Goal: Task Accomplishment & Management: Use online tool/utility

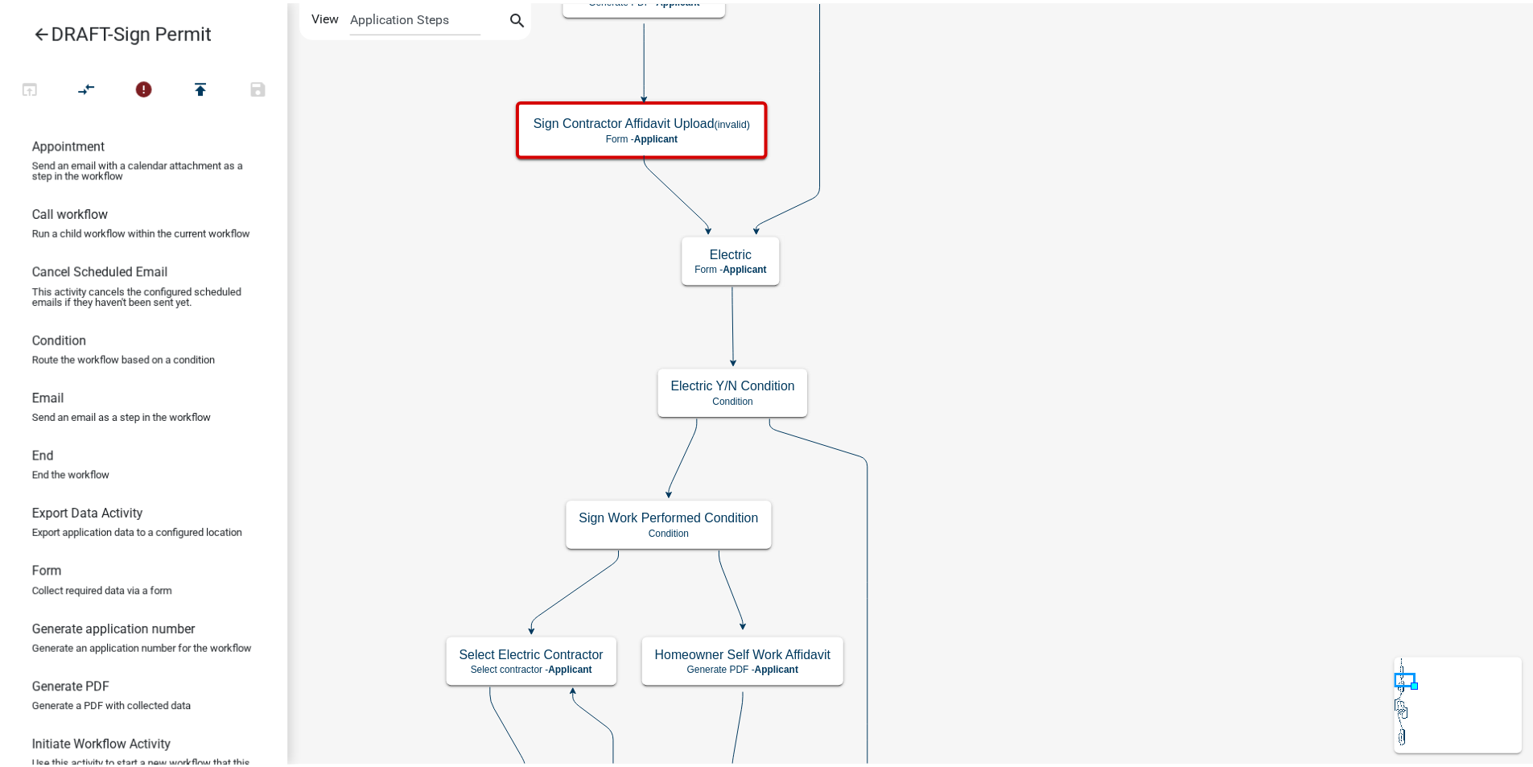
scroll to position [161, 0]
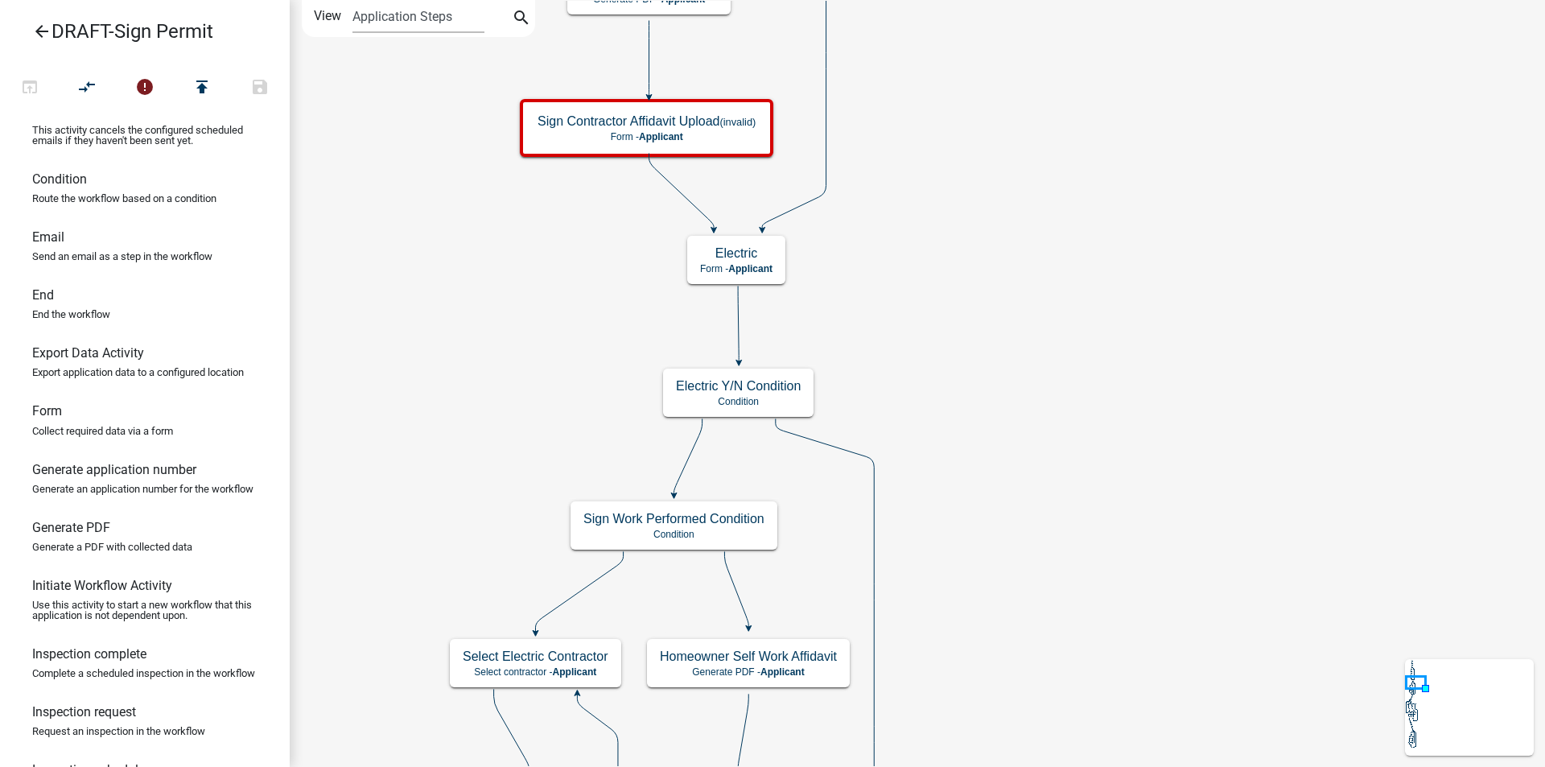
click at [39, 30] on icon "arrow_back" at bounding box center [41, 33] width 19 height 23
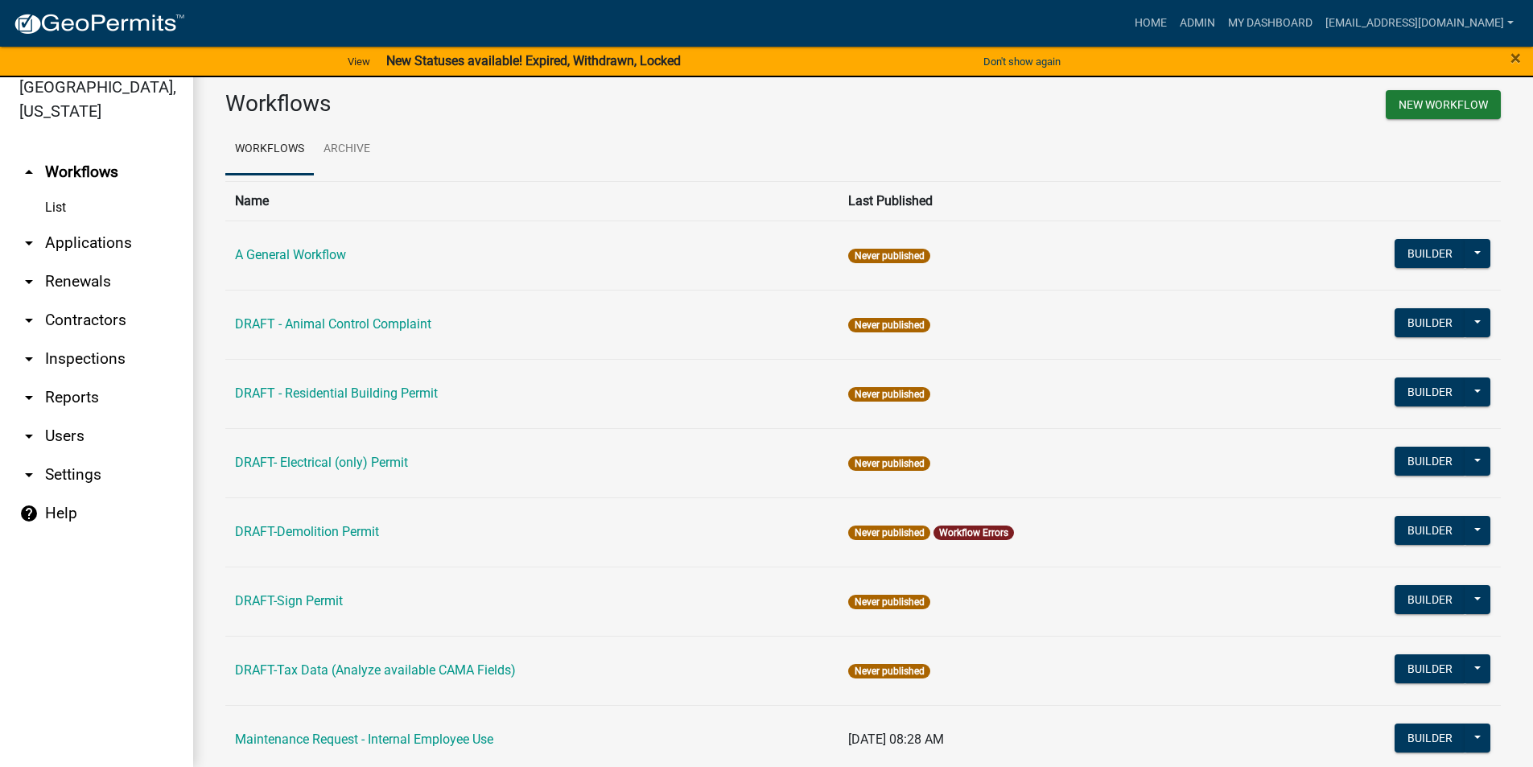
scroll to position [161, 0]
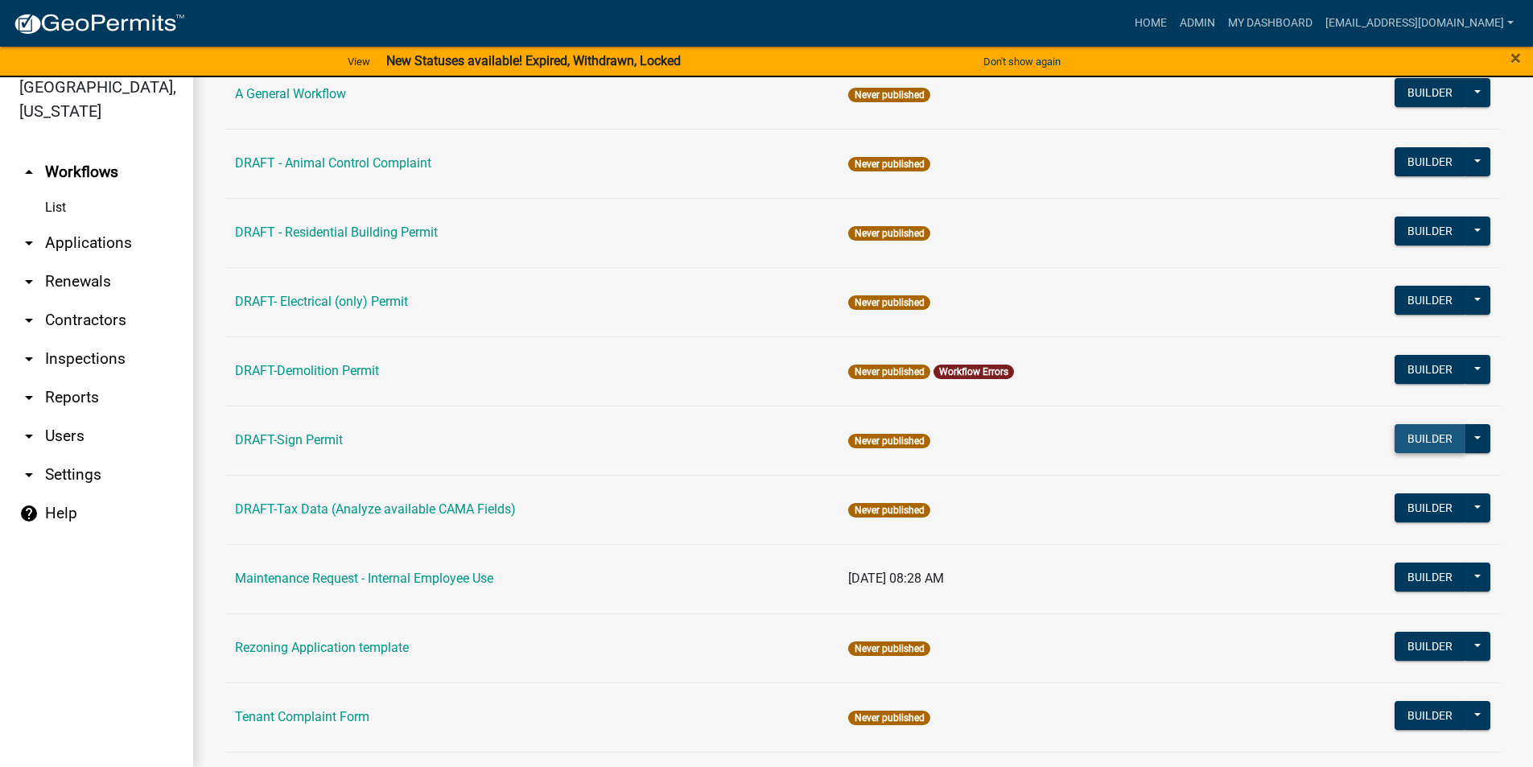
click at [1402, 435] on button "Builder" at bounding box center [1429, 438] width 71 height 29
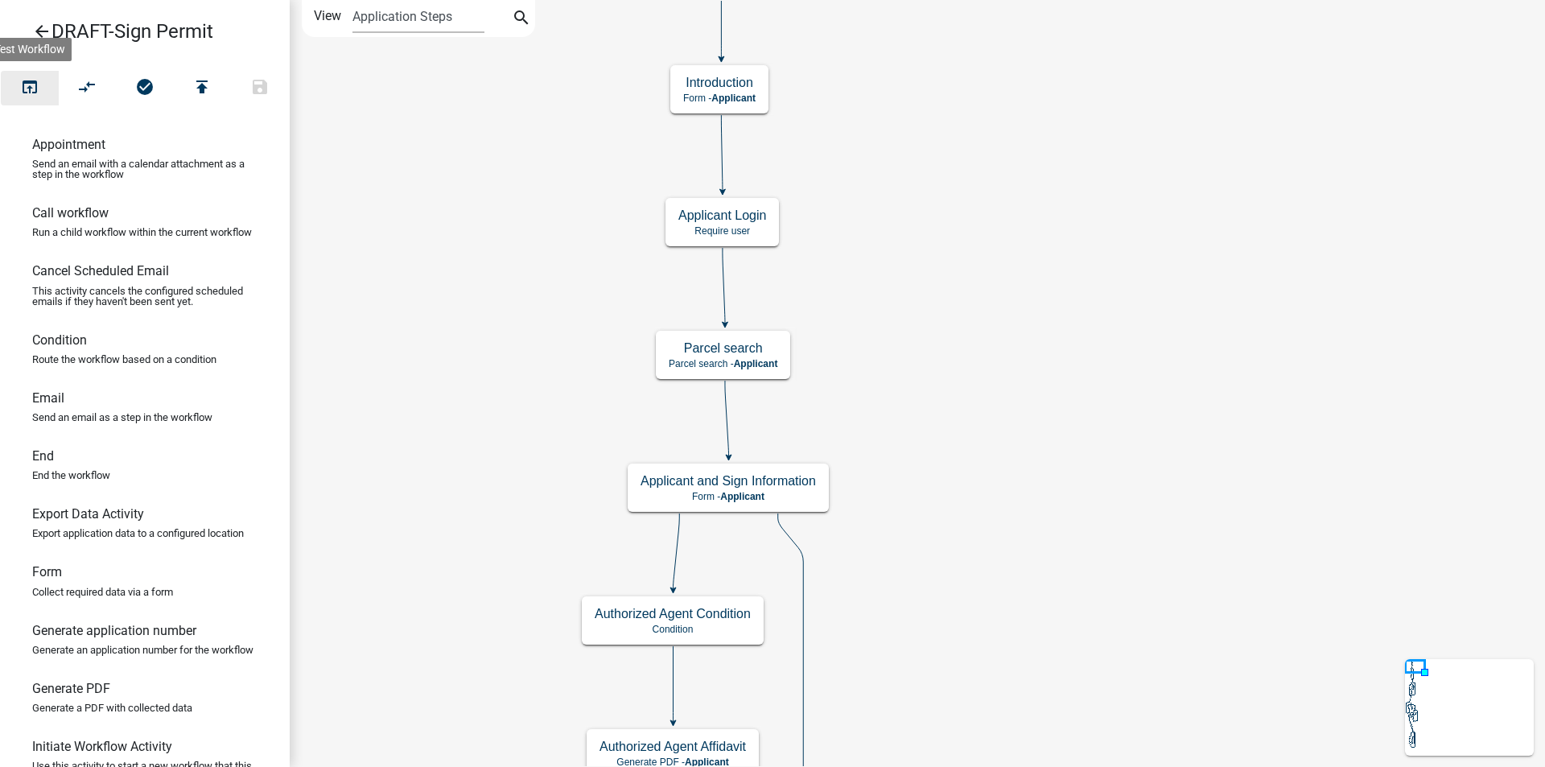
click at [34, 88] on icon "open_in_browser" at bounding box center [29, 88] width 19 height 23
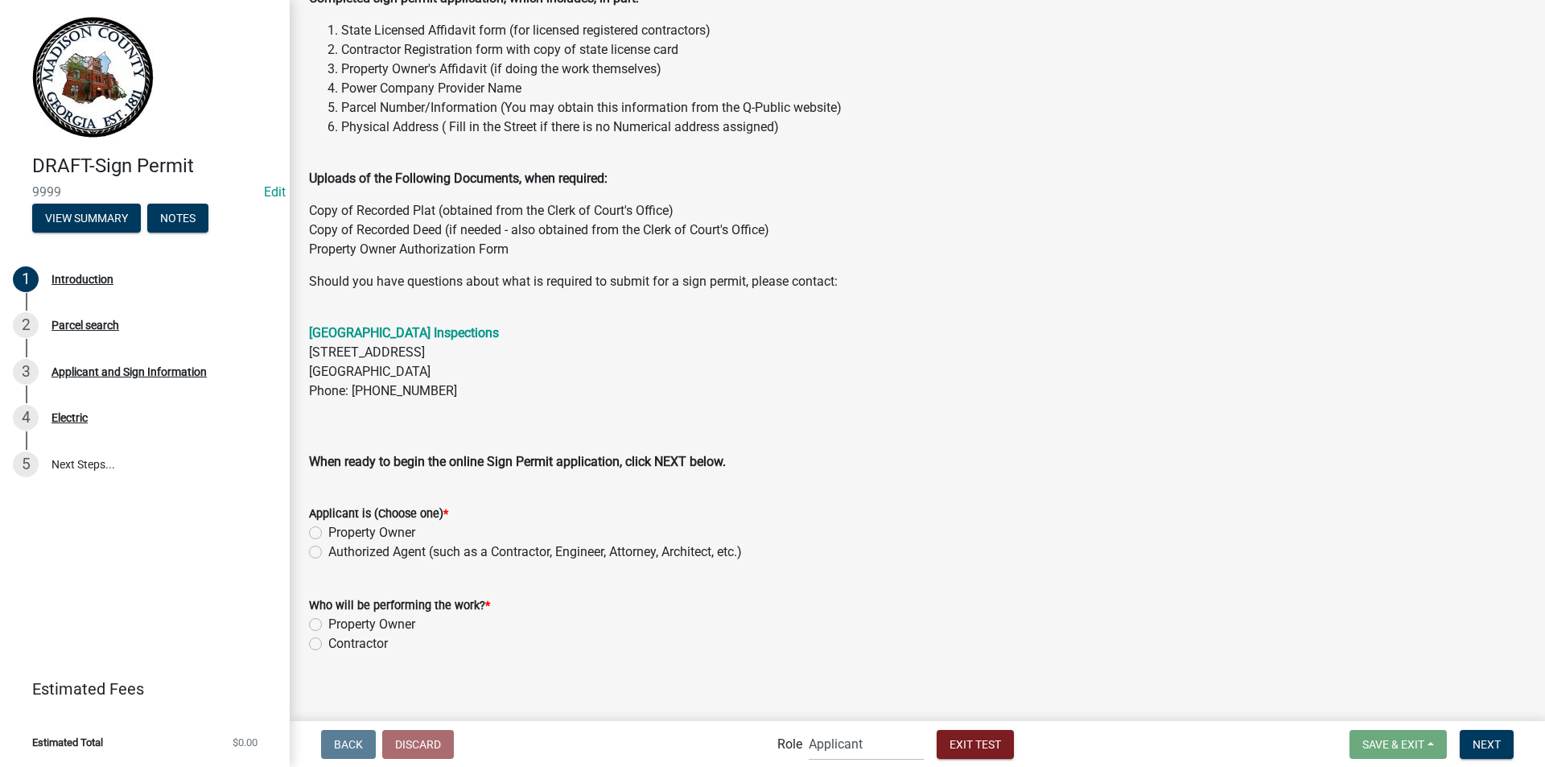
scroll to position [215, 0]
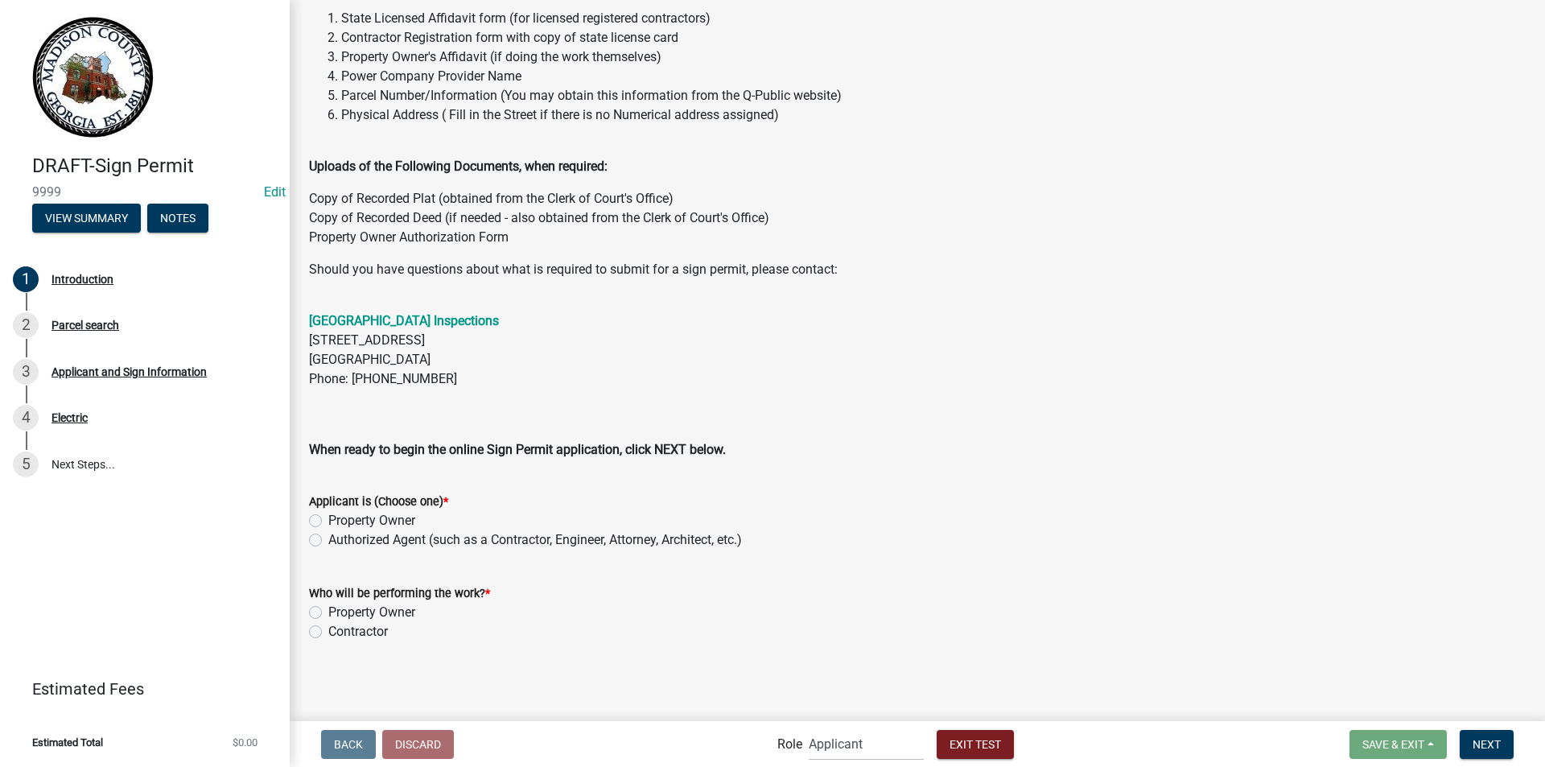
click at [328, 518] on label "Property Owner" at bounding box center [371, 520] width 87 height 19
click at [328, 518] on input "Property Owner" at bounding box center [333, 516] width 10 height 10
radio input "true"
click at [328, 611] on label "Property Owner" at bounding box center [371, 612] width 87 height 19
click at [328, 611] on input "Property Owner" at bounding box center [333, 608] width 10 height 10
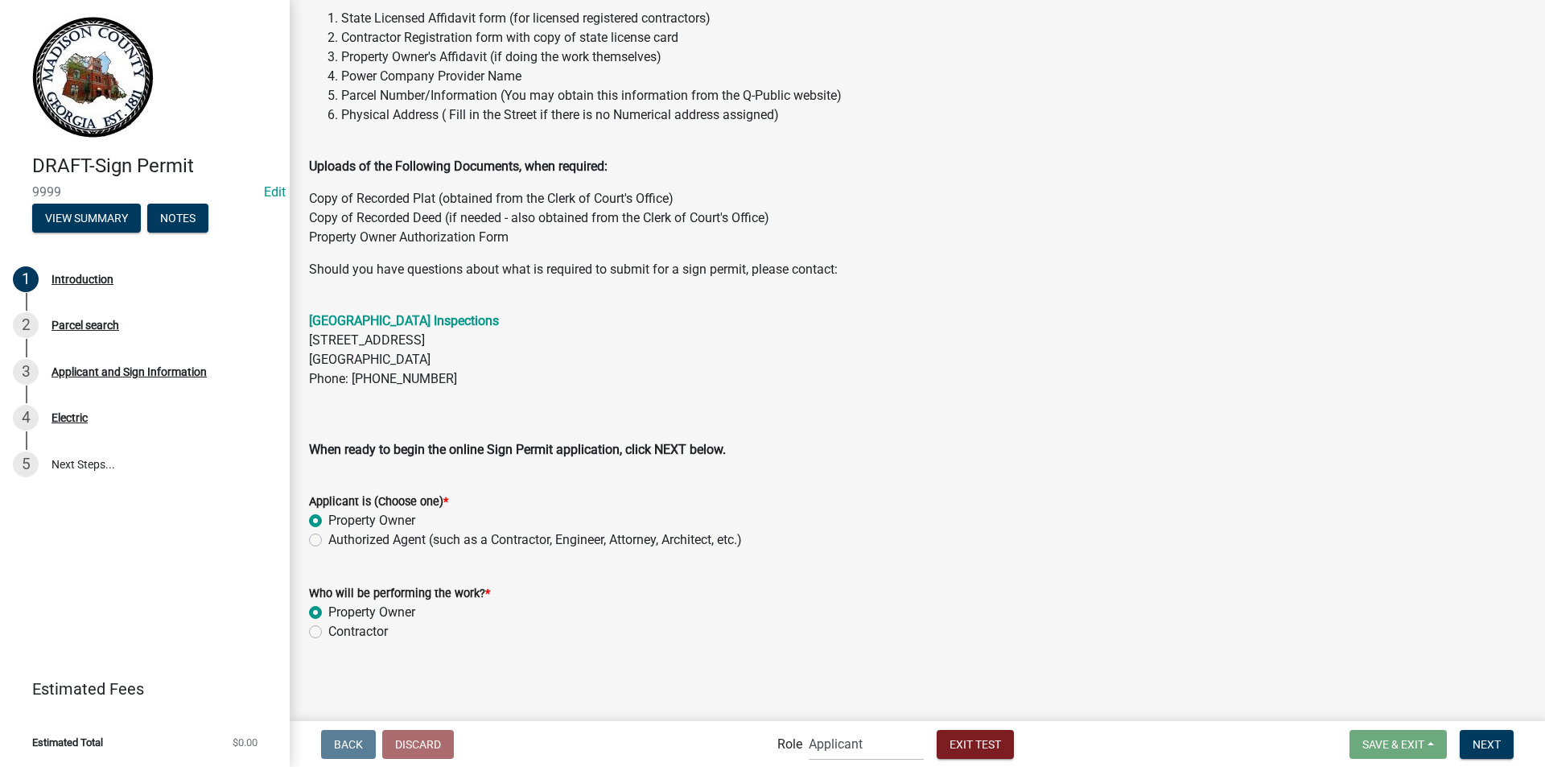
radio input "true"
click at [1473, 742] on span "Next" at bounding box center [1486, 743] width 28 height 13
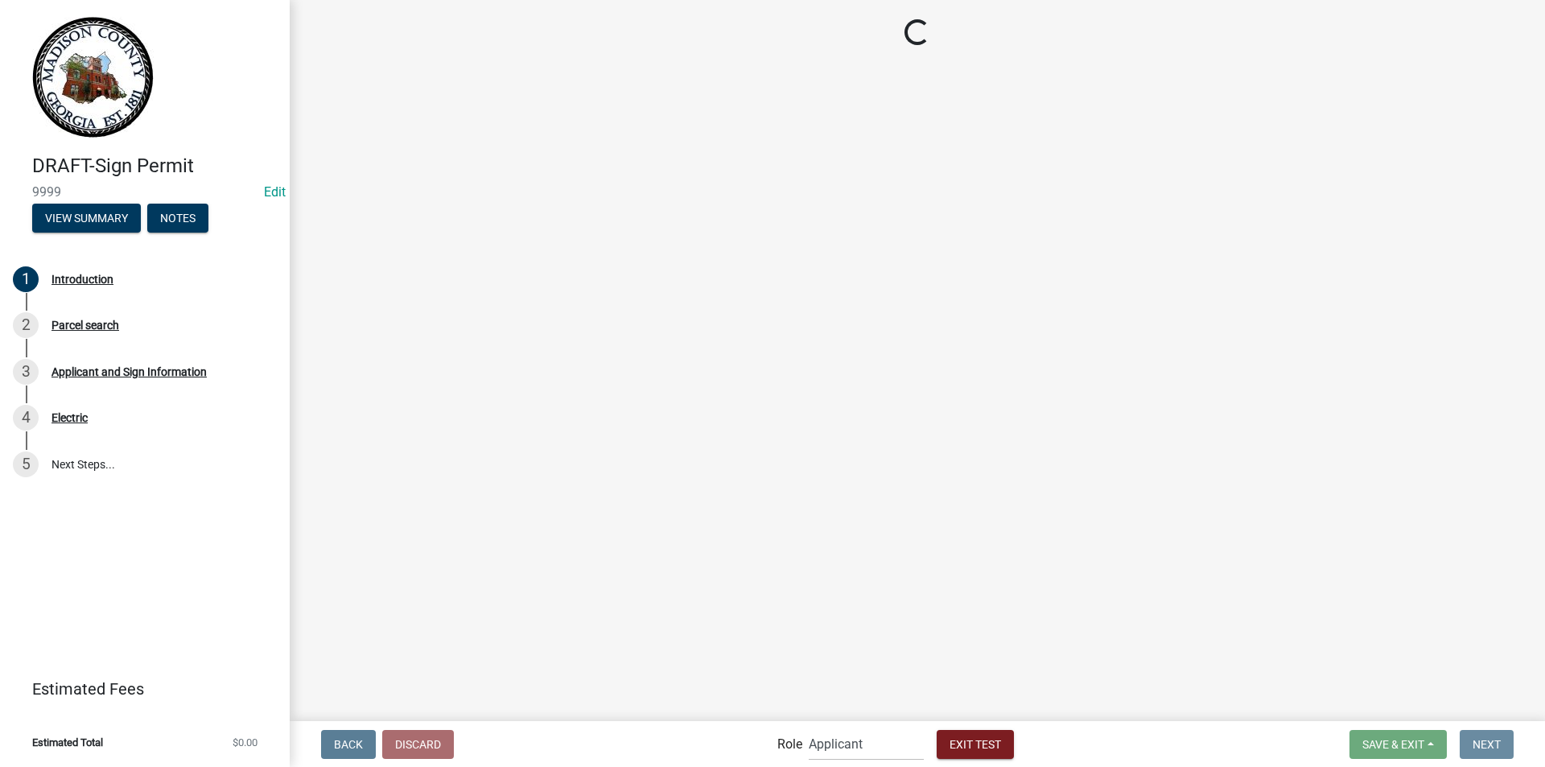
scroll to position [0, 0]
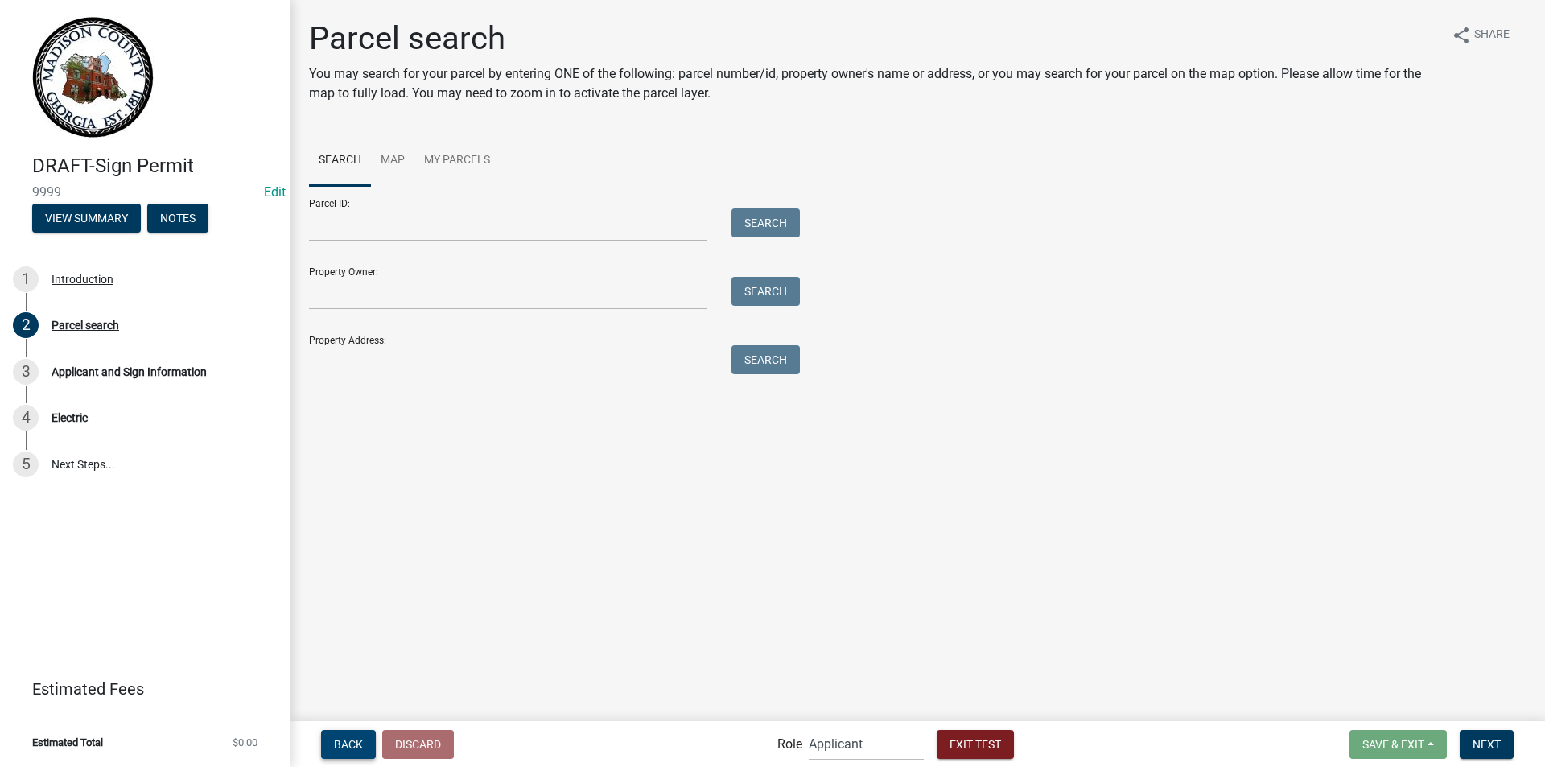
click at [346, 744] on span "Back" at bounding box center [348, 743] width 29 height 13
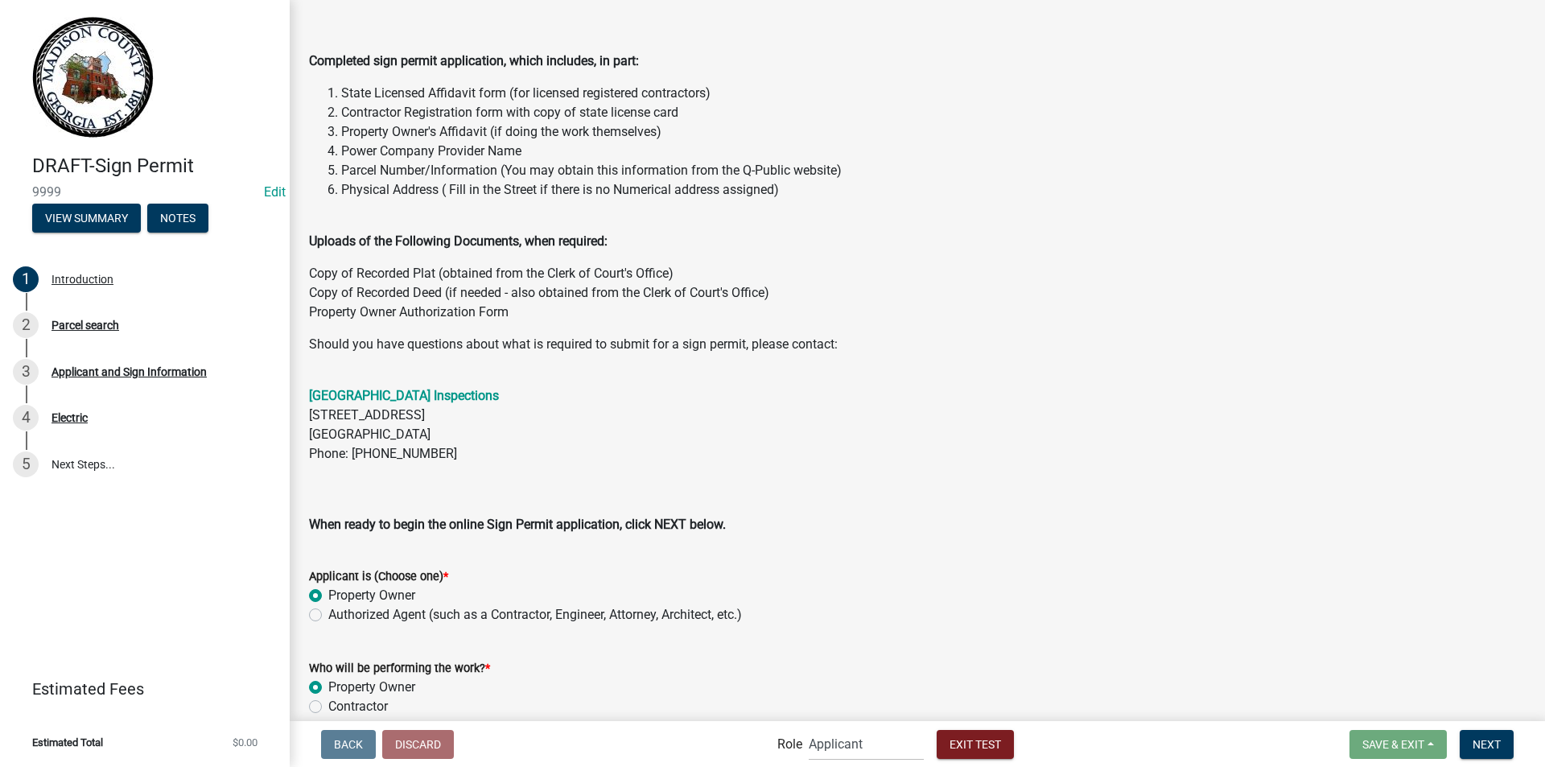
scroll to position [215, 0]
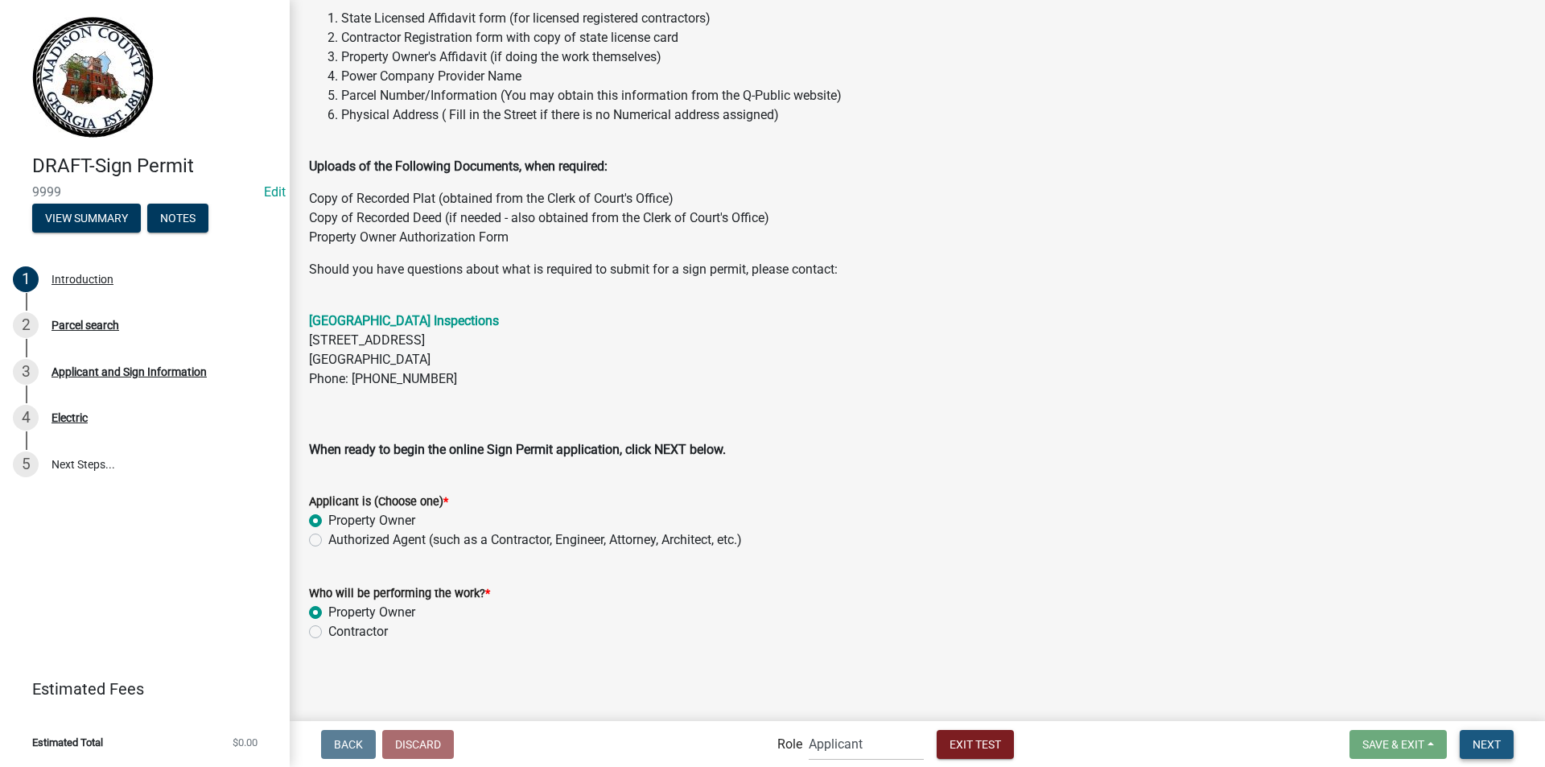
click at [1482, 743] on span "Next" at bounding box center [1486, 743] width 28 height 13
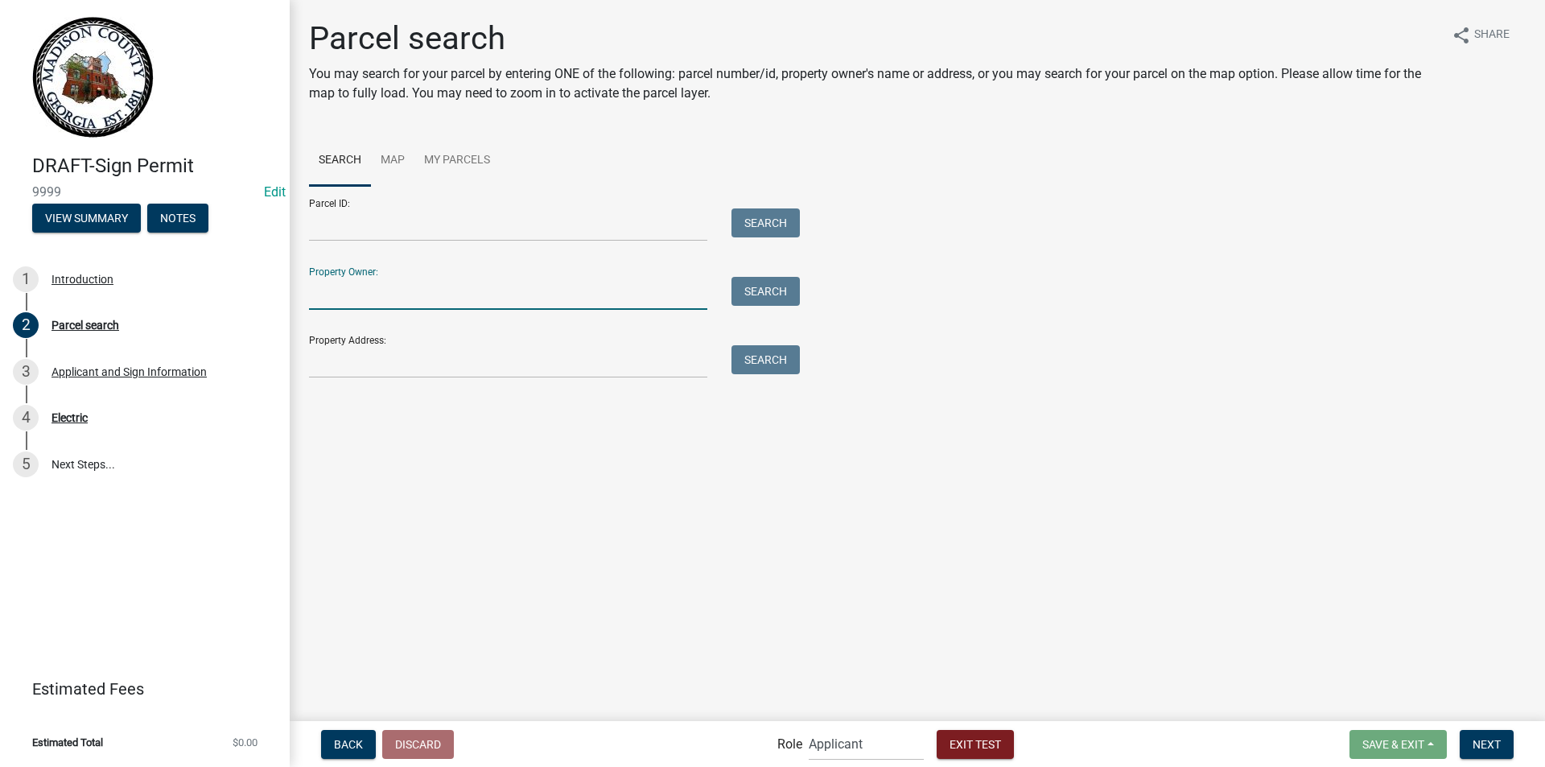
click at [435, 307] on input "Property Owner:" at bounding box center [508, 293] width 398 height 33
type input "Melissa Payne"
click at [751, 294] on button "Search" at bounding box center [765, 291] width 68 height 29
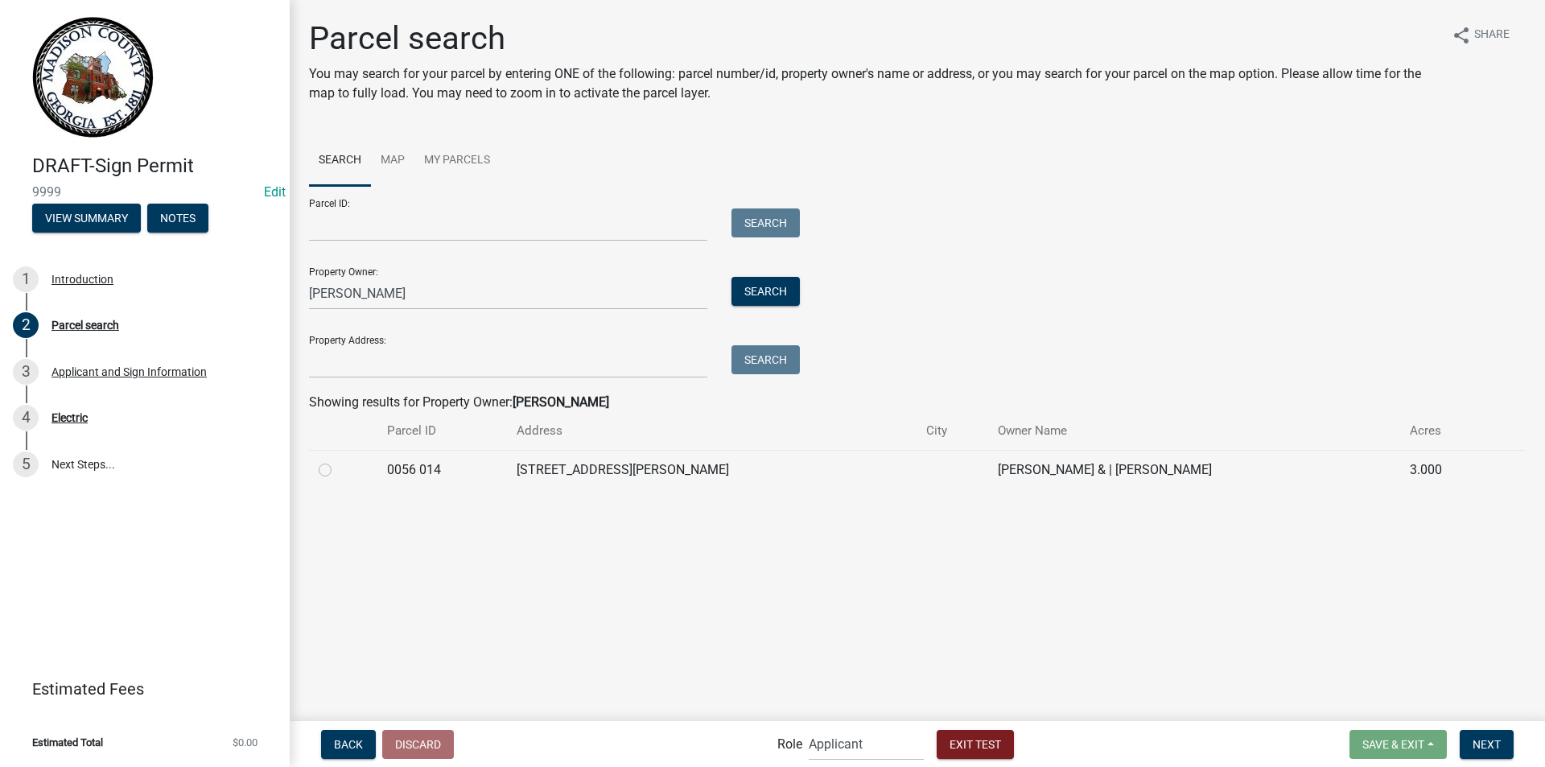
click at [338, 460] on label at bounding box center [338, 460] width 0 height 0
click at [338, 471] on 014 "radio" at bounding box center [343, 465] width 10 height 10
radio 014 "true"
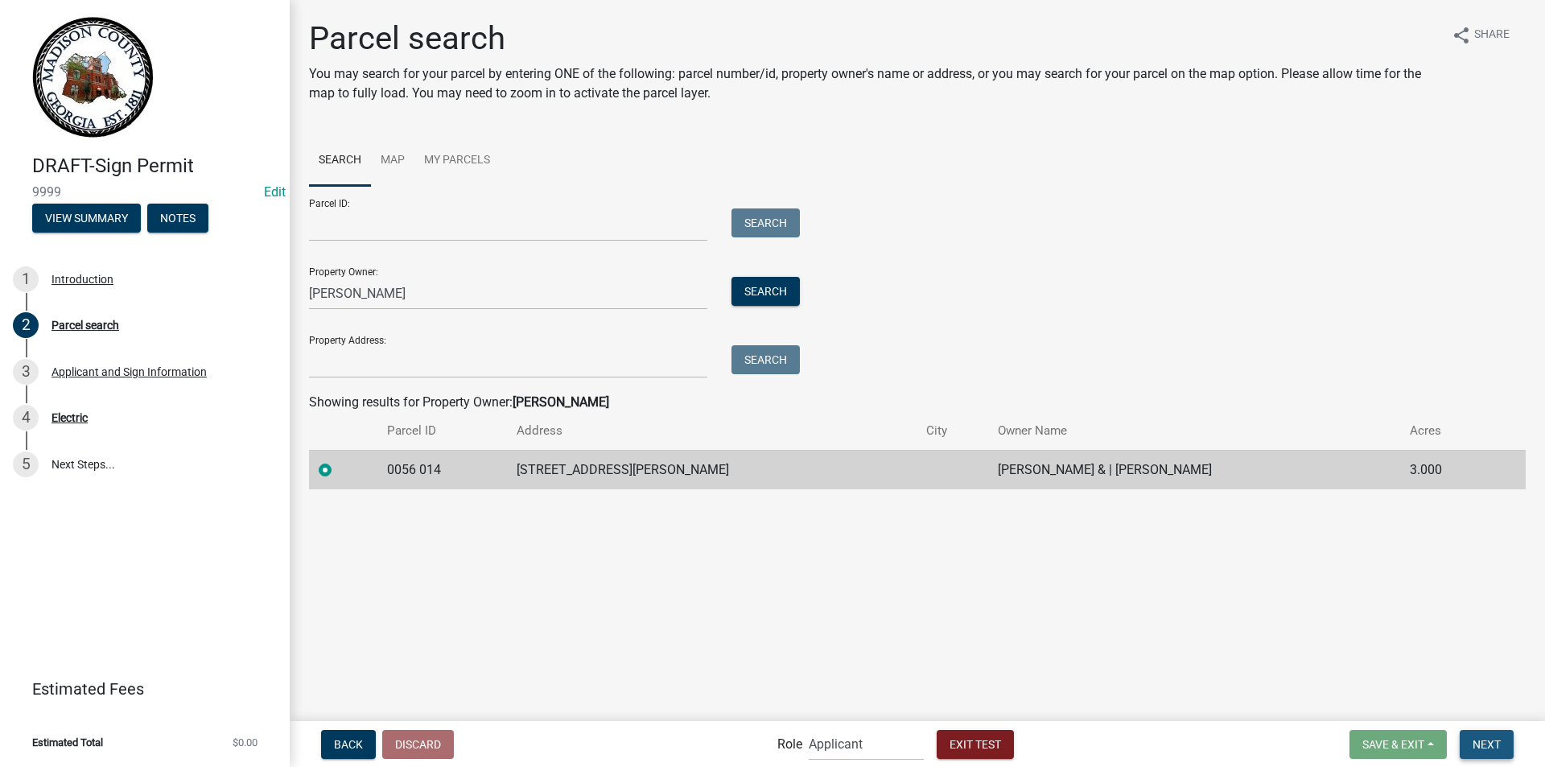
click at [1495, 748] on span "Next" at bounding box center [1486, 743] width 28 height 13
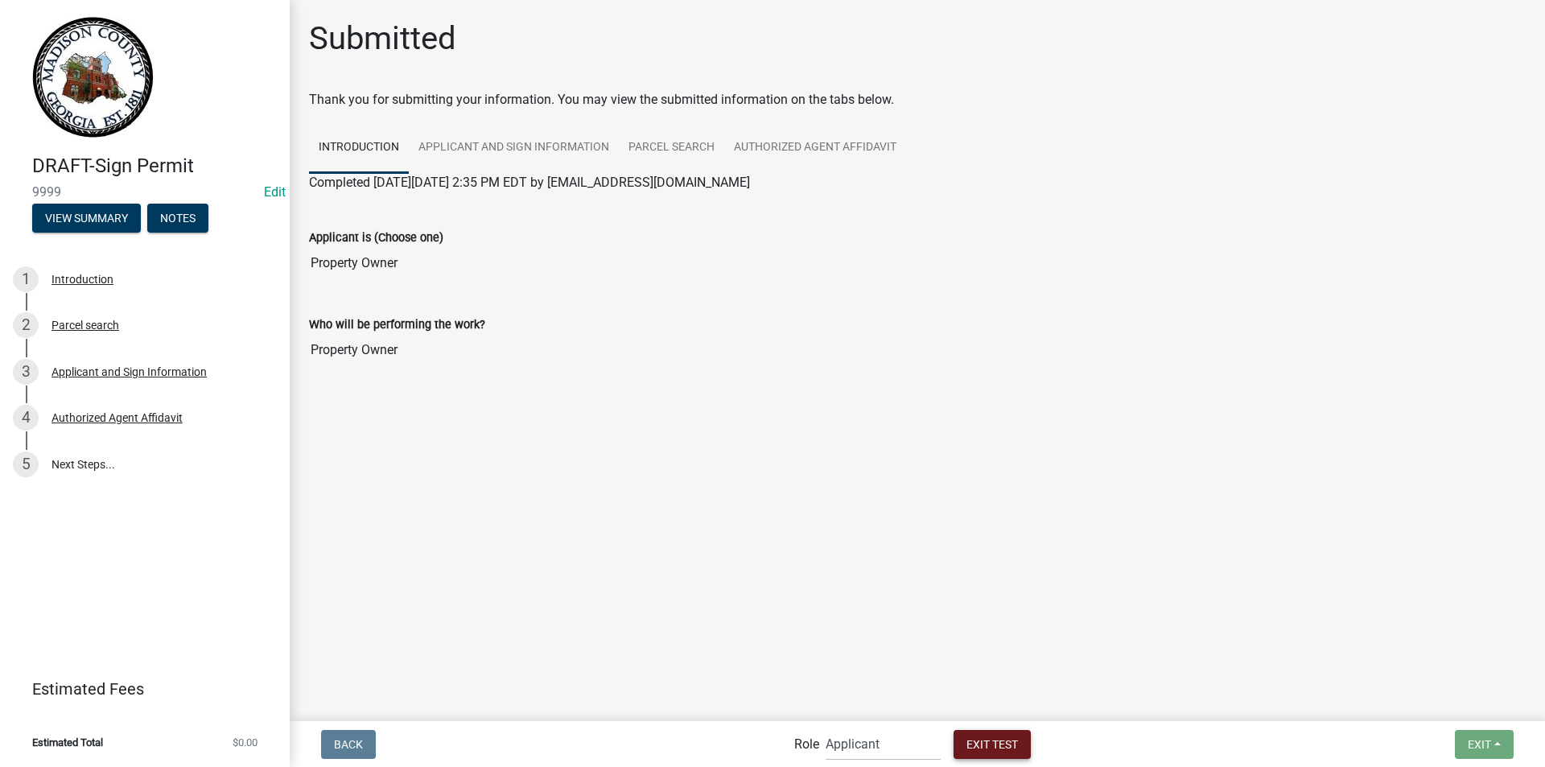
click at [994, 746] on span "Exit Test" at bounding box center [991, 743] width 51 height 13
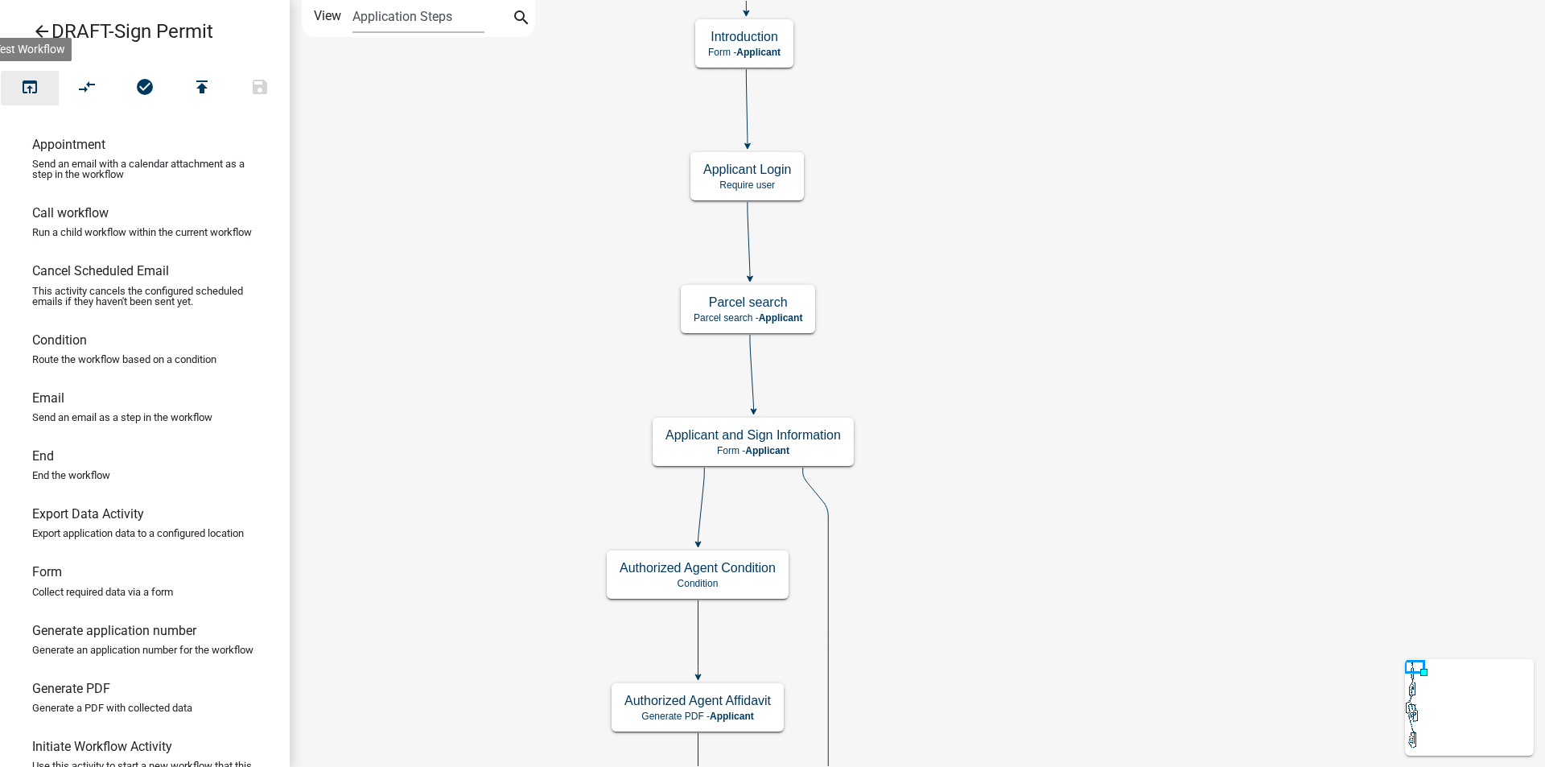
click at [38, 91] on icon "open_in_browser" at bounding box center [29, 88] width 19 height 23
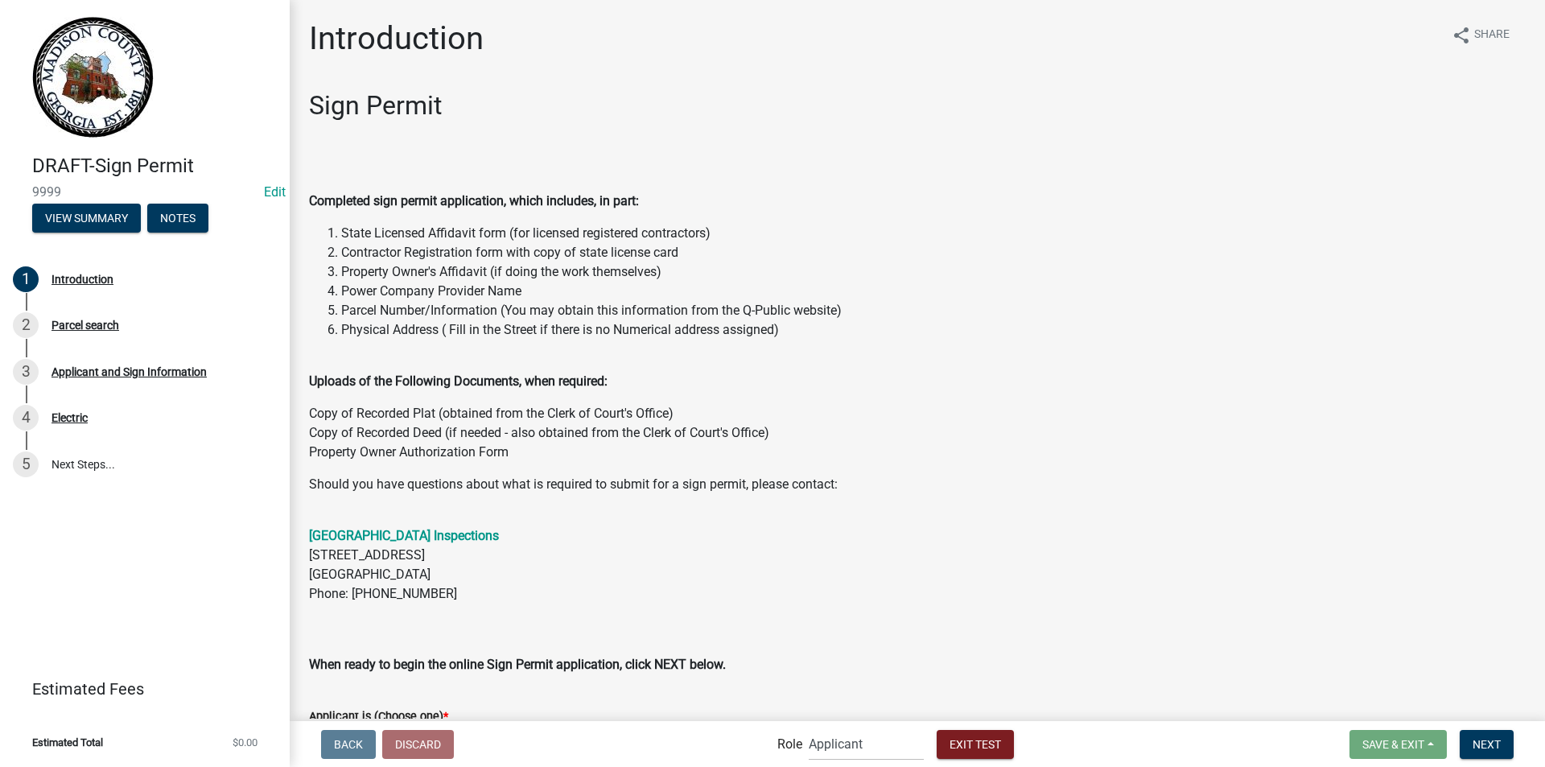
scroll to position [215, 0]
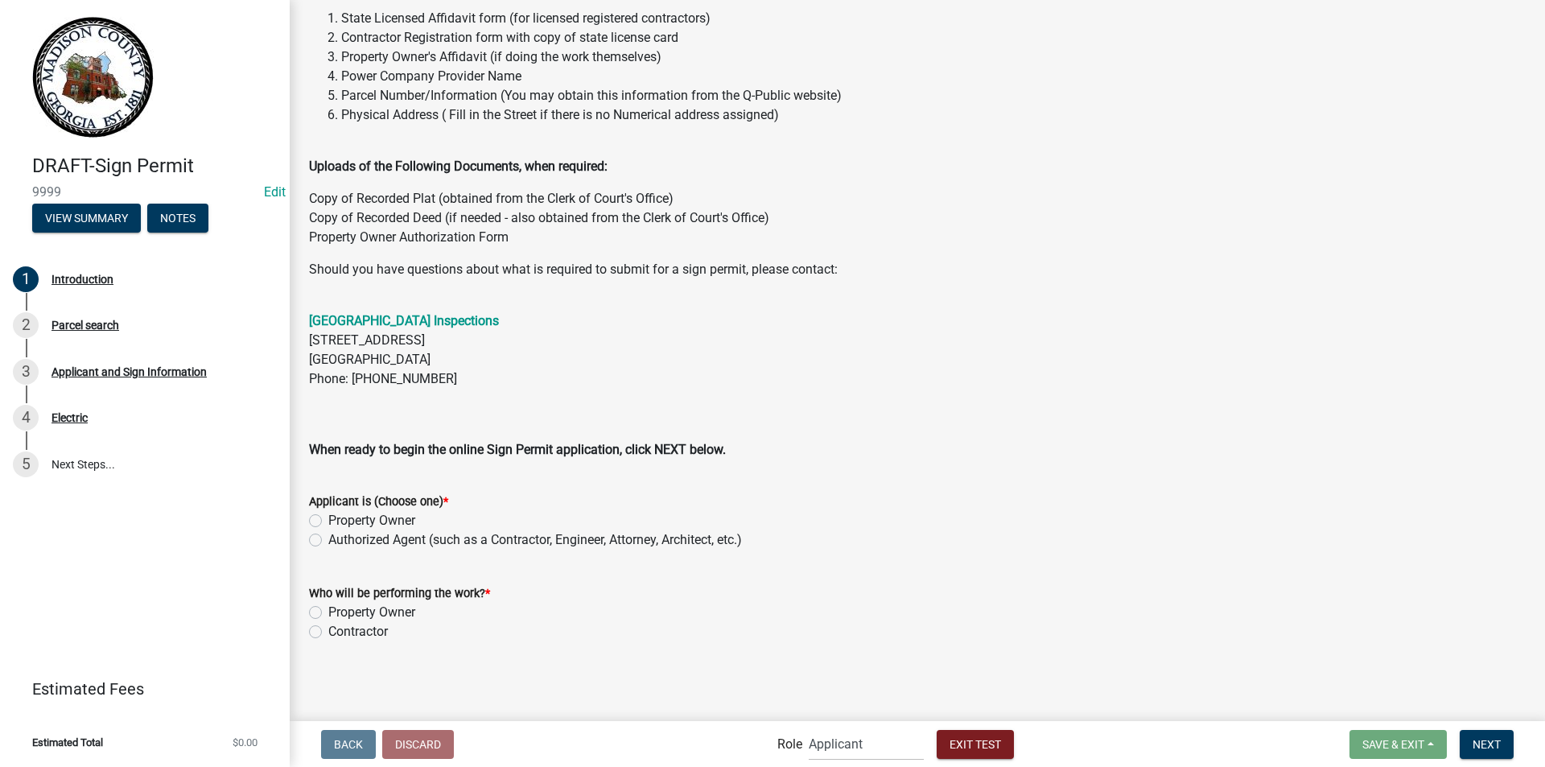
click at [328, 520] on label "Property Owner" at bounding box center [371, 520] width 87 height 19
click at [328, 520] on input "Property Owner" at bounding box center [333, 516] width 10 height 10
radio input "true"
click at [328, 609] on label "Property Owner" at bounding box center [371, 612] width 87 height 19
click at [328, 609] on input "Property Owner" at bounding box center [333, 608] width 10 height 10
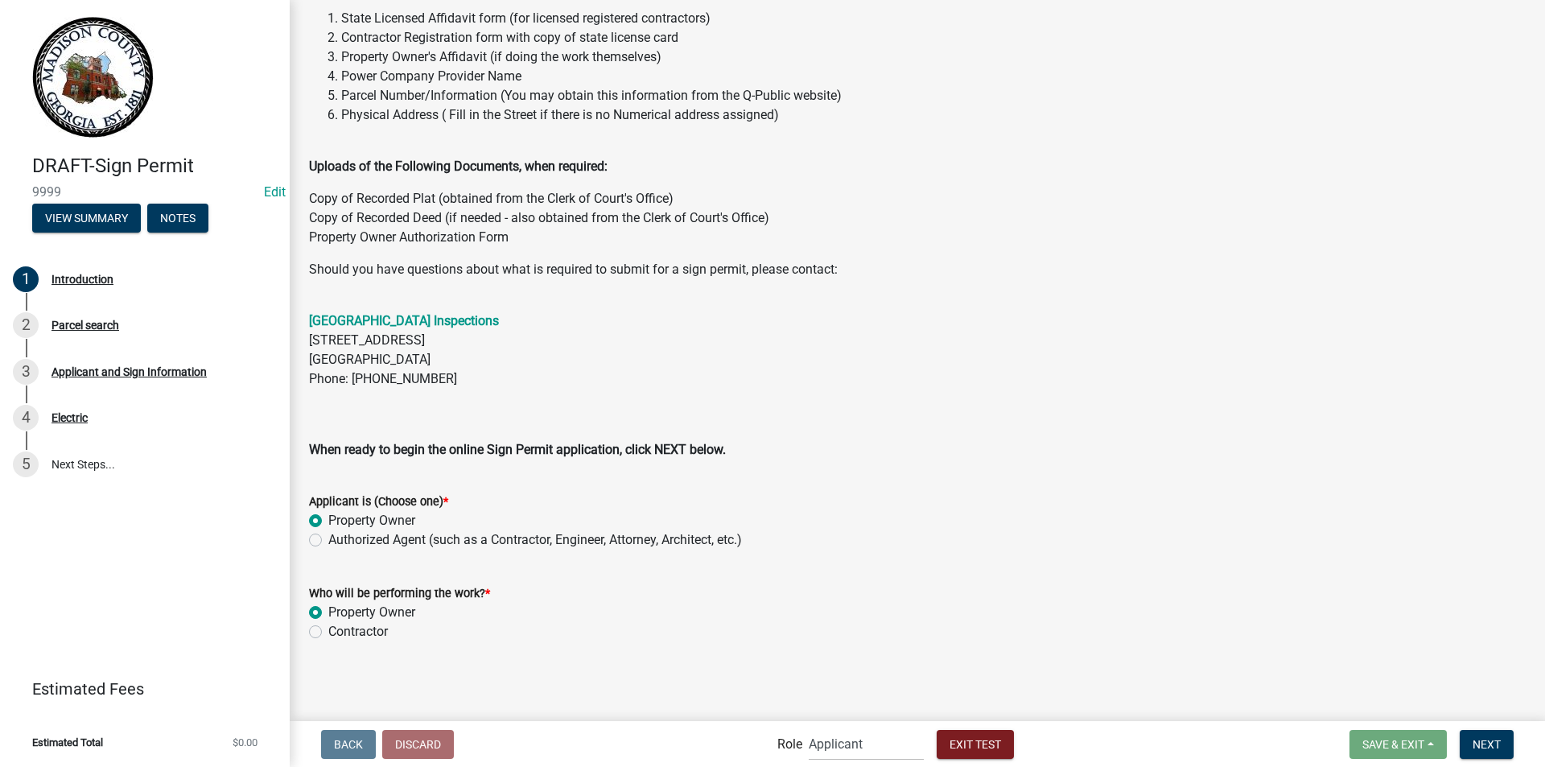
radio input "true"
click at [1470, 742] on button "Next" at bounding box center [1486, 744] width 54 height 29
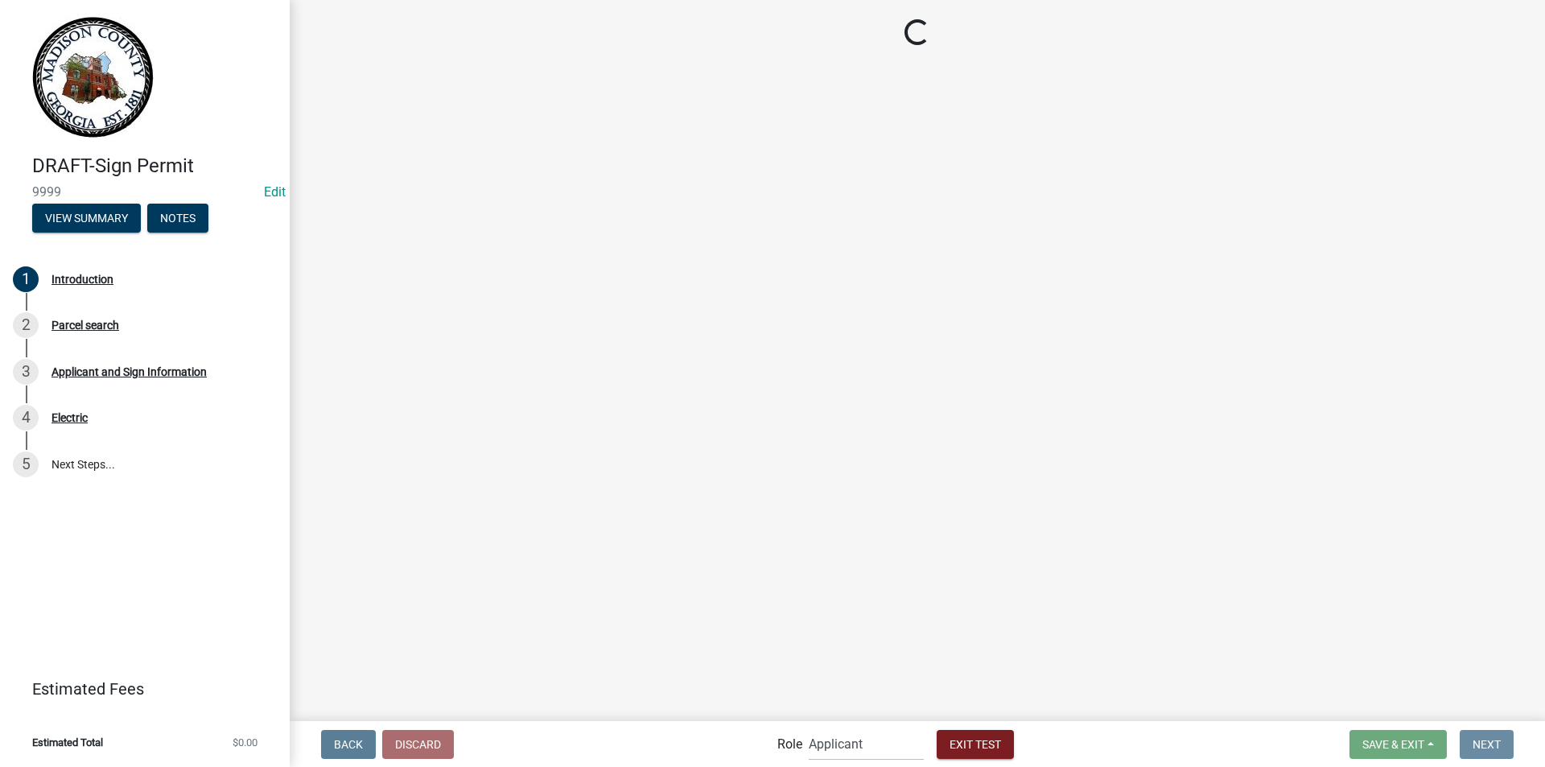
scroll to position [0, 0]
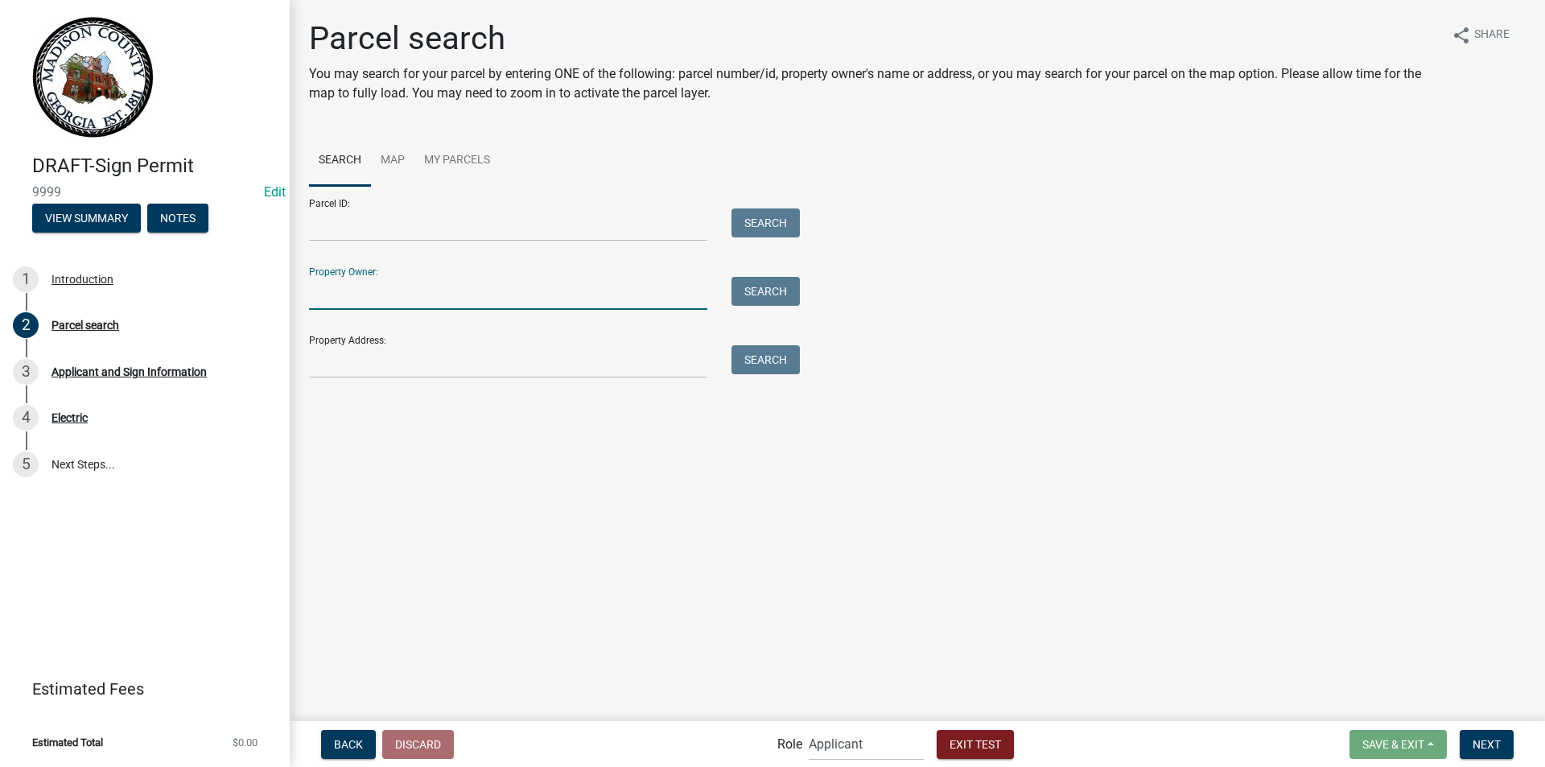
click at [545, 301] on input "Property Owner:" at bounding box center [508, 293] width 398 height 33
type input "[PERSON_NAME]"
click at [752, 293] on button "Search" at bounding box center [765, 291] width 68 height 29
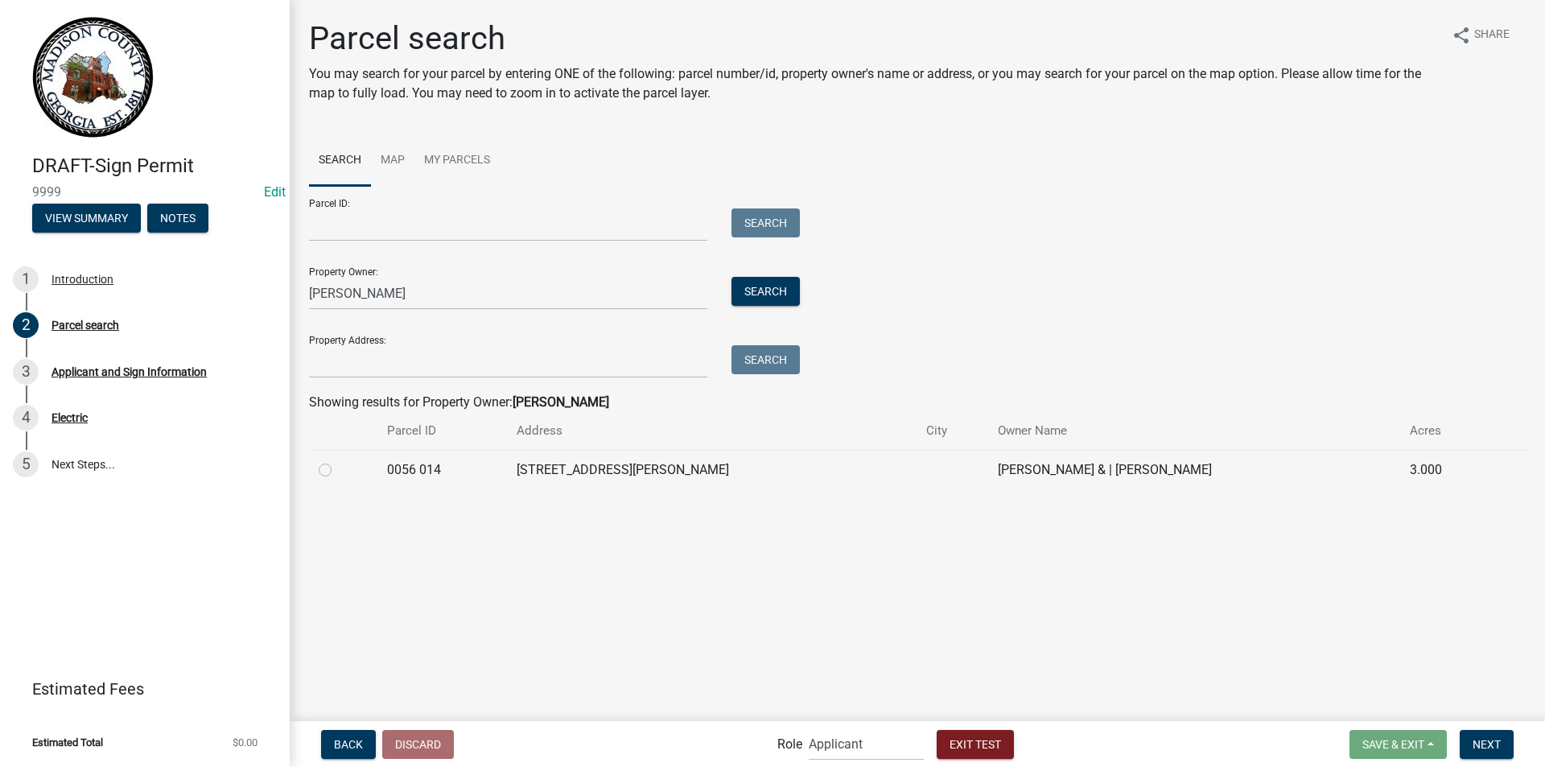
drag, startPoint x: 328, startPoint y: 469, endPoint x: 376, endPoint y: 478, distance: 49.1
click at [338, 460] on label at bounding box center [338, 460] width 0 height 0
click at [338, 470] on 014 "radio" at bounding box center [343, 465] width 10 height 10
radio 014 "true"
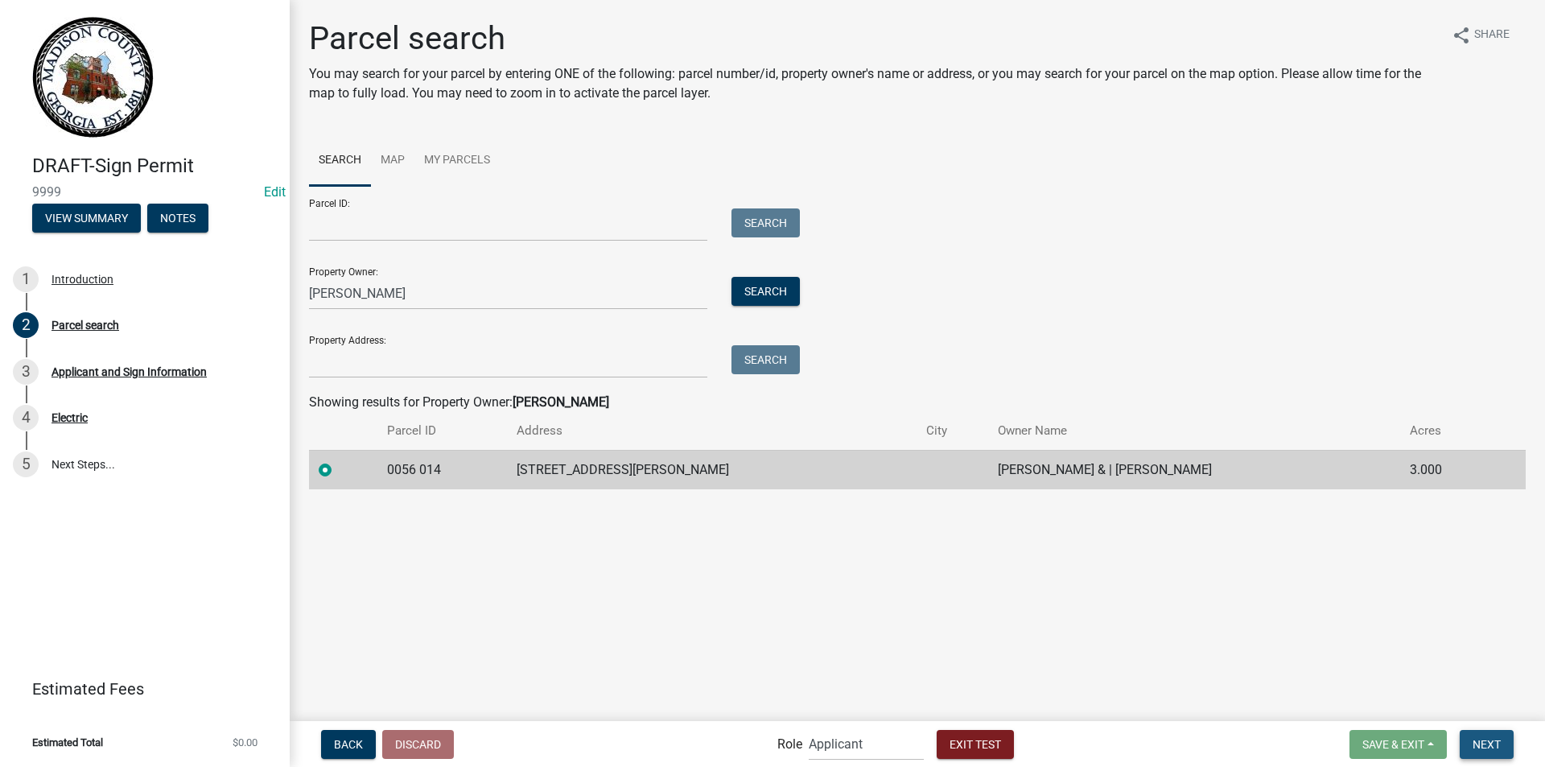
click at [1475, 735] on button "Next" at bounding box center [1486, 744] width 54 height 29
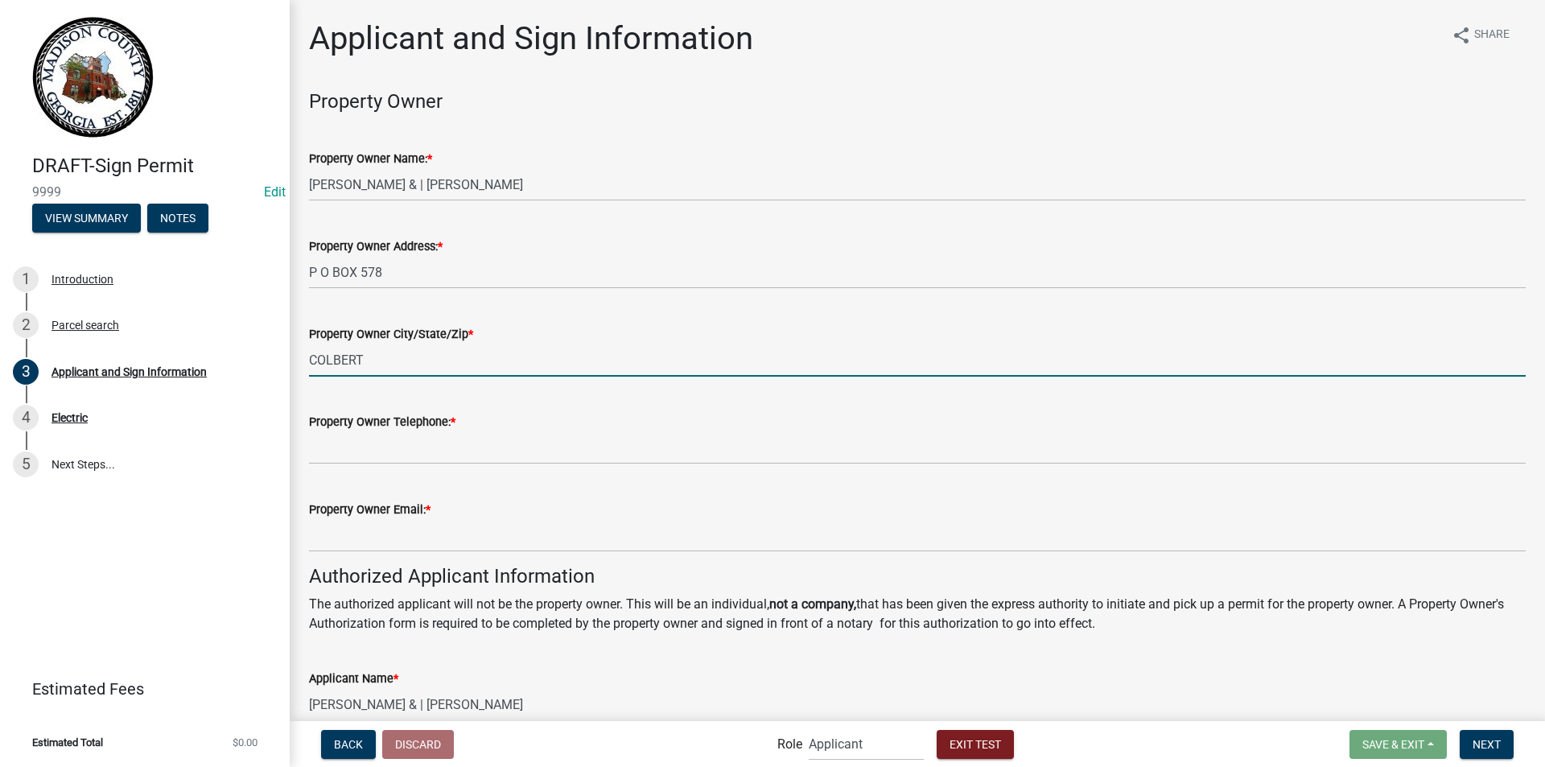
drag, startPoint x: 365, startPoint y: 356, endPoint x: 384, endPoint y: 363, distance: 19.6
click at [365, 356] on input "COLBERT" at bounding box center [917, 360] width 1216 height 33
type input "COLBERT, GA 30628"
click at [368, 430] on div "Property Owner Telephone: *" at bounding box center [917, 421] width 1216 height 19
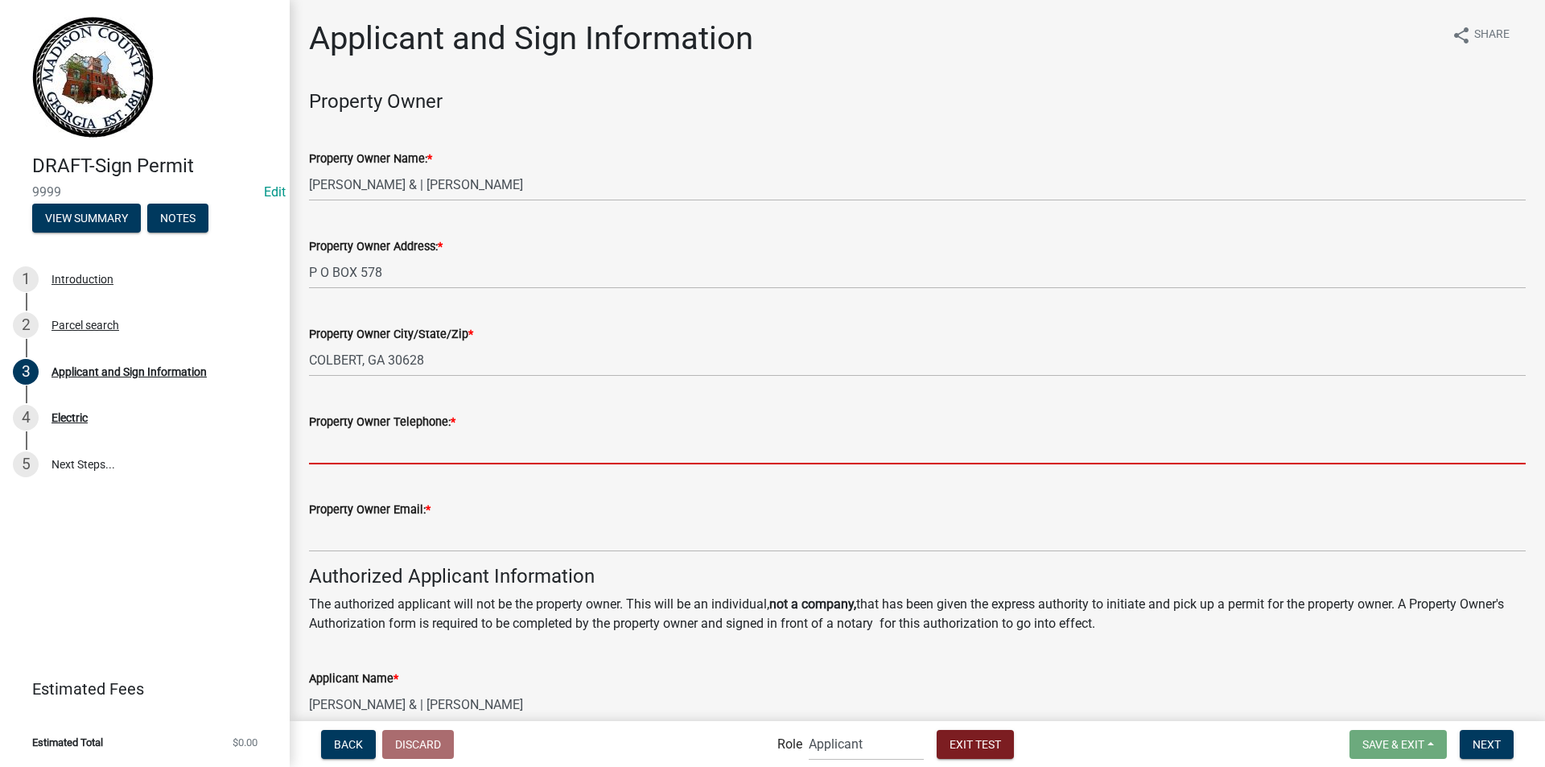
click at [370, 456] on input "Property Owner Telephone: *" at bounding box center [917, 447] width 1216 height 33
type input "706-795-6340"
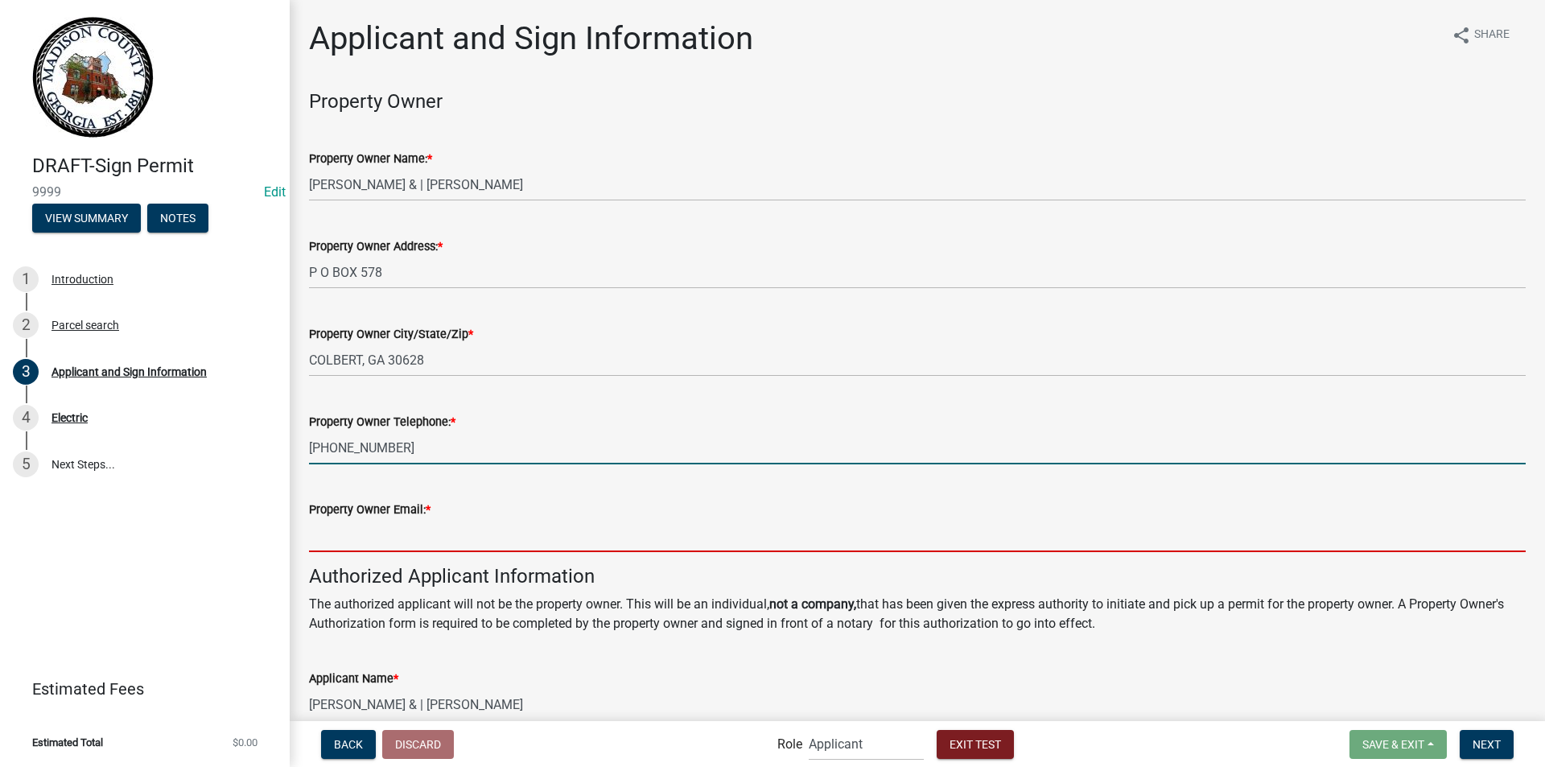
click at [418, 545] on input "Property Owner Email: *" at bounding box center [917, 535] width 1216 height 33
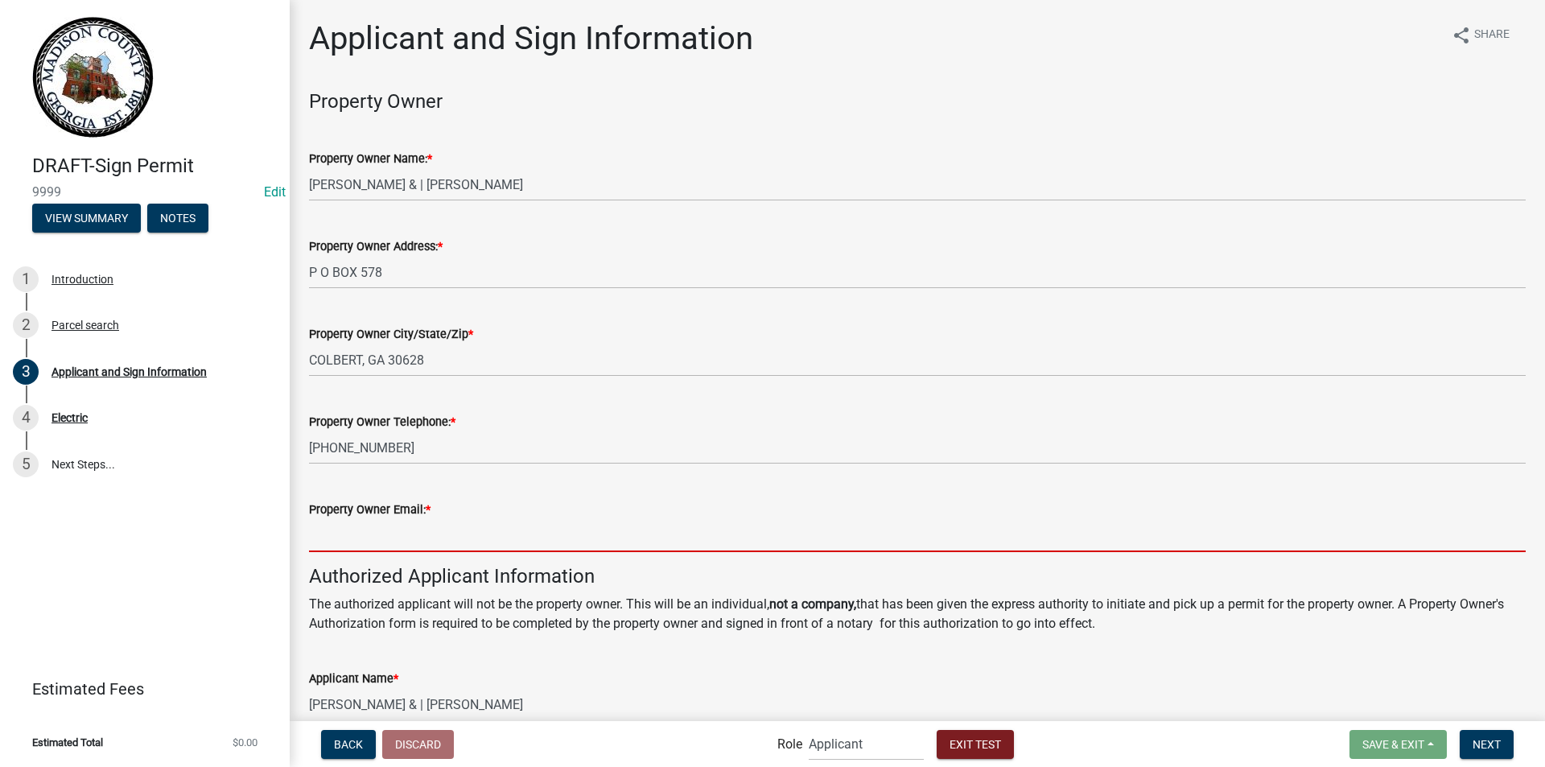
type input "[EMAIL_ADDRESS][DOMAIN_NAME]"
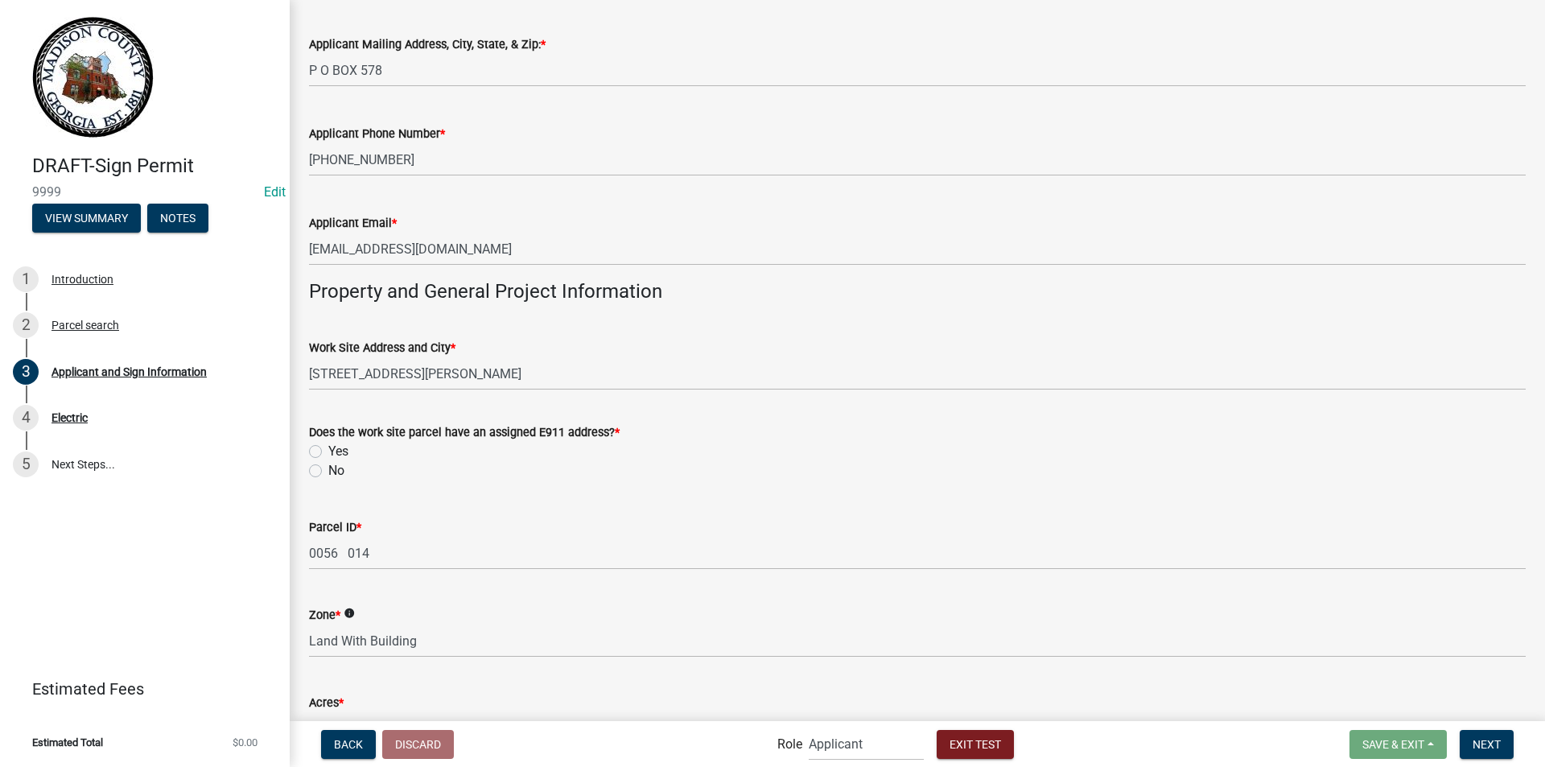
scroll to position [724, 0]
click at [328, 449] on label "Yes" at bounding box center [338, 450] width 20 height 19
click at [328, 449] on input "Yes" at bounding box center [333, 446] width 10 height 10
radio input "true"
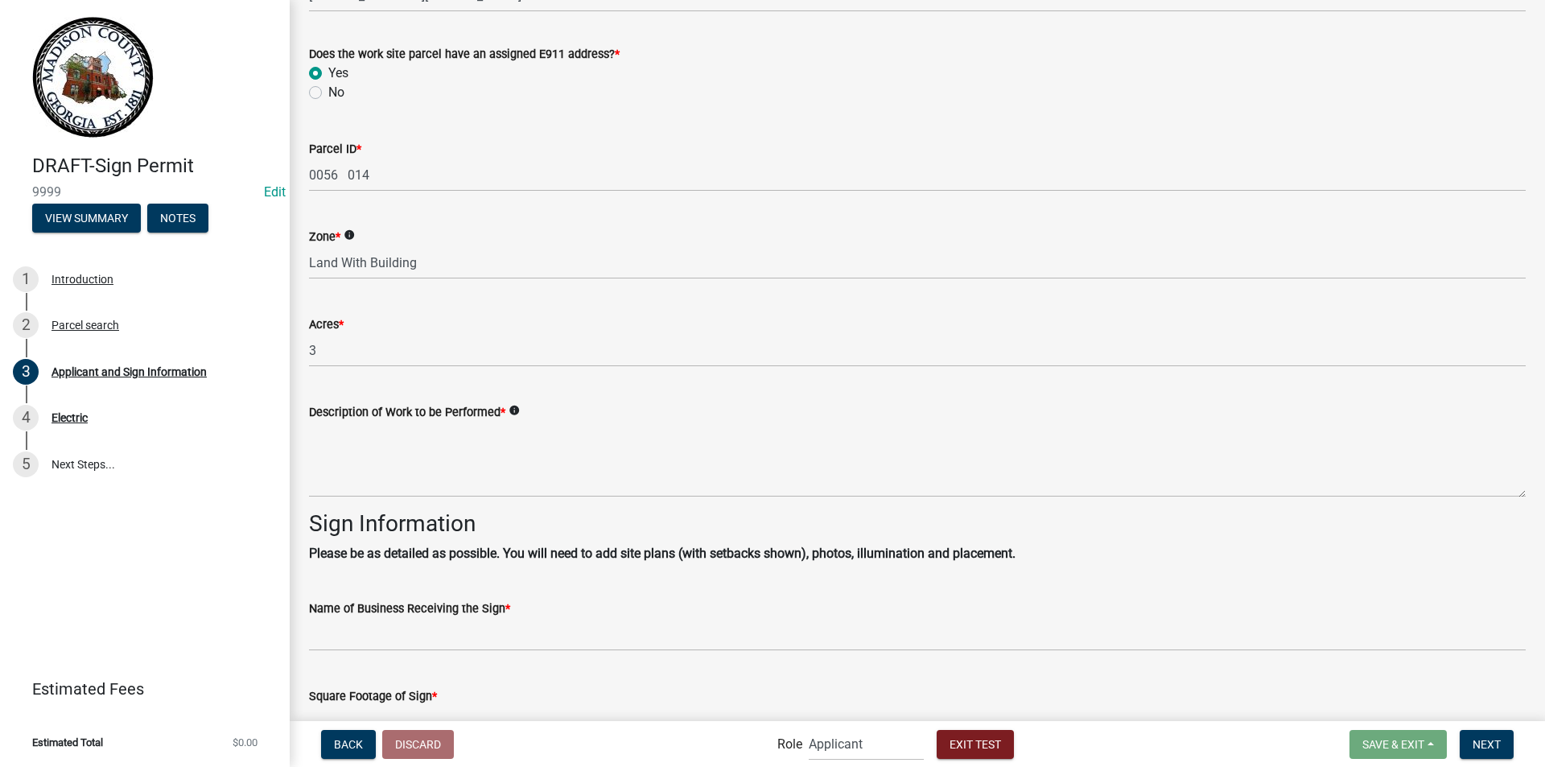
scroll to position [1126, 0]
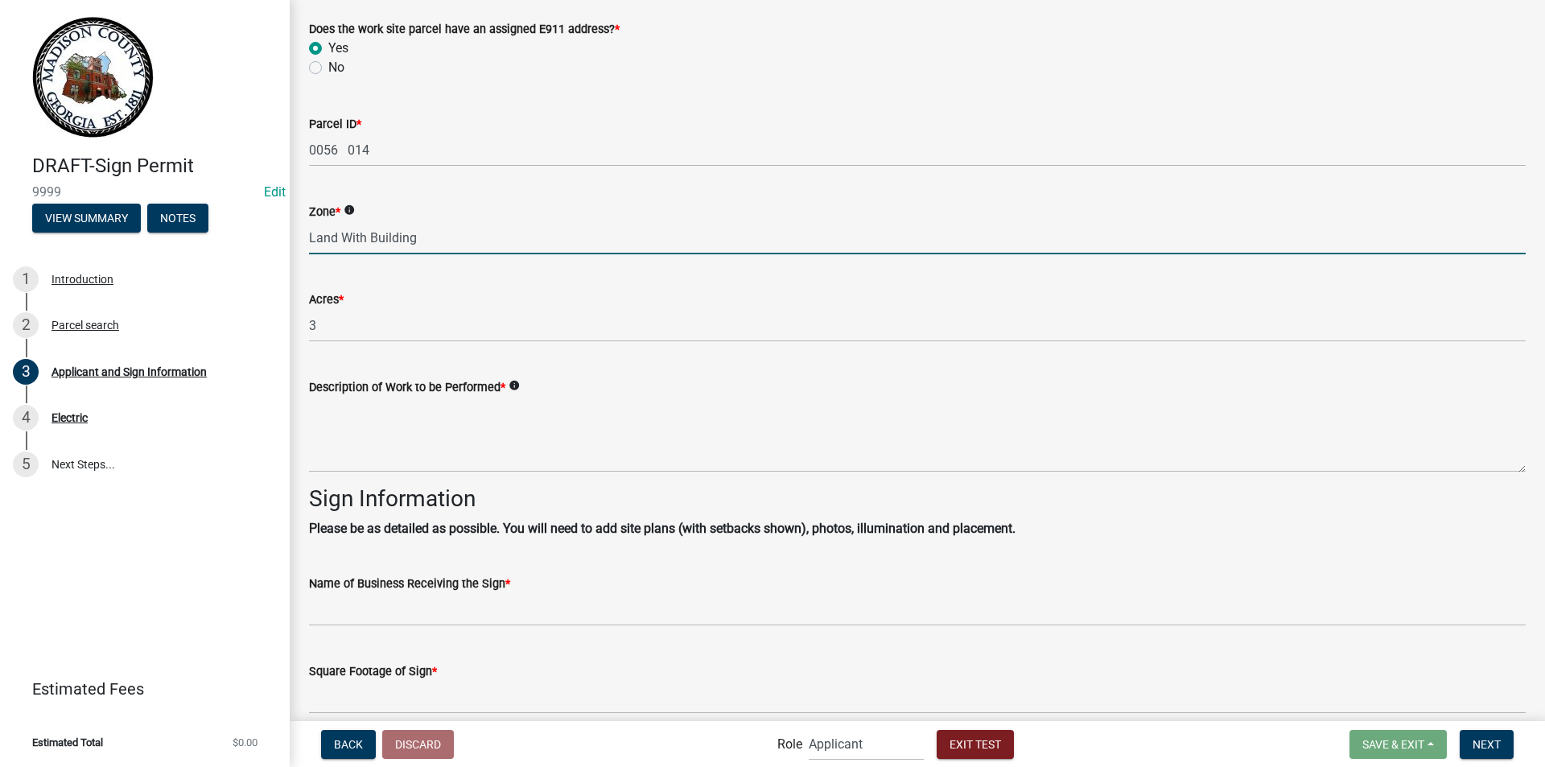
drag, startPoint x: 434, startPoint y: 234, endPoint x: 298, endPoint y: 243, distance: 136.2
click at [298, 243] on div "Zone * info Land With Building" at bounding box center [917, 216] width 1240 height 75
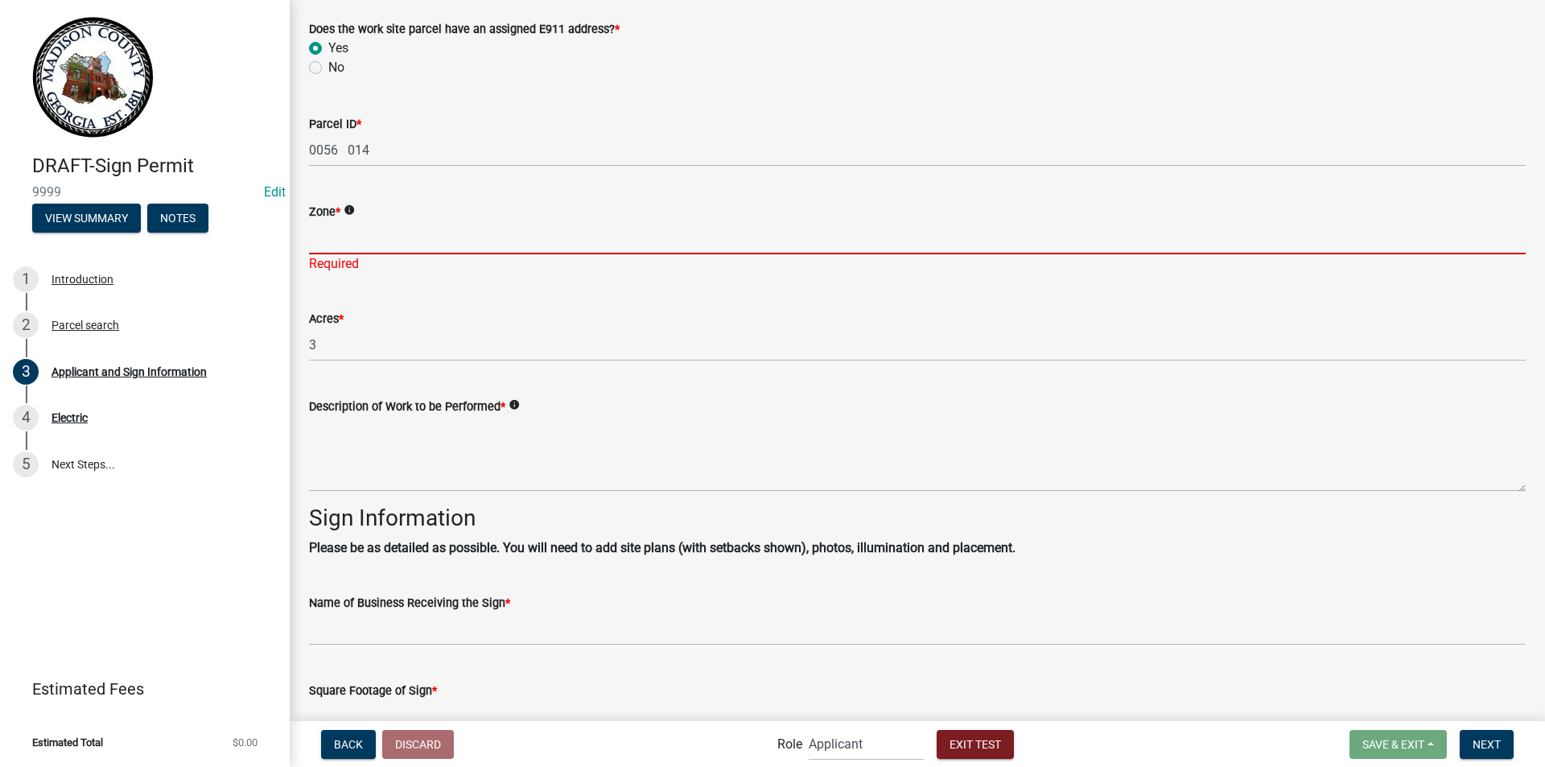
click at [316, 239] on input "Zone *" at bounding box center [917, 237] width 1216 height 33
type input "A1"
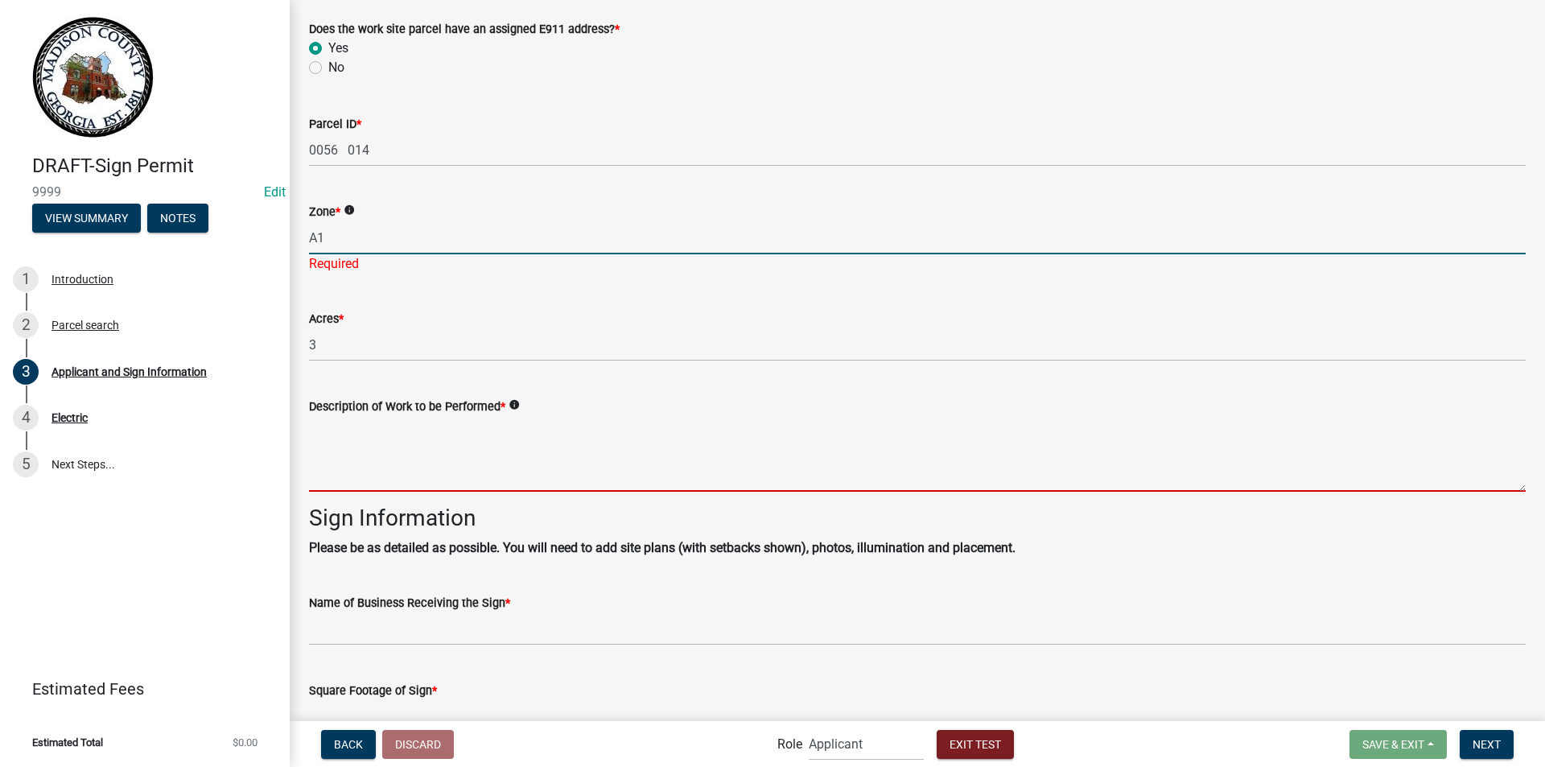
click at [380, 433] on textarea "Description of Work to be Performed *" at bounding box center [917, 454] width 1216 height 76
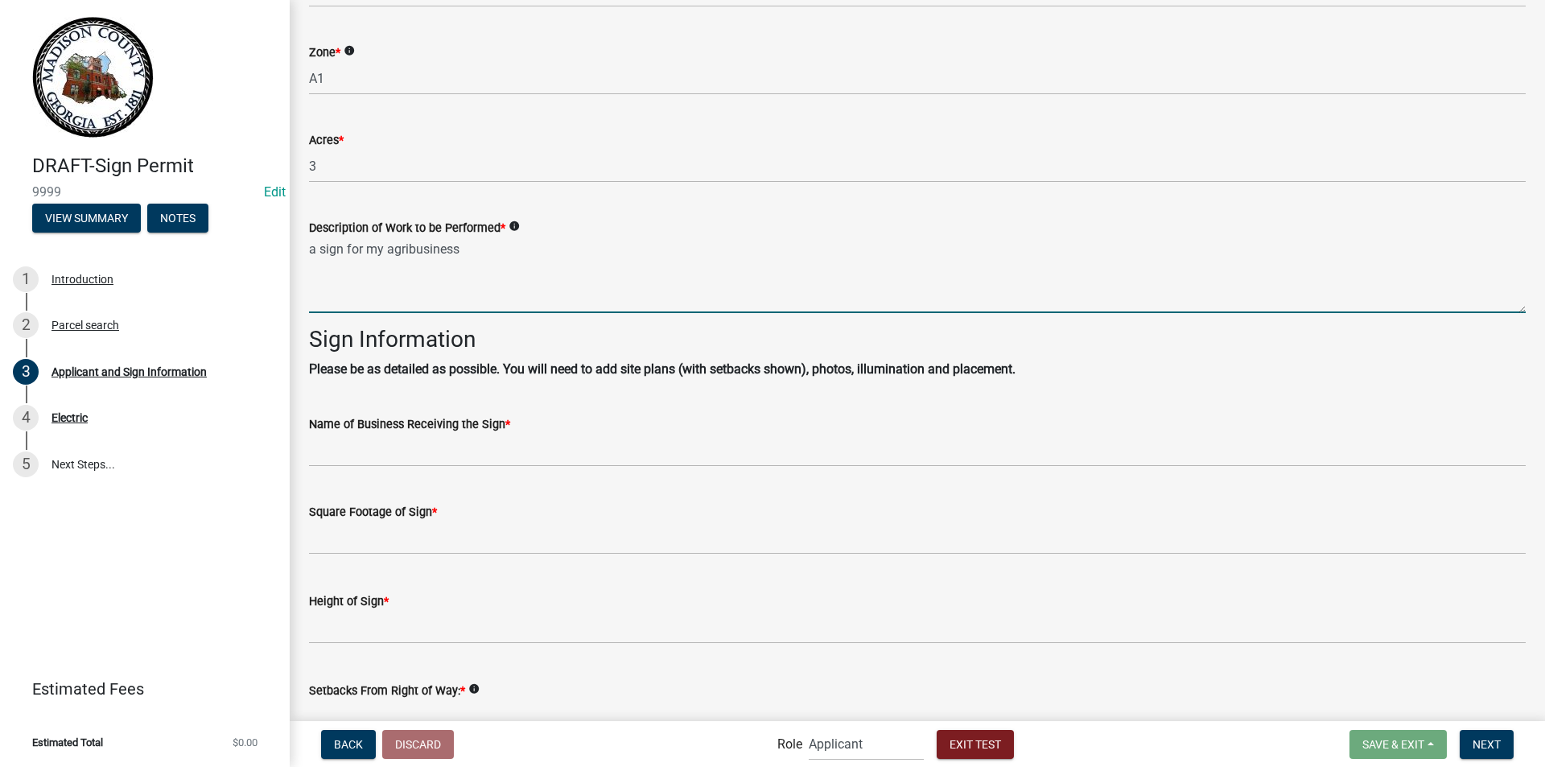
scroll to position [1287, 0]
type textarea "a sign for my agribusiness"
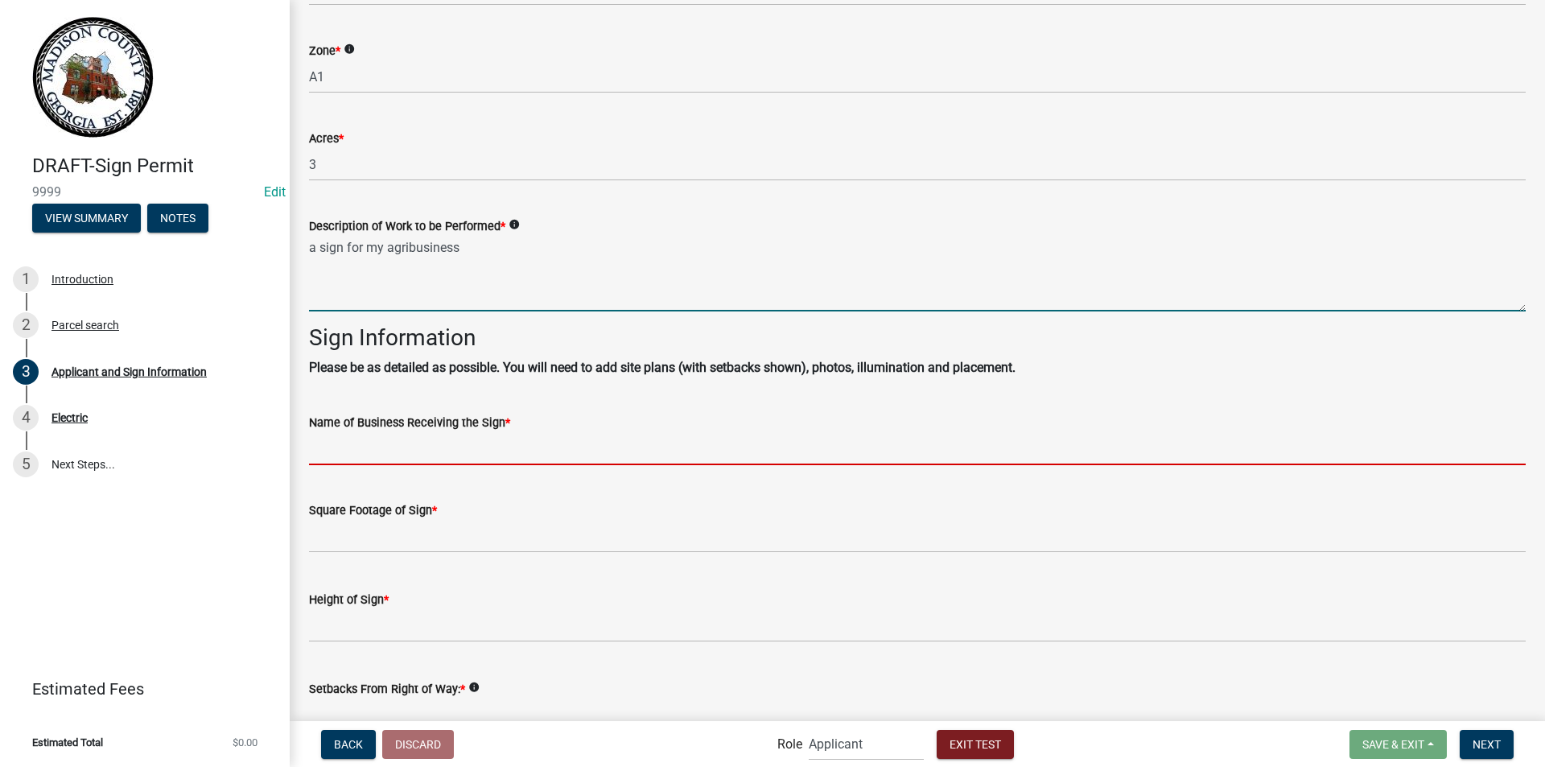
click at [434, 442] on input "Name of Business Receiving the Sign *" at bounding box center [917, 448] width 1216 height 33
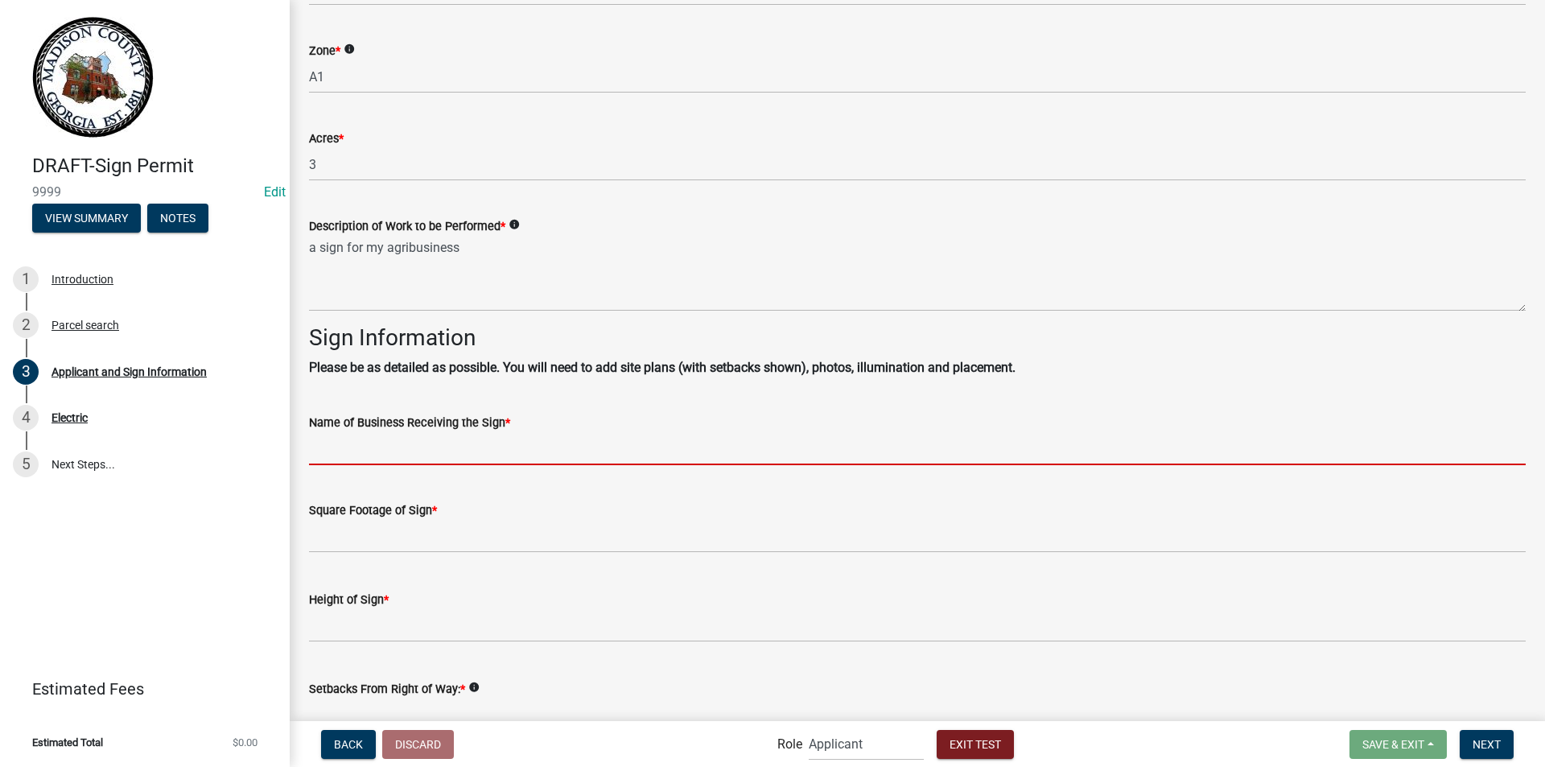
type input "The bees knees"
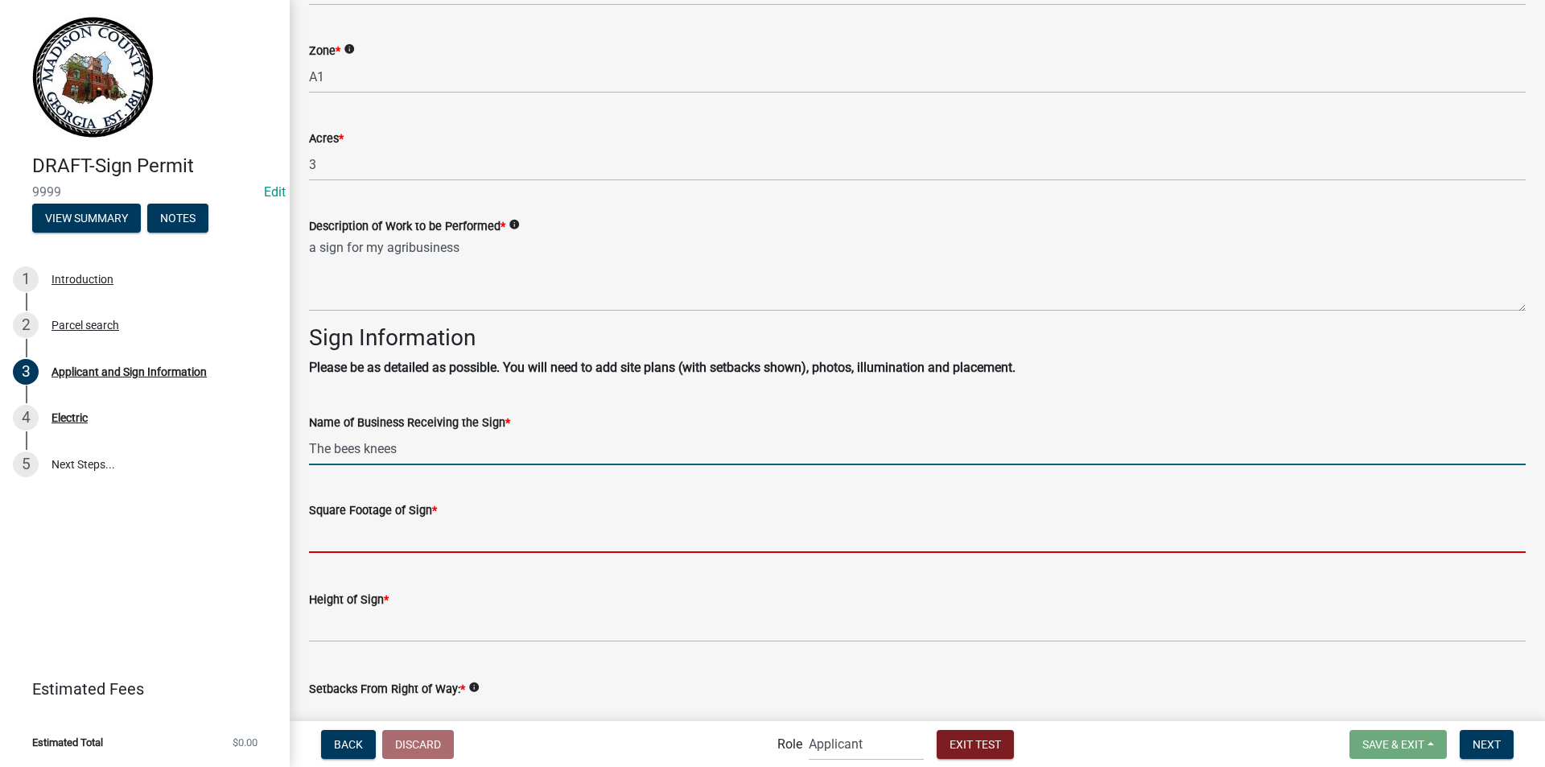
click at [419, 538] on input "text" at bounding box center [917, 536] width 1216 height 33
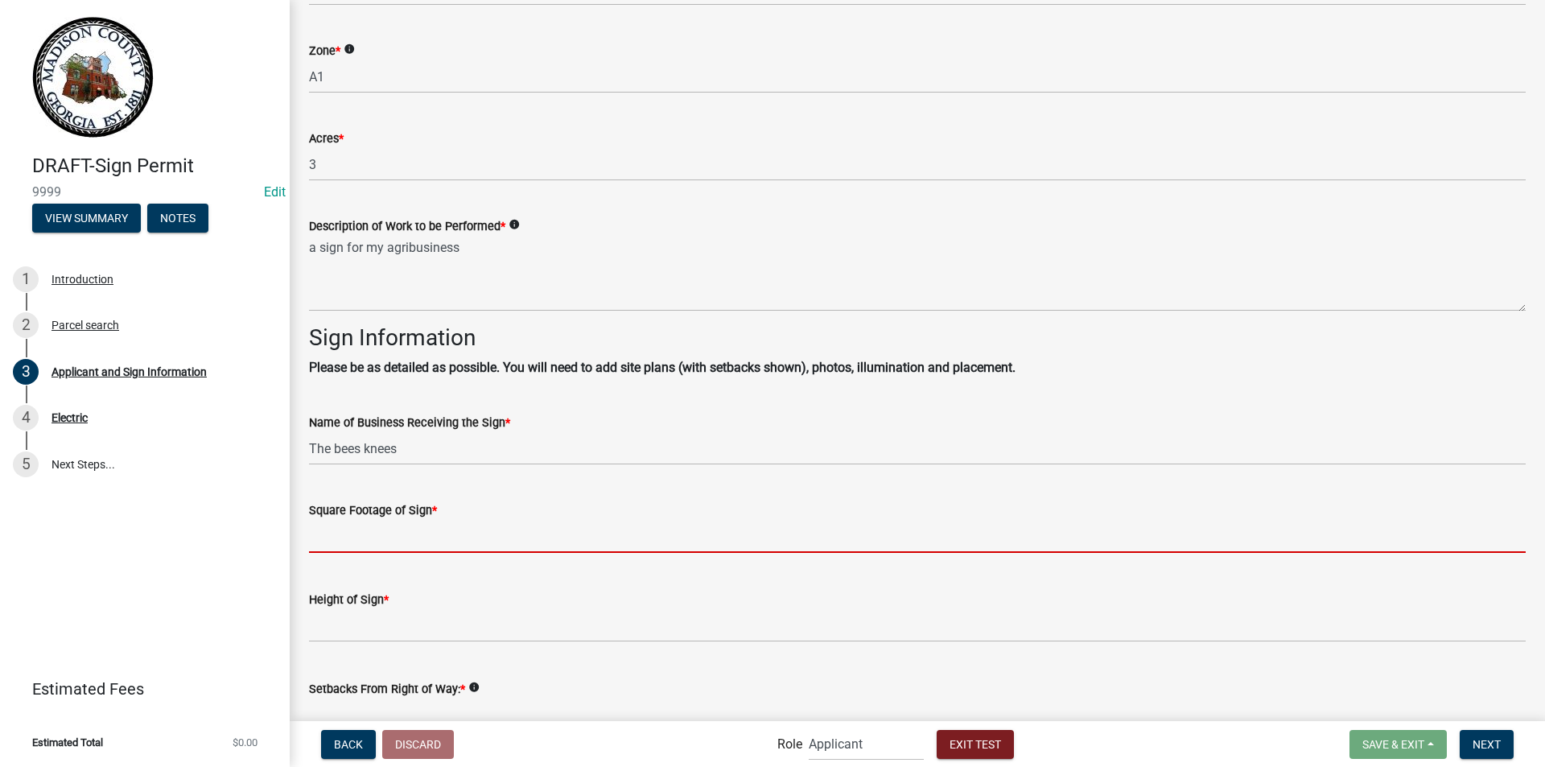
type input "63"
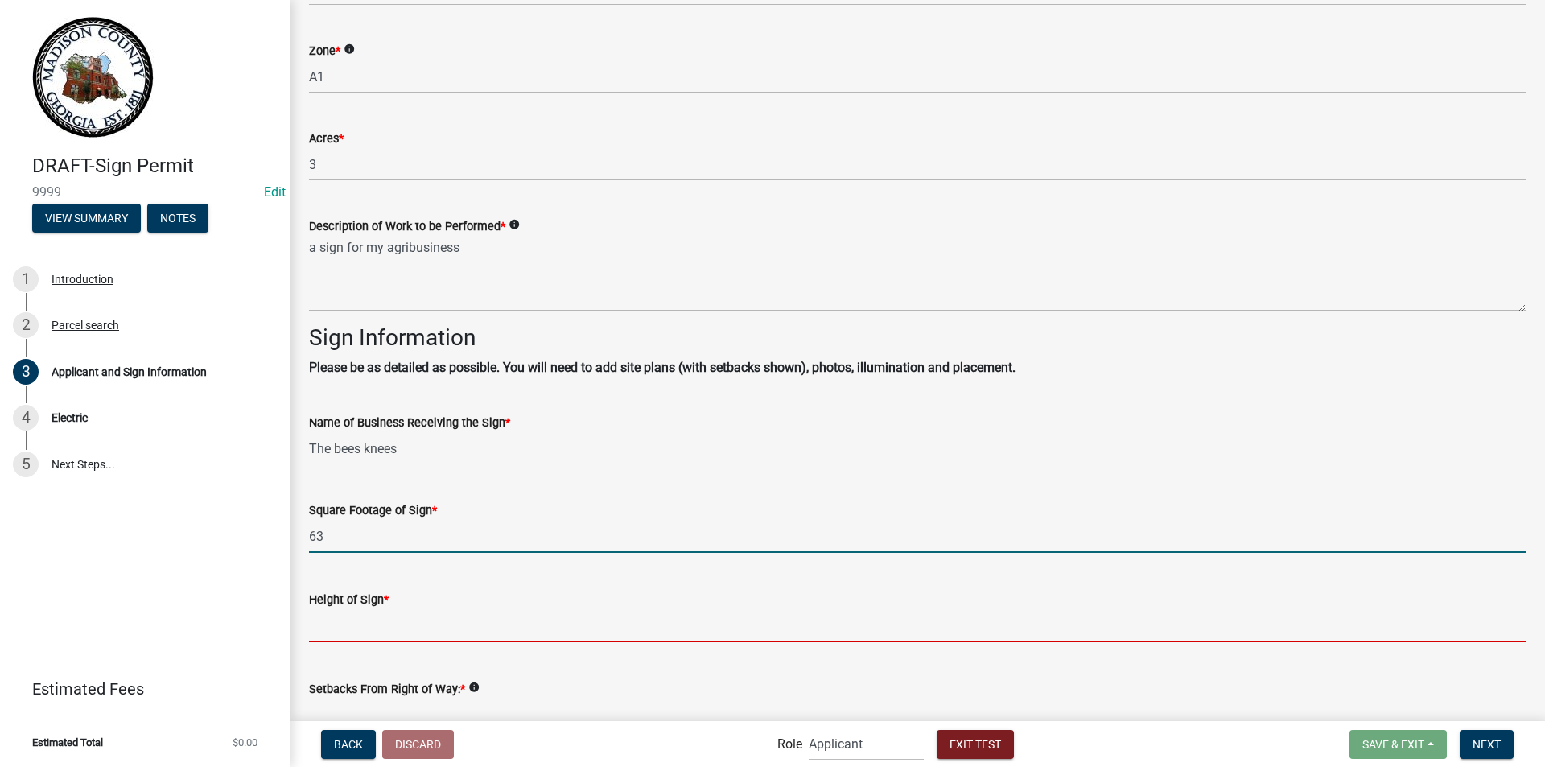
click at [404, 629] on input "text" at bounding box center [917, 625] width 1216 height 33
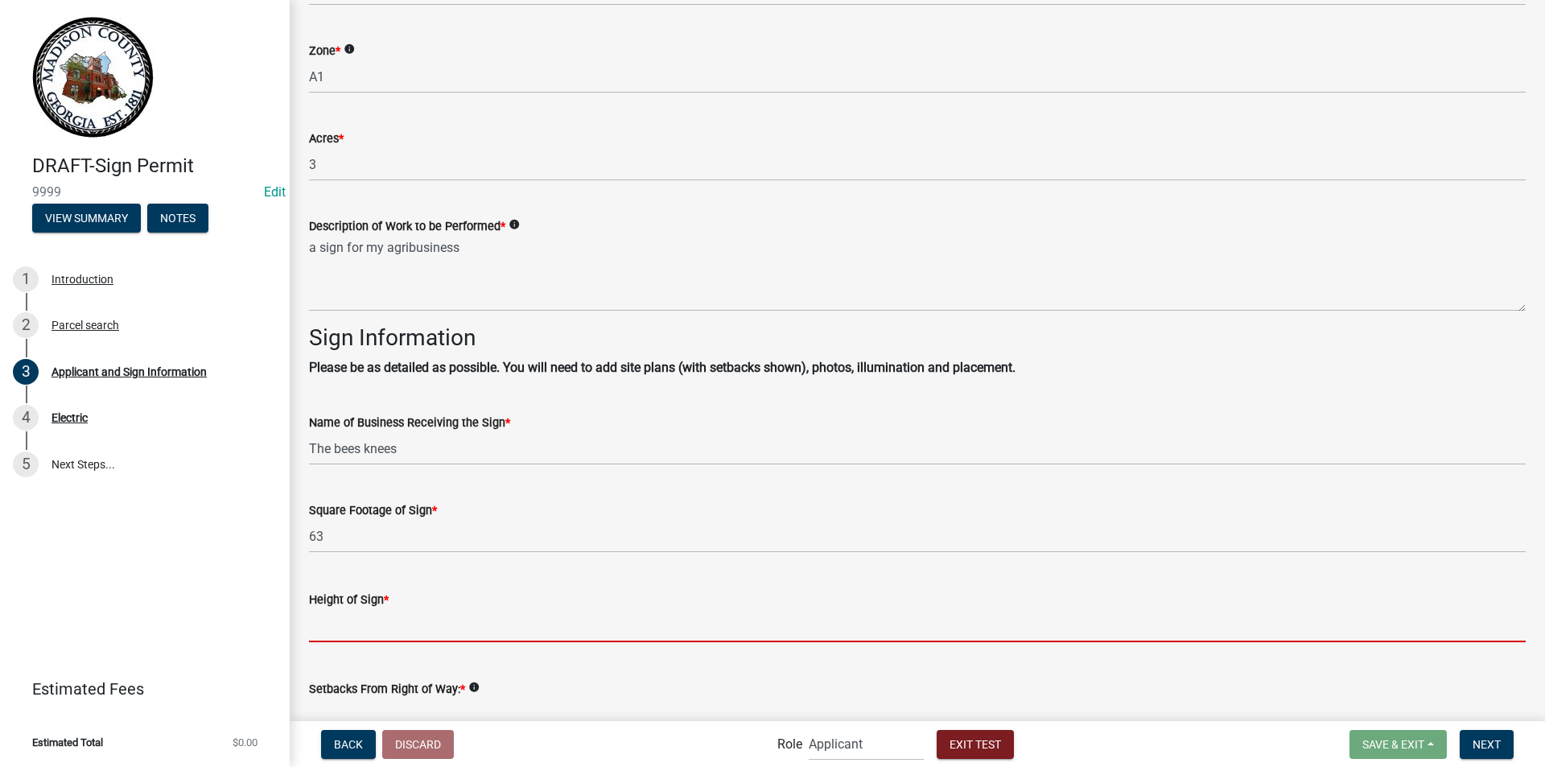
type input "18"
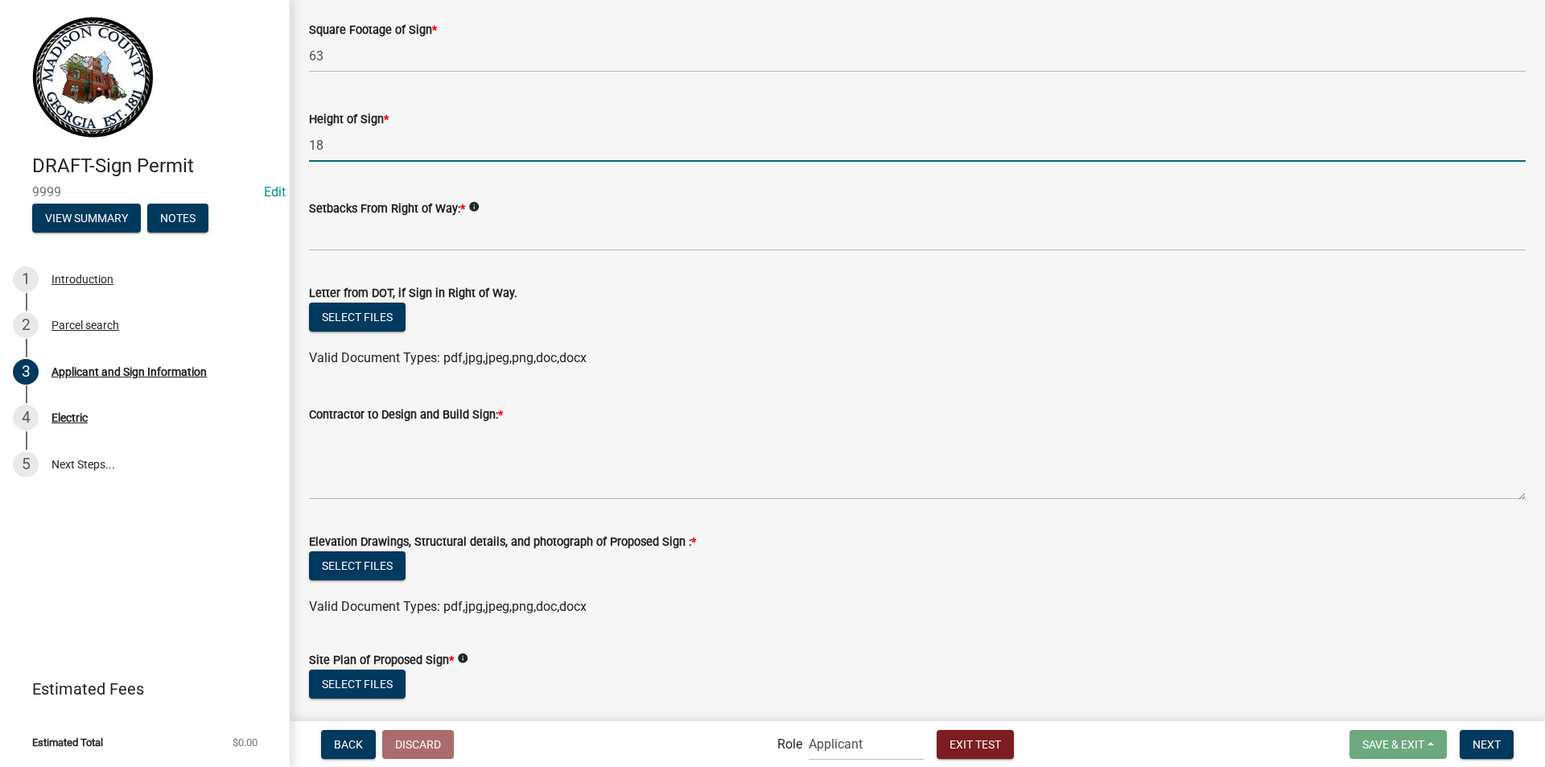
scroll to position [1770, 0]
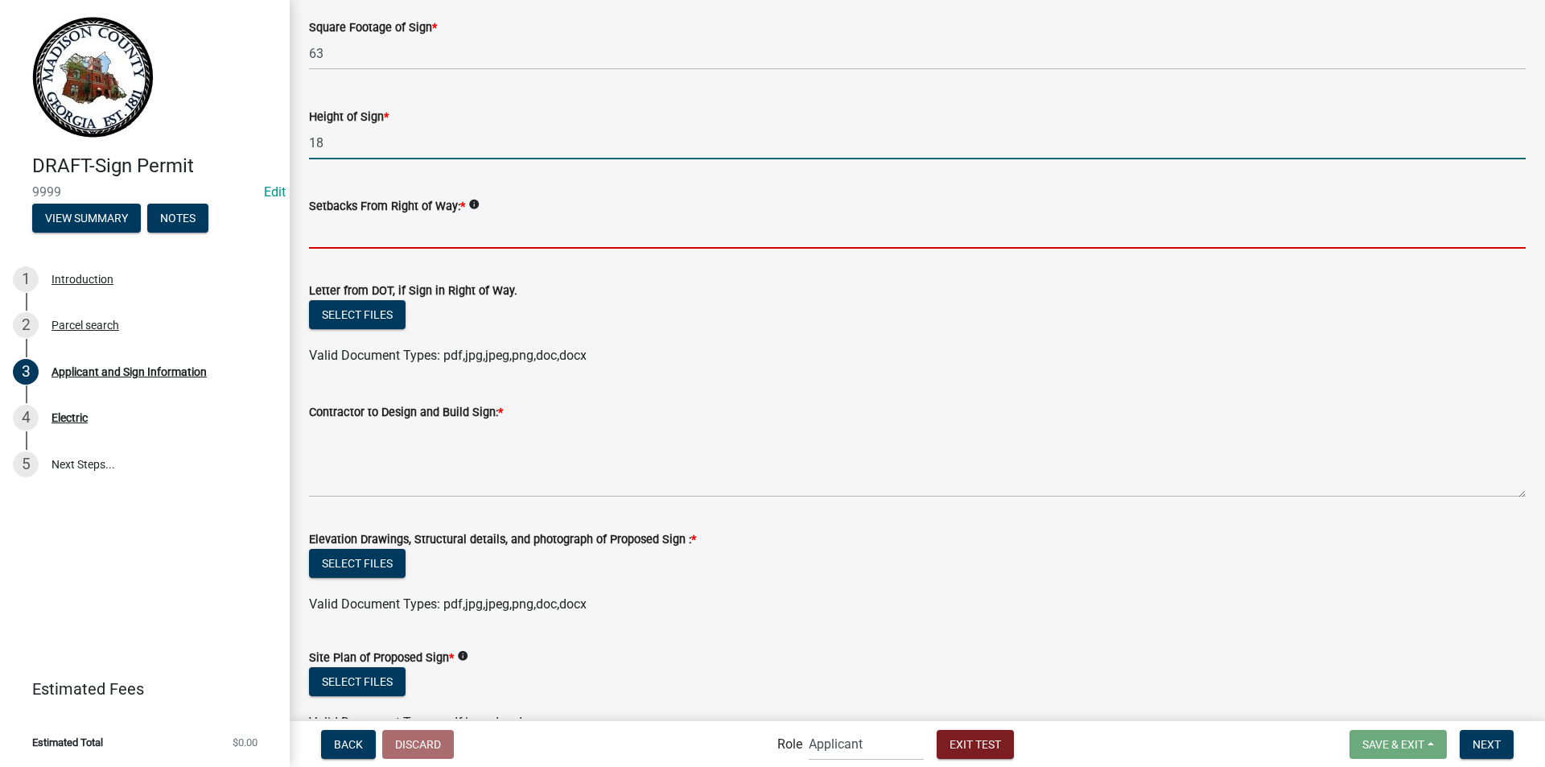
click at [362, 245] on input "Setbacks From Right of Way: *" at bounding box center [917, 232] width 1216 height 33
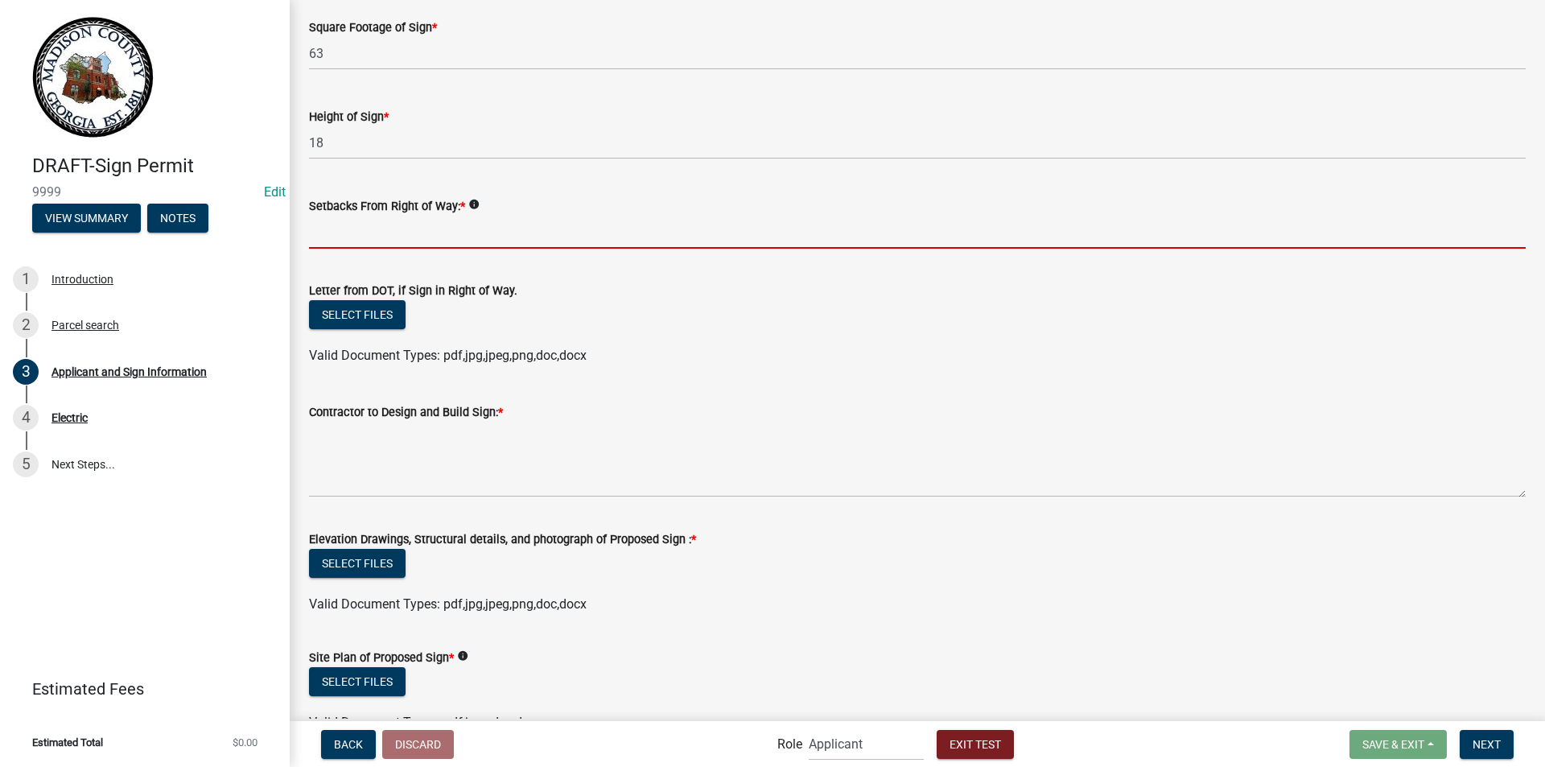
type input "65 feet"
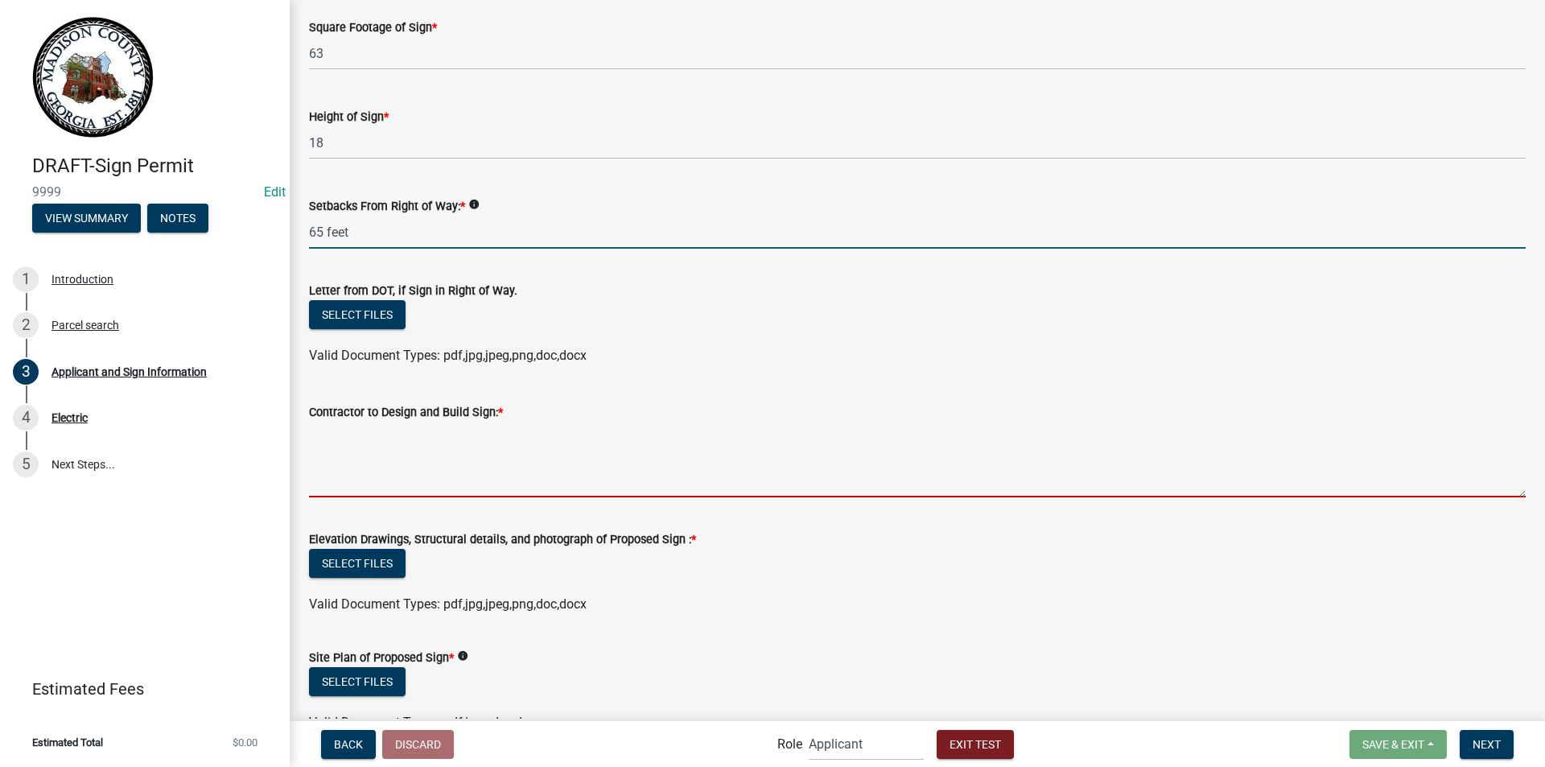
click at [351, 456] on textarea "Contractor to Design and Build Sign: *" at bounding box center [917, 460] width 1216 height 76
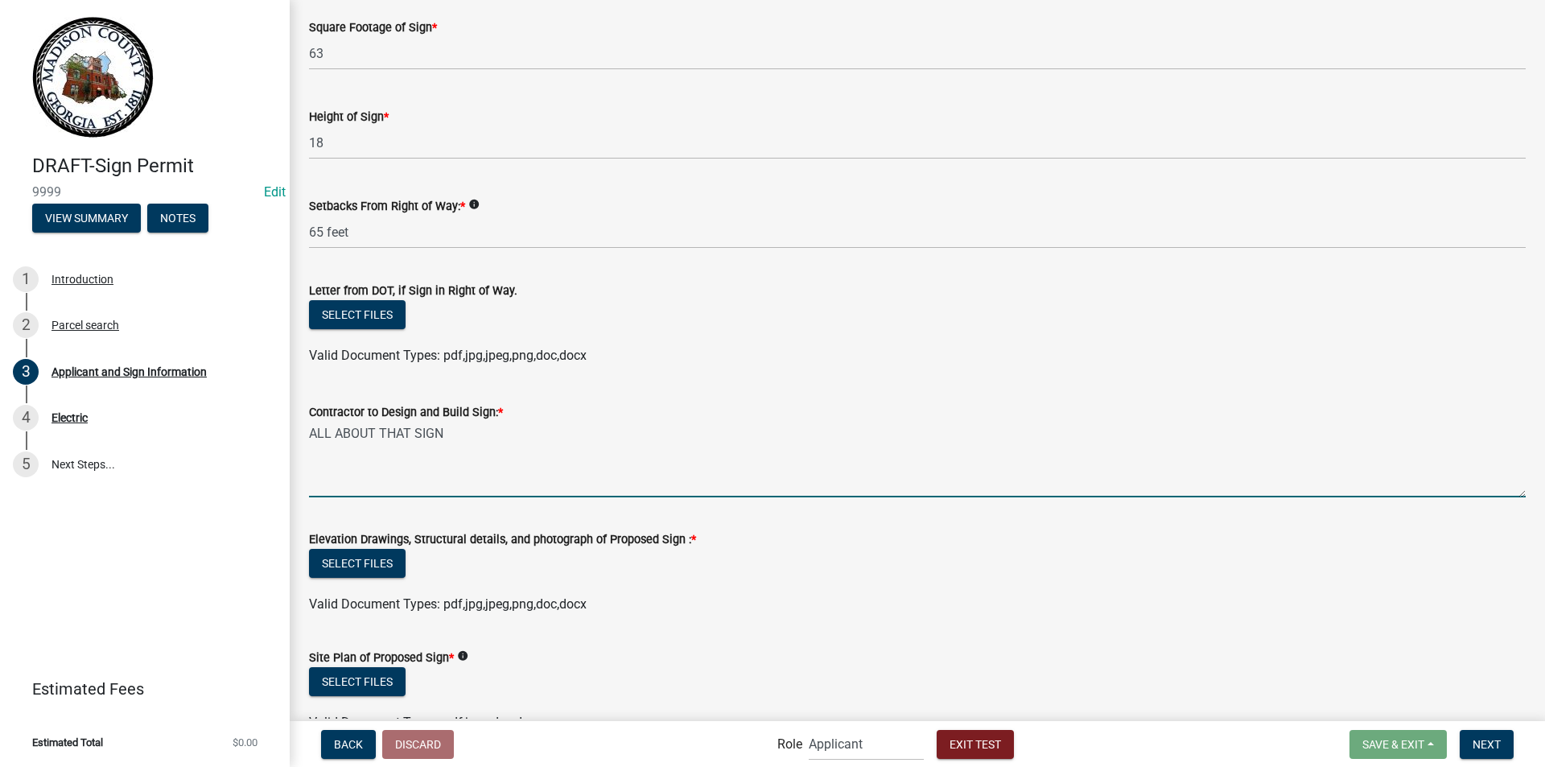
scroll to position [1893, 0]
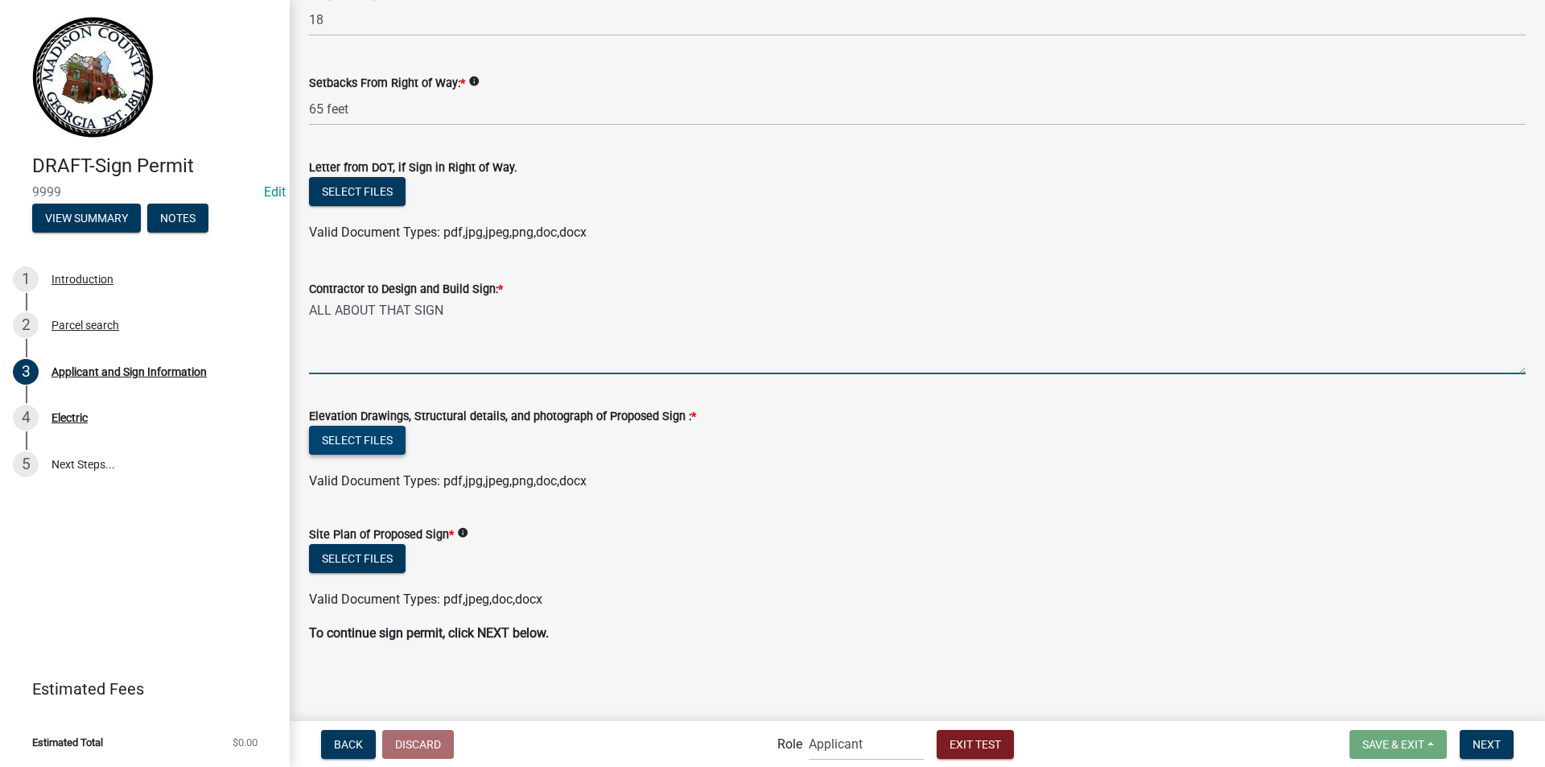
type textarea "ALL ABOUT THAT SIGN"
click at [375, 438] on button "Select files" at bounding box center [357, 440] width 97 height 29
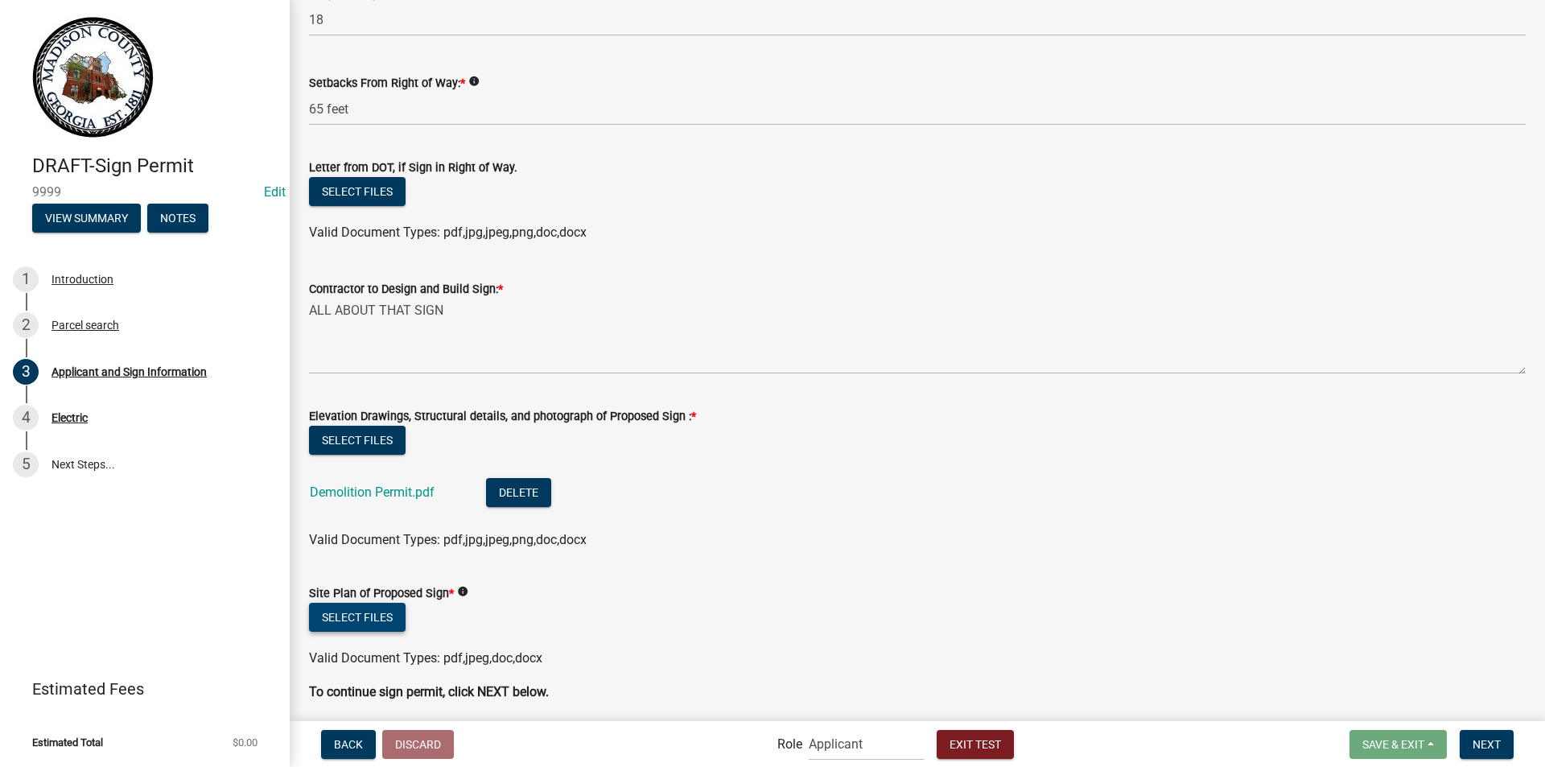
click at [379, 615] on button "Select files" at bounding box center [357, 617] width 97 height 29
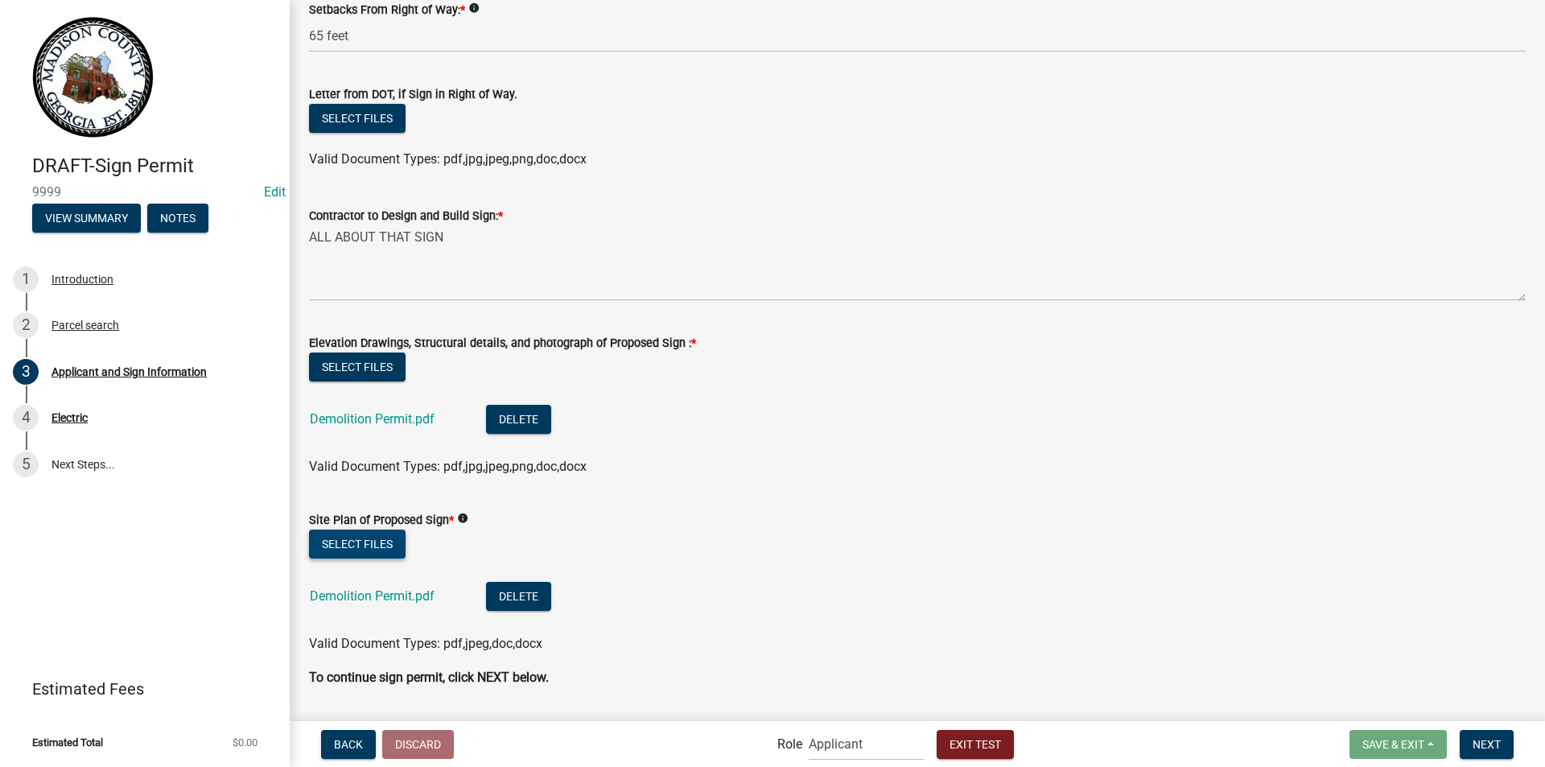
scroll to position [2010, 0]
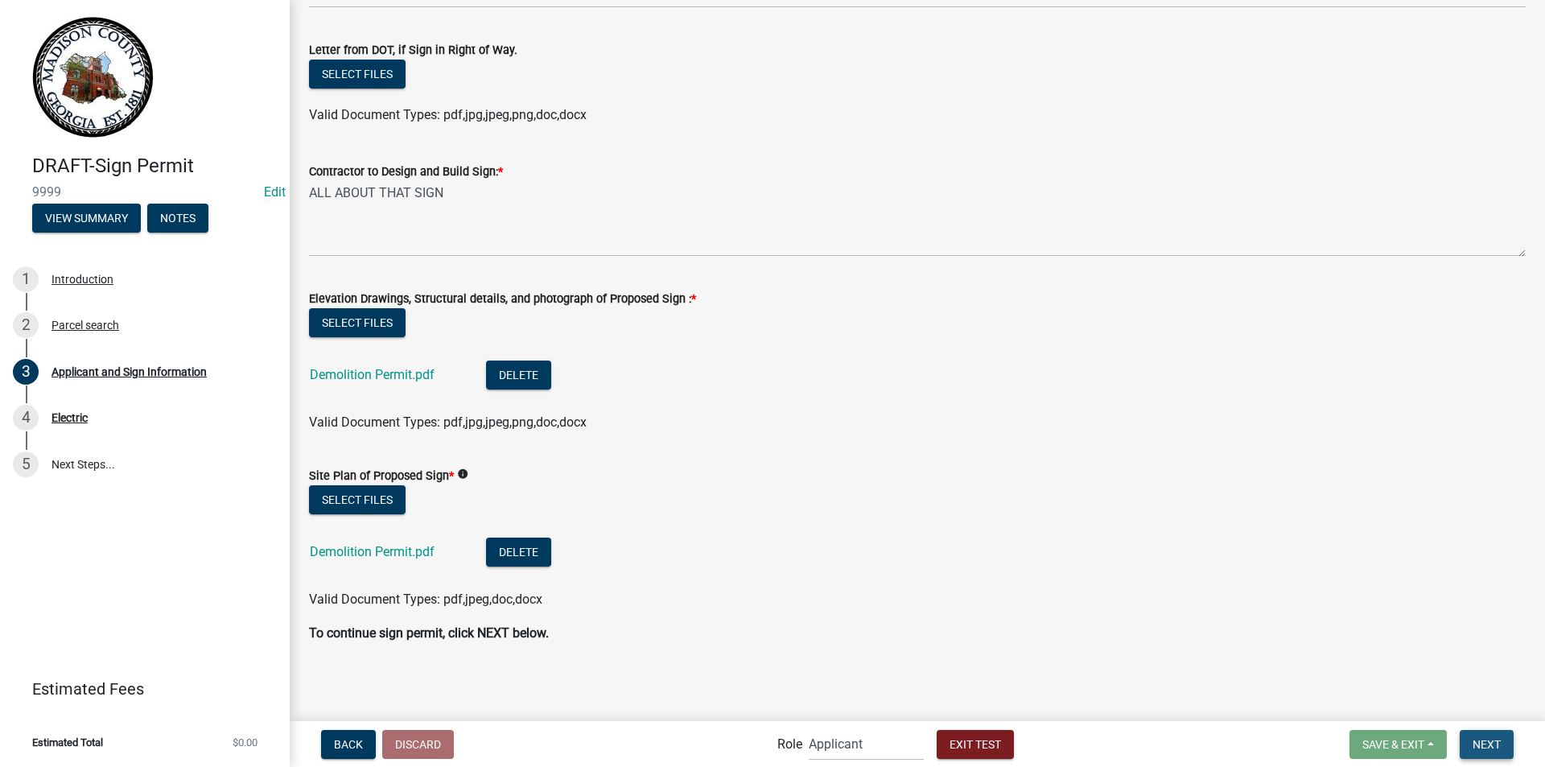
click at [1491, 736] on button "Next" at bounding box center [1486, 744] width 54 height 29
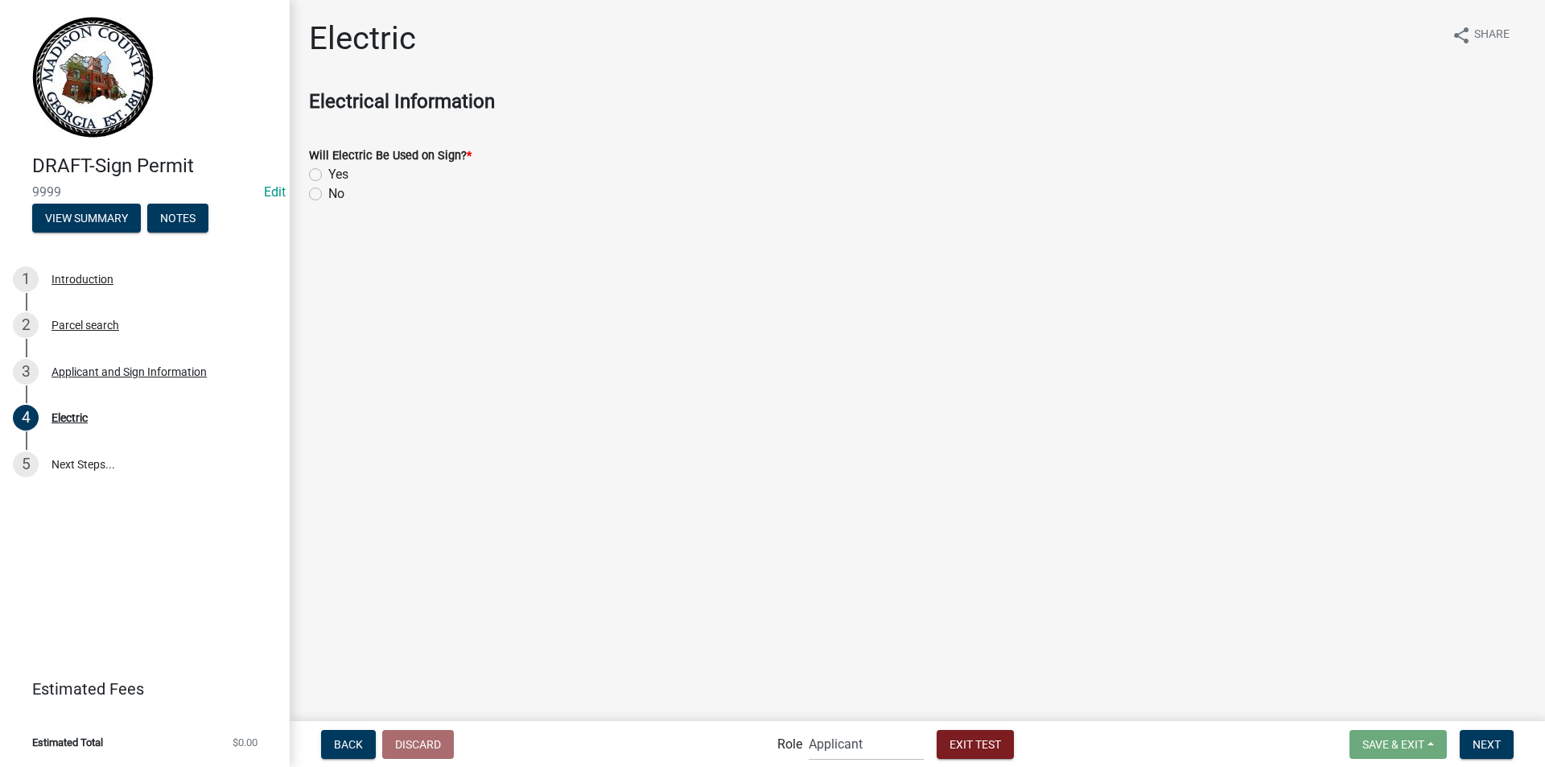
click at [328, 195] on label "No" at bounding box center [336, 193] width 16 height 19
click at [328, 195] on input "No" at bounding box center [333, 189] width 10 height 10
radio input "true"
click at [1478, 739] on span "Next" at bounding box center [1486, 743] width 28 height 13
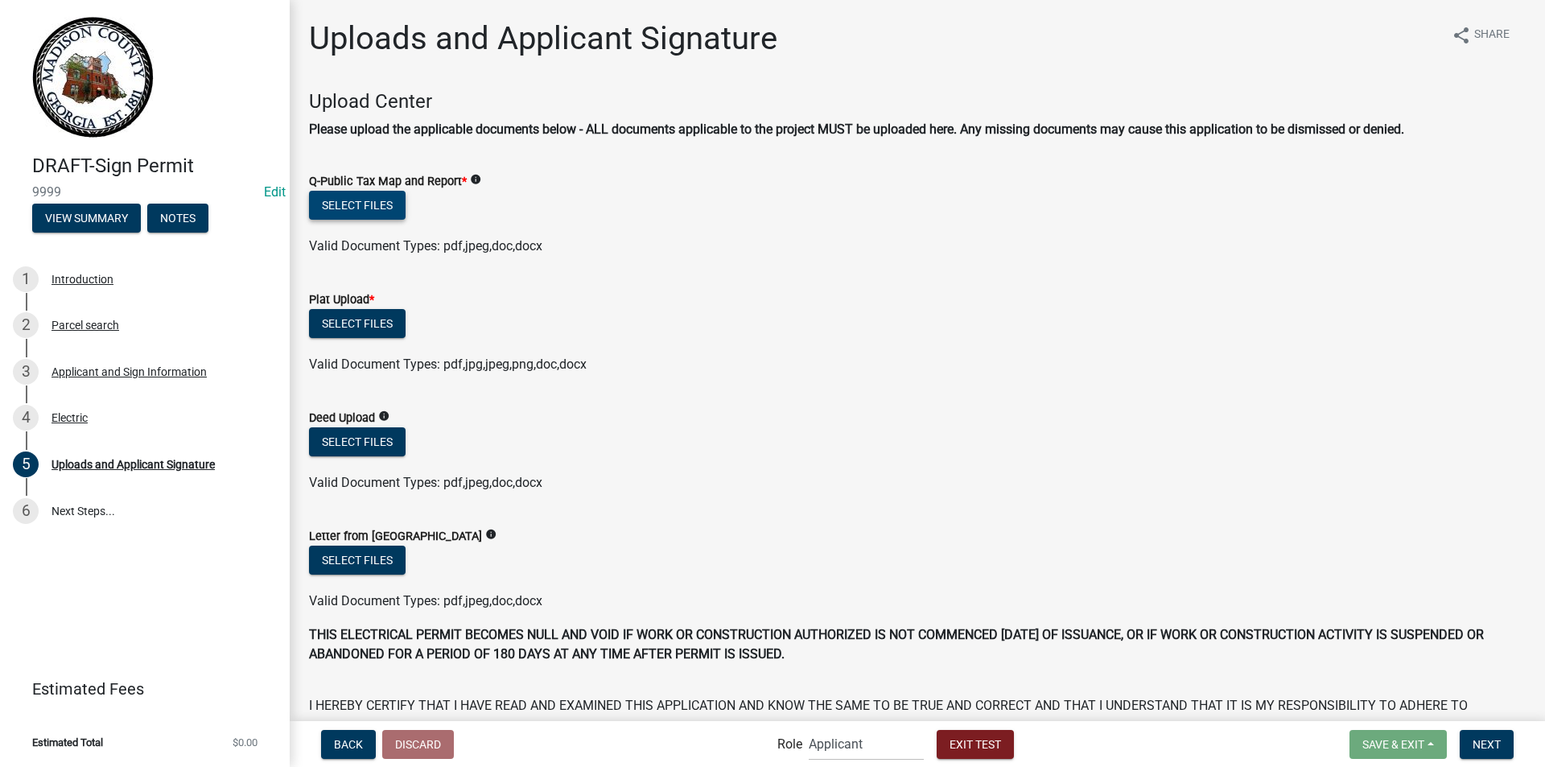
click at [372, 201] on button "Select files" at bounding box center [357, 205] width 97 height 29
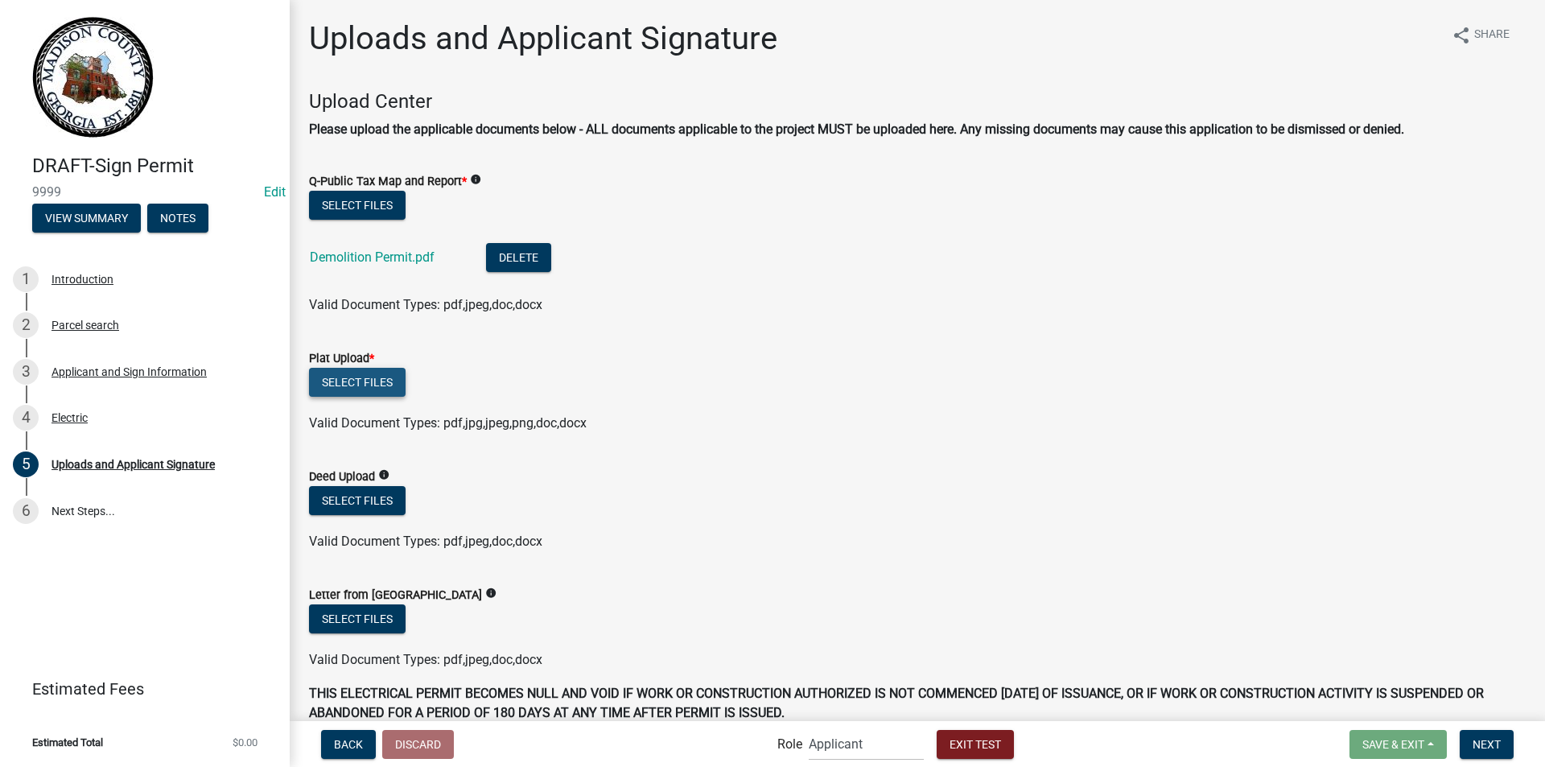
click at [389, 386] on button "Select files" at bounding box center [357, 382] width 97 height 29
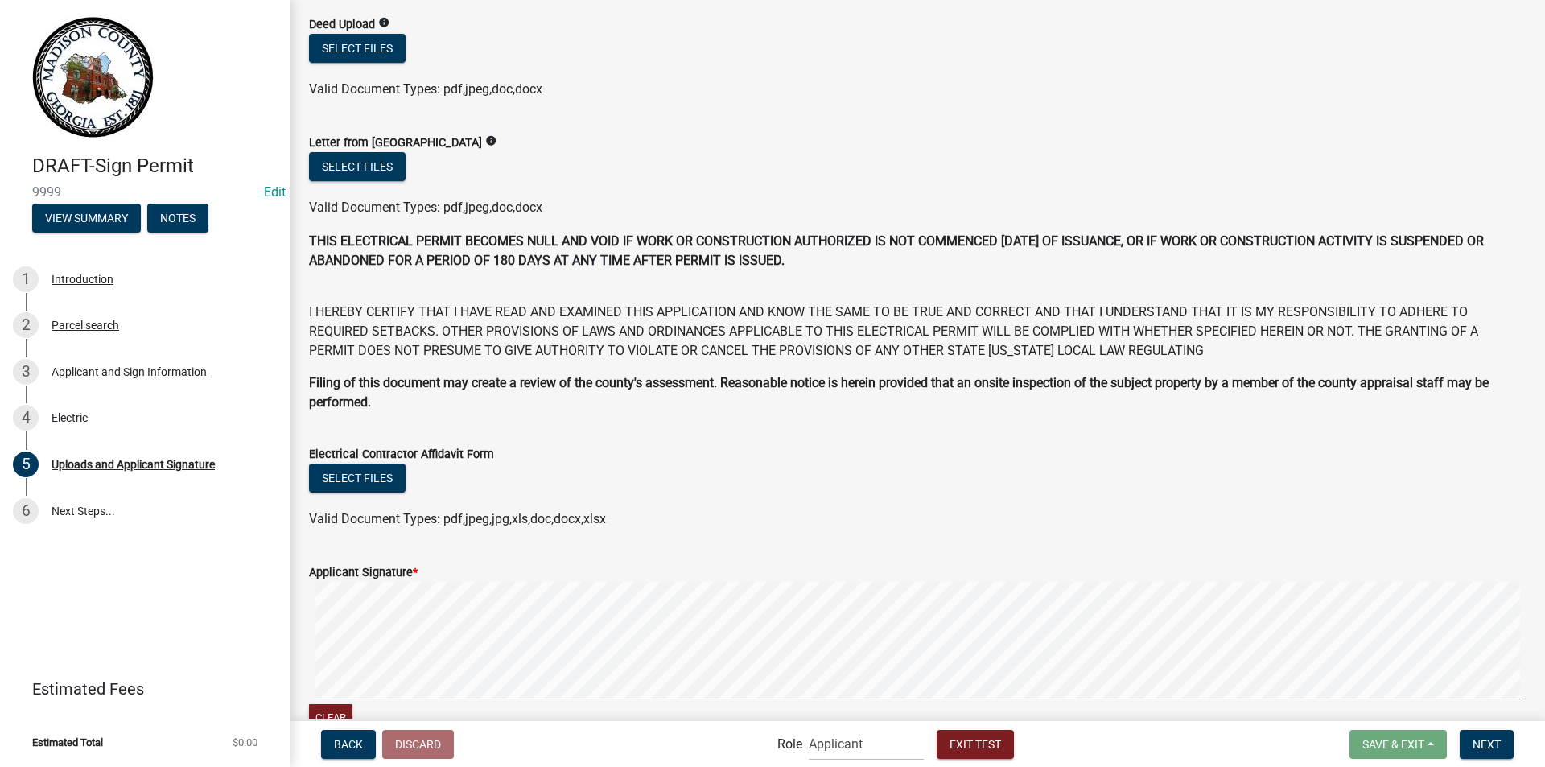
scroll to position [644, 0]
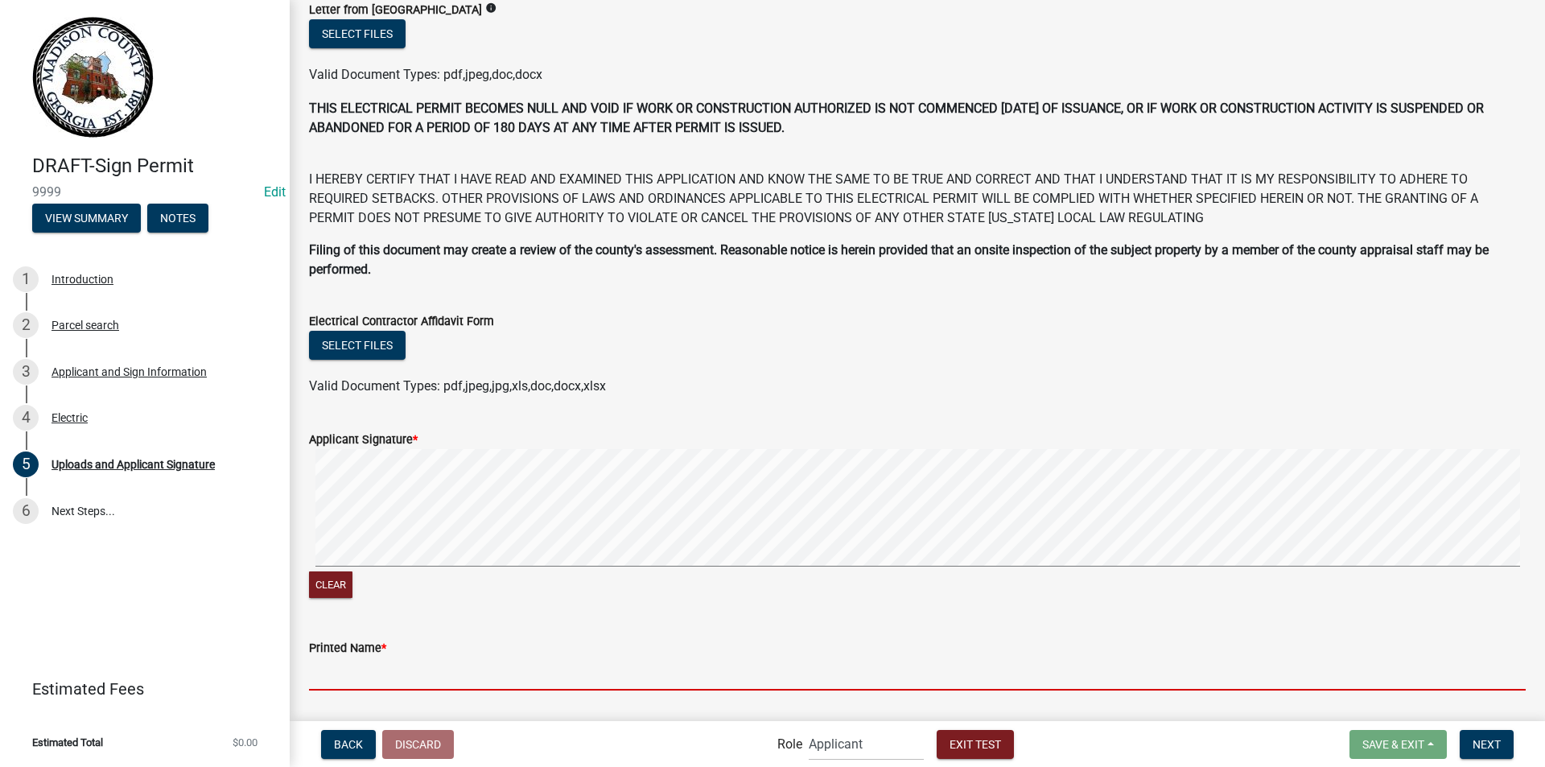
click at [340, 669] on input "Printed Name *" at bounding box center [917, 673] width 1216 height 33
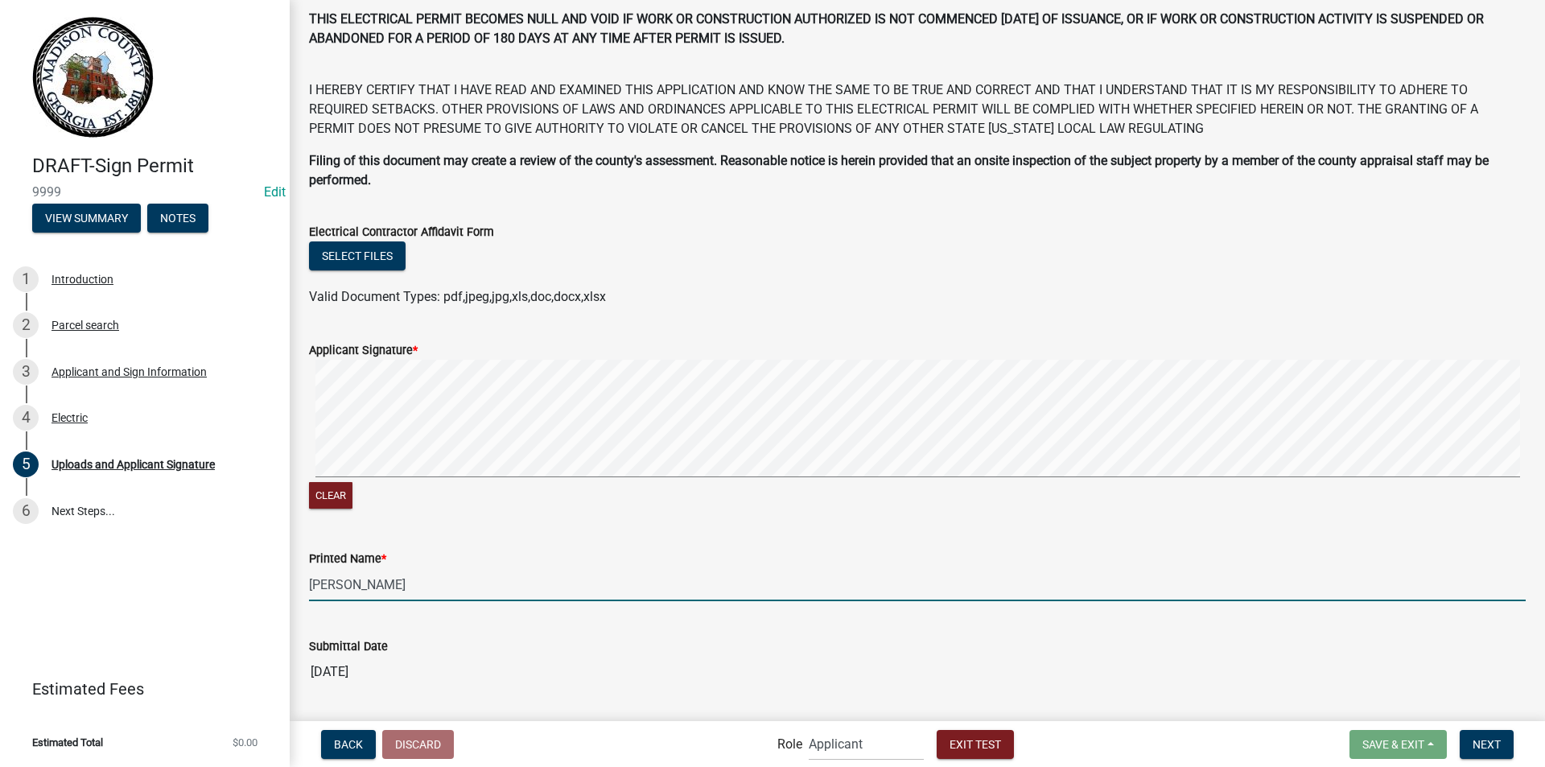
scroll to position [778, 0]
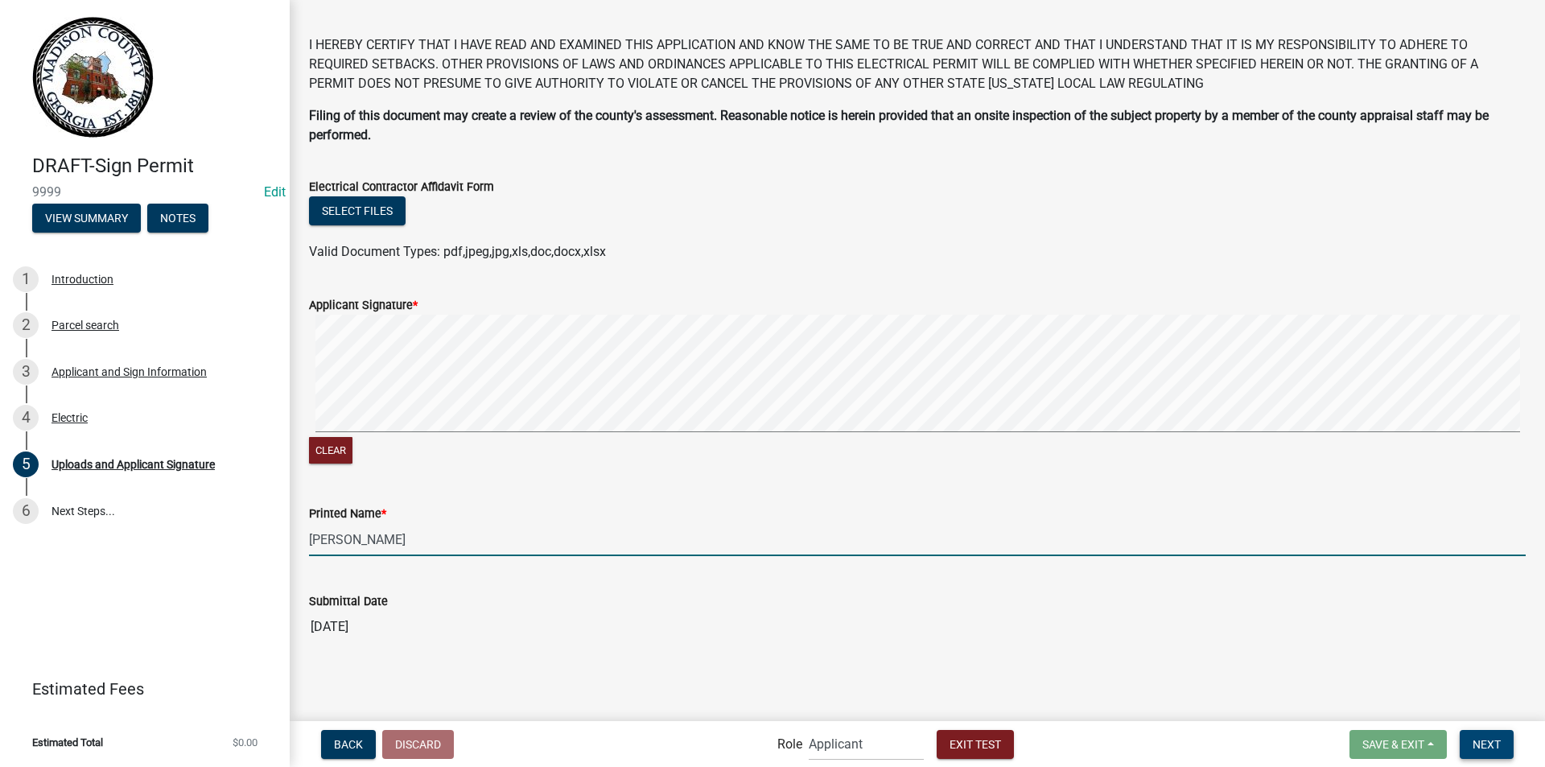
type input "MELISSA PAYNE"
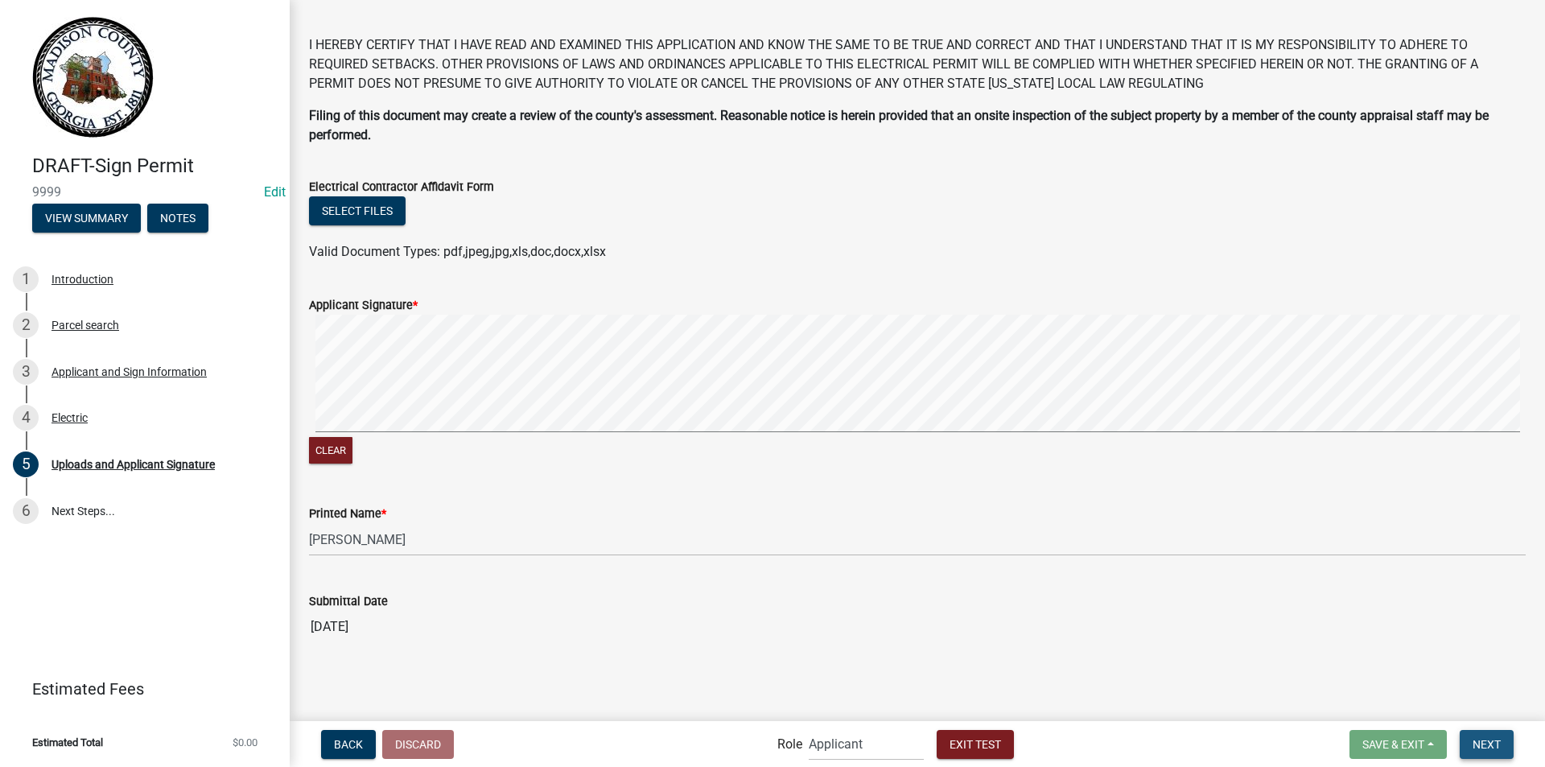
click at [1479, 734] on button "Next" at bounding box center [1486, 744] width 54 height 29
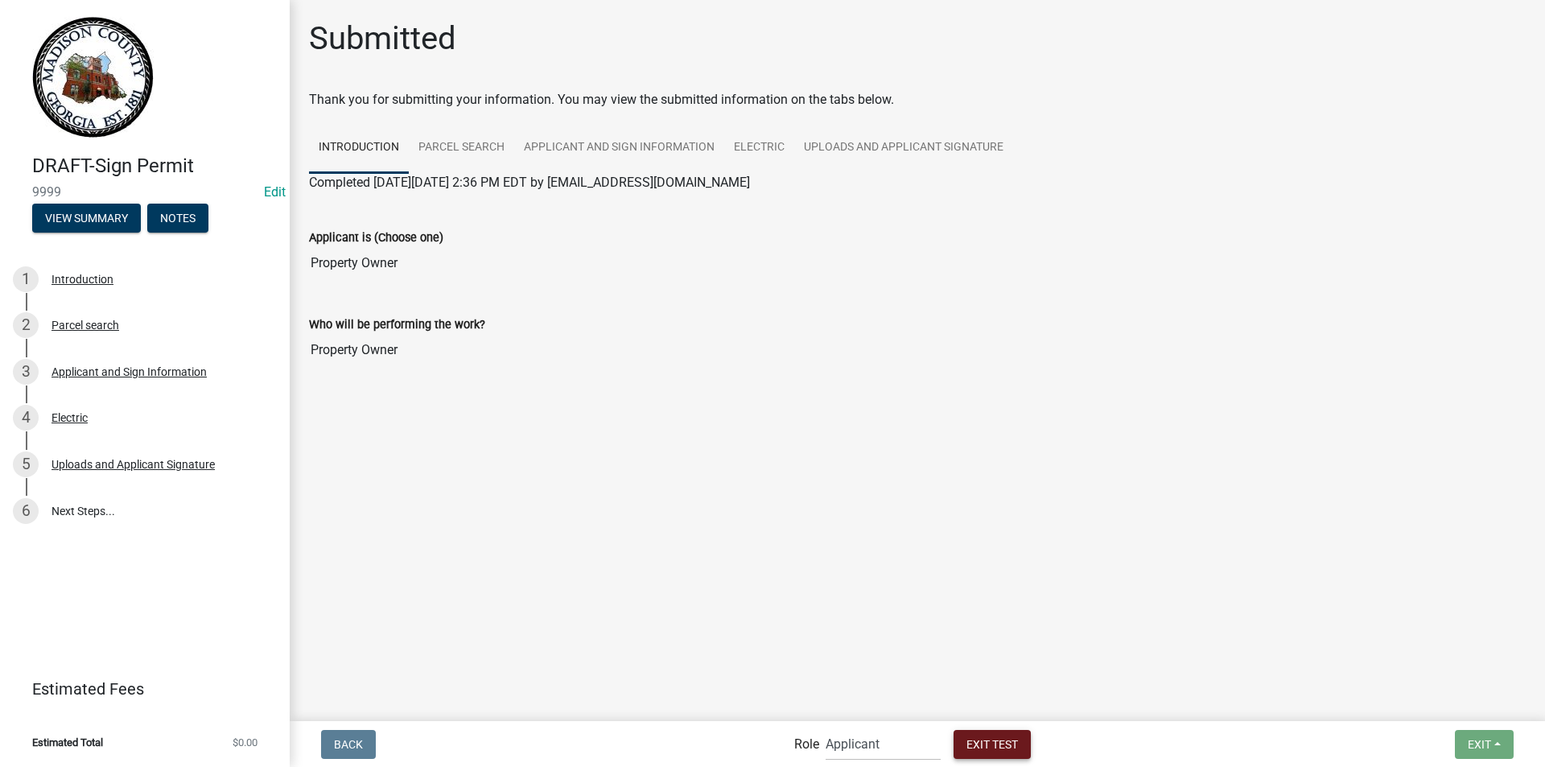
click at [971, 737] on span "Exit Test" at bounding box center [991, 743] width 51 height 13
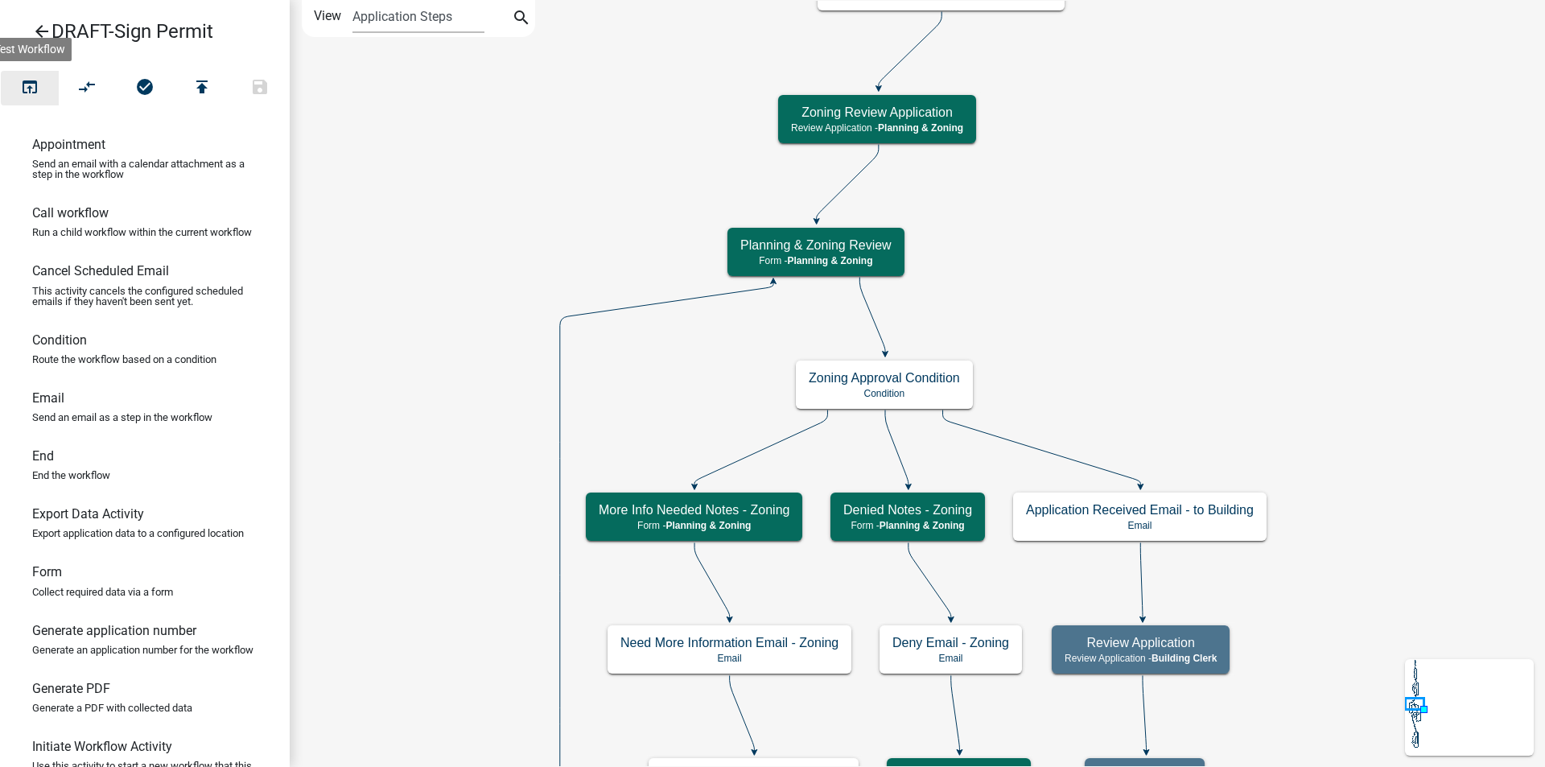
click at [31, 93] on icon "open_in_browser" at bounding box center [29, 88] width 19 height 23
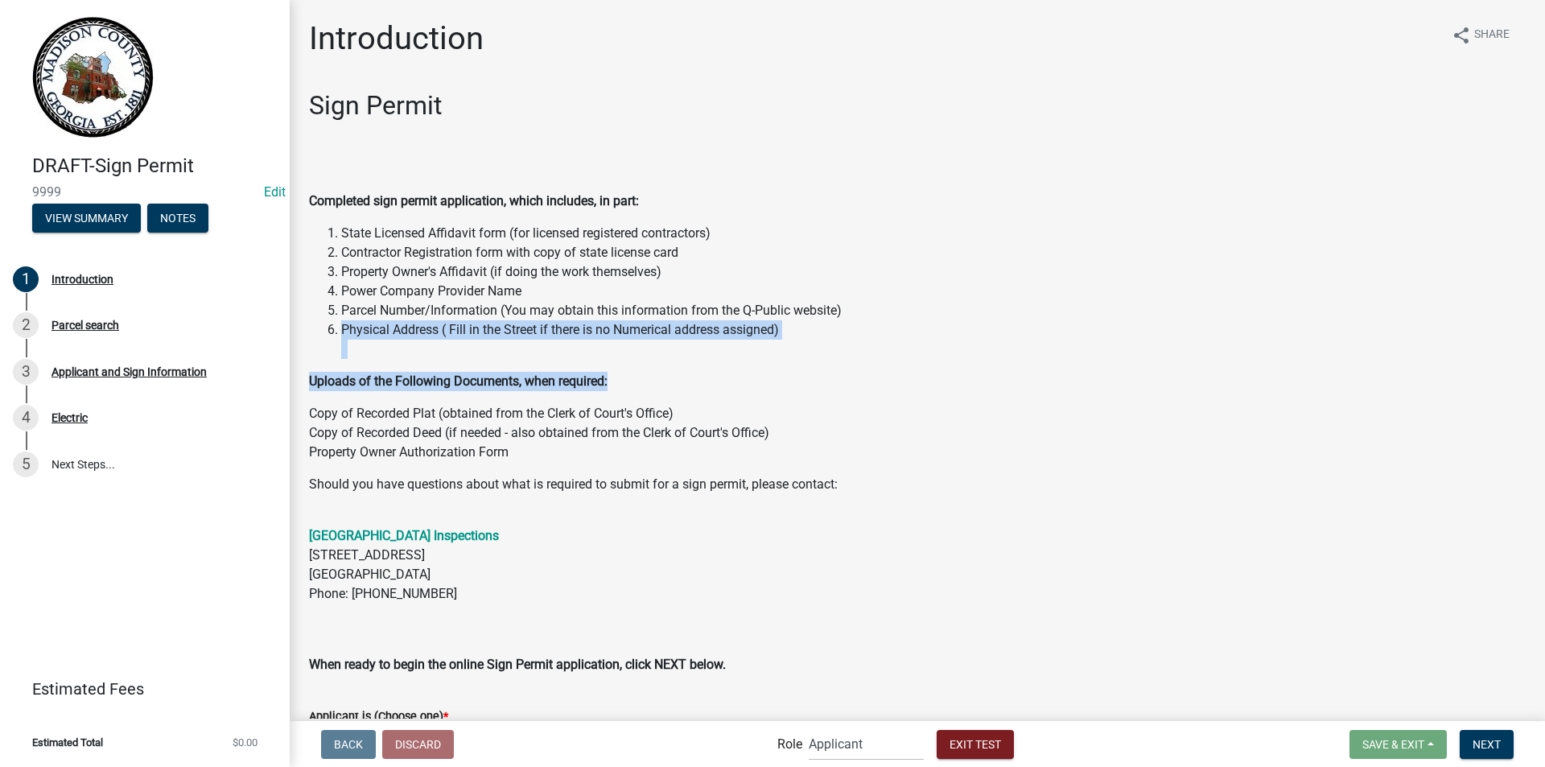
click at [952, 304] on div "Sign Permit Completed sign permit application, which includes, in part: State L…" at bounding box center [917, 382] width 1216 height 584
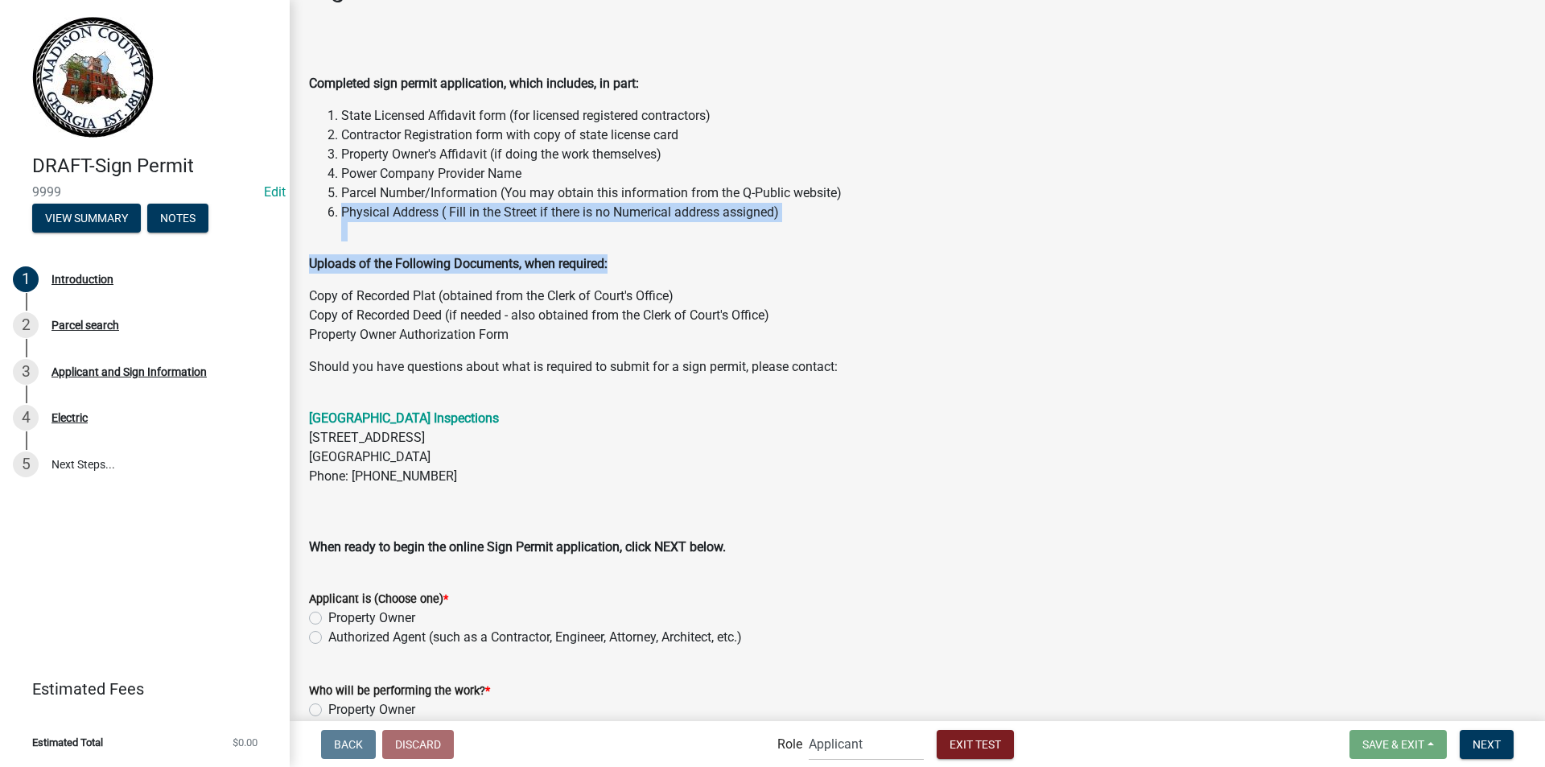
scroll to position [215, 0]
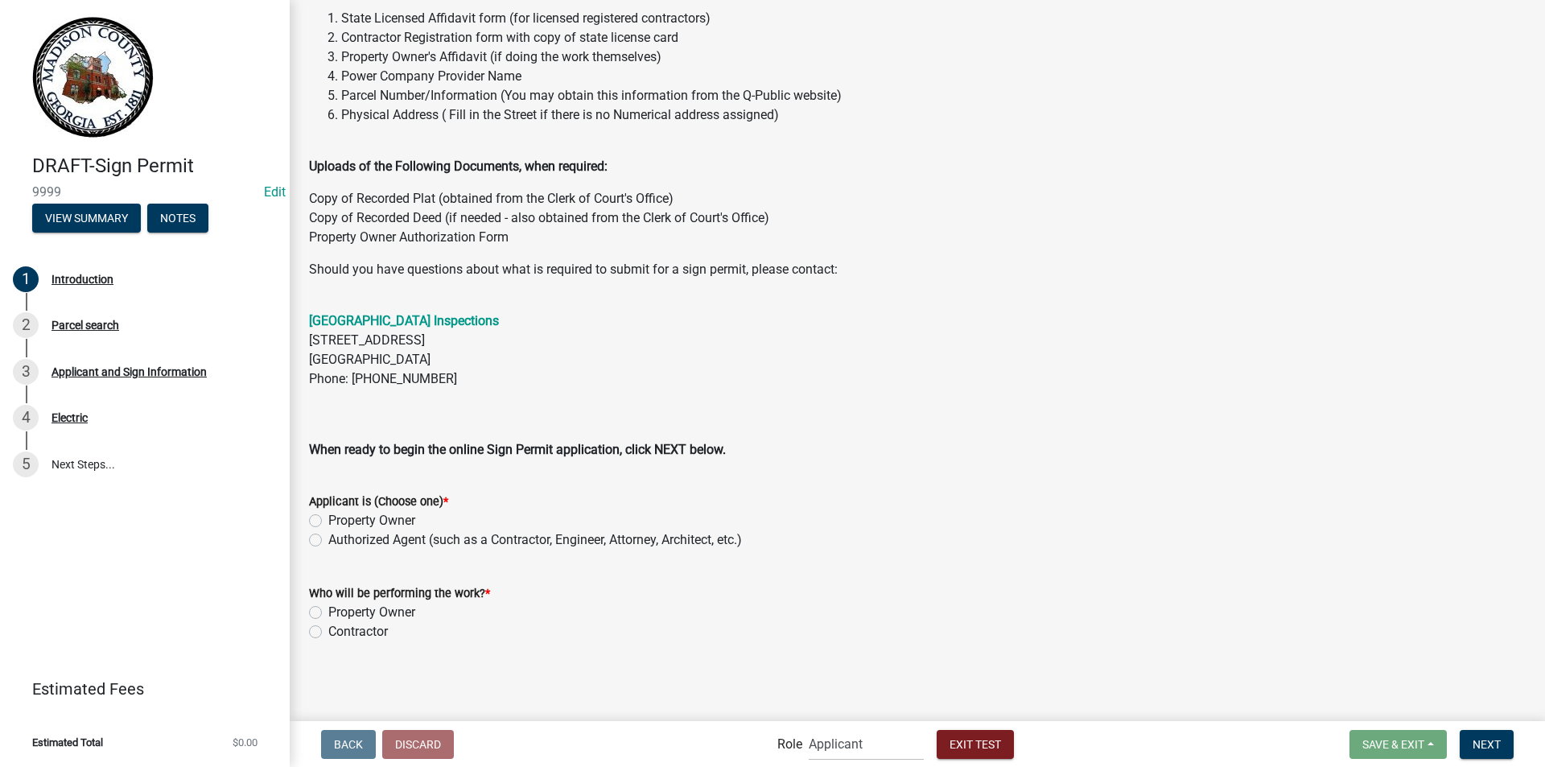
click at [955, 330] on p "Madison County Building Inspections 91 Albany Ave Danielsville, GA 30633 Phone:…" at bounding box center [917, 369] width 1216 height 116
click at [328, 516] on label "Property Owner" at bounding box center [371, 520] width 87 height 19
click at [328, 516] on input "Property Owner" at bounding box center [333, 516] width 10 height 10
radio input "true"
click at [328, 612] on label "Property Owner" at bounding box center [371, 612] width 87 height 19
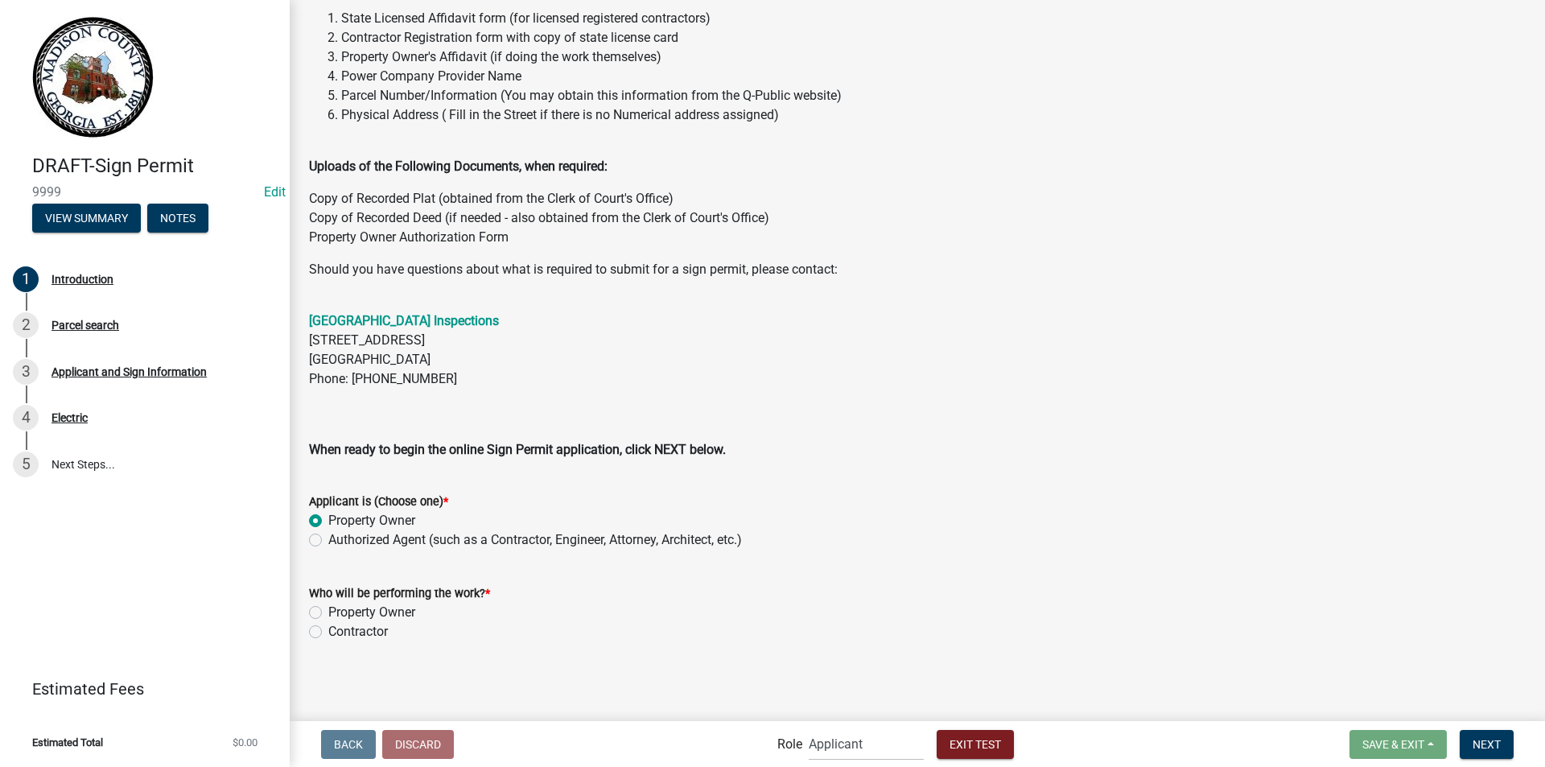
click at [328, 612] on input "Property Owner" at bounding box center [333, 608] width 10 height 10
radio input "true"
click at [1491, 747] on span "Next" at bounding box center [1486, 743] width 28 height 13
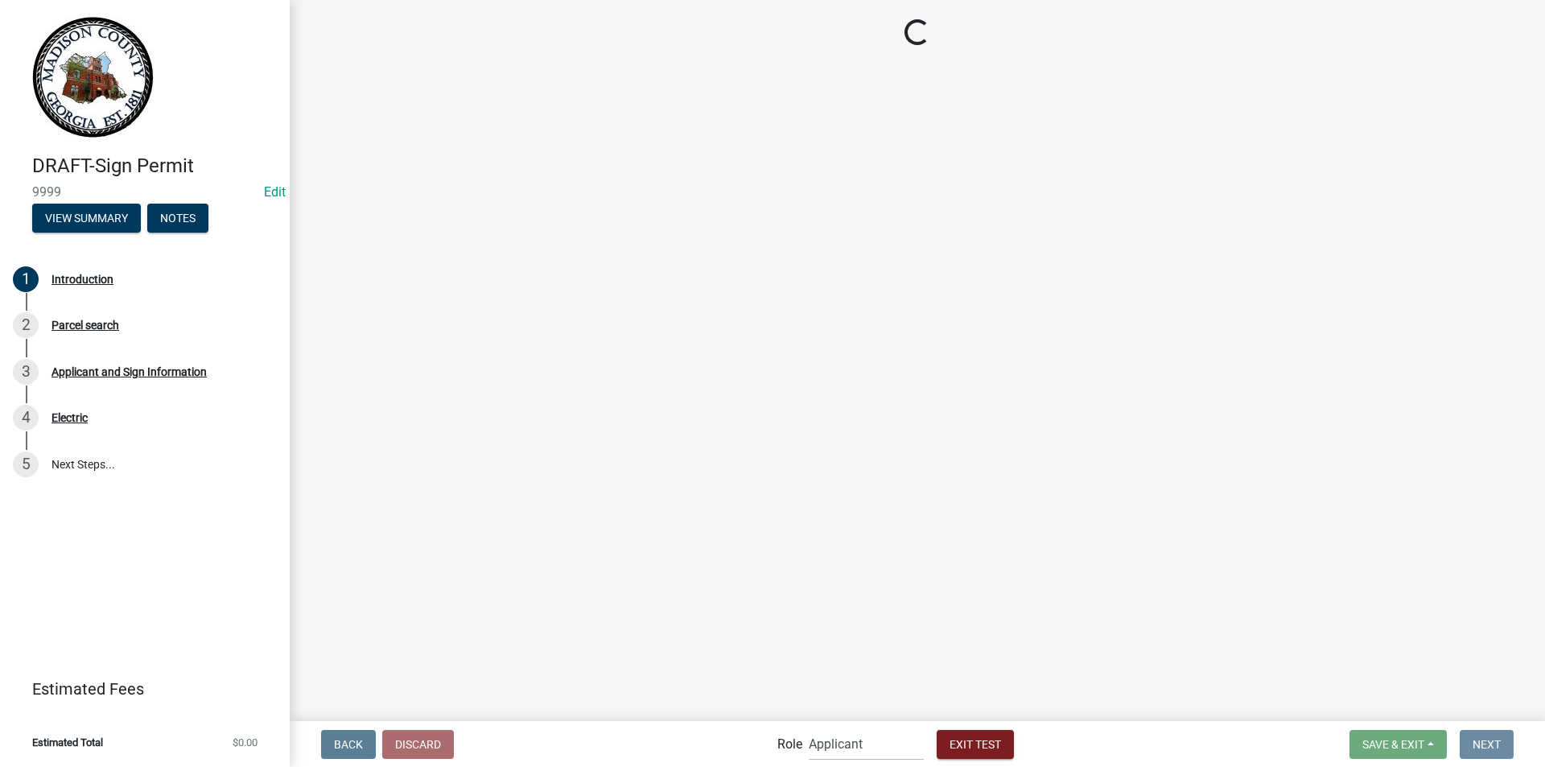
scroll to position [0, 0]
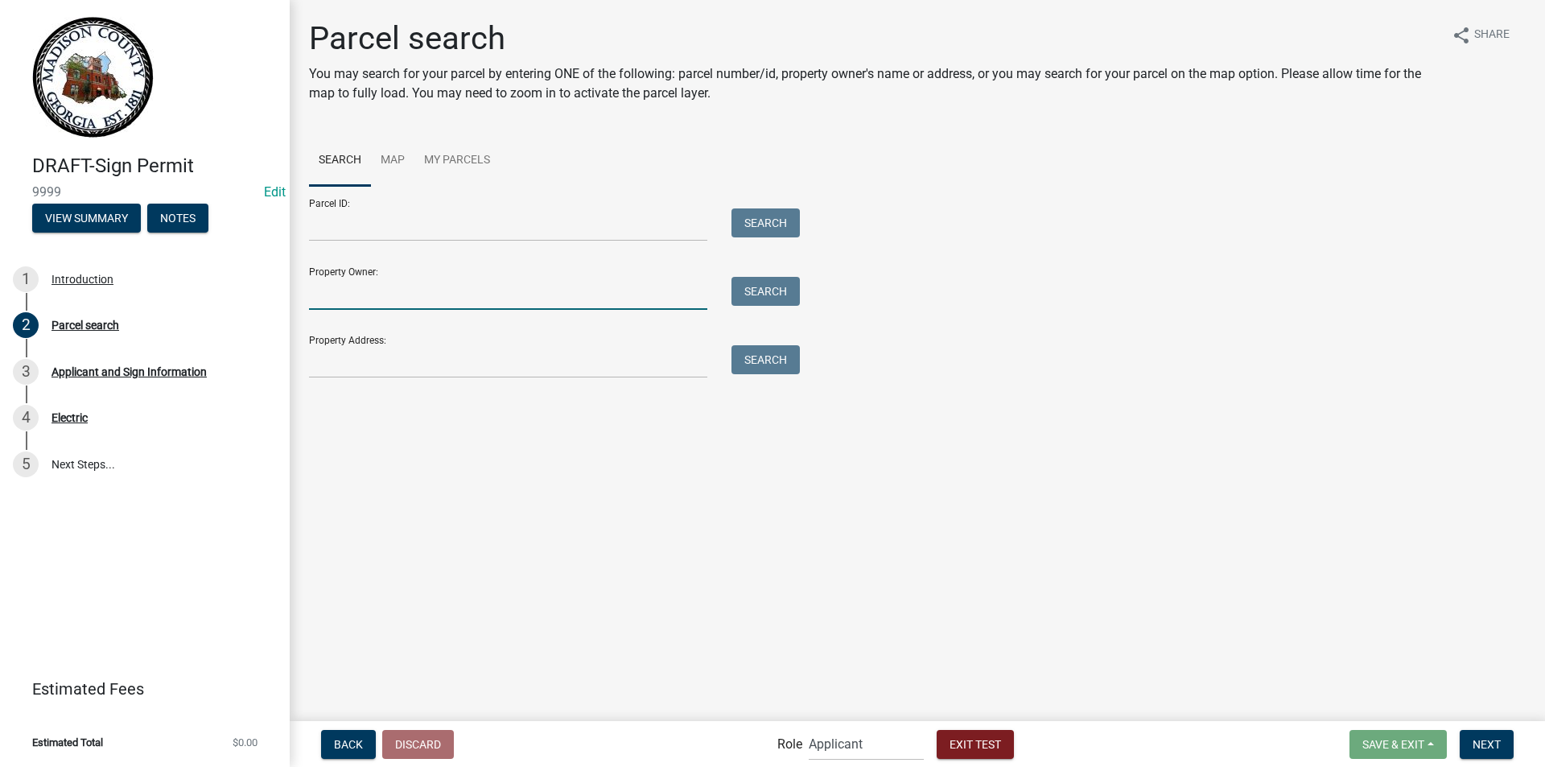
click at [484, 307] on input "Property Owner:" at bounding box center [508, 293] width 398 height 33
type input "Melissa Payne"
click at [747, 293] on button "Search" at bounding box center [765, 291] width 68 height 29
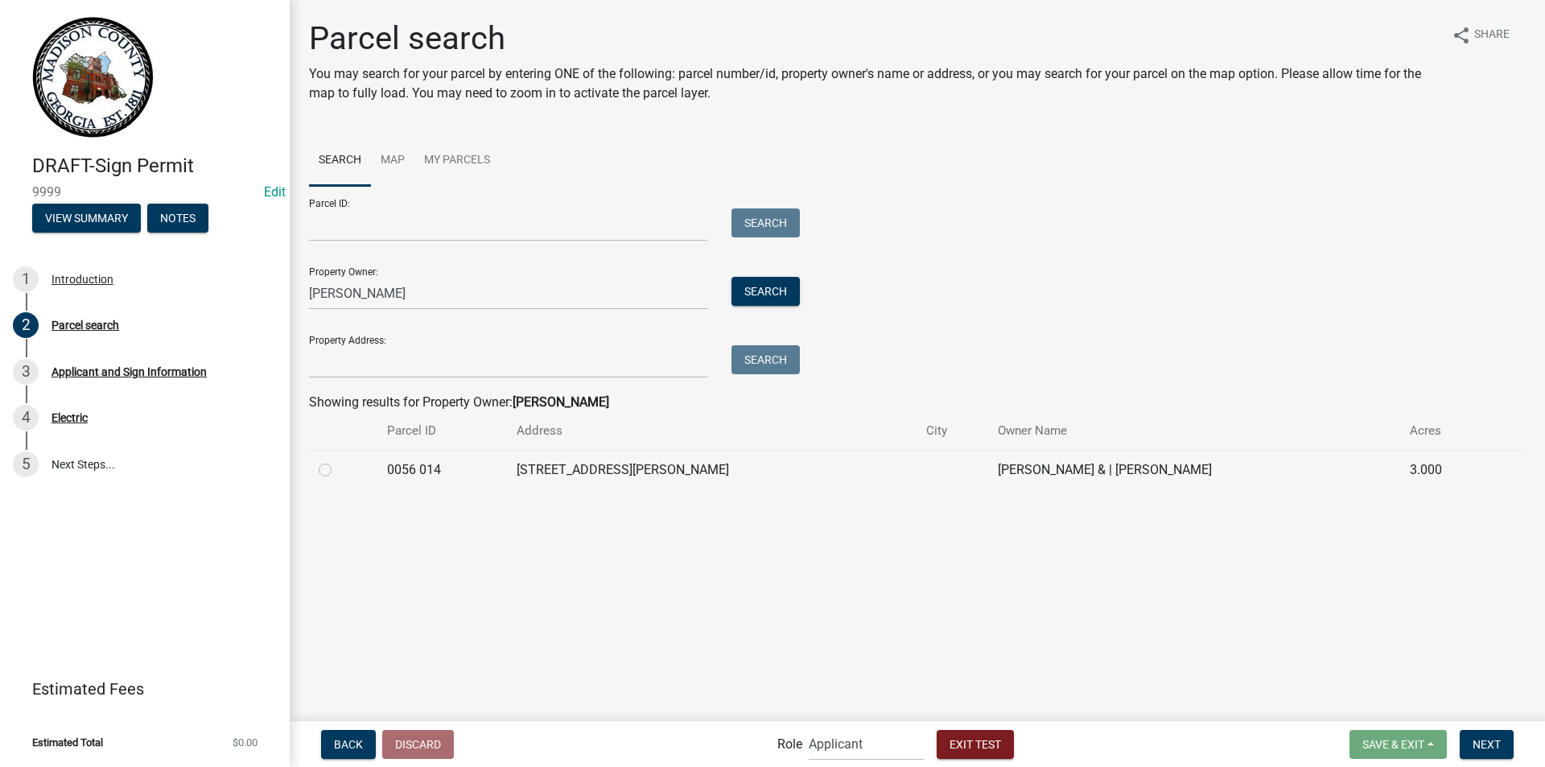
click at [338, 460] on label at bounding box center [338, 460] width 0 height 0
click at [338, 471] on 014 "radio" at bounding box center [343, 465] width 10 height 10
radio 014 "true"
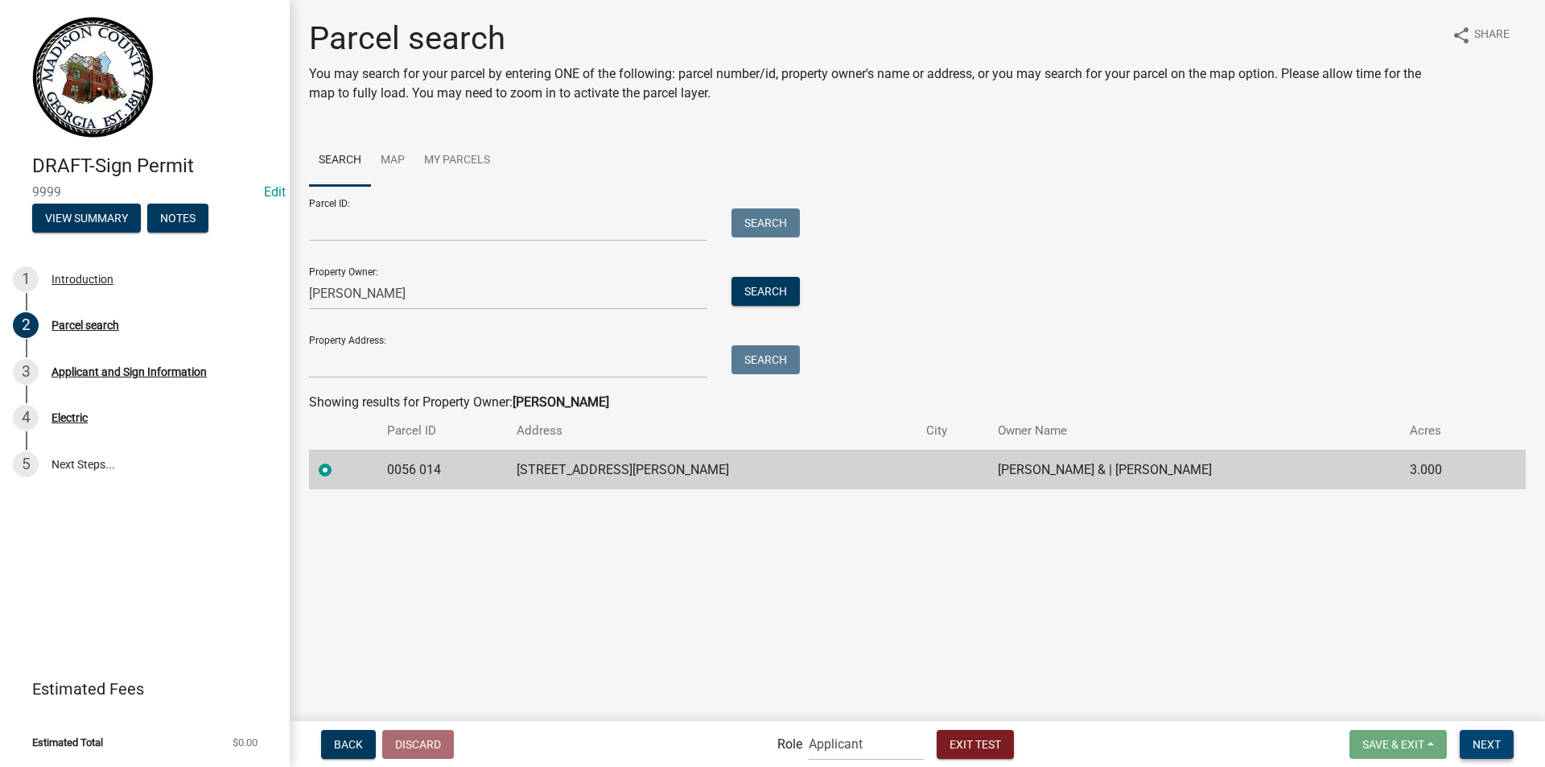
click at [1465, 734] on button "Next" at bounding box center [1486, 744] width 54 height 29
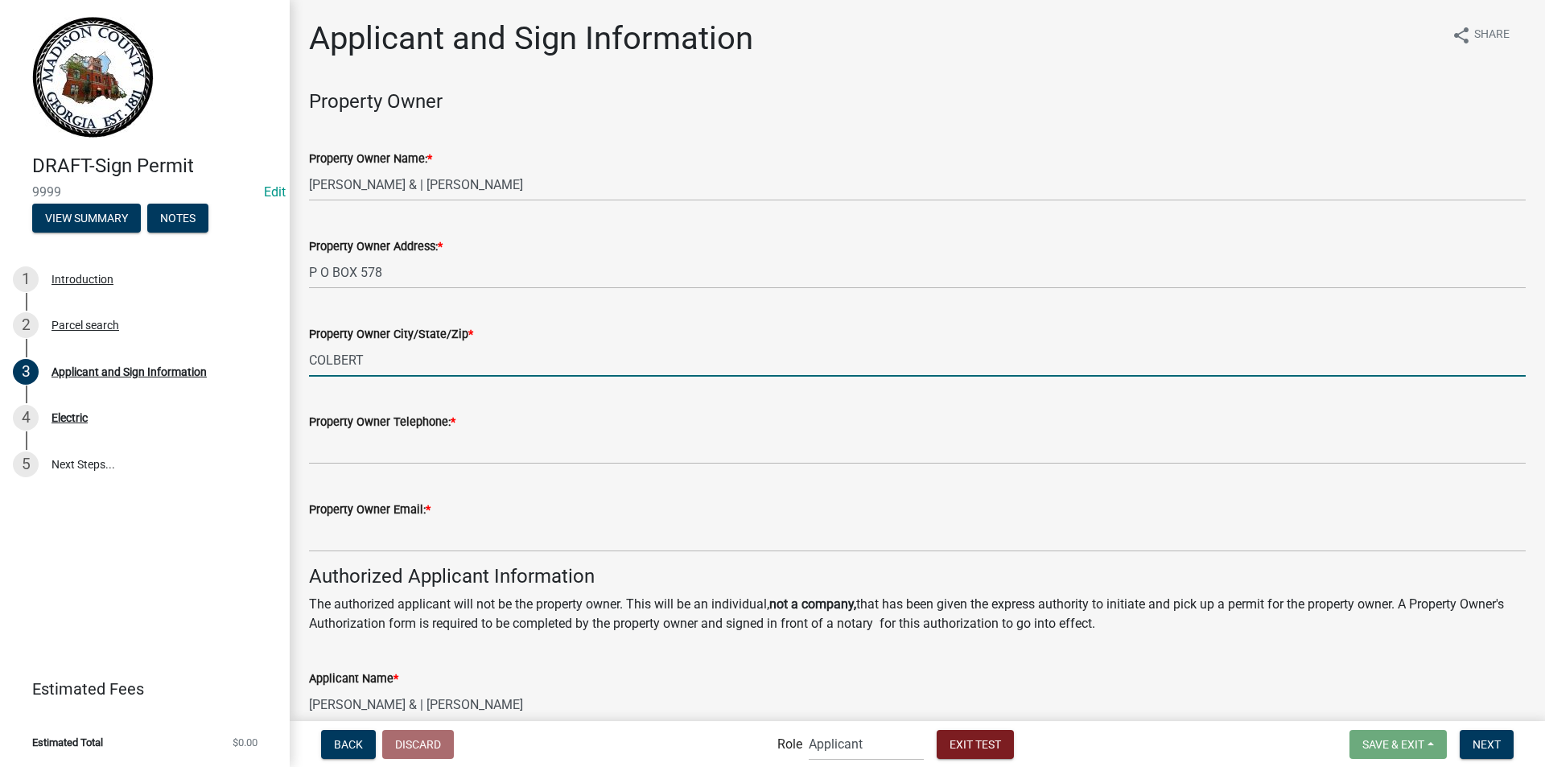
drag, startPoint x: 368, startPoint y: 365, endPoint x: 384, endPoint y: 362, distance: 16.4
click at [368, 365] on input "COLBERT" at bounding box center [917, 360] width 1216 height 33
type input "COLBERT, GA 30628"
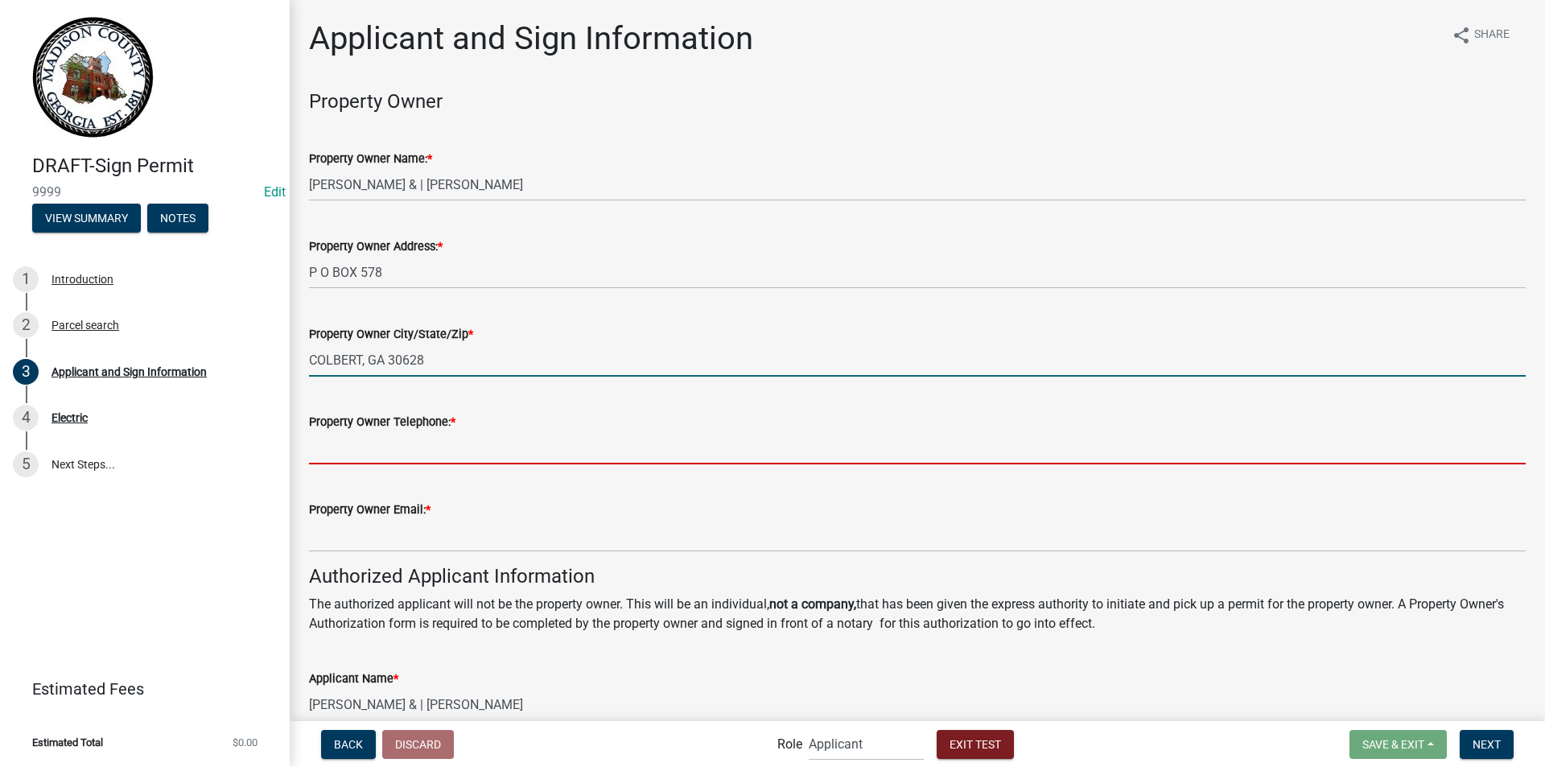
click at [377, 446] on input "Property Owner Telephone: *" at bounding box center [917, 447] width 1216 height 33
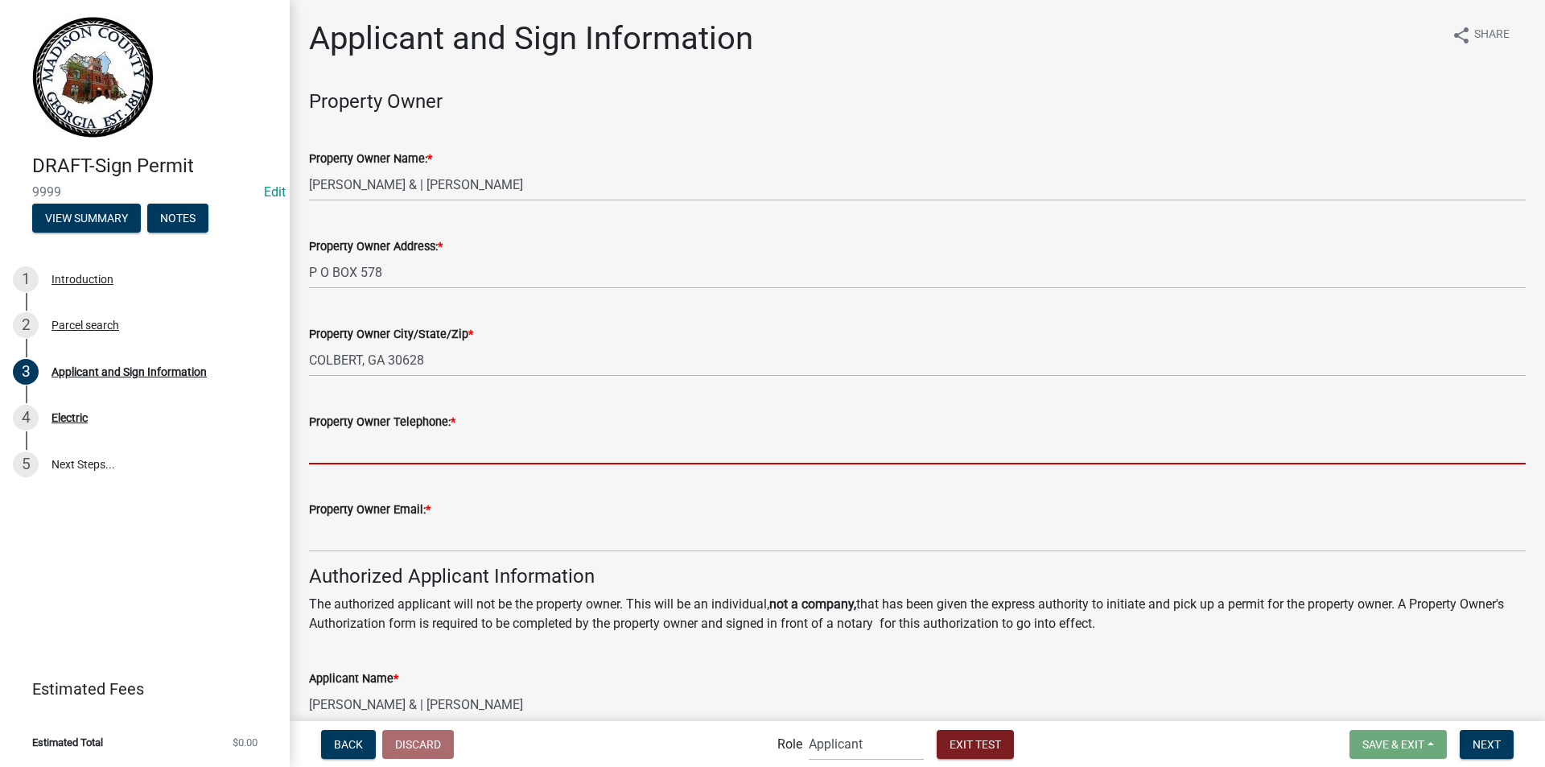
type input "706-795-6340"
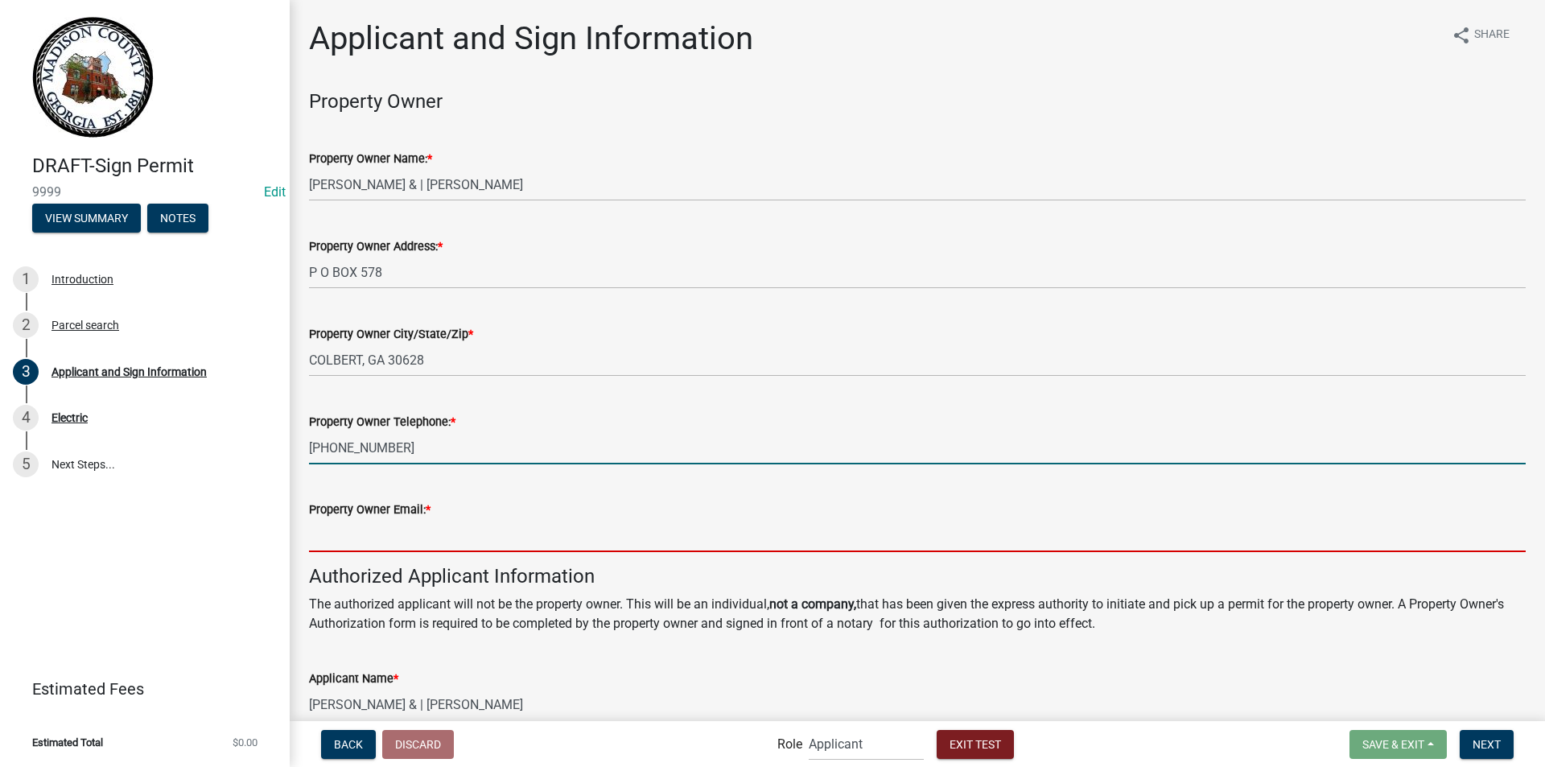
click at [356, 542] on input "Property Owner Email: *" at bounding box center [917, 535] width 1216 height 33
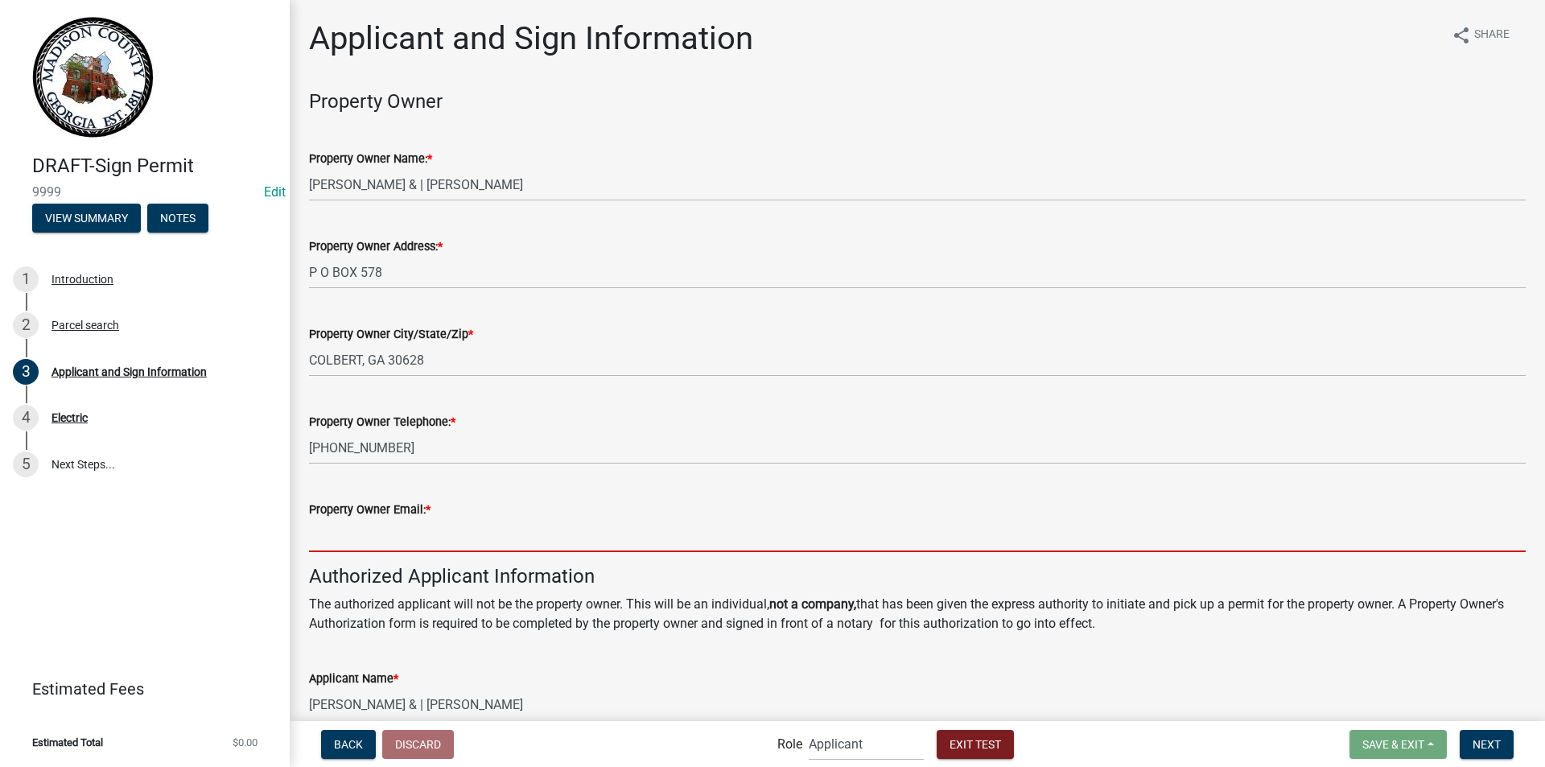
type input "[EMAIL_ADDRESS][DOMAIN_NAME]"
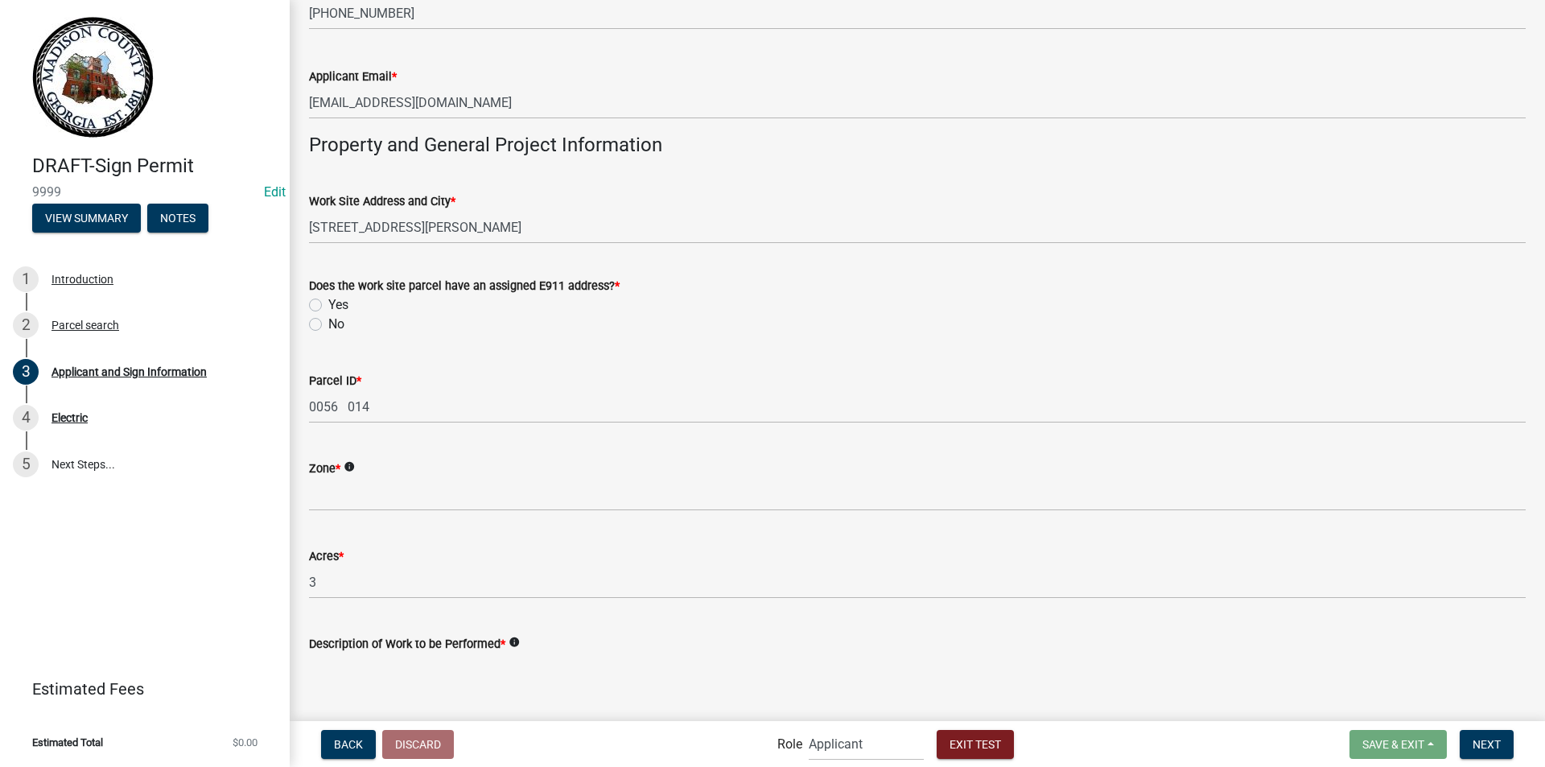
scroll to position [885, 0]
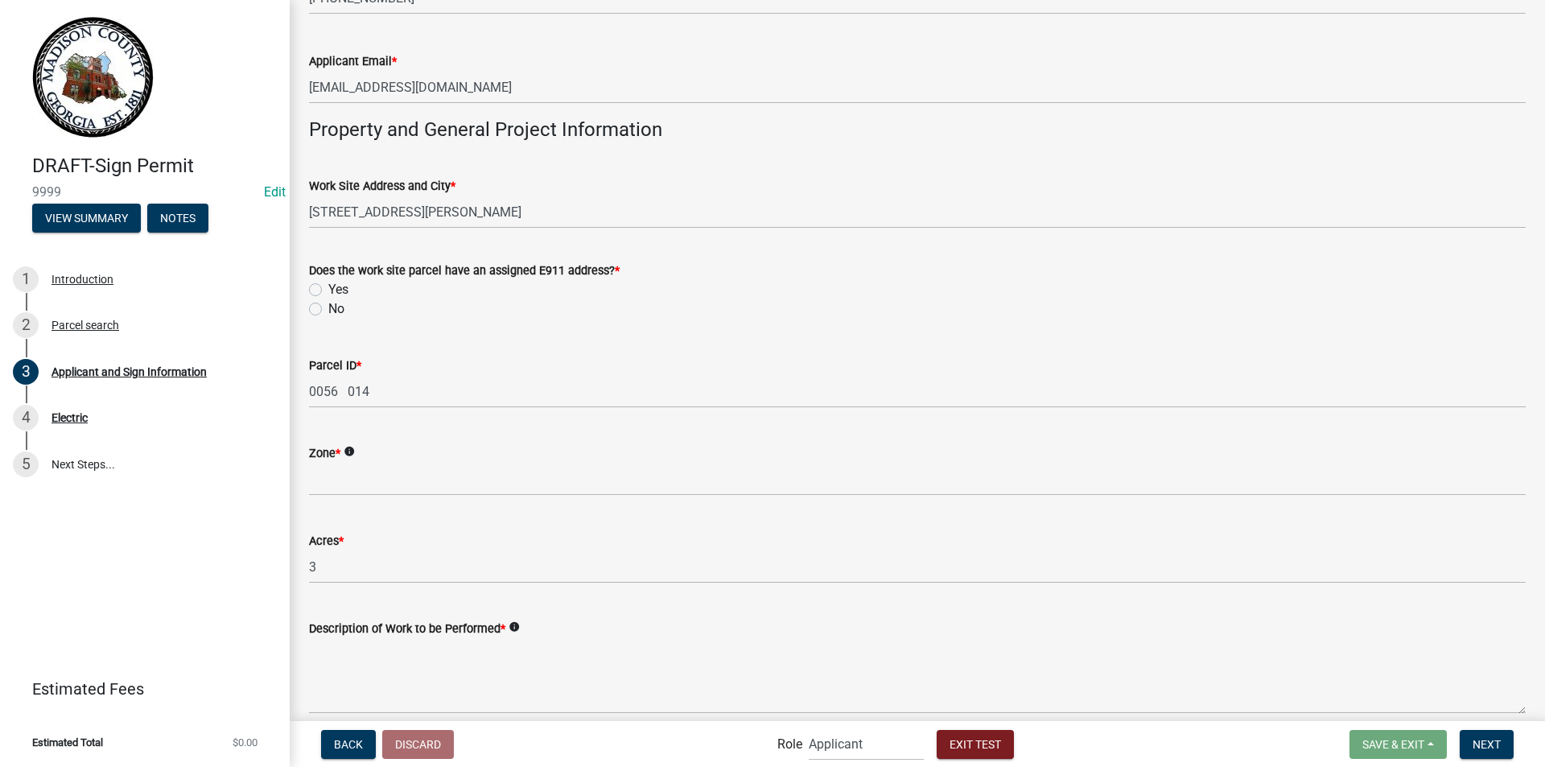
click at [328, 290] on label "Yes" at bounding box center [338, 289] width 20 height 19
click at [328, 290] on input "Yes" at bounding box center [333, 285] width 10 height 10
radio input "true"
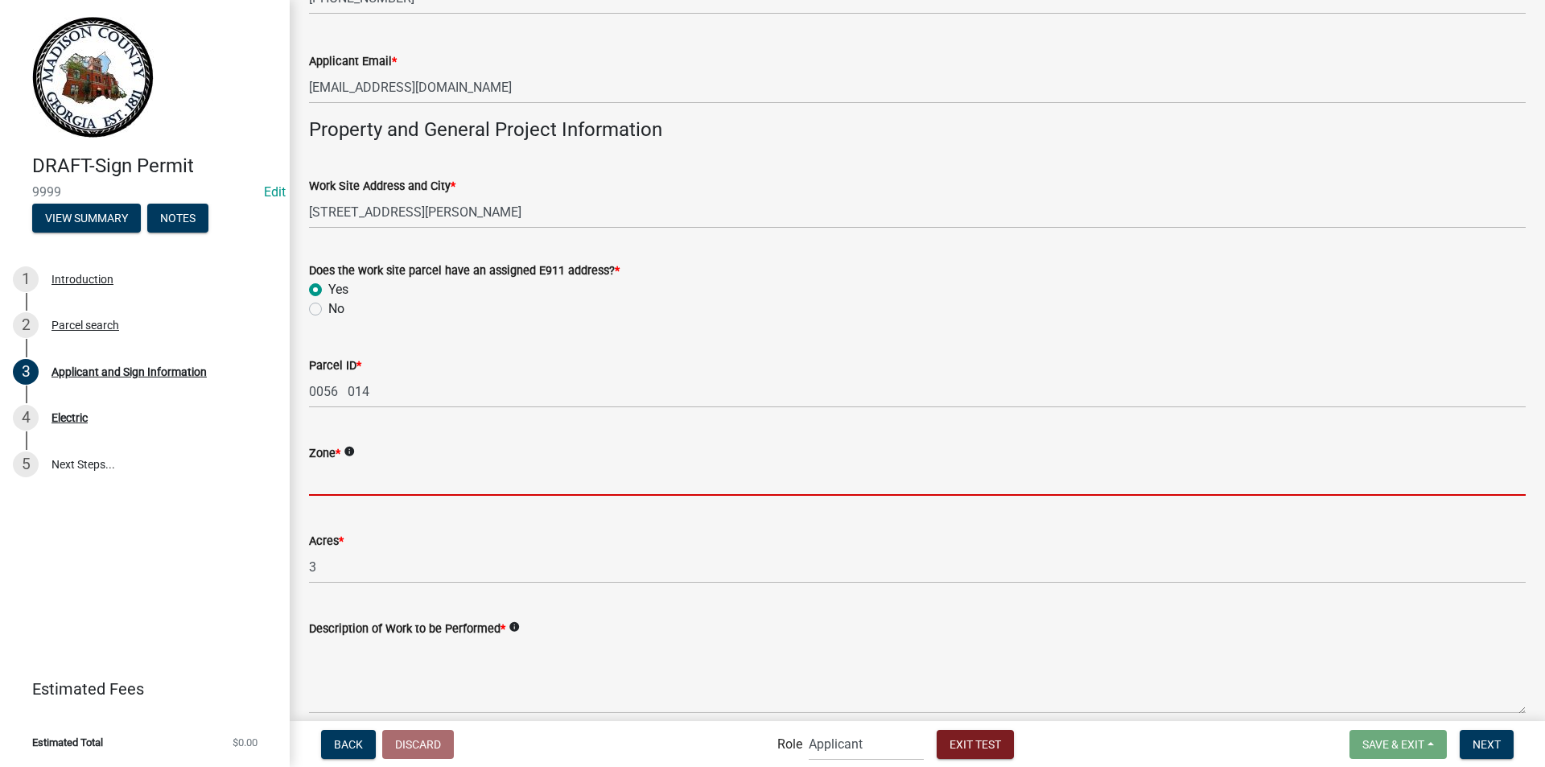
click at [370, 482] on input "Zone *" at bounding box center [917, 479] width 1216 height 33
type input "A1"
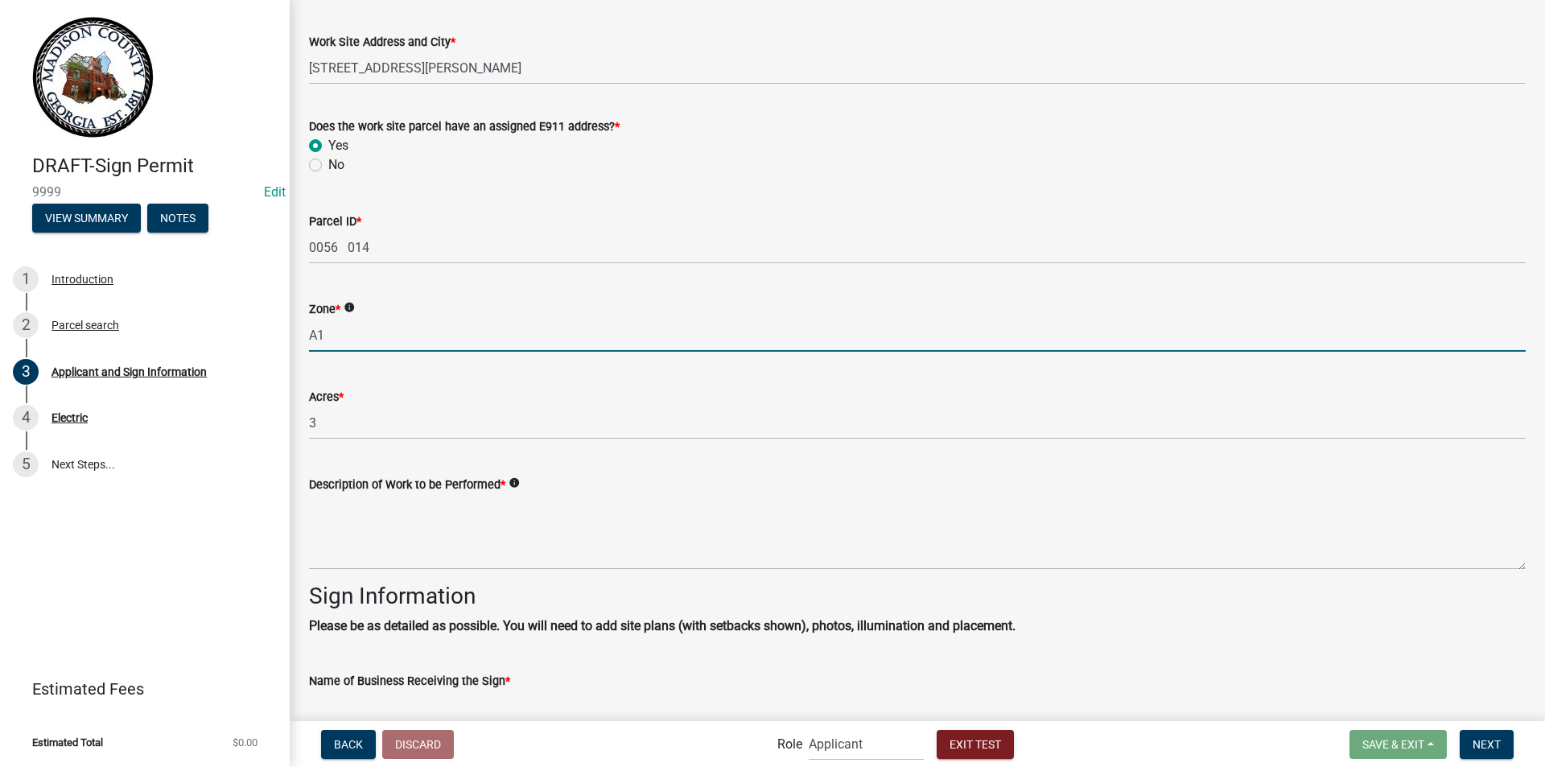
scroll to position [1046, 0]
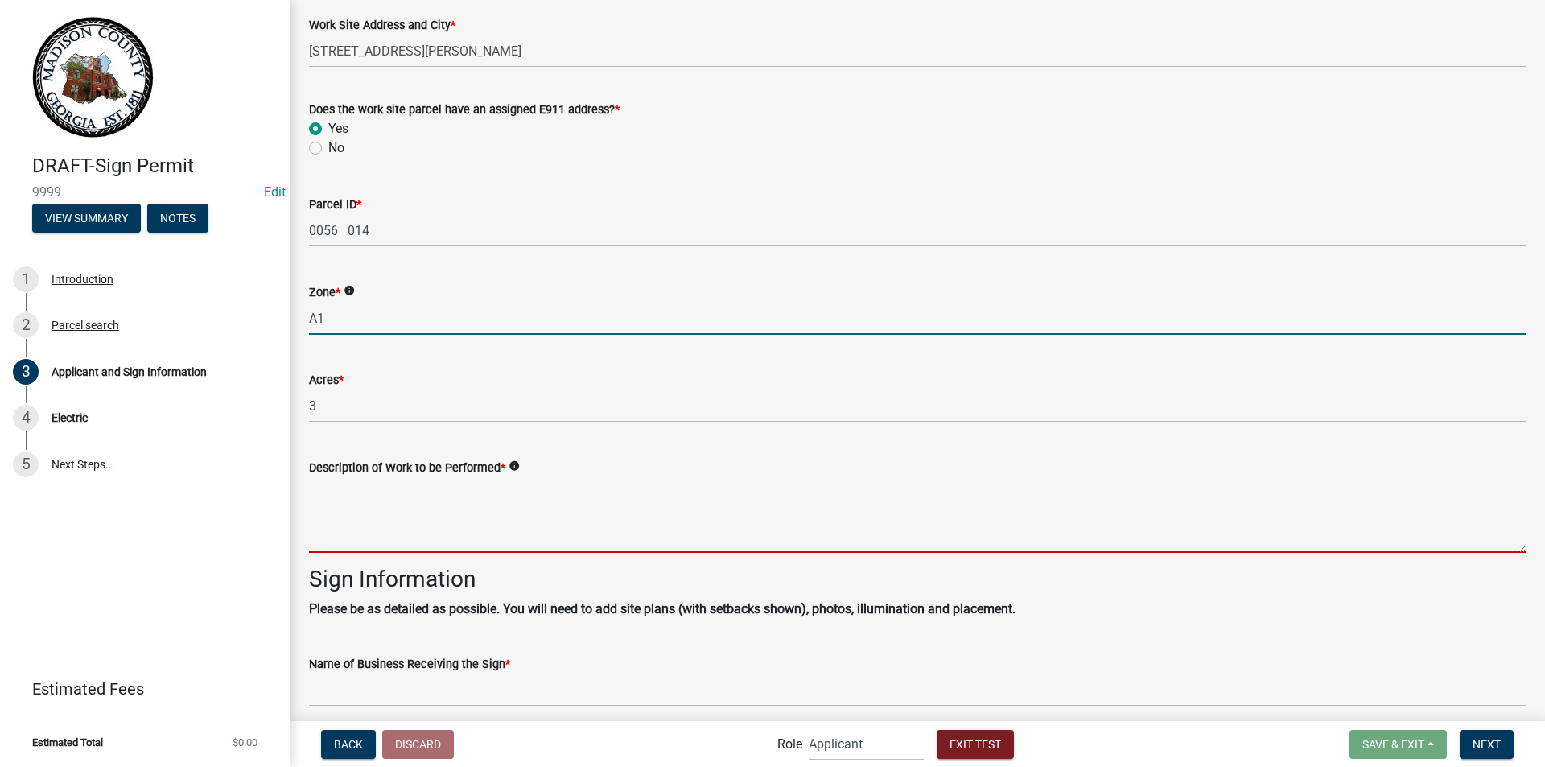
click at [369, 504] on textarea "Description of Work to be Performed *" at bounding box center [917, 515] width 1216 height 76
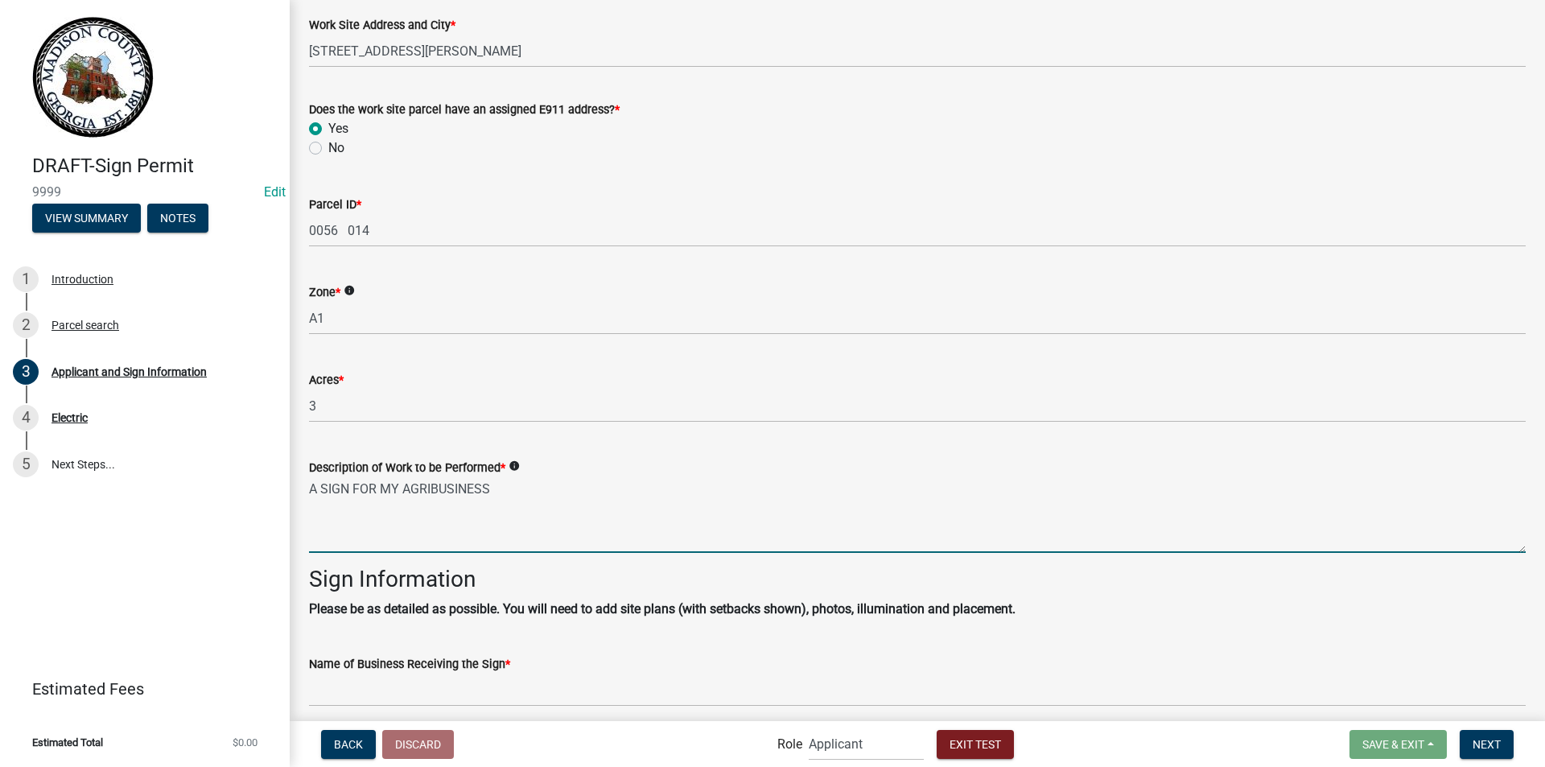
scroll to position [1287, 0]
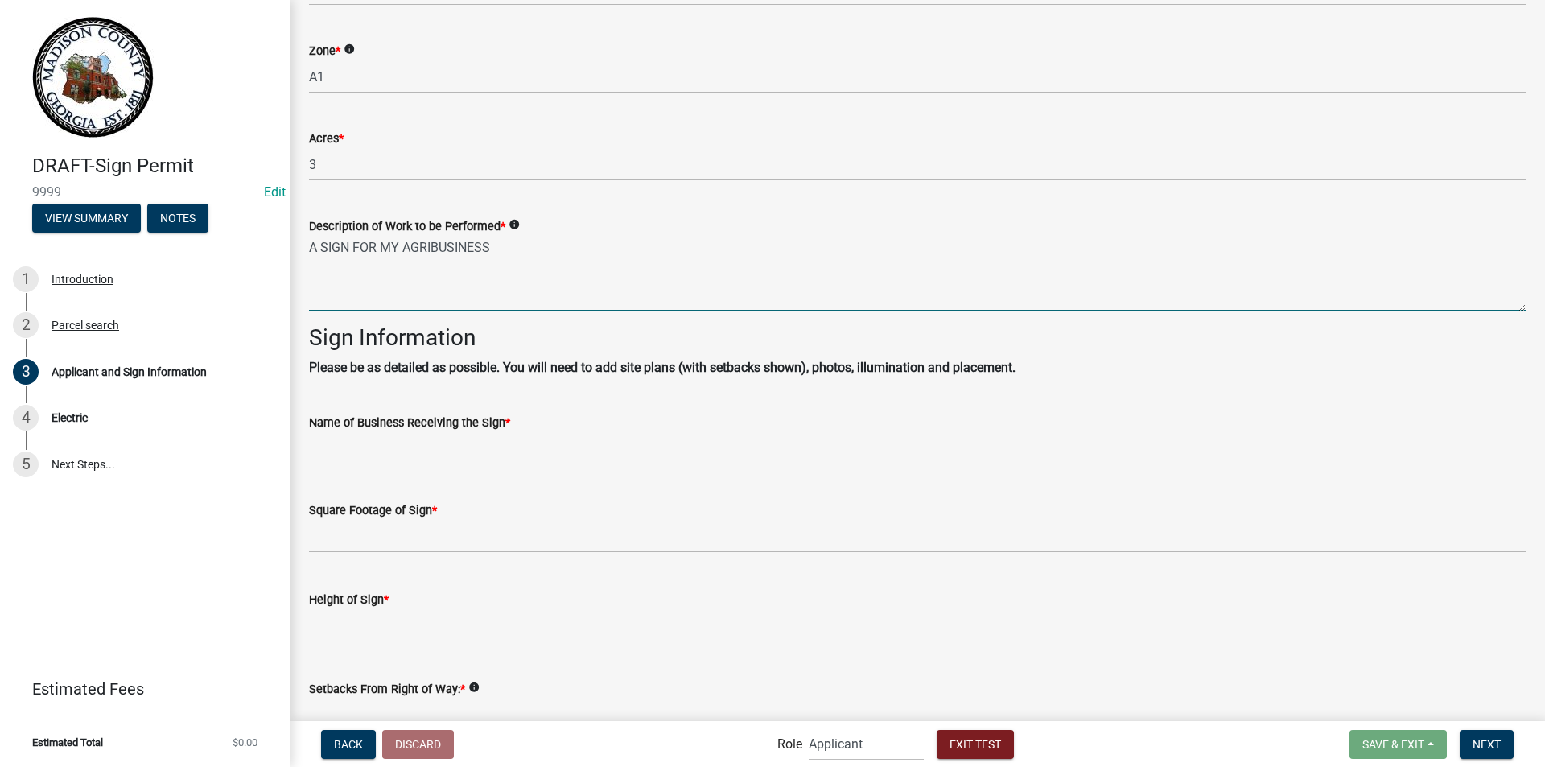
type textarea "A SIGN FOR MY AGRIBUSINESS"
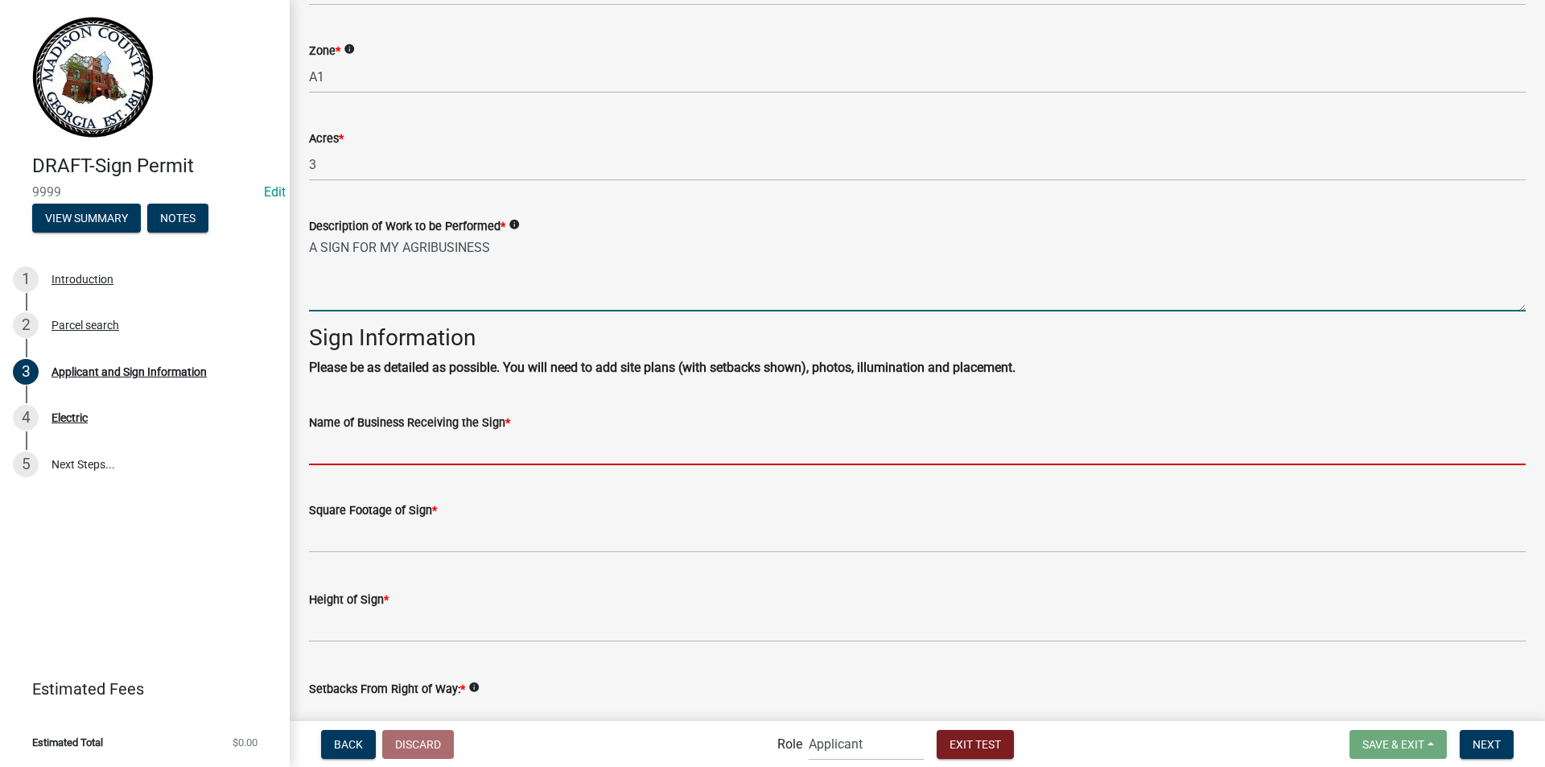
click at [368, 452] on input "Name of Business Receiving the Sign *" at bounding box center [917, 448] width 1216 height 33
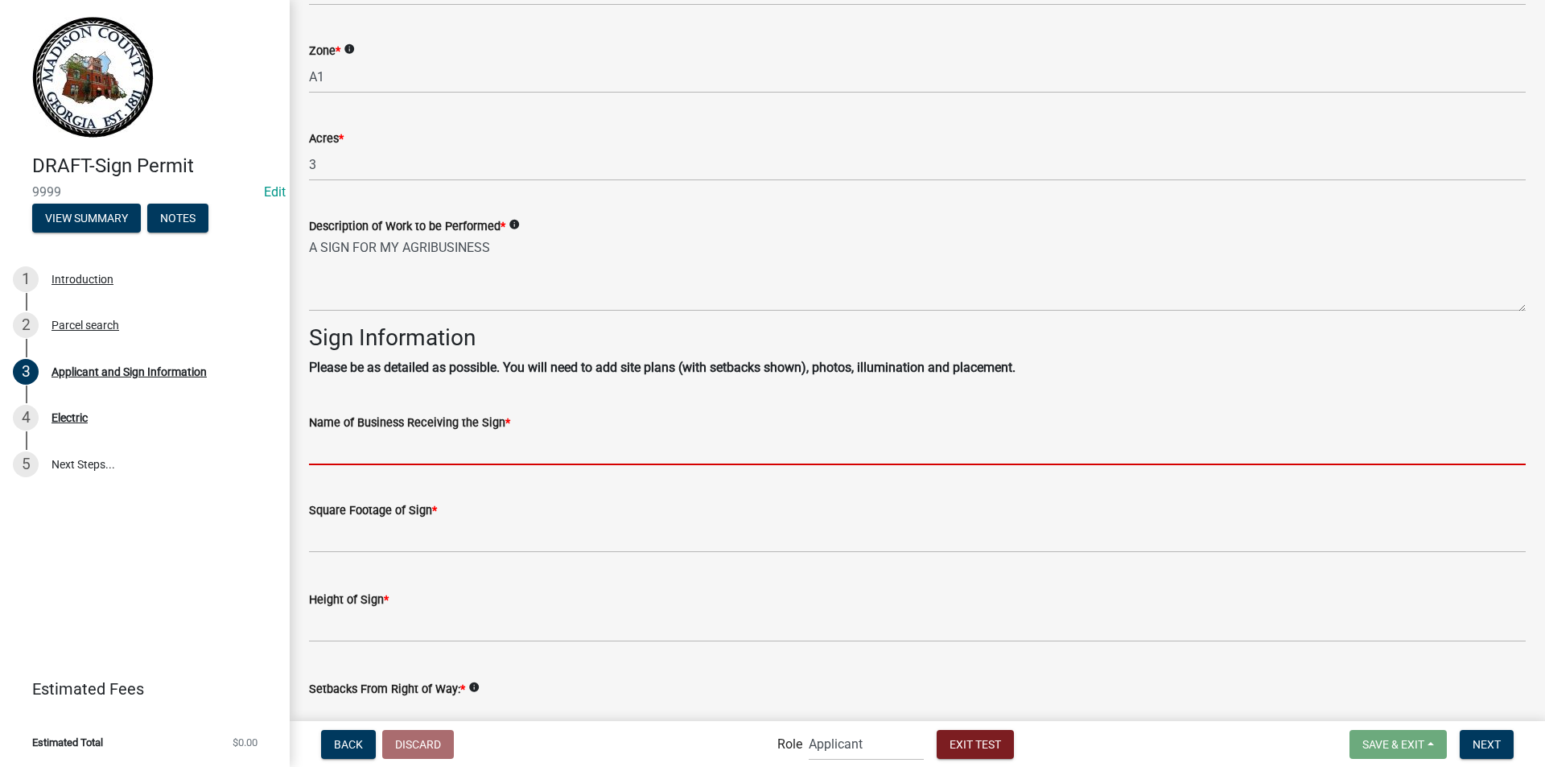
type input "THE BEES KNEES"
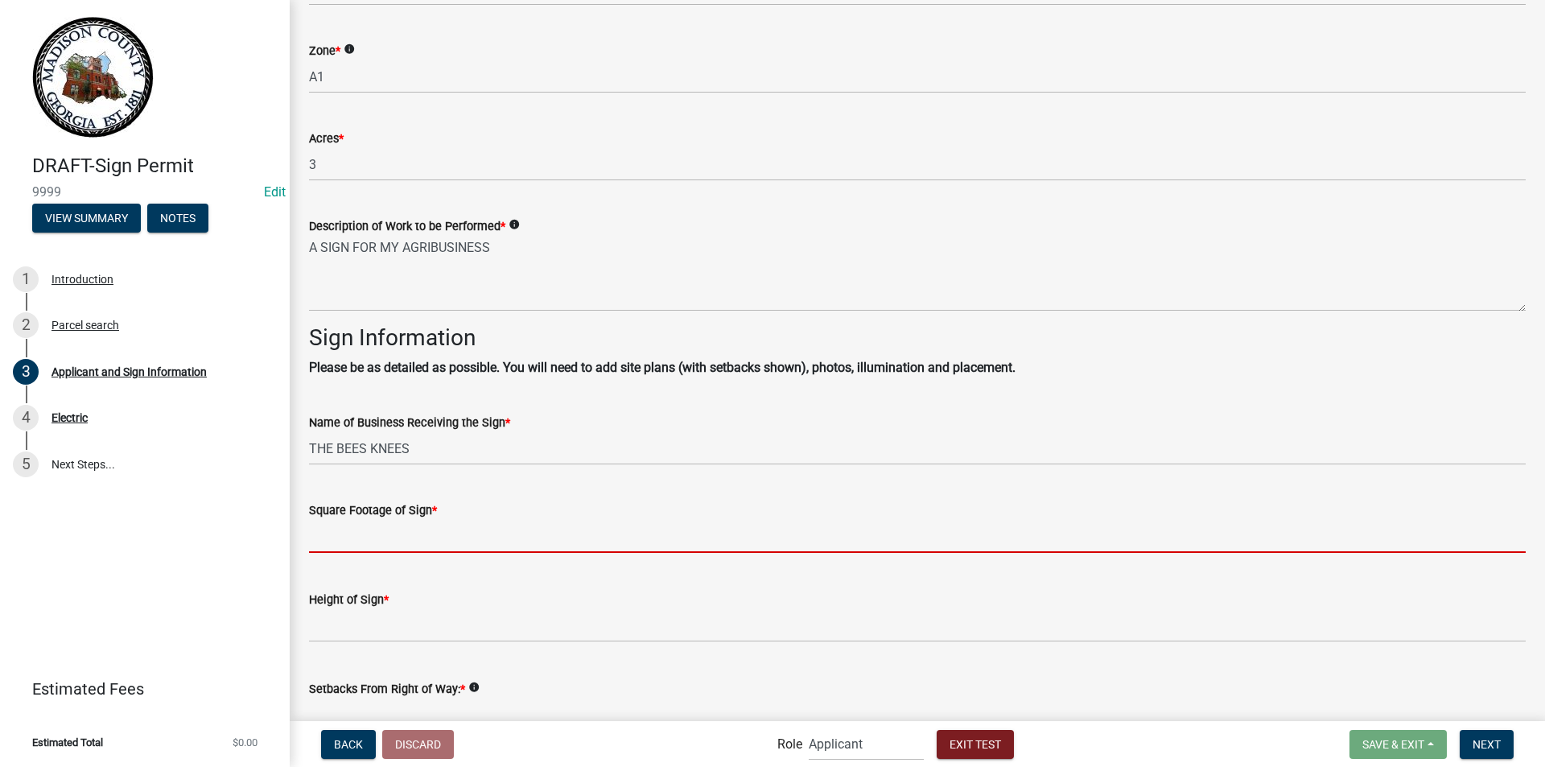
click at [390, 550] on input "text" at bounding box center [917, 536] width 1216 height 33
type input "63"
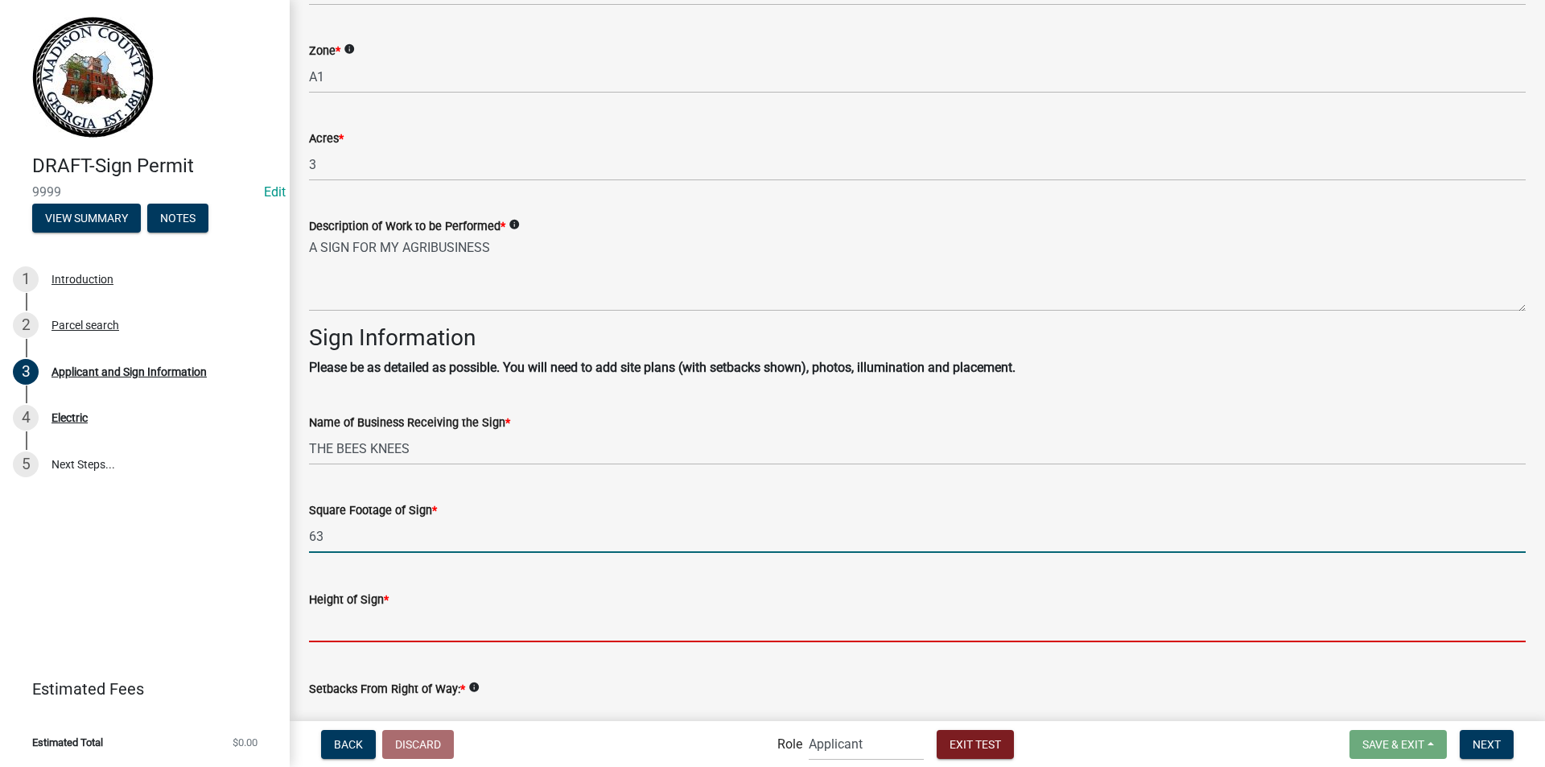
click at [364, 623] on input "text" at bounding box center [917, 625] width 1216 height 33
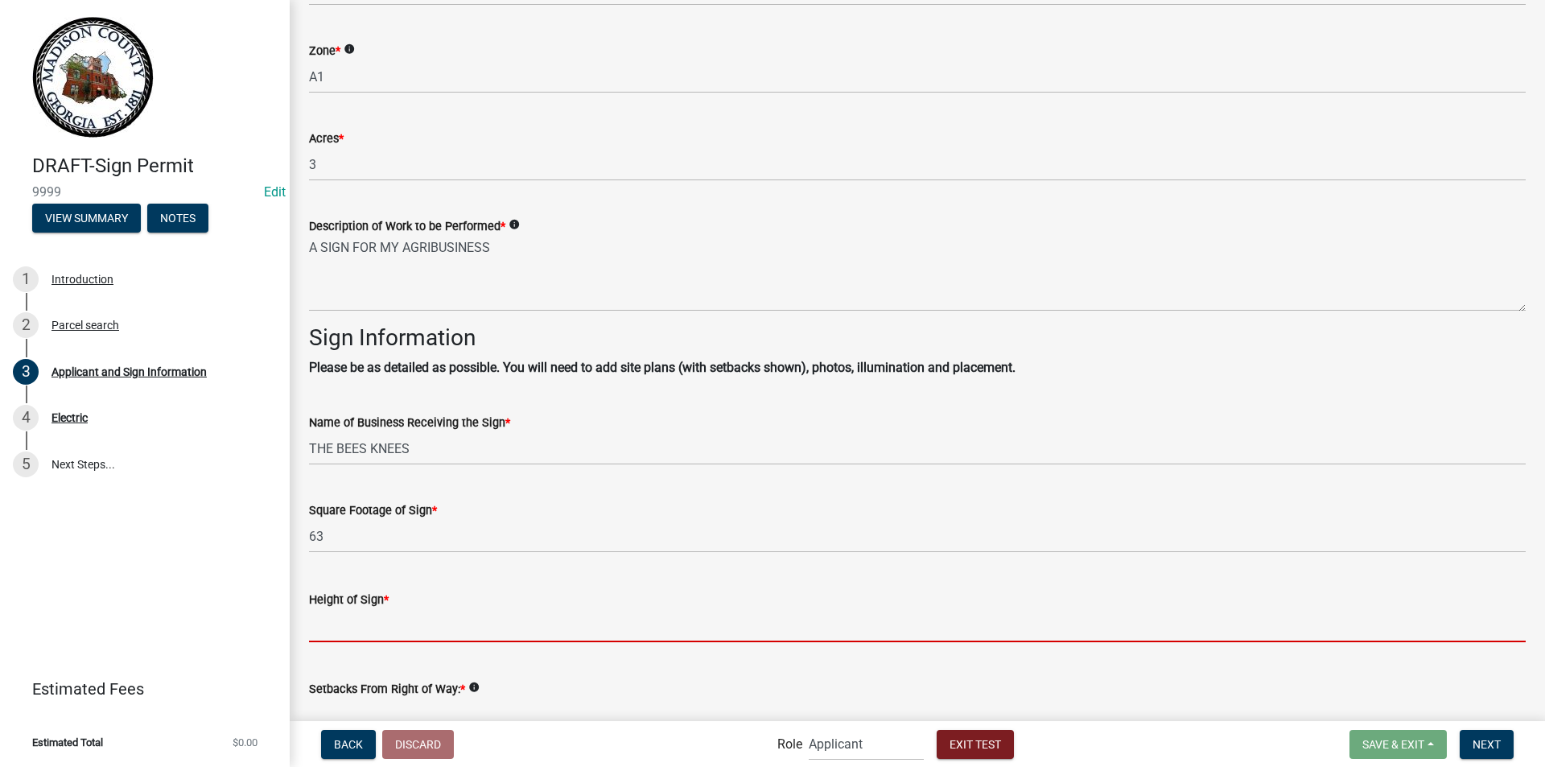
type input "18"
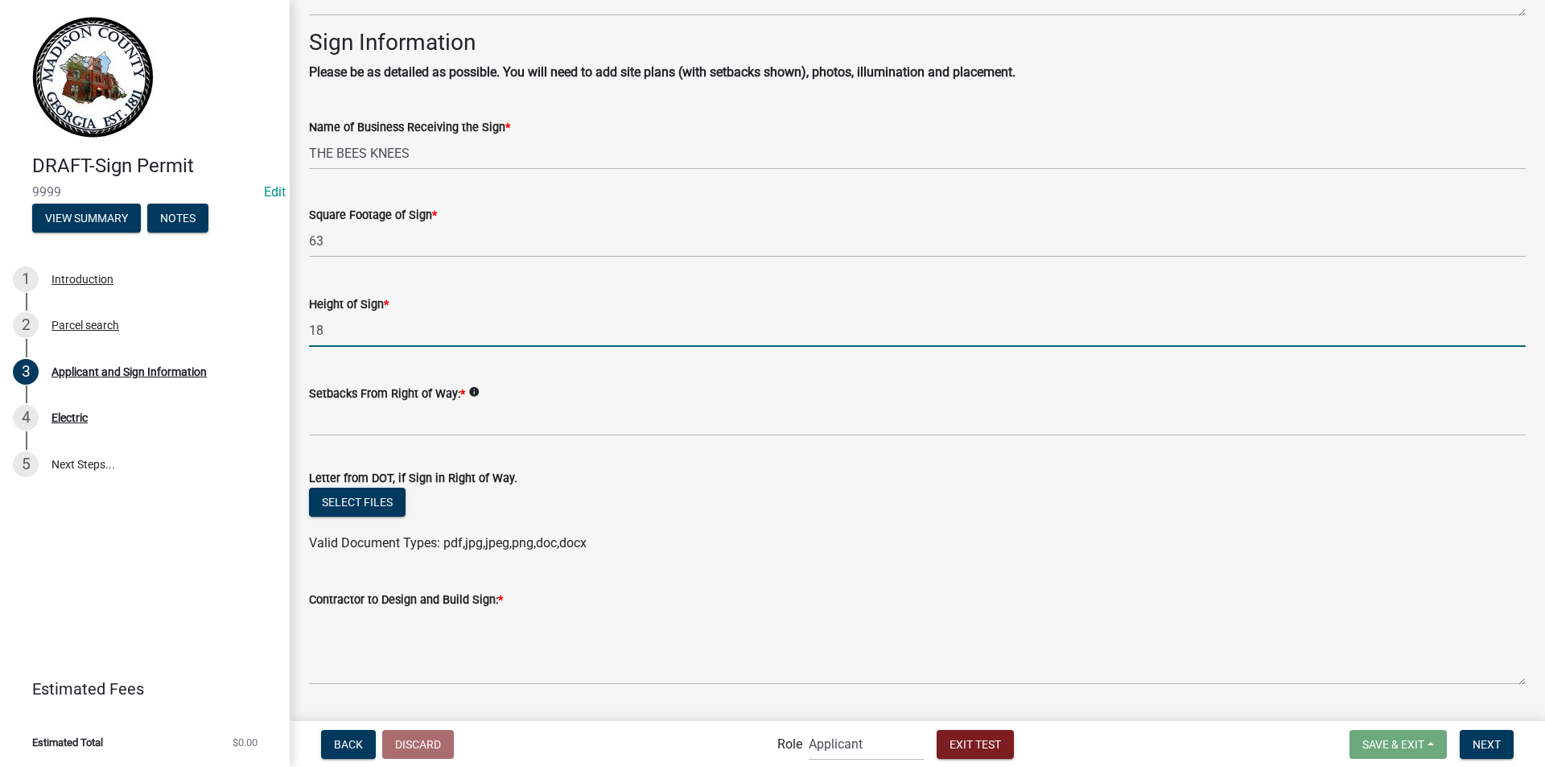
scroll to position [1770, 0]
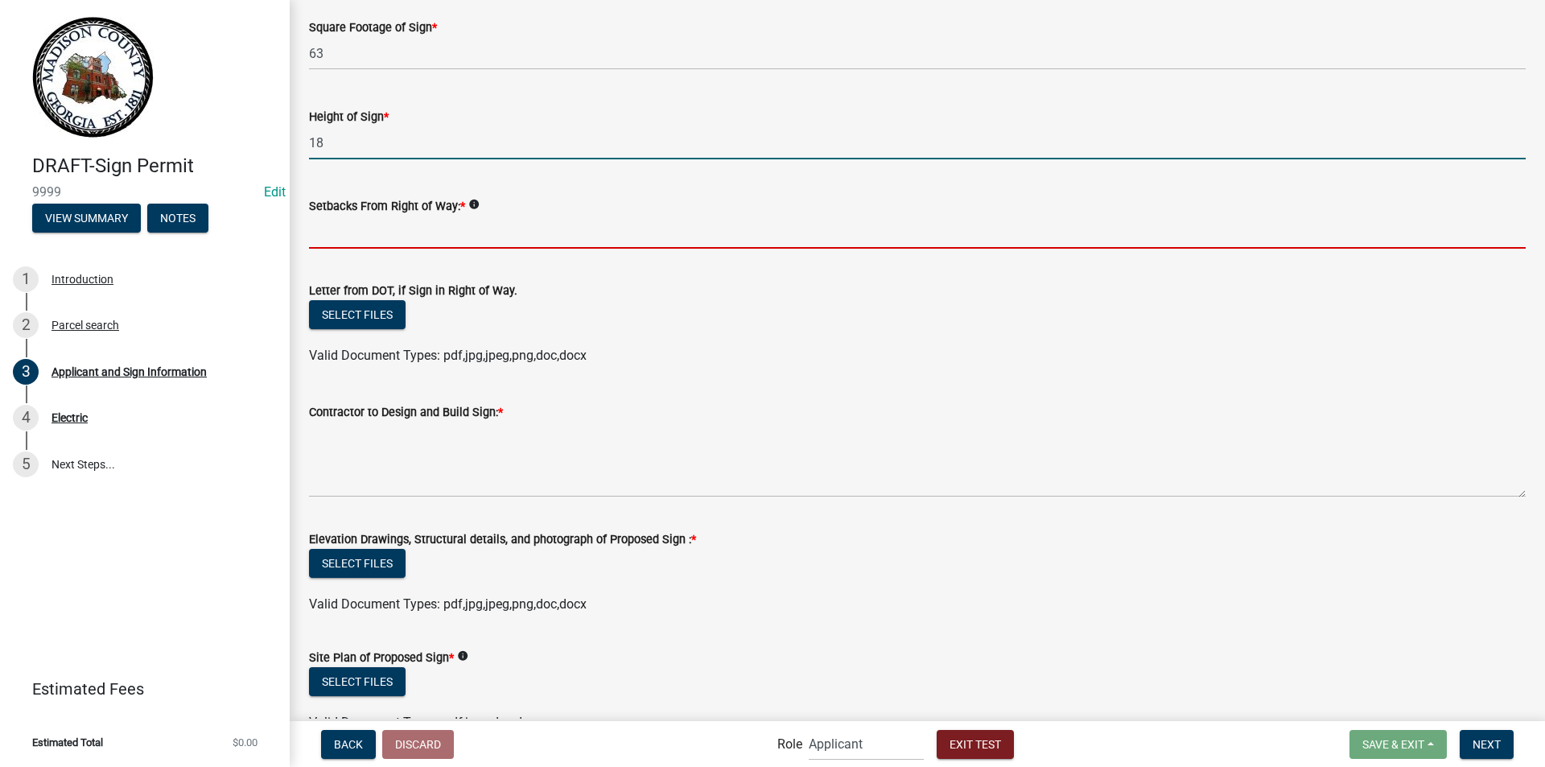
click at [343, 236] on input "Setbacks From Right of Way: *" at bounding box center [917, 232] width 1216 height 33
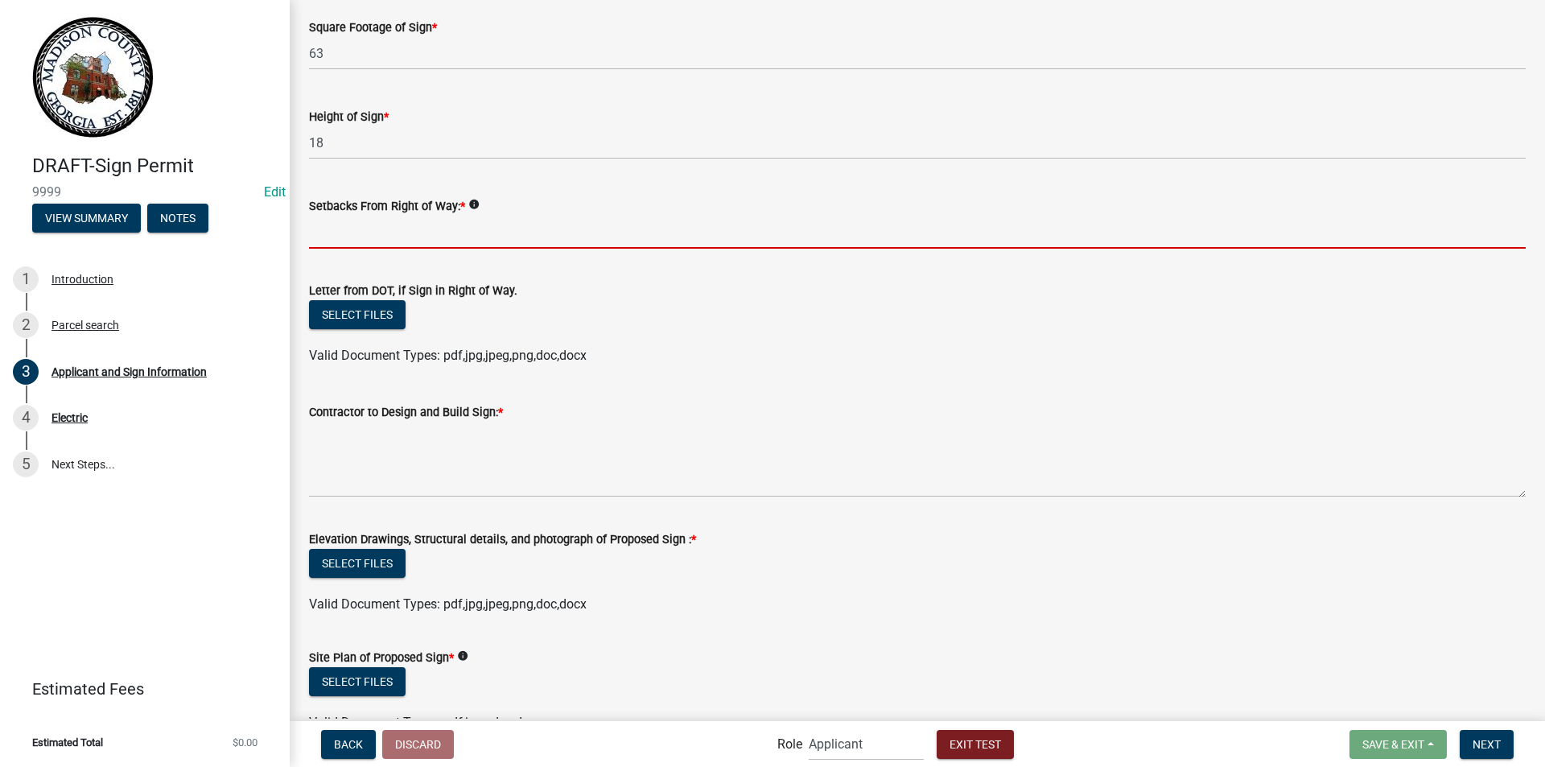
type input "65 feet"
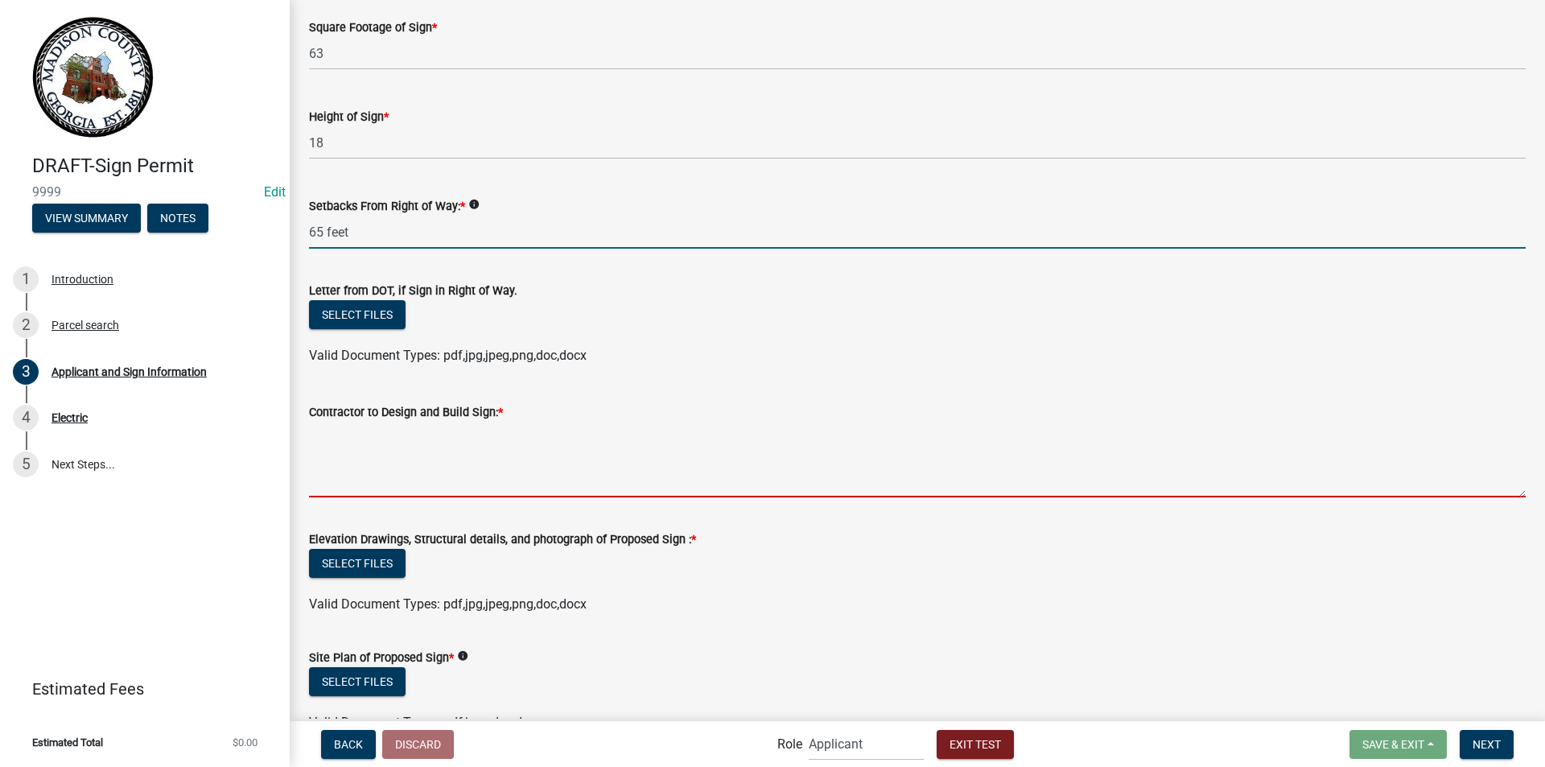
click at [385, 475] on textarea "Contractor to Design and Build Sign: *" at bounding box center [917, 460] width 1216 height 76
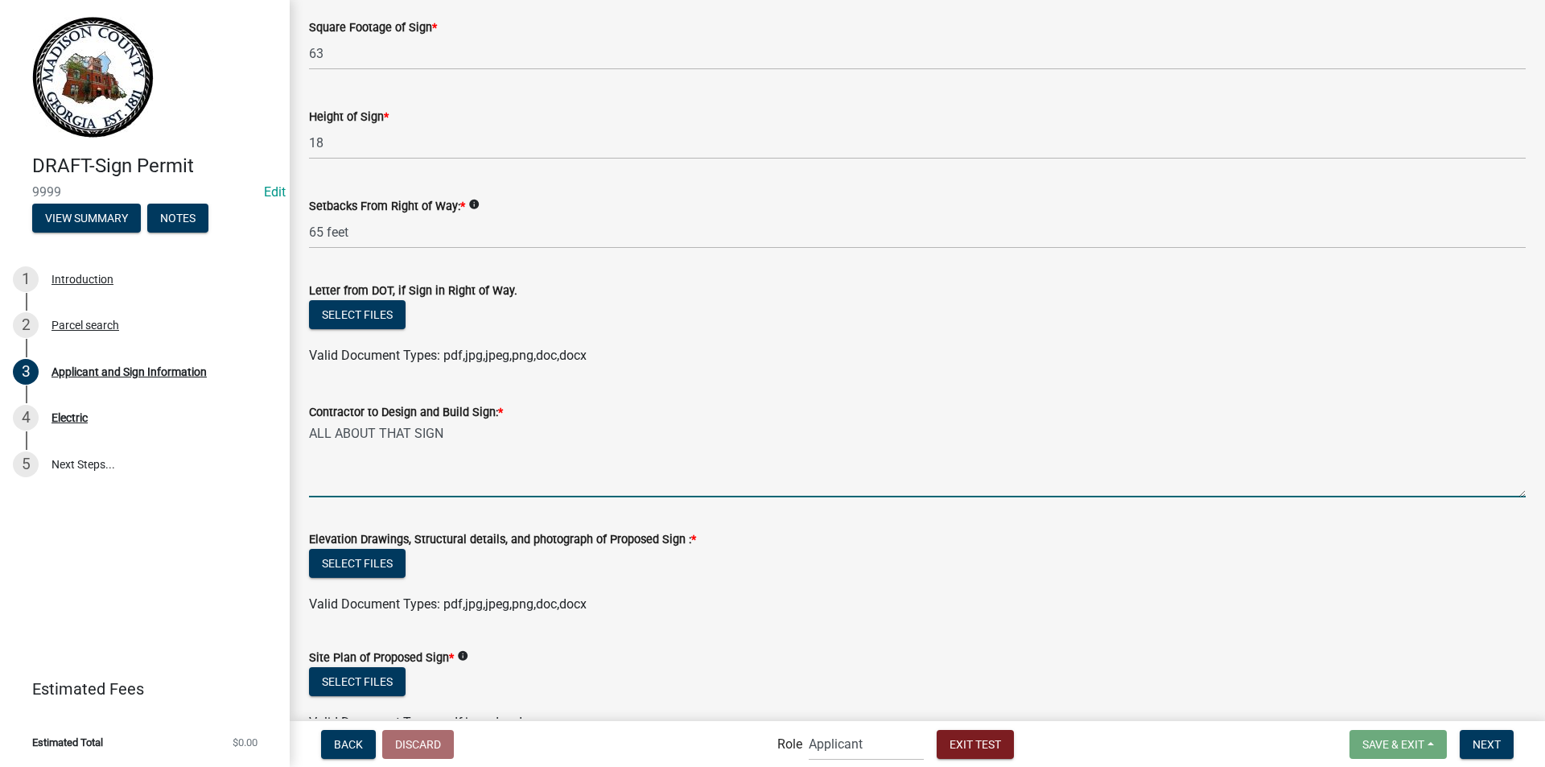
scroll to position [1893, 0]
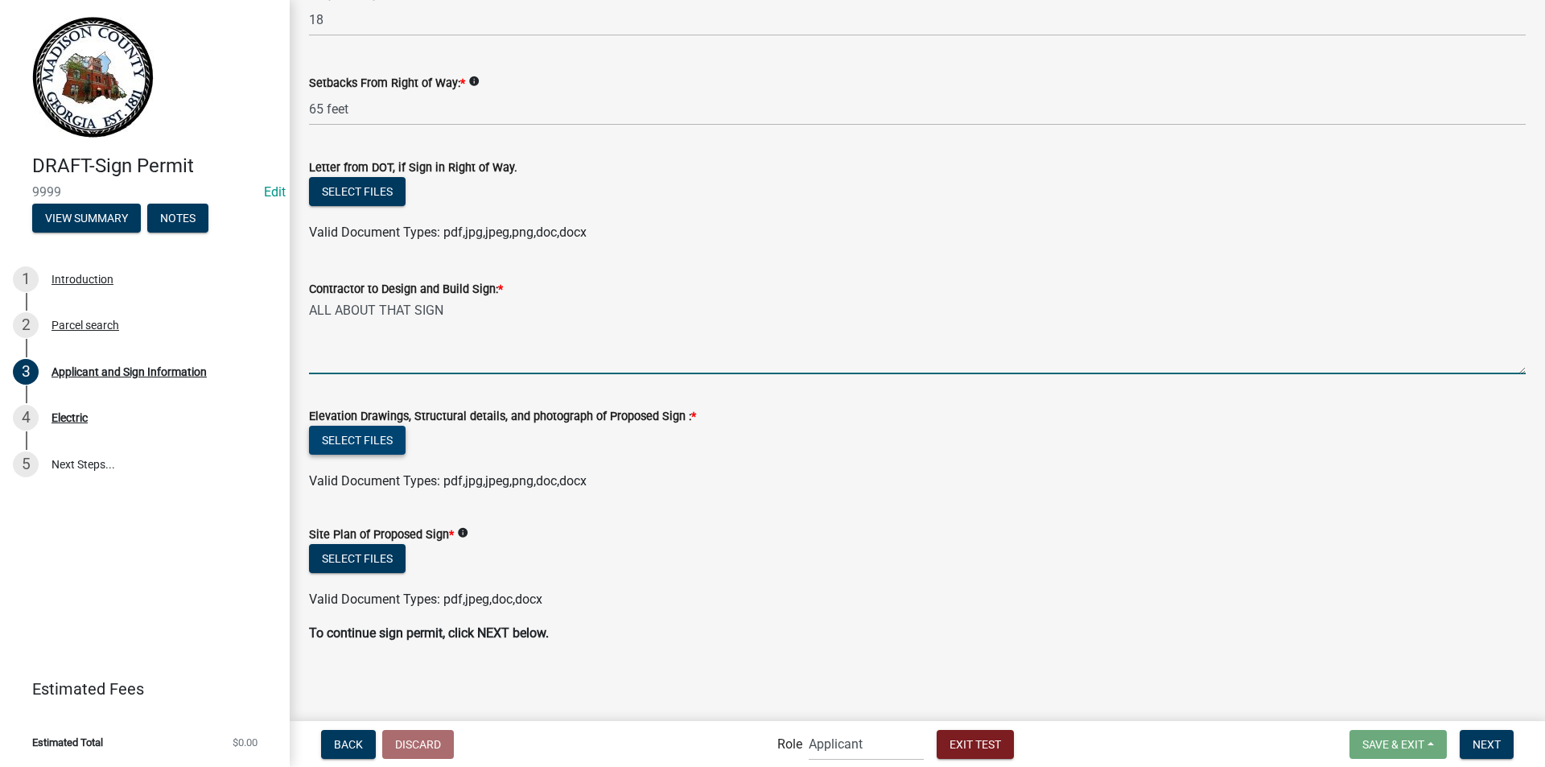
type textarea "ALL ABOUT THAT SIGN"
click at [358, 442] on button "Select files" at bounding box center [357, 440] width 97 height 29
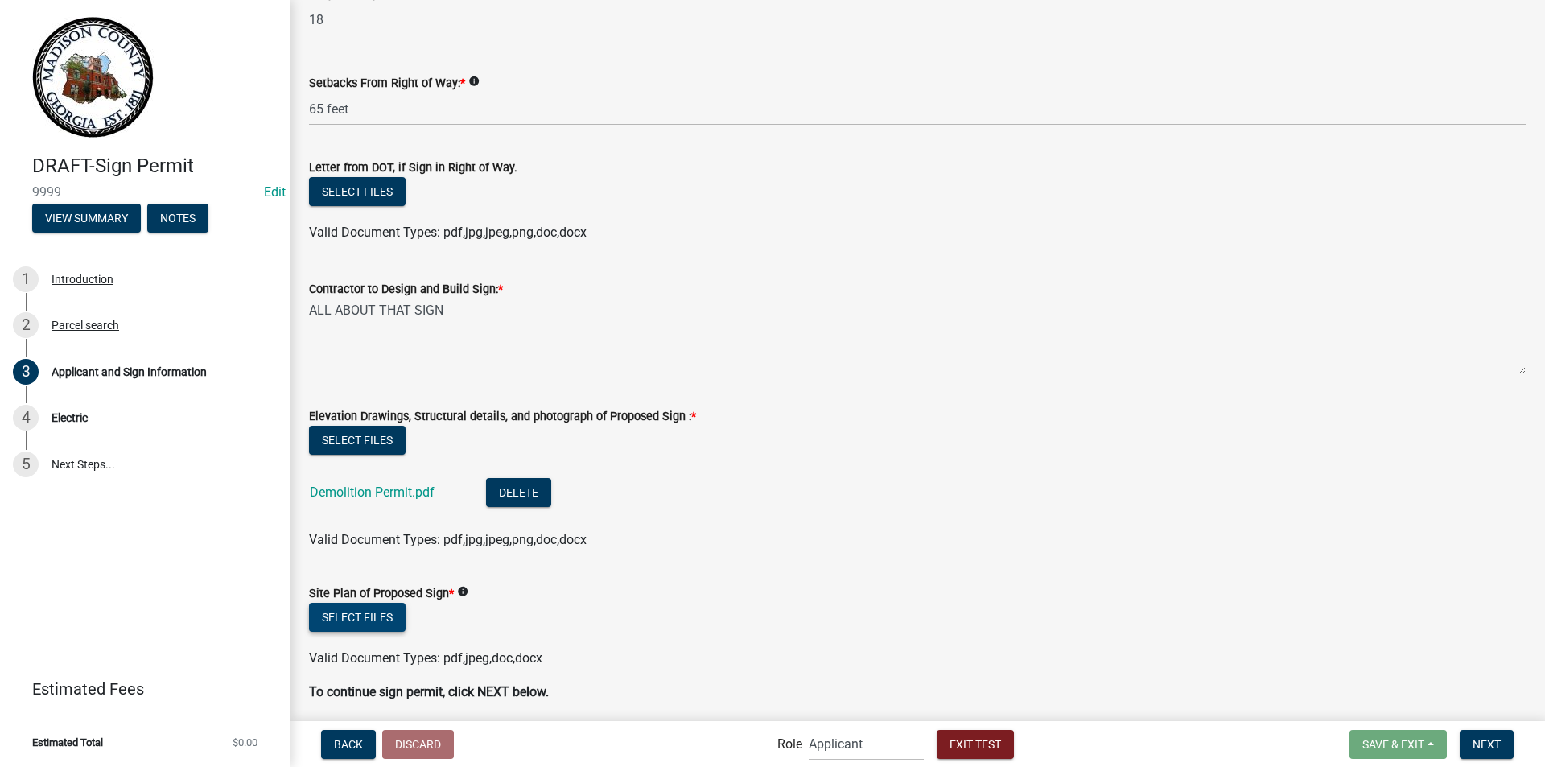
click at [385, 613] on button "Select files" at bounding box center [357, 617] width 97 height 29
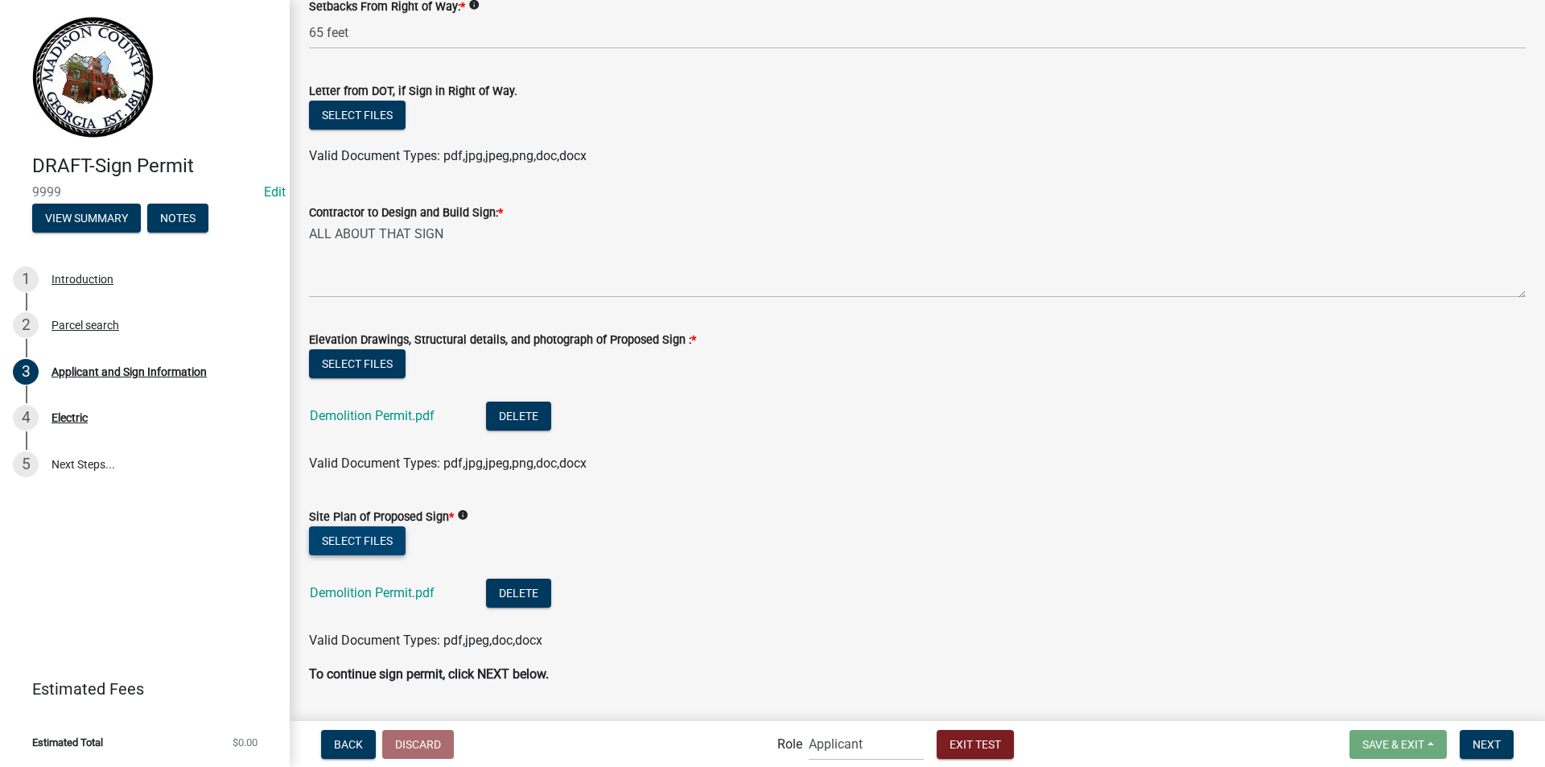
scroll to position [2010, 0]
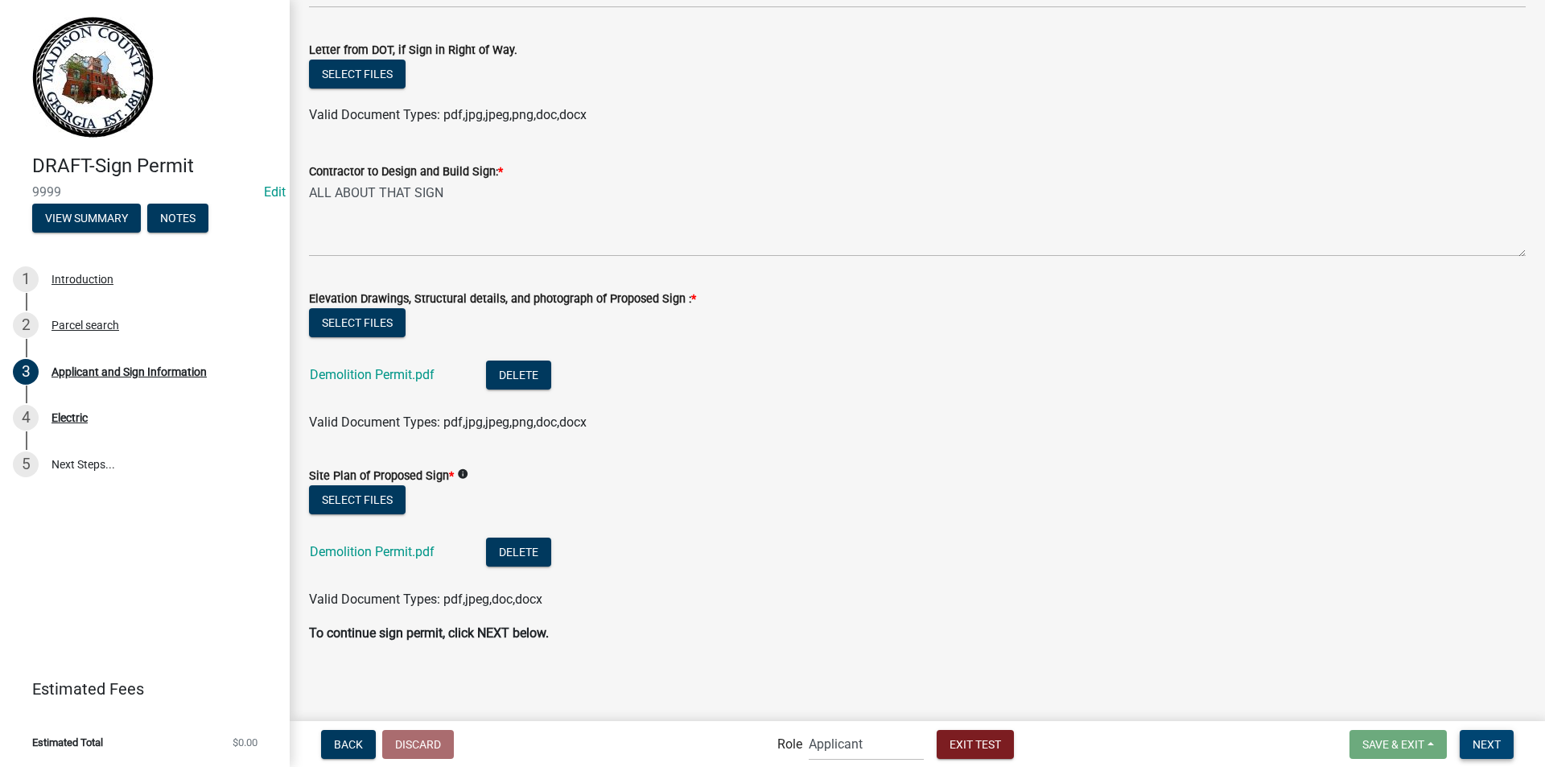
click at [1491, 741] on span "Next" at bounding box center [1486, 743] width 28 height 13
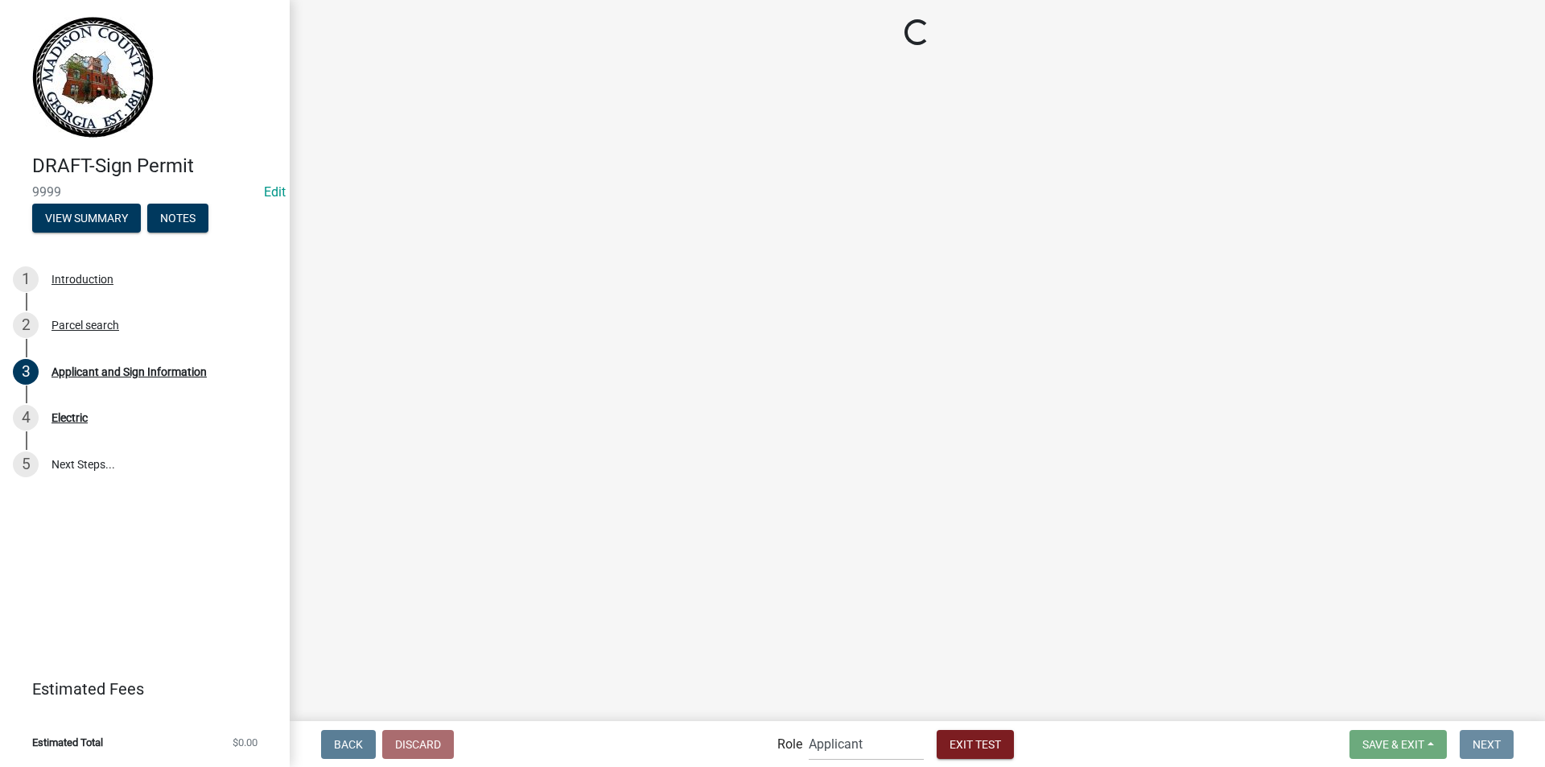
scroll to position [0, 0]
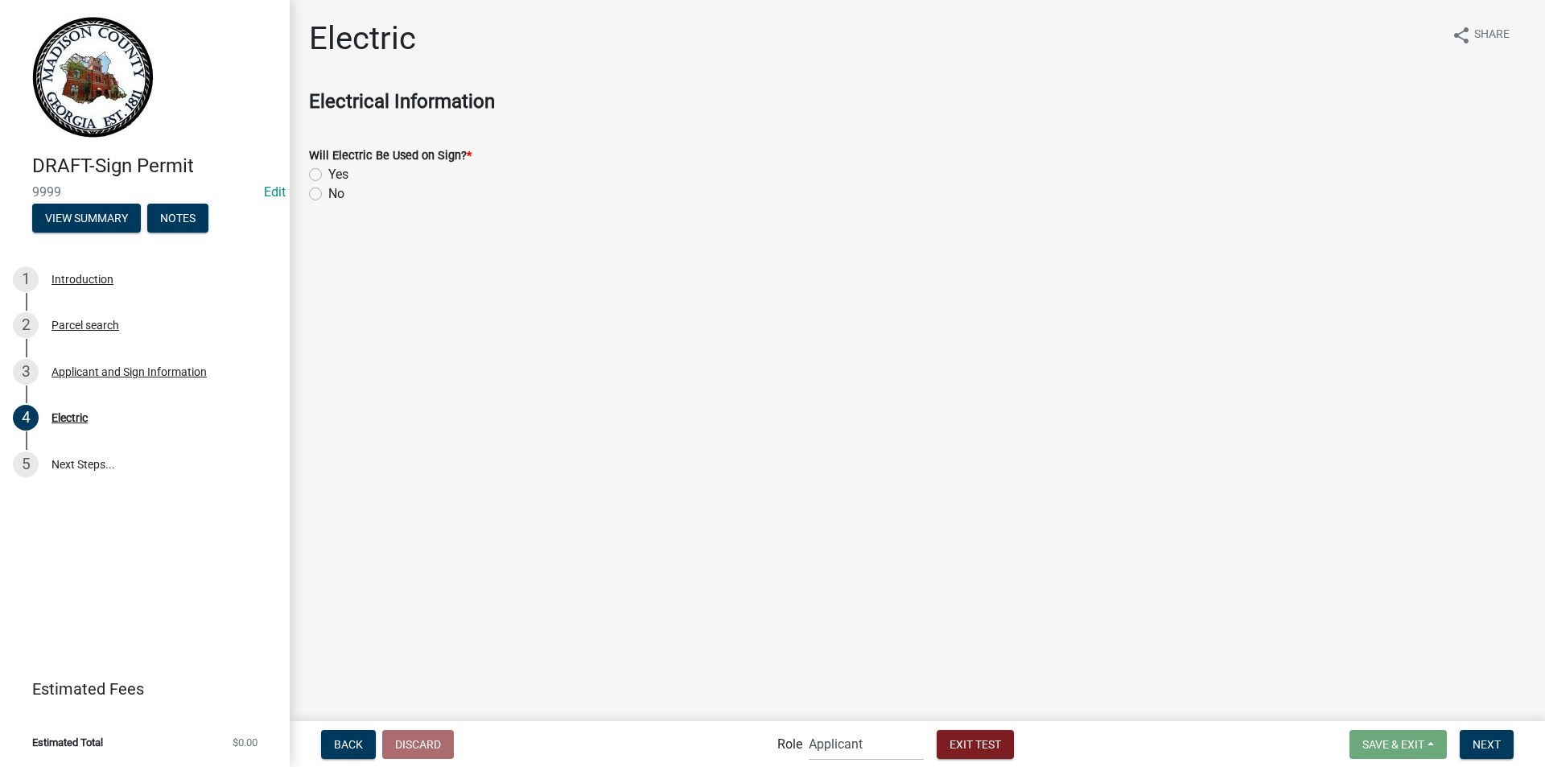
click at [328, 175] on label "Yes" at bounding box center [338, 174] width 20 height 19
click at [328, 175] on input "Yes" at bounding box center [333, 170] width 10 height 10
radio input "true"
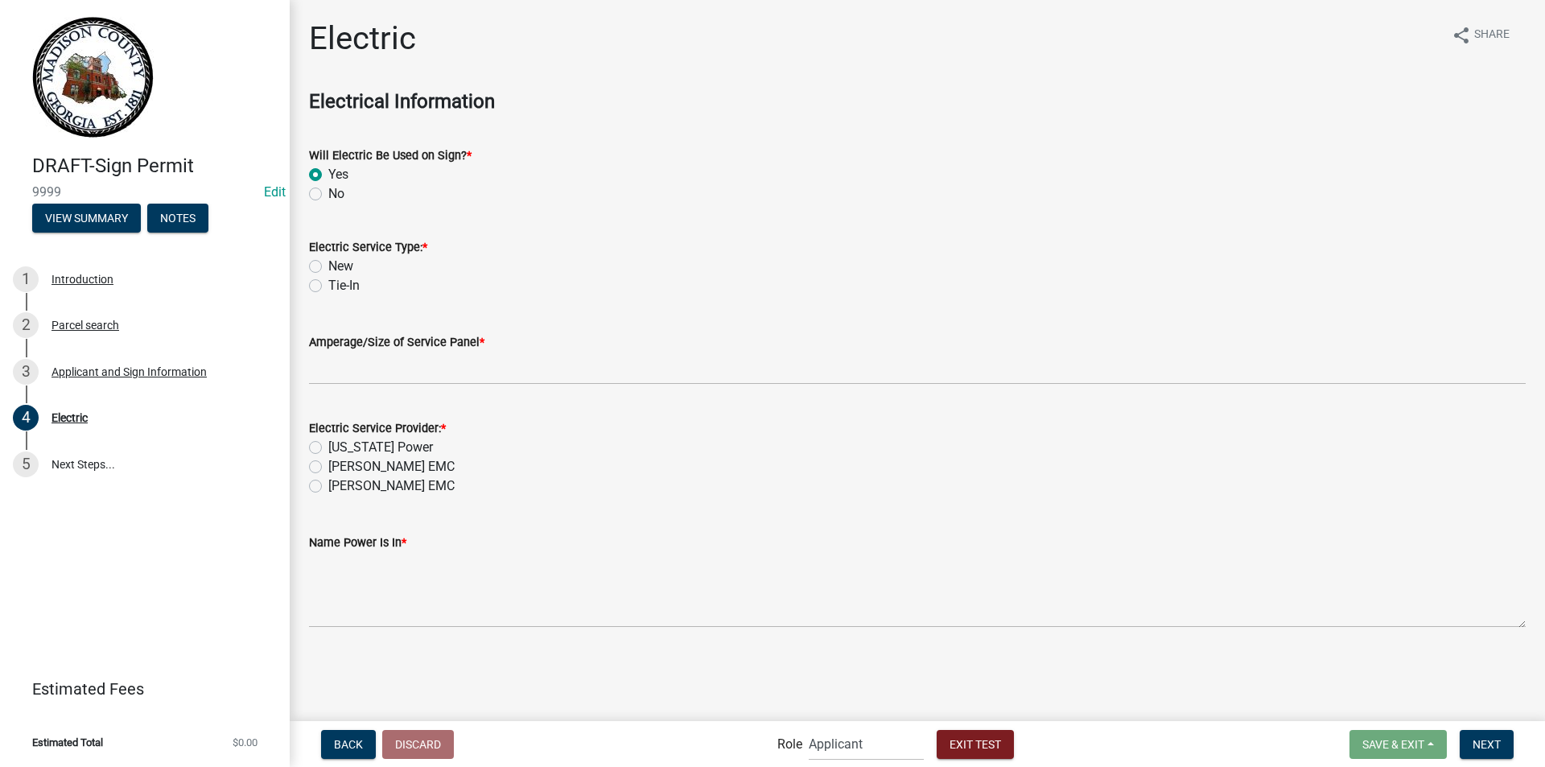
click at [328, 196] on label "No" at bounding box center [336, 193] width 16 height 19
click at [328, 195] on input "No" at bounding box center [333, 189] width 10 height 10
radio input "true"
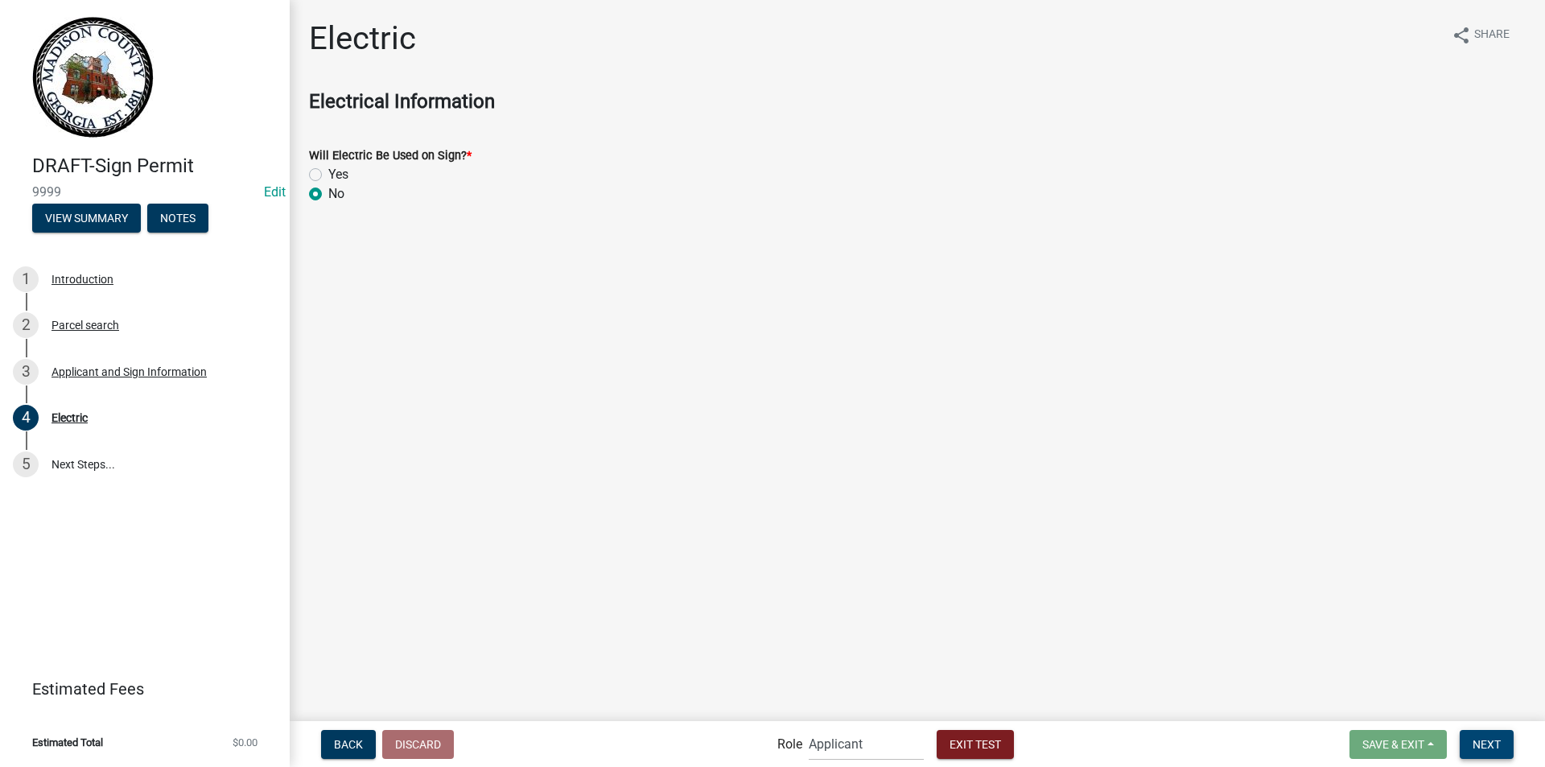
click at [1491, 744] on span "Next" at bounding box center [1486, 743] width 28 height 13
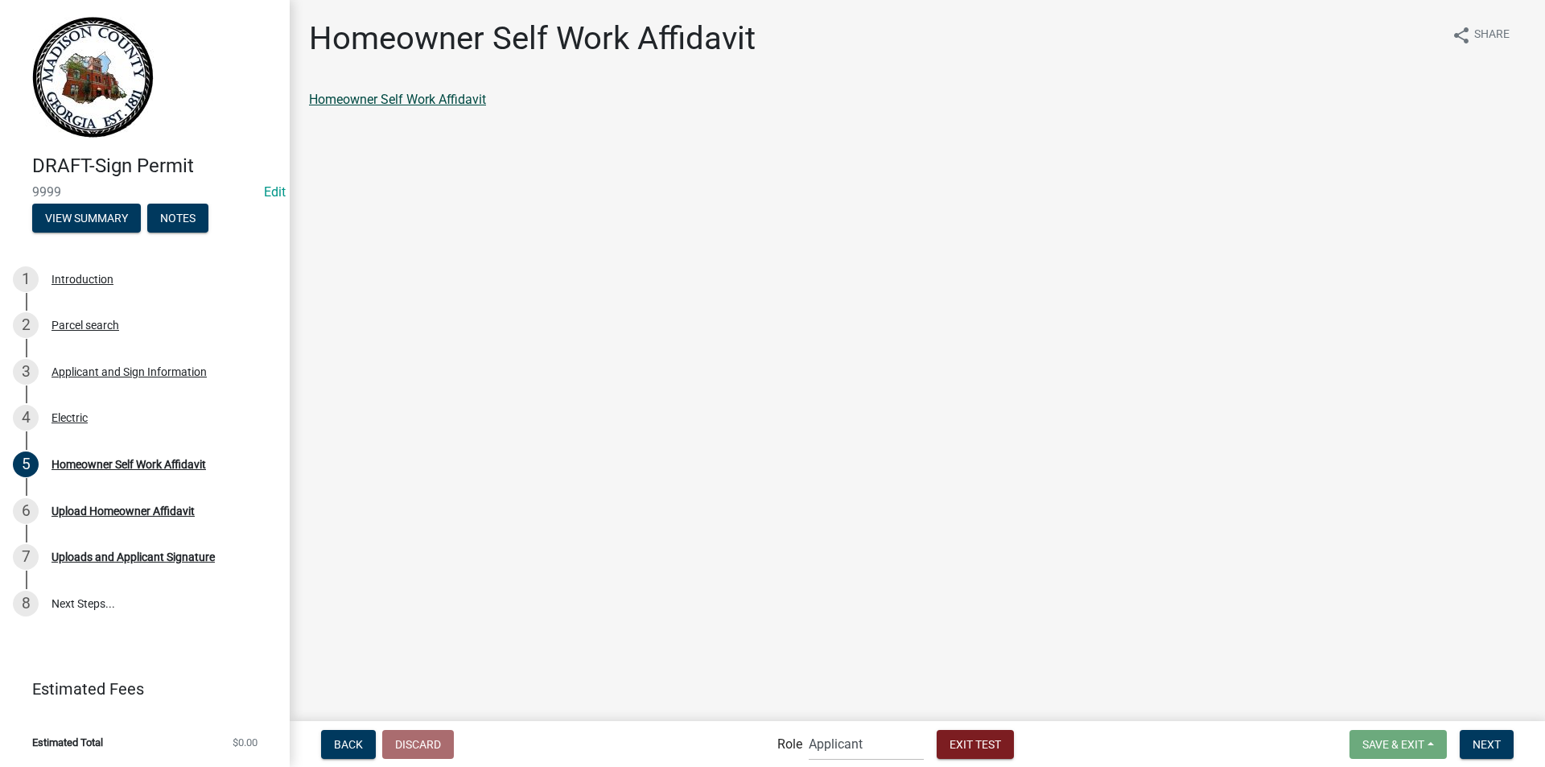
click at [438, 99] on link "Homeowner Self Work Affidavit" at bounding box center [397, 99] width 177 height 15
click at [976, 750] on span "Exit Test" at bounding box center [974, 743] width 51 height 13
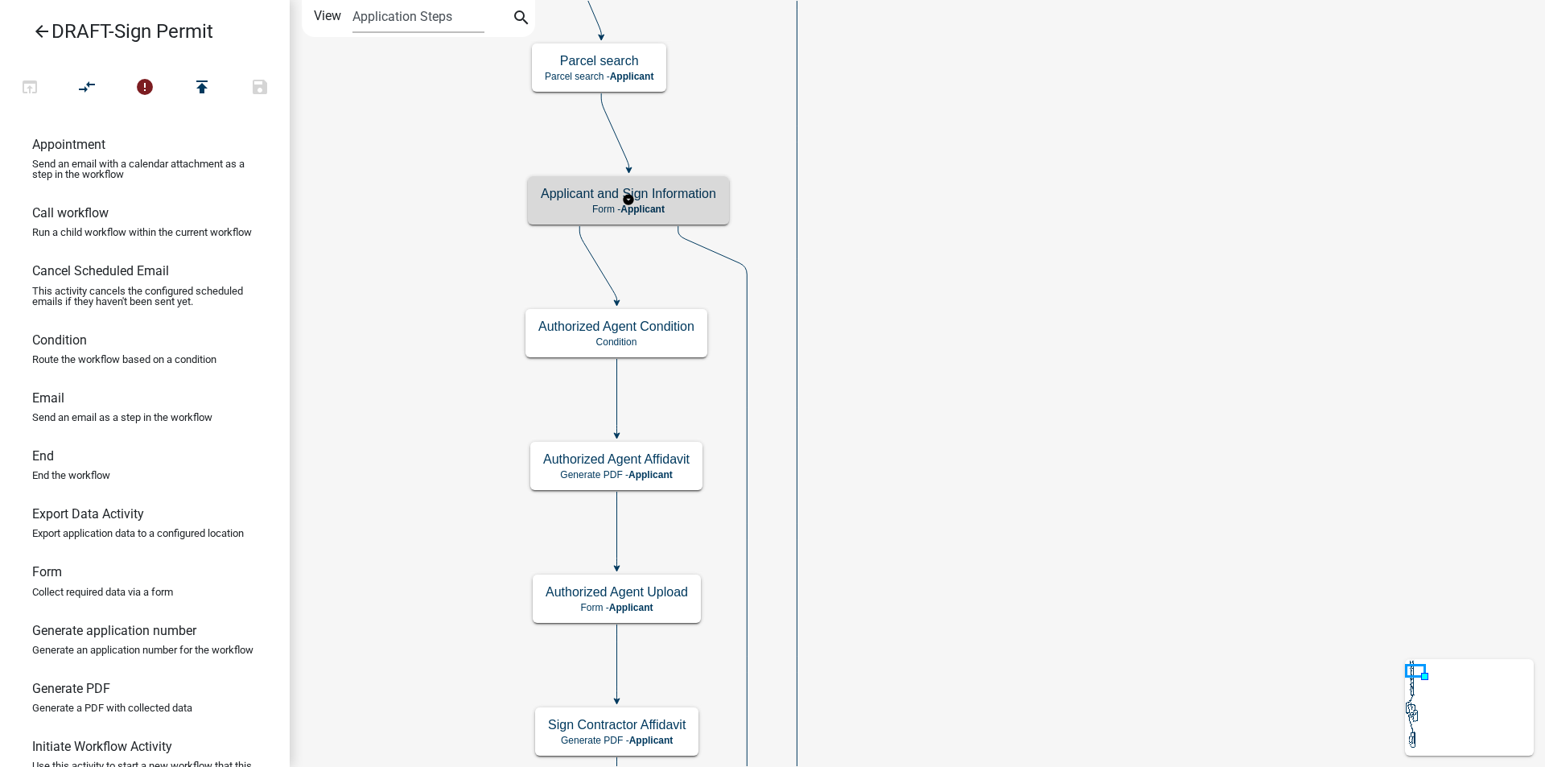
click at [677, 202] on div "Applicant and Sign Information Form - Applicant" at bounding box center [628, 200] width 201 height 48
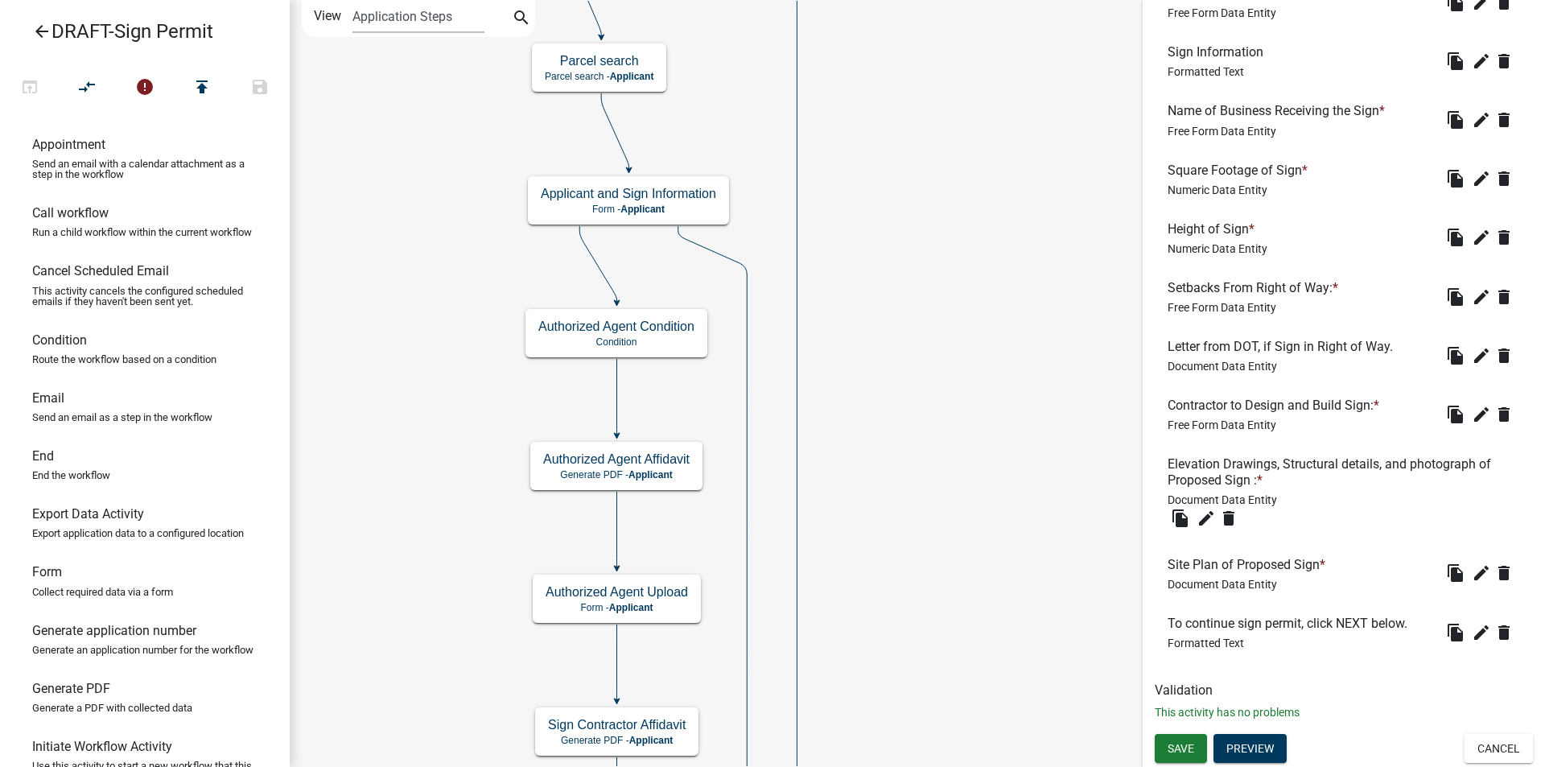
scroll to position [1632, 0]
click at [1465, 742] on button "Cancel" at bounding box center [1498, 748] width 68 height 29
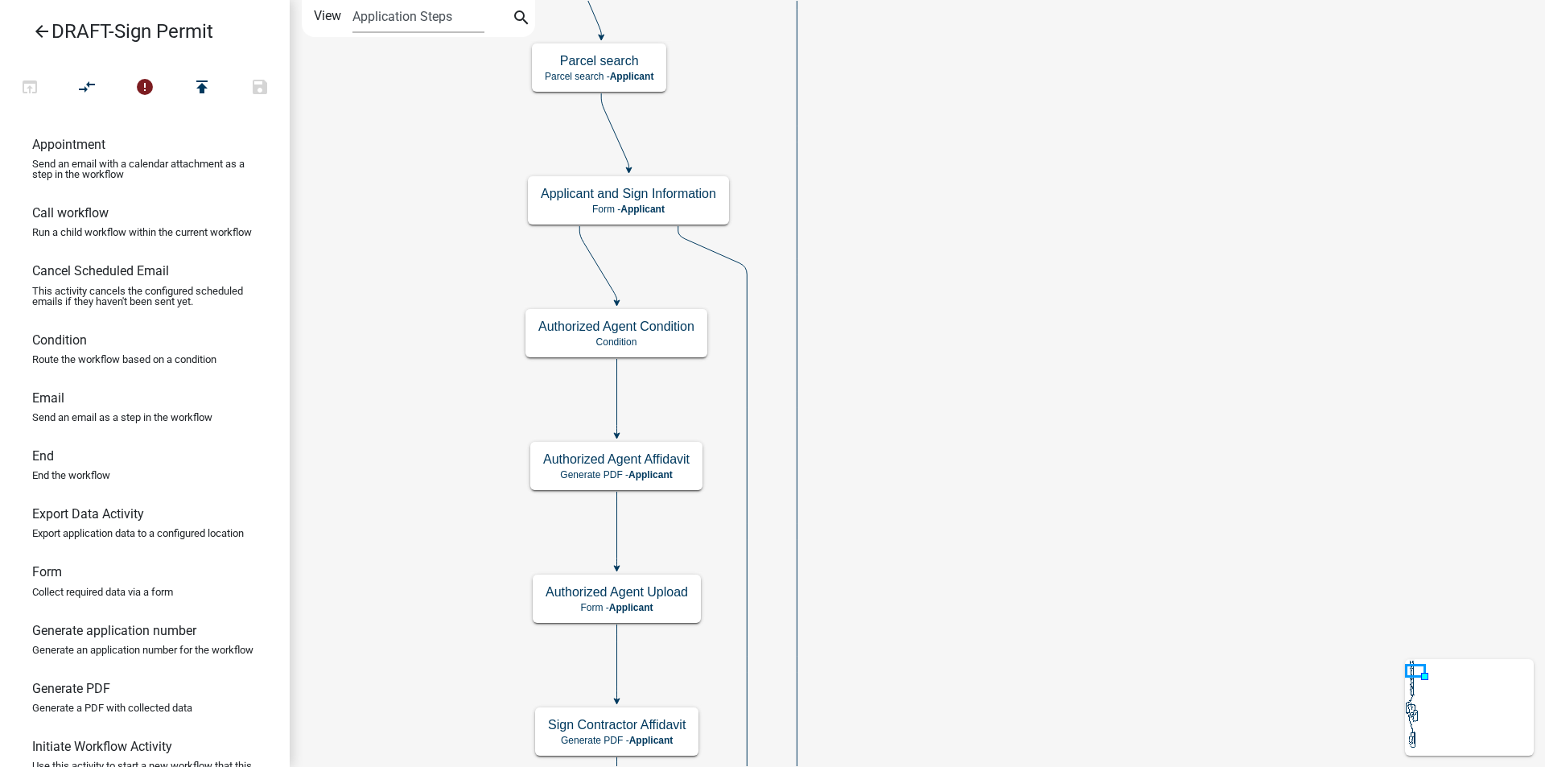
scroll to position [0, 0]
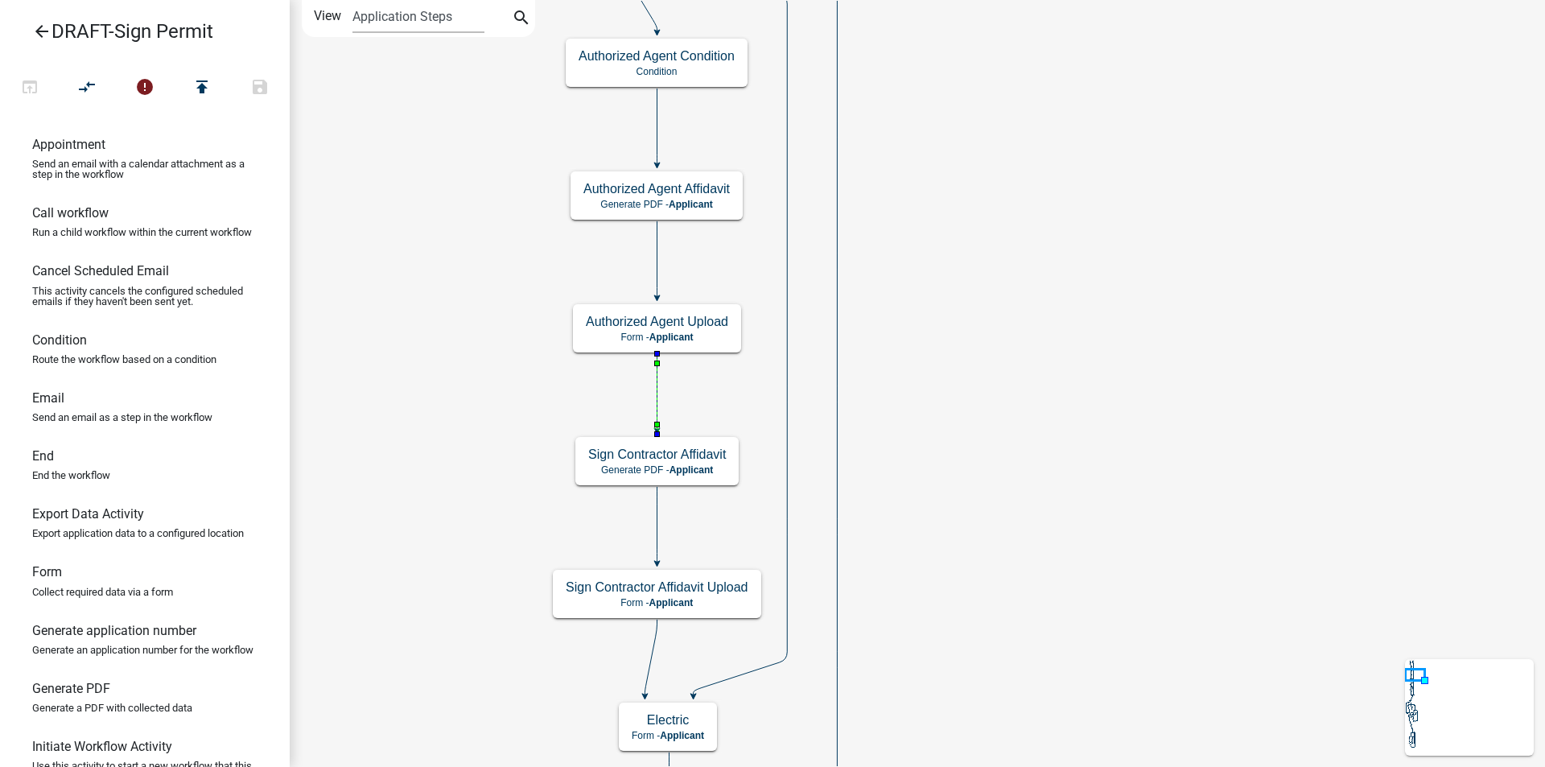
click at [657, 391] on icon at bounding box center [657, 392] width 0 height 76
click at [657, 528] on icon at bounding box center [657, 525] width 0 height 76
click at [650, 650] on icon at bounding box center [650, 657] width 12 height 76
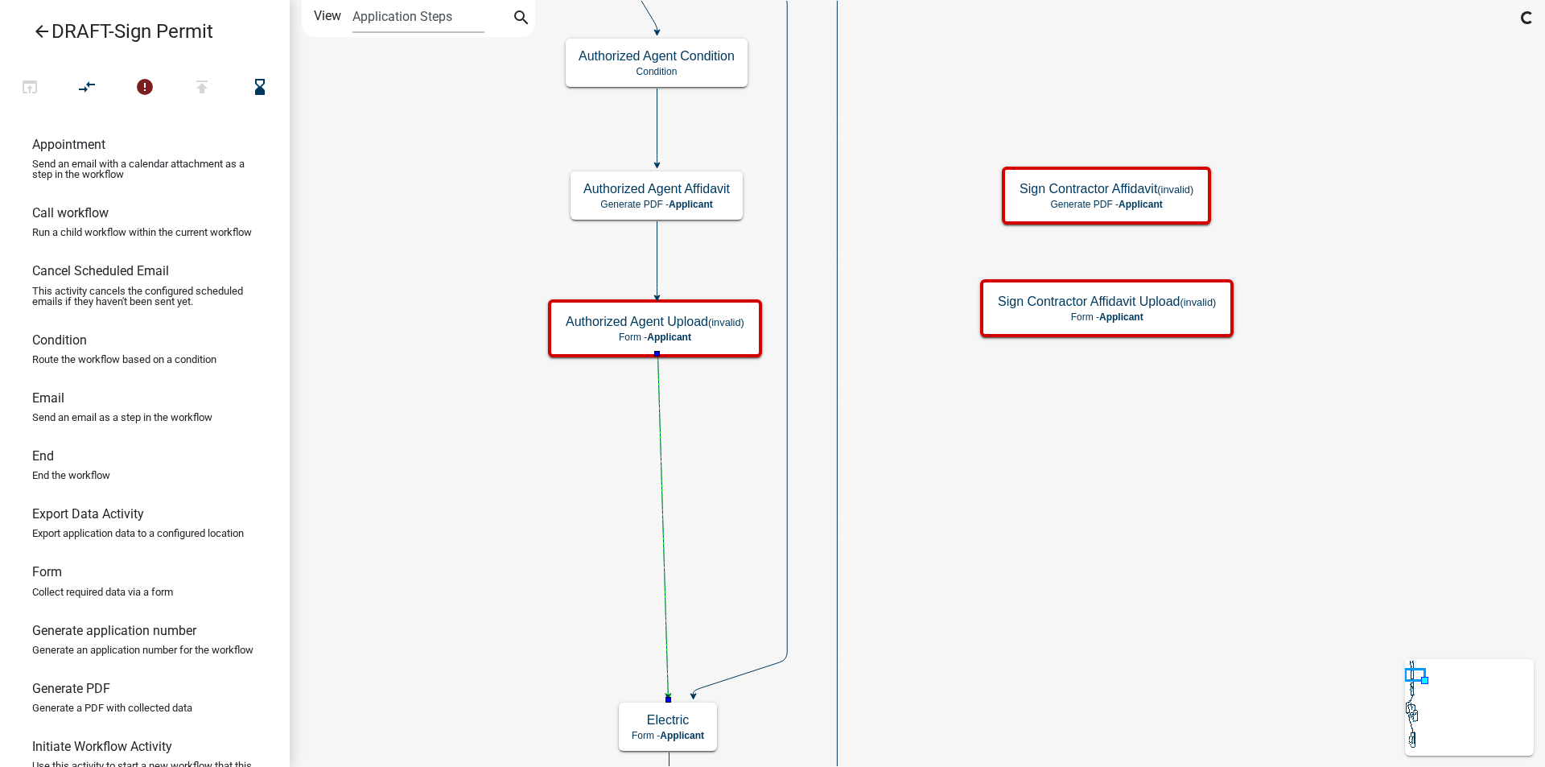
click at [664, 504] on icon at bounding box center [662, 524] width 10 height 341
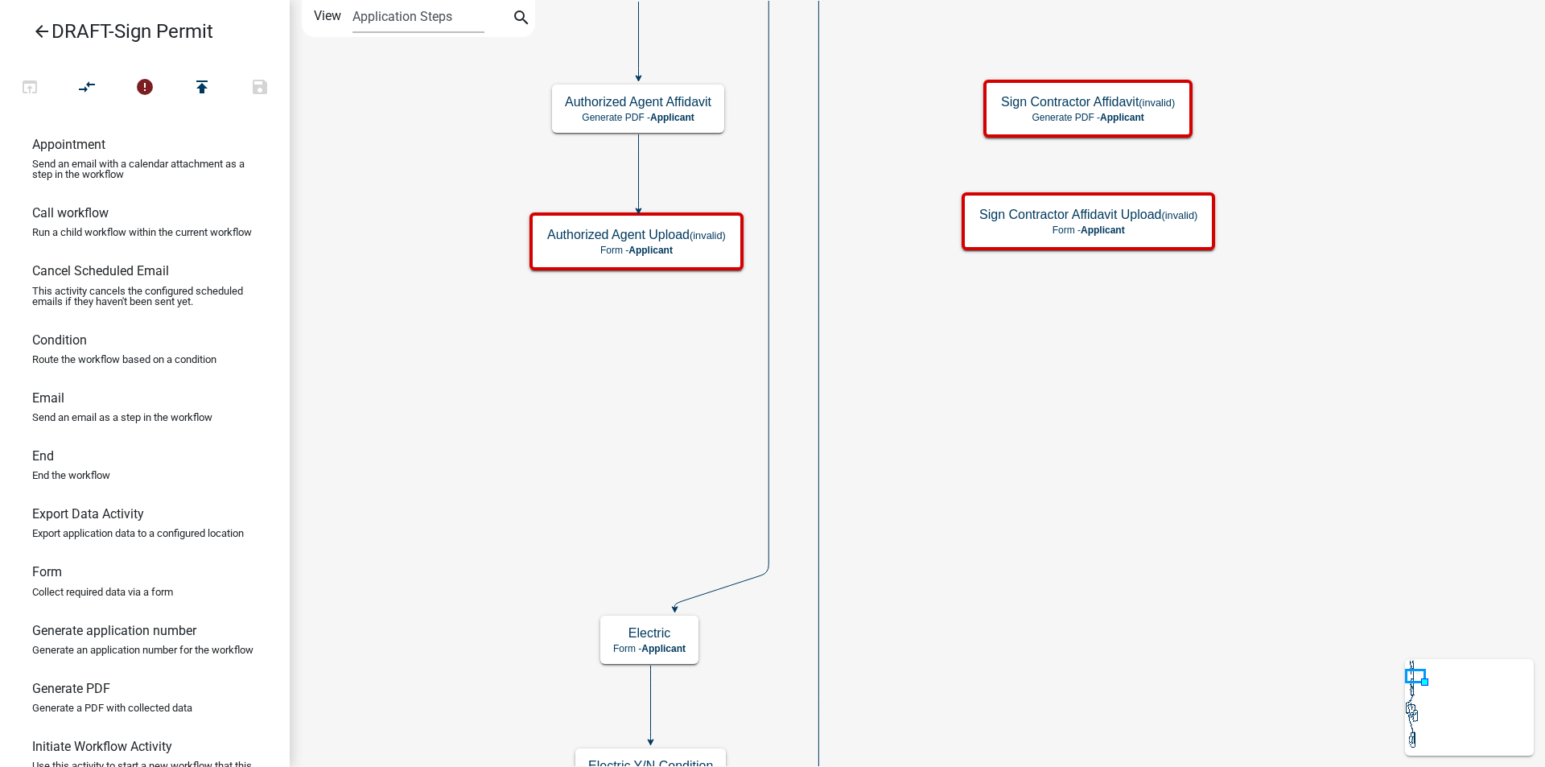
click at [68, 610] on link "Form Collect required data via a form" at bounding box center [145, 586] width 290 height 58
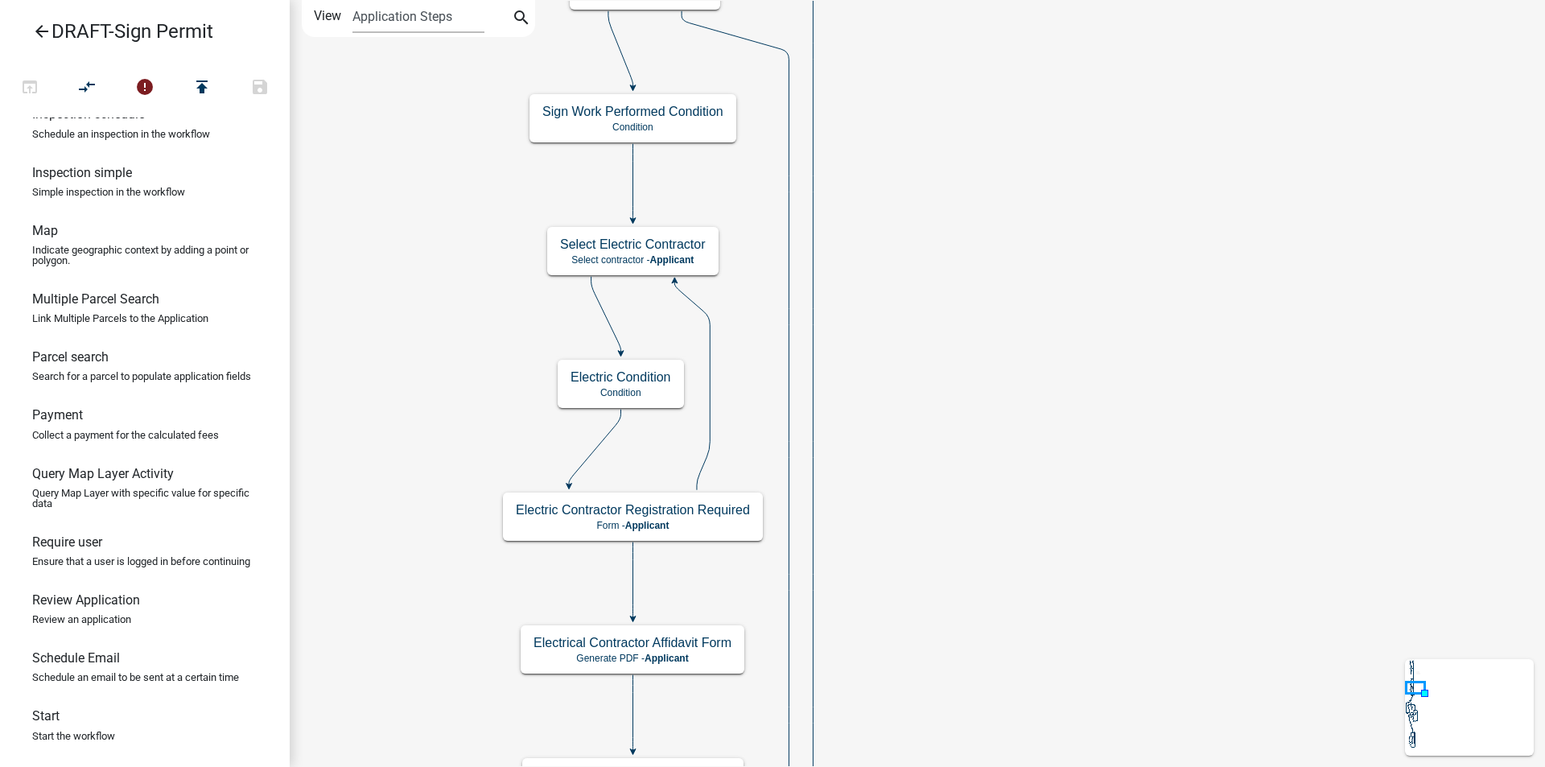
scroll to position [890, 0]
click at [564, 254] on p "Select contractor - Applicant" at bounding box center [633, 259] width 146 height 11
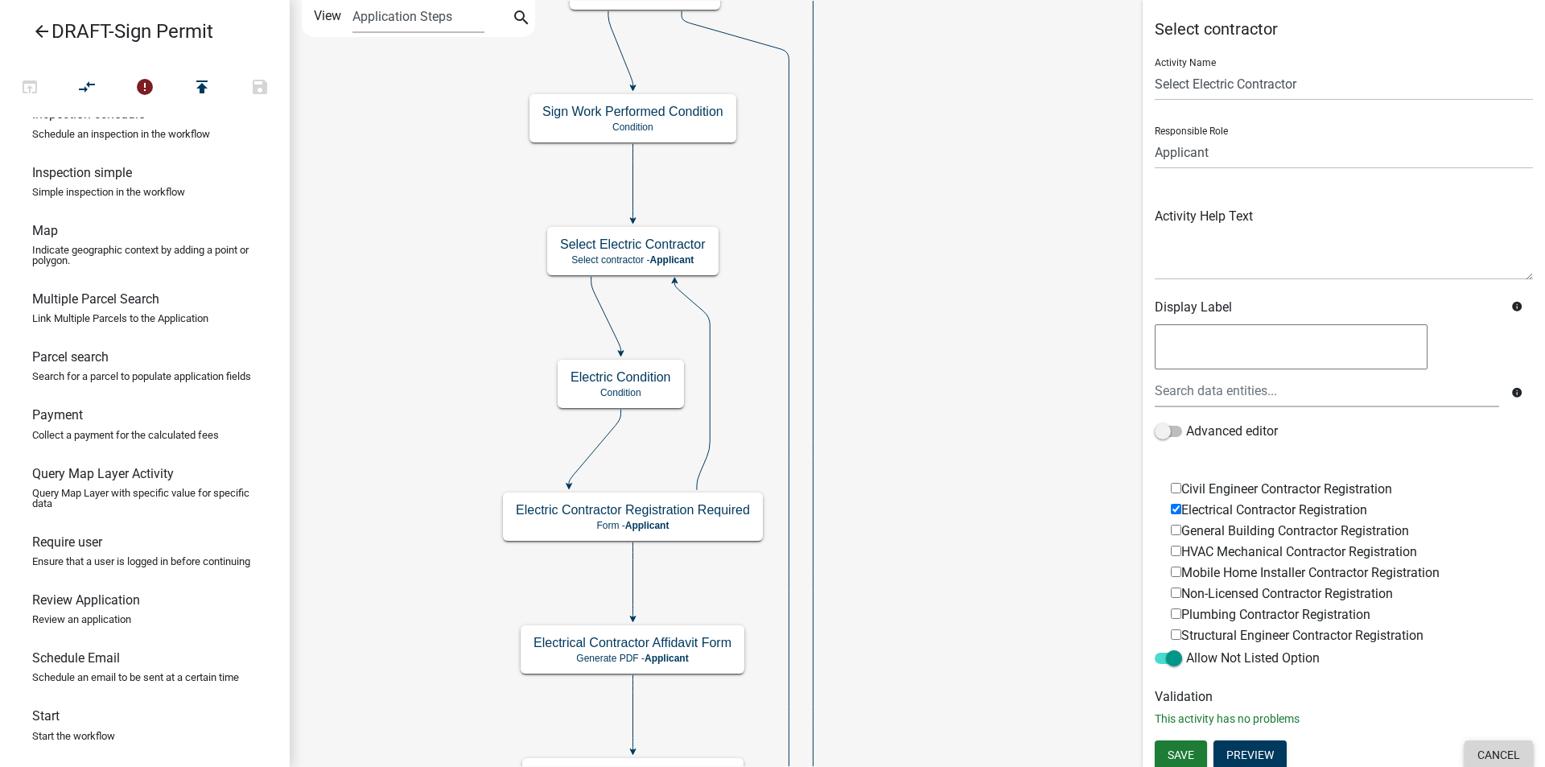
click at [1468, 747] on button "Cancel" at bounding box center [1498, 754] width 68 height 29
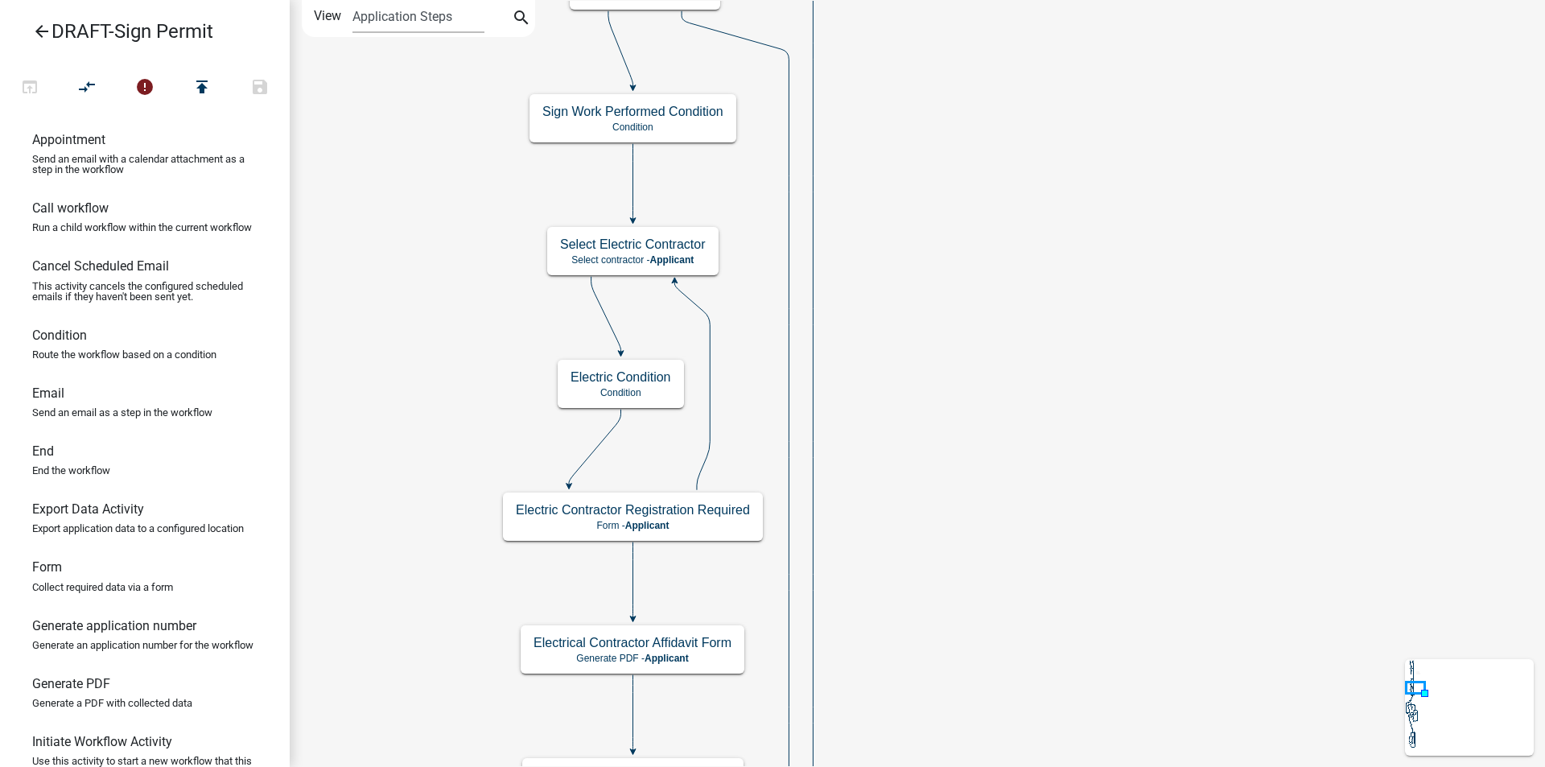
scroll to position [0, 0]
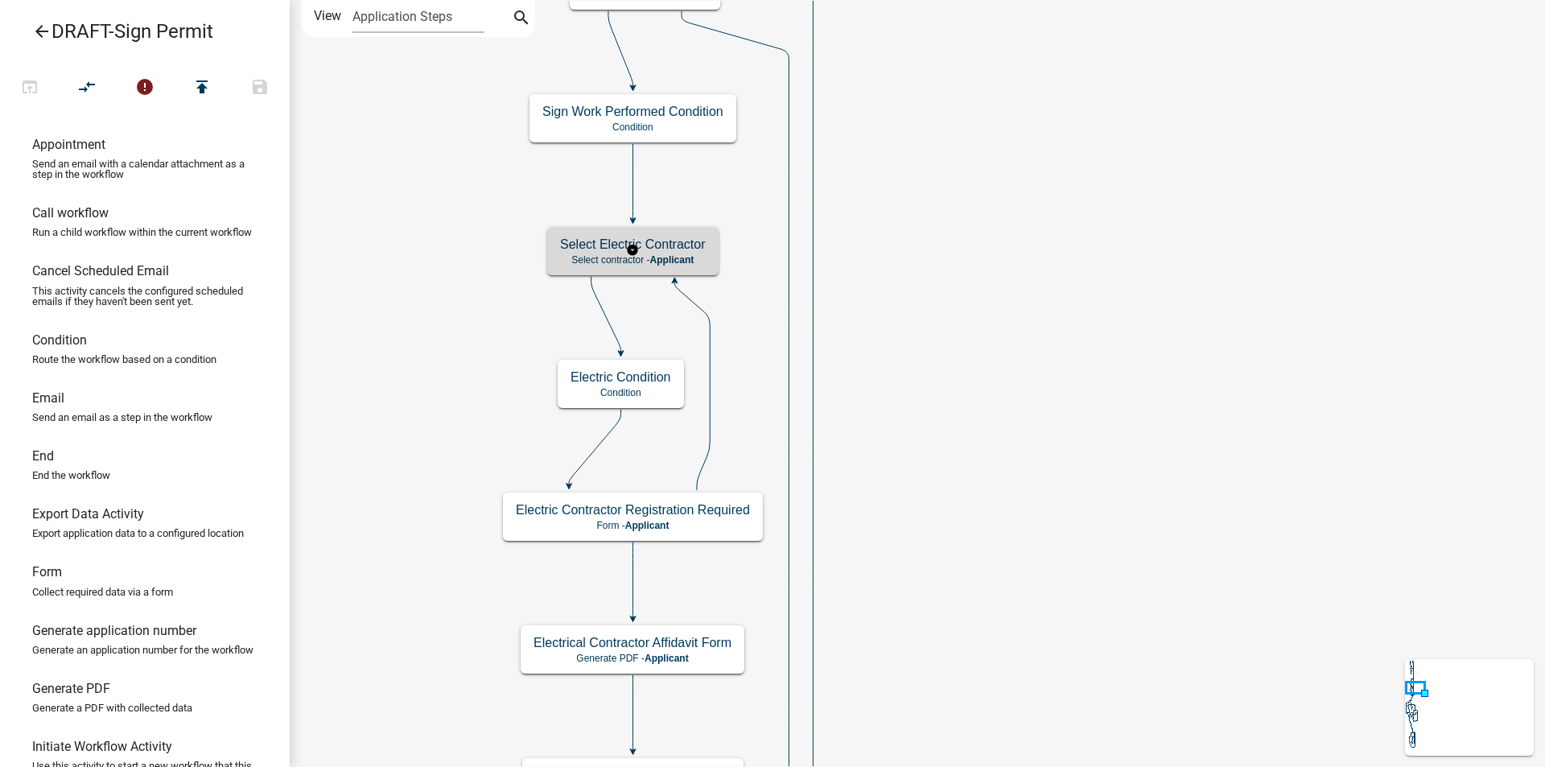
click at [594, 259] on p "Select contractor - Applicant" at bounding box center [633, 259] width 146 height 11
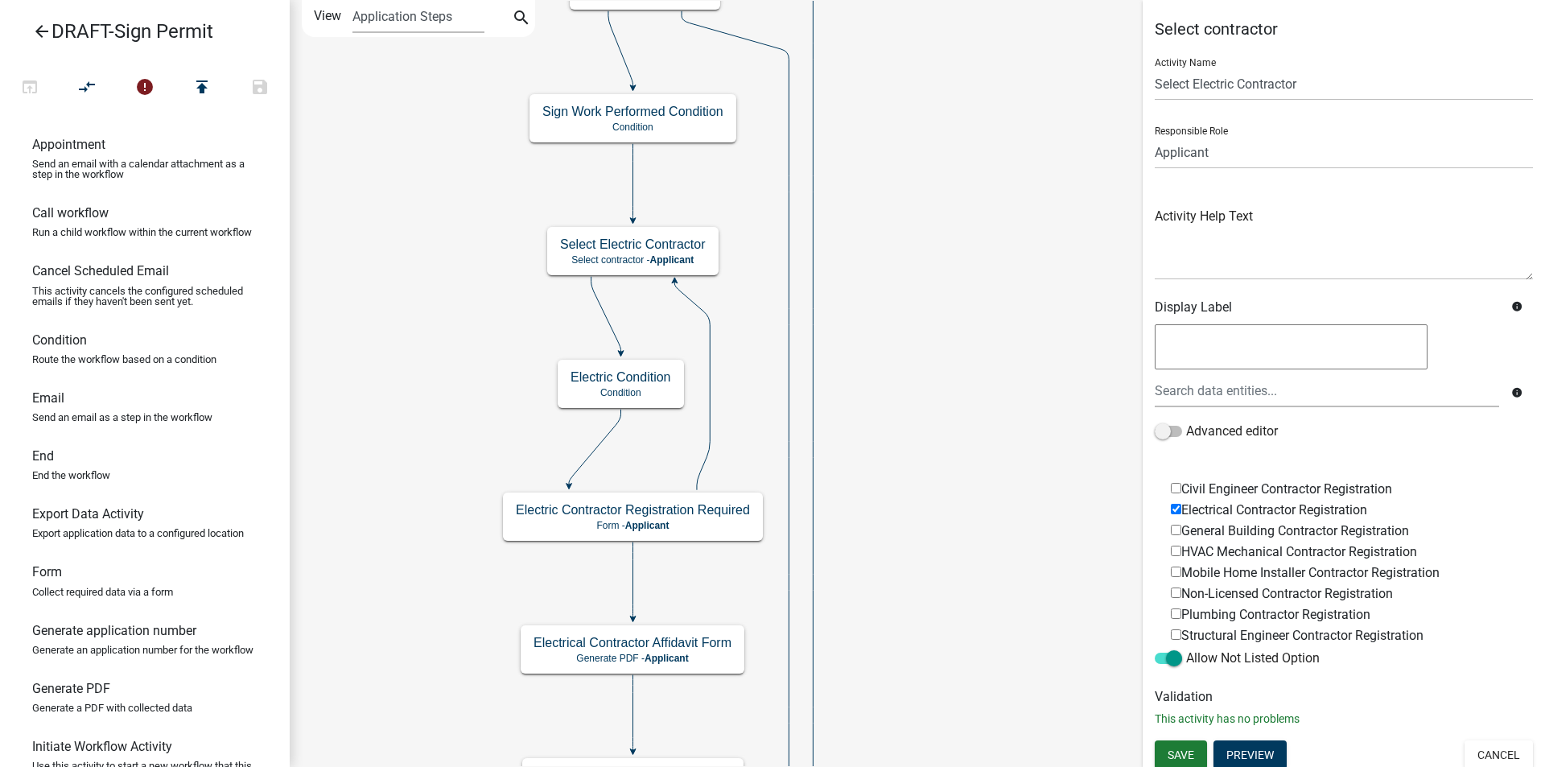
scroll to position [6, 0]
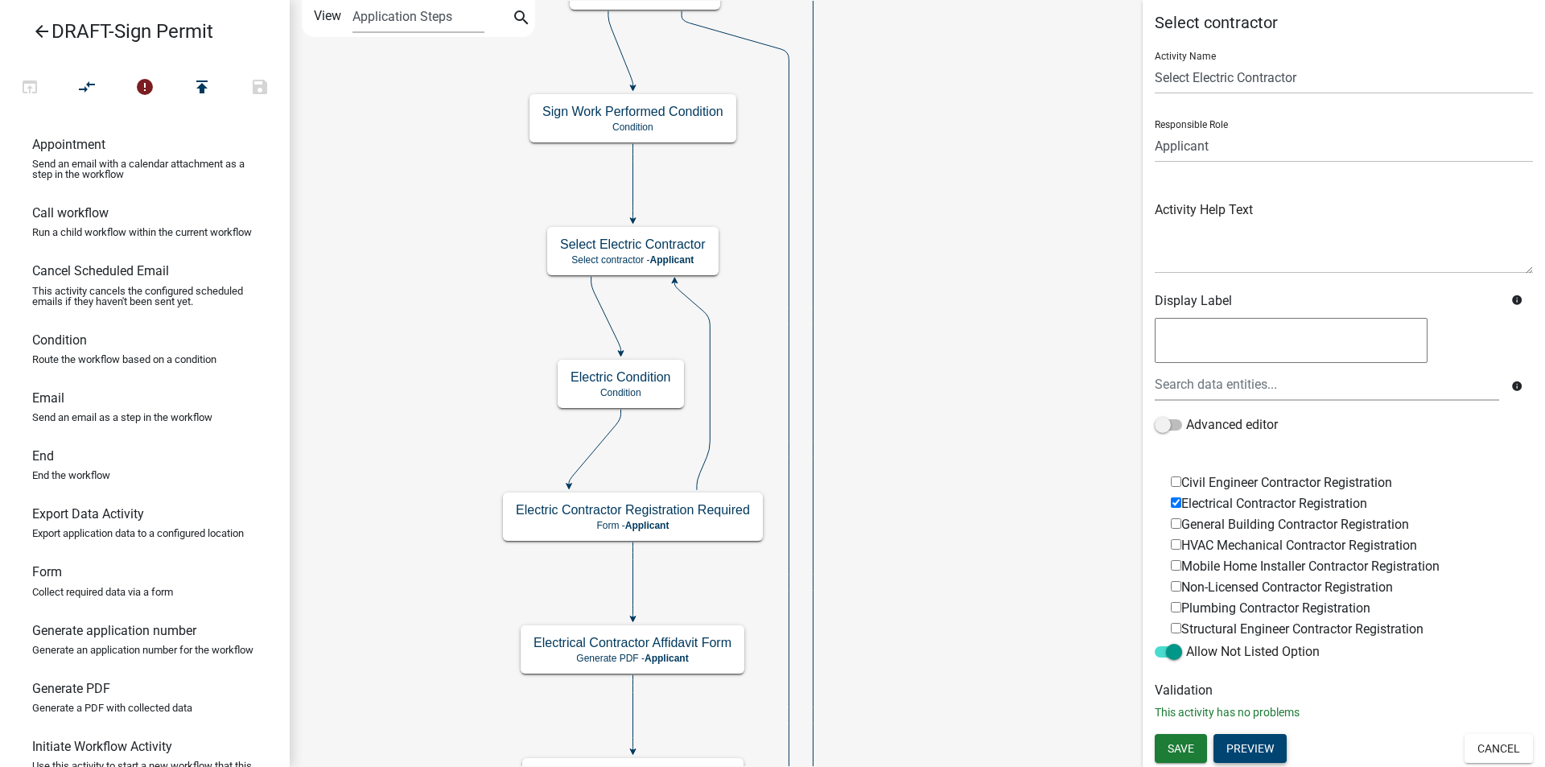
click at [1247, 743] on button "Preview" at bounding box center [1249, 748] width 73 height 29
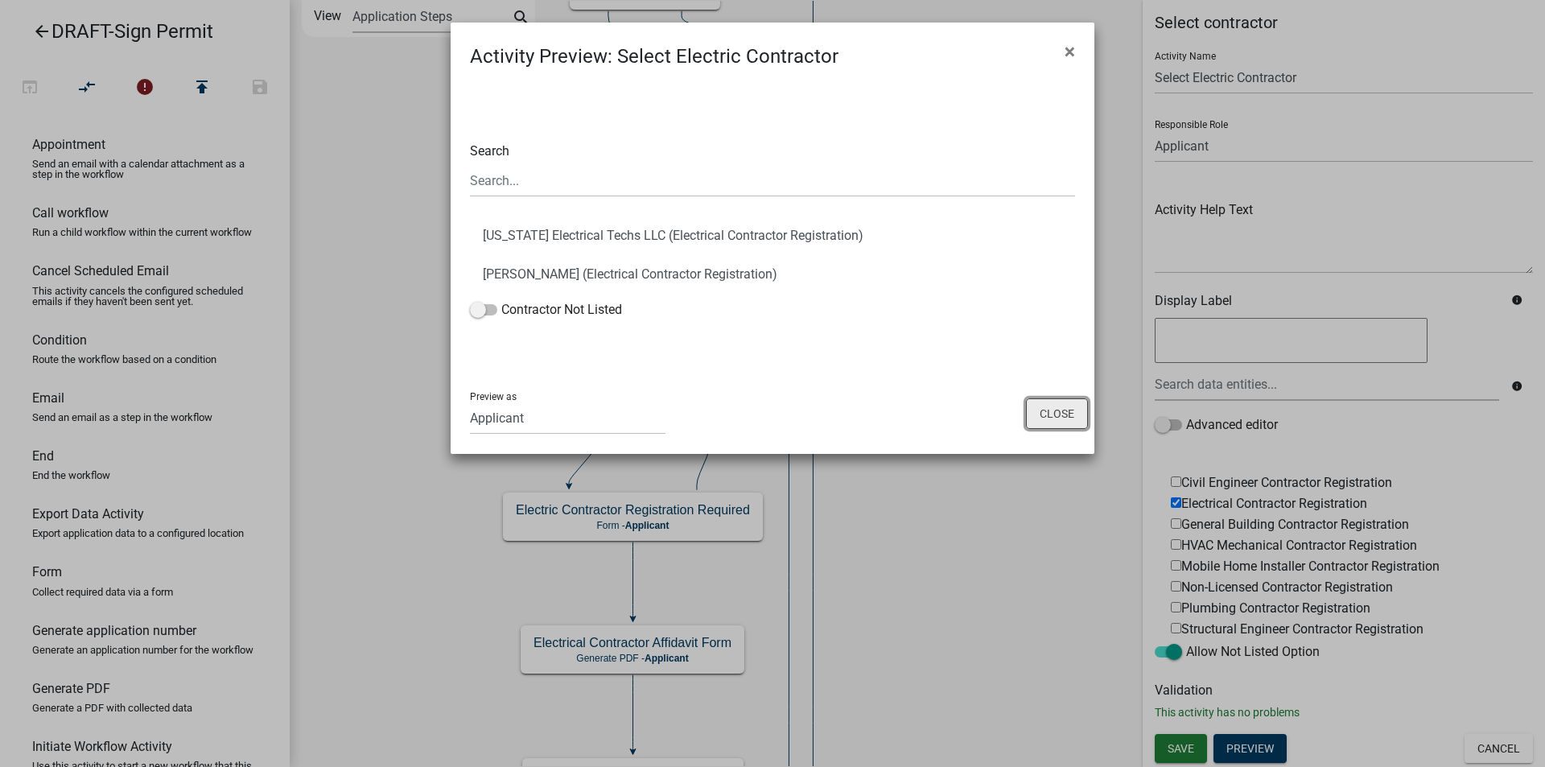
click at [1044, 415] on button "Close" at bounding box center [1057, 413] width 62 height 31
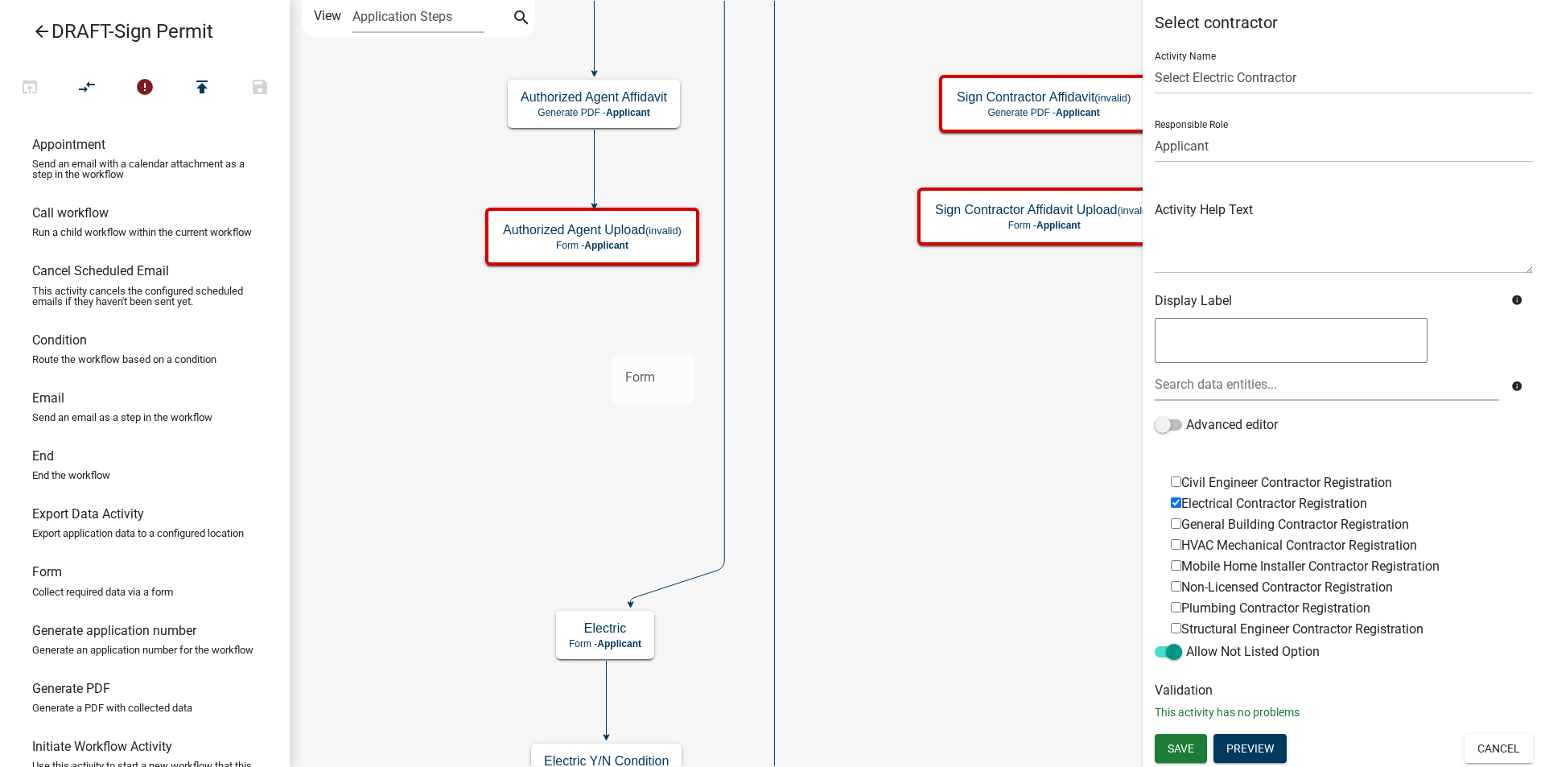
drag, startPoint x: 74, startPoint y: 611, endPoint x: 616, endPoint y: 319, distance: 615.5
click at [616, 319] on div "arrow_back DRAFT-Sign Permit open_in_browser compare_arrows error publish save …" at bounding box center [772, 383] width 1545 height 767
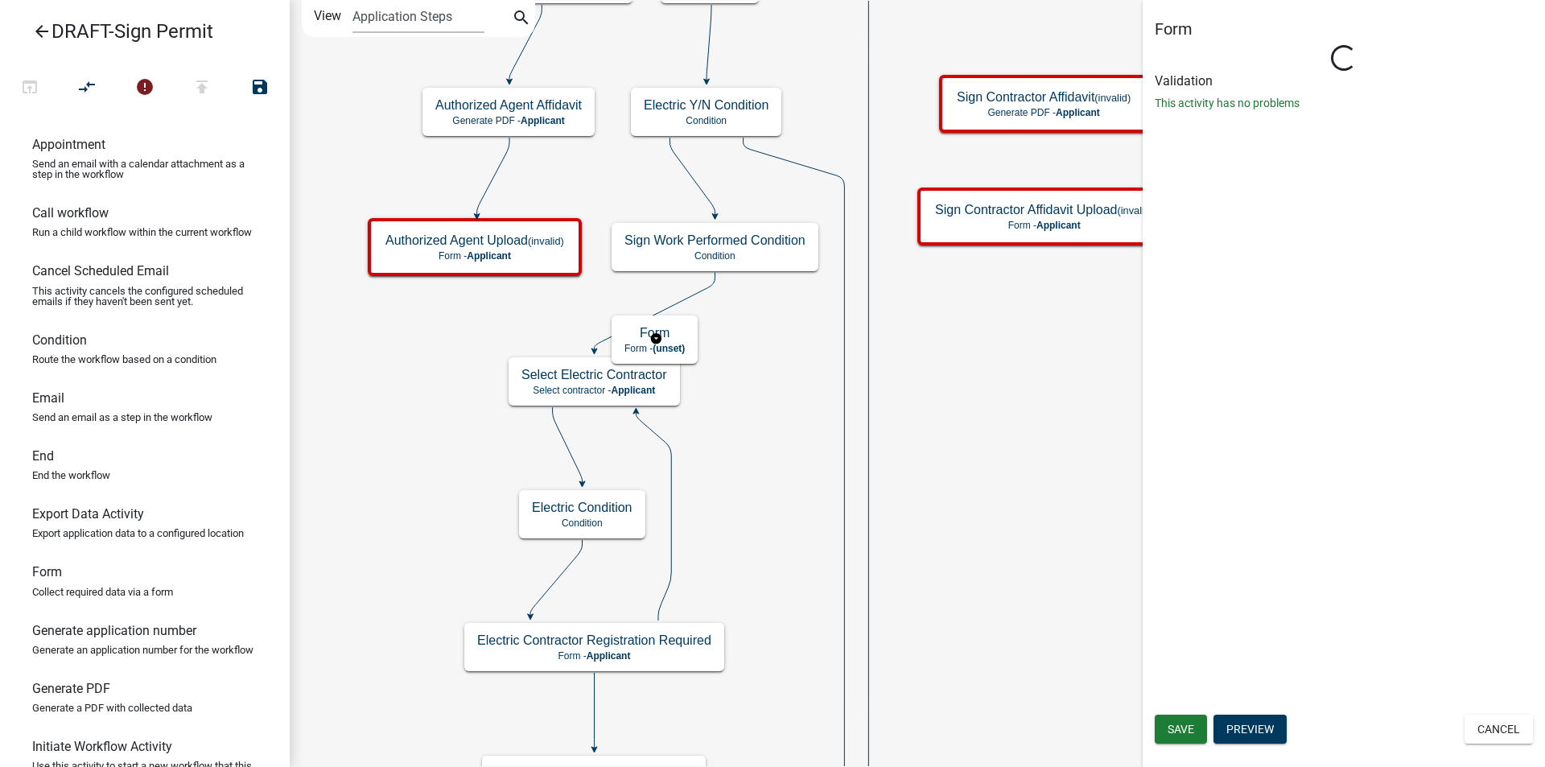
scroll to position [0, 0]
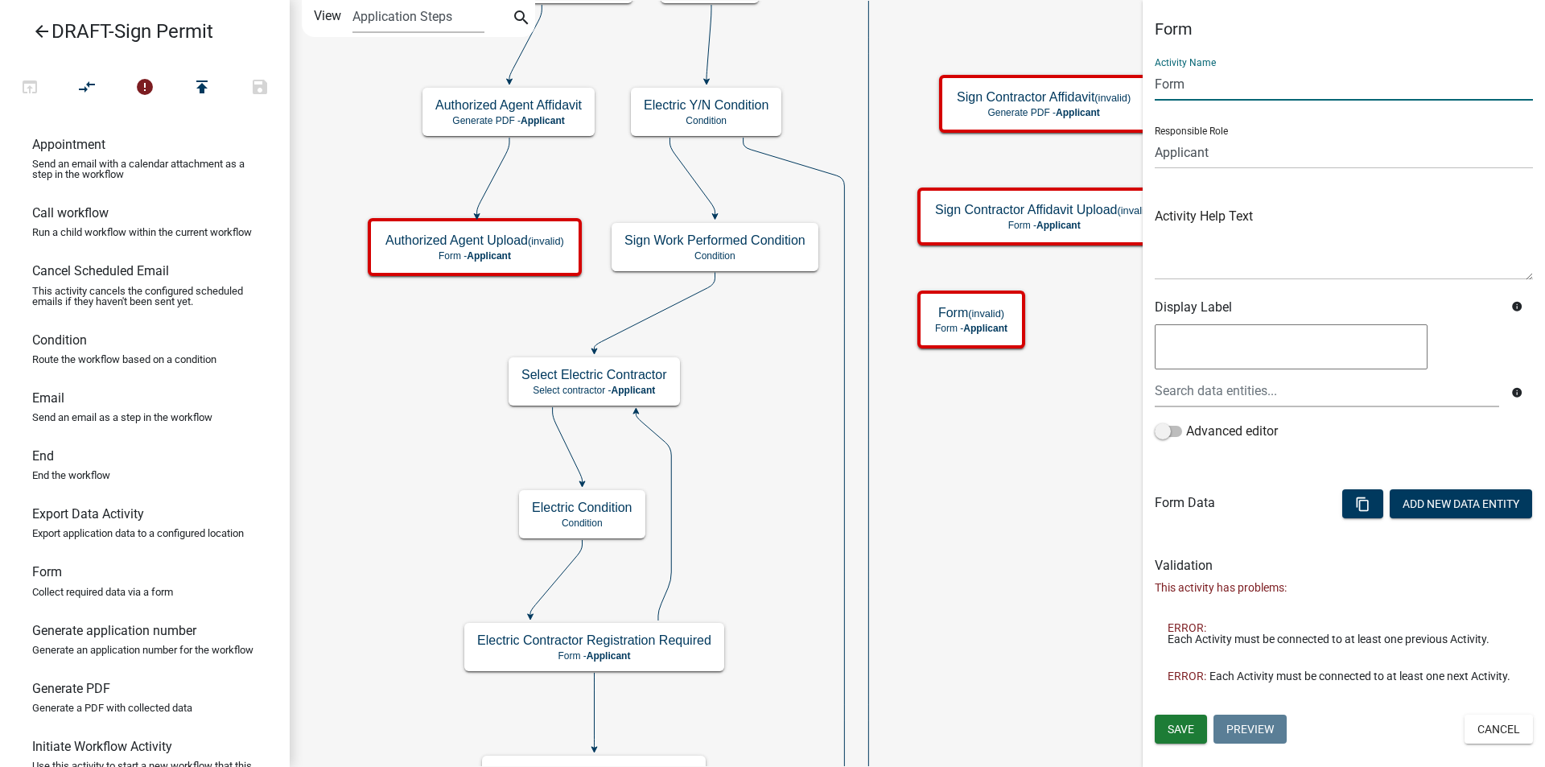
drag, startPoint x: 1205, startPoint y: 76, endPoint x: 1140, endPoint y: 82, distance: 65.4
click at [1140, 82] on main "Start Start - Applicant Applicant Login Require user Applicant and Sign Informa…" at bounding box center [917, 383] width 1255 height 767
type input "Non-Licensed Contractor Information"
click at [1394, 142] on select "Applicant Code Enforcement Administrator Animal Control Building Clerk Building…" at bounding box center [1343, 152] width 378 height 33
click at [1154, 136] on select "Applicant Code Enforcement Administrator Animal Control Building Clerk Building…" at bounding box center [1343, 152] width 378 height 33
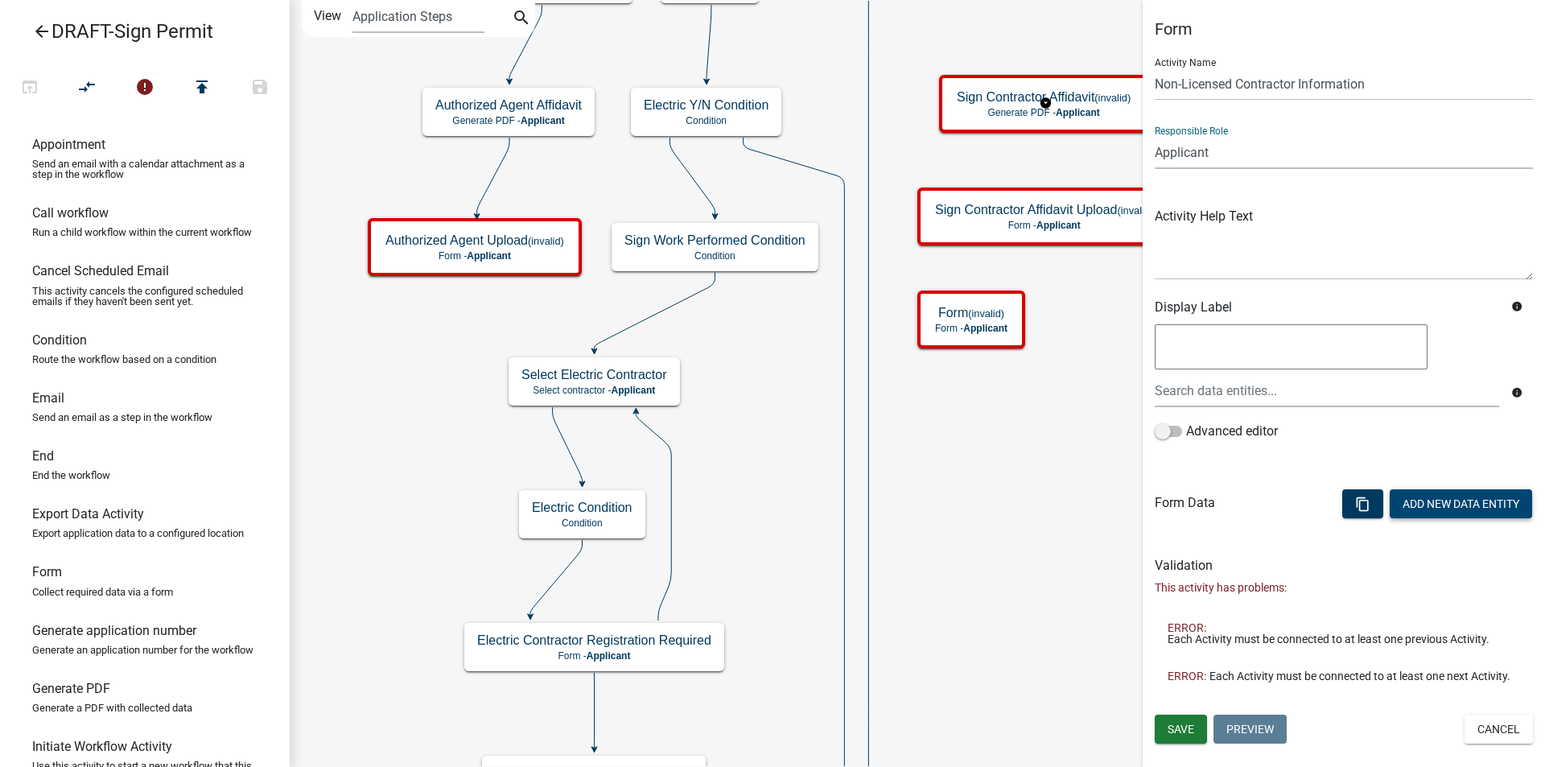
click at [1430, 512] on button "Add New Data Entity" at bounding box center [1460, 503] width 142 height 29
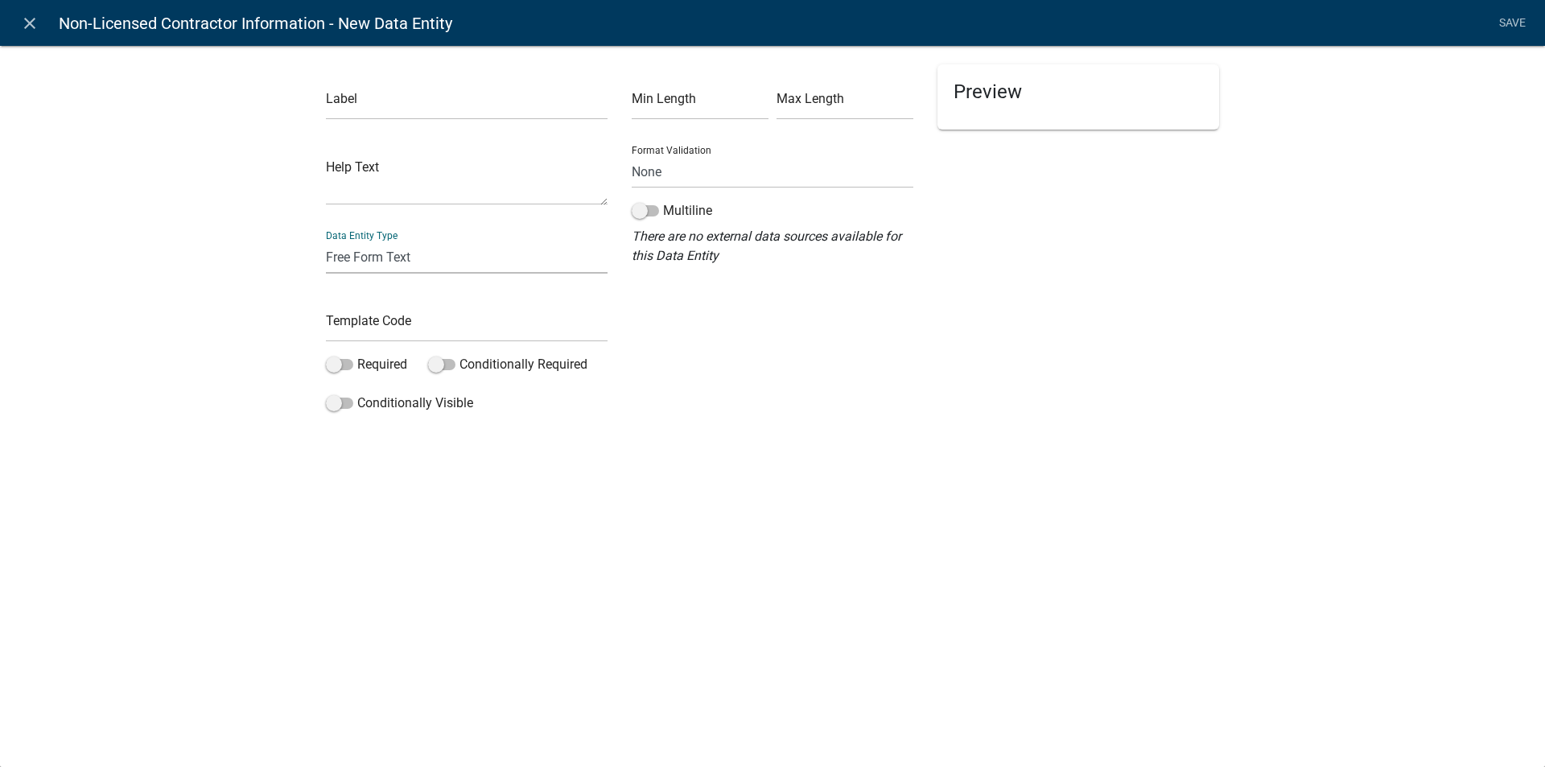
click at [369, 260] on select "Free Form Text Document Display Entity Value Fee Numeric Data Date Map Sketch D…" at bounding box center [467, 257] width 282 height 33
select select "select-contractor"
click at [326, 241] on select "Free Form Text Document Display Entity Value Fee Numeric Data Date Map Sketch D…" at bounding box center [467, 257] width 282 height 33
select select "select-contractor"
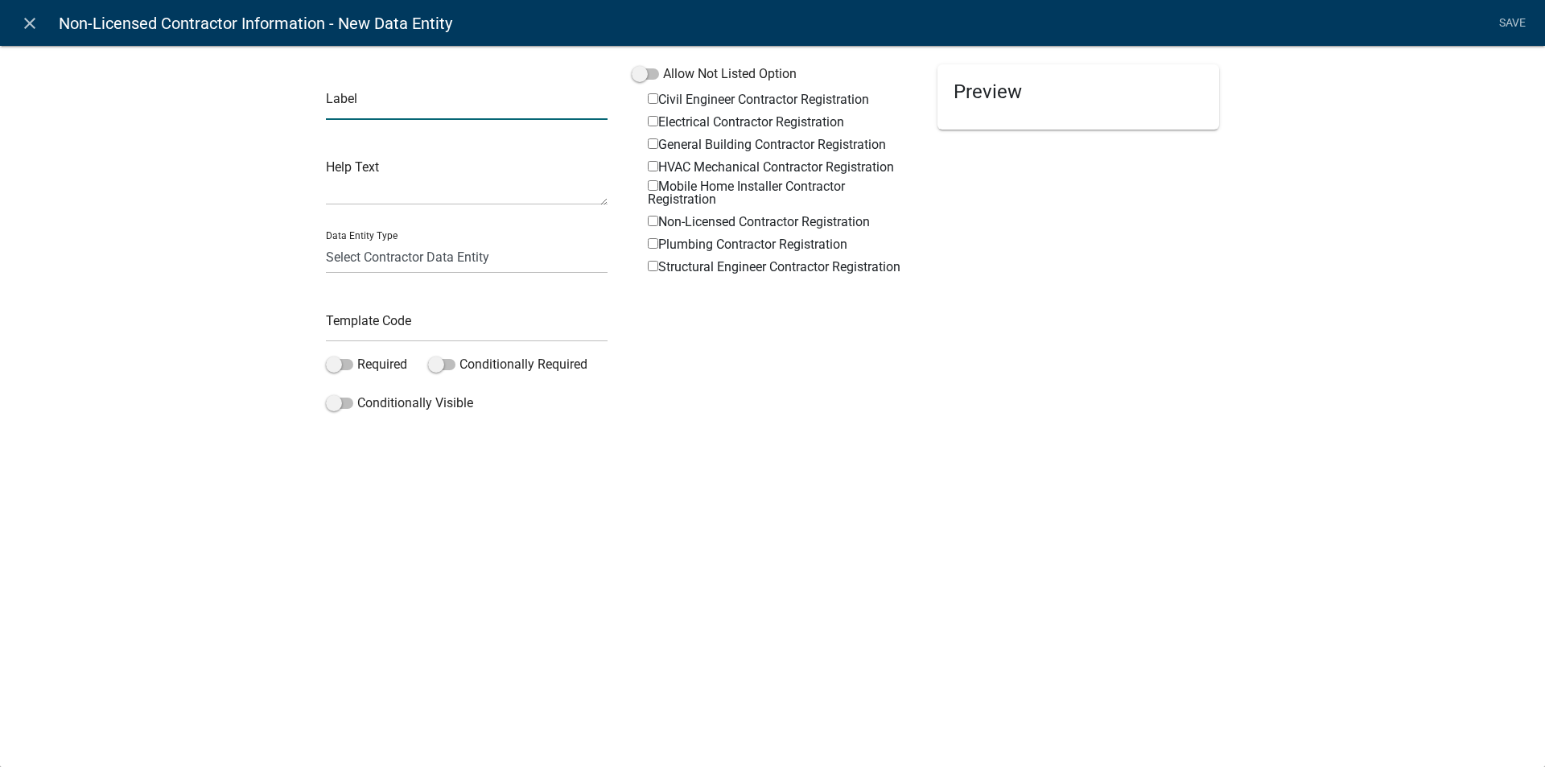
click at [359, 102] on input "text" at bounding box center [467, 103] width 282 height 33
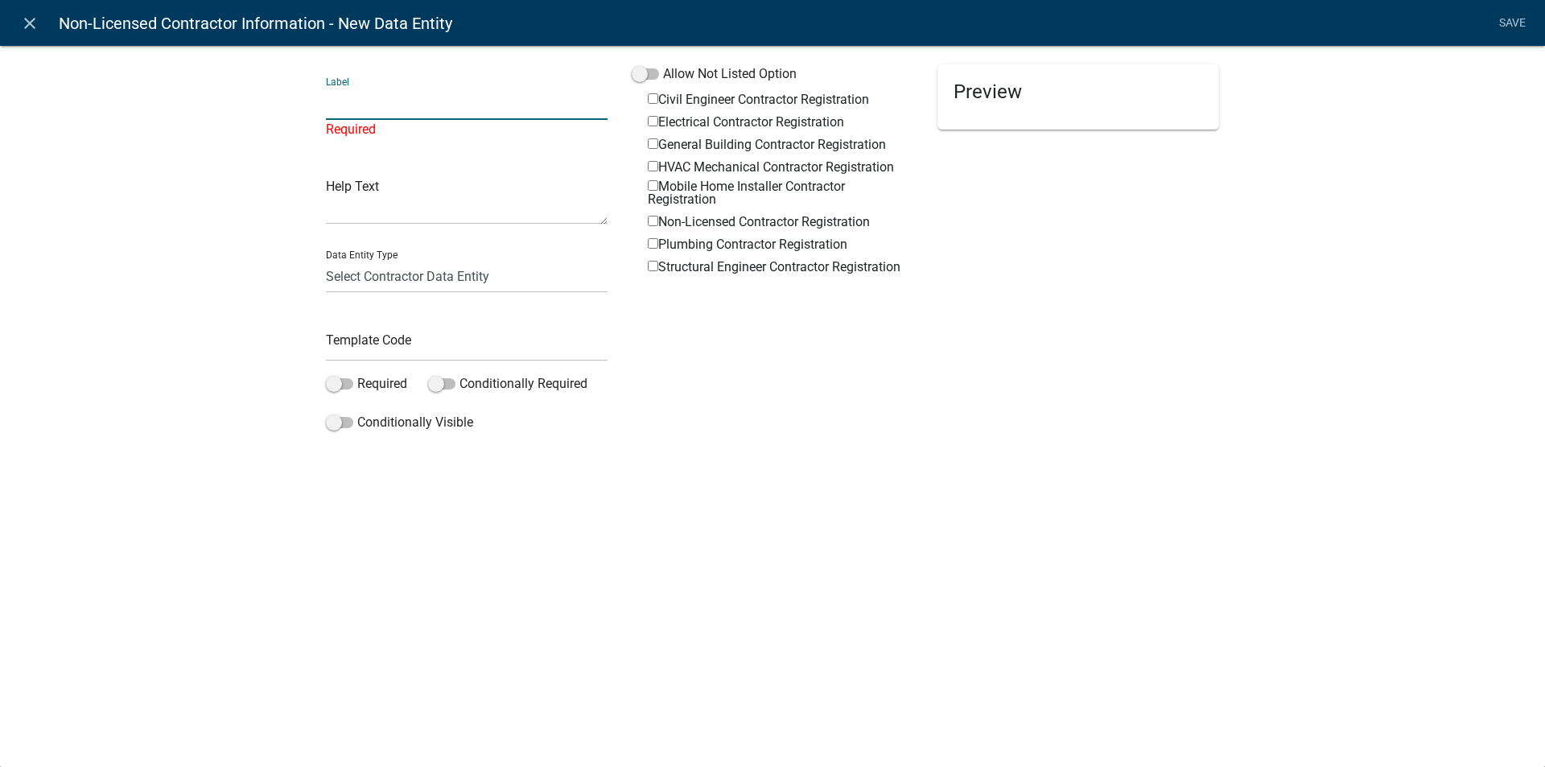
click at [653, 220] on input "Non-Licensed Contractor Registration" at bounding box center [653, 221] width 10 height 10
checkbox input "true"
click at [656, 75] on span at bounding box center [645, 73] width 27 height 11
click at [663, 64] on input "Allow Not Listed Option" at bounding box center [663, 64] width 0 height 0
click at [396, 108] on input "text" at bounding box center [467, 103] width 282 height 33
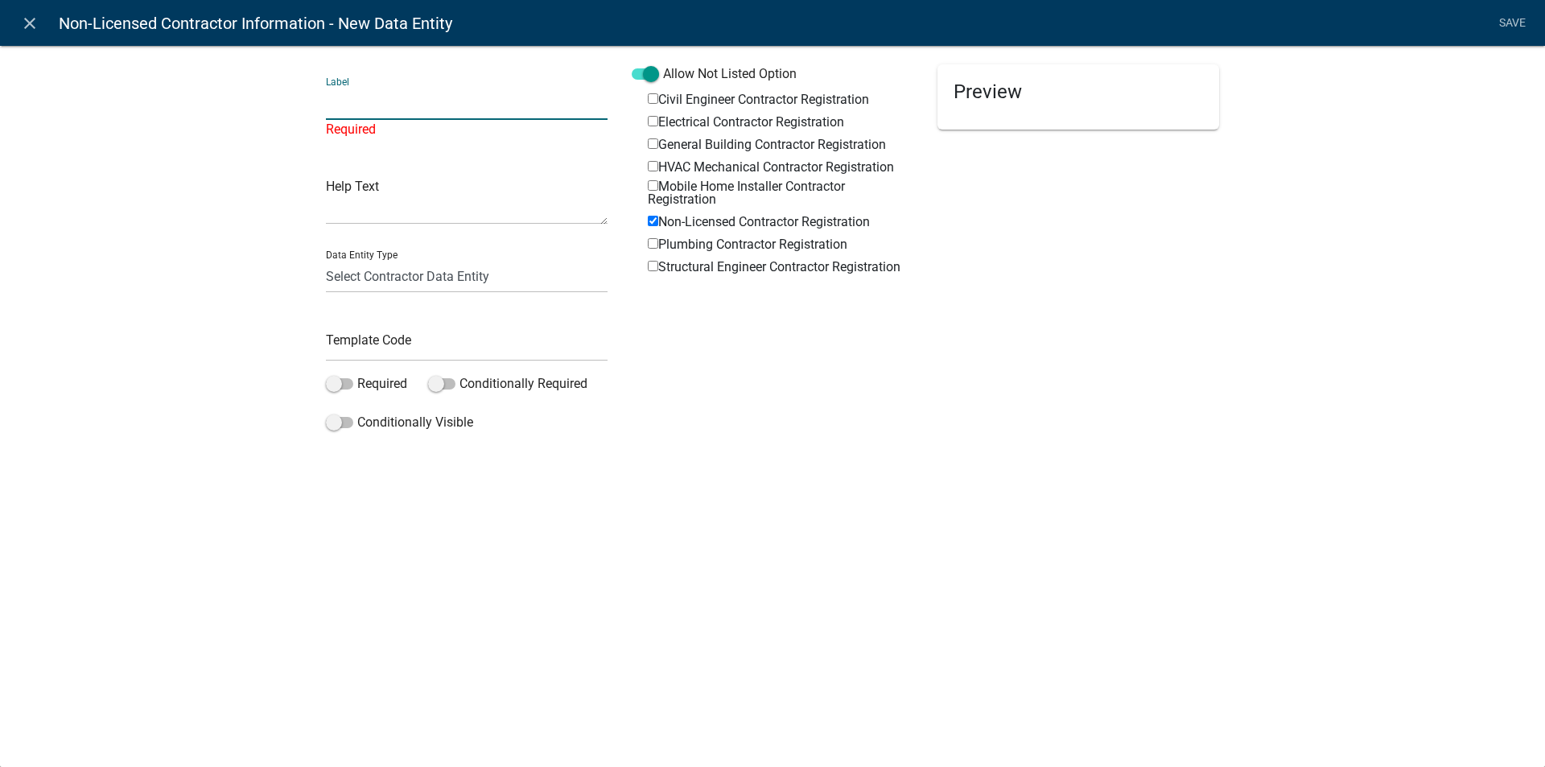
click at [339, 104] on input "text" at bounding box center [467, 103] width 282 height 33
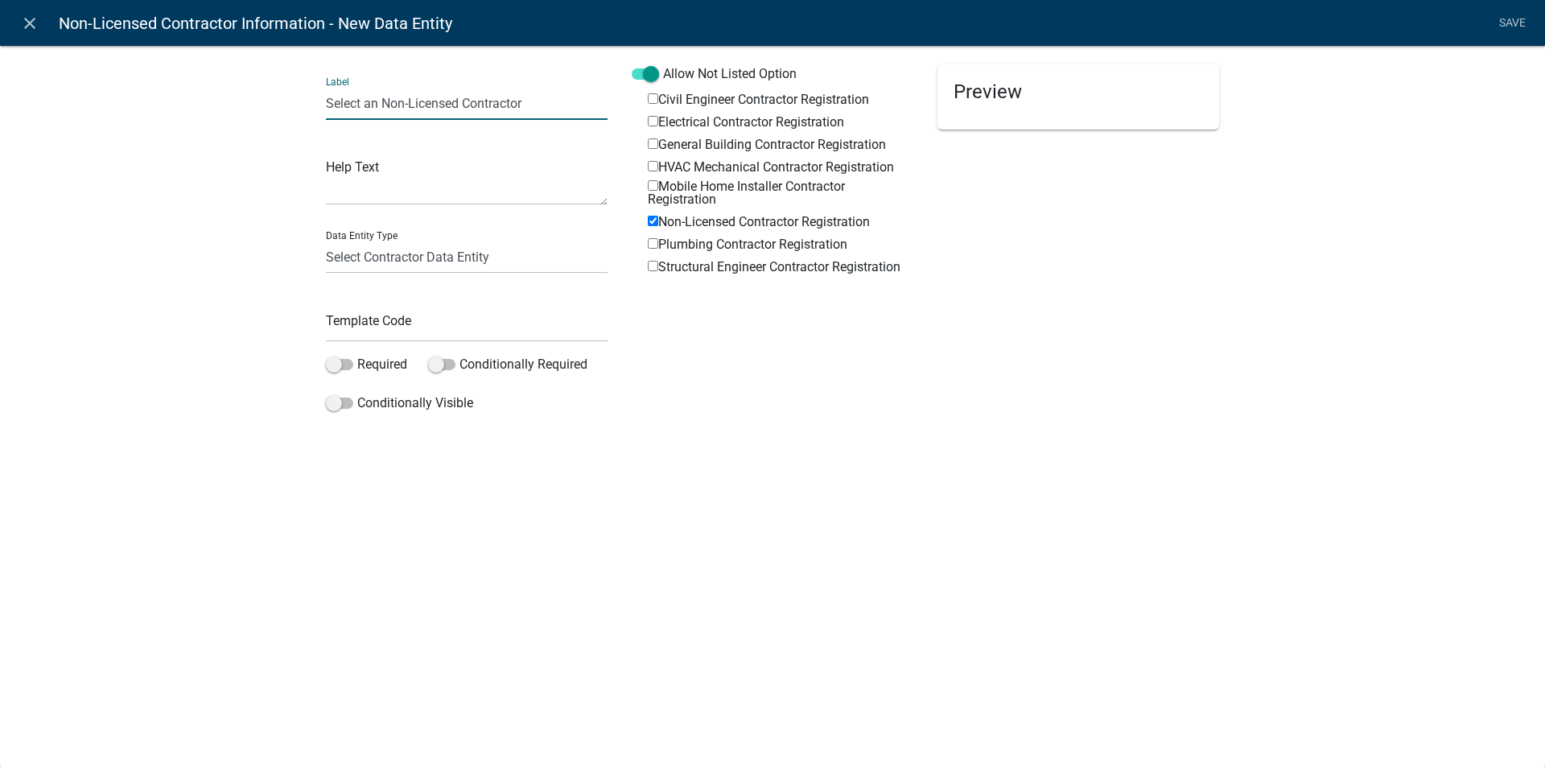
type input "Select an Non-Licensed Contractor"
click at [352, 313] on input "text" at bounding box center [467, 325] width 282 height 33
type input "Nonlicensedcontractor"
click at [348, 363] on span at bounding box center [339, 364] width 27 height 11
click at [357, 355] on input "Required" at bounding box center [357, 355] width 0 height 0
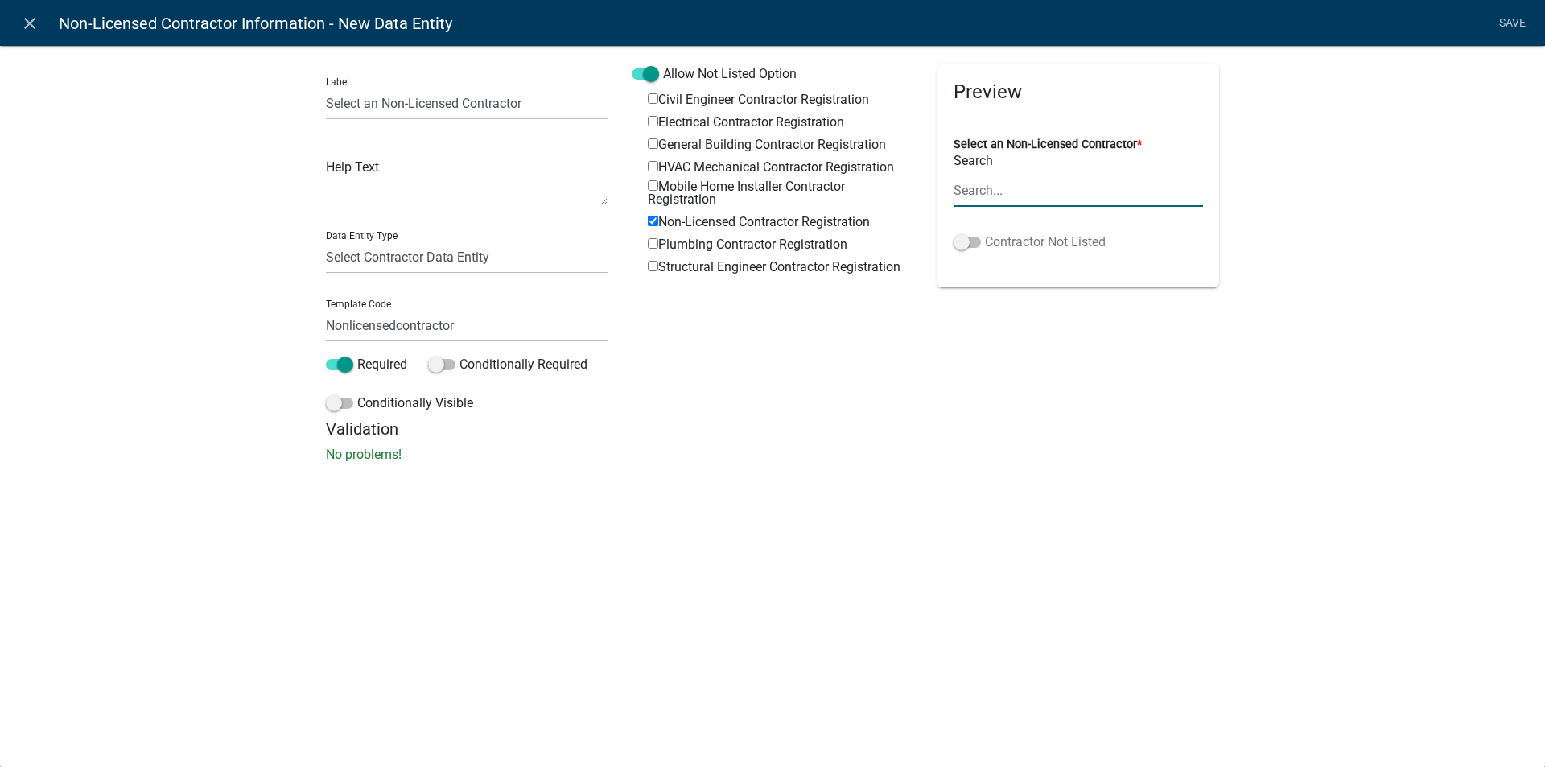
click at [972, 243] on span at bounding box center [966, 242] width 27 height 11
click at [985, 232] on input "Contractor Not Listed" at bounding box center [985, 232] width 0 height 0
click at [1507, 25] on link "Save" at bounding box center [1511, 23] width 40 height 31
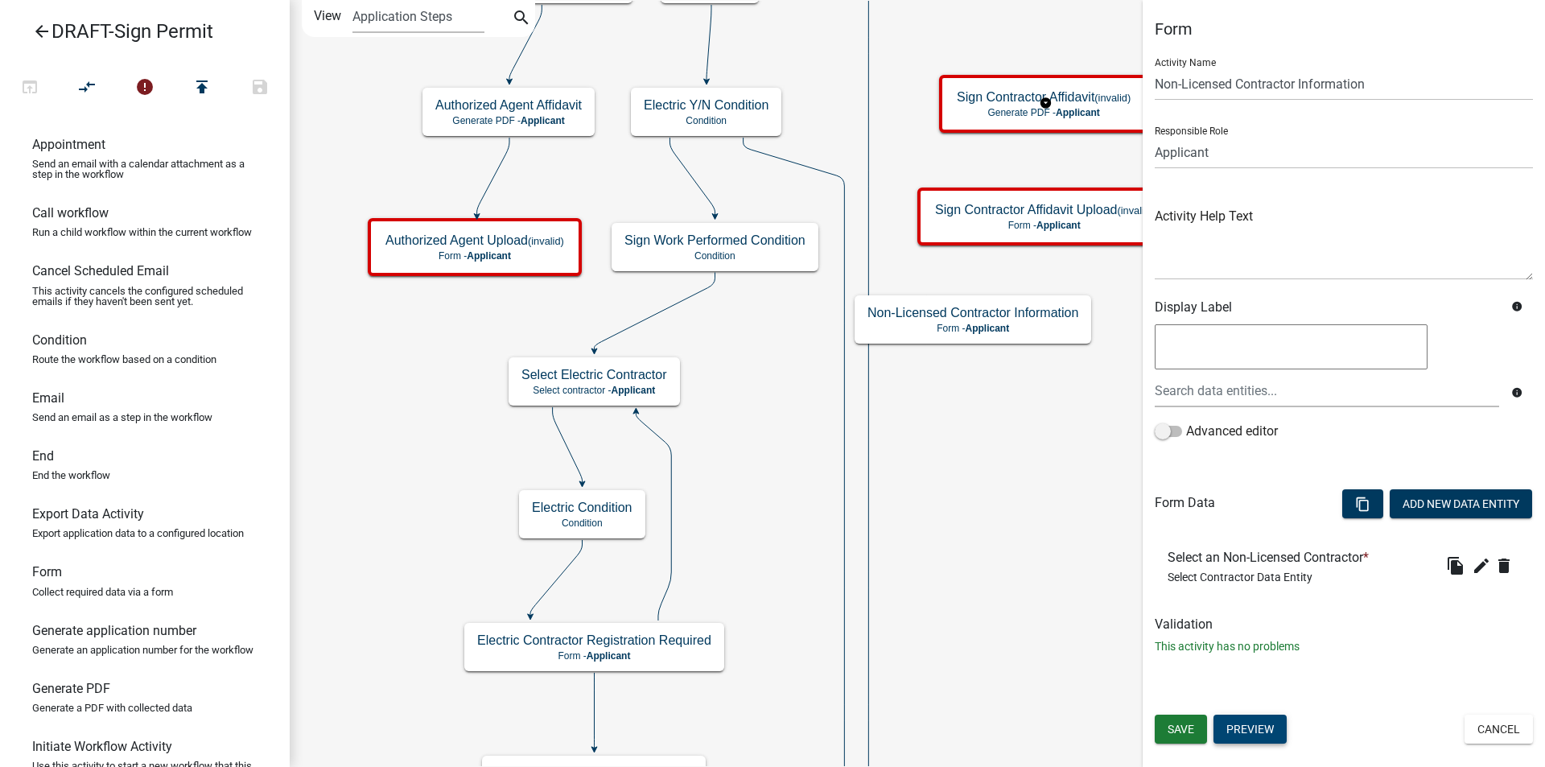
click at [1245, 723] on button "Preview" at bounding box center [1249, 728] width 73 height 29
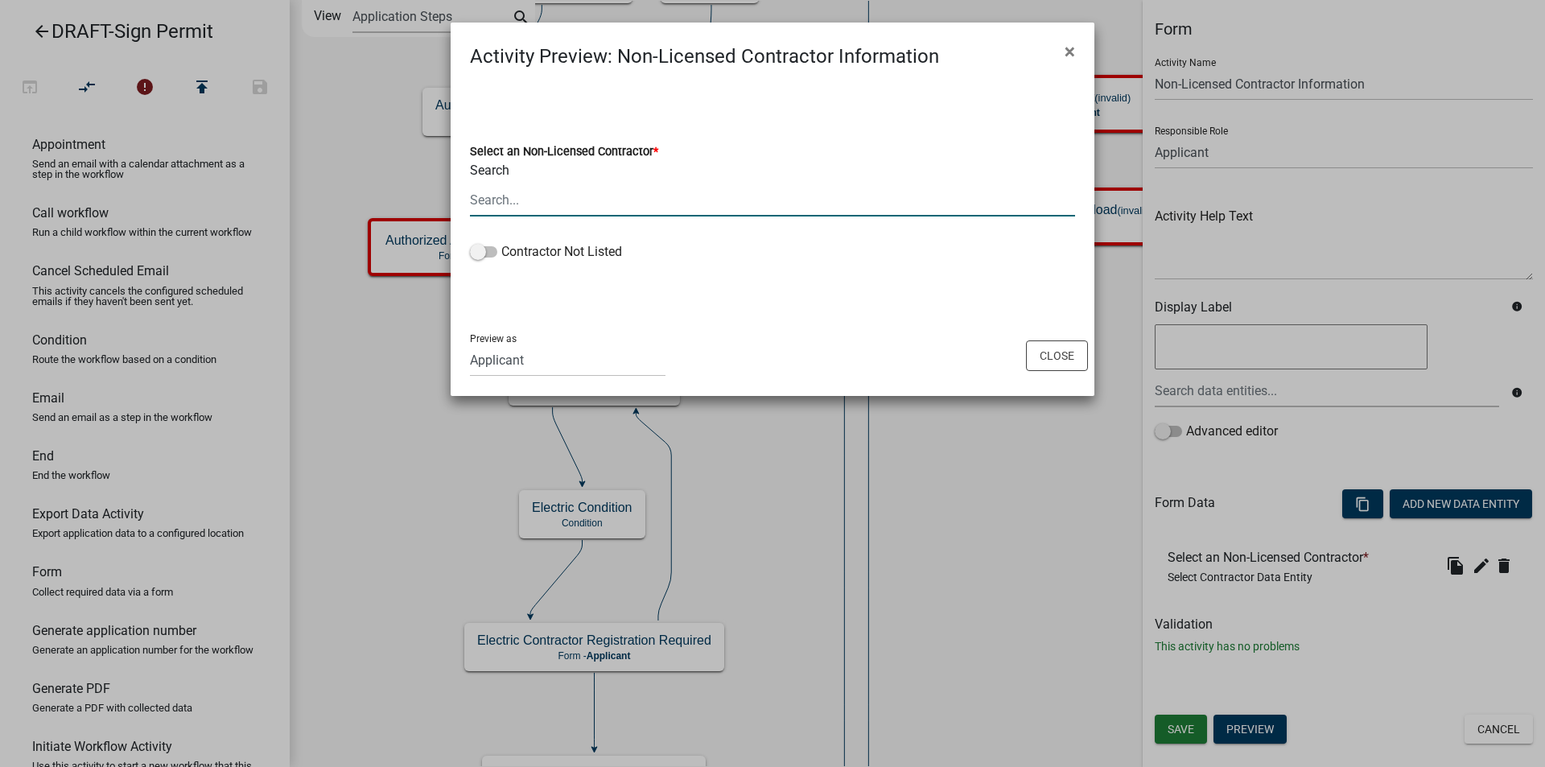
click at [574, 212] on input "Search" at bounding box center [772, 199] width 605 height 33
click at [1051, 346] on button "Close" at bounding box center [1057, 355] width 62 height 31
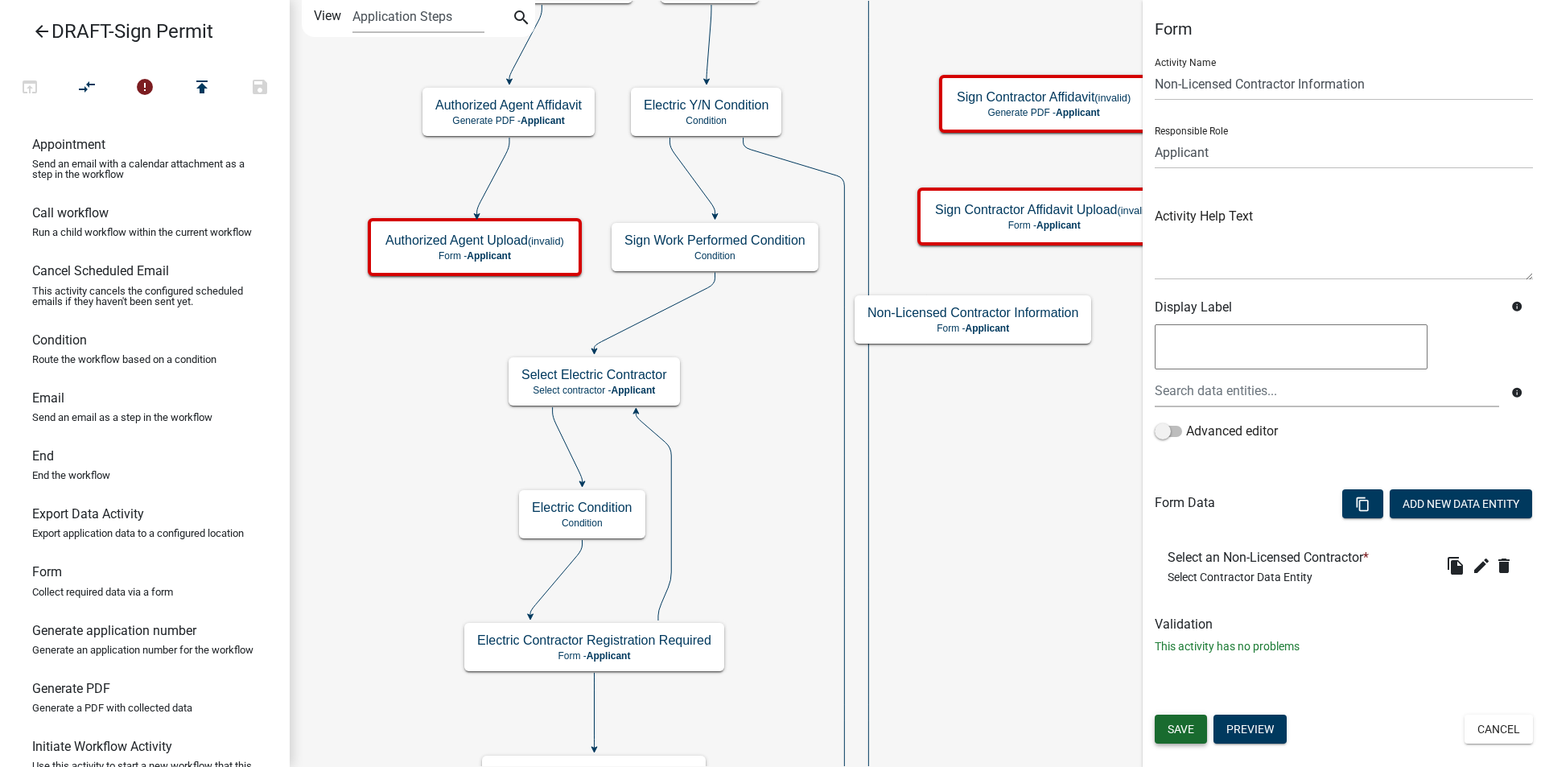
click at [1181, 728] on span "Save" at bounding box center [1180, 728] width 27 height 13
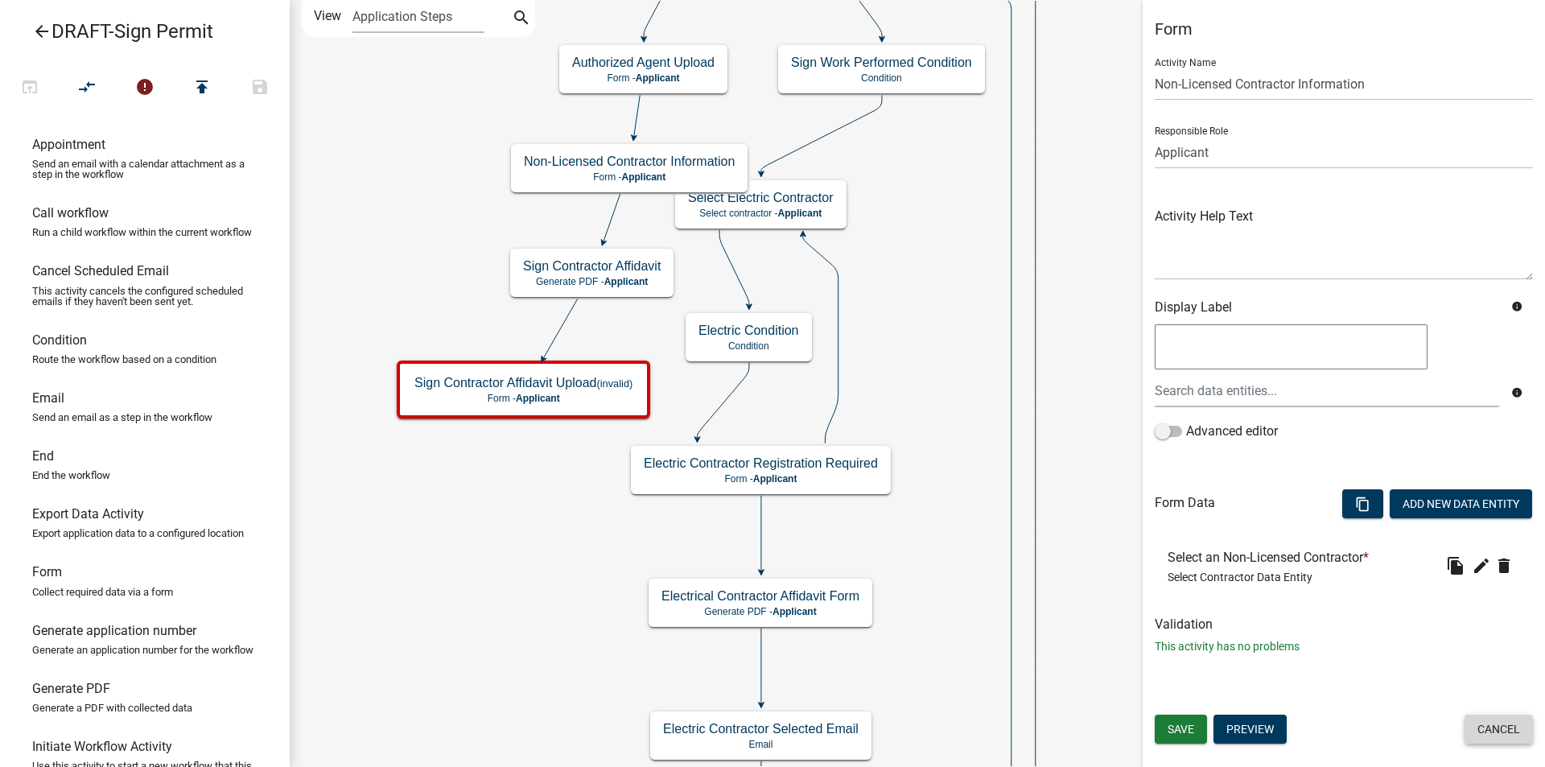
click at [1487, 735] on button "Cancel" at bounding box center [1498, 728] width 68 height 29
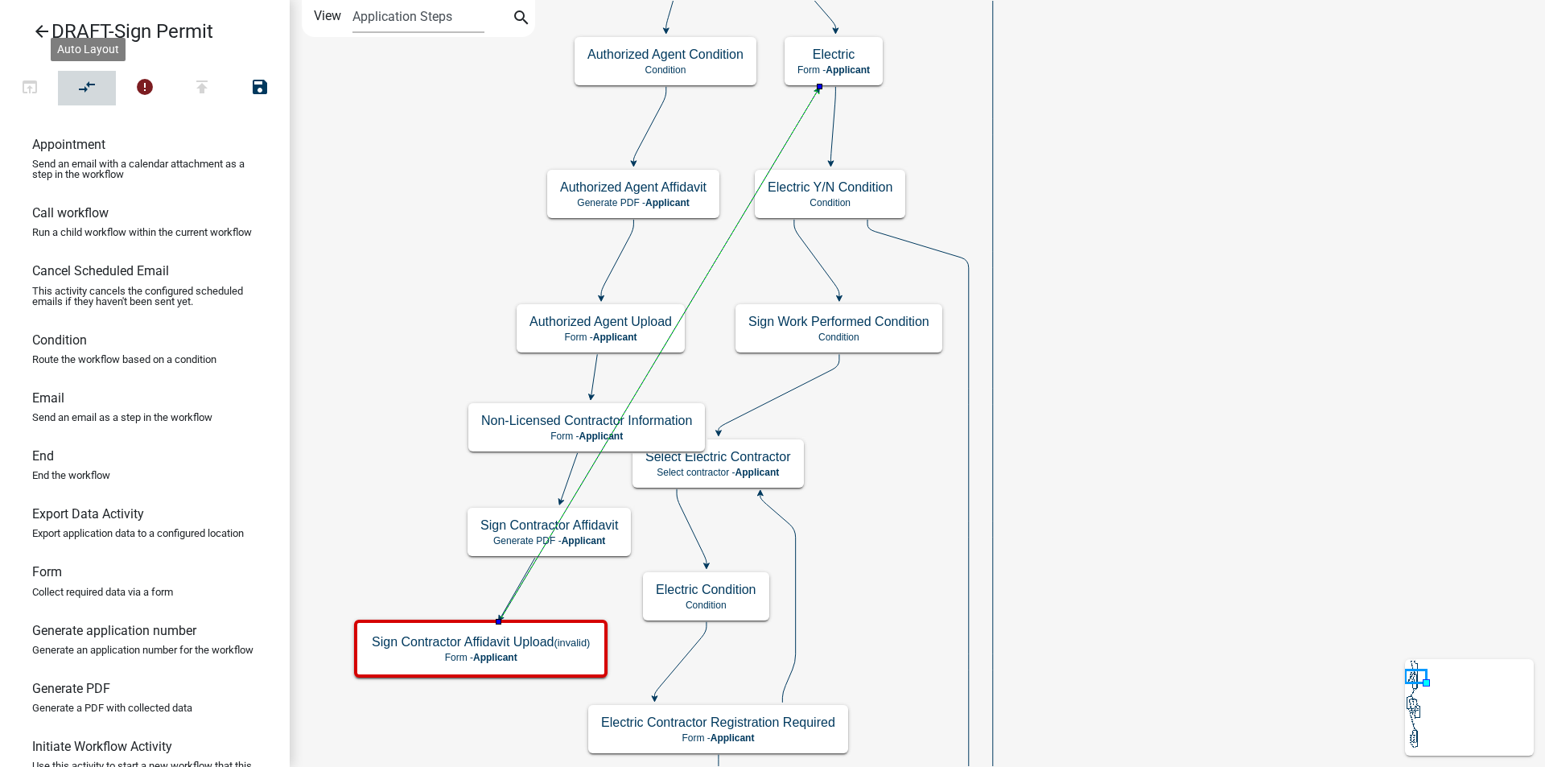
click at [90, 87] on icon "compare_arrows" at bounding box center [87, 88] width 19 height 23
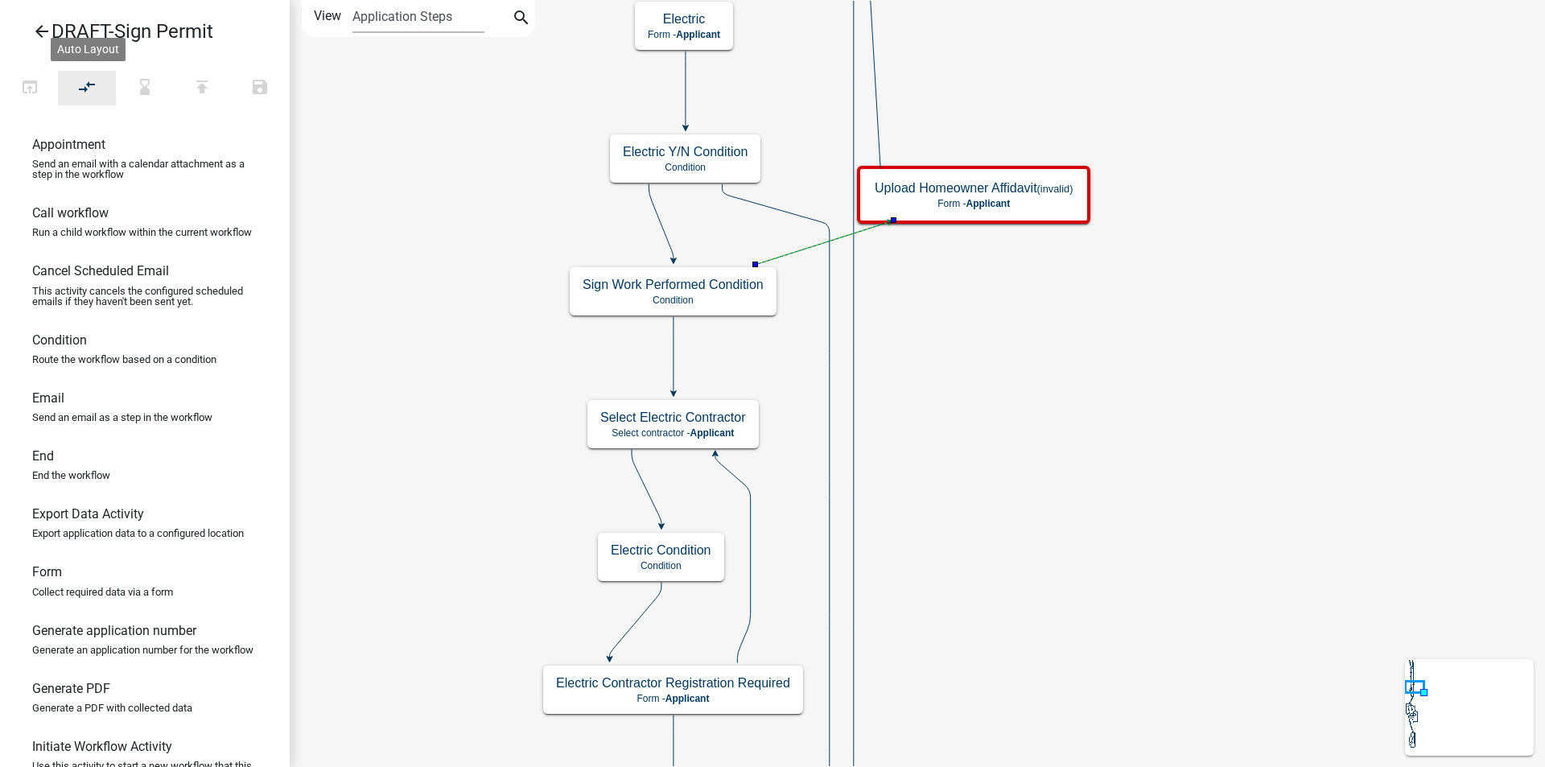
click at [92, 93] on icon "compare_arrows" at bounding box center [87, 88] width 19 height 23
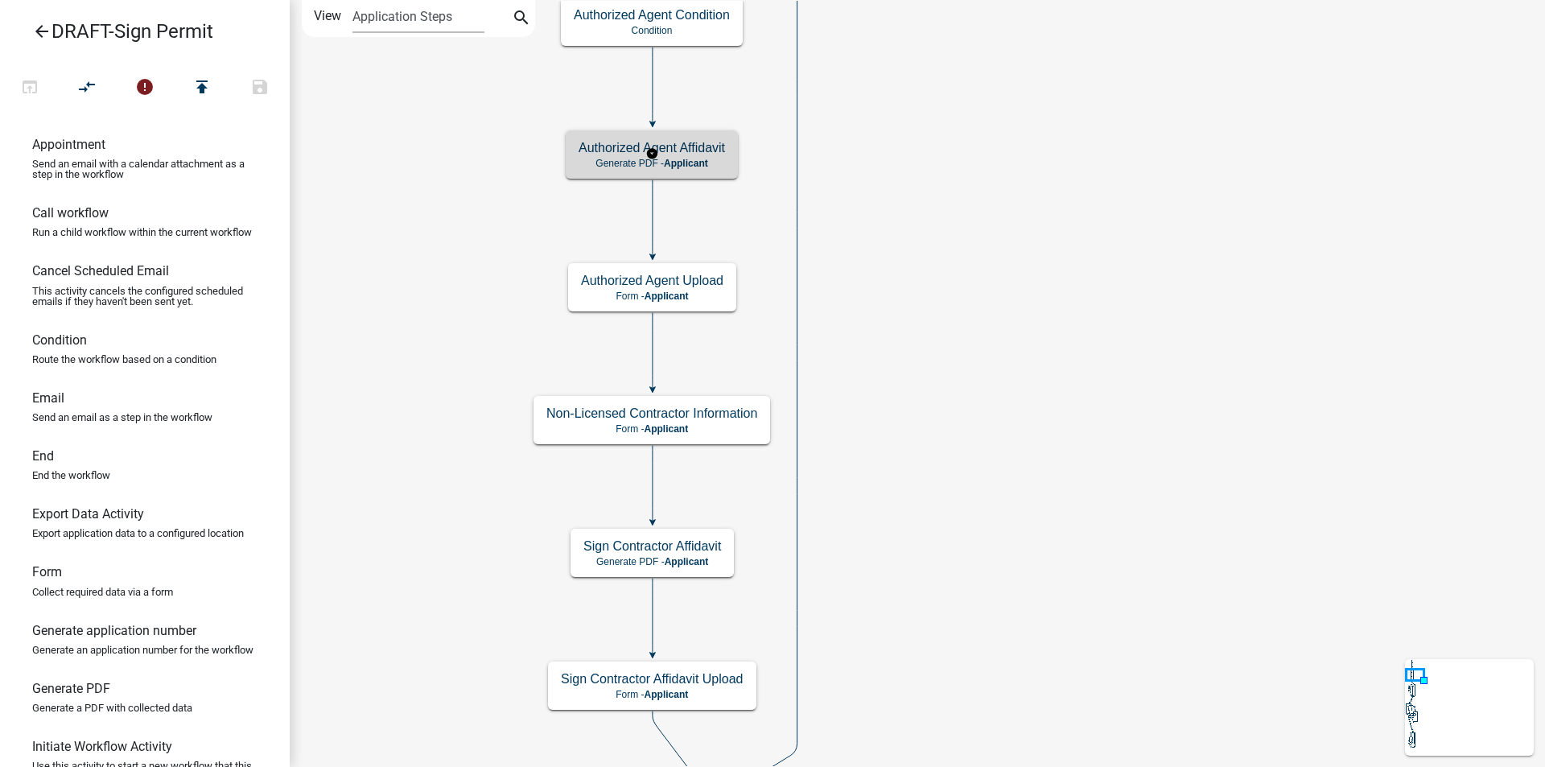
click at [712, 163] on p "Generate PDF - Applicant" at bounding box center [651, 163] width 146 height 11
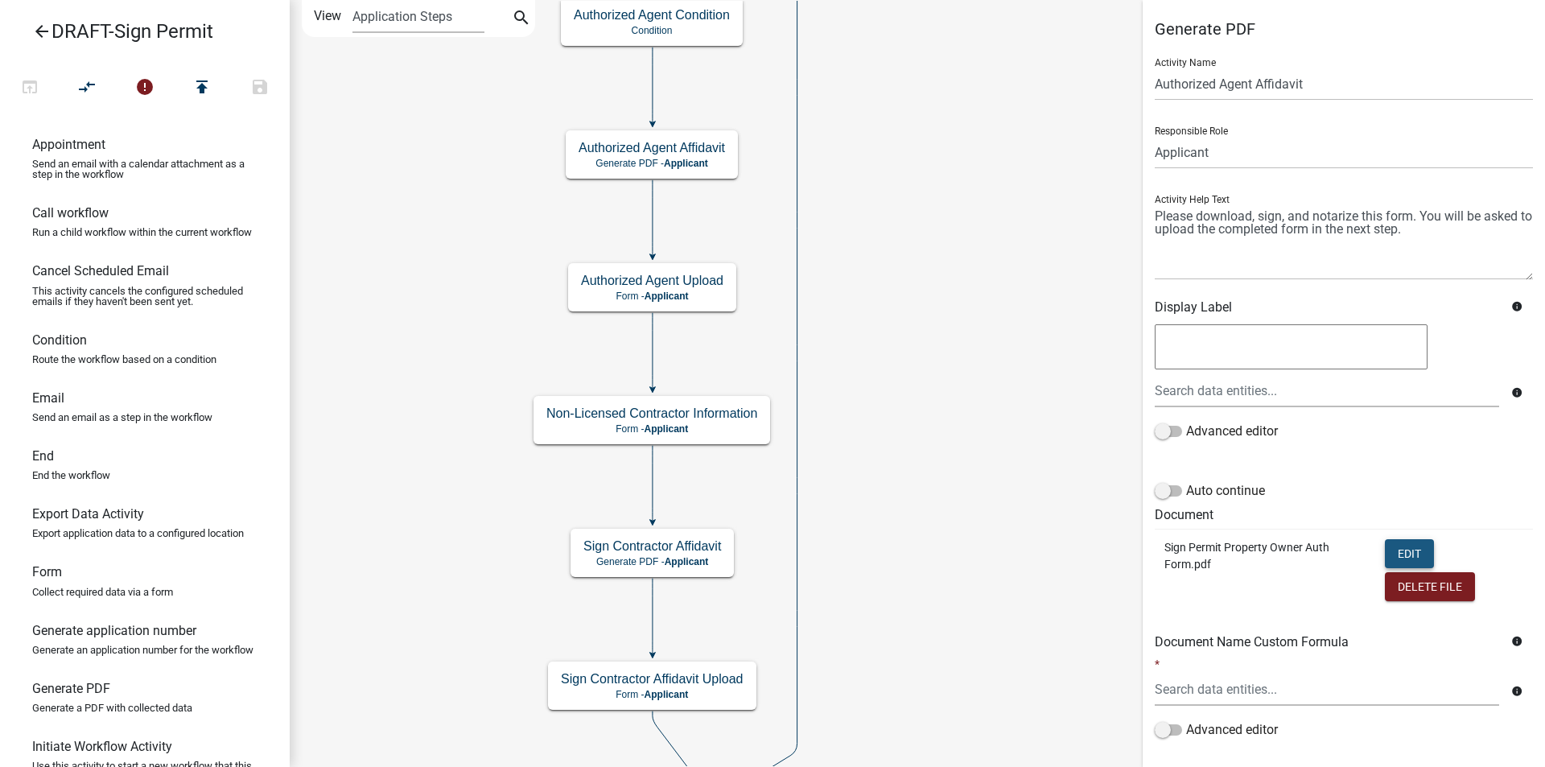
click at [1397, 551] on button "Edit" at bounding box center [1408, 553] width 49 height 29
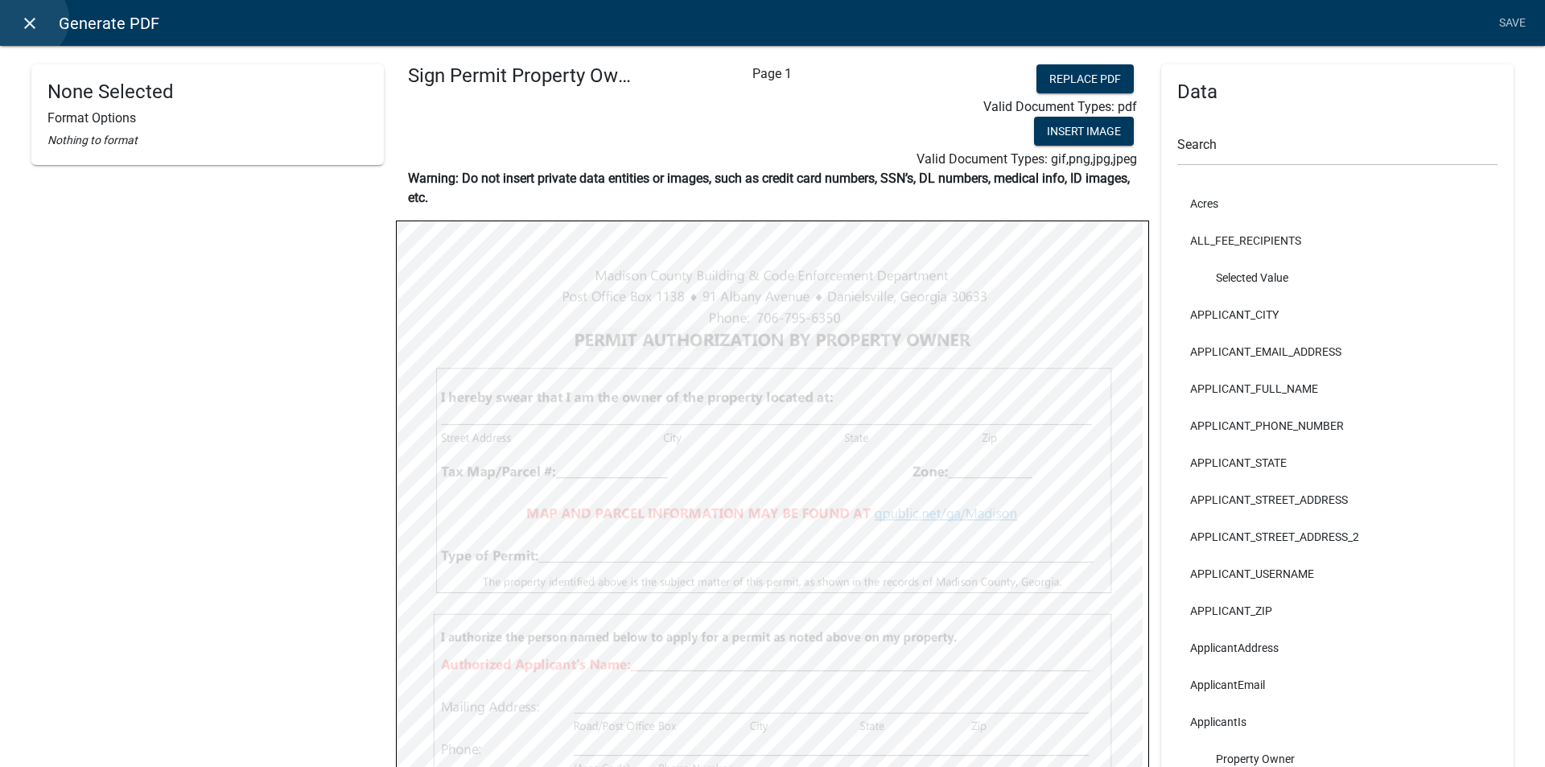
click at [28, 19] on icon "close" at bounding box center [29, 23] width 19 height 19
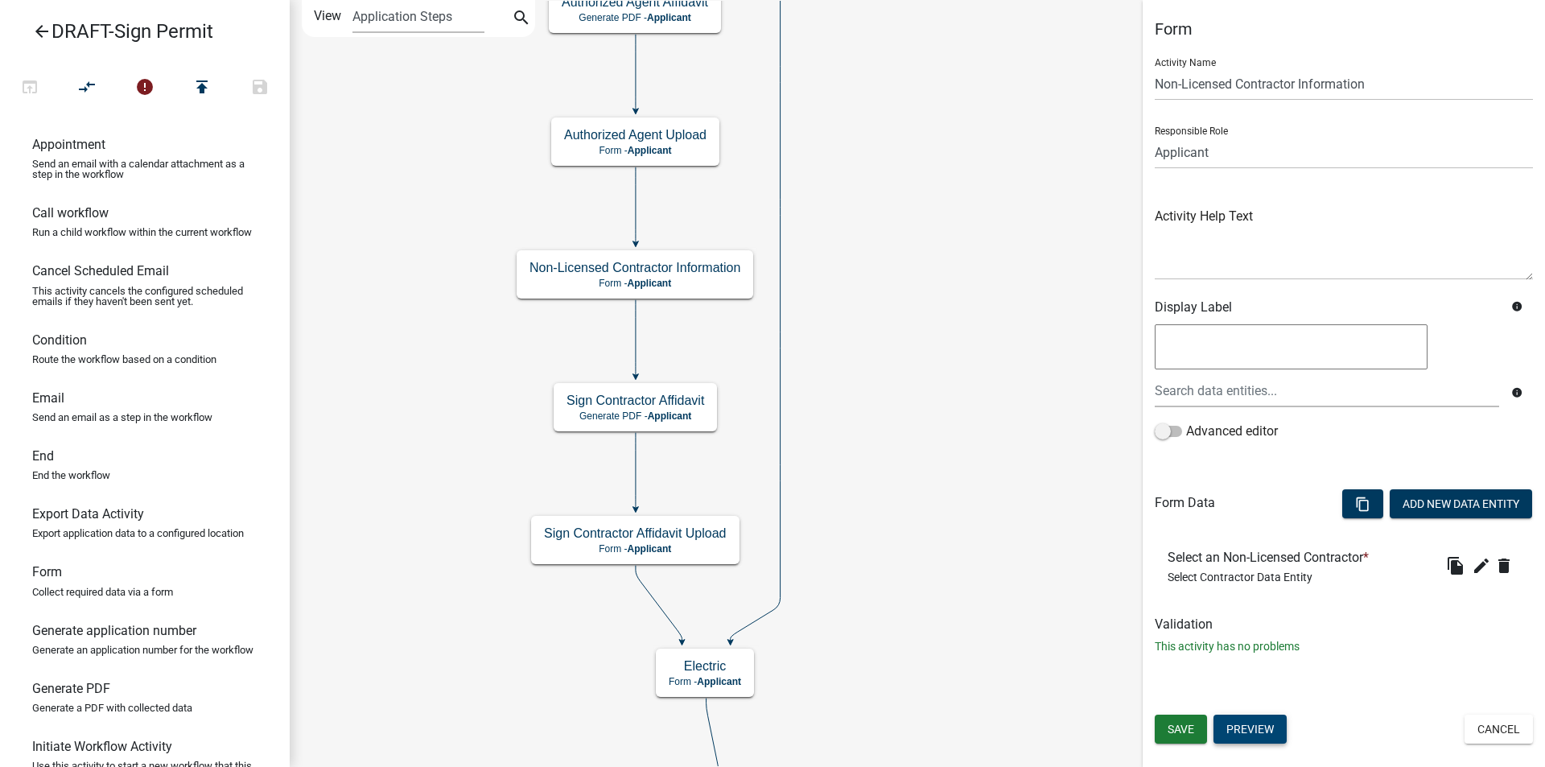
click at [1228, 722] on button "Preview" at bounding box center [1249, 728] width 73 height 29
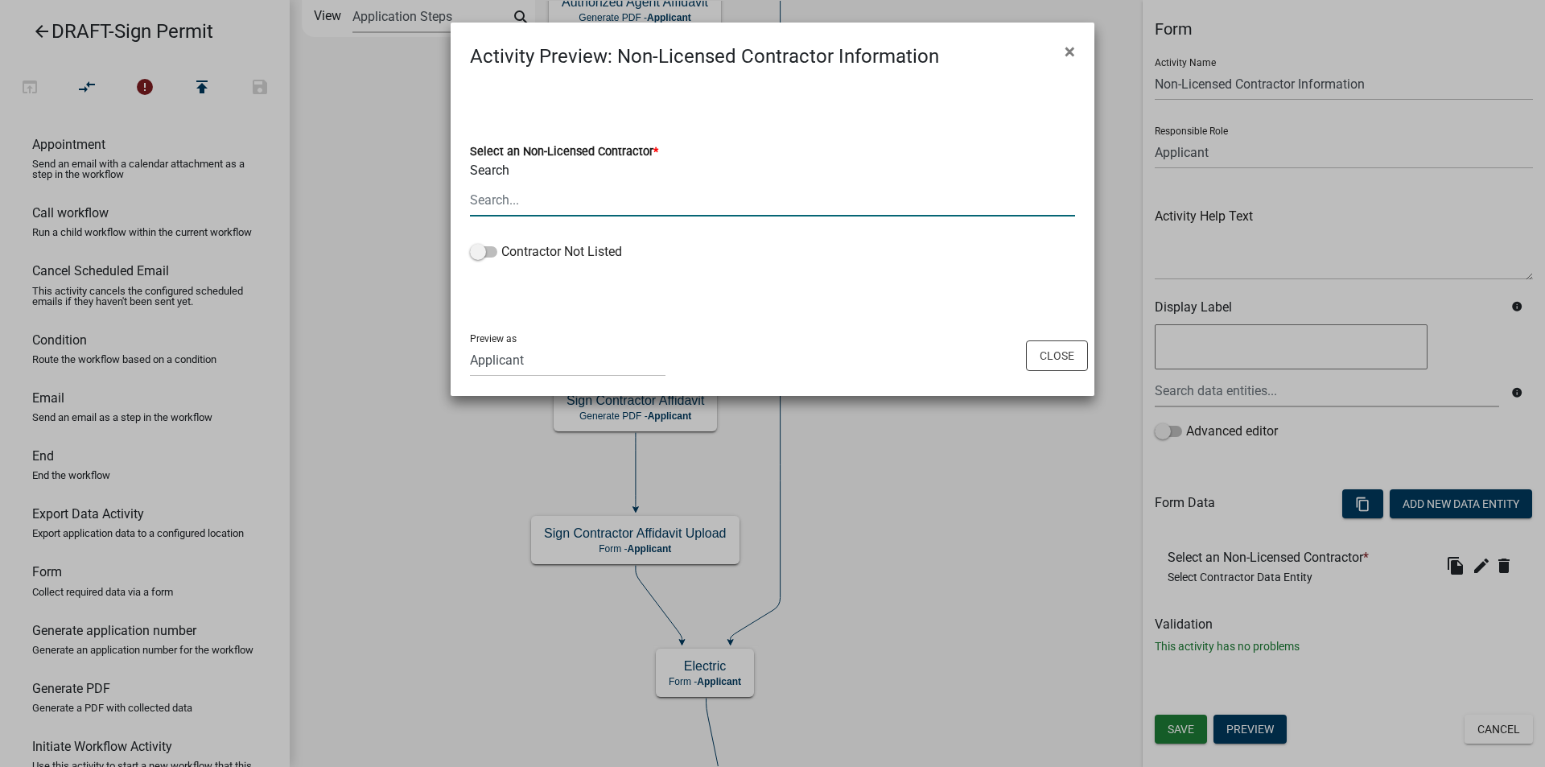
click at [520, 212] on input "Search" at bounding box center [772, 199] width 605 height 33
click at [488, 252] on span at bounding box center [483, 251] width 27 height 11
click at [501, 242] on input "Contractor Not Listed" at bounding box center [501, 242] width 0 height 0
click at [1042, 357] on button "Close" at bounding box center [1057, 355] width 62 height 31
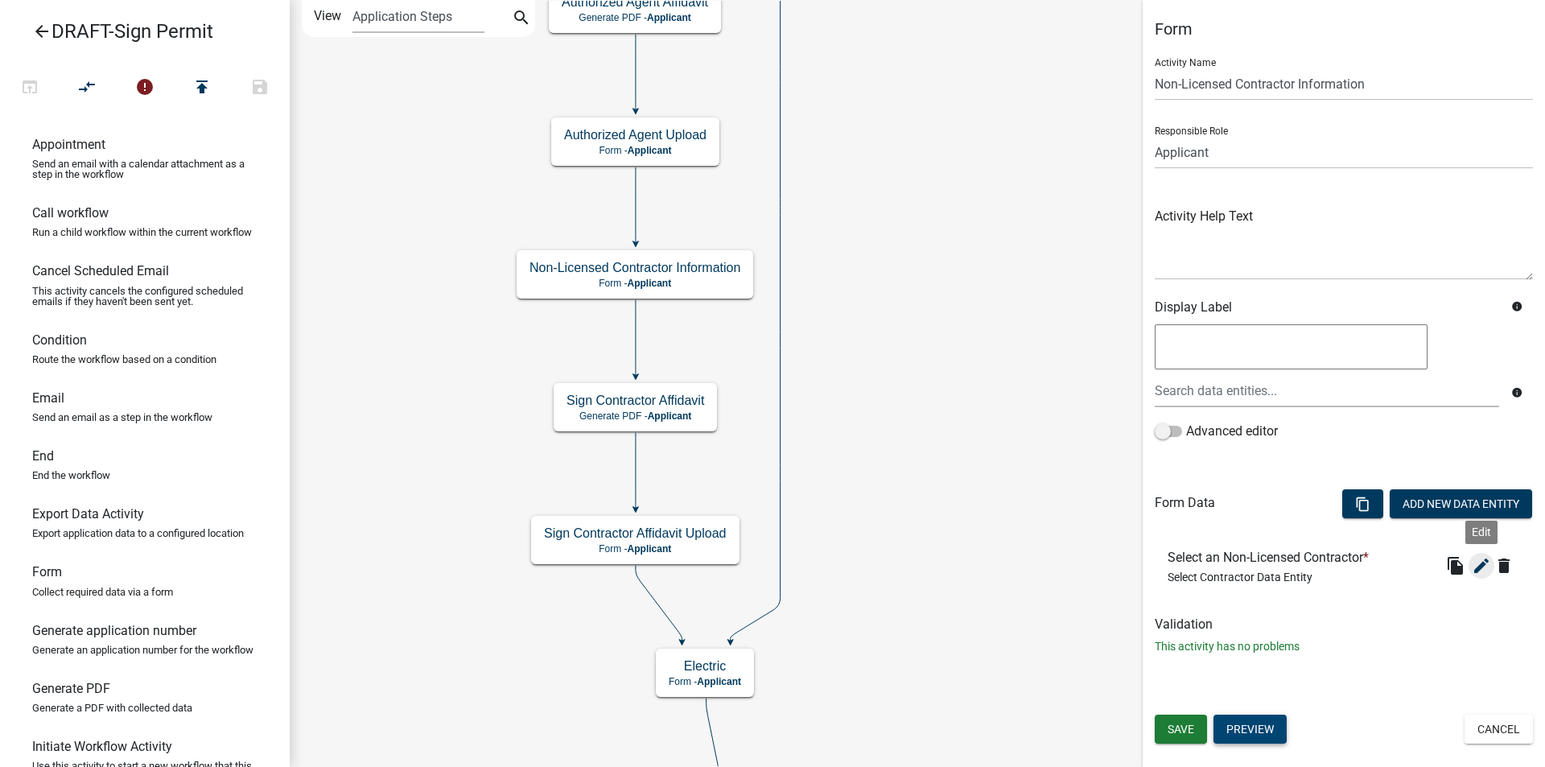
click at [1474, 568] on icon "edit" at bounding box center [1480, 565] width 19 height 19
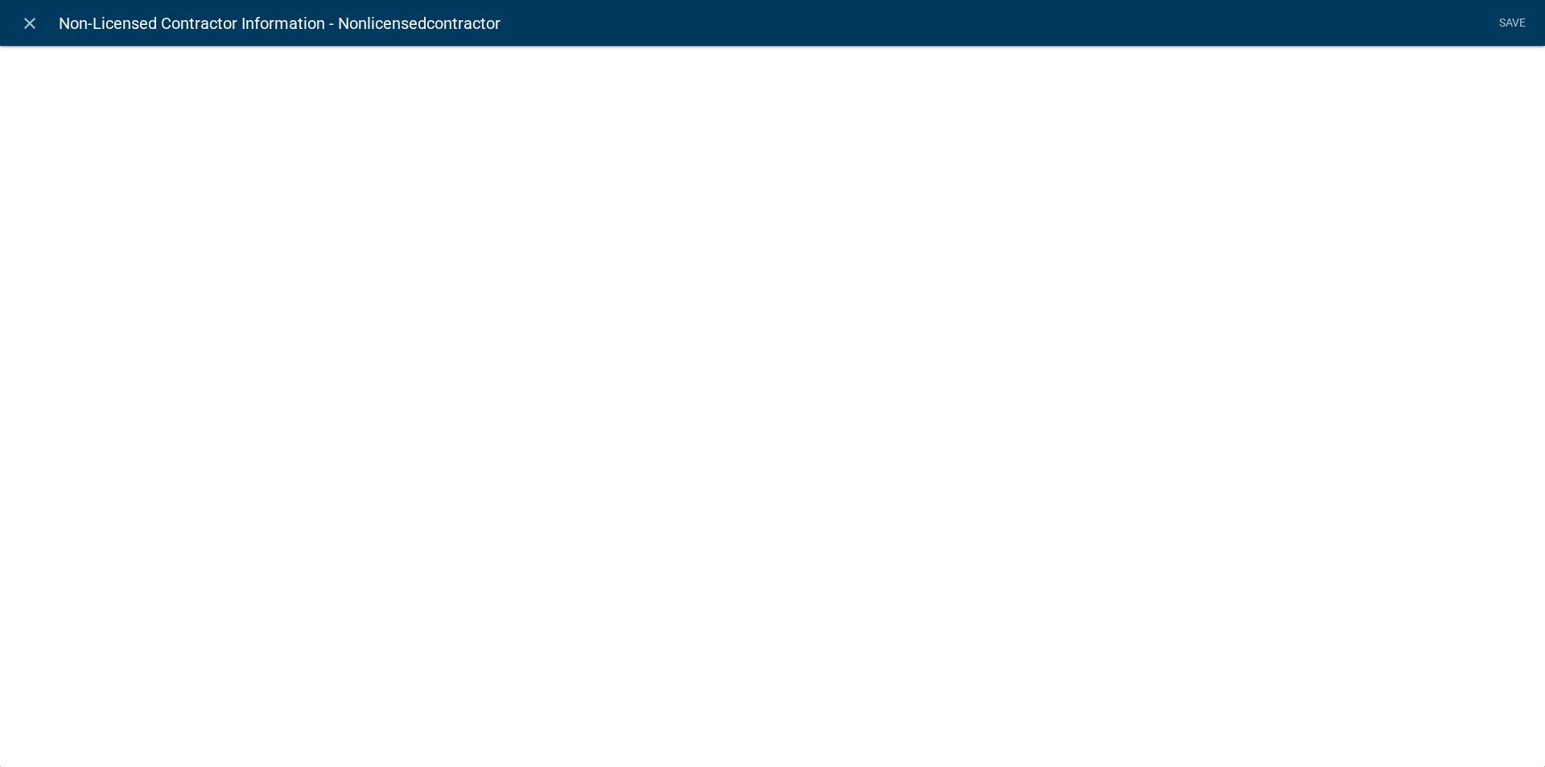
select select "select-contractor"
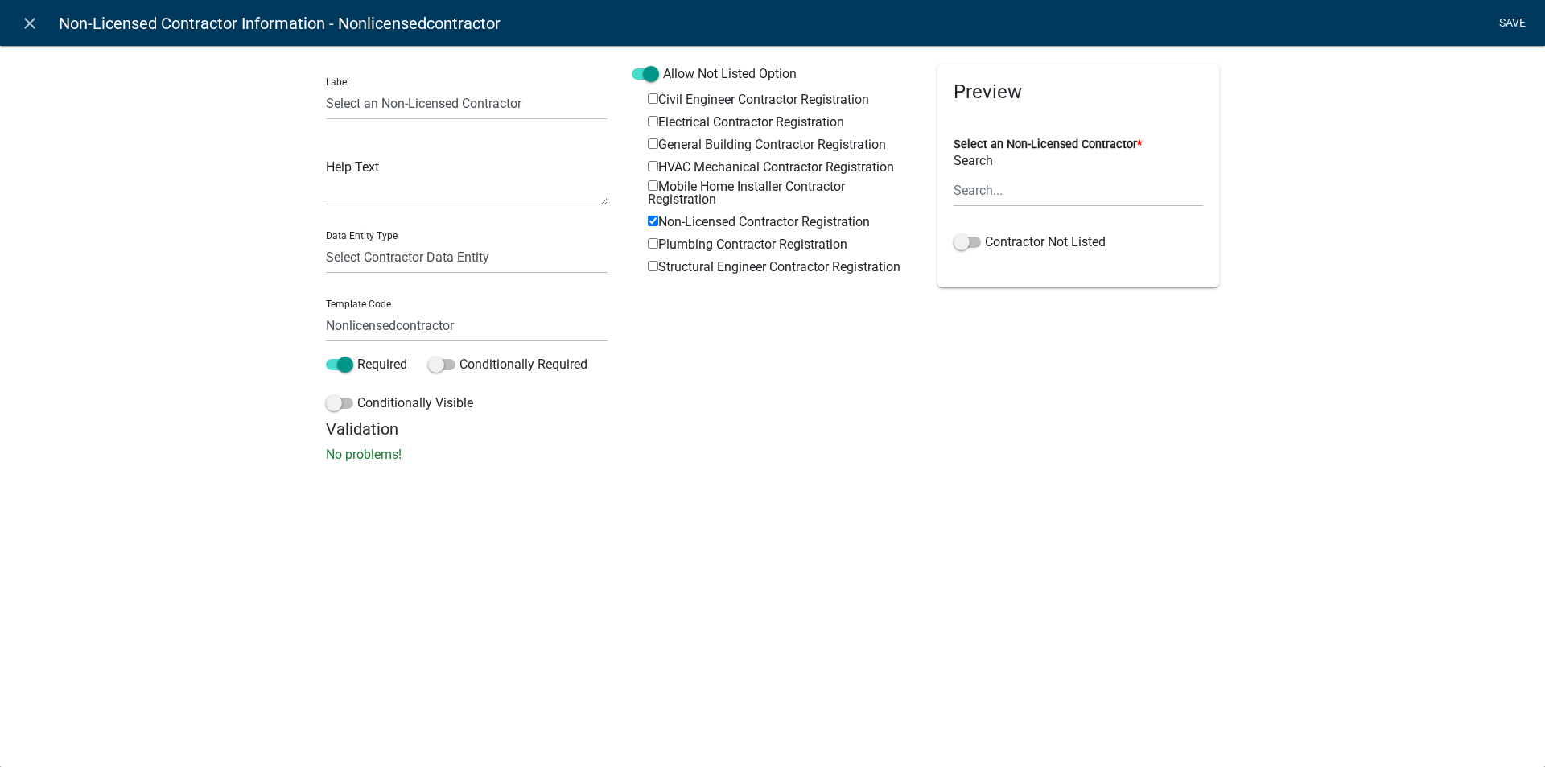
click at [1505, 18] on link "Save" at bounding box center [1511, 23] width 40 height 31
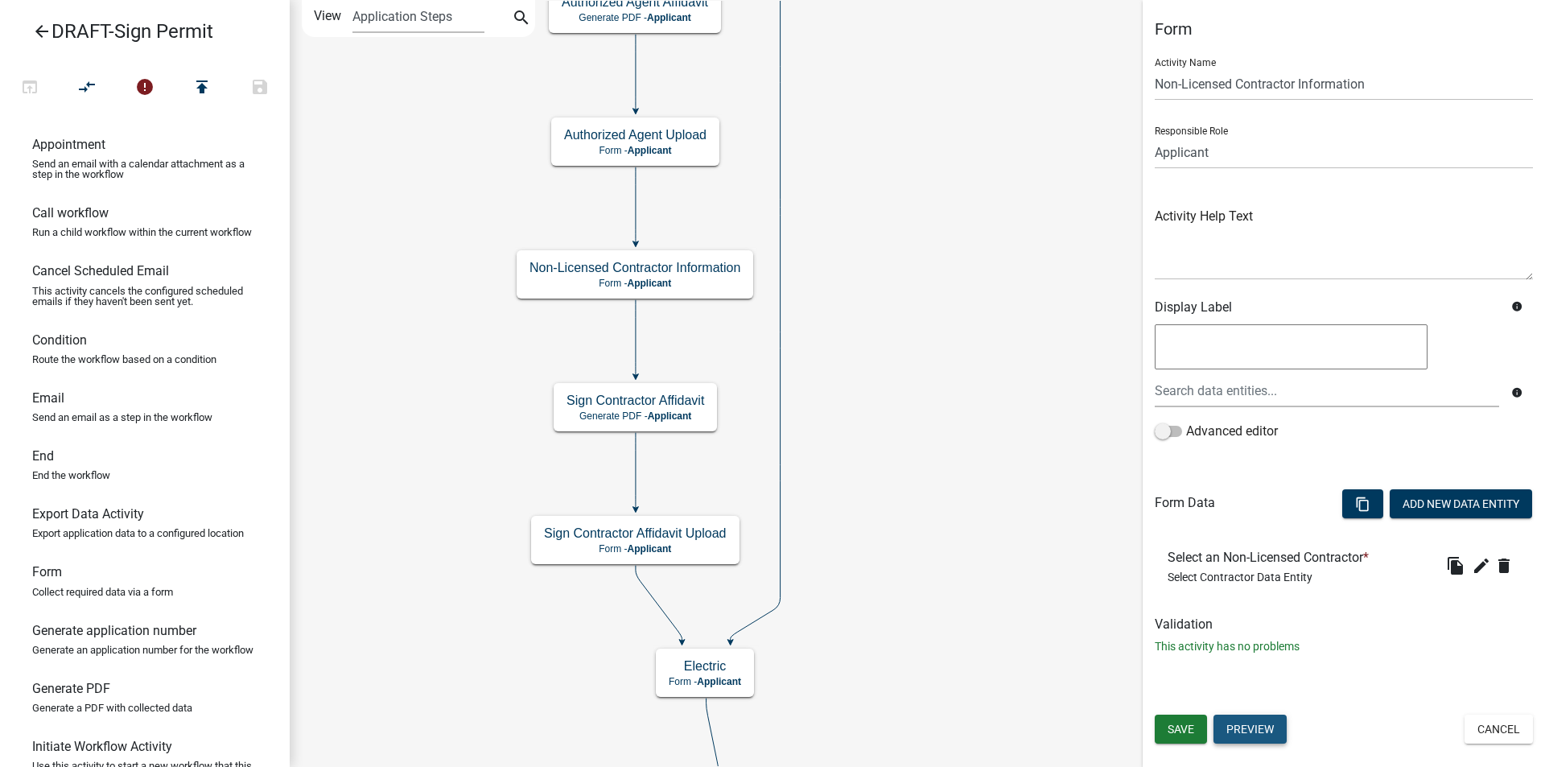
click at [1261, 733] on button "Preview" at bounding box center [1249, 728] width 73 height 29
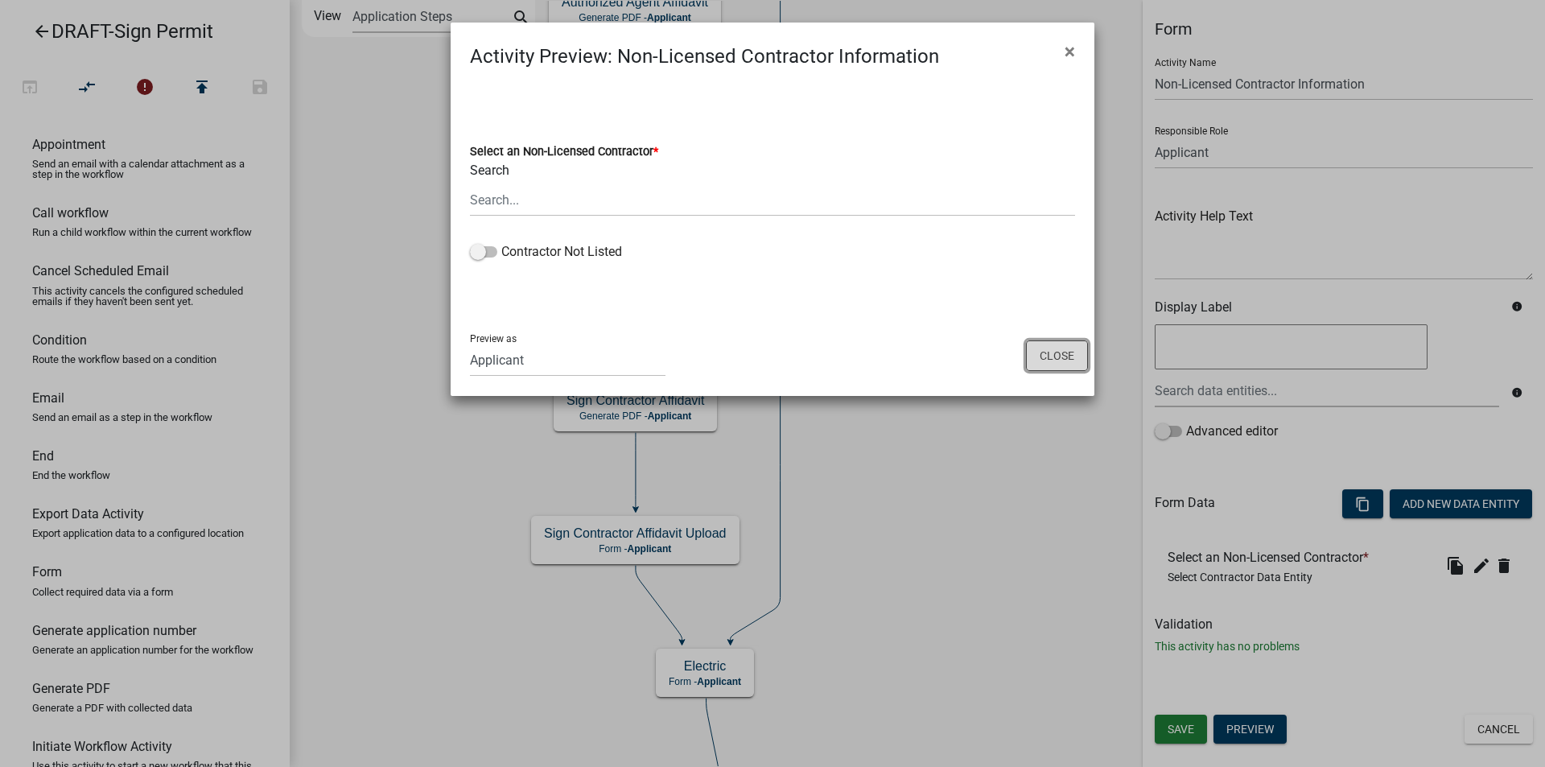
click at [1044, 355] on button "Close" at bounding box center [1057, 355] width 62 height 31
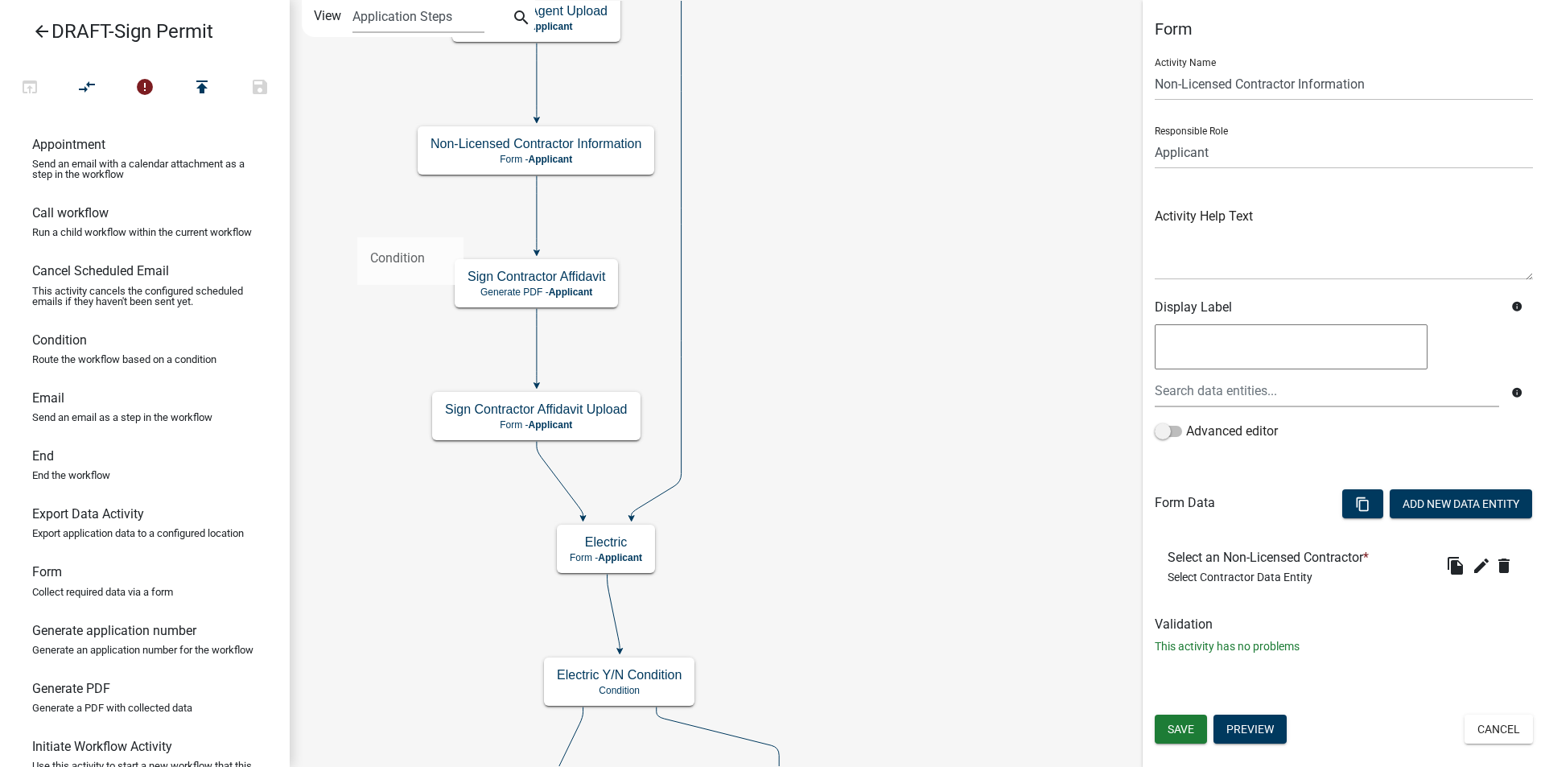
drag, startPoint x: 119, startPoint y: 373, endPoint x: 357, endPoint y: 224, distance: 280.8
click at [357, 224] on div "arrow_back DRAFT-Sign Permit open_in_browser compare_arrows error publish save …" at bounding box center [772, 383] width 1545 height 767
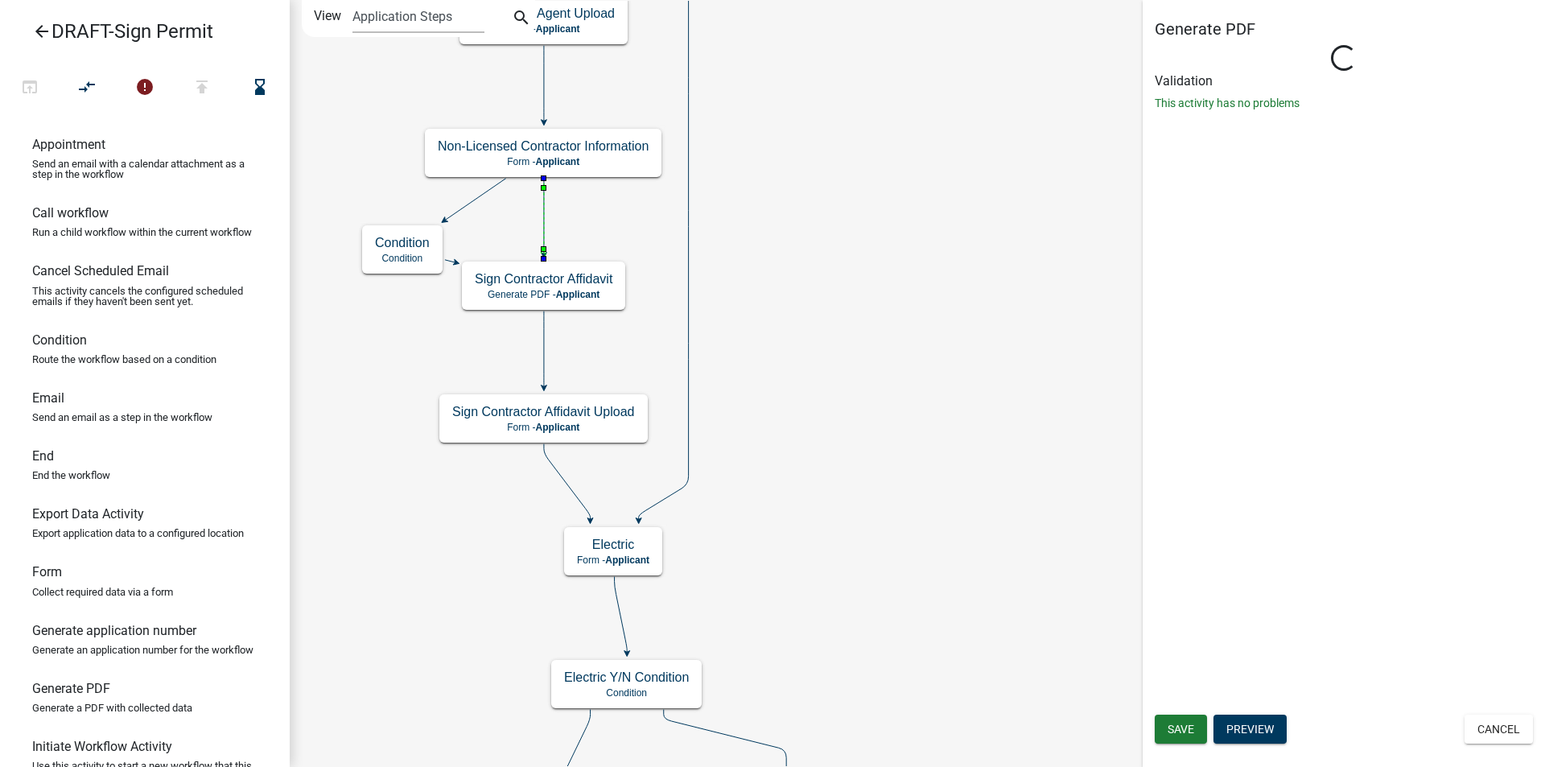
click at [544, 214] on icon at bounding box center [544, 217] width 0 height 76
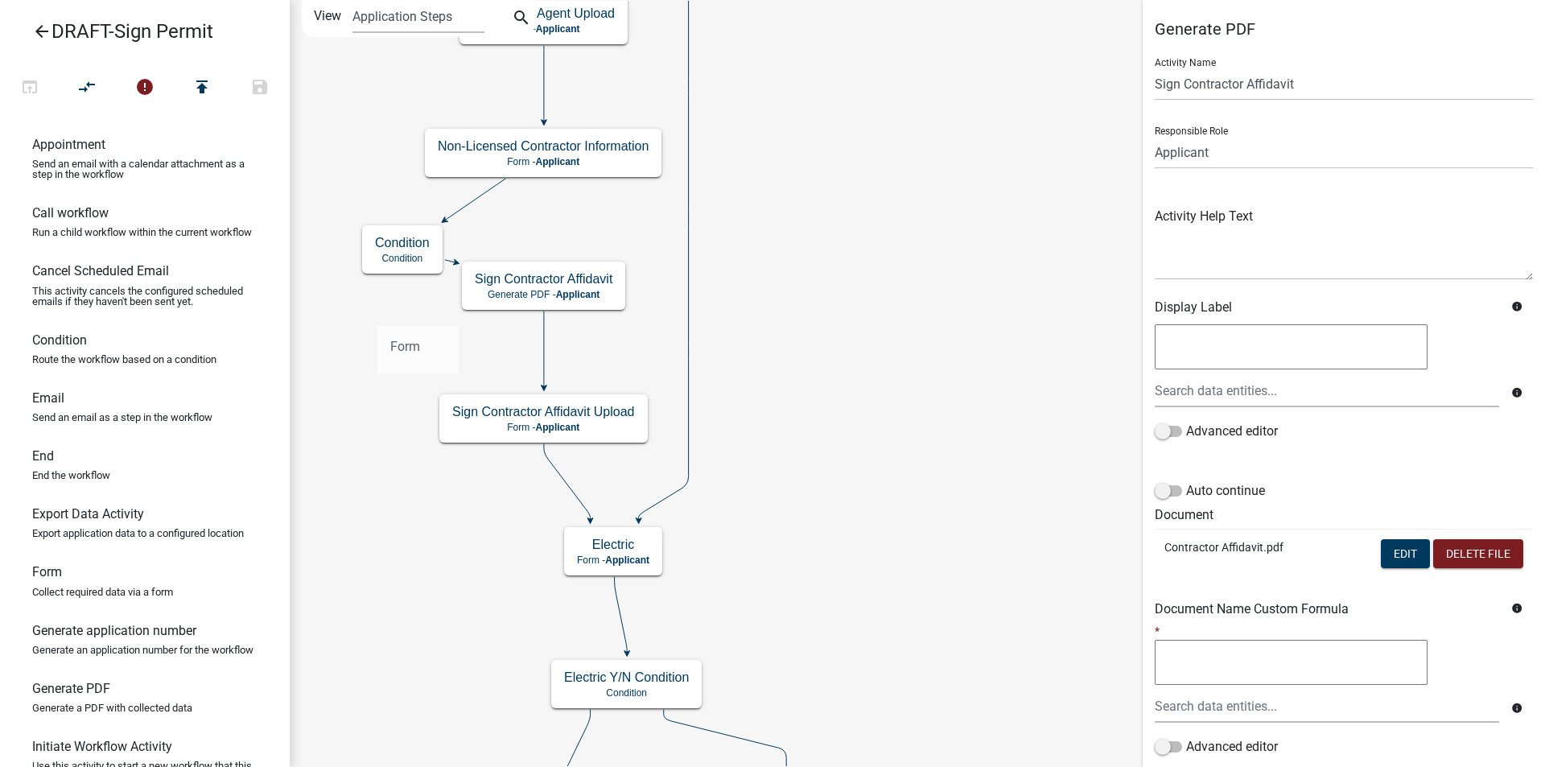
drag, startPoint x: 97, startPoint y: 624, endPoint x: 374, endPoint y: 303, distance: 423.8
click at [374, 303] on div "arrow_back DRAFT-Sign Permit open_in_browser compare_arrows error publish save …" at bounding box center [772, 383] width 1545 height 767
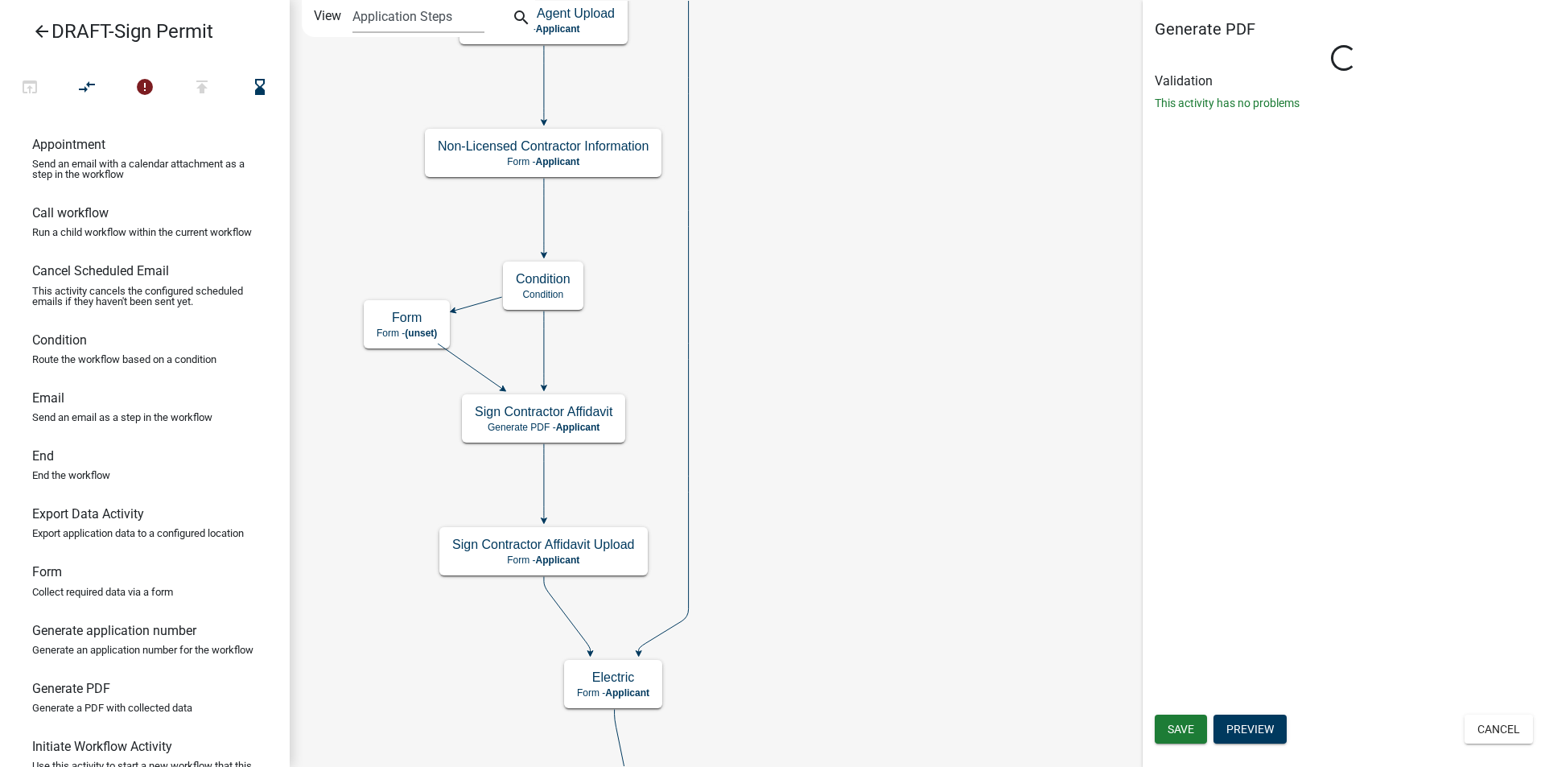
click at [544, 348] on icon at bounding box center [544, 349] width 0 height 76
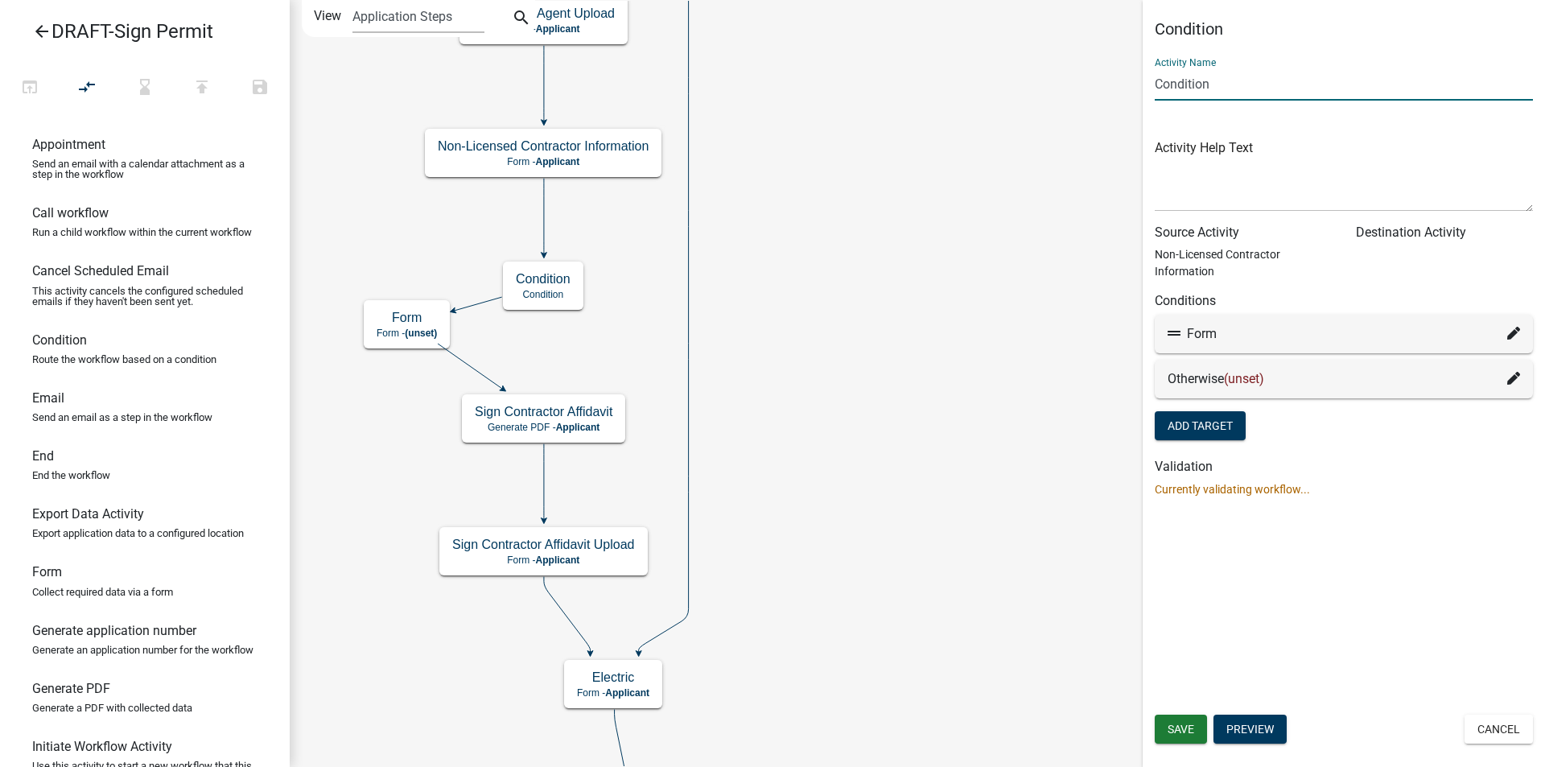
drag, startPoint x: 1235, startPoint y: 89, endPoint x: 1142, endPoint y: 89, distance: 93.3
click at [1142, 89] on main "Start Start - Applicant Applicant Login Require user Applicant and Sign Informa…" at bounding box center [917, 383] width 1255 height 767
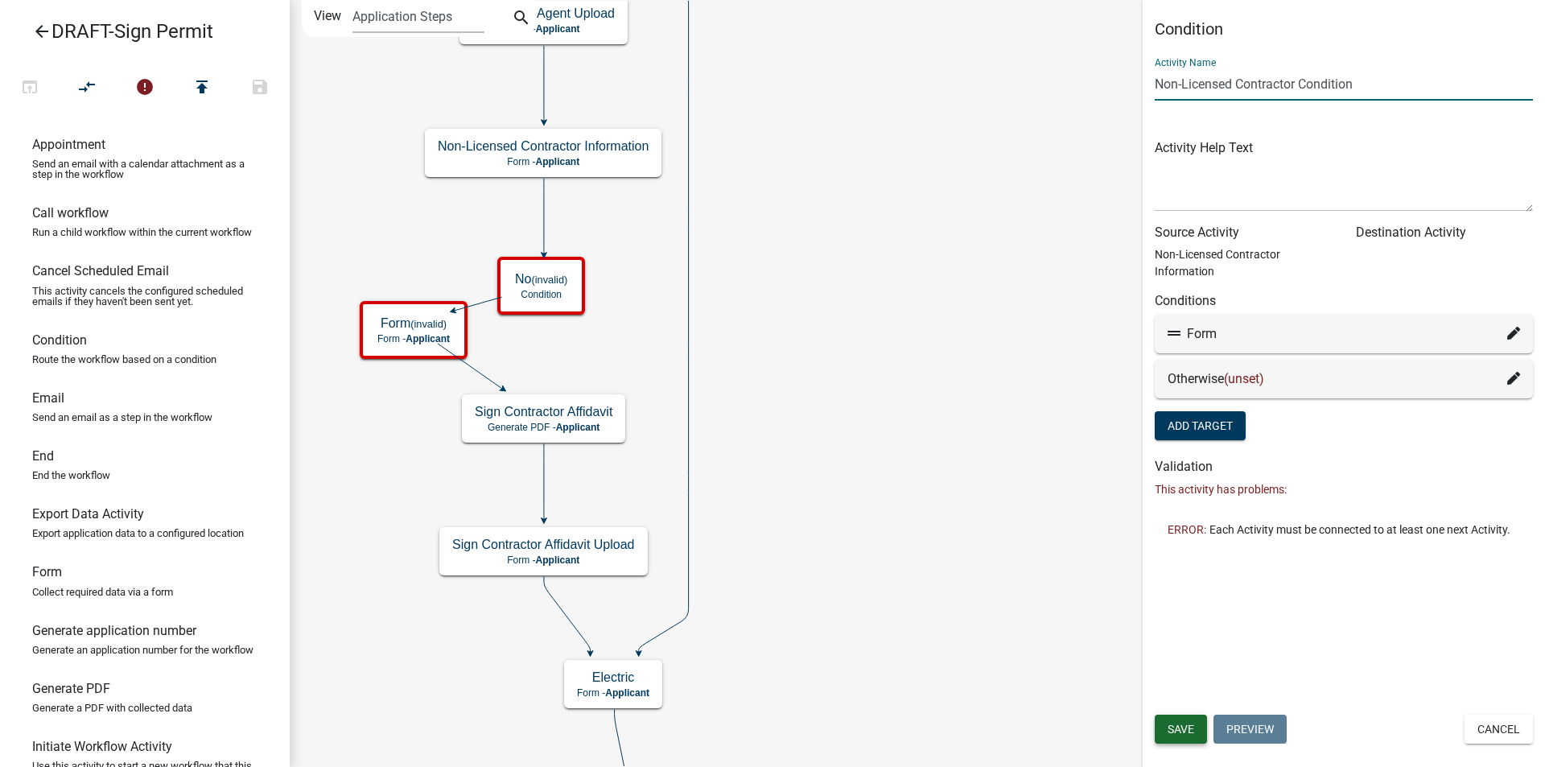
type input "Non-Licensed Contractor Condition"
click at [1162, 727] on button "Save" at bounding box center [1180, 728] width 52 height 29
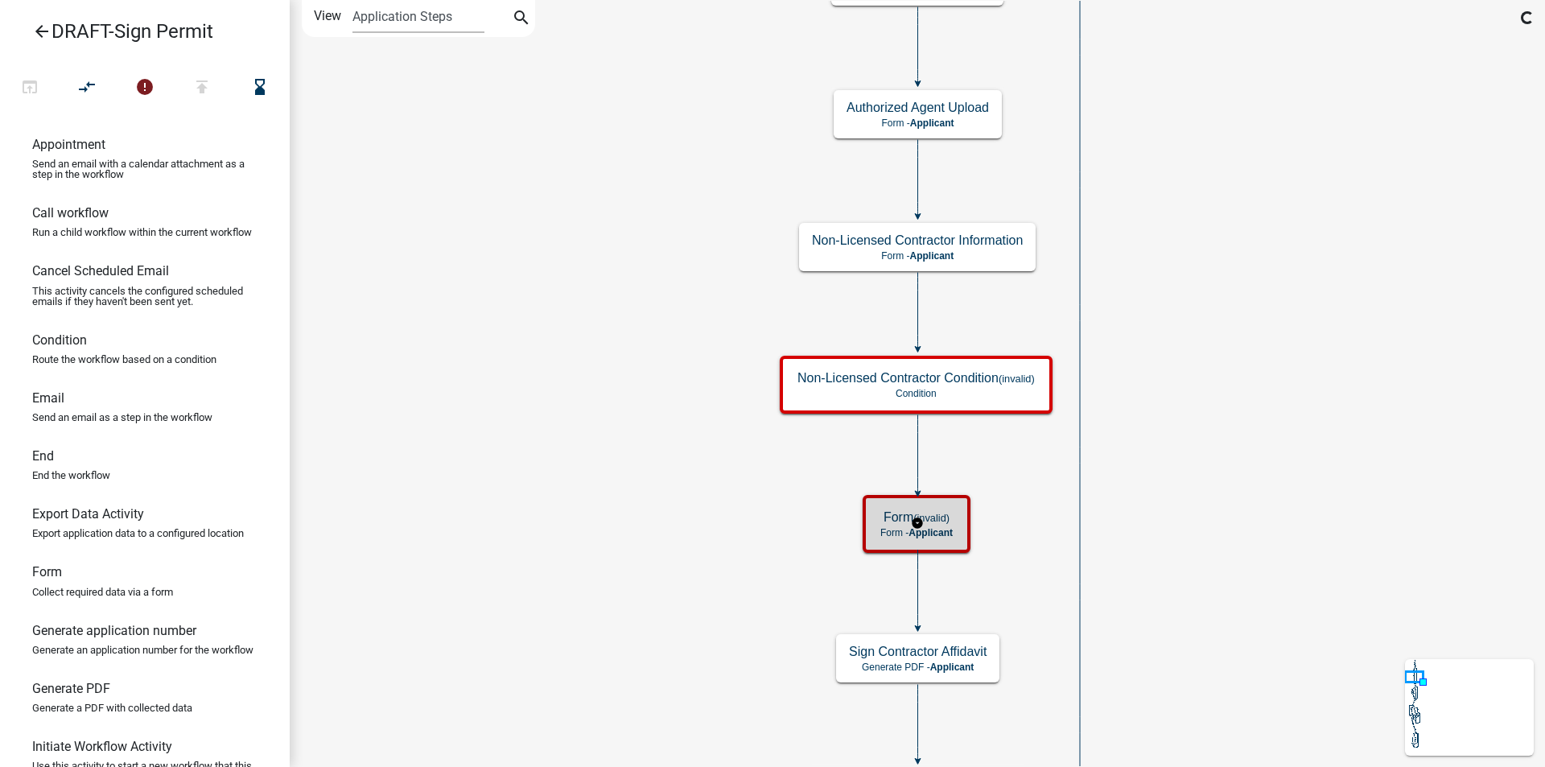
click at [939, 525] on h5 "Form (invalid)" at bounding box center [916, 516] width 72 height 15
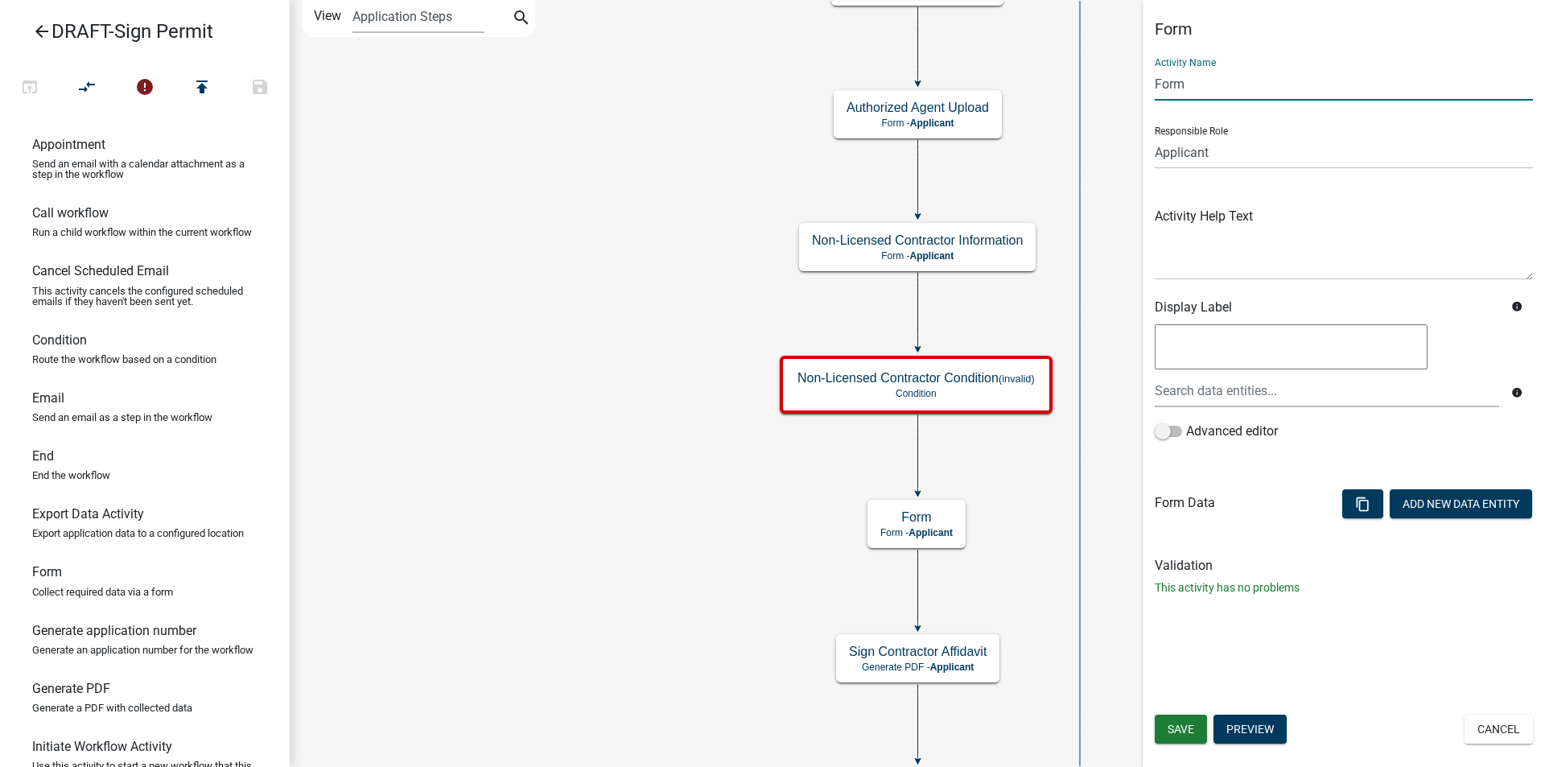
drag, startPoint x: 1127, startPoint y: 83, endPoint x: 1095, endPoint y: 75, distance: 33.2
click at [1095, 75] on main "Start Start - Applicant Applicant Login Require user Applicant and Sign Informa…" at bounding box center [917, 383] width 1255 height 767
type input "Non-Licensed Contractor Registration Required"
click at [1178, 724] on span "Save" at bounding box center [1180, 728] width 27 height 13
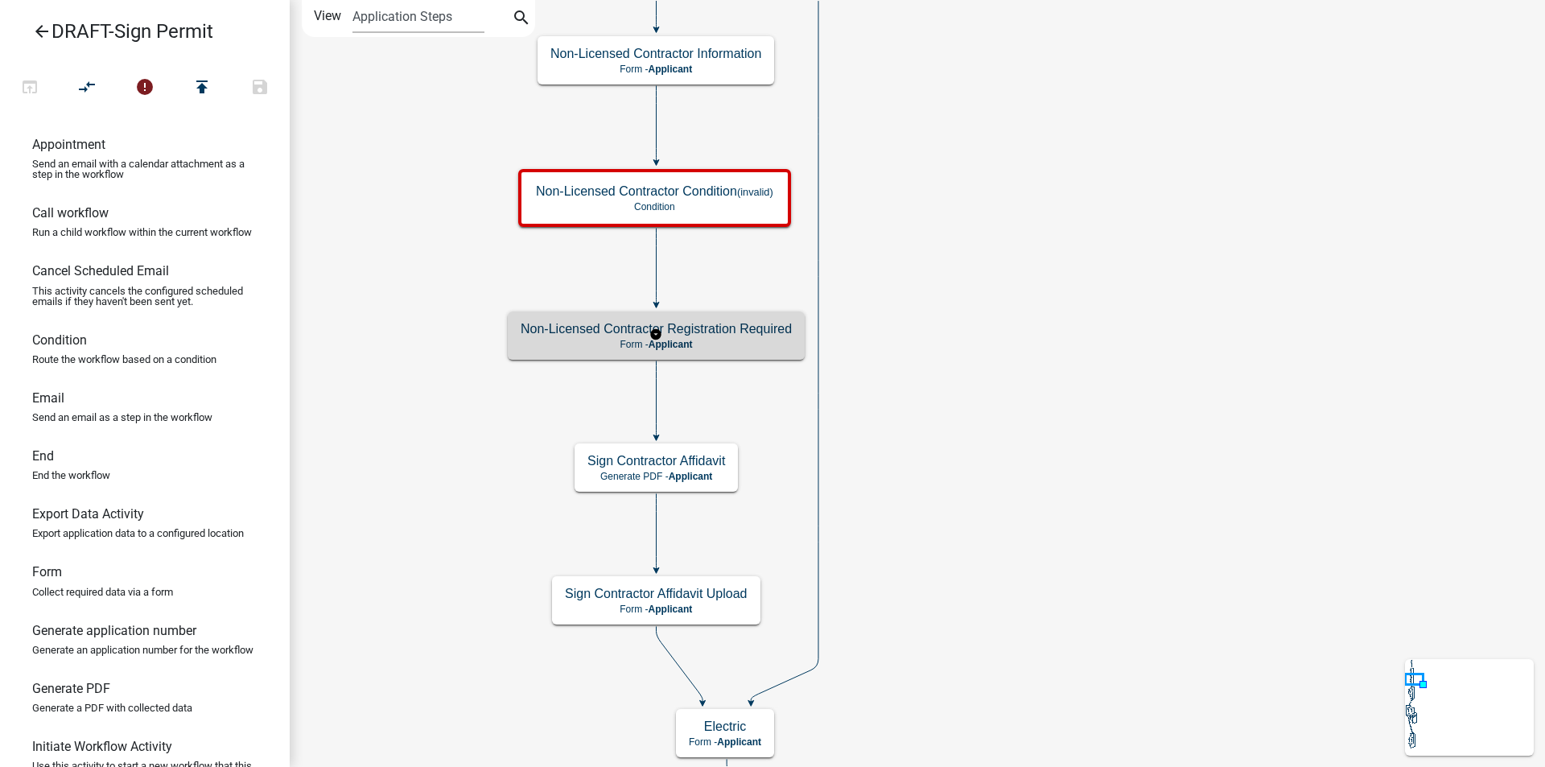
click at [743, 348] on p "Form - Applicant" at bounding box center [655, 344] width 271 height 11
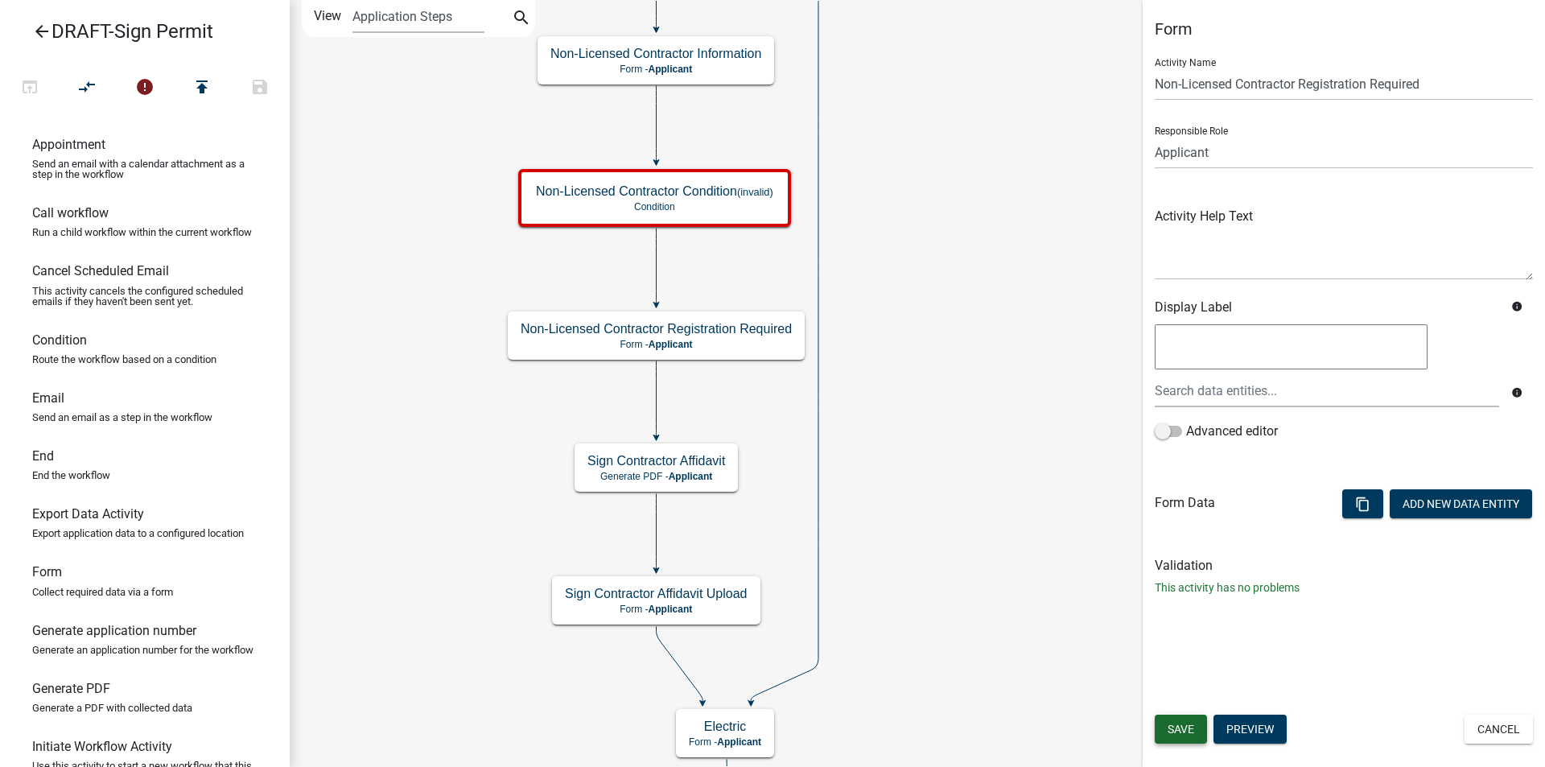
click at [1179, 727] on span "Save" at bounding box center [1180, 728] width 27 height 13
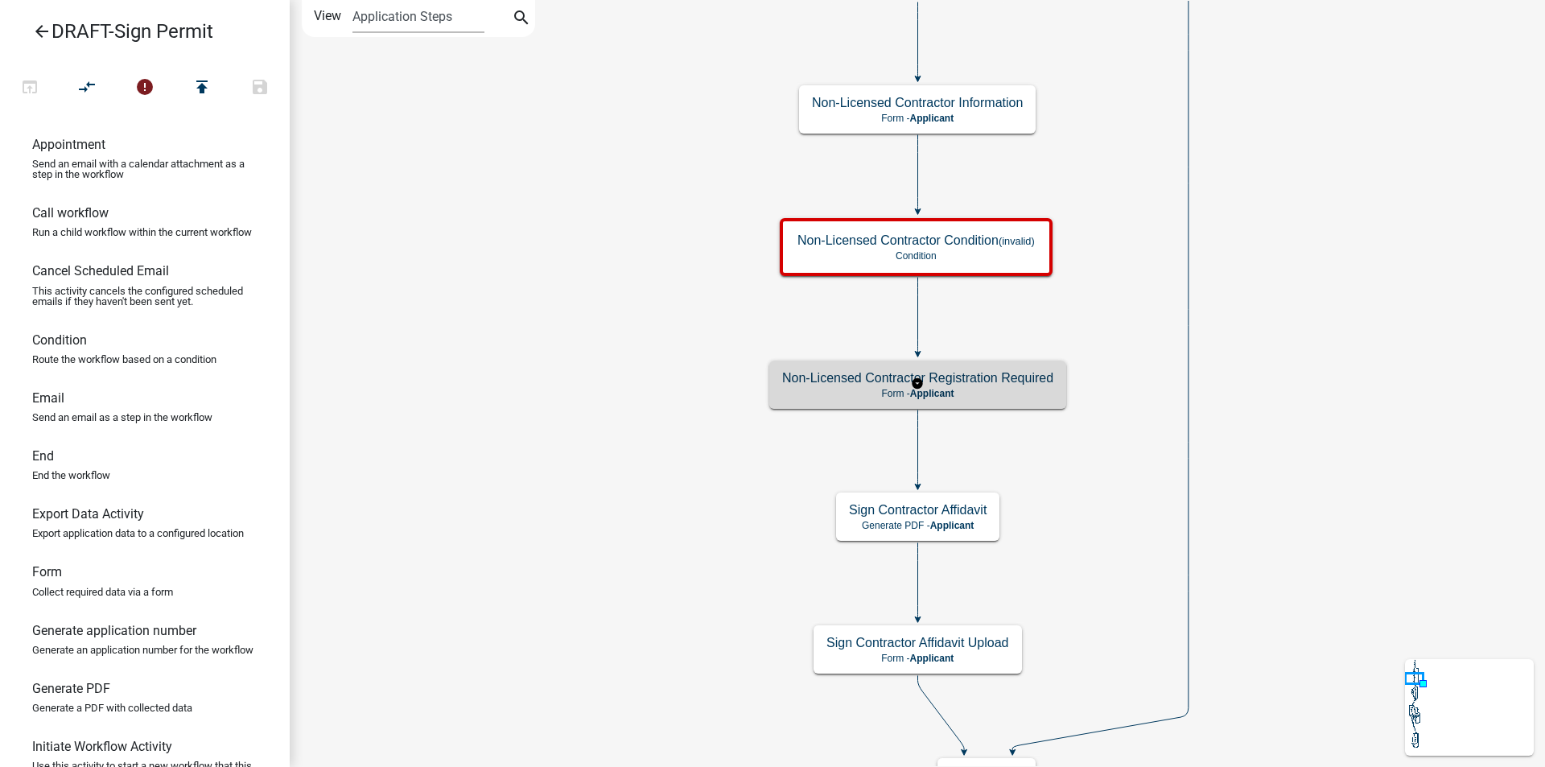
click at [1002, 380] on h5 "Non-Licensed Contractor Registration Required" at bounding box center [917, 377] width 271 height 15
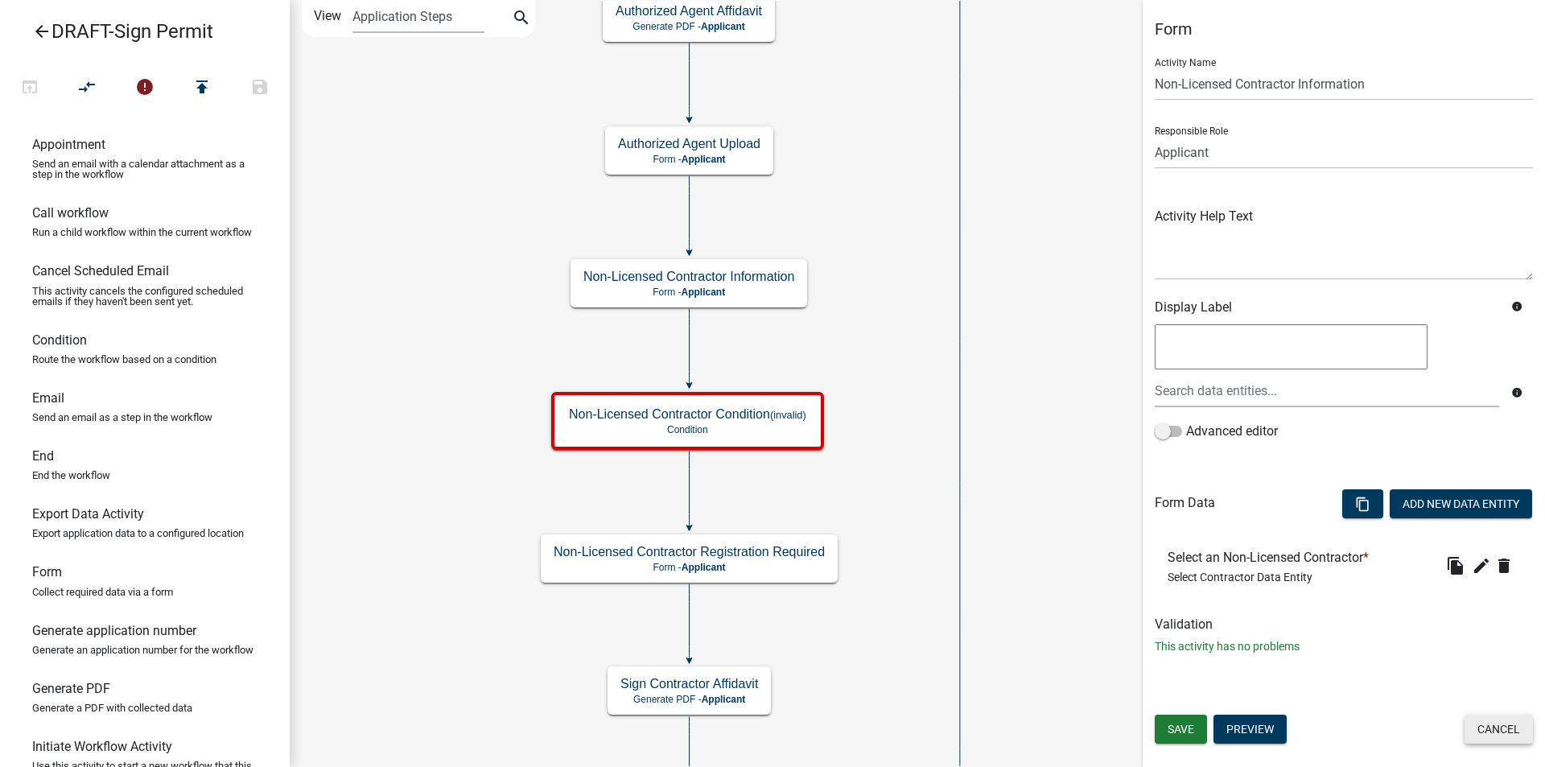
click at [1496, 727] on button "Cancel" at bounding box center [1498, 728] width 68 height 29
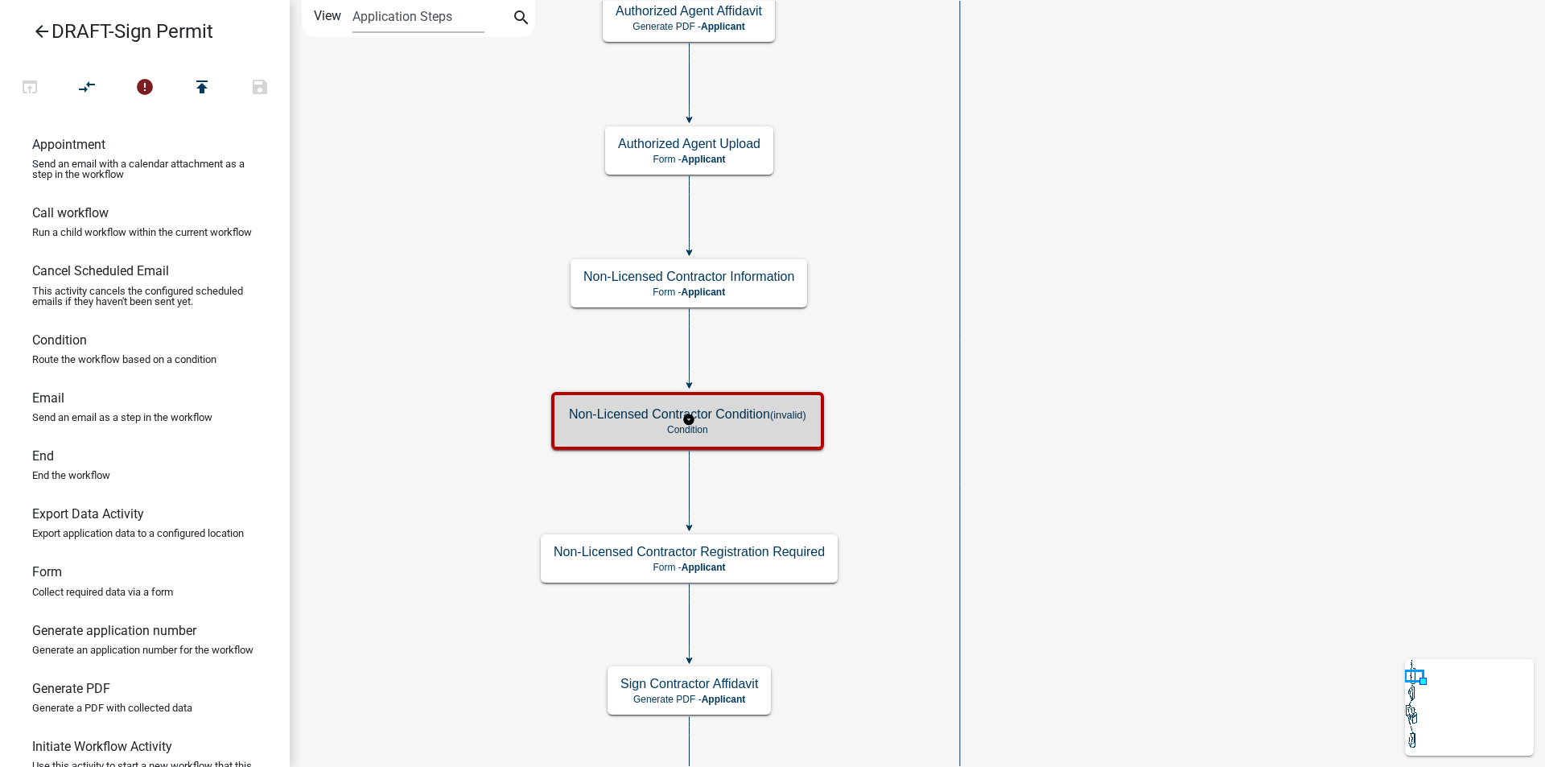
click at [739, 424] on p "Condition" at bounding box center [687, 429] width 237 height 11
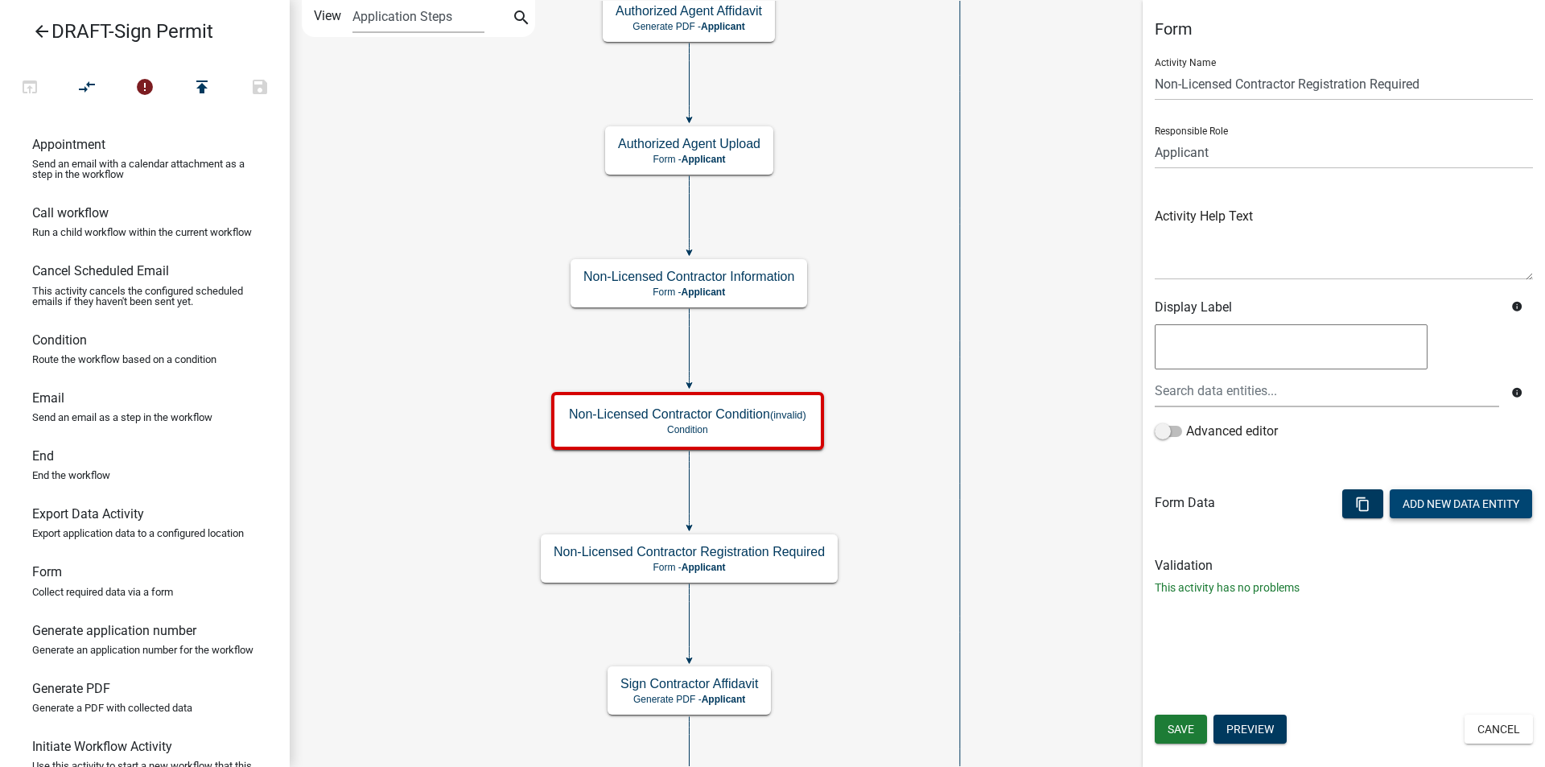
click at [1451, 507] on button "Add New Data Entity" at bounding box center [1460, 503] width 142 height 29
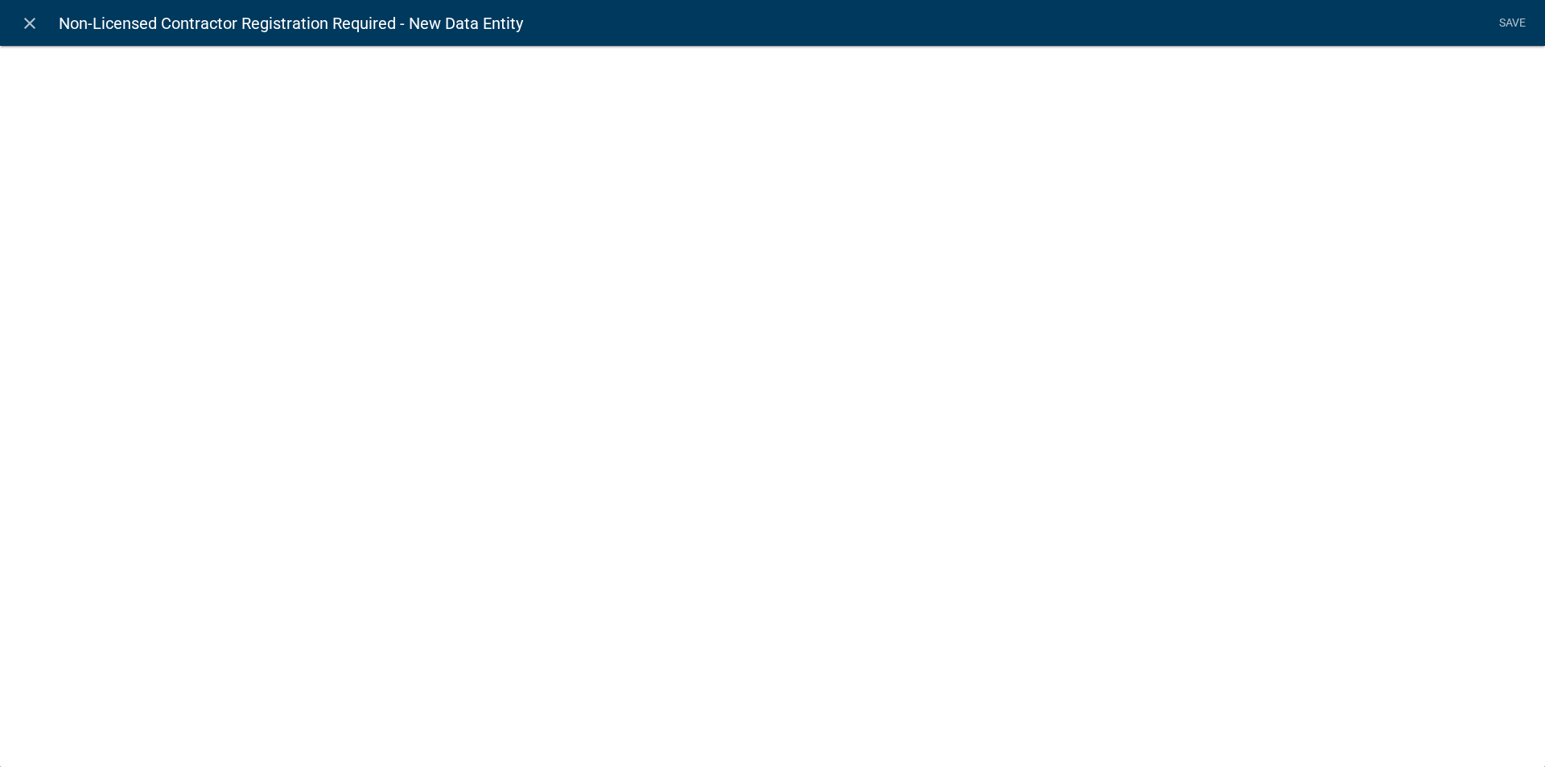
select select
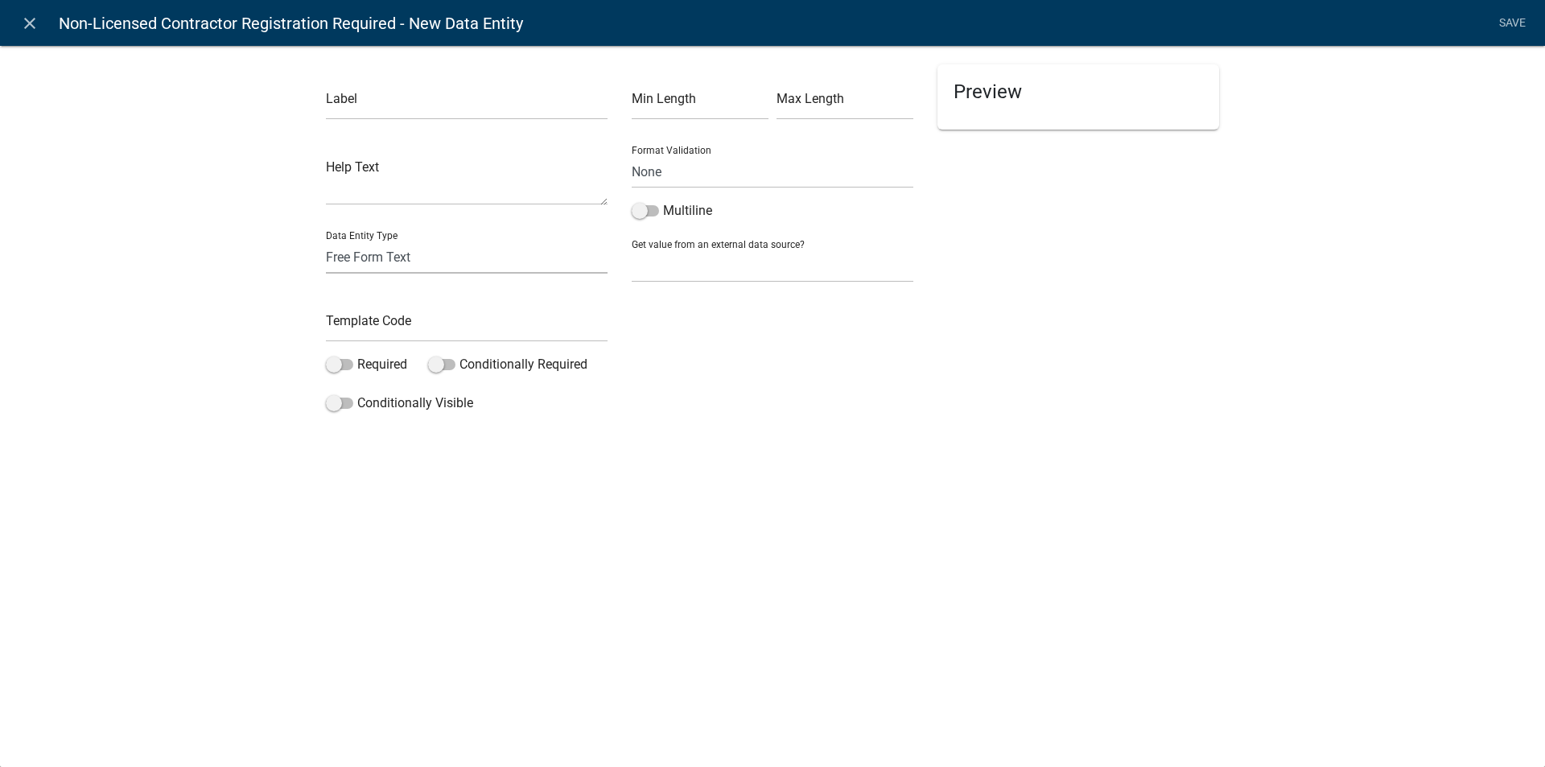
click at [379, 257] on select "Free Form Text Document Display Entity Value Fee Numeric Data Date Map Sketch D…" at bounding box center [467, 257] width 282 height 33
select select "rich-text"
click at [326, 241] on select "Free Form Text Document Display Entity Value Fee Numeric Data Date Map Sketch D…" at bounding box center [467, 257] width 282 height 33
select select "rich-text"
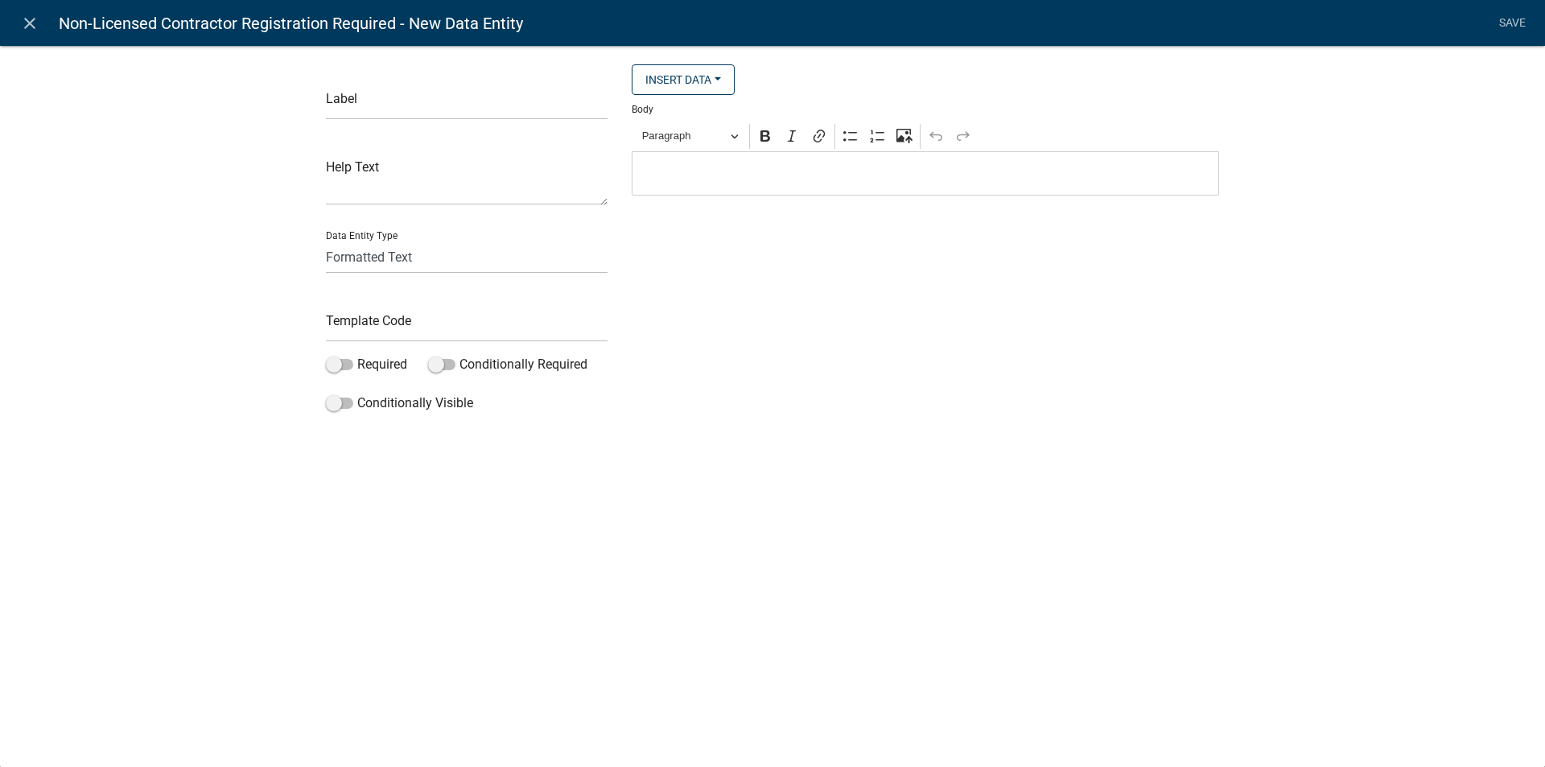
click at [902, 163] on div "Editor editing area: main. Press Alt+0 for help." at bounding box center [925, 173] width 587 height 44
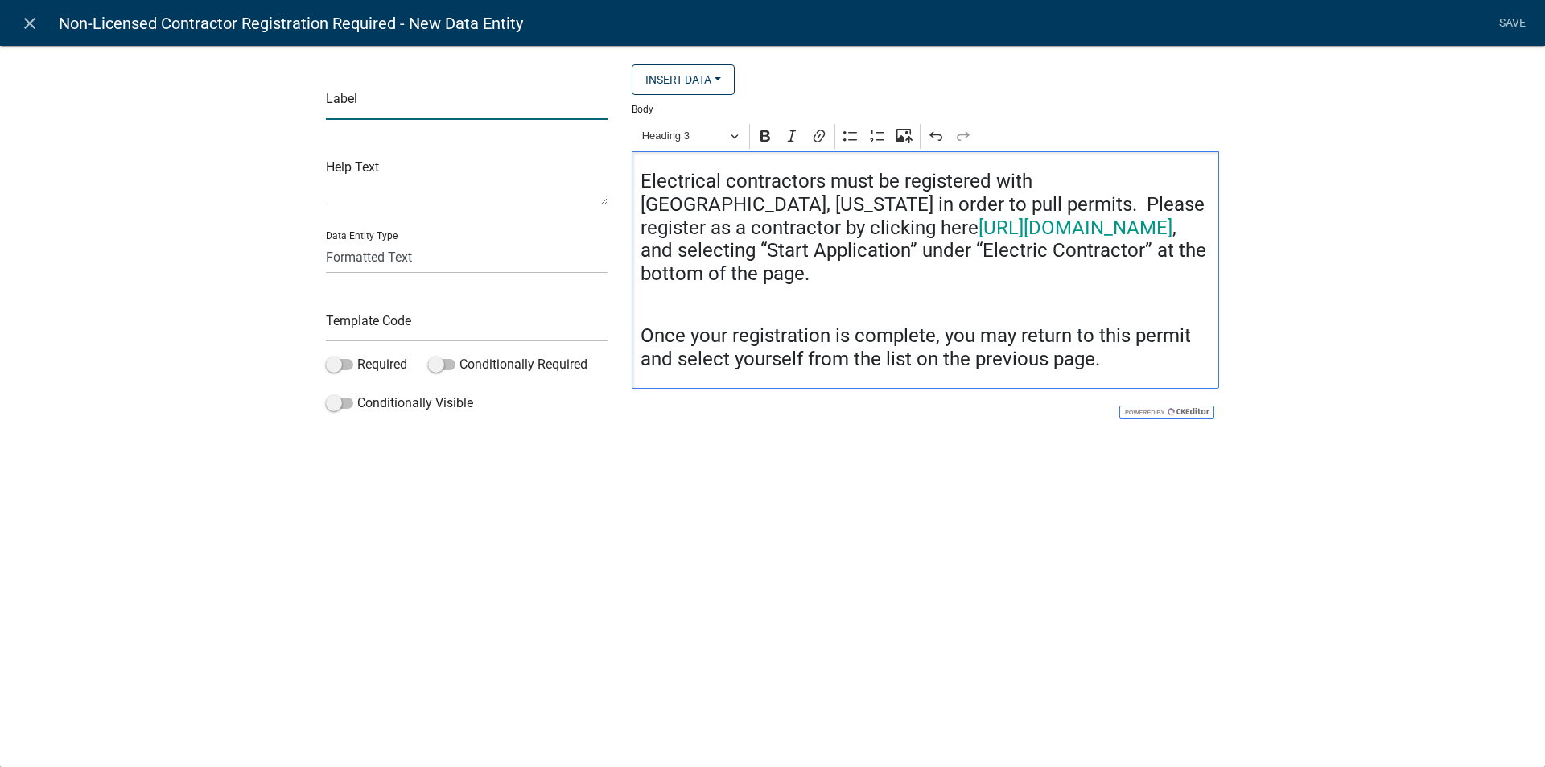
click at [404, 96] on input "text" at bounding box center [467, 103] width 282 height 33
type input "Non-licensed Contractor Registration Required"
click at [426, 327] on input "text" at bounding box center [467, 325] width 282 height 33
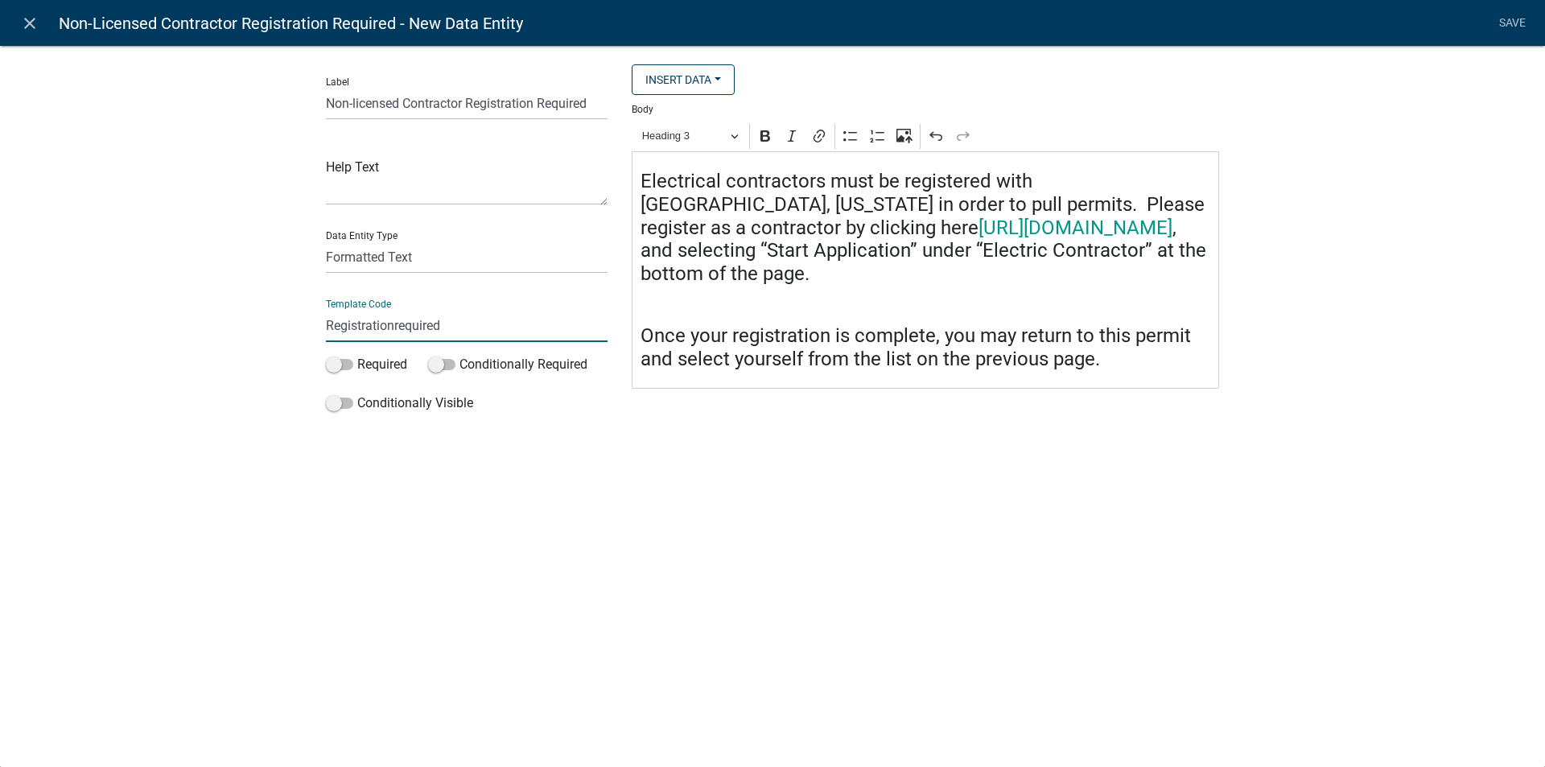
type input "Registrationrequired"
click at [719, 175] on h4 "Electrical contractors must be registered with Madison County, Georgia in order…" at bounding box center [925, 228] width 570 height 116
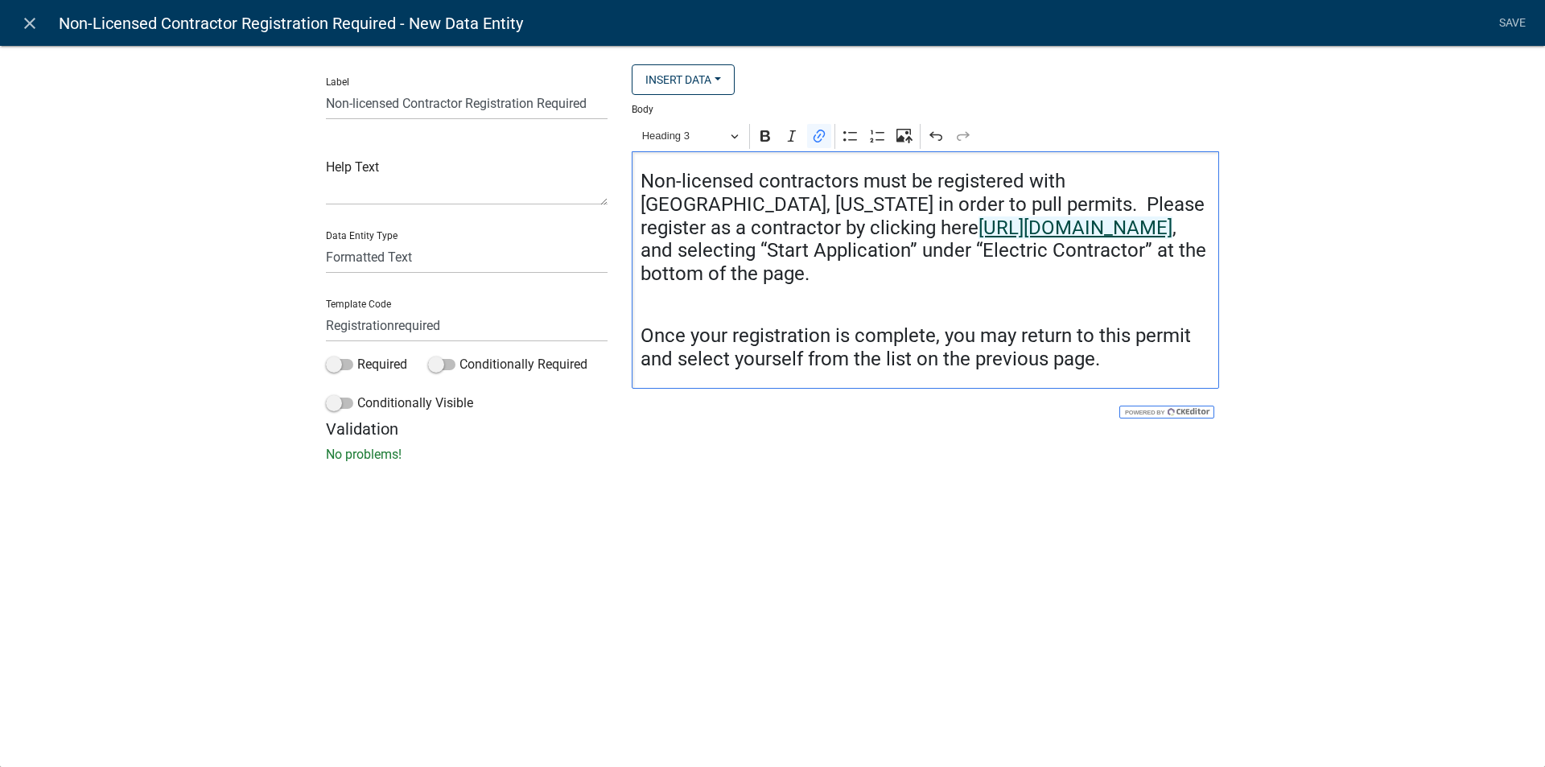
click at [978, 239] on link "https://permitting.schneidergis.com/jurisdiction/2de98377-6c97-4d80-aa04-682872…" at bounding box center [1075, 227] width 194 height 23
click at [874, 314] on span "https://permitting.schneidergis.com/jurisdiction/2de98377-6c97-4d80-aa04-682872…" at bounding box center [855, 316] width 121 height 19
click at [978, 239] on link "https://permitting.schneidergis.com/jurisdiction/2de98377-6c97-4d80-aa04-682872…" at bounding box center [1075, 227] width 194 height 23
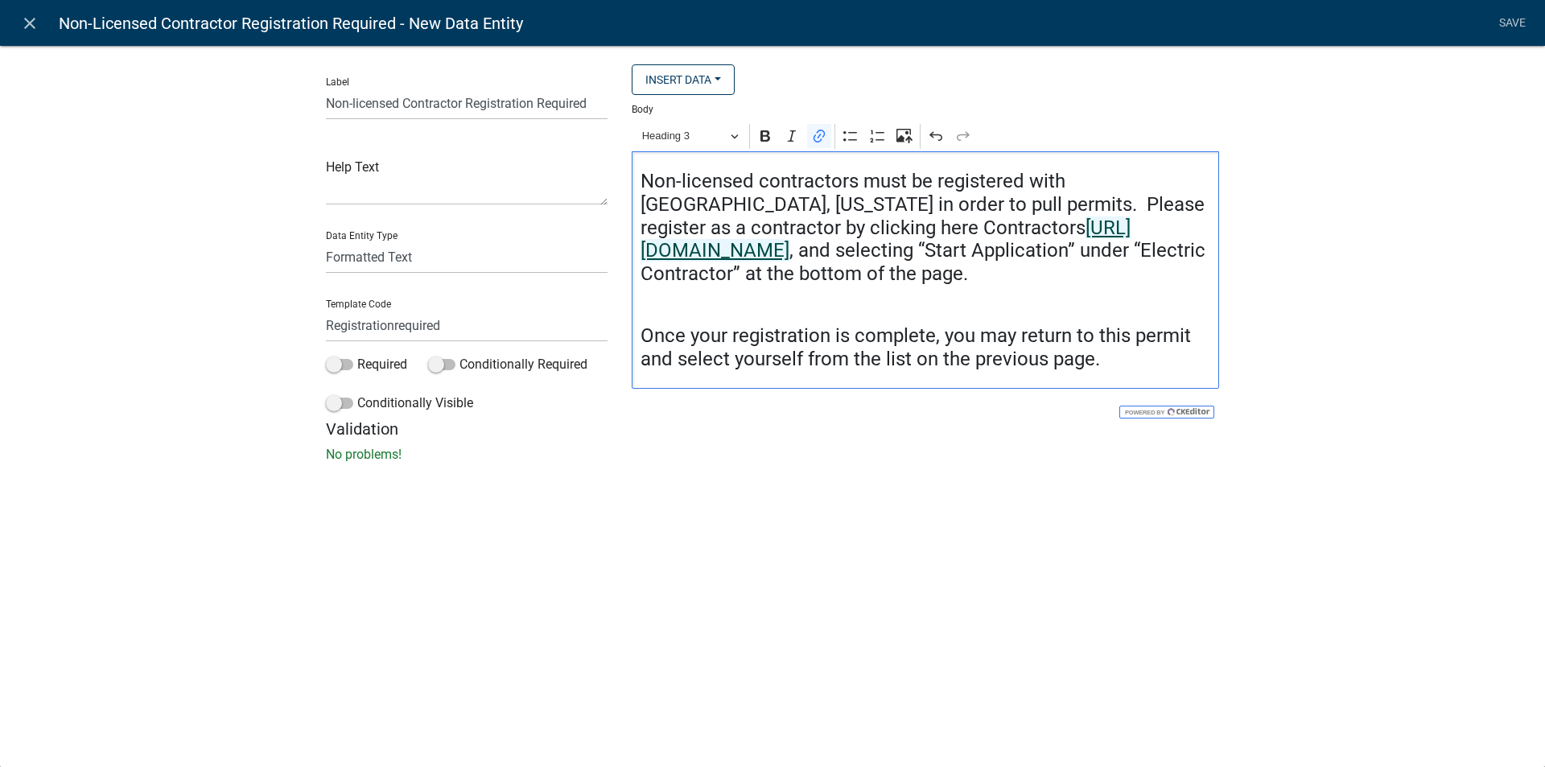
click at [673, 253] on link "https://permitting.schneidergis.com/jurisdiction/2de98377-6c97-4d80-aa04-682872…" at bounding box center [885, 239] width 490 height 46
drag, startPoint x: 752, startPoint y: 226, endPoint x: 858, endPoint y: 274, distance: 116.3
click at [858, 274] on h4 "Non-licensed contractors must be registered with Madison County, Georgia in ord…" at bounding box center [925, 228] width 570 height 116
click at [1363, 291] on div "Label Non-licensed Contractor Registration Required Help Text Data Entity Type …" at bounding box center [772, 258] width 1545 height 479
click at [845, 259] on link "https://permitting.schneidergis.com/jurisdiction/2de98377-6c97-4d80-aa04-682872…" at bounding box center [885, 239] width 490 height 46
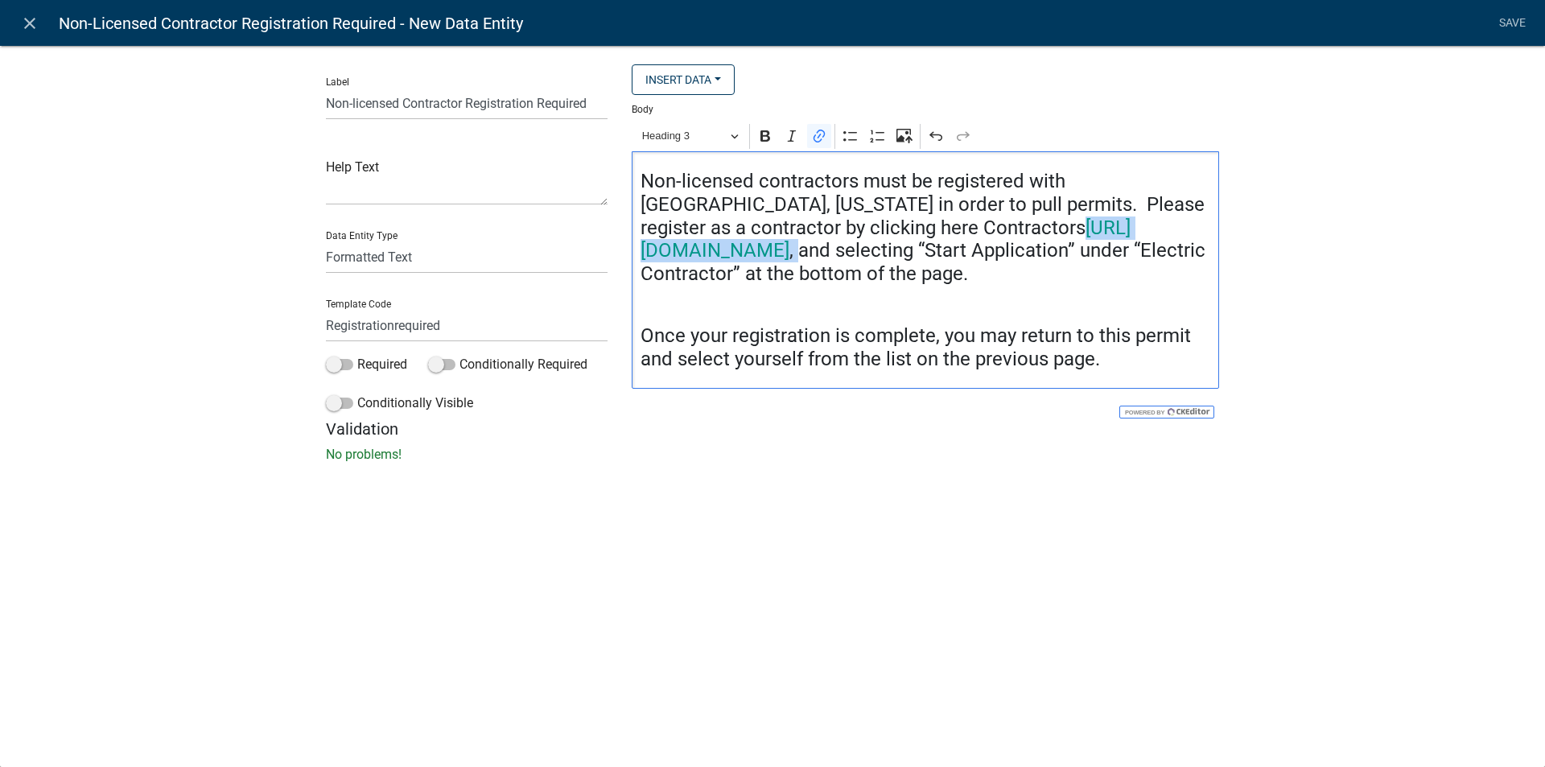
drag, startPoint x: 645, startPoint y: 249, endPoint x: 875, endPoint y: 273, distance: 231.3
click at [875, 273] on h4 "Non-licensed contractors must be registered with Madison County, Georgia in ord…" at bounding box center [925, 228] width 570 height 116
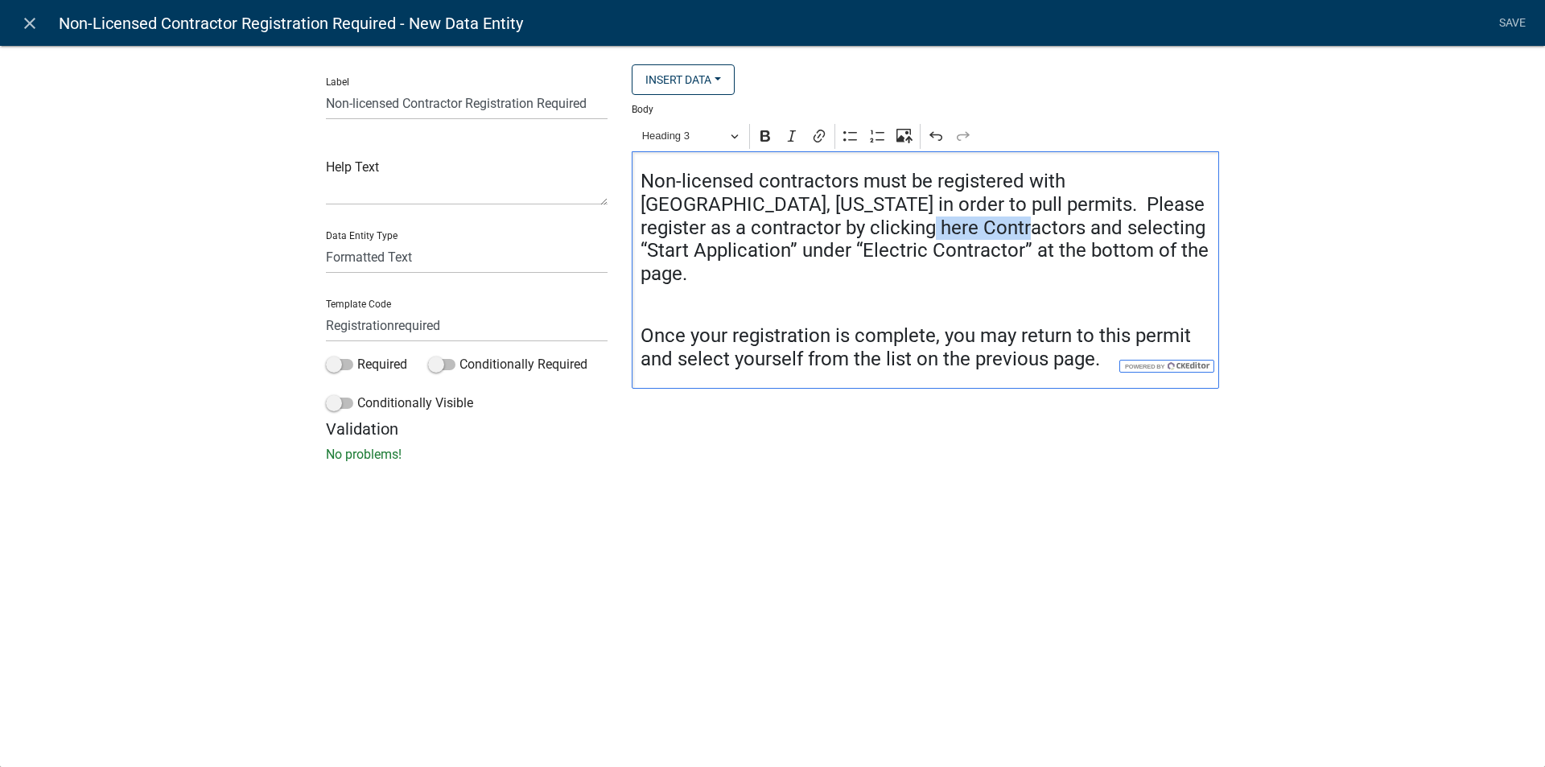
drag, startPoint x: 770, startPoint y: 228, endPoint x: 854, endPoint y: 224, distance: 84.6
click at [854, 224] on h4 "Non-licensed contractors must be registered with Madison County, Georgia in ord…" at bounding box center [925, 228] width 570 height 116
click at [825, 138] on icon "Editor toolbar" at bounding box center [819, 136] width 16 height 16
paste input "https://permitting.schneidergis.com/jurisdiction/2de98377-6c97-4d80-aa04-682872…"
type input "https://permitting.schneidergis.com/jurisdiction/2de98377-6c97-4d80-aa04-682872…"
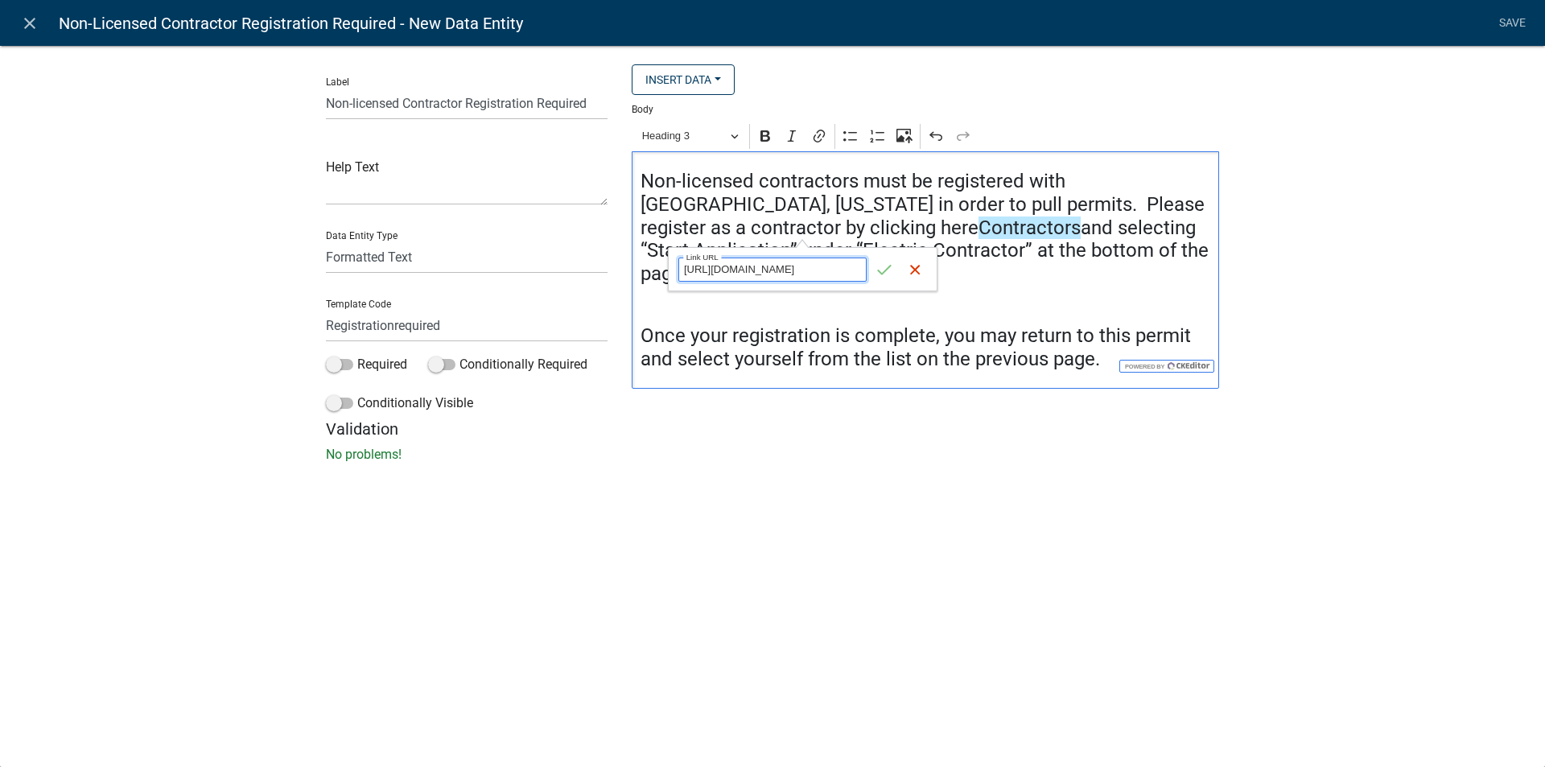
scroll to position [0, 239]
click at [884, 268] on icon "submit" at bounding box center [884, 269] width 16 height 16
click at [1321, 272] on div "Label Non-licensed Contractor Registration Required Help Text Data Entity Type …" at bounding box center [772, 258] width 1545 height 479
click at [978, 223] on link "Contractors" at bounding box center [1029, 227] width 102 height 23
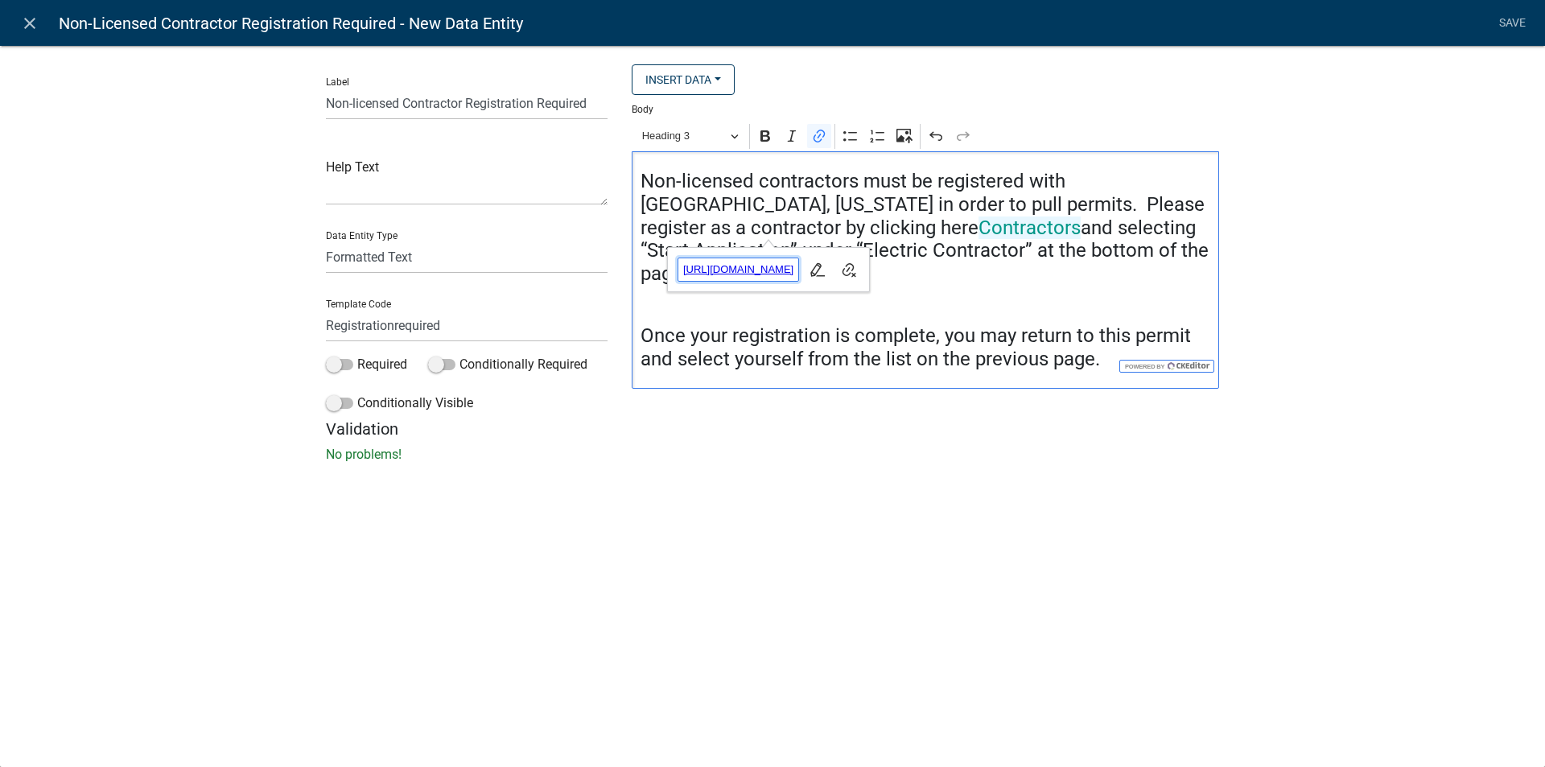
click at [783, 267] on span "https://permitting.schneidergis.com/jurisdiction/2de98377-6c97-4d80-aa04-682872…" at bounding box center [738, 269] width 121 height 19
click at [1076, 268] on div "Non-licensed contractors must be registered with Madison County, Georgia in ord…" at bounding box center [925, 269] width 587 height 237
click at [709, 249] on h4 "Non-licensed contractors must be registered with Madison County, Georgia in ord…" at bounding box center [925, 228] width 570 height 116
click at [1516, 24] on link "Save" at bounding box center [1511, 23] width 40 height 31
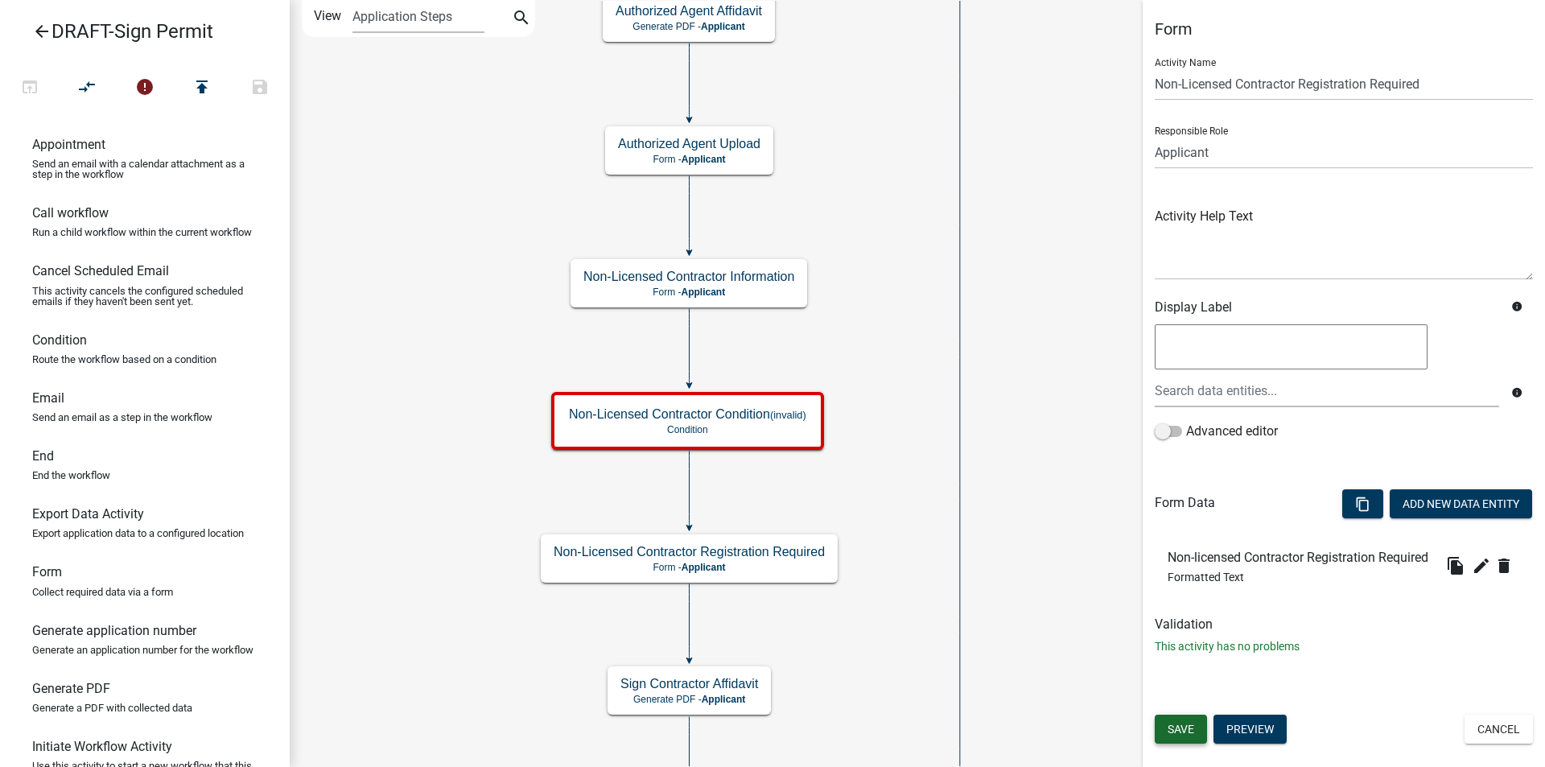
drag, startPoint x: 1174, startPoint y: 724, endPoint x: 1130, endPoint y: 688, distance: 56.5
click at [1174, 725] on span "Save" at bounding box center [1180, 728] width 27 height 13
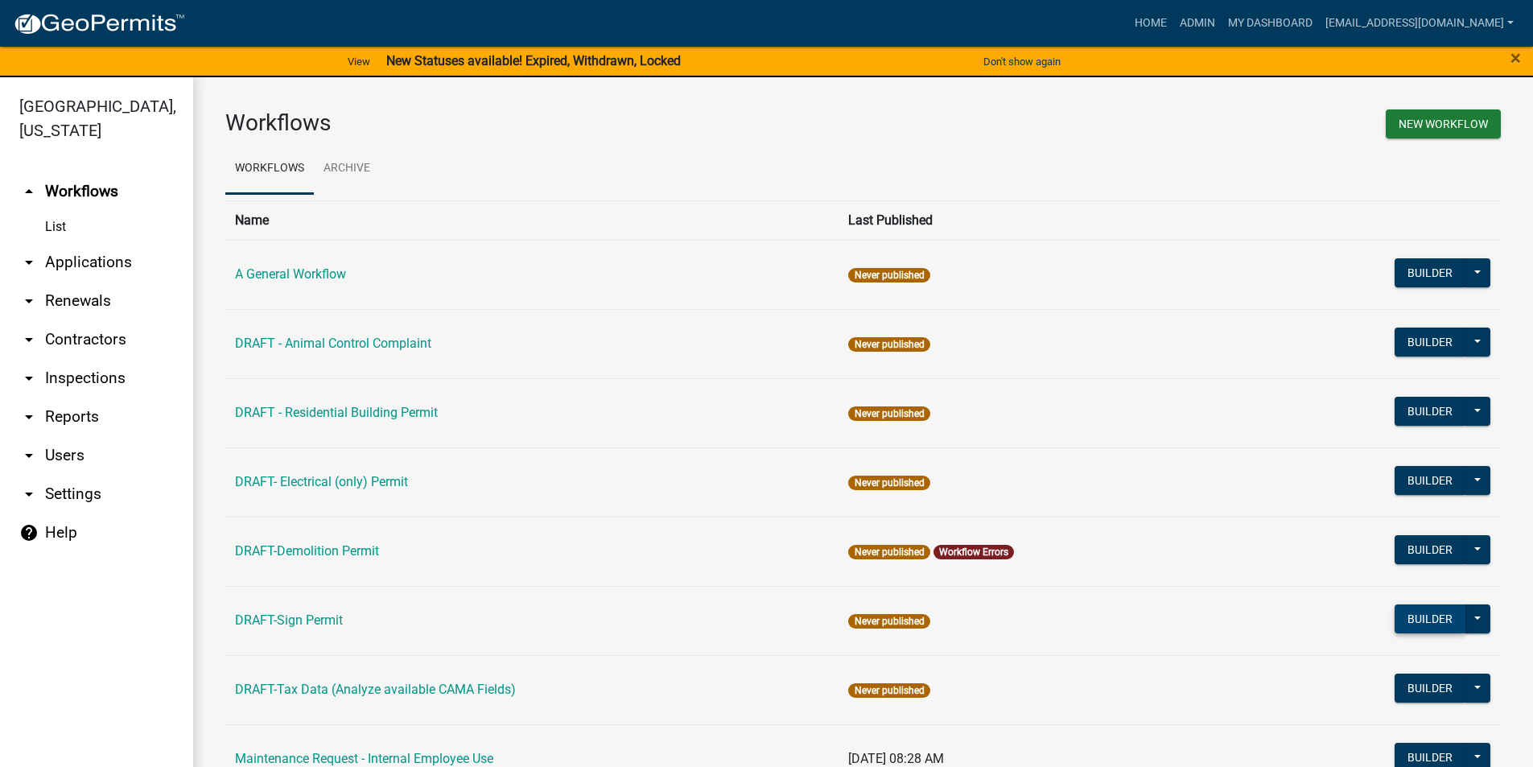
click at [1394, 613] on button "Builder" at bounding box center [1429, 618] width 71 height 29
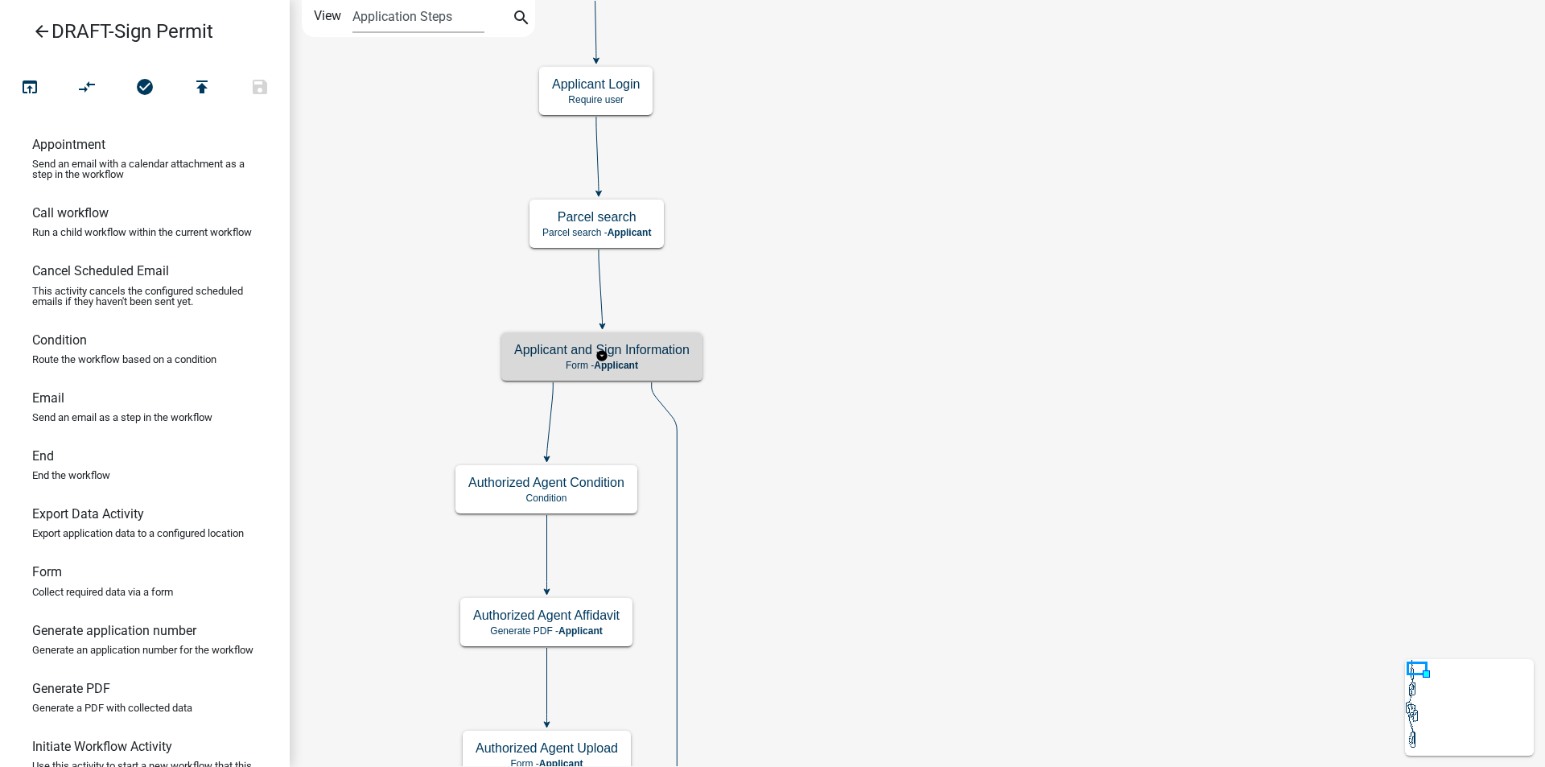
click at [688, 357] on h5 "Applicant and Sign Information" at bounding box center [601, 349] width 175 height 15
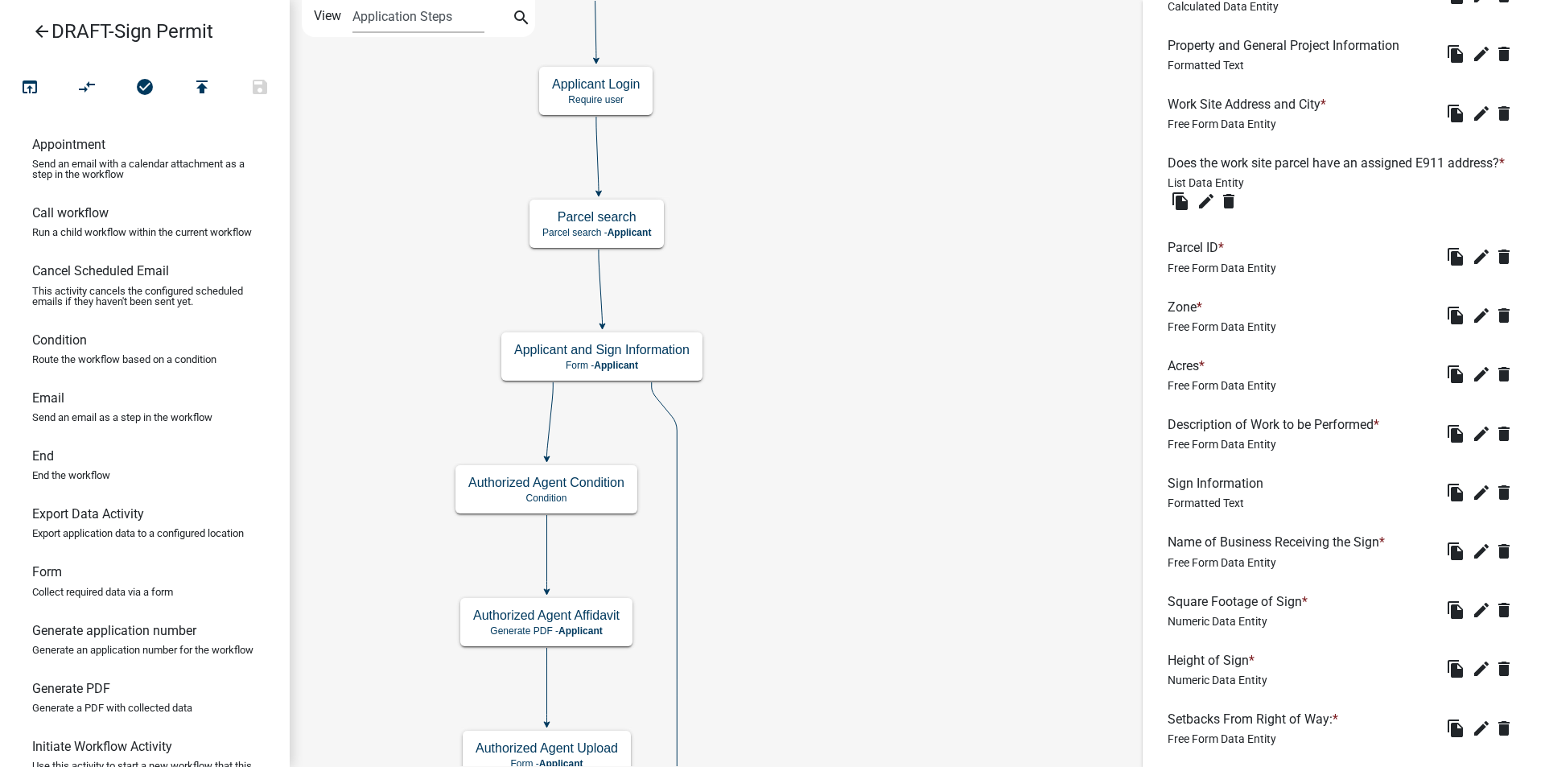
scroll to position [1207, 0]
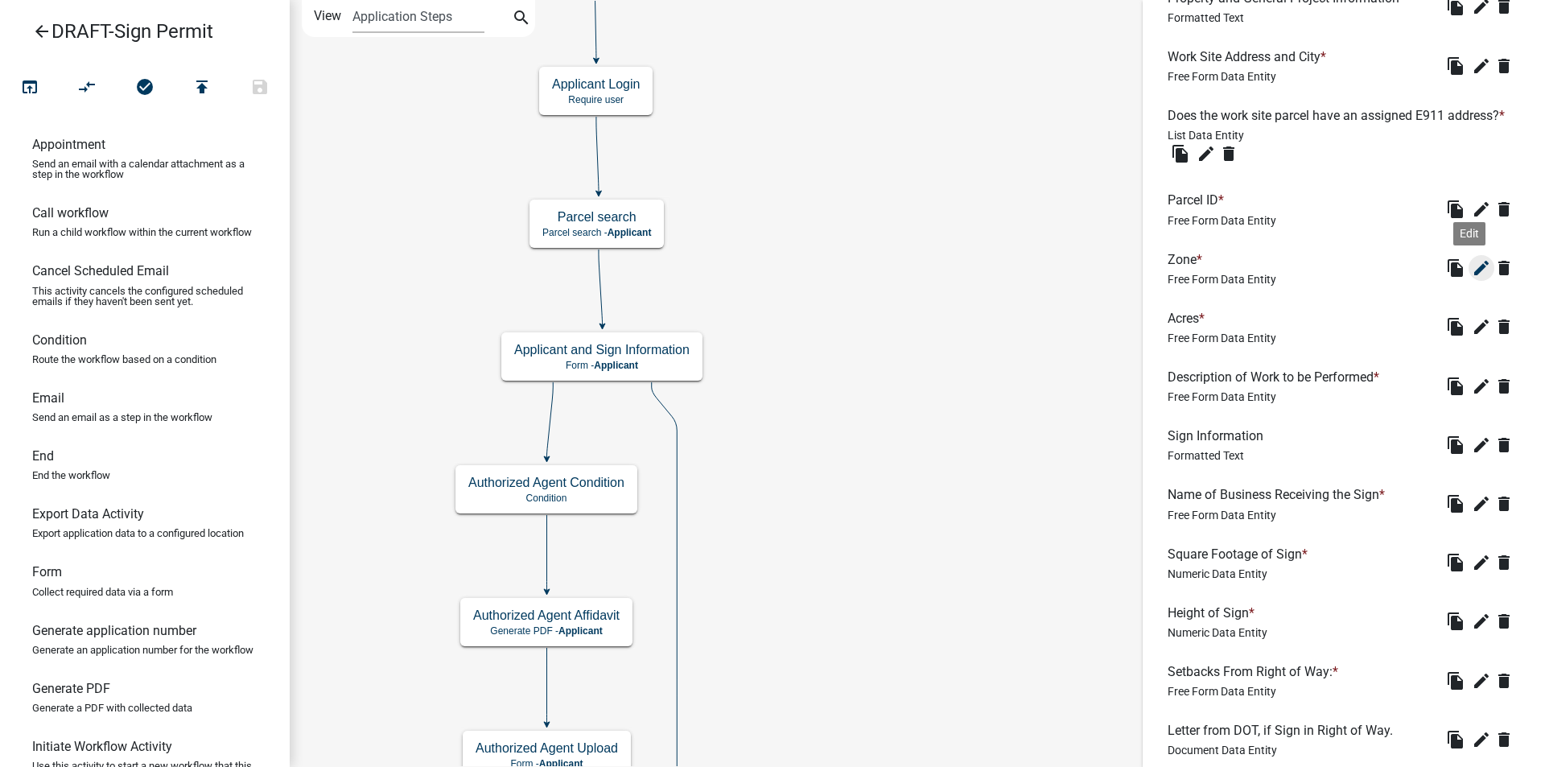
click at [1471, 278] on icon "edit" at bounding box center [1480, 267] width 19 height 19
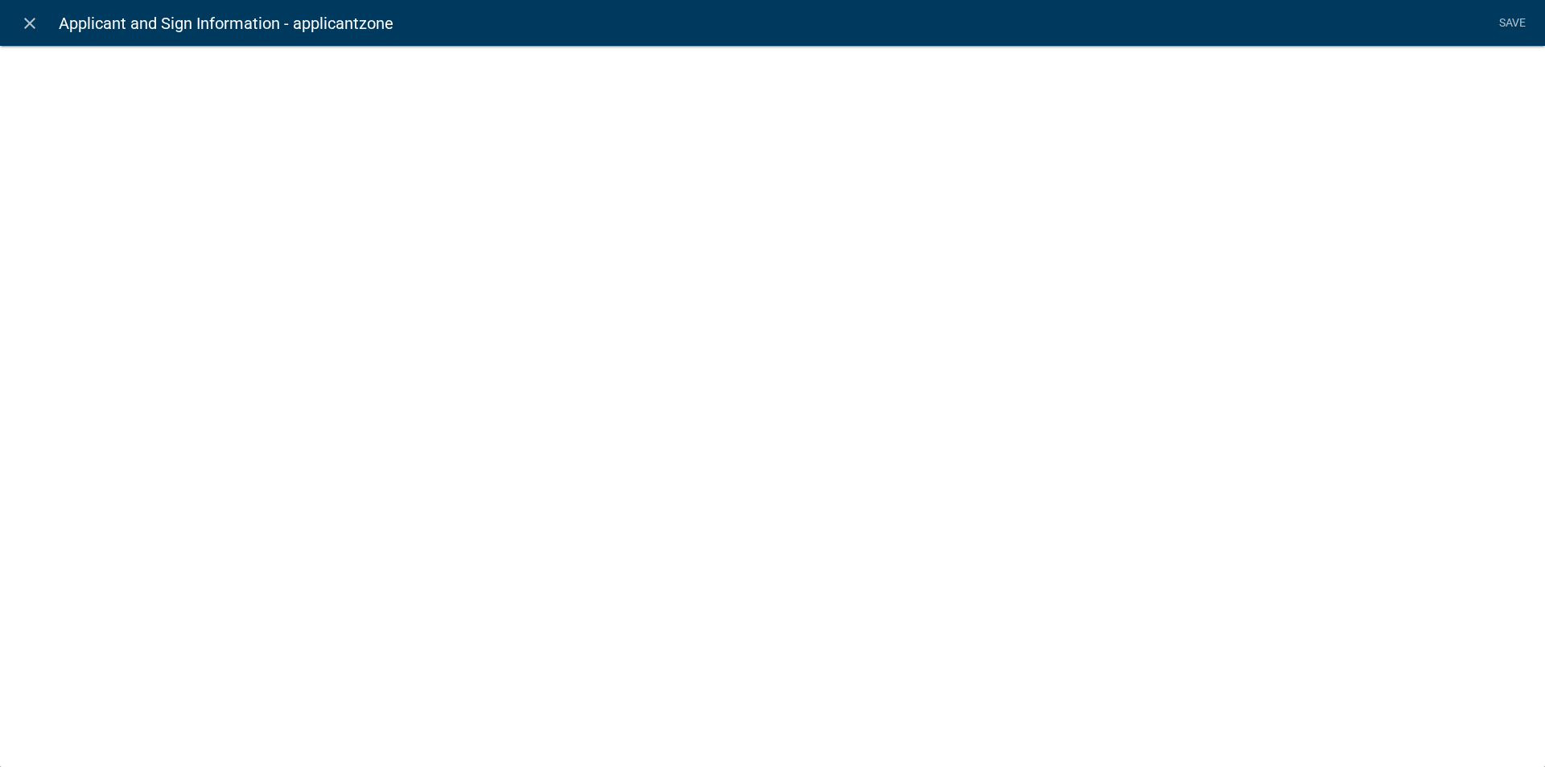
select select "1: Object"
select select "58: Object"
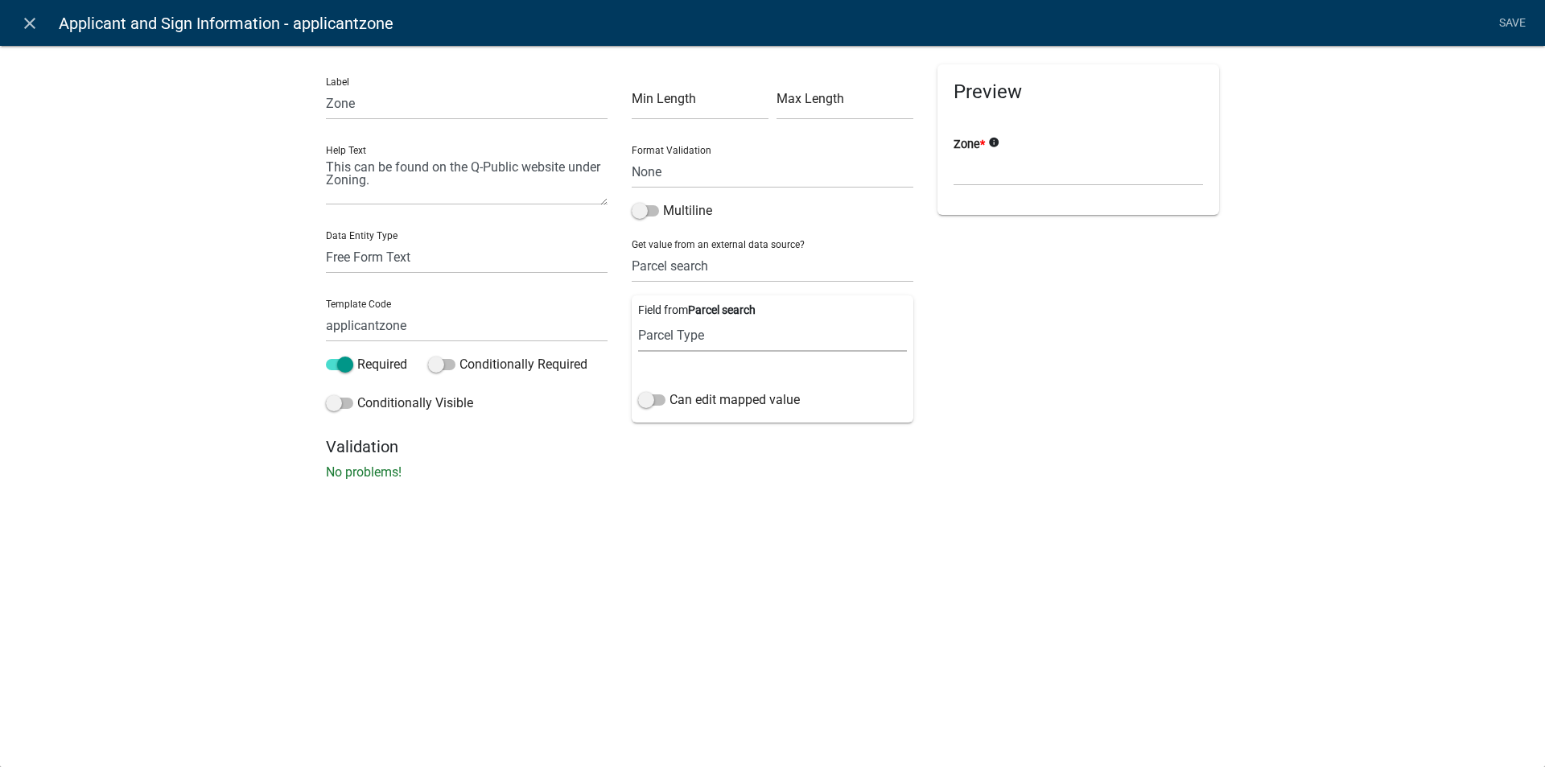
click at [717, 338] on select "Parcel ID Owner Name Owner City Owner State Owner Zip Owner Address 1 Owner Add…" at bounding box center [772, 335] width 269 height 33
click at [704, 267] on select "None Parcel search Applicant Data" at bounding box center [773, 265] width 282 height 33
select select "0: null"
click at [632, 249] on select "None Parcel search Applicant Data" at bounding box center [773, 265] width 282 height 33
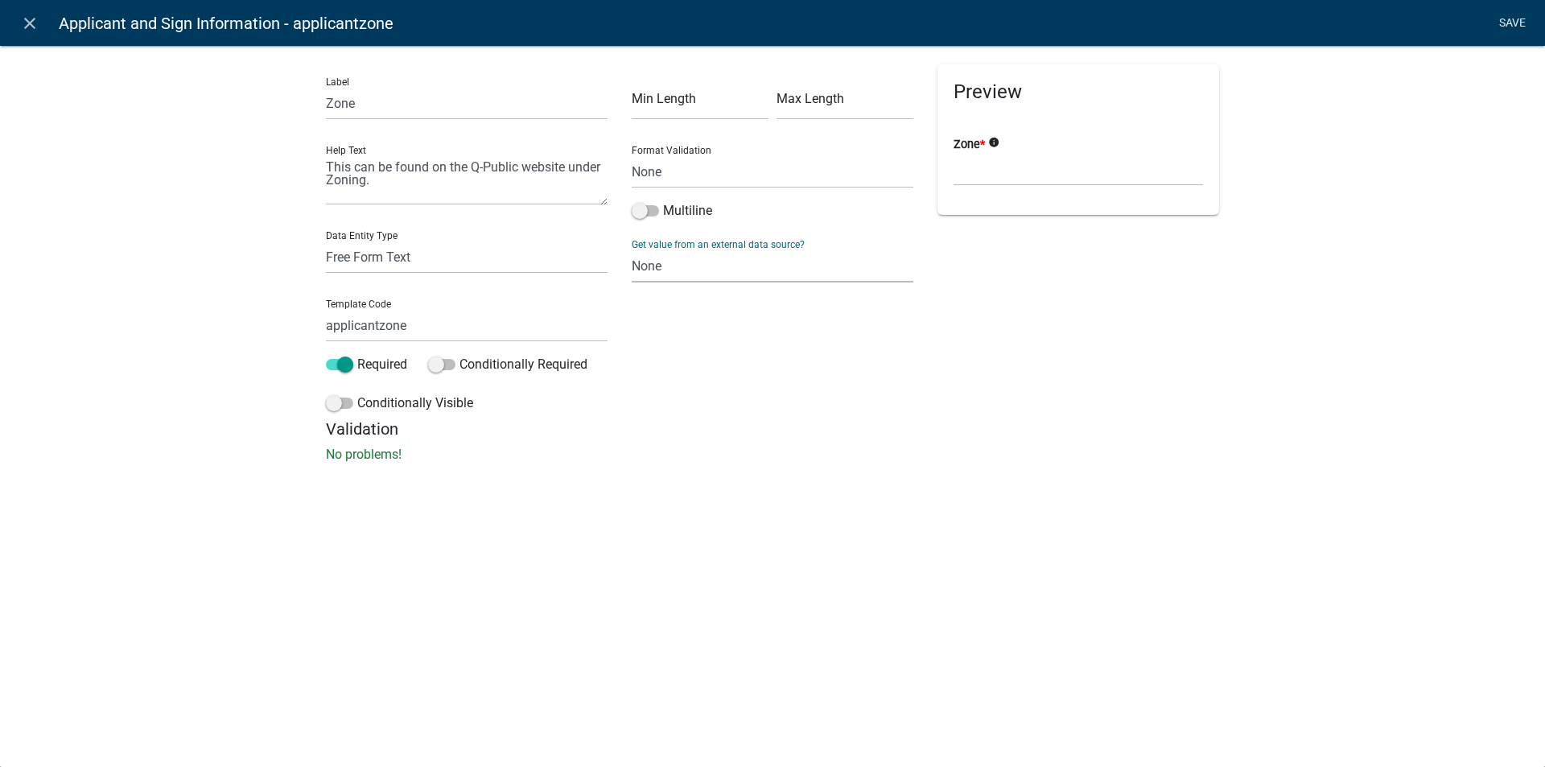
click at [1508, 20] on link "Save" at bounding box center [1511, 23] width 40 height 31
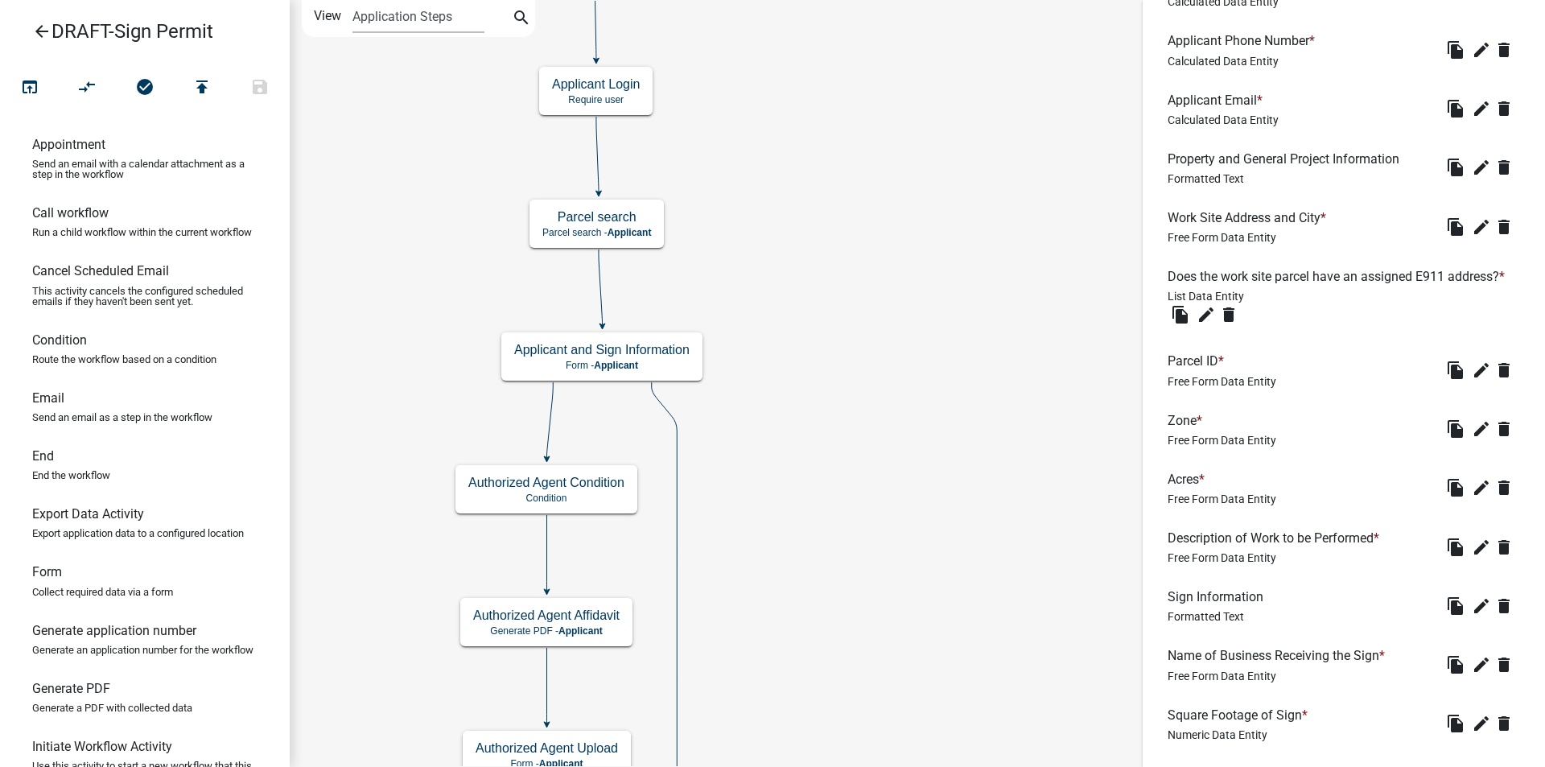
scroll to position [1632, 0]
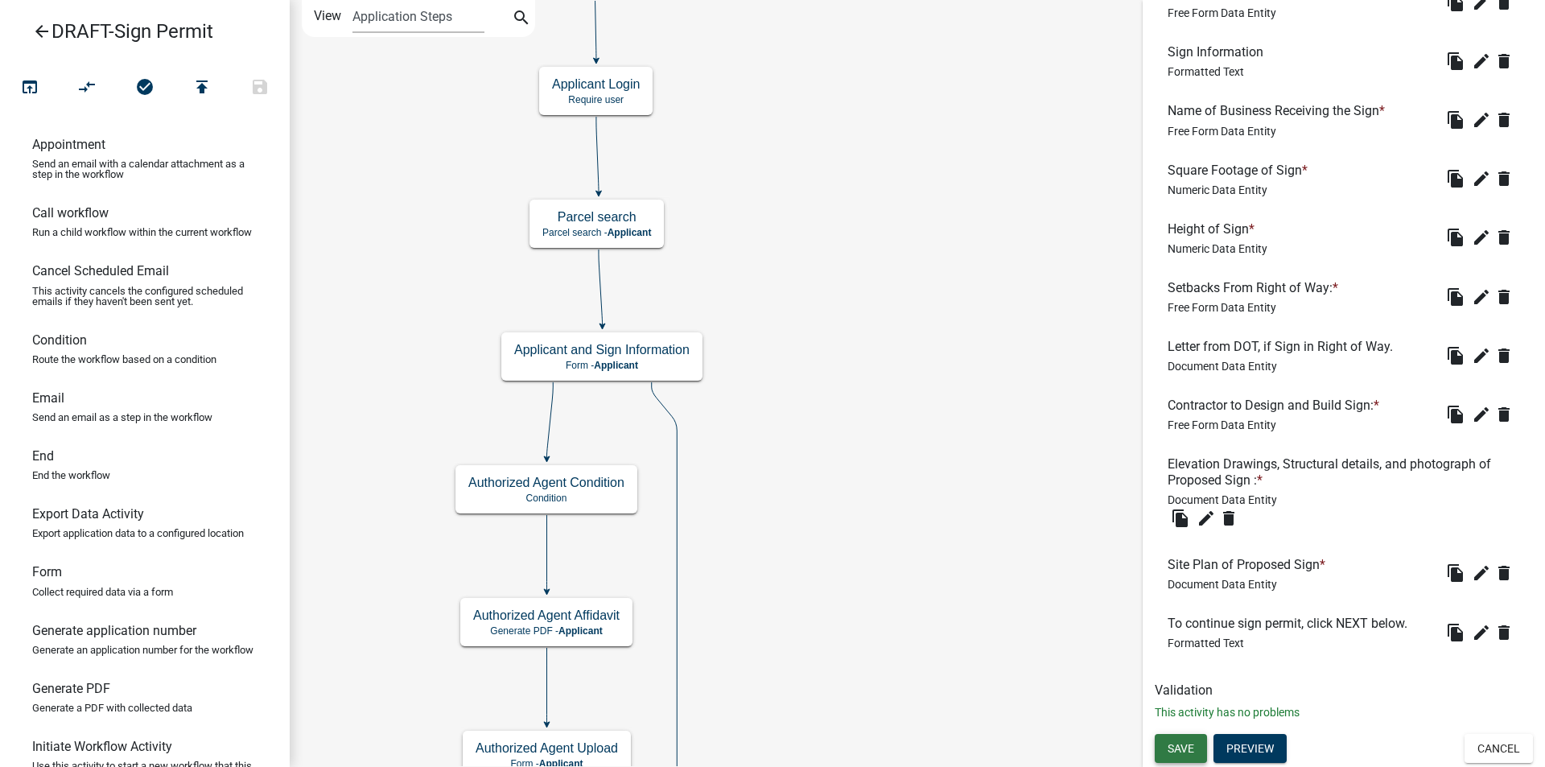
click at [1174, 743] on span "Save" at bounding box center [1180, 748] width 27 height 13
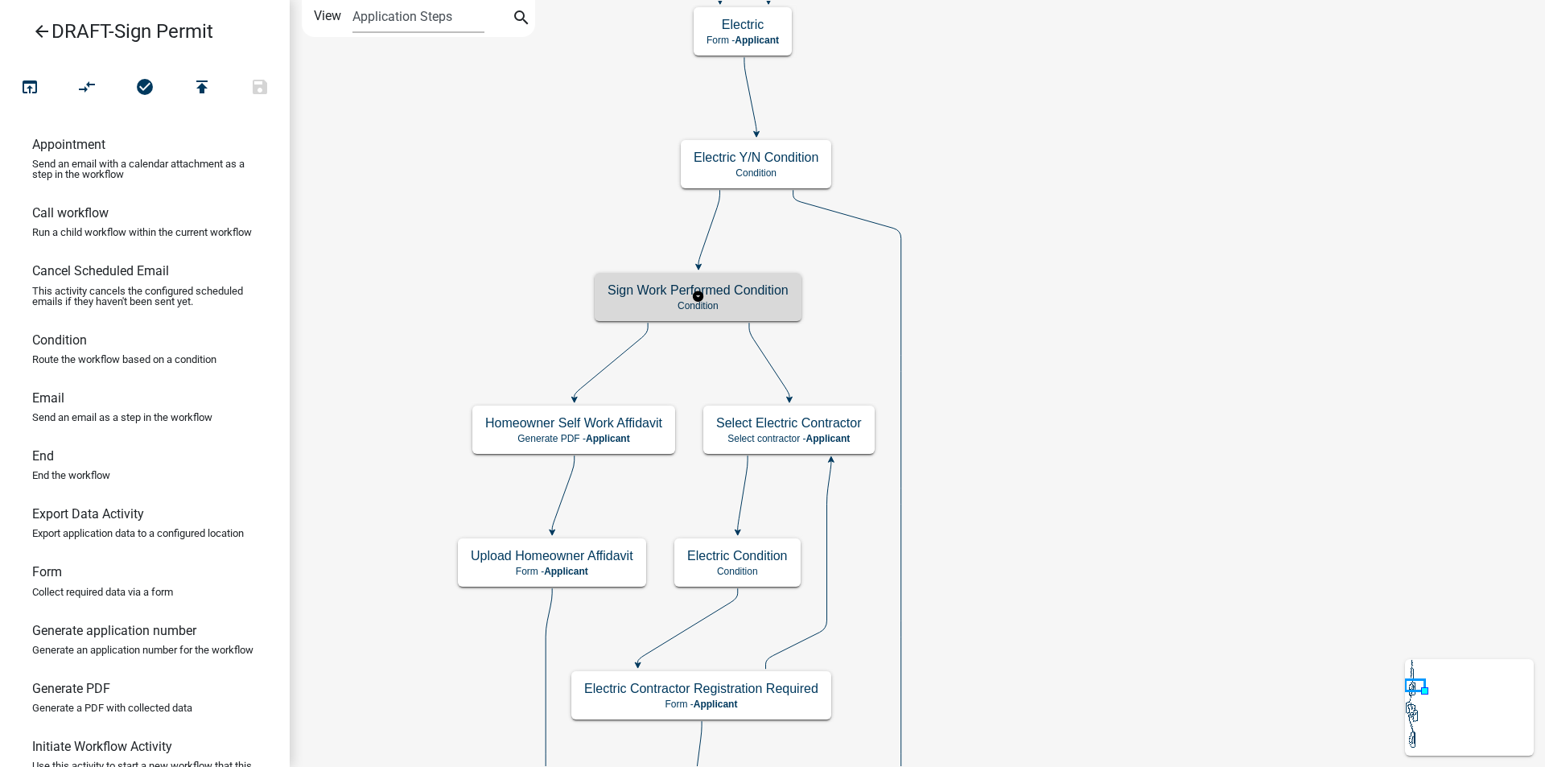
click at [643, 307] on p "Condition" at bounding box center [697, 305] width 181 height 11
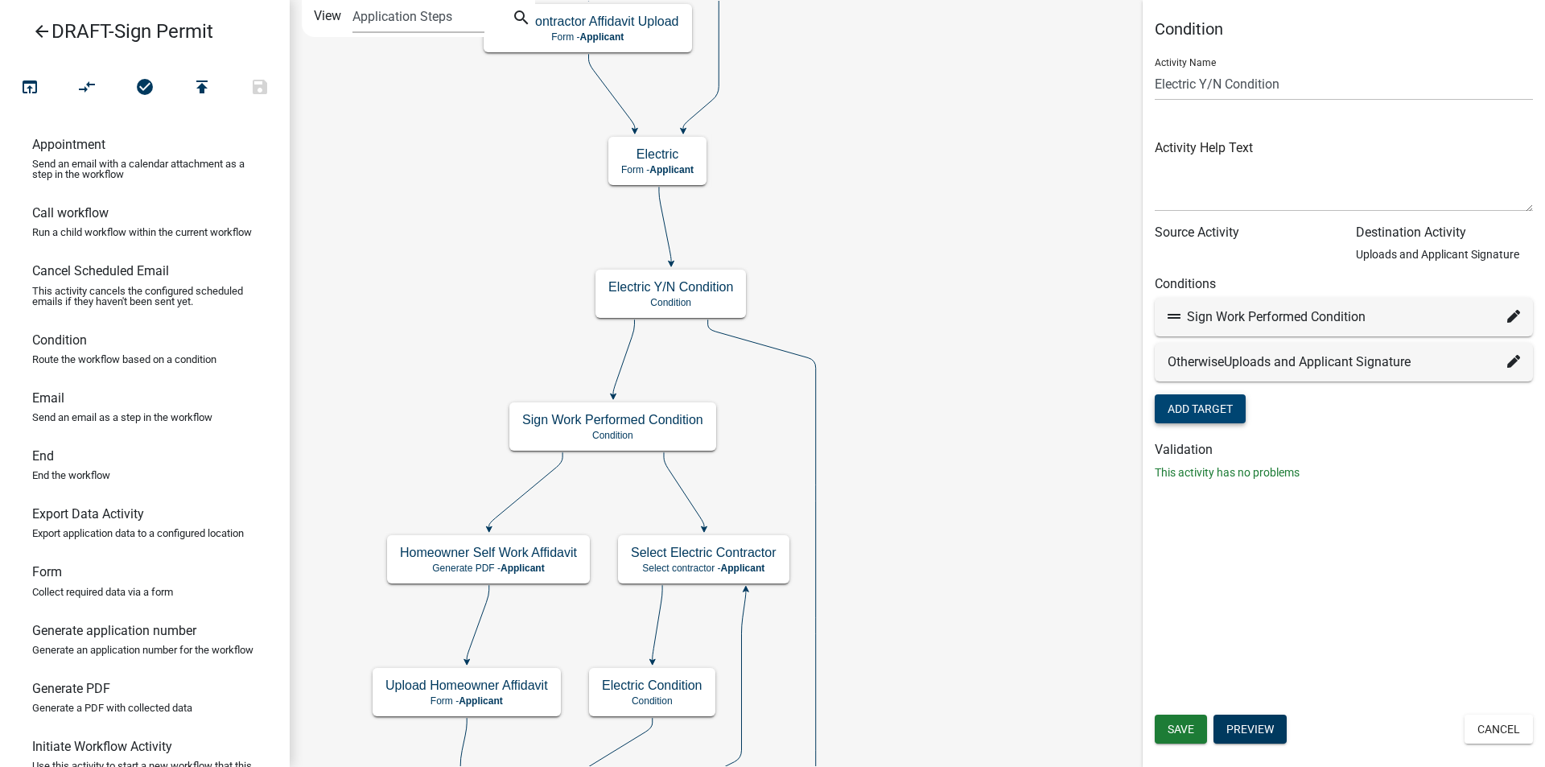
click at [1199, 408] on button "Add Target" at bounding box center [1199, 408] width 91 height 29
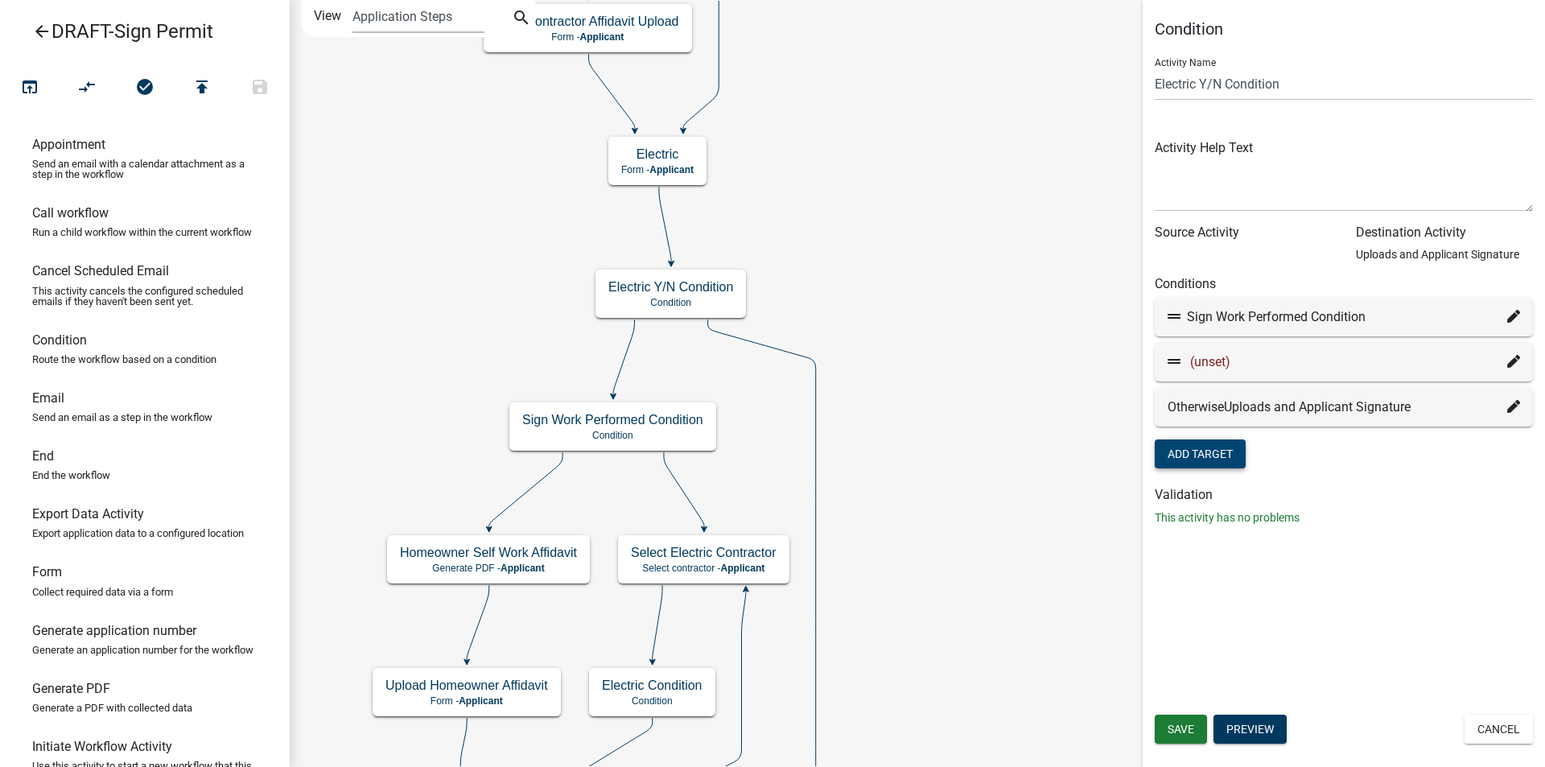
click at [1512, 355] on icon at bounding box center [1513, 361] width 13 height 13
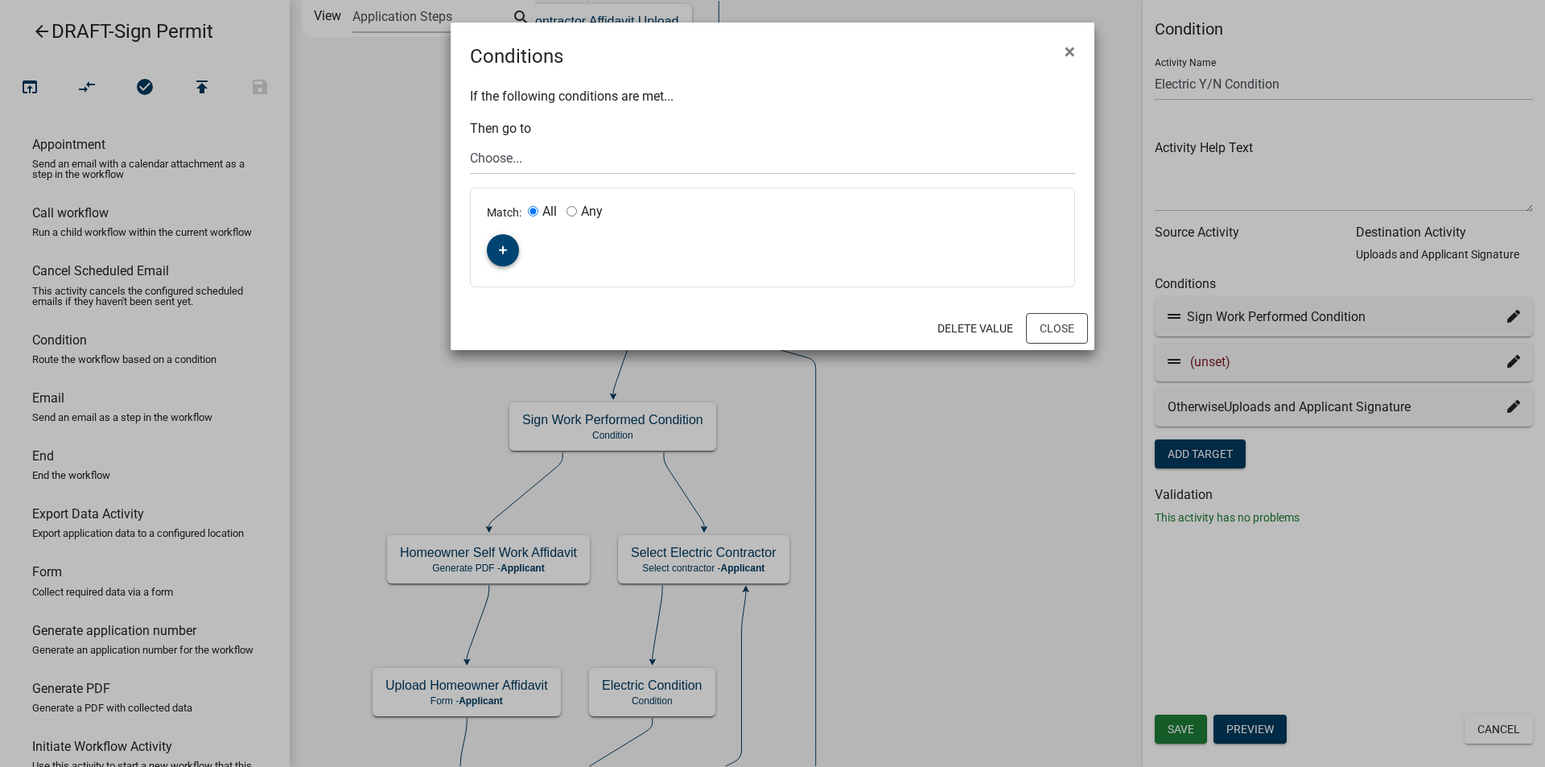
click at [500, 242] on button "button" at bounding box center [503, 250] width 32 height 32
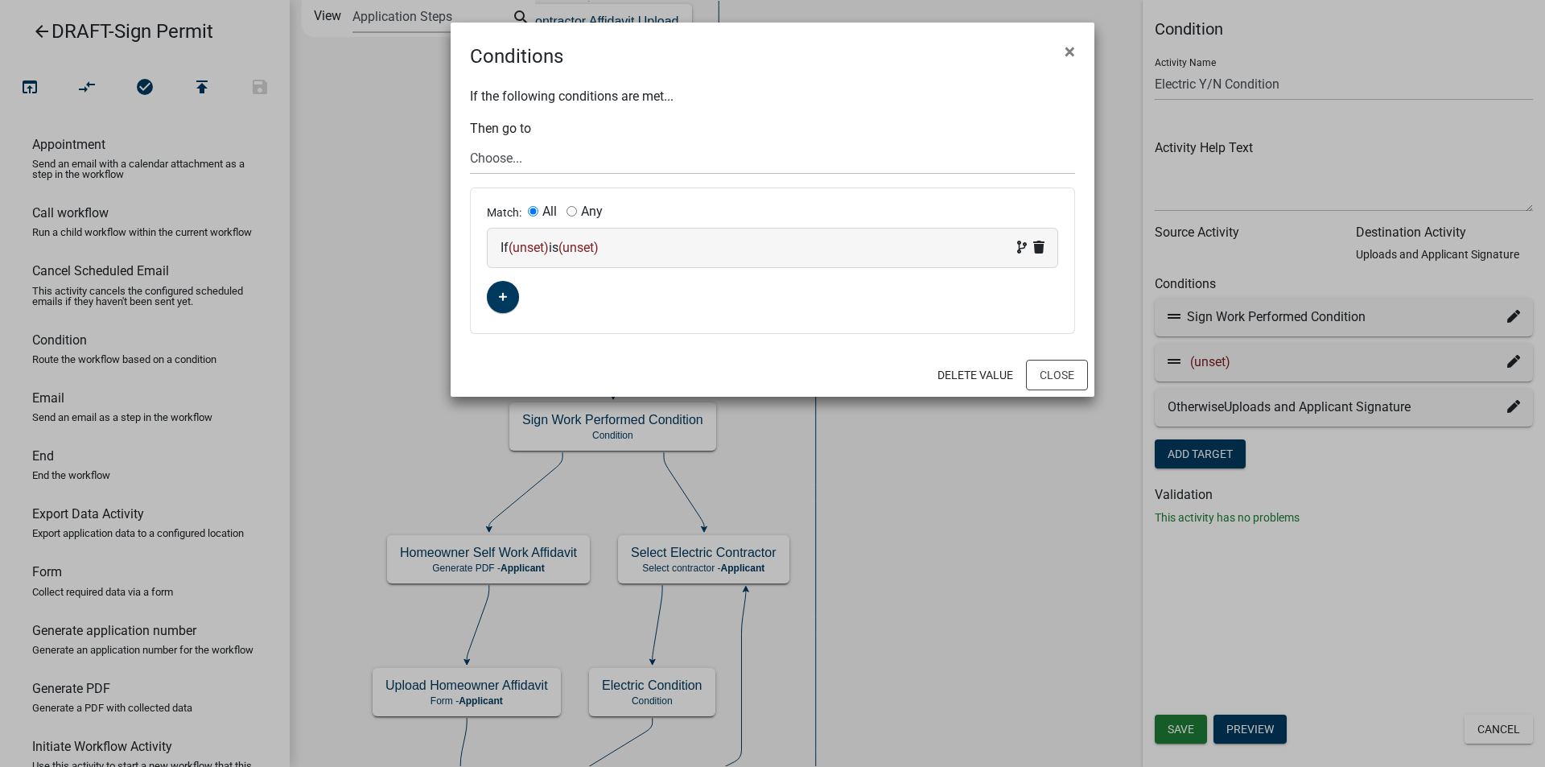
click at [529, 248] on span "(unset)" at bounding box center [528, 247] width 40 height 15
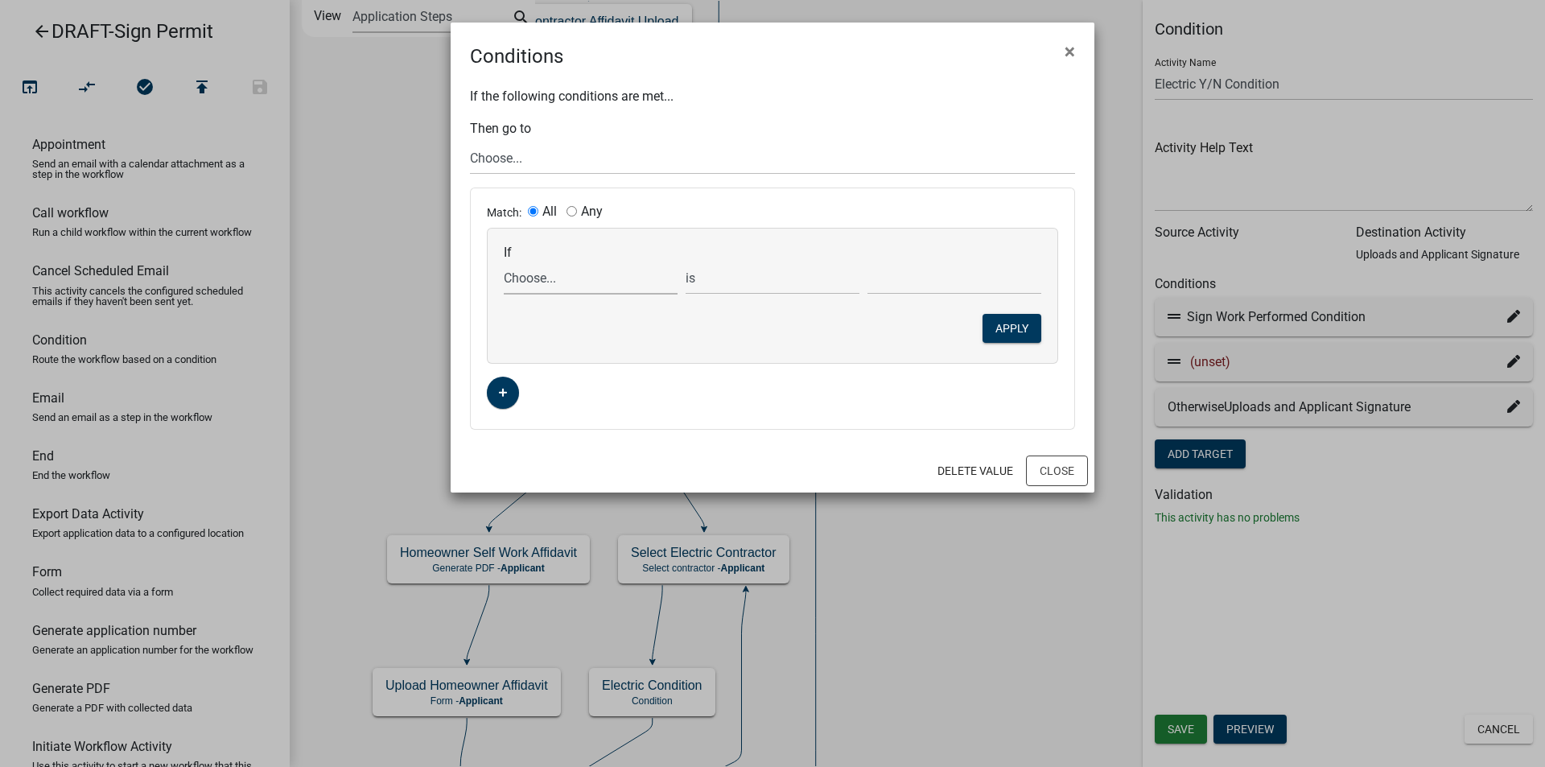
click at [538, 282] on select "Choose... Acres ALL_FEE_RECIPIENTS amperagesize APPLICANT_CITY APPLICANT_EMAIL_…" at bounding box center [591, 277] width 174 height 33
select select "155: WhoDoesWork"
click at [504, 261] on select "Choose... Acres ALL_FEE_RECIPIENTS amperagesize APPLICANT_CITY APPLICANT_EMAIL_…" at bounding box center [591, 277] width 174 height 33
click at [884, 280] on select "Choose... Contractor Property Owner" at bounding box center [954, 277] width 174 height 33
select select "2: Property Owner"
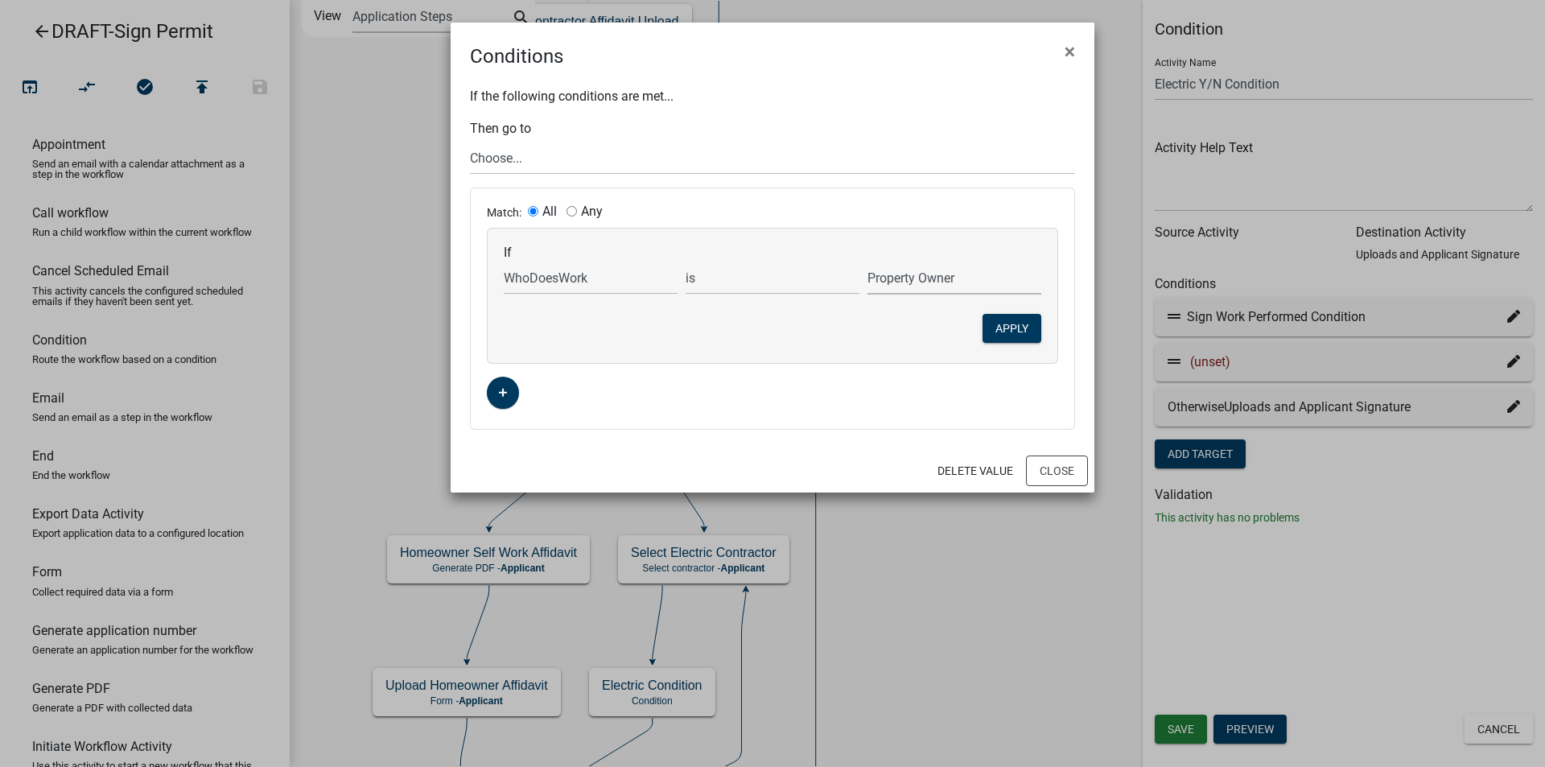
click at [867, 261] on select "Choose... Contractor Property Owner" at bounding box center [954, 277] width 174 height 33
click at [517, 159] on select "Choose... Start Applicant Login Applicant and Sign Information Building Review …" at bounding box center [772, 158] width 605 height 33
select select "62: d136f178-40c5-49e7-a1e6-38bbff58501c"
click at [470, 142] on select "Choose... Start Applicant Login Applicant and Sign Information Building Review …" at bounding box center [772, 158] width 605 height 33
click at [1013, 319] on button "Apply" at bounding box center [1011, 328] width 59 height 29
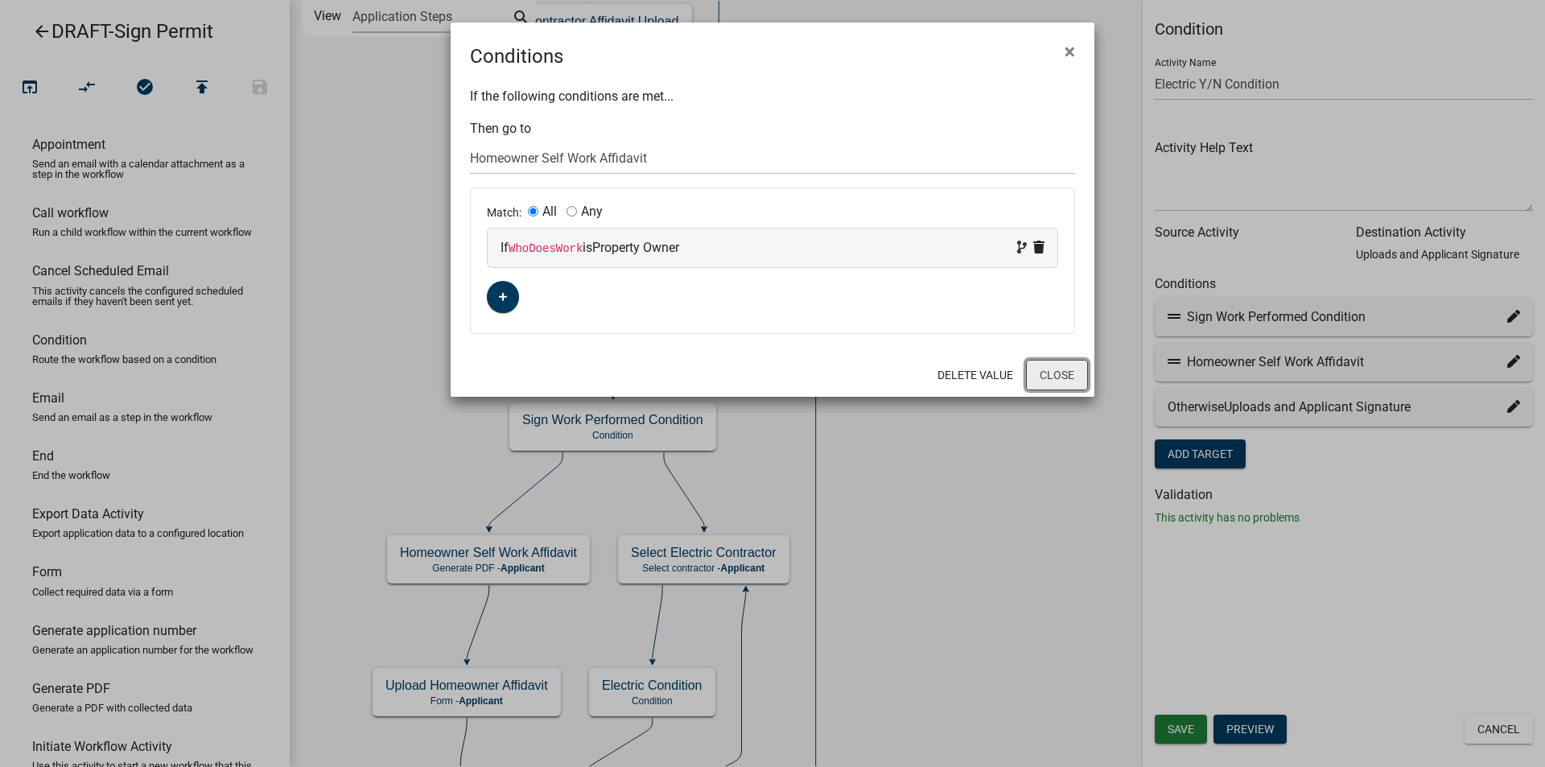
click at [1046, 375] on button "Close" at bounding box center [1057, 375] width 62 height 31
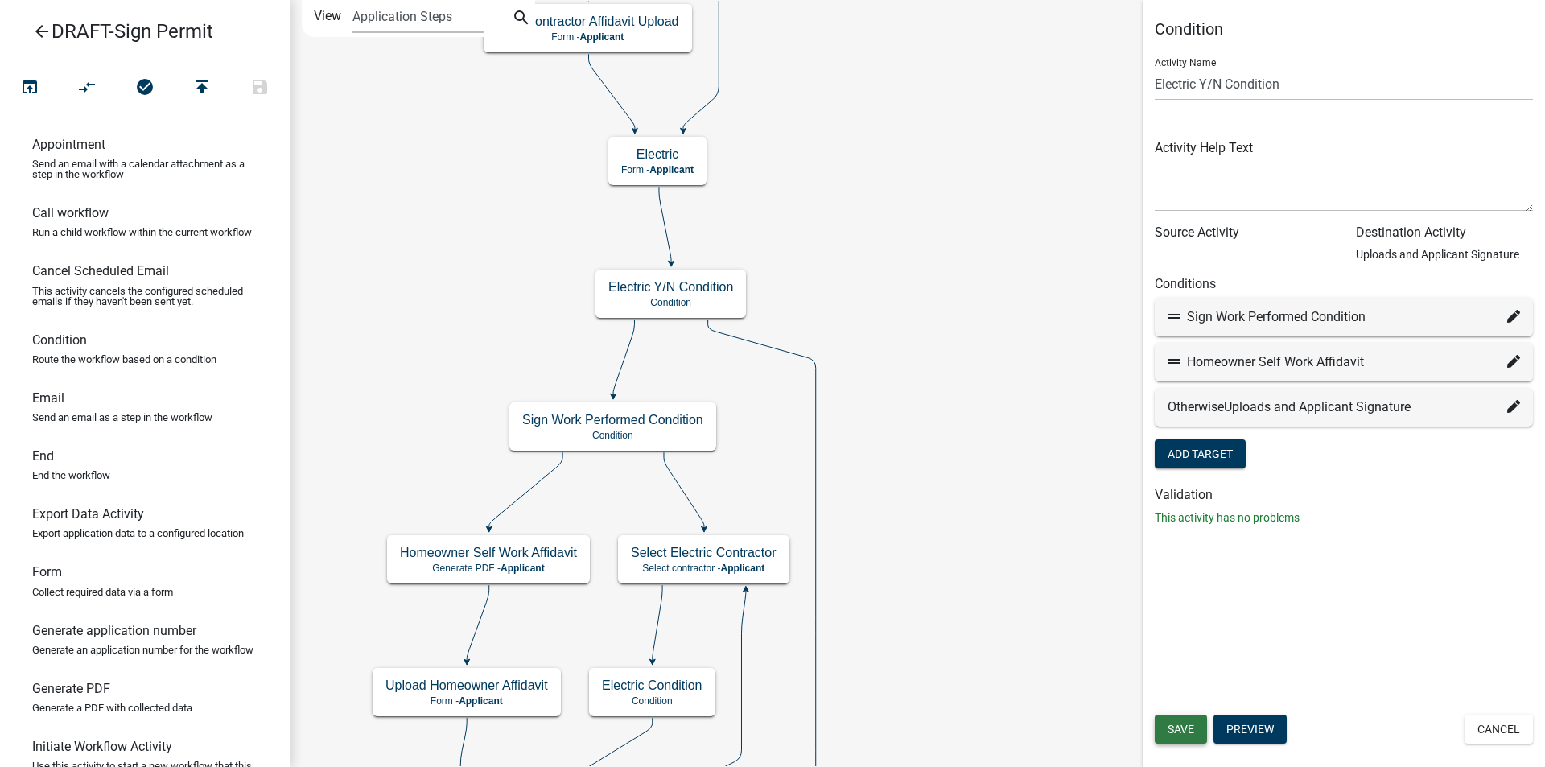
click at [1182, 724] on span "Save" at bounding box center [1180, 728] width 27 height 13
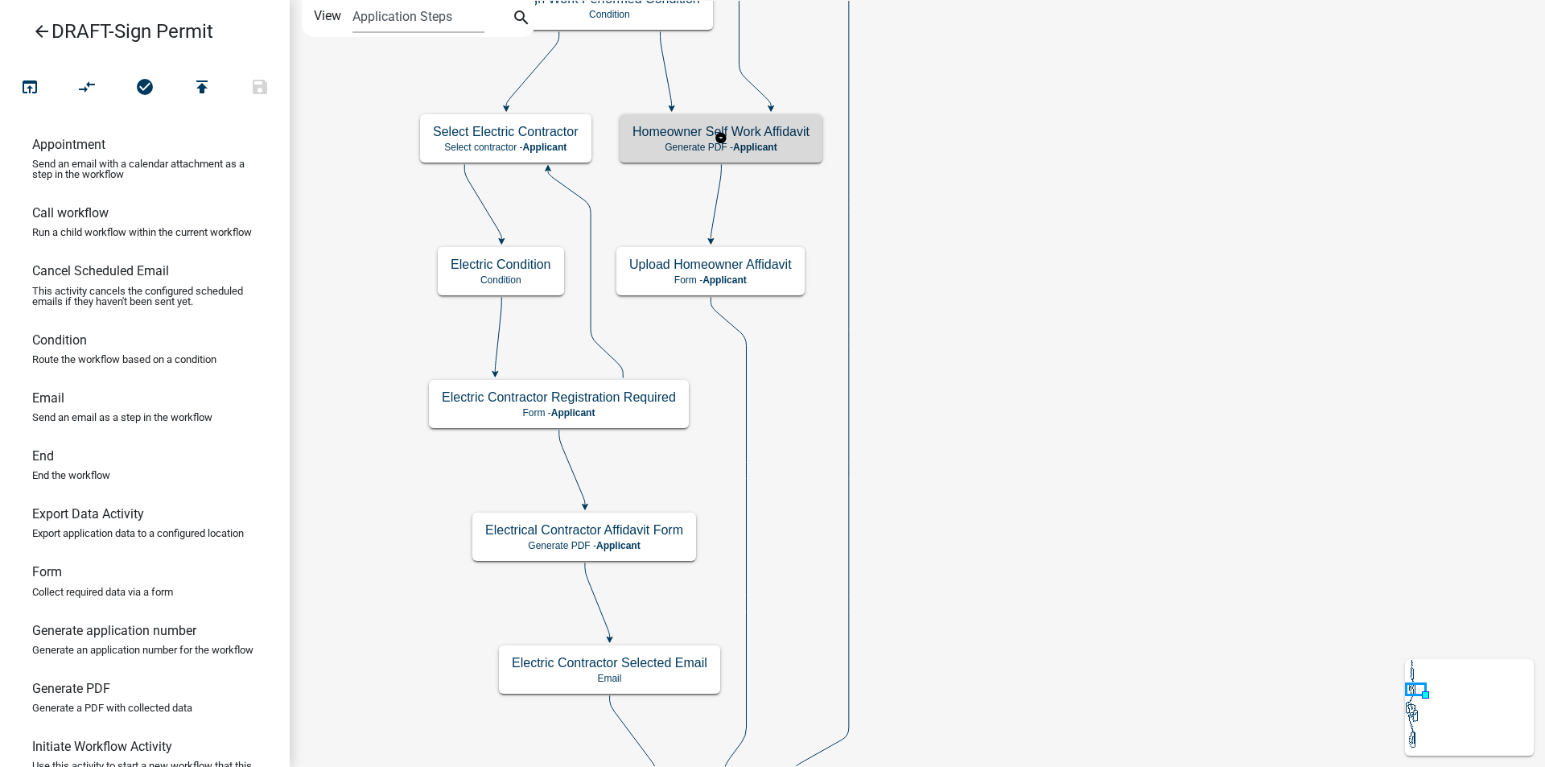
click at [772, 142] on span "Applicant" at bounding box center [755, 147] width 44 height 11
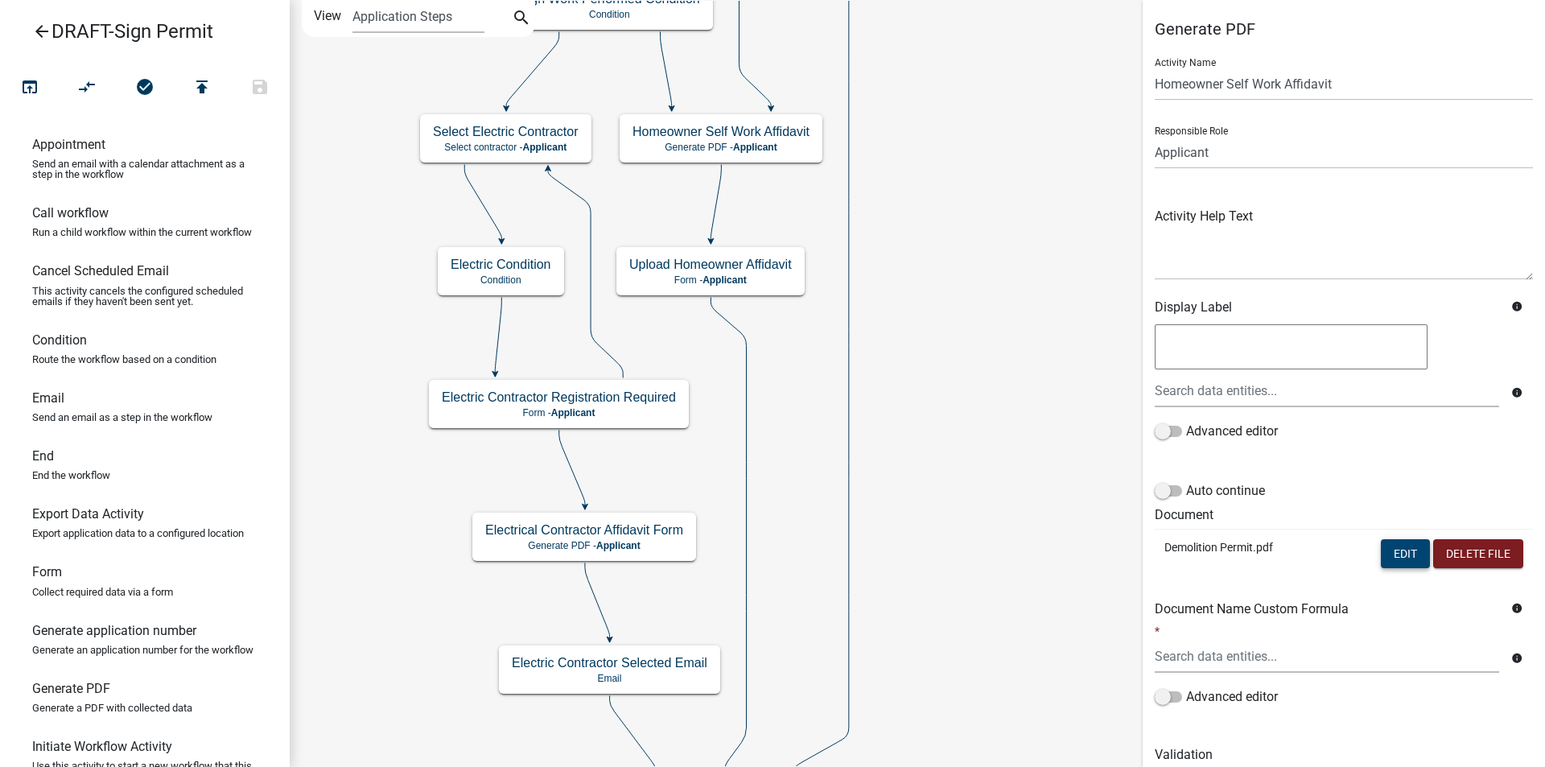
click at [1384, 555] on button "Edit" at bounding box center [1404, 553] width 49 height 29
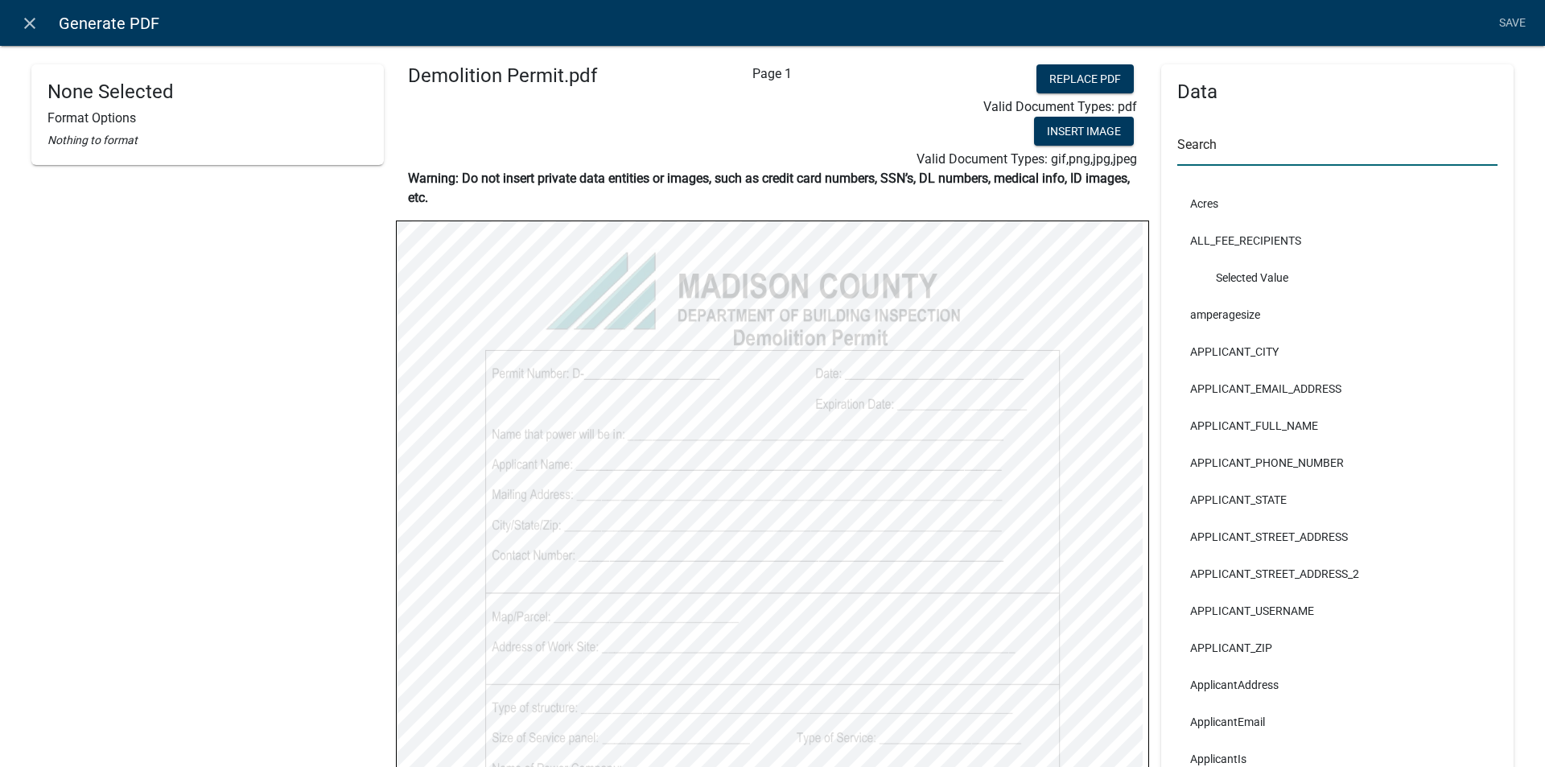
click at [1252, 140] on input "text" at bounding box center [1337, 149] width 320 height 33
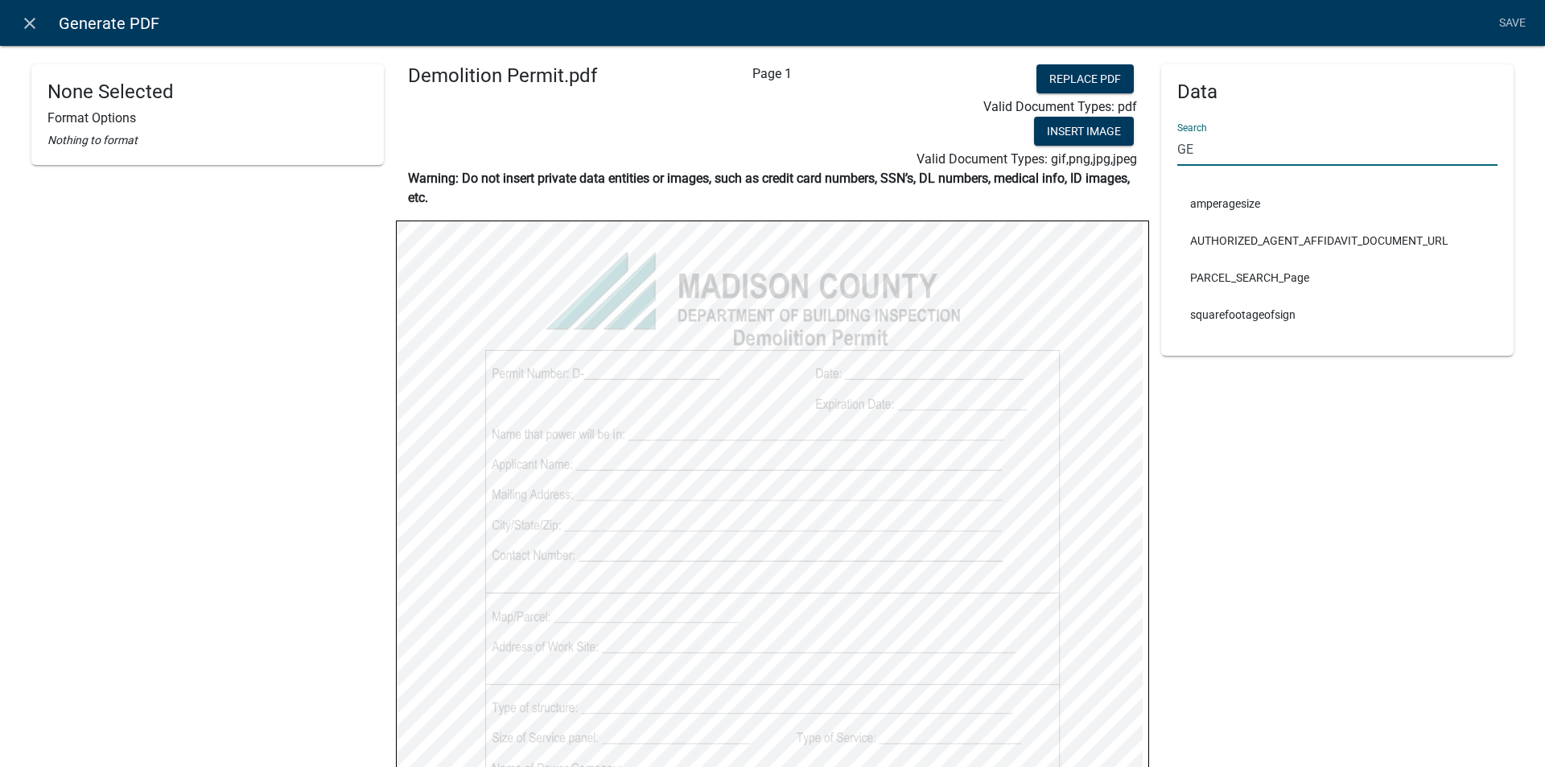
type input "G"
type input "g"
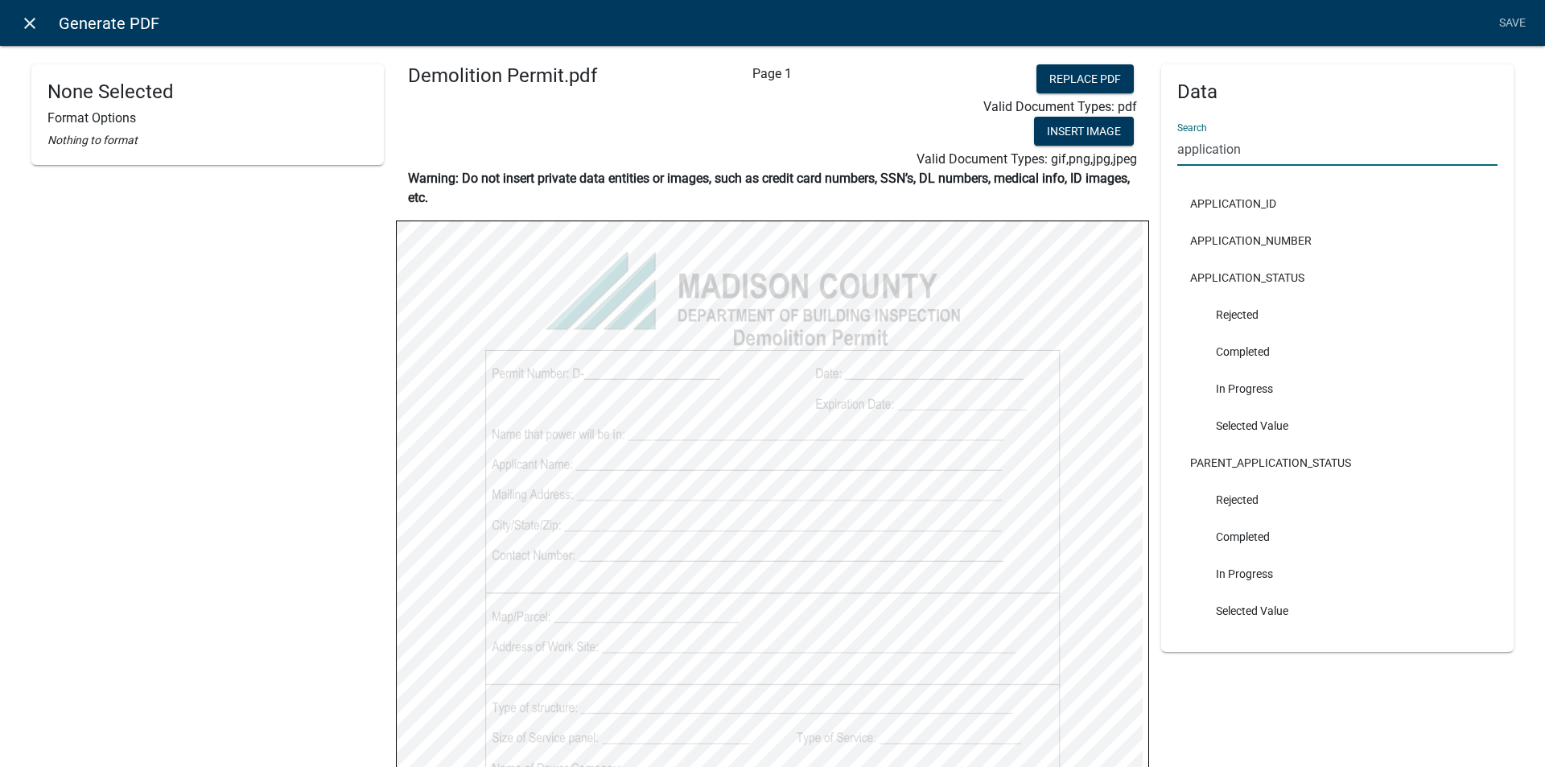
type input "application"
click at [27, 21] on icon "close" at bounding box center [29, 23] width 19 height 19
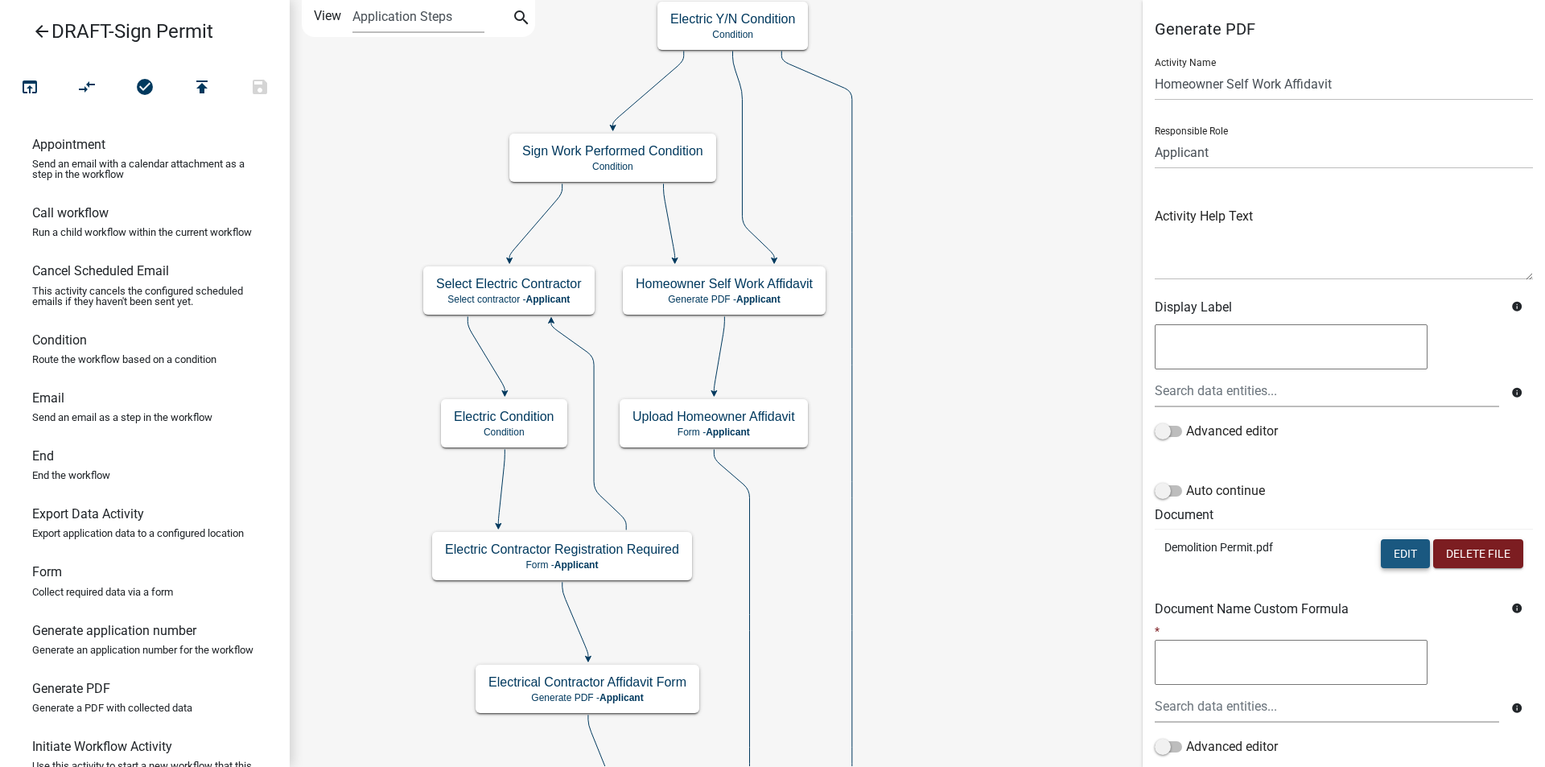
click at [1386, 551] on button "Edit" at bounding box center [1404, 553] width 49 height 29
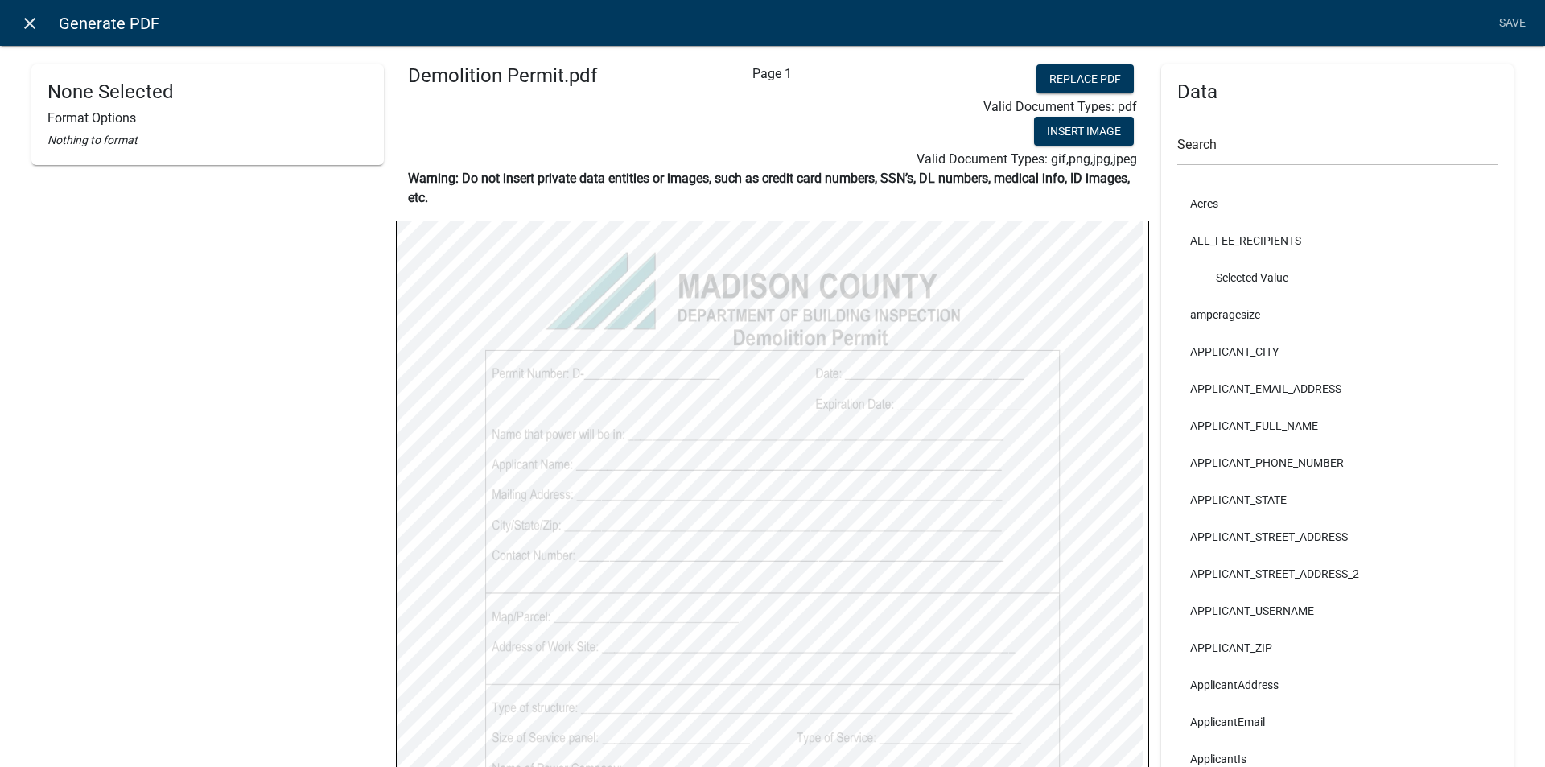
click at [29, 20] on icon "close" at bounding box center [29, 23] width 19 height 19
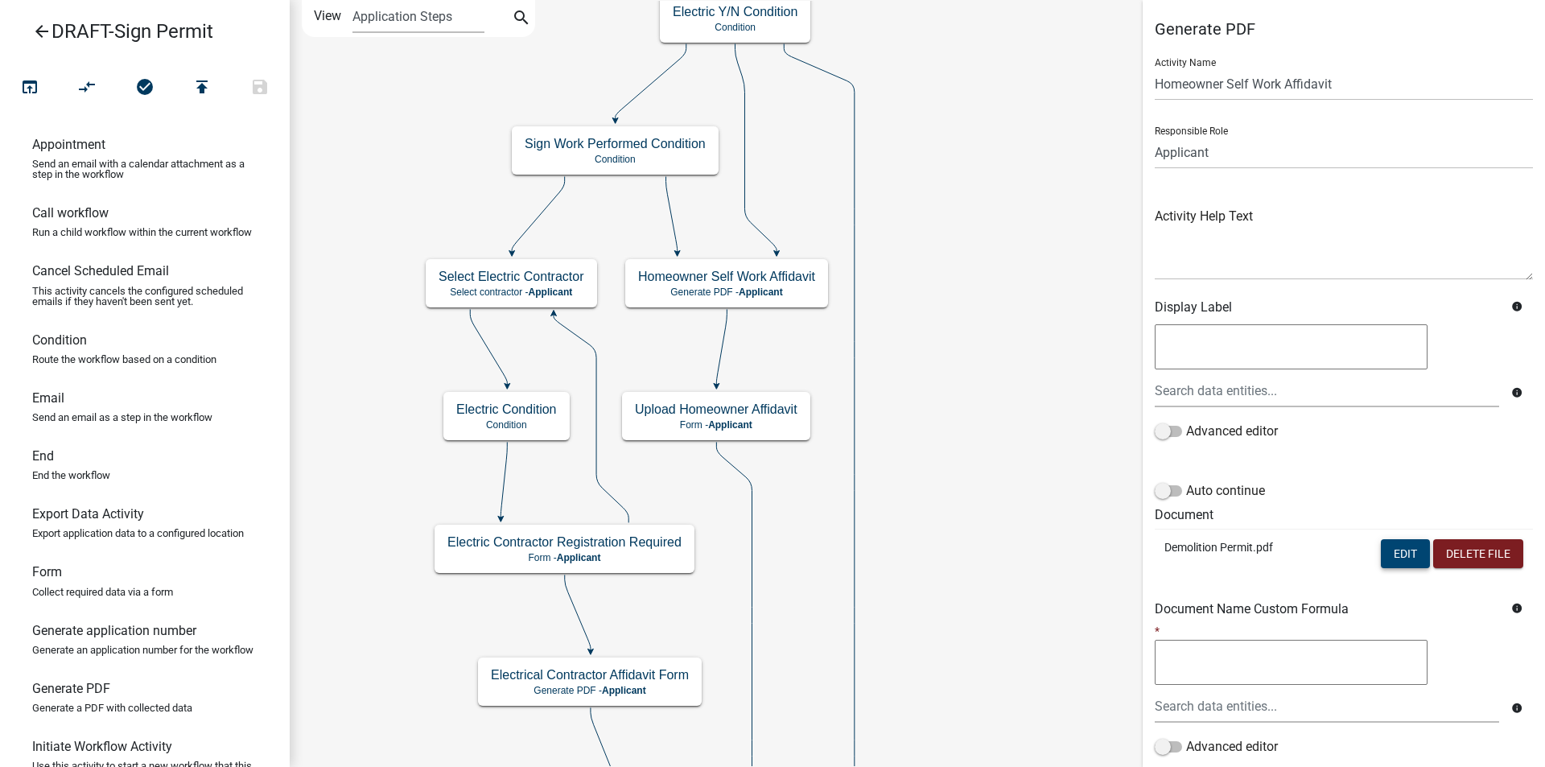
click at [1380, 555] on button "Edit" at bounding box center [1404, 553] width 49 height 29
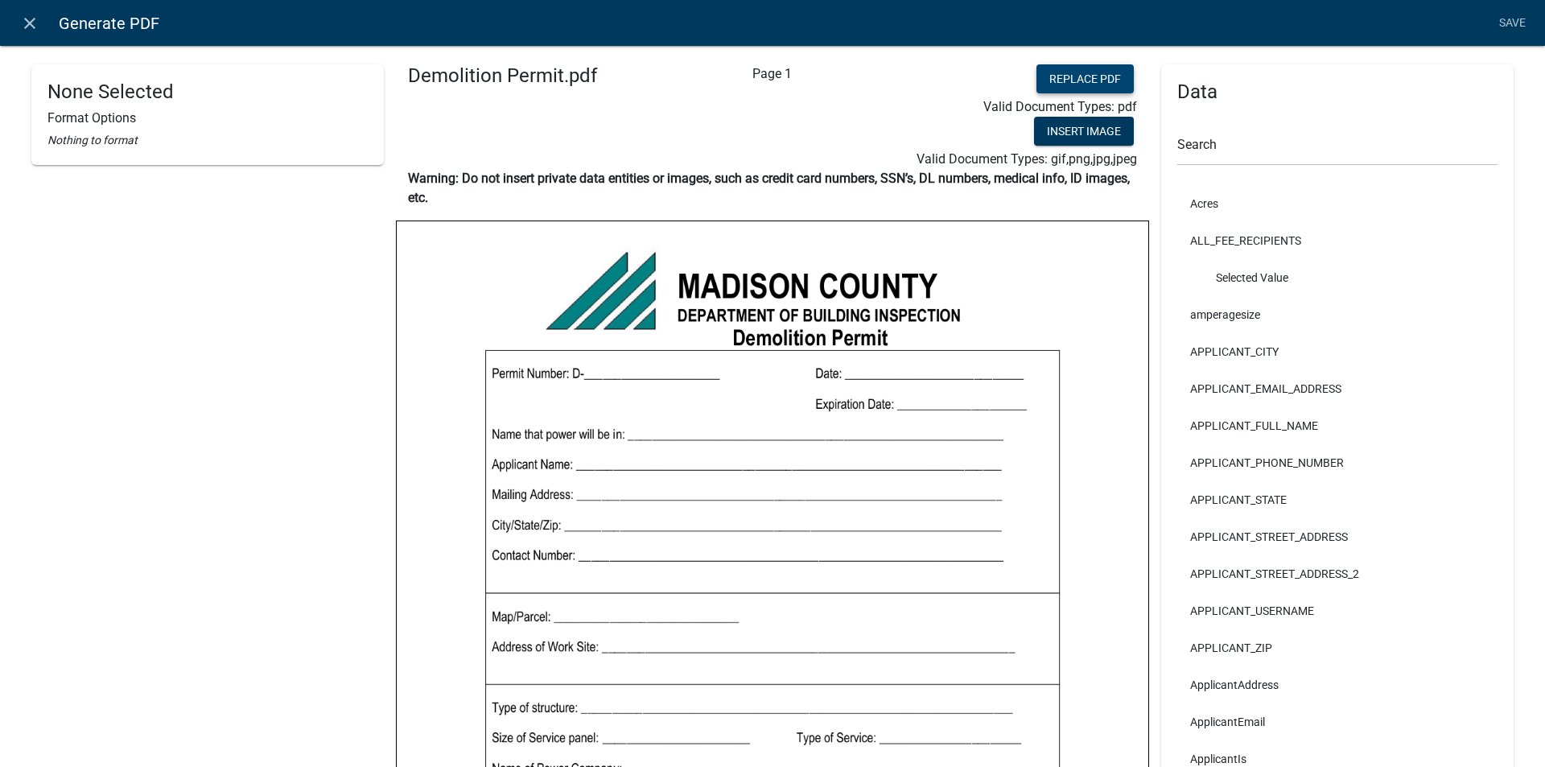
click at [1036, 78] on button "Replace PDF" at bounding box center [1084, 78] width 97 height 29
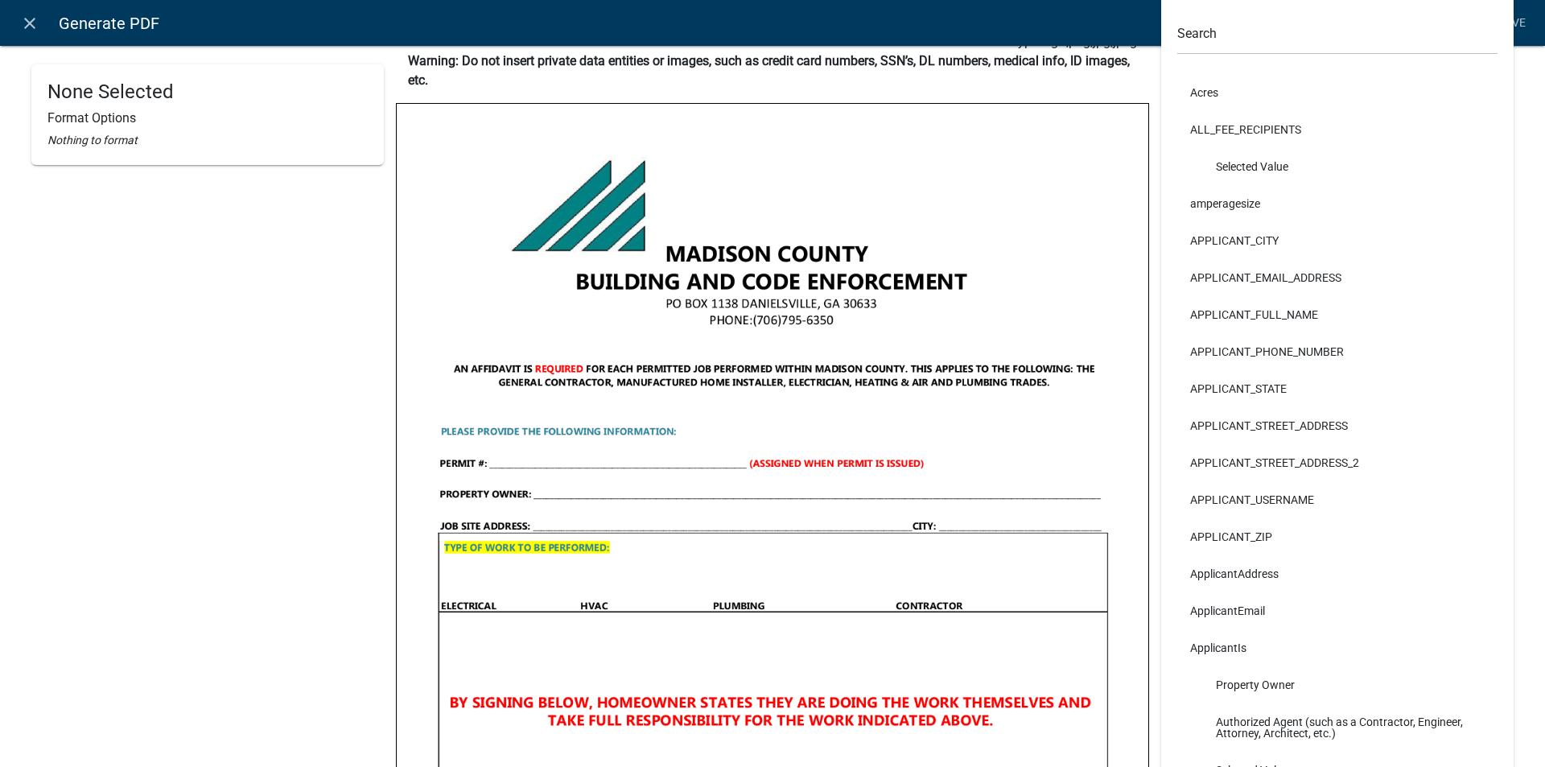
scroll to position [95, 0]
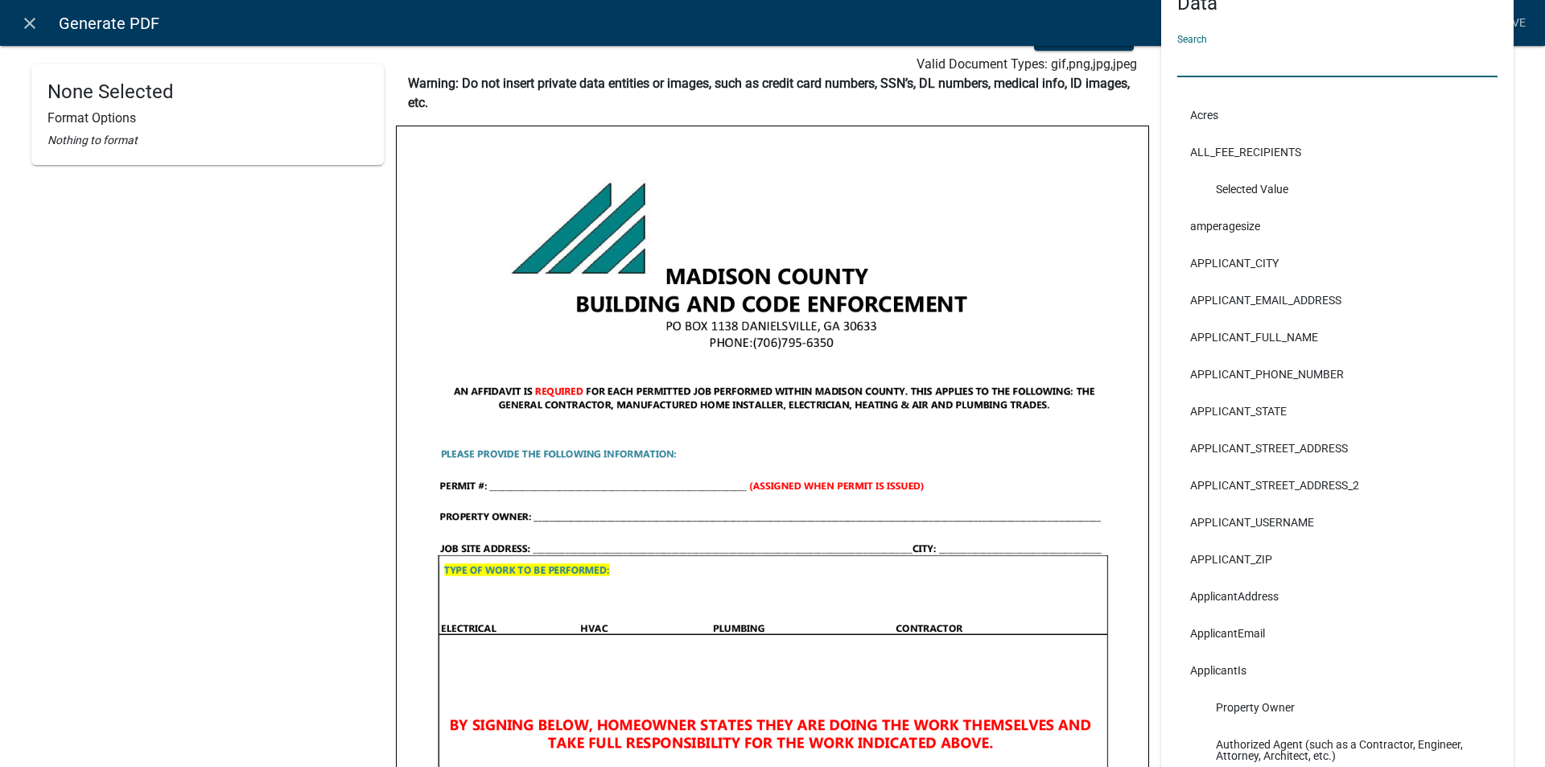
click at [1244, 69] on input "text" at bounding box center [1337, 60] width 320 height 33
click at [1520, 23] on link "Save" at bounding box center [1511, 23] width 40 height 31
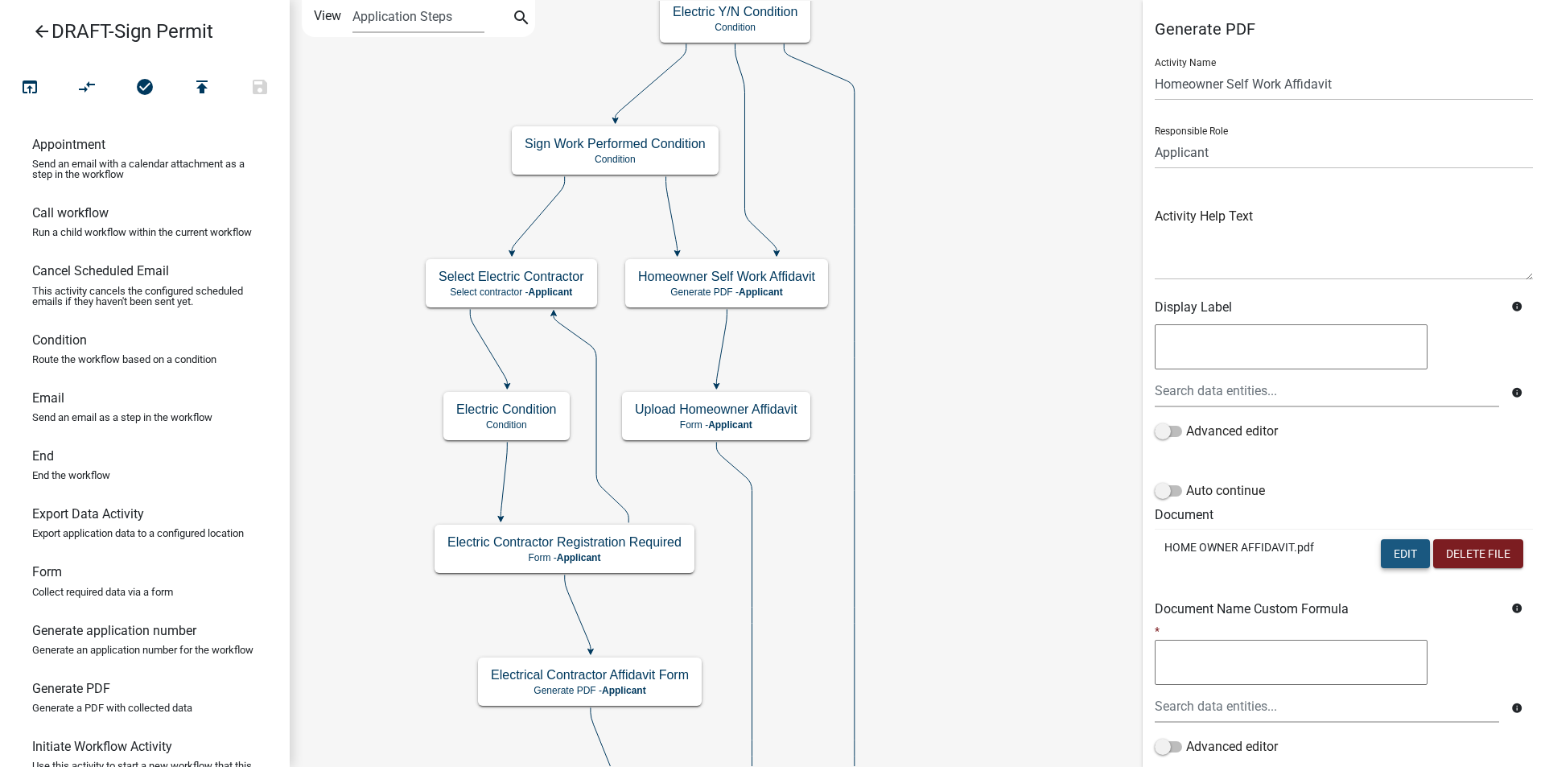
click at [1397, 558] on button "Edit" at bounding box center [1404, 553] width 49 height 29
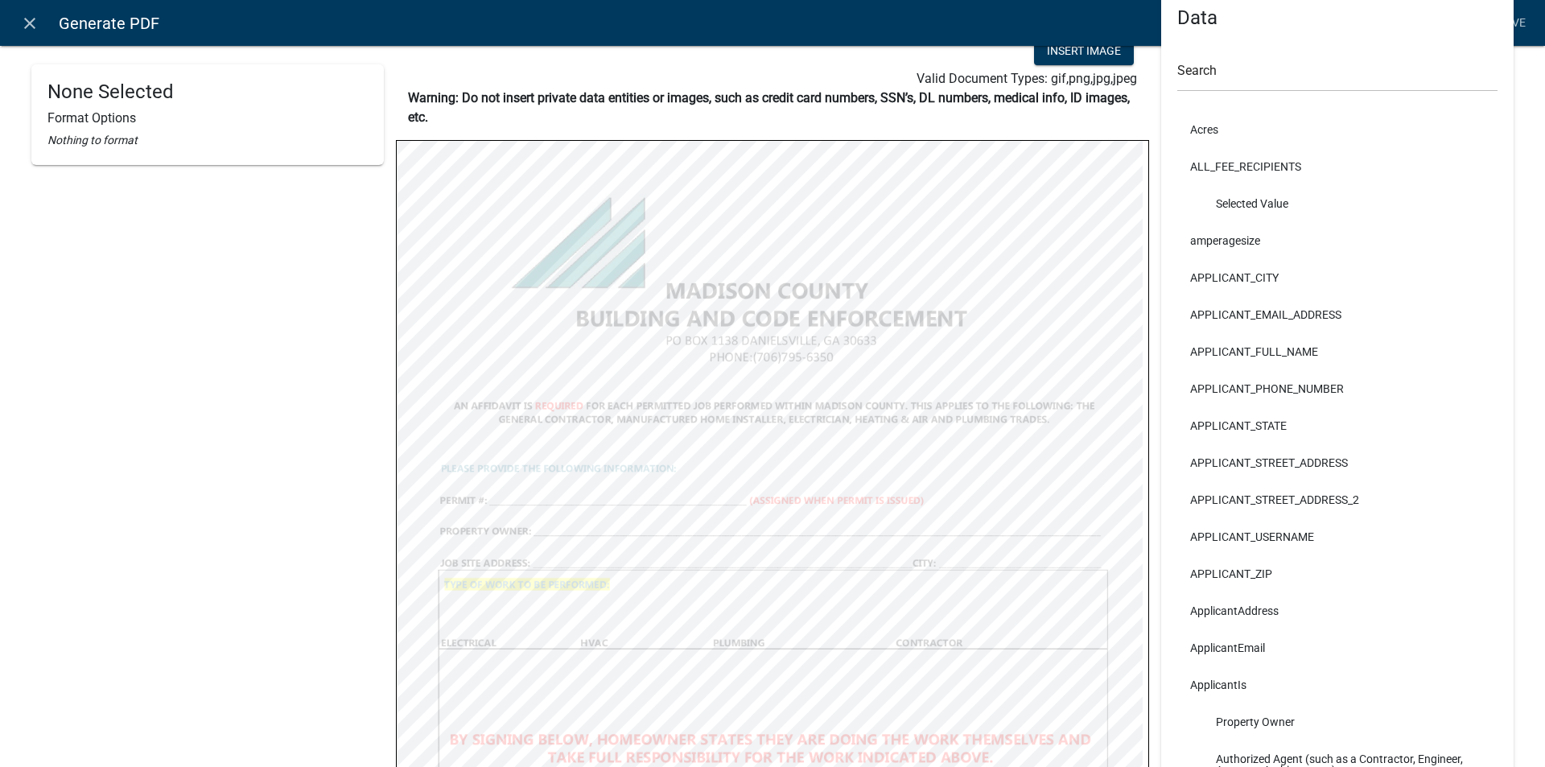
scroll to position [0, 0]
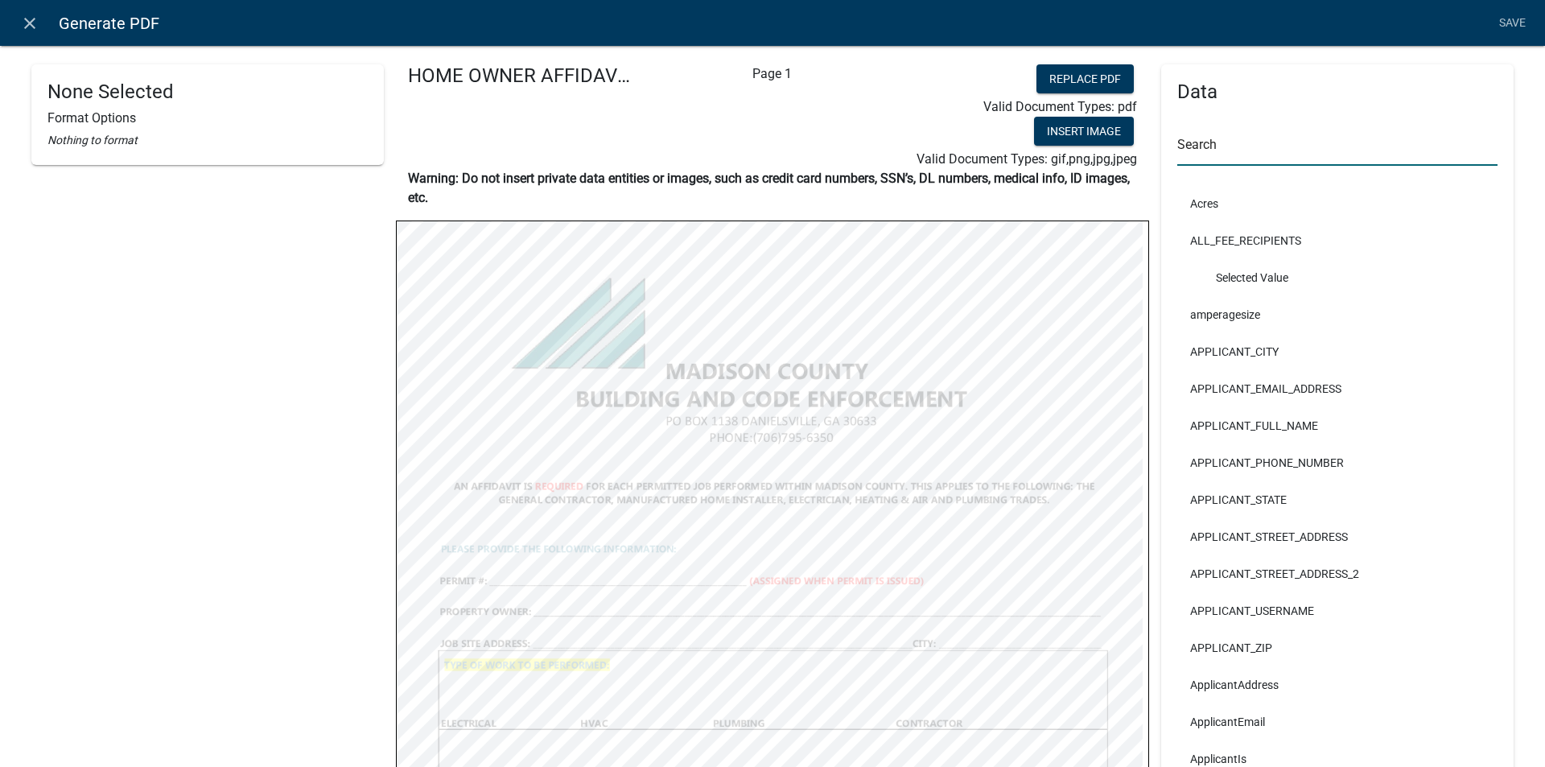
click at [1207, 152] on input "text" at bounding box center [1337, 149] width 320 height 33
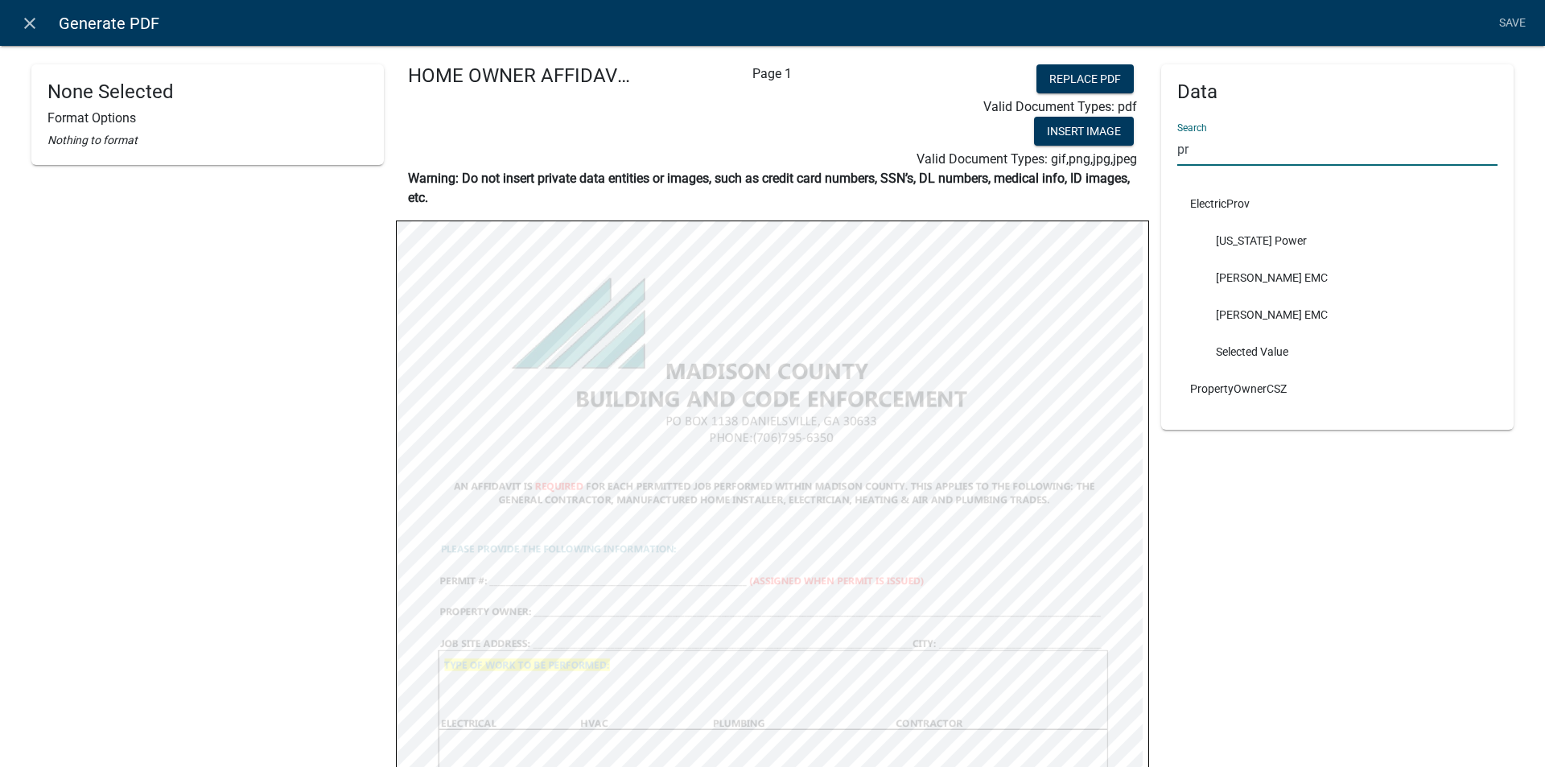
type input "p"
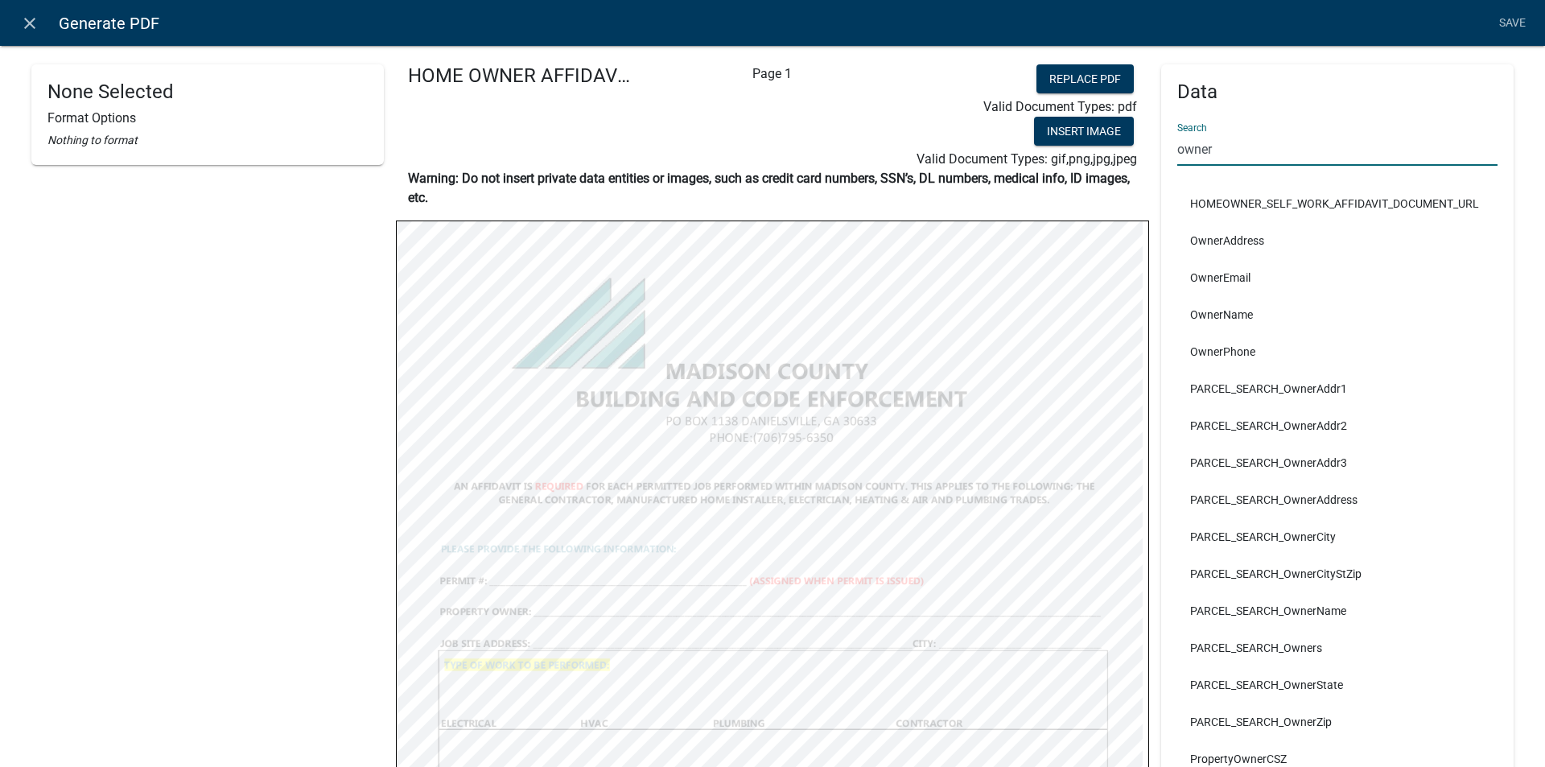
type input "owner"
select select
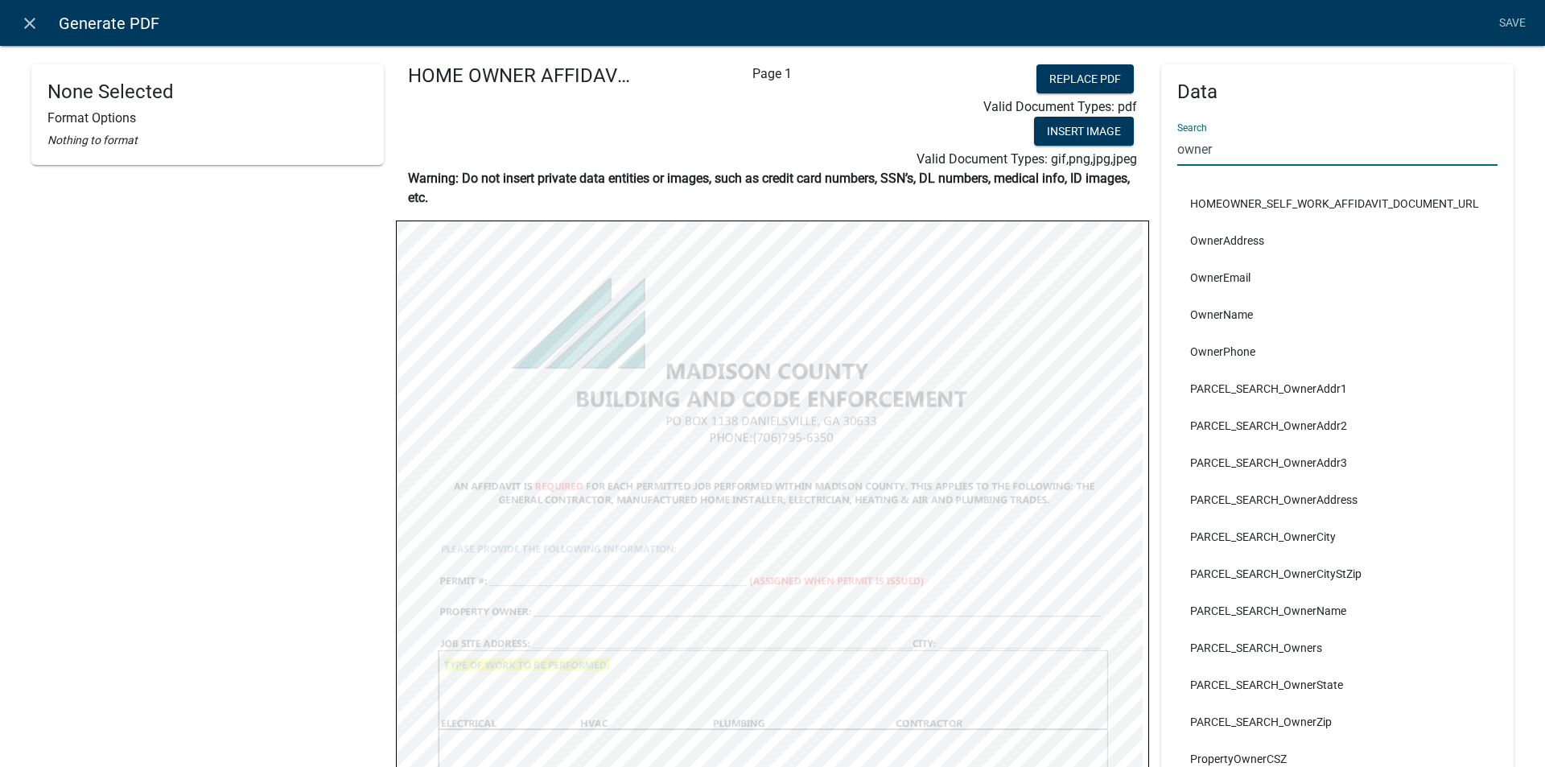
drag, startPoint x: 1180, startPoint y: 157, endPoint x: 1097, endPoint y: 162, distance: 83.0
click at [1097, 162] on div "None Selected Format Options Nothing to format HOME OWNER AFFIDAVIT.pdf Page 1 …" at bounding box center [772, 647] width 1506 height 1166
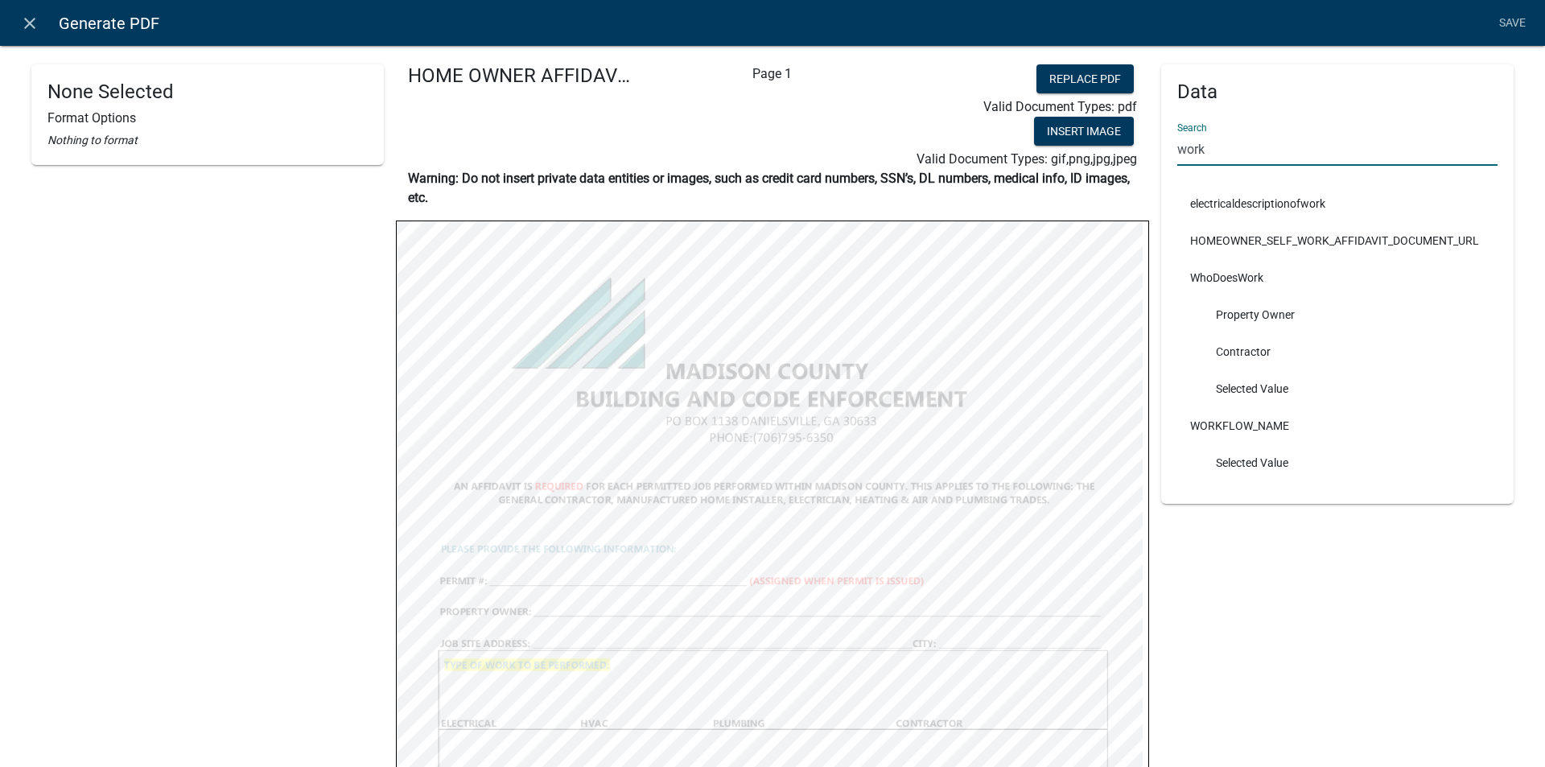
drag, startPoint x: 1180, startPoint y: 153, endPoint x: 1154, endPoint y: 158, distance: 27.0
click at [1161, 158] on div "Data Search work electricaldescriptionofwork HOMEOWNER_SELF_WORK_AFFIDAVIT_DOCU…" at bounding box center [1337, 283] width 352 height 439
type input "k"
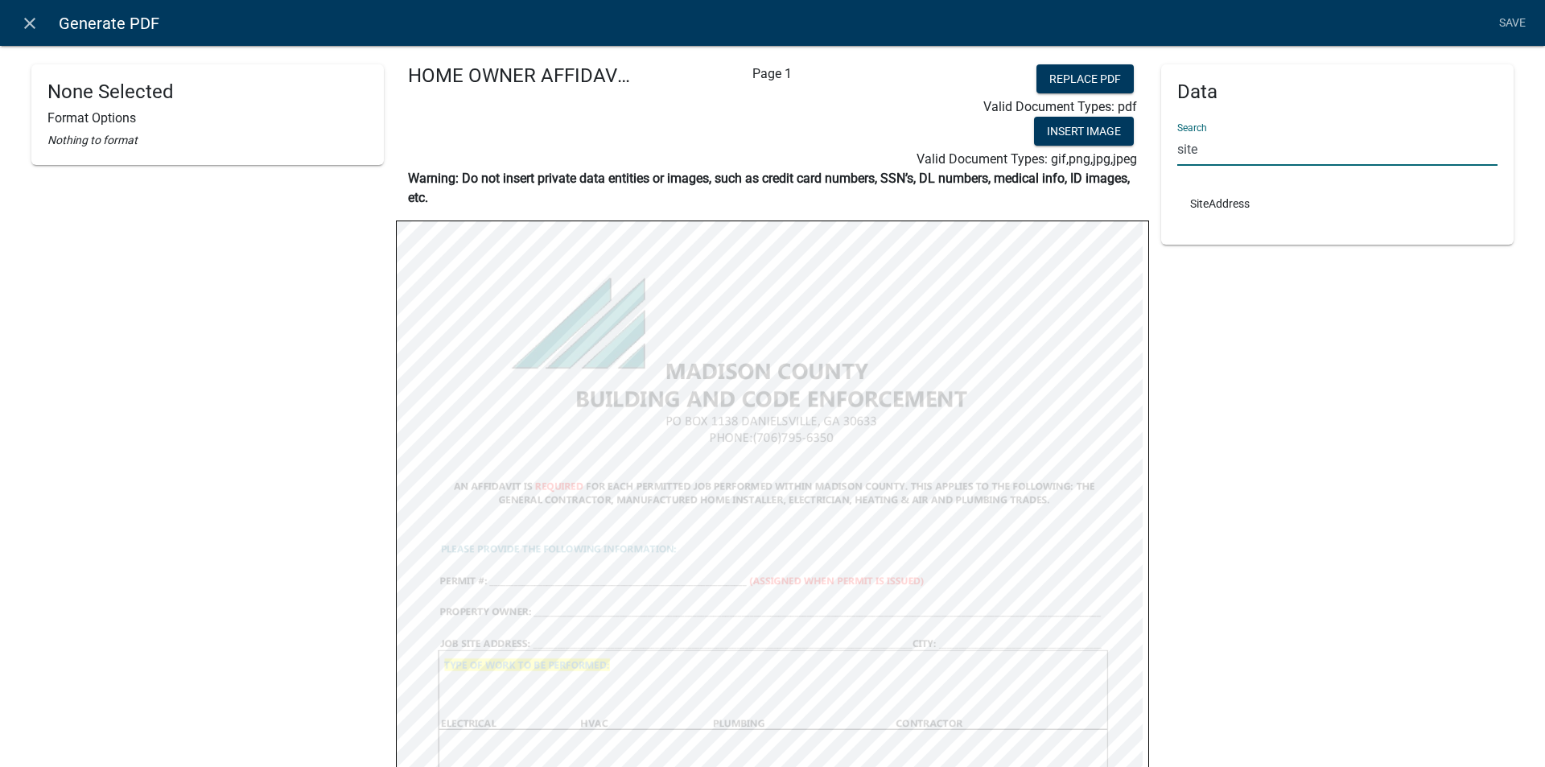
type input "site"
select select
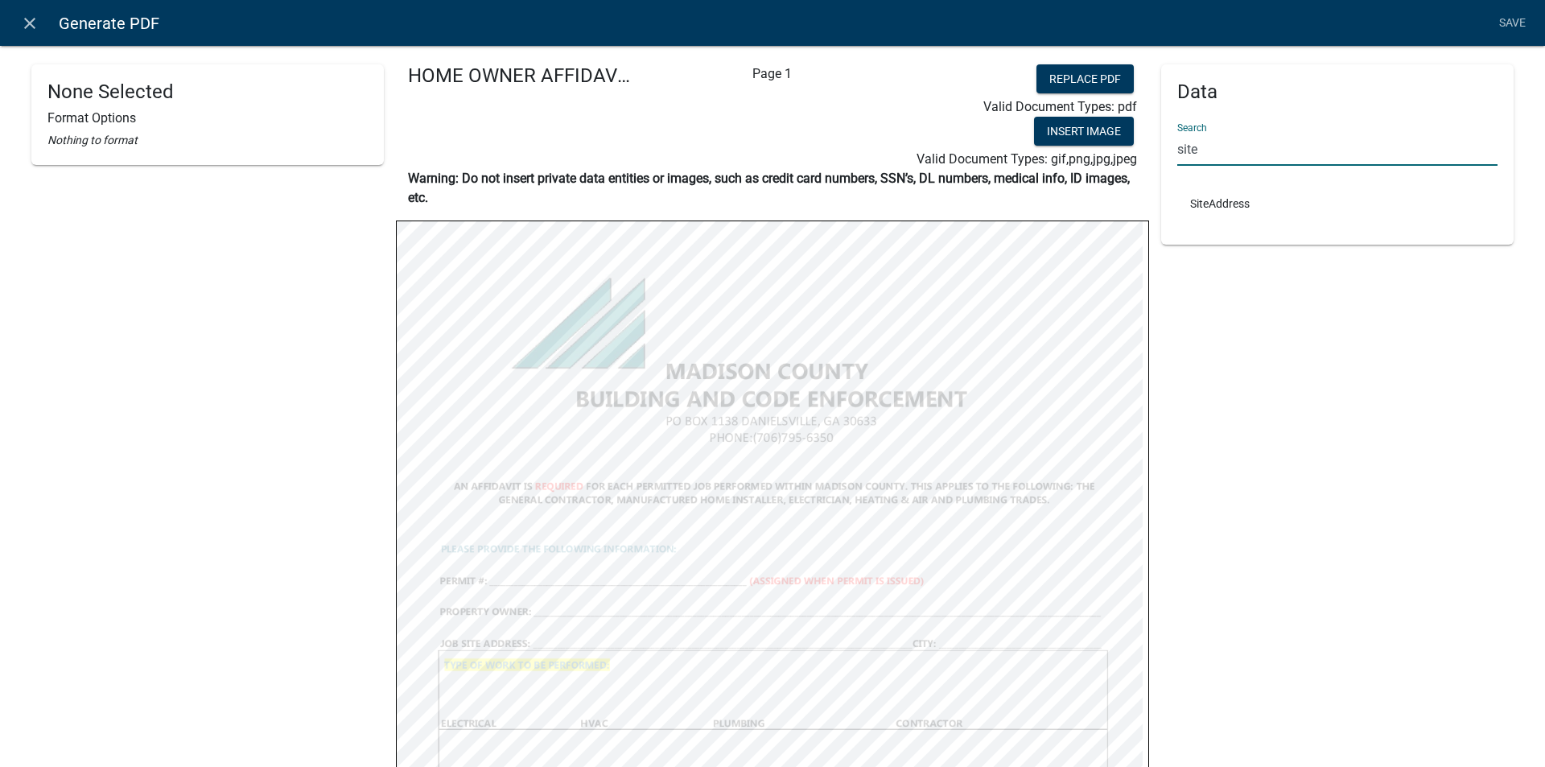
drag, startPoint x: 1187, startPoint y: 146, endPoint x: 1150, endPoint y: 152, distance: 38.4
click at [1150, 152] on div "Data Search site SiteAddress" at bounding box center [1337, 647] width 376 height 1166
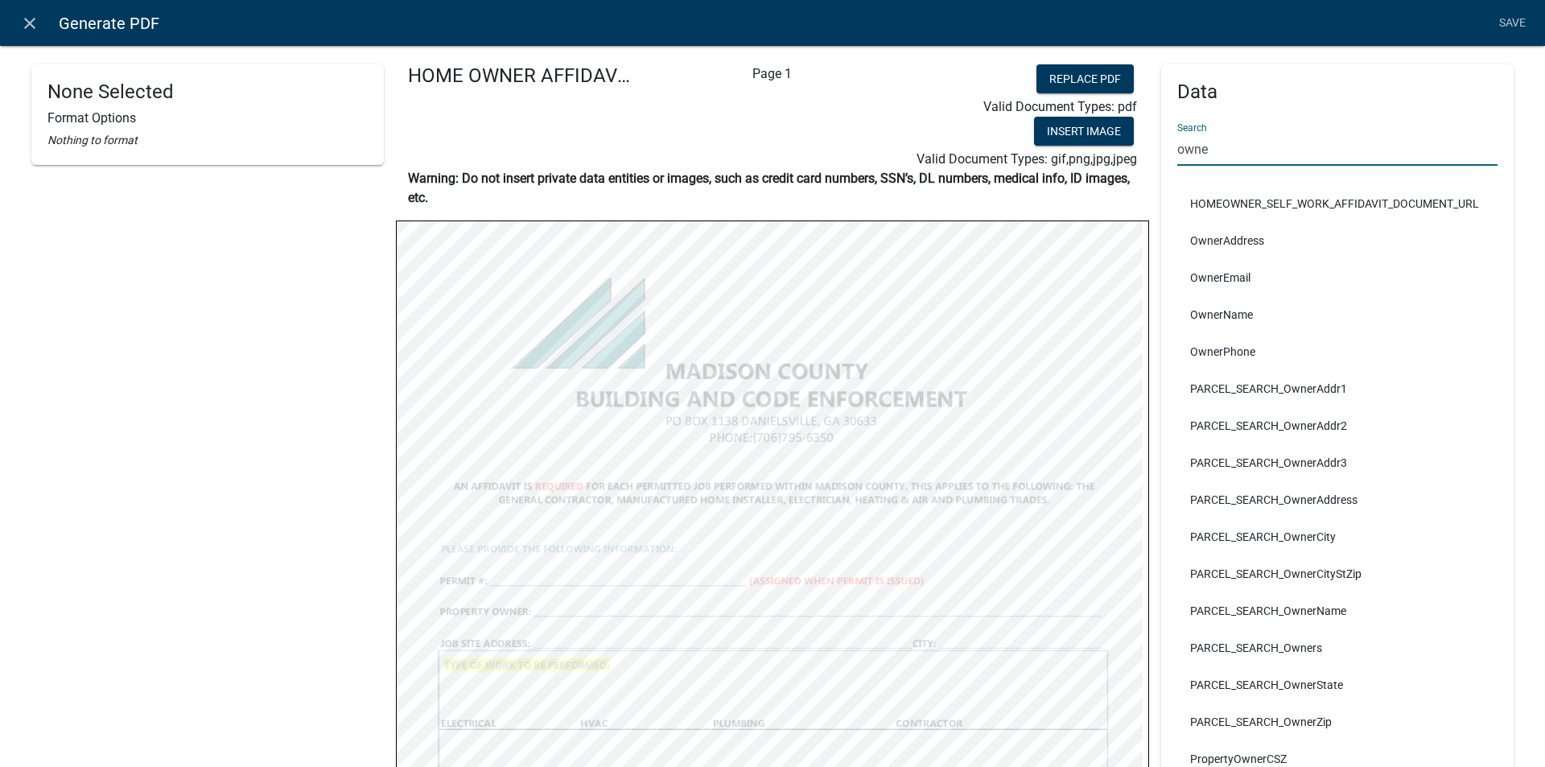
type input "owner"
drag, startPoint x: 1230, startPoint y: 158, endPoint x: 1155, endPoint y: 166, distance: 75.2
click at [1161, 166] on div "Data Search owner HOMEOWNER_SELF_WORK_AFFIDAVIT_DOCUMENT_URL OwnerAddress Owner…" at bounding box center [1337, 431] width 352 height 735
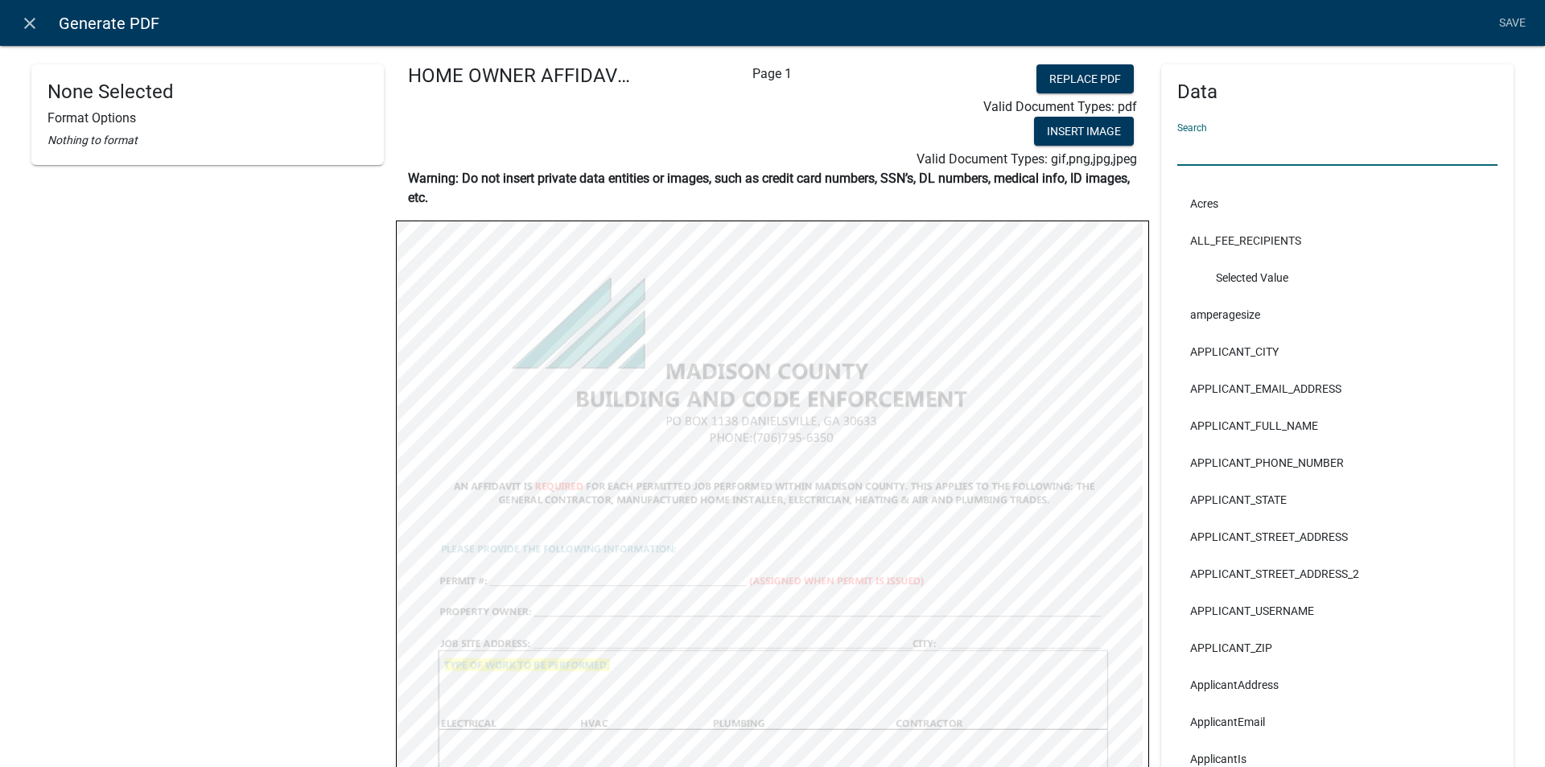
click at [1186, 146] on input "text" at bounding box center [1337, 149] width 320 height 33
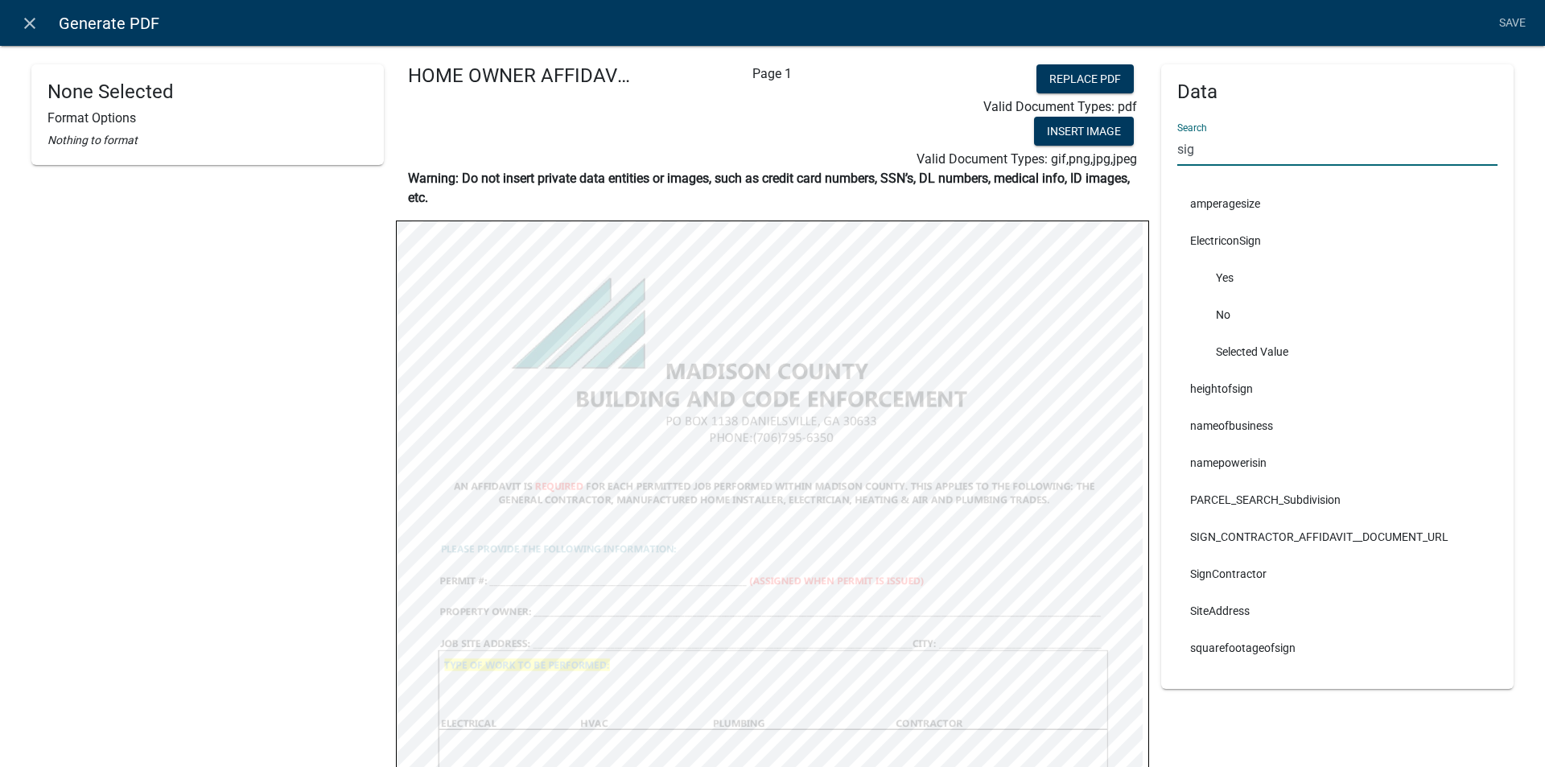
type input "sign"
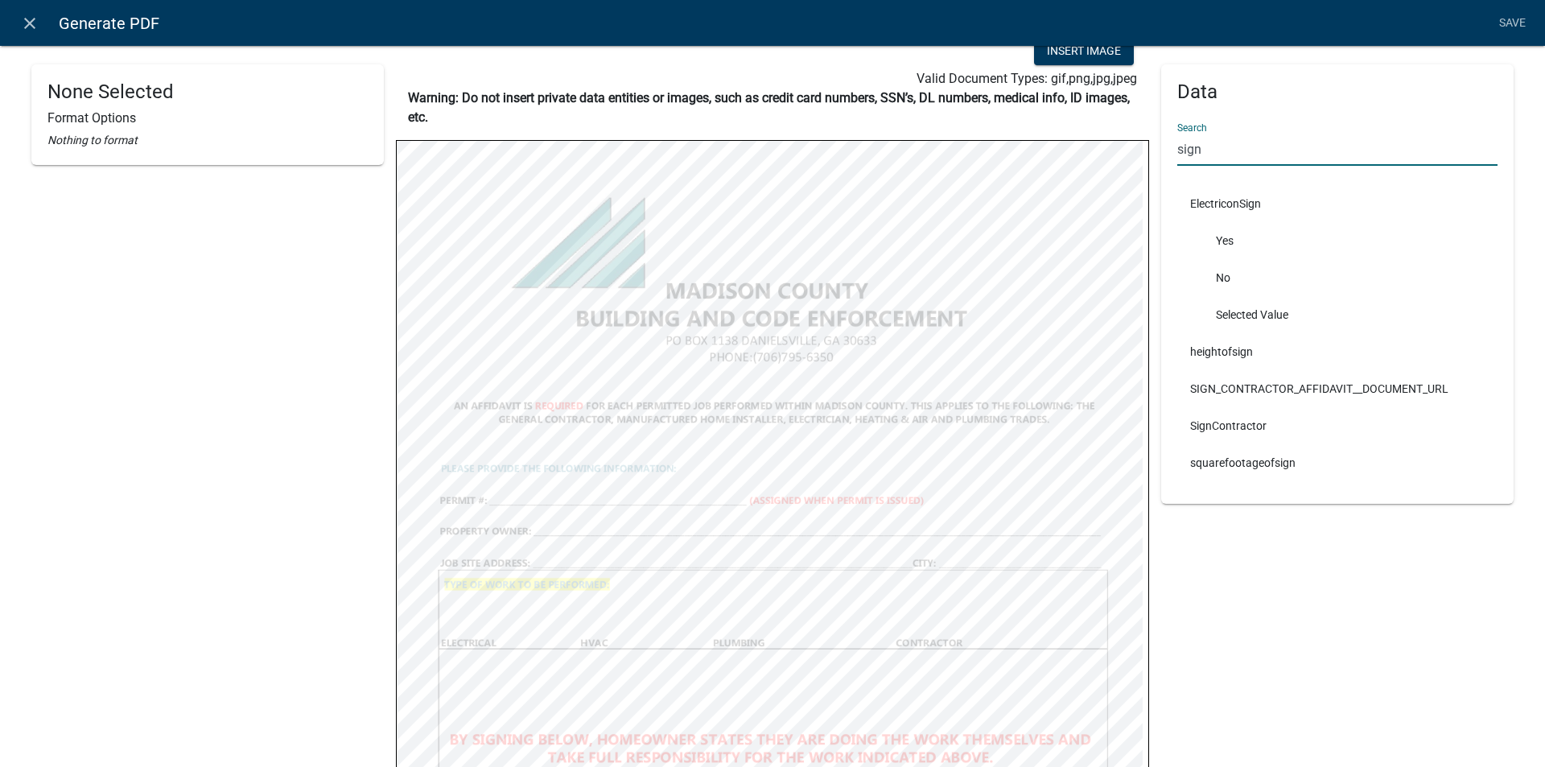
scroll to position [161, 0]
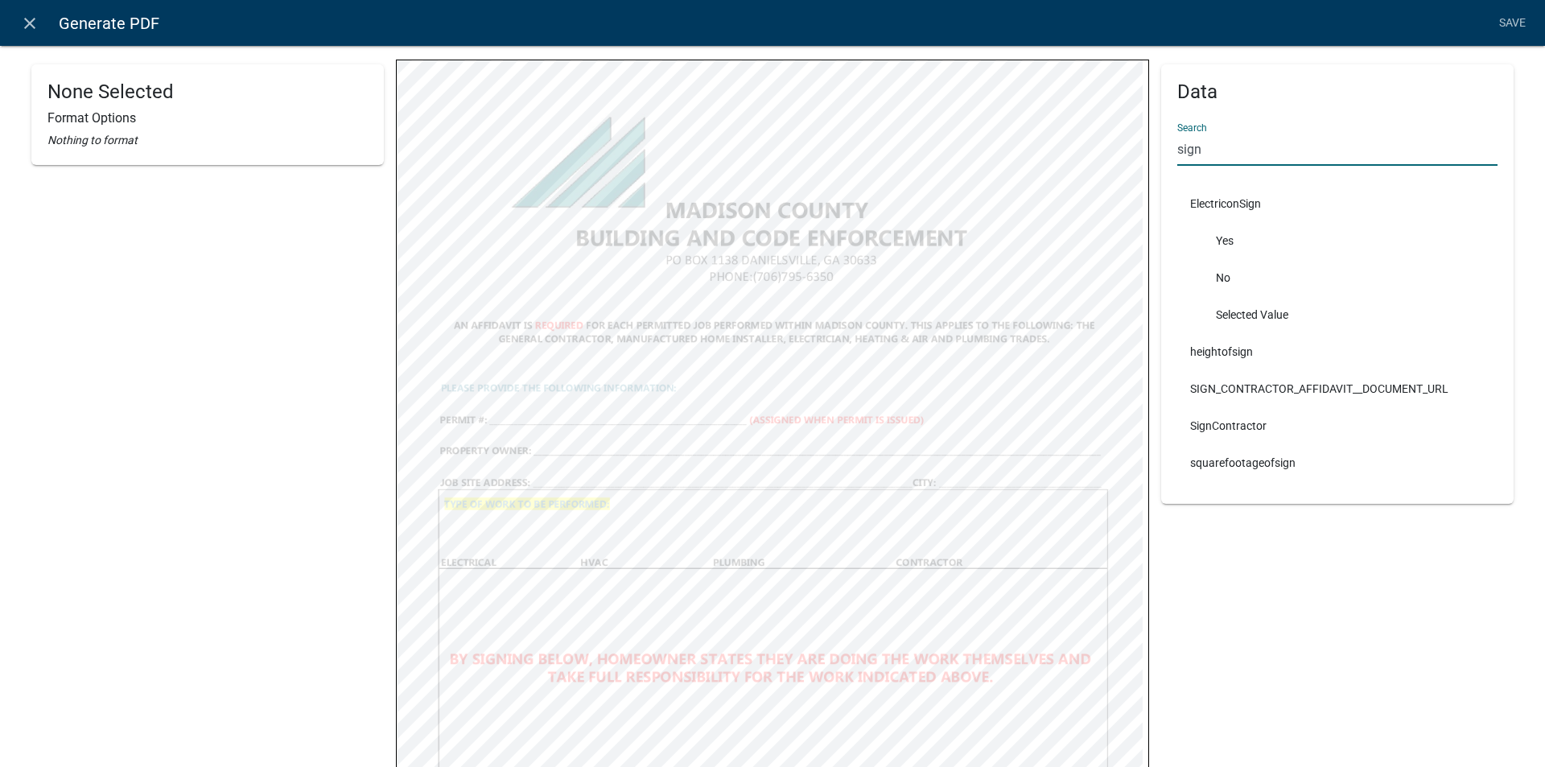
drag, startPoint x: 1213, startPoint y: 150, endPoint x: 1163, endPoint y: 155, distance: 50.1
click at [1163, 155] on div "Data Search sign ElectriconSign Yes No Selected Value heightofsign SIGN_CONTRAC…" at bounding box center [1337, 283] width 352 height 439
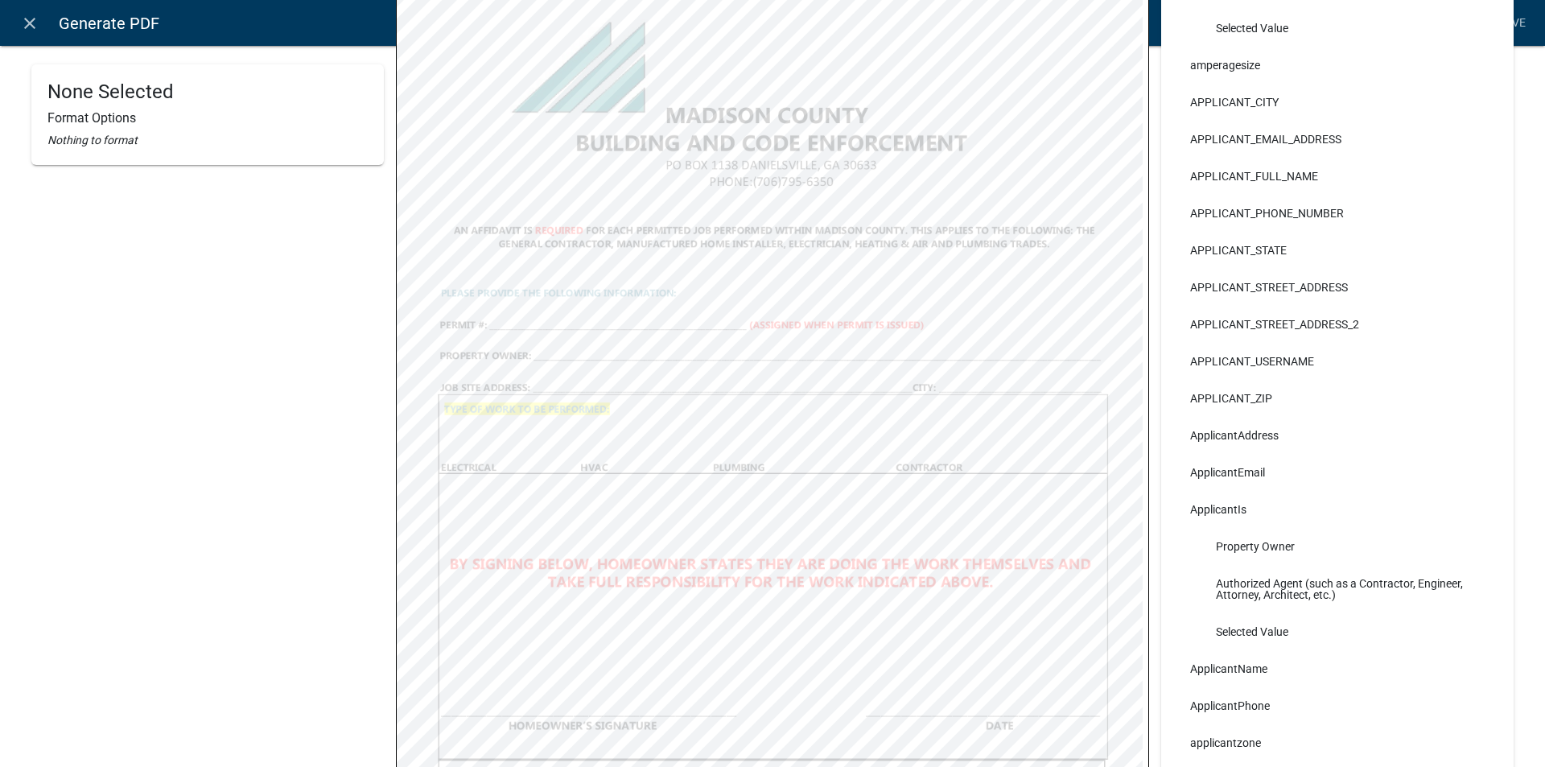
scroll to position [336, 0]
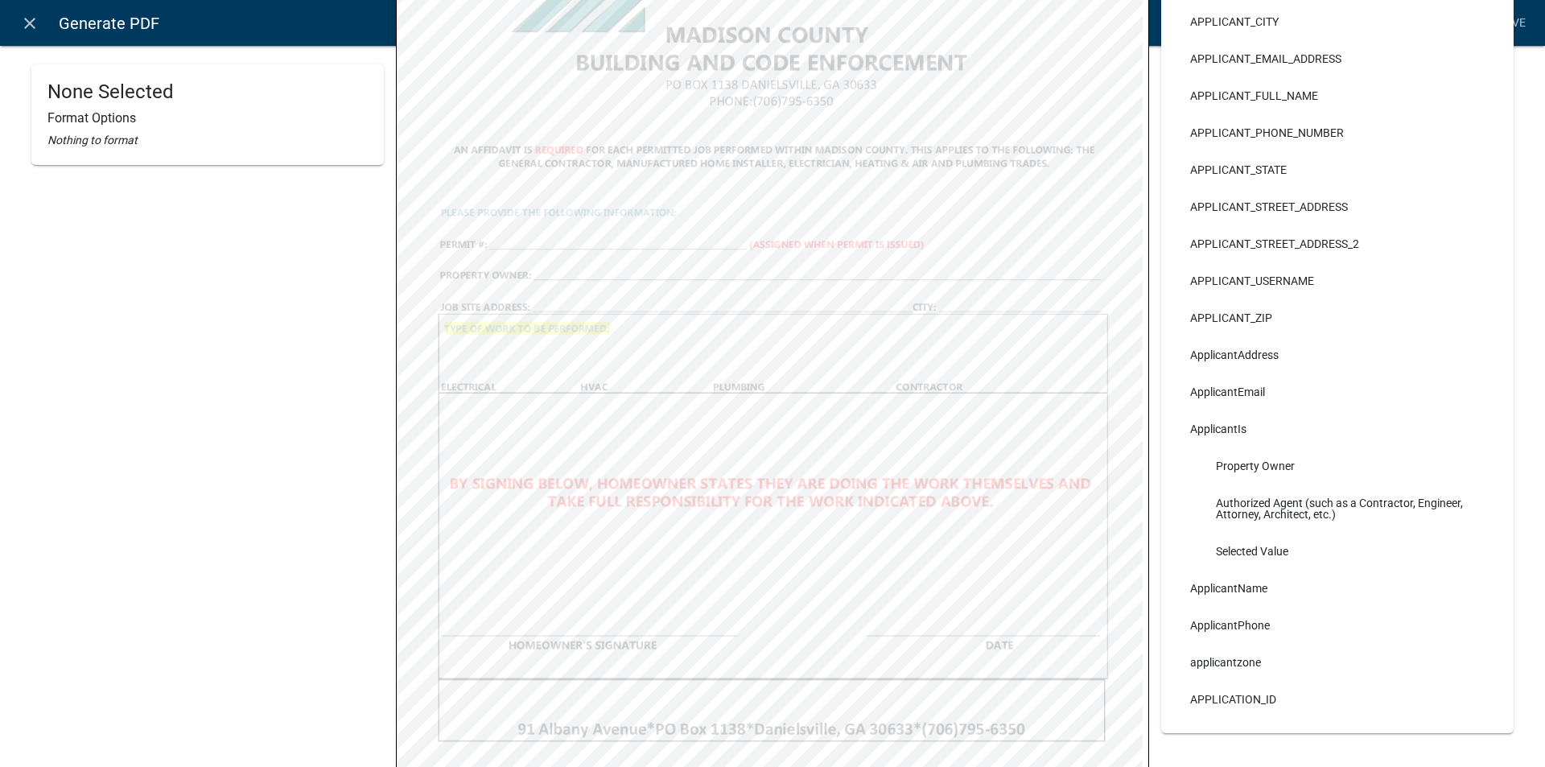
select select
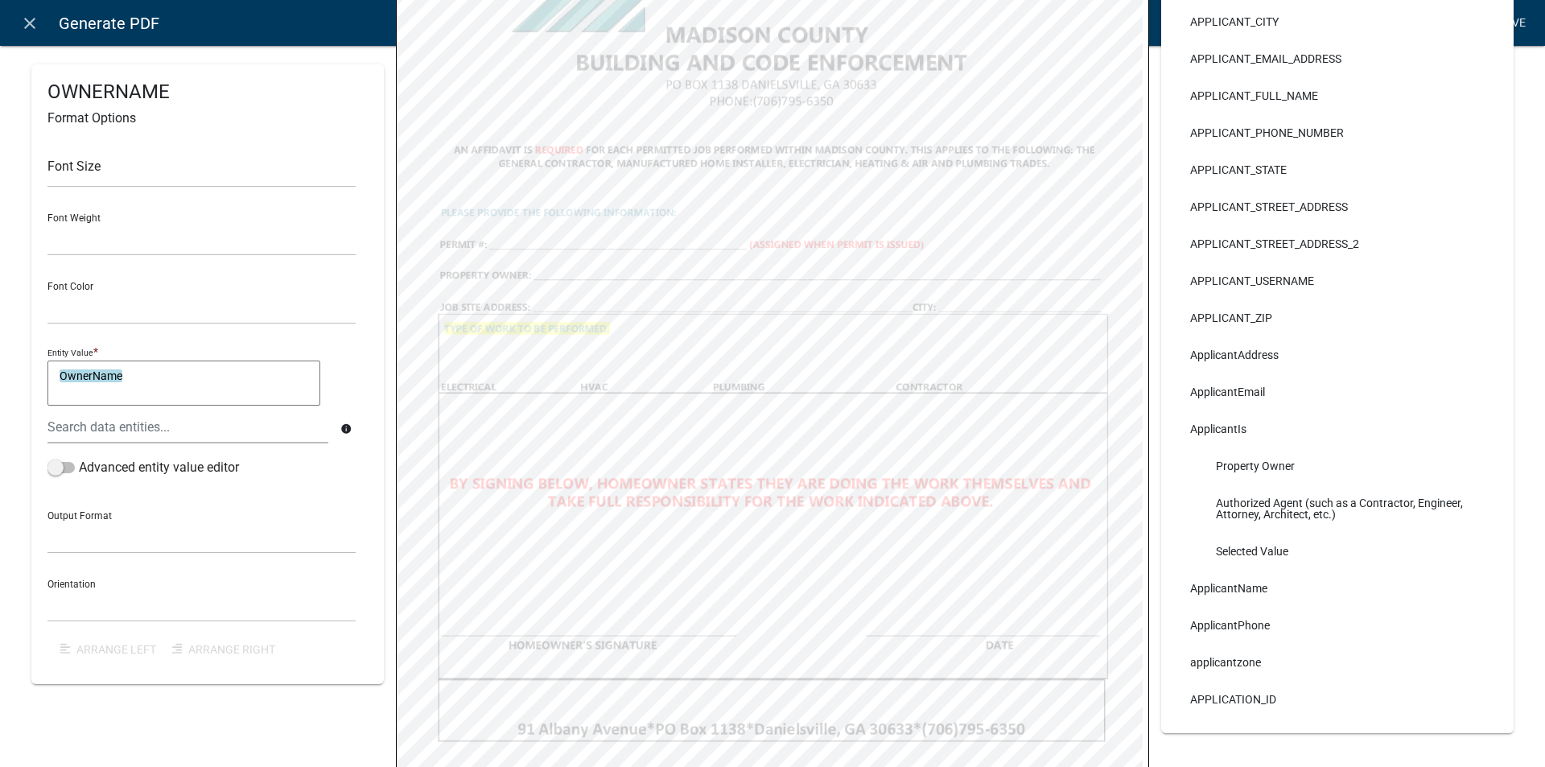
click at [1515, 16] on link "Save" at bounding box center [1511, 23] width 40 height 31
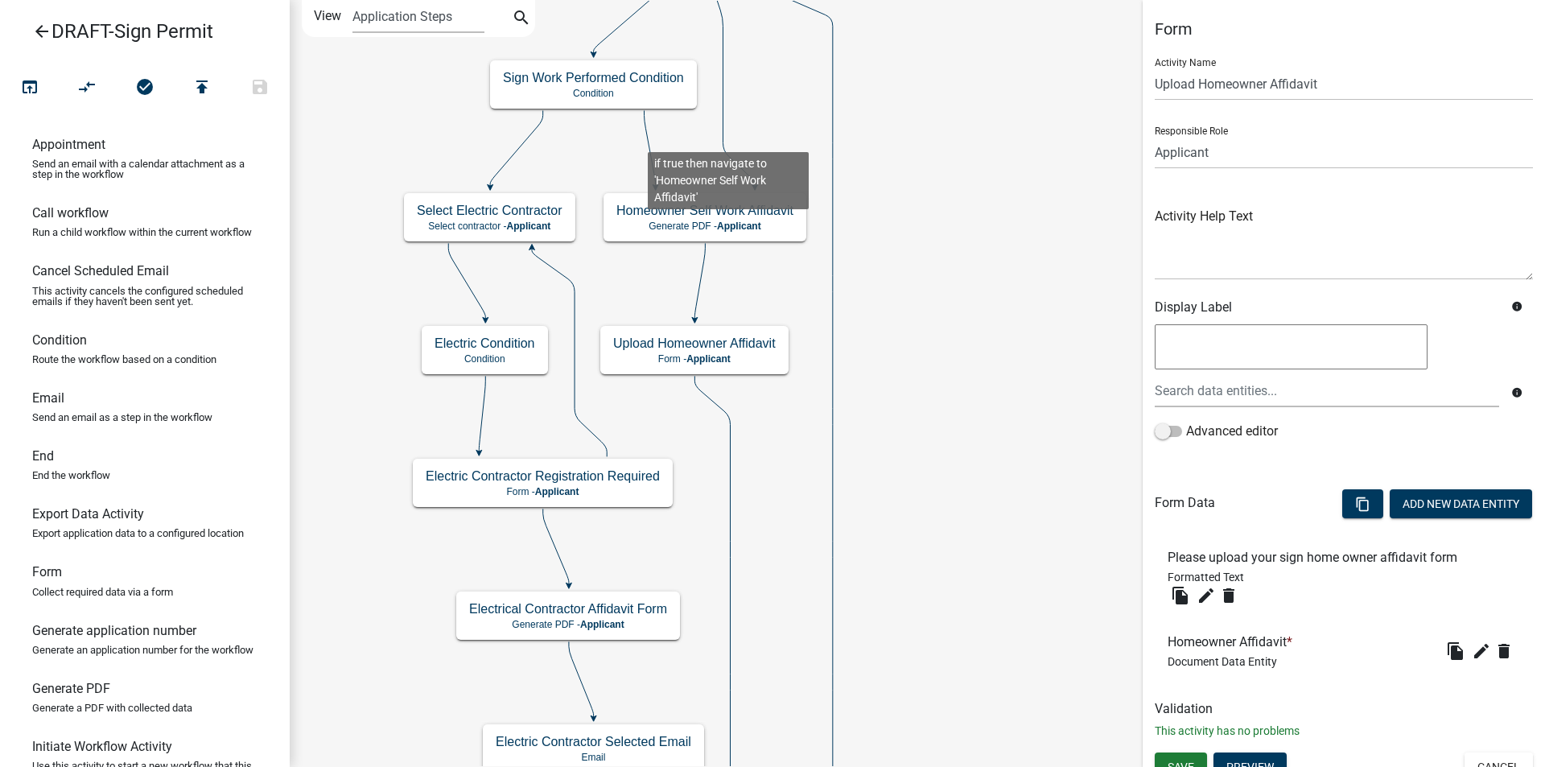
click at [648, 139] on icon at bounding box center [649, 148] width 11 height 76
click at [701, 279] on icon at bounding box center [699, 281] width 10 height 76
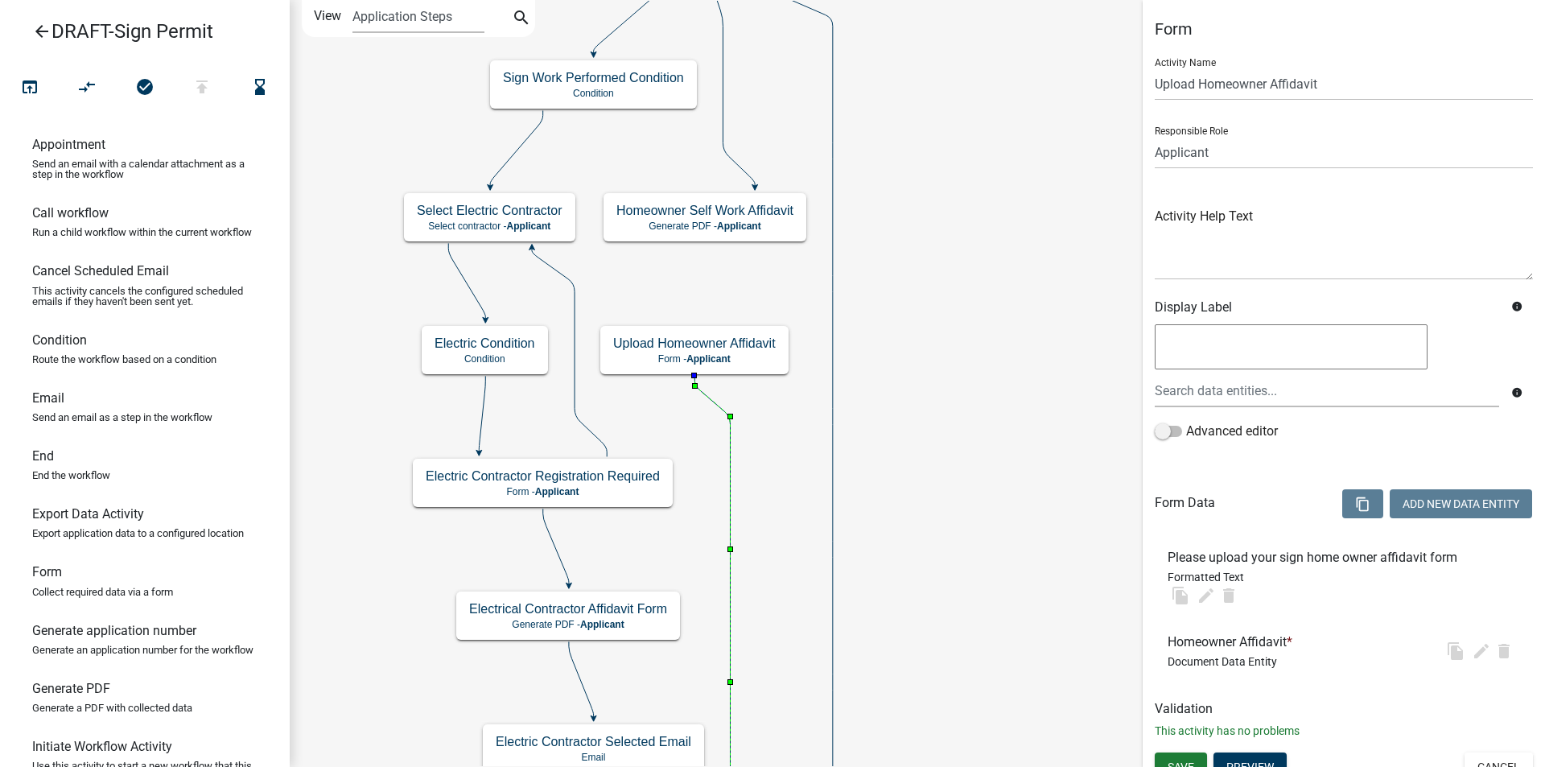
click at [710, 396] on icon at bounding box center [711, 613] width 35 height 474
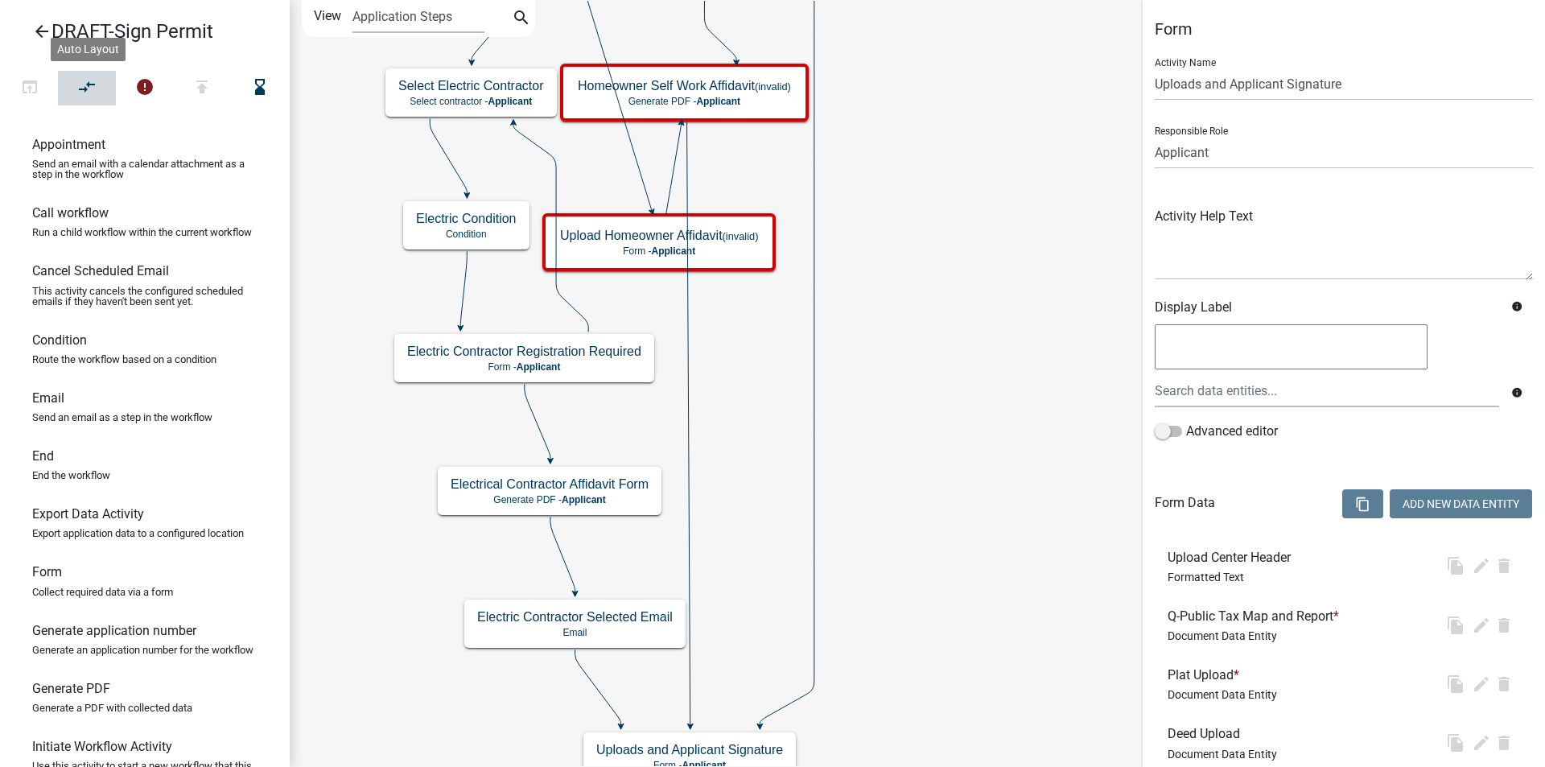
drag, startPoint x: 97, startPoint y: 95, endPoint x: 290, endPoint y: 140, distance: 199.0
click at [96, 95] on icon "compare_arrows" at bounding box center [87, 88] width 19 height 23
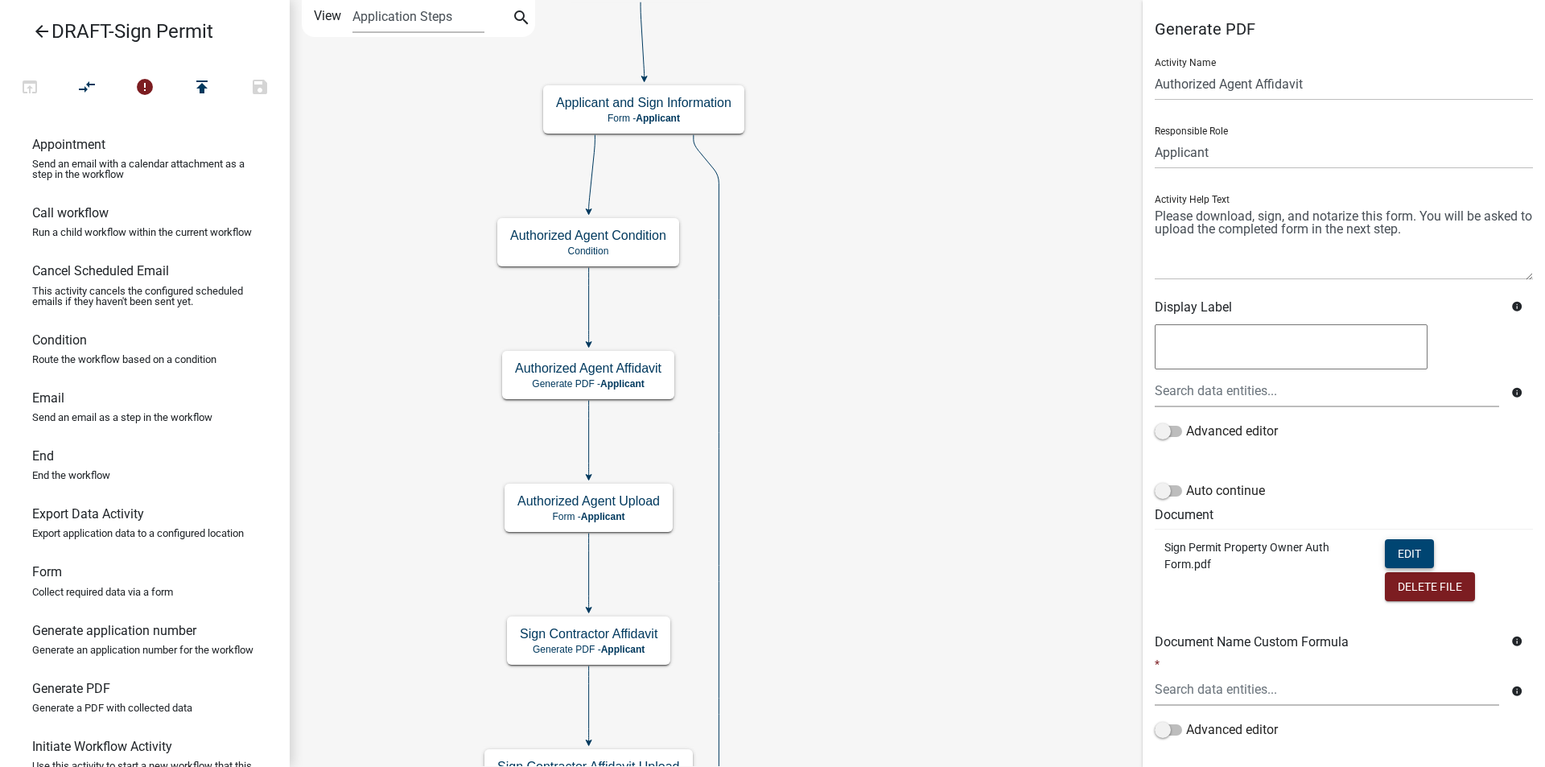
click at [1384, 549] on button "Edit" at bounding box center [1408, 553] width 49 height 29
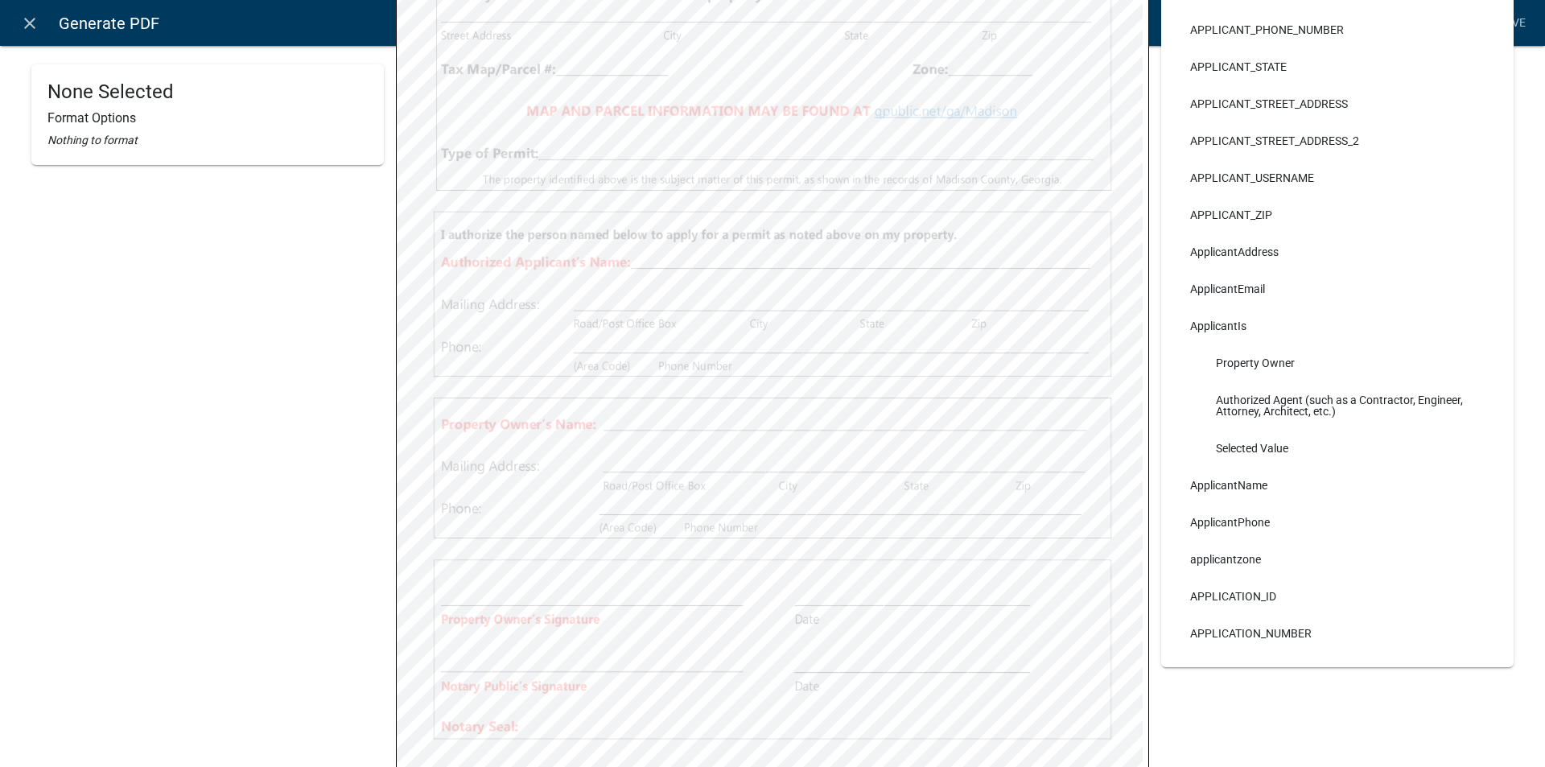
scroll to position [483, 0]
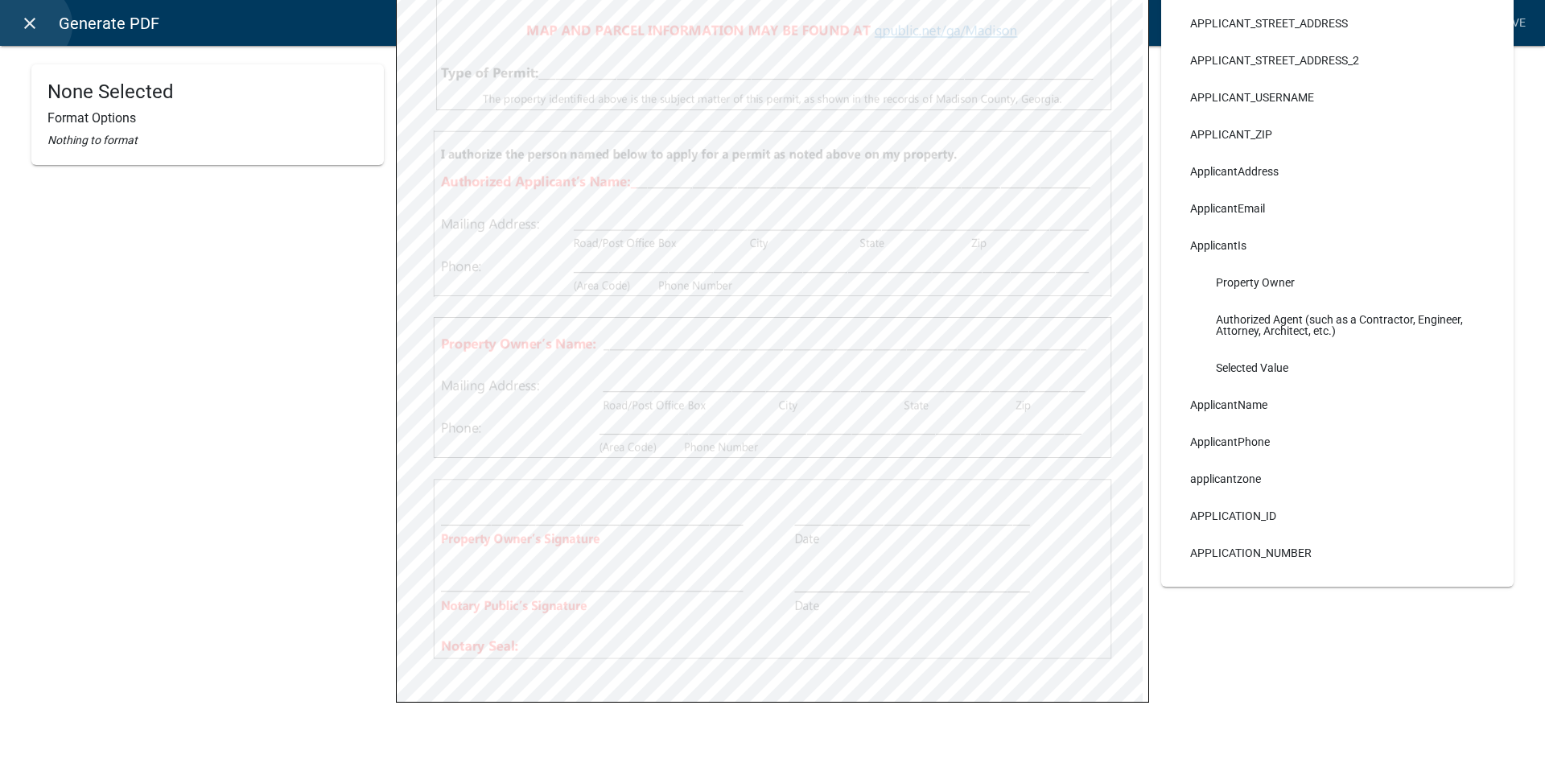
click at [31, 25] on icon "close" at bounding box center [29, 23] width 19 height 19
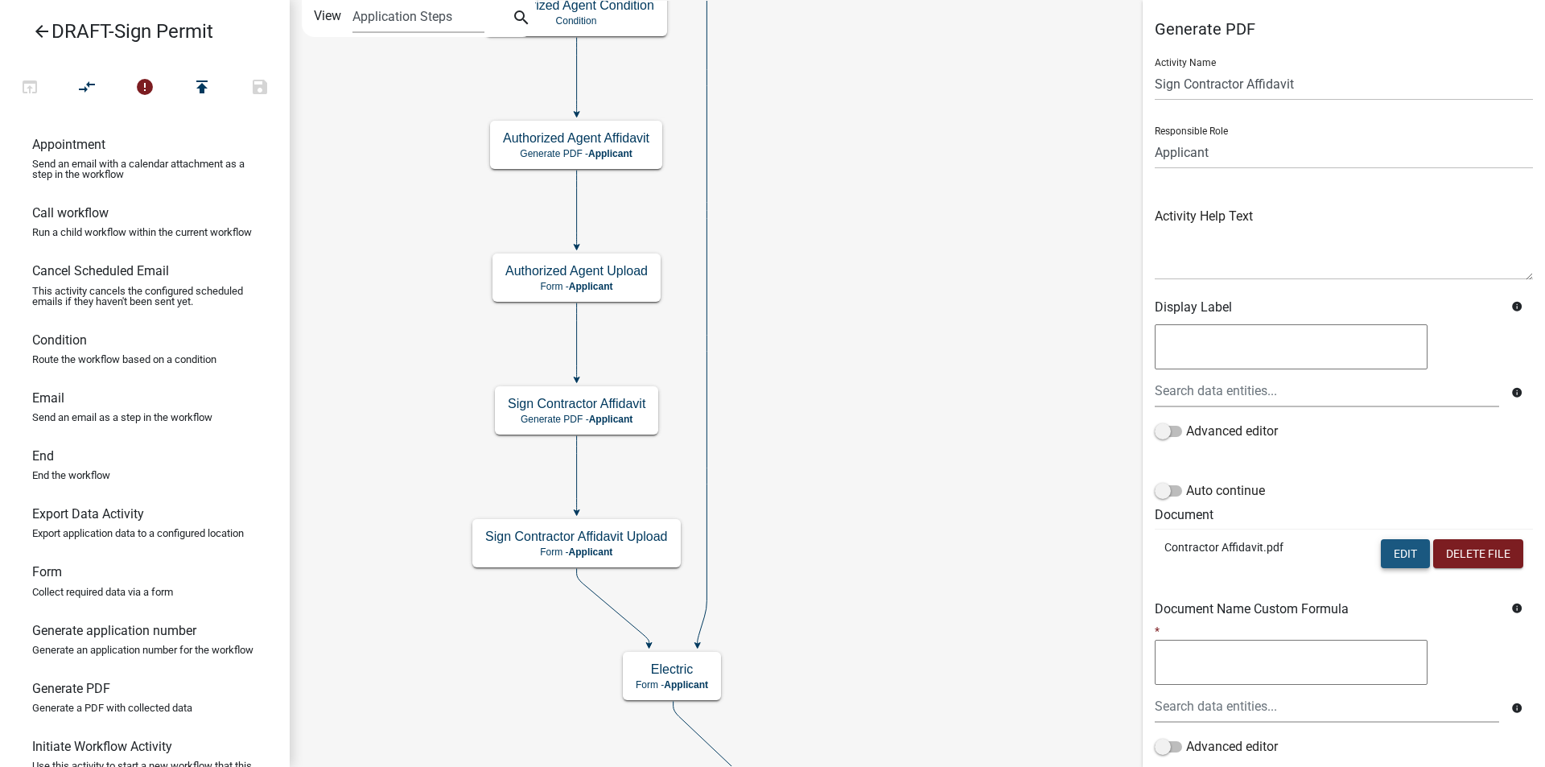
click at [1380, 557] on button "Edit" at bounding box center [1404, 553] width 49 height 29
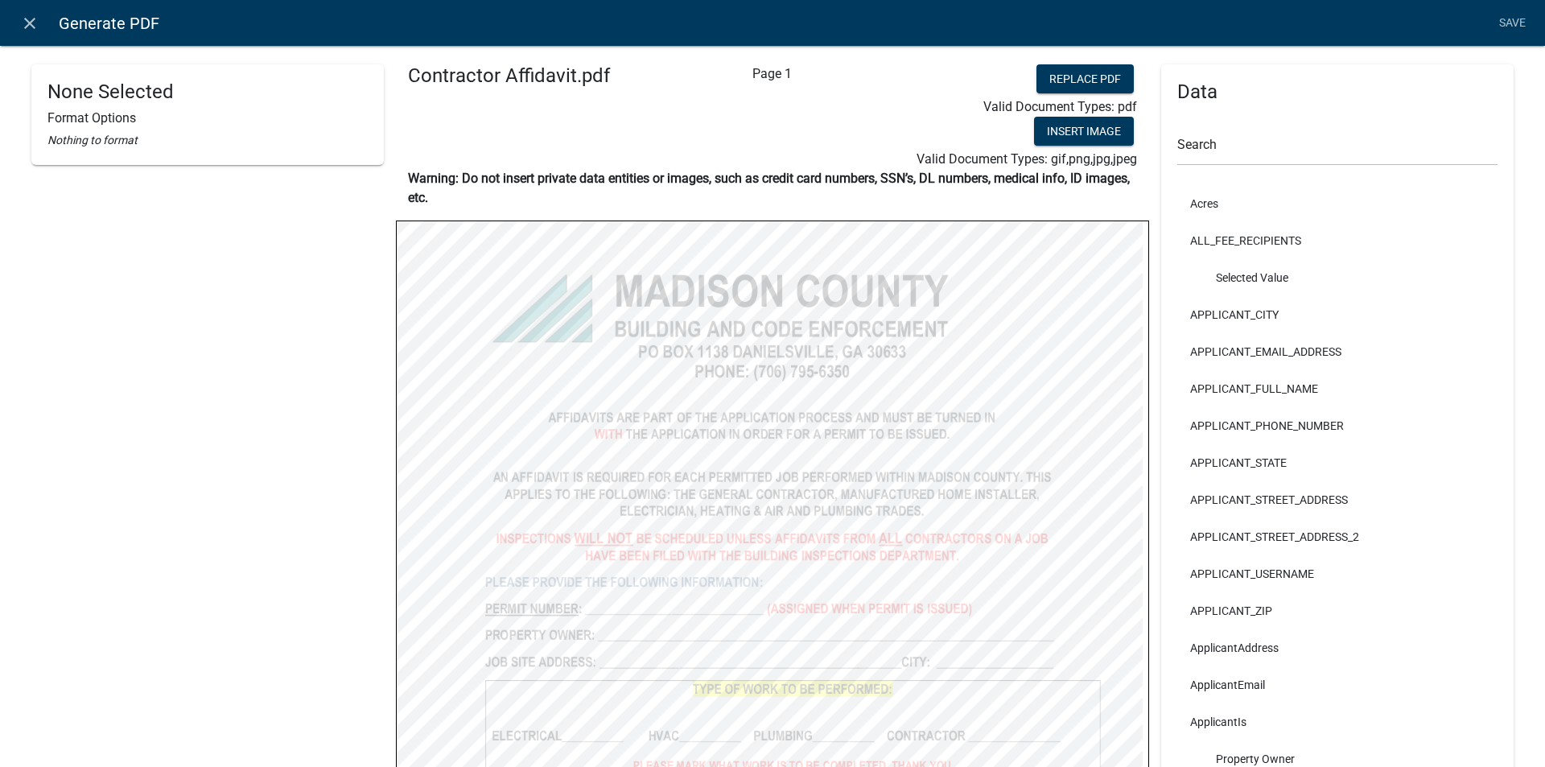
scroll to position [402, 0]
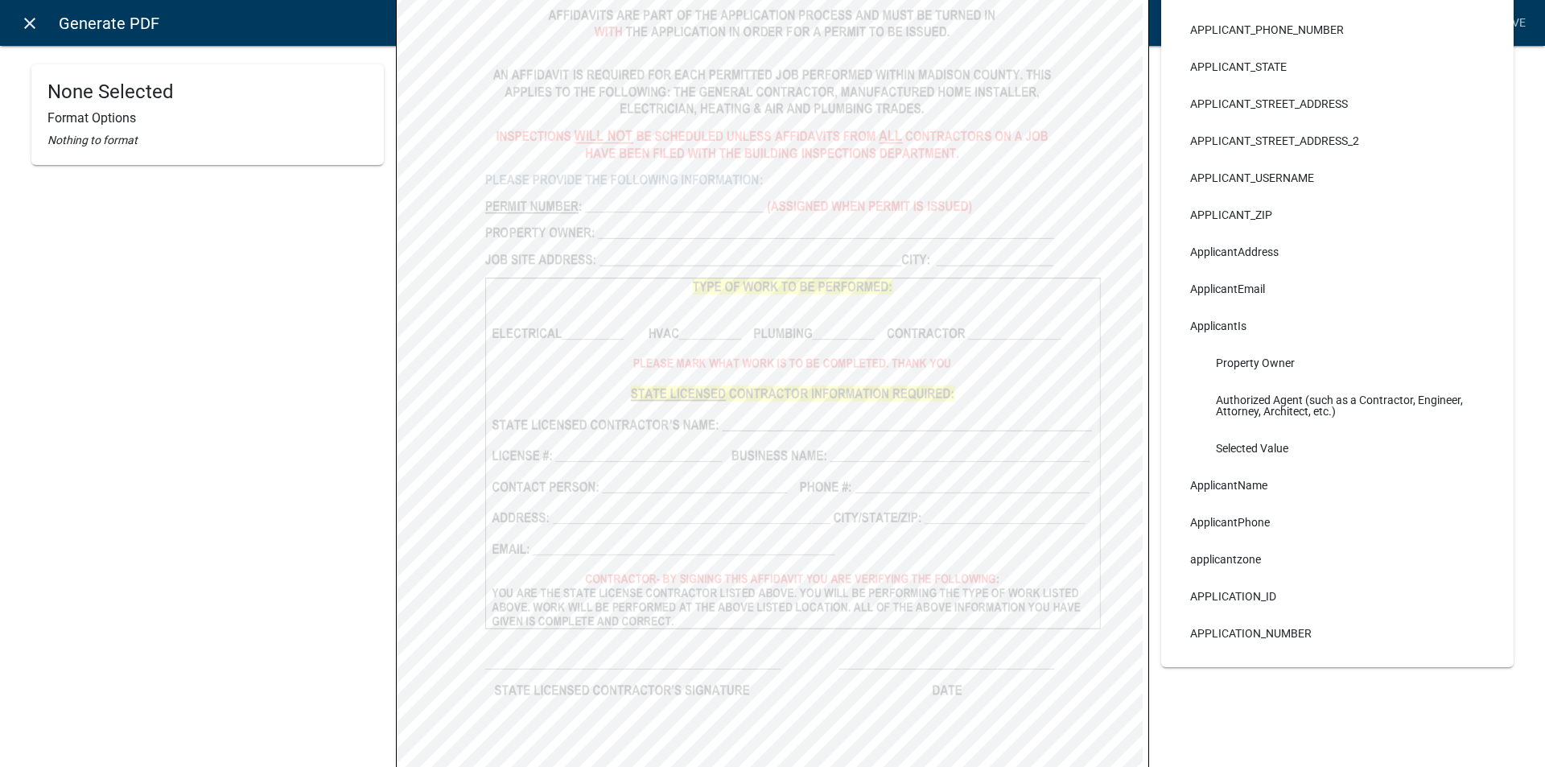
click at [32, 15] on icon "close" at bounding box center [29, 23] width 19 height 19
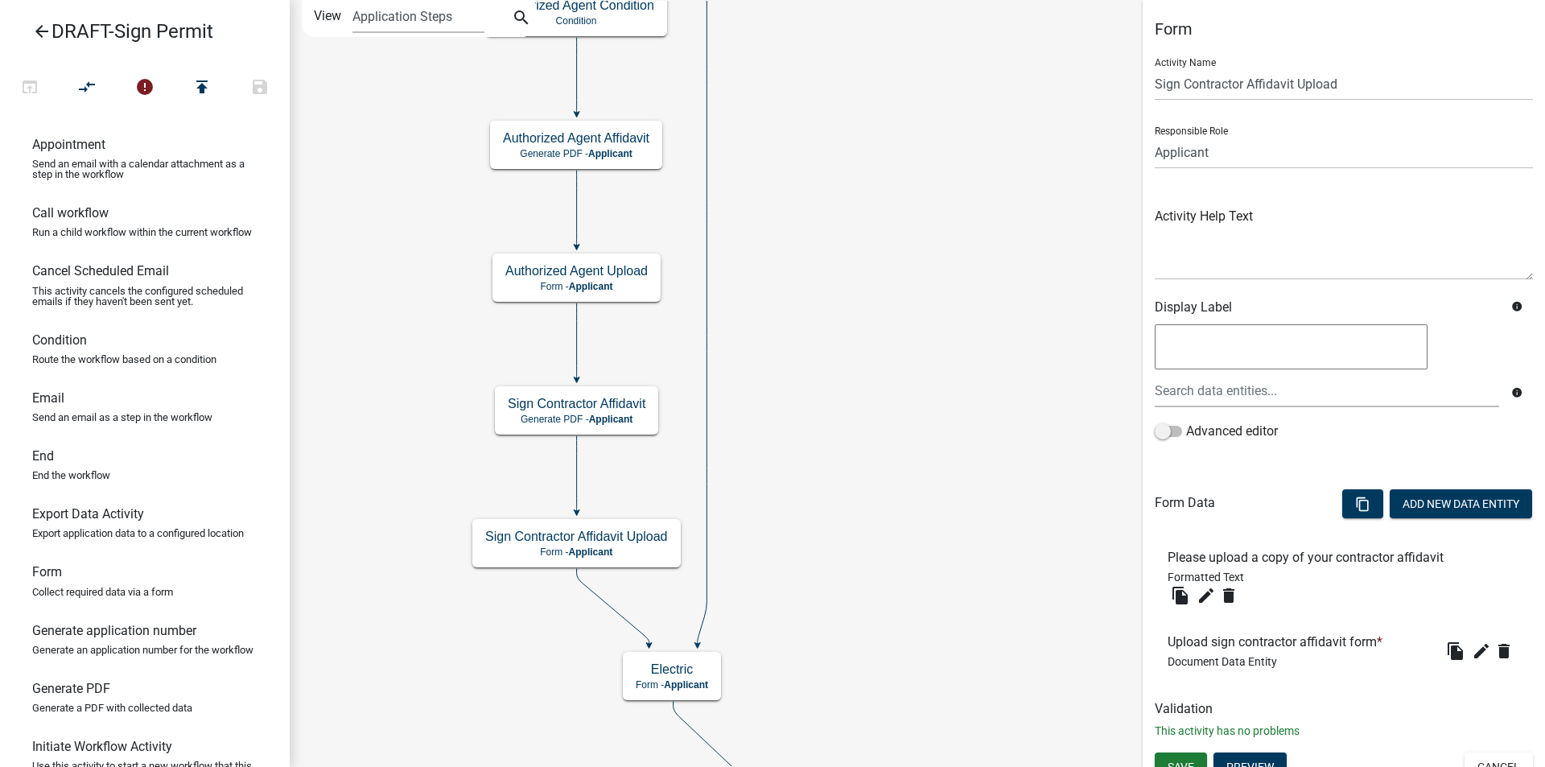
scroll to position [19, 0]
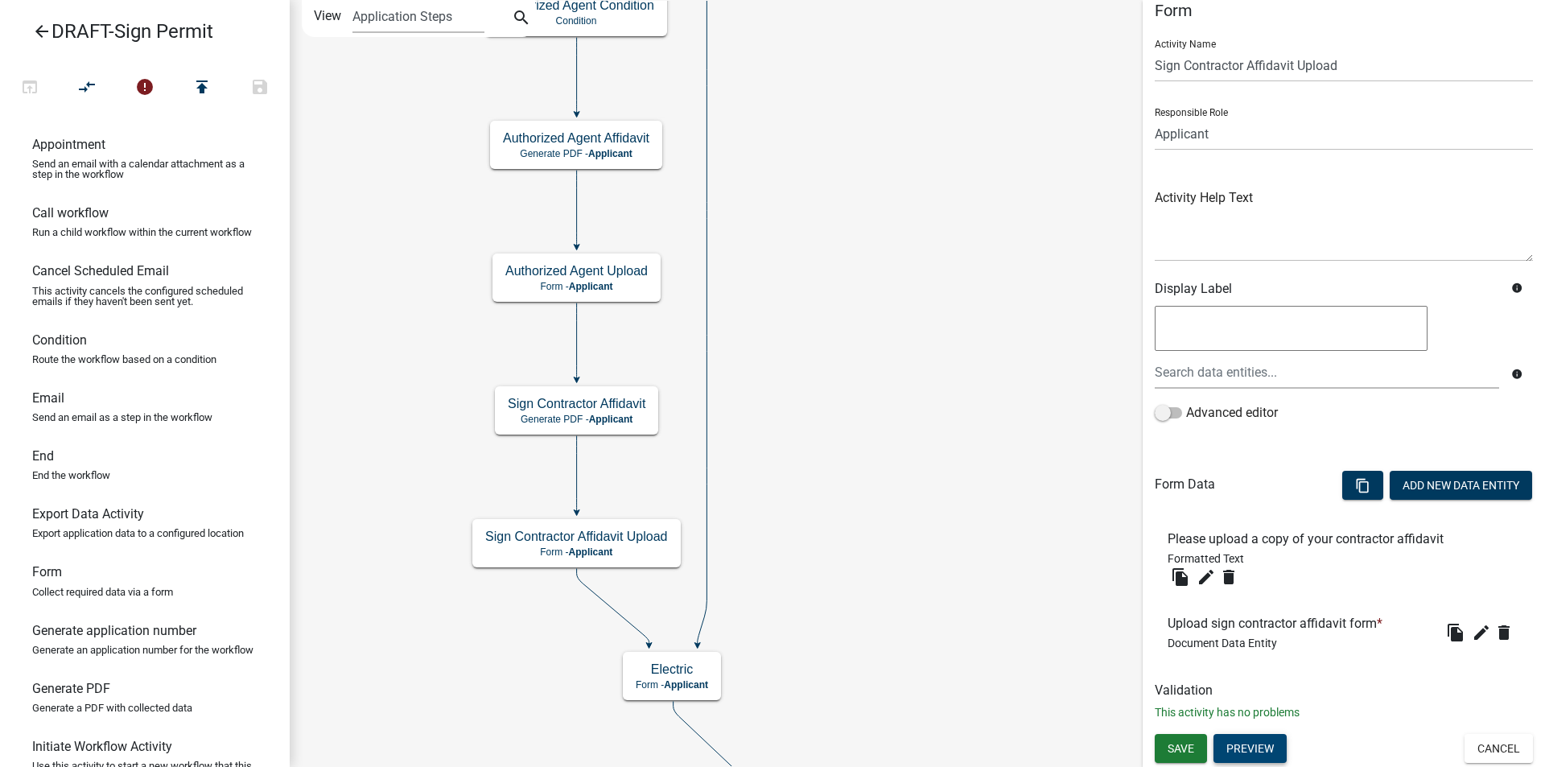
click at [1249, 754] on button "Preview" at bounding box center [1249, 748] width 73 height 29
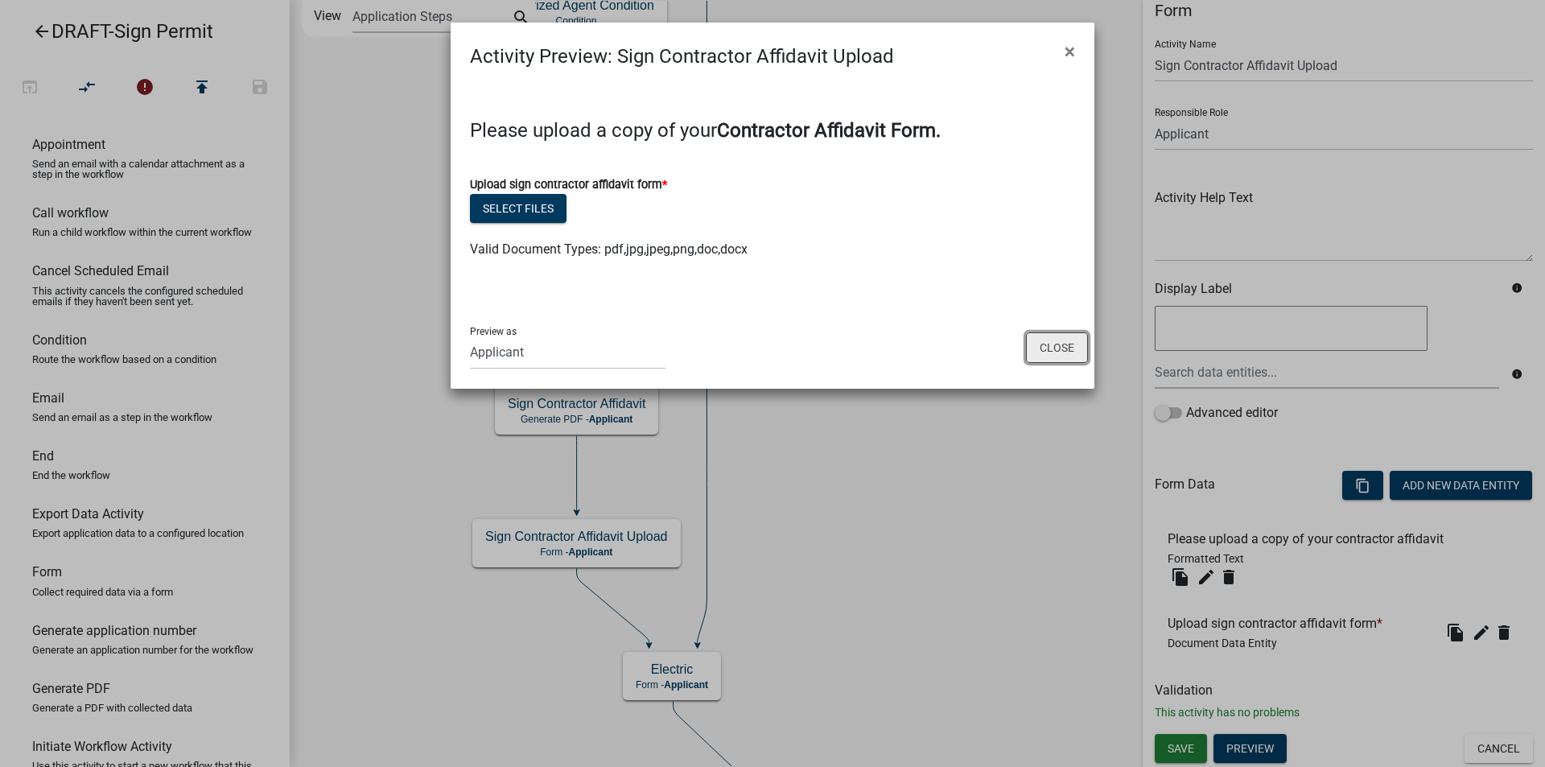
click at [1049, 348] on button "Close" at bounding box center [1057, 347] width 62 height 31
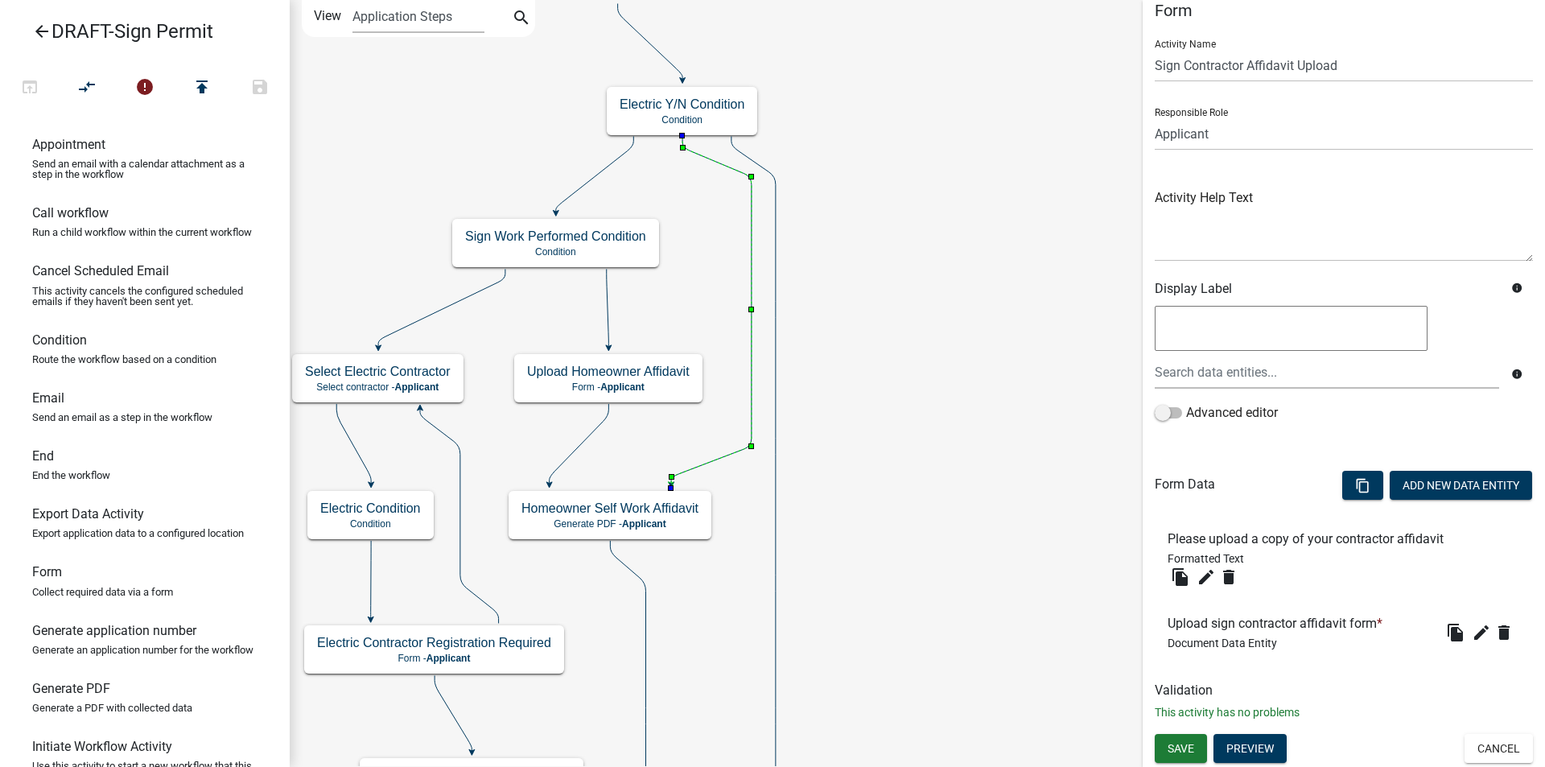
click at [750, 369] on icon at bounding box center [711, 309] width 80 height 347
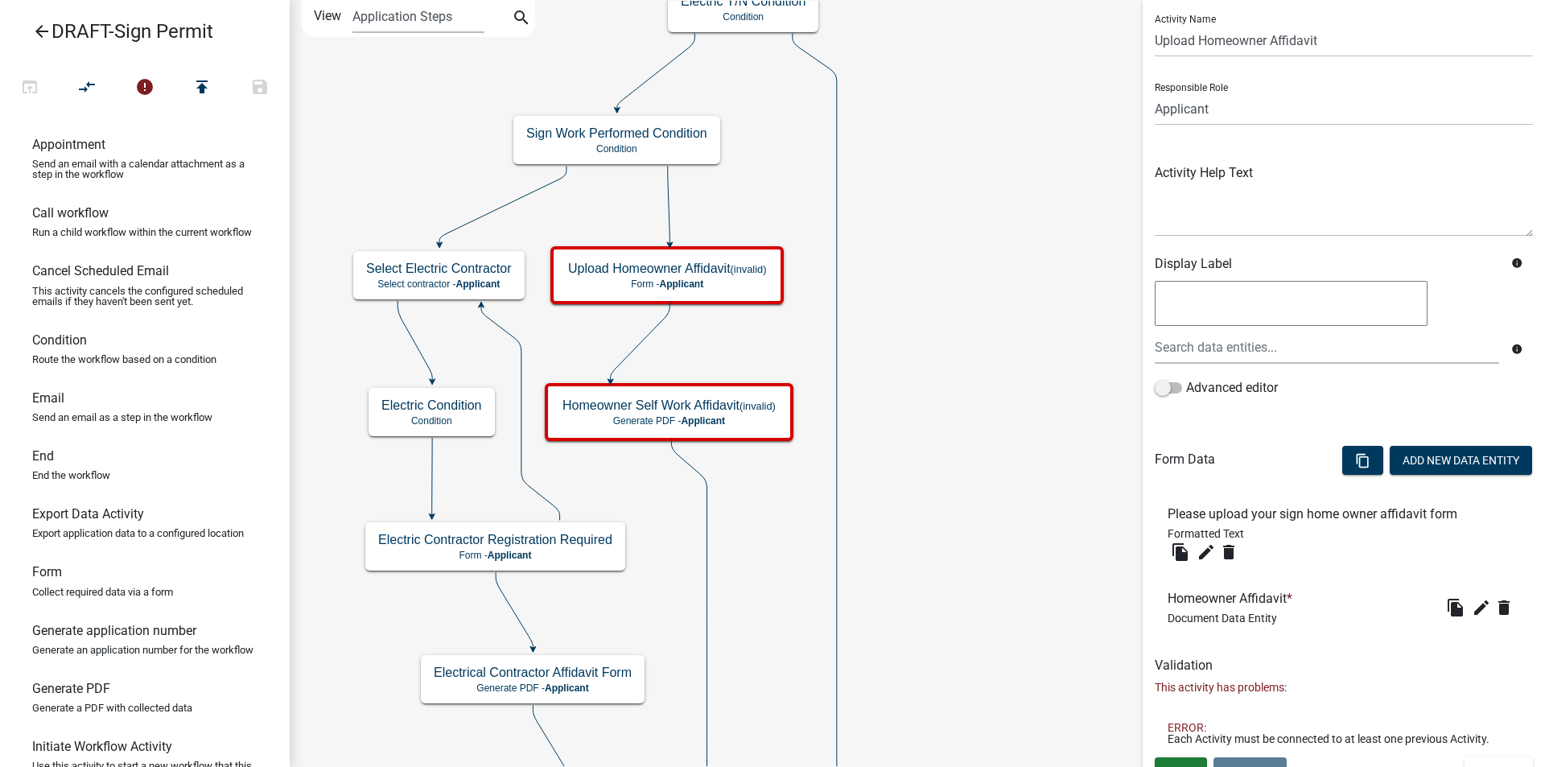
scroll to position [67, 0]
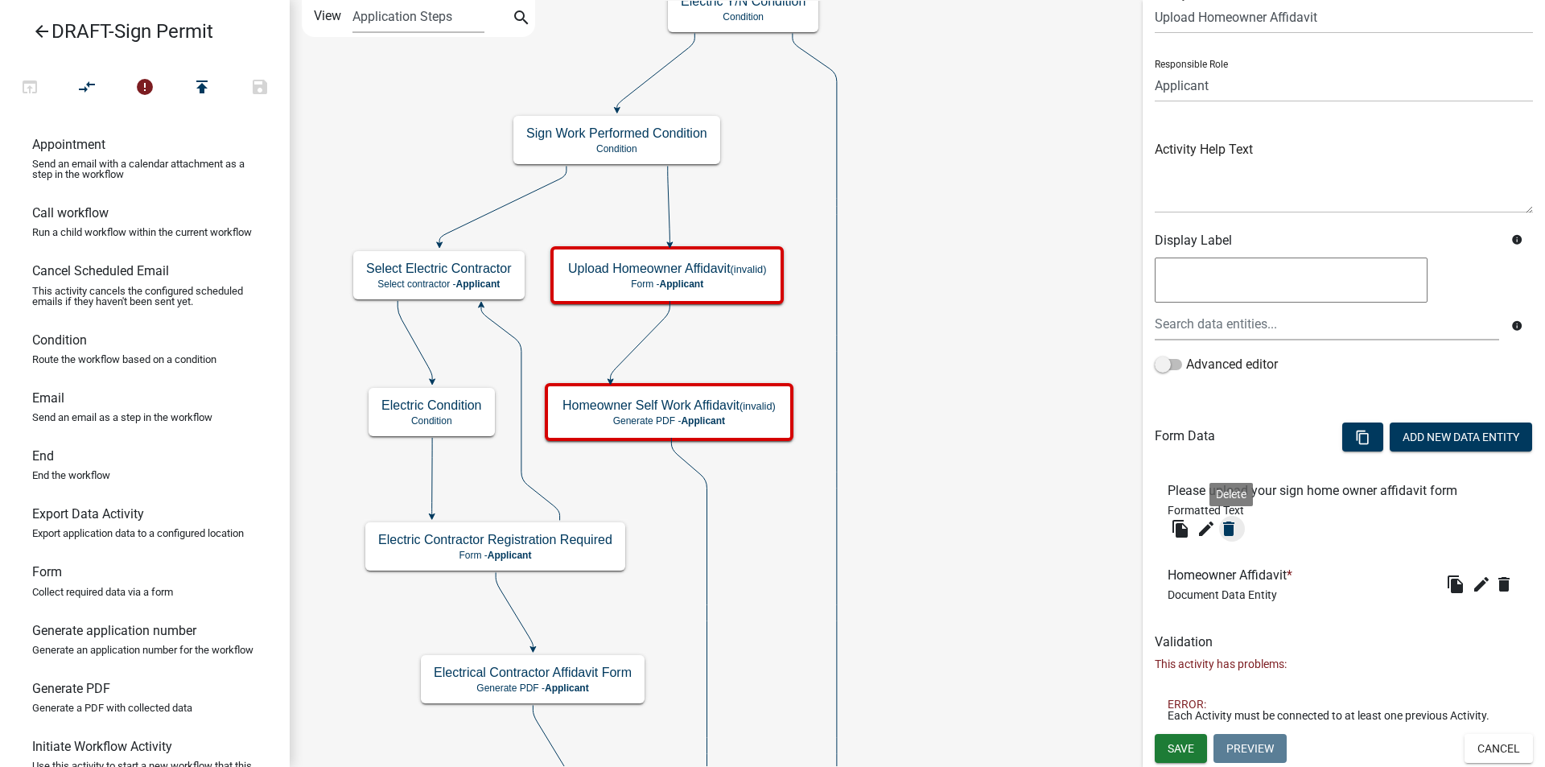
click at [1226, 528] on icon "delete" at bounding box center [1228, 528] width 19 height 19
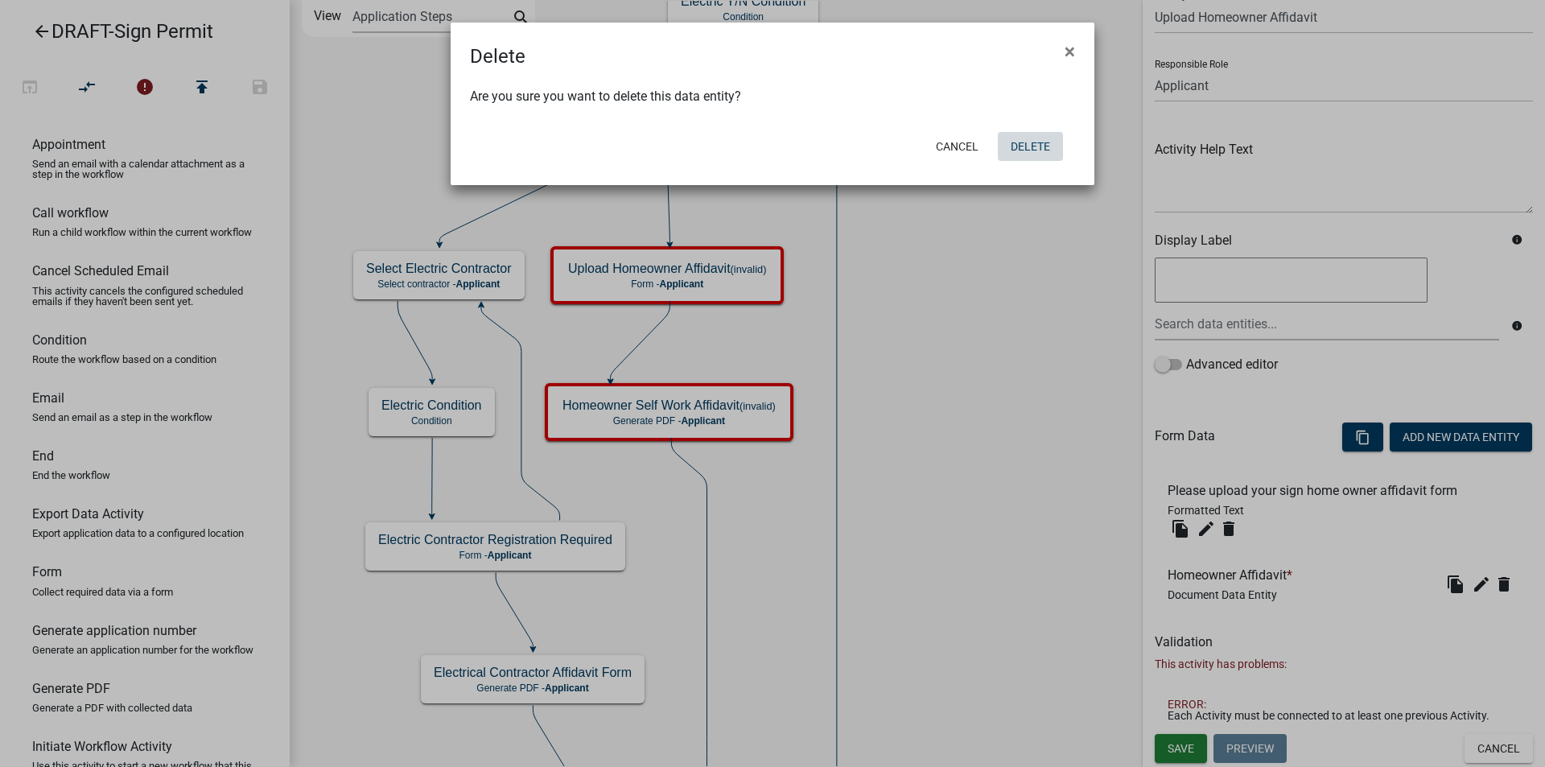
click at [1028, 144] on button "Delete" at bounding box center [1030, 146] width 65 height 29
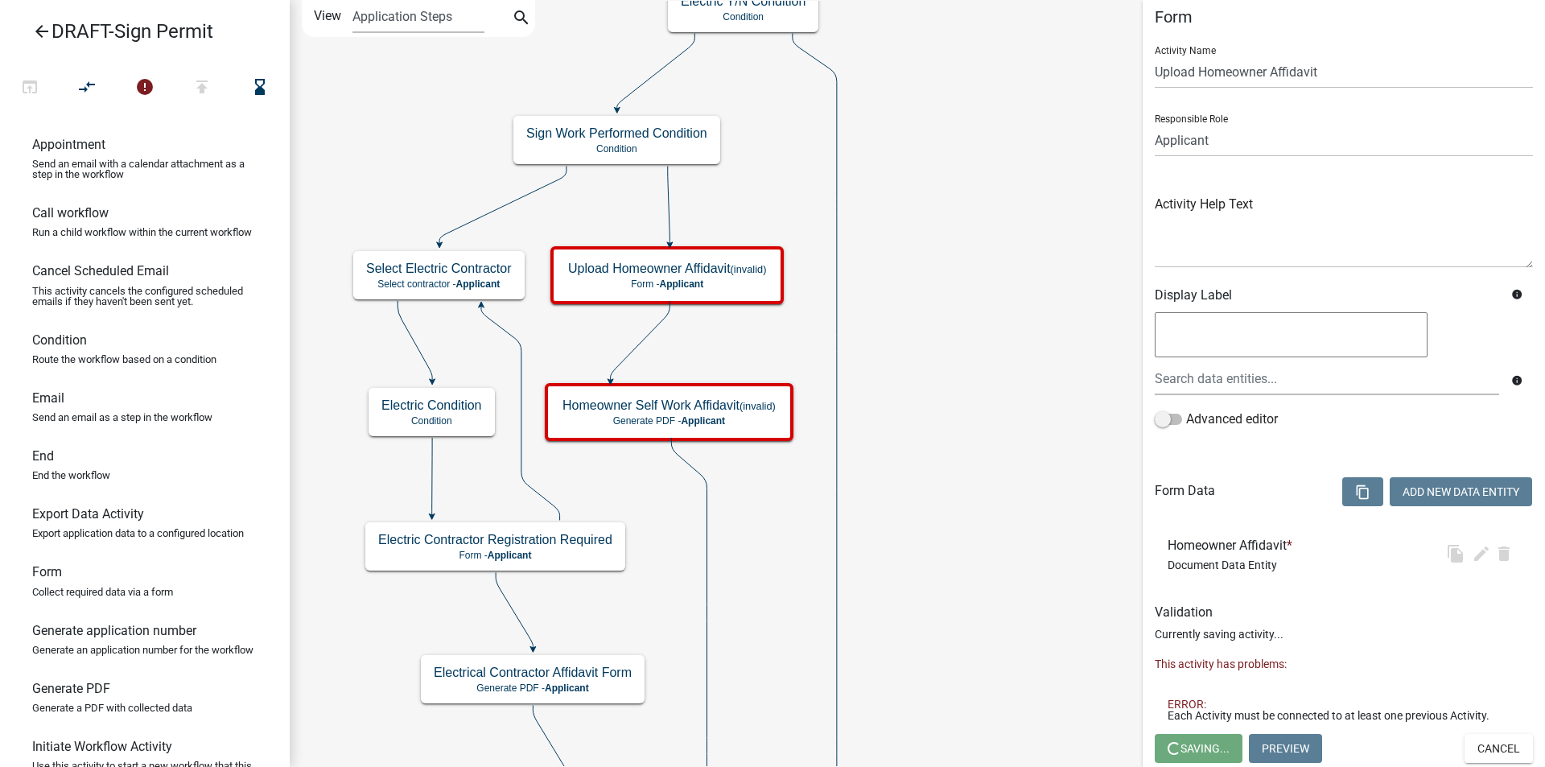
scroll to position [0, 0]
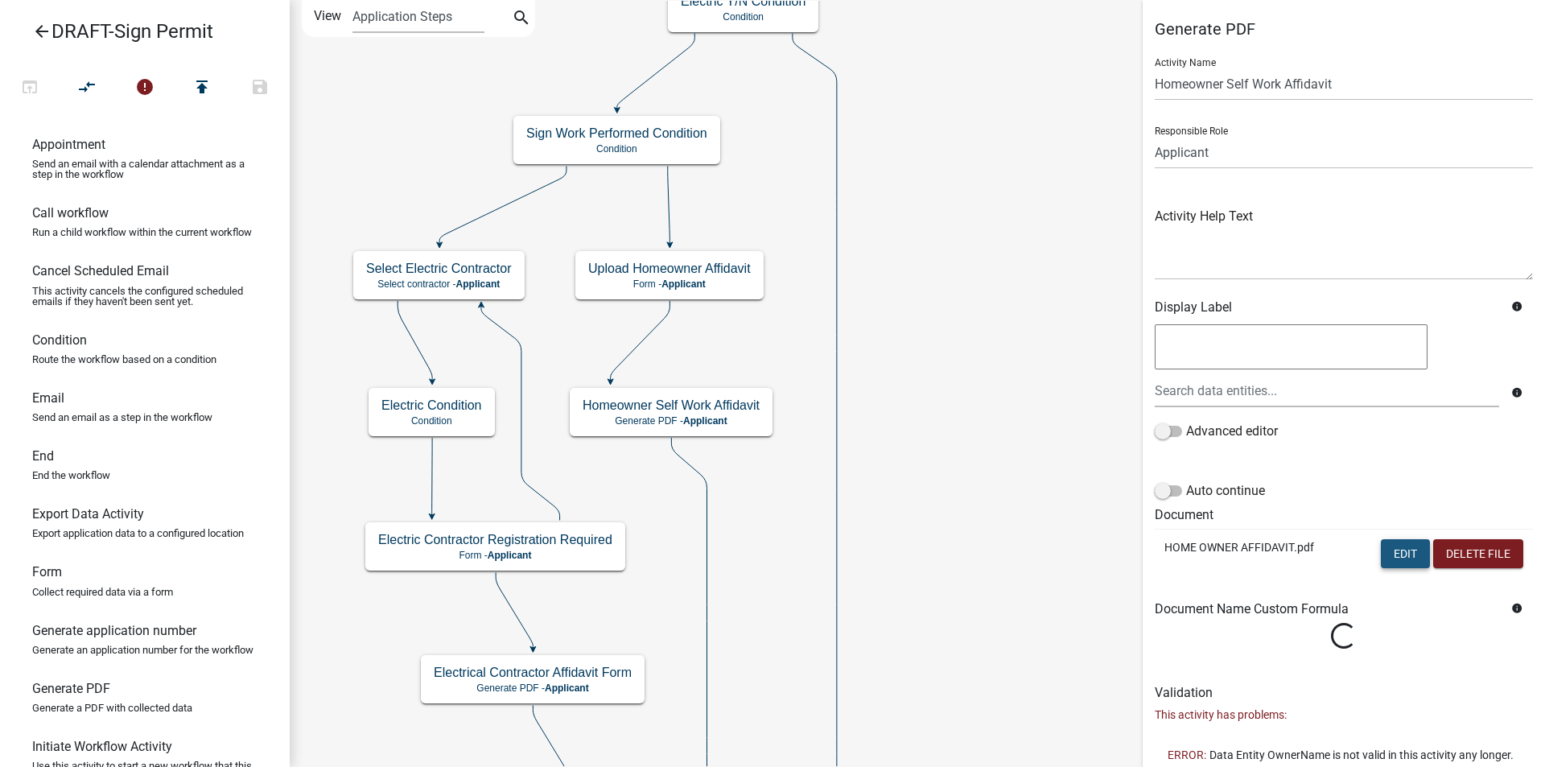
click at [1394, 549] on button "Edit" at bounding box center [1404, 553] width 49 height 29
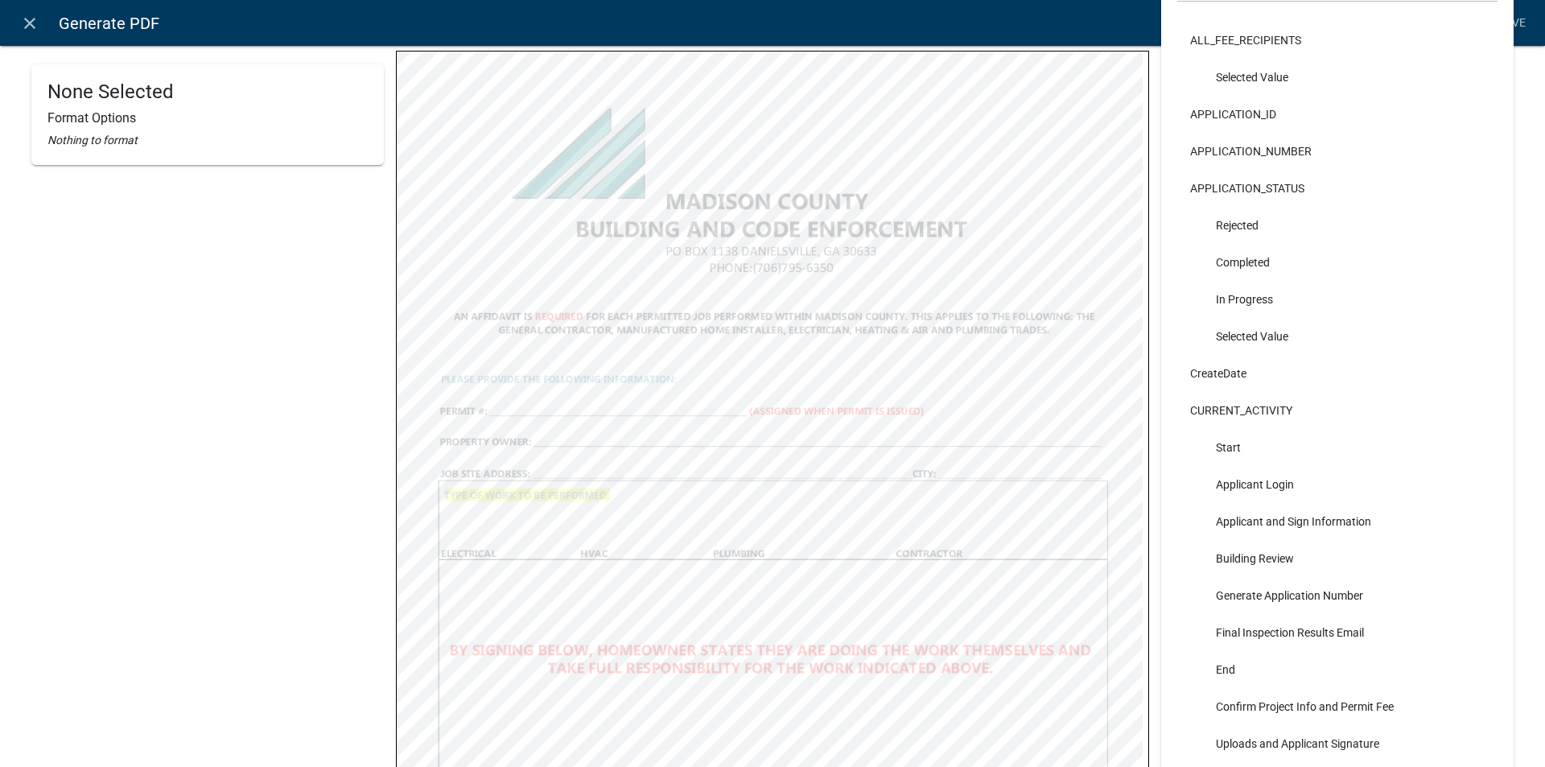
scroll to position [161, 0]
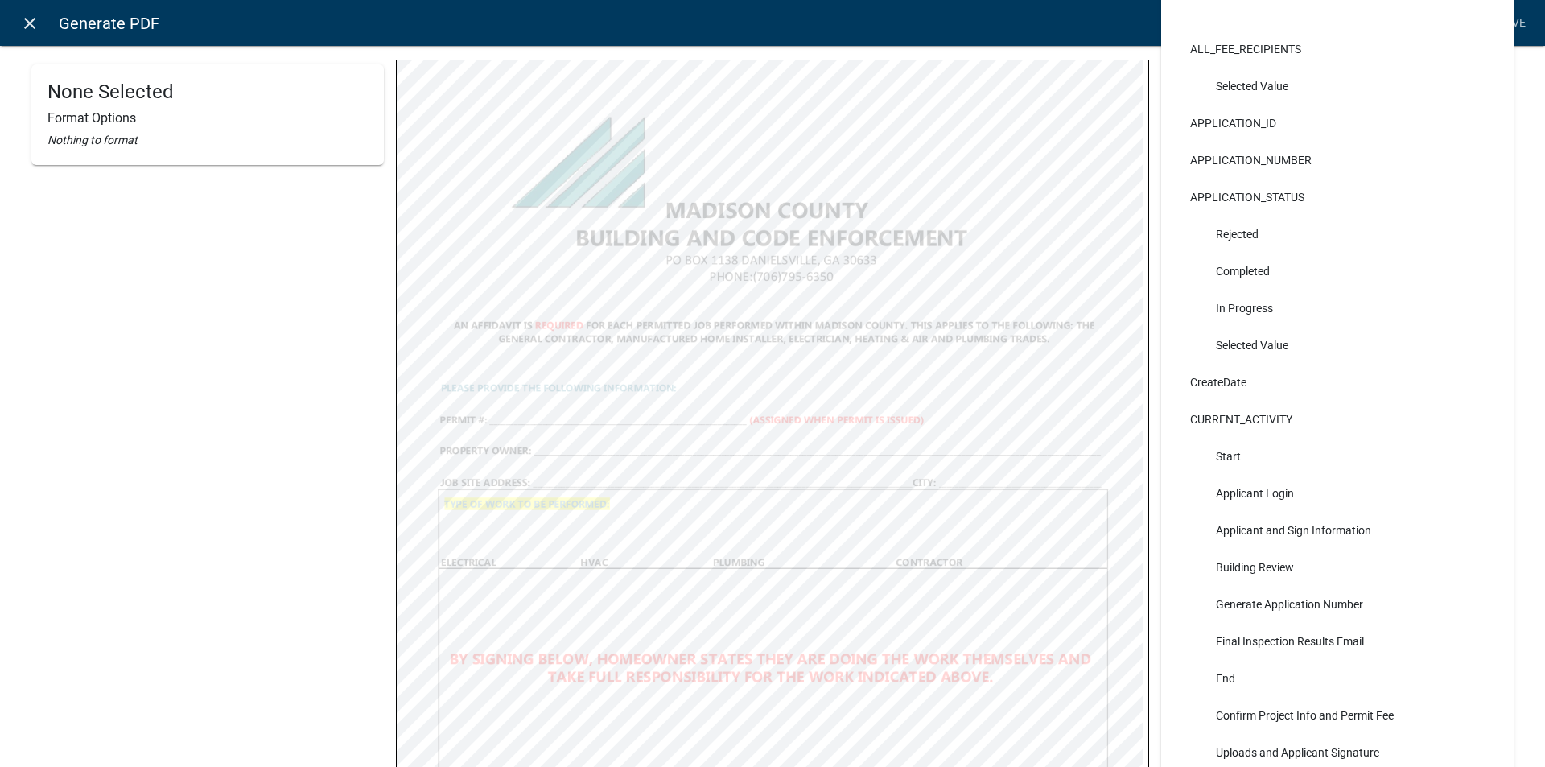
click at [28, 20] on icon "close" at bounding box center [29, 23] width 19 height 19
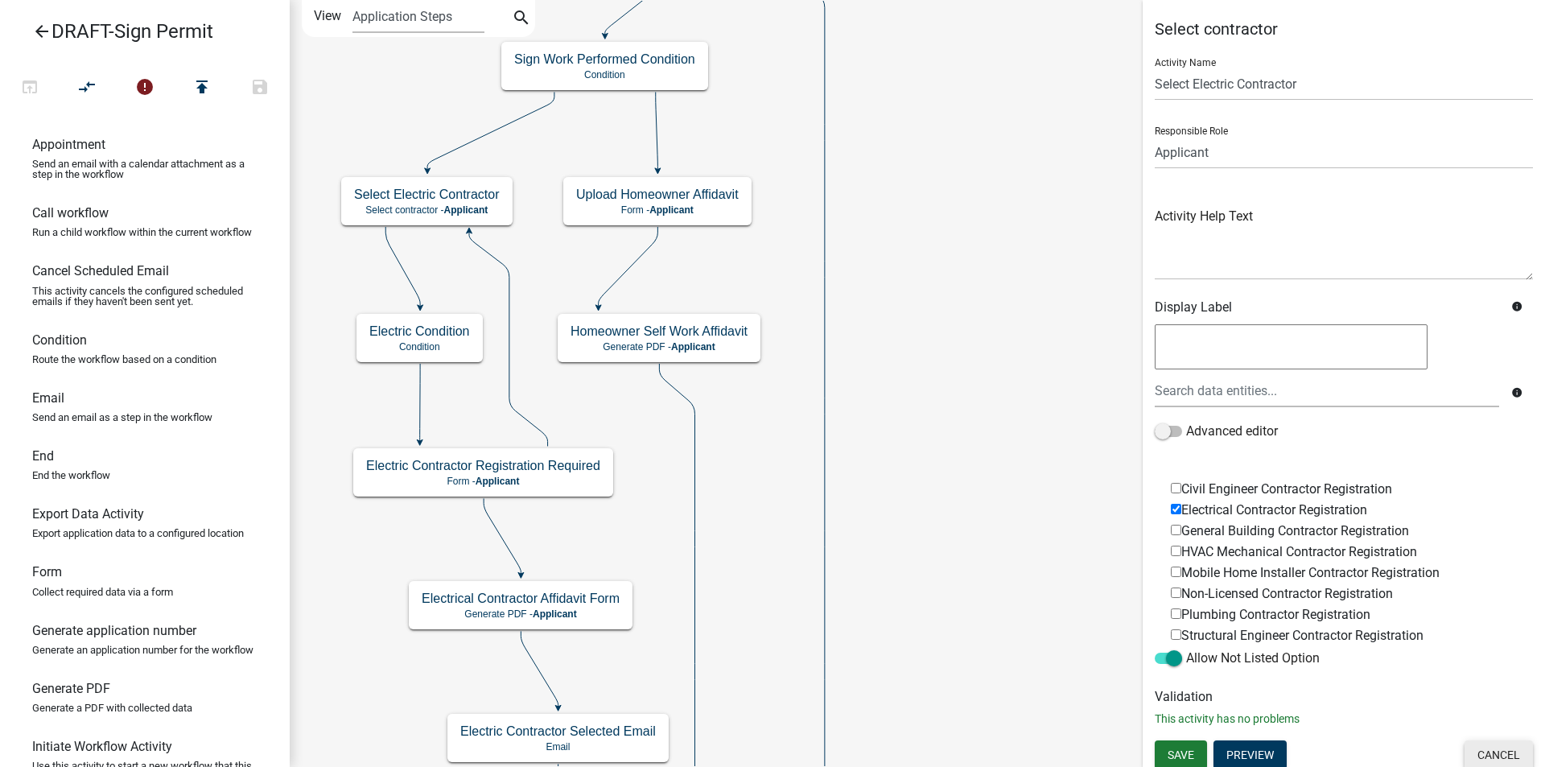
click at [1499, 751] on button "Cancel" at bounding box center [1498, 754] width 68 height 29
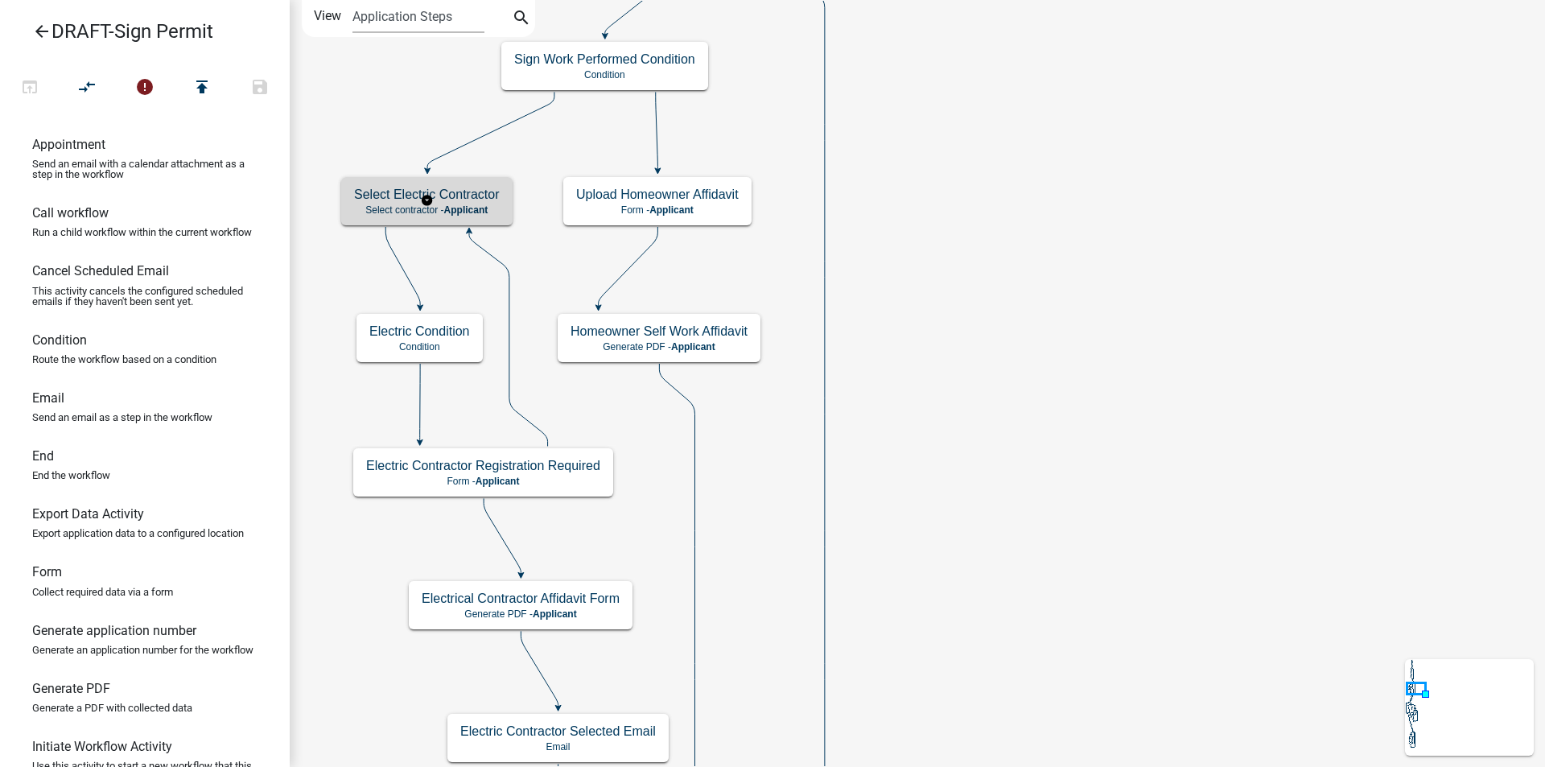
click at [470, 202] on h5 "Select Electric Contractor" at bounding box center [427, 194] width 146 height 15
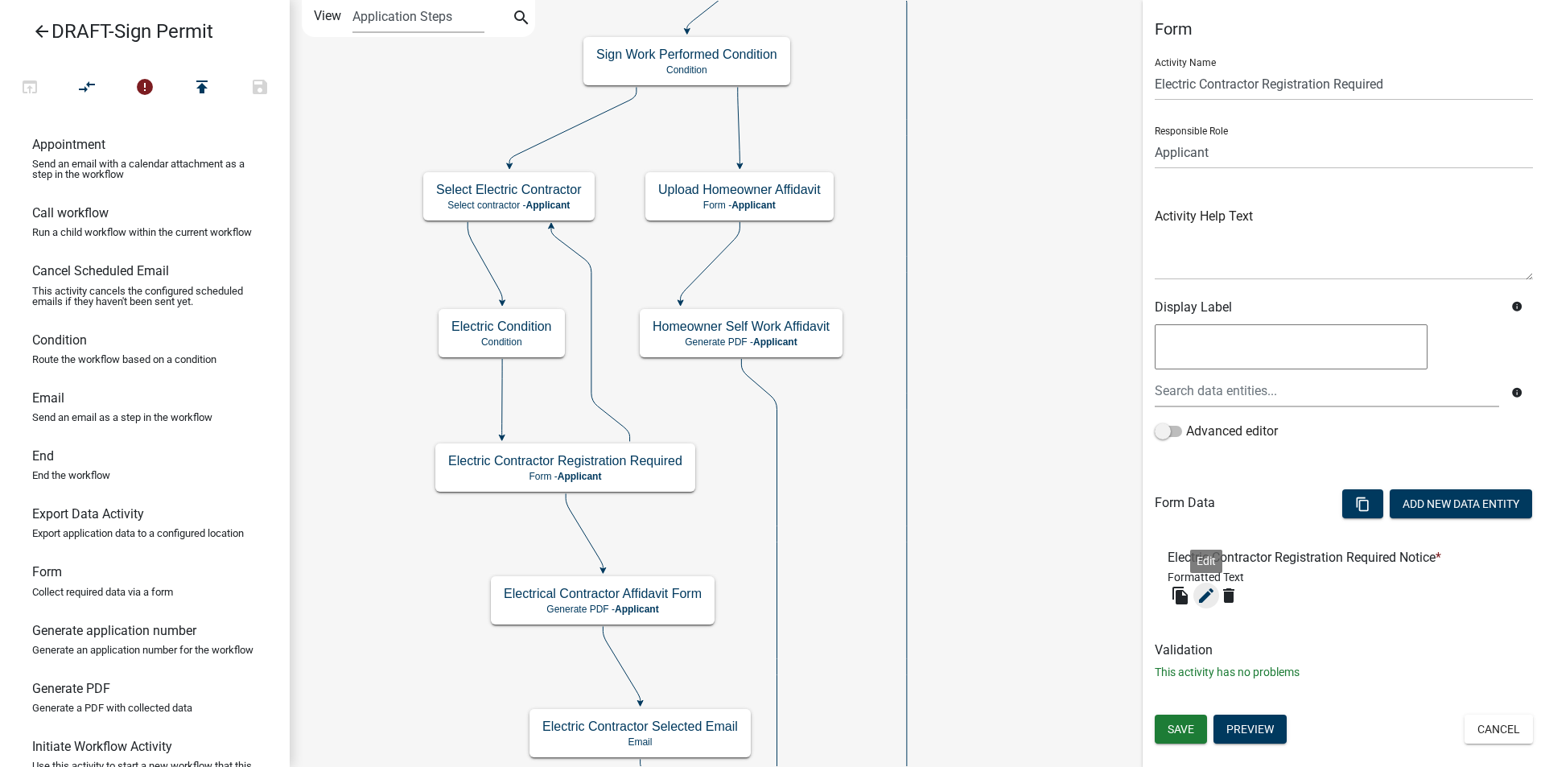
click at [1207, 594] on icon "edit" at bounding box center [1205, 595] width 19 height 19
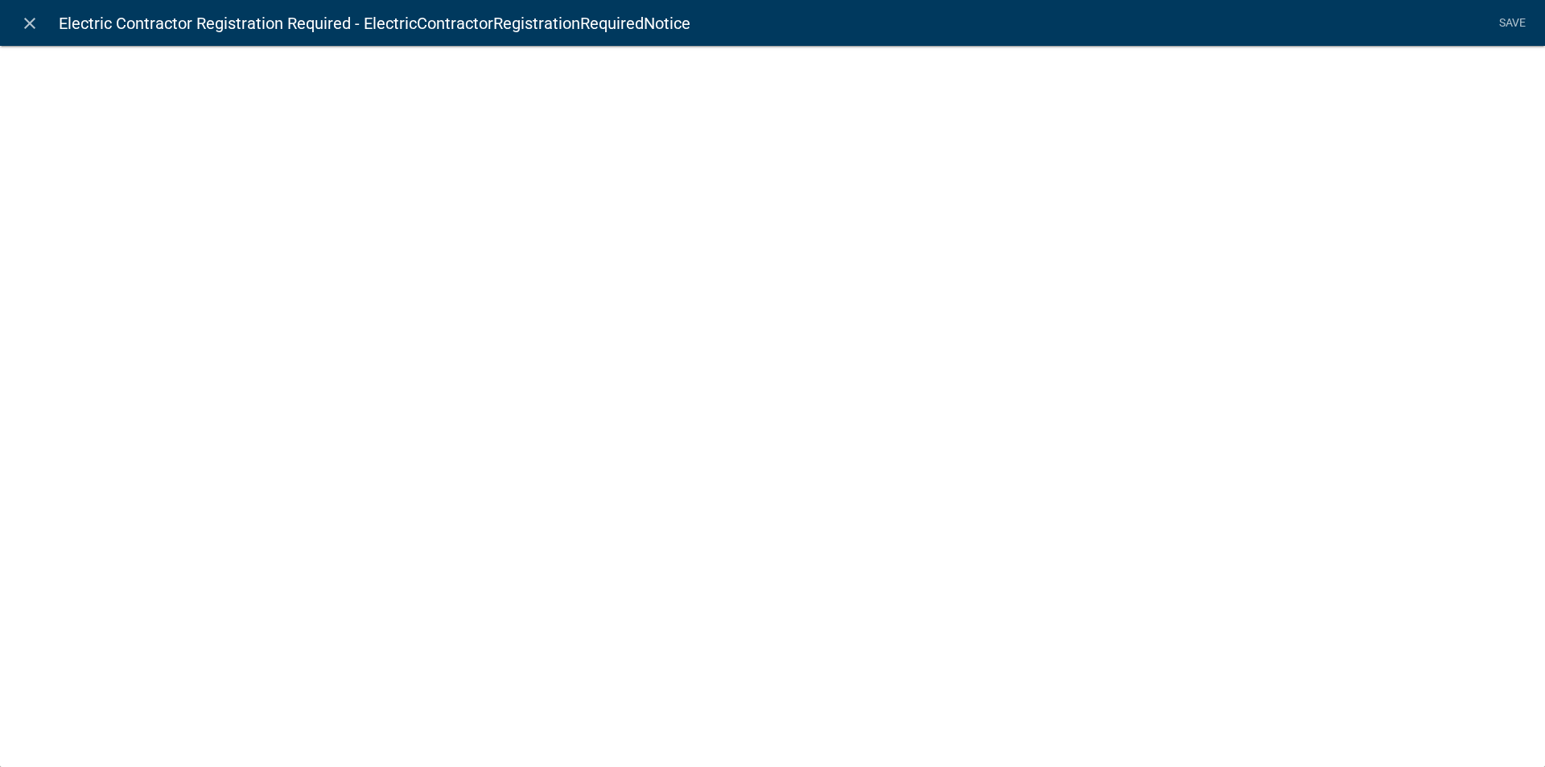
select select "rich-text"
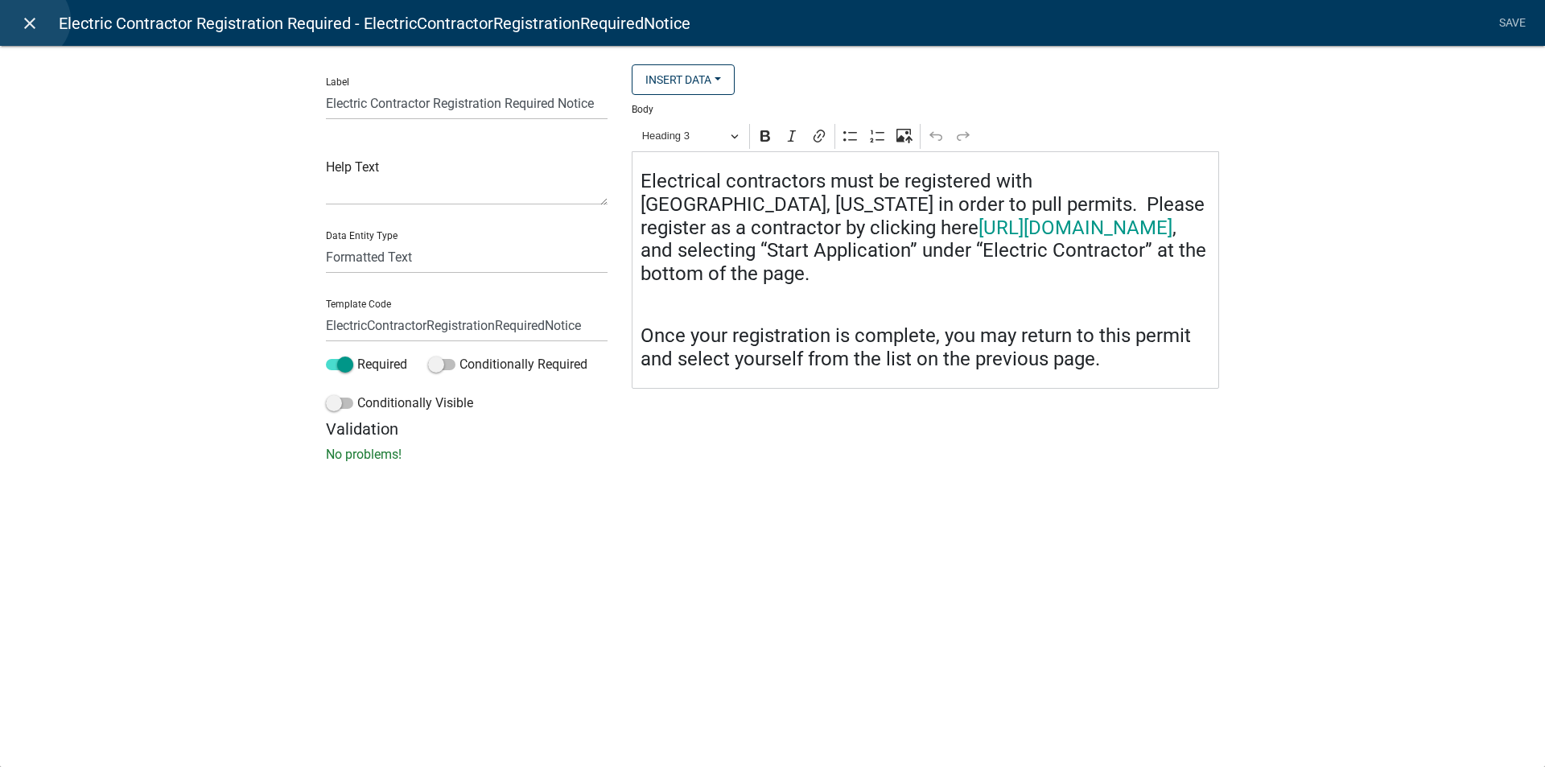
click at [30, 20] on icon "close" at bounding box center [29, 23] width 19 height 19
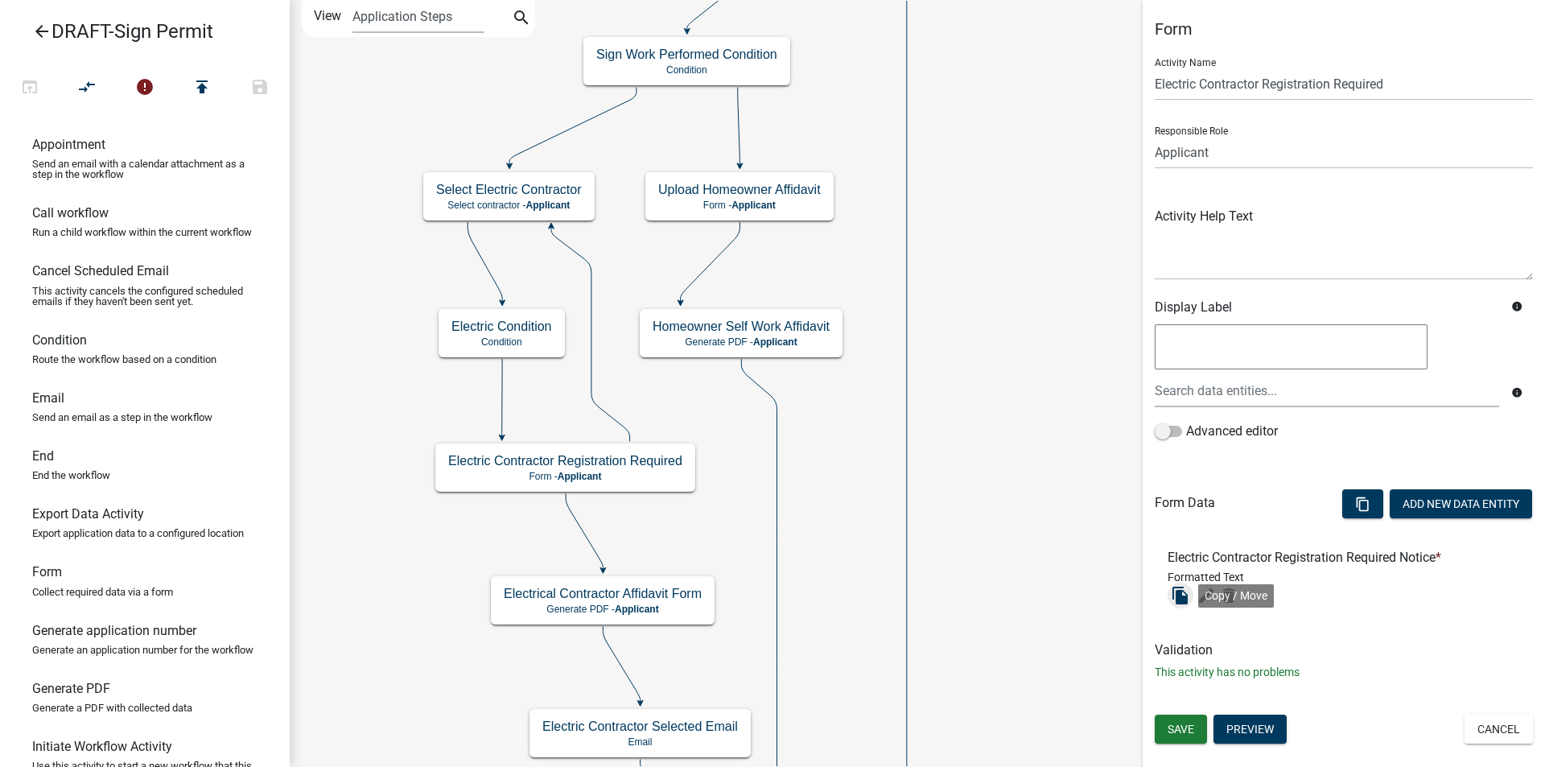
click at [1179, 594] on icon "file_copy" at bounding box center [1179, 595] width 19 height 19
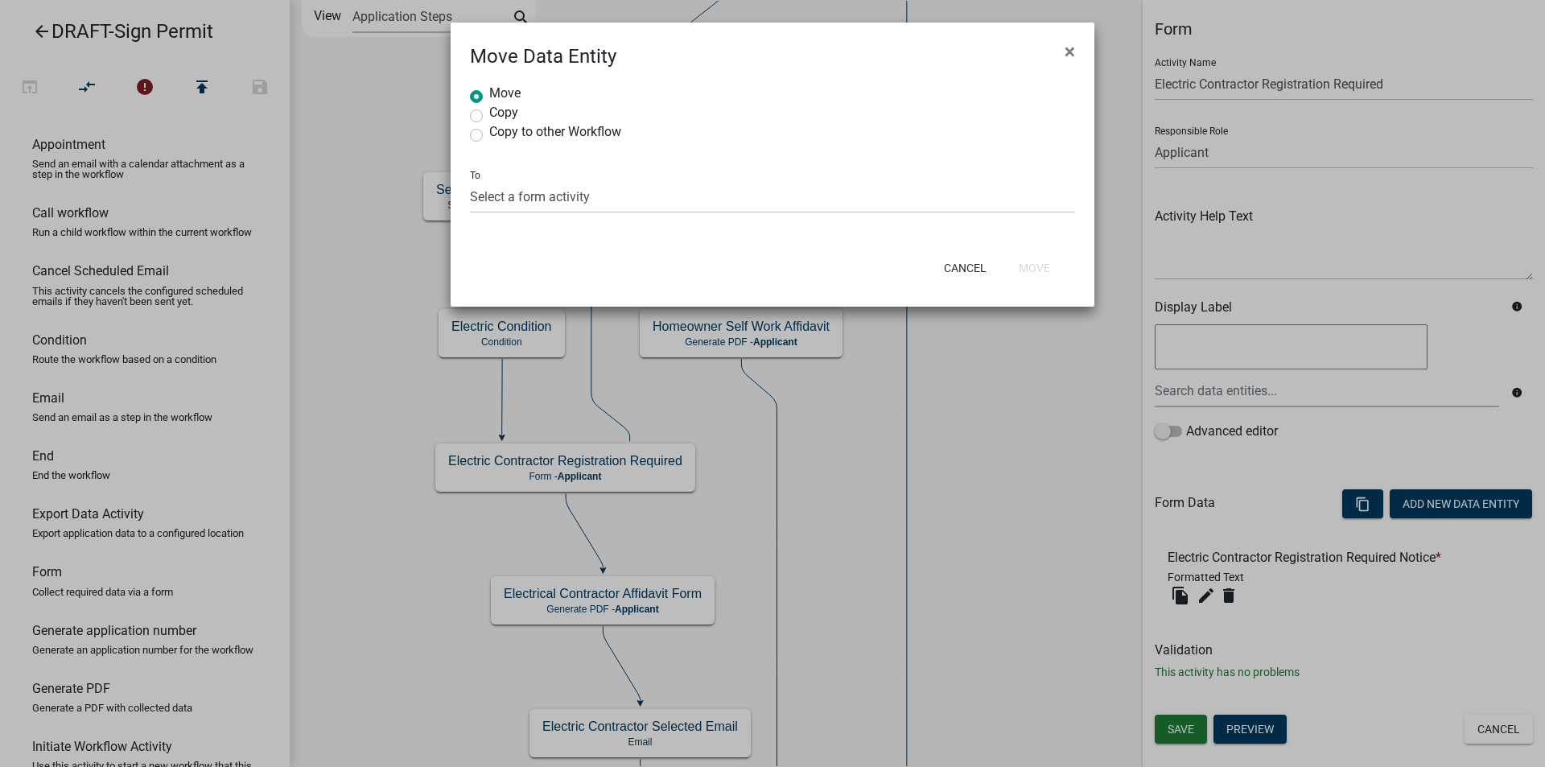
click at [489, 115] on label "Copy" at bounding box center [503, 112] width 29 height 13
click at [489, 115] on input "Copy" at bounding box center [494, 111] width 10 height 10
radio input "true"
click at [485, 200] on select "Select a form activity Applicant and Sign Information Building Review Confirm P…" at bounding box center [772, 196] width 605 height 33
click at [1067, 46] on span "×" at bounding box center [1069, 51] width 10 height 23
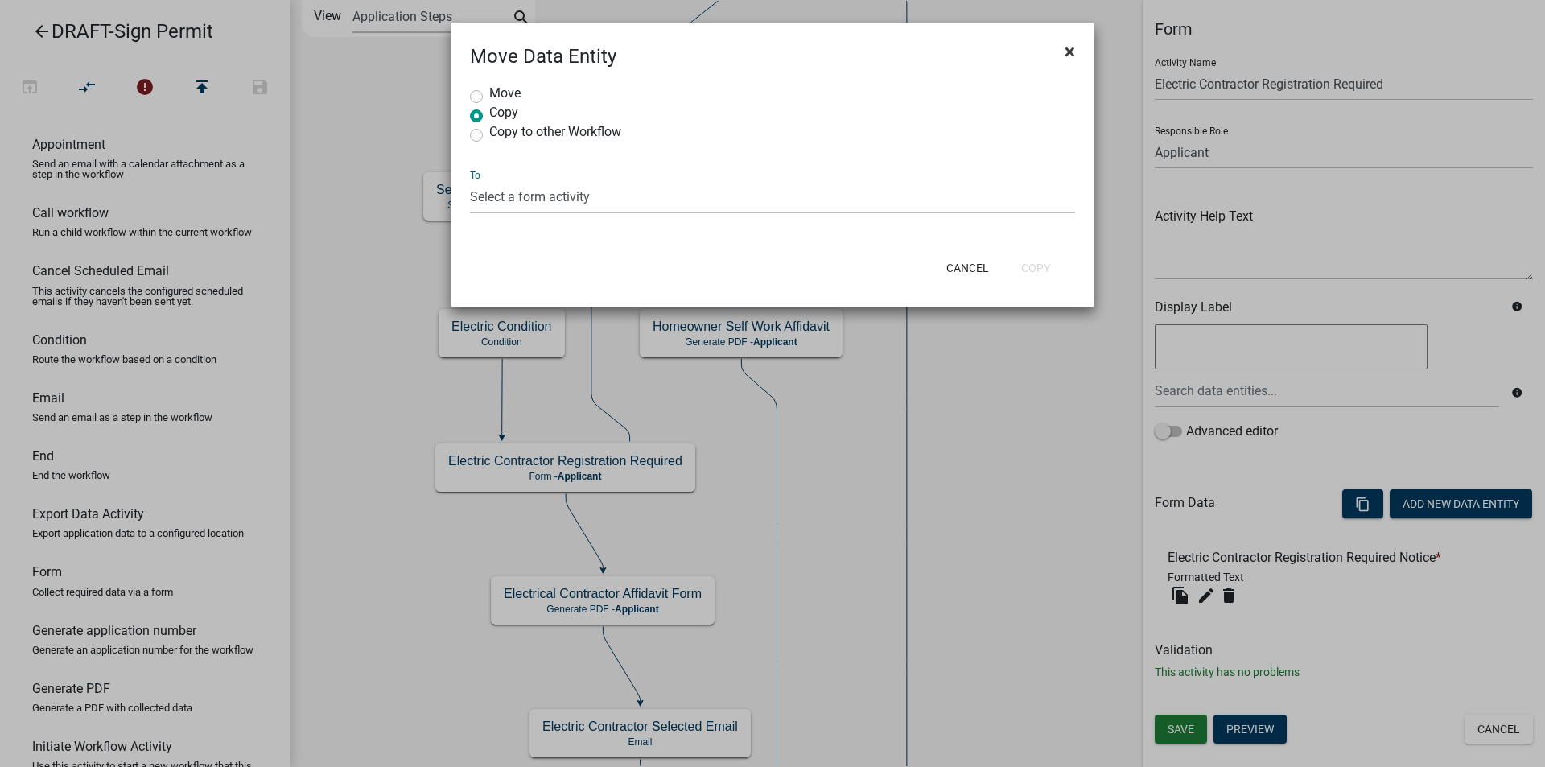
radio input "true"
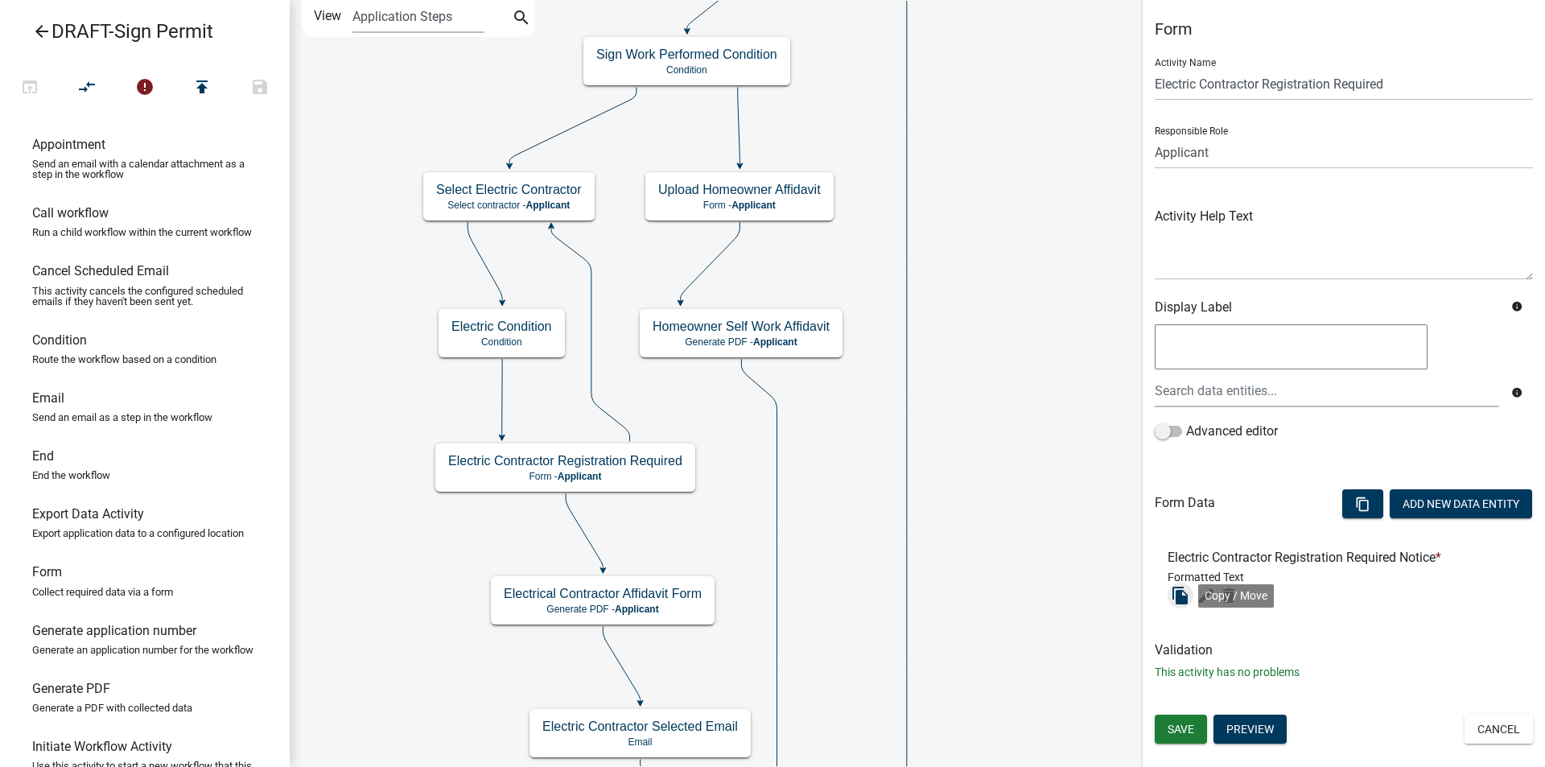
click at [1178, 601] on icon "file_copy" at bounding box center [1179, 595] width 19 height 19
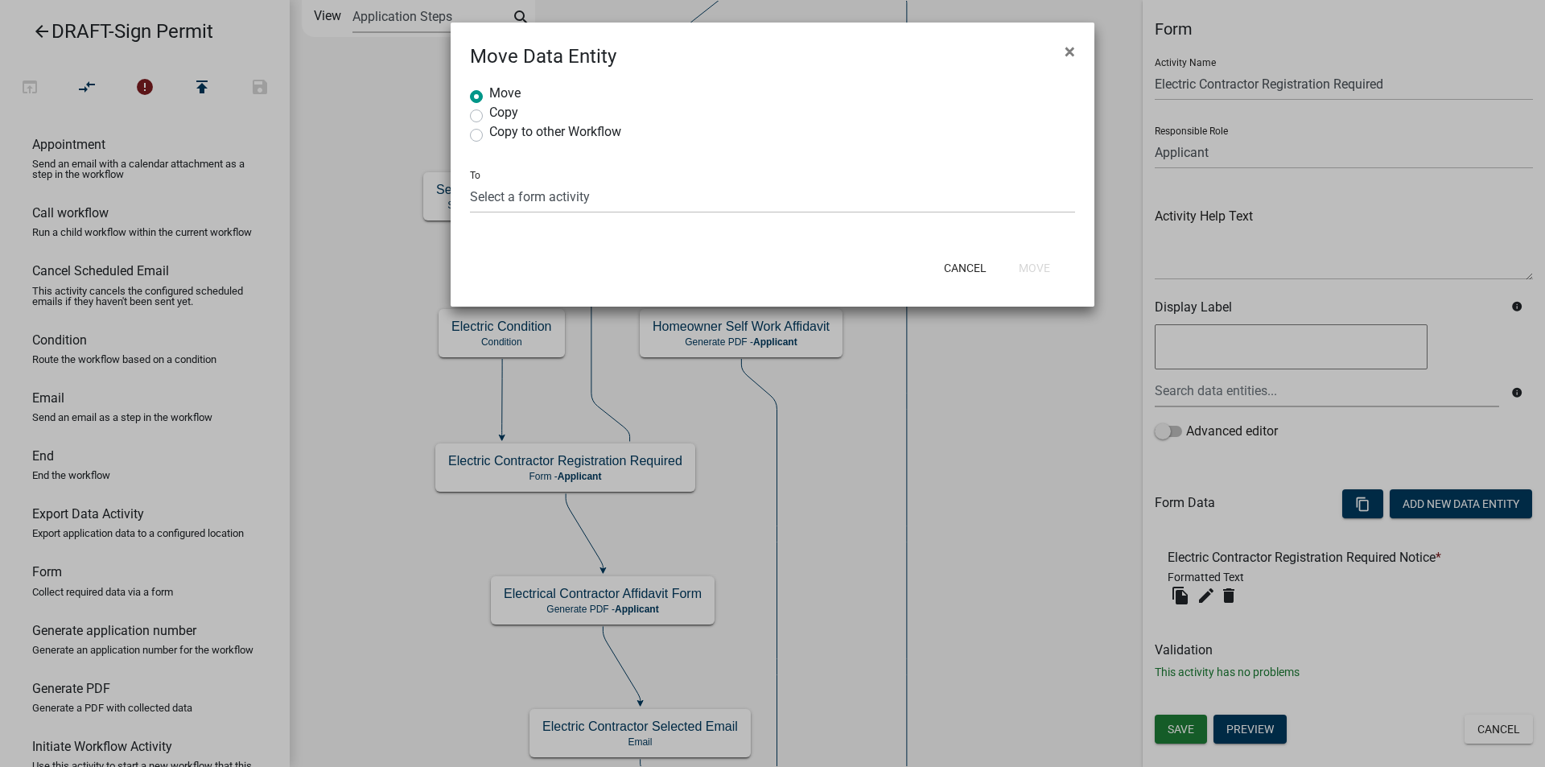
click at [489, 114] on label "Copy" at bounding box center [503, 112] width 29 height 13
click at [489, 114] on input "Copy" at bounding box center [494, 111] width 10 height 10
radio input "true"
click at [512, 195] on select "Select a form activity Applicant and Sign Information Building Review Confirm P…" at bounding box center [772, 196] width 605 height 33
select select "adb0f794-4cdf-4f5c-a1a0-a5487e0f8e20"
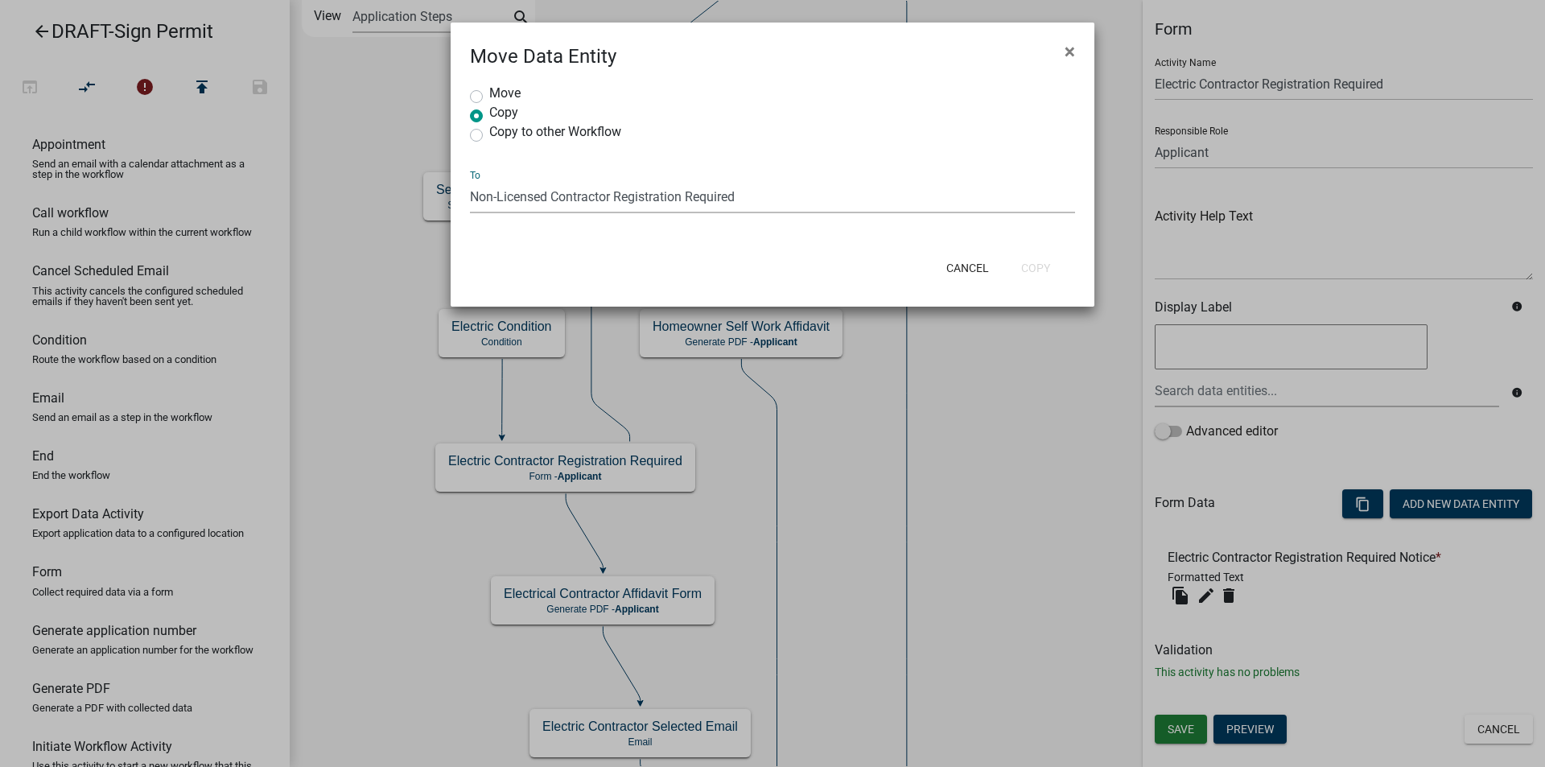
click at [470, 180] on select "Select a form activity Applicant and Sign Information Building Review Confirm P…" at bounding box center [772, 196] width 605 height 33
click at [1027, 269] on button "Copy" at bounding box center [1035, 267] width 55 height 29
radio input "true"
select select "0: null"
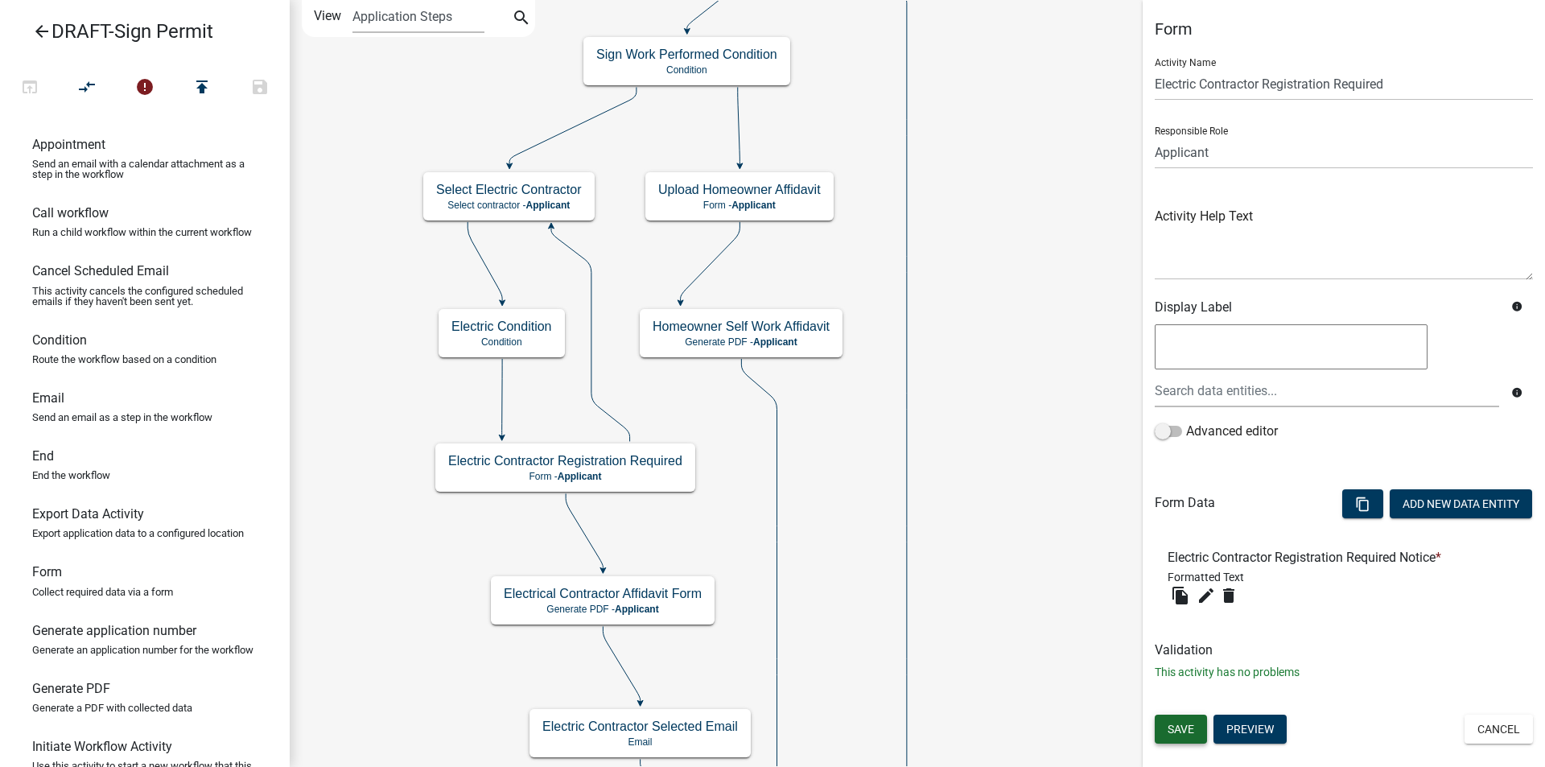
click at [1169, 725] on span "Save" at bounding box center [1180, 728] width 27 height 13
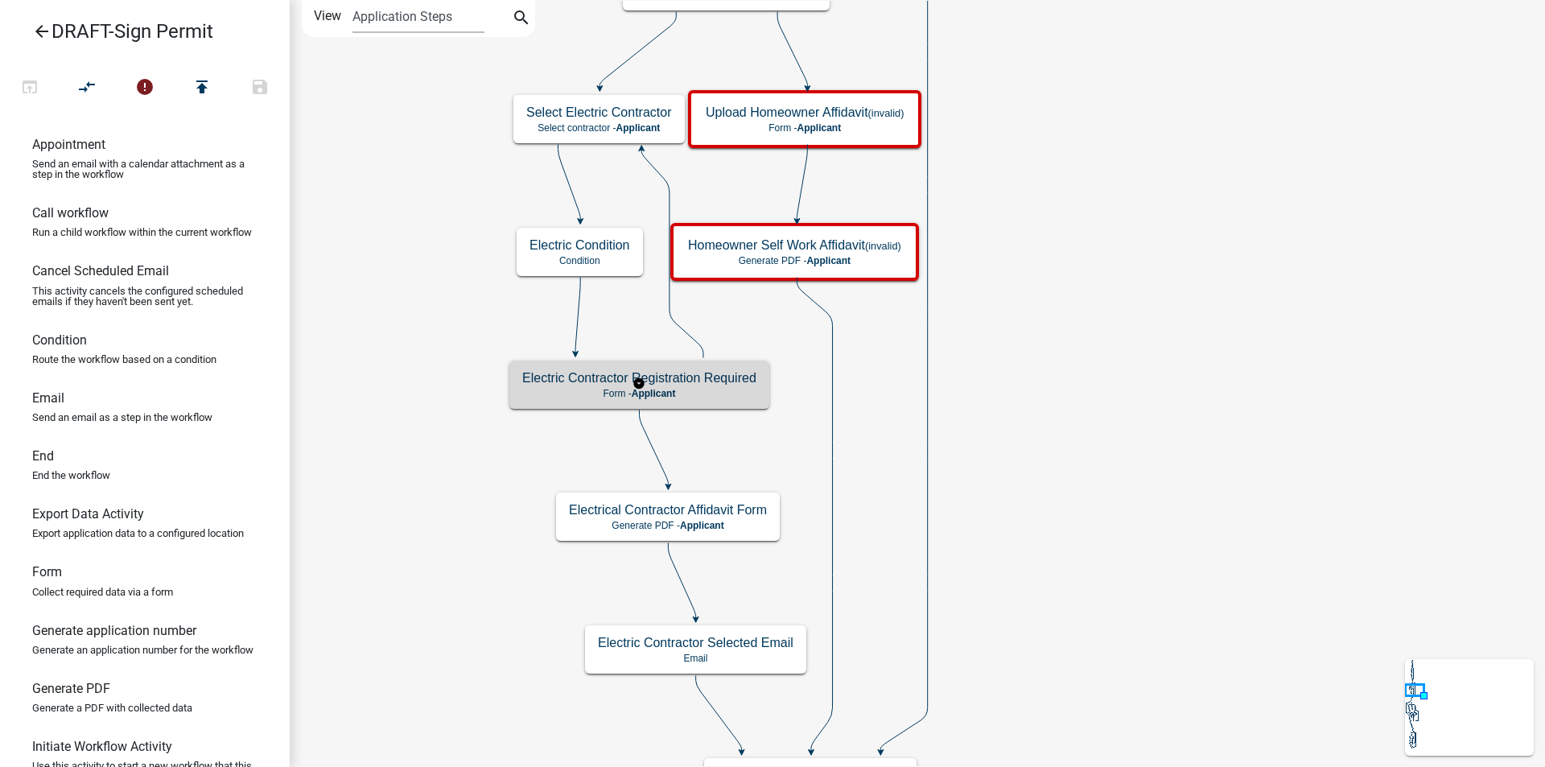
click at [715, 397] on p "Form - Applicant" at bounding box center [639, 393] width 234 height 11
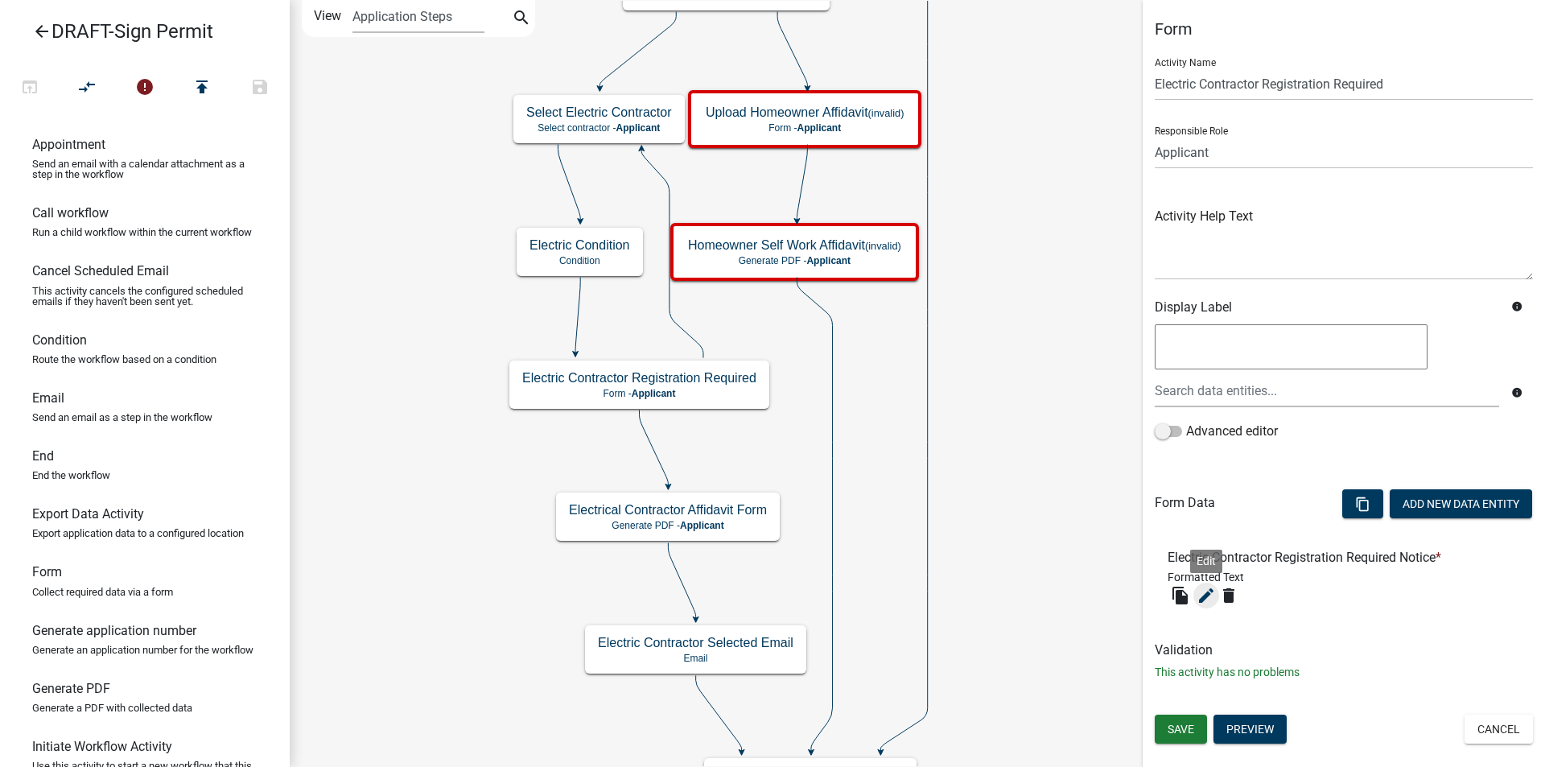
click at [1204, 595] on icon "edit" at bounding box center [1205, 595] width 19 height 19
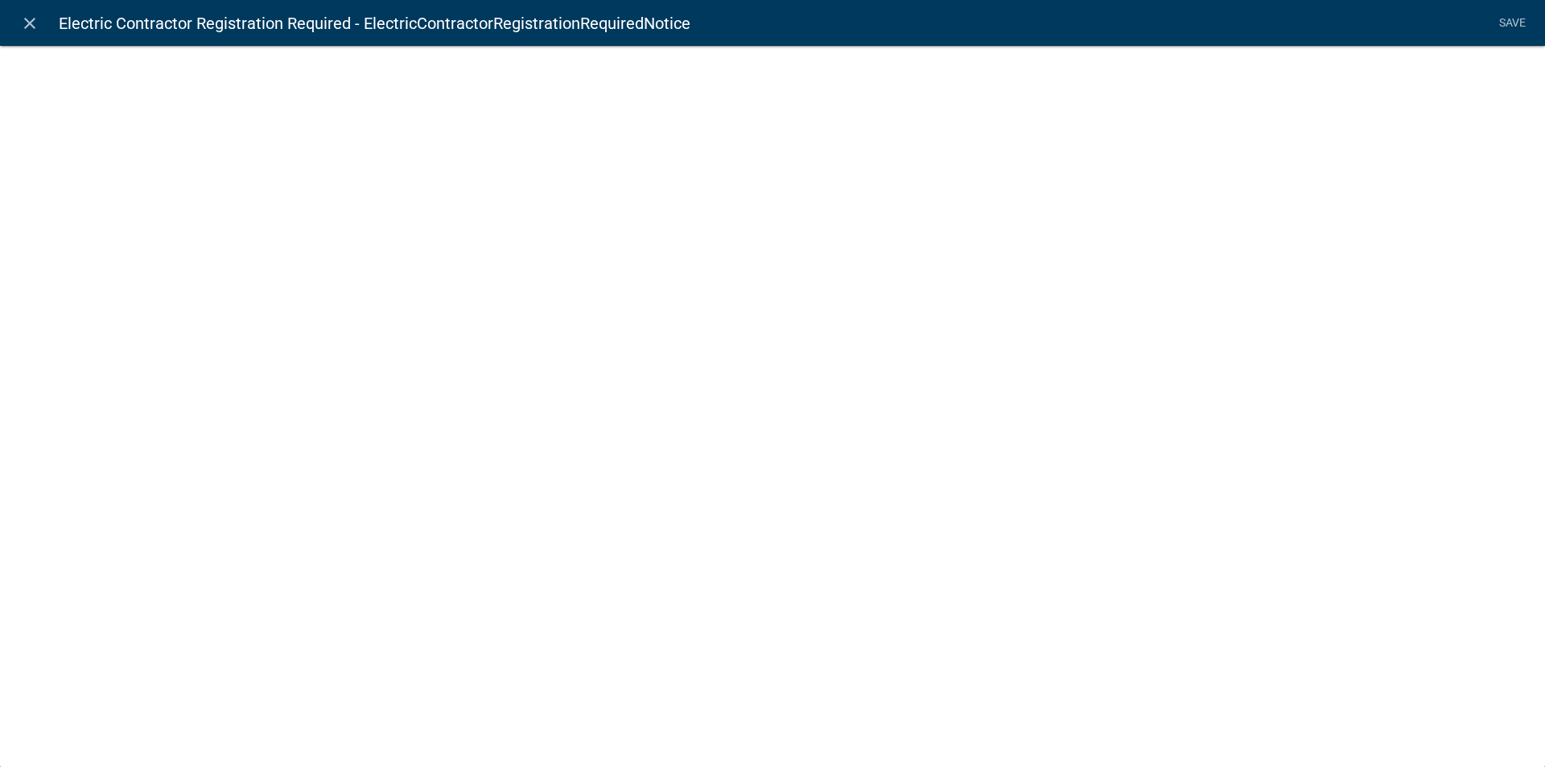
select select "rich-text"
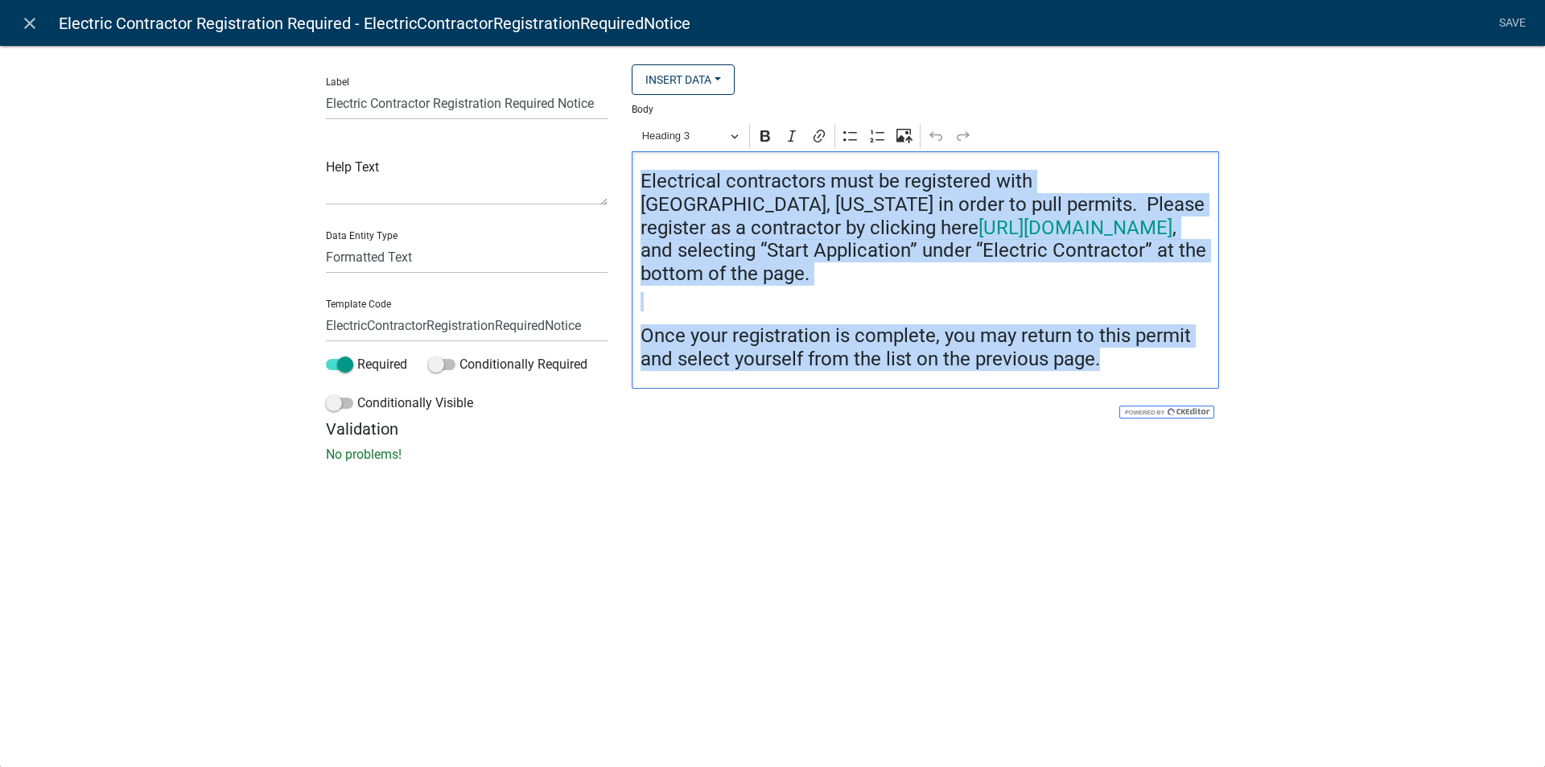
drag, startPoint x: 947, startPoint y: 331, endPoint x: 1105, endPoint y: 384, distance: 166.1
click at [1105, 384] on div "Electrical contractors must be registered with Madison County, Georgia in order…" at bounding box center [925, 269] width 587 height 237
copy div "Electrical contractors must be registered with Madison County, Georgia in order…"
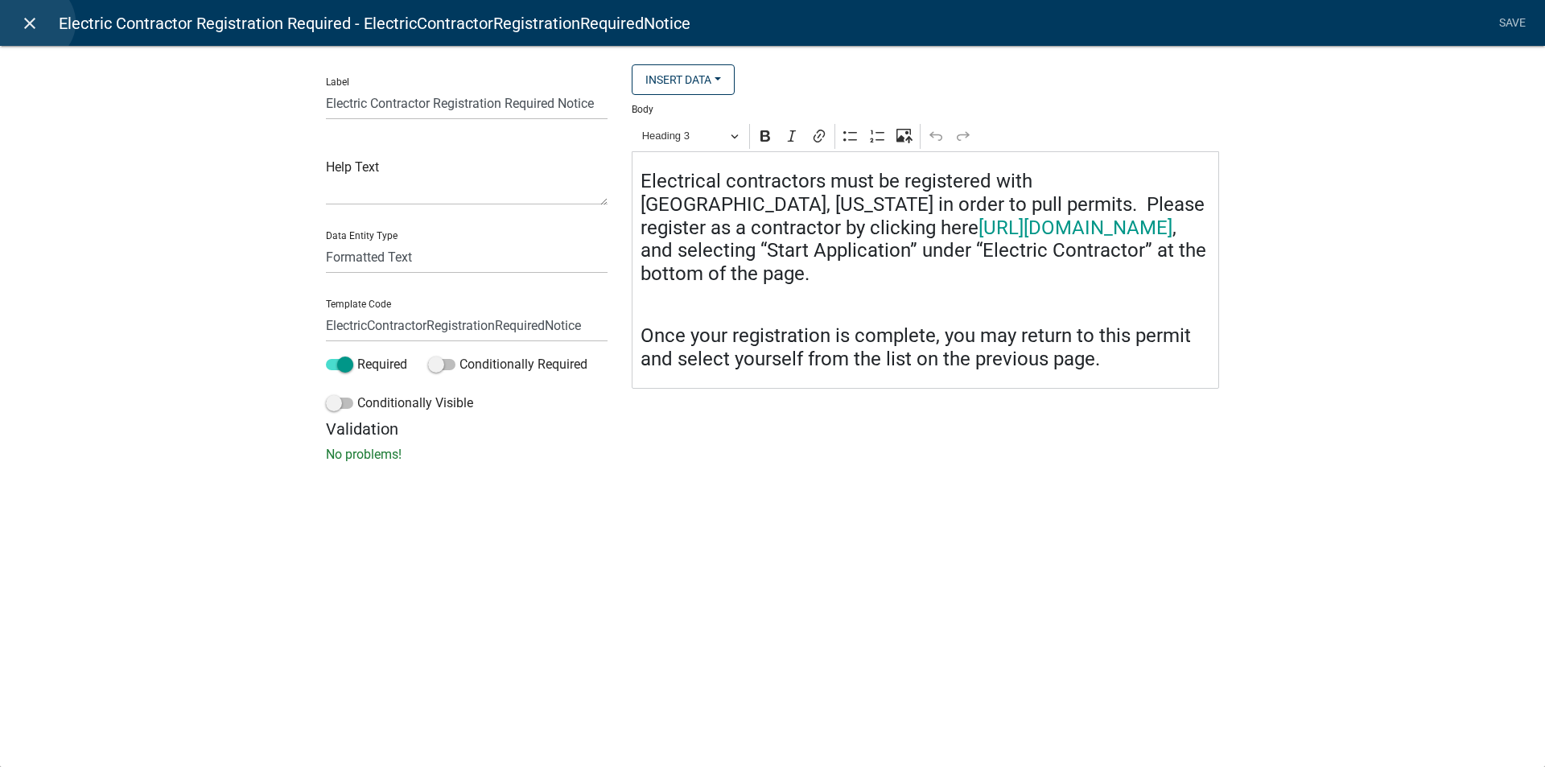
click at [35, 23] on icon "close" at bounding box center [29, 23] width 19 height 19
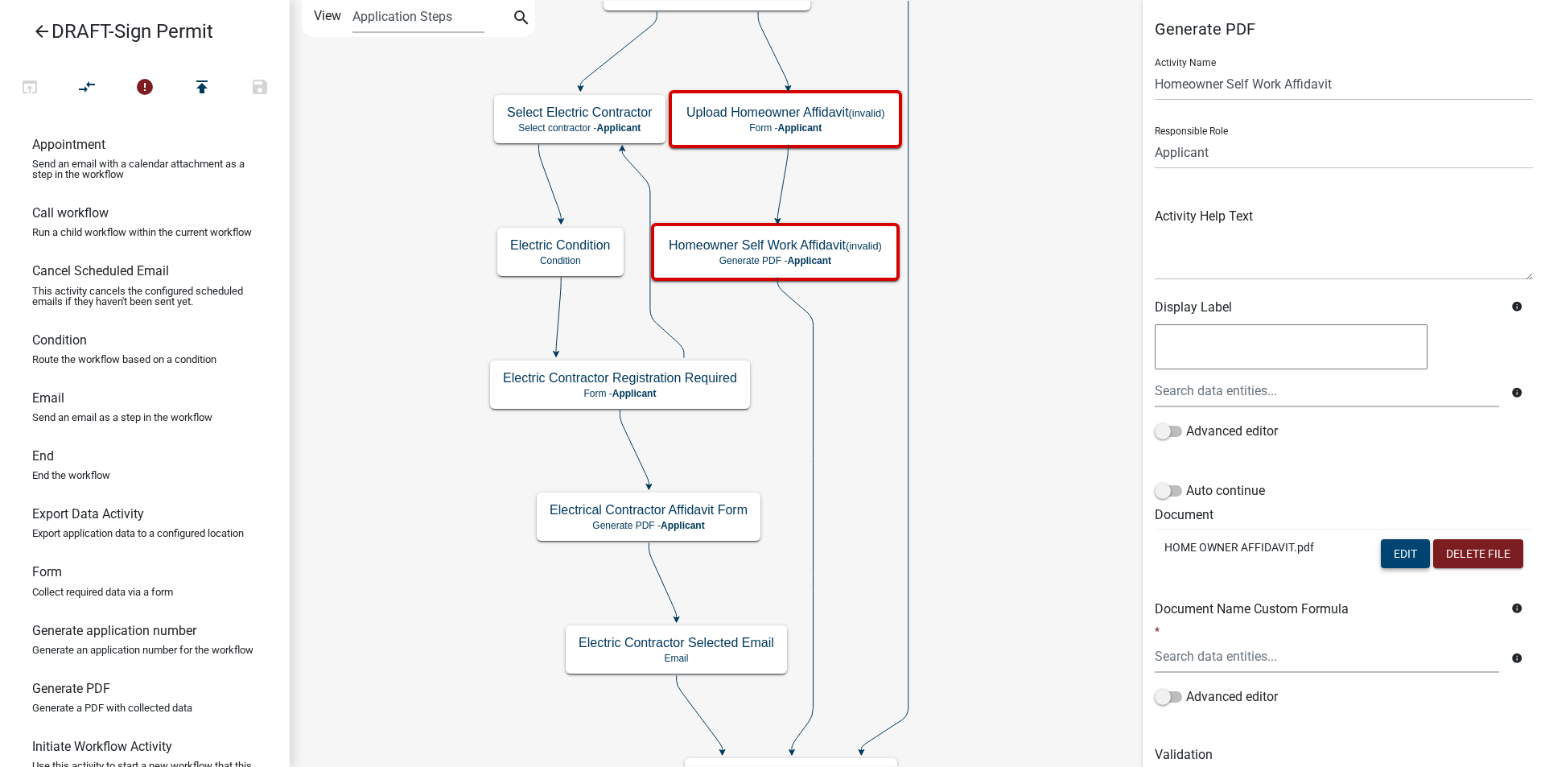
click at [1392, 556] on button "Edit" at bounding box center [1404, 553] width 49 height 29
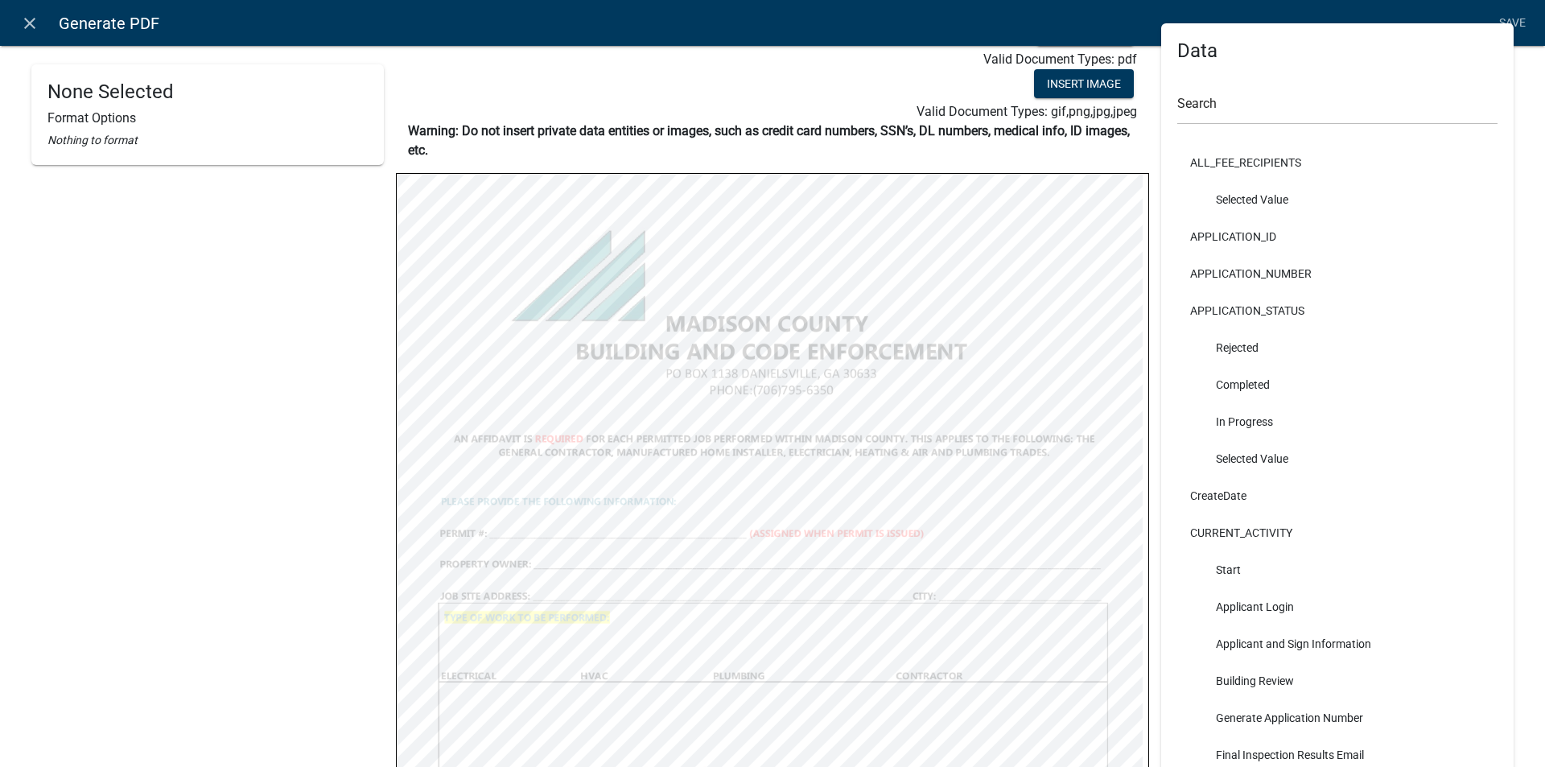
scroll to position [0, 0]
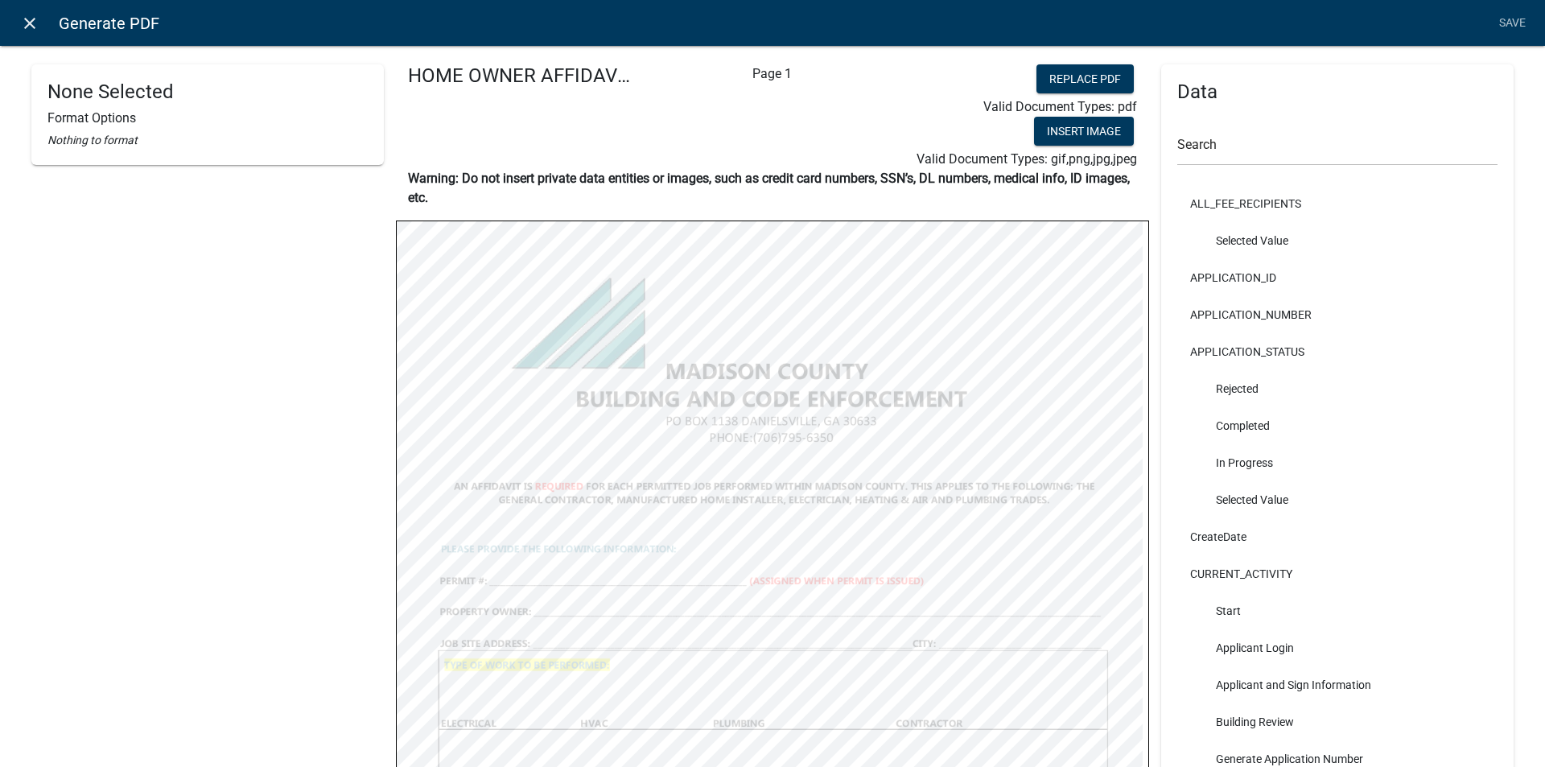
click at [25, 16] on icon "close" at bounding box center [29, 23] width 19 height 19
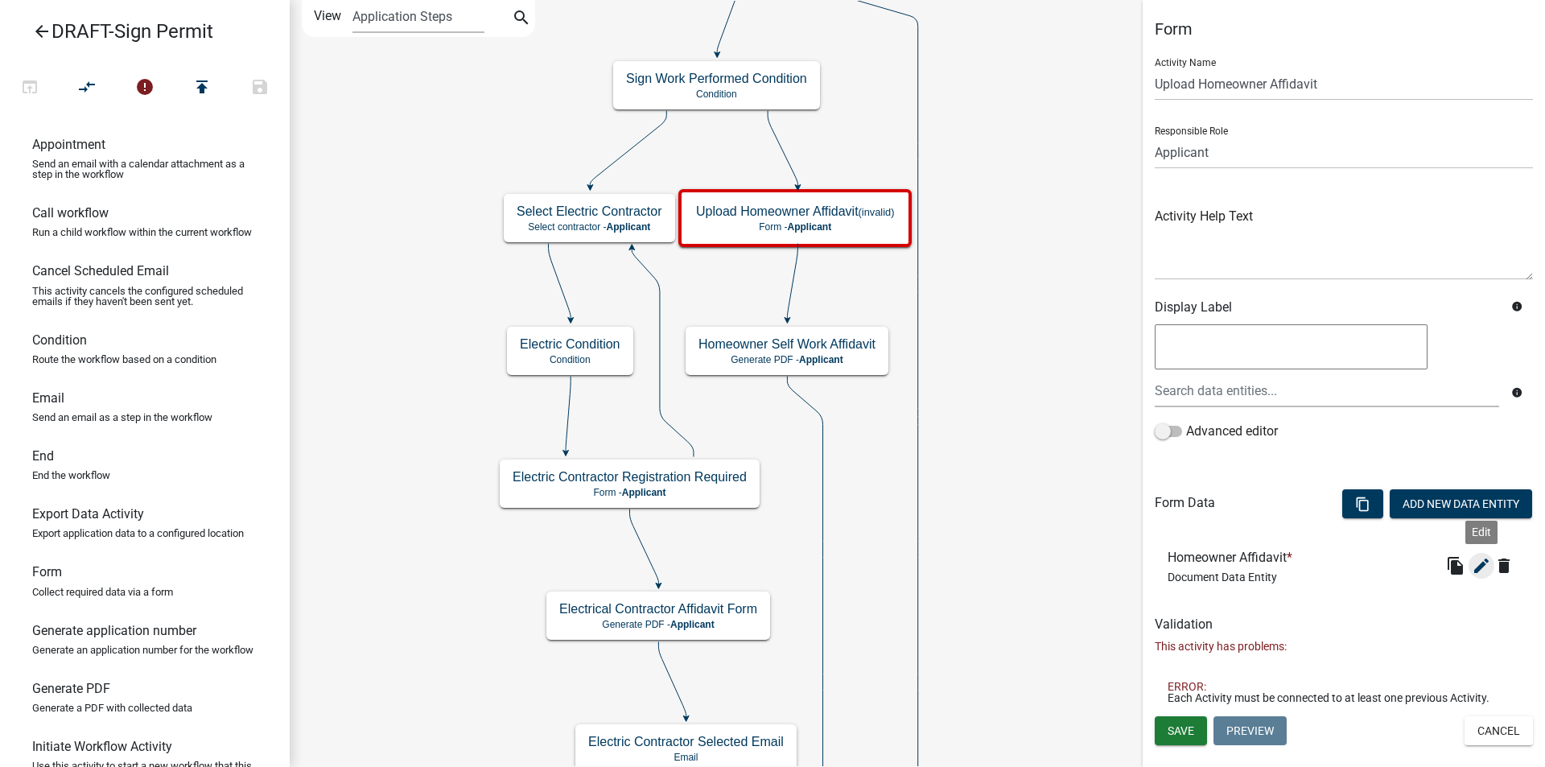
click at [1475, 564] on icon "edit" at bounding box center [1480, 565] width 19 height 19
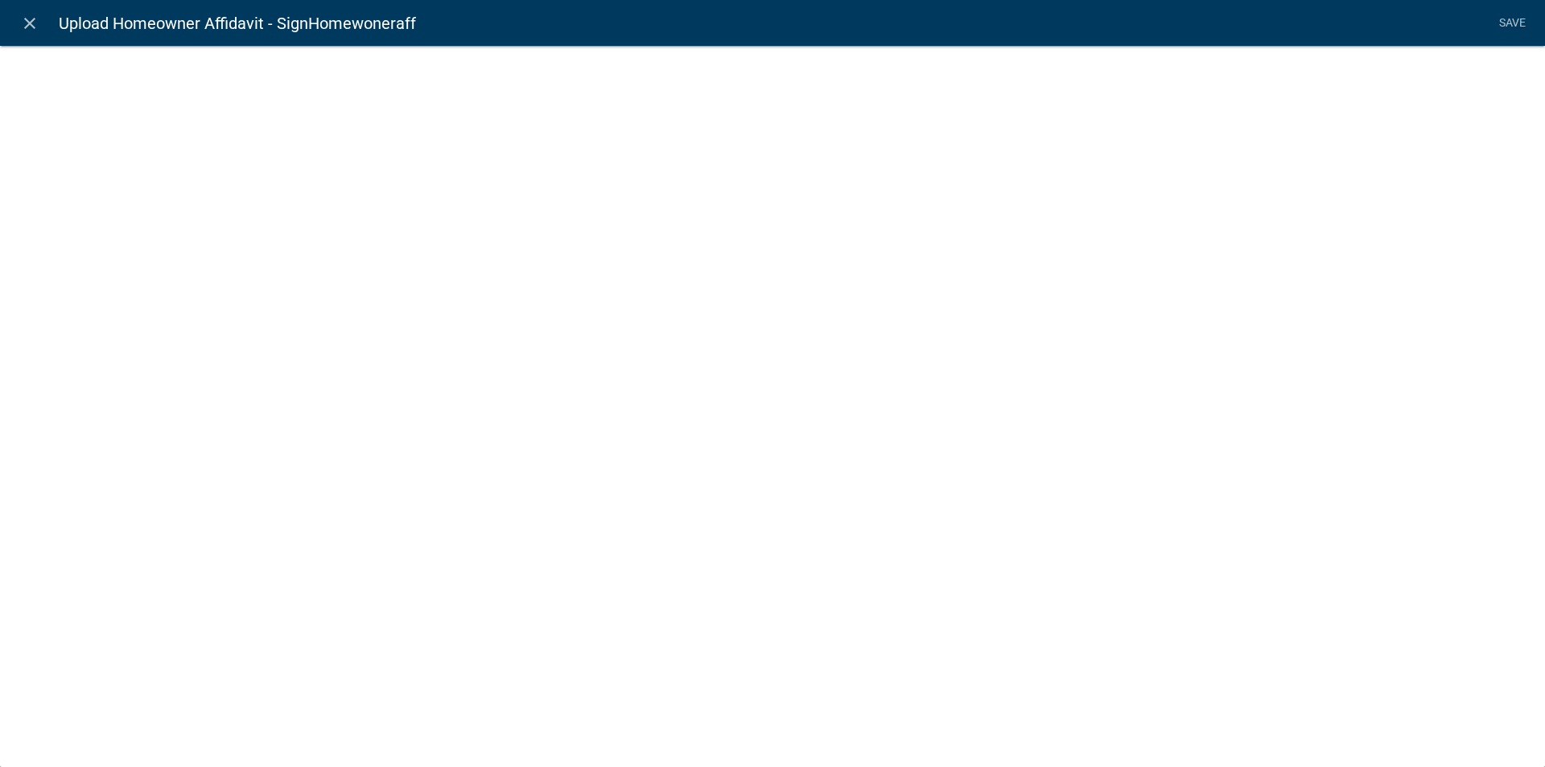
select select "document"
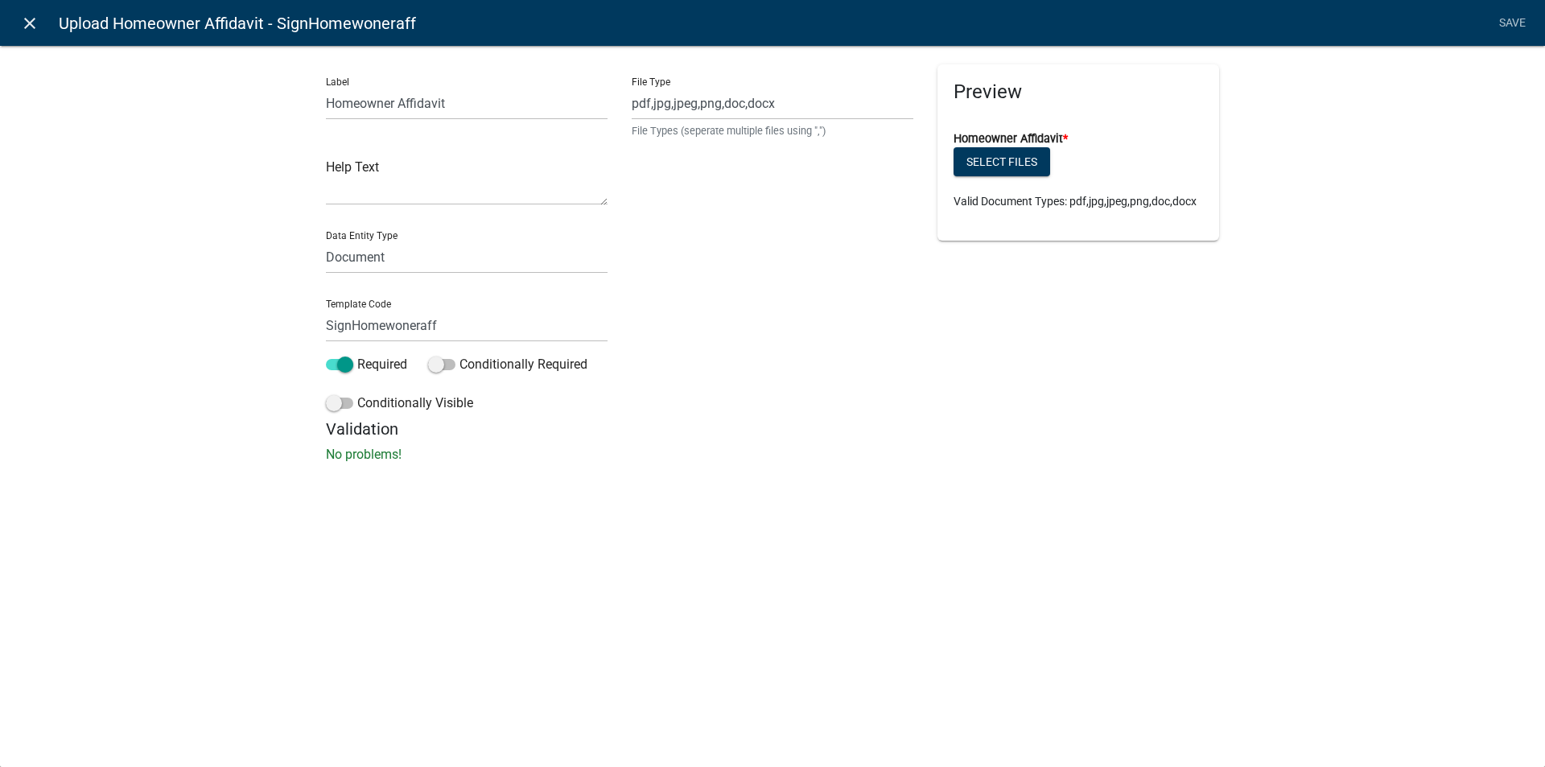
click at [30, 16] on icon "close" at bounding box center [29, 23] width 19 height 19
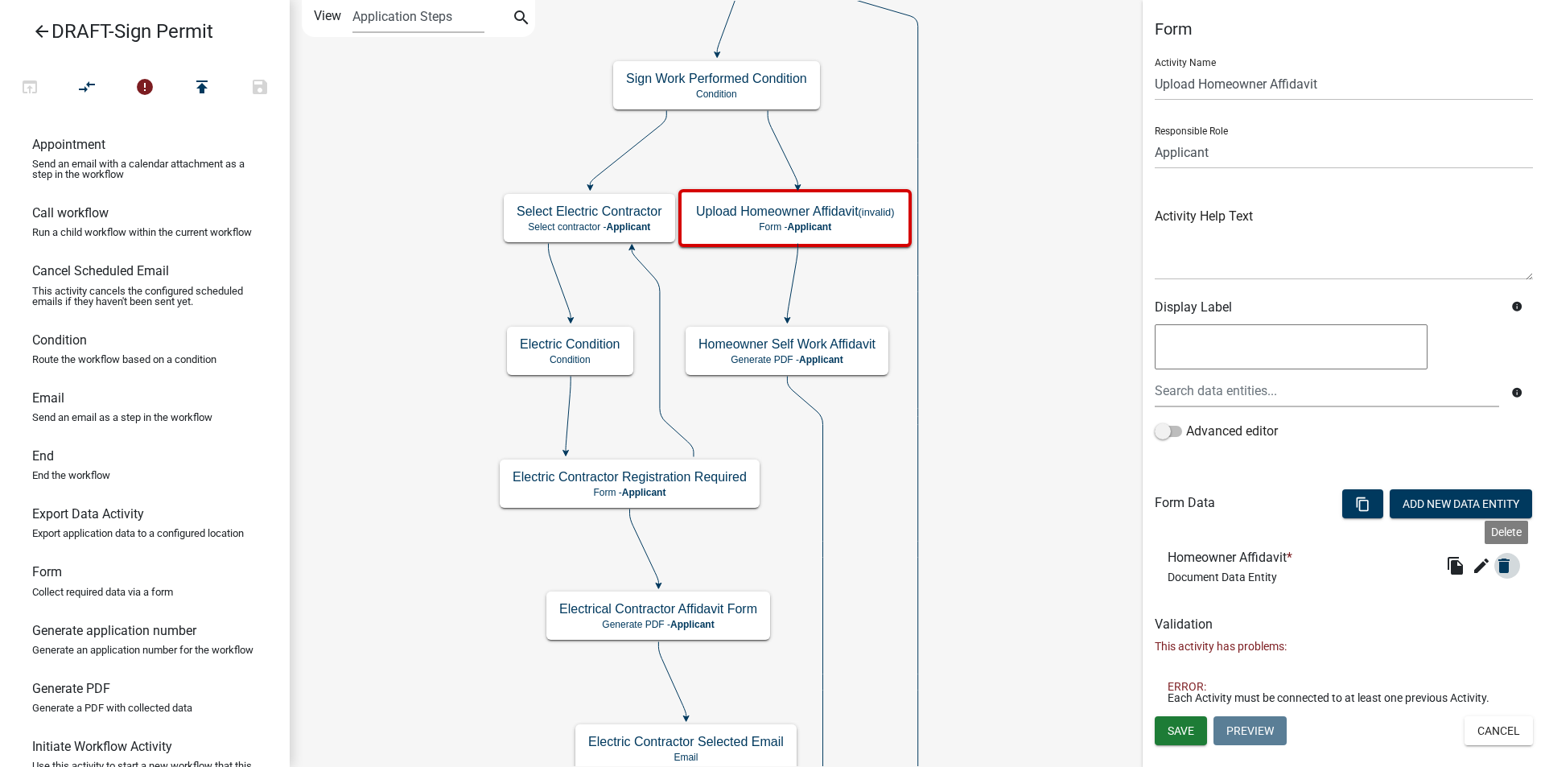
click at [1505, 565] on icon "delete" at bounding box center [1503, 565] width 19 height 19
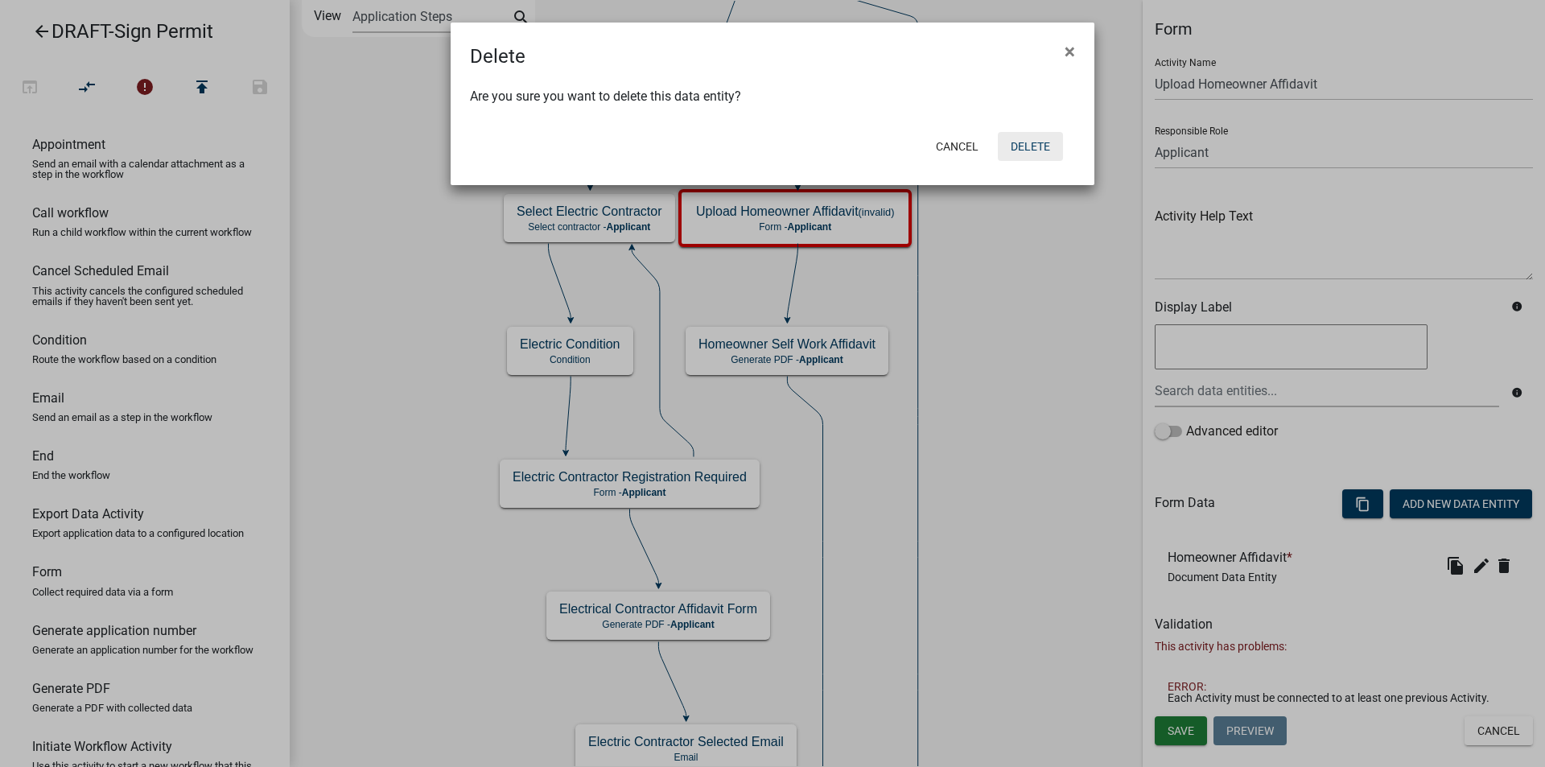
click at [1025, 150] on button "Delete" at bounding box center [1030, 146] width 65 height 29
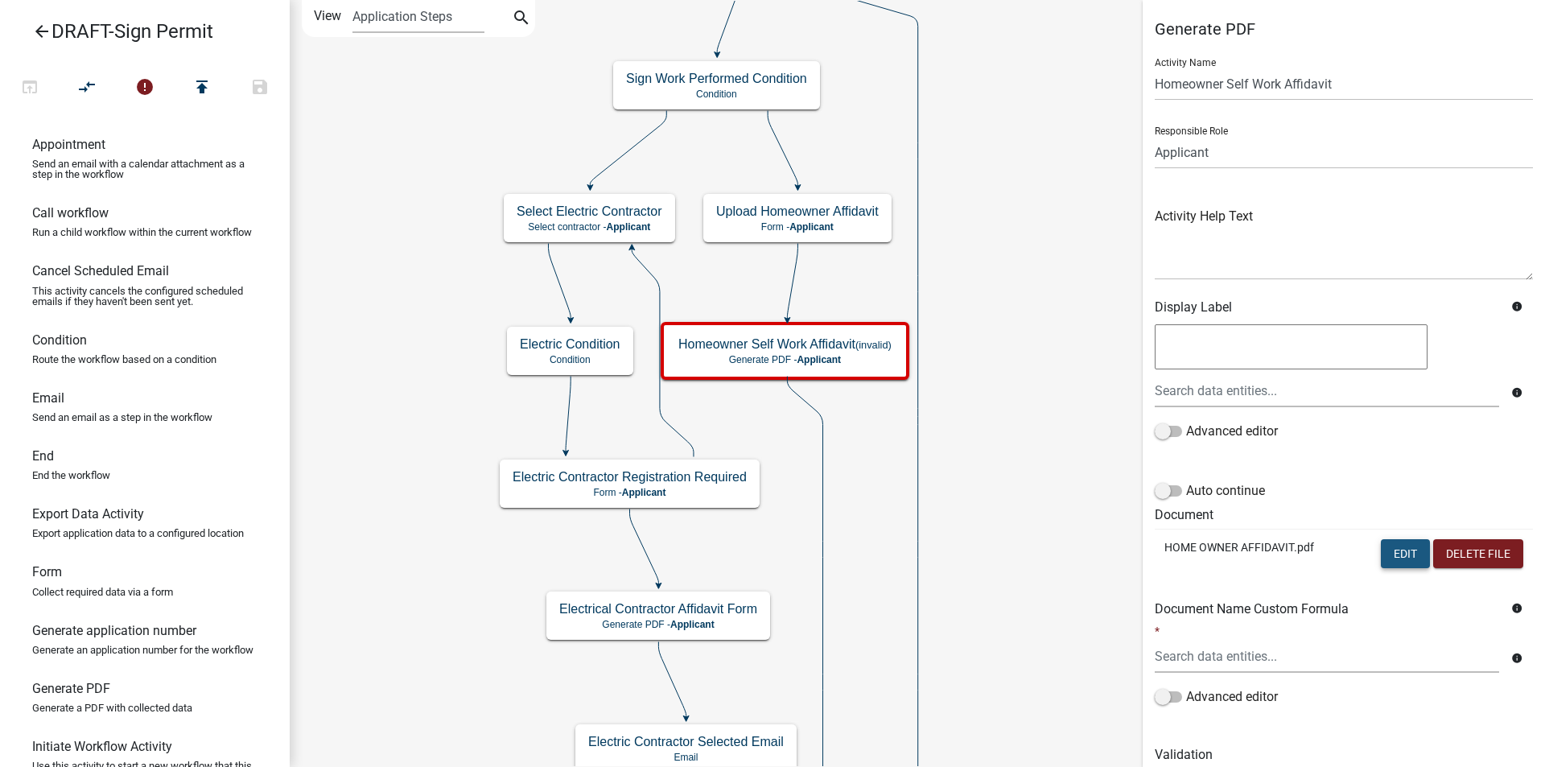
click at [1386, 549] on button "Edit" at bounding box center [1404, 553] width 49 height 29
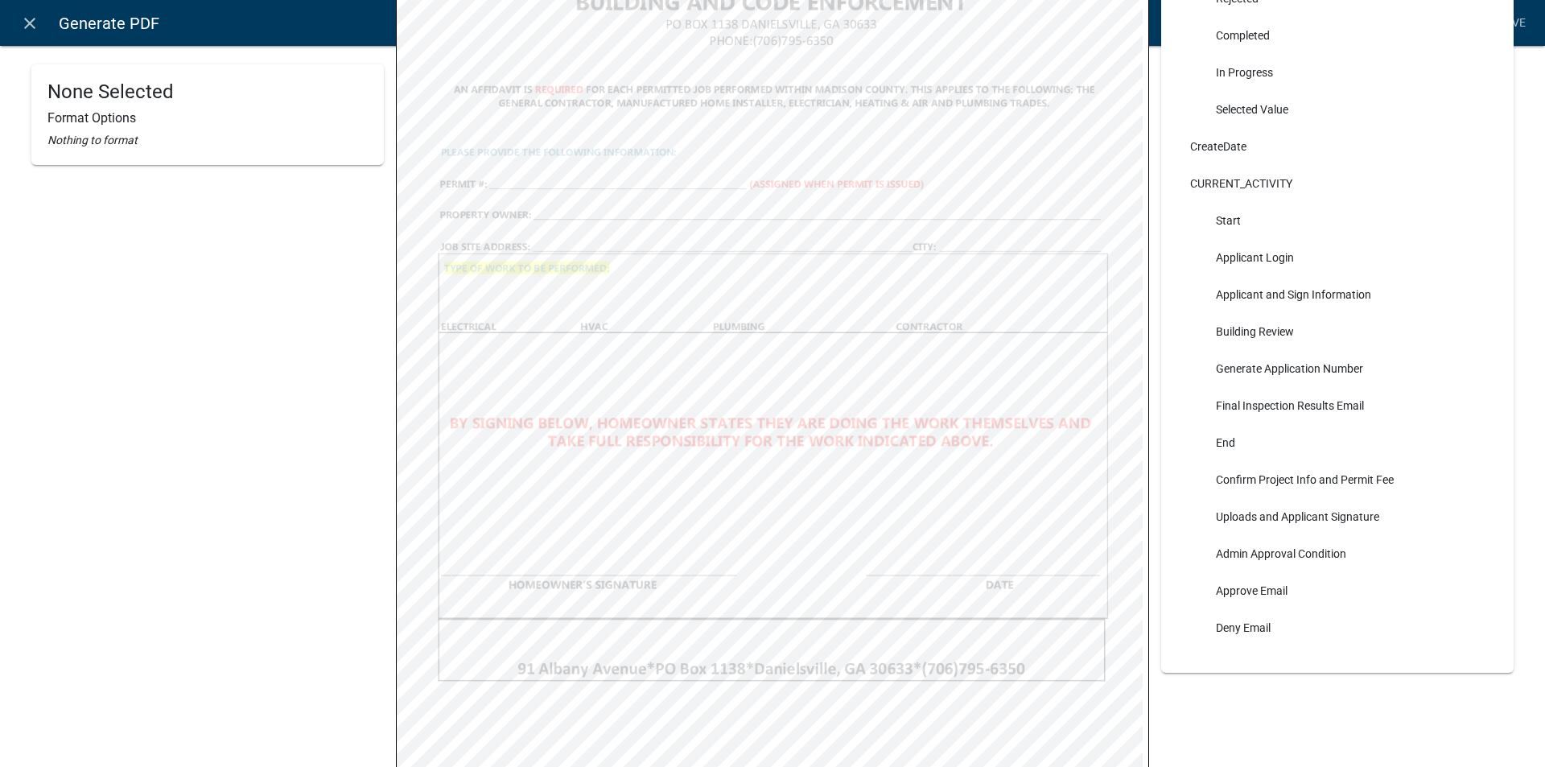
scroll to position [497, 0]
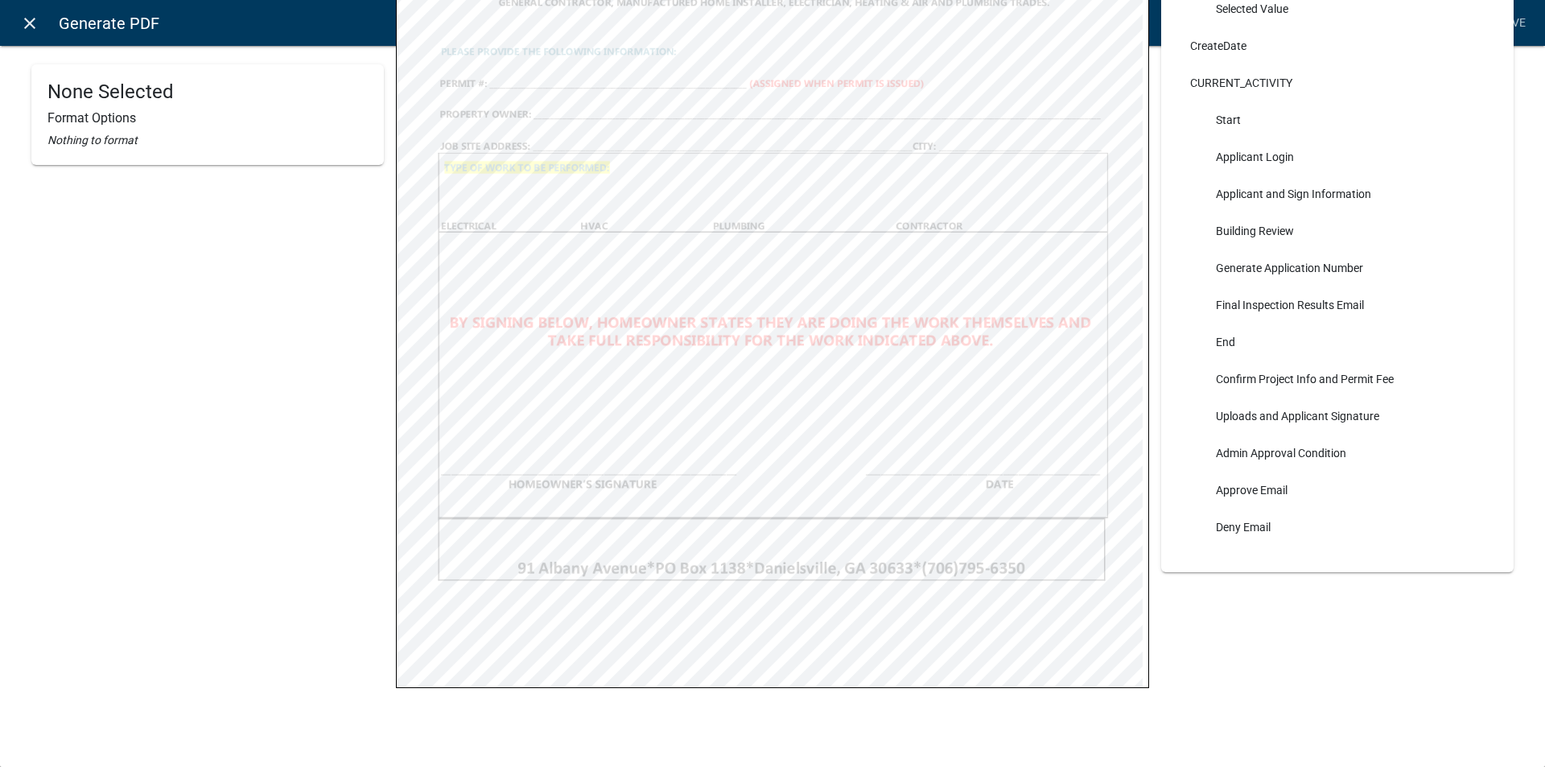
click at [32, 23] on icon "close" at bounding box center [29, 23] width 19 height 19
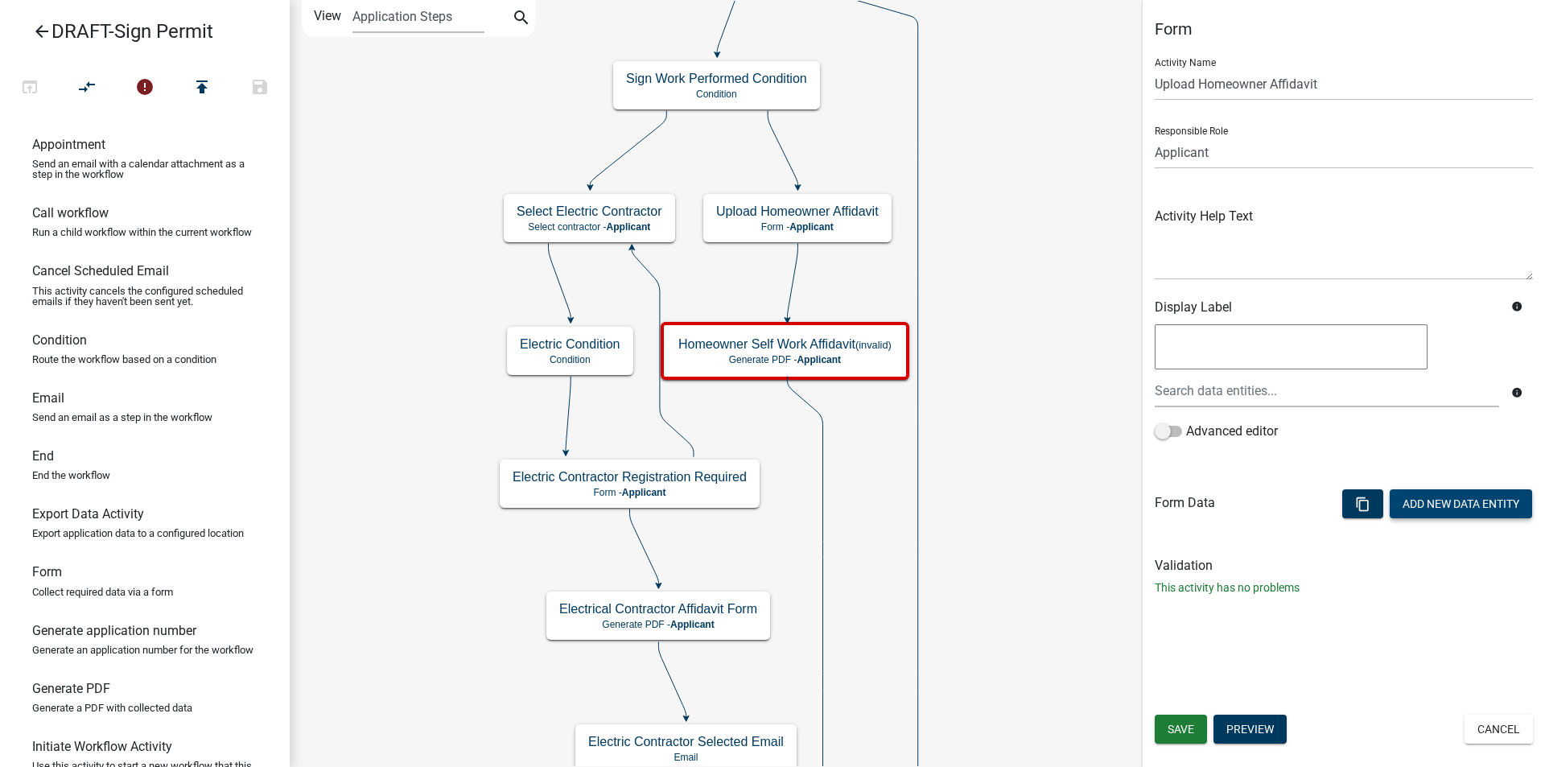
click at [1438, 506] on button "Add New Data Entity" at bounding box center [1460, 503] width 142 height 29
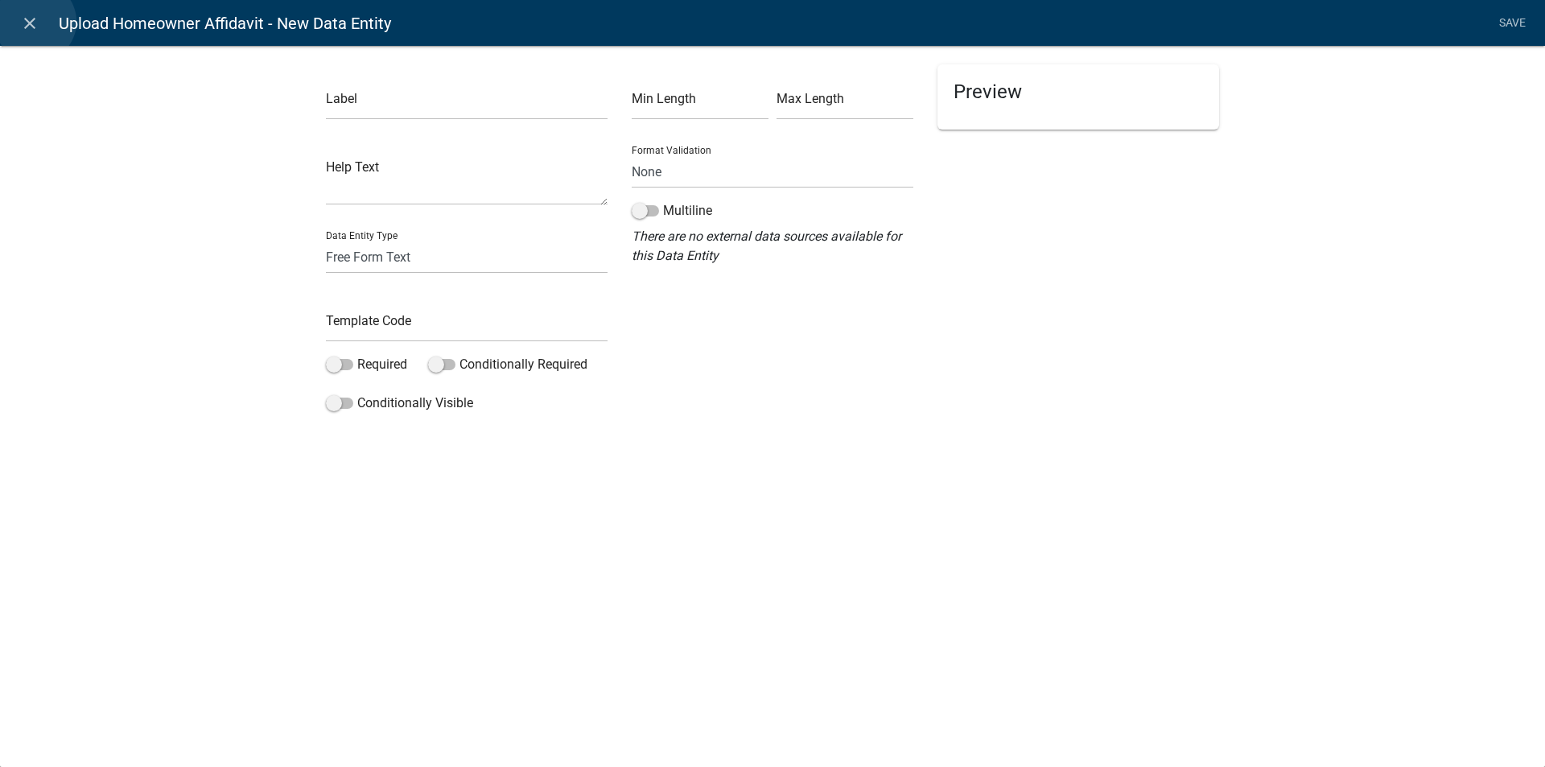
drag, startPoint x: 35, startPoint y: 22, endPoint x: 82, endPoint y: 100, distance: 90.9
click at [33, 22] on icon "close" at bounding box center [29, 23] width 19 height 19
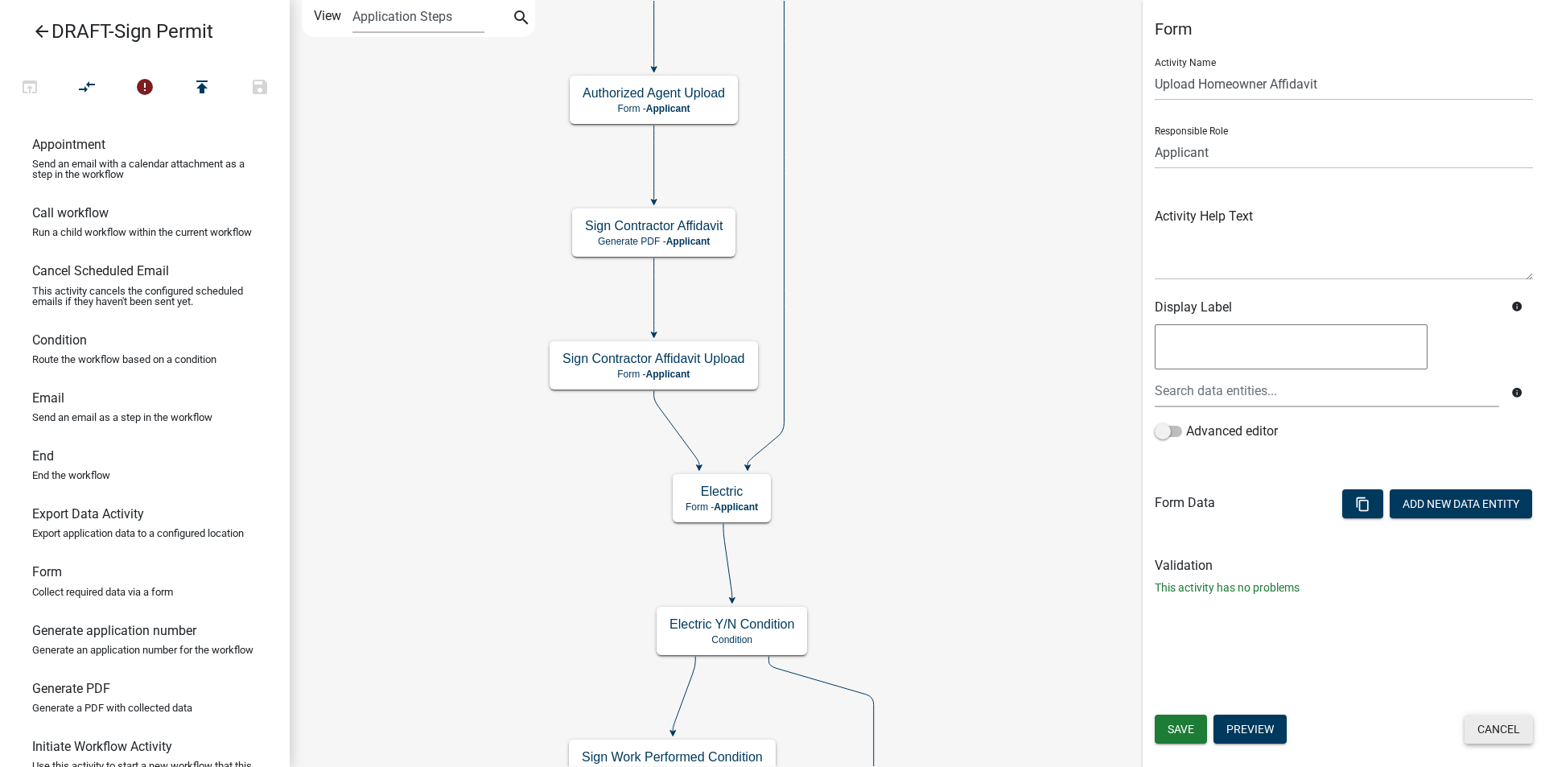
click at [1491, 724] on button "Cancel" at bounding box center [1498, 728] width 68 height 29
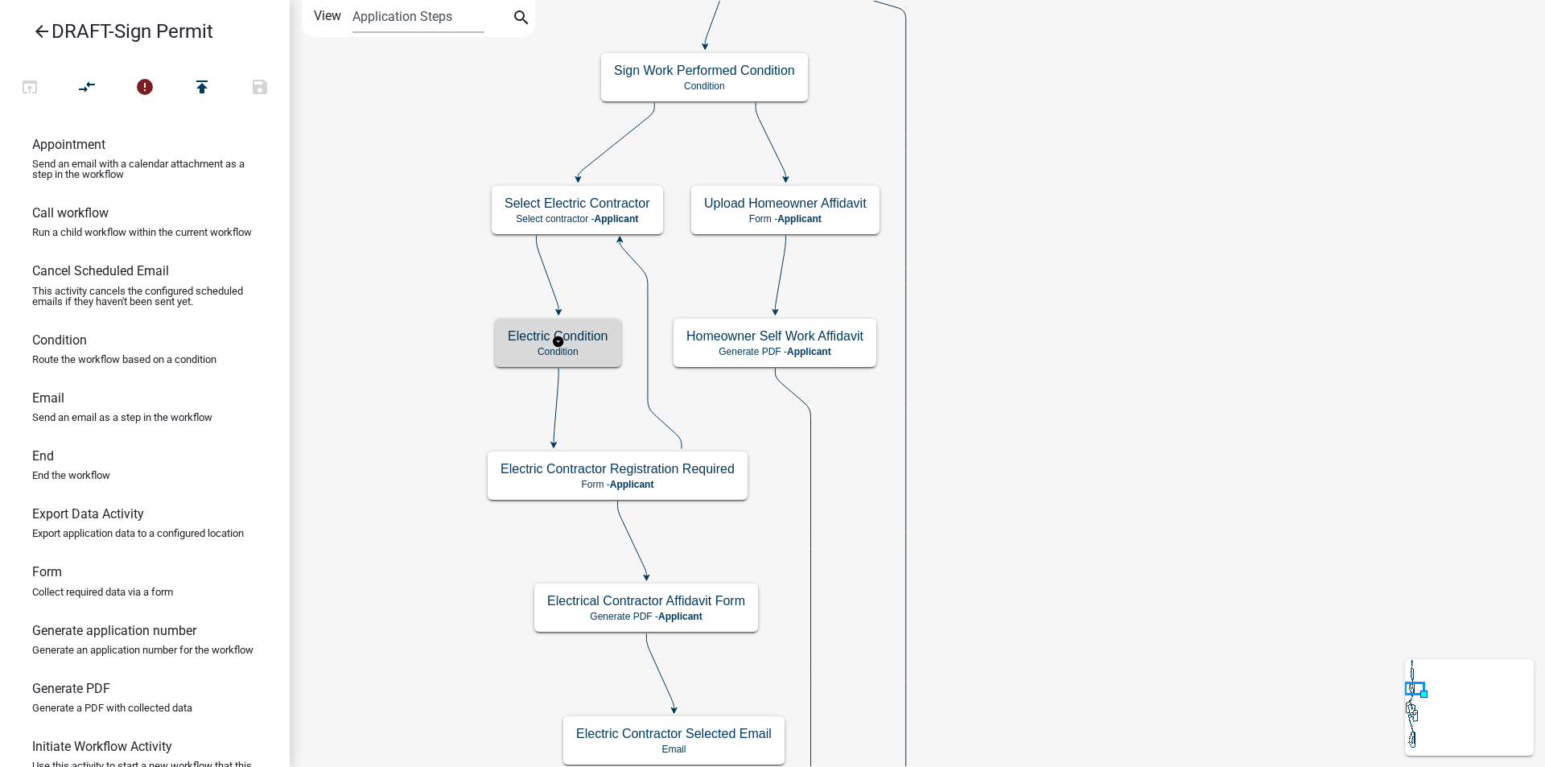
click at [584, 347] on p "Condition" at bounding box center [558, 351] width 101 height 11
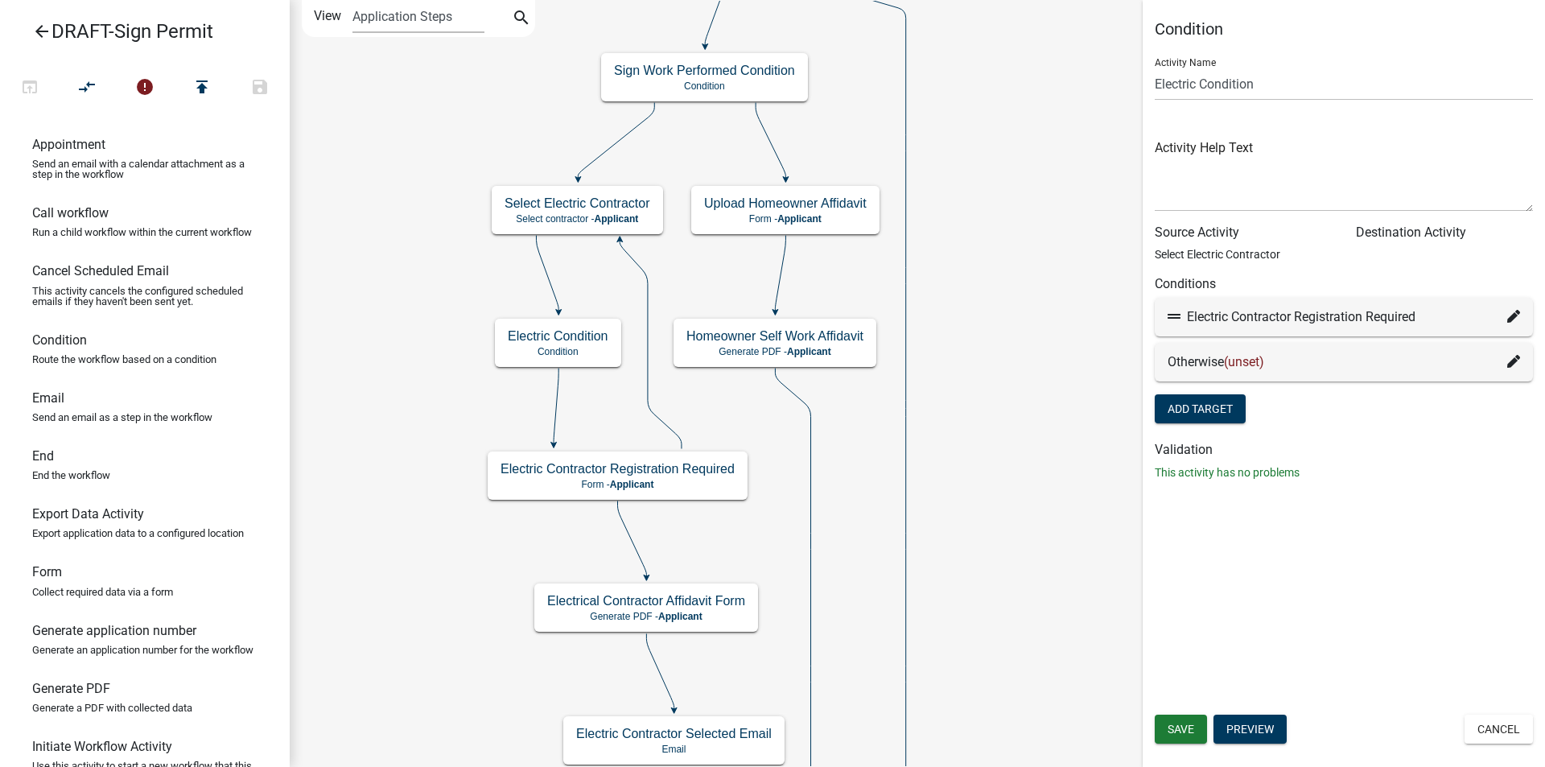
click at [1512, 316] on icon at bounding box center [1513, 316] width 13 height 13
select select "24: 4798be15-4c57-44f7-8715-699008f7fee3"
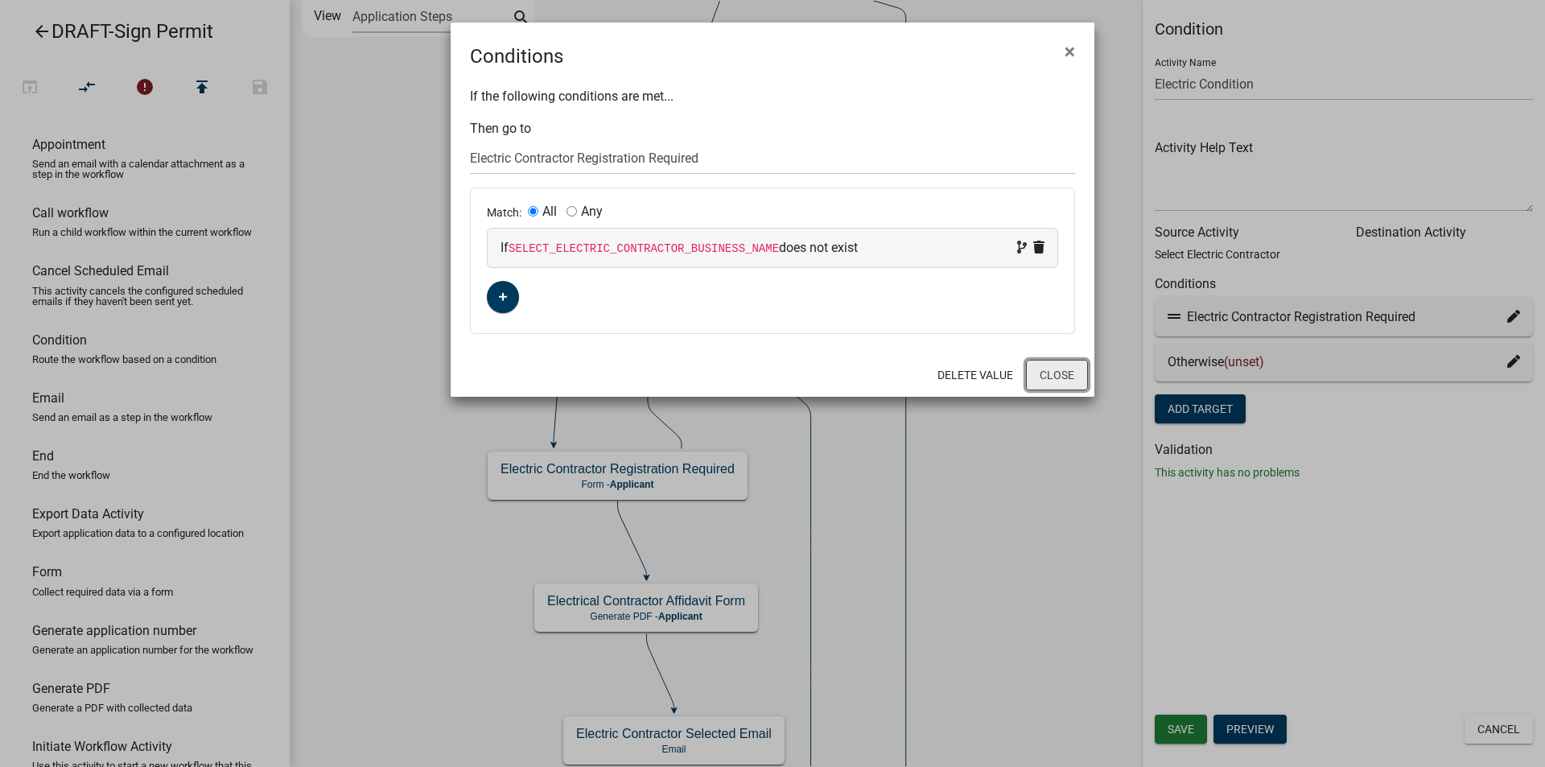
click at [1052, 378] on button "Close" at bounding box center [1057, 375] width 62 height 31
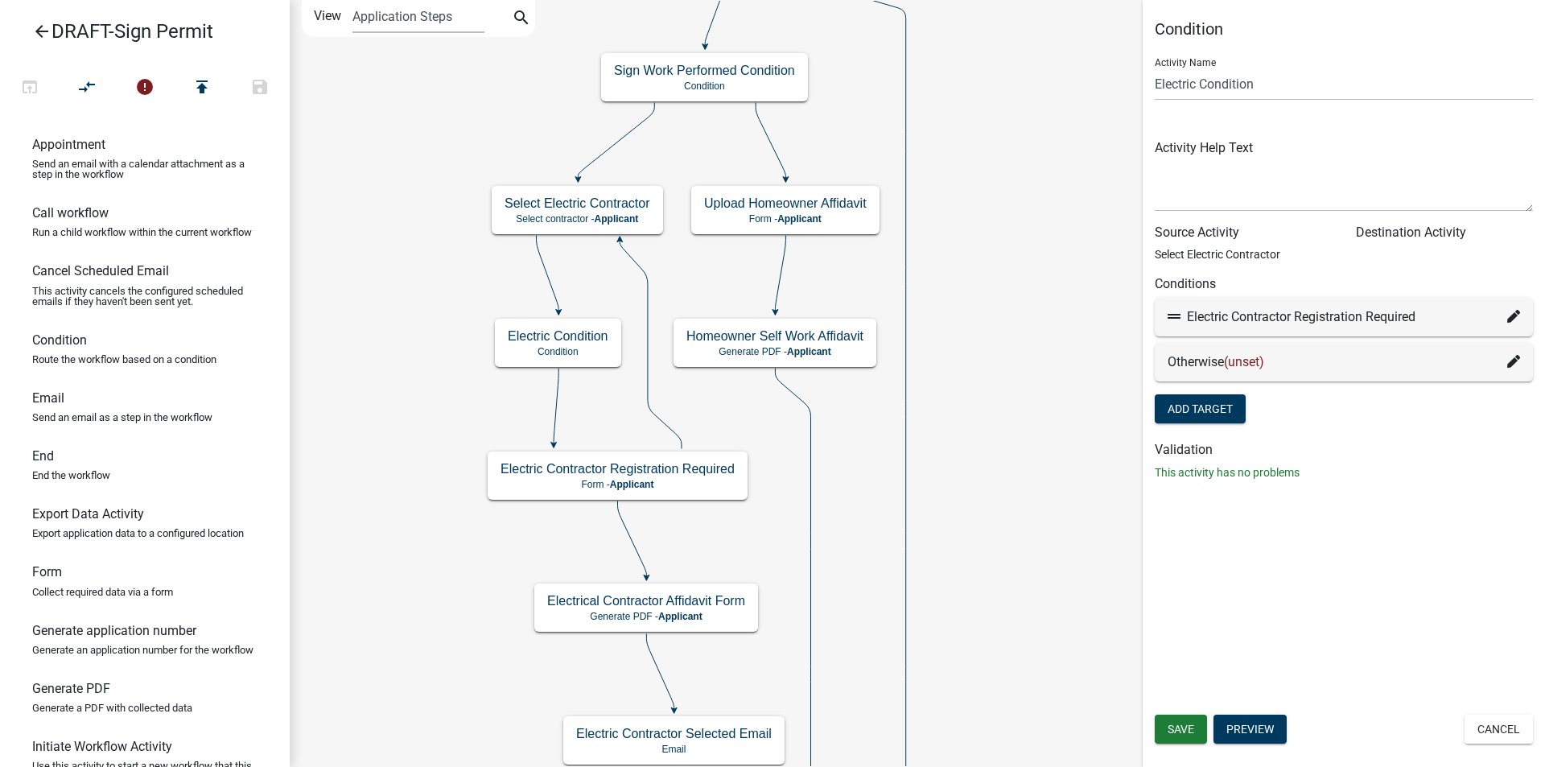
click at [1508, 315] on icon at bounding box center [1513, 316] width 13 height 13
select select "24: 4798be15-4c57-44f7-8715-699008f7fee3"
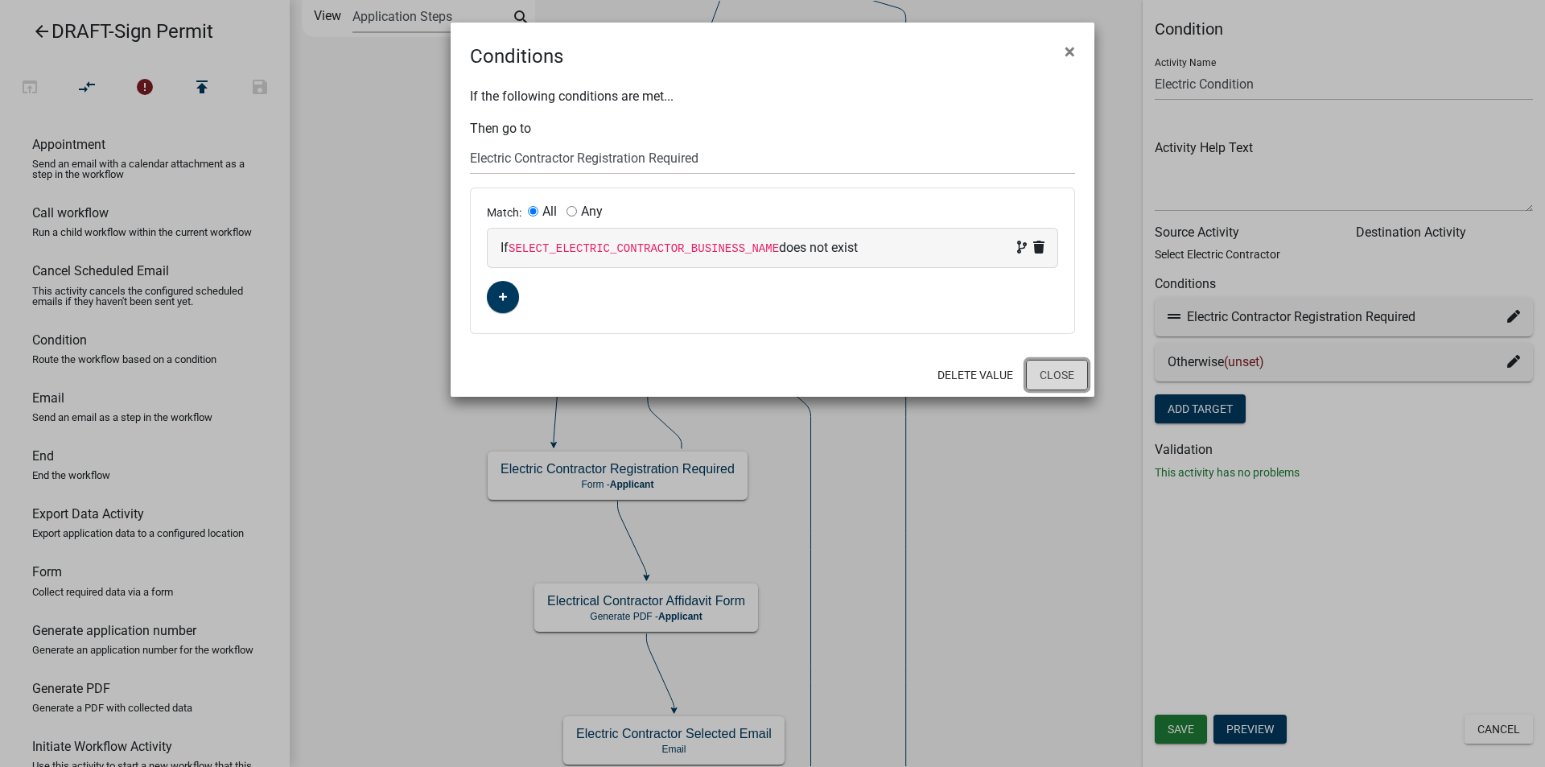
click at [1059, 378] on button "Close" at bounding box center [1057, 375] width 62 height 31
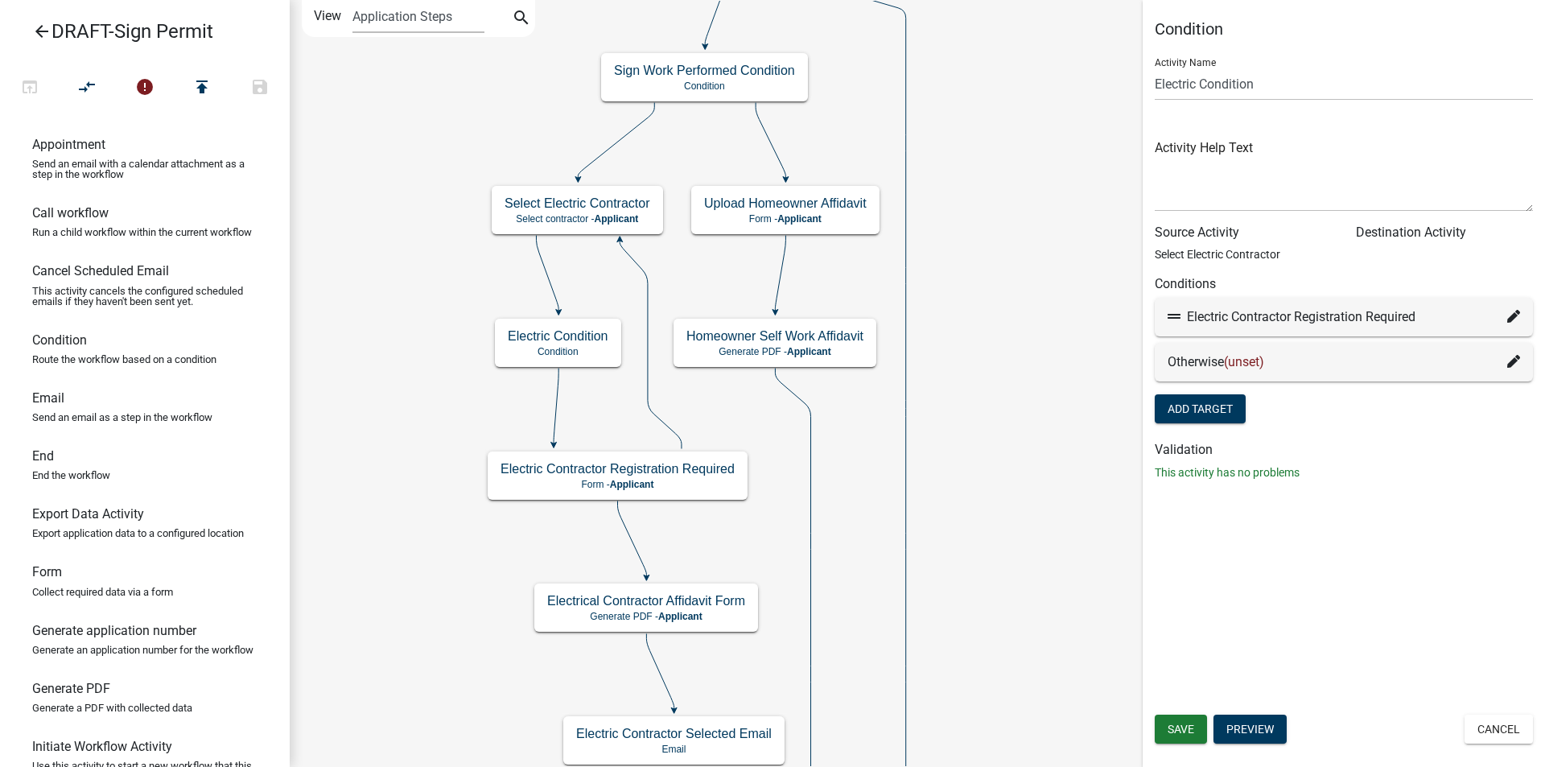
click at [1511, 360] on icon at bounding box center [1513, 361] width 13 height 13
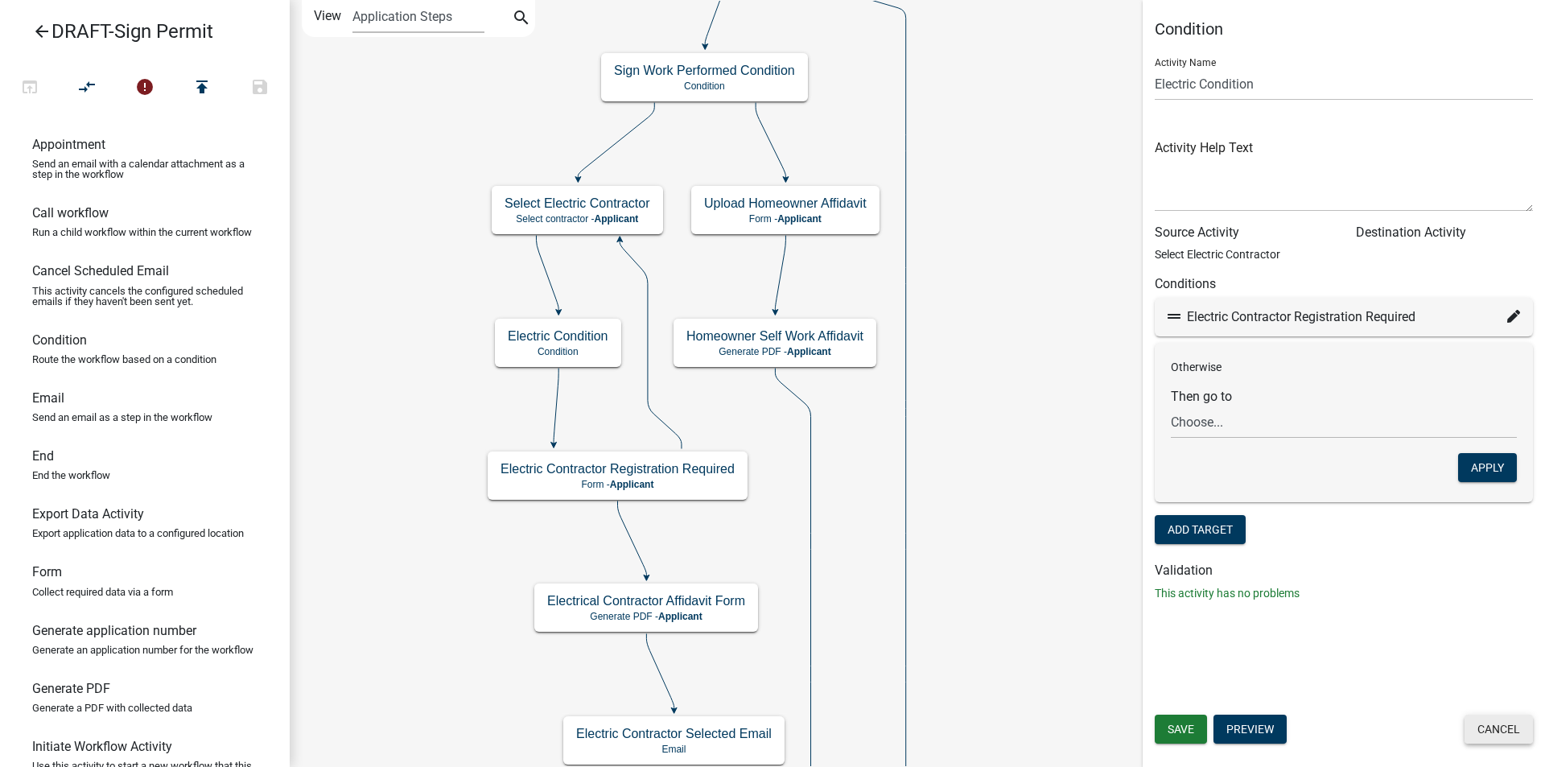
drag, startPoint x: 1514, startPoint y: 730, endPoint x: 1140, endPoint y: 434, distance: 477.0
click at [1513, 730] on button "Cancel" at bounding box center [1498, 728] width 68 height 29
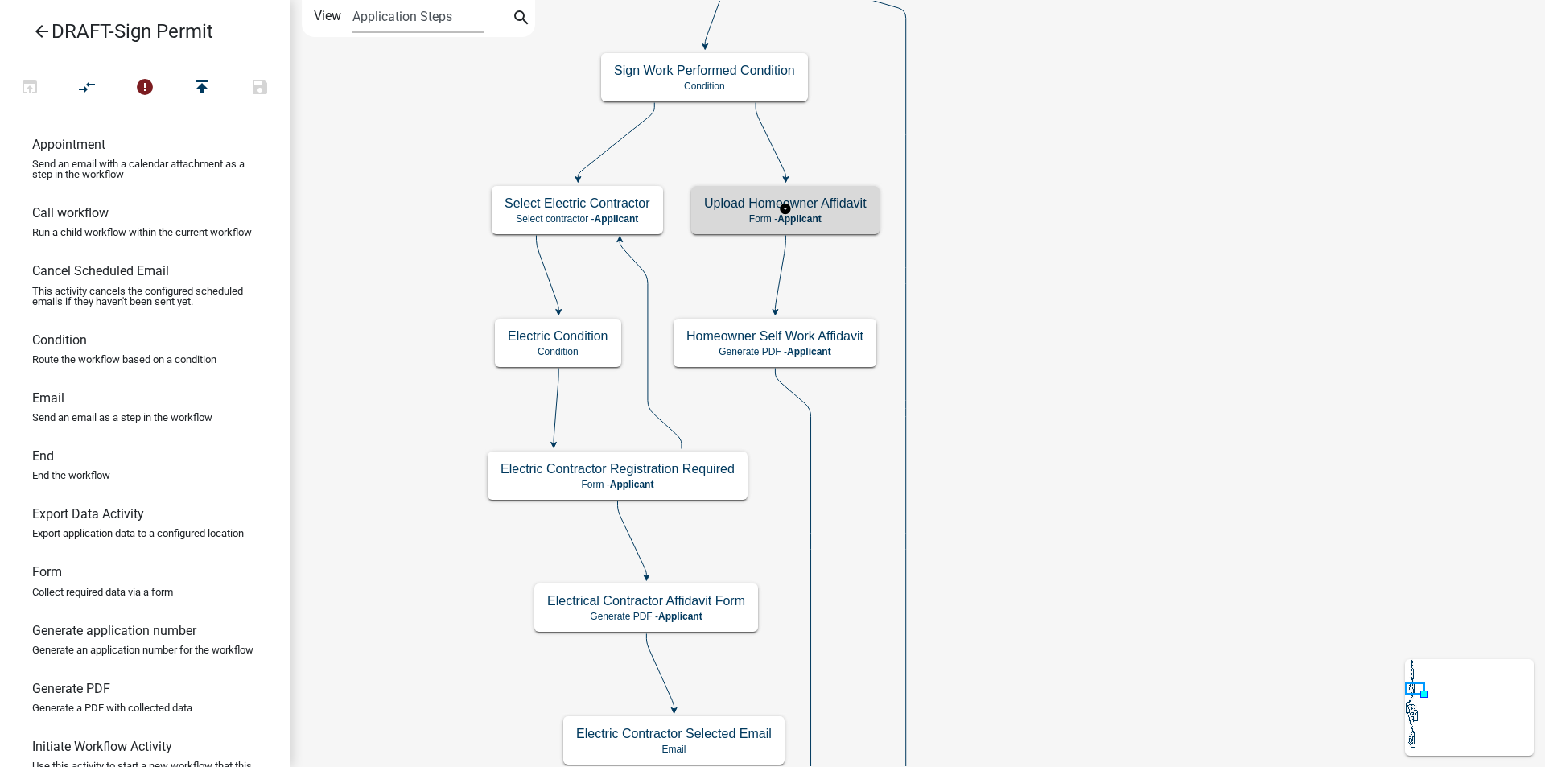
click at [727, 216] on p "Form - Applicant" at bounding box center [785, 218] width 163 height 11
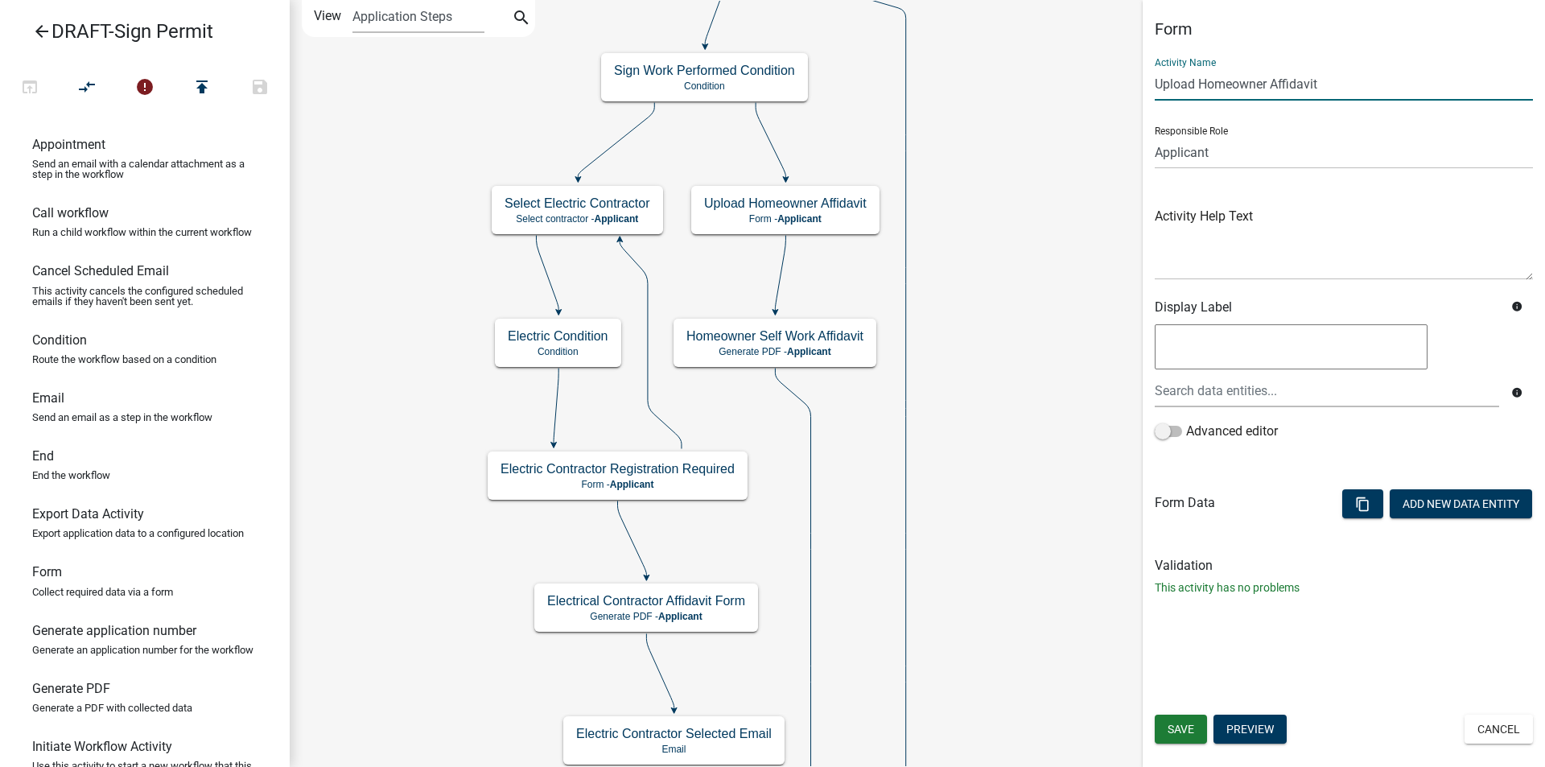
click at [1196, 80] on input "Upload Homeowner Affidavit" at bounding box center [1343, 84] width 378 height 33
type input "Homeowner Affidavit Information"
click at [1456, 496] on button "Add New Data Entity" at bounding box center [1460, 503] width 142 height 29
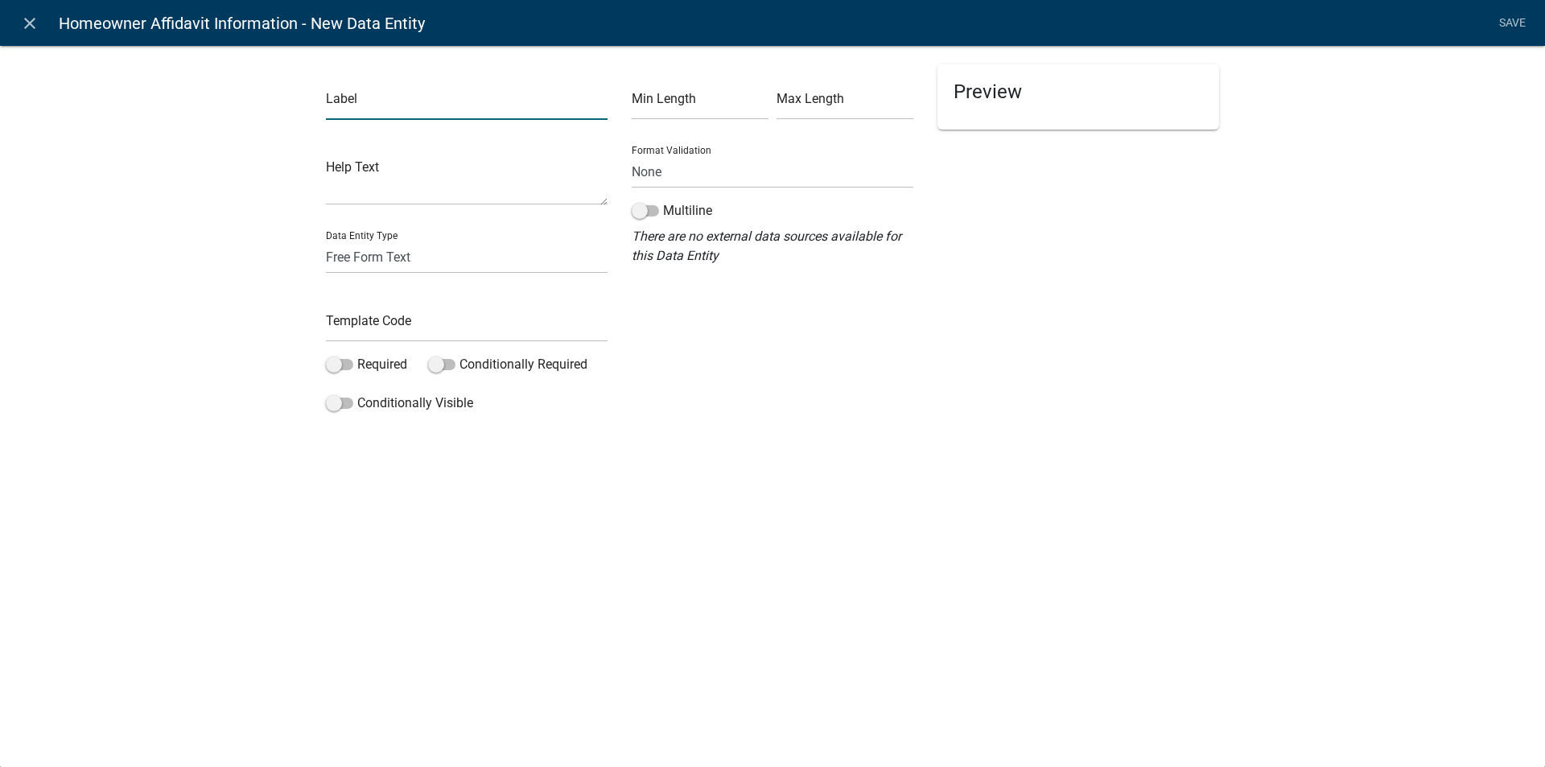
click at [372, 109] on input "text" at bounding box center [467, 103] width 282 height 33
type input "Property Owner verification of work"
click at [381, 261] on select "Free Form Text Document Display Entity Value Fee Numeric Data Date Map Sketch D…" at bounding box center [467, 257] width 282 height 33
select select "rich-text"
click at [326, 241] on select "Free Form Text Document Display Entity Value Fee Numeric Data Date Map Sketch D…" at bounding box center [467, 257] width 282 height 33
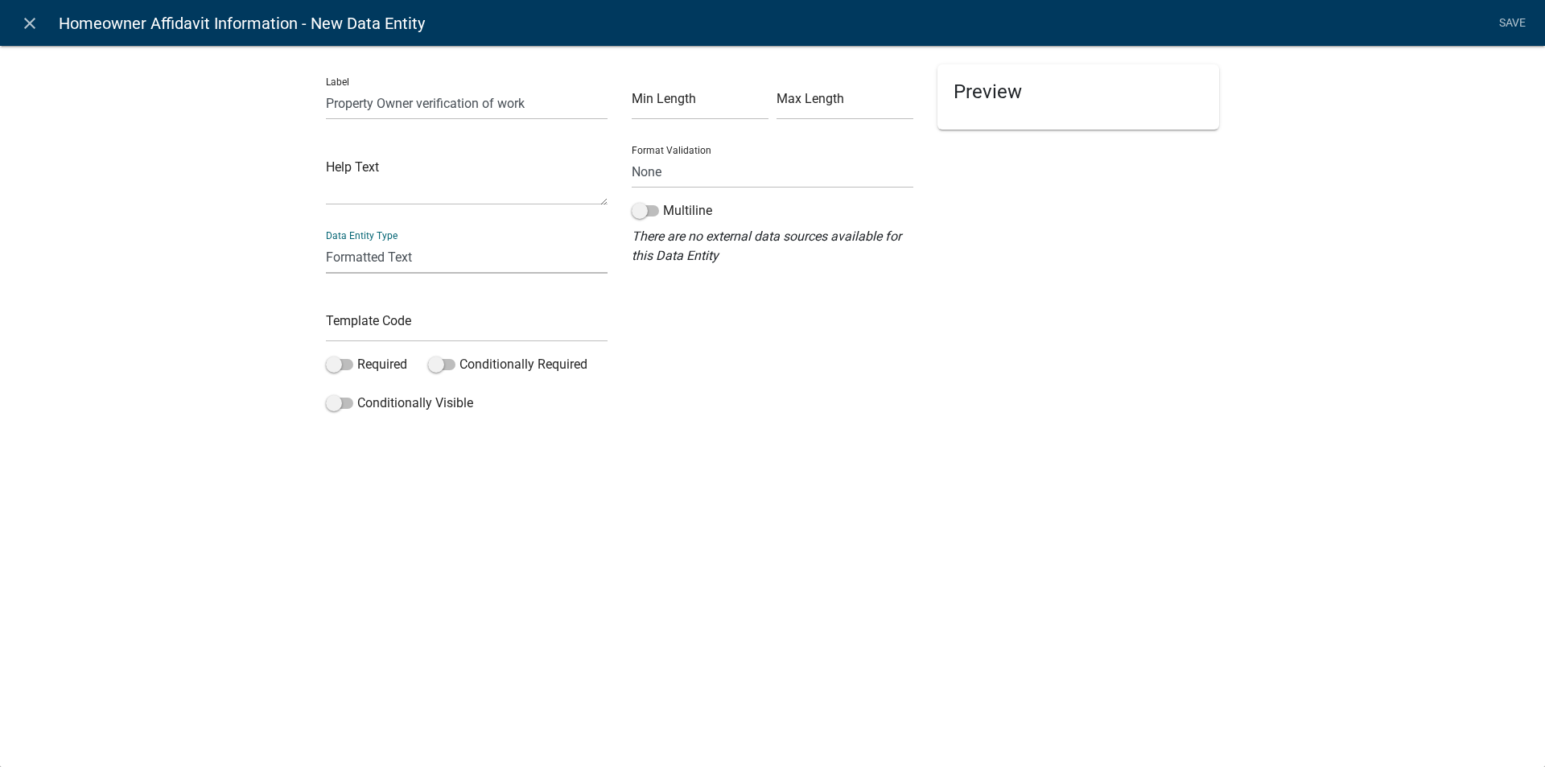
select select "rich-text"
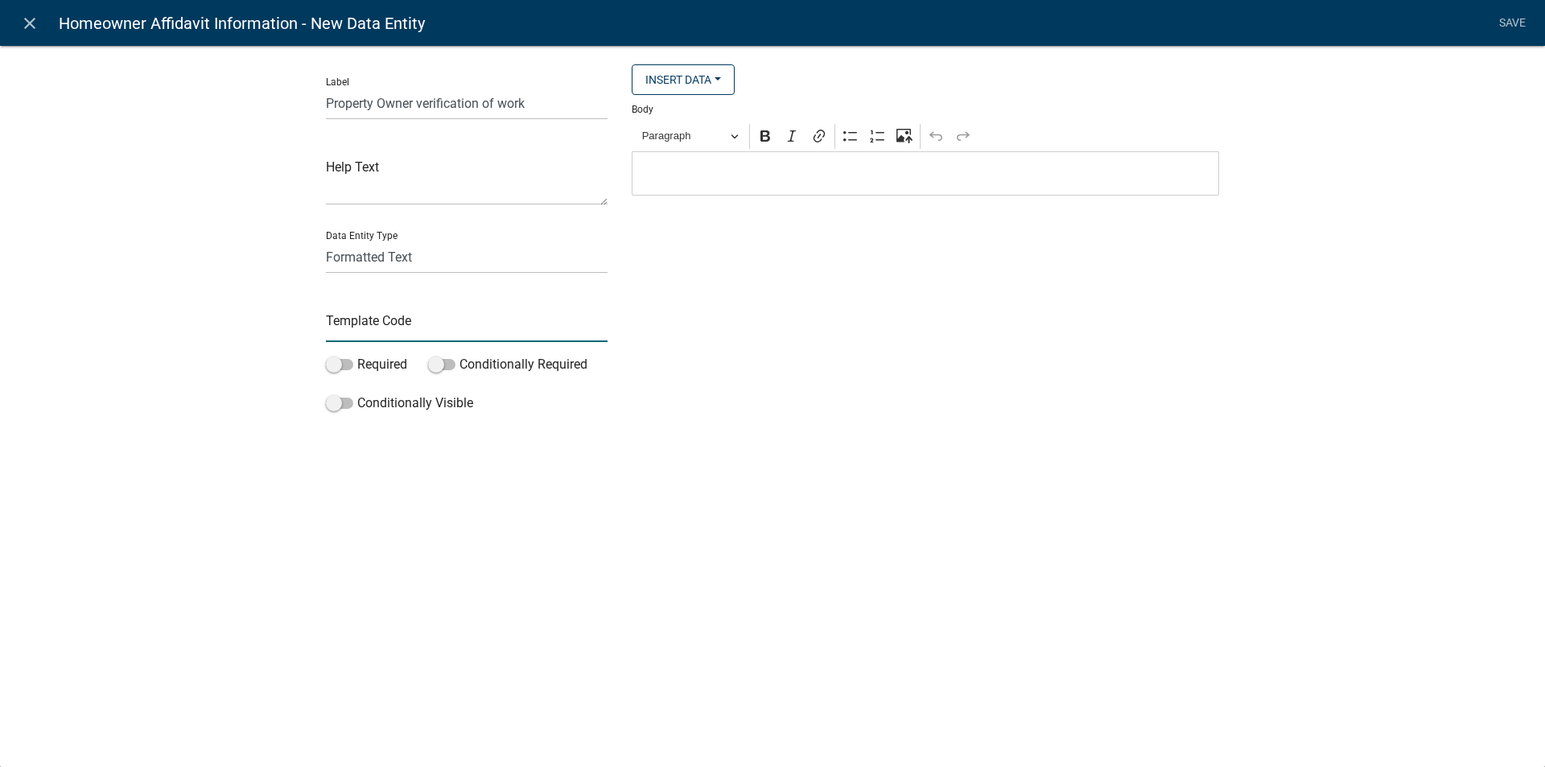
click at [366, 323] on input "text" at bounding box center [467, 325] width 282 height 33
type input "propertyownerverification"
drag, startPoint x: 854, startPoint y: 425, endPoint x: 849, endPoint y: 407, distance: 18.3
click at [854, 425] on div "Label Property Owner verification of work Help Text Data Entity Type Free Form …" at bounding box center [772, 258] width 1545 height 479
click at [710, 183] on p "Editor editing area: main. Press Alt+0 for help." at bounding box center [925, 173] width 570 height 19
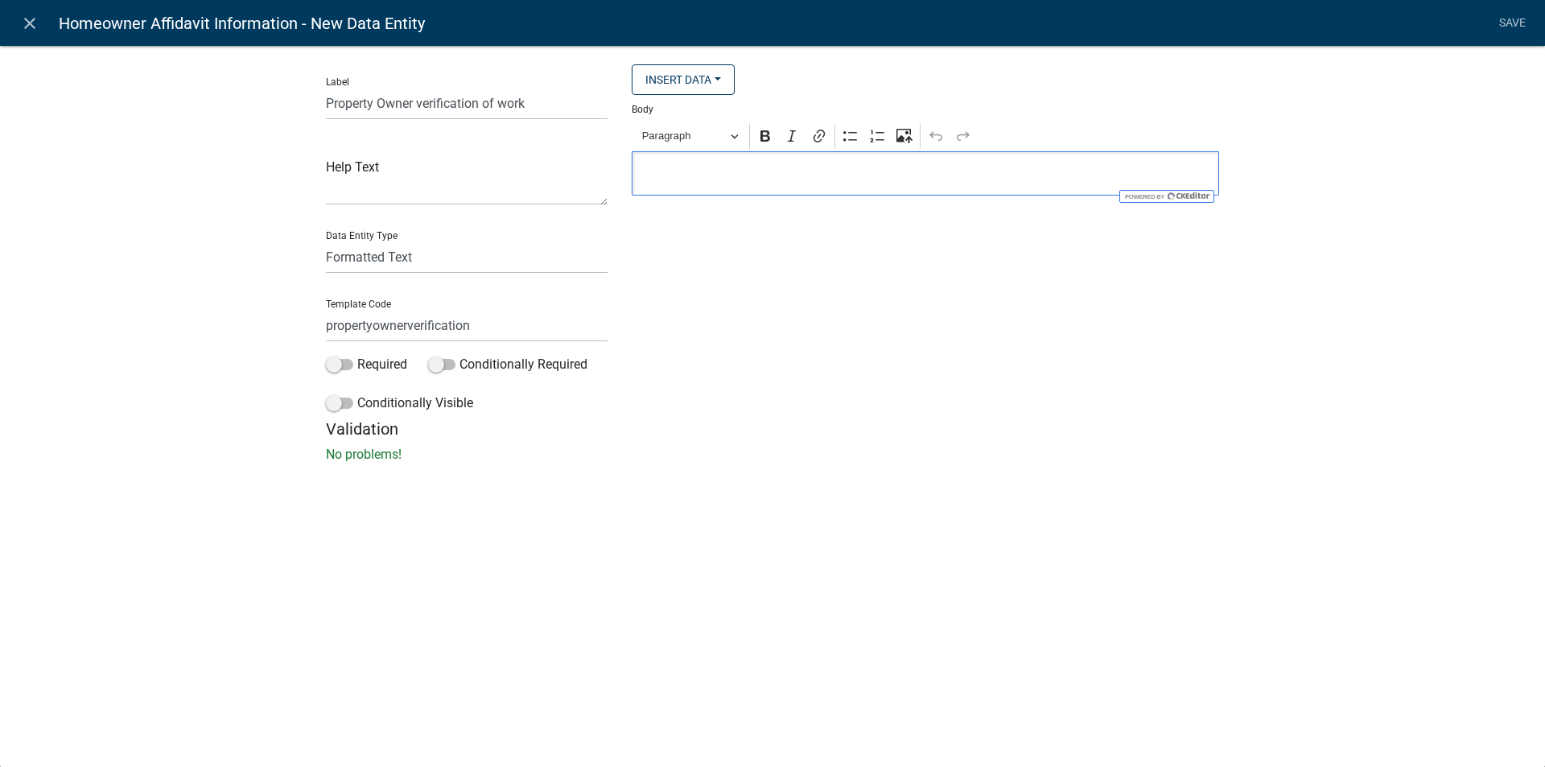
click at [667, 183] on p "Editor editing area: main. Press Alt+0 for help." at bounding box center [925, 173] width 570 height 19
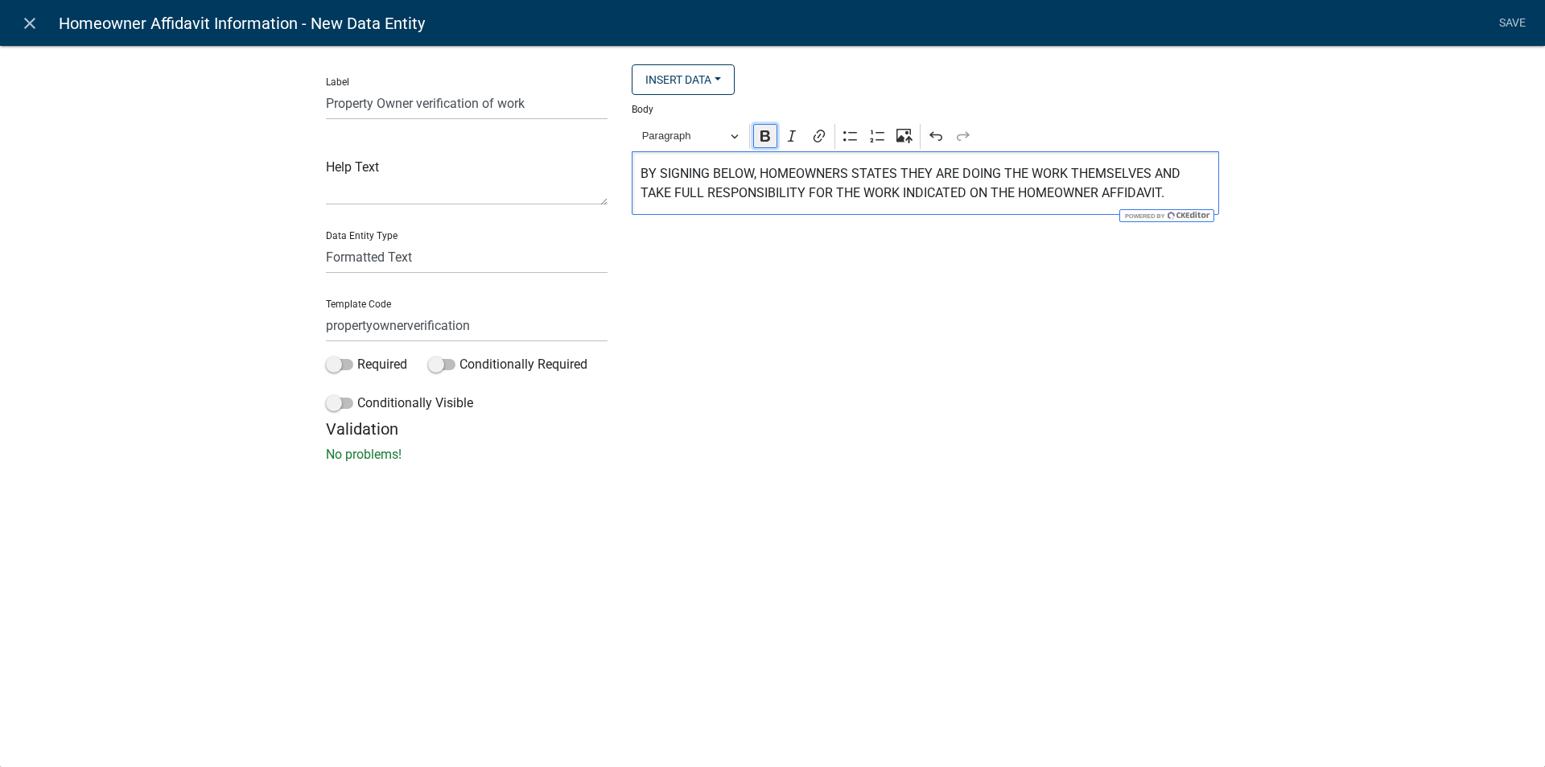
click at [763, 134] on icon "Editor toolbar" at bounding box center [765, 135] width 10 height 11
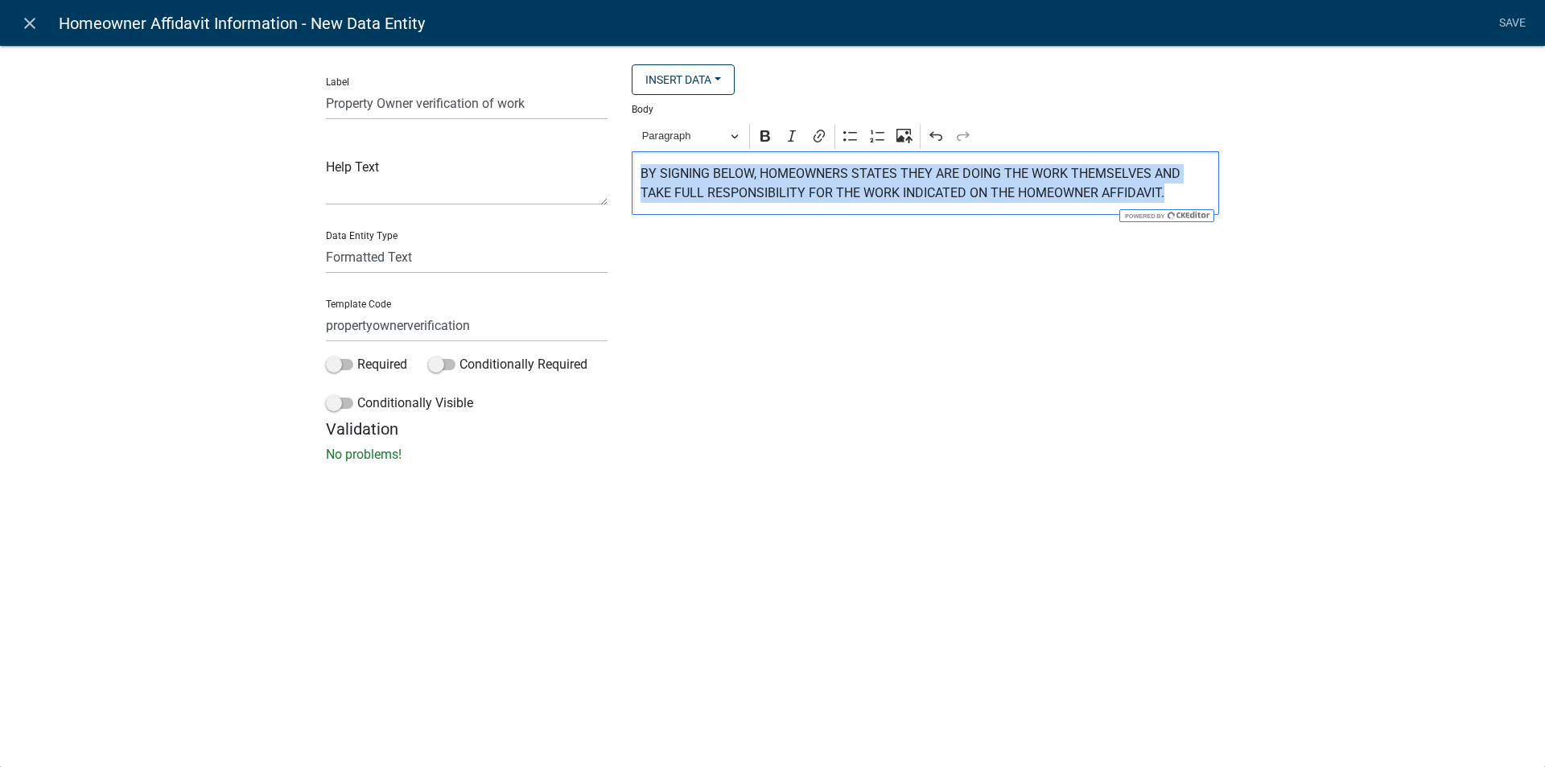
drag, startPoint x: 639, startPoint y: 170, endPoint x: 1166, endPoint y: 189, distance: 527.3
click at [1166, 189] on div "BY SIGNING BELOW, HOMEOWNERS STATES THEY ARE DOING THE WORK THEMSELVES AND TAKE…" at bounding box center [925, 183] width 587 height 64
click at [770, 142] on icon "Editor toolbar" at bounding box center [765, 136] width 16 height 16
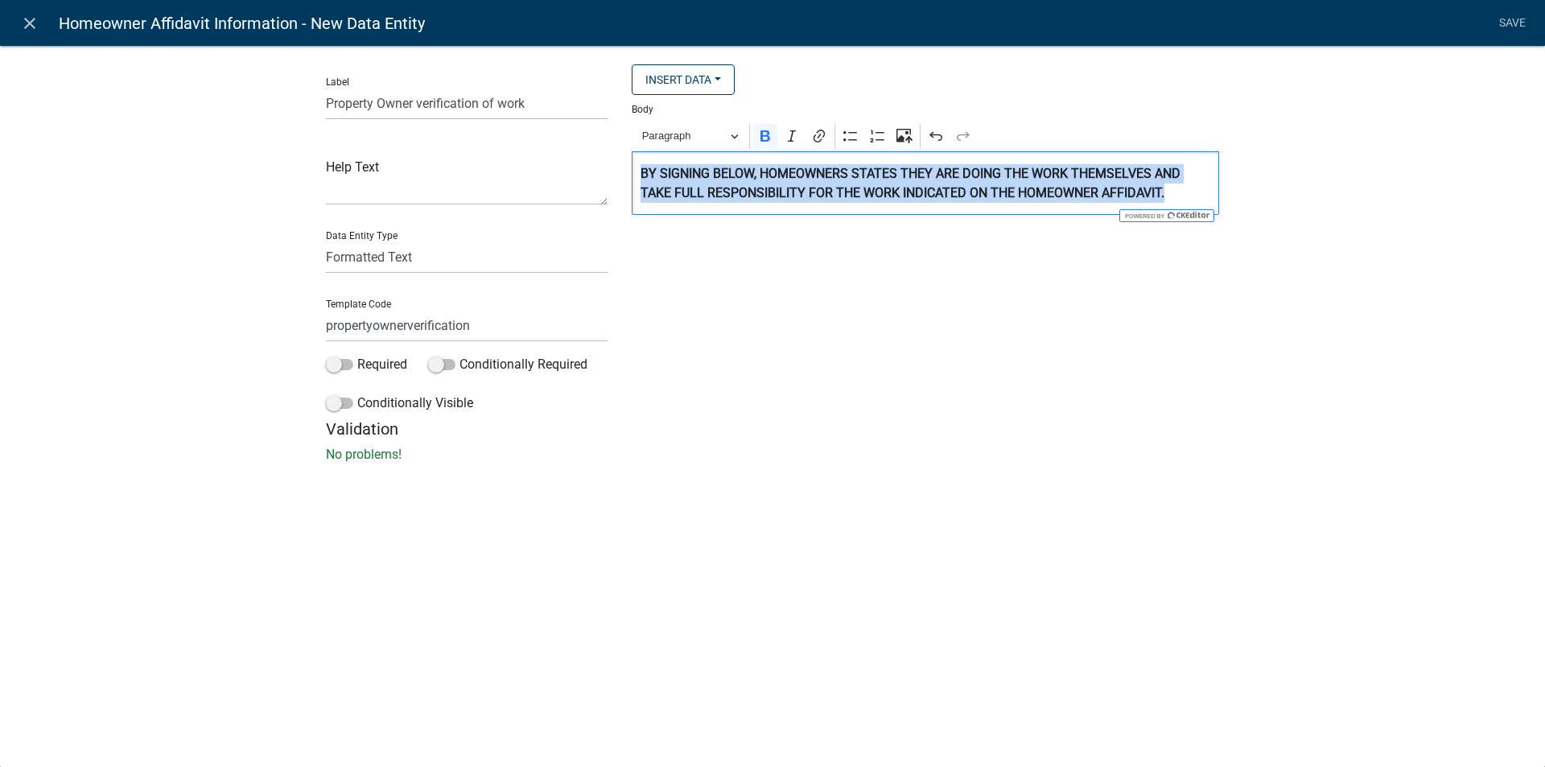
click at [1313, 280] on div "Label Property Owner verification of work Help Text Data Entity Type Free Form …" at bounding box center [772, 258] width 1545 height 479
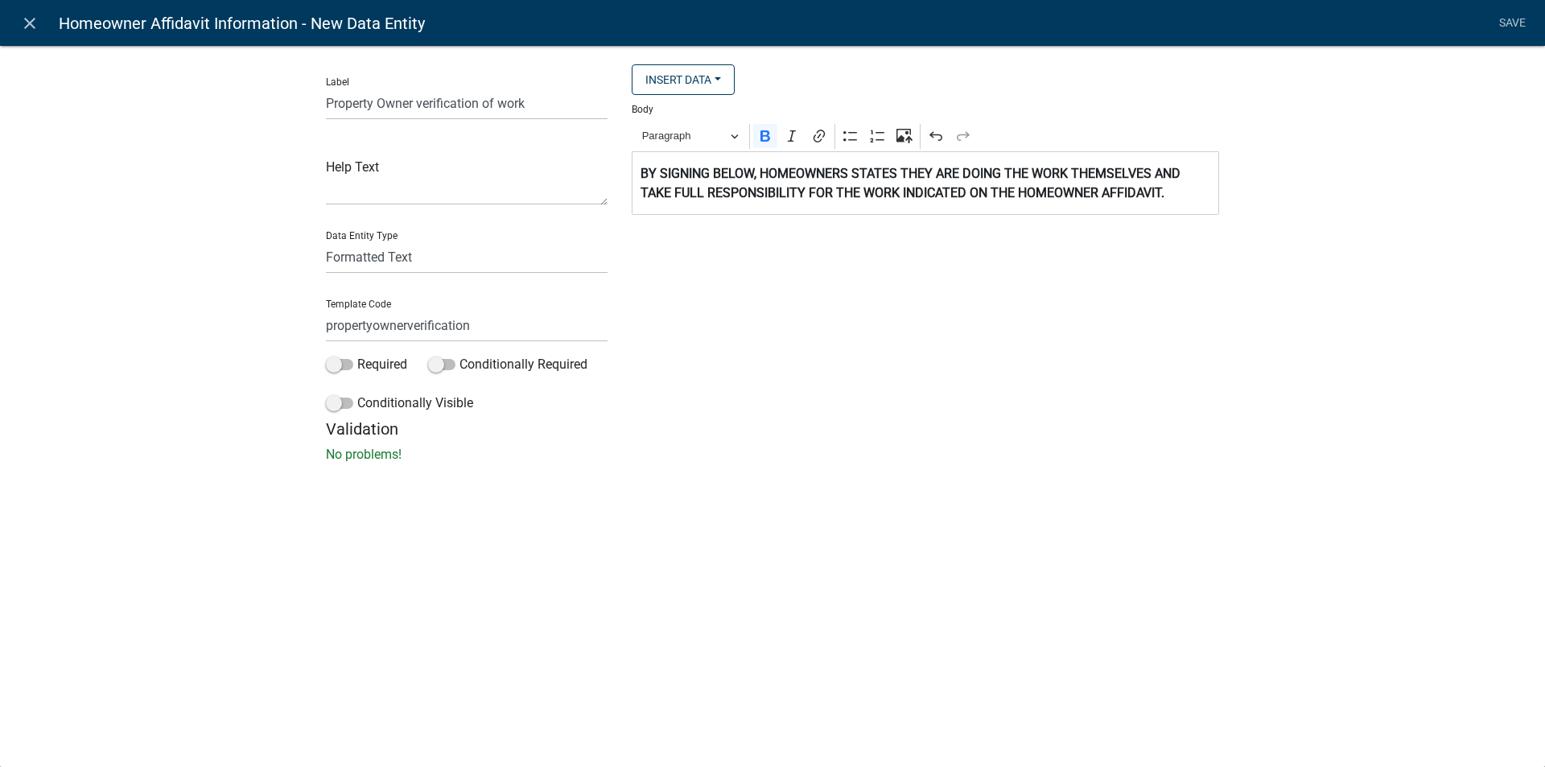
click at [849, 171] on strong "BY SIGNING BELOW, HOMEOWNERS STATES THEY ARE DOING THE WORK THEMSELVES AND TAKE…" at bounding box center [910, 183] width 540 height 35
click at [895, 173] on strong "BY SIGNING BELOW, HOMEOWNERS STATES THEY ARE DOING THE WORK THEMSELVES AND TAKE…" at bounding box center [910, 183] width 540 height 35
click at [848, 173] on strong "BY SIGNING BELOW, HOMEOWNERS STATE THEY ARE DOING THE WORK THEMSELVES AND TAKE …" at bounding box center [923, 183] width 566 height 35
click at [881, 173] on strong "BY SIGNING BELOW, HOMEOWNER STATE THEY ARE DOING THE WORK THEMSELVES AND TAKE F…" at bounding box center [918, 183] width 557 height 35
click at [1506, 20] on link "Save" at bounding box center [1511, 23] width 40 height 31
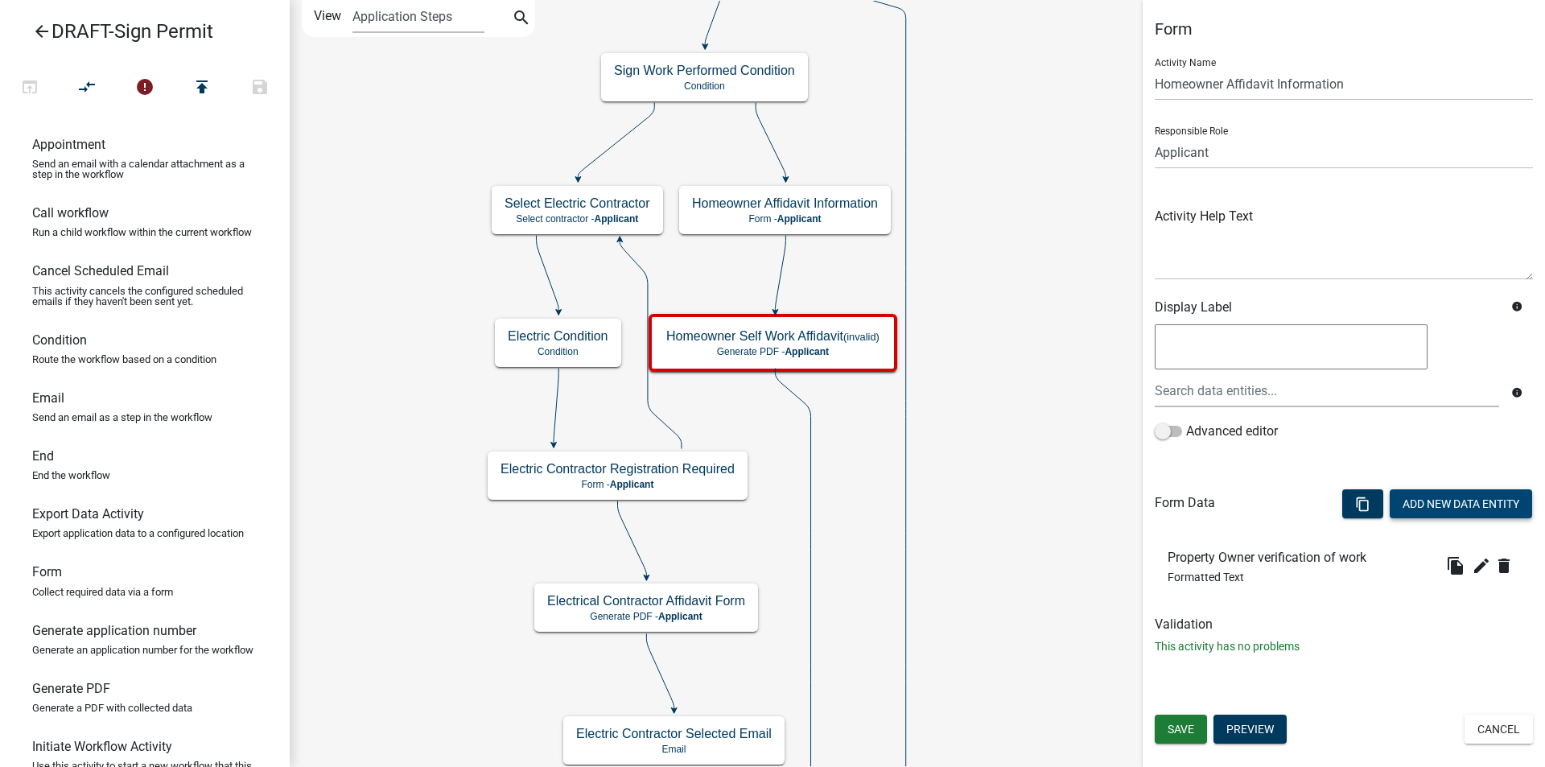
click at [1455, 509] on button "Add New Data Entity" at bounding box center [1460, 503] width 142 height 29
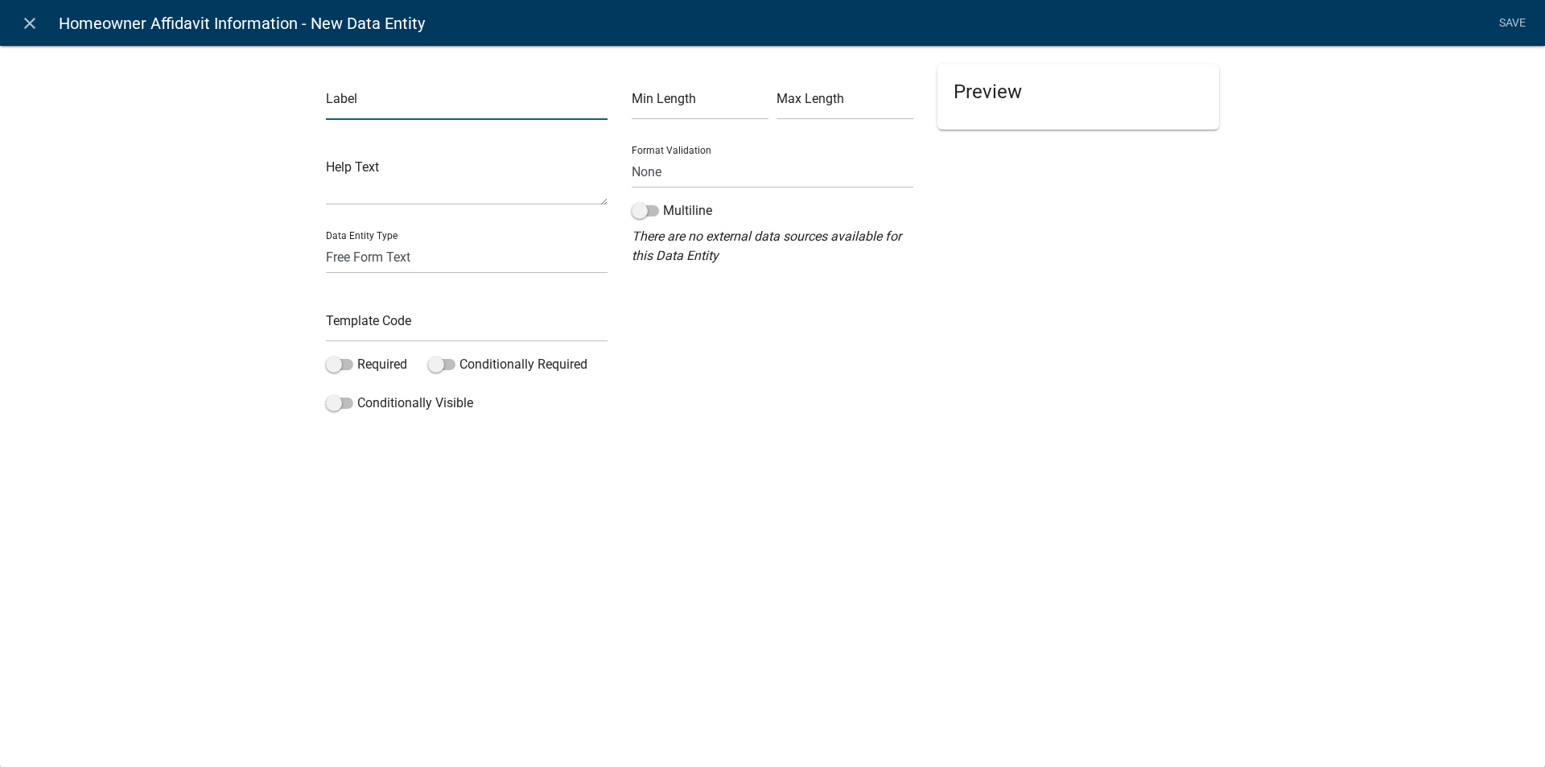
click at [376, 100] on input "text" at bounding box center [467, 103] width 282 height 33
type input "p"
type input "PLEASE SIGN"
click at [366, 260] on select "Free Form Text Document Display Entity Value Fee Numeric Data Date Map Sketch D…" at bounding box center [467, 257] width 282 height 33
select select "signature"
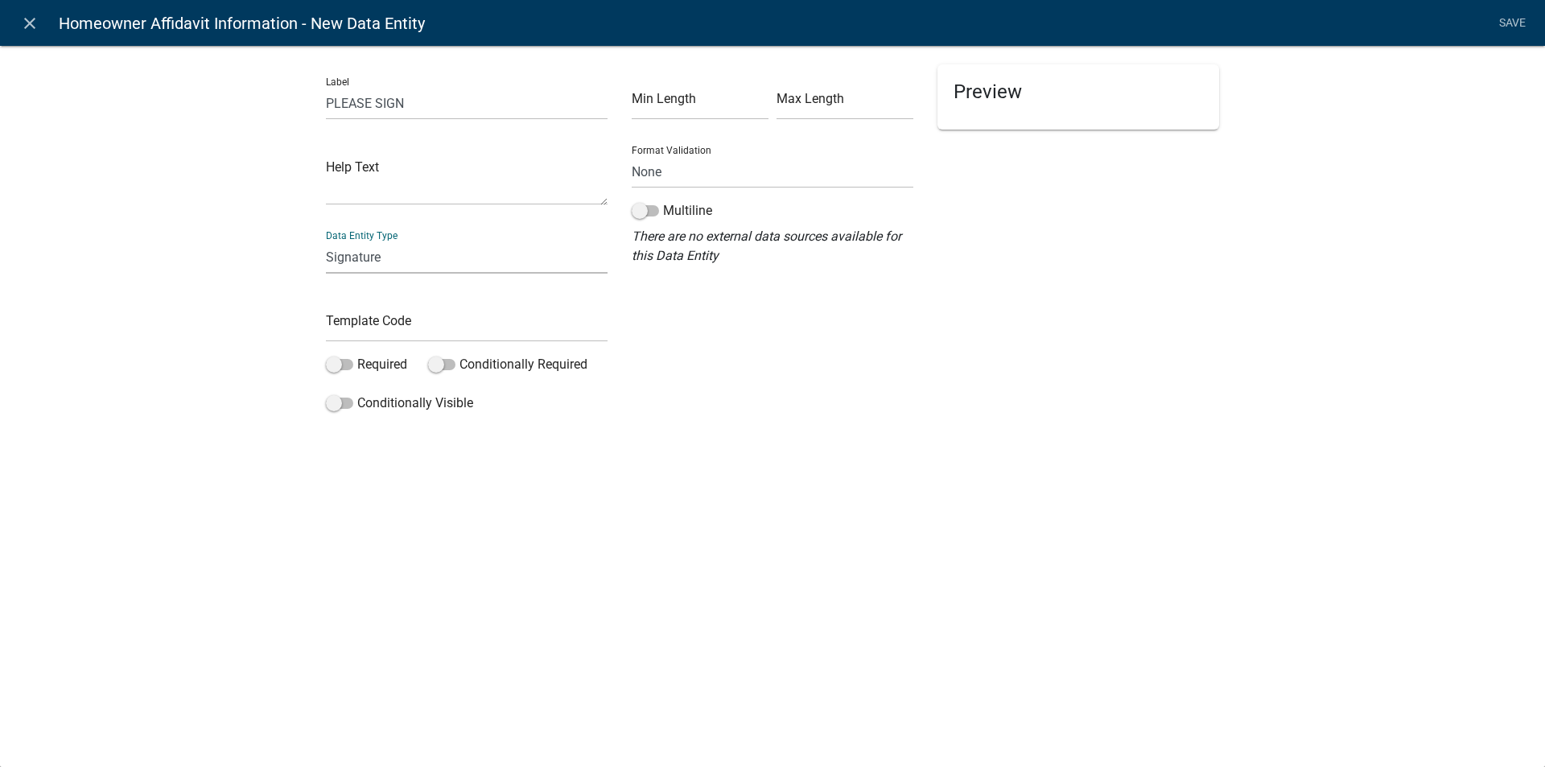
click at [326, 241] on select "Free Form Text Document Display Entity Value Fee Numeric Data Date Map Sketch D…" at bounding box center [467, 257] width 282 height 33
select select "signature"
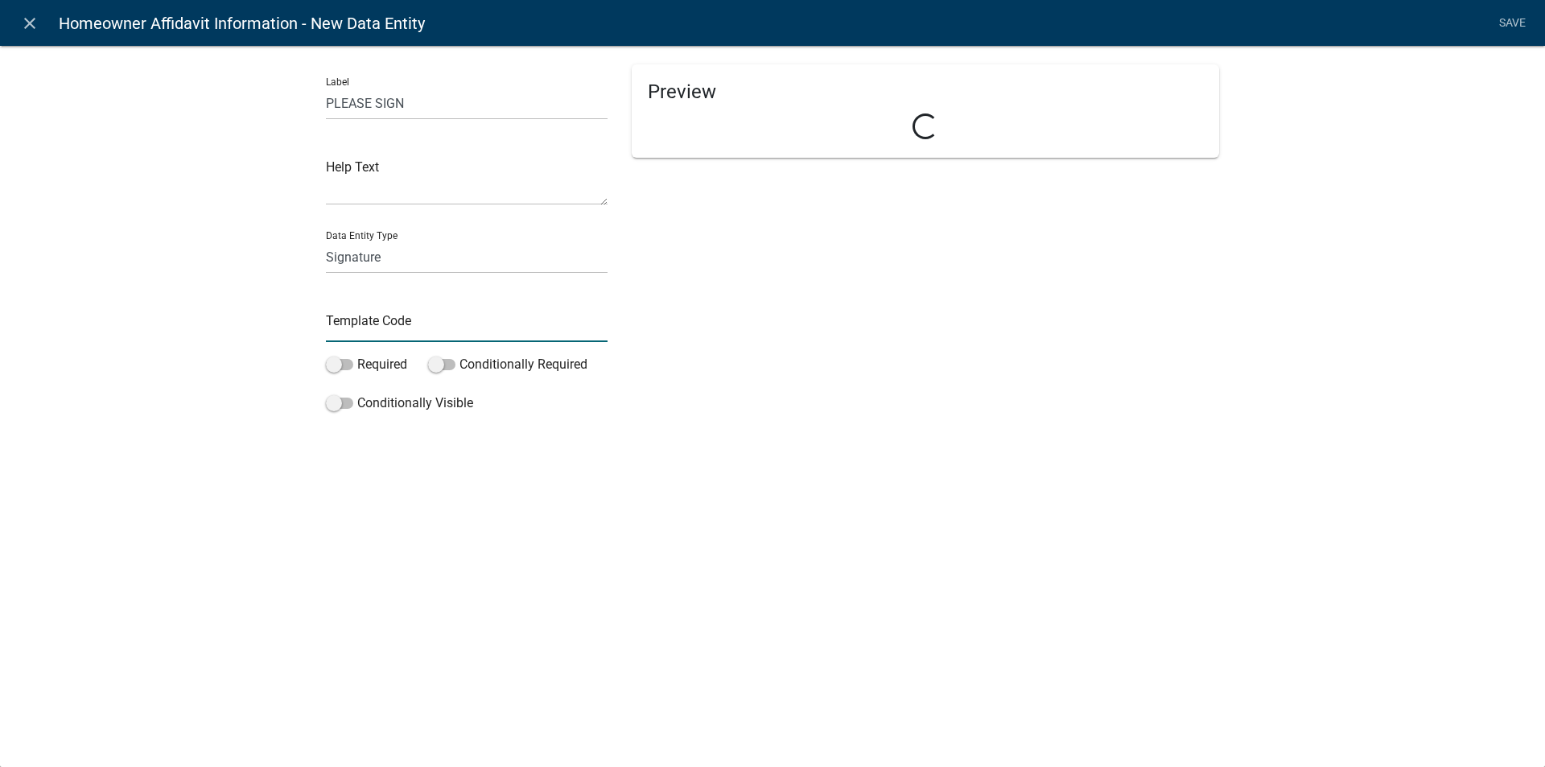
click at [361, 327] on input "text" at bounding box center [467, 325] width 282 height 33
type input "Signatureforaffidavit"
click at [874, 436] on div "Label PLEASE SIGN Help Text Data Entity Type Free Form Text Document Display En…" at bounding box center [772, 236] width 1545 height 434
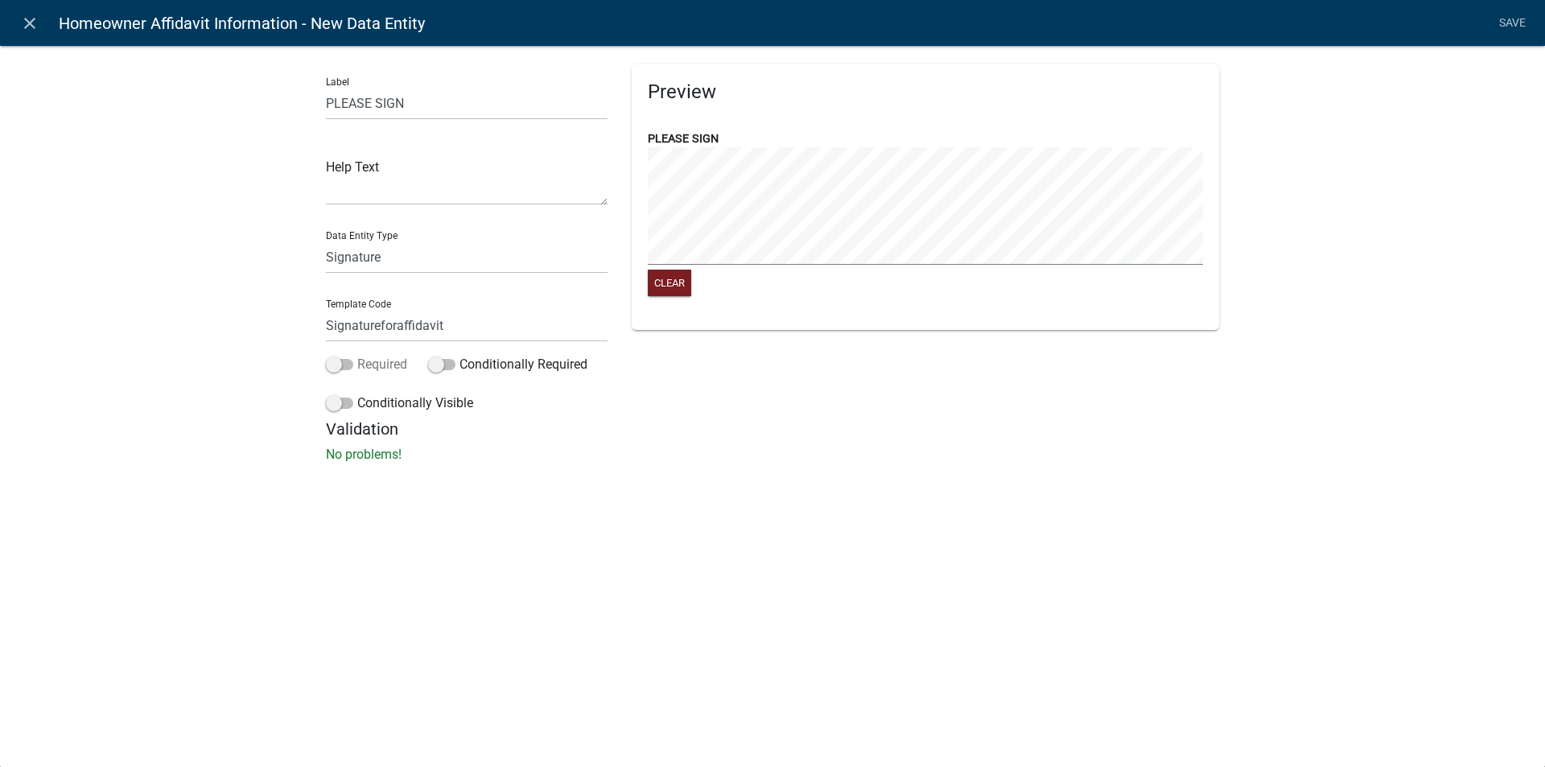
click at [347, 364] on span at bounding box center [339, 364] width 27 height 11
click at [357, 355] on input "Required" at bounding box center [357, 355] width 0 height 0
click at [410, 105] on input "PLEASE SIGN" at bounding box center [467, 103] width 282 height 33
type input "P"
type input "Signature Required:"
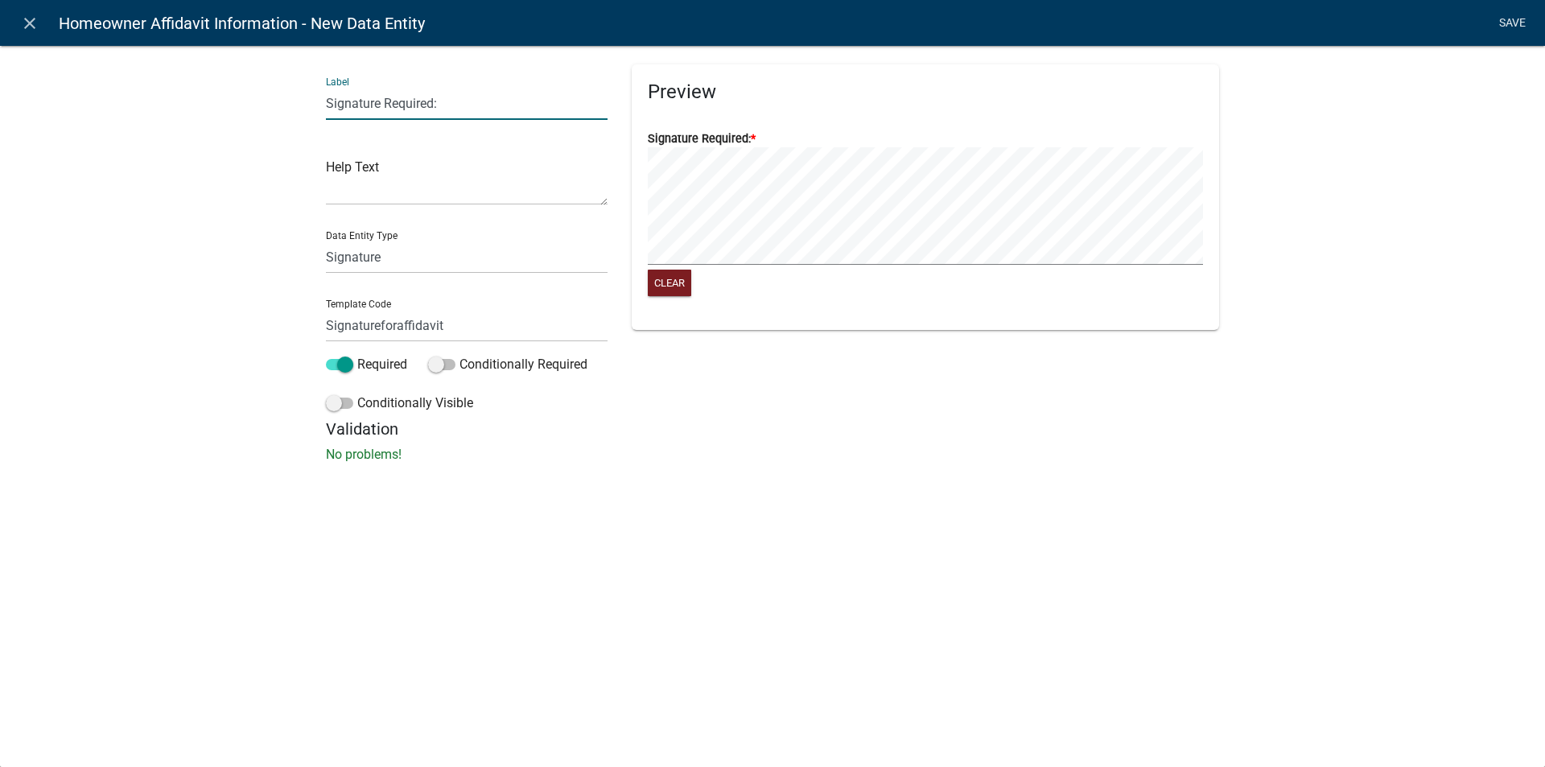
click at [1513, 14] on link "Save" at bounding box center [1511, 23] width 40 height 31
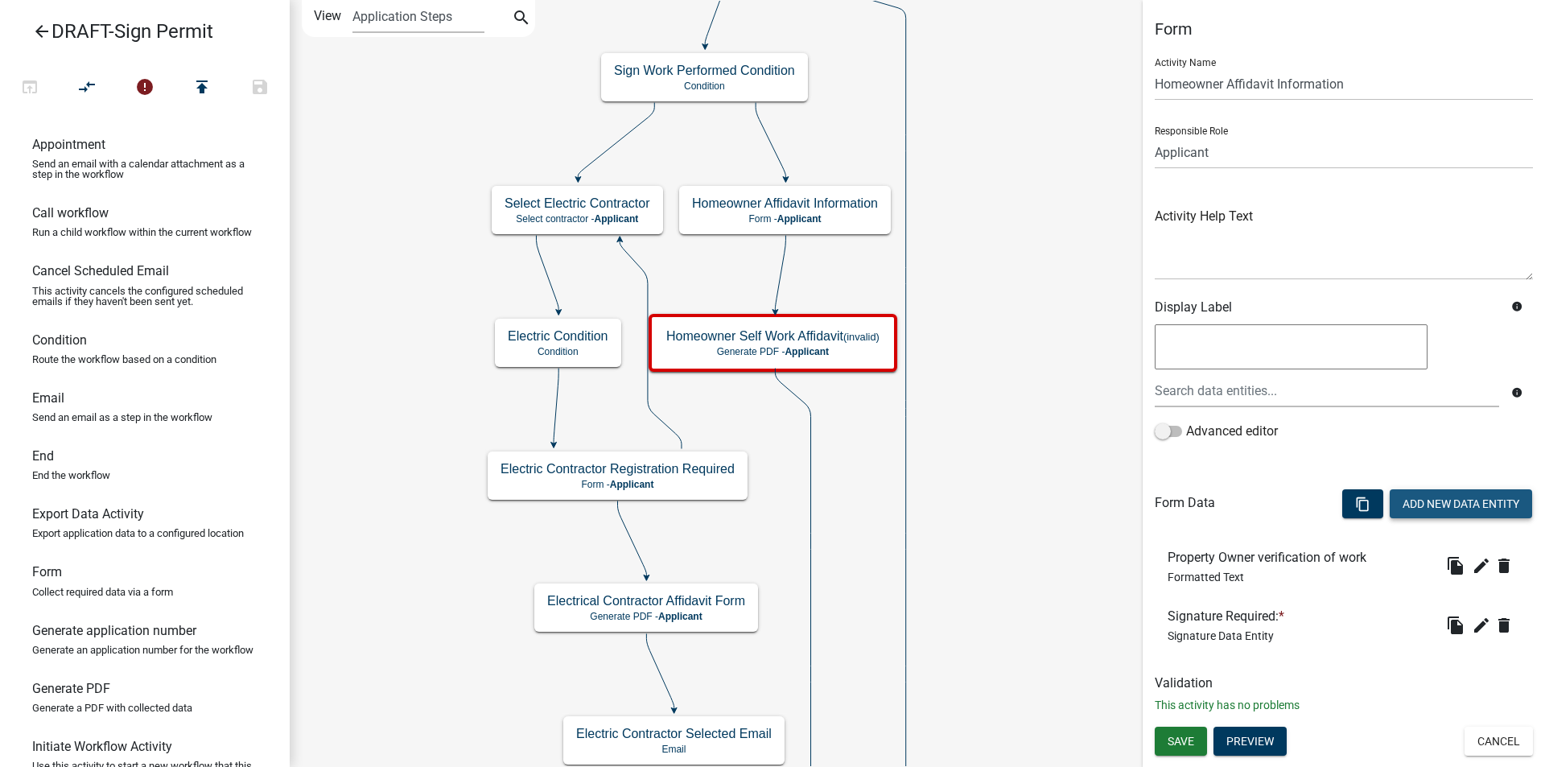
click at [1455, 501] on button "Add New Data Entity" at bounding box center [1460, 503] width 142 height 29
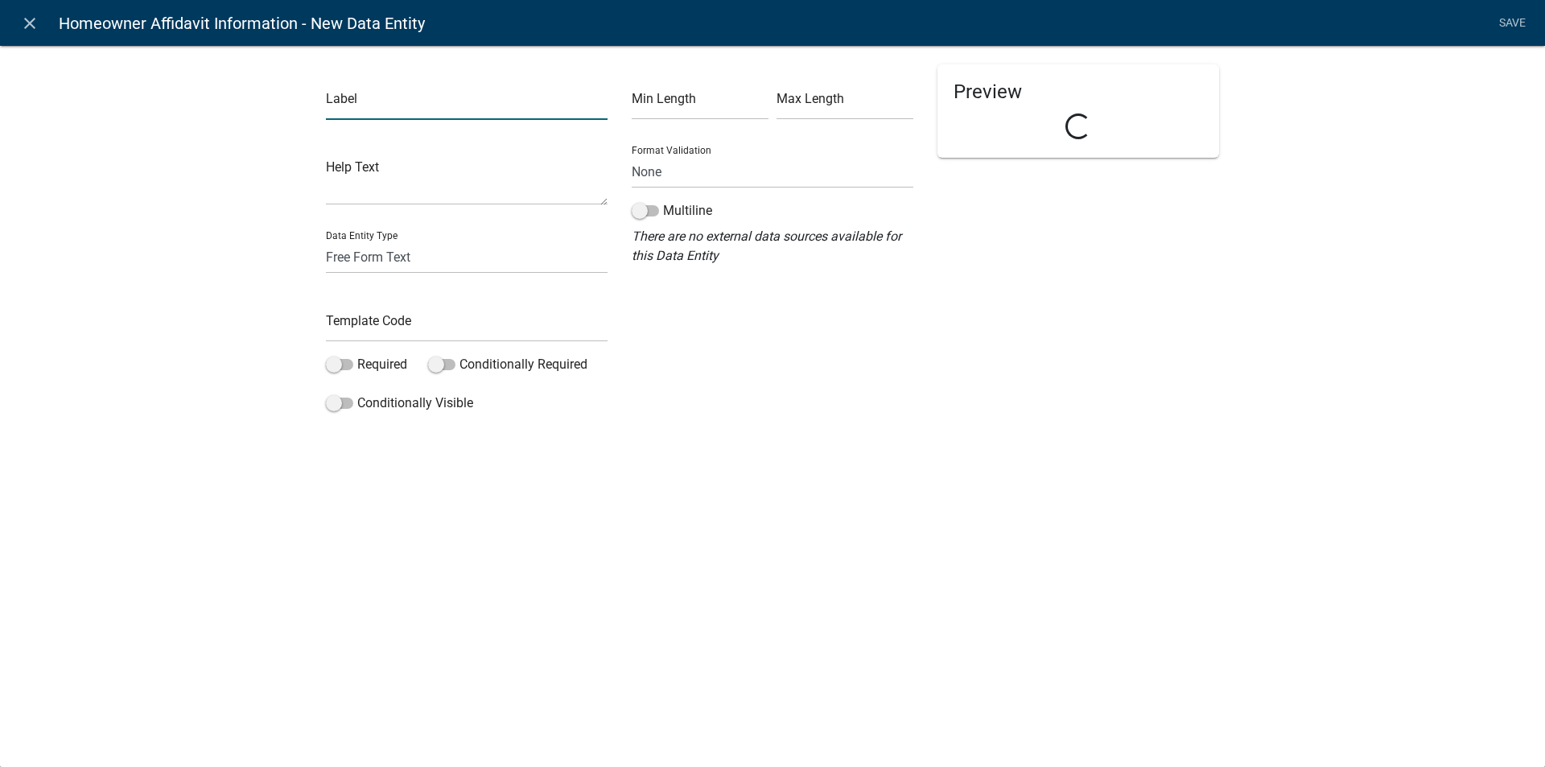
click at [339, 103] on input "text" at bounding box center [467, 103] width 282 height 33
type input "Date"
click at [362, 258] on select "Free Form Text Document Display Entity Value Fee Numeric Data Date Map Sketch D…" at bounding box center [467, 257] width 282 height 33
select select "today"
click at [326, 241] on select "Free Form Text Document Display Entity Value Fee Numeric Data Date Map Sketch D…" at bounding box center [467, 257] width 282 height 33
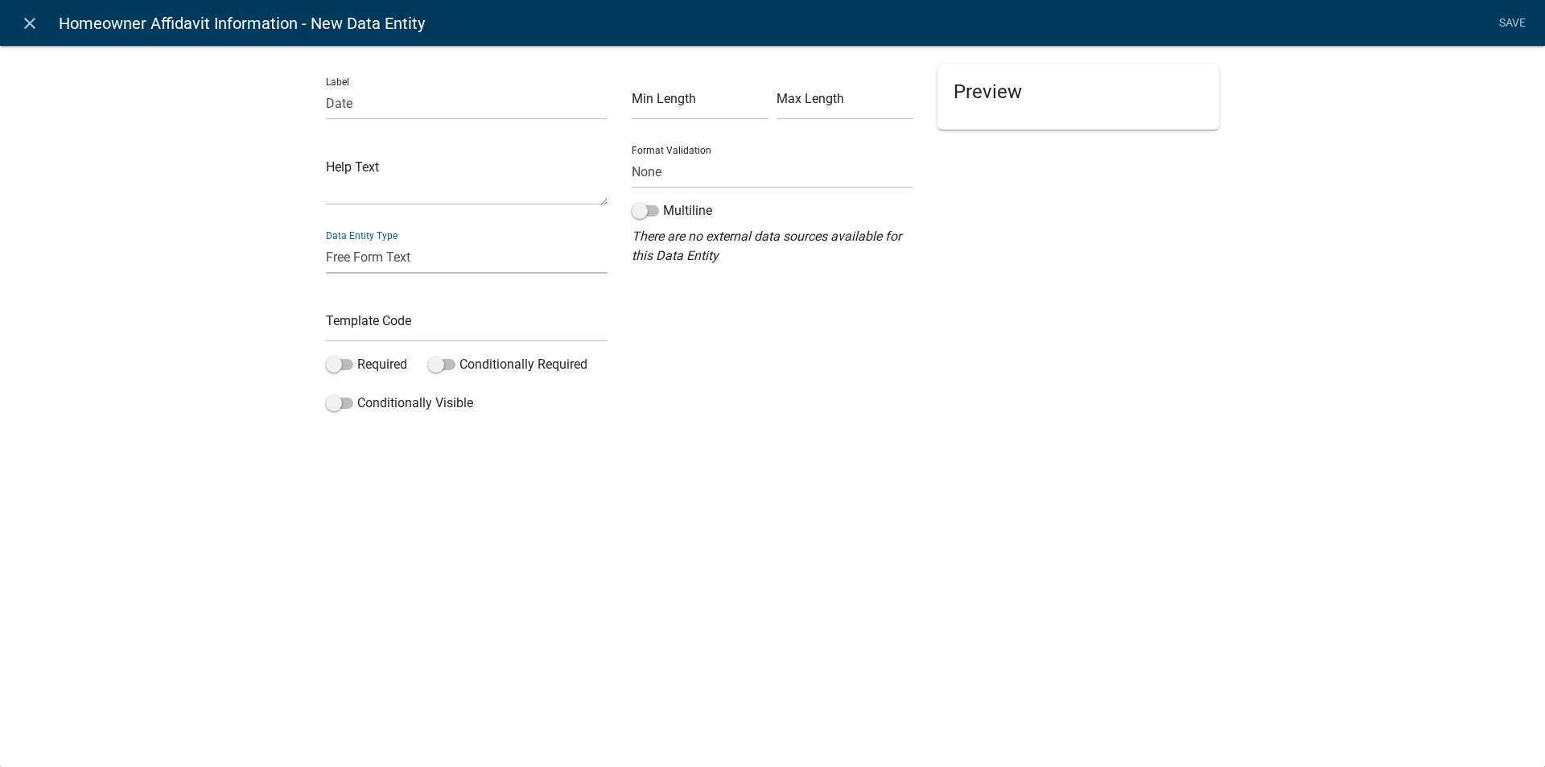
select select "today"
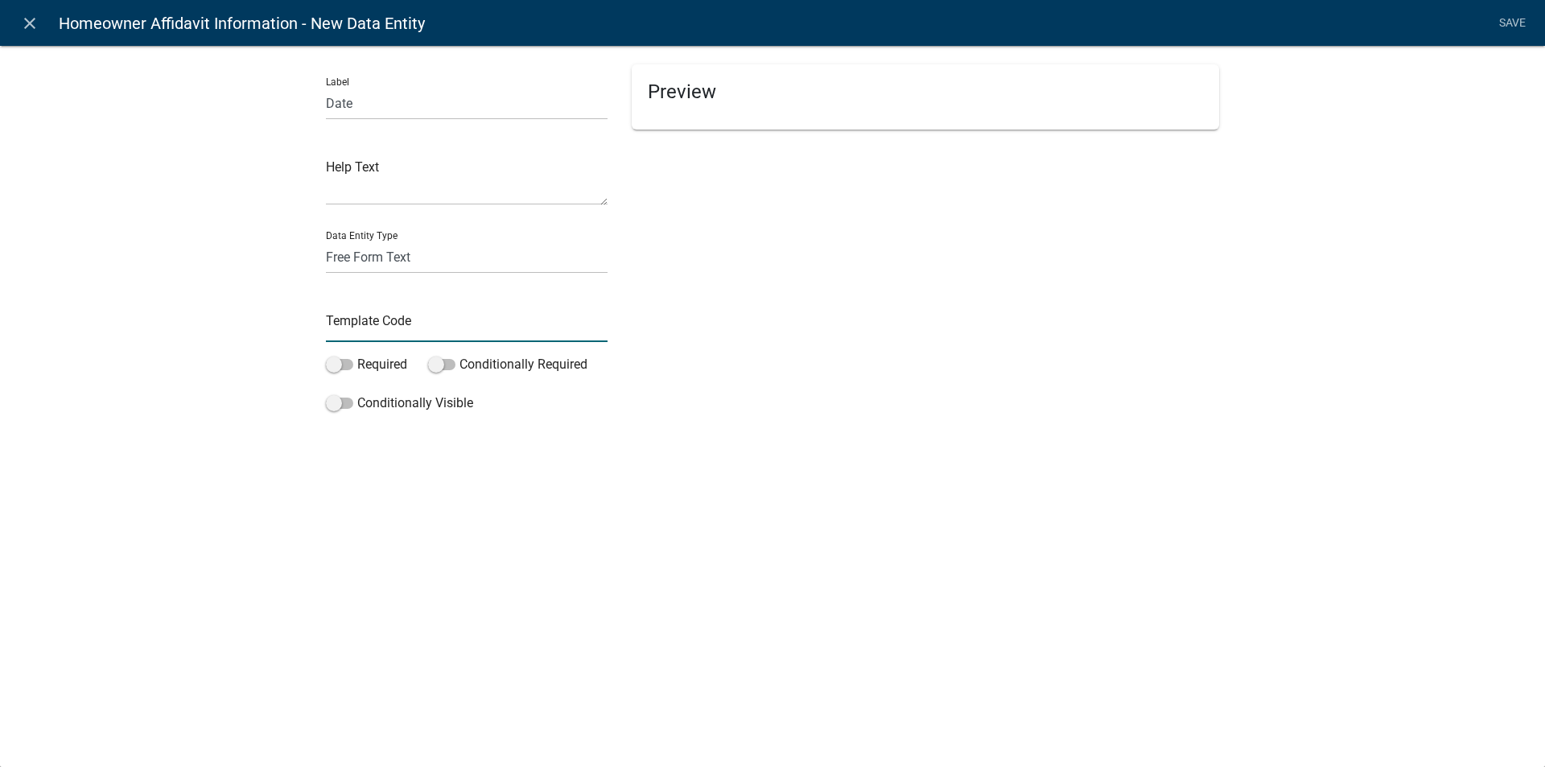
click at [370, 325] on input "text" at bounding box center [467, 325] width 282 height 33
type input "a"
type input "Signaffidavitdate"
click at [349, 361] on span at bounding box center [339, 364] width 27 height 11
click at [357, 355] on input "Required" at bounding box center [357, 355] width 0 height 0
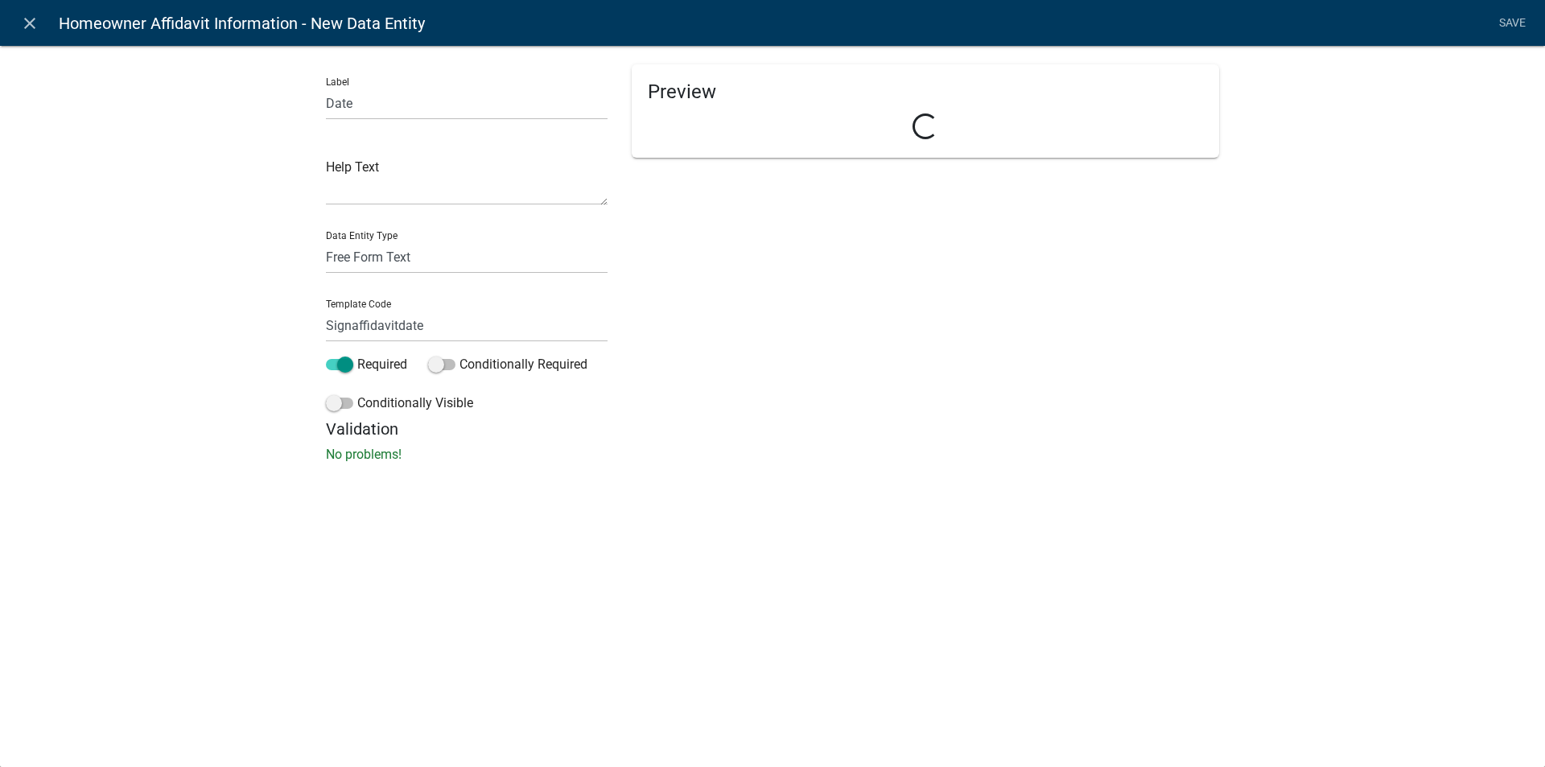
click at [742, 459] on p "No problems!" at bounding box center [772, 454] width 893 height 19
click at [1516, 20] on link "Save" at bounding box center [1511, 23] width 40 height 31
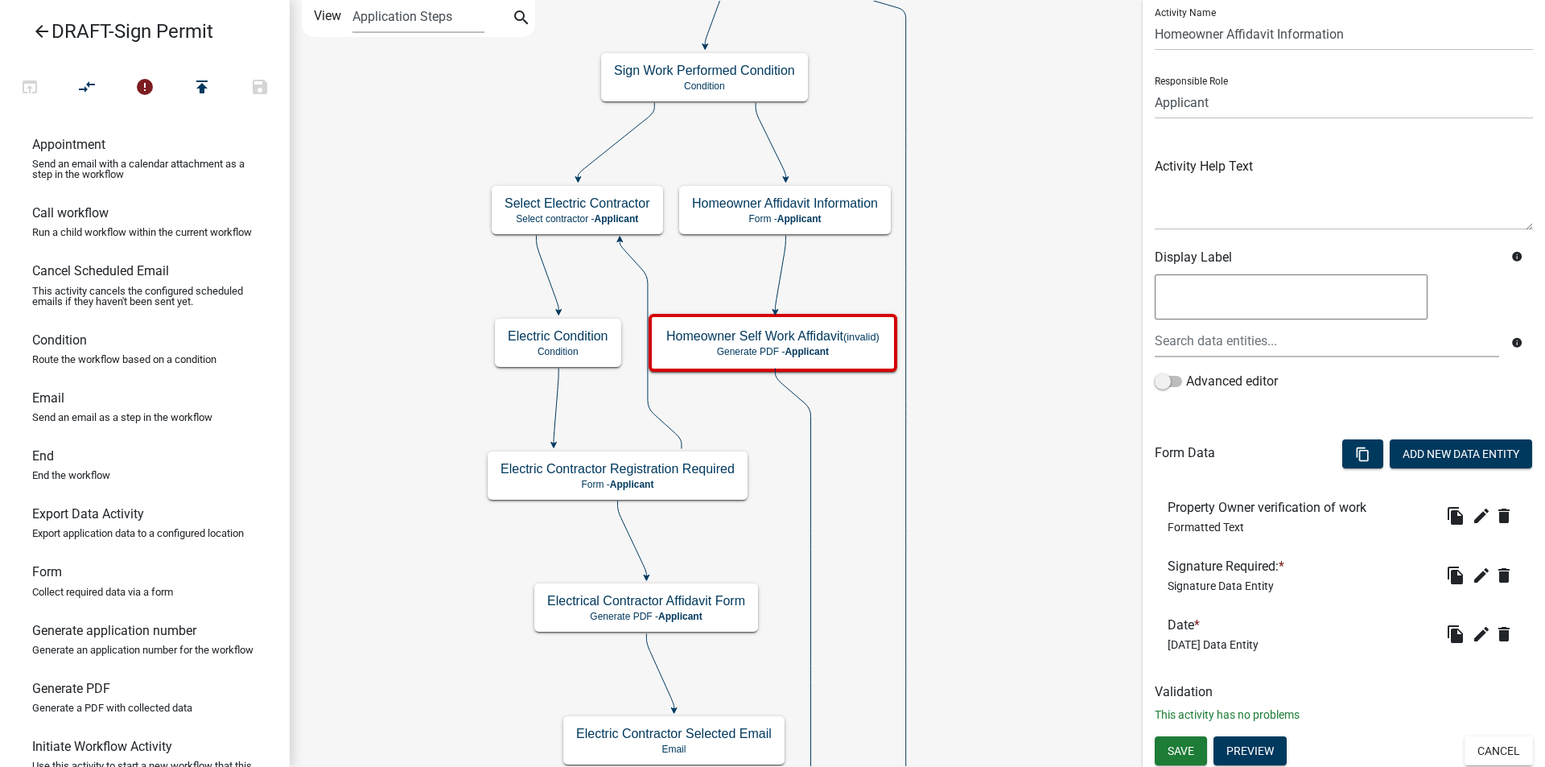
scroll to position [52, 0]
click at [1177, 748] on span "Save" at bounding box center [1180, 747] width 27 height 13
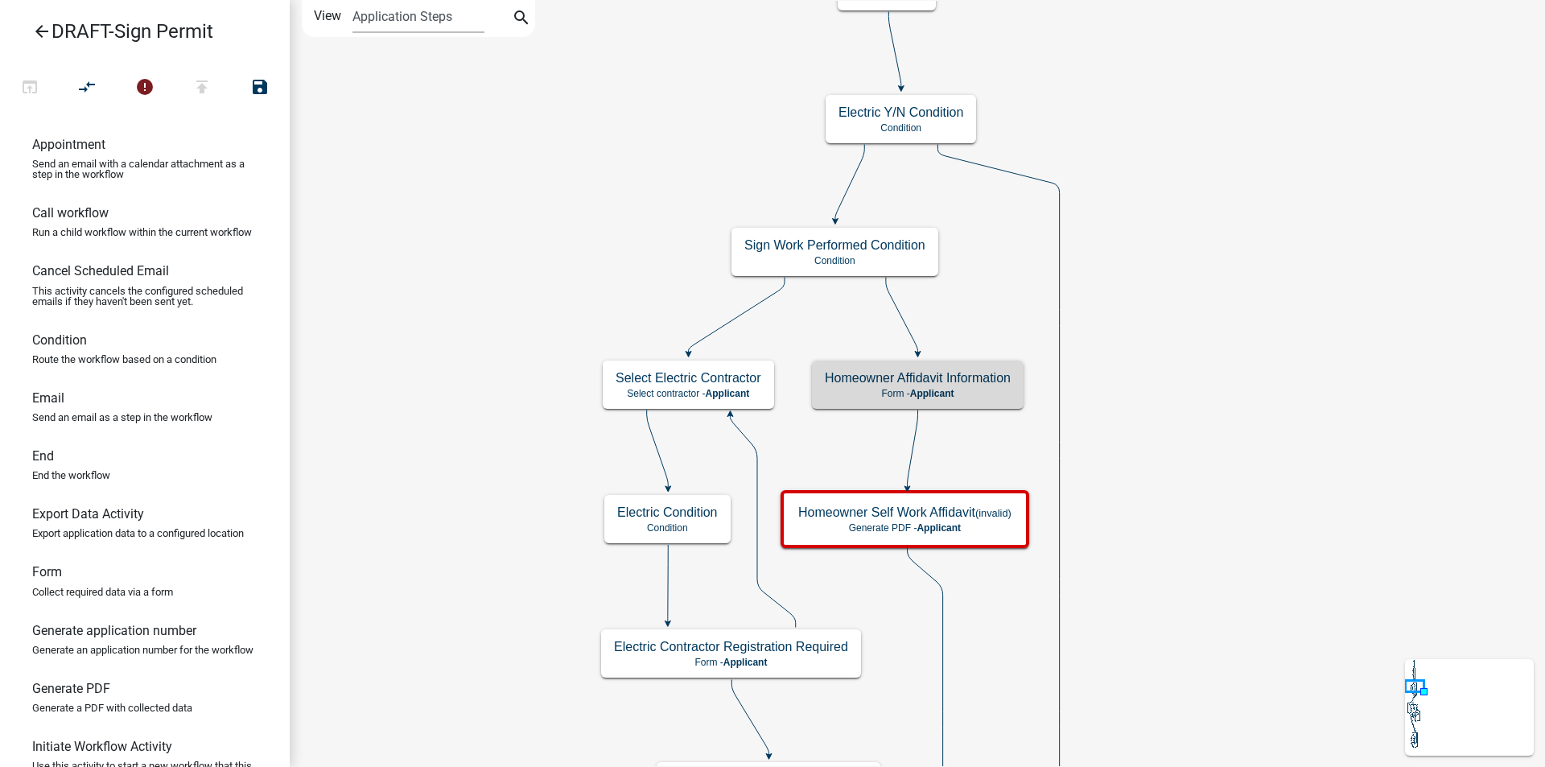
scroll to position [0, 0]
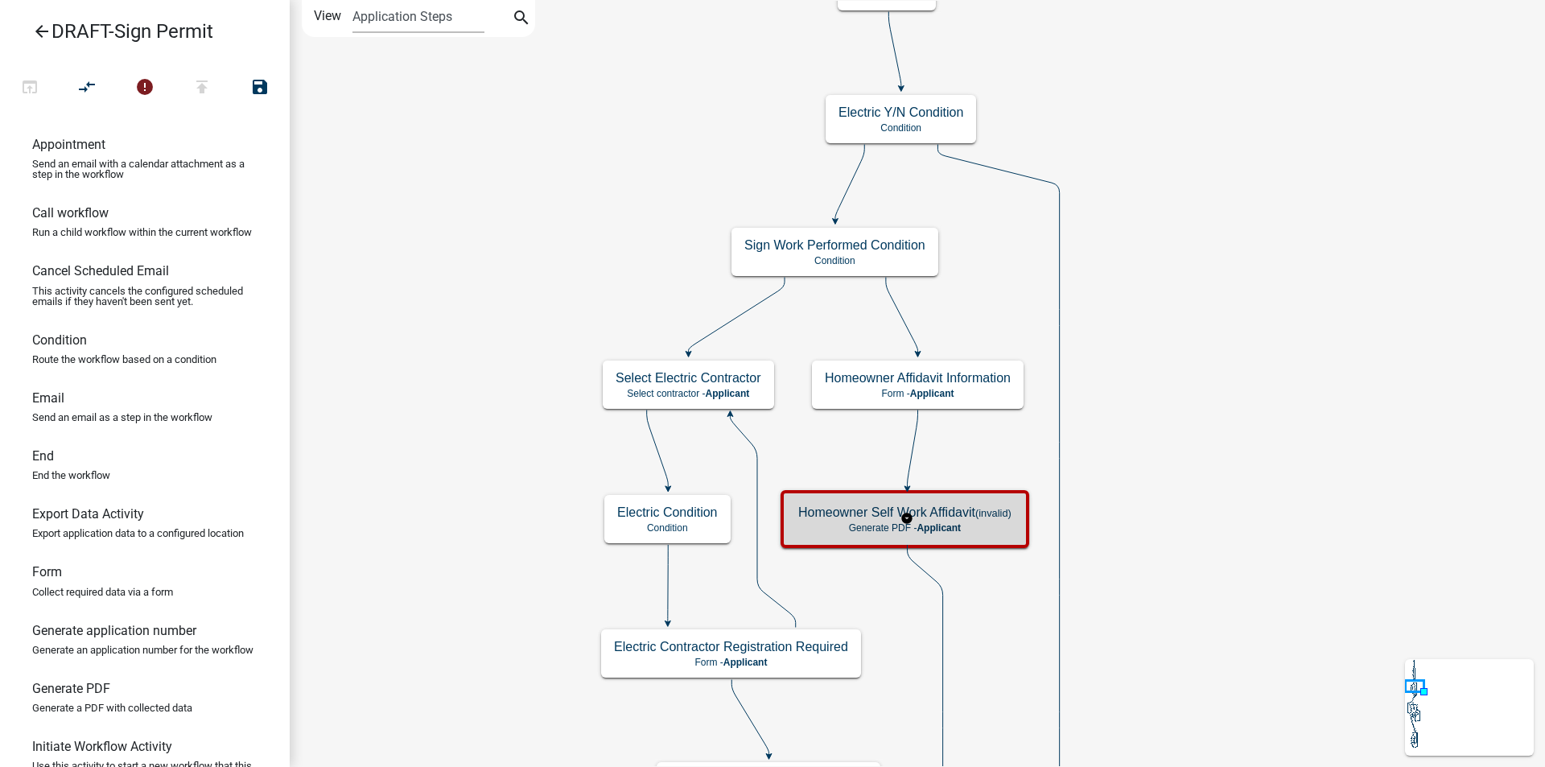
click at [988, 532] on p "Generate PDF - Applicant" at bounding box center [904, 527] width 213 height 11
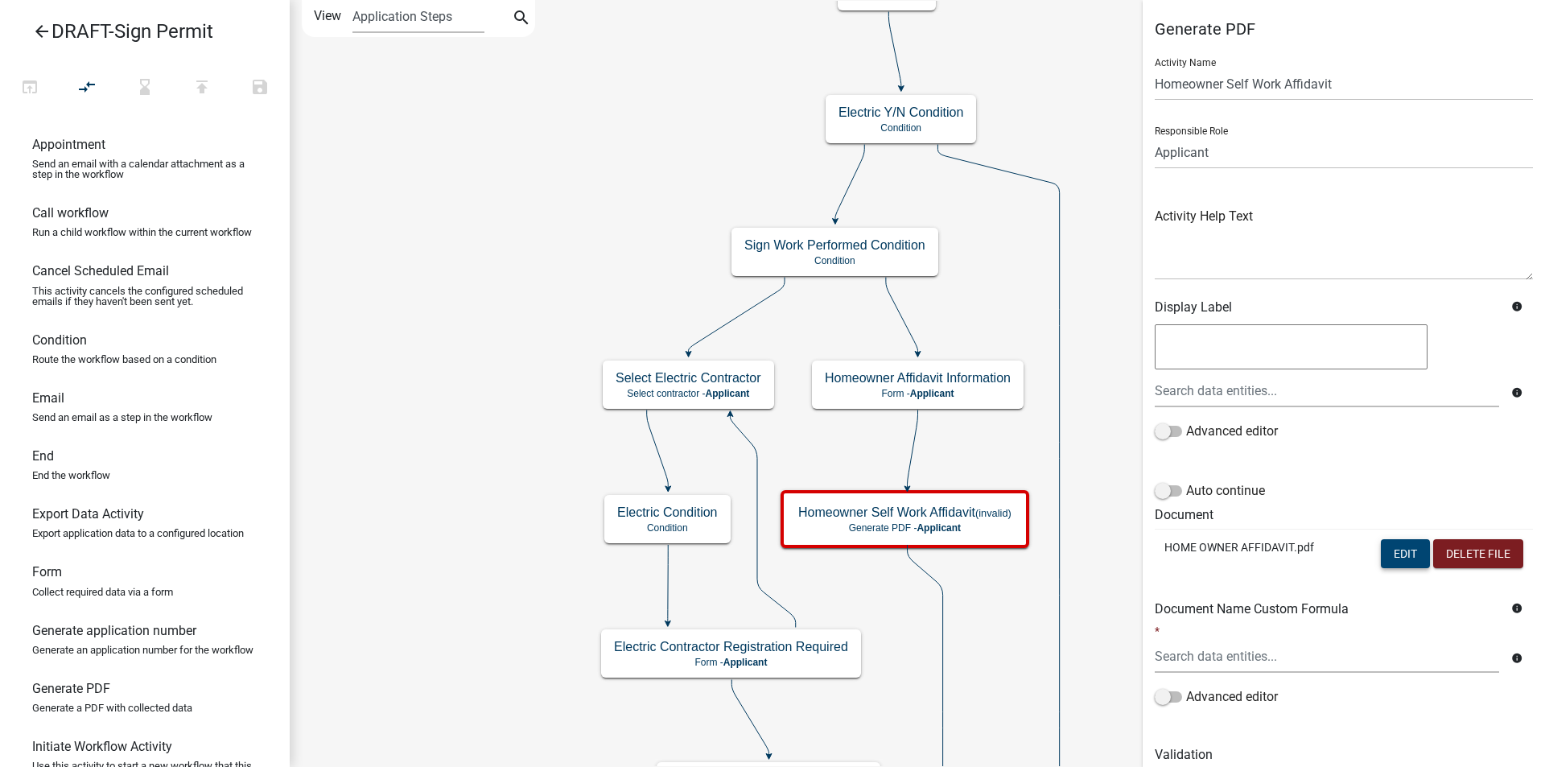
click at [1383, 554] on button "Edit" at bounding box center [1404, 553] width 49 height 29
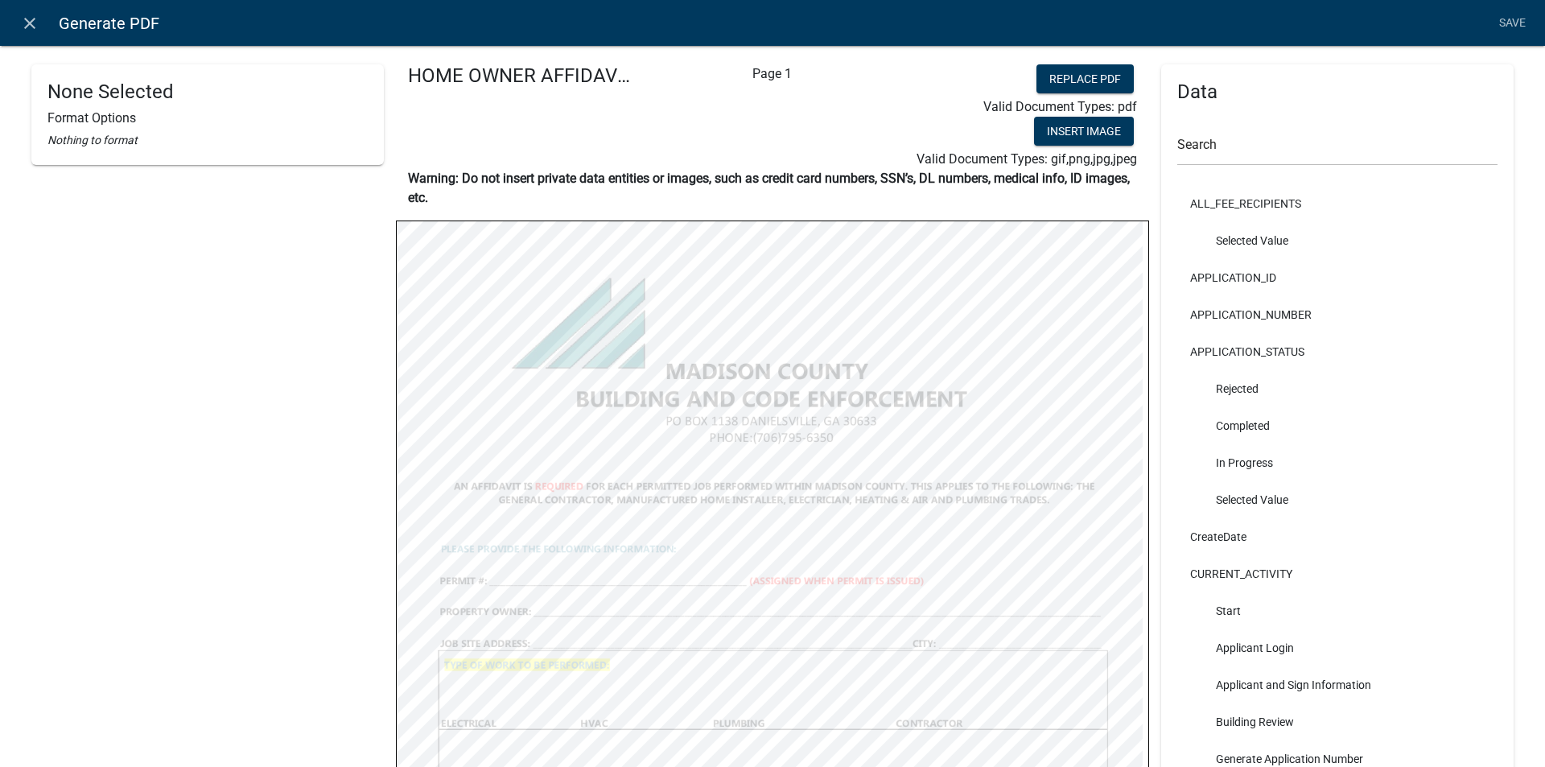
click at [1251, 150] on input "text" at bounding box center [1337, 149] width 320 height 33
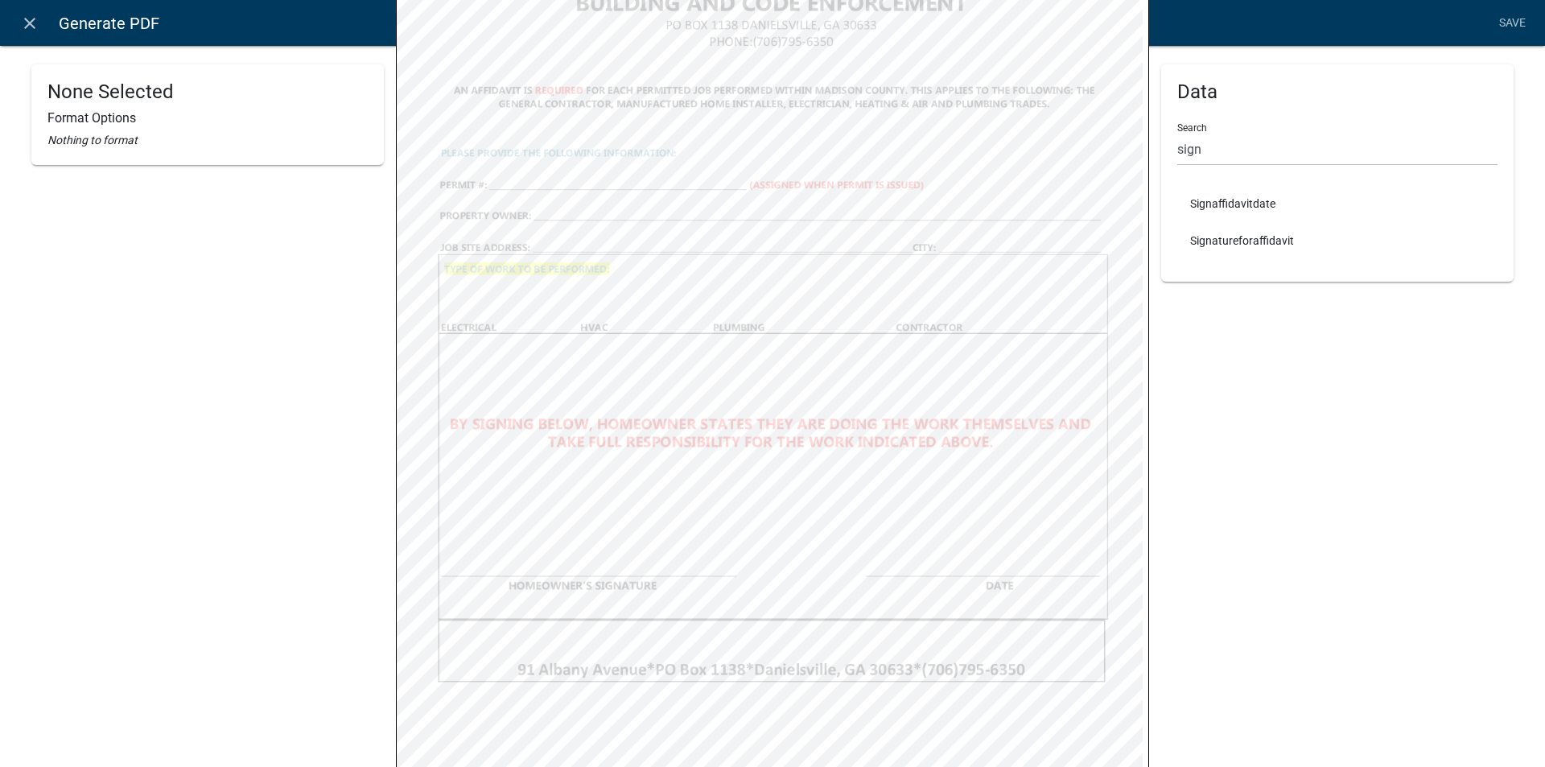
scroll to position [402, 0]
type input "sign"
select select
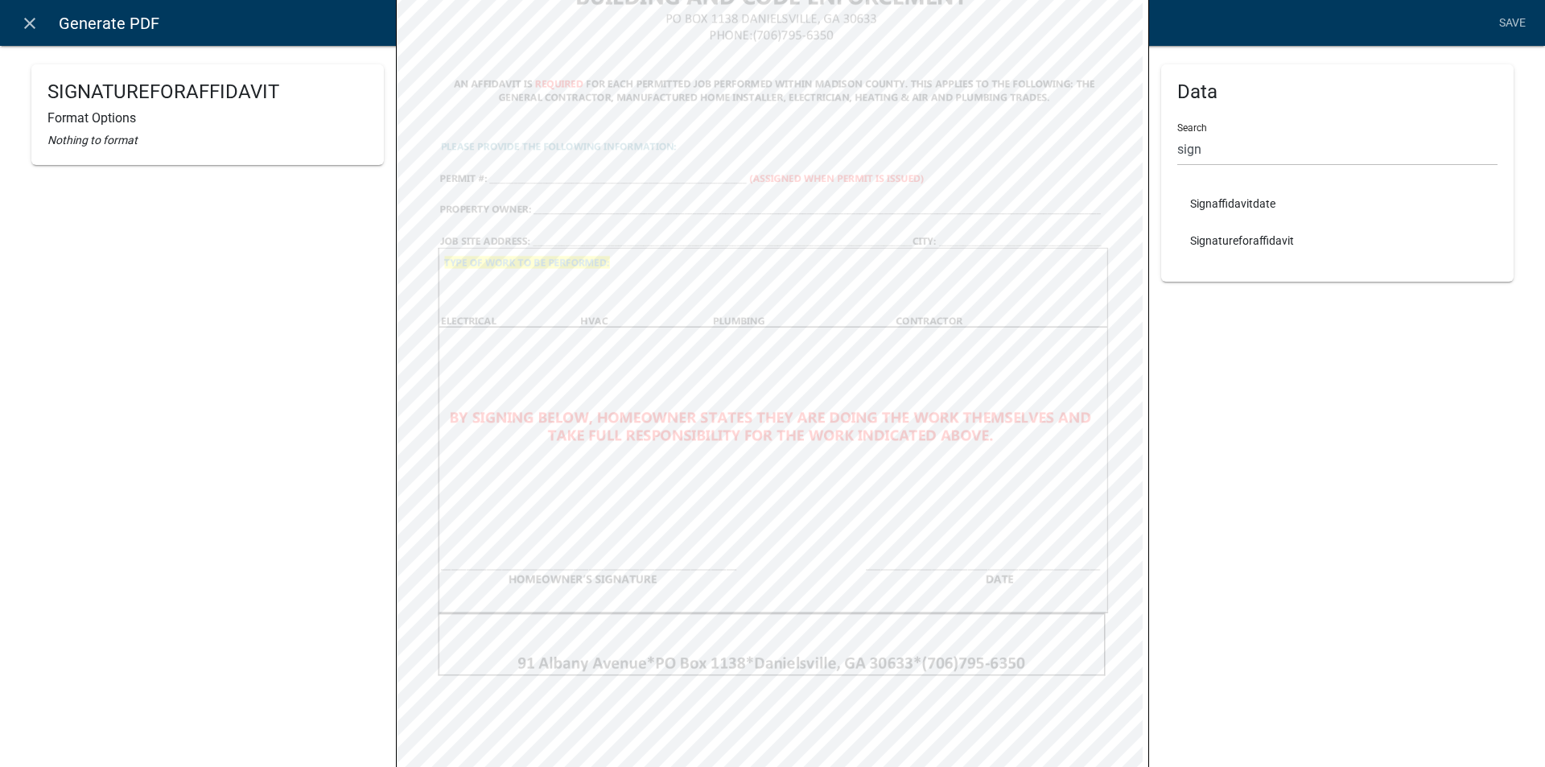
select select
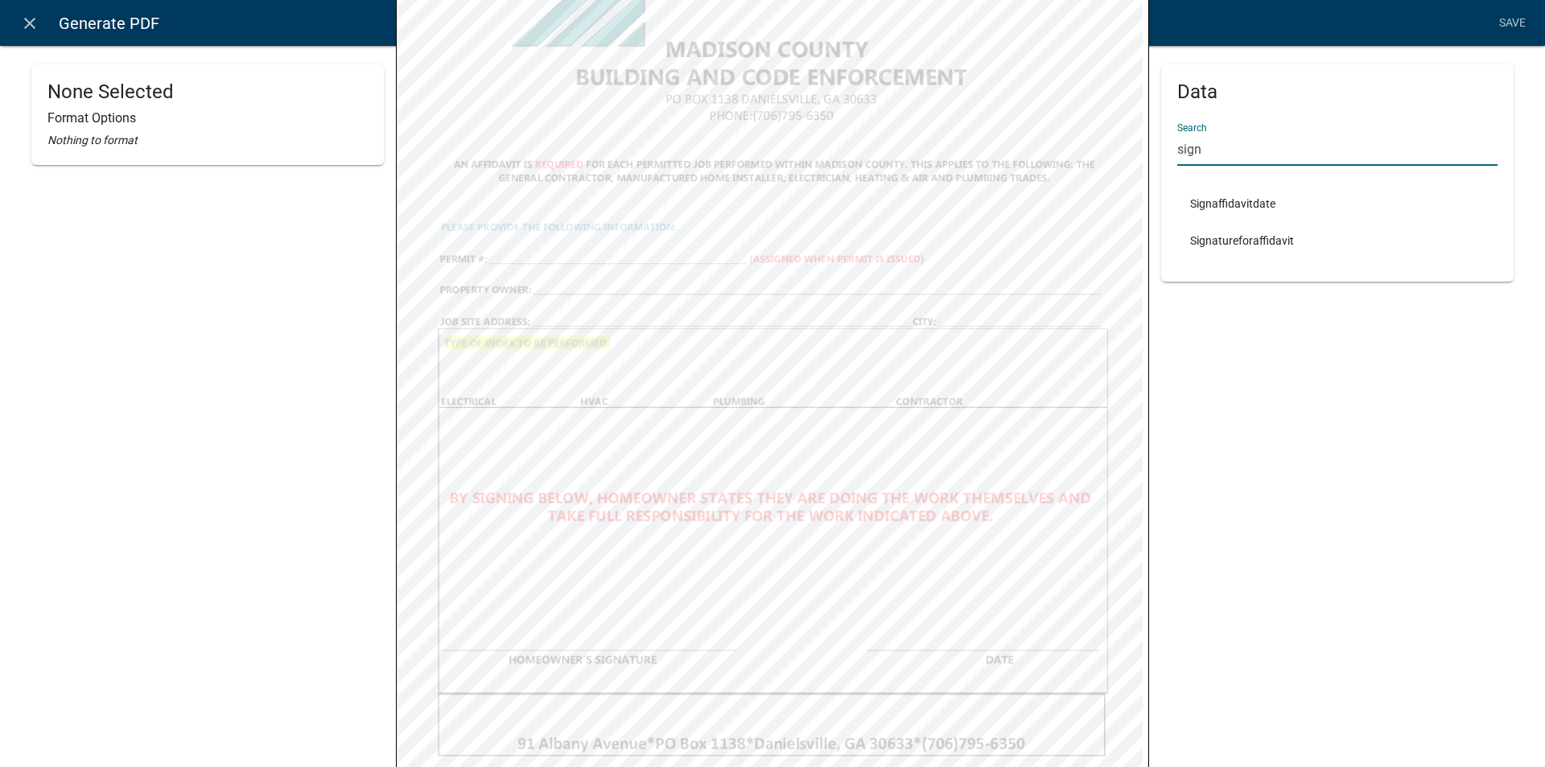
drag, startPoint x: 1178, startPoint y: 150, endPoint x: 1160, endPoint y: 152, distance: 17.9
click at [1161, 152] on div "Data Search sign Signaffidavitdate Signatureforaffidavit" at bounding box center [1337, 172] width 352 height 217
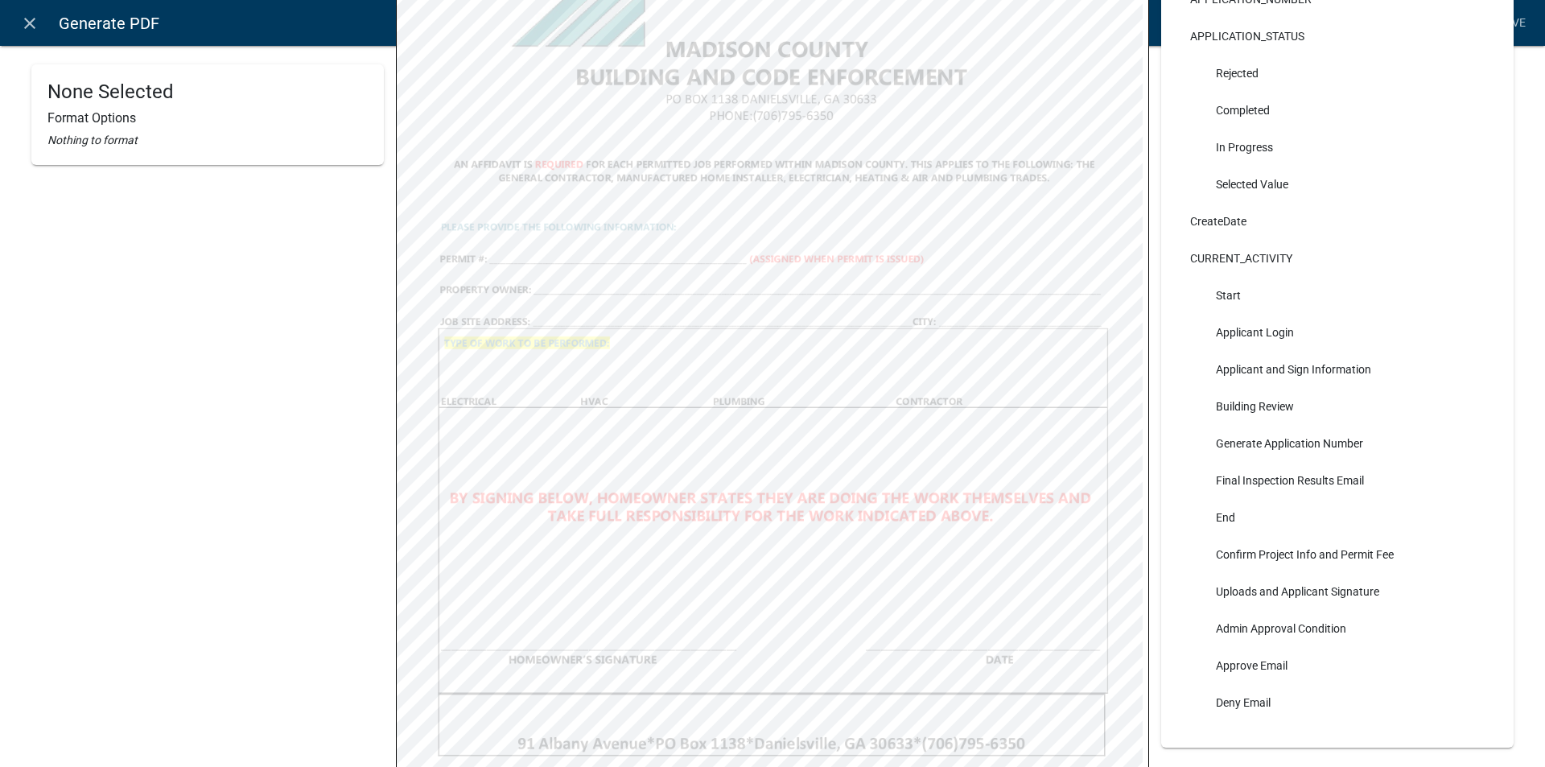
scroll to position [148, 0]
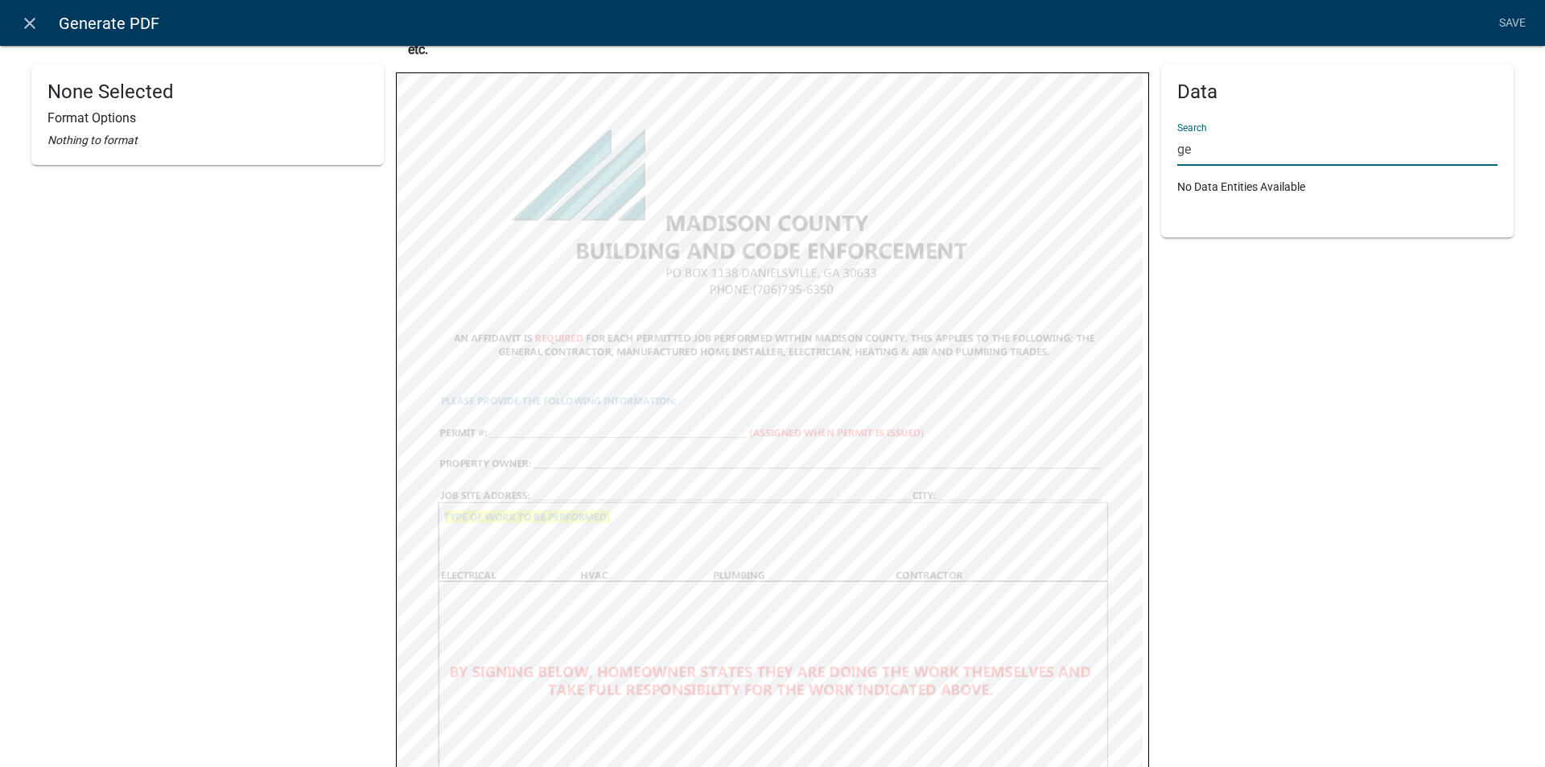
type input "g"
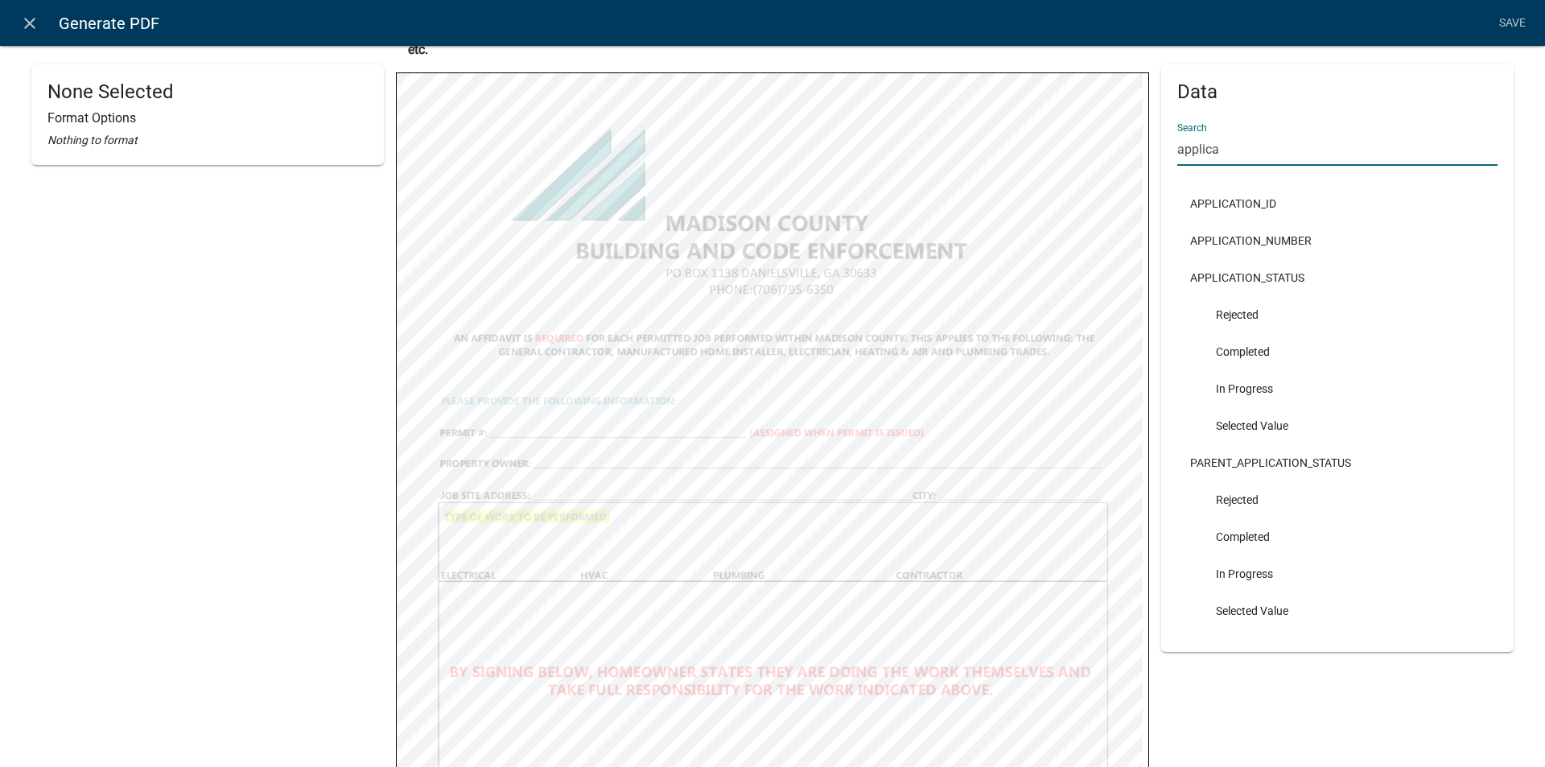
type input "applica"
select select
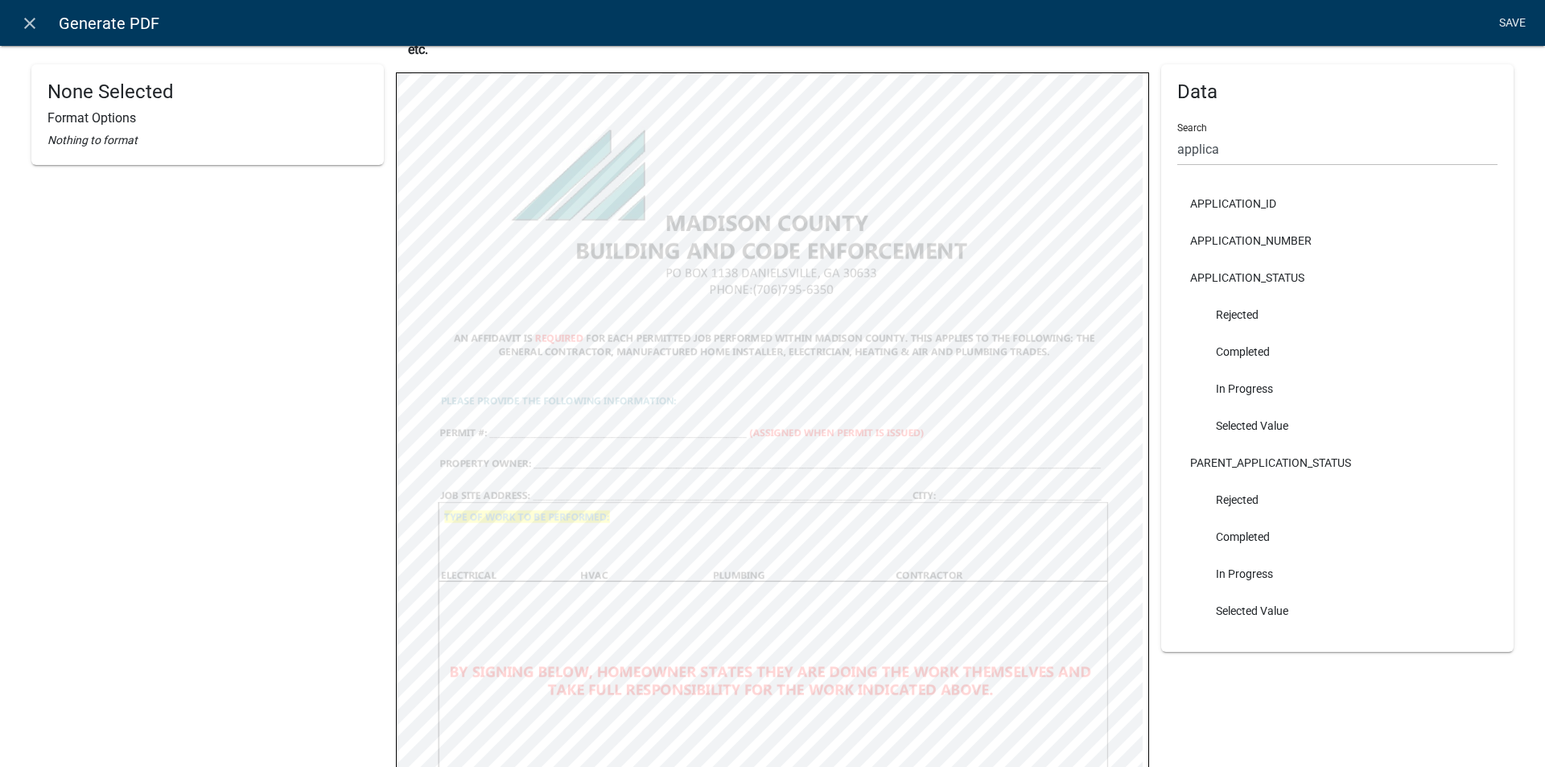
click at [1508, 24] on link "Save" at bounding box center [1511, 23] width 40 height 31
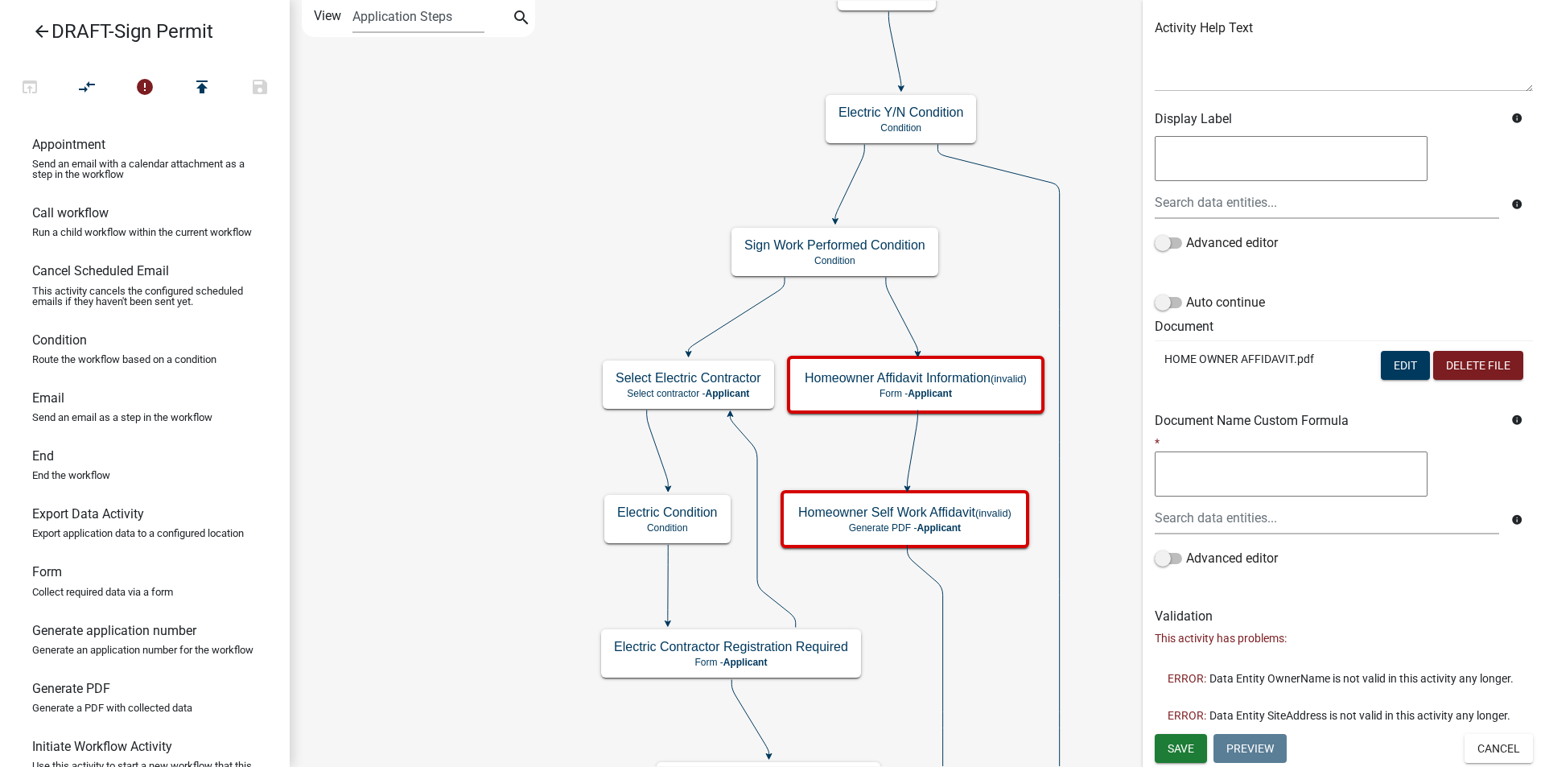
scroll to position [211, 0]
click at [1170, 739] on button "Save" at bounding box center [1180, 748] width 52 height 29
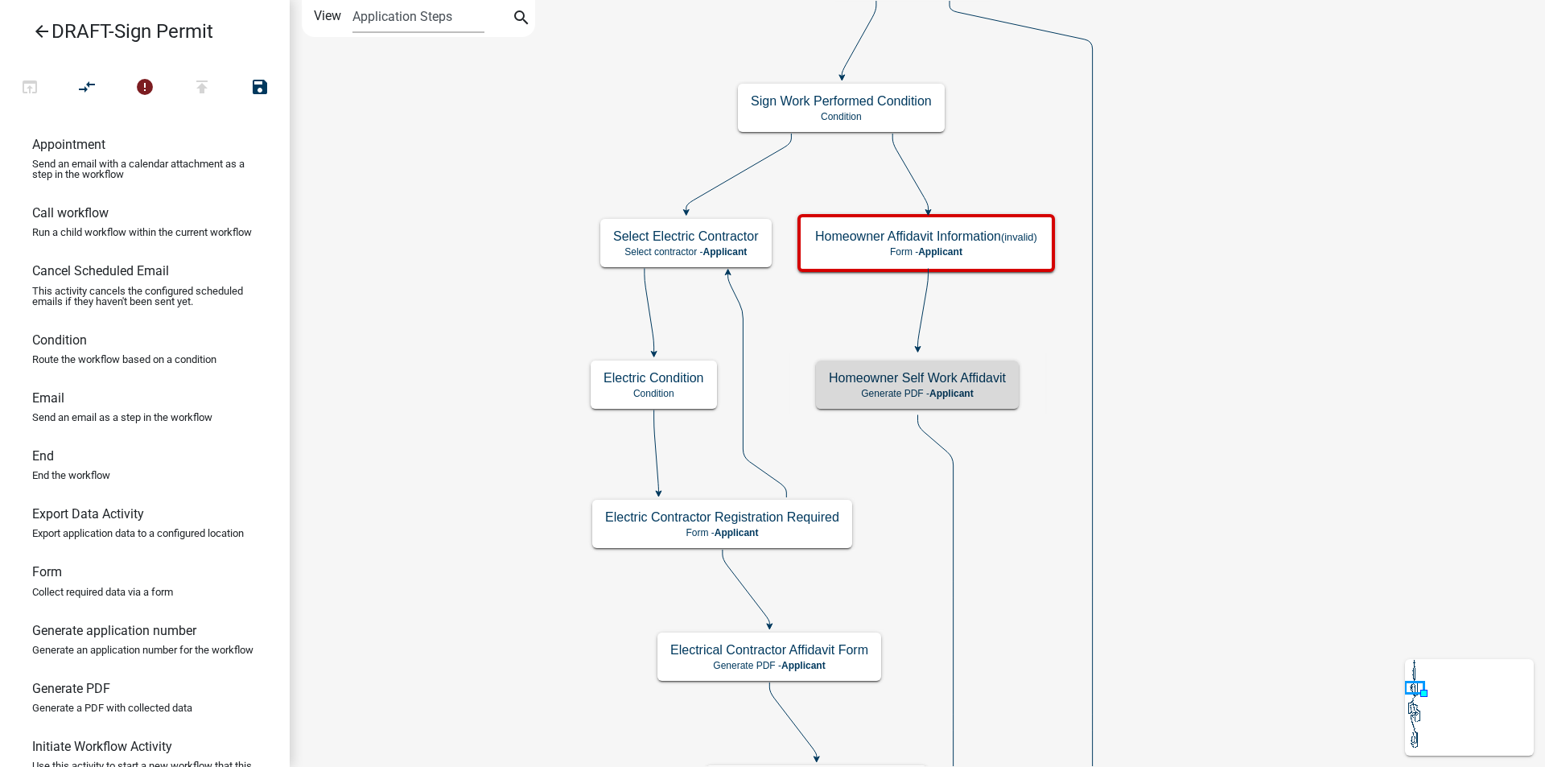
scroll to position [0, 0]
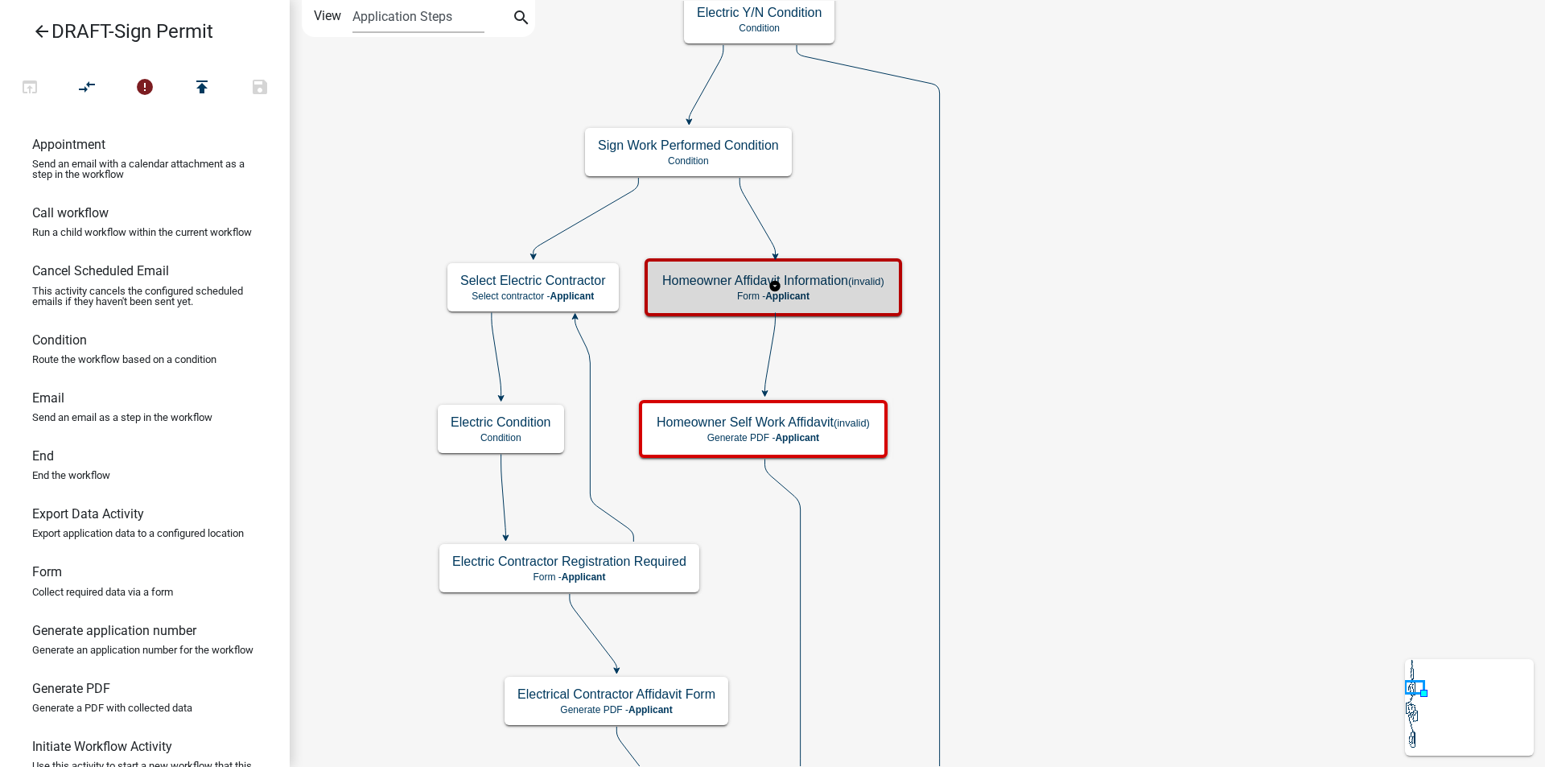
click at [854, 290] on p "Form - Applicant" at bounding box center [773, 295] width 222 height 11
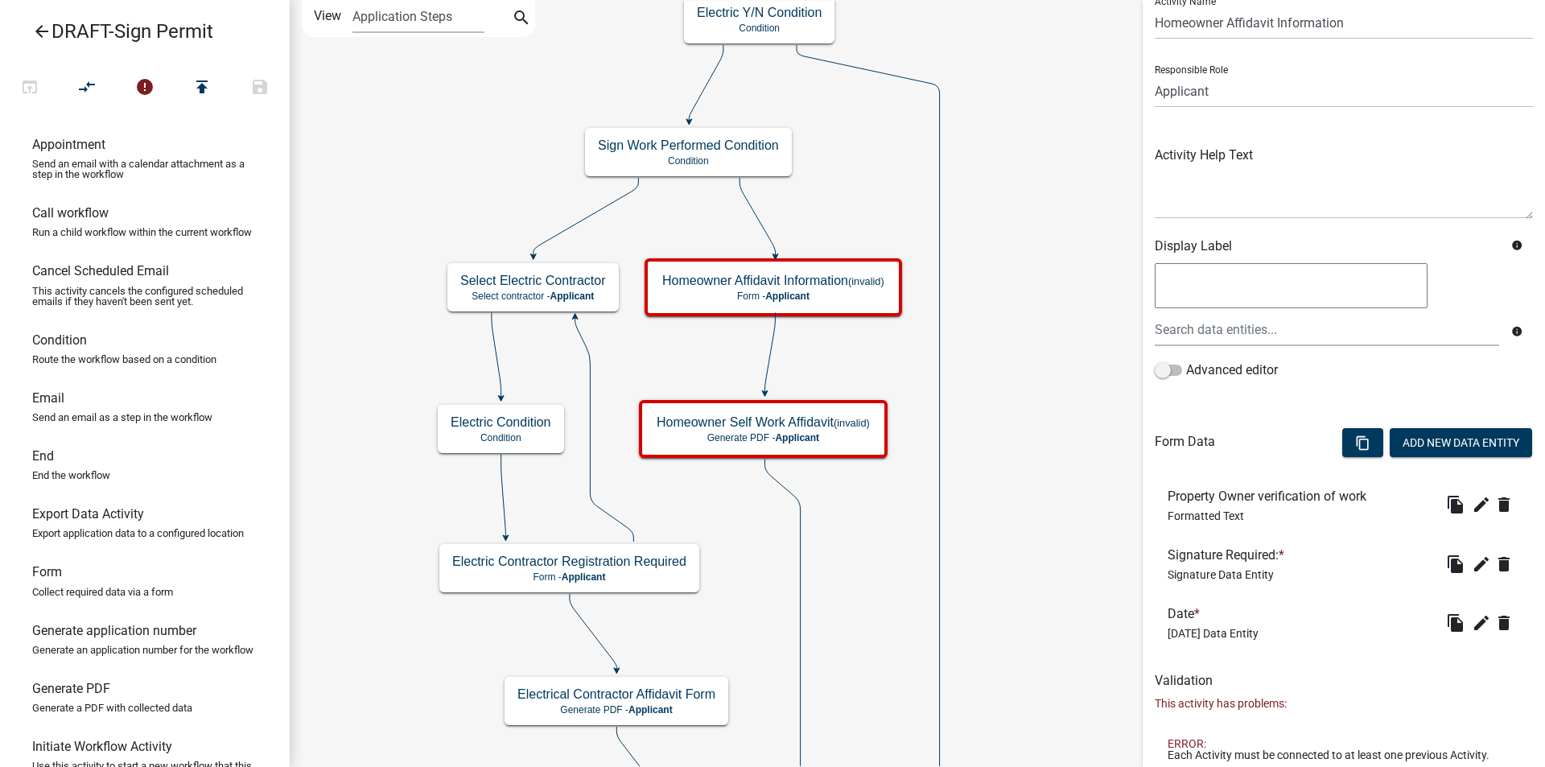
scroll to position [101, 0]
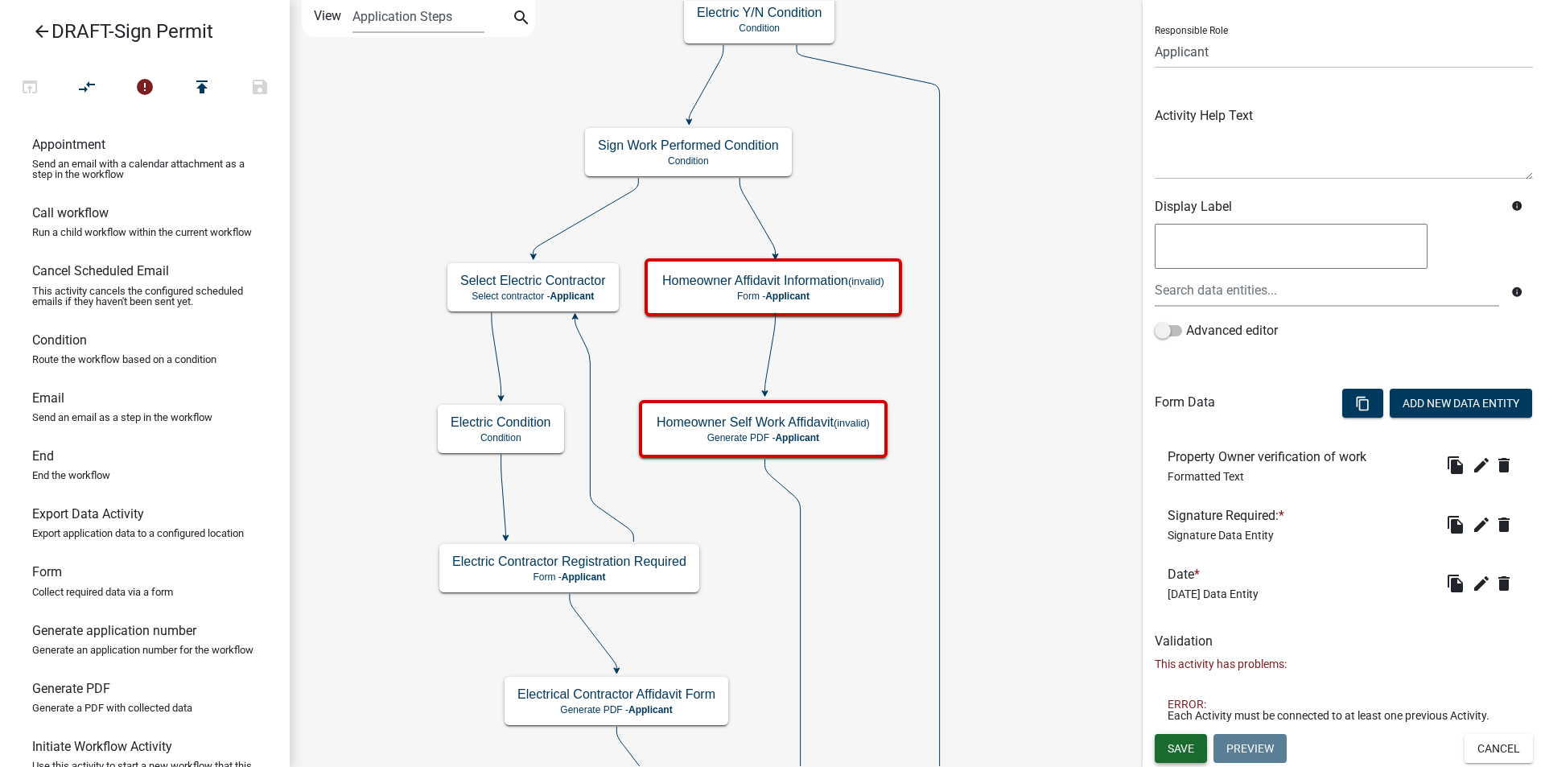
click at [1173, 746] on span "Save" at bounding box center [1180, 747] width 27 height 13
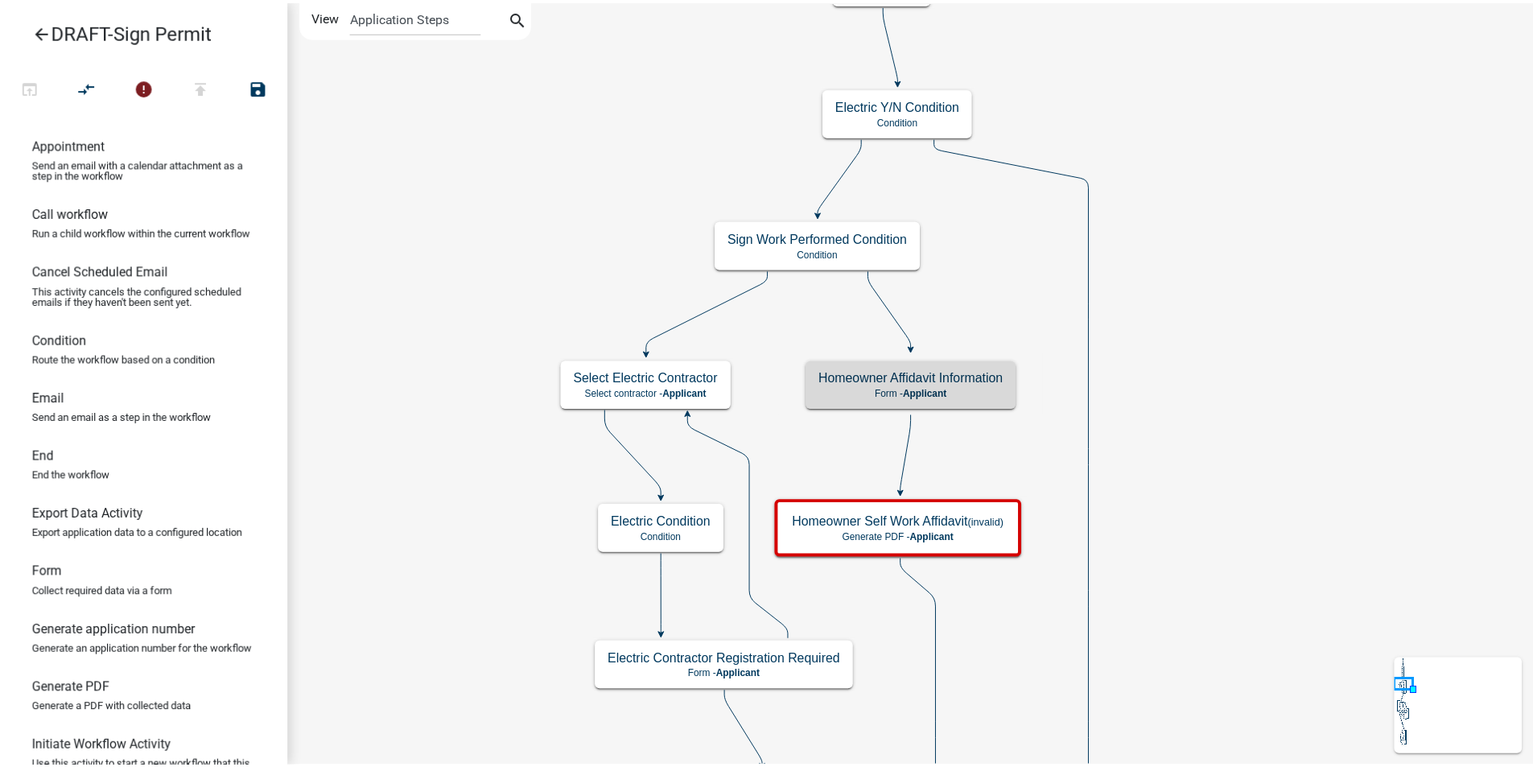
scroll to position [0, 0]
click at [35, 28] on icon "arrow_back" at bounding box center [41, 33] width 19 height 23
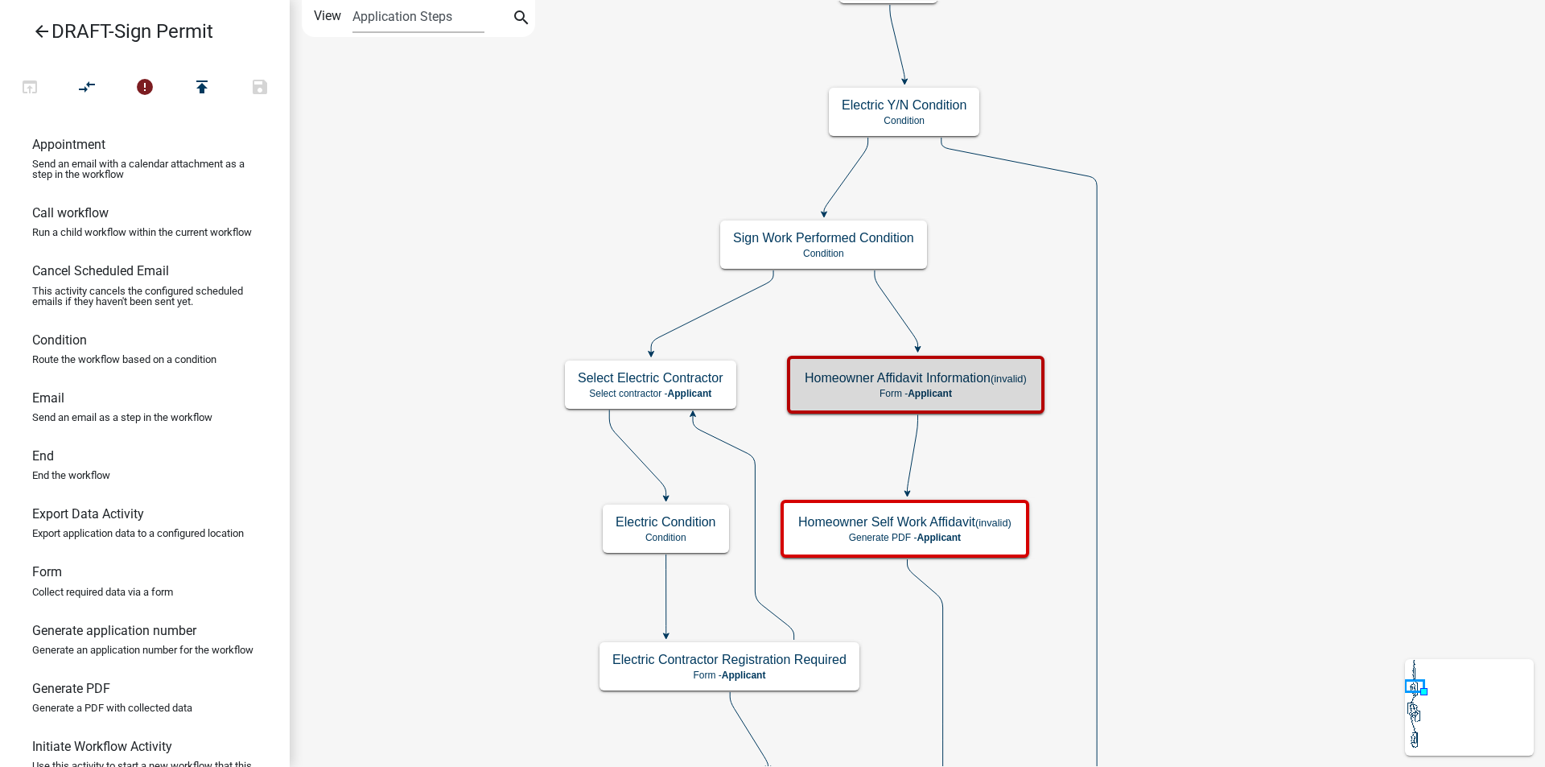
click at [39, 27] on icon "arrow_back" at bounding box center [41, 33] width 19 height 23
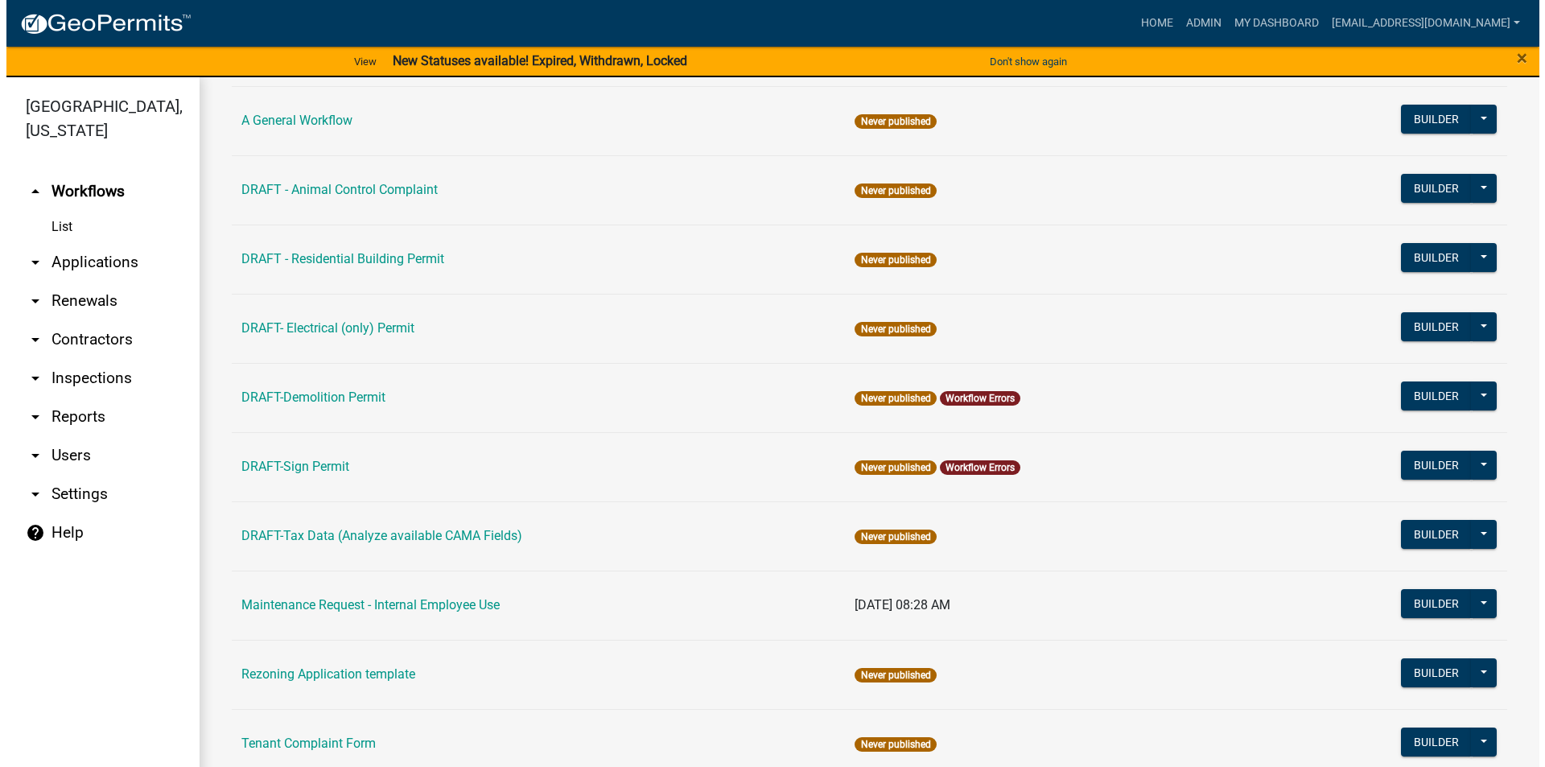
scroll to position [161, 0]
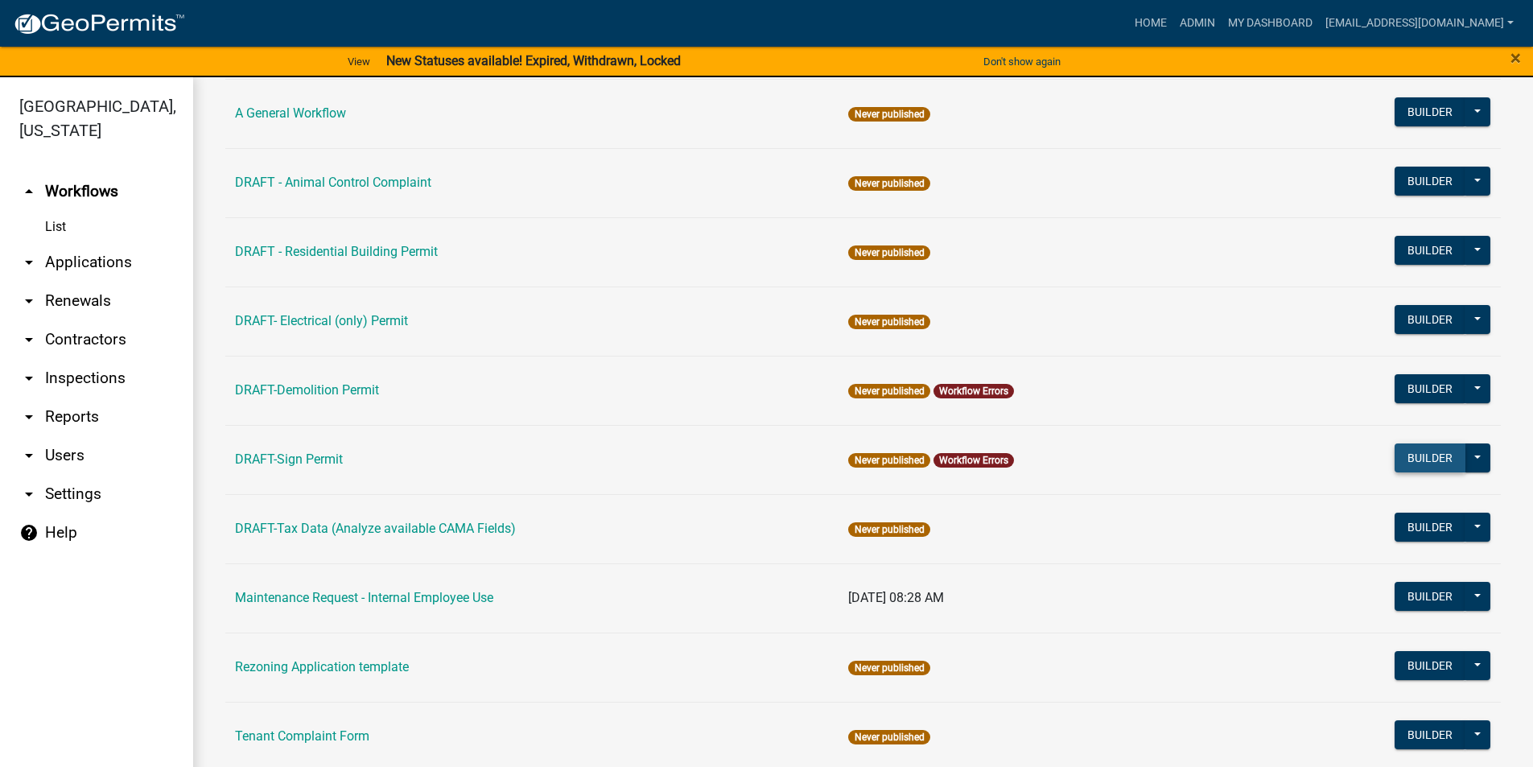
click at [1394, 455] on button "Builder" at bounding box center [1429, 457] width 71 height 29
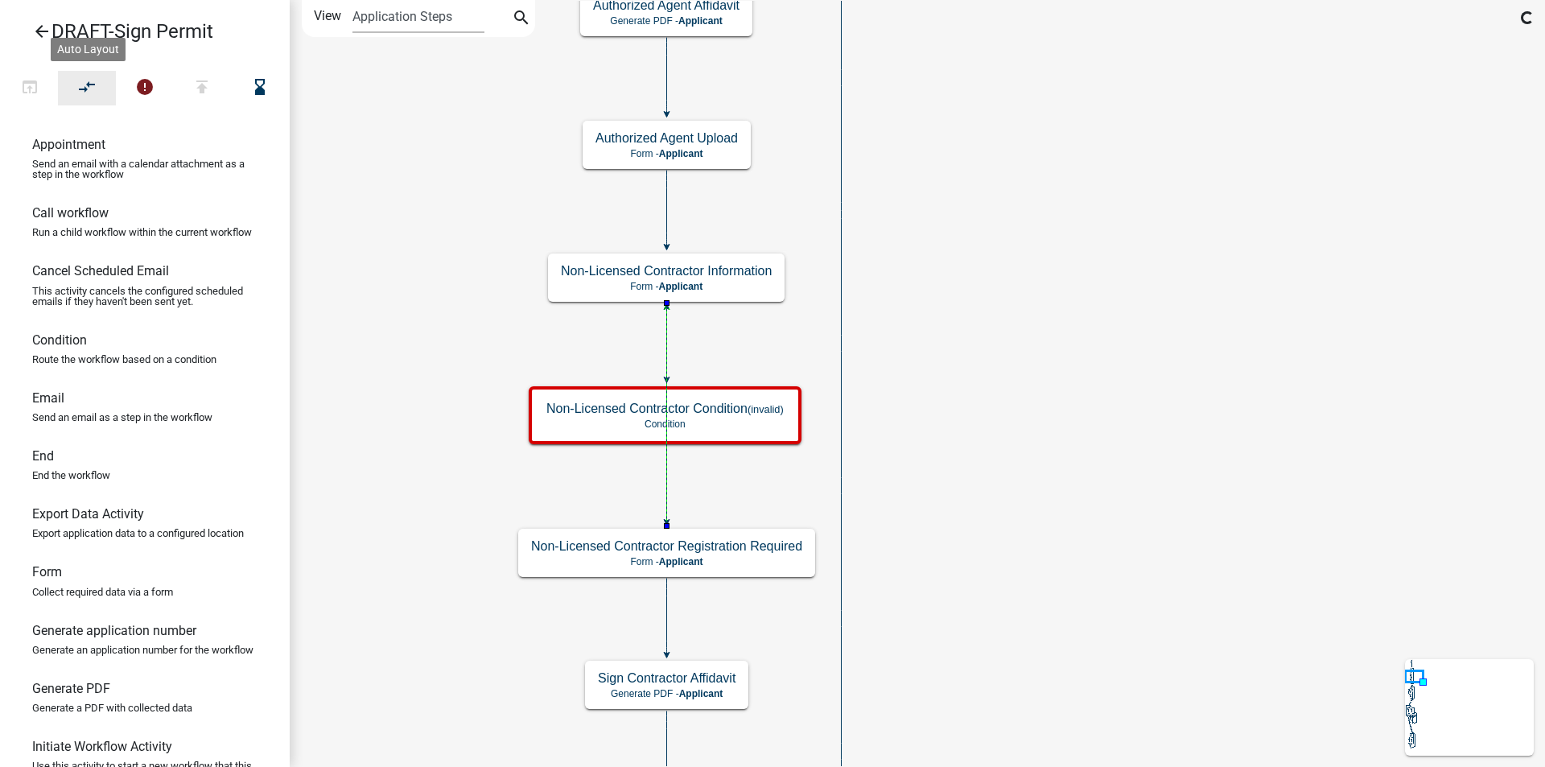
click at [95, 88] on icon "compare_arrows" at bounding box center [87, 88] width 19 height 23
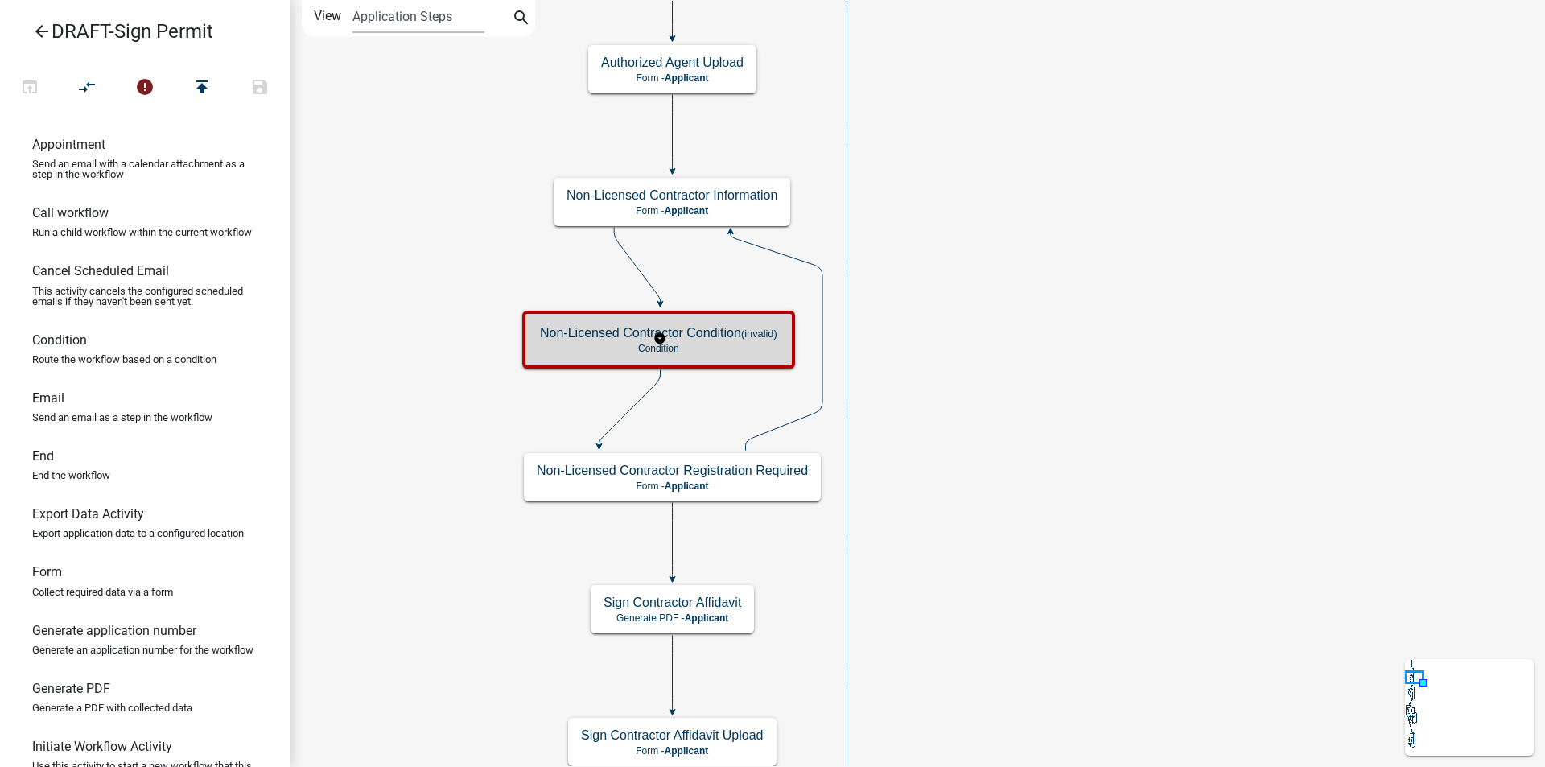
click at [754, 343] on p "Condition" at bounding box center [658, 348] width 237 height 11
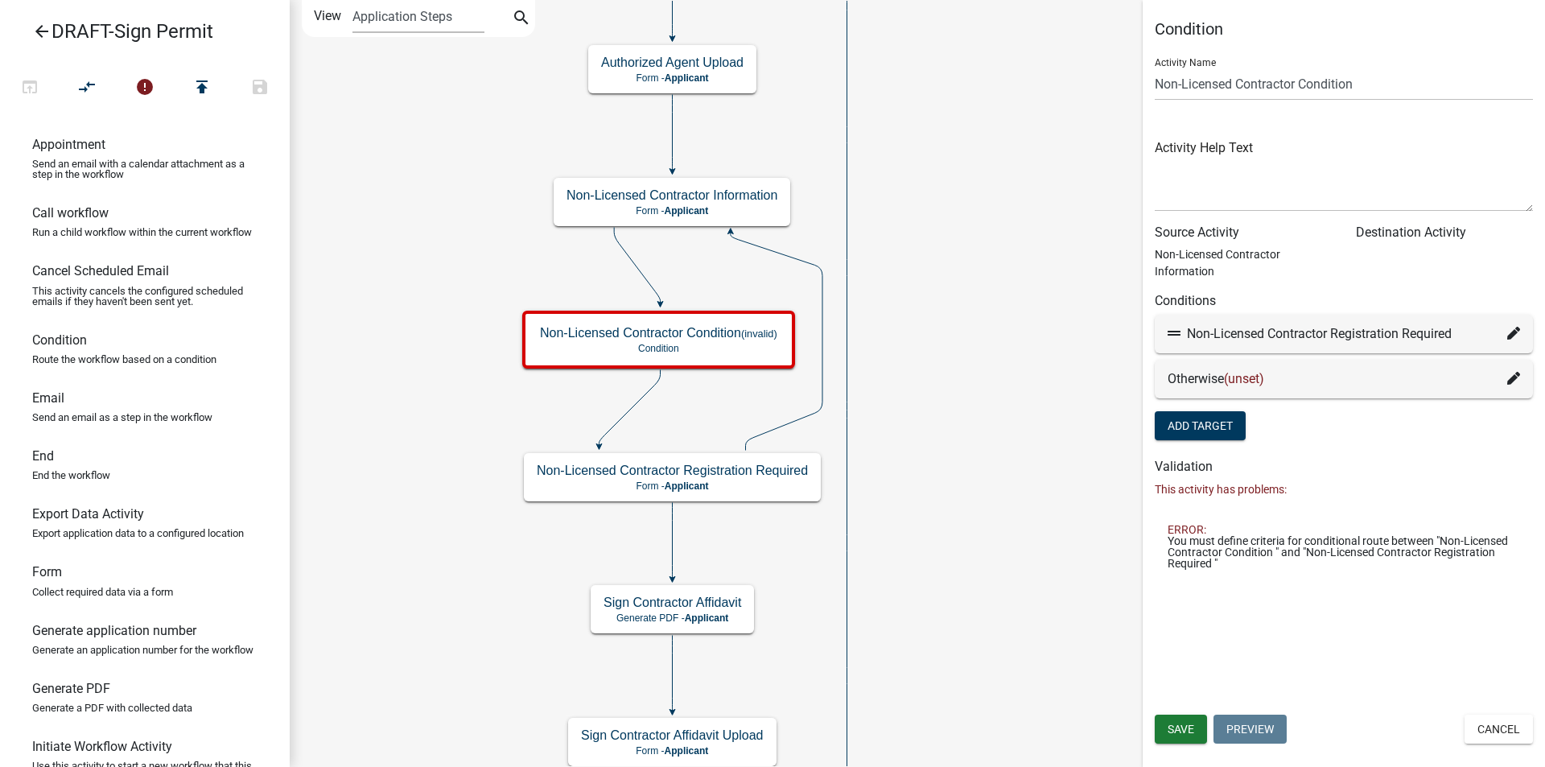
click at [1513, 328] on icon at bounding box center [1513, 333] width 13 height 13
select select "68: adb0f794-4cdf-4f5c-a1a0-a5487e0f8e20"
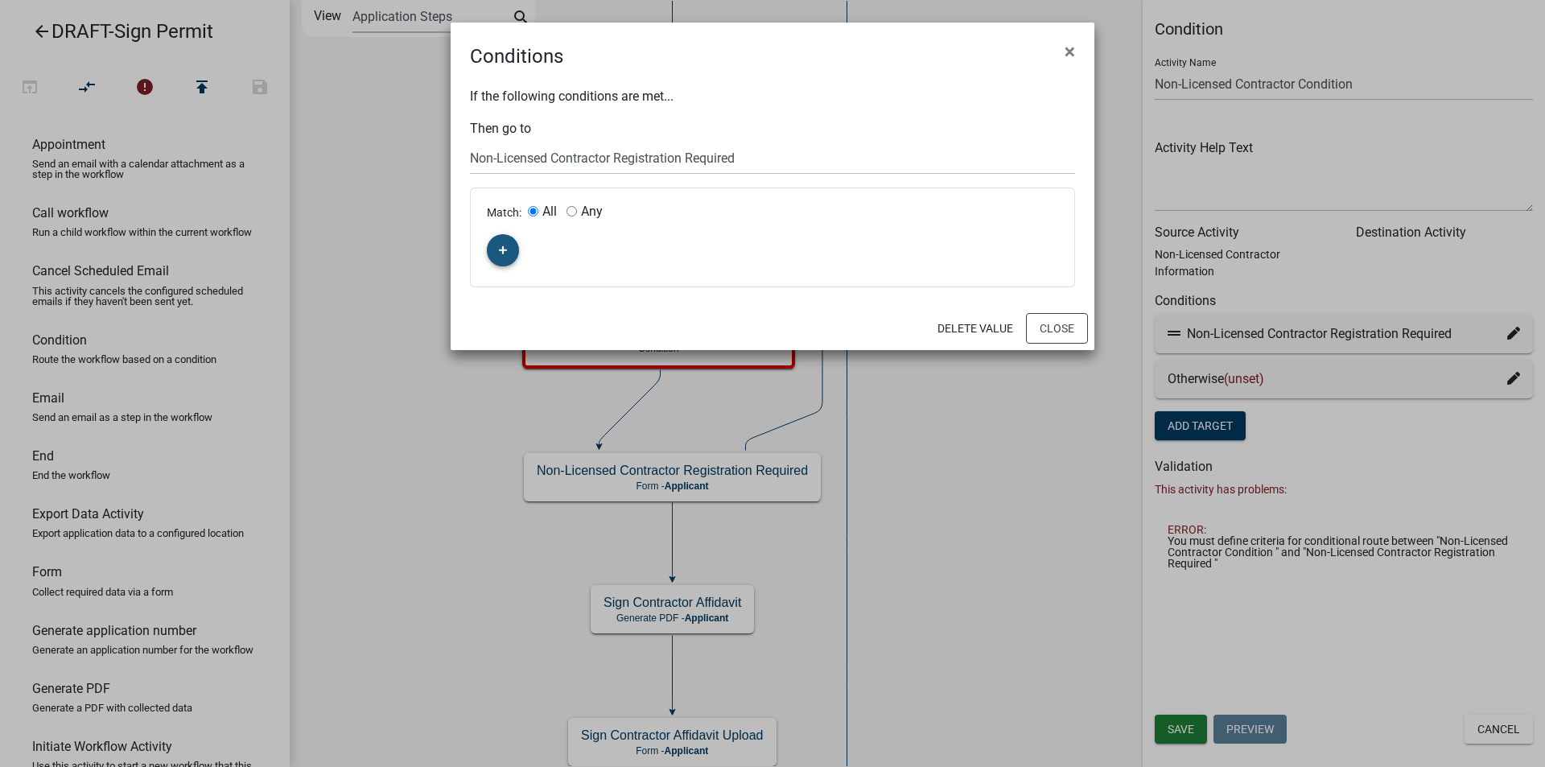
click at [504, 241] on button "button" at bounding box center [503, 250] width 32 height 32
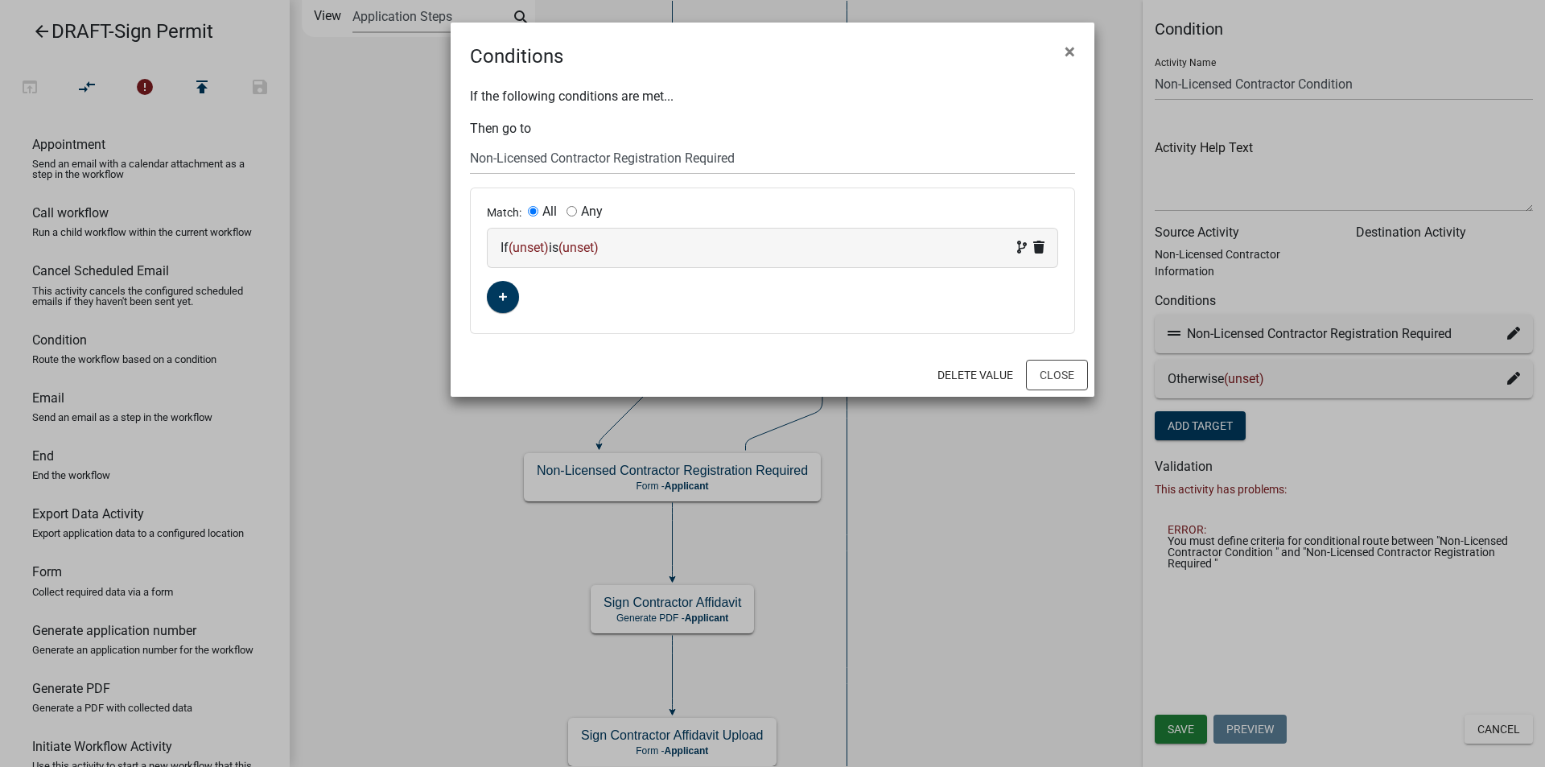
click at [530, 247] on span "(unset)" at bounding box center [528, 247] width 40 height 15
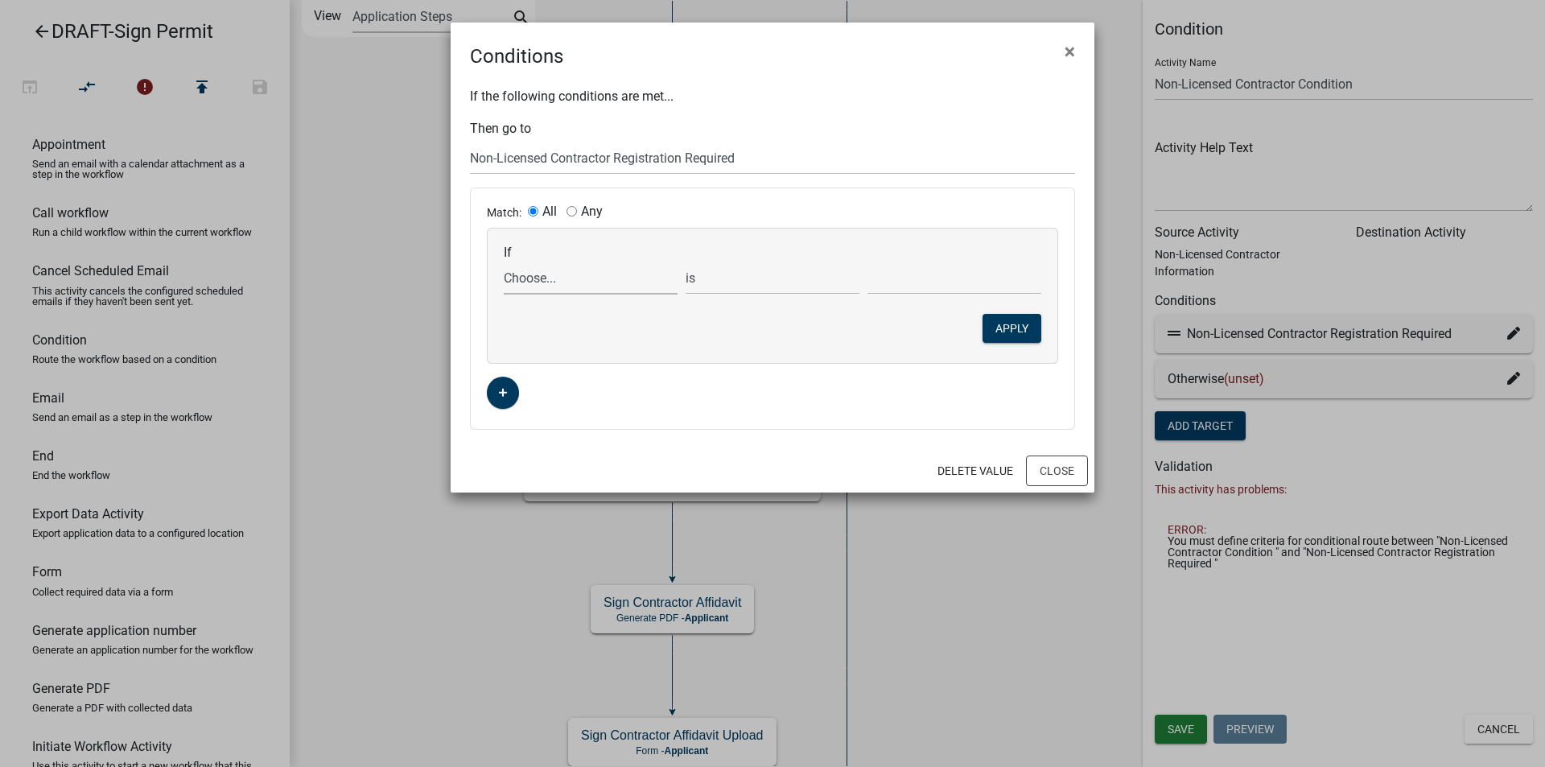
click at [534, 282] on select "Choose... Acres ALL_FEE_RECIPIENTS APPLICANT_CITY APPLICANT_EMAIL_ADDRESS APPLI…" at bounding box center [591, 277] width 174 height 33
select select "32: Nonlicensedcontractor"
click at [504, 261] on select "Choose... Acres ALL_FEE_RECIPIENTS APPLICANT_CITY APPLICANT_EMAIL_ADDRESS APPLI…" at bounding box center [591, 277] width 174 height 33
click at [943, 286] on input "text" at bounding box center [954, 277] width 174 height 33
click at [720, 331] on div "If Choose... Acres ALL_FEE_RECIPIENTS APPLICANT_CITY APPLICANT_EMAIL_ADDRESS AP…" at bounding box center [773, 295] width 570 height 134
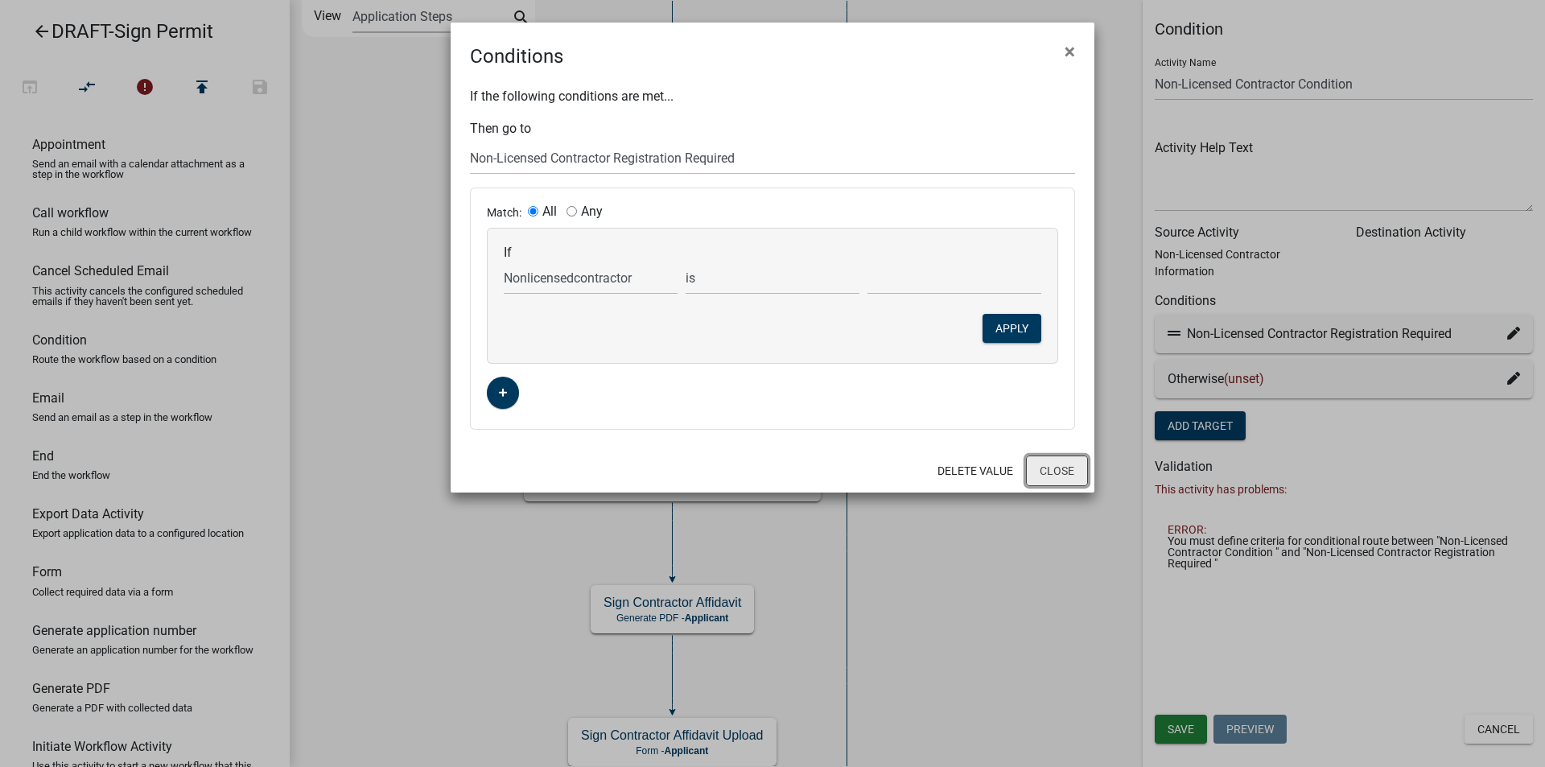
click at [1054, 475] on button "Close" at bounding box center [1057, 470] width 62 height 31
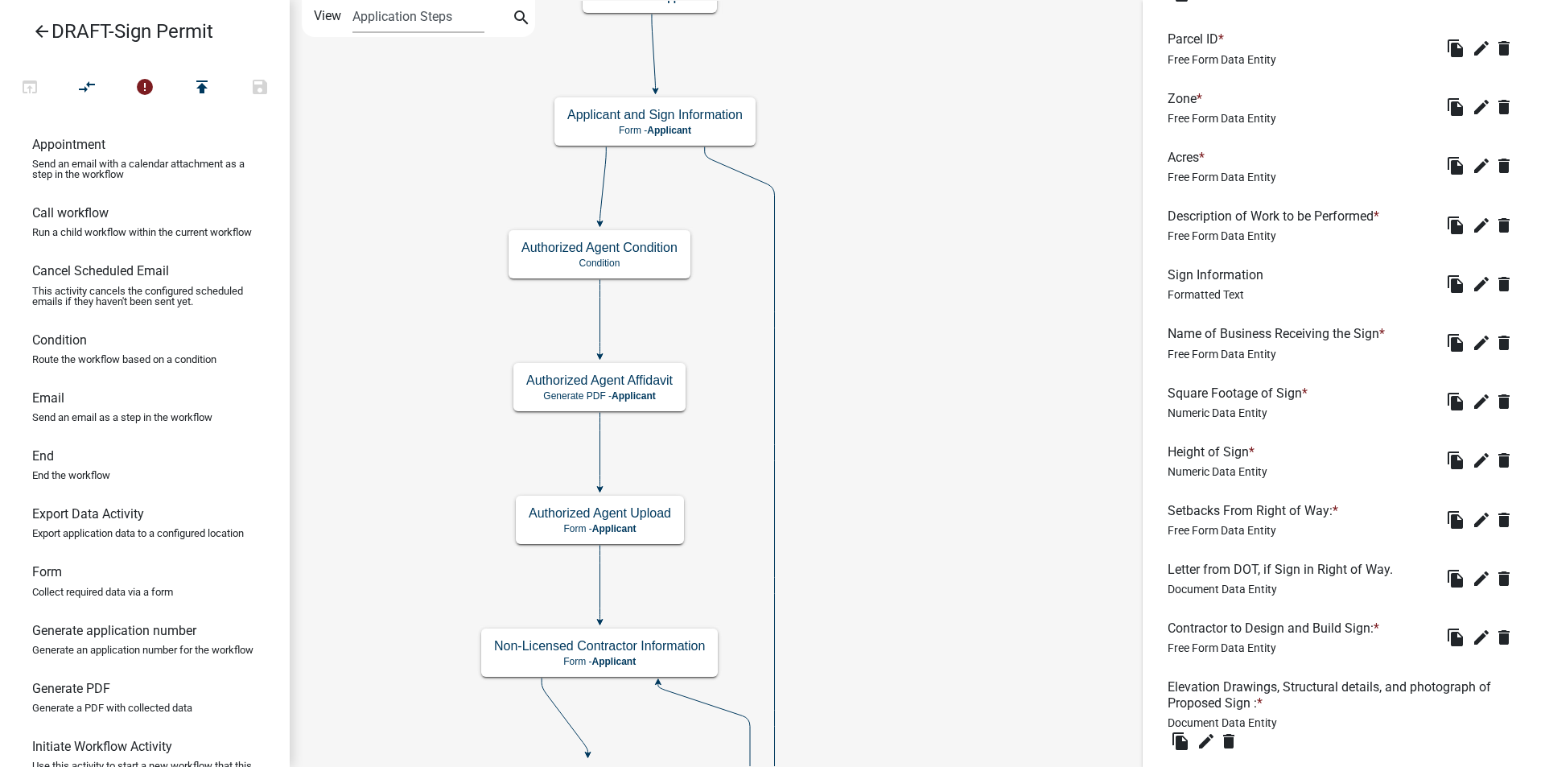
scroll to position [1632, 0]
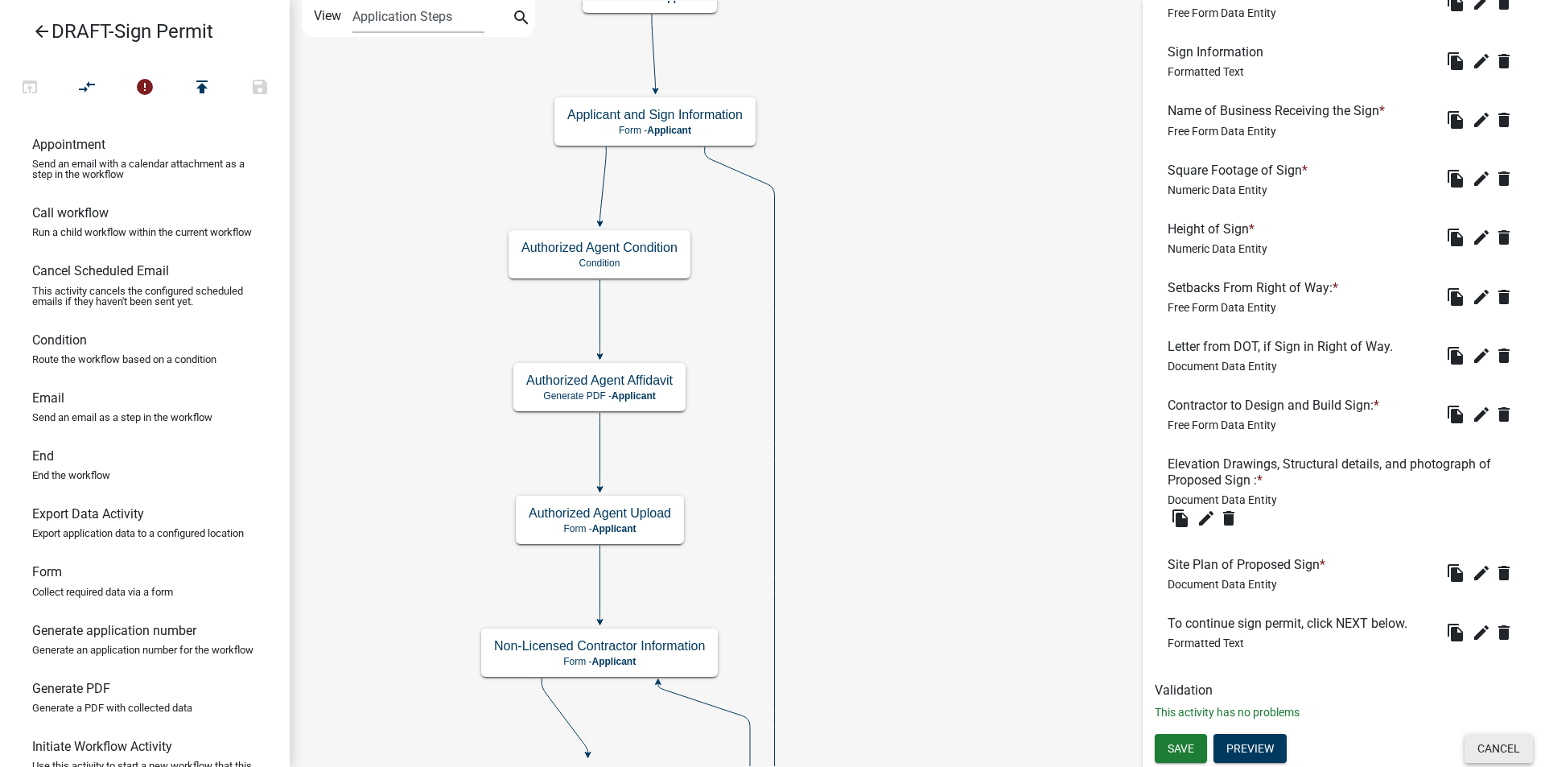
click at [1473, 744] on button "Cancel" at bounding box center [1498, 748] width 68 height 29
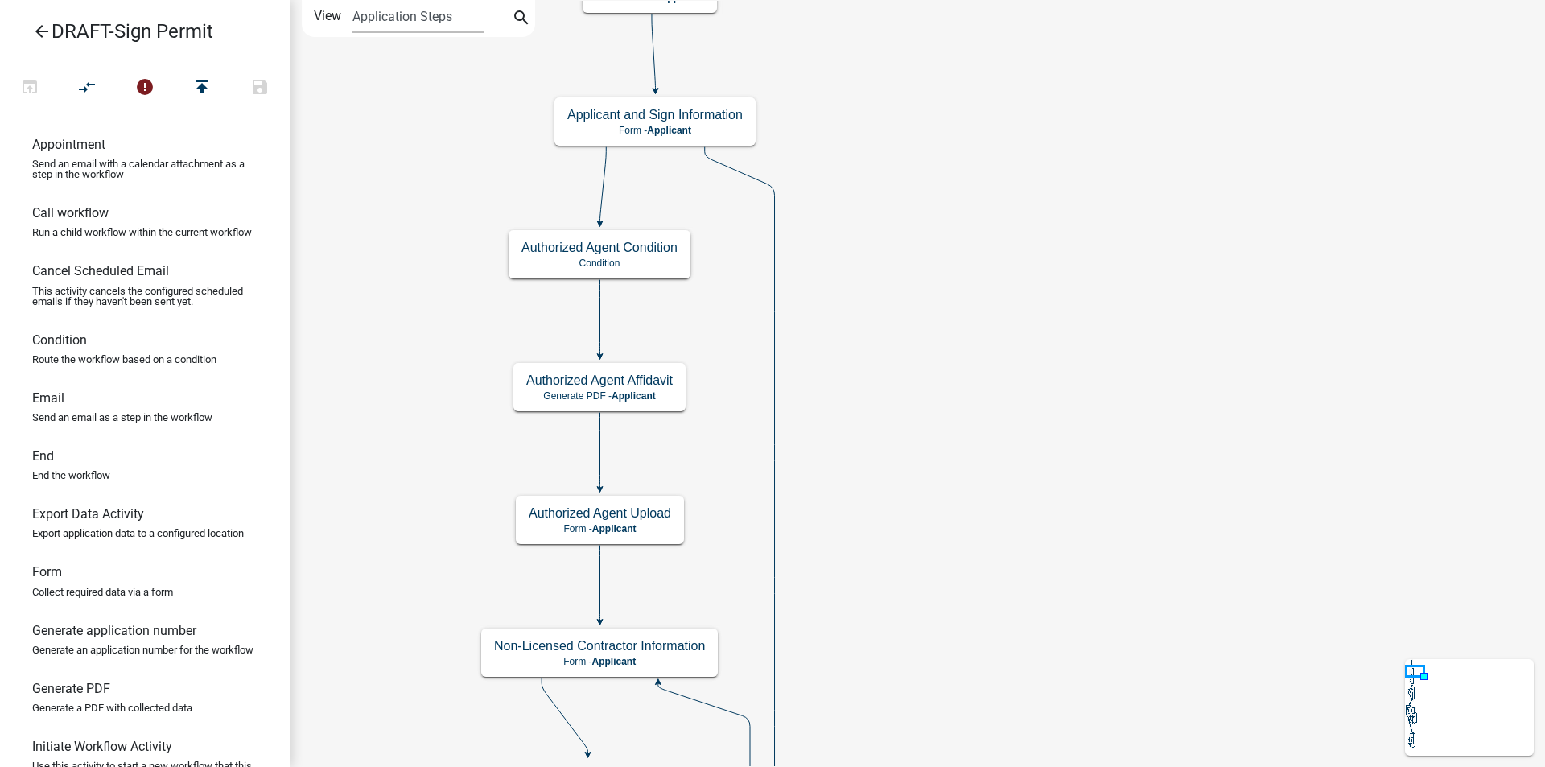
scroll to position [0, 0]
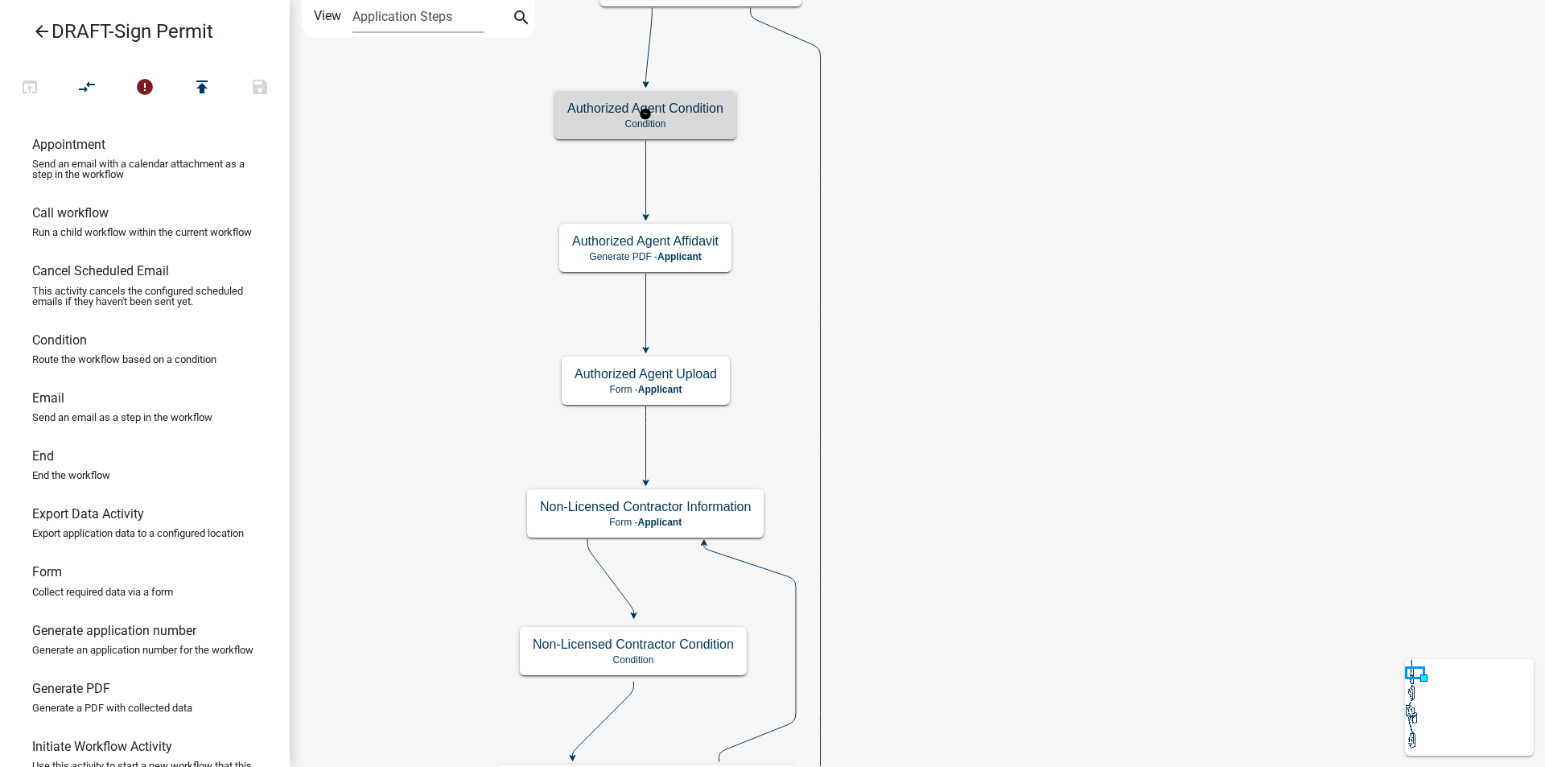
click at [690, 119] on p "Condition" at bounding box center [645, 123] width 156 height 11
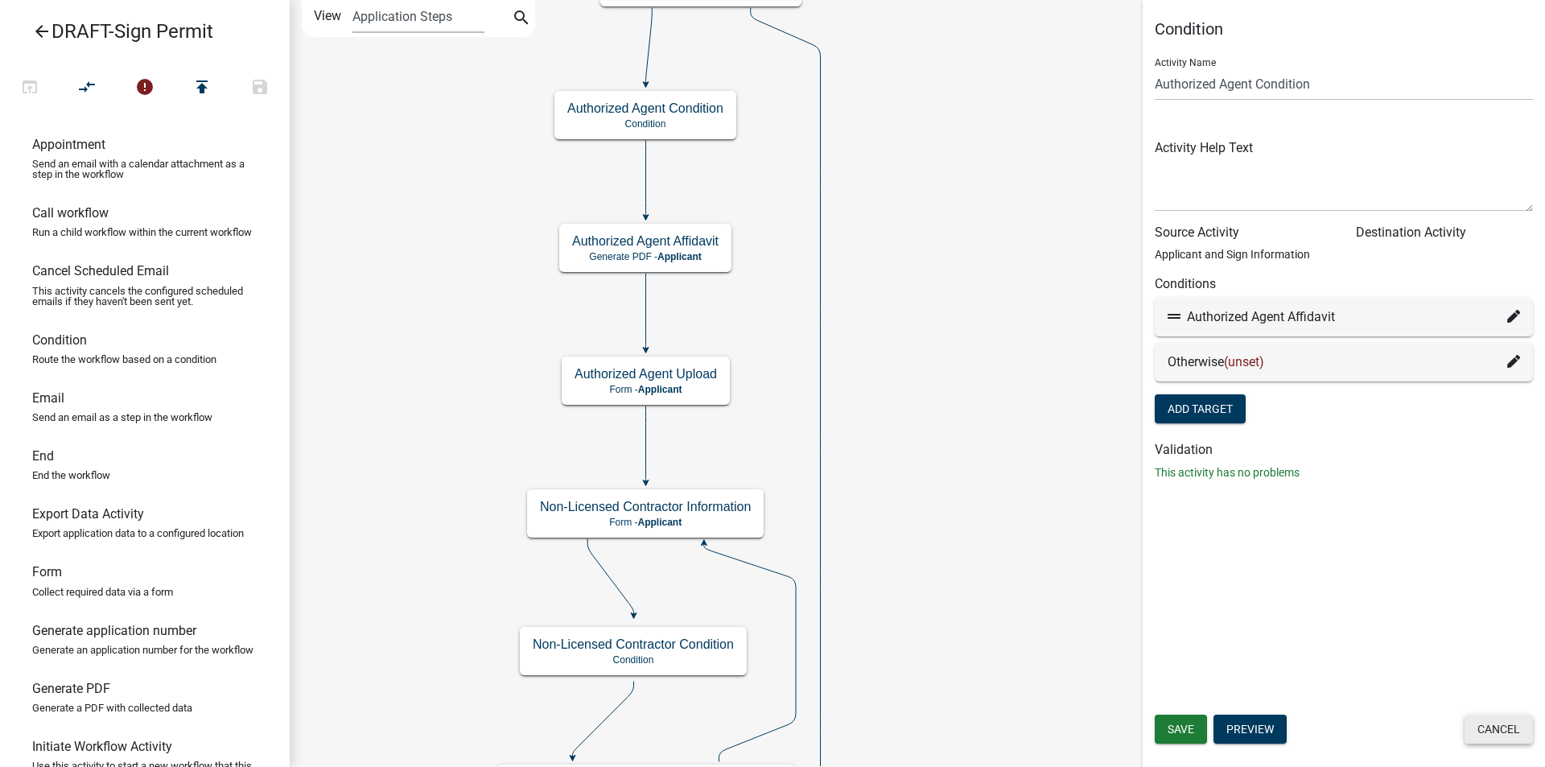
click at [1501, 730] on button "Cancel" at bounding box center [1498, 728] width 68 height 29
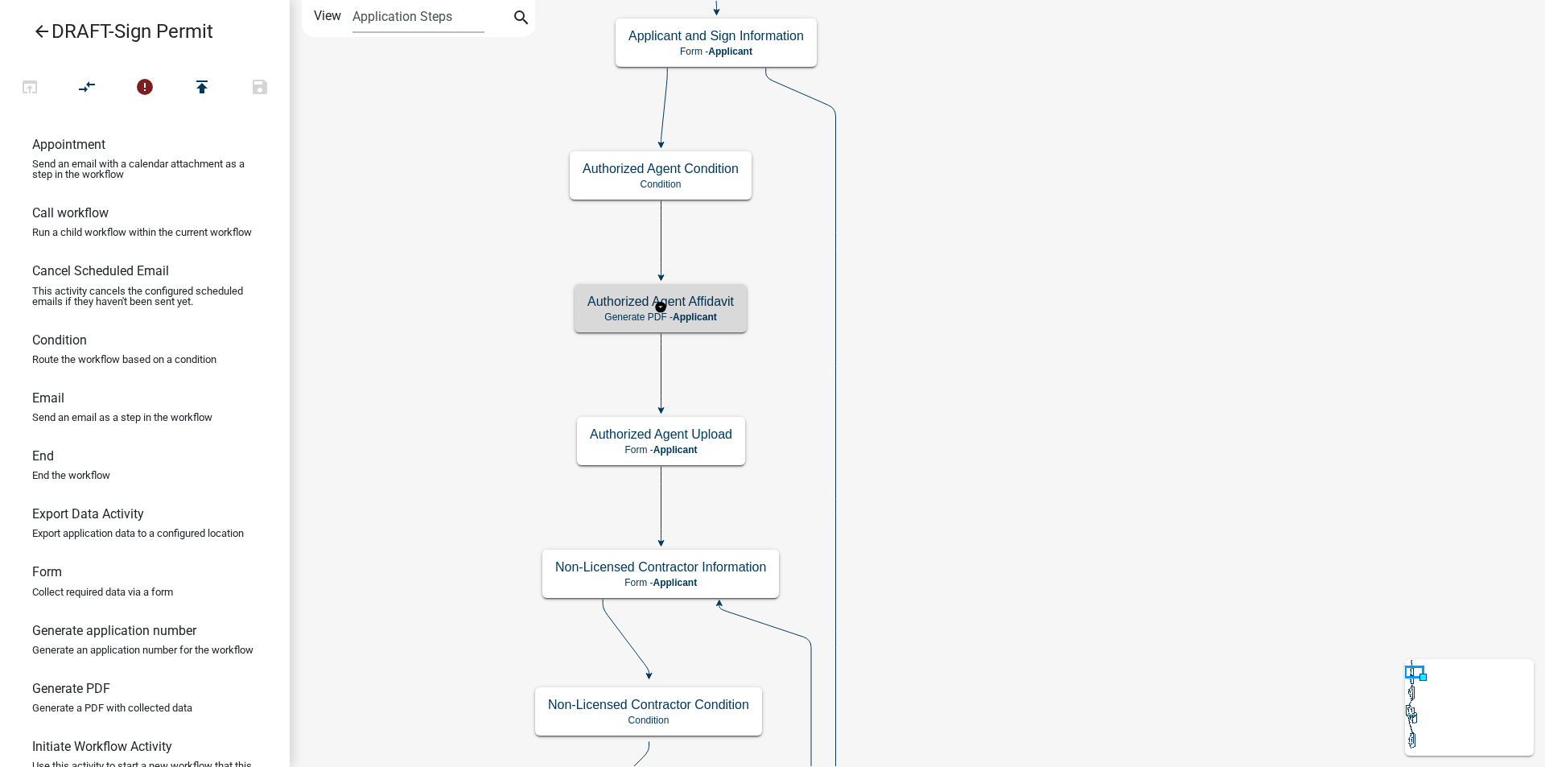
click at [706, 315] on span "Applicant" at bounding box center [695, 316] width 44 height 11
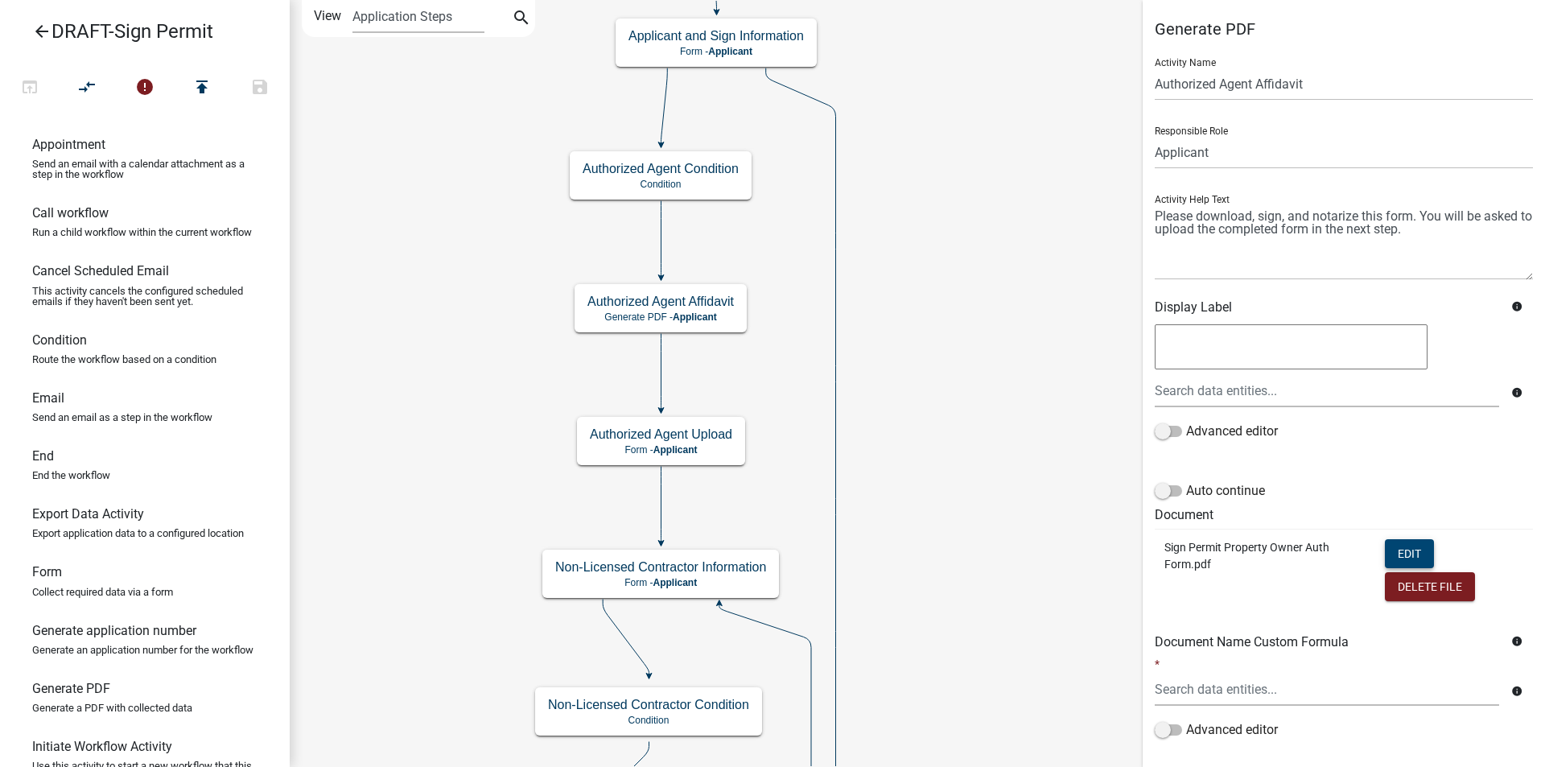
click at [1385, 550] on button "Edit" at bounding box center [1408, 553] width 49 height 29
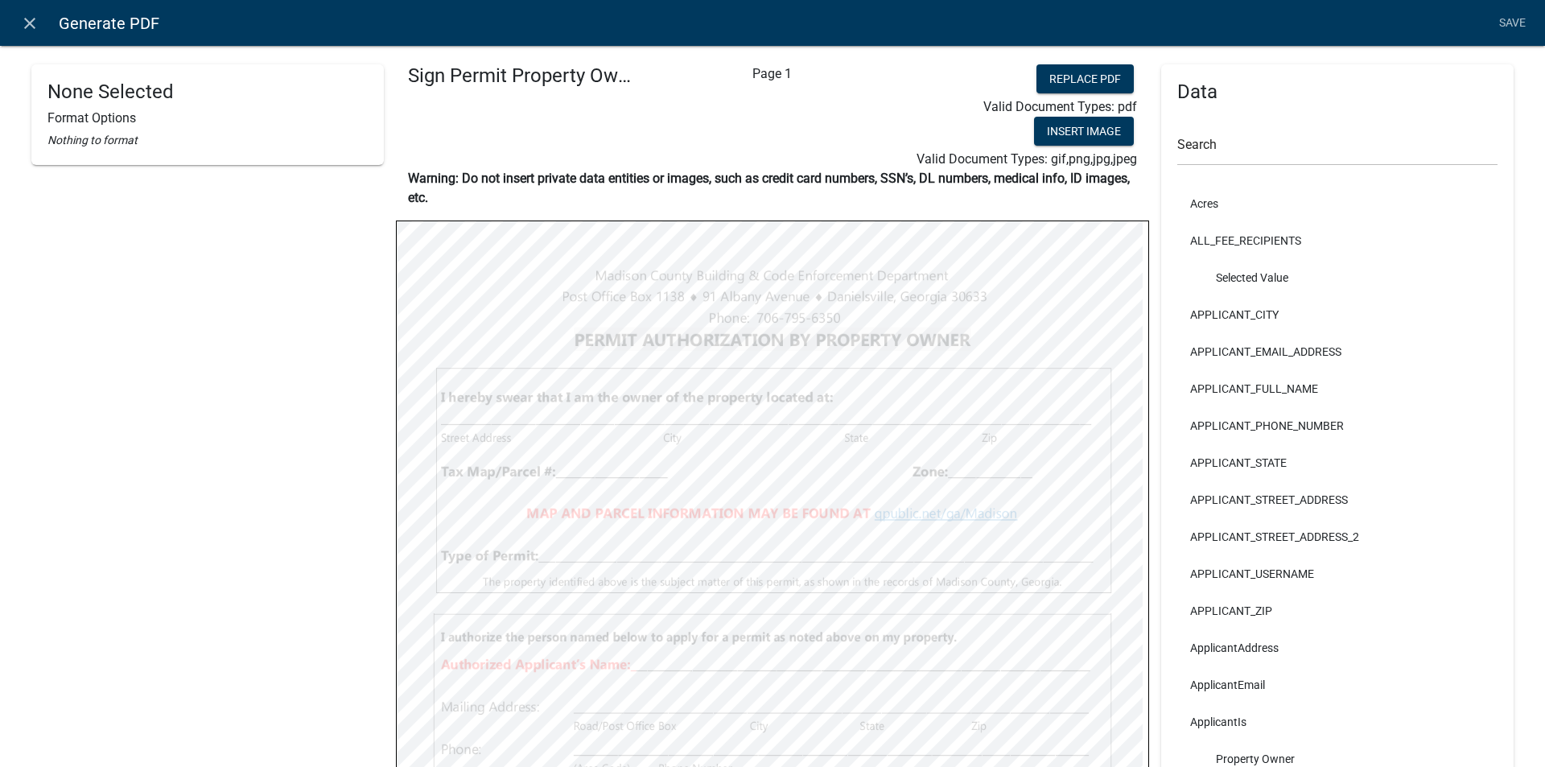
scroll to position [483, 0]
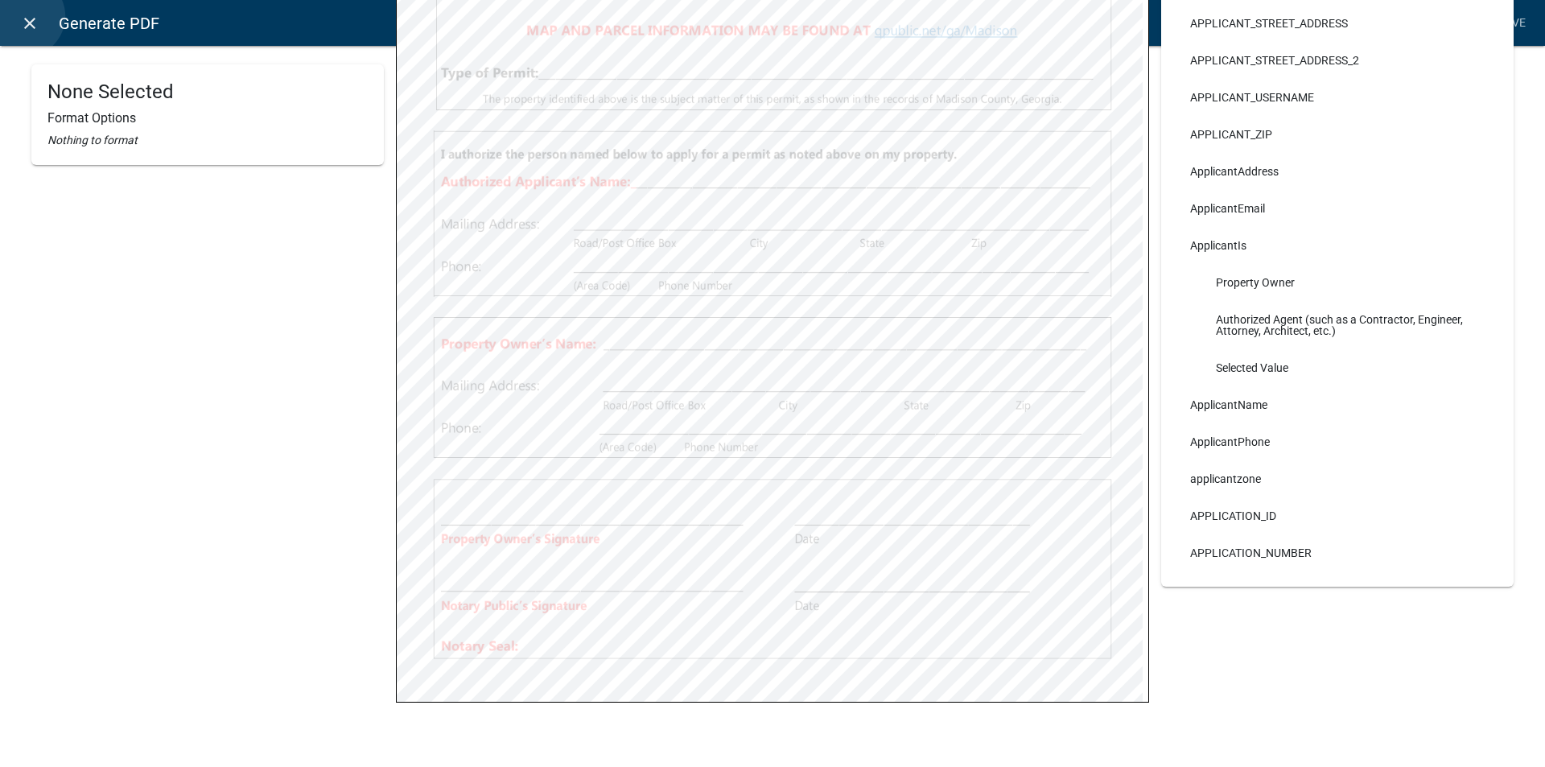
click at [24, 16] on icon "close" at bounding box center [29, 23] width 19 height 19
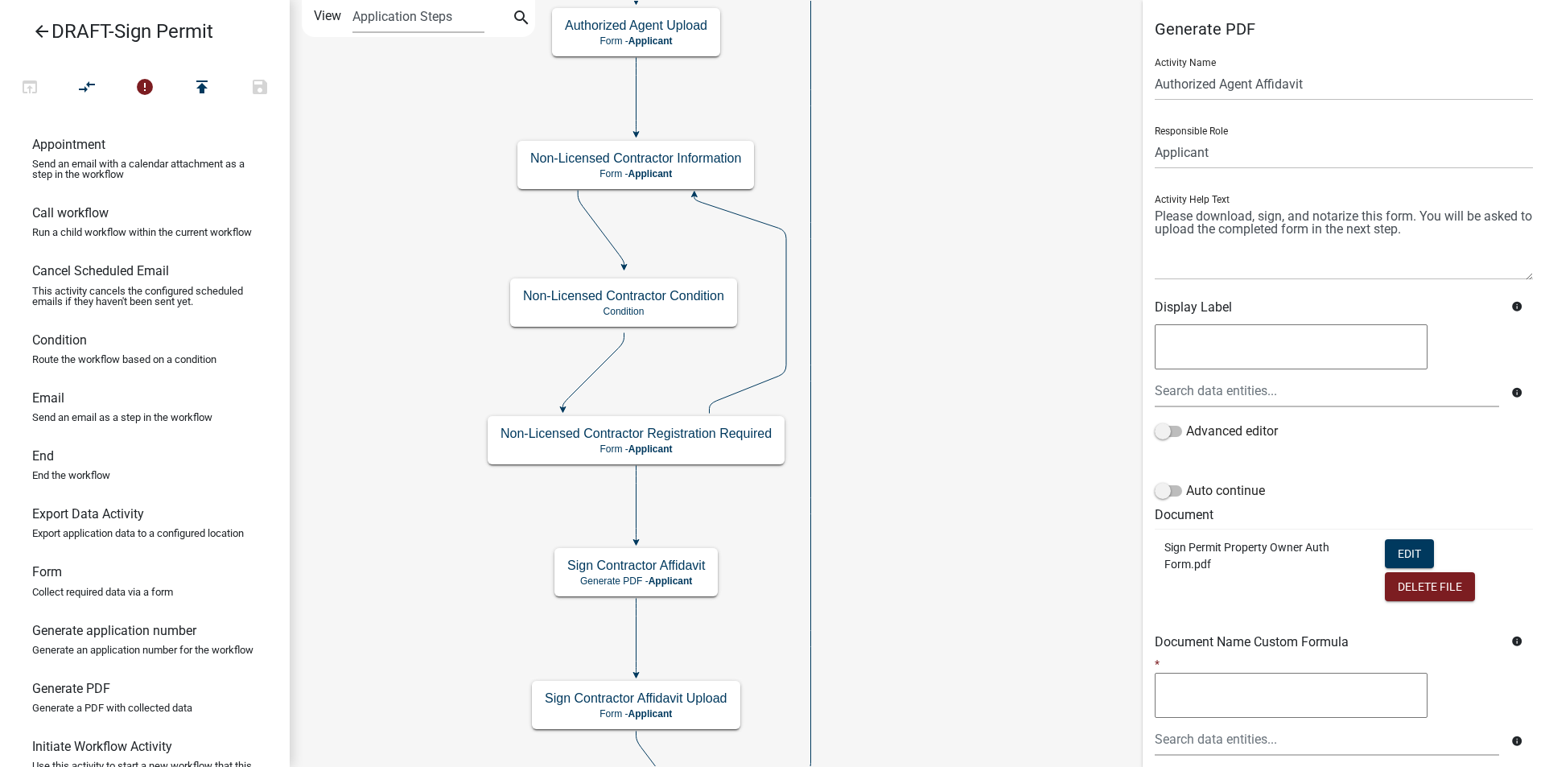
scroll to position [147, 0]
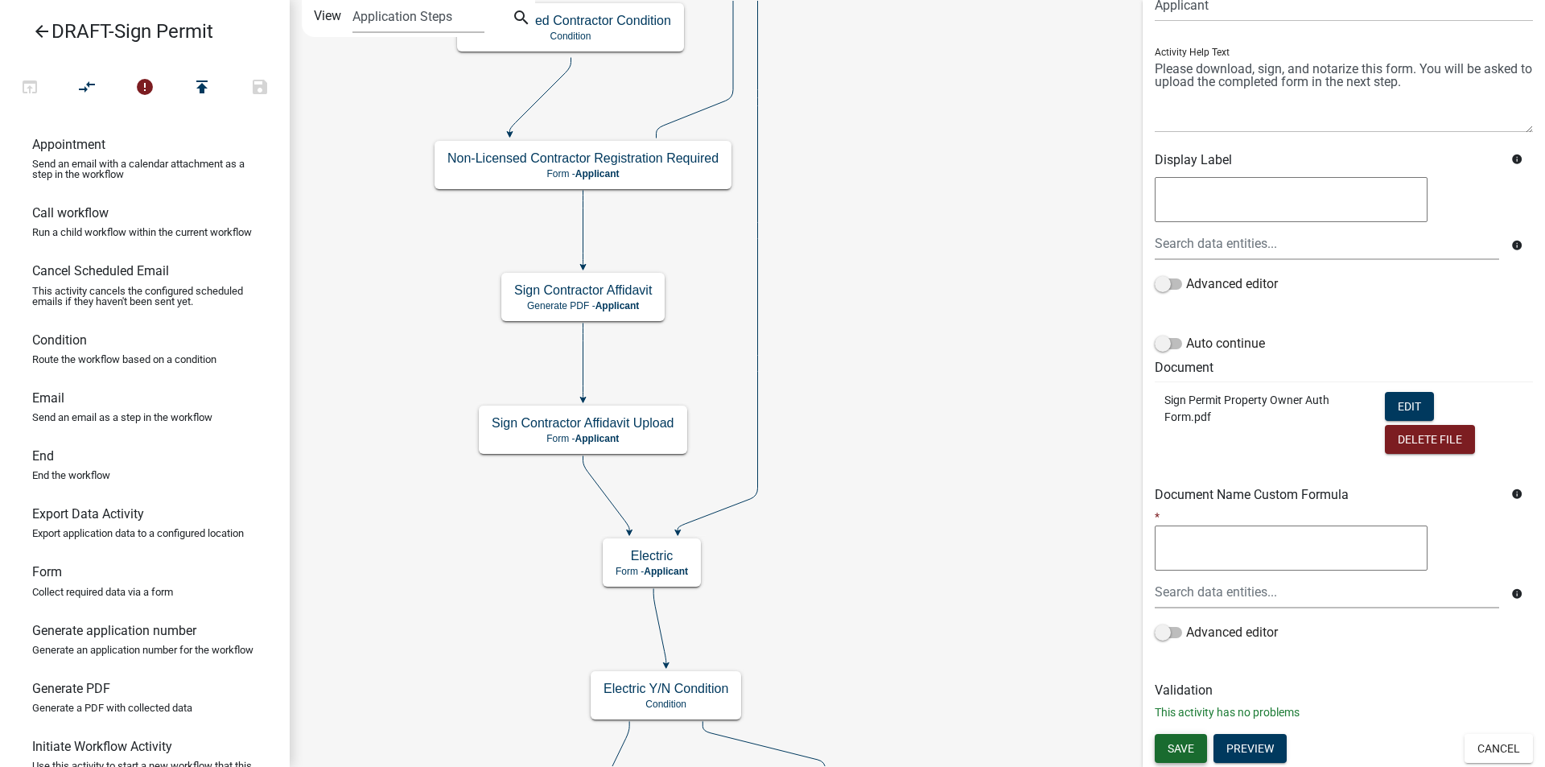
click at [1183, 746] on span "Save" at bounding box center [1180, 747] width 27 height 13
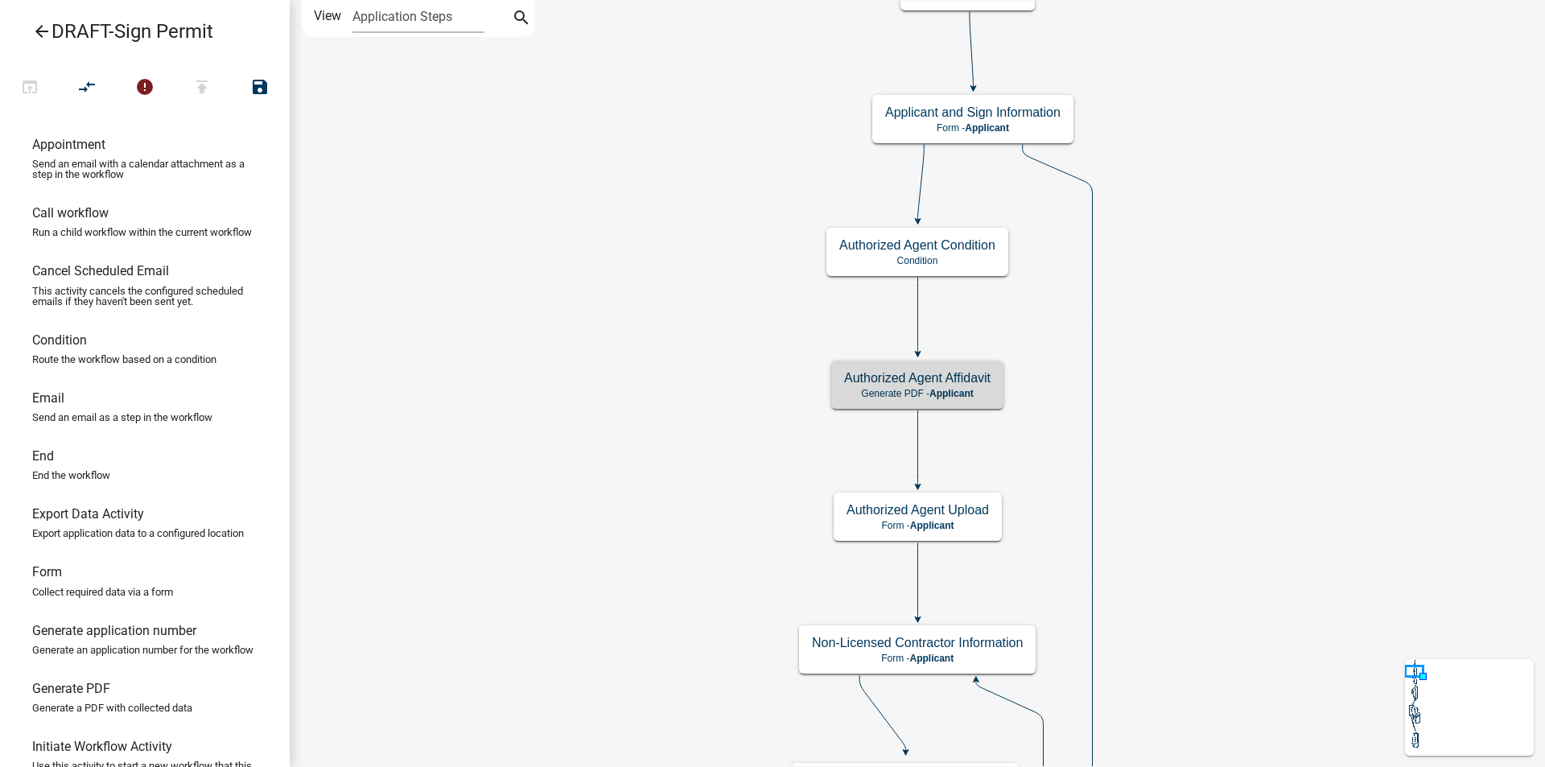
scroll to position [0, 0]
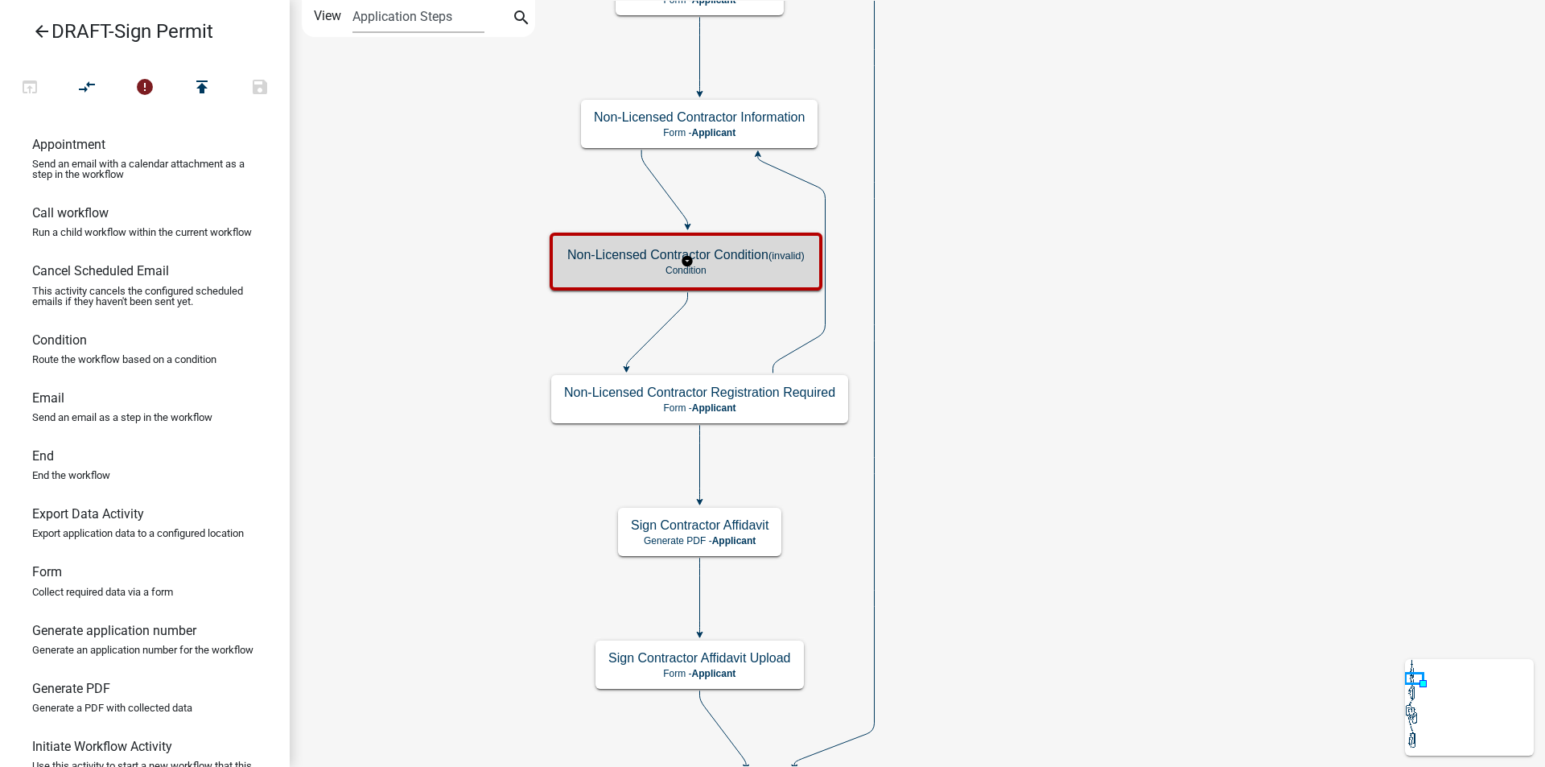
click at [750, 270] on p "Condition" at bounding box center [685, 270] width 237 height 11
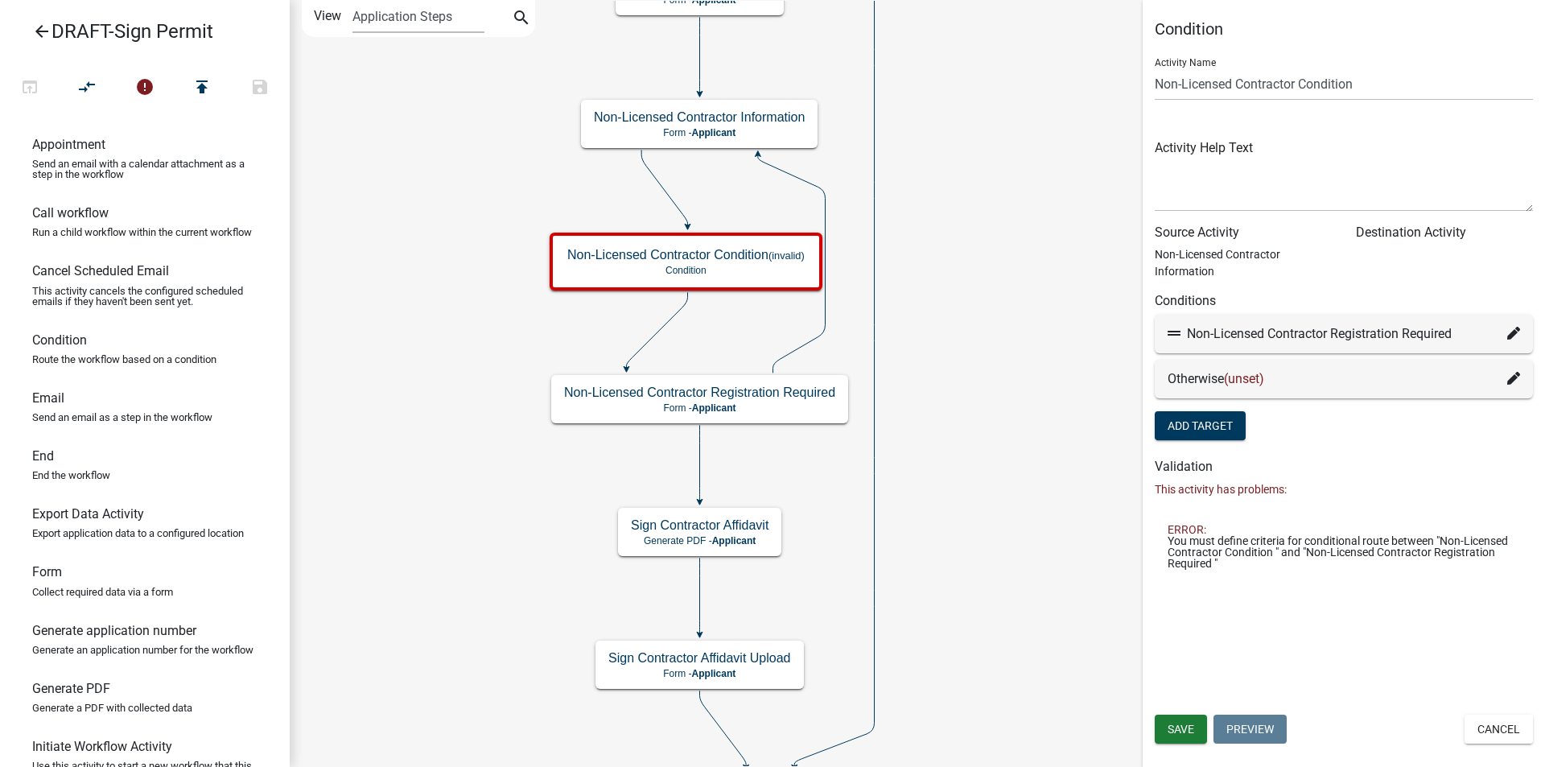
click at [1509, 331] on icon at bounding box center [1513, 333] width 13 height 13
select select "68: adb0f794-4cdf-4f5c-a1a0-a5487e0f8e20"
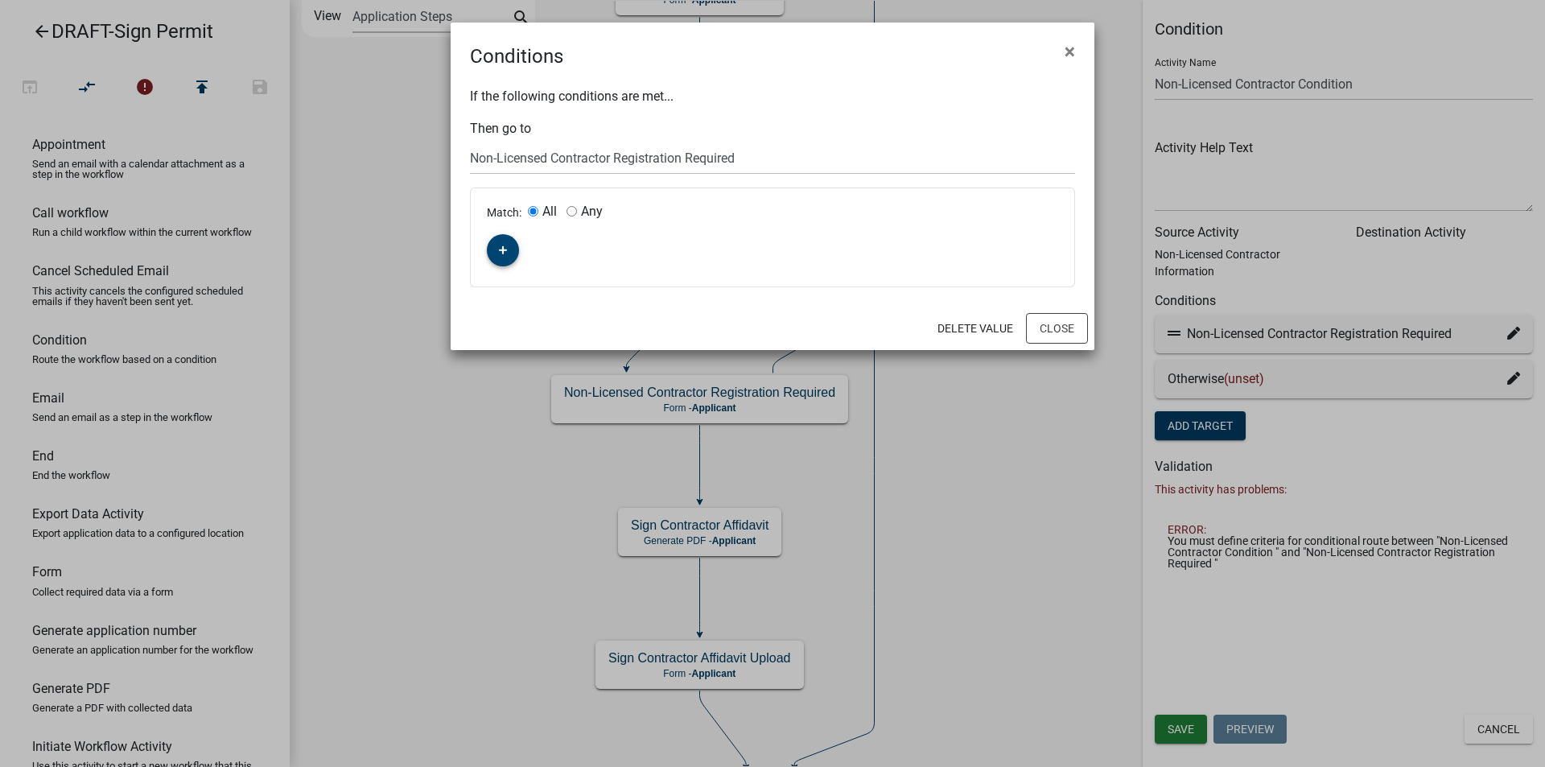
click at [508, 244] on button "button" at bounding box center [503, 250] width 32 height 32
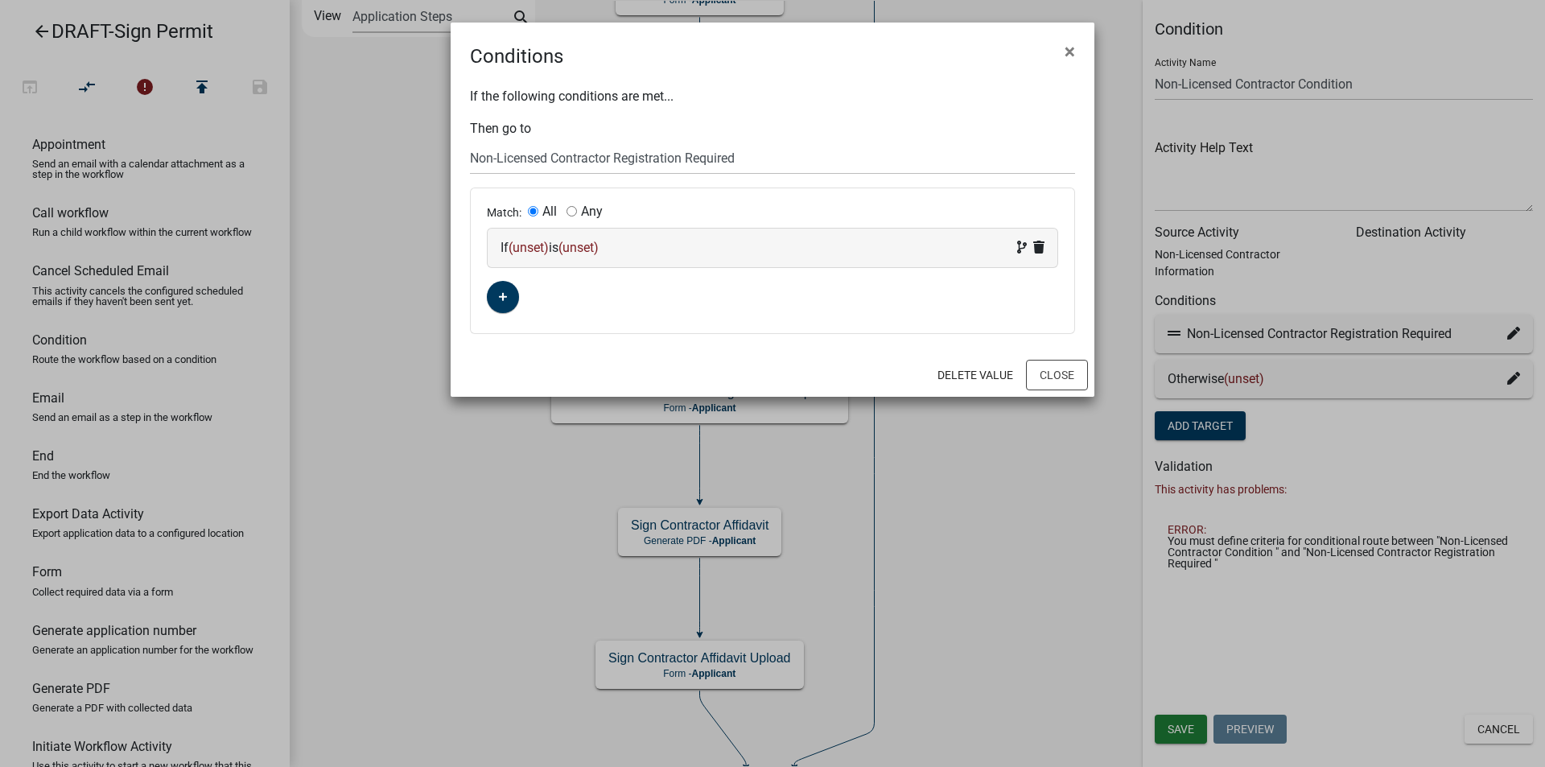
click at [537, 249] on span "(unset)" at bounding box center [528, 247] width 40 height 15
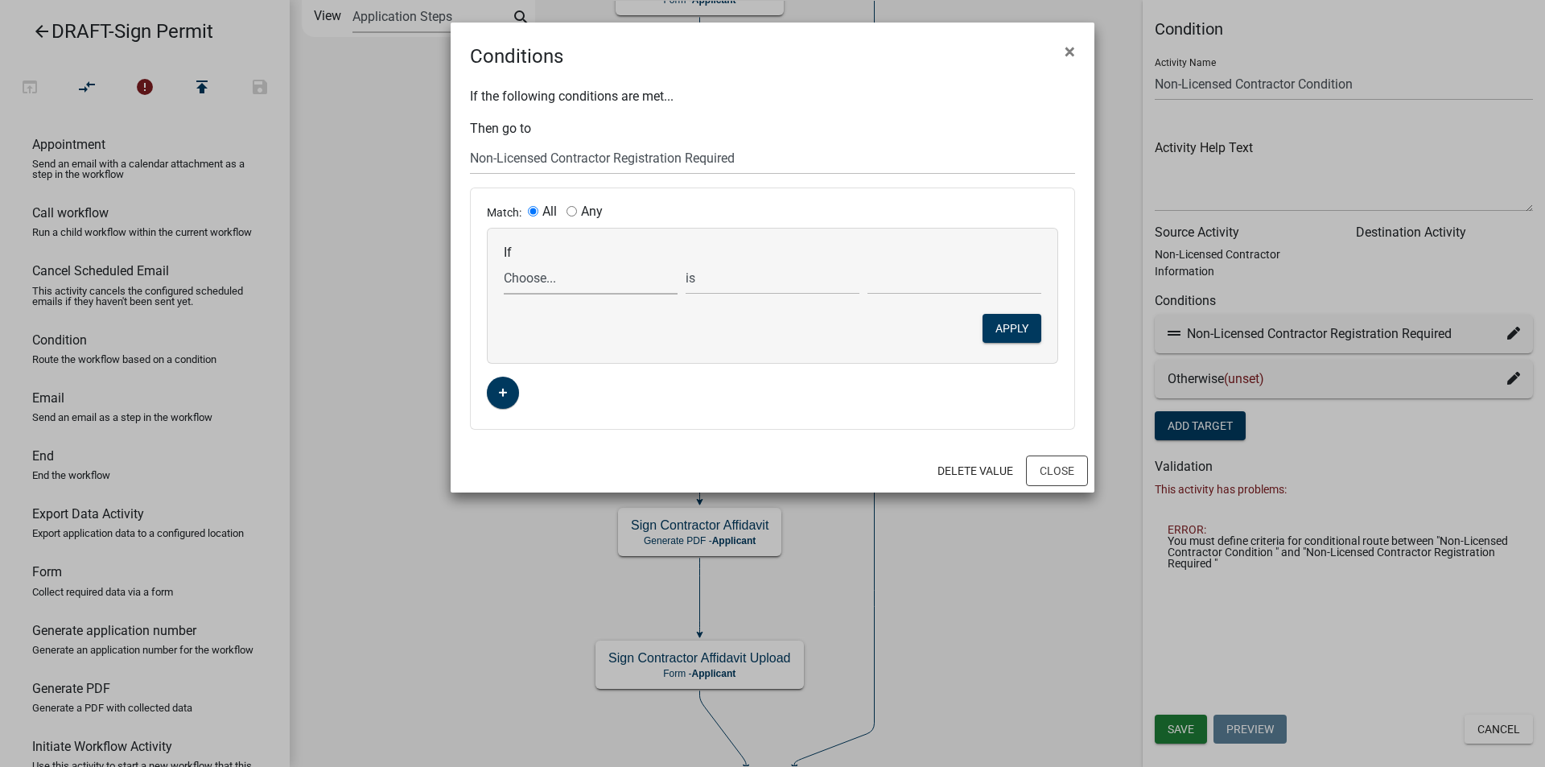
click at [544, 277] on select "Choose... Acres ALL_FEE_RECIPIENTS APPLICANT_CITY APPLICANT_EMAIL_ADDRESS APPLI…" at bounding box center [591, 277] width 174 height 33
select select "164: Registrationrequired"
click at [504, 261] on select "Choose... Acres ALL_FEE_RECIPIENTS APPLICANT_CITY APPLICANT_EMAIL_ADDRESS APPLI…" at bounding box center [591, 277] width 174 height 33
click at [891, 277] on input "text" at bounding box center [954, 277] width 174 height 33
drag, startPoint x: 846, startPoint y: 334, endPoint x: 811, endPoint y: 323, distance: 37.1
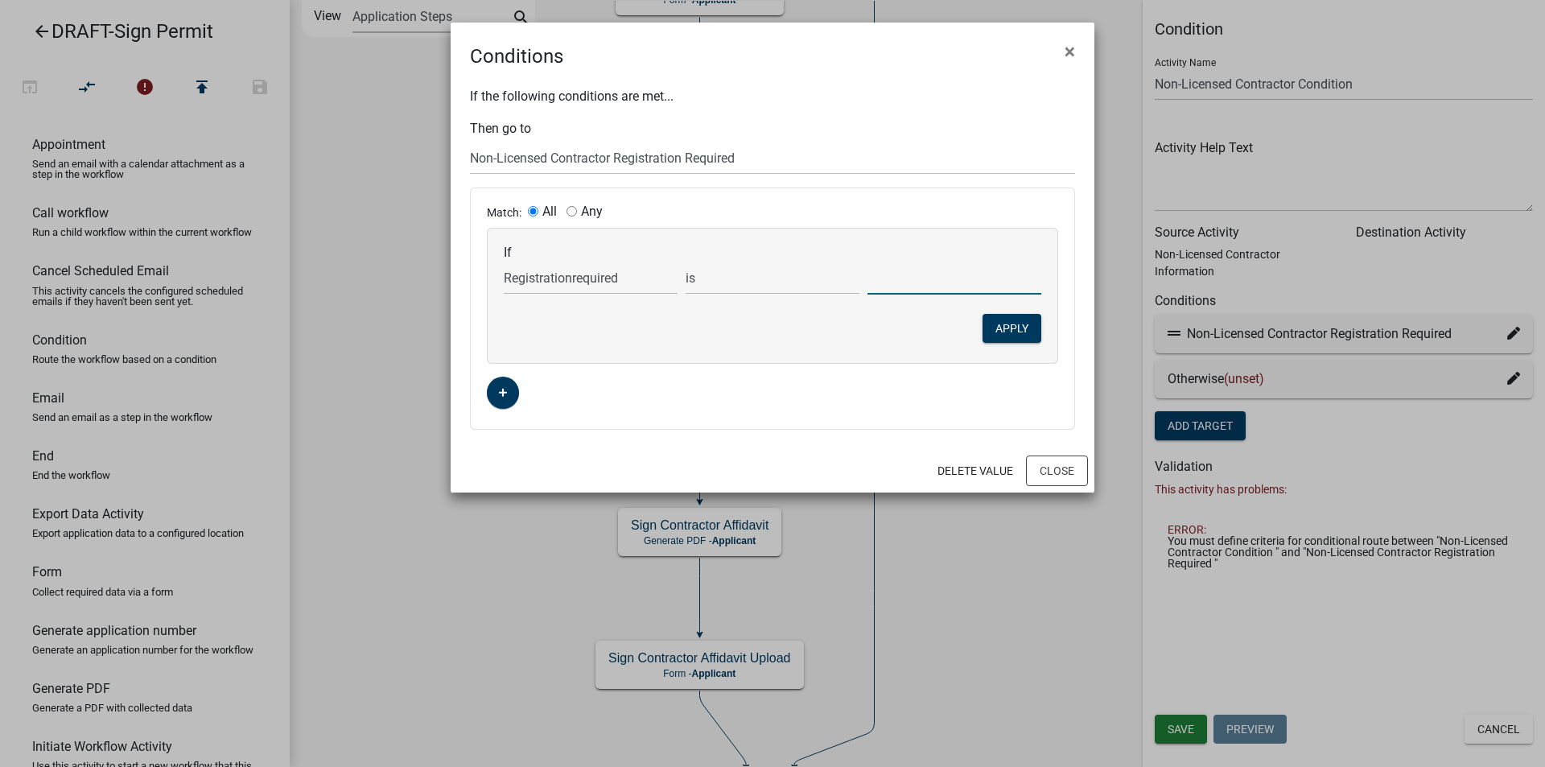
click at [846, 334] on div "If Choose... Acres ALL_FEE_RECIPIENTS APPLICANT_CITY APPLICANT_EMAIL_ADDRESS AP…" at bounding box center [773, 295] width 570 height 134
click at [1054, 467] on button "Close" at bounding box center [1057, 470] width 62 height 31
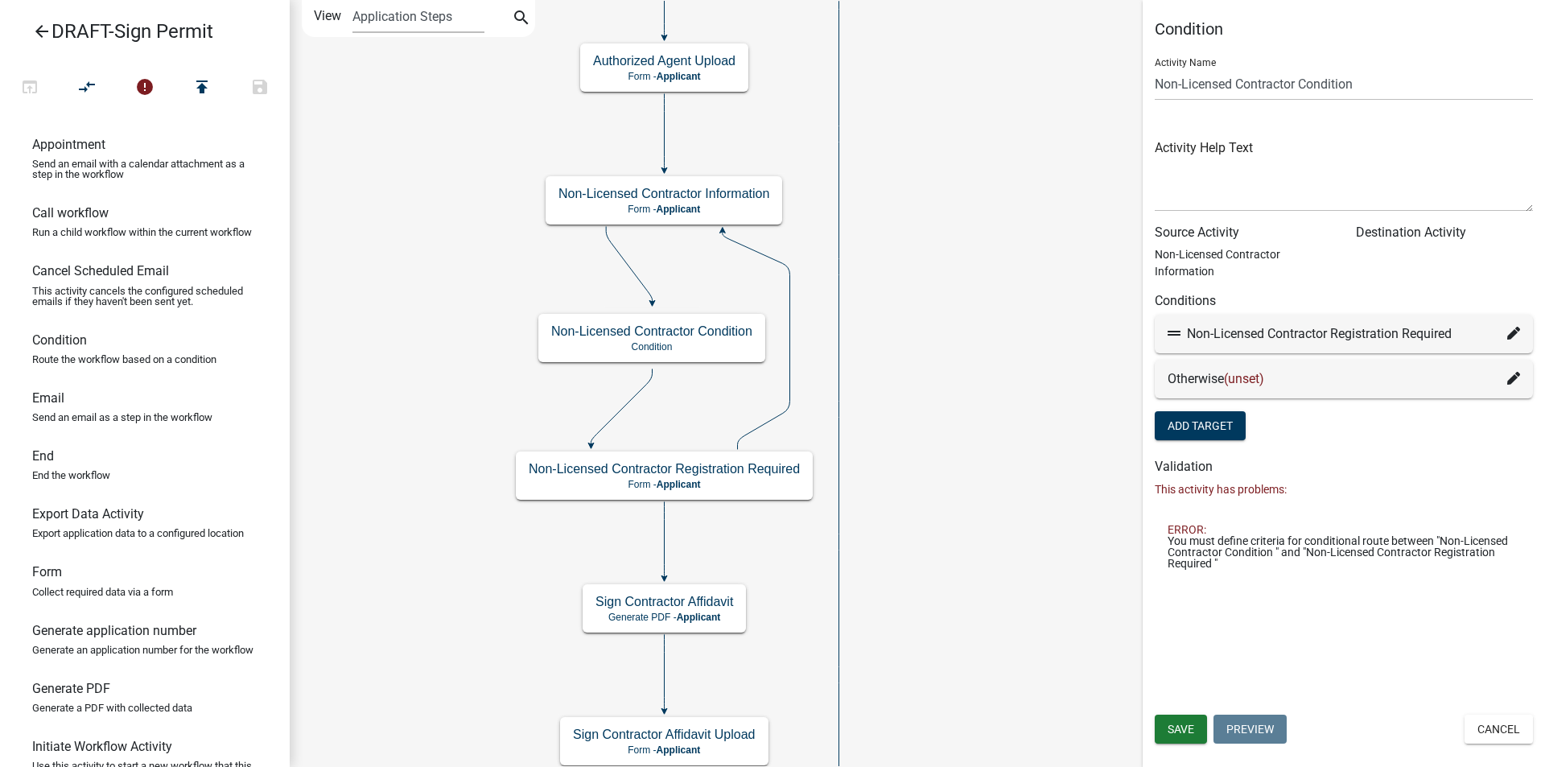
click at [1515, 335] on icon at bounding box center [1513, 333] width 13 height 13
select select "68: adb0f794-4cdf-4f5c-a1a0-a5487e0f8e20"
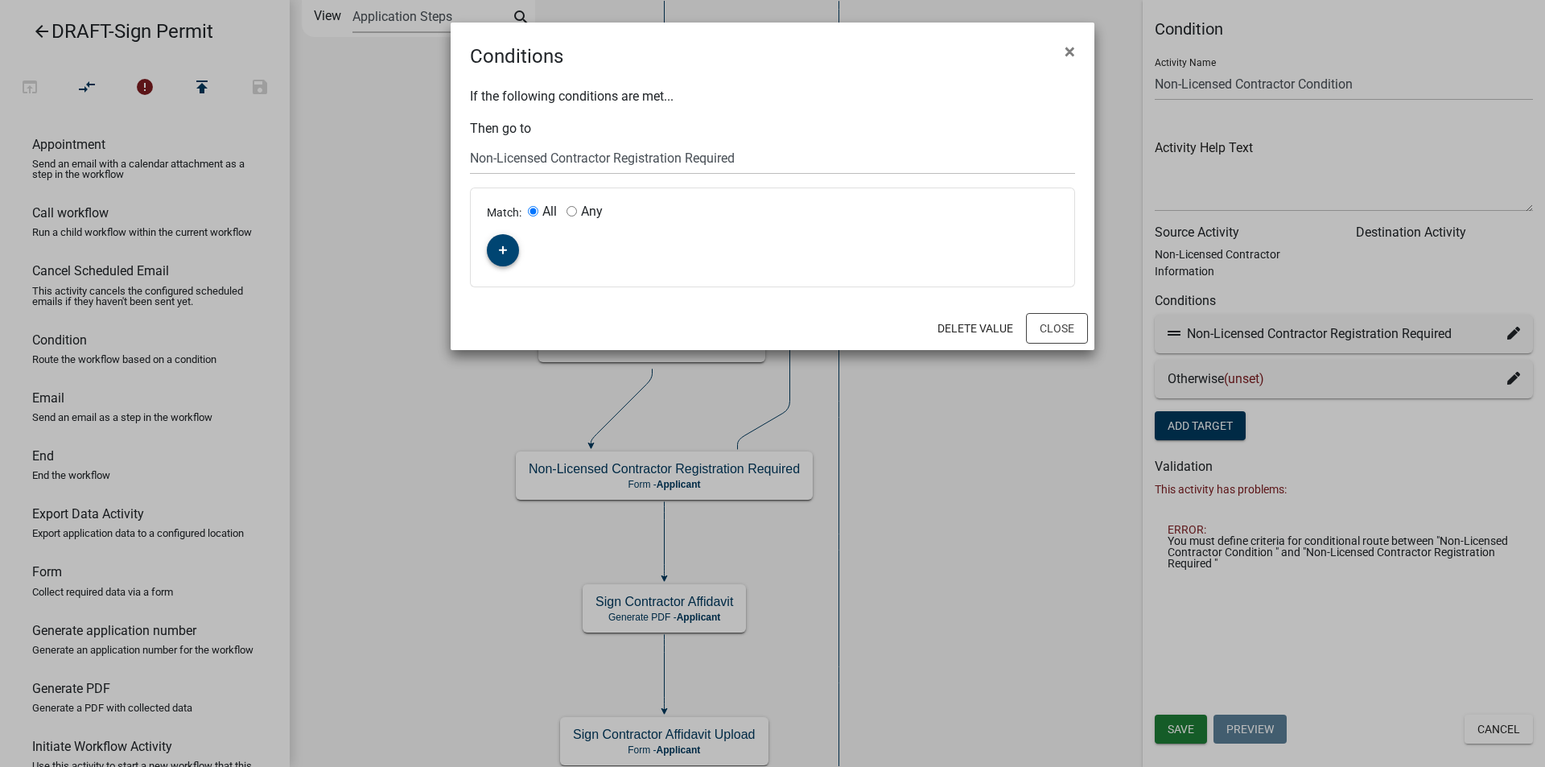
click at [500, 246] on icon "button" at bounding box center [503, 250] width 9 height 10
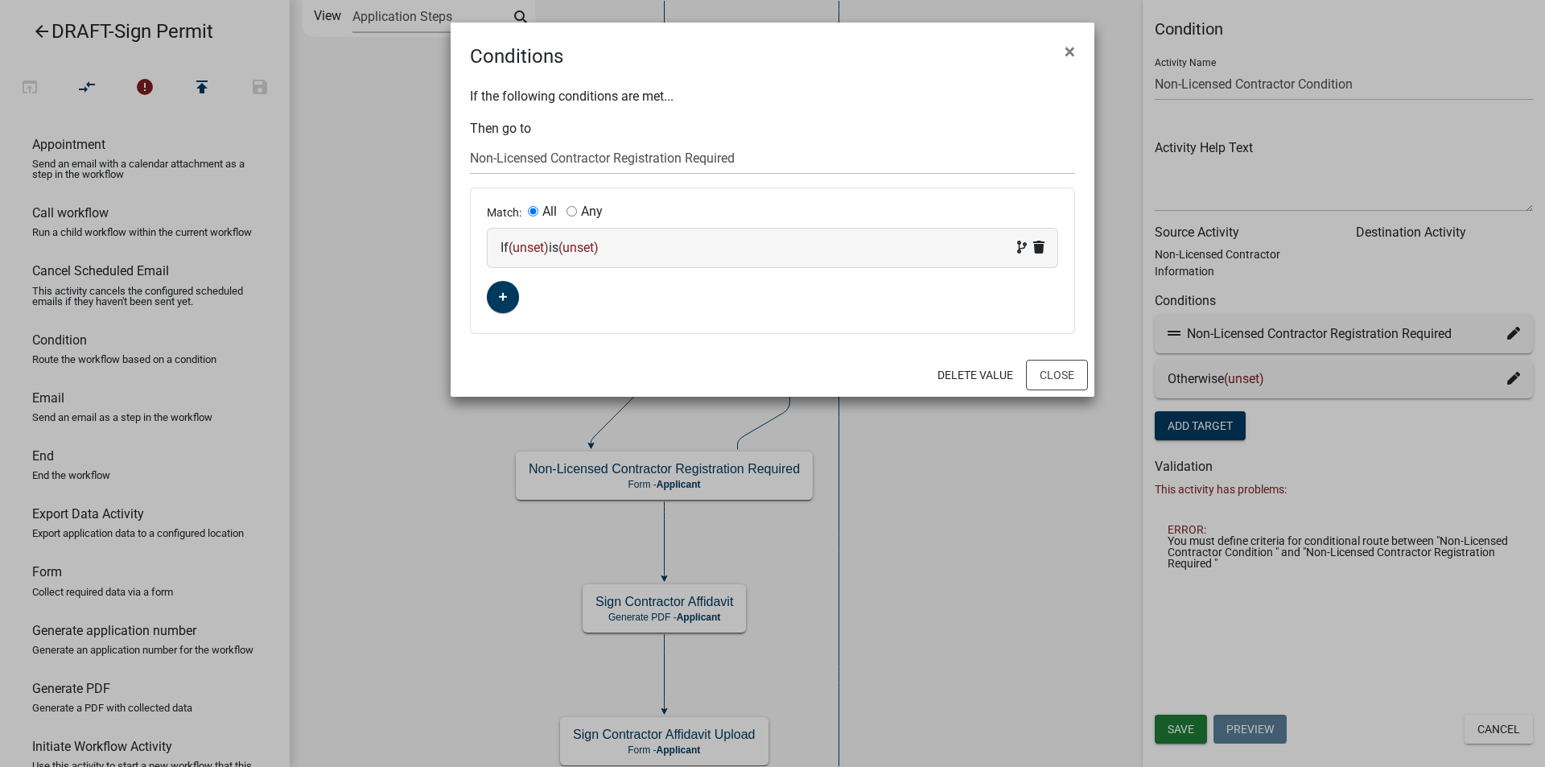
click at [529, 249] on span "(unset)" at bounding box center [528, 247] width 40 height 15
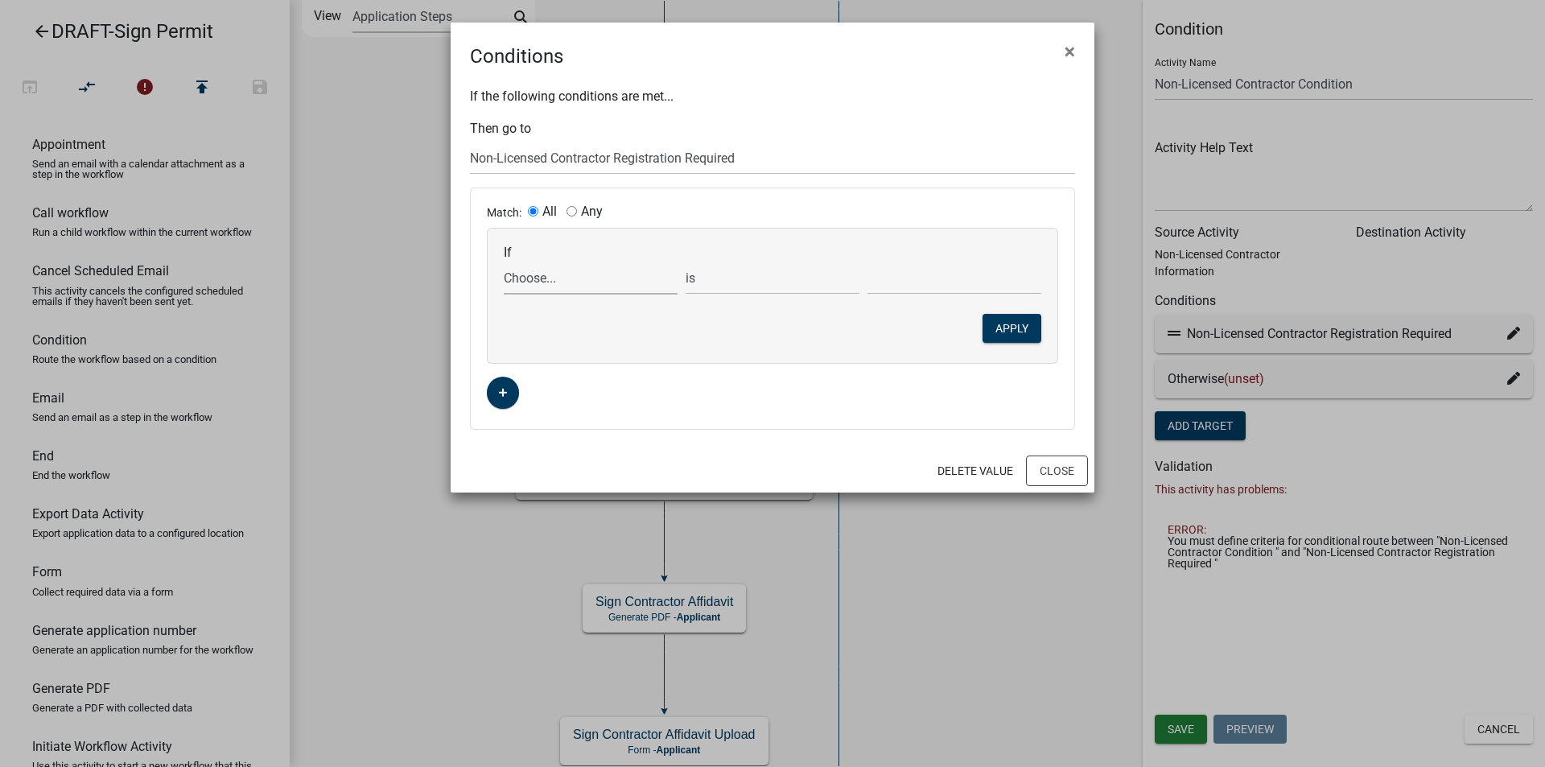
click at [550, 286] on select "Choose... Acres ALL_FEE_RECIPIENTS APPLICANT_CITY APPLICANT_EMAIL_ADDRESS APPLI…" at bounding box center [591, 277] width 174 height 33
select select "32: Nonlicensedcontractor"
click at [504, 261] on select "Choose... Acres ALL_FEE_RECIPIENTS APPLICANT_CITY APPLICANT_EMAIL_ADDRESS APPLI…" at bounding box center [591, 277] width 174 height 33
click at [719, 288] on select "is is not exists does not exist is greater than is less than contains does not …" at bounding box center [772, 277] width 174 height 33
select select "5: !"
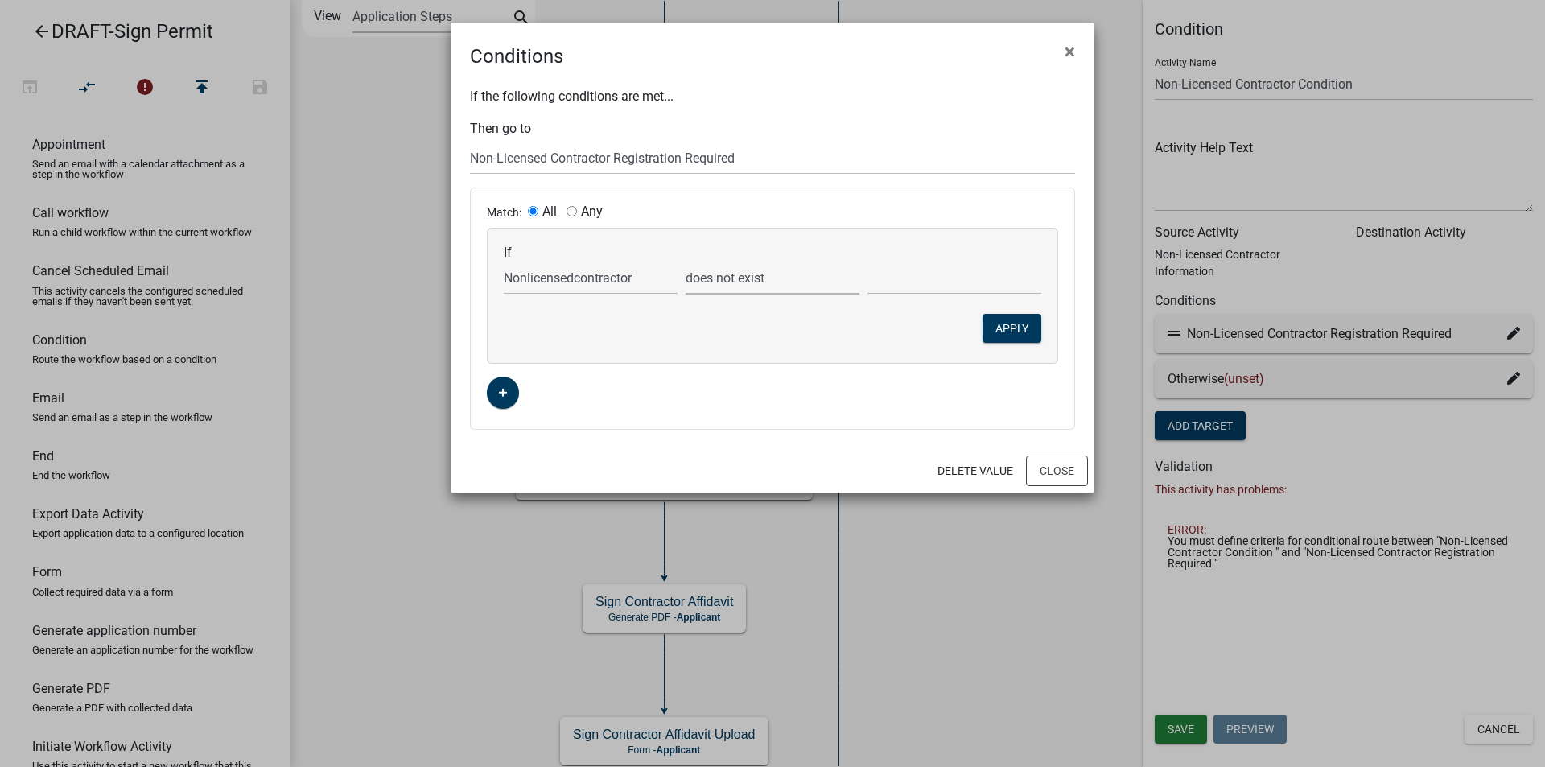
click at [685, 261] on select "is is not exists does not exist is greater than is less than contains does not …" at bounding box center [772, 277] width 174 height 33
click at [997, 326] on button "Apply" at bounding box center [1011, 328] width 59 height 29
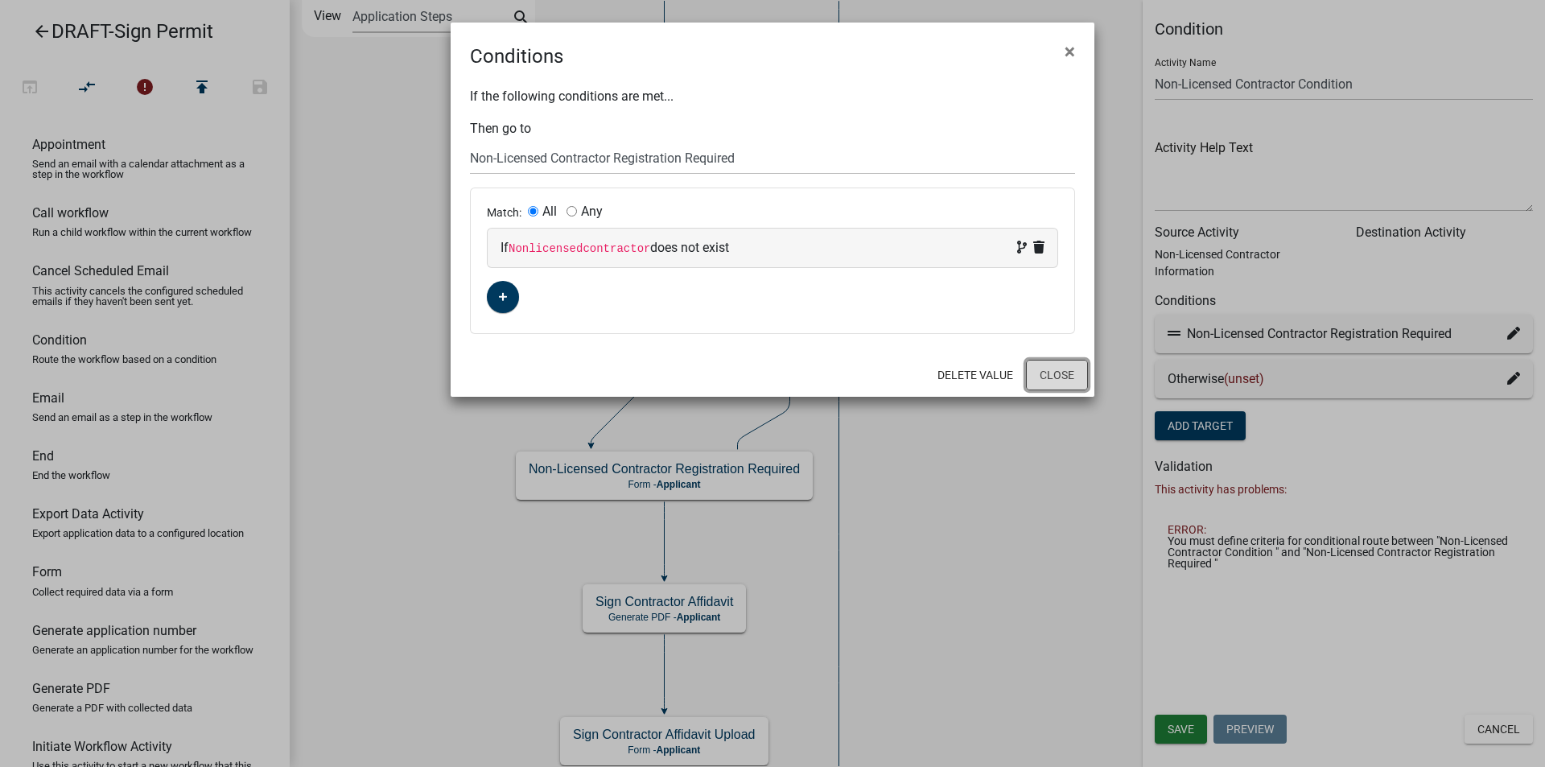
click at [1055, 378] on button "Close" at bounding box center [1057, 375] width 62 height 31
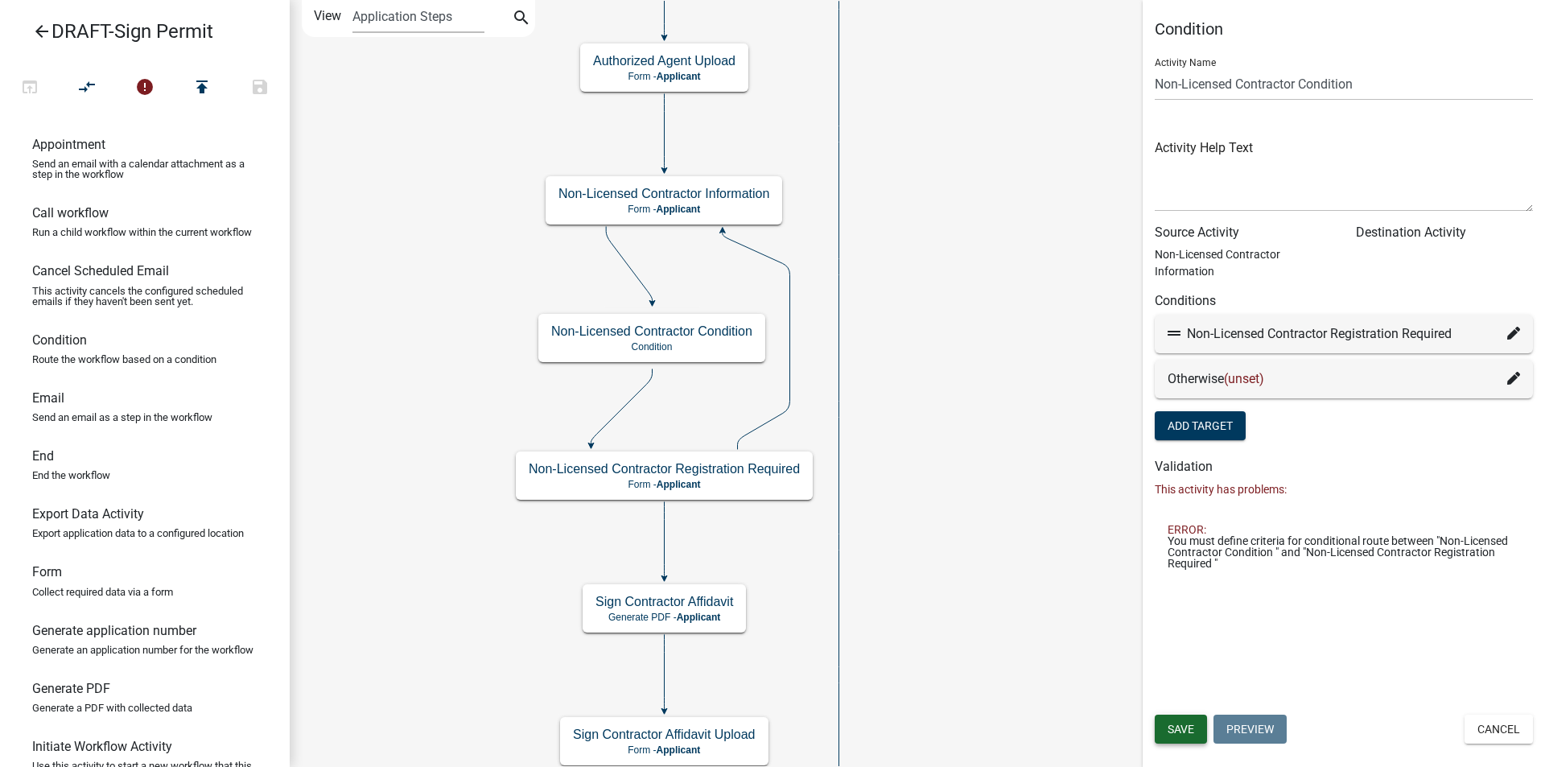
click at [1175, 718] on button "Save" at bounding box center [1180, 728] width 52 height 29
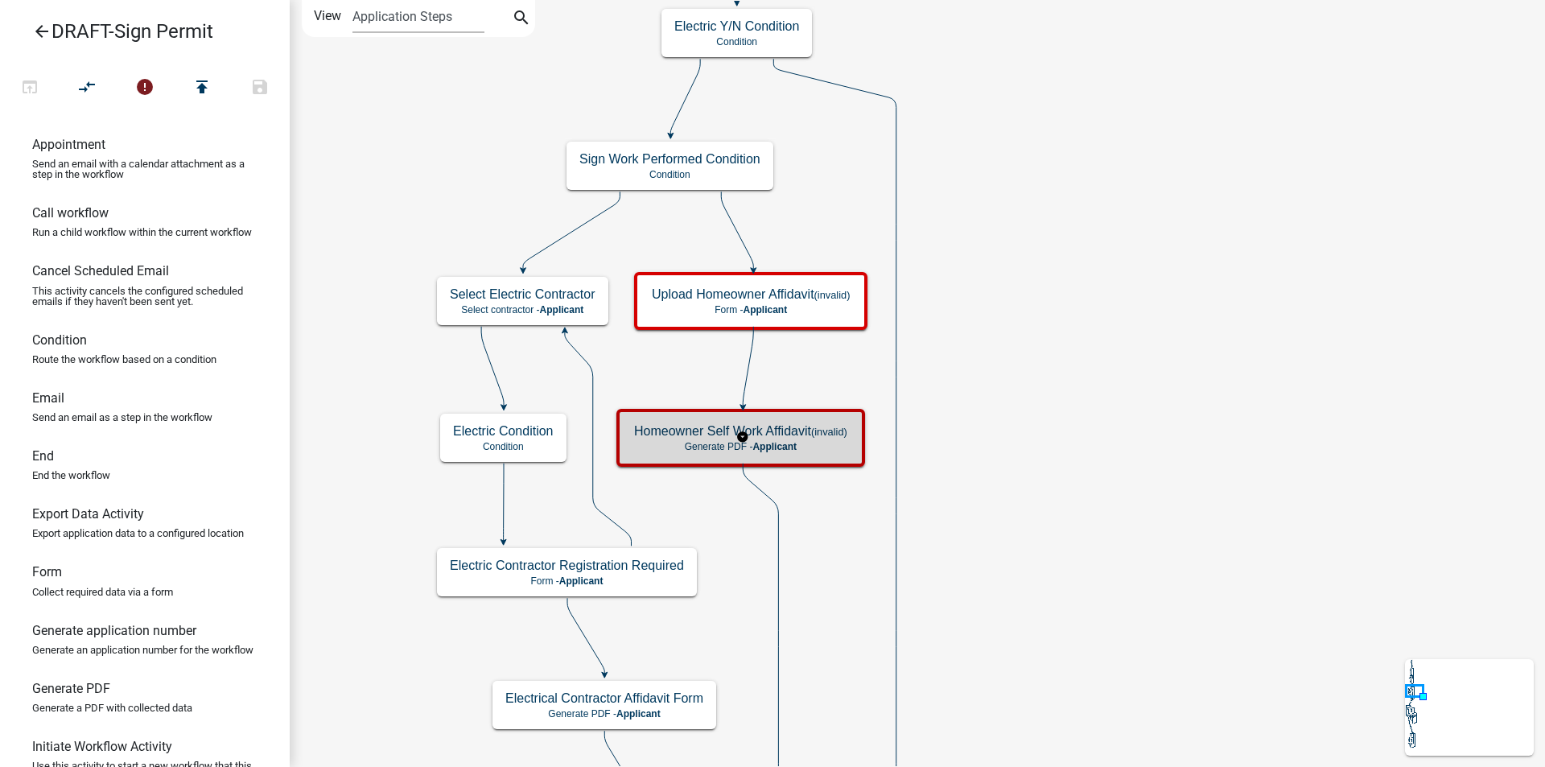
click at [807, 442] on p "Generate PDF - Applicant" at bounding box center [740, 446] width 213 height 11
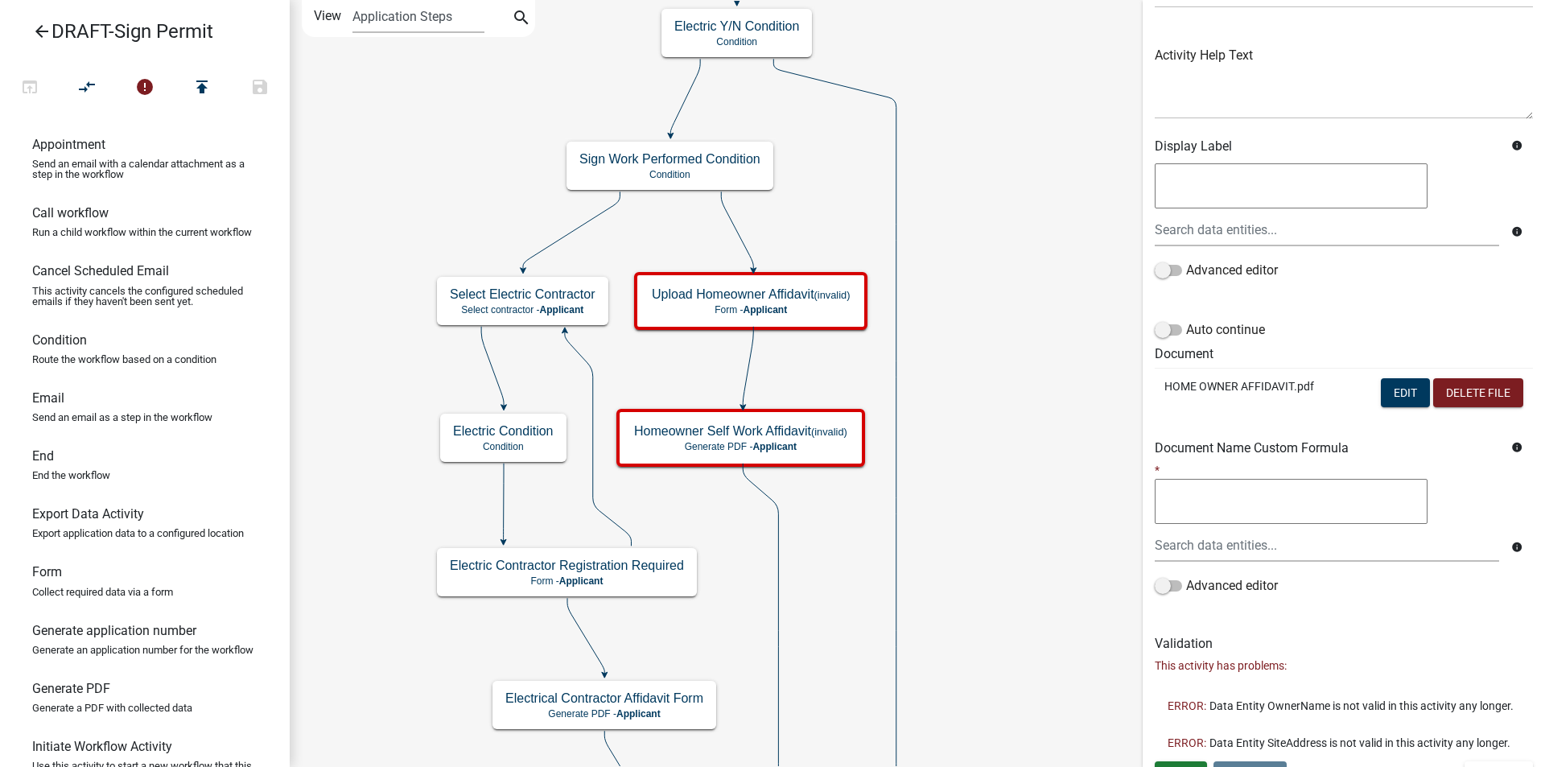
scroll to position [211, 0]
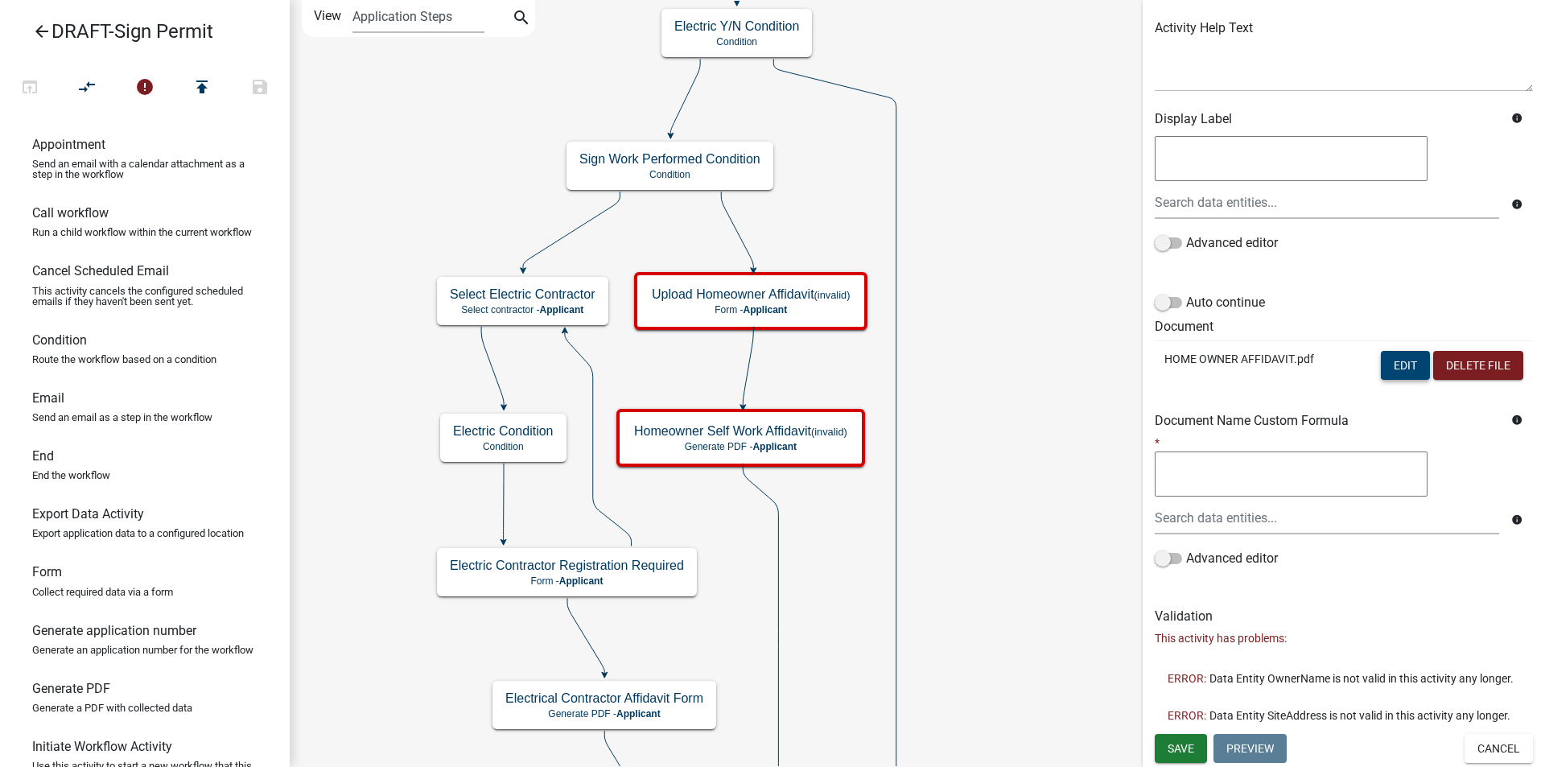
click at [1397, 351] on button "Edit" at bounding box center [1404, 365] width 49 height 29
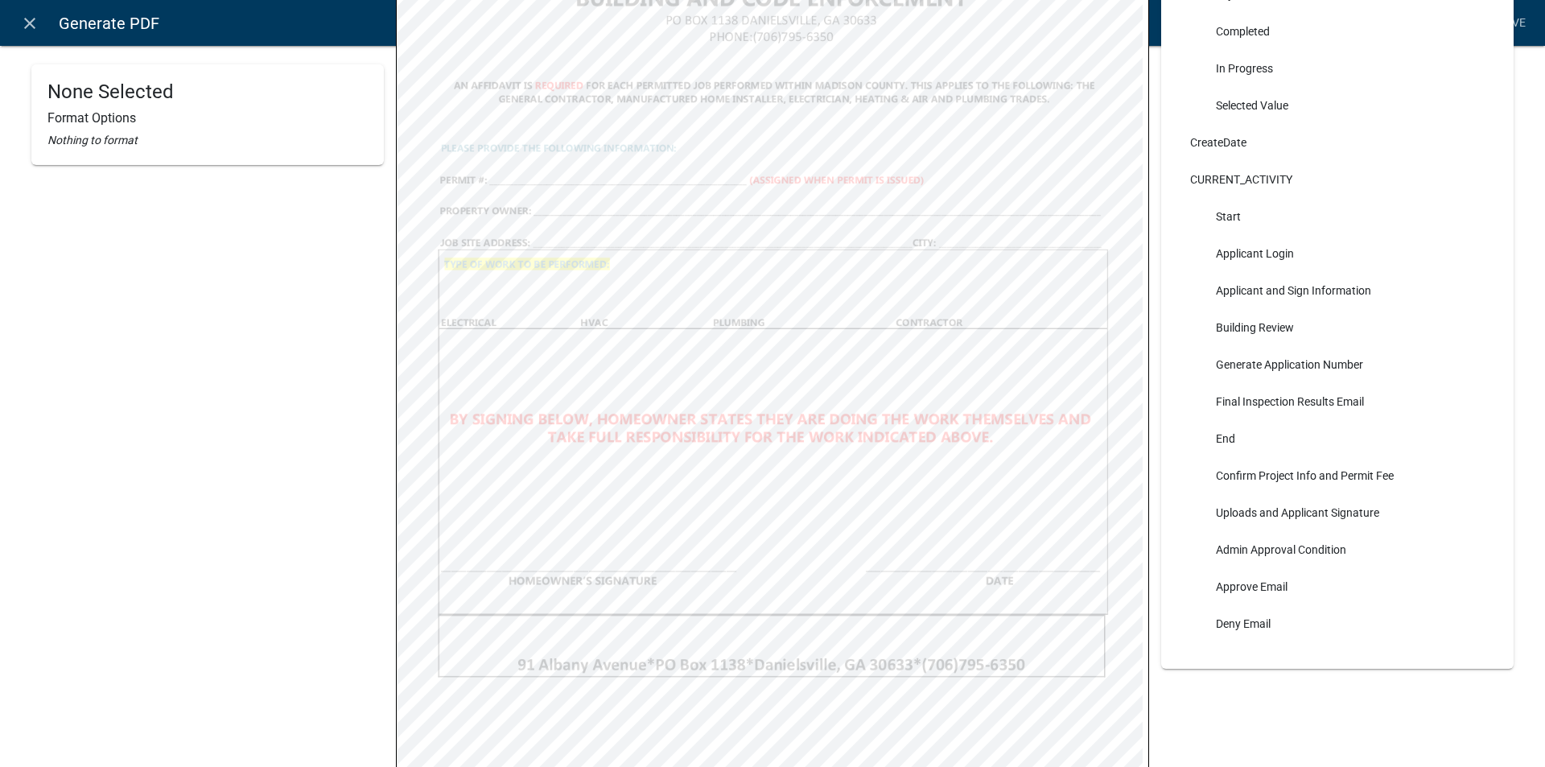
scroll to position [402, 0]
click at [27, 16] on icon "close" at bounding box center [29, 23] width 19 height 19
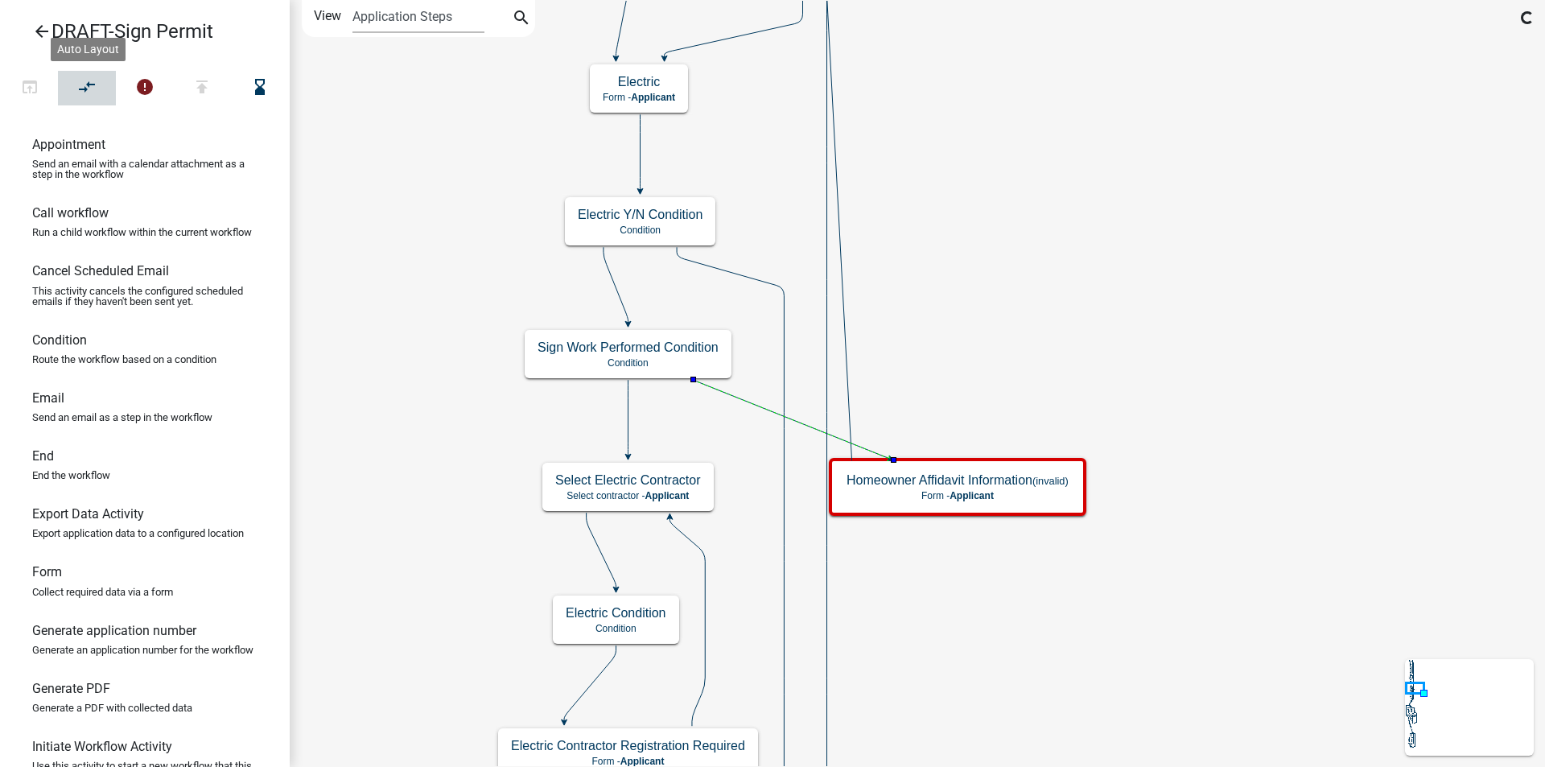
click at [88, 81] on icon "compare_arrows" at bounding box center [87, 88] width 19 height 23
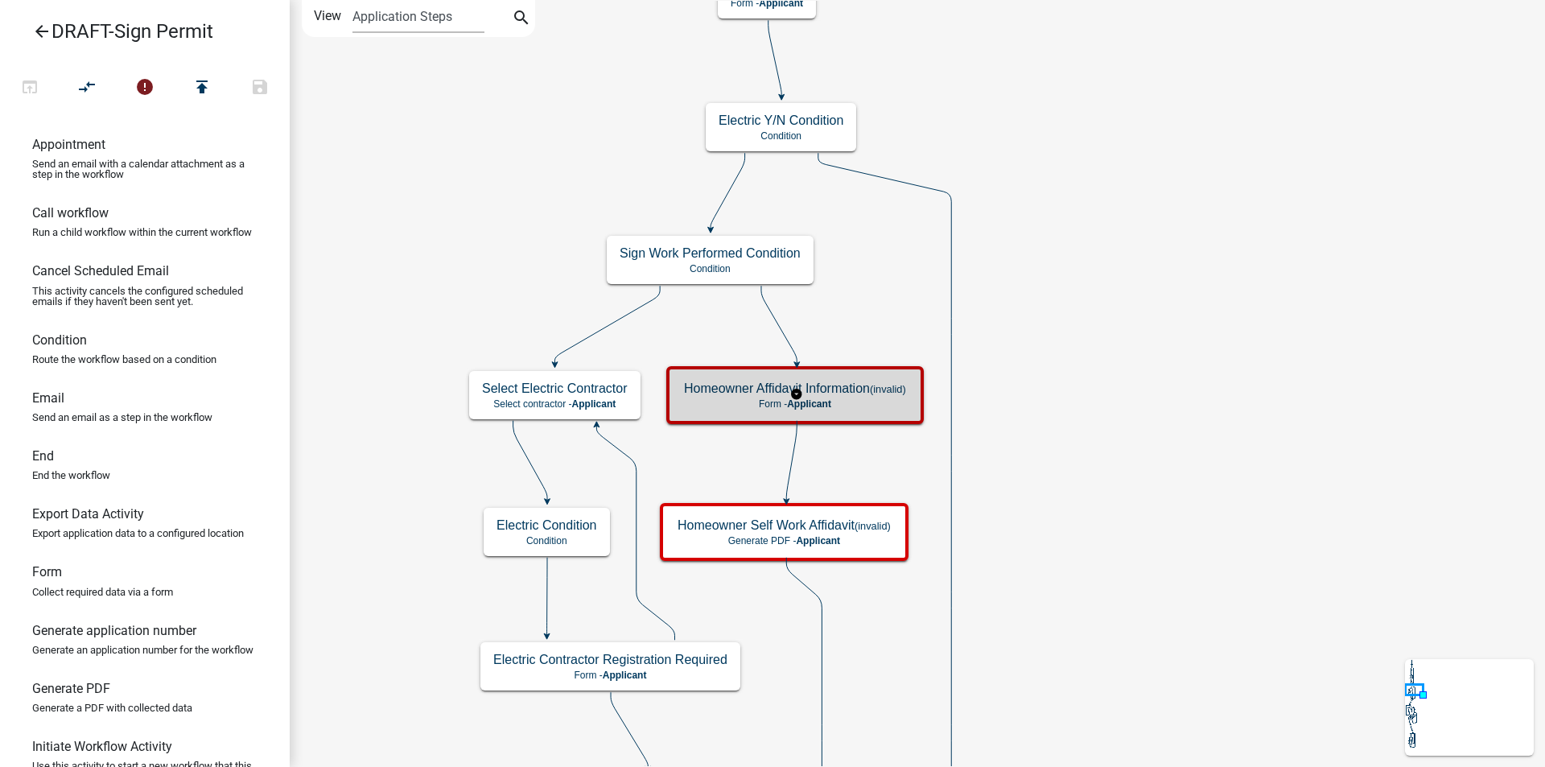
click at [870, 392] on h5 "Homeowner Affidavit Information (invalid)" at bounding box center [795, 388] width 222 height 15
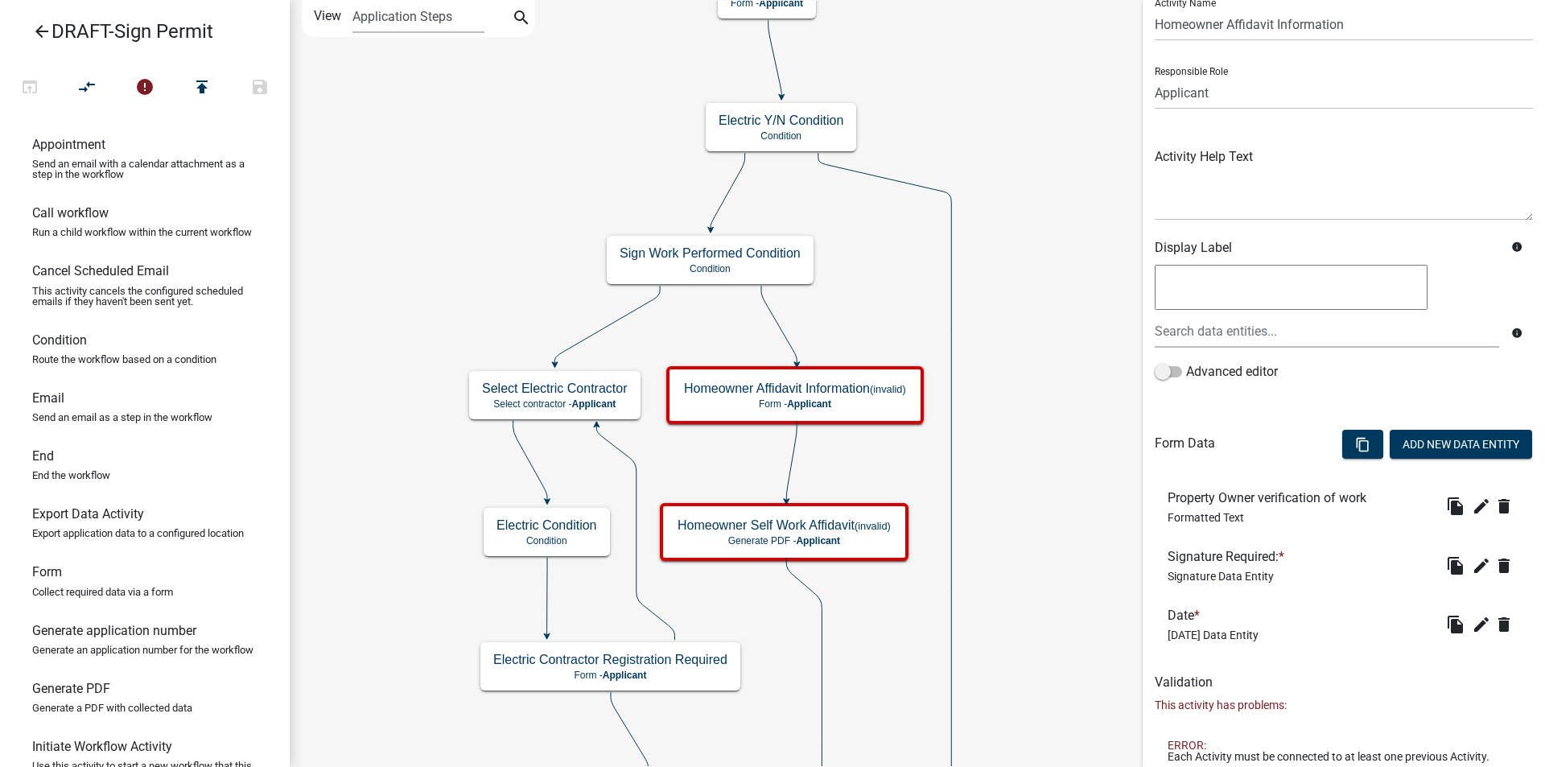
scroll to position [101, 0]
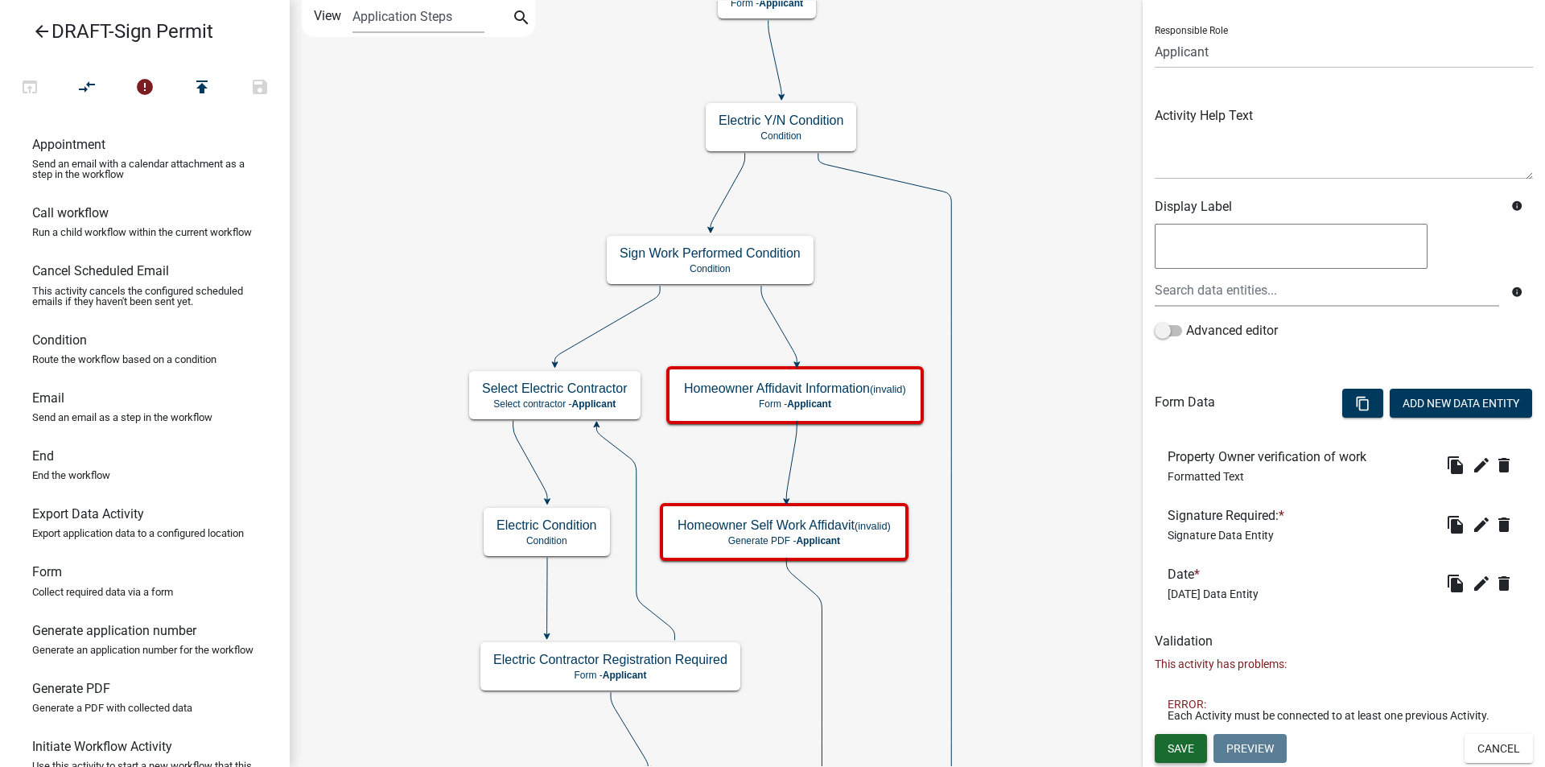
click at [1183, 742] on span "Save" at bounding box center [1180, 747] width 27 height 13
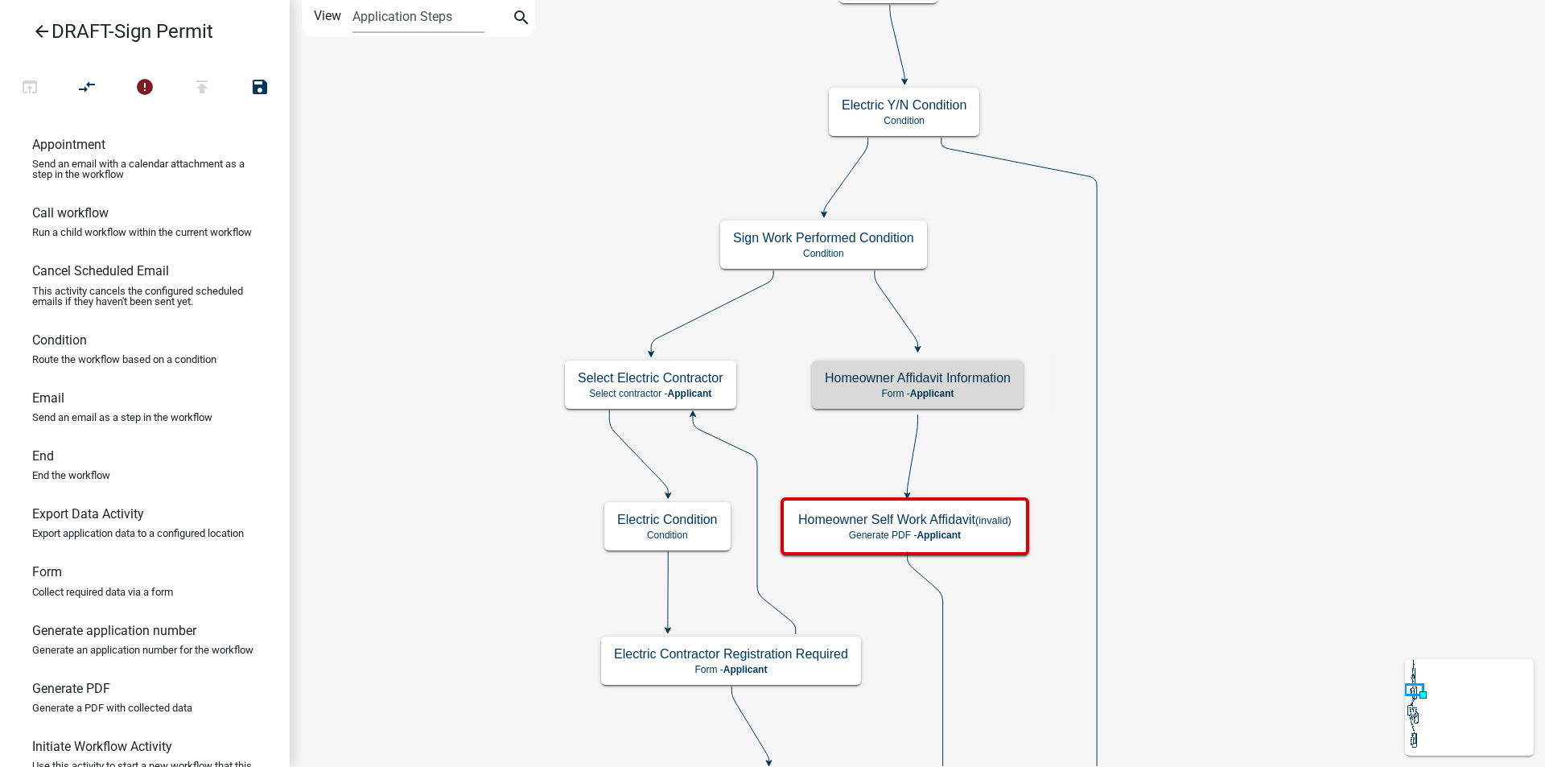
scroll to position [0, 0]
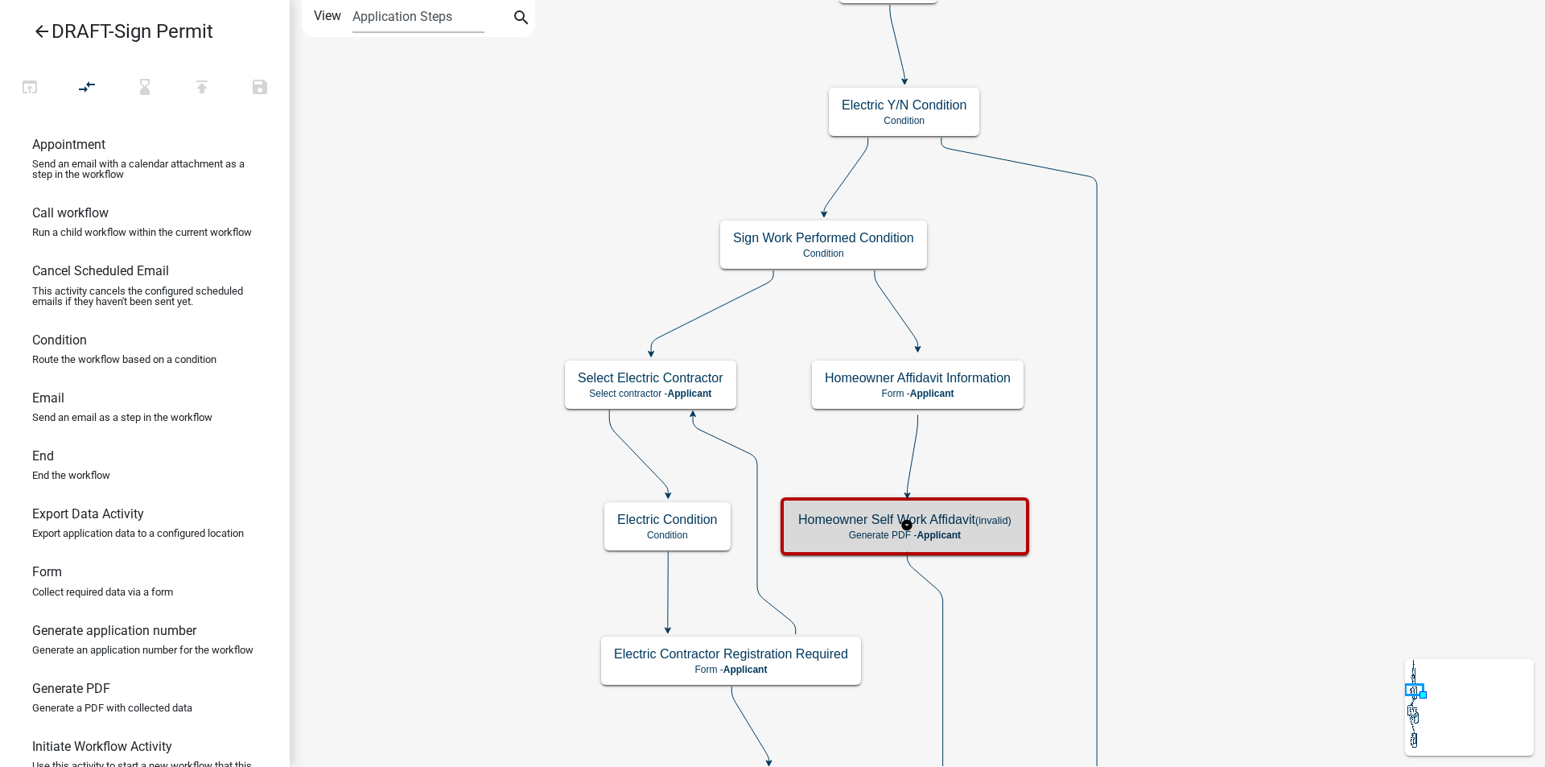
click at [969, 538] on p "Generate PDF - Applicant" at bounding box center [904, 534] width 213 height 11
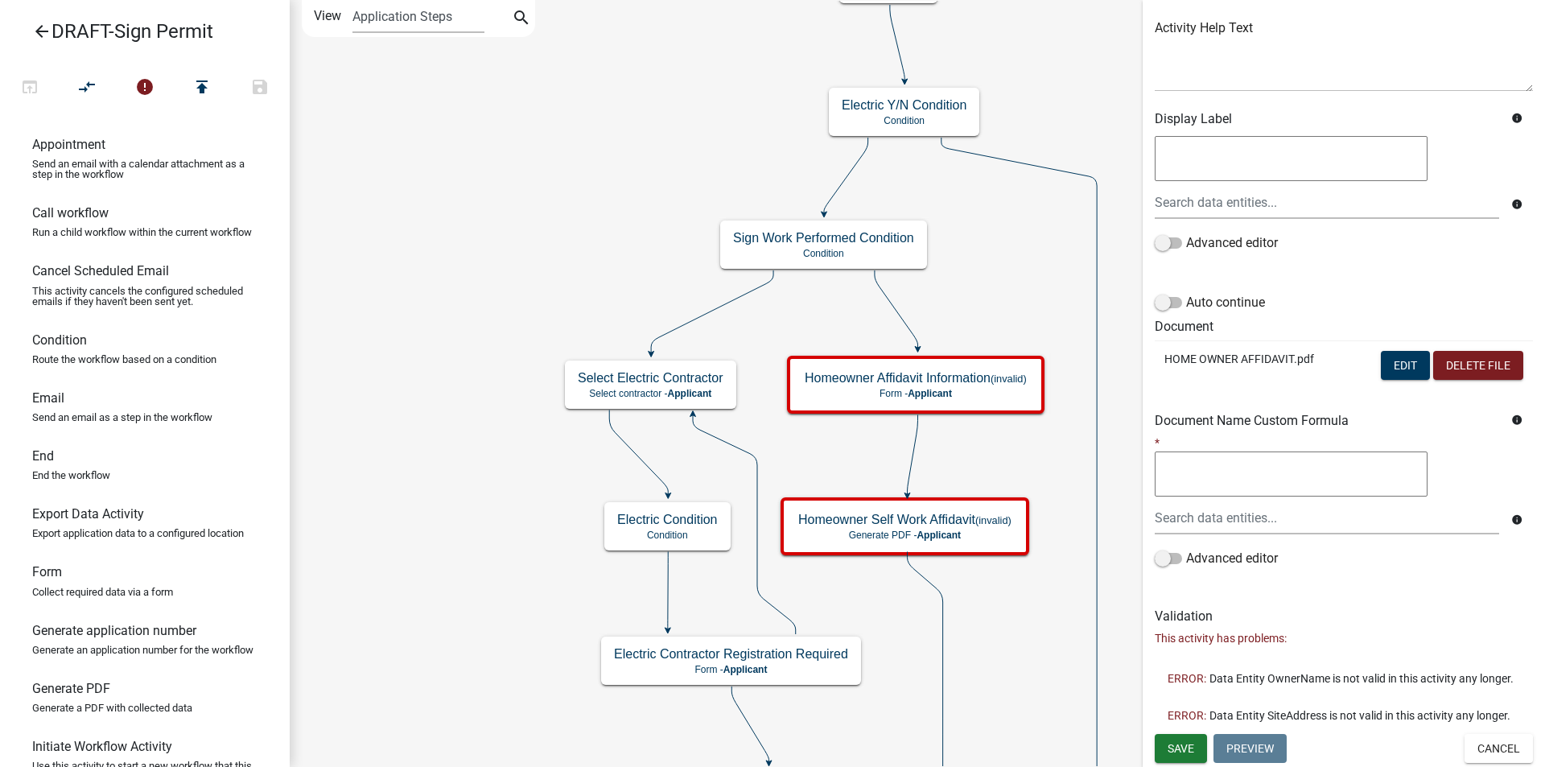
scroll to position [211, 0]
click at [1380, 351] on button "Edit" at bounding box center [1404, 365] width 49 height 29
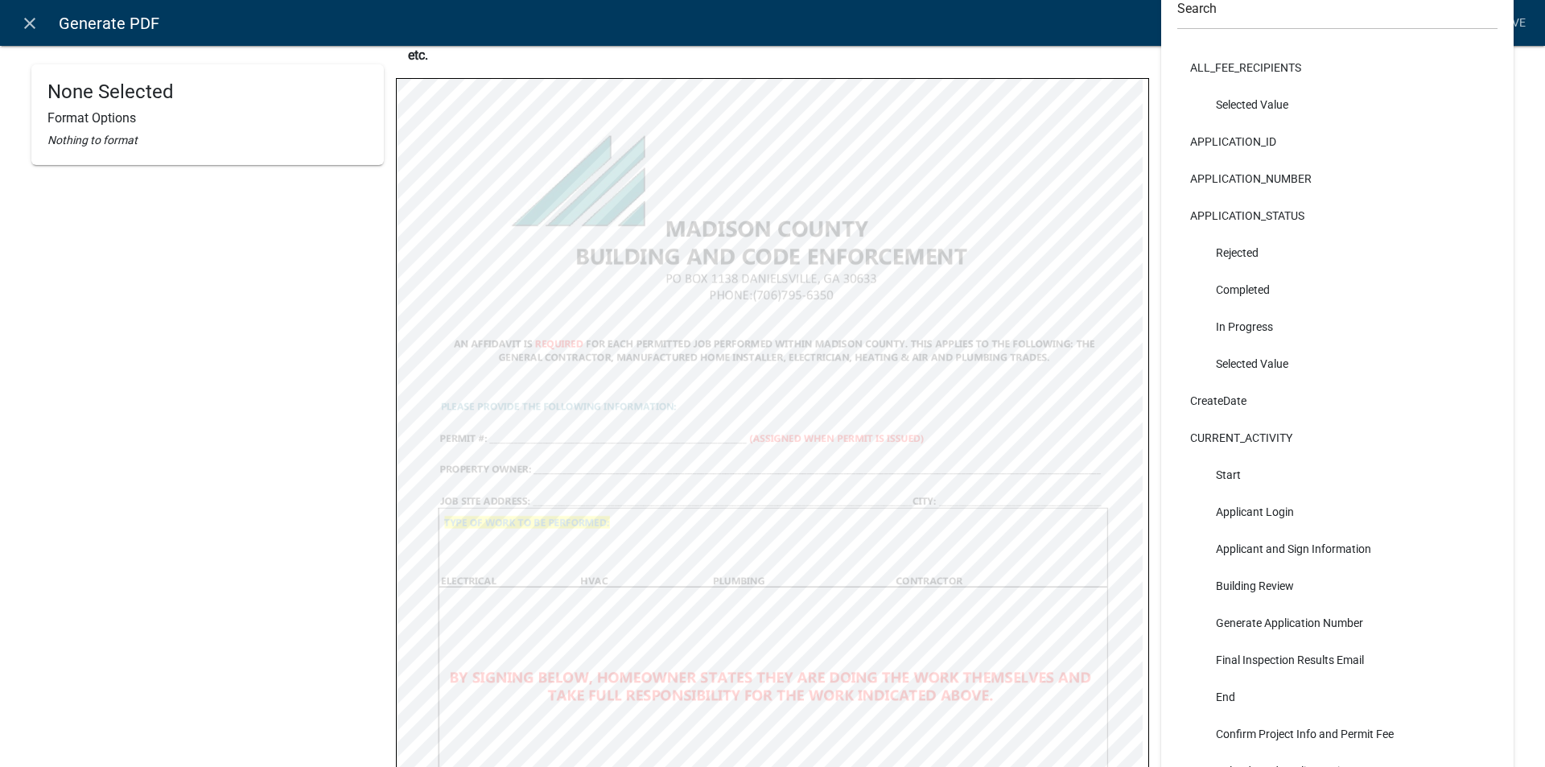
scroll to position [0, 0]
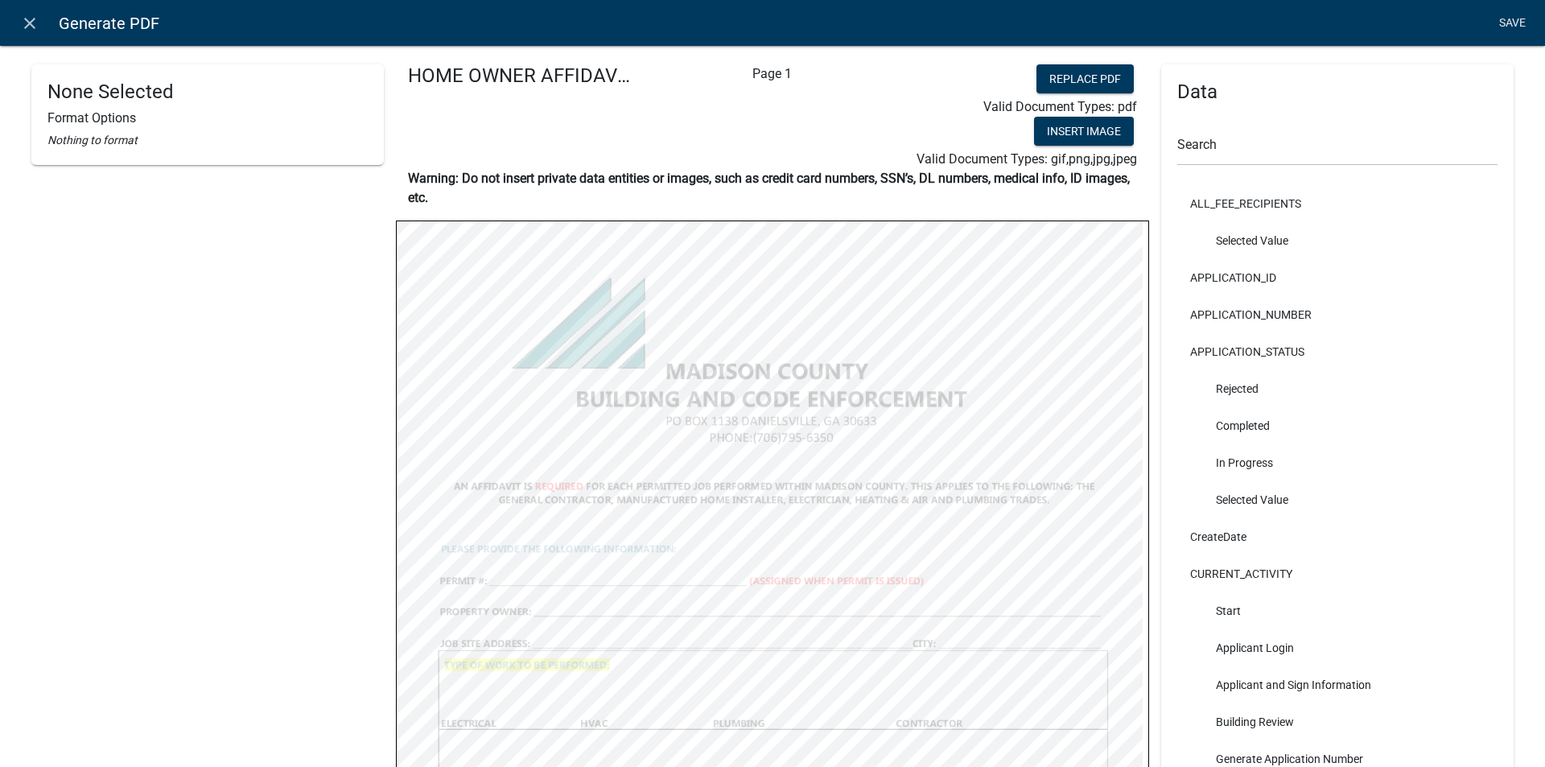
click at [1511, 15] on link "Save" at bounding box center [1511, 23] width 40 height 31
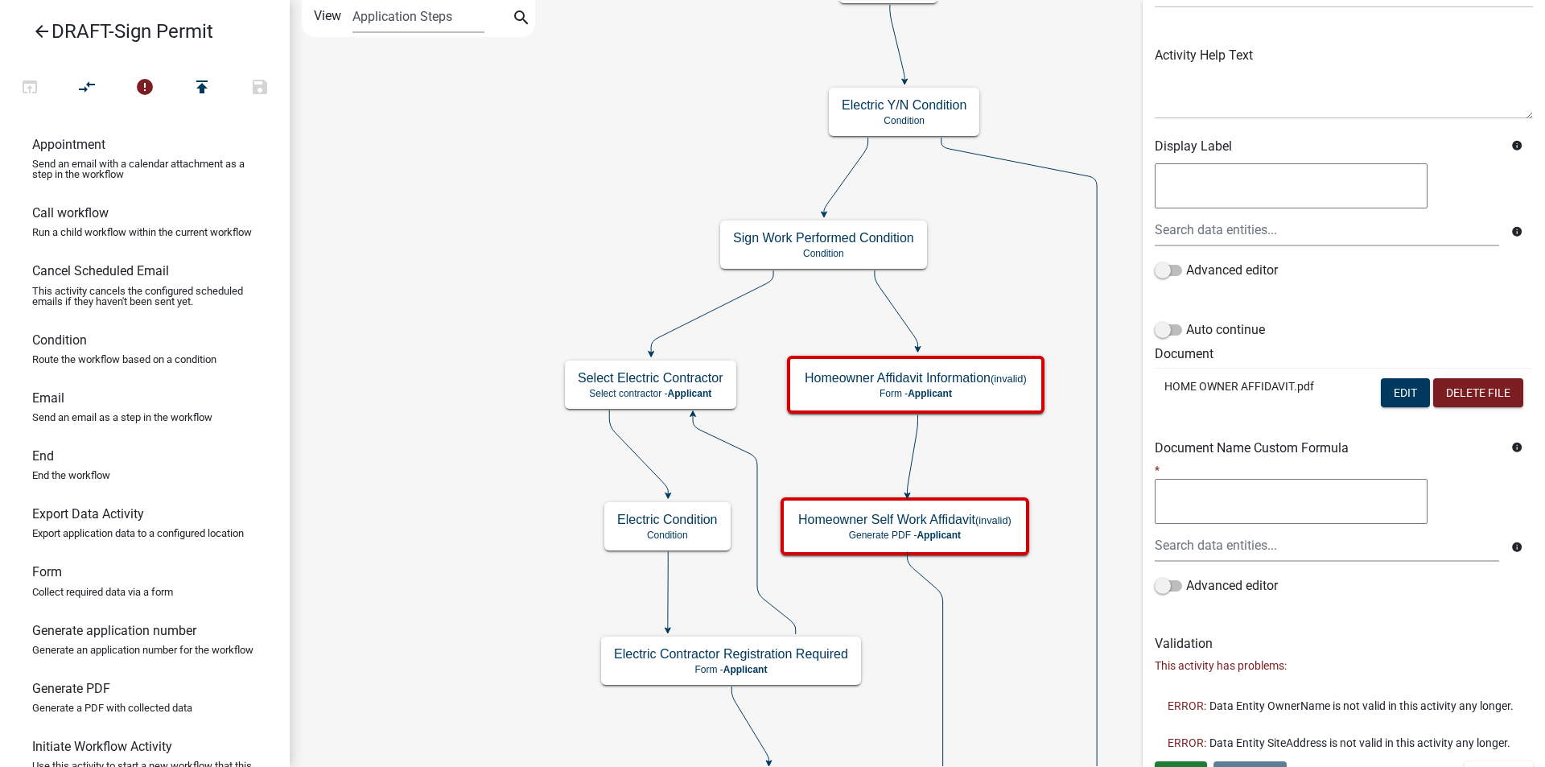
scroll to position [211, 0]
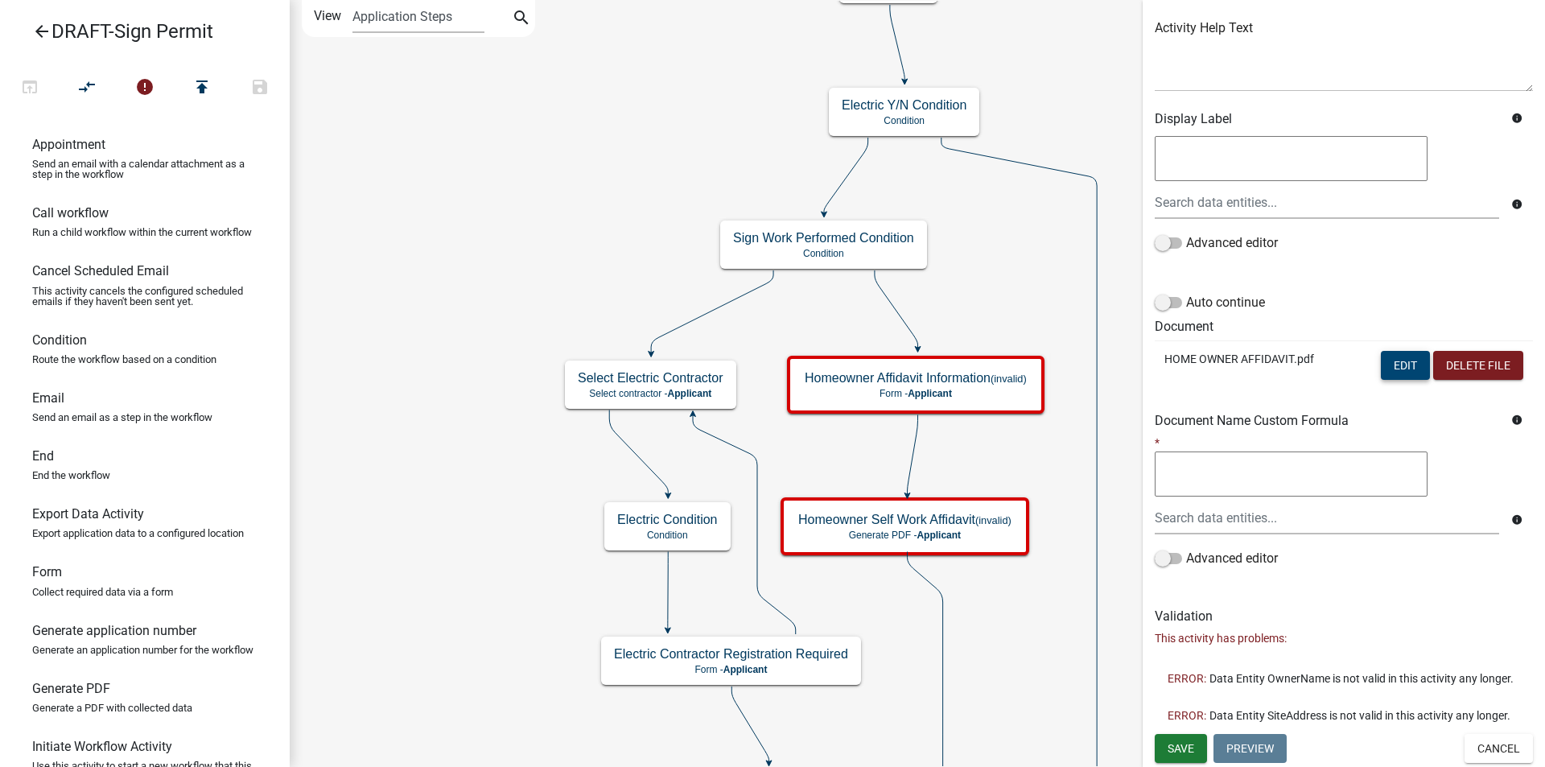
click at [1384, 351] on button "Edit" at bounding box center [1404, 365] width 49 height 29
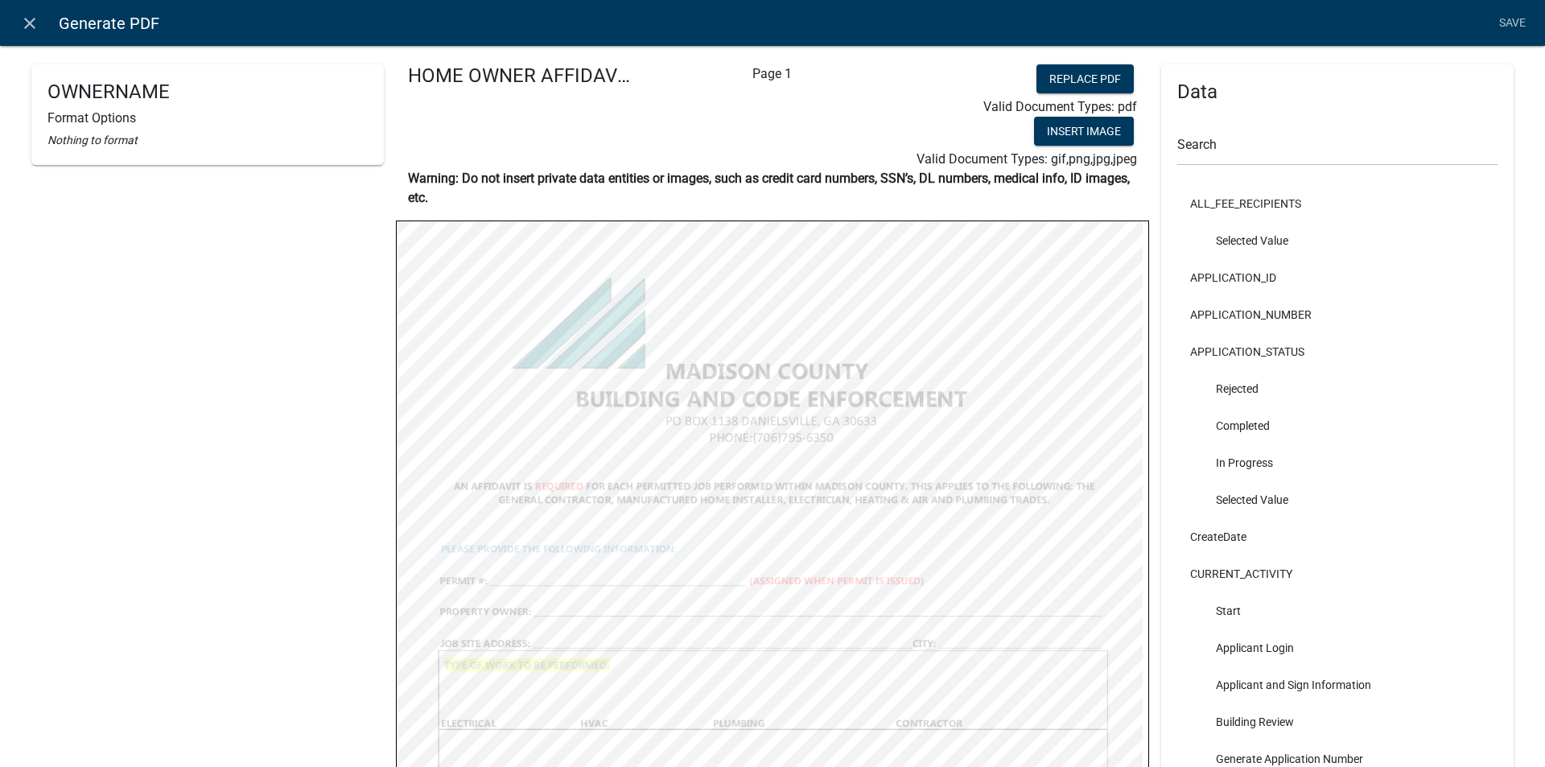
select select
click at [1524, 22] on link "Save" at bounding box center [1511, 23] width 40 height 31
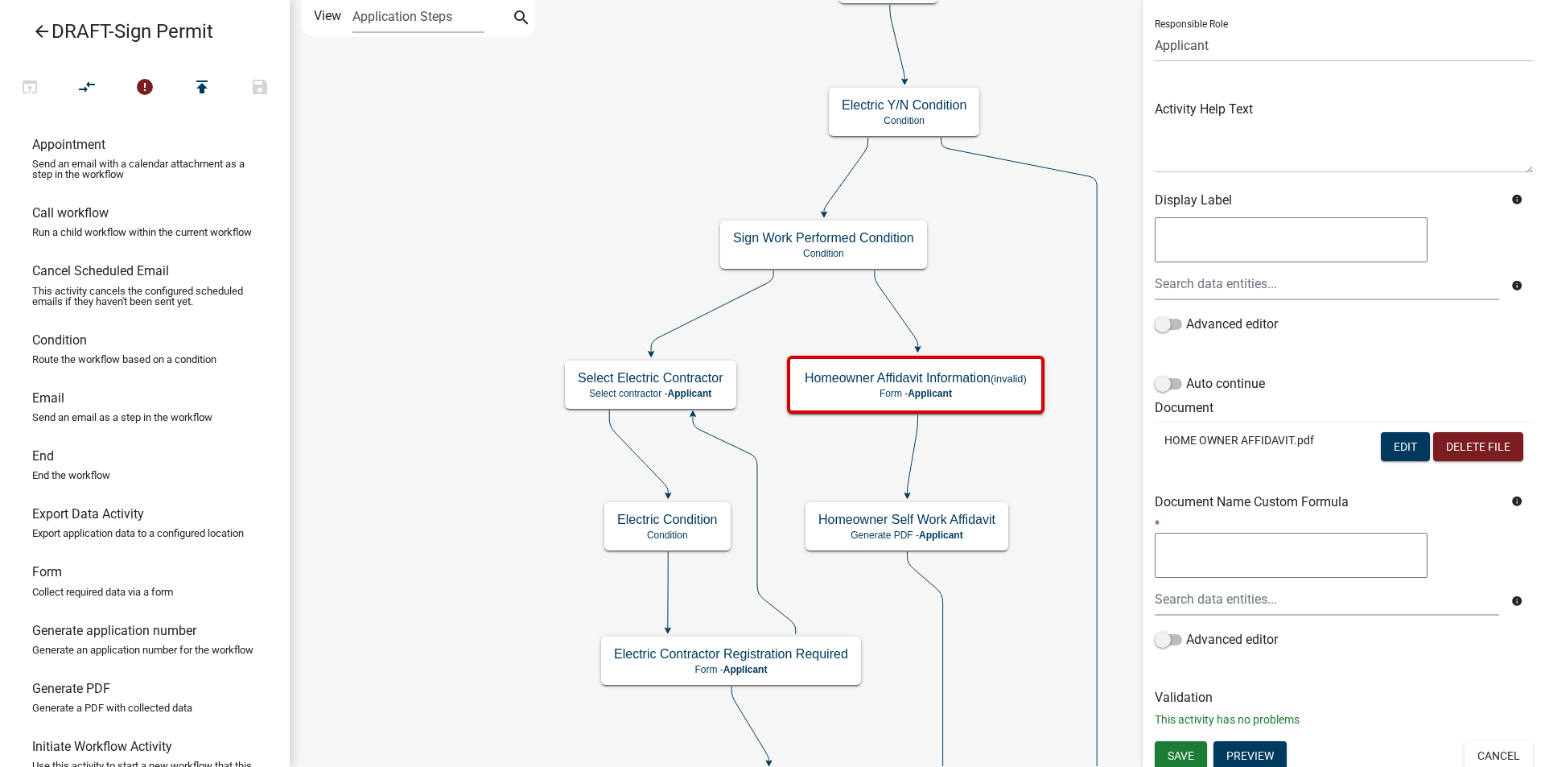
scroll to position [114, 0]
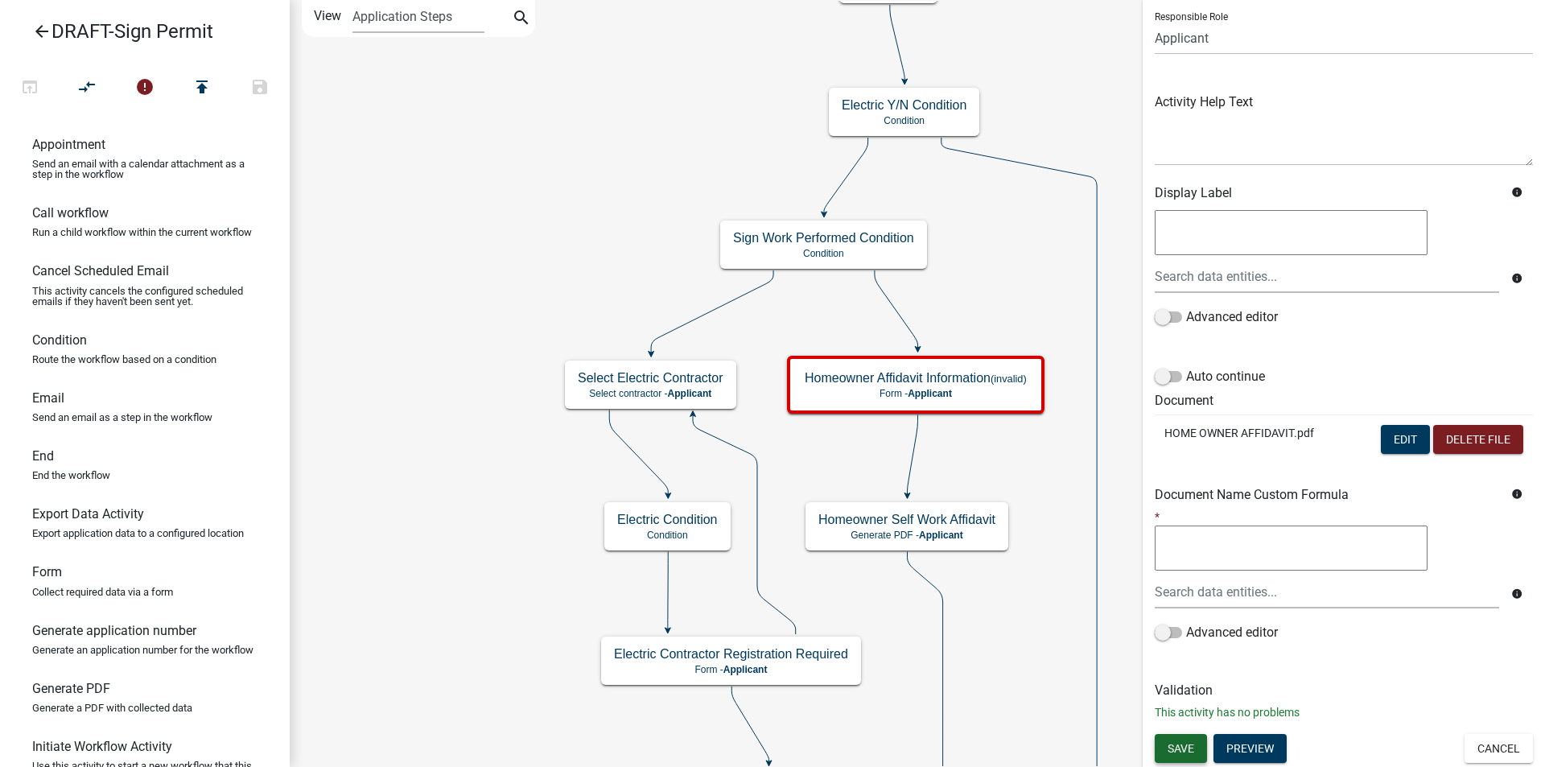
click at [1179, 749] on span "Save" at bounding box center [1180, 747] width 27 height 13
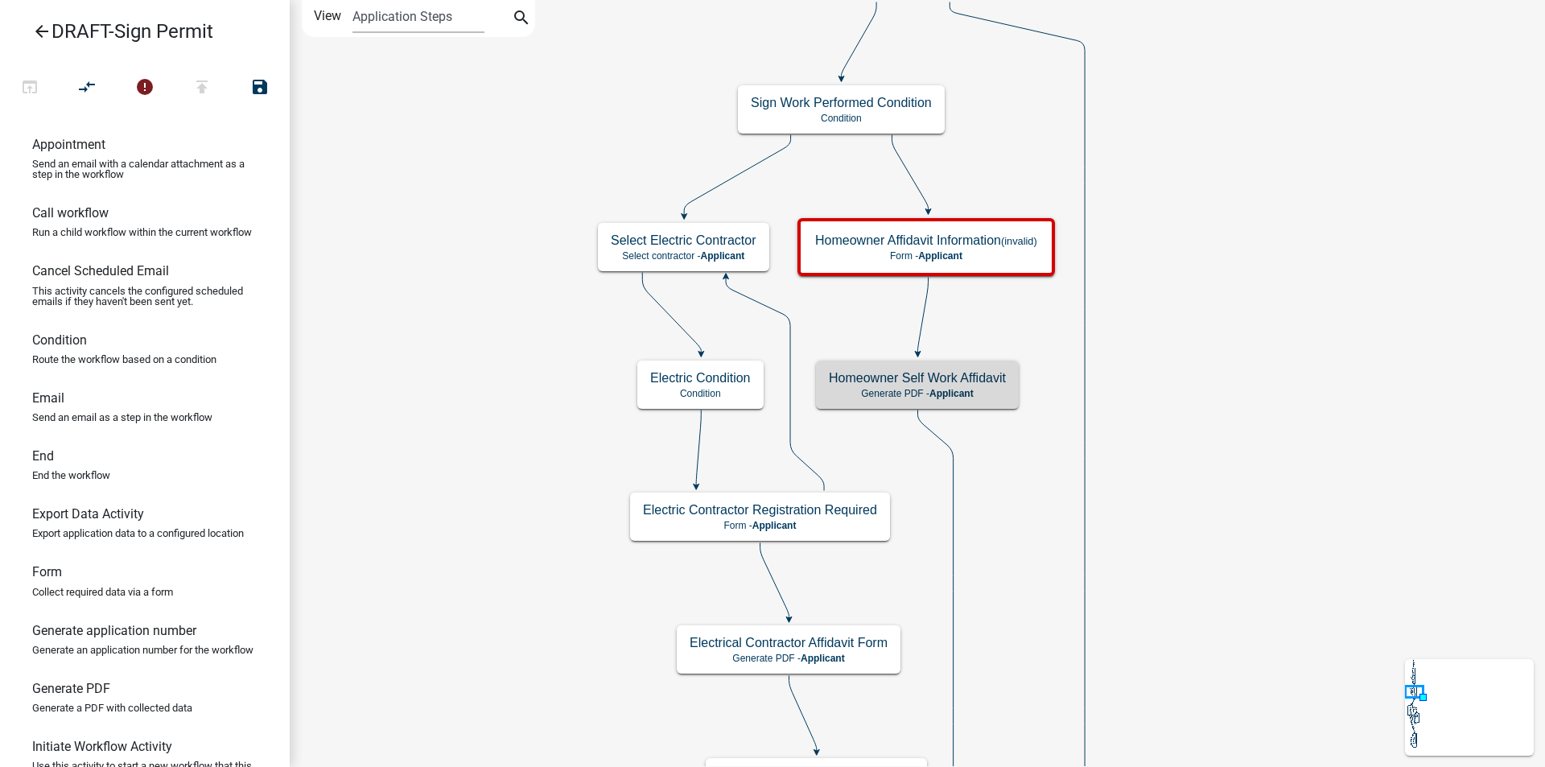
scroll to position [0, 0]
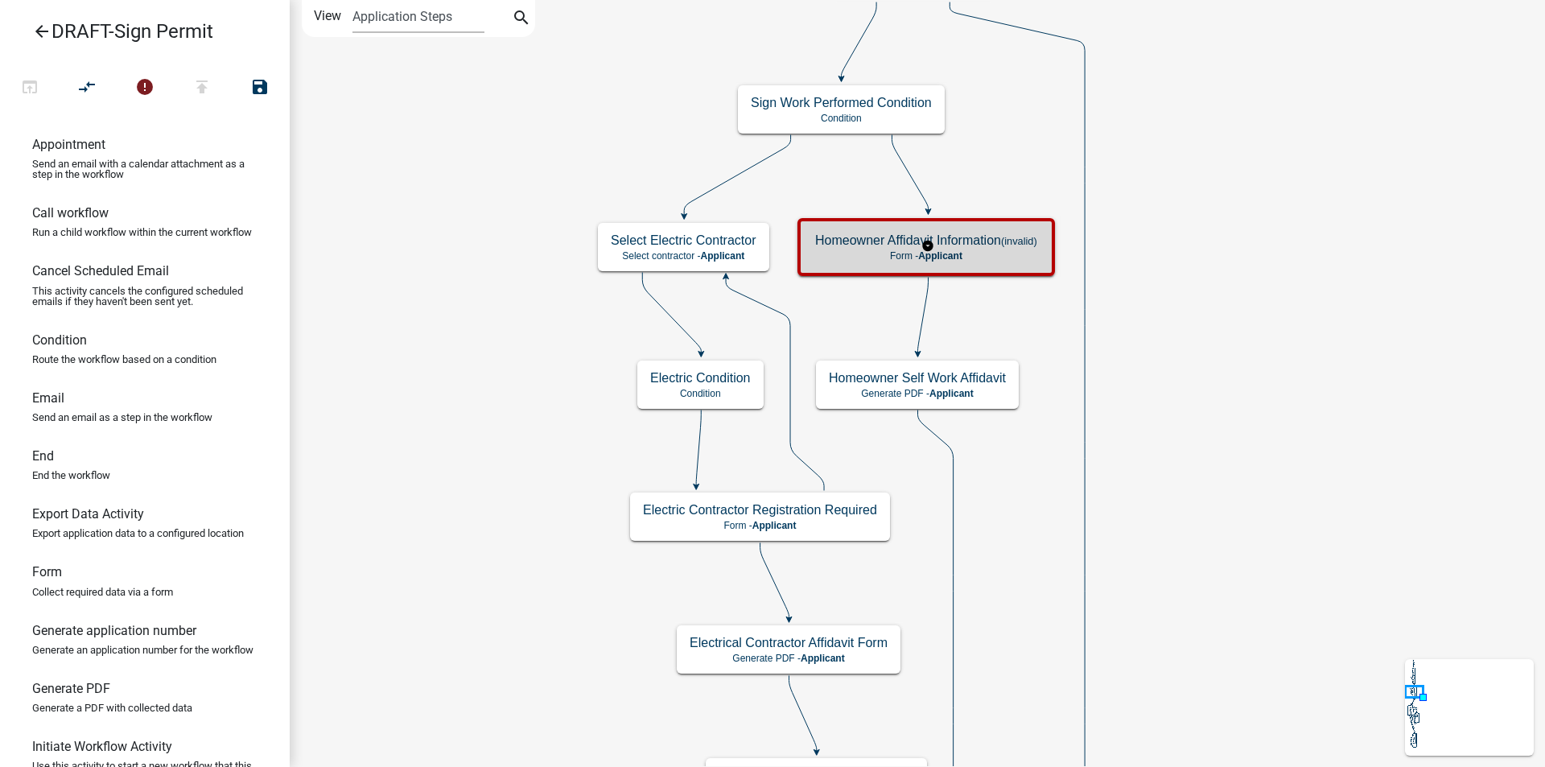
click at [993, 245] on h5 "Homeowner Affidavit Information (invalid)" at bounding box center [926, 239] width 222 height 15
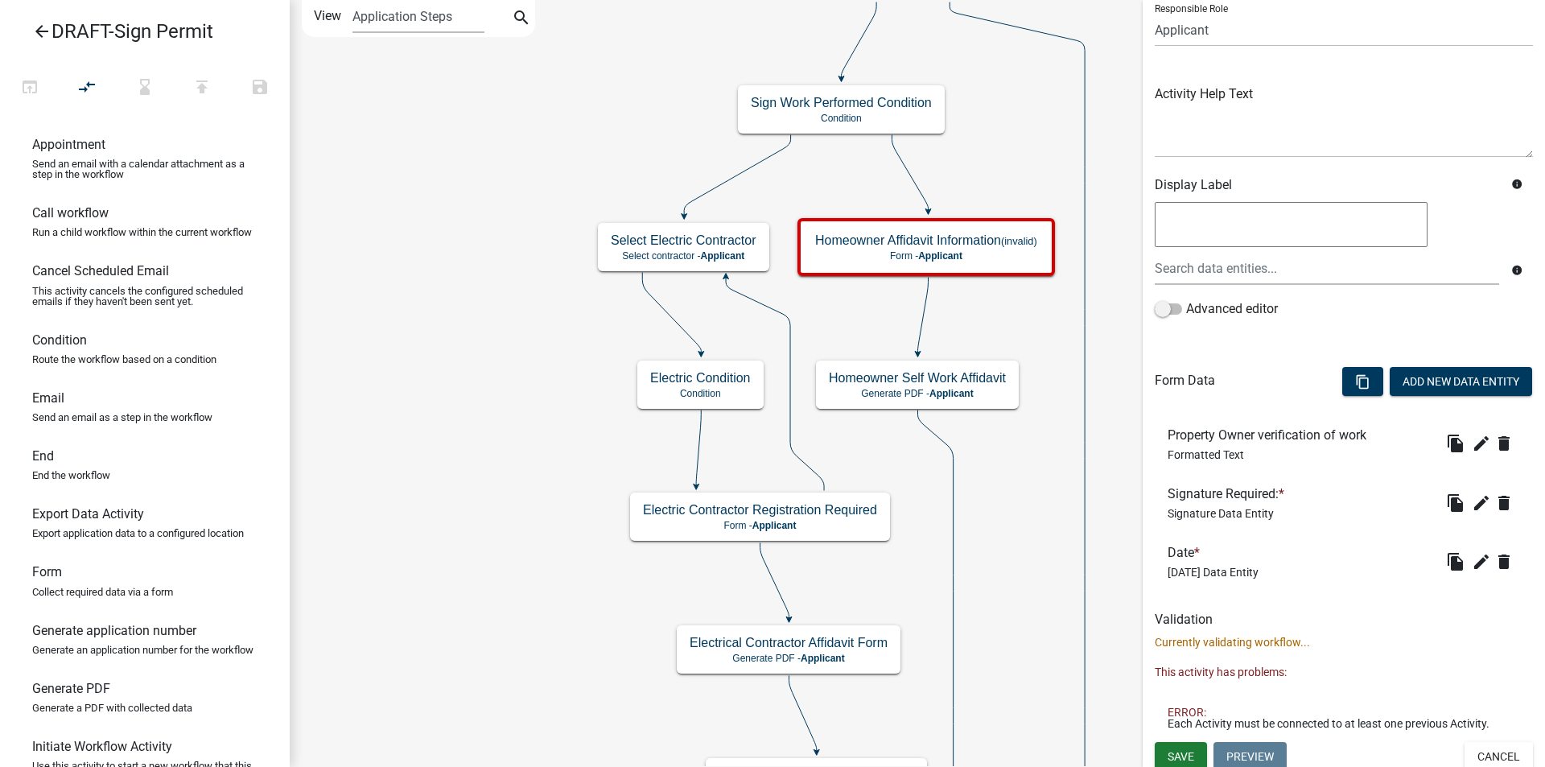
scroll to position [130, 0]
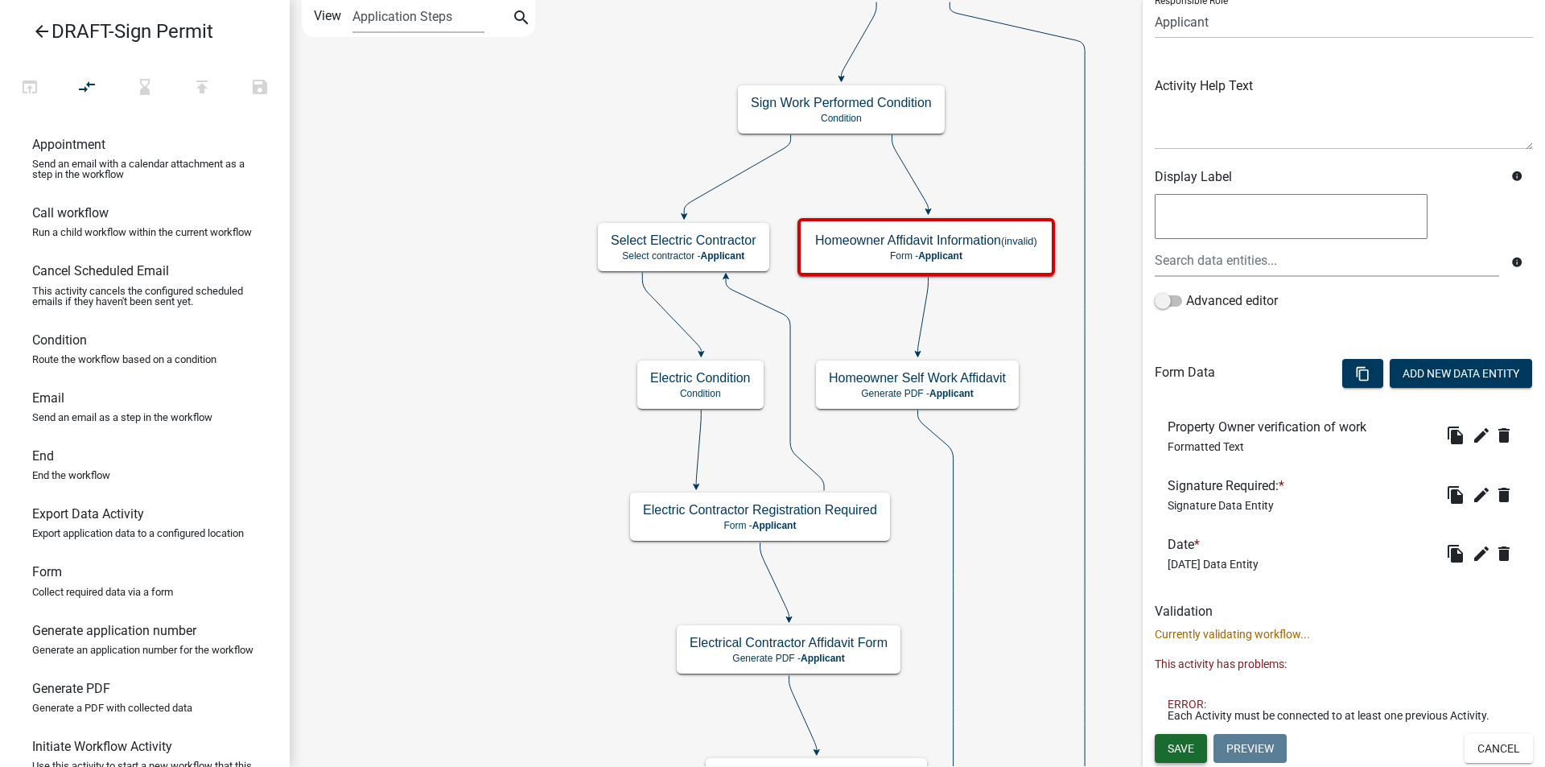
click at [1195, 748] on button "Save" at bounding box center [1180, 748] width 52 height 29
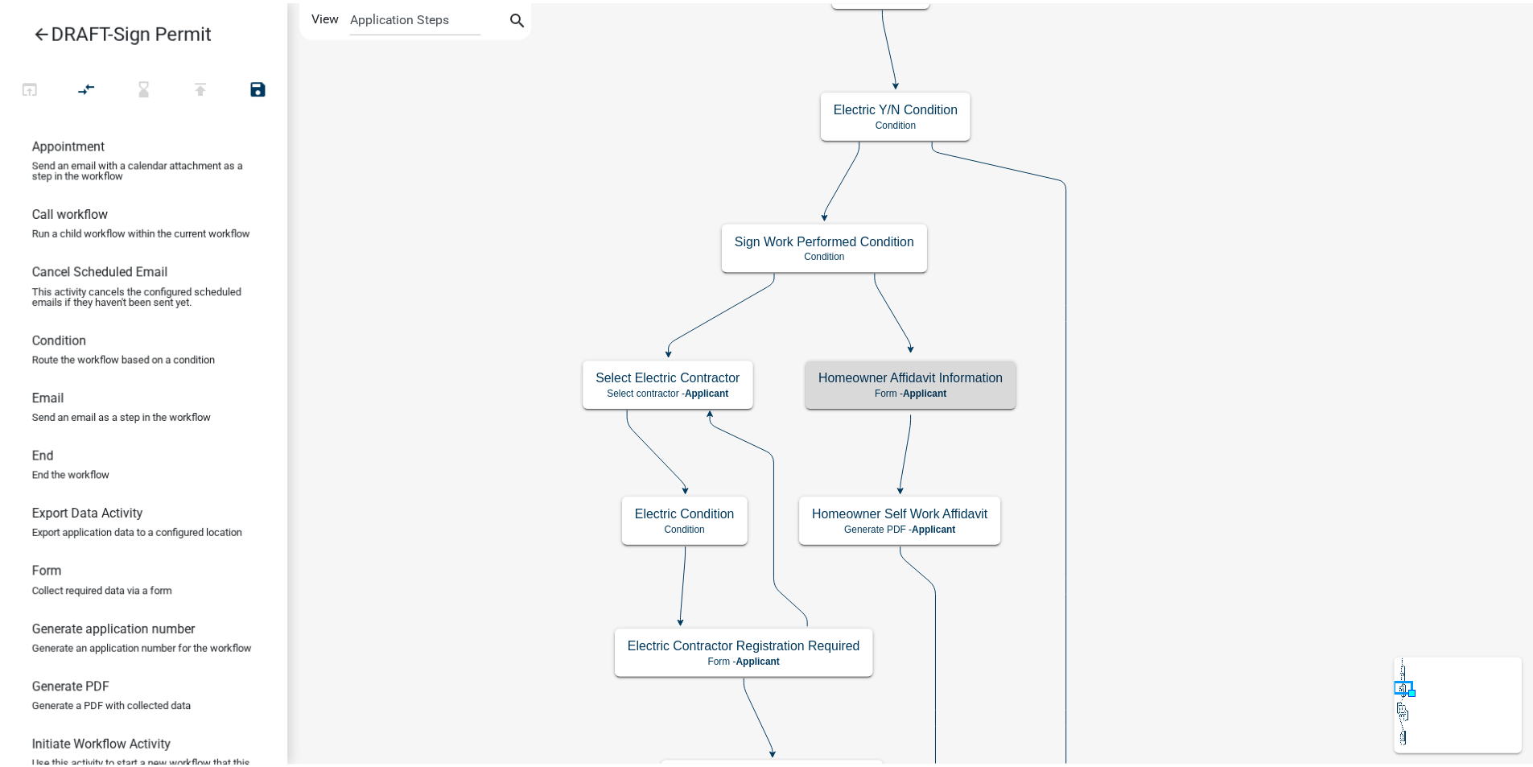
scroll to position [0, 0]
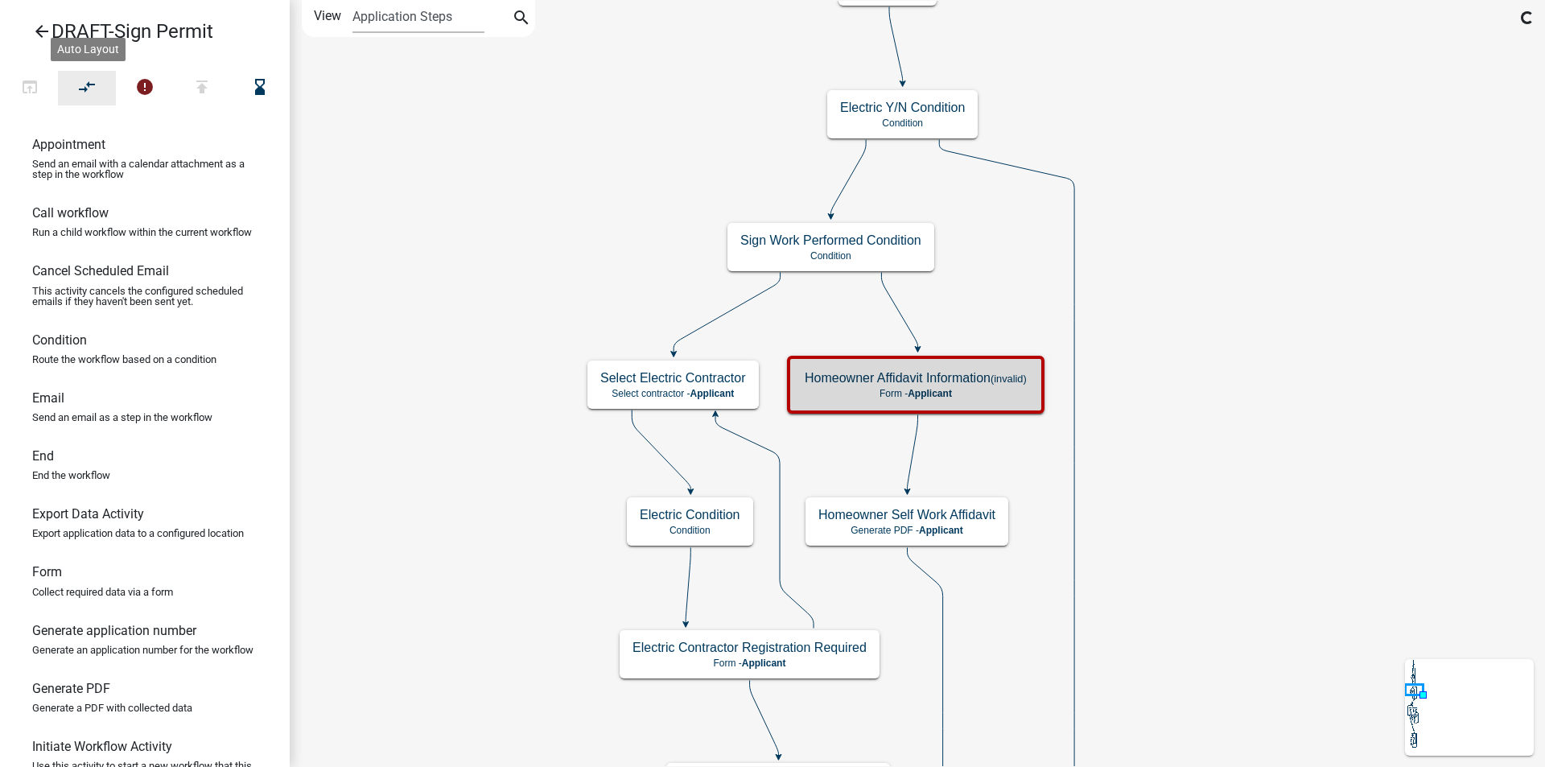
click at [80, 83] on icon "compare_arrows" at bounding box center [87, 88] width 19 height 23
click at [85, 88] on icon "compare_arrows" at bounding box center [87, 88] width 19 height 23
click at [40, 25] on icon "arrow_back" at bounding box center [41, 33] width 19 height 23
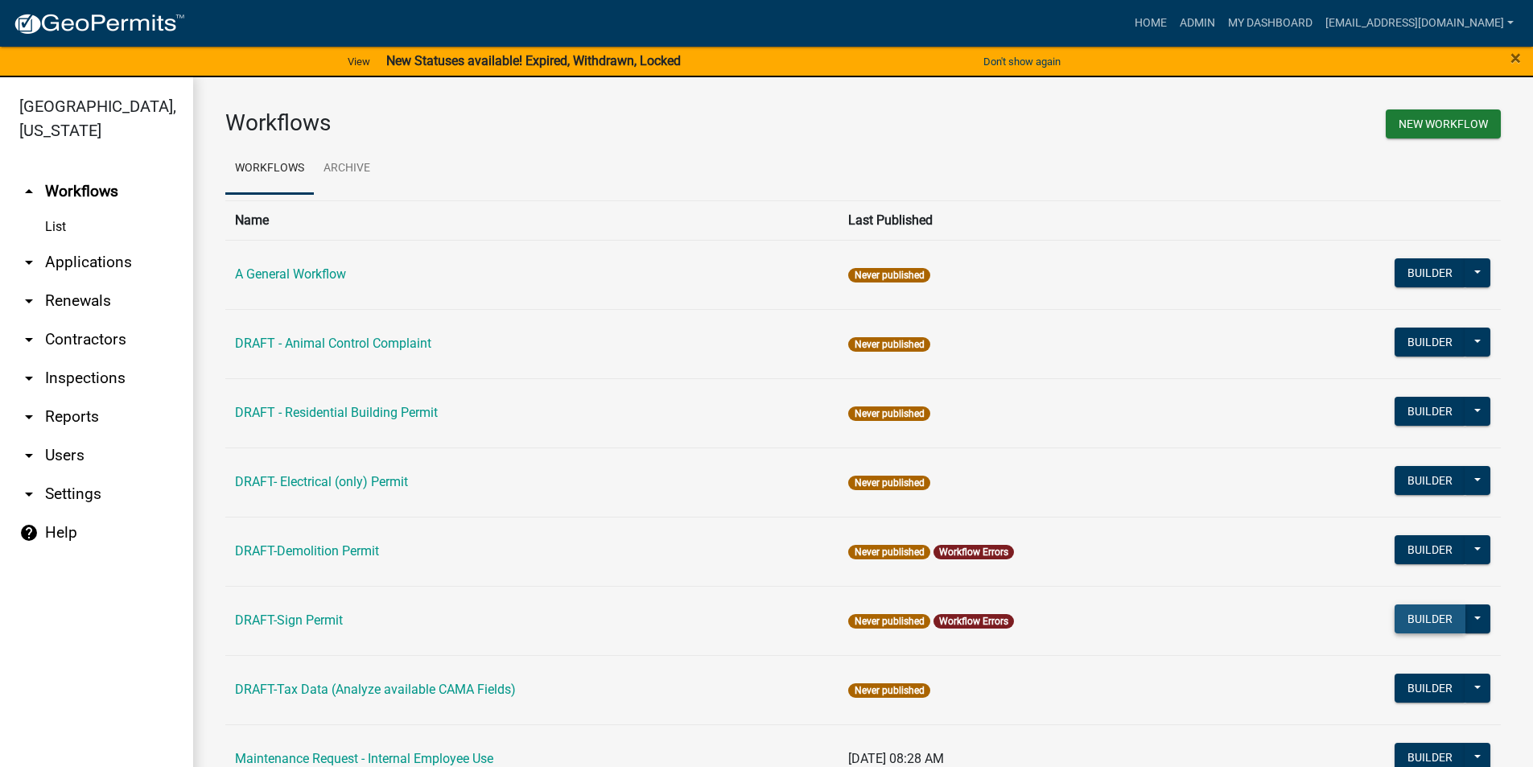
click at [1394, 612] on button "Builder" at bounding box center [1429, 618] width 71 height 29
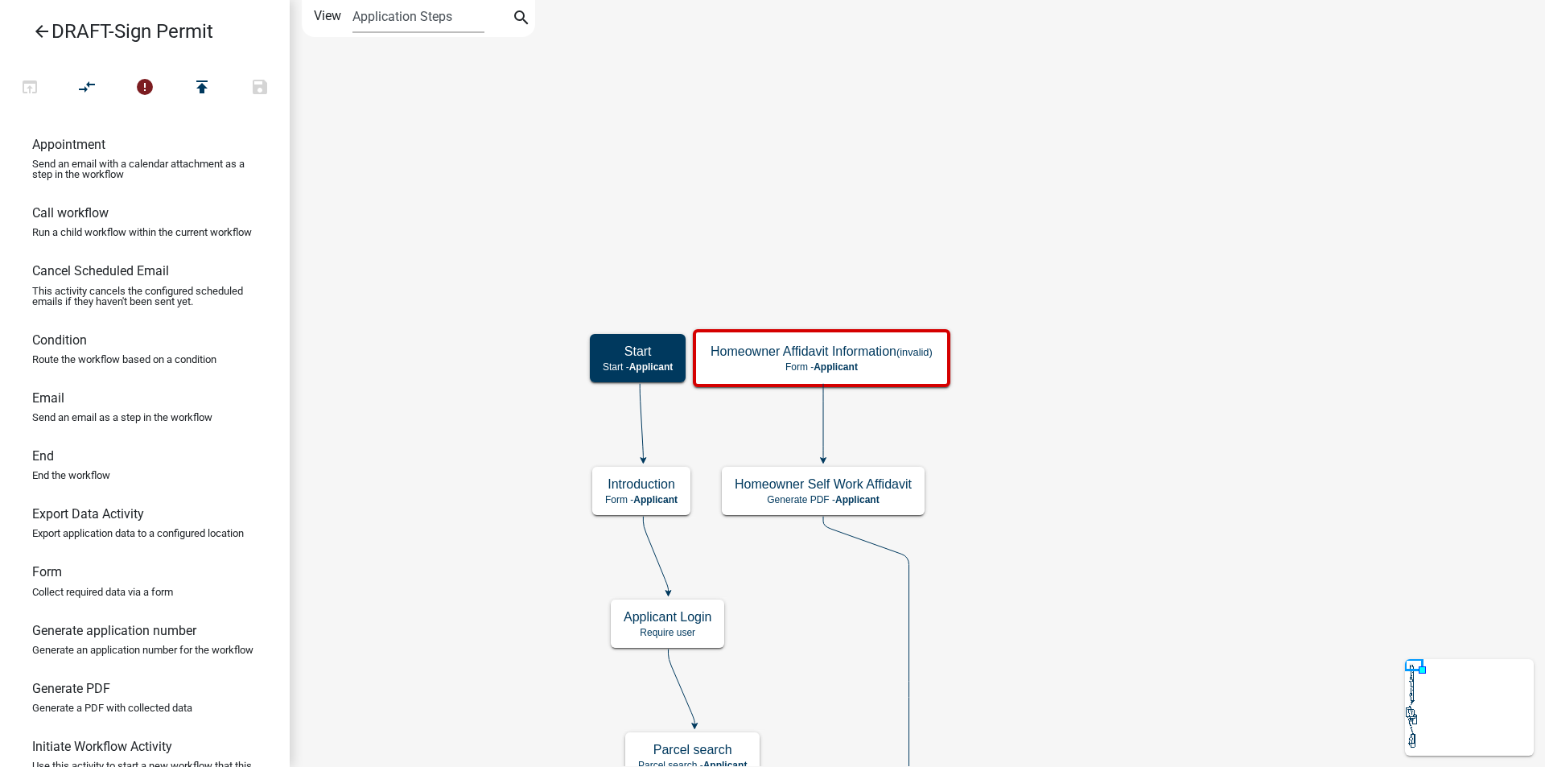
click at [43, 31] on icon "arrow_back" at bounding box center [41, 33] width 19 height 23
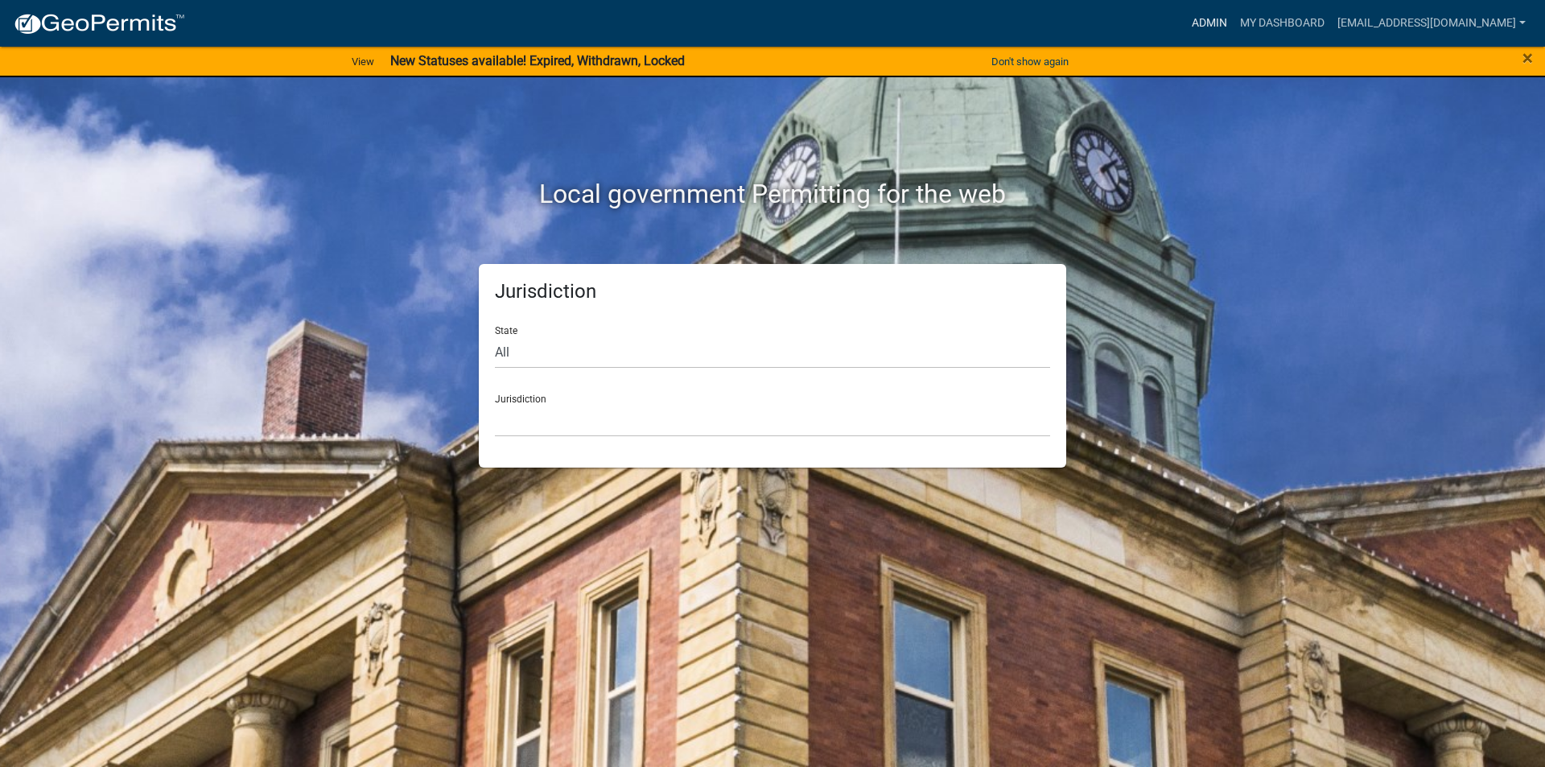
click at [1233, 16] on link "Admin" at bounding box center [1209, 23] width 48 height 31
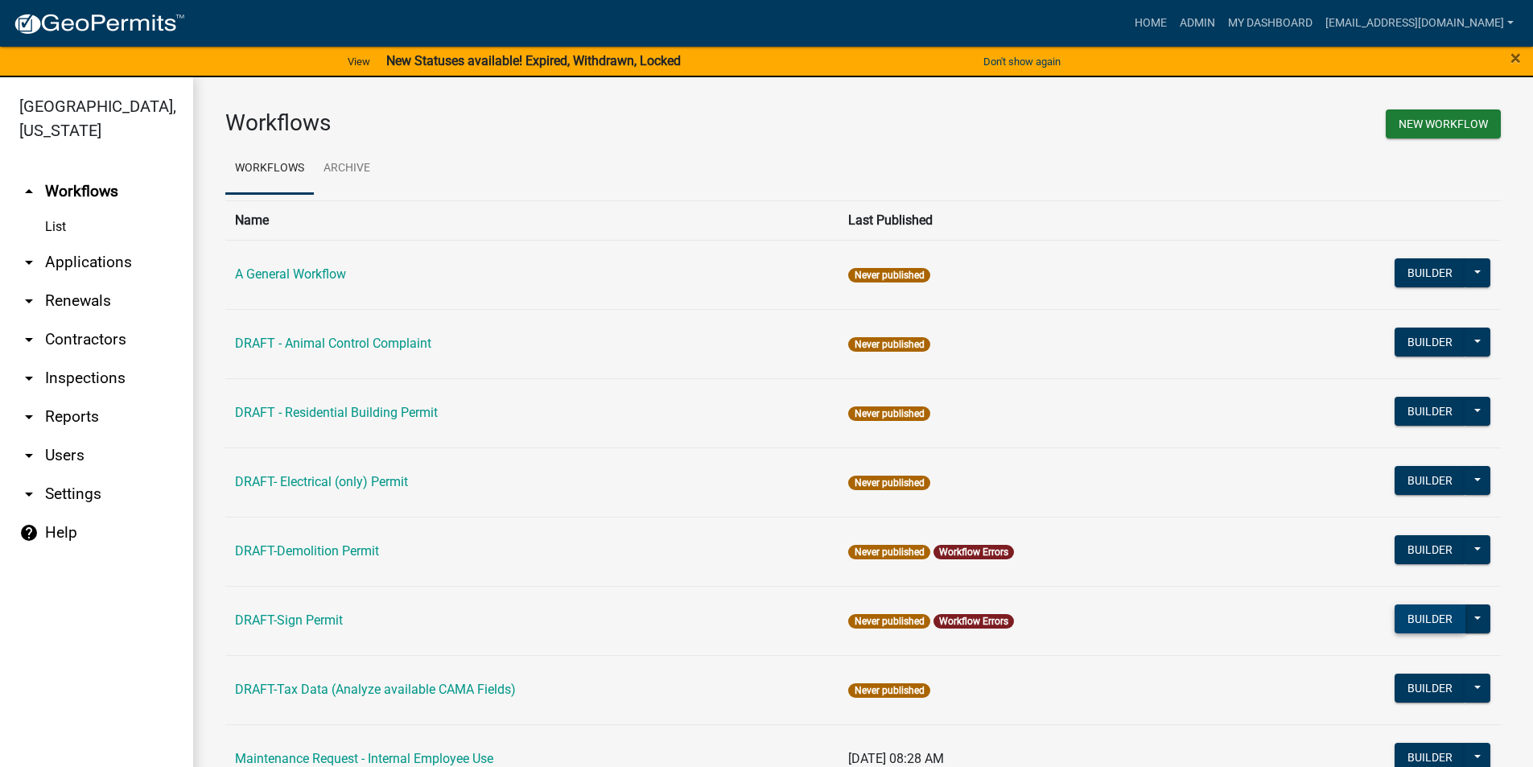
click at [1407, 622] on button "Builder" at bounding box center [1429, 618] width 71 height 29
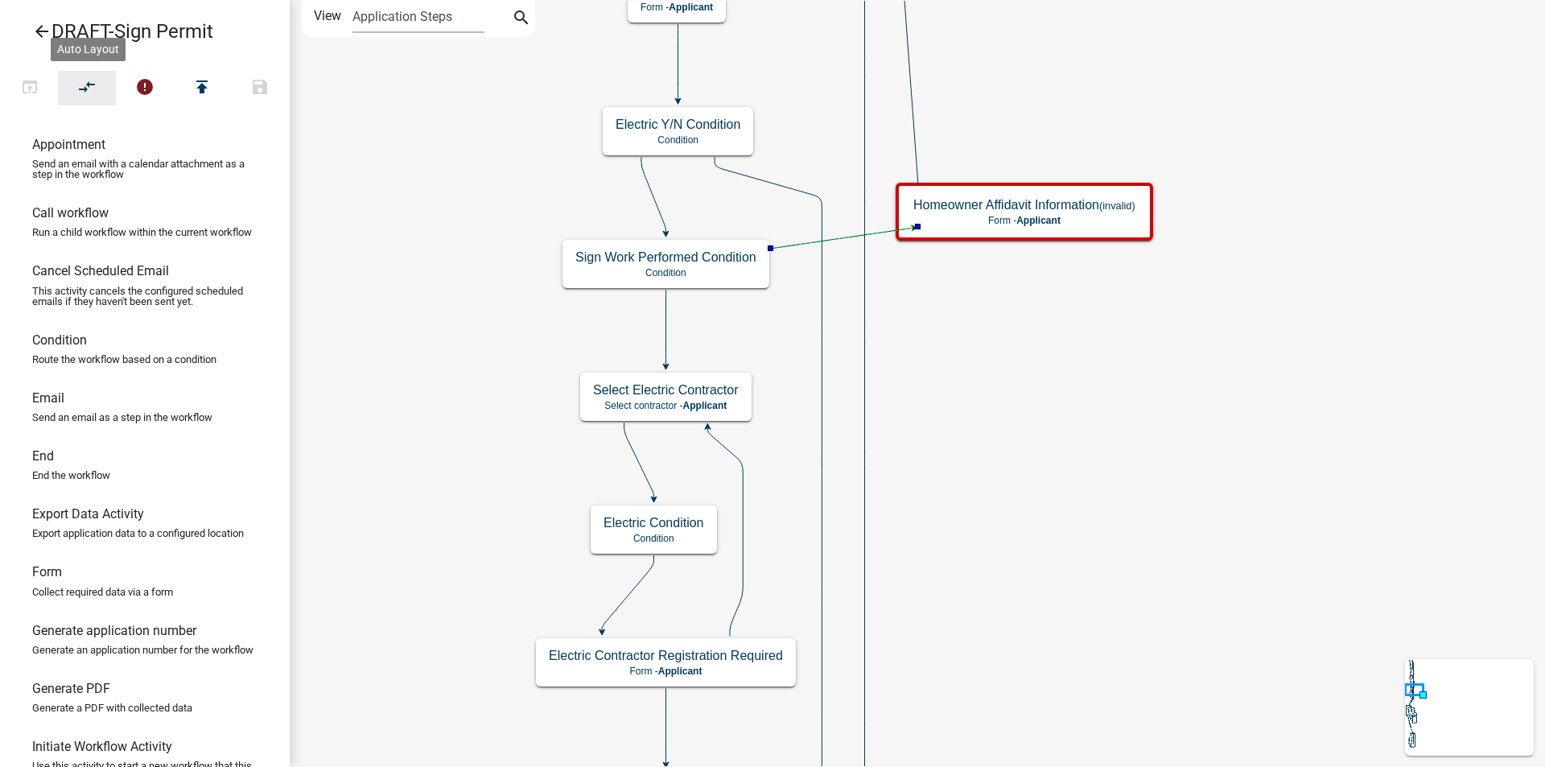
click at [94, 89] on icon "compare_arrows" at bounding box center [87, 88] width 19 height 23
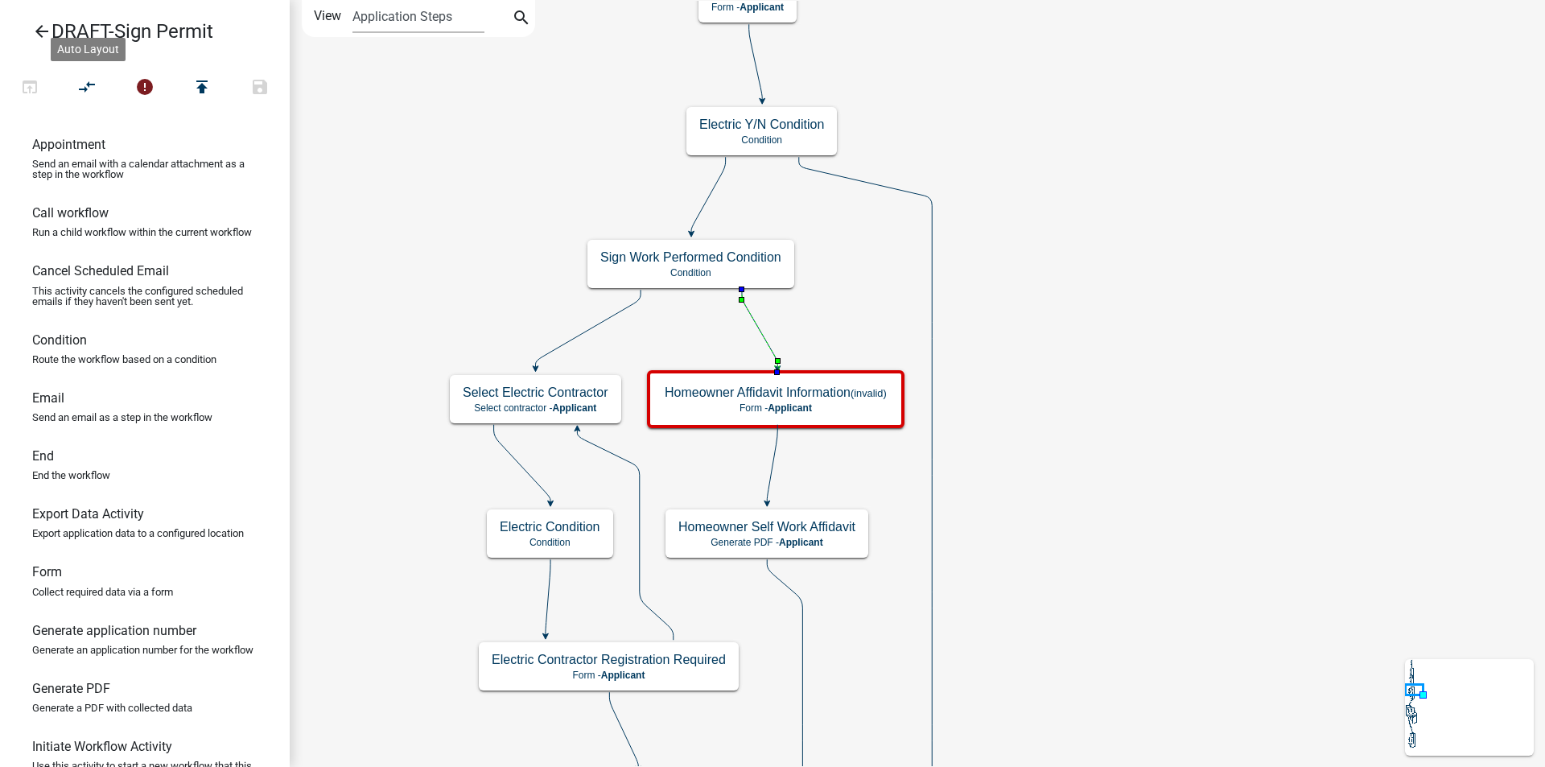
click at [86, 92] on icon "compare_arrows" at bounding box center [87, 88] width 19 height 23
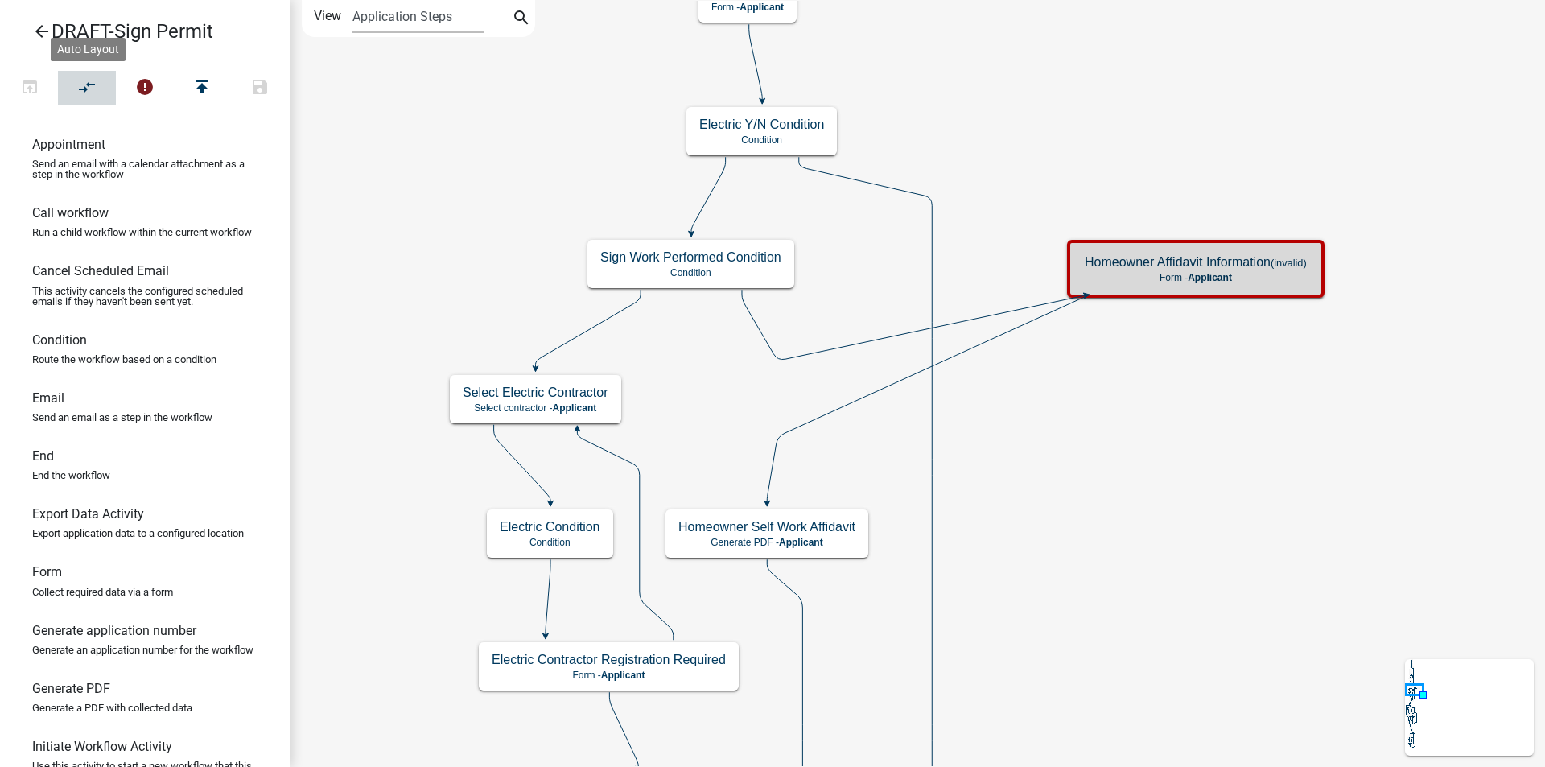
click at [79, 91] on icon "compare_arrows" at bounding box center [87, 88] width 19 height 23
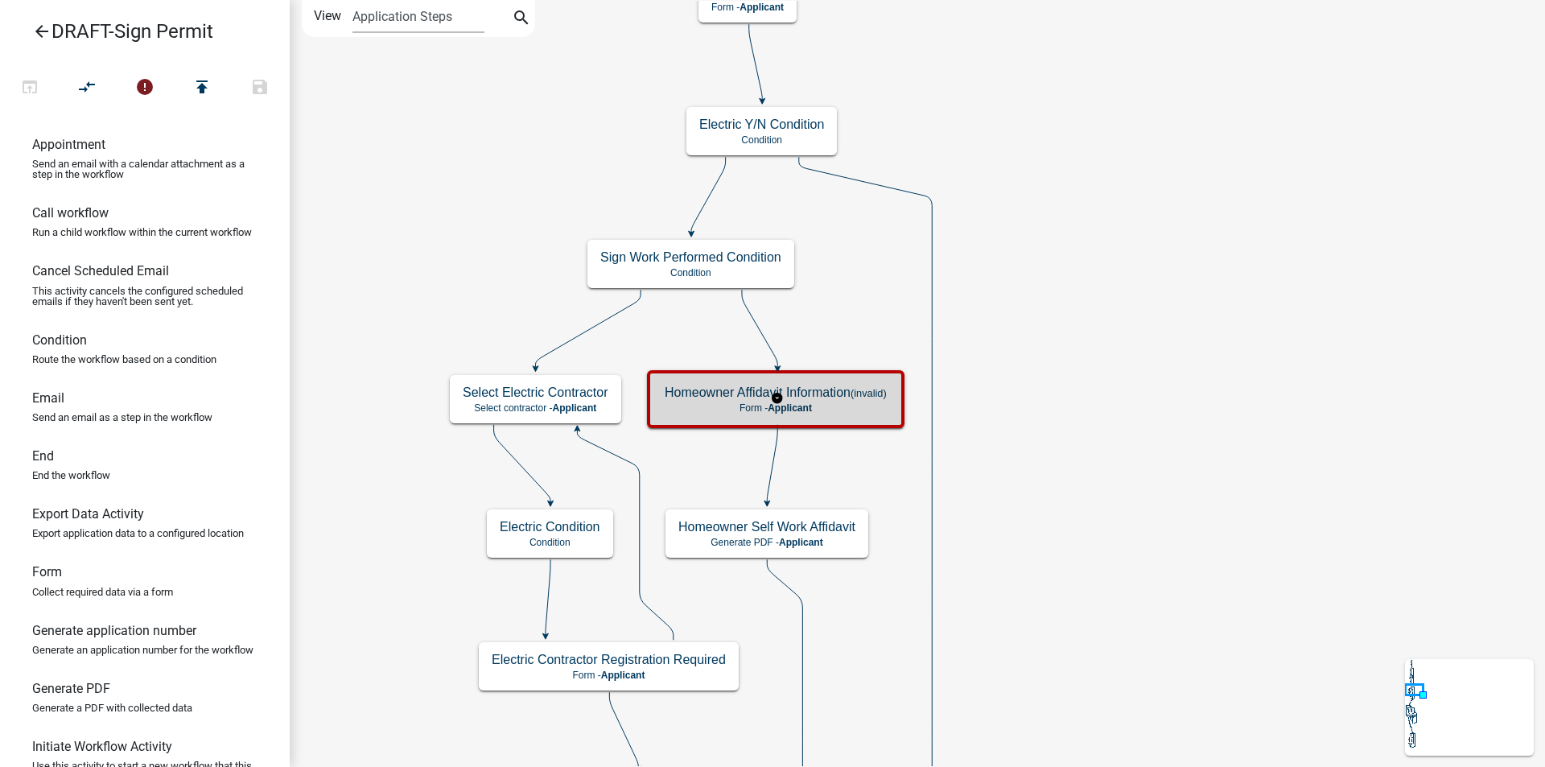
click at [671, 402] on p "Form - Applicant" at bounding box center [775, 407] width 222 height 11
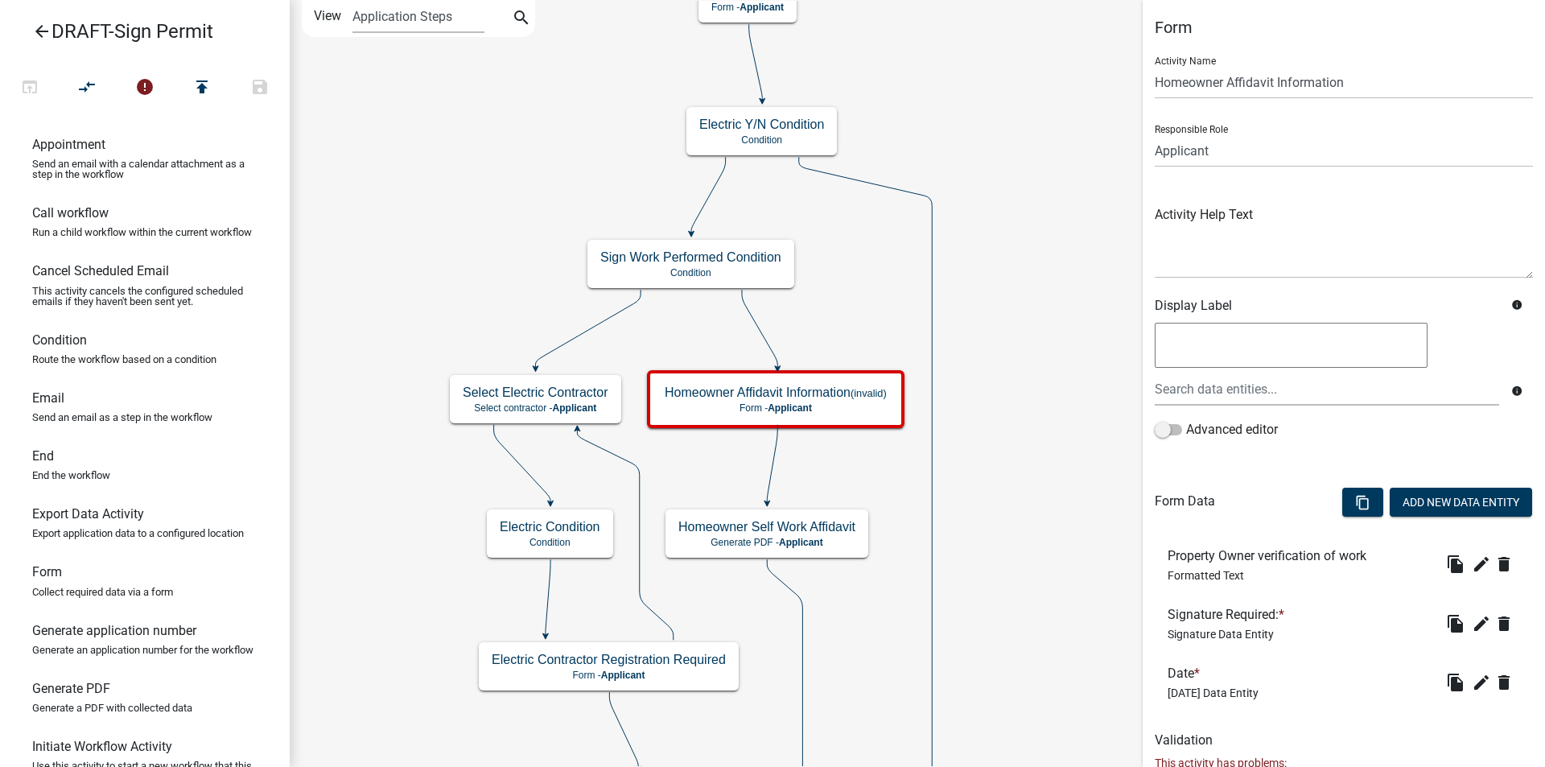
scroll to position [101, 0]
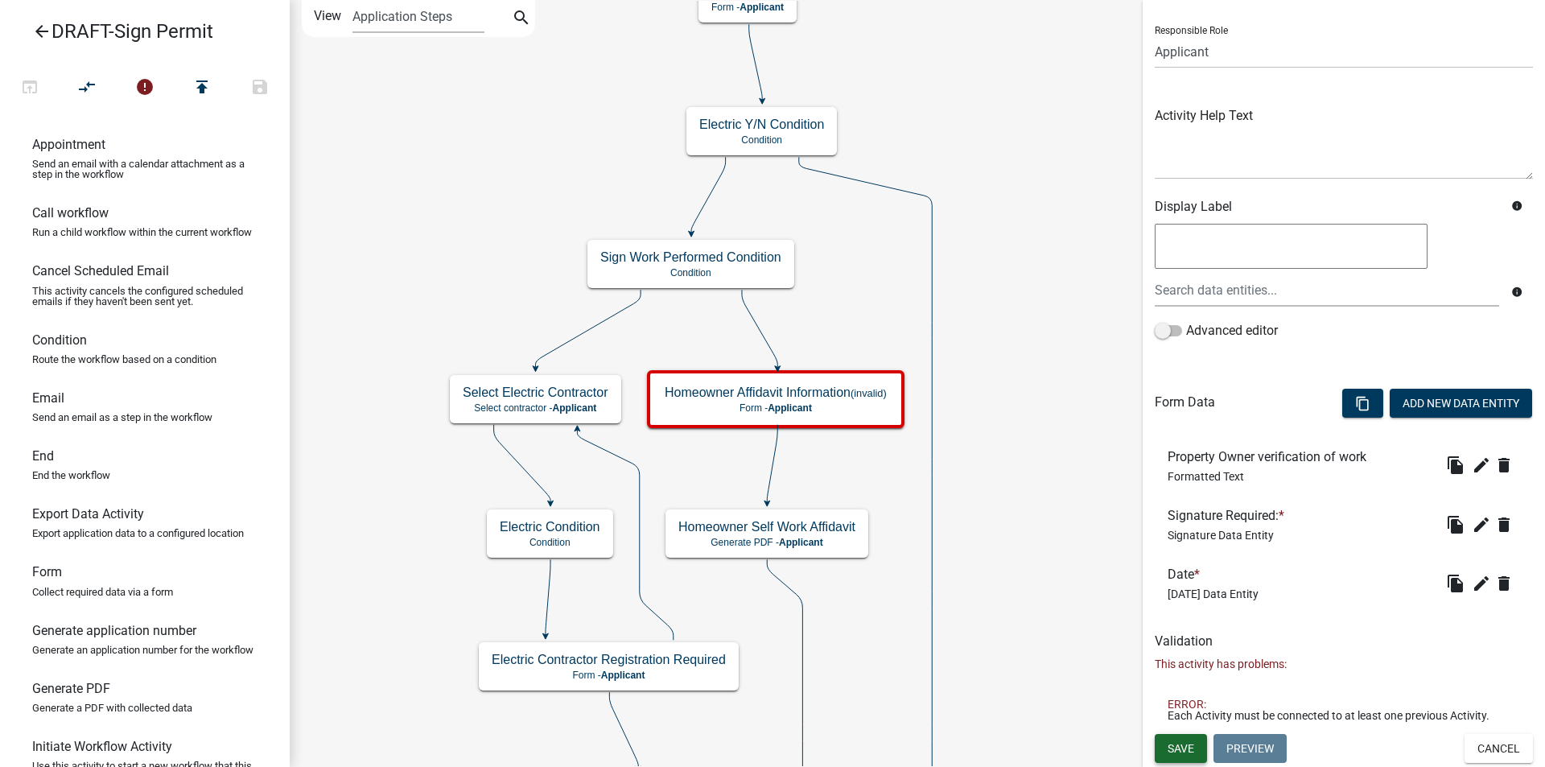
click at [1184, 741] on span "Save" at bounding box center [1180, 747] width 27 height 13
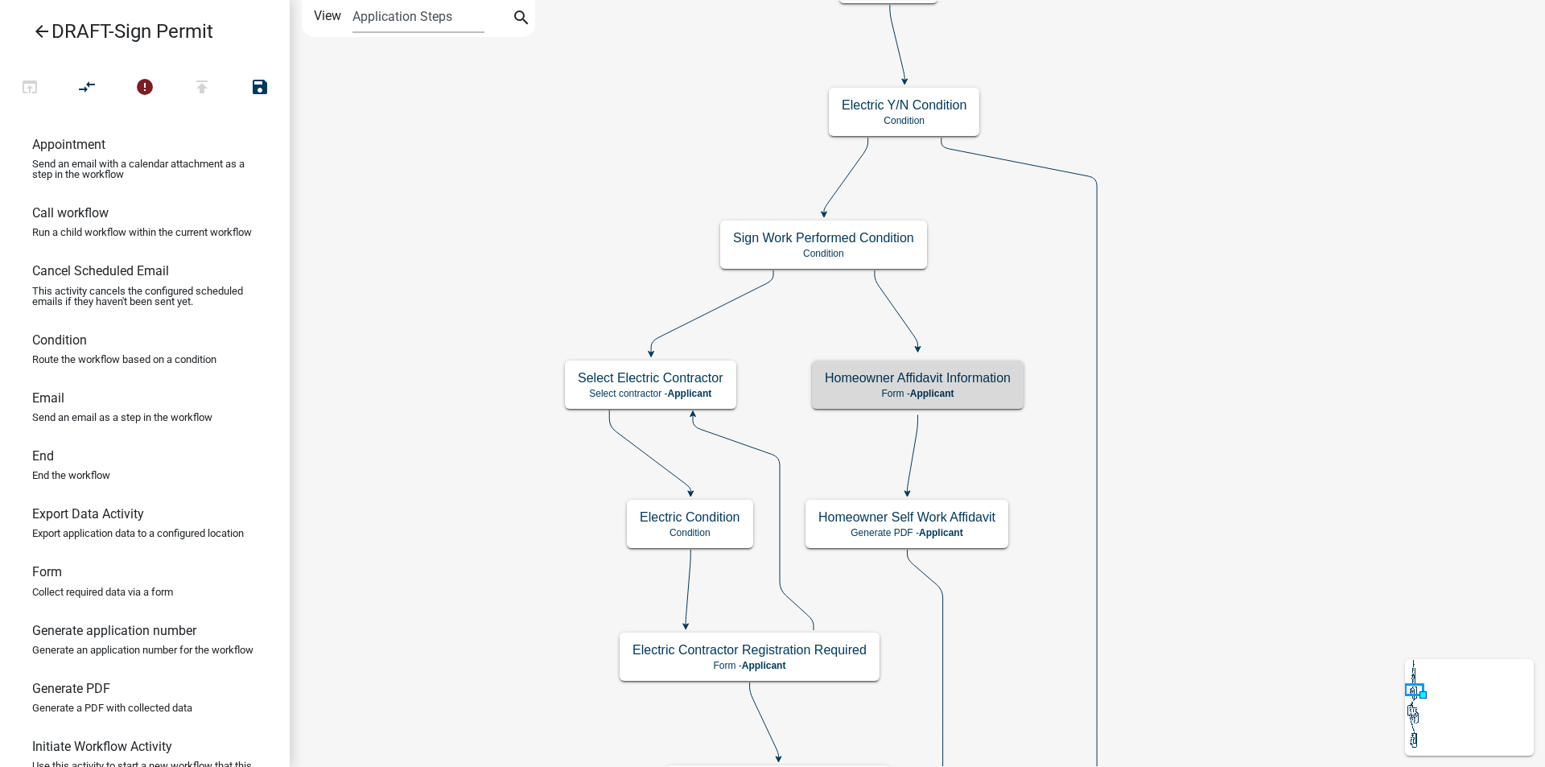
scroll to position [0, 0]
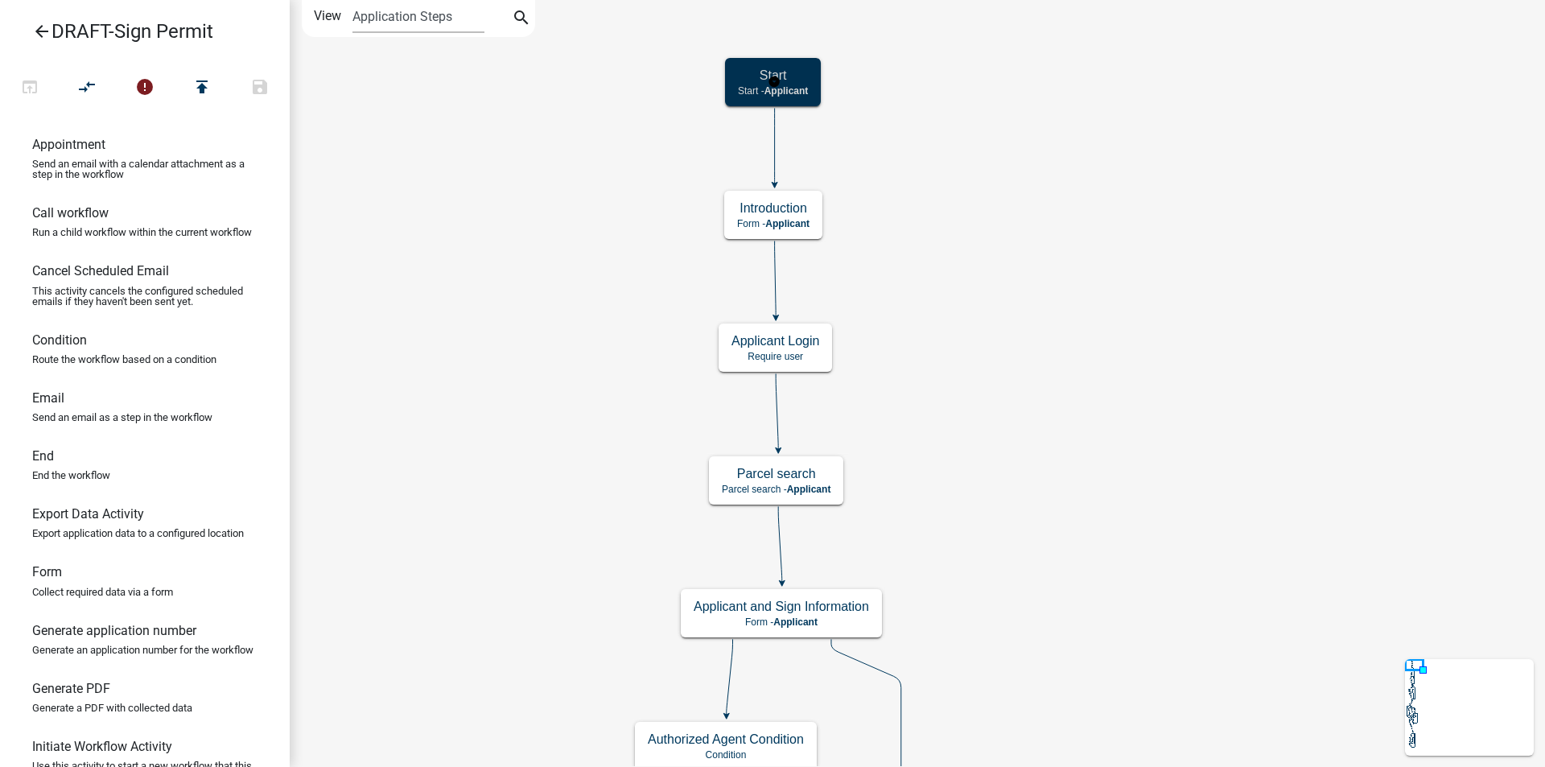
click at [798, 88] on span "Applicant" at bounding box center [786, 90] width 44 height 11
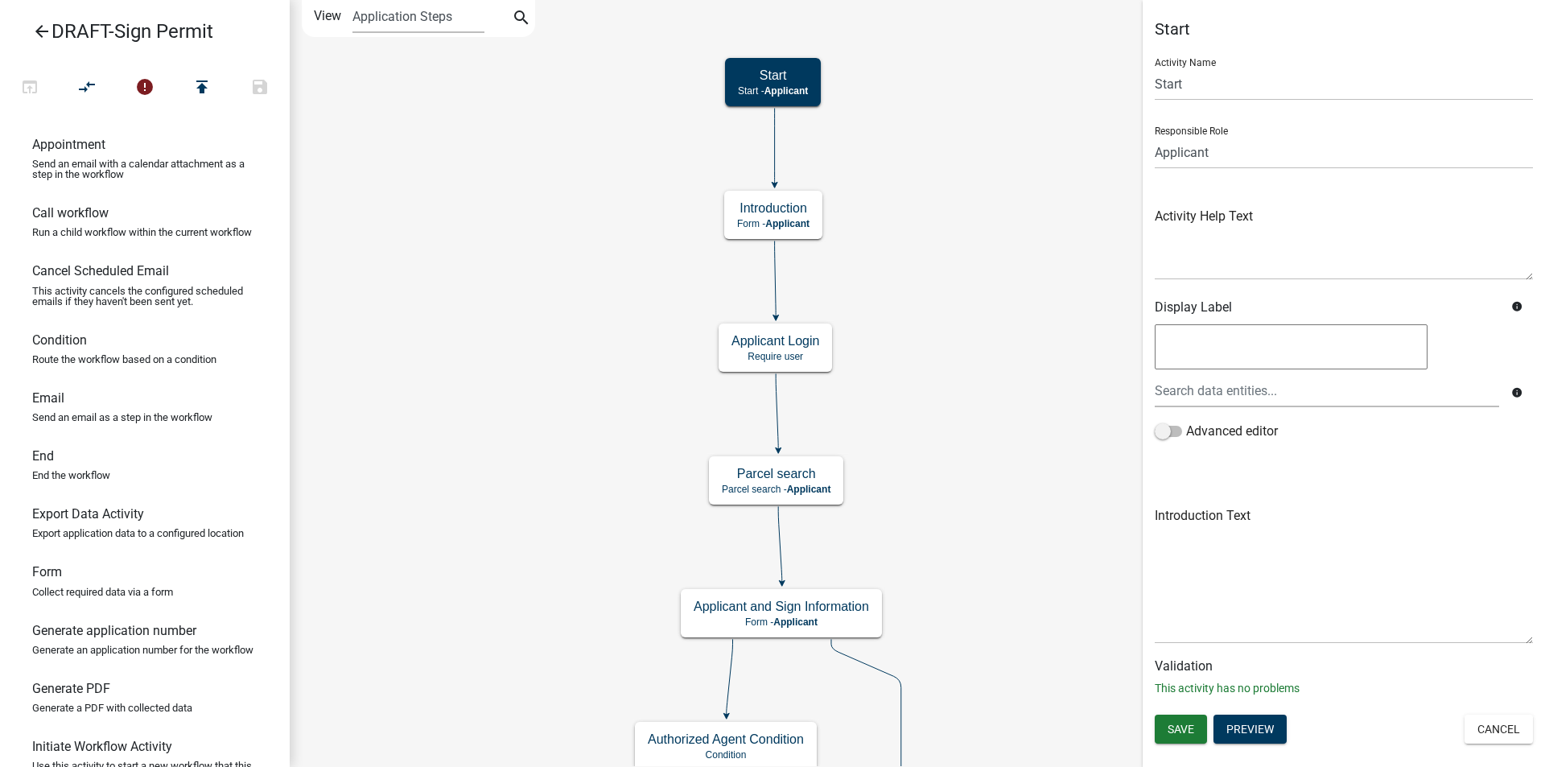
click at [1485, 731] on button "Cancel" at bounding box center [1498, 728] width 68 height 29
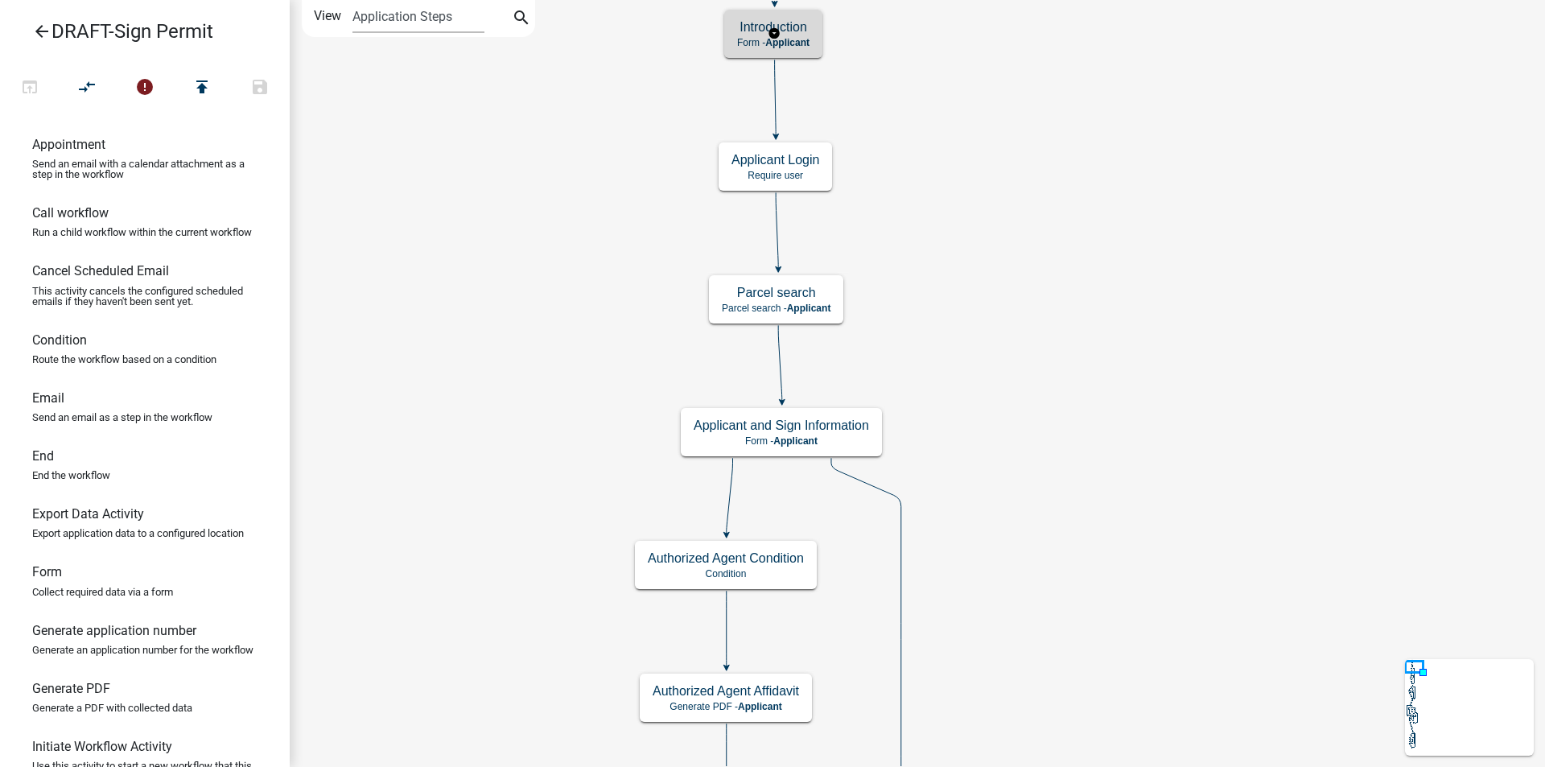
click at [793, 48] on div "Introduction Form - Applicant" at bounding box center [773, 34] width 98 height 48
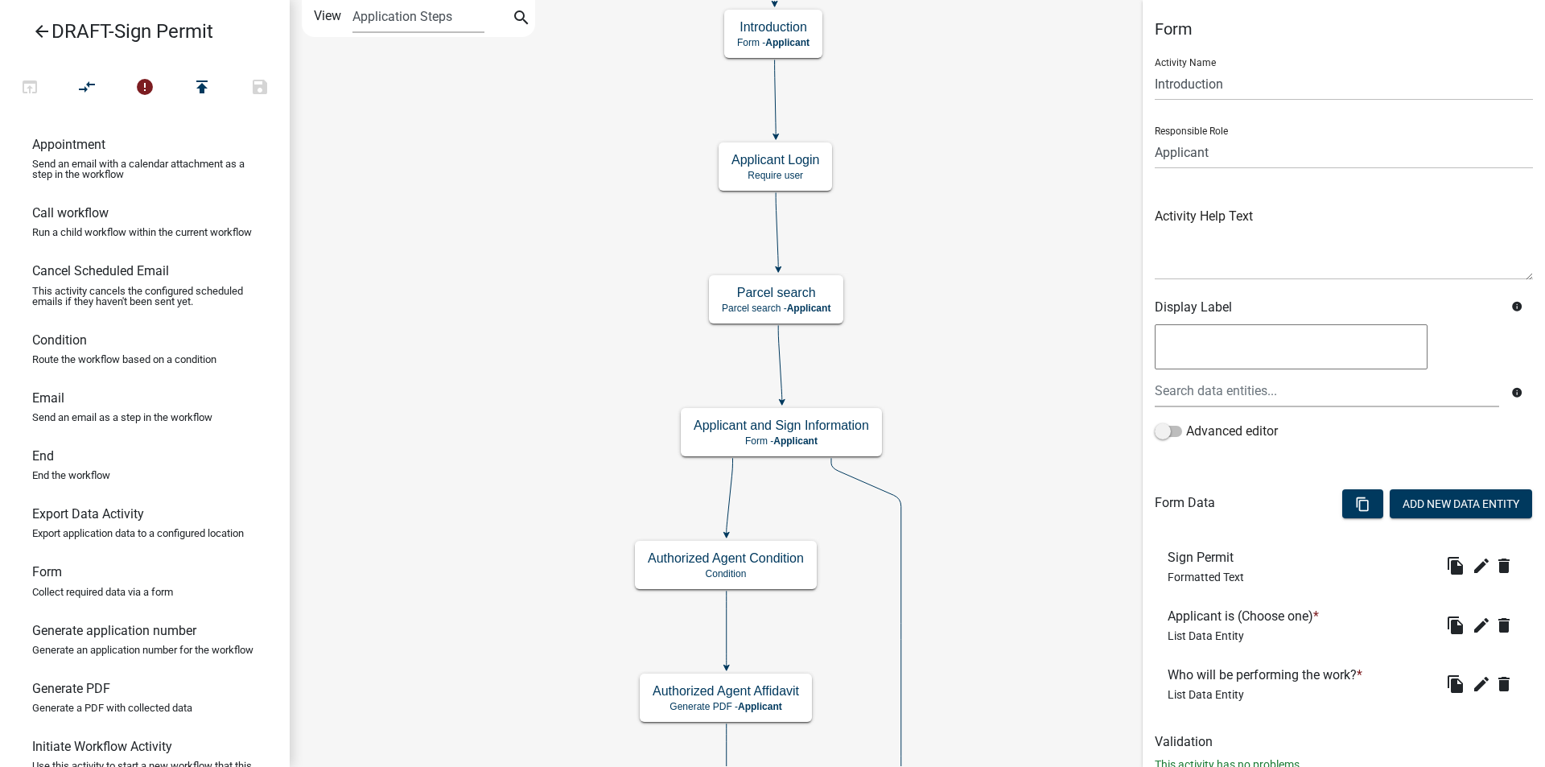
scroll to position [52, 0]
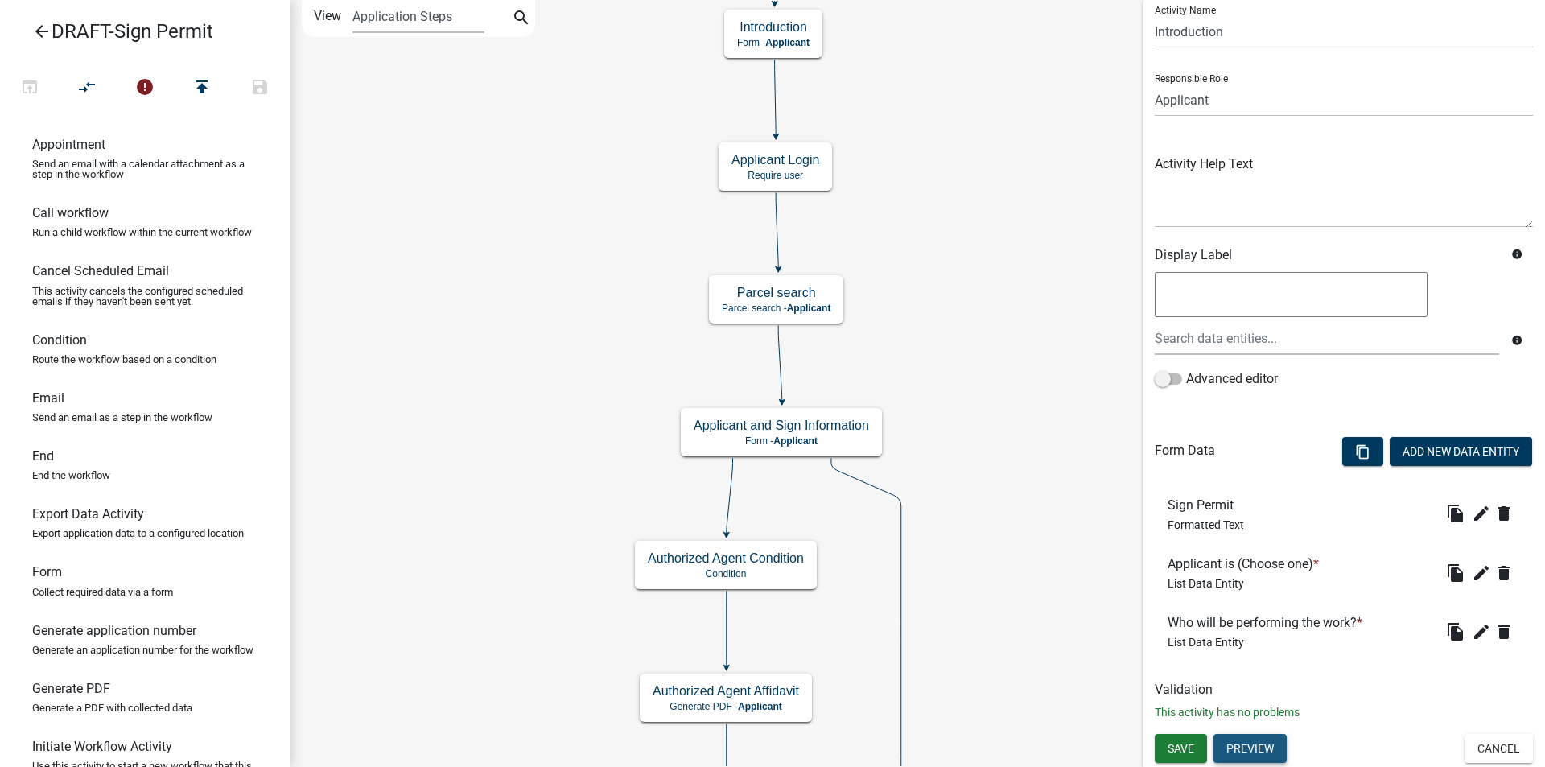
click at [1265, 743] on button "Preview" at bounding box center [1249, 748] width 73 height 29
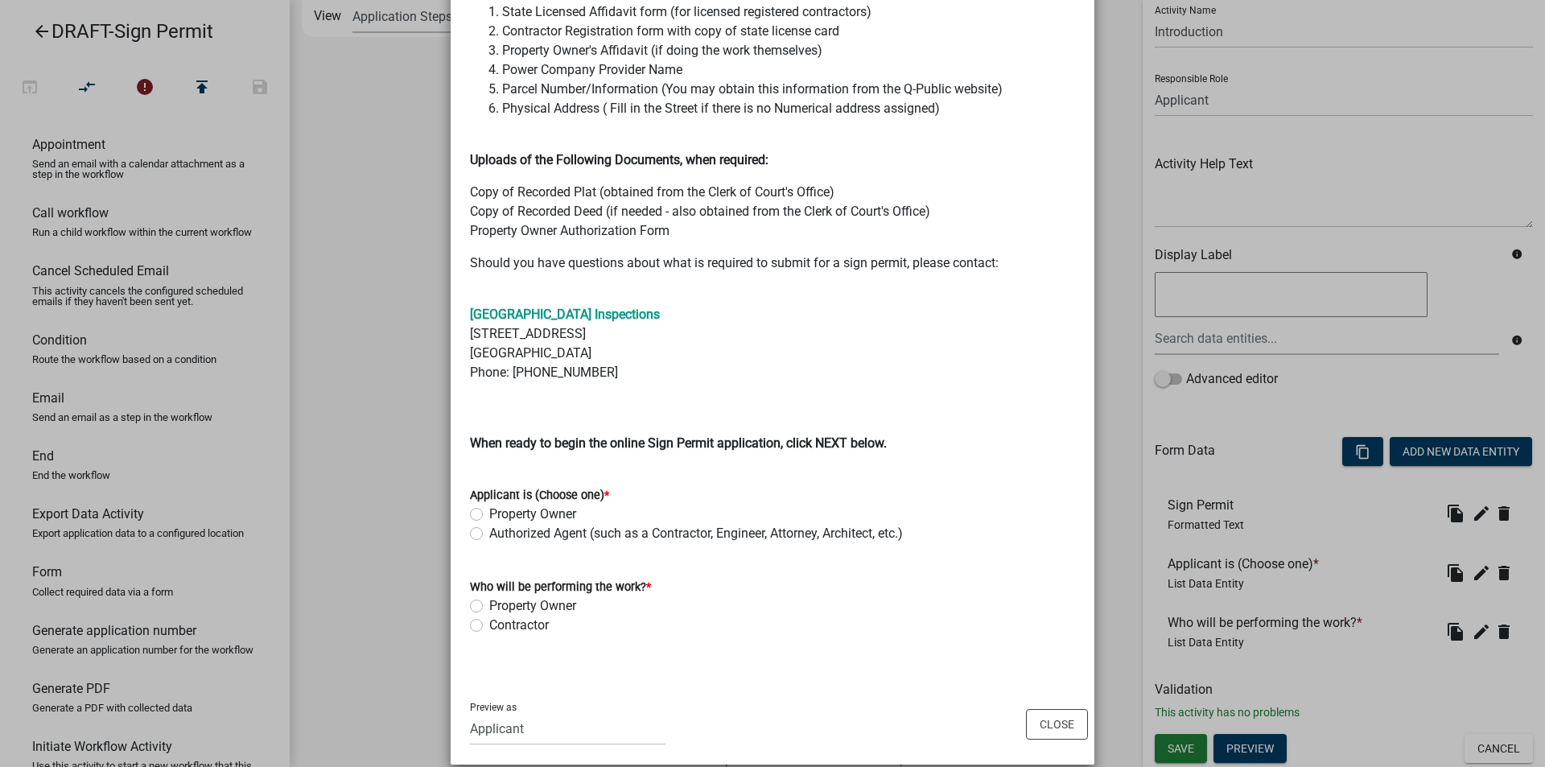
scroll to position [270, 0]
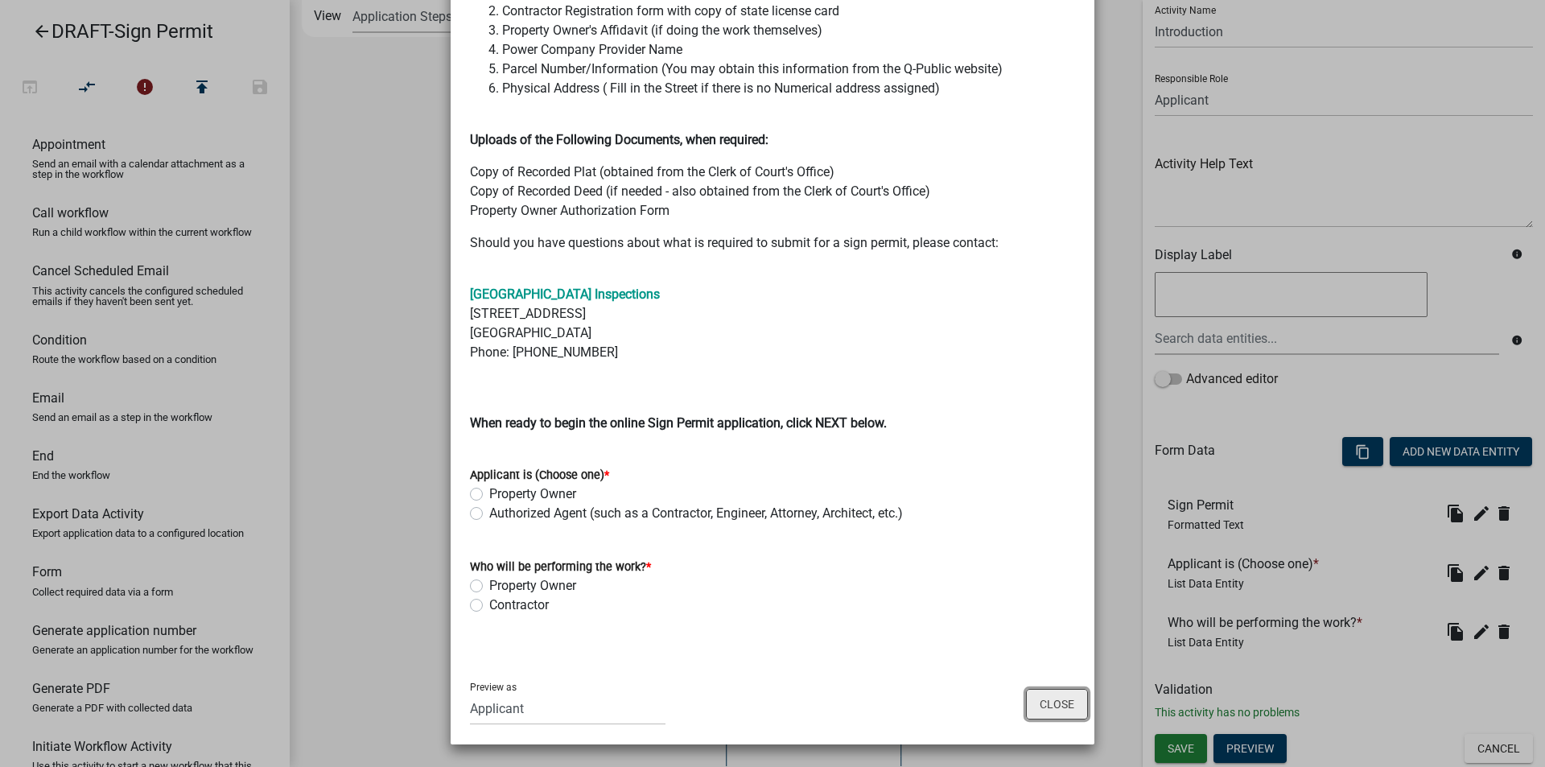
click at [1051, 702] on button "Close" at bounding box center [1057, 704] width 62 height 31
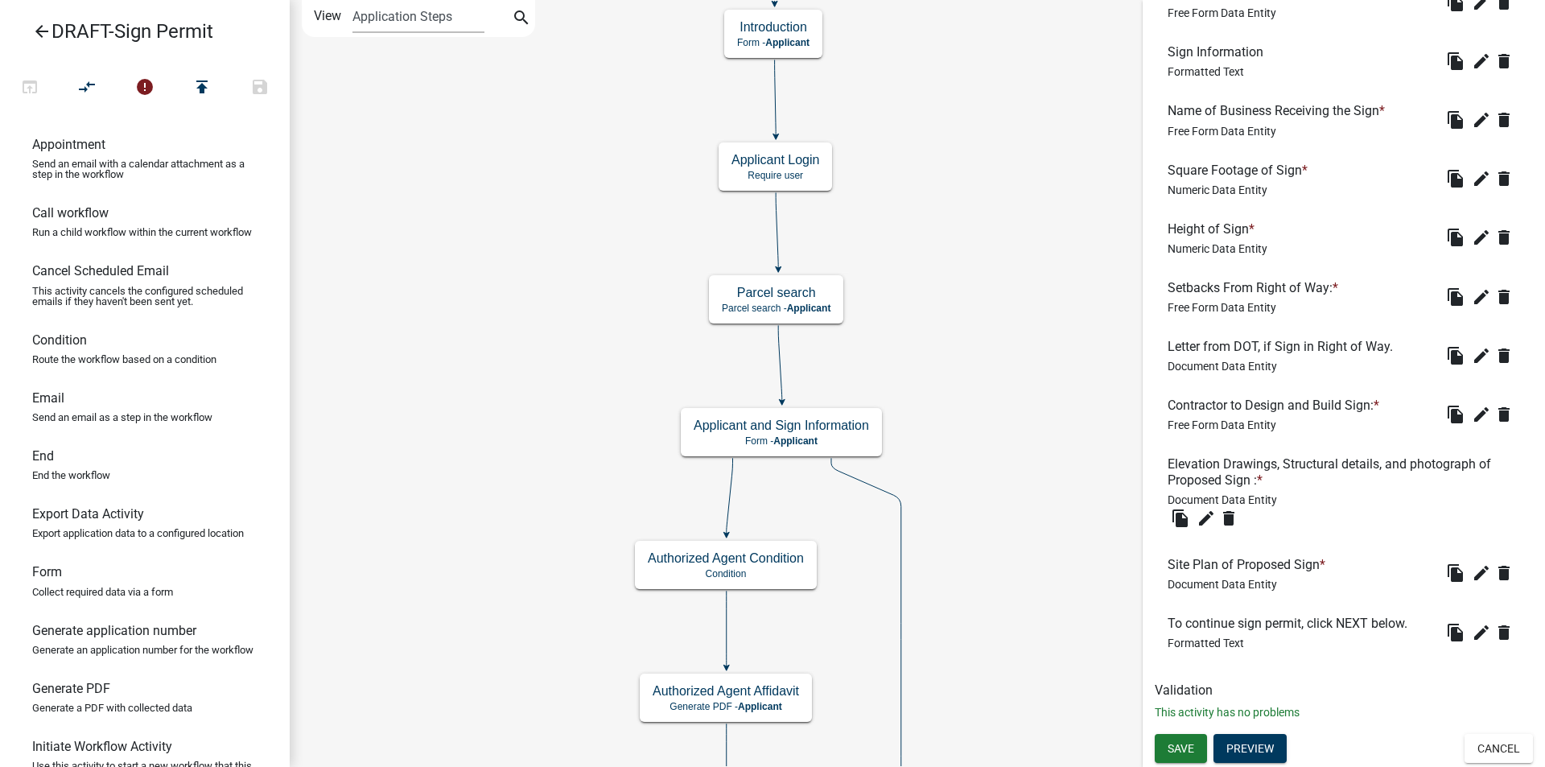
scroll to position [1632, 0]
click at [1255, 742] on button "Preview" at bounding box center [1249, 748] width 73 height 29
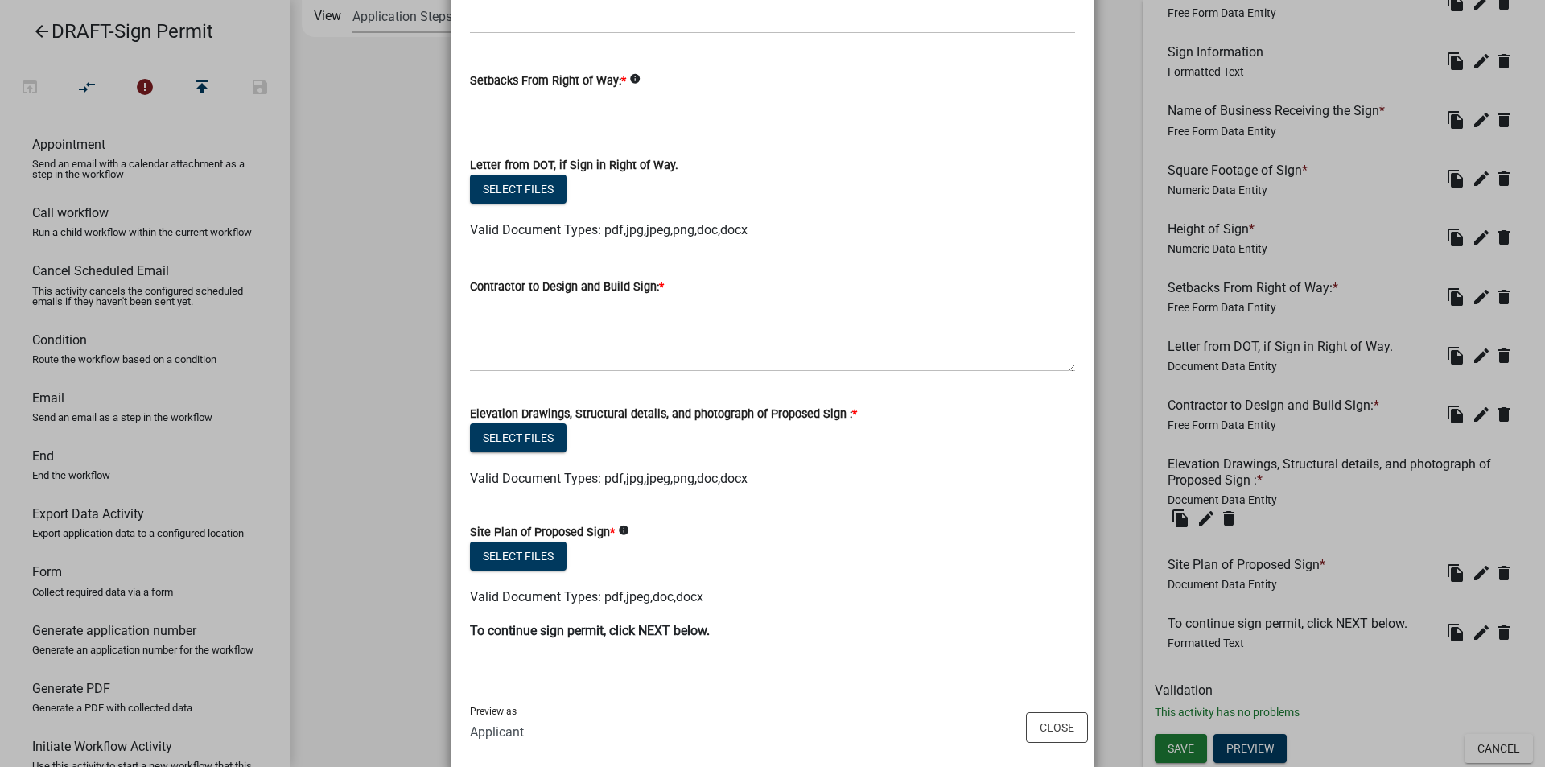
scroll to position [2006, 0]
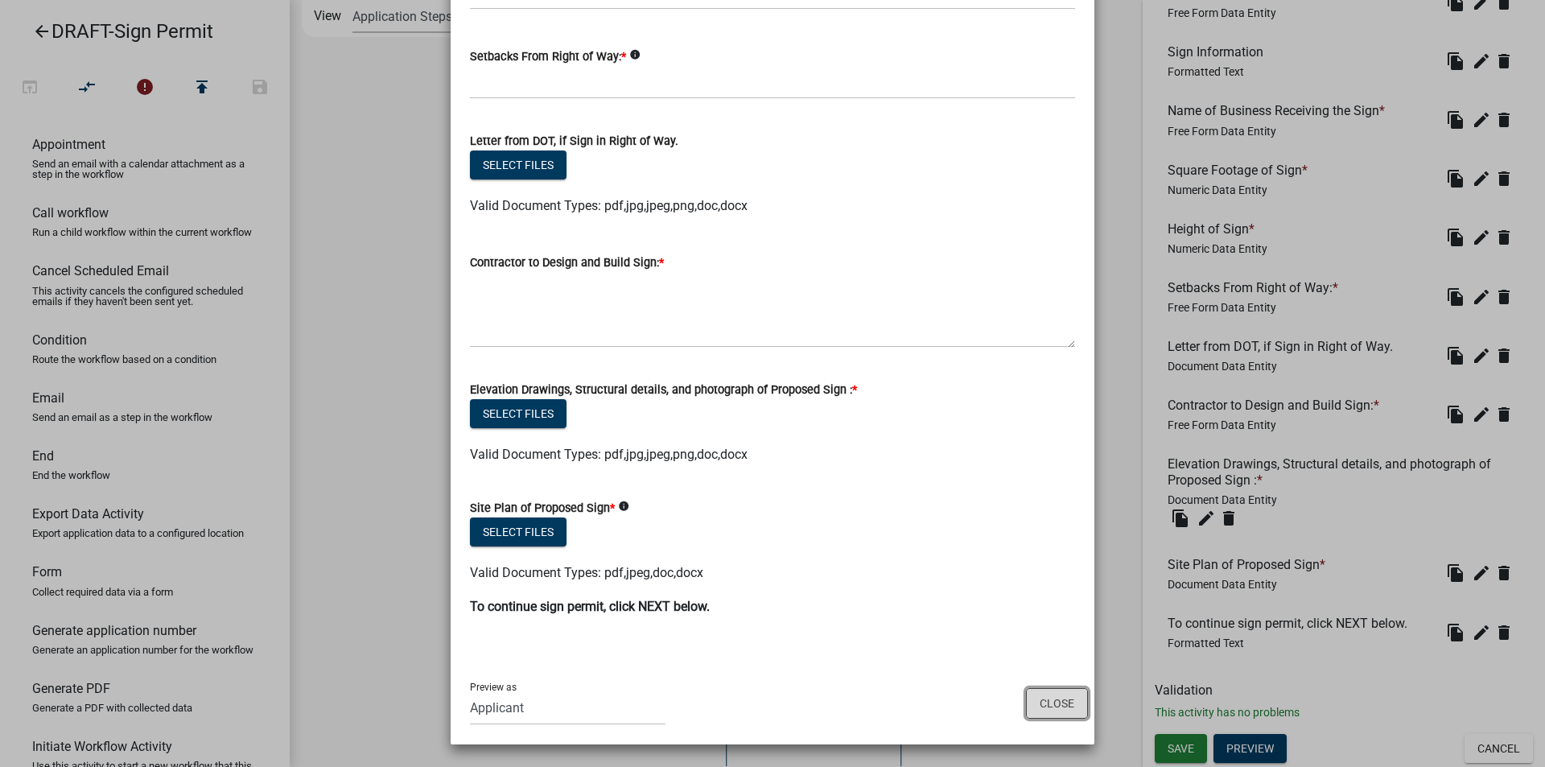
drag, startPoint x: 1043, startPoint y: 726, endPoint x: 1042, endPoint y: 713, distance: 13.7
click at [1043, 720] on div "Preview as Applicant Code Enforcement Administrator Animal Control Building Cle…" at bounding box center [772, 703] width 644 height 81
click at [1042, 706] on button "Close" at bounding box center [1057, 703] width 62 height 31
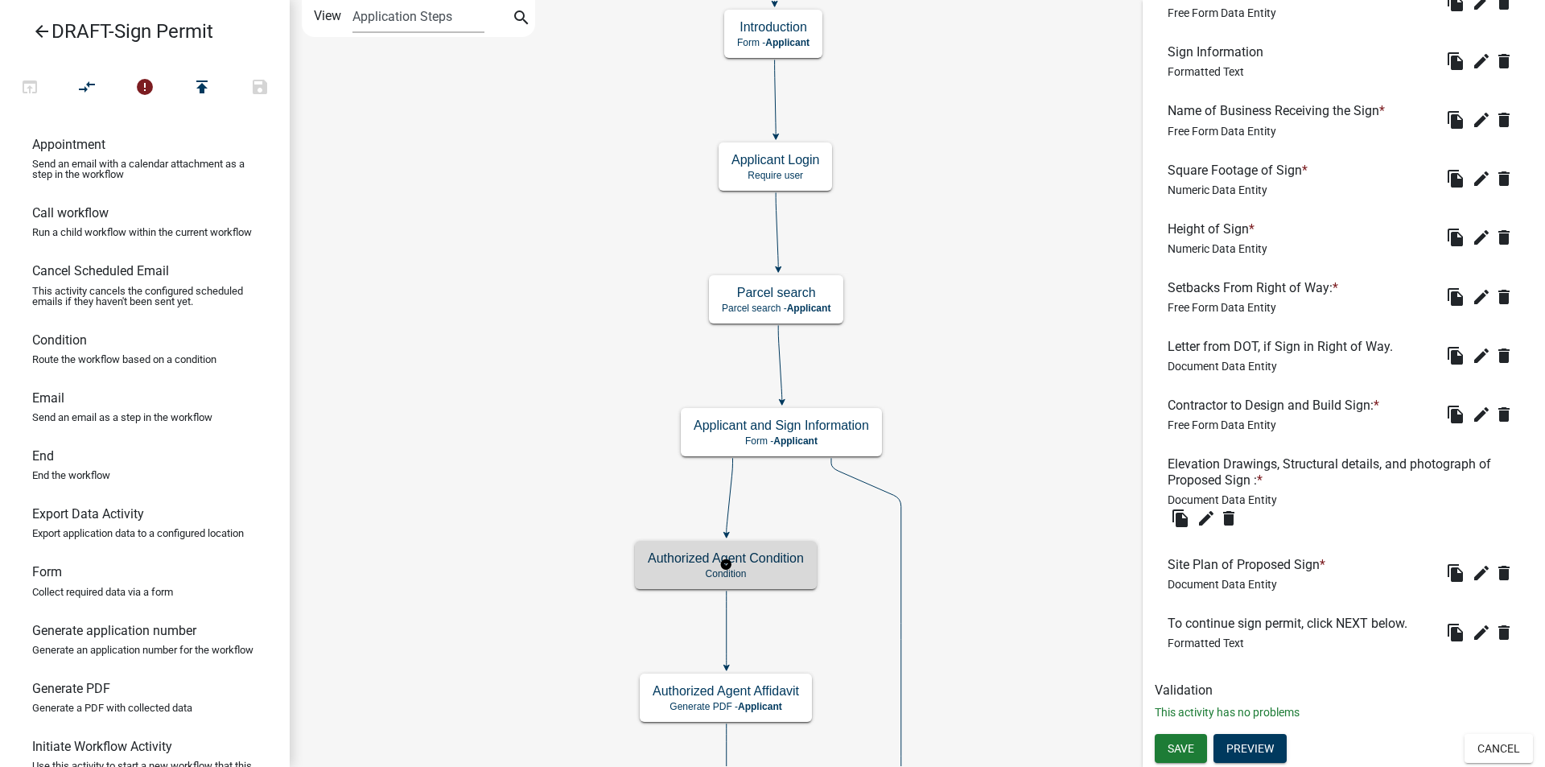
scroll to position [0, 0]
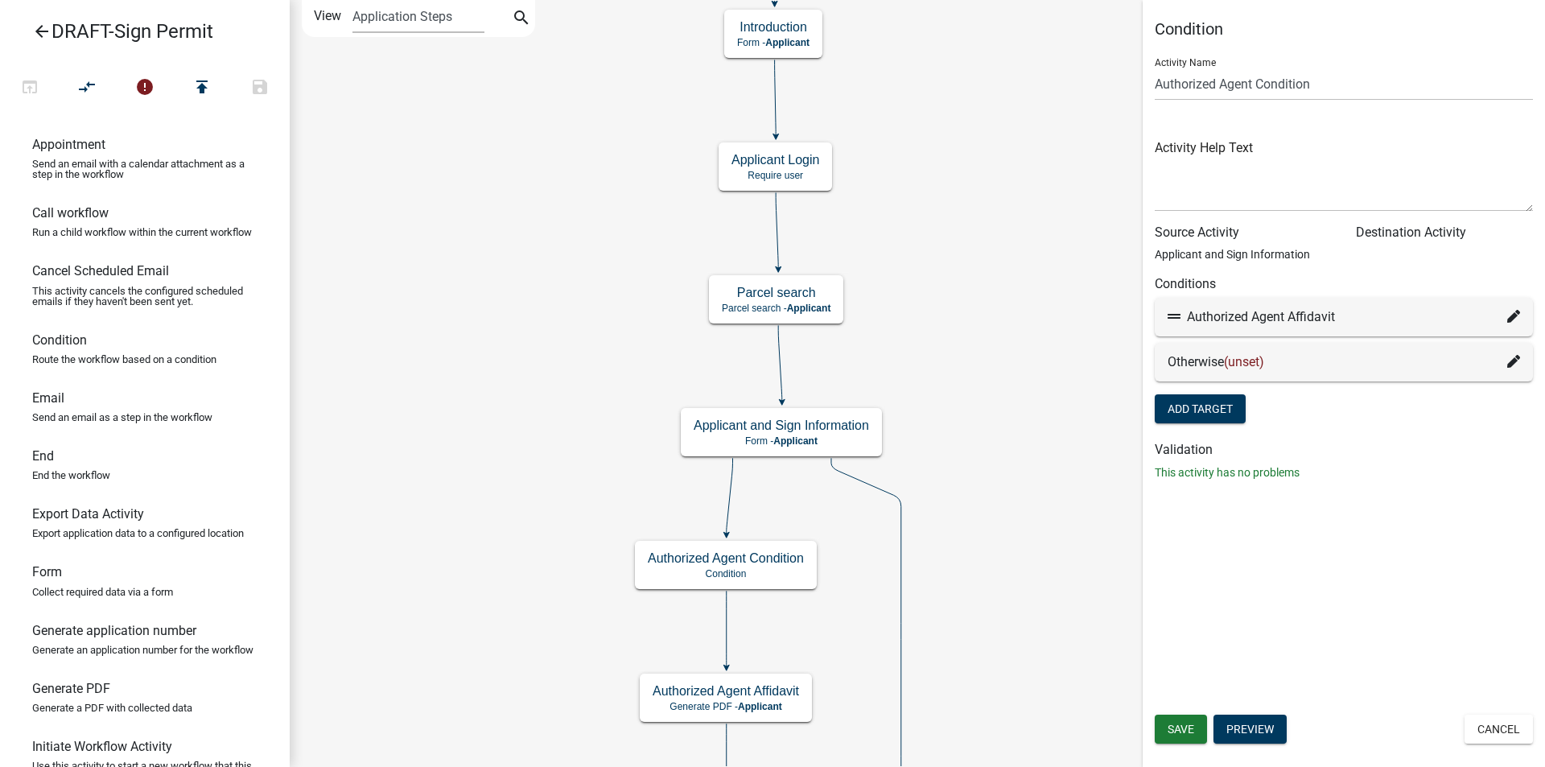
click at [1513, 315] on icon at bounding box center [1513, 316] width 13 height 13
select select "20: fb3e2e7b-a417-4095-80da-55df40d7766d"
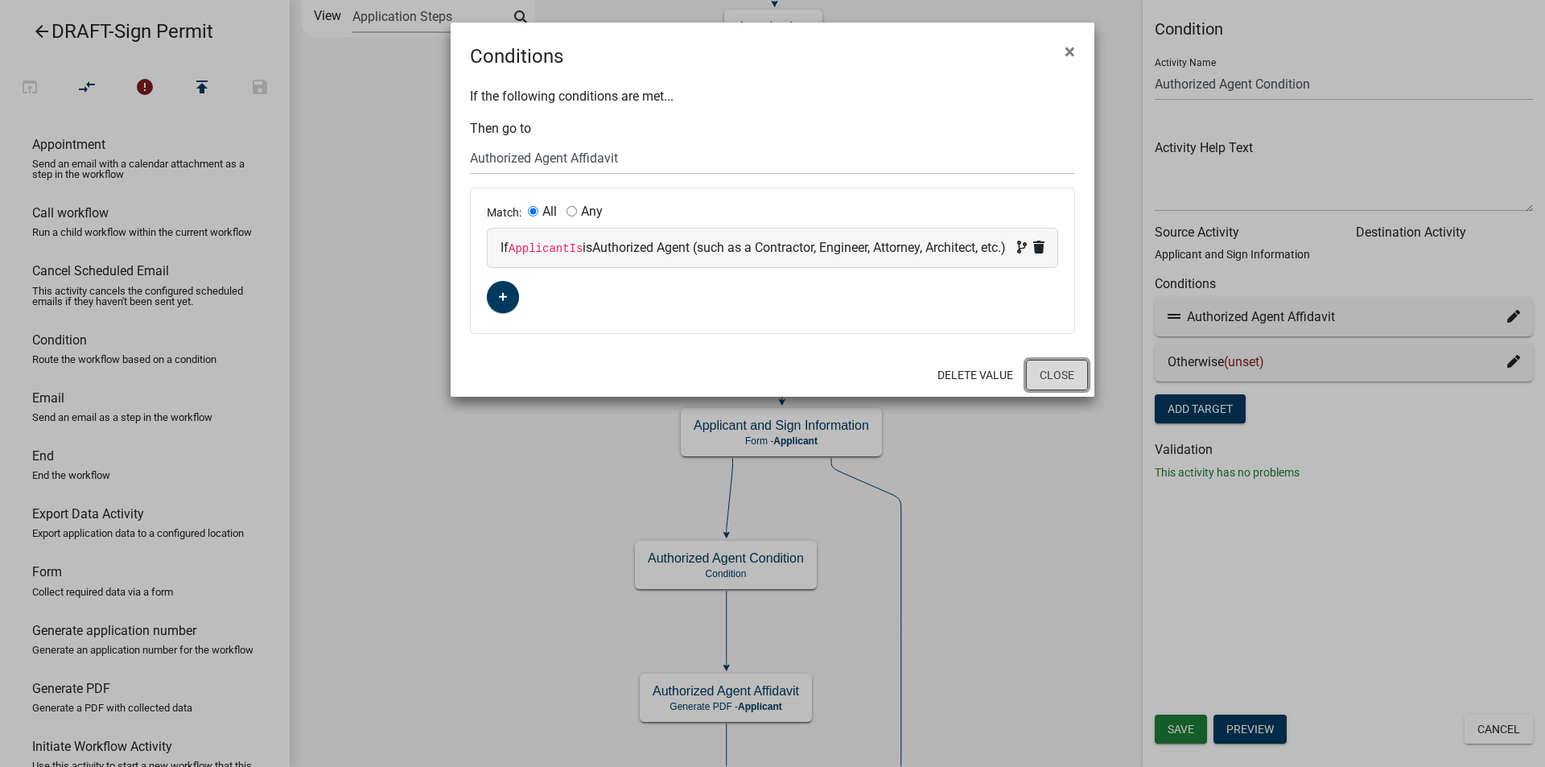
click at [1067, 390] on button "Close" at bounding box center [1057, 375] width 62 height 31
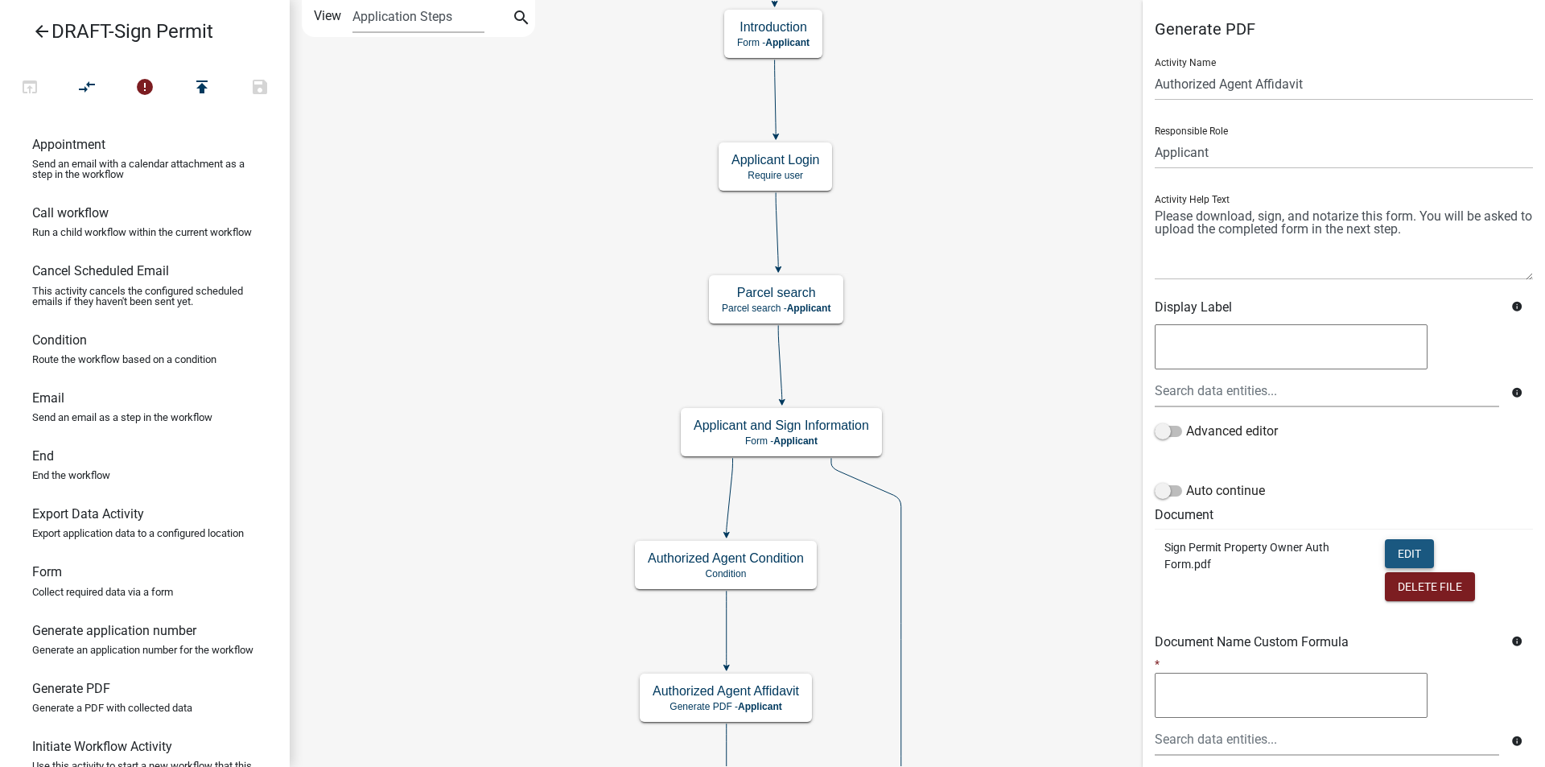
click at [1400, 558] on button "Edit" at bounding box center [1408, 553] width 49 height 29
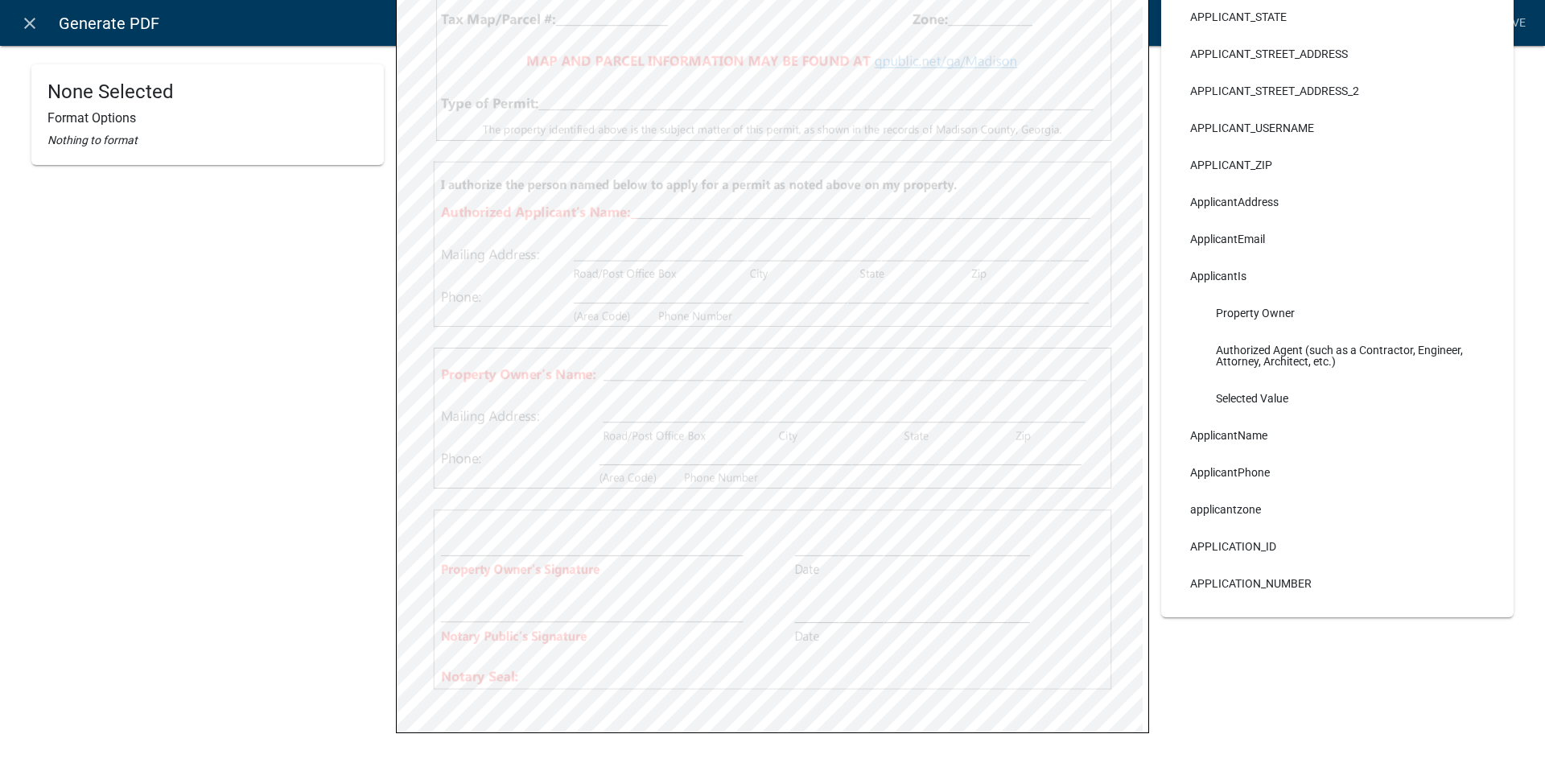
scroll to position [497, 0]
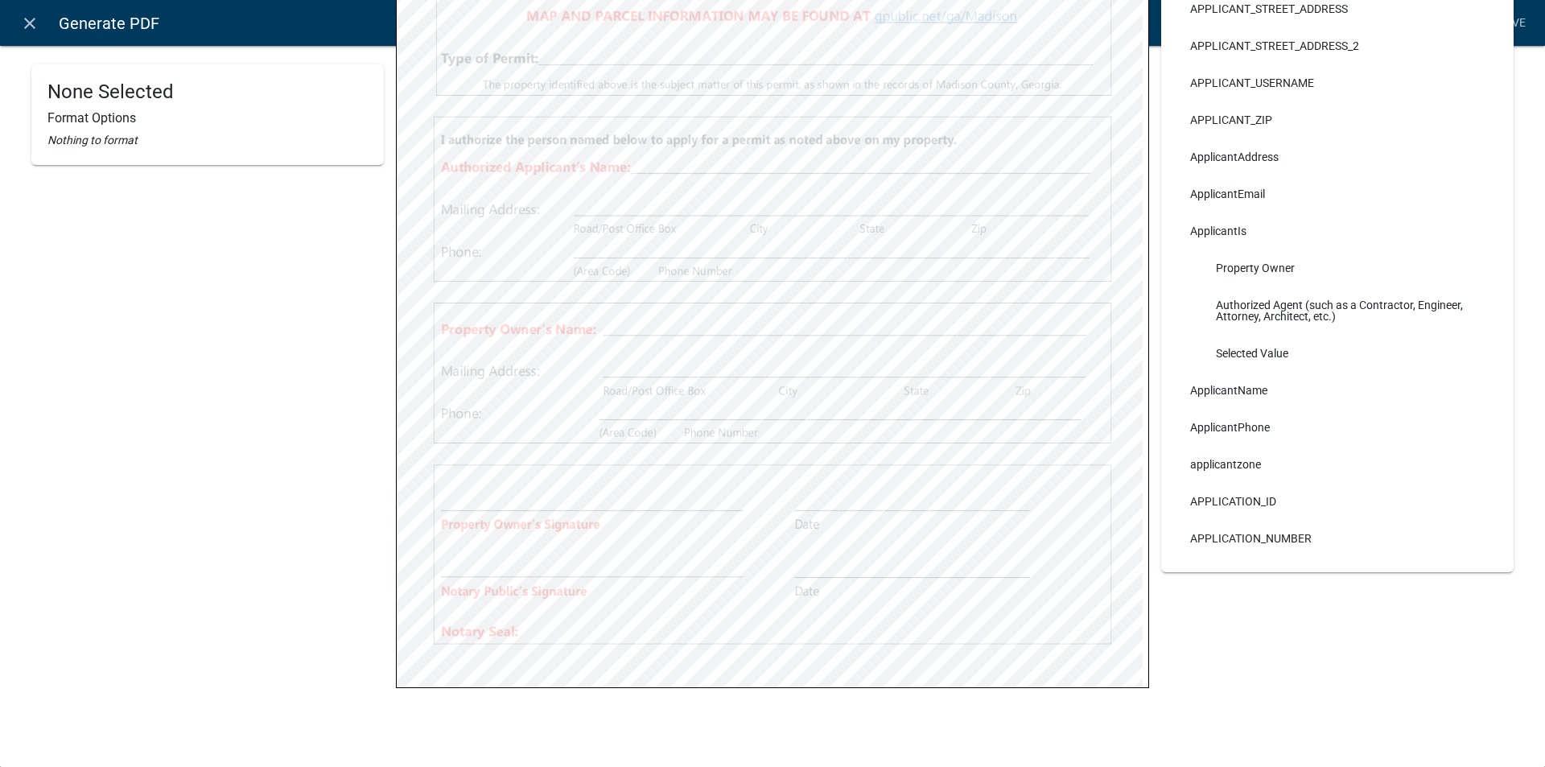
drag, startPoint x: 1520, startPoint y: 502, endPoint x: 1532, endPoint y: 409, distance: 94.0
click at [1532, 409] on div "None Selected Format Options Nothing to format Sign Permit Property Owner Auth …" at bounding box center [772, 137] width 1545 height 1230
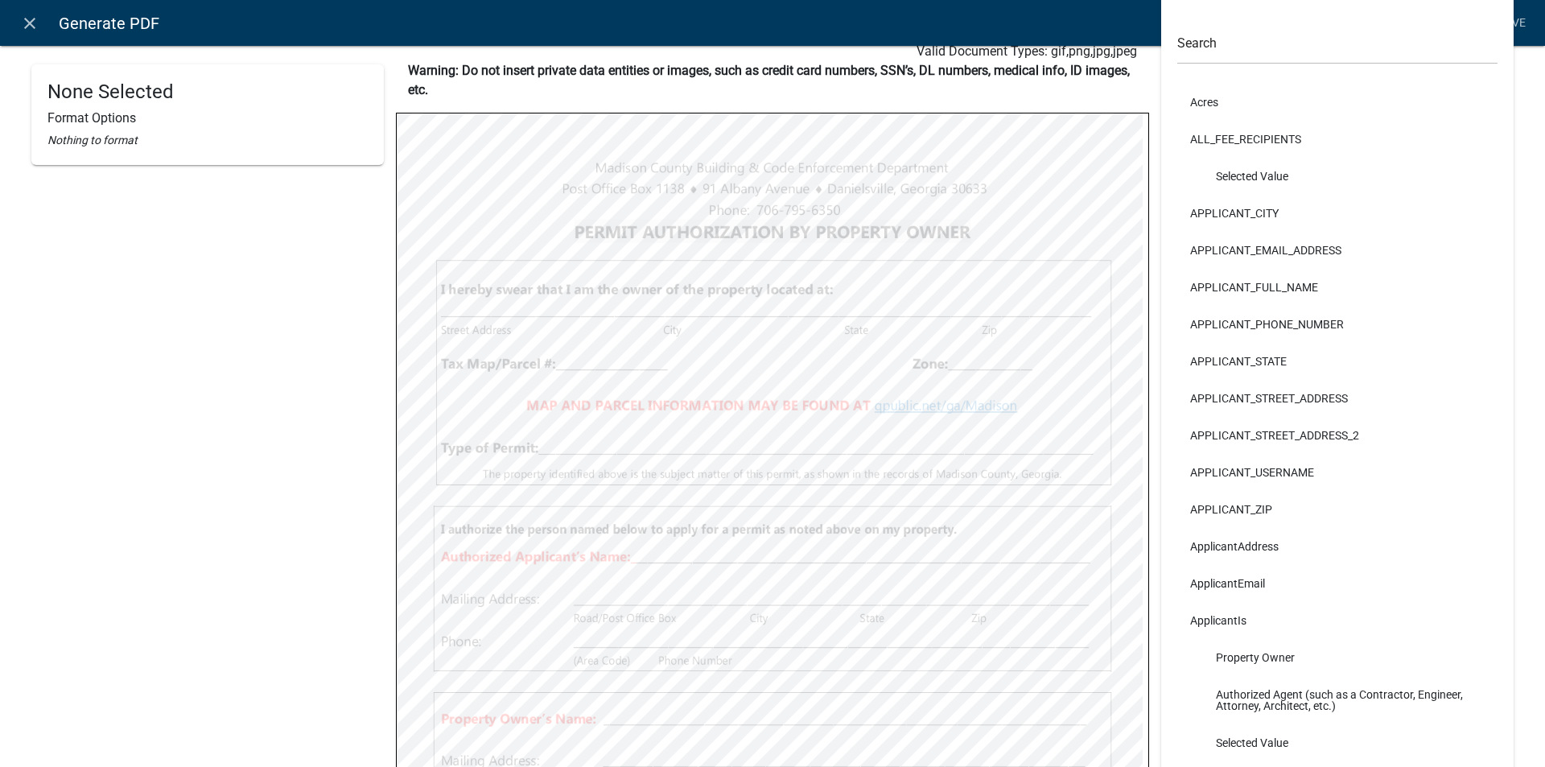
scroll to position [106, 0]
click at [319, 187] on div "None Selected Format Options Nothing to format" at bounding box center [207, 460] width 352 height 1005
click at [22, 15] on icon "close" at bounding box center [29, 23] width 19 height 19
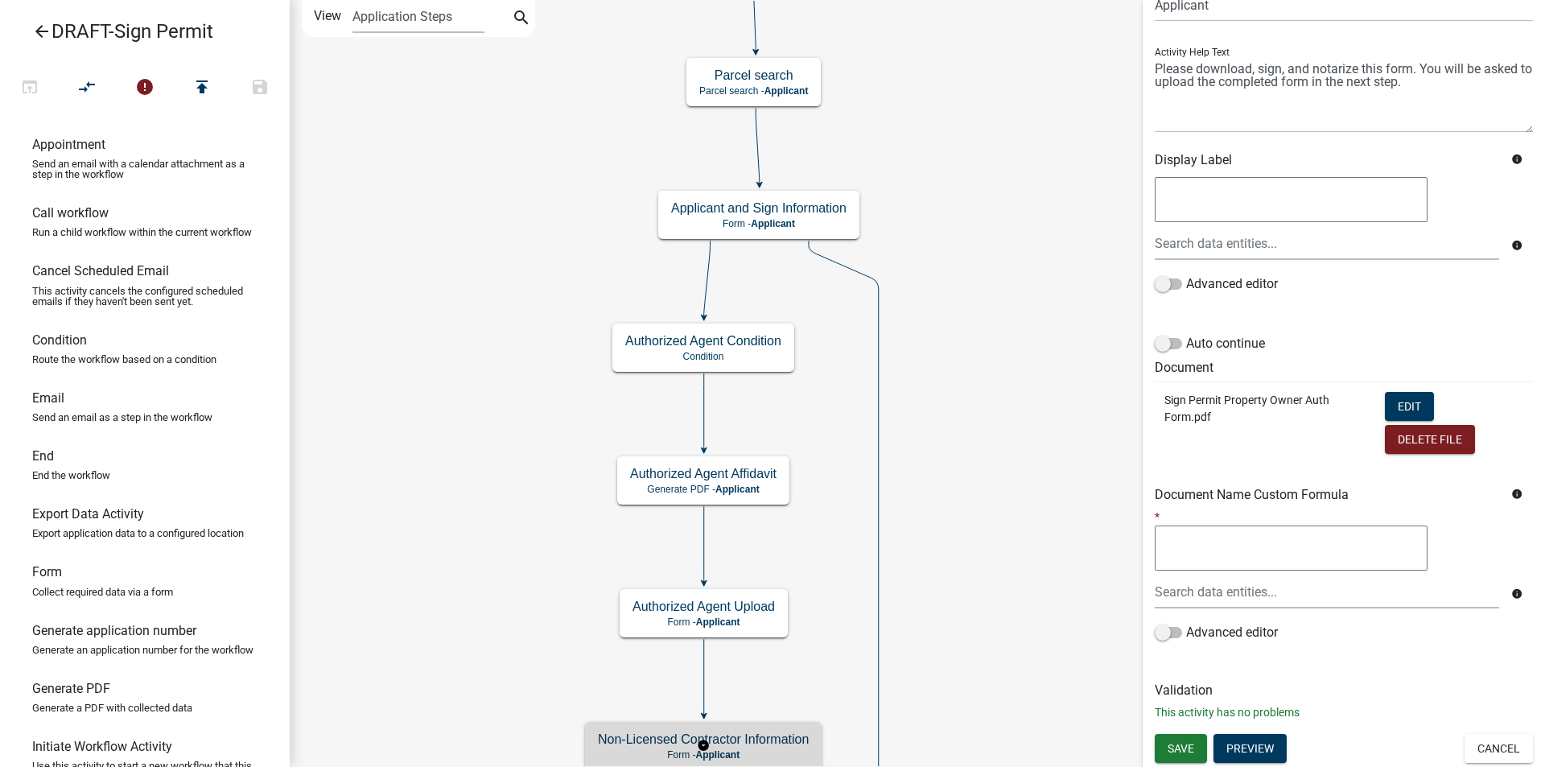
scroll to position [0, 0]
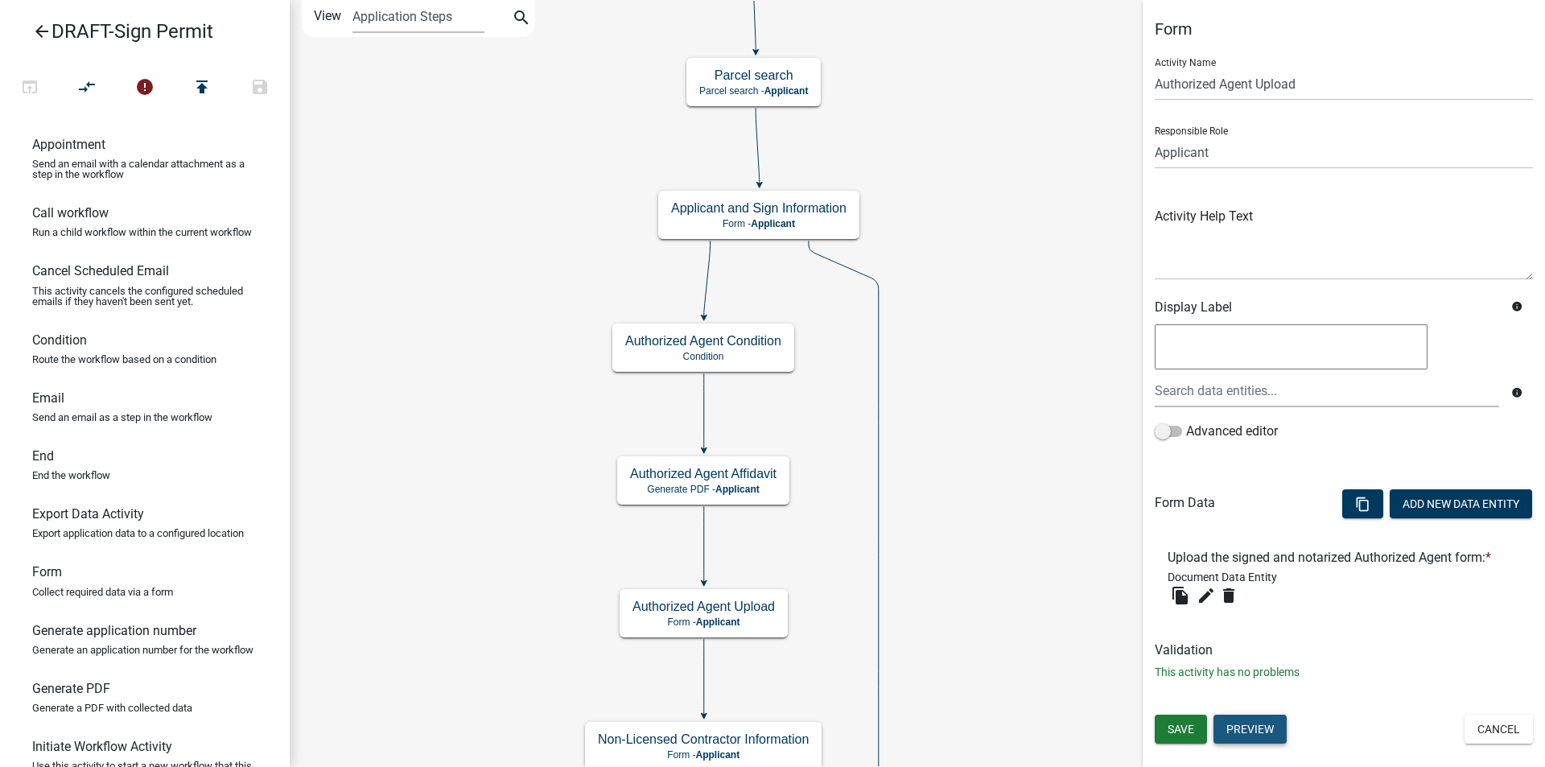
click at [1273, 717] on button "Preview" at bounding box center [1249, 728] width 73 height 29
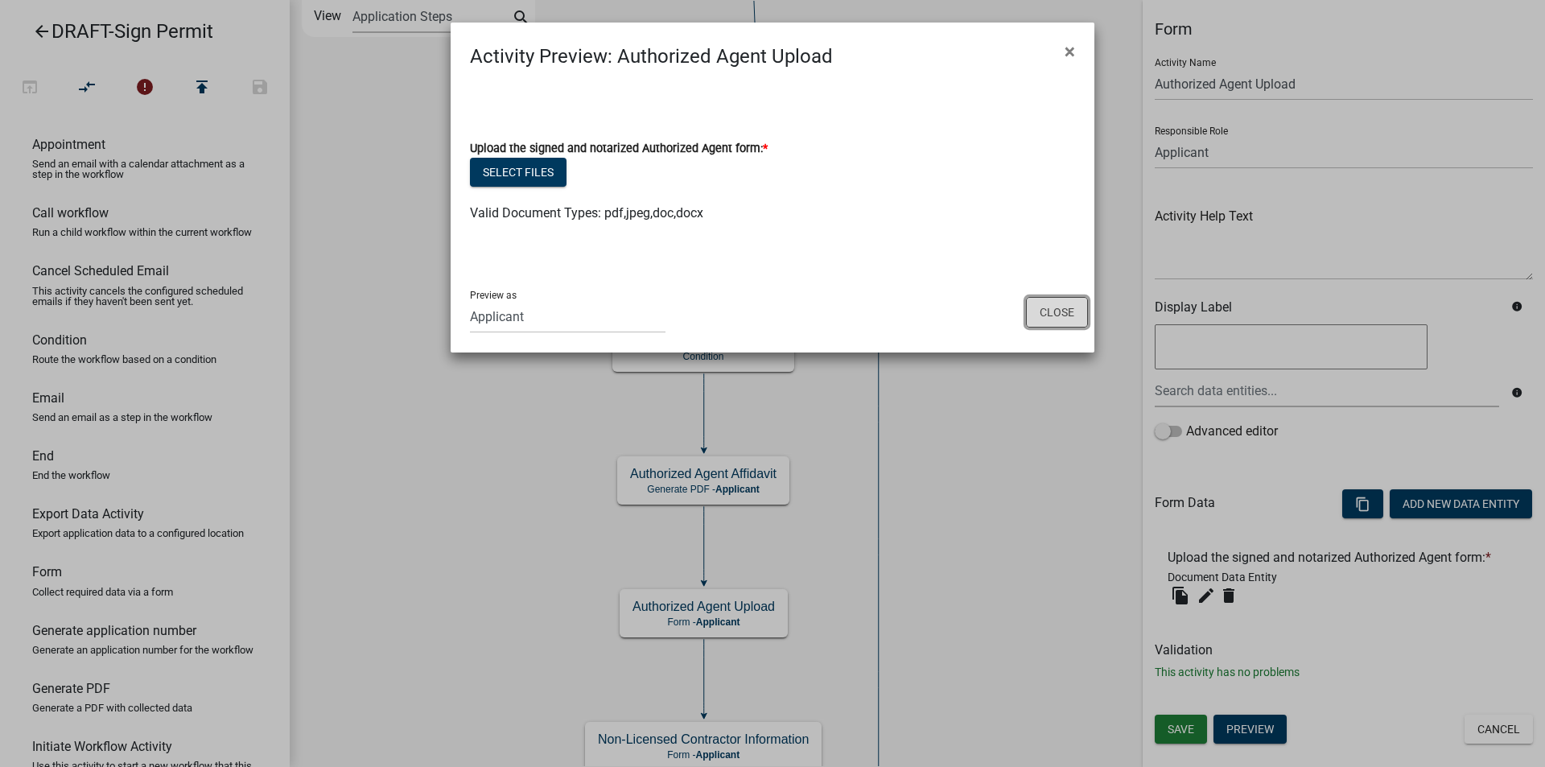
click at [1051, 320] on button "Close" at bounding box center [1057, 312] width 62 height 31
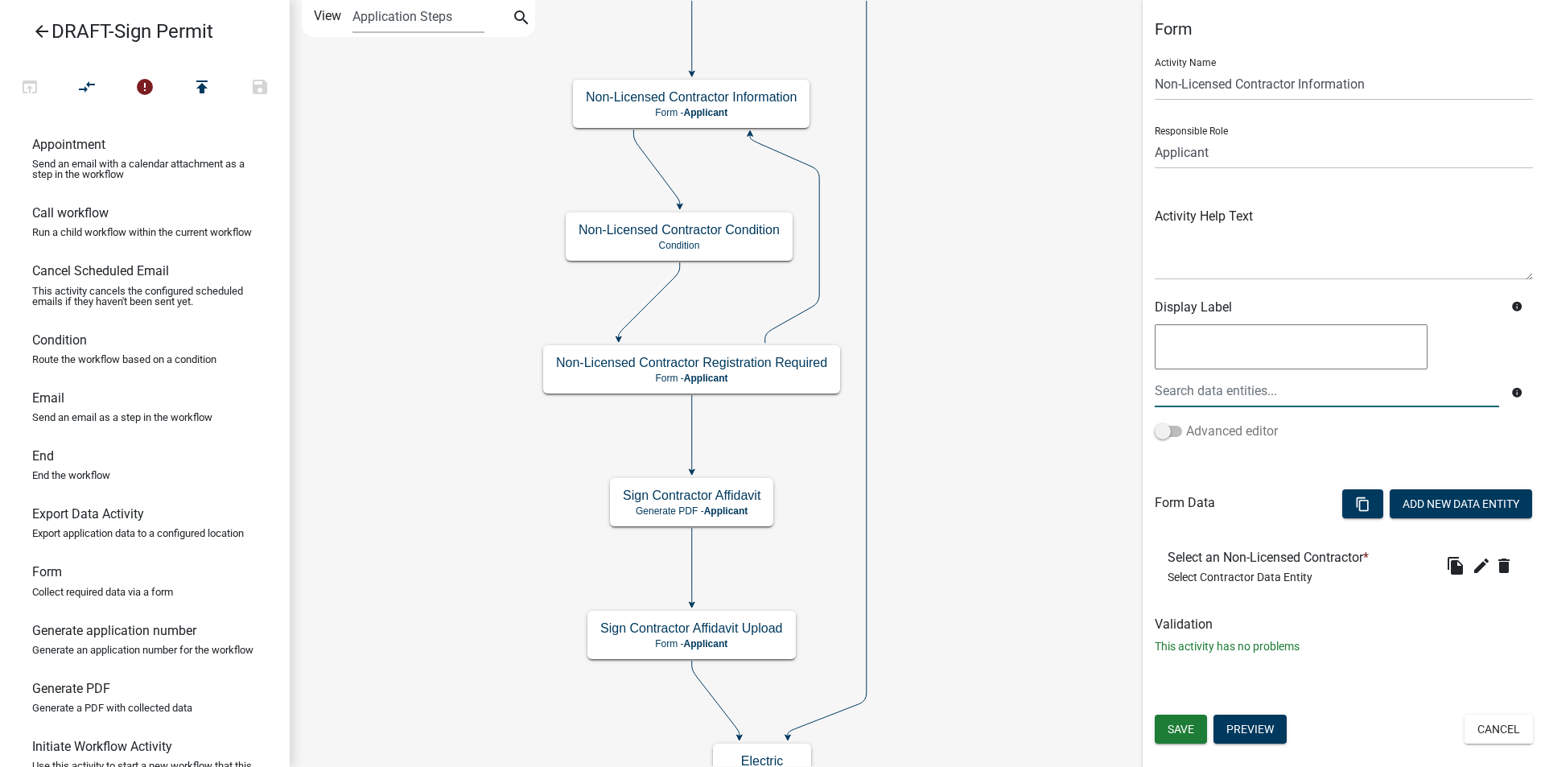
click at [1174, 430] on span at bounding box center [1167, 431] width 27 height 11
click at [1186, 422] on input "Advanced editor" at bounding box center [1186, 422] width 0 height 0
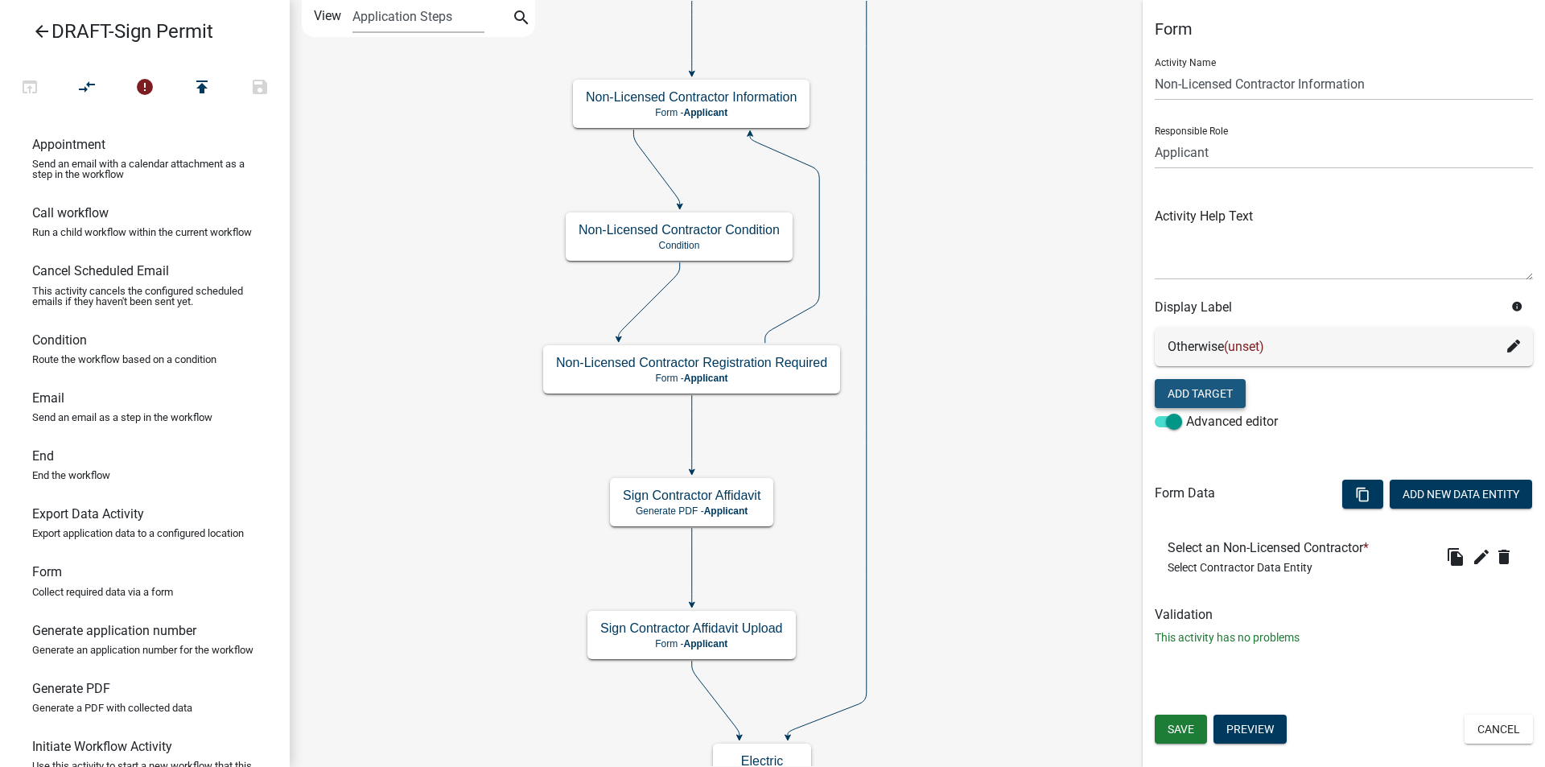
click at [1182, 392] on button "Add Target" at bounding box center [1199, 393] width 91 height 29
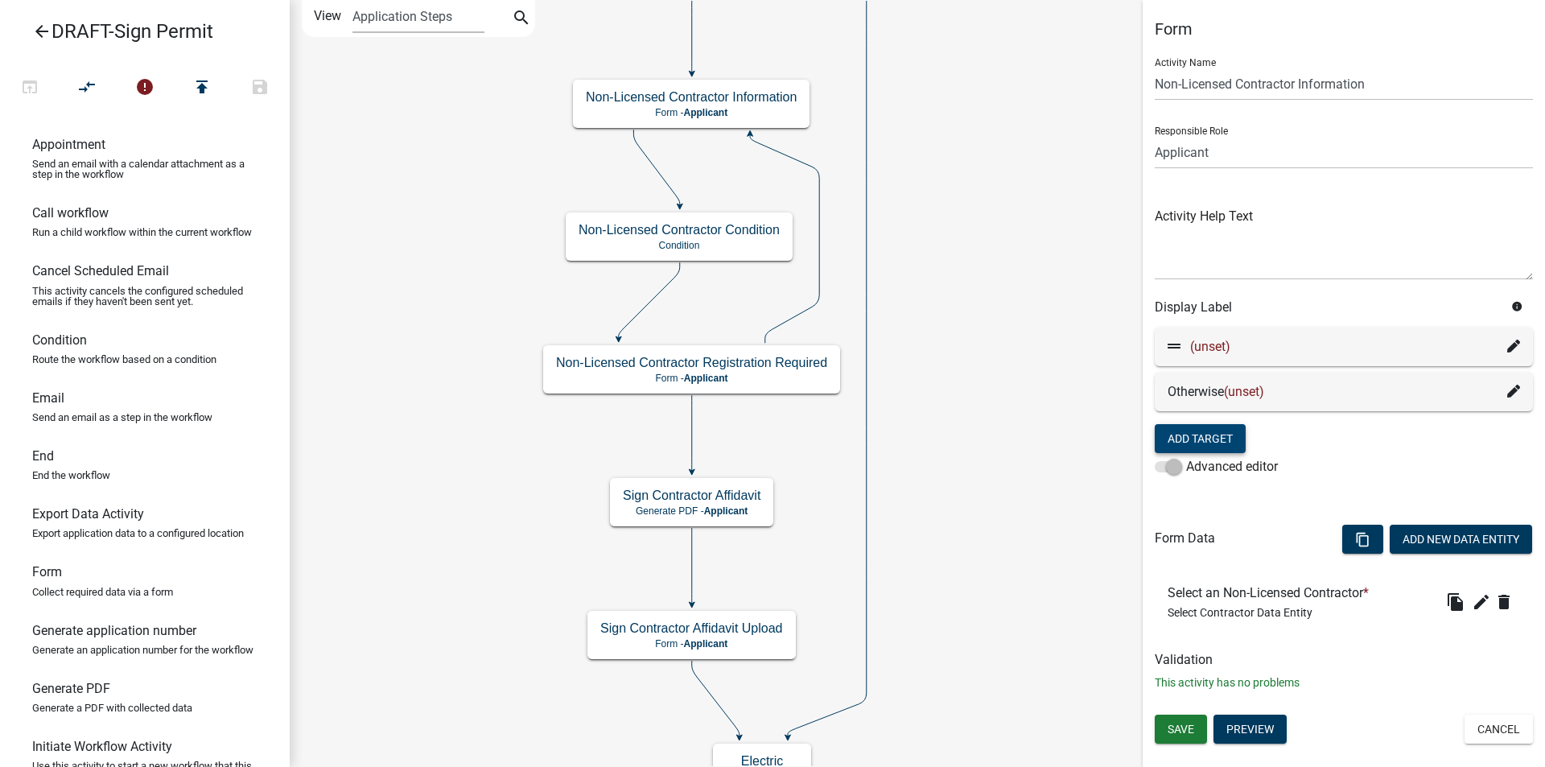
click at [1508, 348] on icon at bounding box center [1513, 345] width 13 height 13
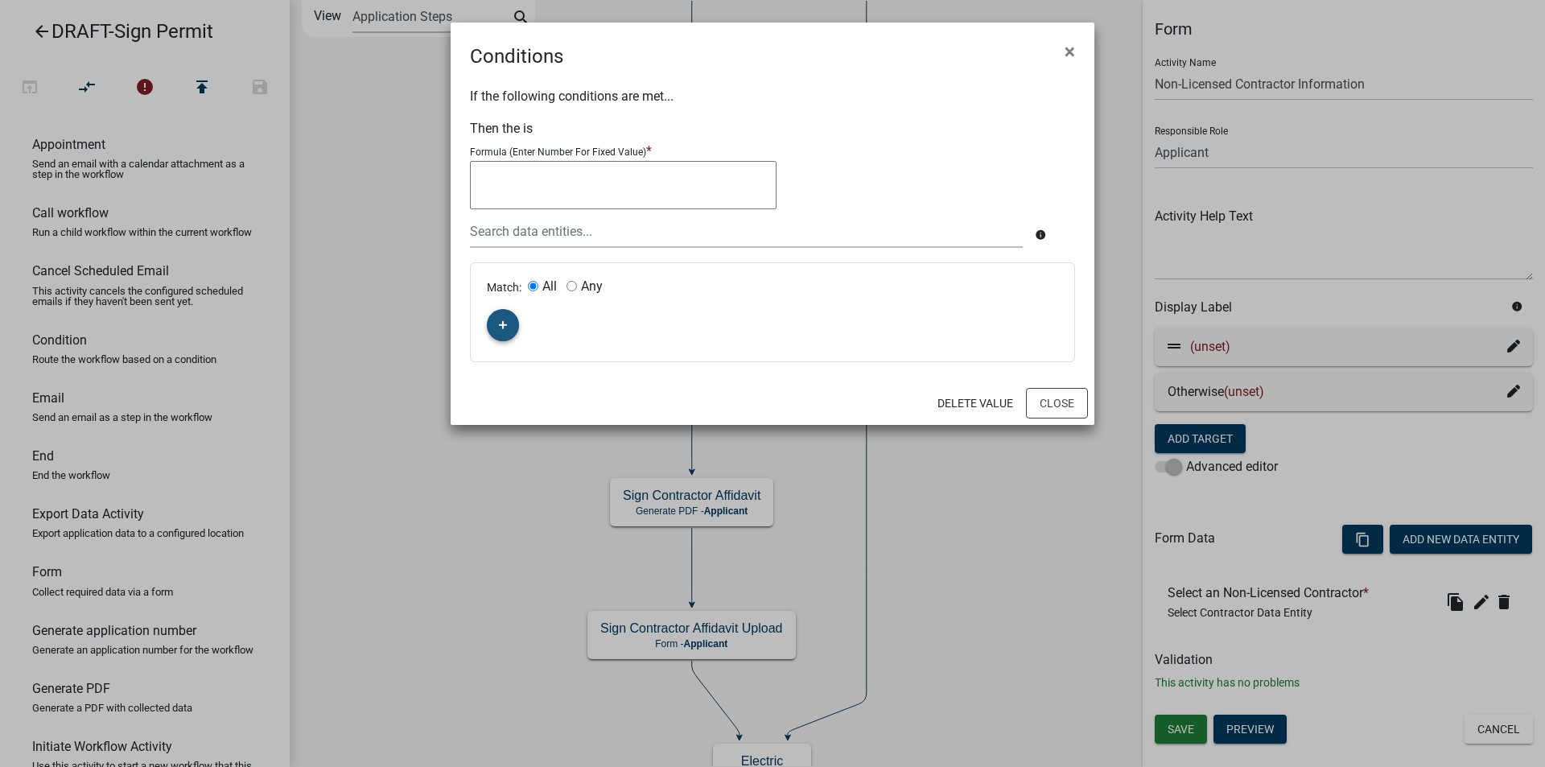
click at [501, 319] on fa-icon "button" at bounding box center [503, 325] width 9 height 15
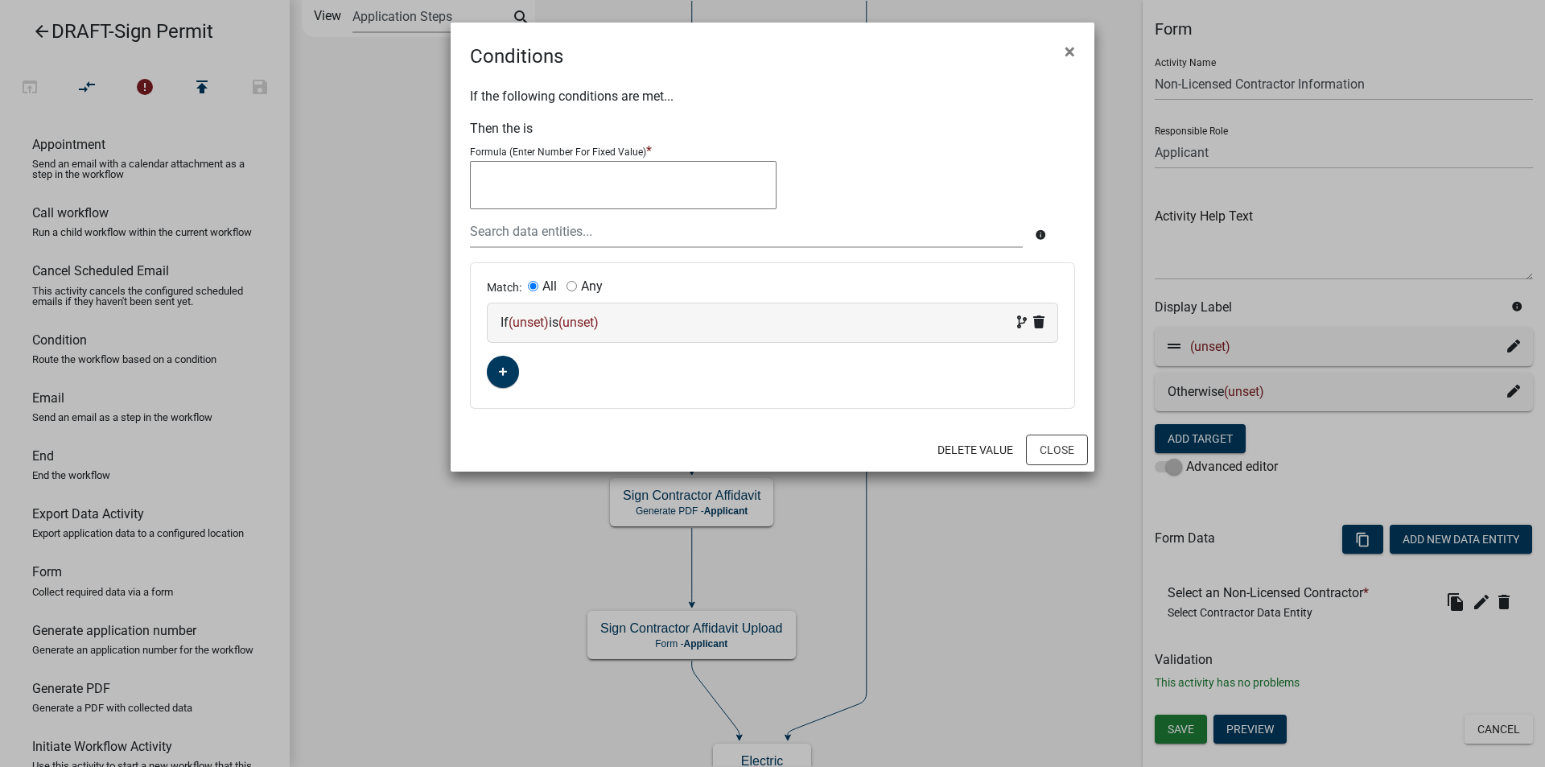
click at [528, 321] on span "(unset)" at bounding box center [528, 322] width 40 height 15
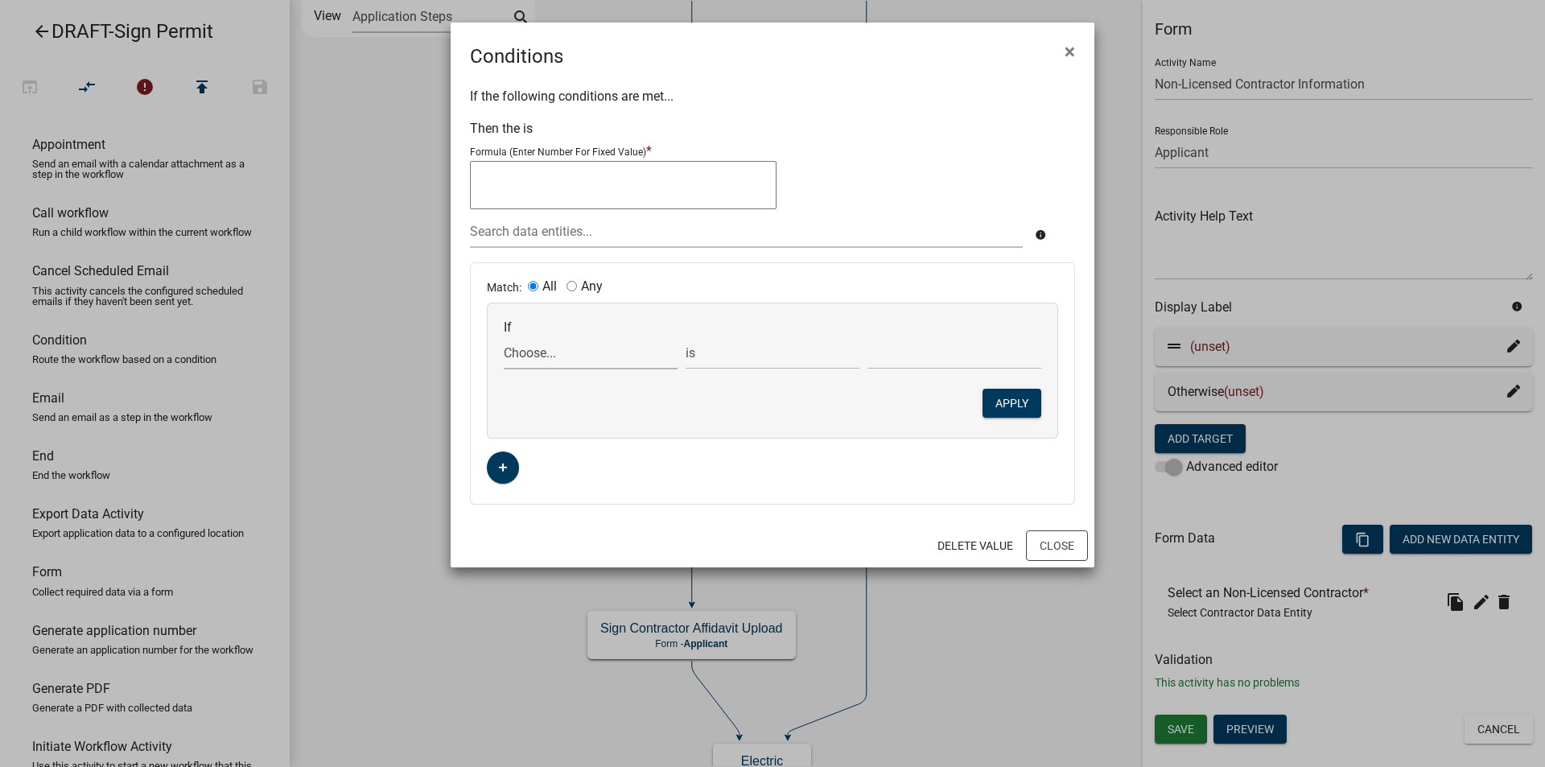
click at [549, 357] on select "Choose... Acres ALL_FEE_RECIPIENTS APPLICANT_CITY APPLICANT_EMAIL_ADDRESS APPLI…" at bounding box center [591, 352] width 174 height 33
click at [911, 323] on div "If Choose... Acres ALL_FEE_RECIPIENTS APPLICANT_CITY APPLICANT_EMAIL_ADDRESS AP…" at bounding box center [772, 344] width 545 height 50
click at [536, 349] on select "Choose... Acres ALL_FEE_RECIPIENTS APPLICANT_CITY APPLICANT_EMAIL_ADDRESS APPLI…" at bounding box center [591, 352] width 174 height 33
select select "183: WhoDoesWork"
click at [504, 336] on select "Choose... Acres ALL_FEE_RECIPIENTS APPLICANT_CITY APPLICANT_EMAIL_ADDRESS APPLI…" at bounding box center [591, 352] width 174 height 33
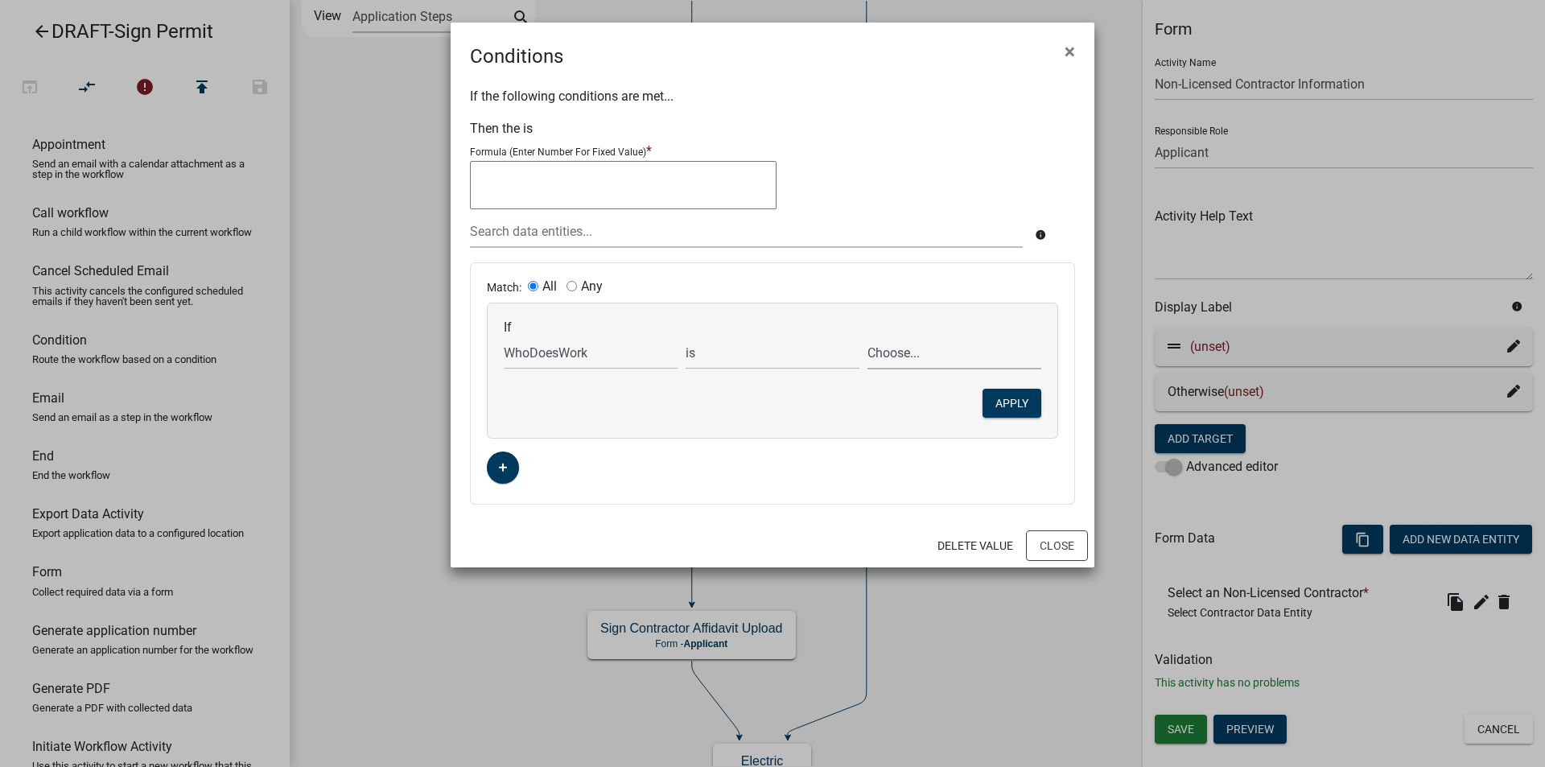
click at [880, 360] on select "Choose... Contractor Property Owner" at bounding box center [954, 352] width 174 height 33
select select "1: Contractor"
click at [867, 336] on select "Choose... Contractor Property Owner" at bounding box center [954, 352] width 174 height 33
click at [1014, 405] on button "Apply" at bounding box center [1011, 403] width 59 height 29
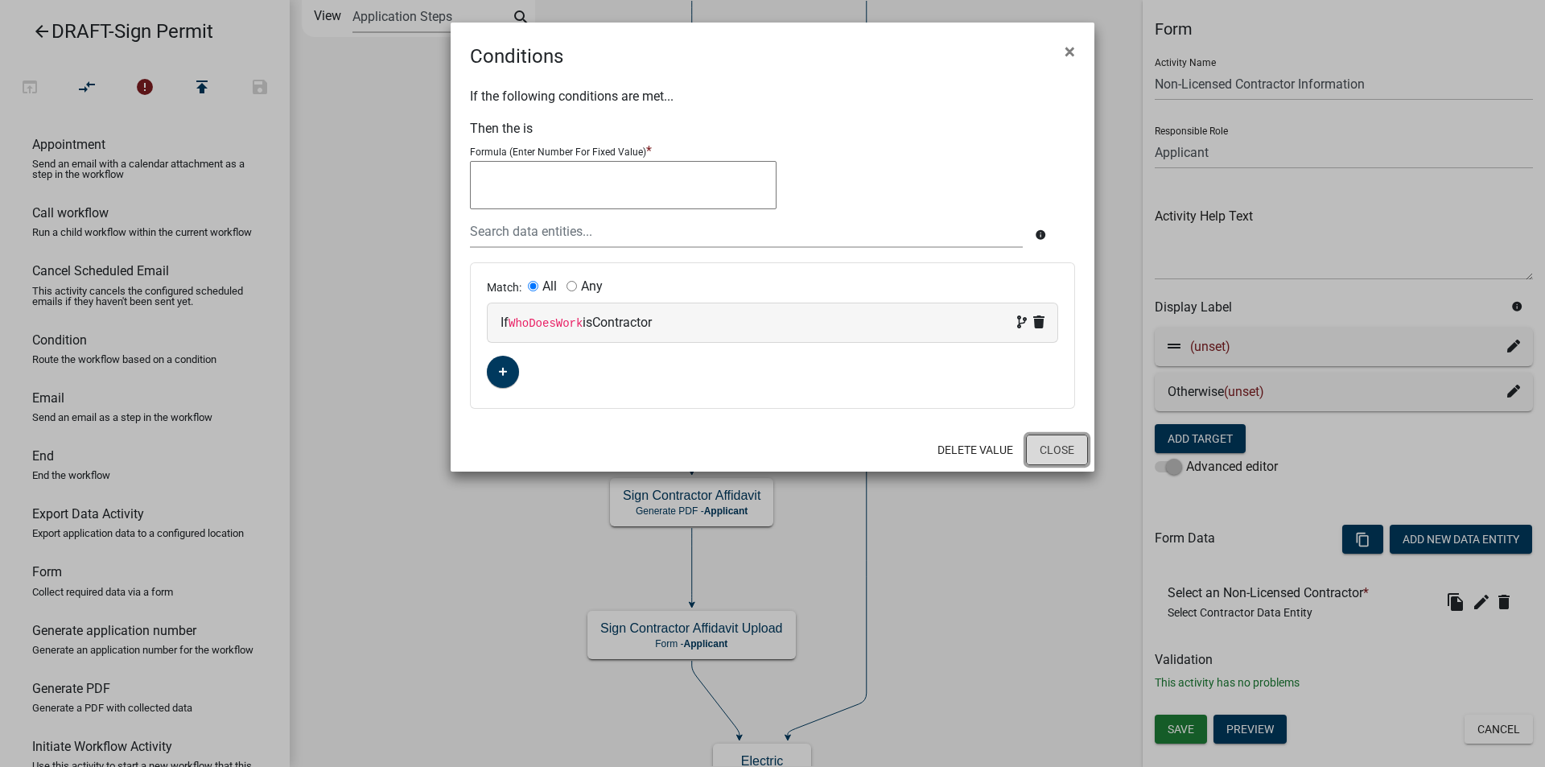
click at [1039, 450] on button "Close" at bounding box center [1057, 449] width 62 height 31
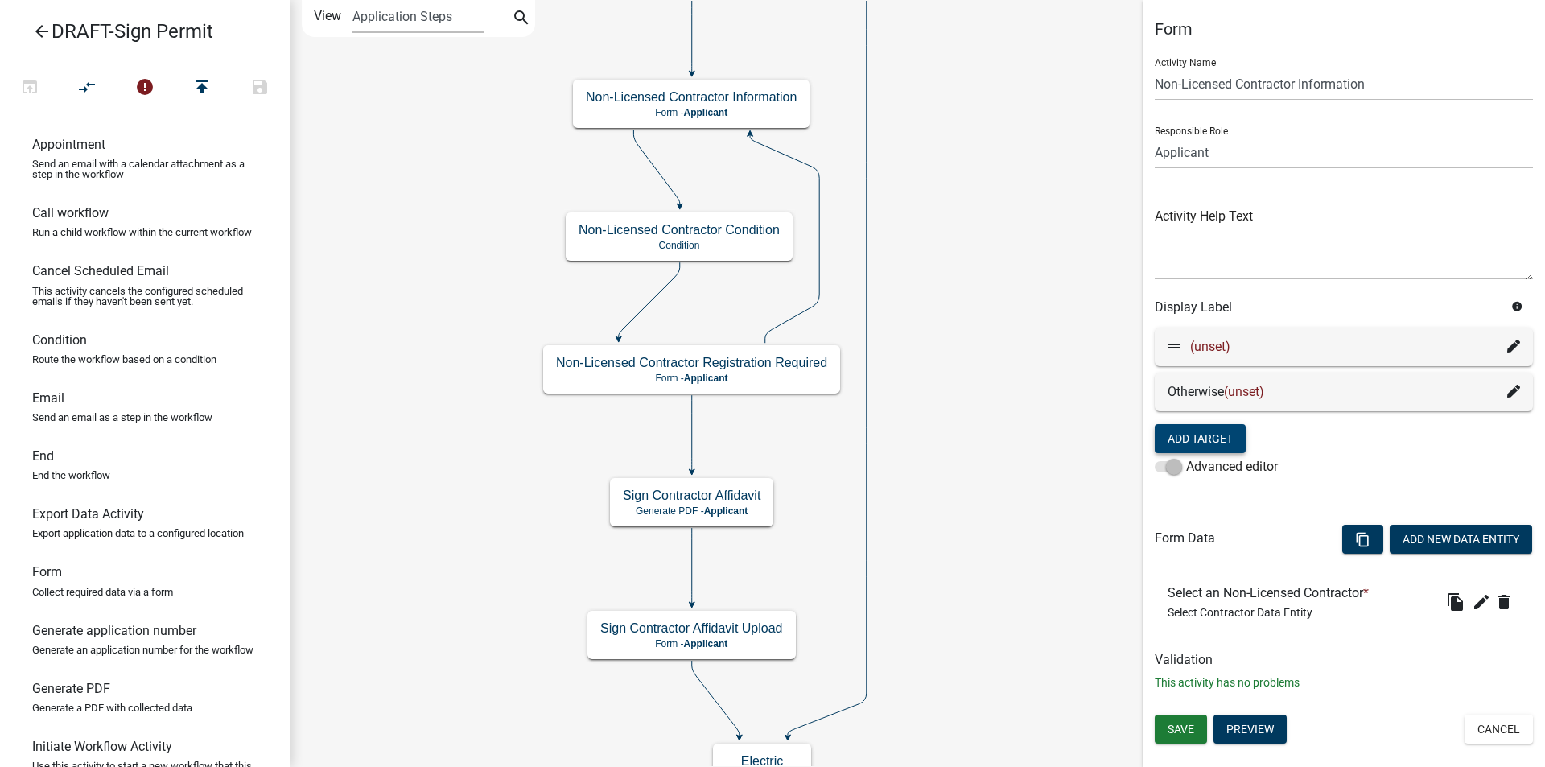
click at [1512, 345] on icon at bounding box center [1513, 345] width 13 height 13
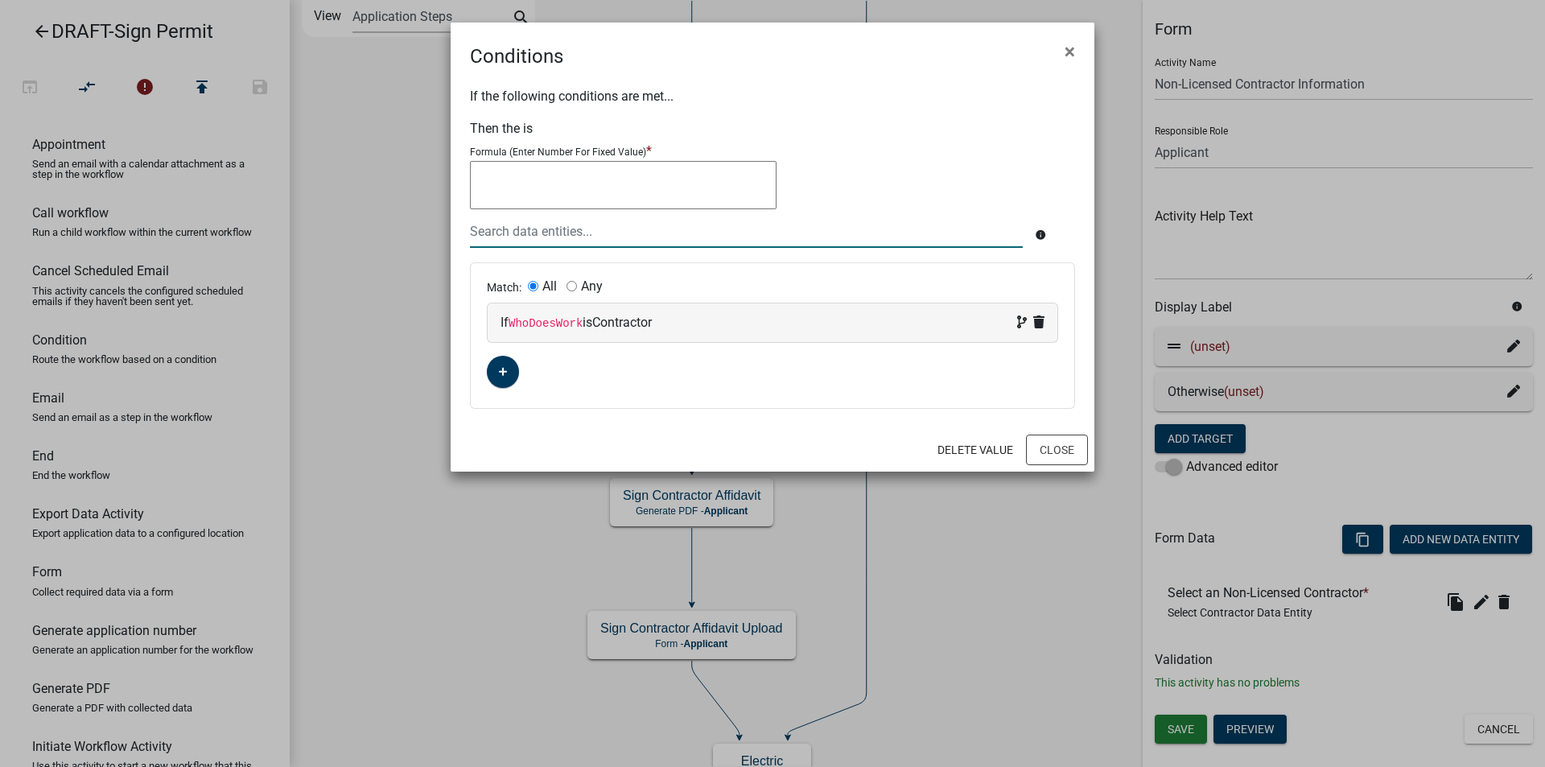
click at [497, 230] on div at bounding box center [746, 231] width 577 height 33
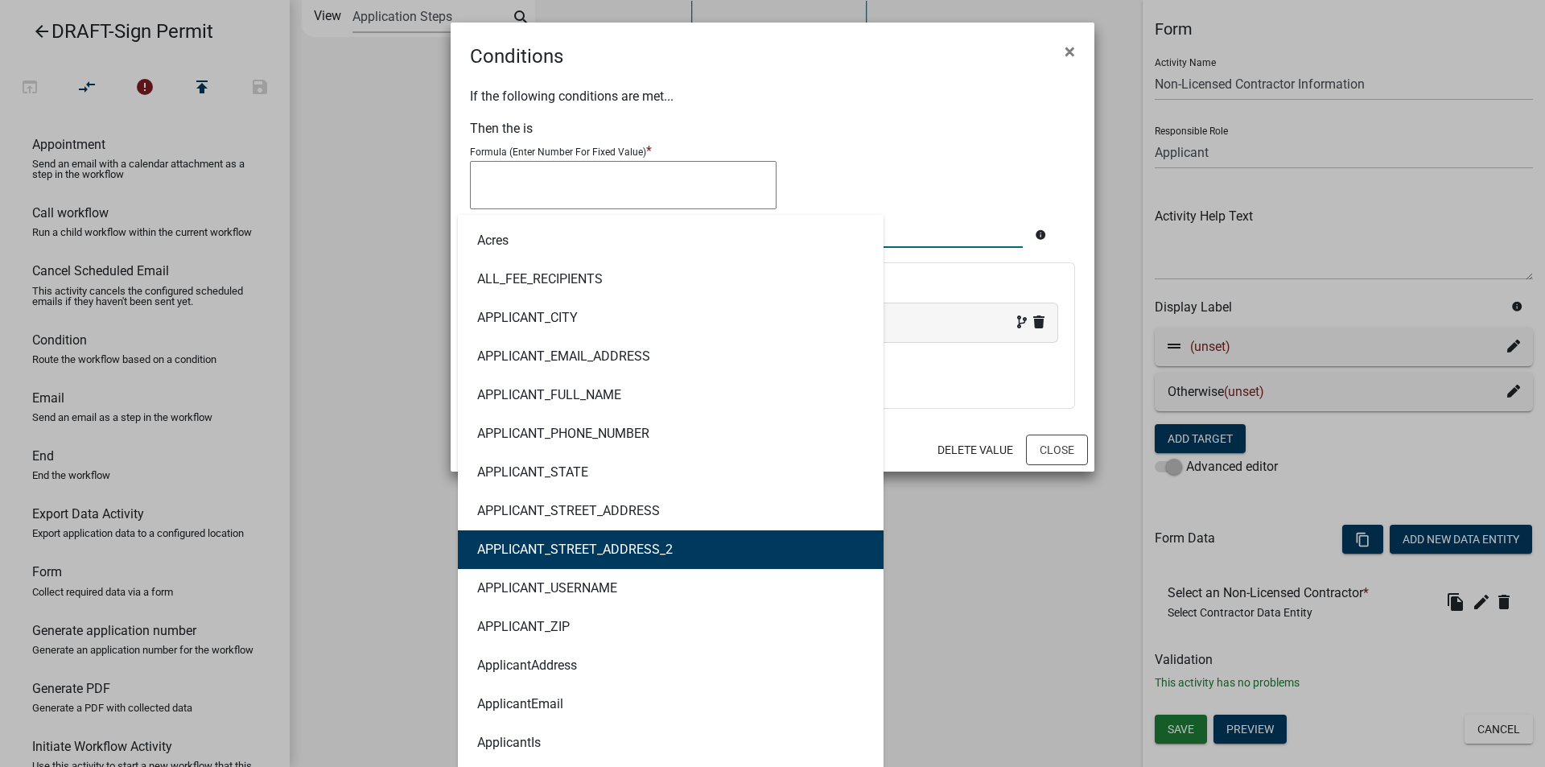
click at [956, 554] on ngb-modal-window "Conditions × If the following conditions are met... Then the is Formula (Enter …" at bounding box center [772, 383] width 1545 height 767
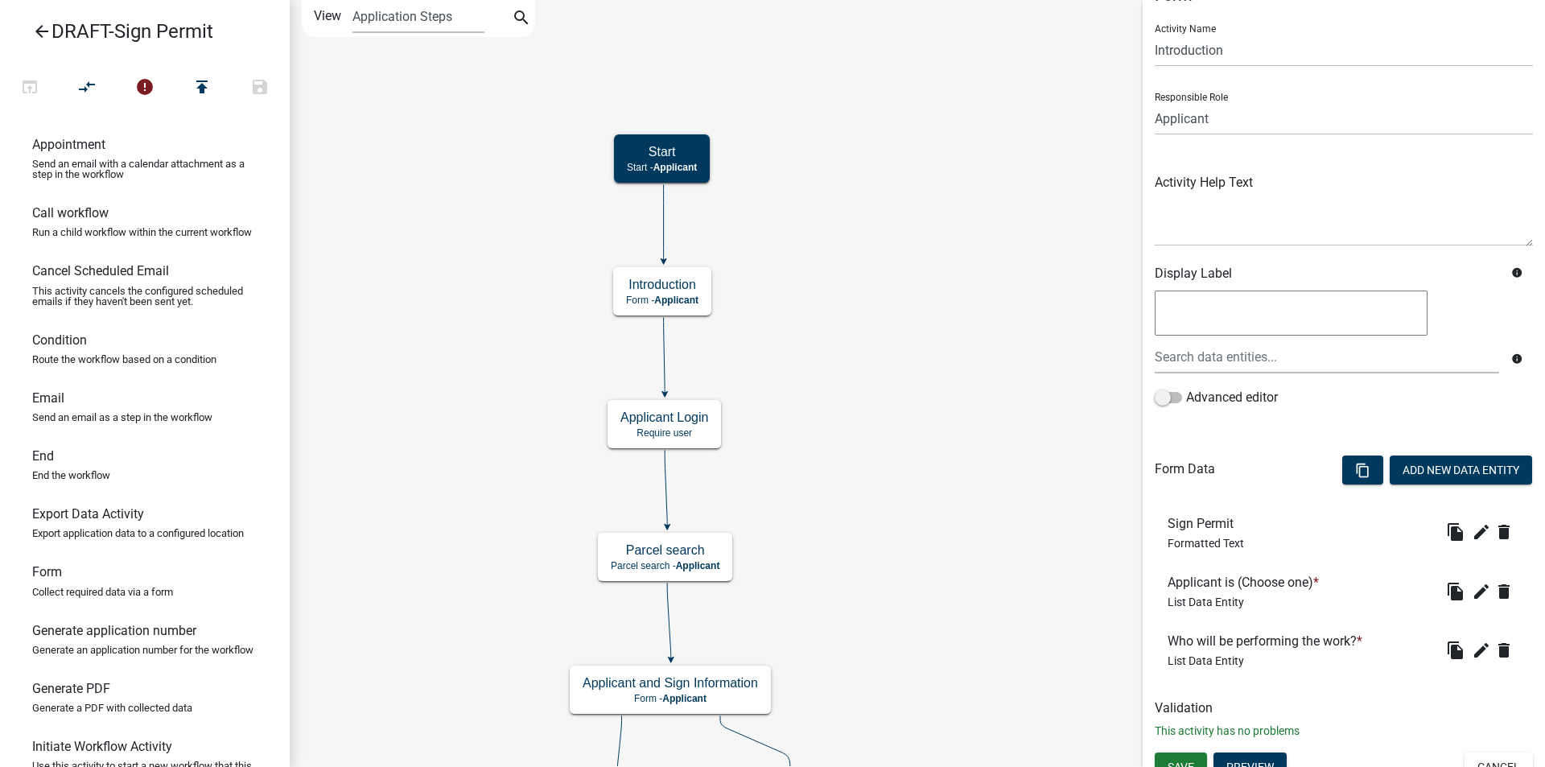
scroll to position [52, 0]
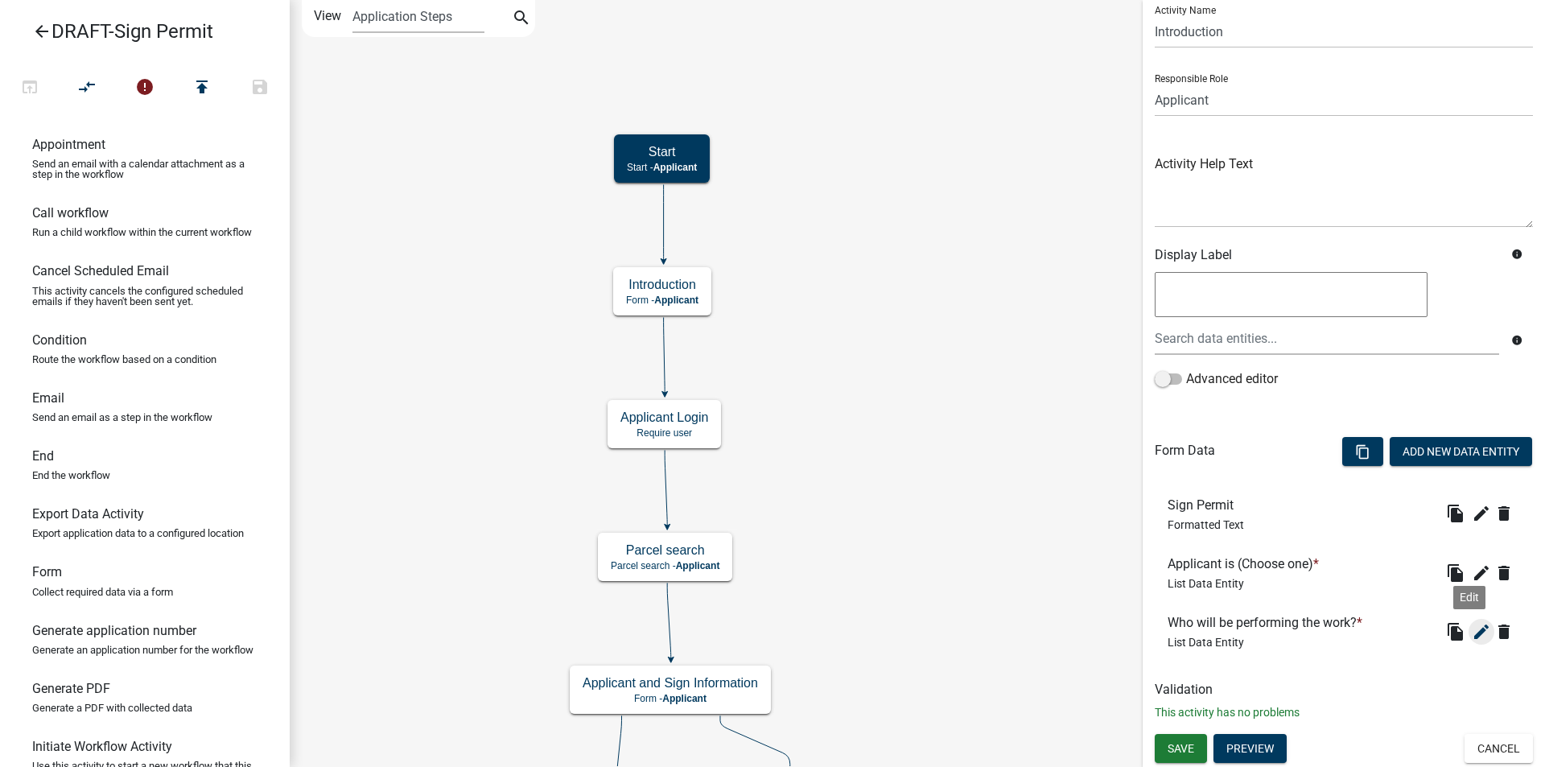
click at [1471, 632] on icon "edit" at bounding box center [1480, 631] width 19 height 19
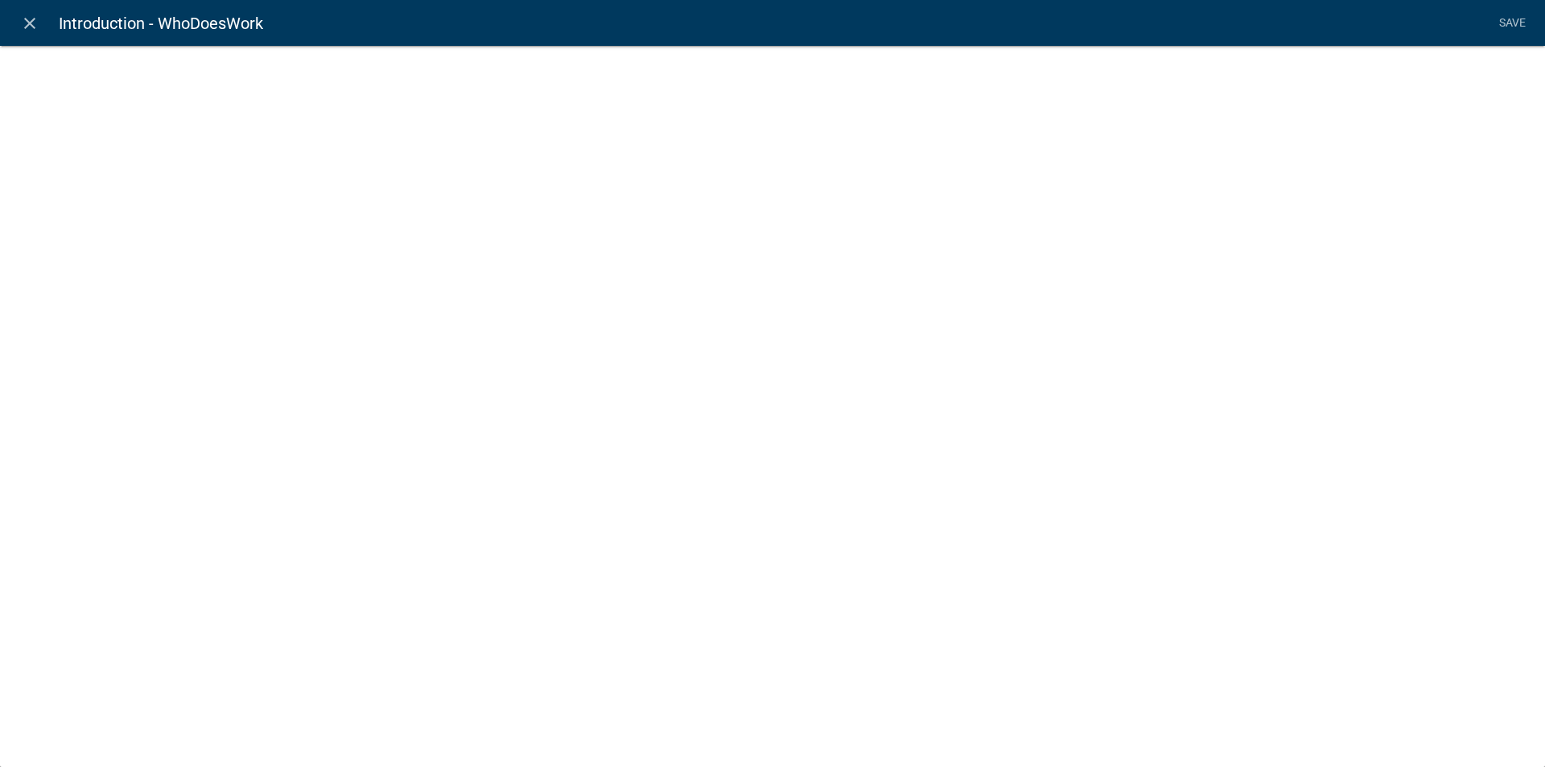
select select "list-data"
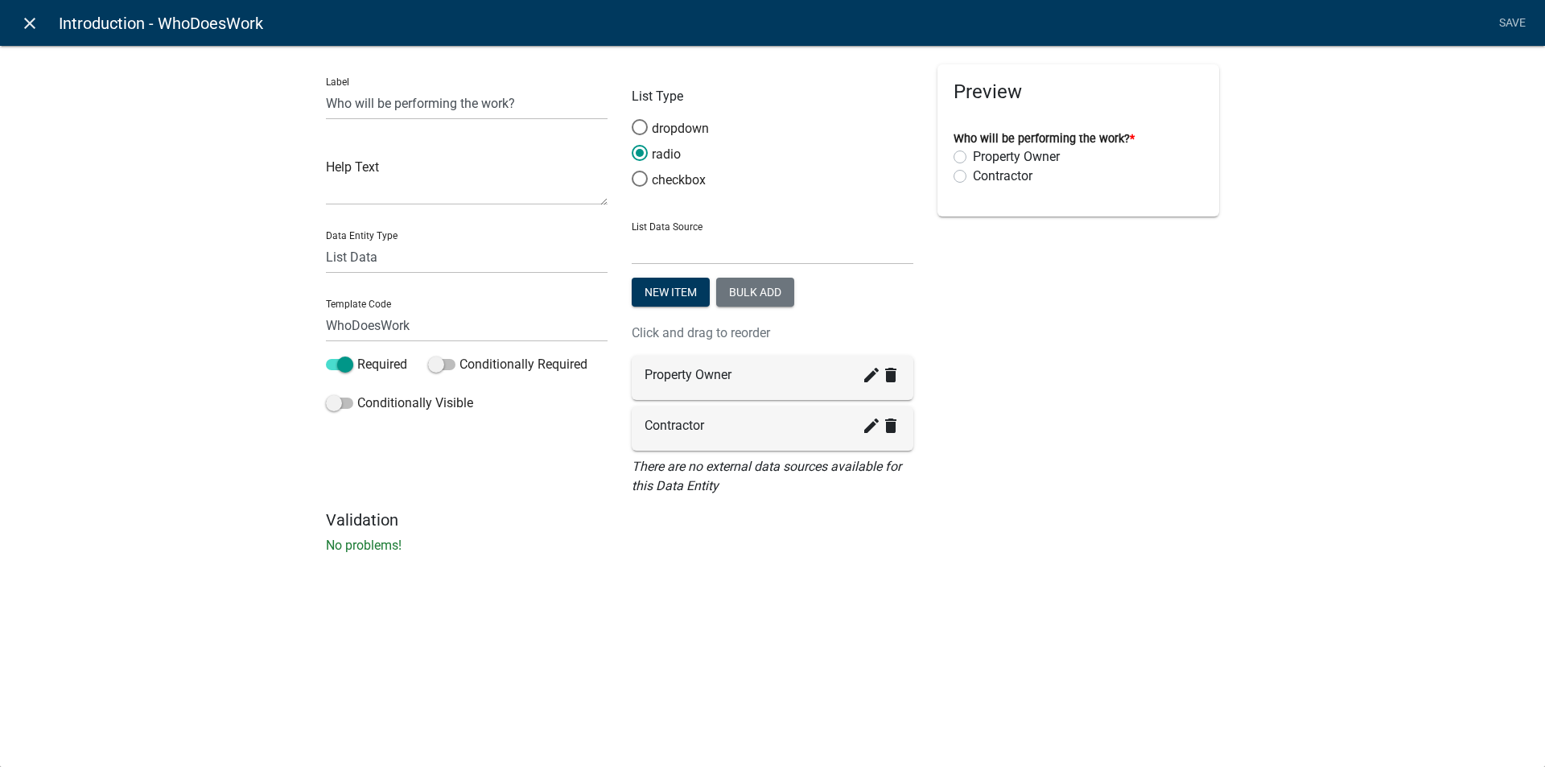
click at [26, 19] on icon "close" at bounding box center [29, 23] width 19 height 19
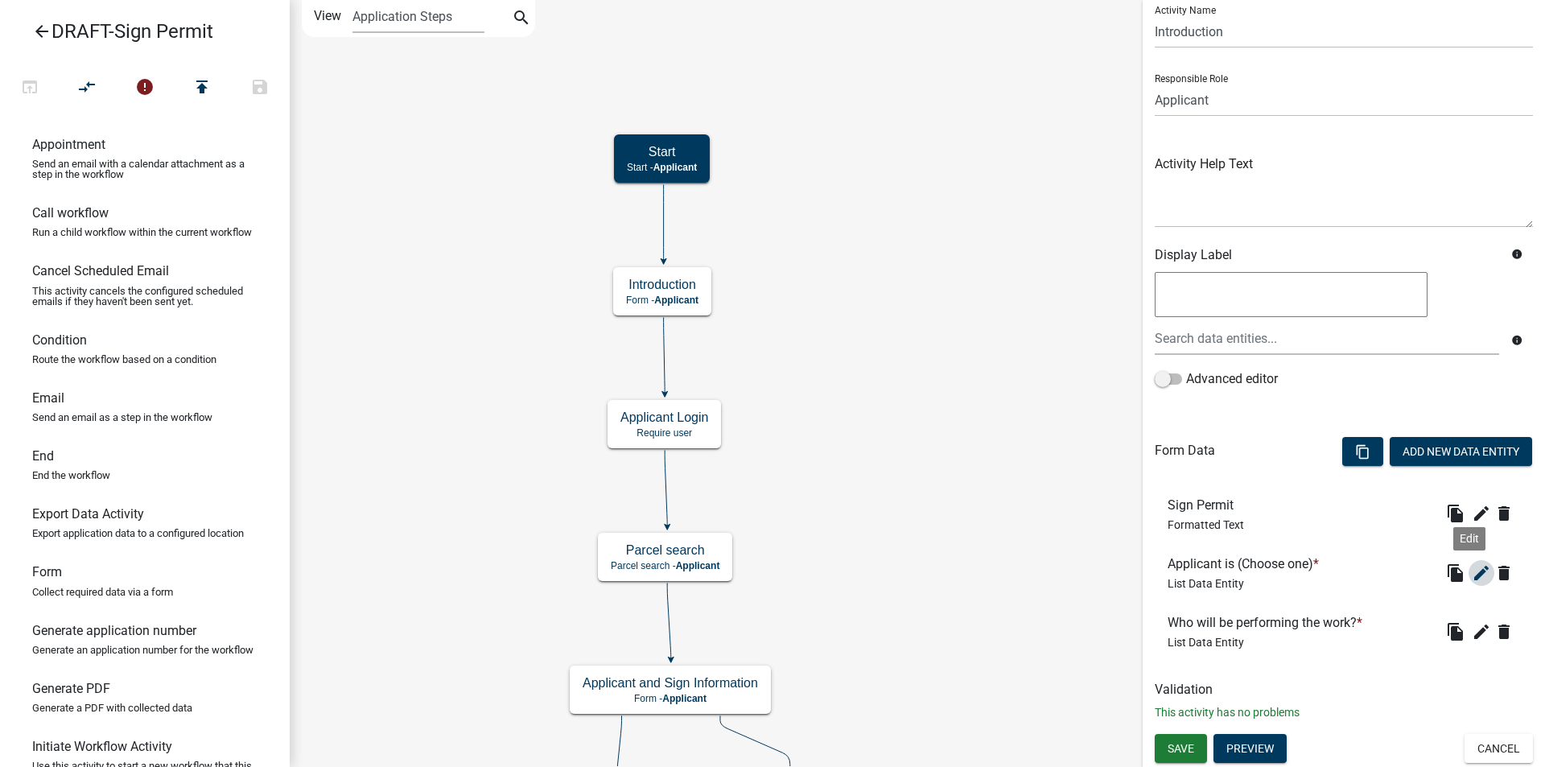
click at [1471, 572] on icon "edit" at bounding box center [1480, 572] width 19 height 19
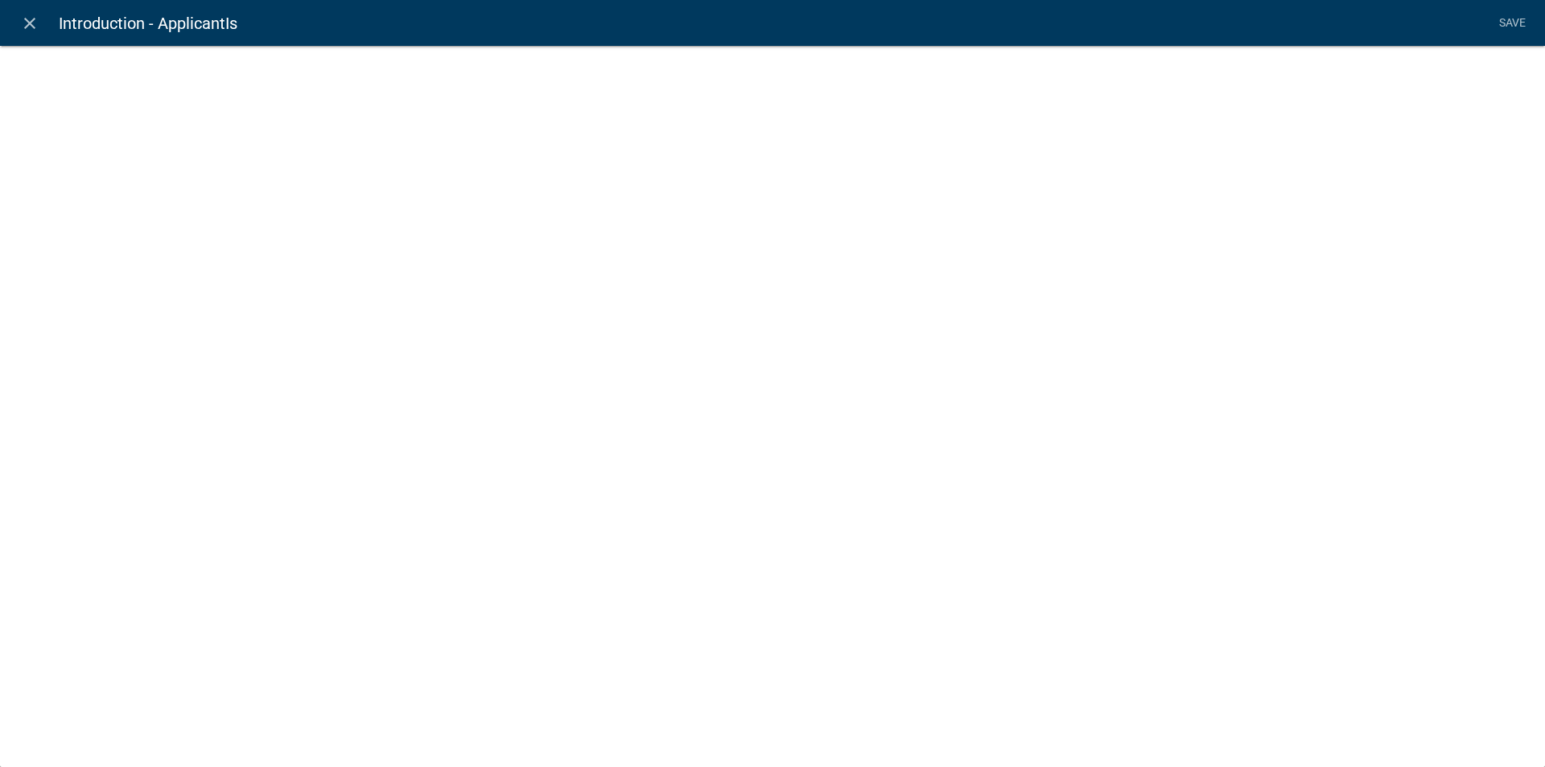
select select "list-data"
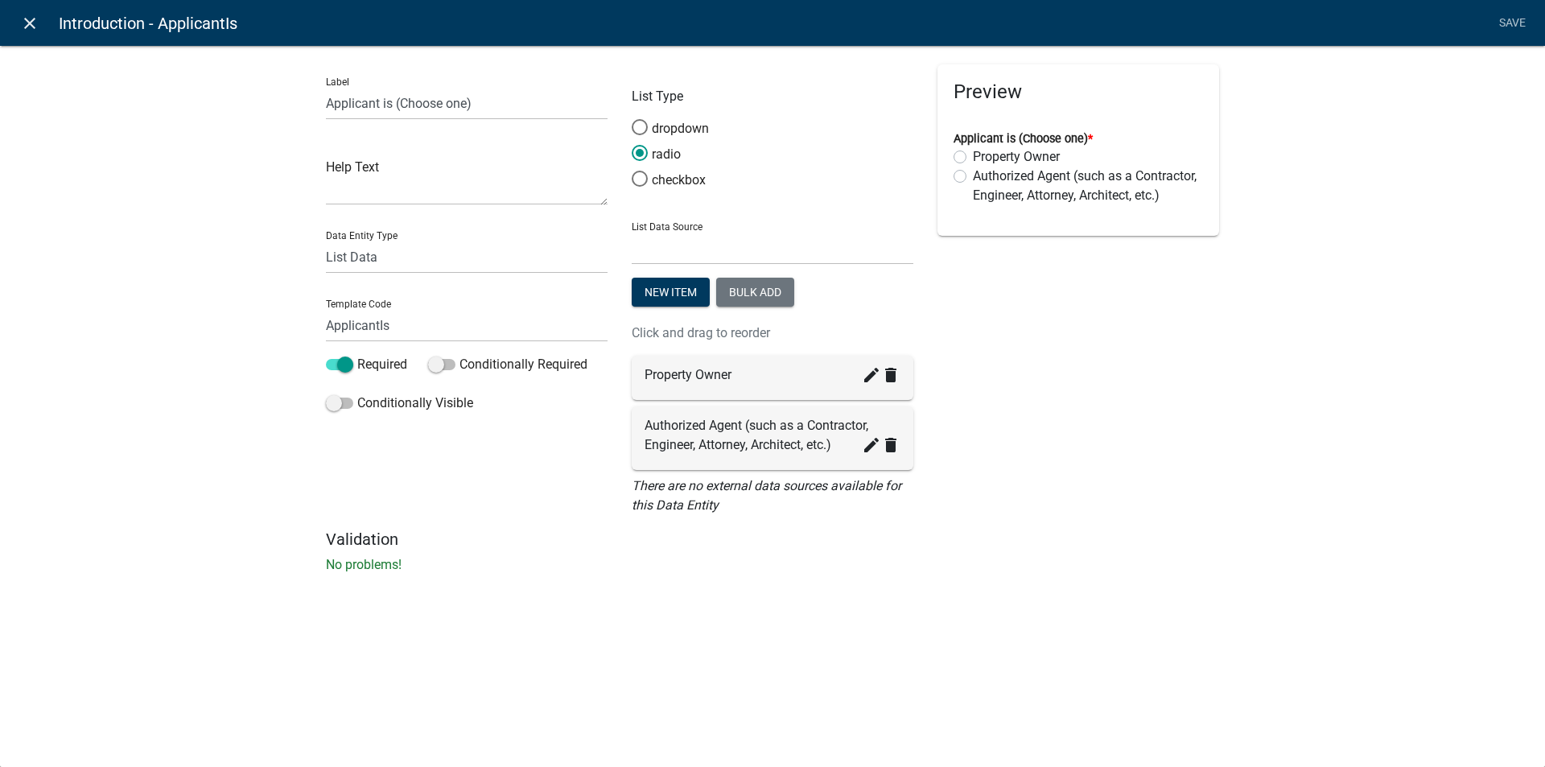
click at [28, 23] on icon "close" at bounding box center [29, 23] width 19 height 19
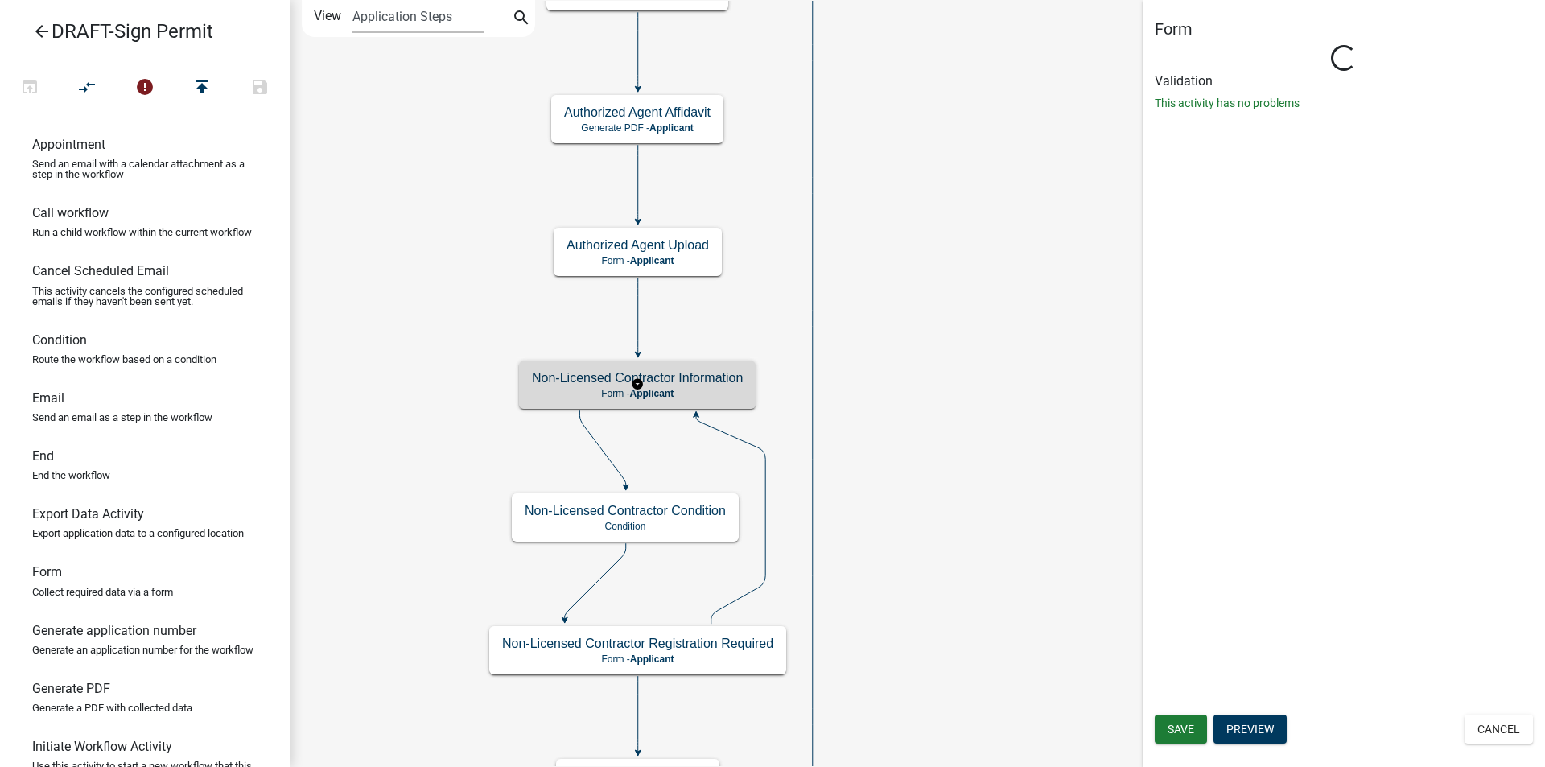
scroll to position [0, 0]
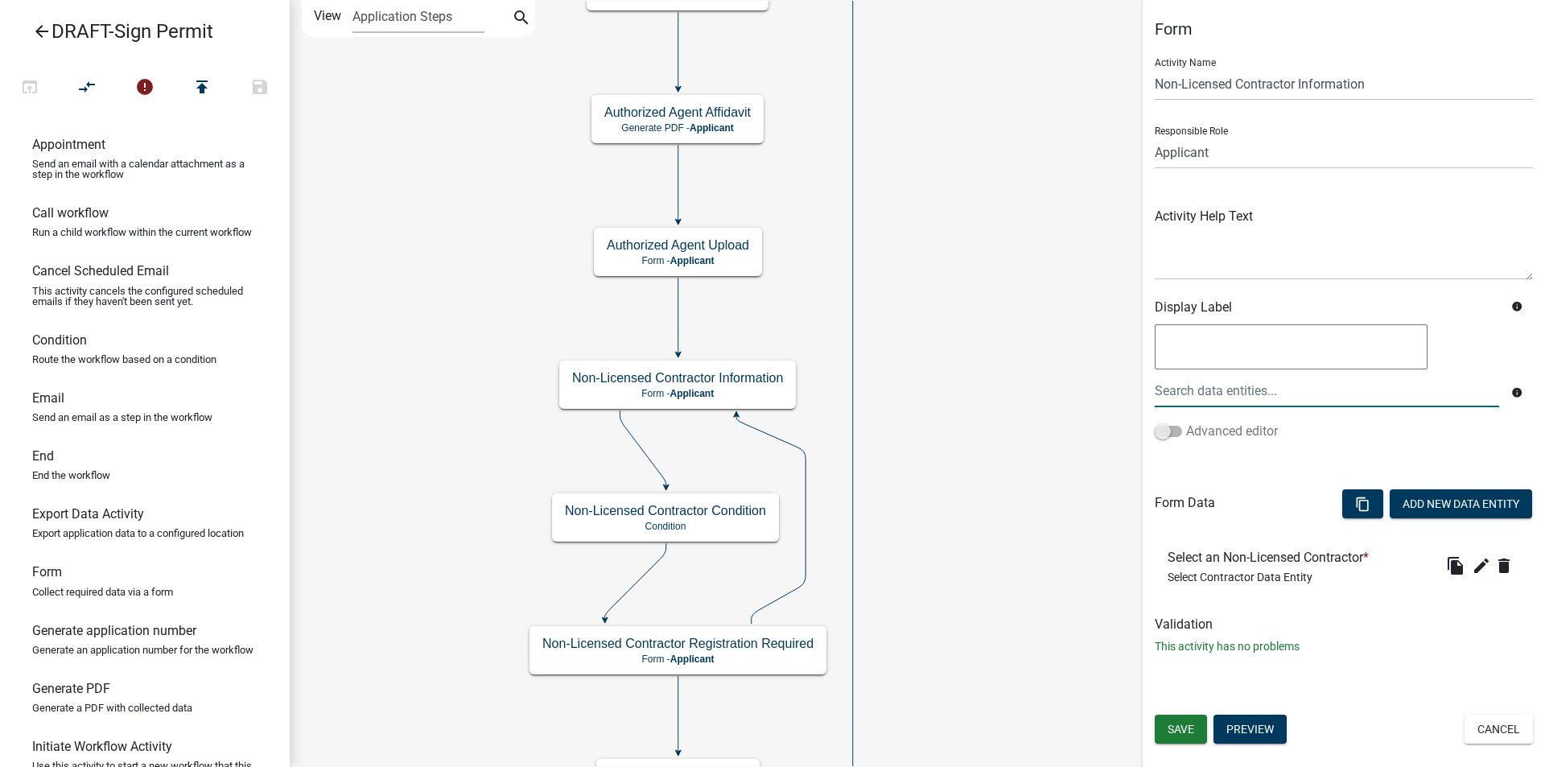
click at [1178, 432] on span at bounding box center [1167, 431] width 27 height 11
click at [1186, 422] on input "Advanced editor" at bounding box center [1186, 422] width 0 height 0
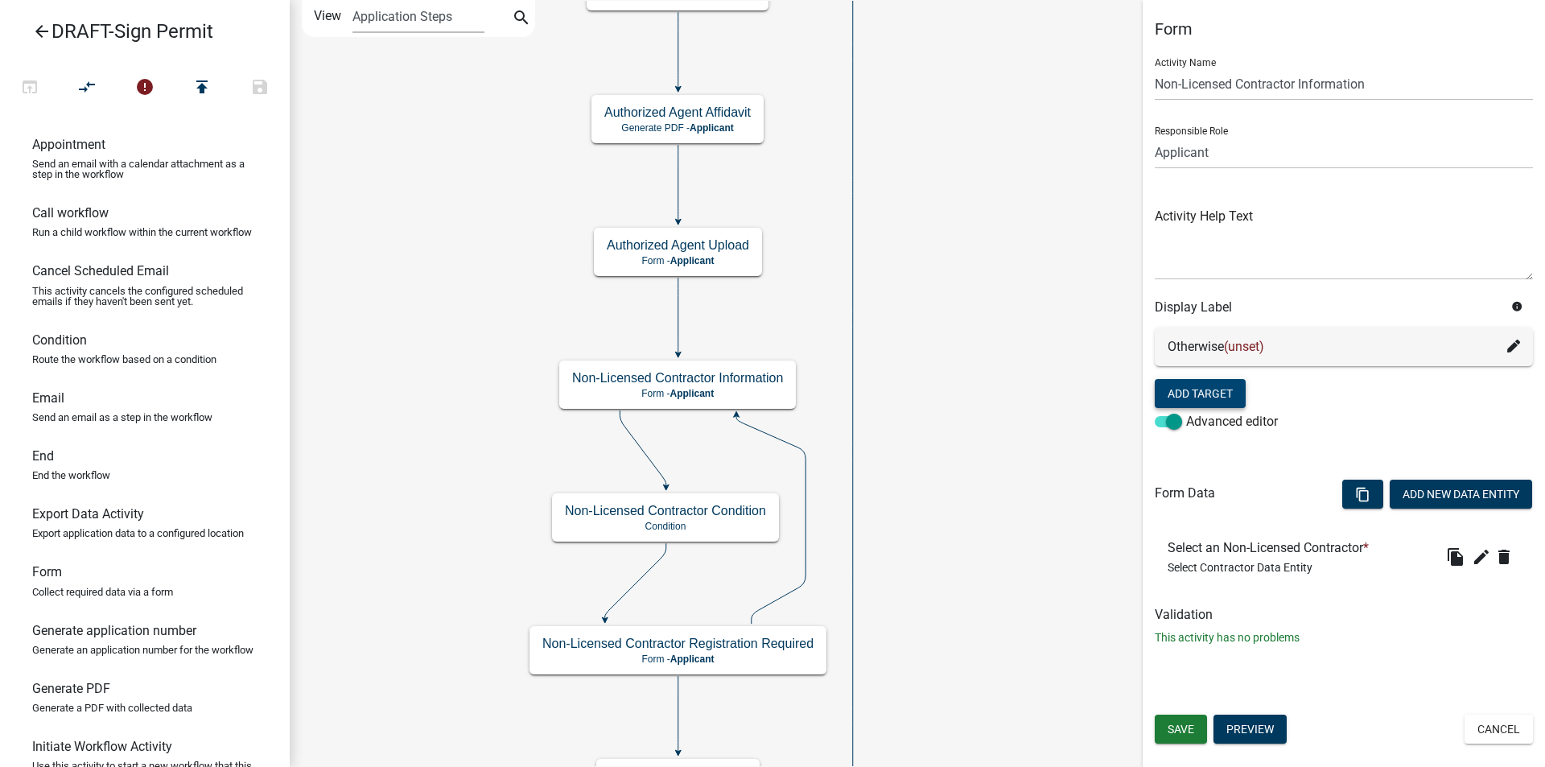
click at [1216, 397] on button "Add Target" at bounding box center [1199, 393] width 91 height 29
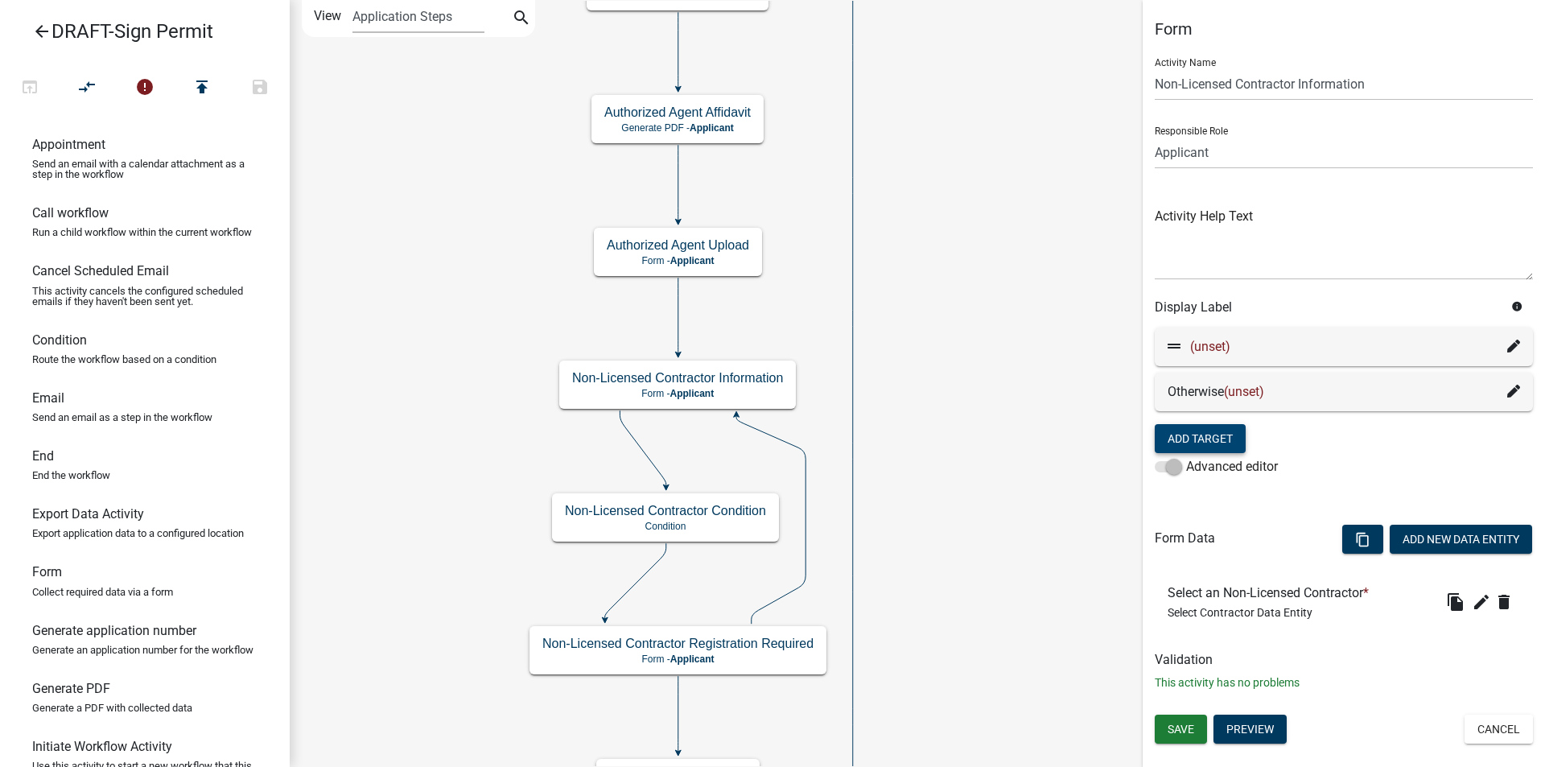
click at [1512, 347] on icon at bounding box center [1513, 345] width 13 height 13
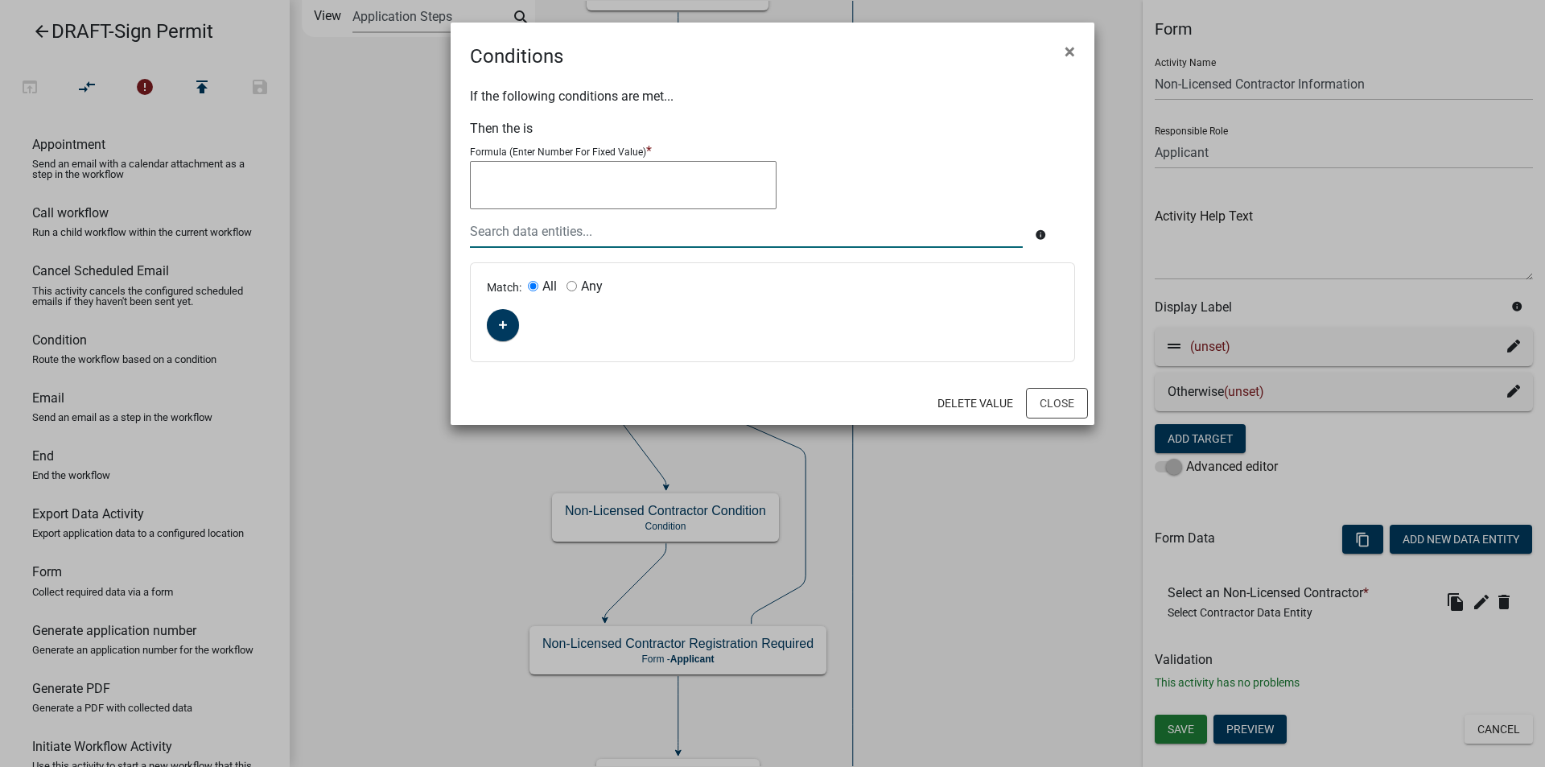
click at [519, 228] on div at bounding box center [746, 231] width 577 height 33
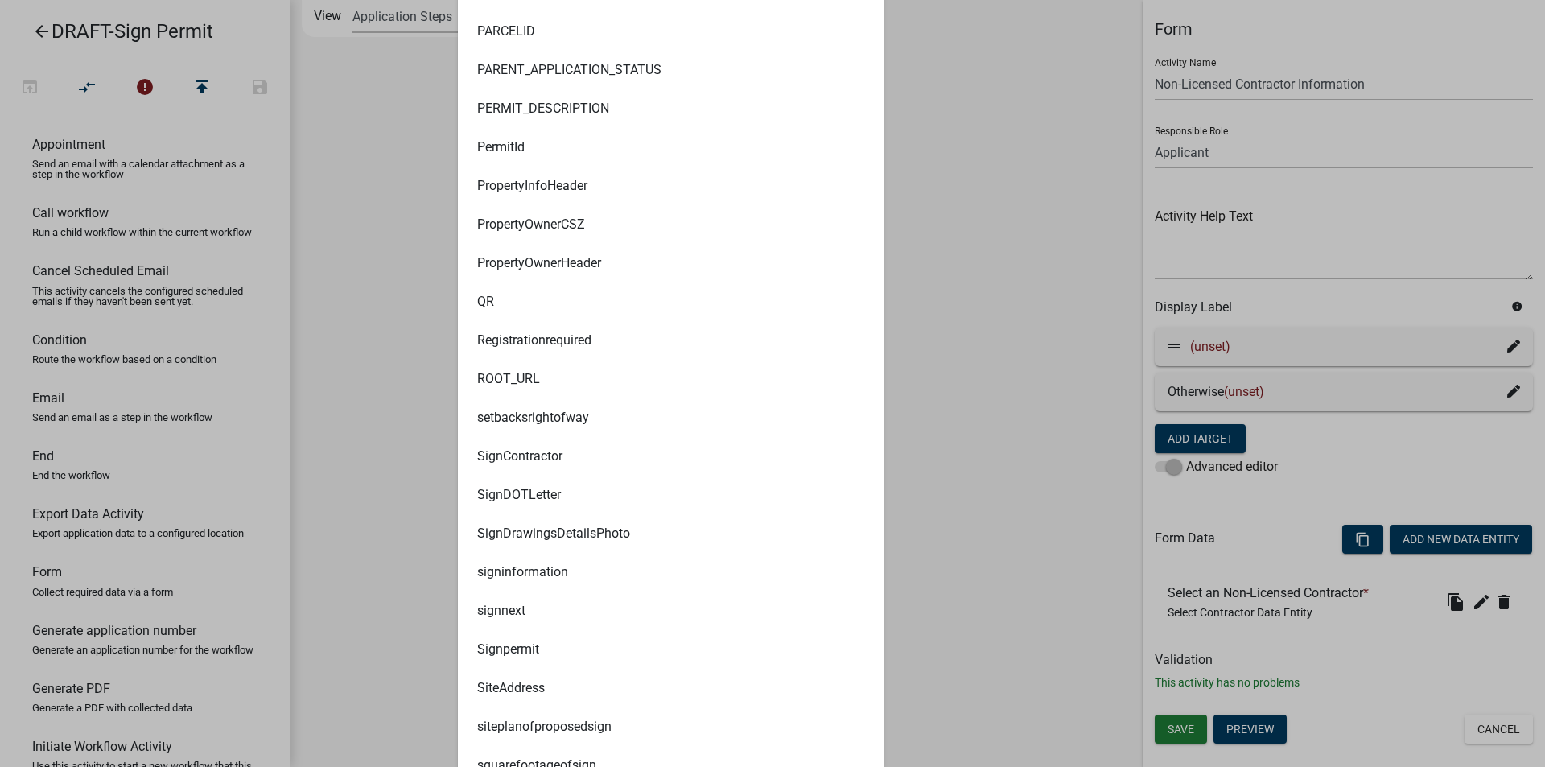
scroll to position [6566, 0]
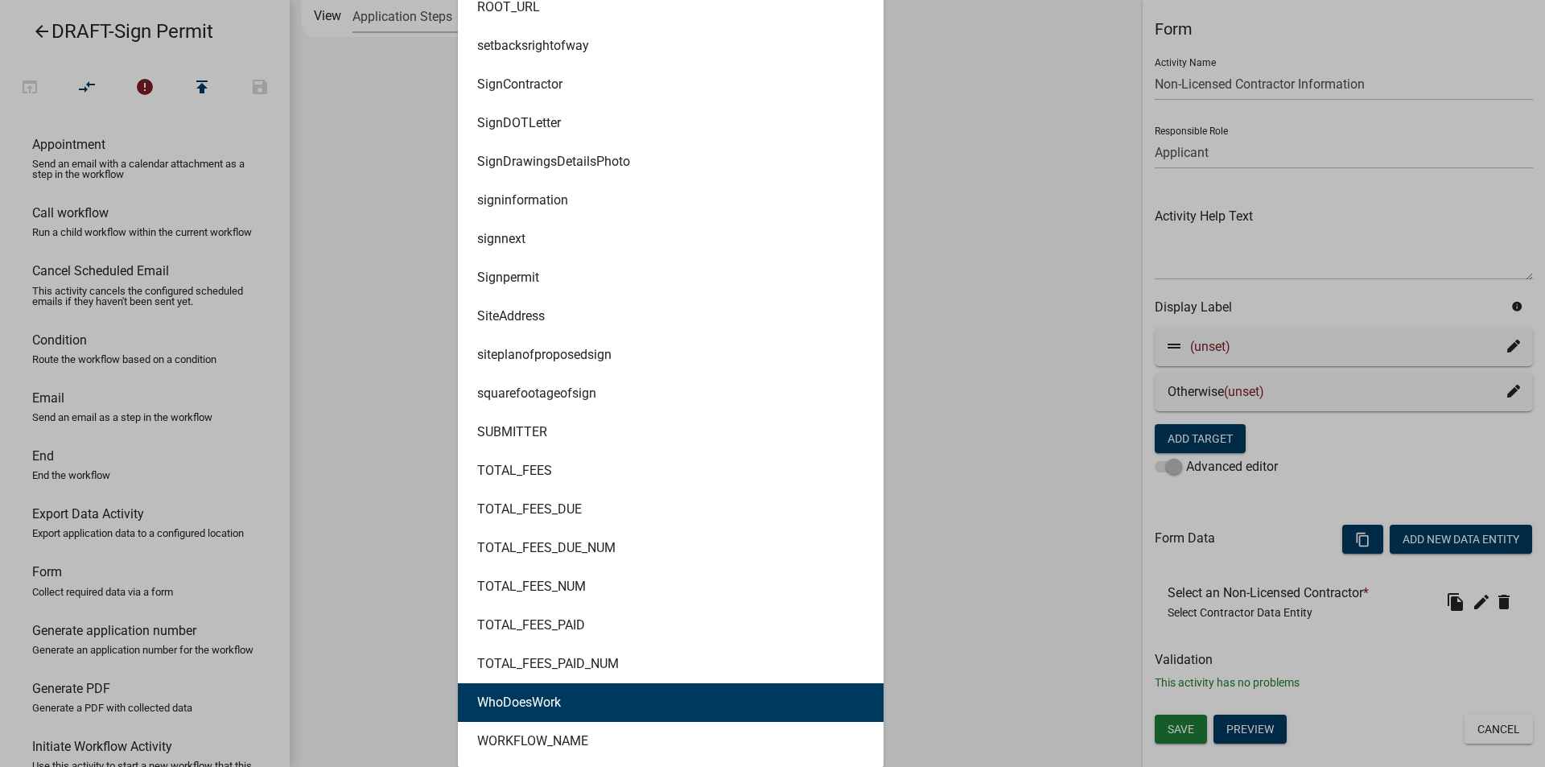
click at [565, 711] on button "WhoDoesWork" at bounding box center [671, 702] width 426 height 39
type textarea "WhoDoesWork"
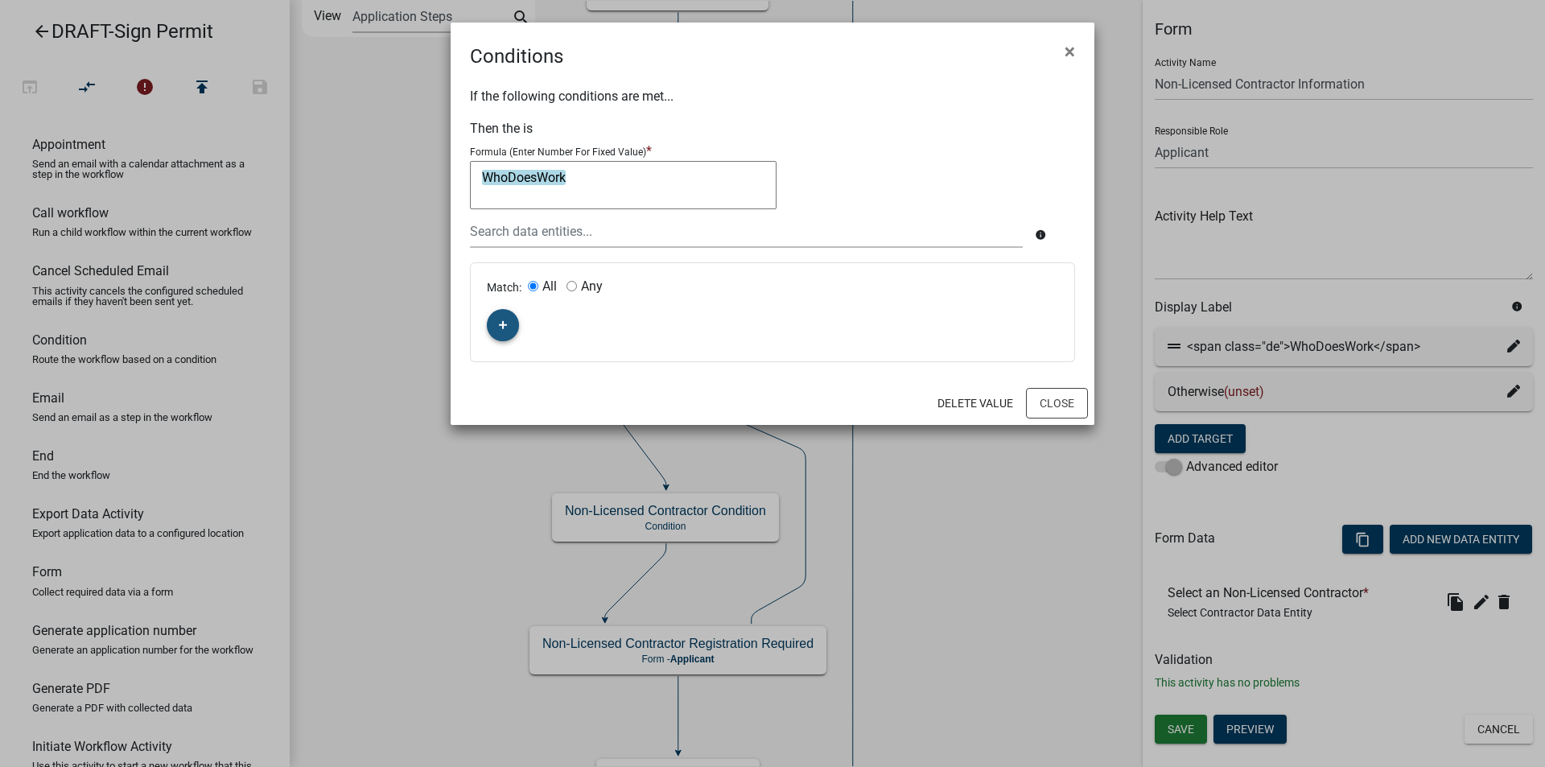
click at [505, 320] on icon "button" at bounding box center [503, 325] width 9 height 10
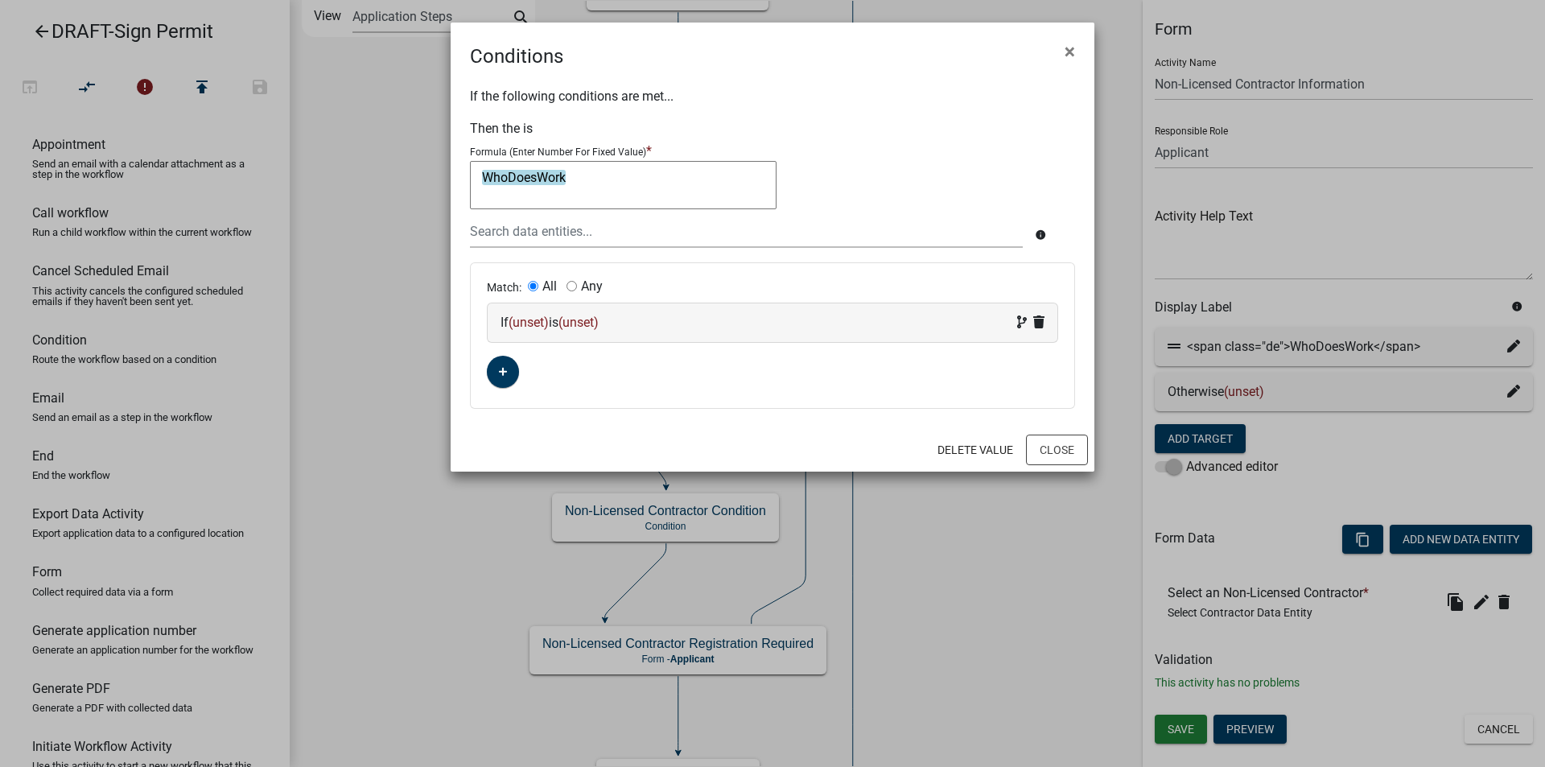
click at [531, 320] on span "(unset)" at bounding box center [528, 322] width 40 height 15
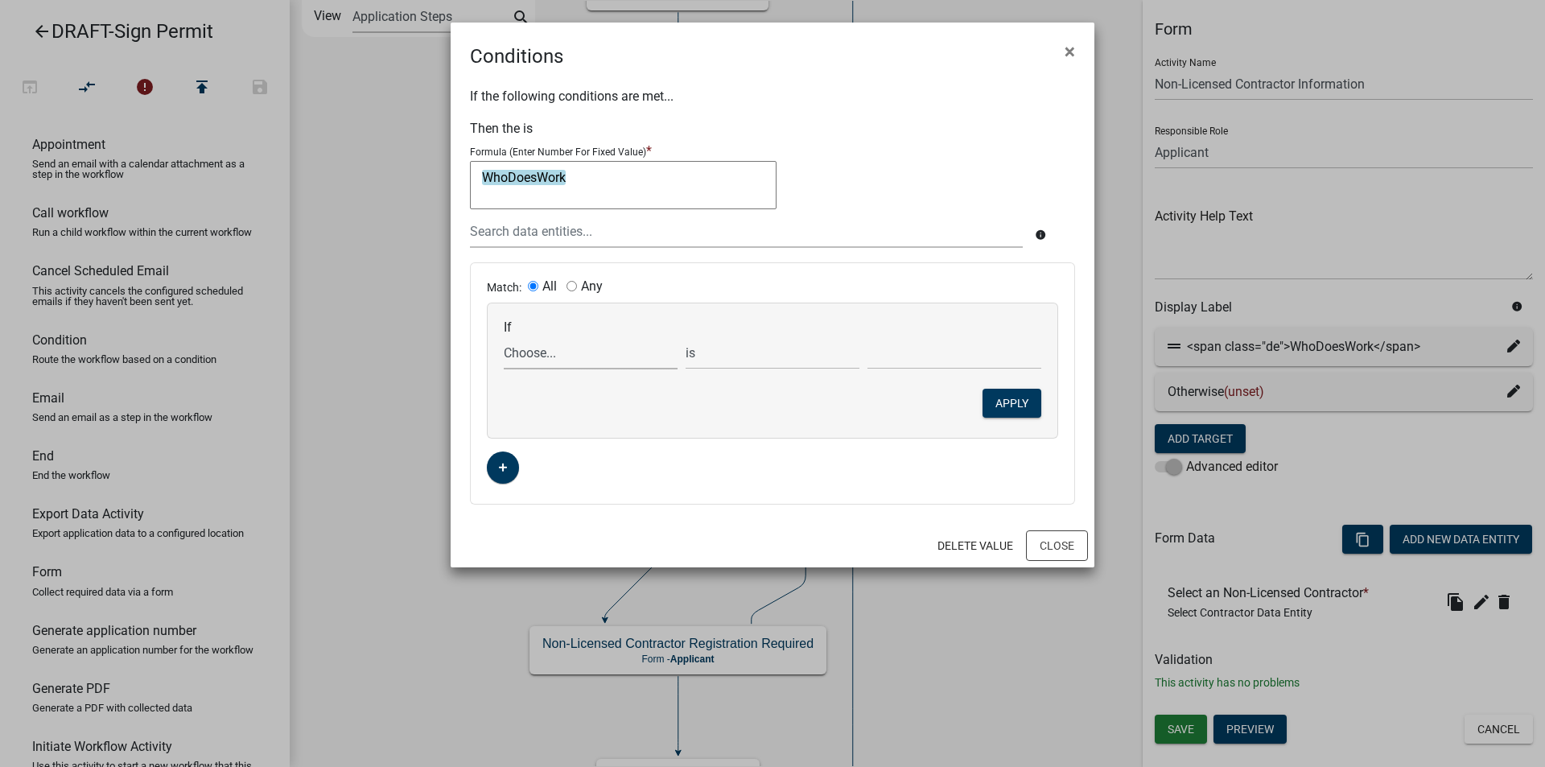
drag, startPoint x: 527, startPoint y: 351, endPoint x: 529, endPoint y: 359, distance: 8.2
click at [527, 351] on select "Choose... Acres ALL_FEE_RECIPIENTS APPLICANT_CITY APPLICANT_EMAIL_ADDRESS APPLI…" at bounding box center [591, 352] width 174 height 33
select select "183: WhoDoesWork"
click at [504, 336] on select "Choose... Acres ALL_FEE_RECIPIENTS APPLICANT_CITY APPLICANT_EMAIL_ADDRESS APPLI…" at bounding box center [591, 352] width 174 height 33
click at [892, 352] on select "Choose... Contractor Property Owner" at bounding box center [954, 352] width 174 height 33
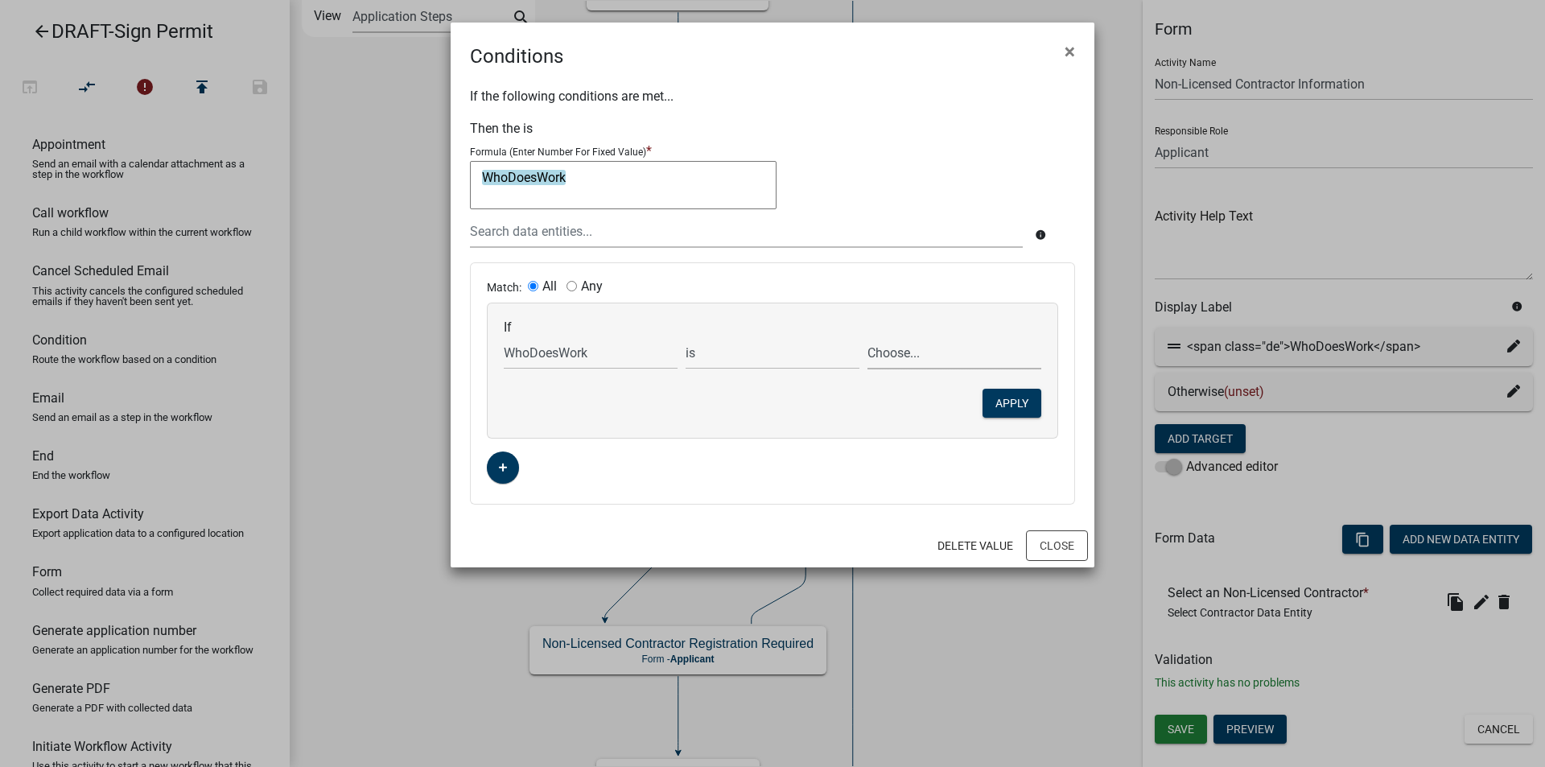
select select "1: Contractor"
click at [867, 336] on select "Choose... Contractor Property Owner" at bounding box center [954, 352] width 174 height 33
click at [1005, 402] on button "Apply" at bounding box center [1011, 403] width 59 height 29
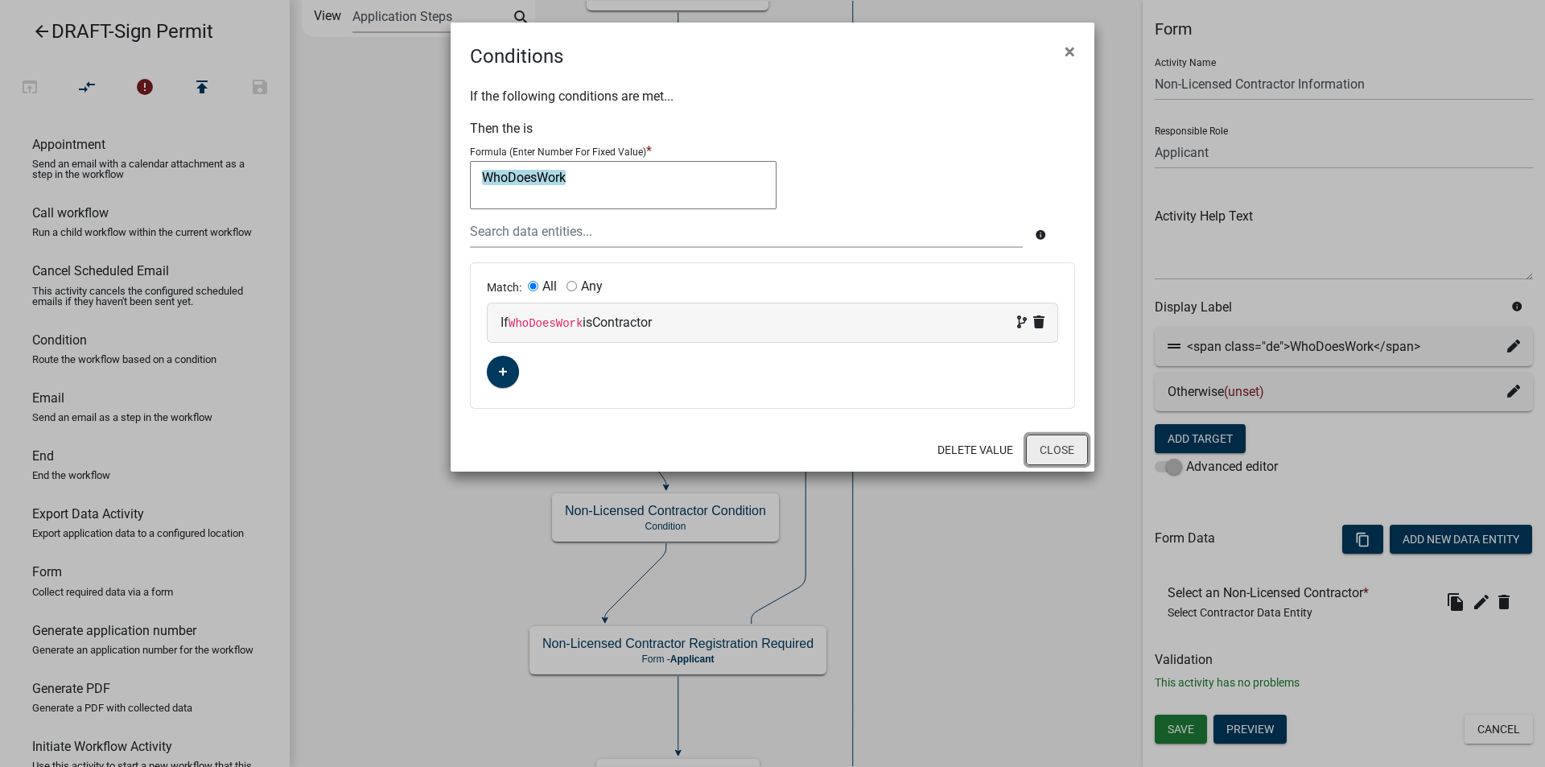
click at [1055, 446] on button "Close" at bounding box center [1057, 449] width 62 height 31
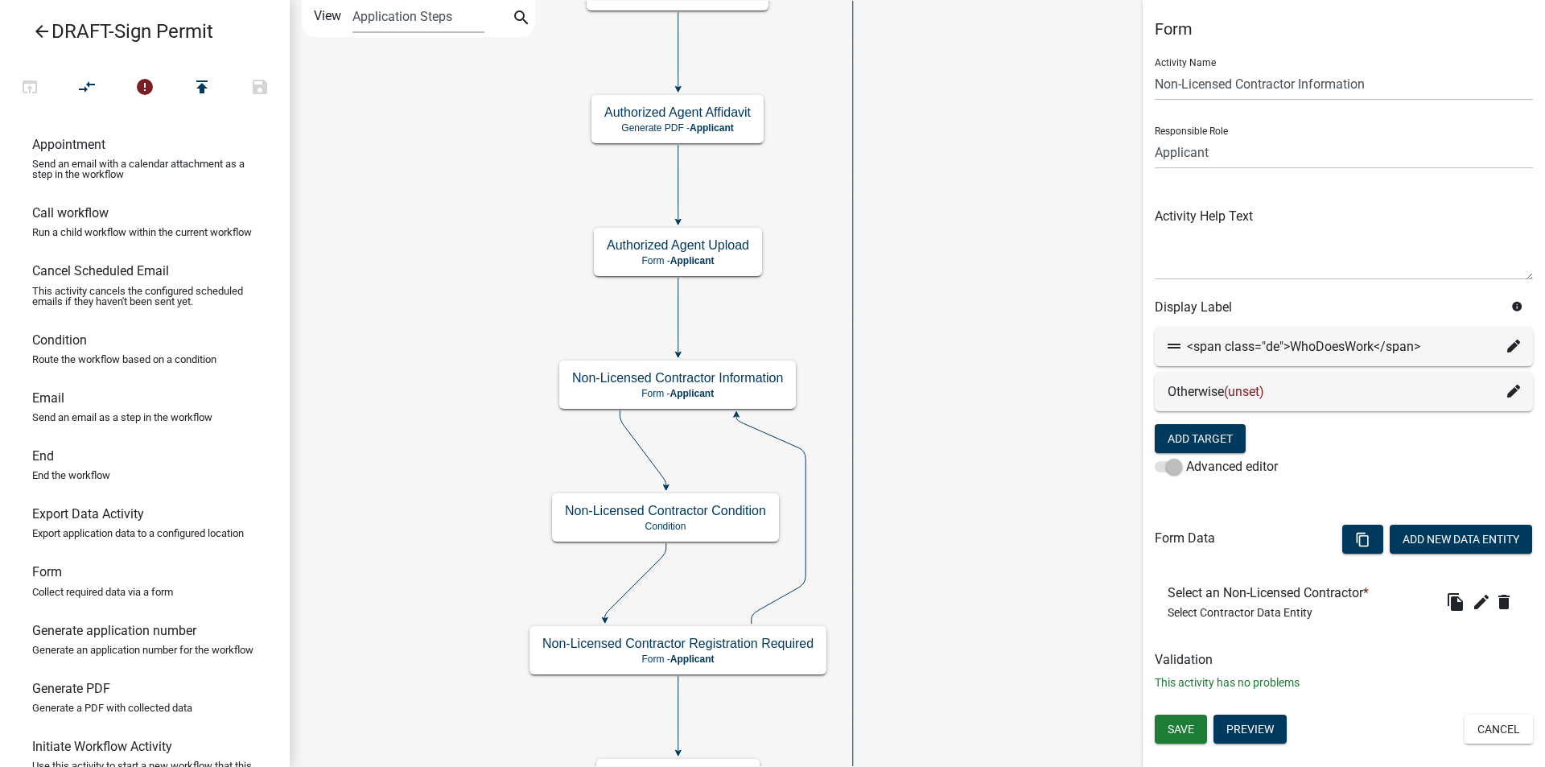
click at [1514, 388] on icon at bounding box center [1513, 391] width 13 height 13
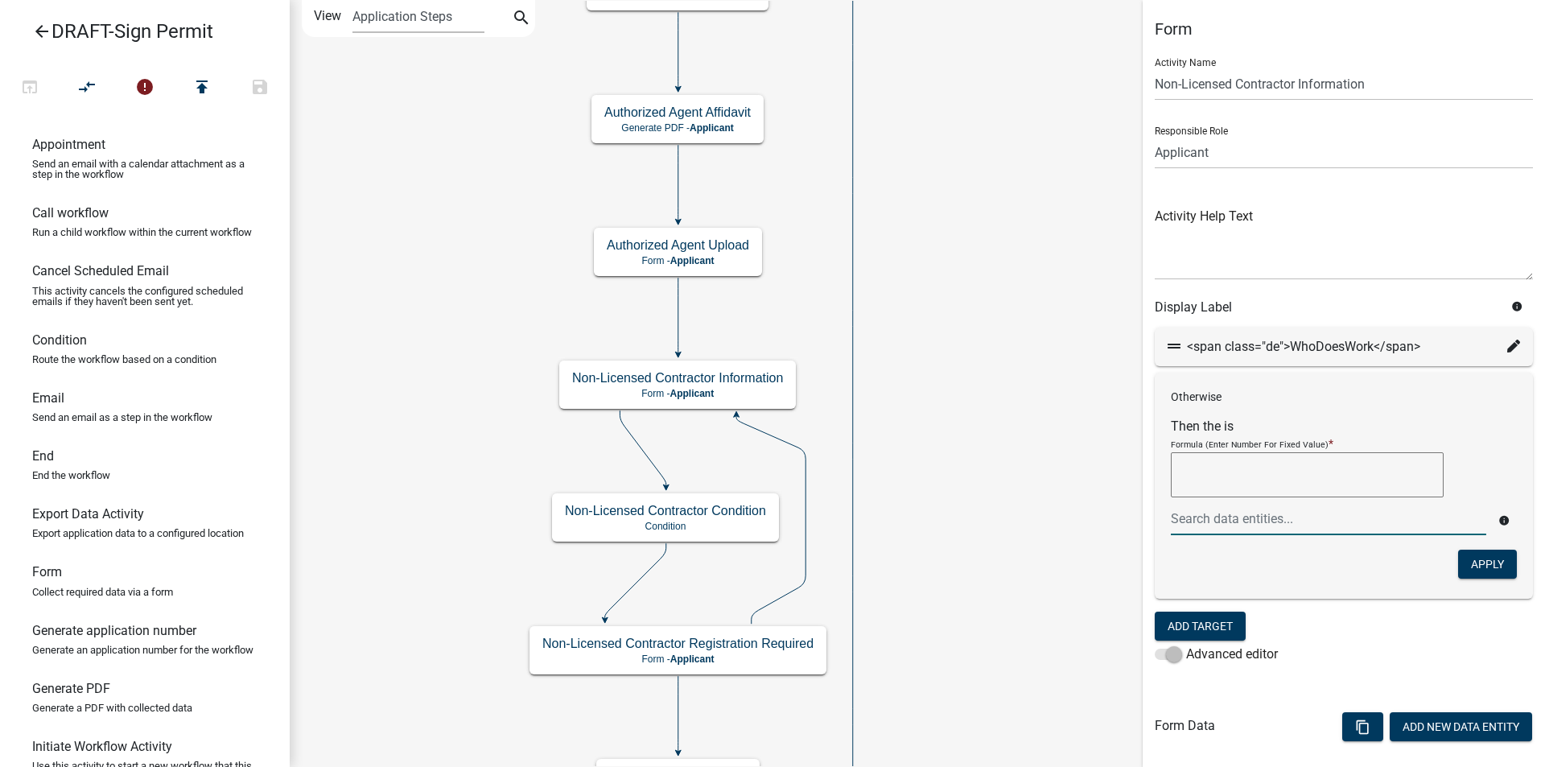
click at [1196, 518] on div at bounding box center [1327, 518] width 339 height 33
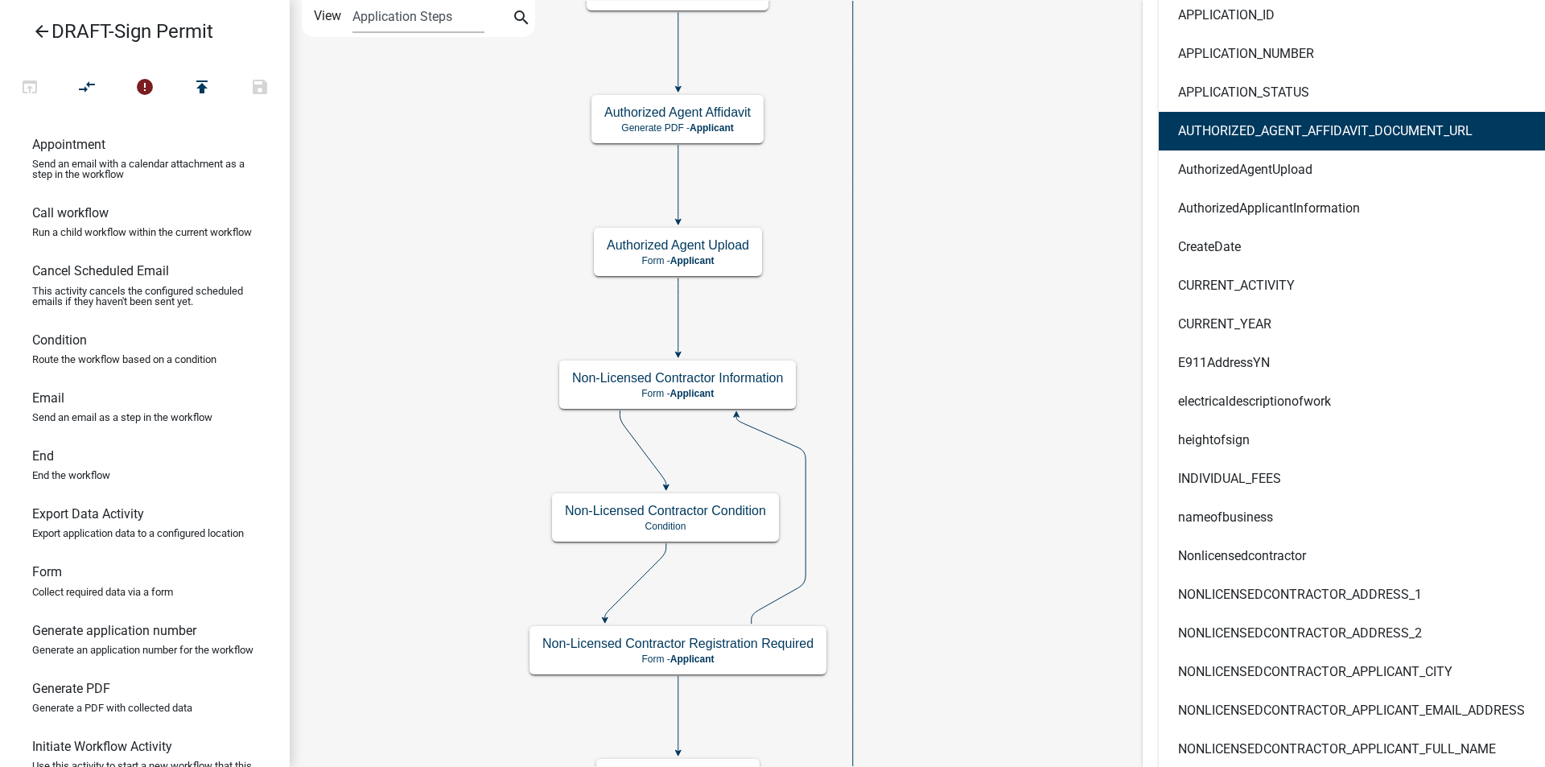
scroll to position [1207, 0]
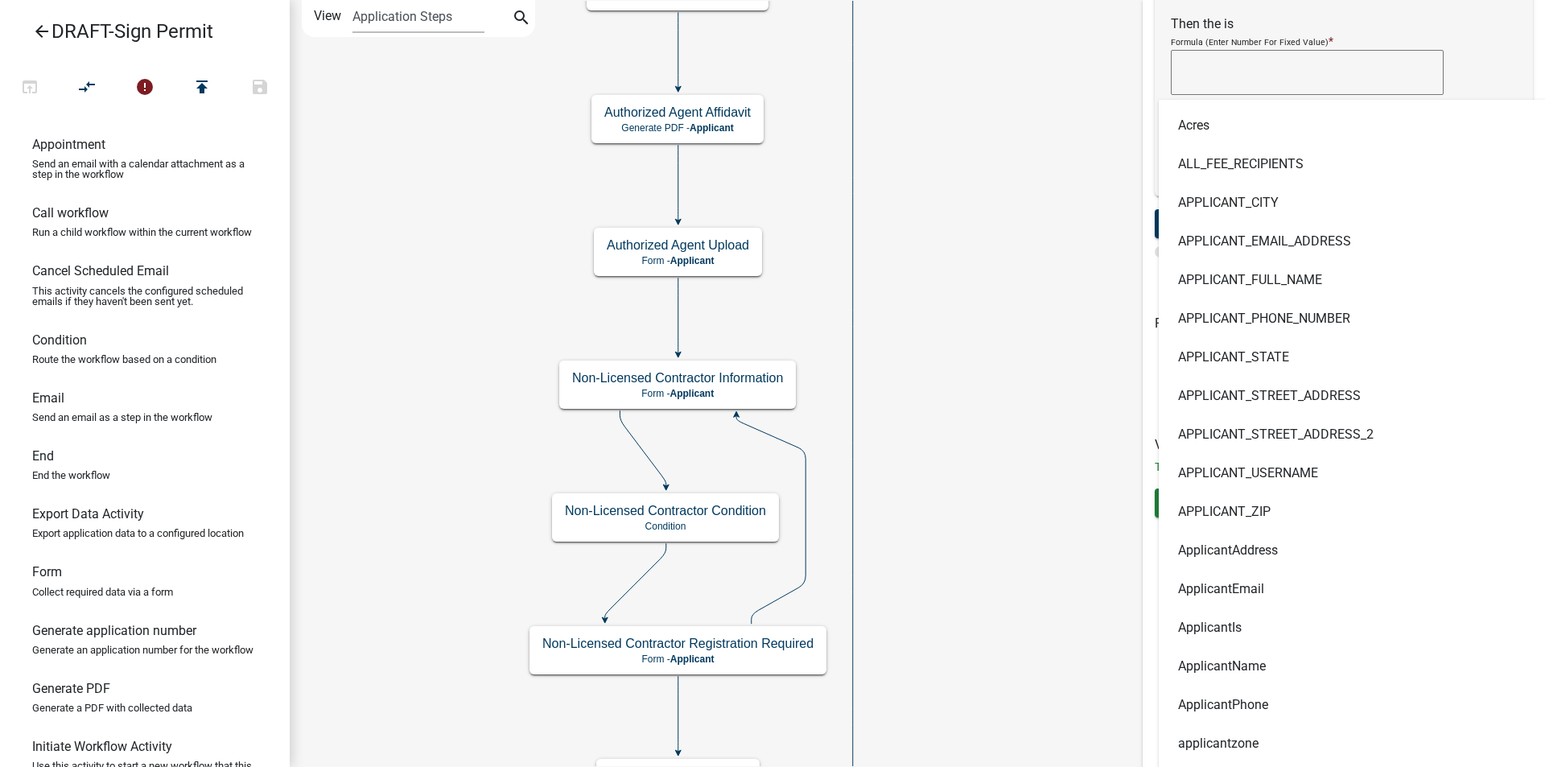
scroll to position [0, 0]
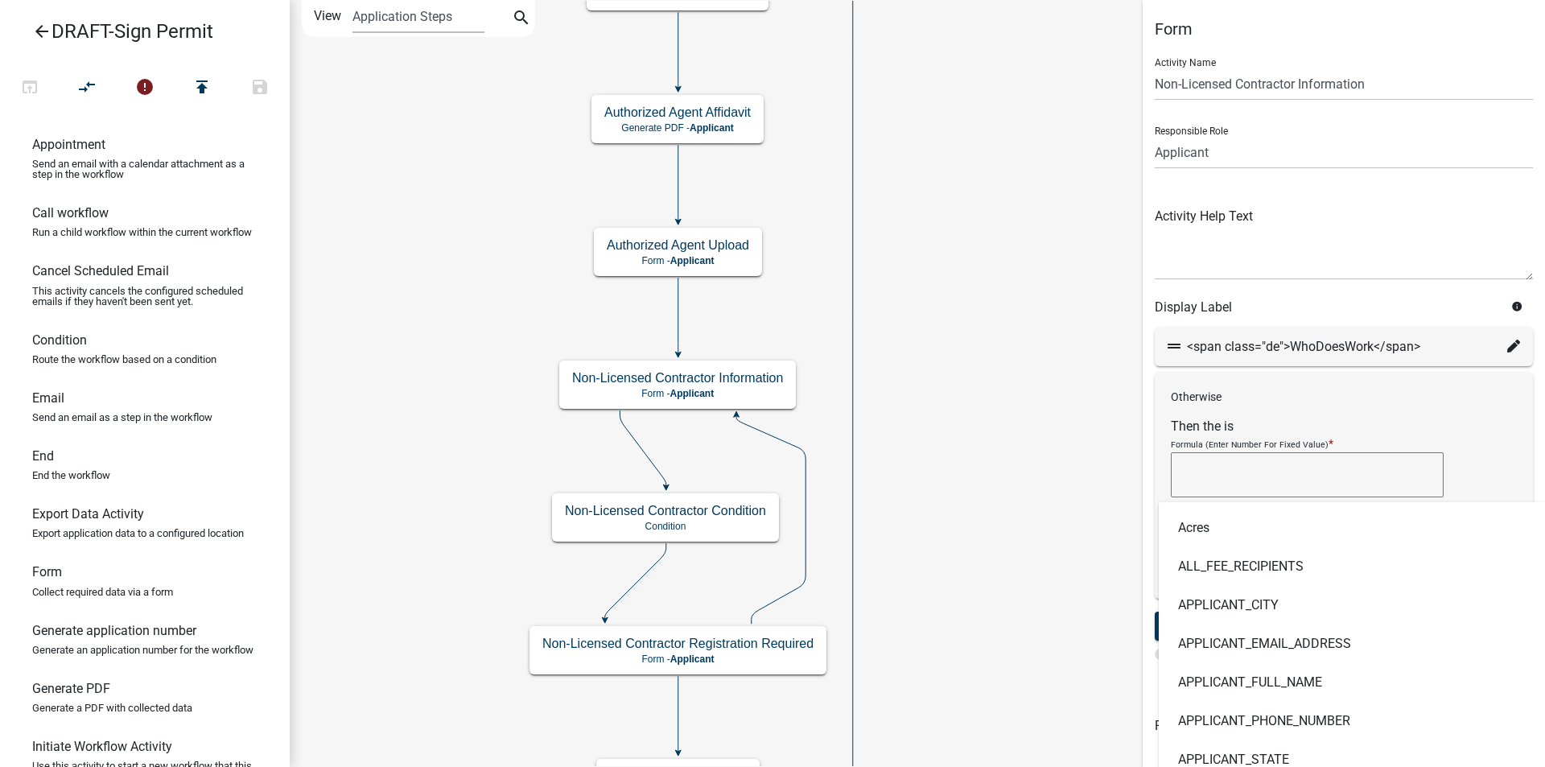
click at [1490, 448] on div "Formula (Enter Number For Fixed Value) *" at bounding box center [1343, 468] width 346 height 67
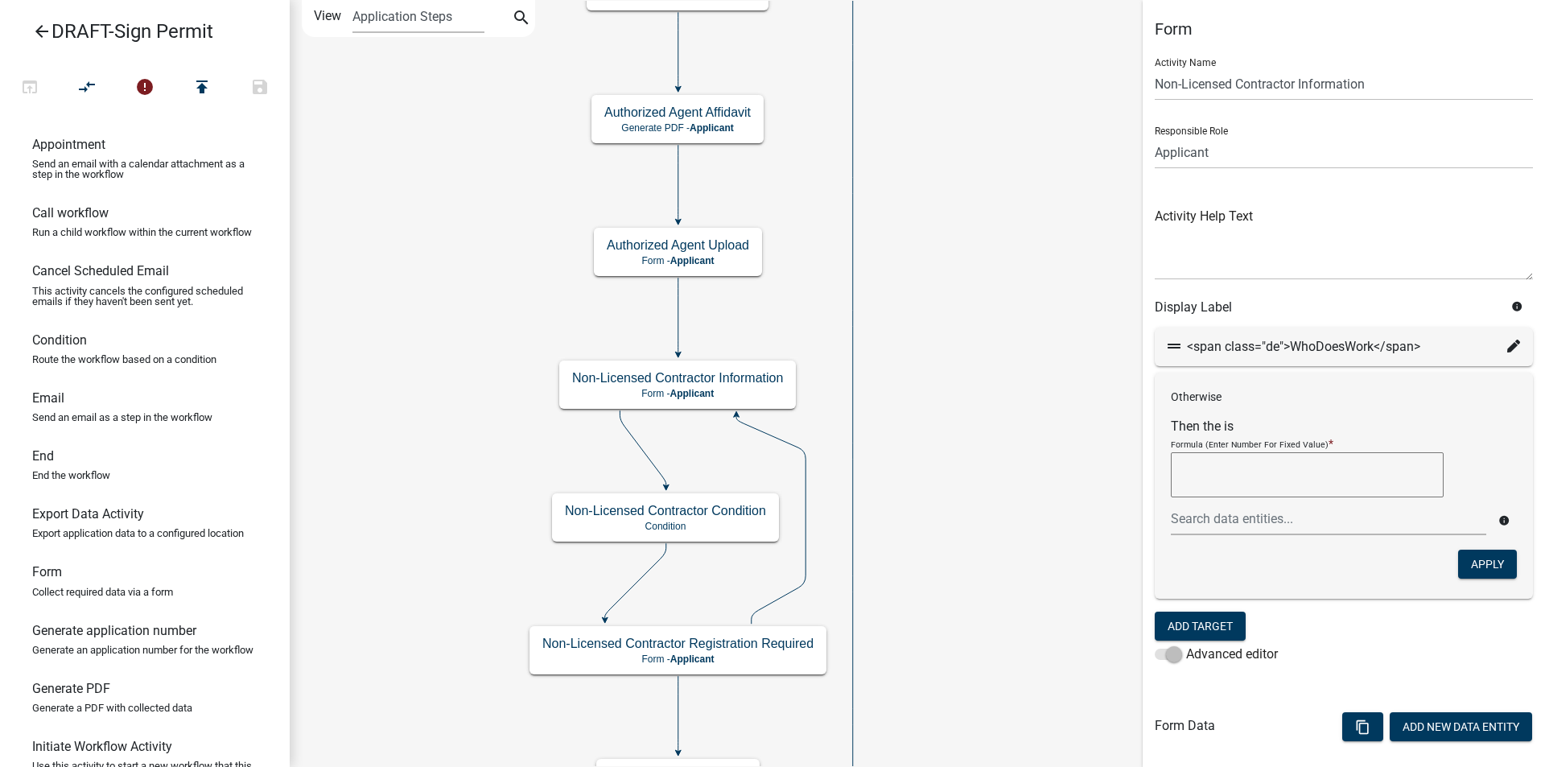
scroll to position [157, 0]
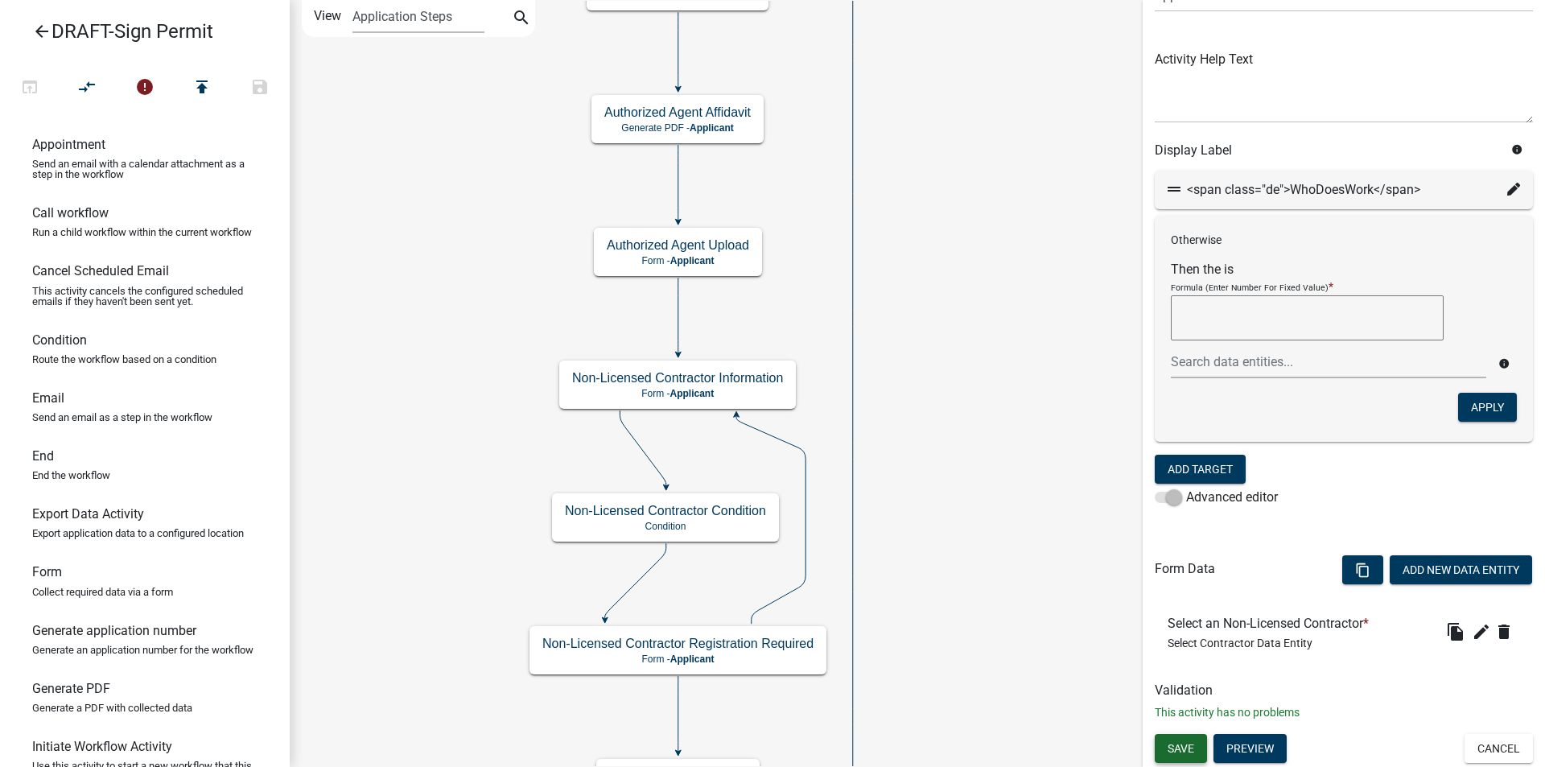
click at [1188, 742] on span "Save" at bounding box center [1180, 748] width 27 height 13
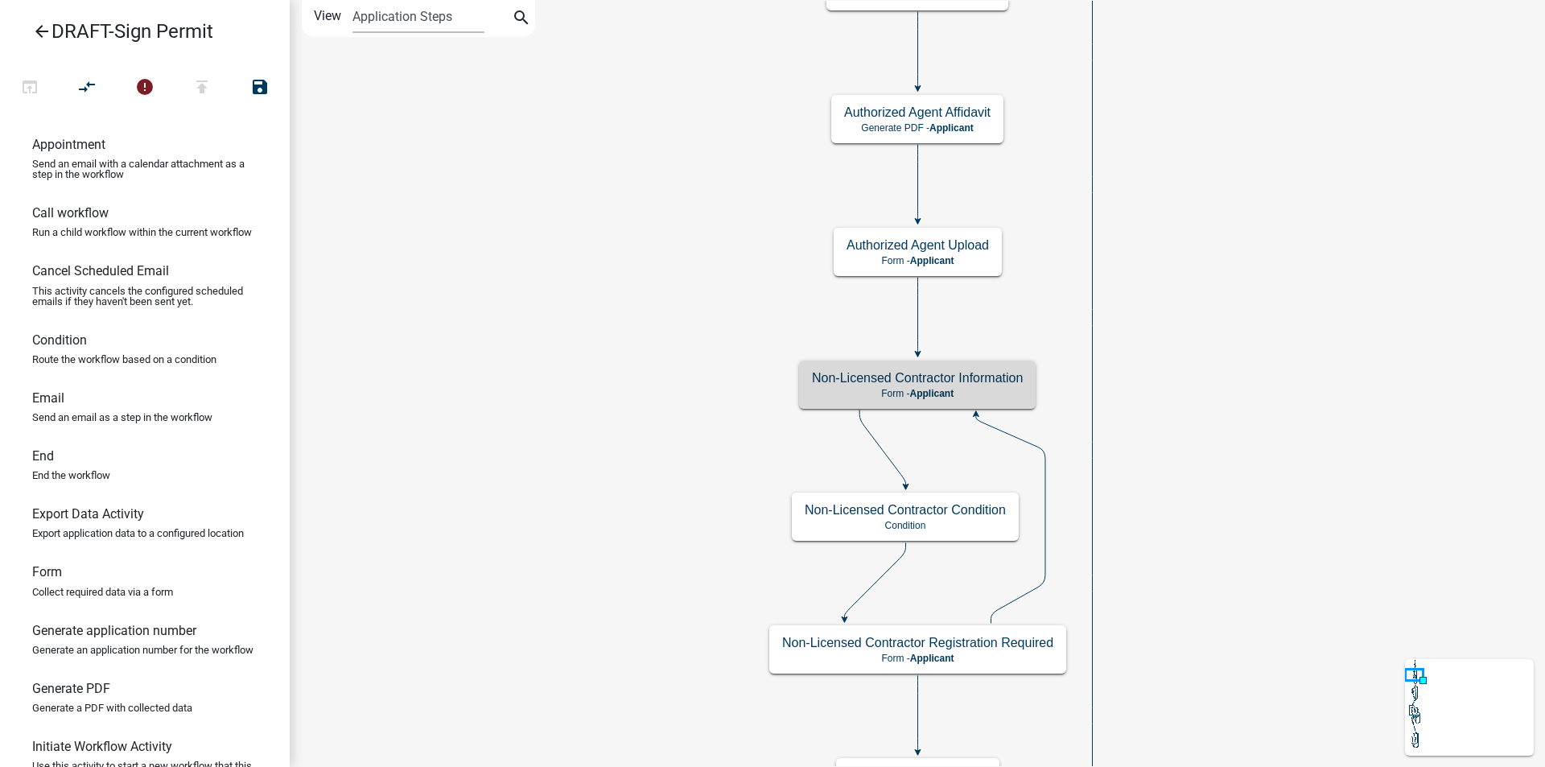
scroll to position [0, 0]
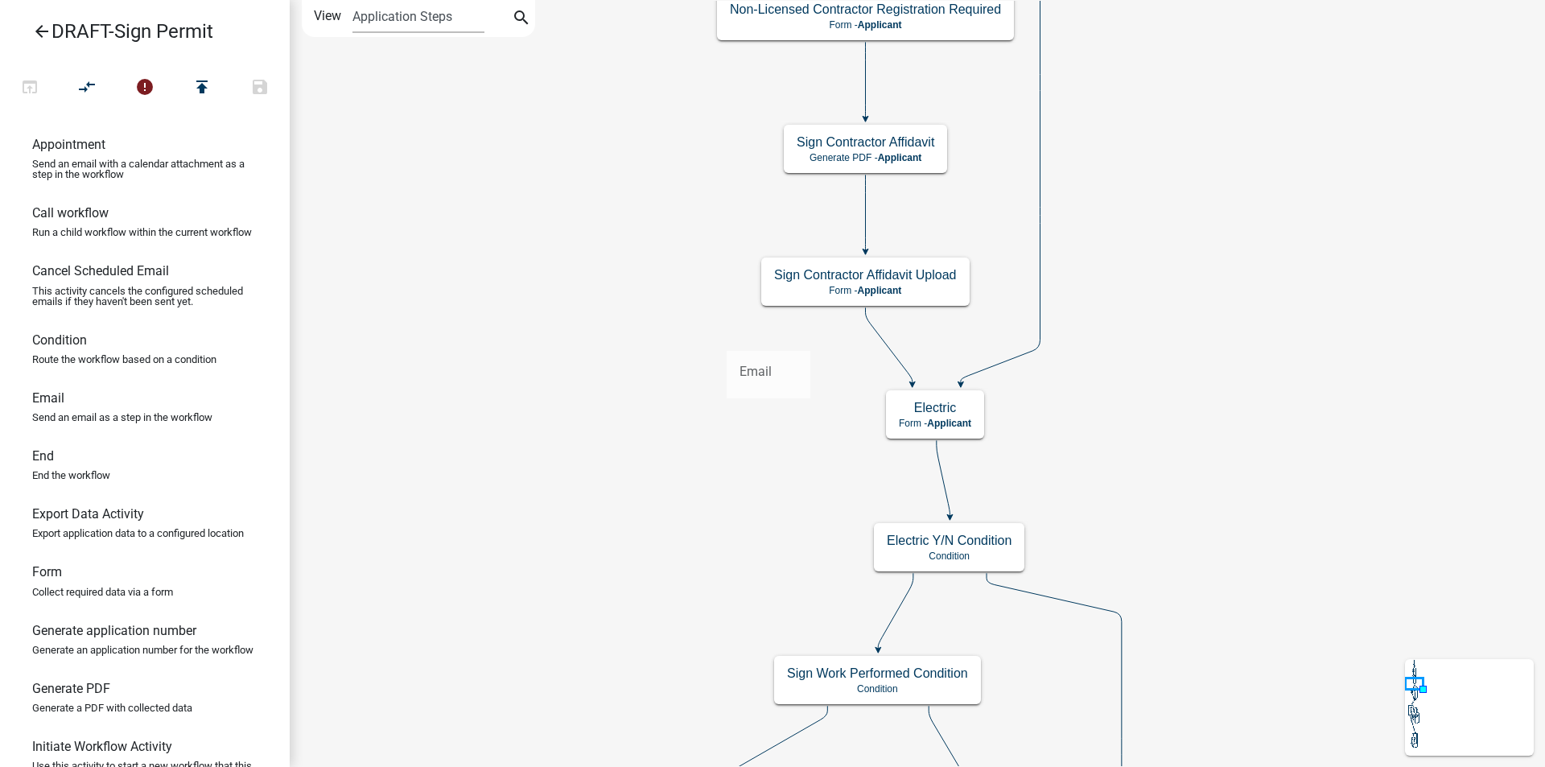
drag, startPoint x: 62, startPoint y: 419, endPoint x: 734, endPoint y: 336, distance: 676.8
click at [734, 336] on div "arrow_back DRAFT-Sign Permit open_in_browser compare_arrows error publish save …" at bounding box center [772, 383] width 1545 height 767
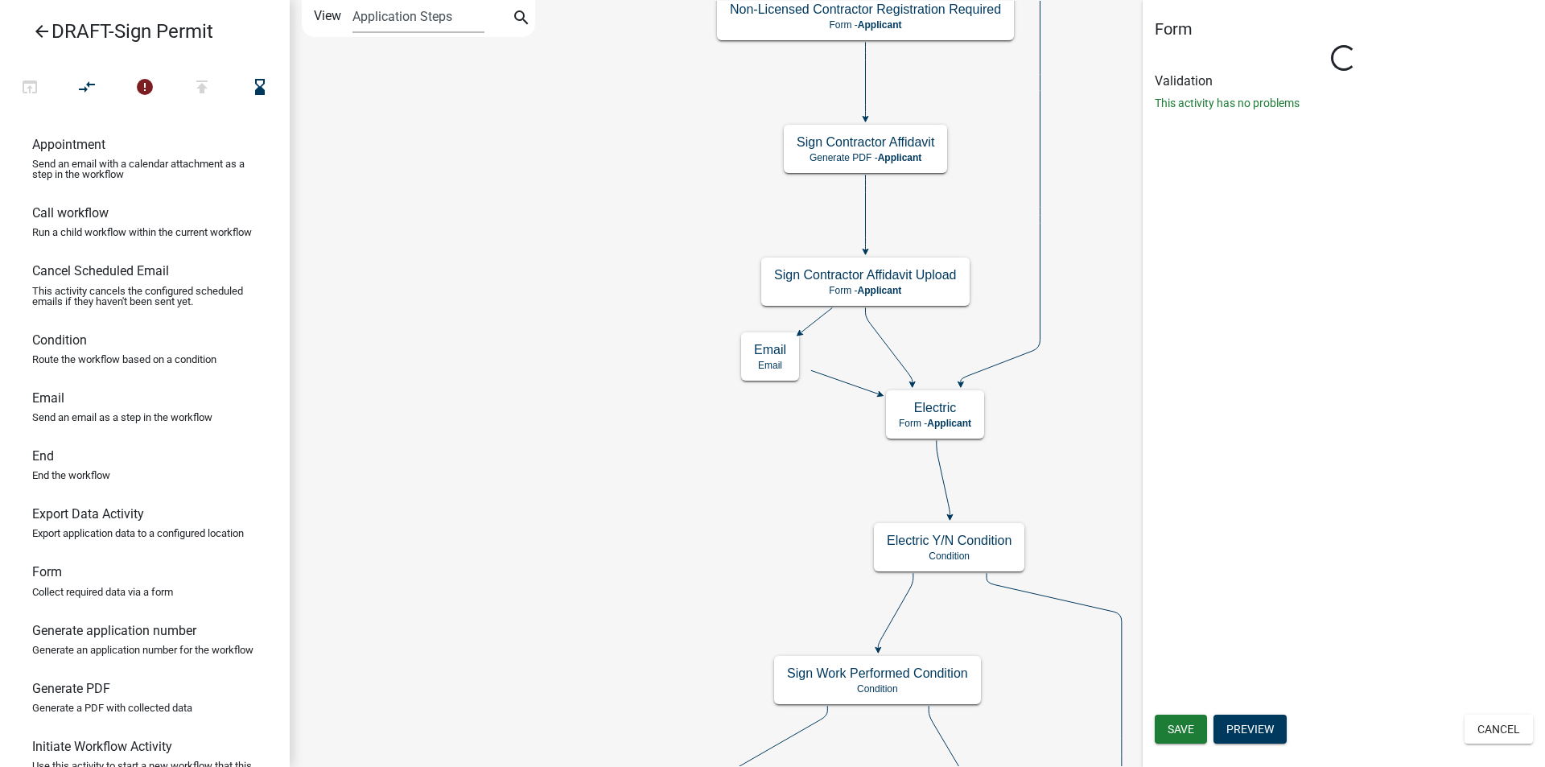
click at [892, 352] on icon at bounding box center [889, 345] width 47 height 76
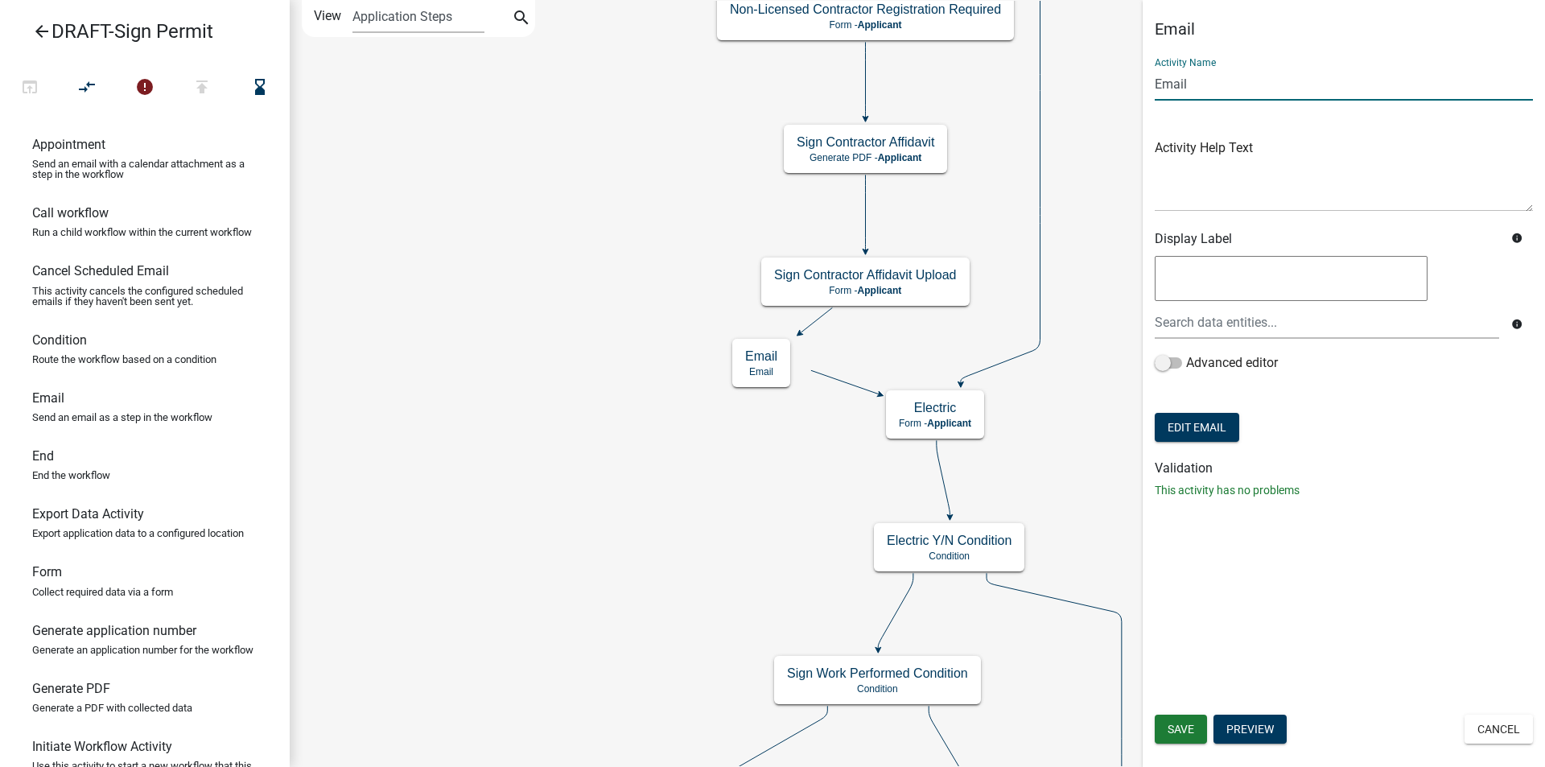
drag, startPoint x: 1193, startPoint y: 80, endPoint x: 1114, endPoint y: 84, distance: 78.9
click at [1115, 83] on main "Start Start - Applicant Applicant Login Require user Applicant and Sign Informa…" at bounding box center [917, 383] width 1255 height 767
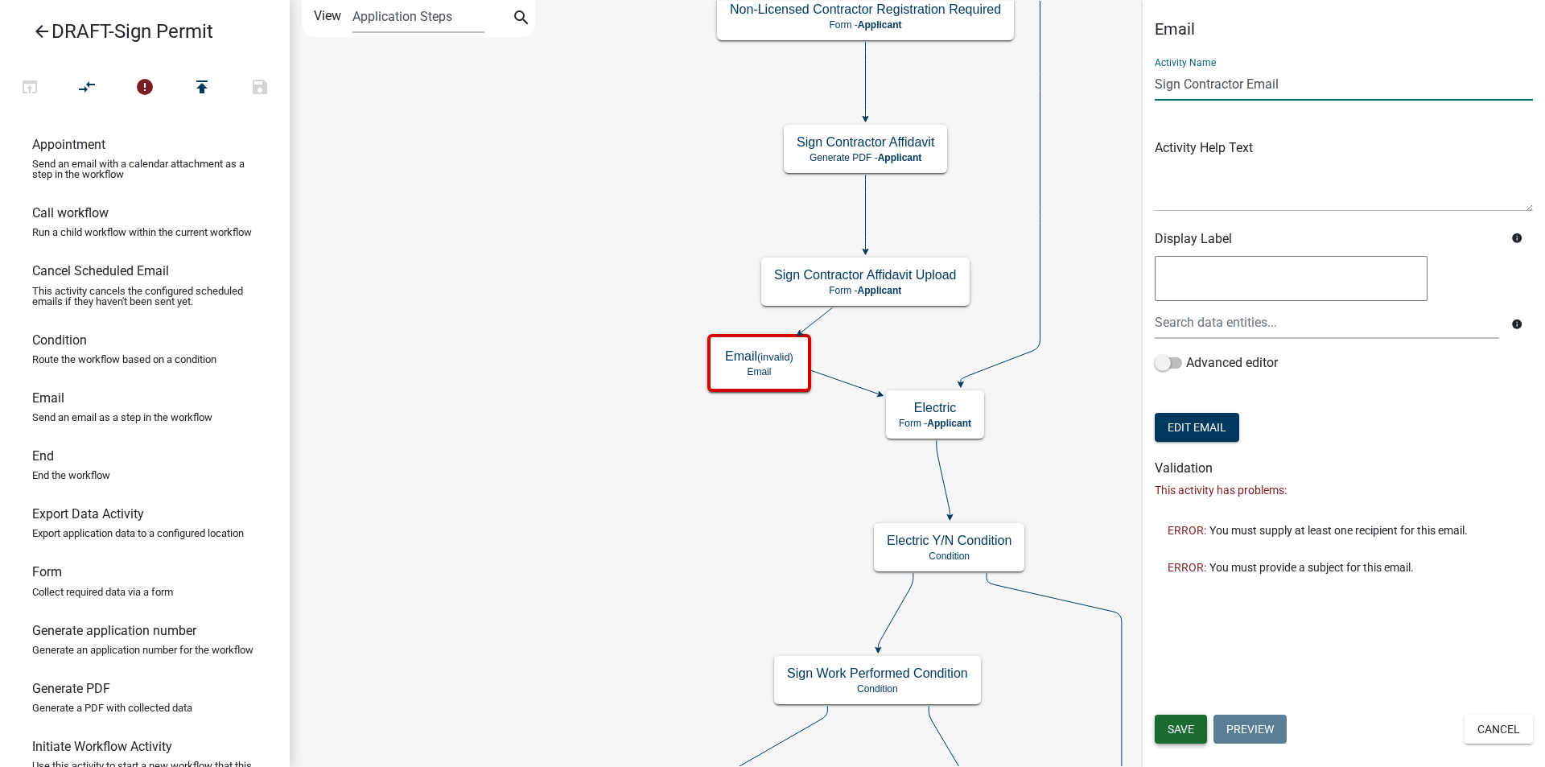
type input "Sign Contractor Email"
click at [1167, 724] on span "Save" at bounding box center [1180, 728] width 27 height 13
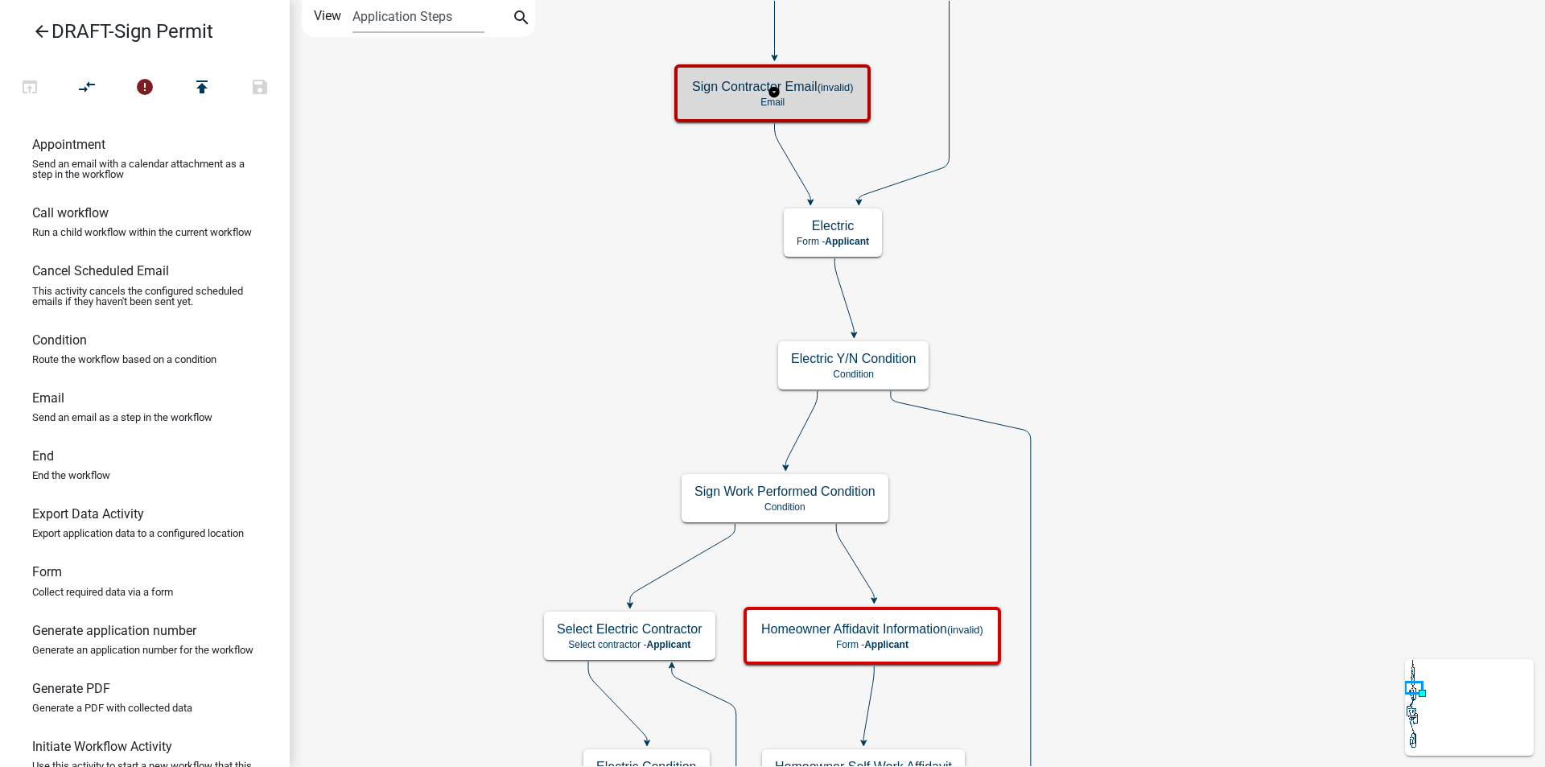
click at [822, 97] on p "Email" at bounding box center [772, 102] width 161 height 11
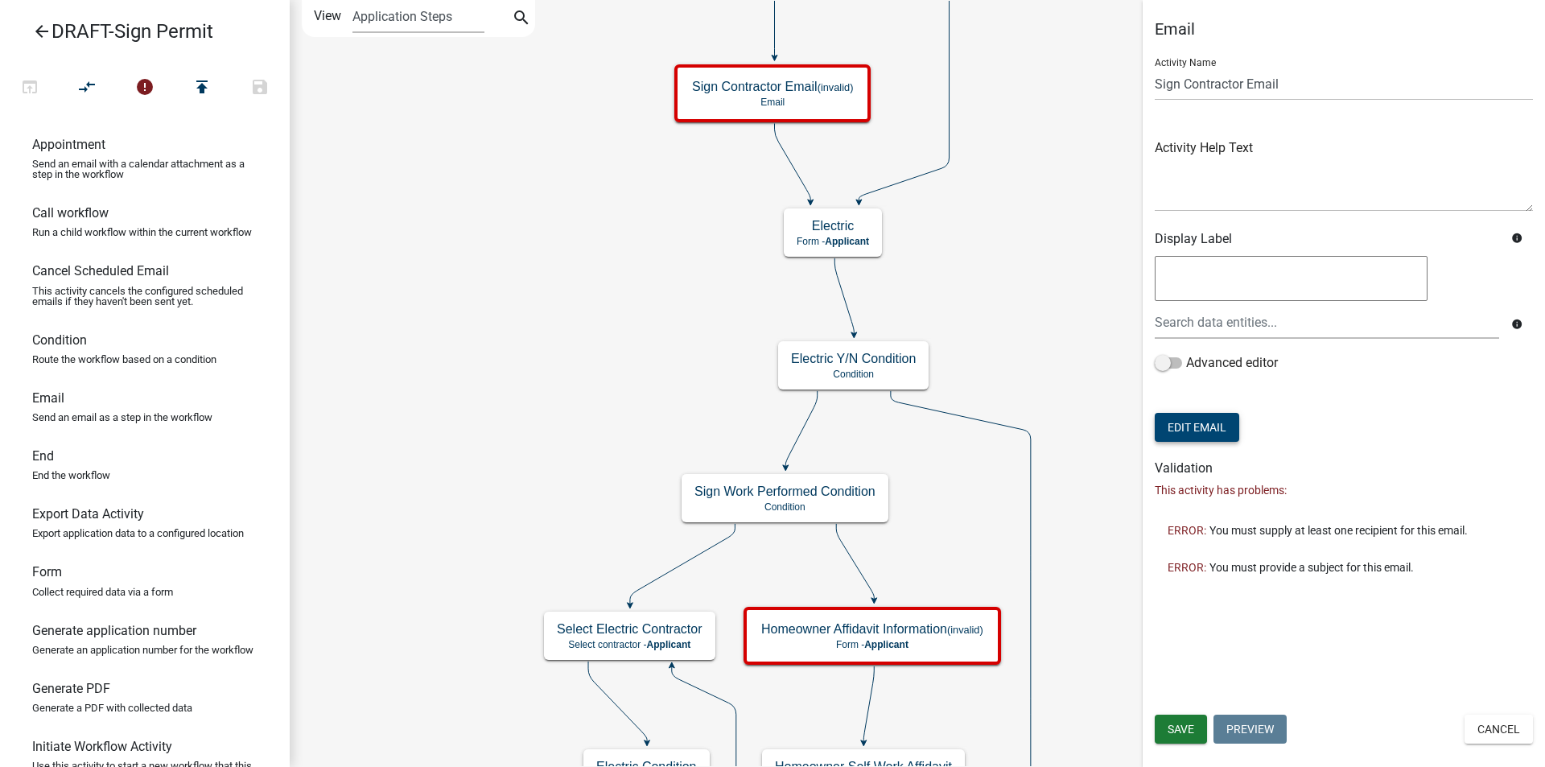
click at [1214, 424] on button "Edit Email" at bounding box center [1196, 427] width 84 height 29
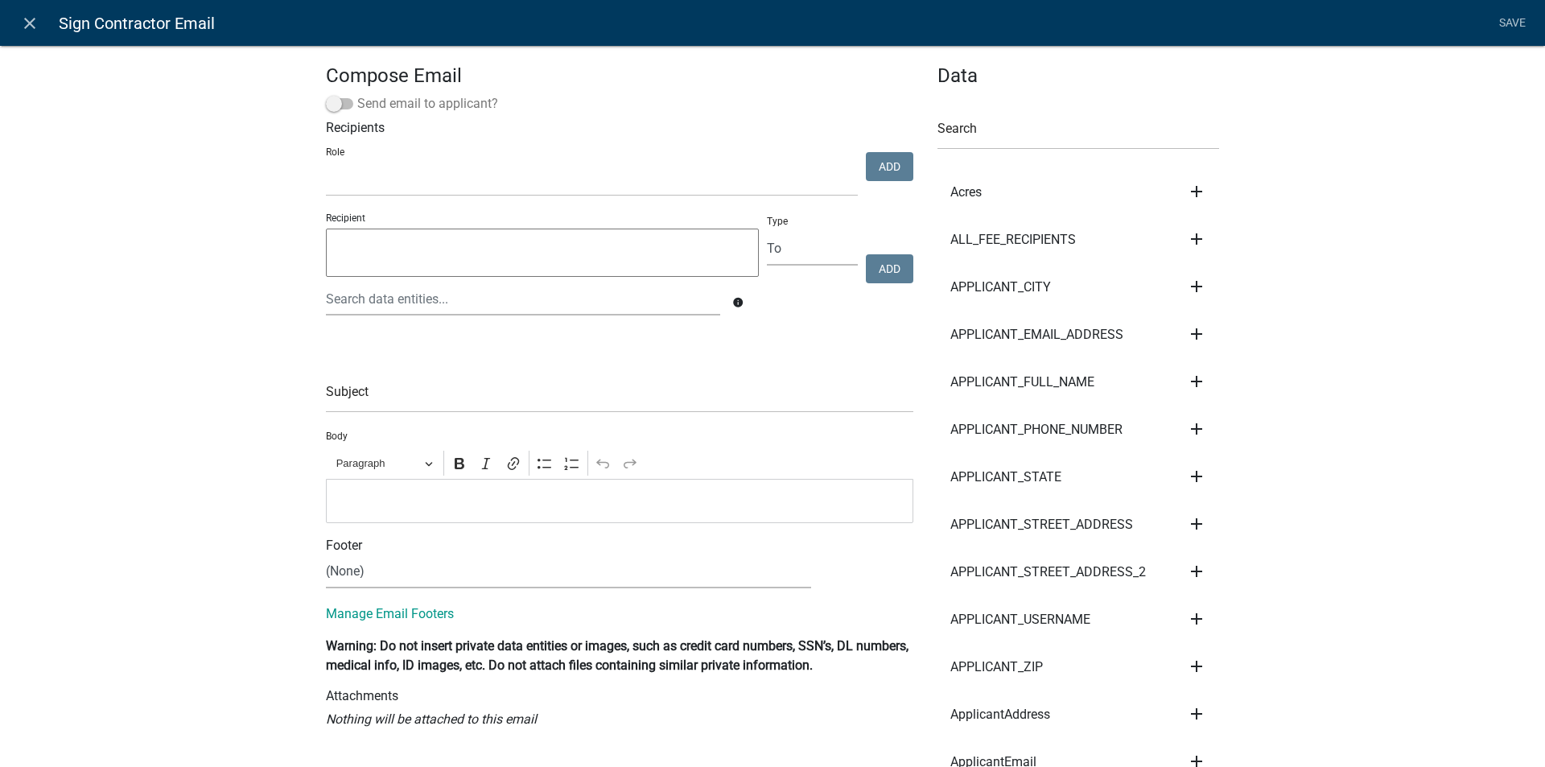
click at [340, 101] on span at bounding box center [339, 103] width 27 height 11
click at [357, 94] on input "Send email to applicant?" at bounding box center [357, 94] width 0 height 0
click at [352, 302] on div at bounding box center [523, 298] width 418 height 33
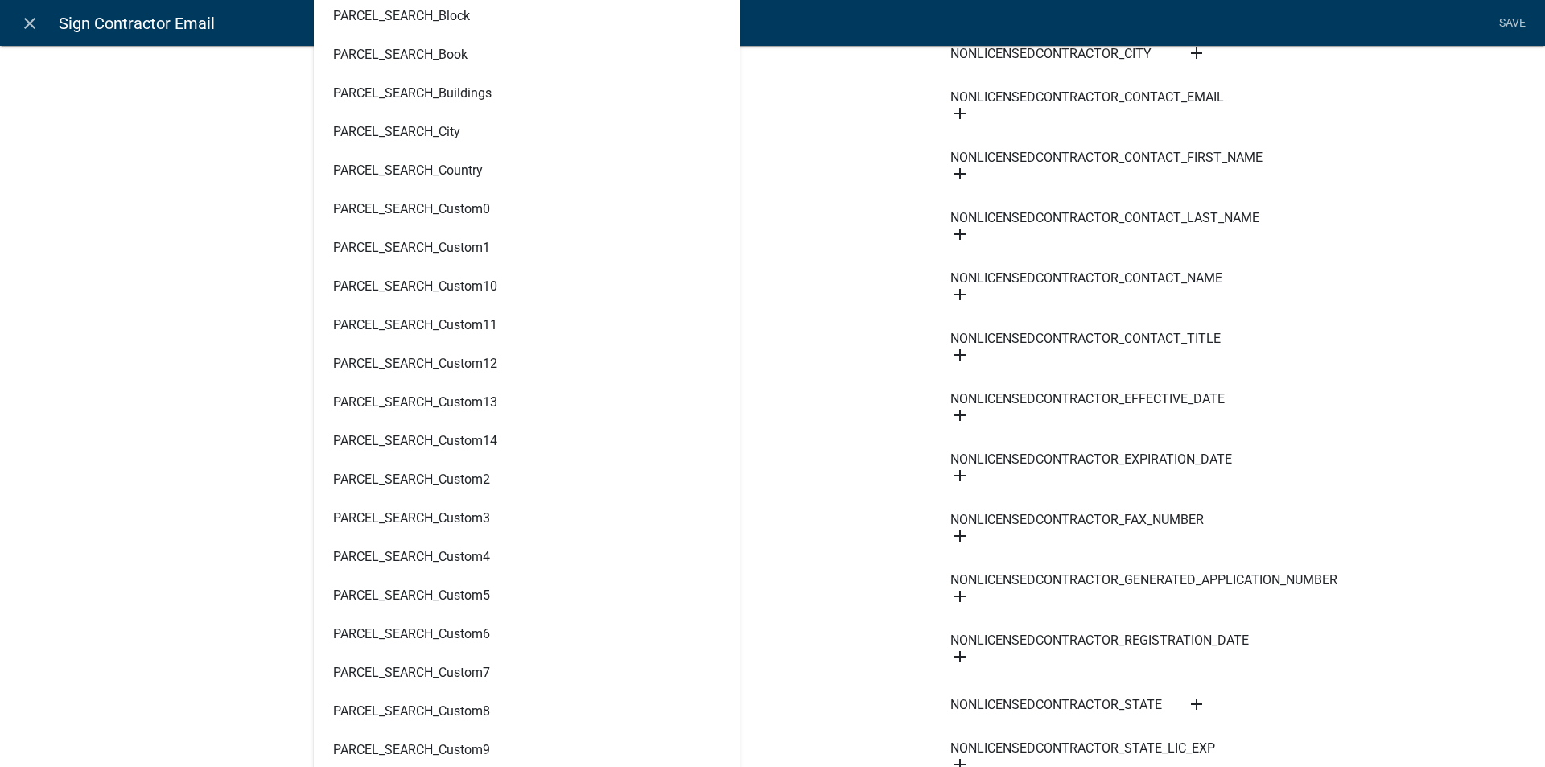
scroll to position [2494, 0]
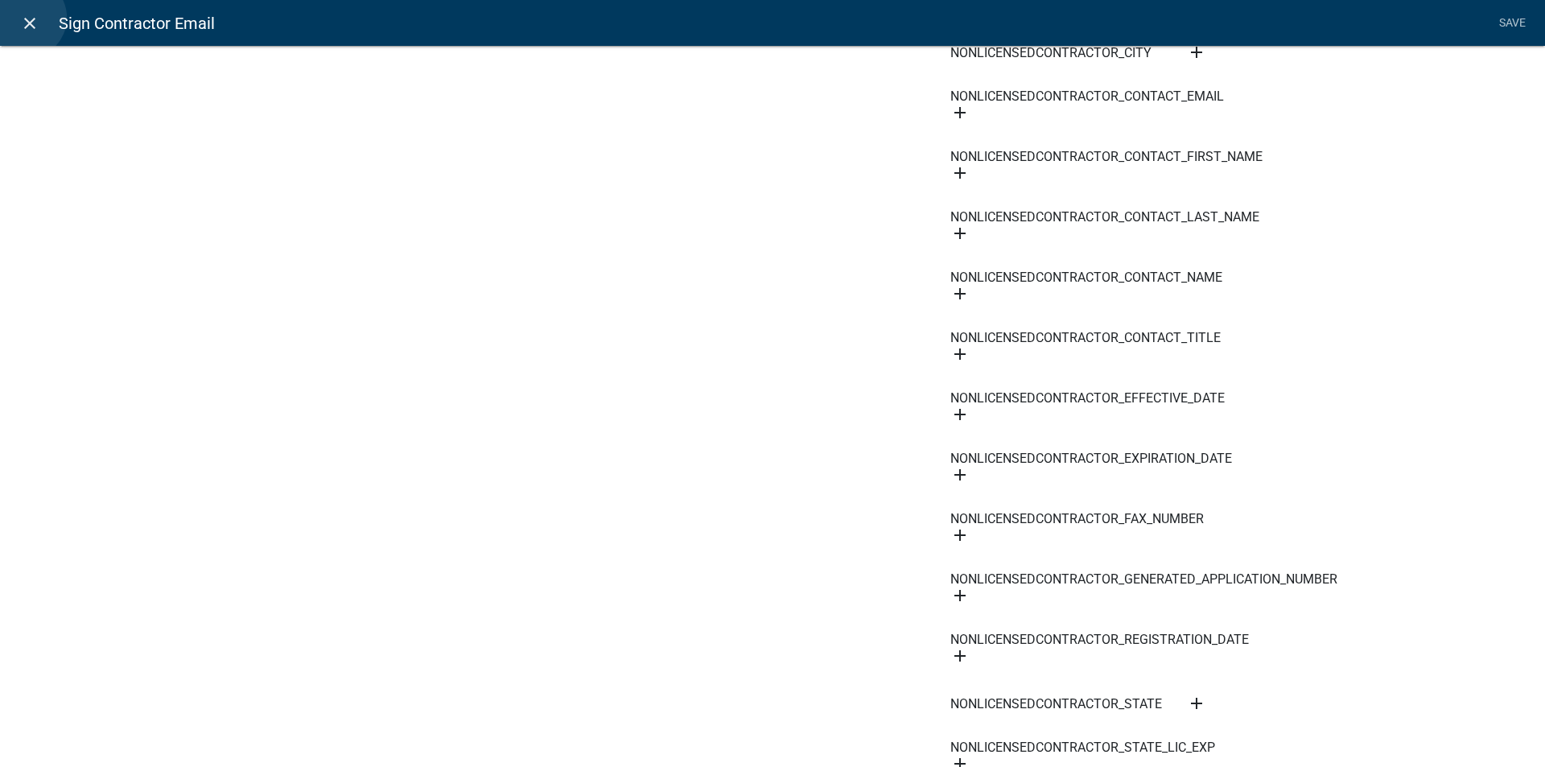
click at [26, 18] on icon "close" at bounding box center [29, 23] width 19 height 19
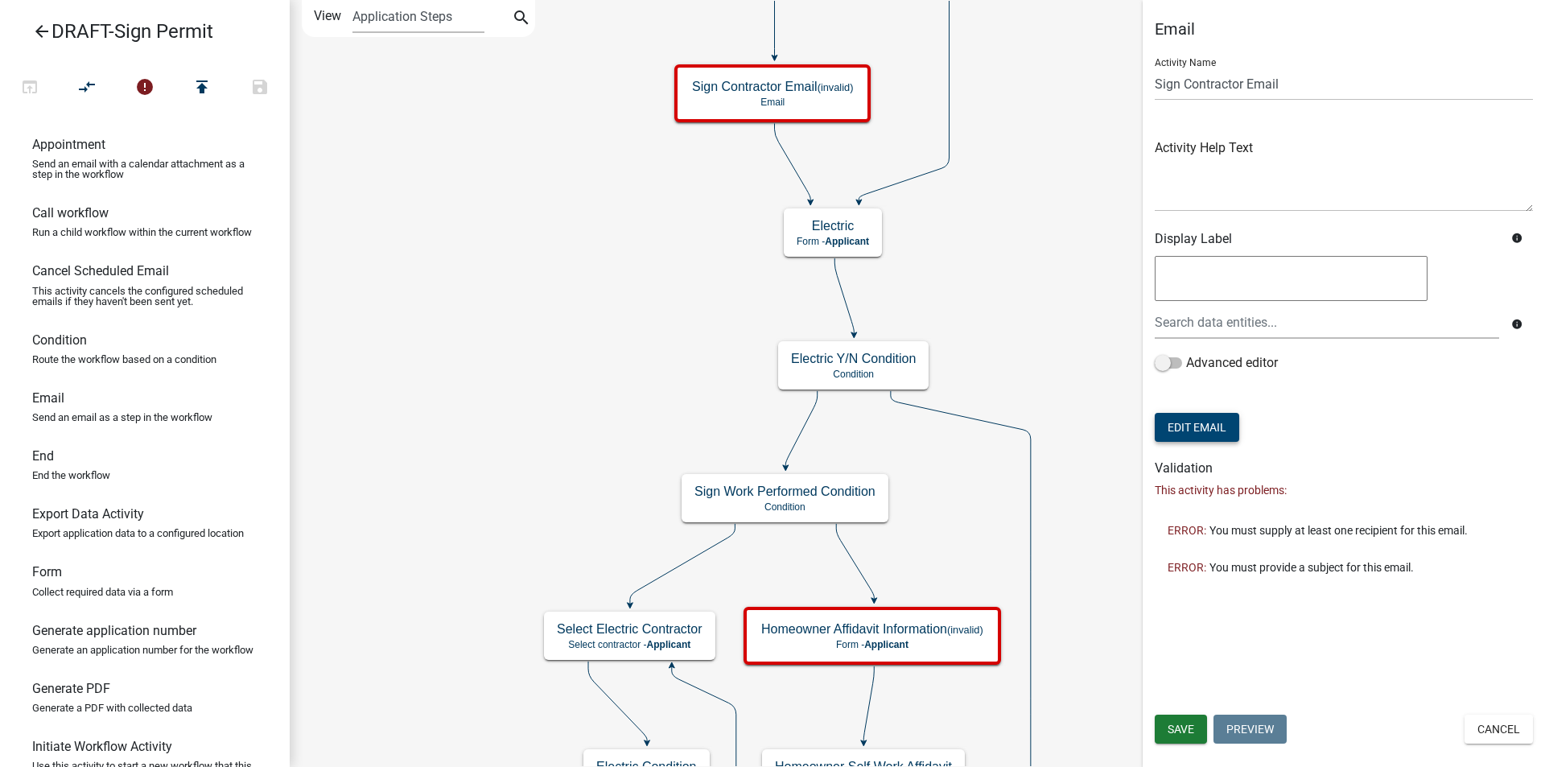
click at [1202, 427] on button "Edit Email" at bounding box center [1196, 427] width 84 height 29
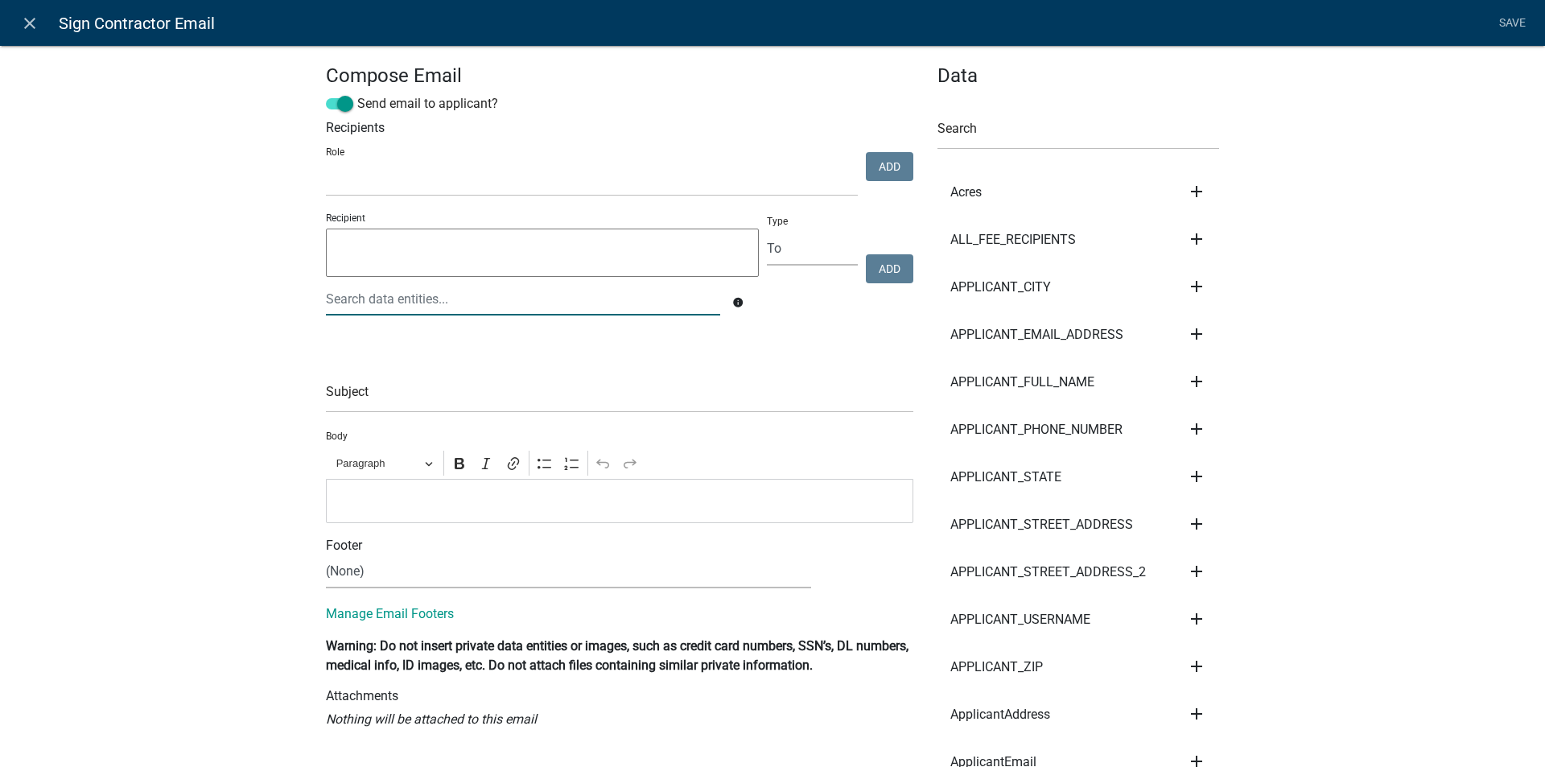
click at [340, 298] on div at bounding box center [523, 298] width 418 height 33
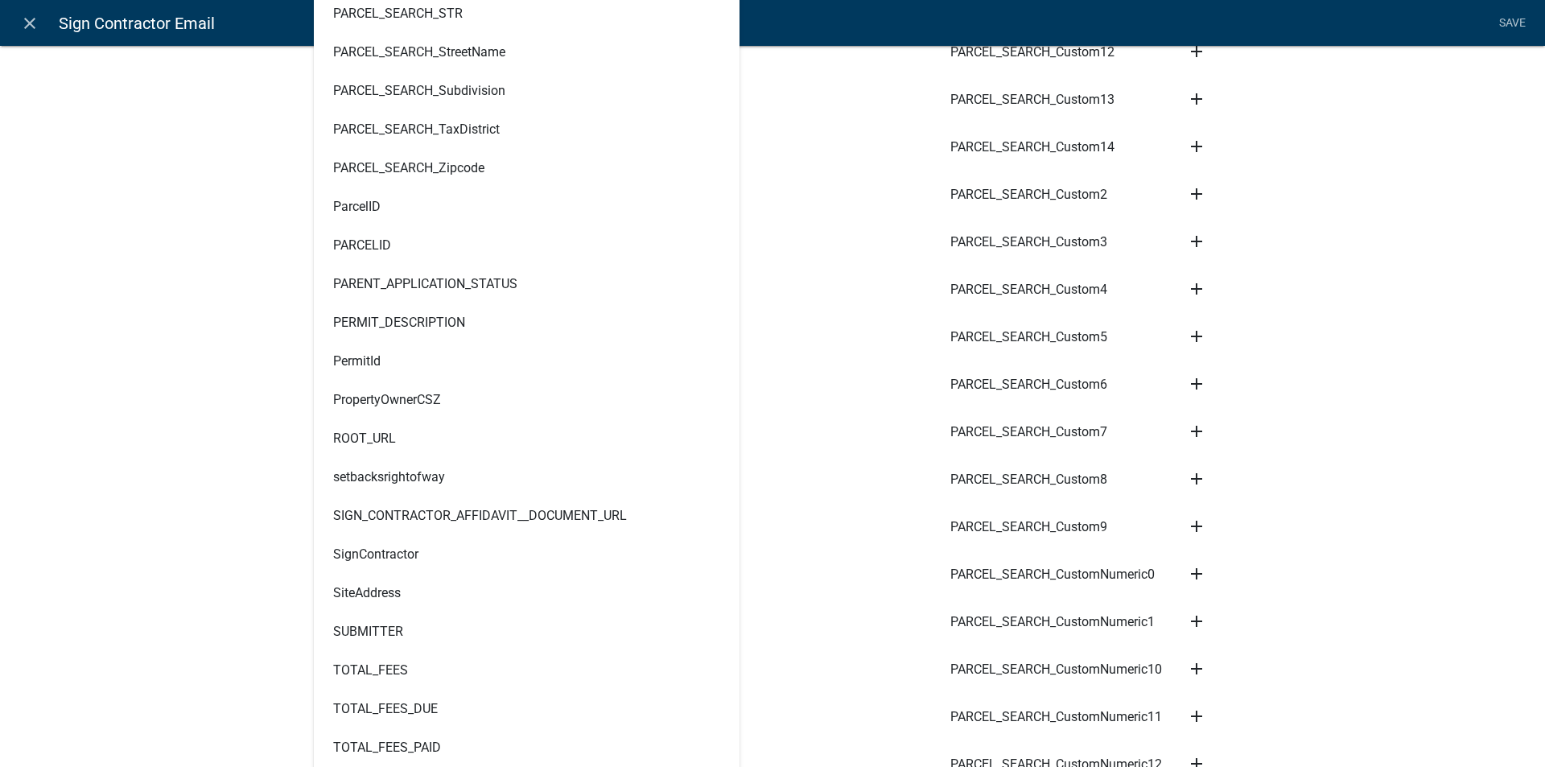
scroll to position [4425, 0]
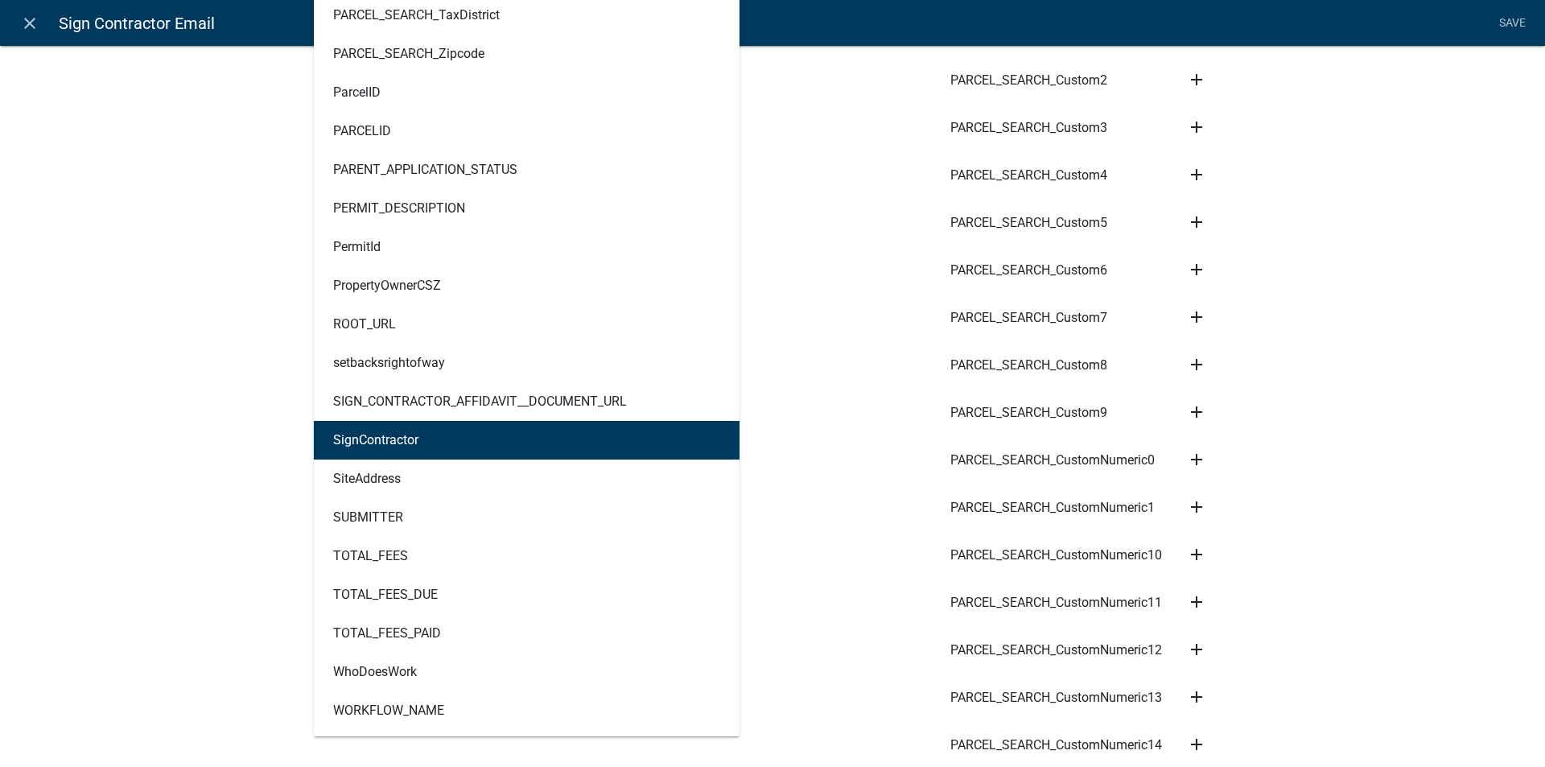
click at [439, 434] on button "SignContractor" at bounding box center [527, 440] width 426 height 39
type textarea "SignContractor"
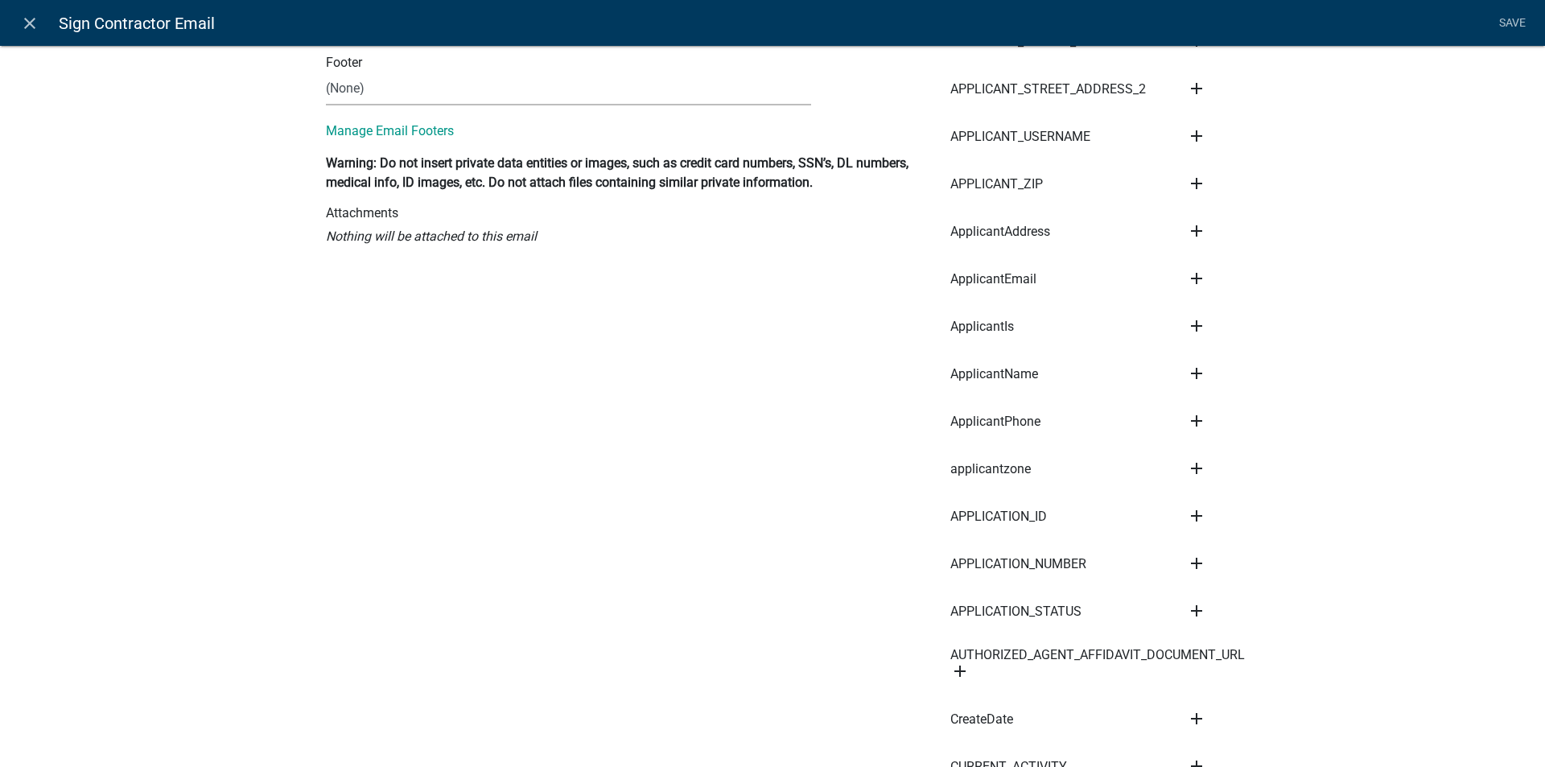
scroll to position [0, 0]
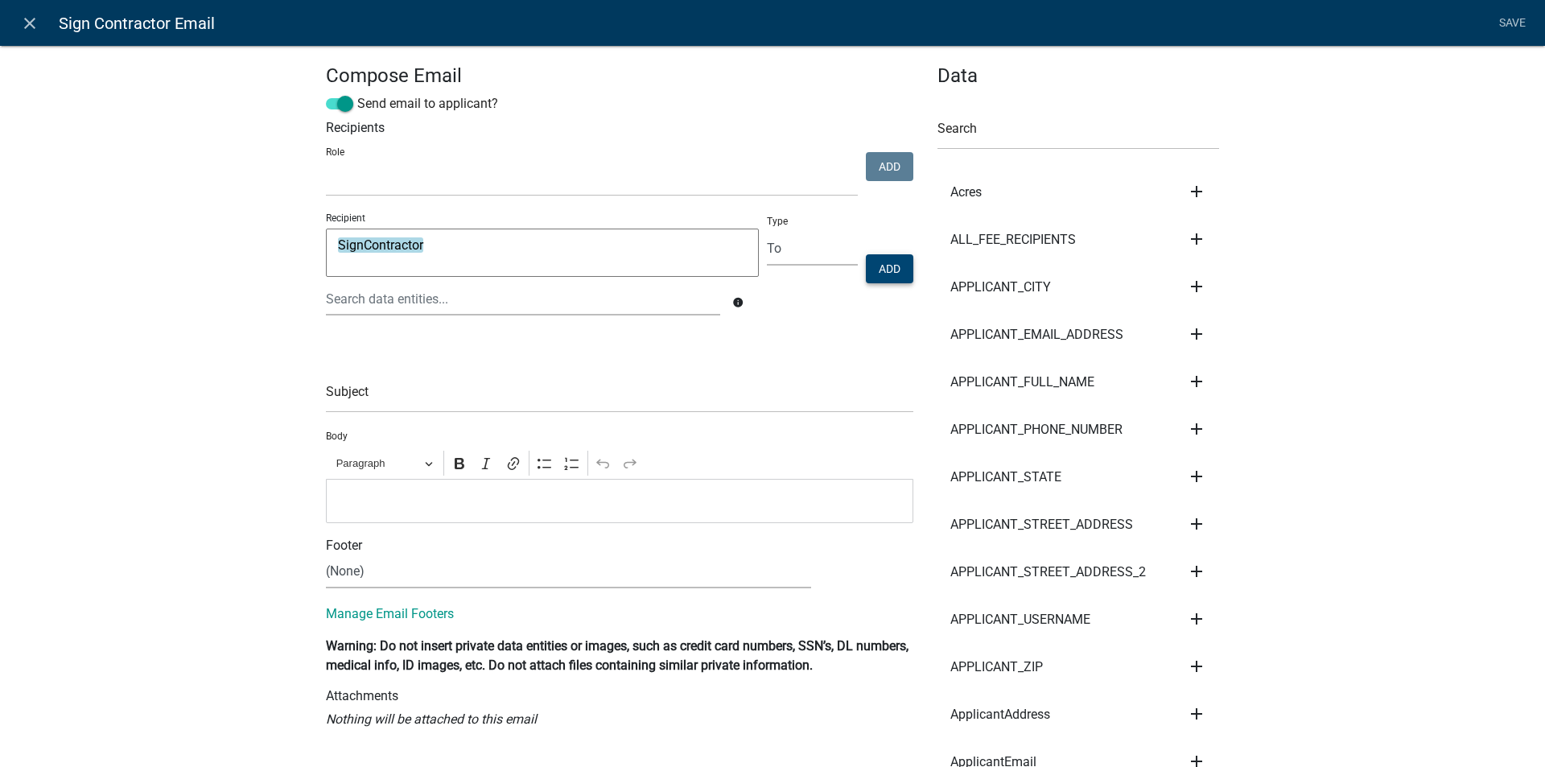
click at [878, 265] on button "Add" at bounding box center [889, 268] width 47 height 29
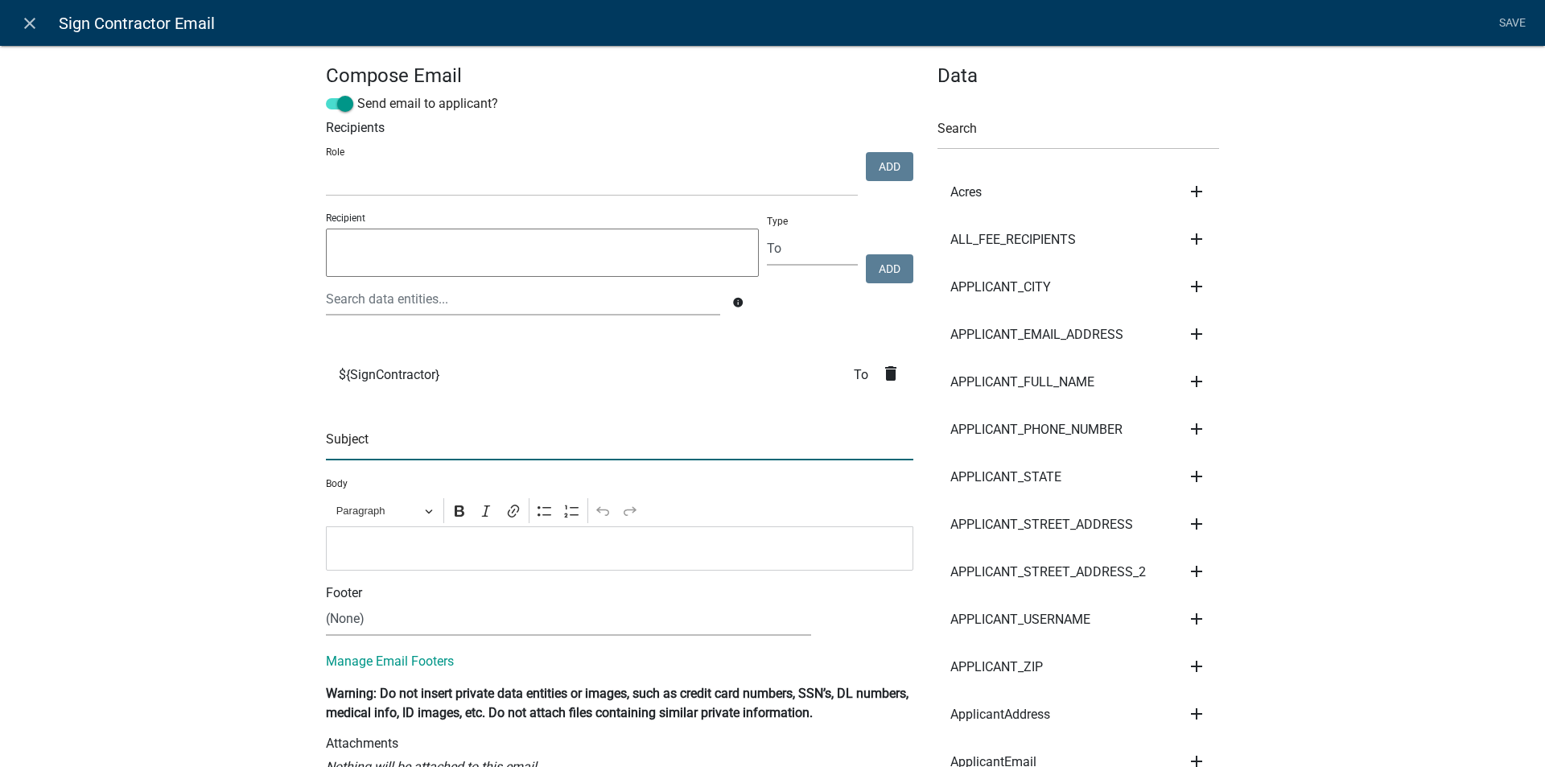
click at [348, 447] on input "text" at bounding box center [619, 443] width 587 height 33
type input "S"
type input "n"
click at [361, 442] on input "Your COmpany has been chosen in a Sign Permit" at bounding box center [619, 443] width 587 height 33
click at [367, 442] on input "Your COmpany has been chosen in a Sign Permit" at bounding box center [619, 443] width 587 height 33
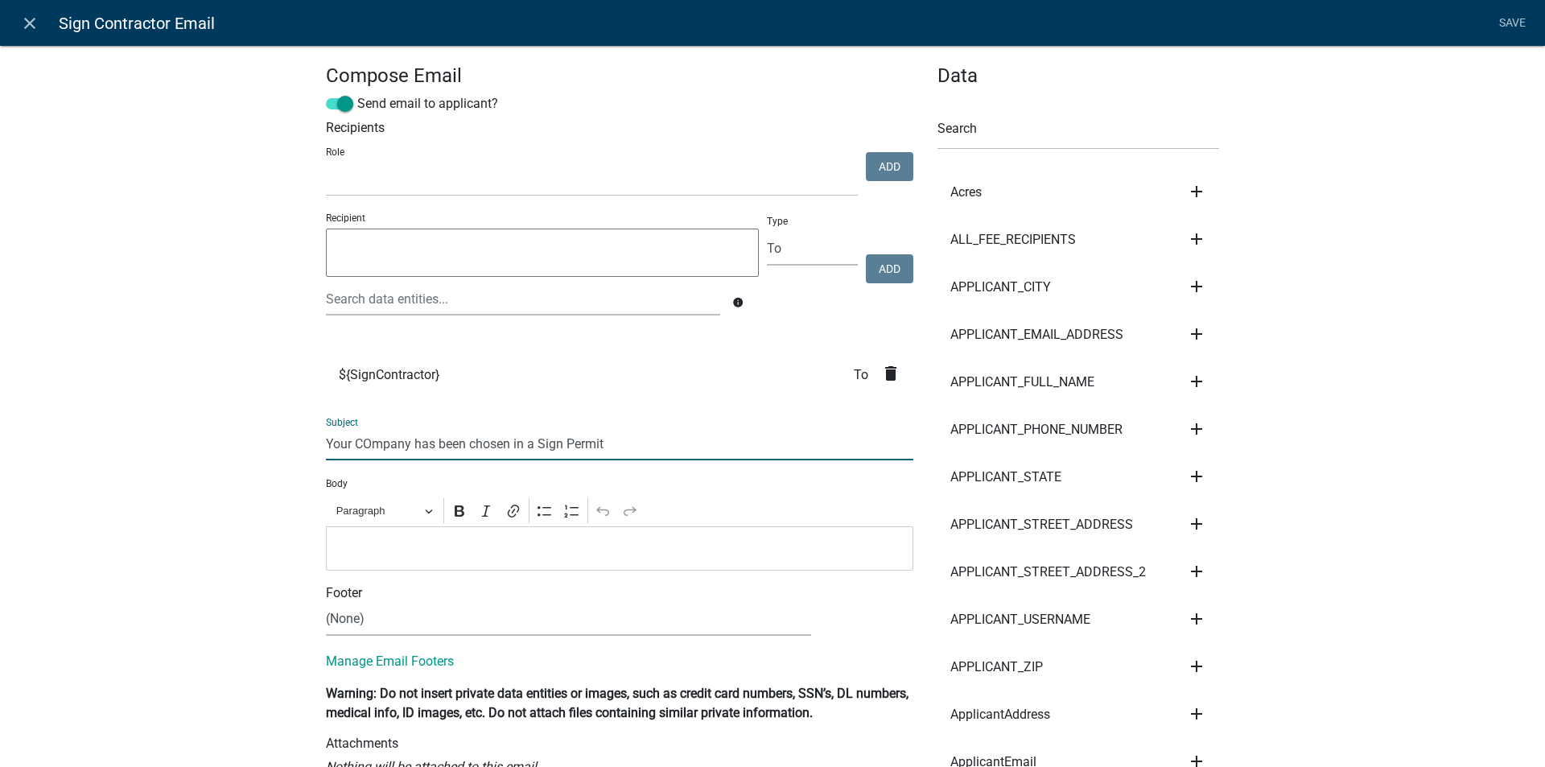
click at [367, 441] on input "Your COmpany has been chosen in a Sign Permit" at bounding box center [619, 443] width 587 height 33
type input "Your Company has been chosen in a Sign Permit"
click at [397, 541] on p "Editor editing area: main. Press Alt+0 for help." at bounding box center [620, 547] width 570 height 19
click at [989, 137] on input "text" at bounding box center [1078, 133] width 282 height 33
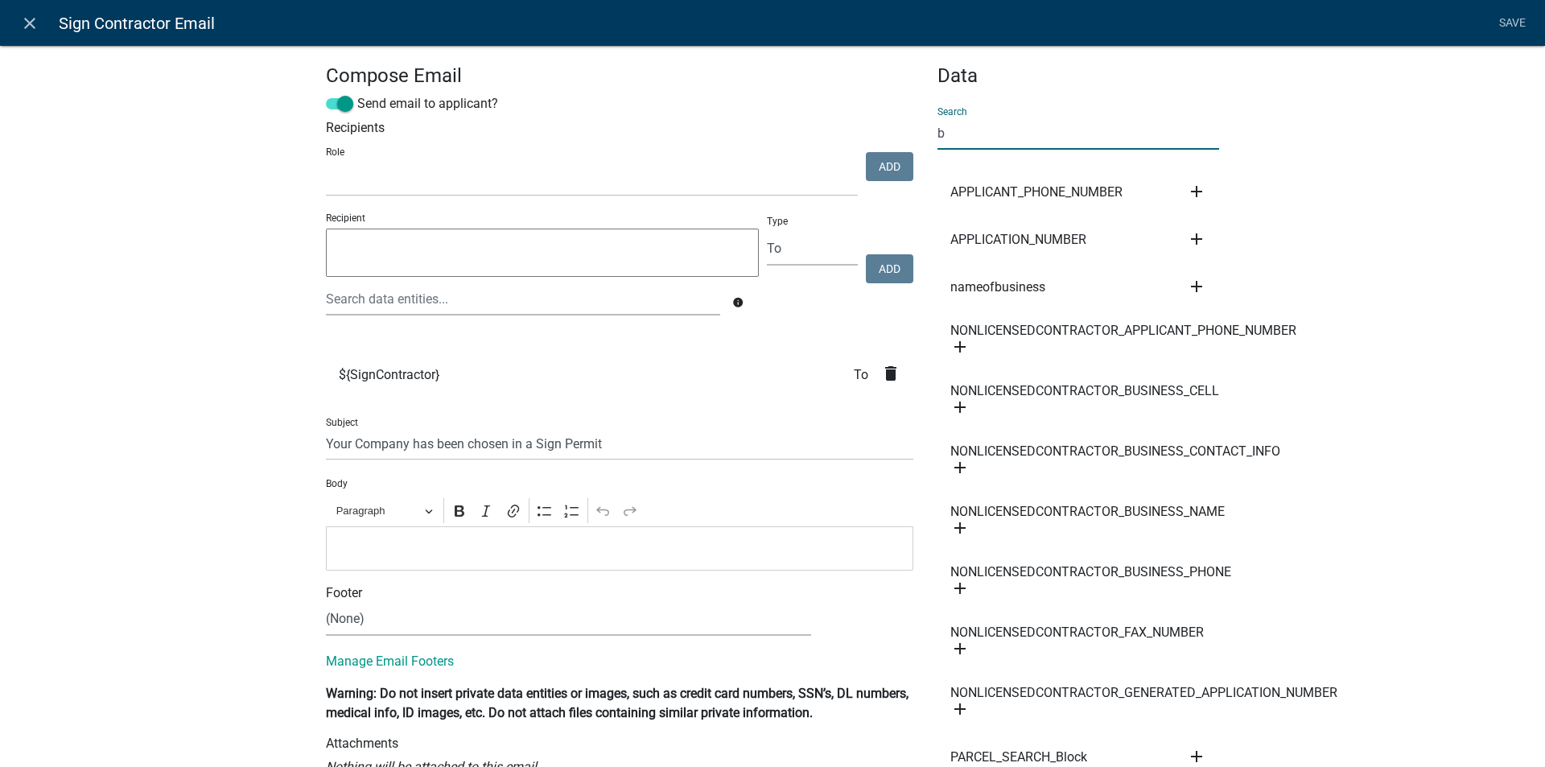
type input "b"
click at [1191, 280] on icon "add" at bounding box center [1196, 286] width 19 height 19
click at [1216, 339] on button "Body" at bounding box center [1251, 341] width 129 height 39
drag, startPoint x: 954, startPoint y: 133, endPoint x: 920, endPoint y: 134, distance: 33.8
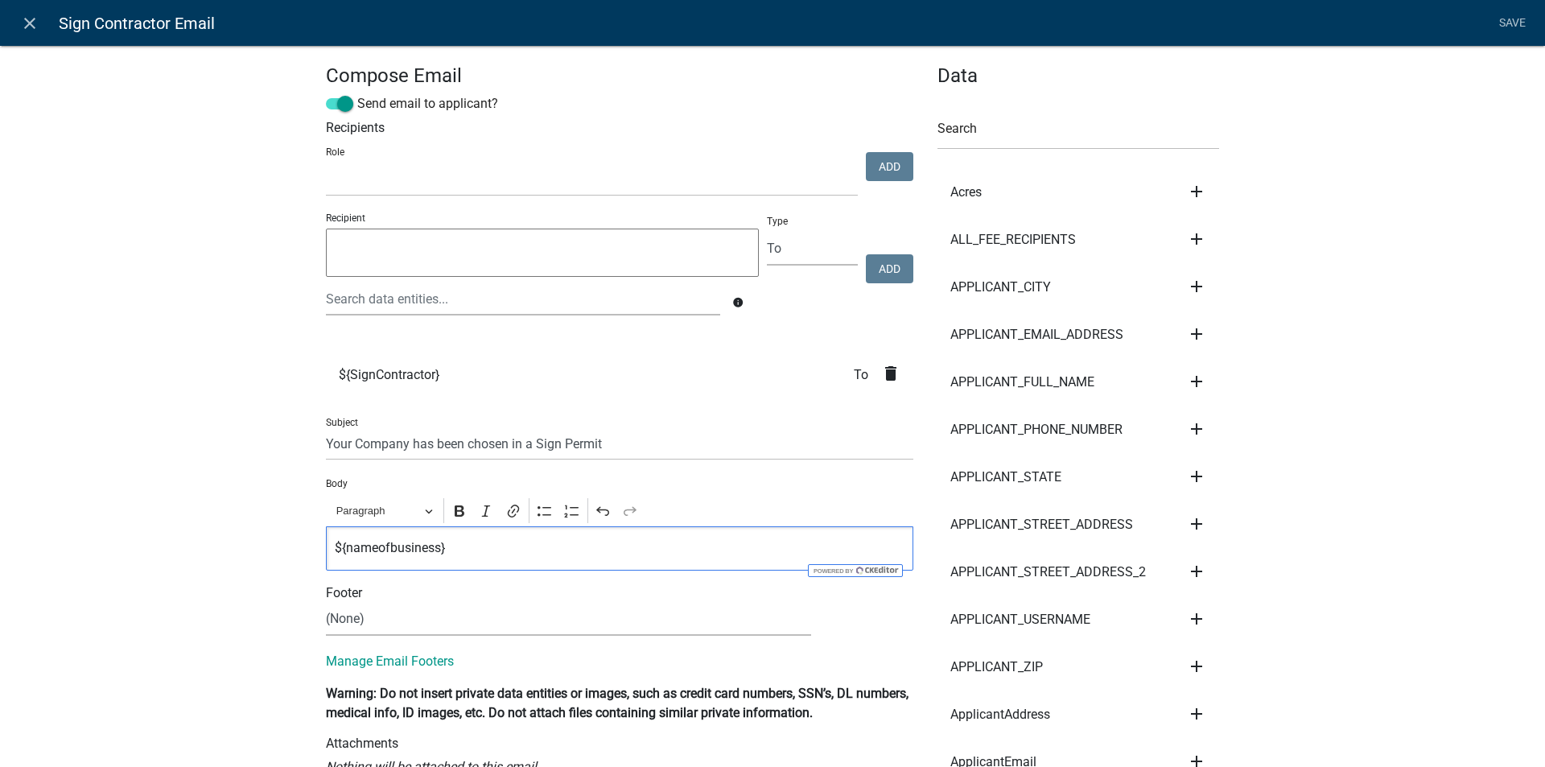
click at [446, 552] on p "${nameofbusiness}" at bounding box center [620, 547] width 570 height 19
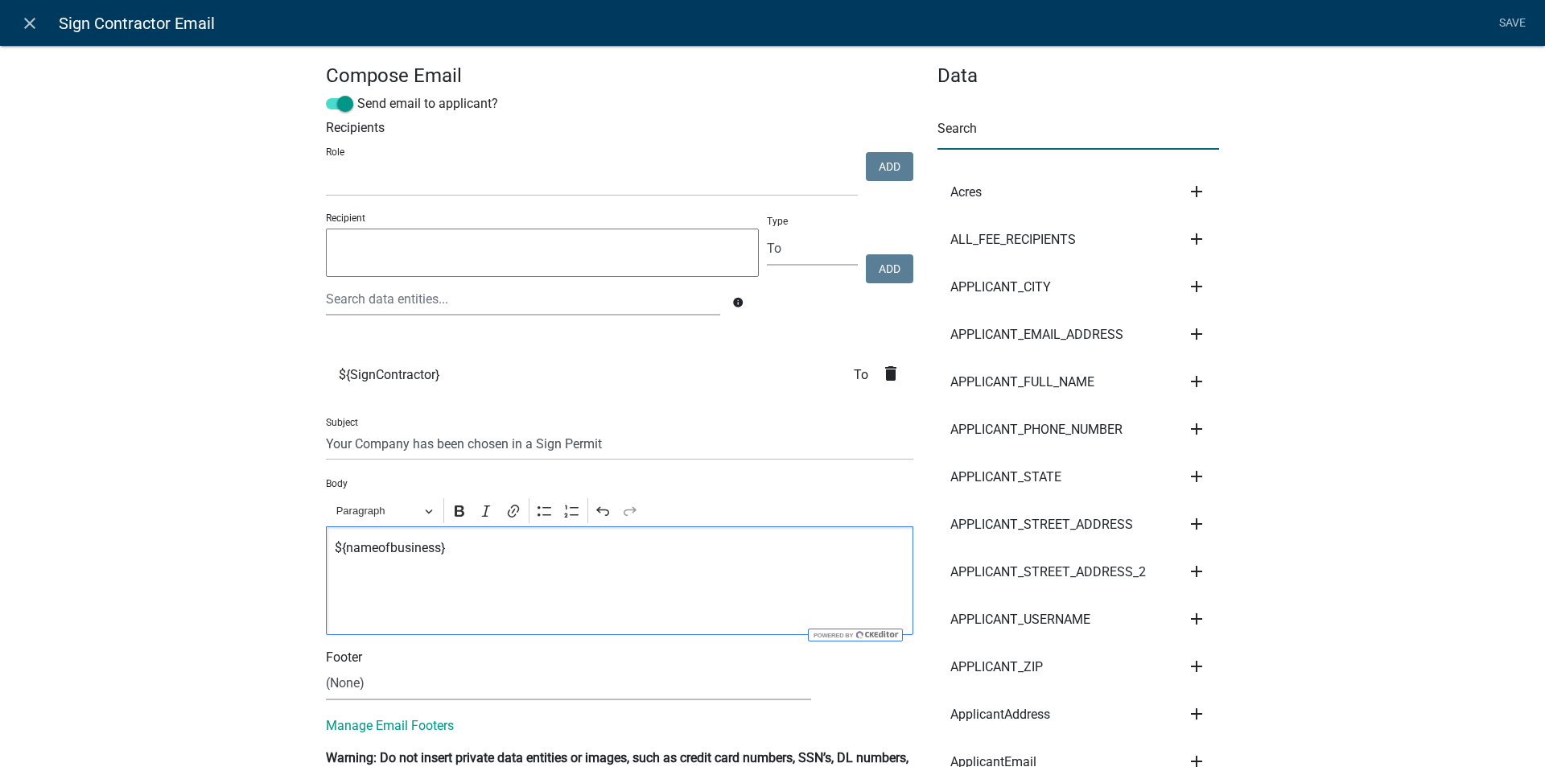
click at [1000, 130] on input "text" at bounding box center [1078, 133] width 282 height 33
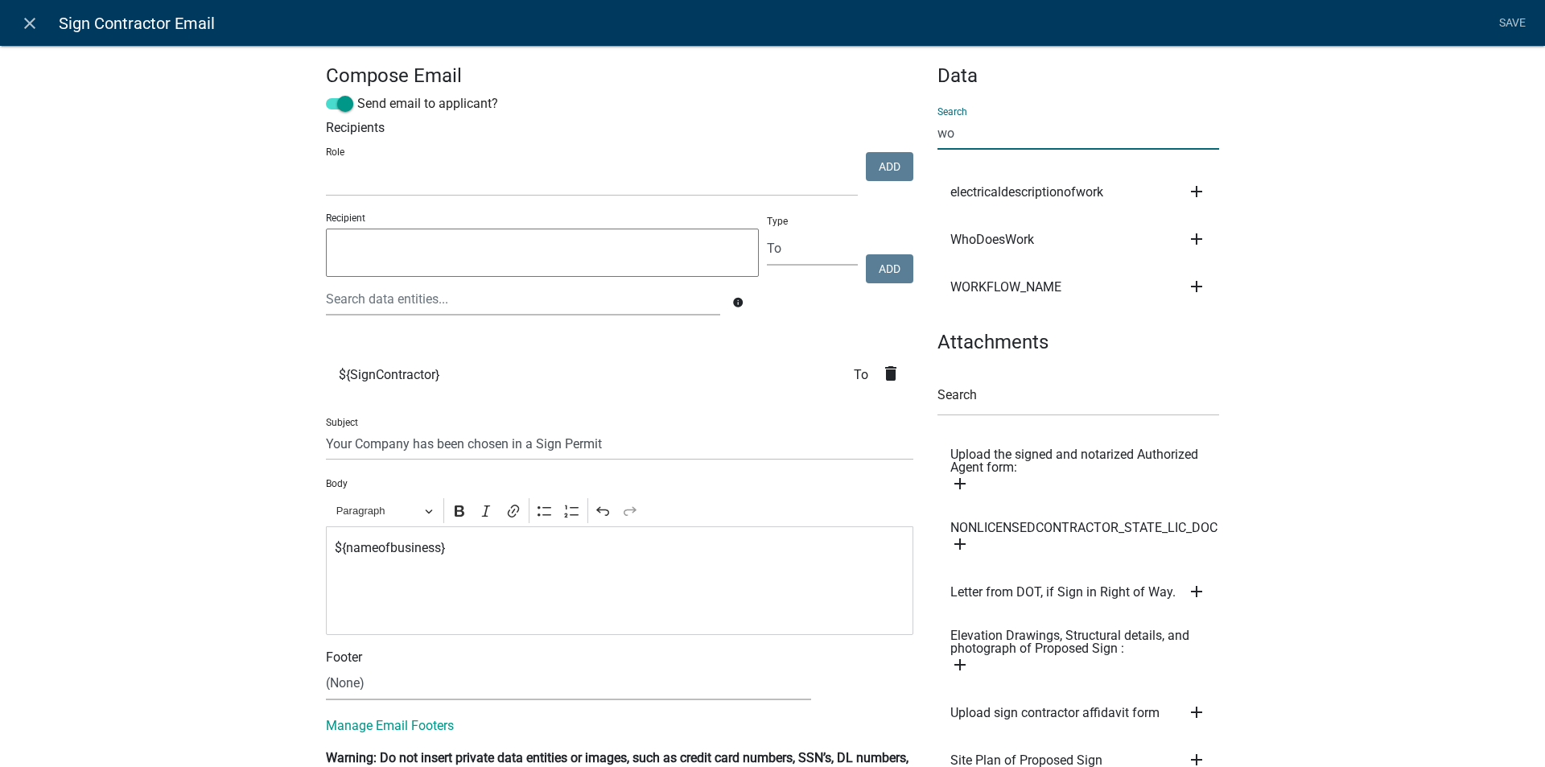
type input "w"
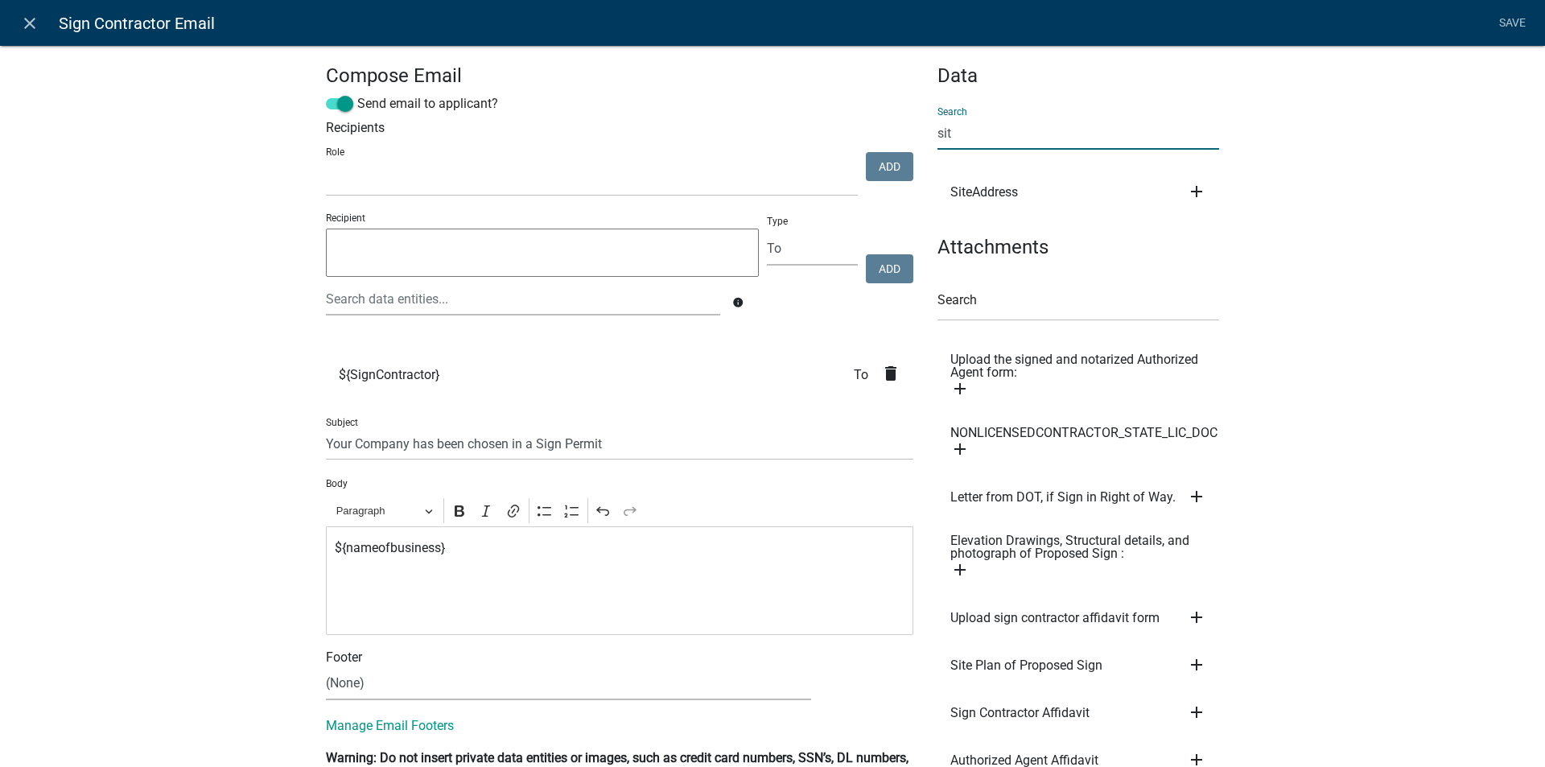
type input "sit"
click at [1195, 193] on icon "add" at bounding box center [1196, 191] width 19 height 19
click at [1207, 249] on button "Body" at bounding box center [1251, 246] width 129 height 39
drag, startPoint x: 959, startPoint y: 132, endPoint x: 913, endPoint y: 134, distance: 45.9
click at [914, 134] on div "Compose Email Send email to applicant? Recipients Role Code Enforcement Adminis…" at bounding box center [772, 458] width 917 height 789
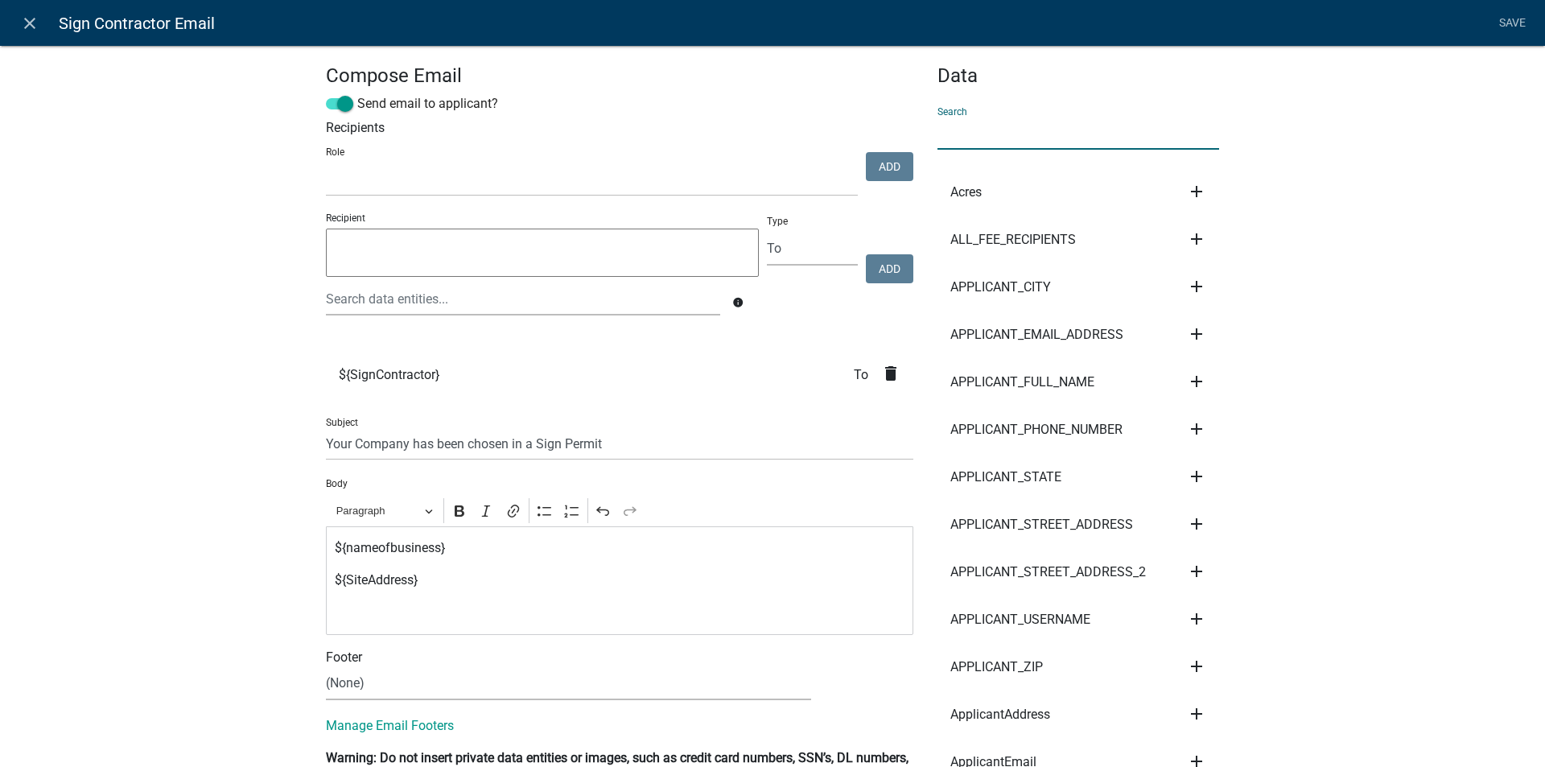
click at [994, 134] on input "text" at bounding box center [1078, 133] width 282 height 33
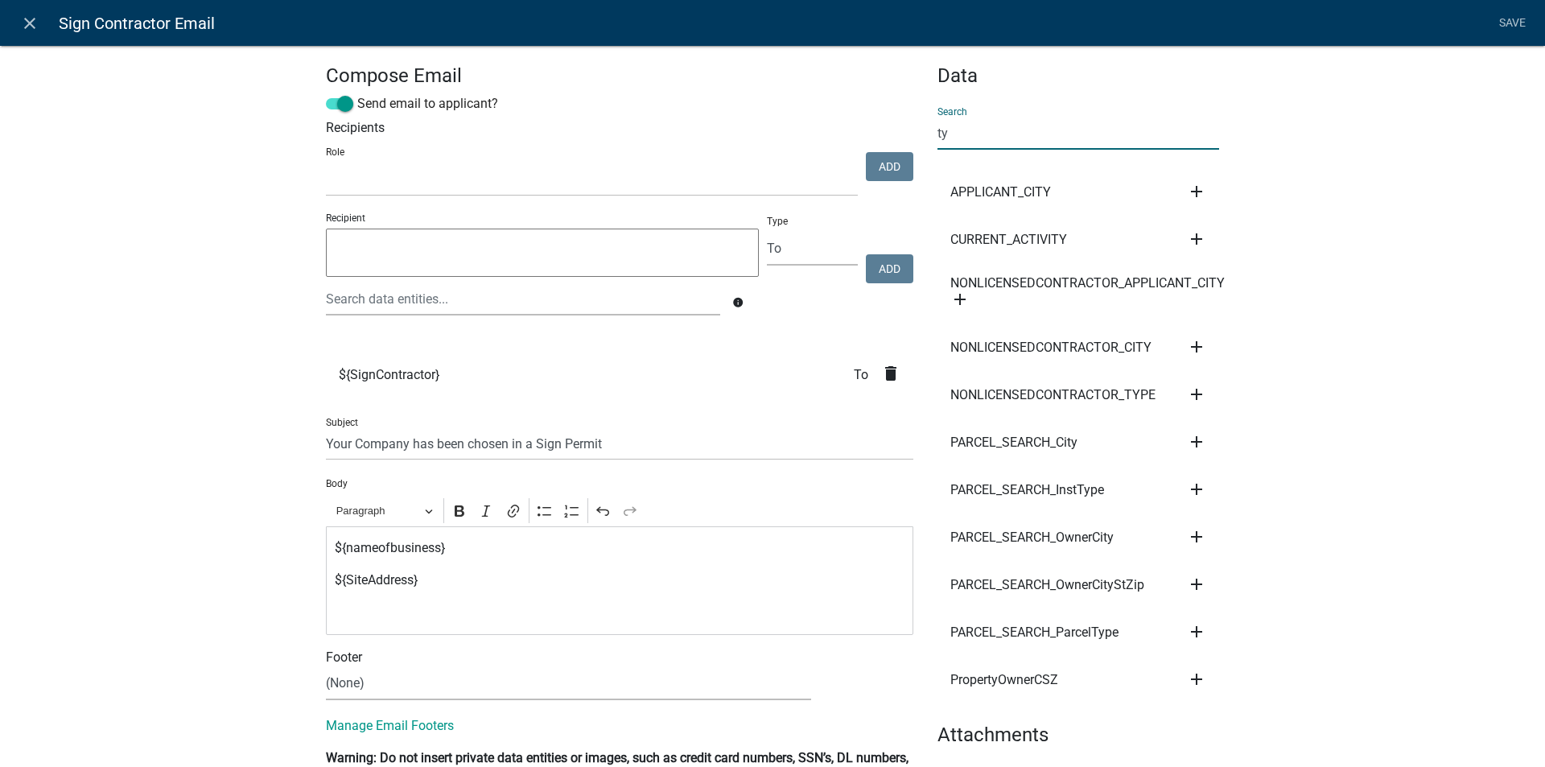
type input "typ"
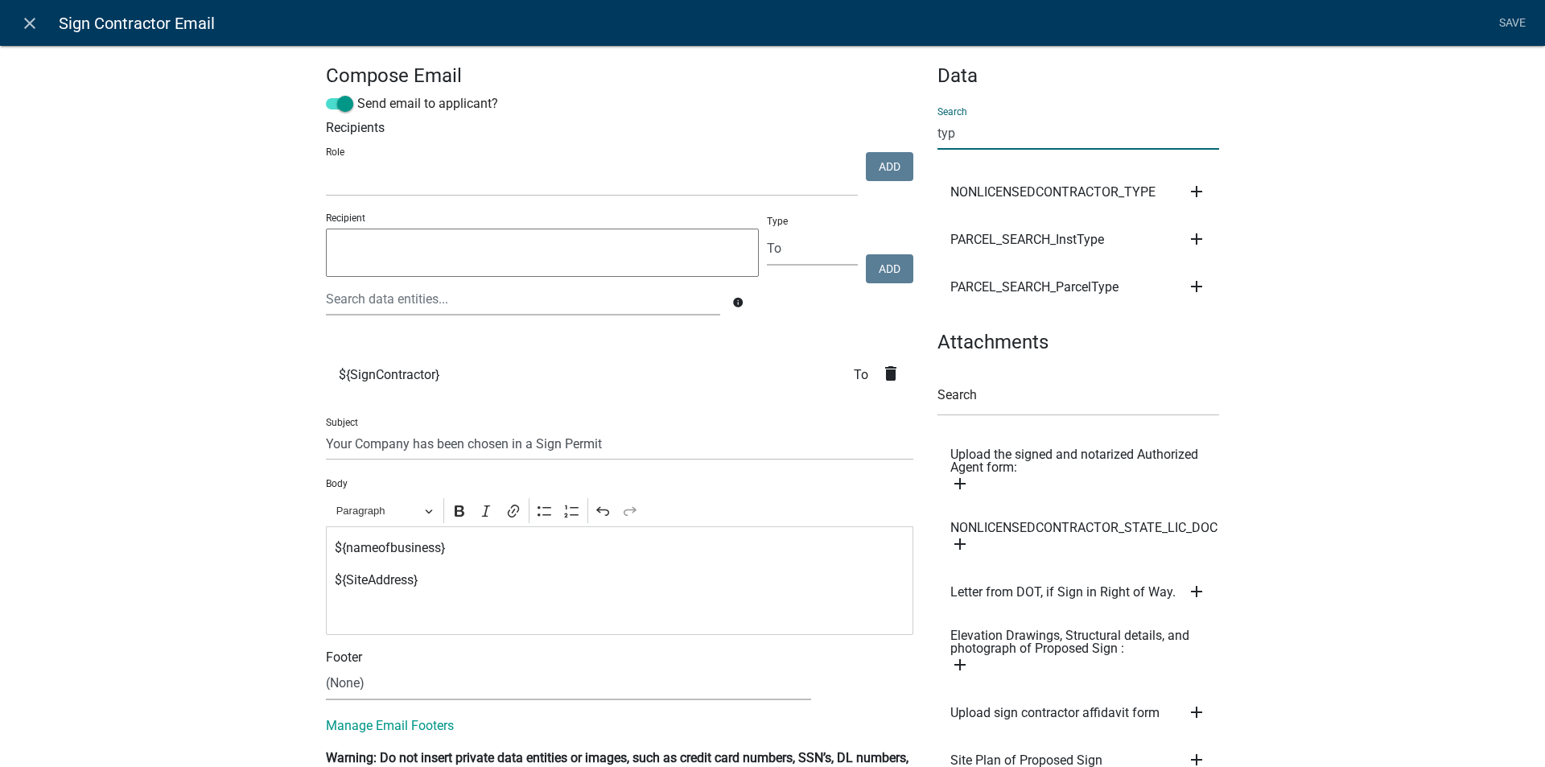
drag, startPoint x: 965, startPoint y: 132, endPoint x: 921, endPoint y: 132, distance: 44.2
click at [925, 132] on div "Data Search typ NONLICENSEDCONTRACTOR_TYPE add Subject Body Recipient PARCEL_SE…" at bounding box center [1078, 481] width 306 height 834
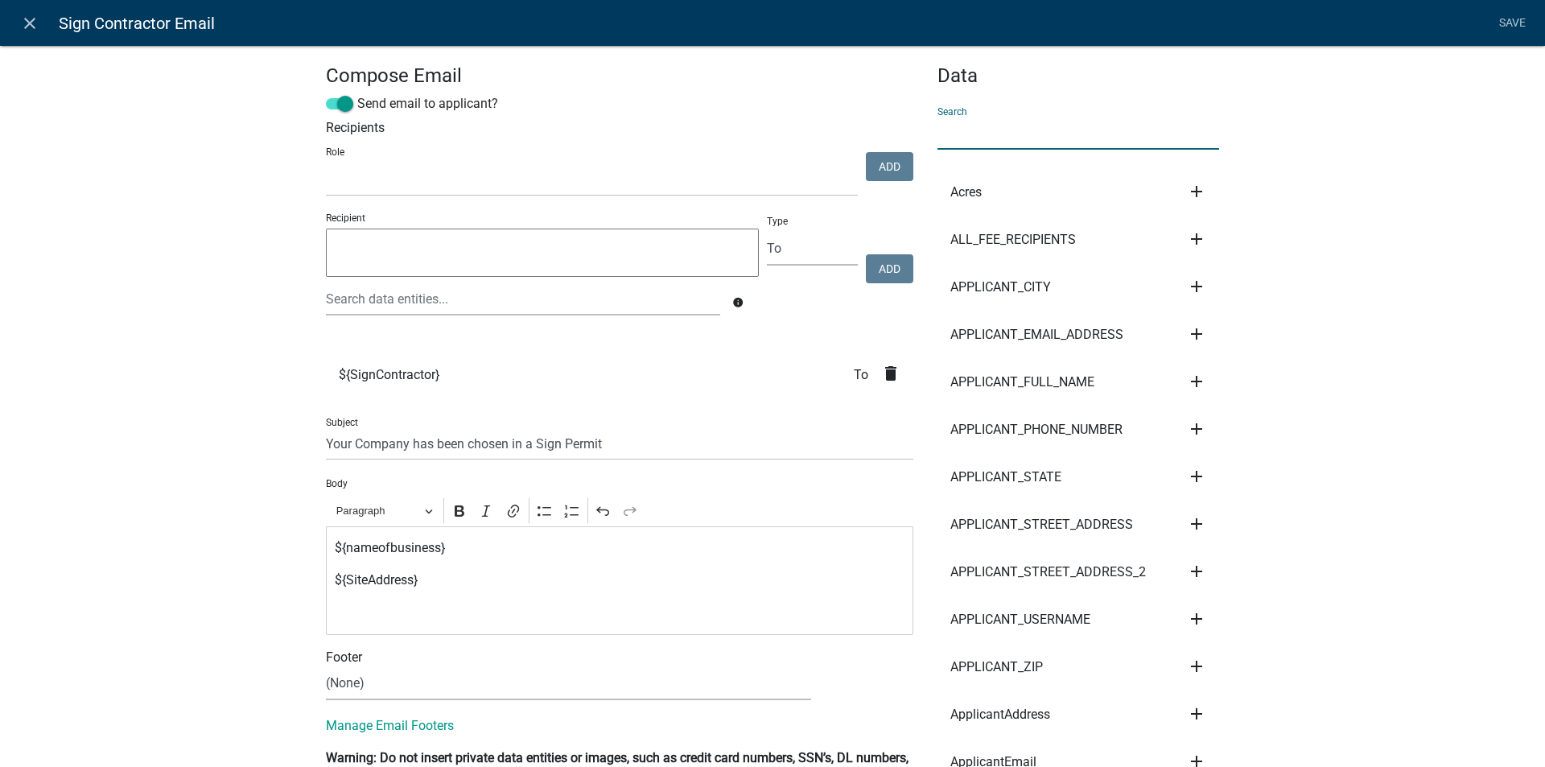
click at [339, 607] on p "Editor editing area: main. Press Alt+0 for help." at bounding box center [620, 612] width 570 height 19
click at [344, 680] on select "(None) Code Enforcement Madison County Building & Grounds Madison County Buildi…" at bounding box center [568, 683] width 485 height 33
select select "f8aedfd8-39b5-4d7f-8304-f16556aaf9a2"
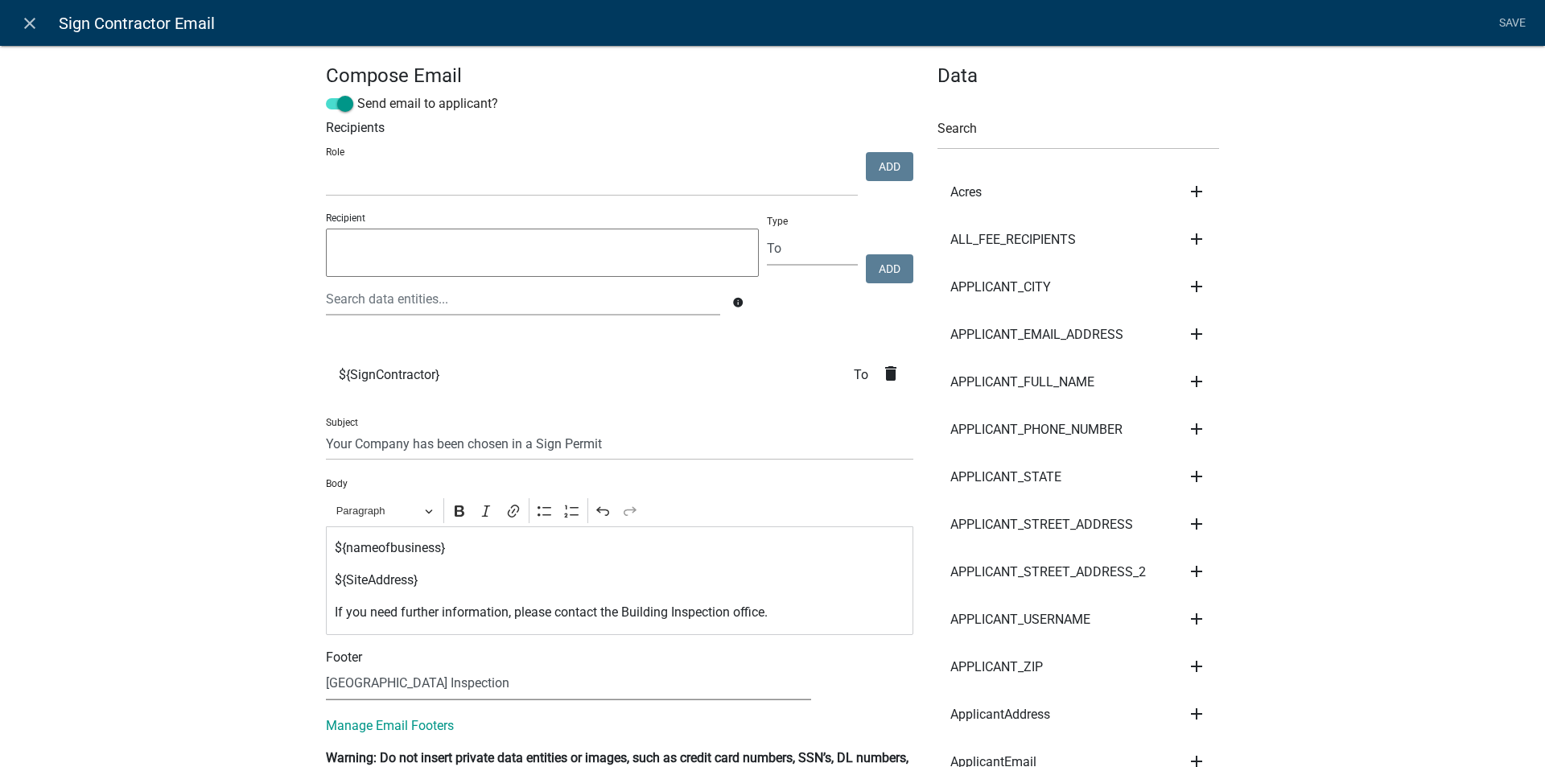
click at [326, 667] on select "(None) Code Enforcement Madison County Building & Grounds Madison County Buildi…" at bounding box center [568, 683] width 485 height 33
click at [854, 676] on button "View" at bounding box center [861, 681] width 52 height 29
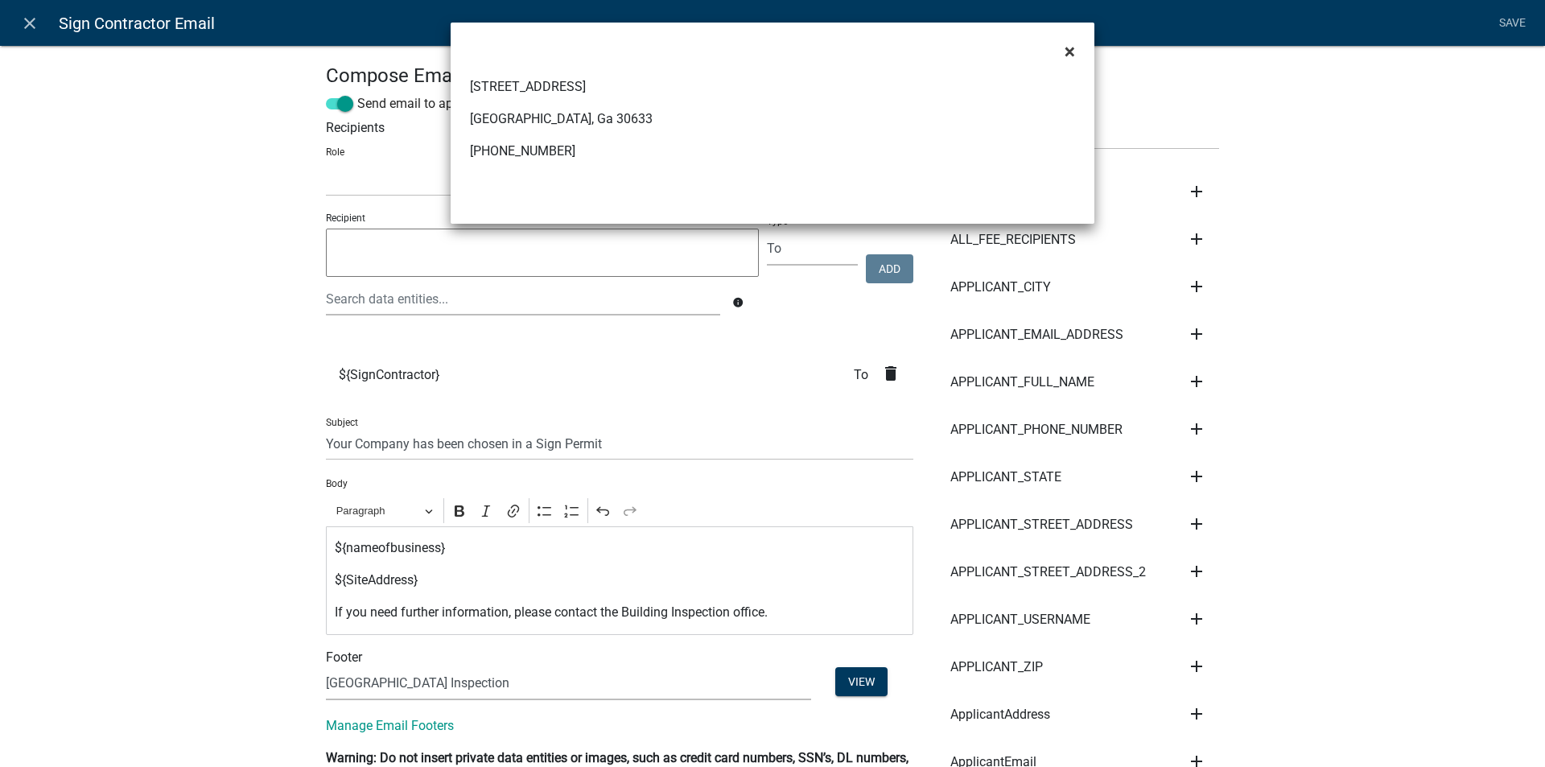
click at [1070, 51] on span "×" at bounding box center [1069, 51] width 10 height 23
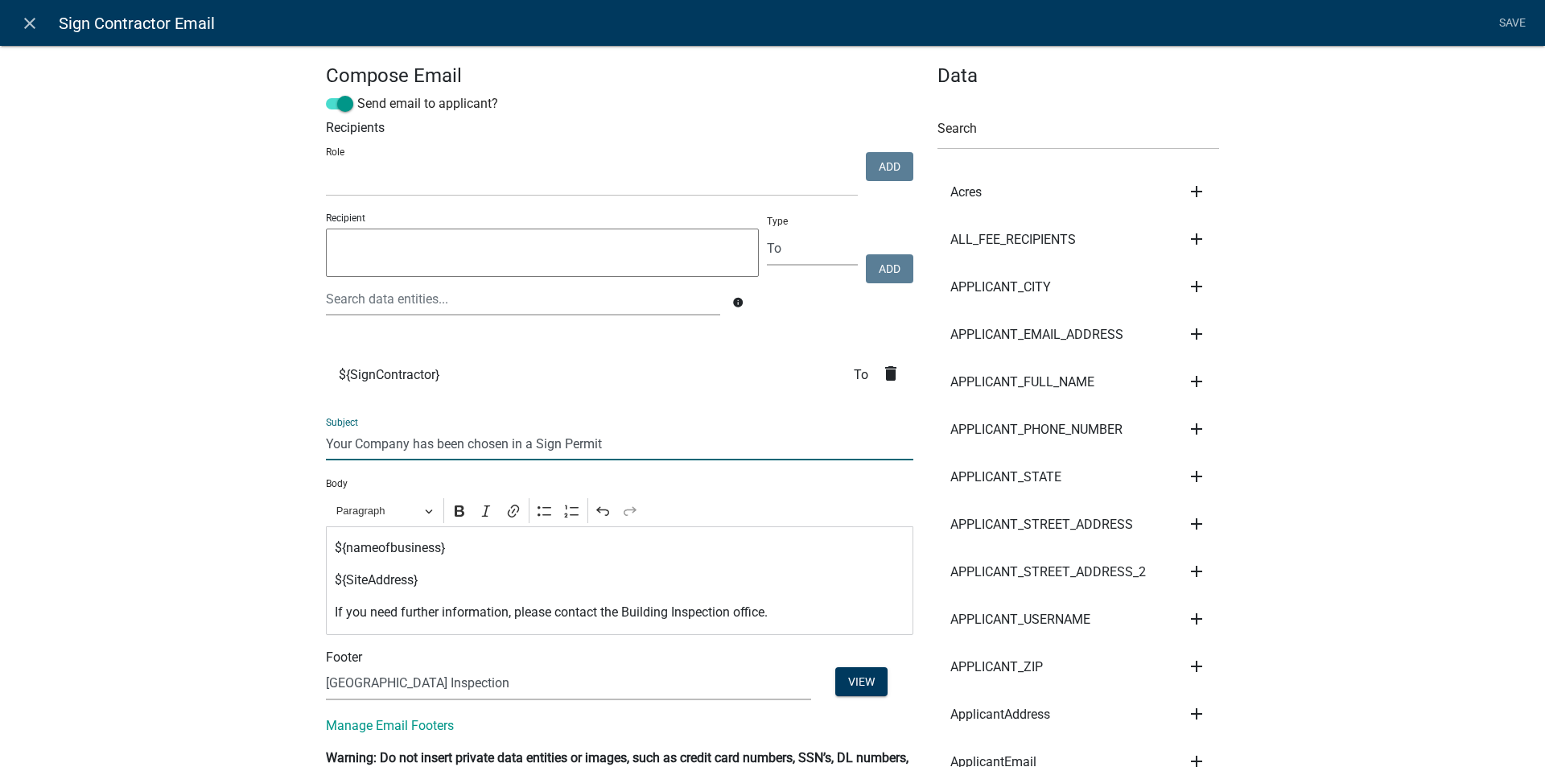
drag, startPoint x: 518, startPoint y: 445, endPoint x: 549, endPoint y: 494, distance: 58.2
click at [516, 445] on input "Your Company has been chosen in a Sign Permit" at bounding box center [619, 443] width 587 height 33
type input "Your Company has been chosen for a Sign Permit"
click at [426, 586] on p "${SiteAddress}" at bounding box center [620, 579] width 570 height 19
click at [1507, 23] on link "Save" at bounding box center [1511, 23] width 40 height 31
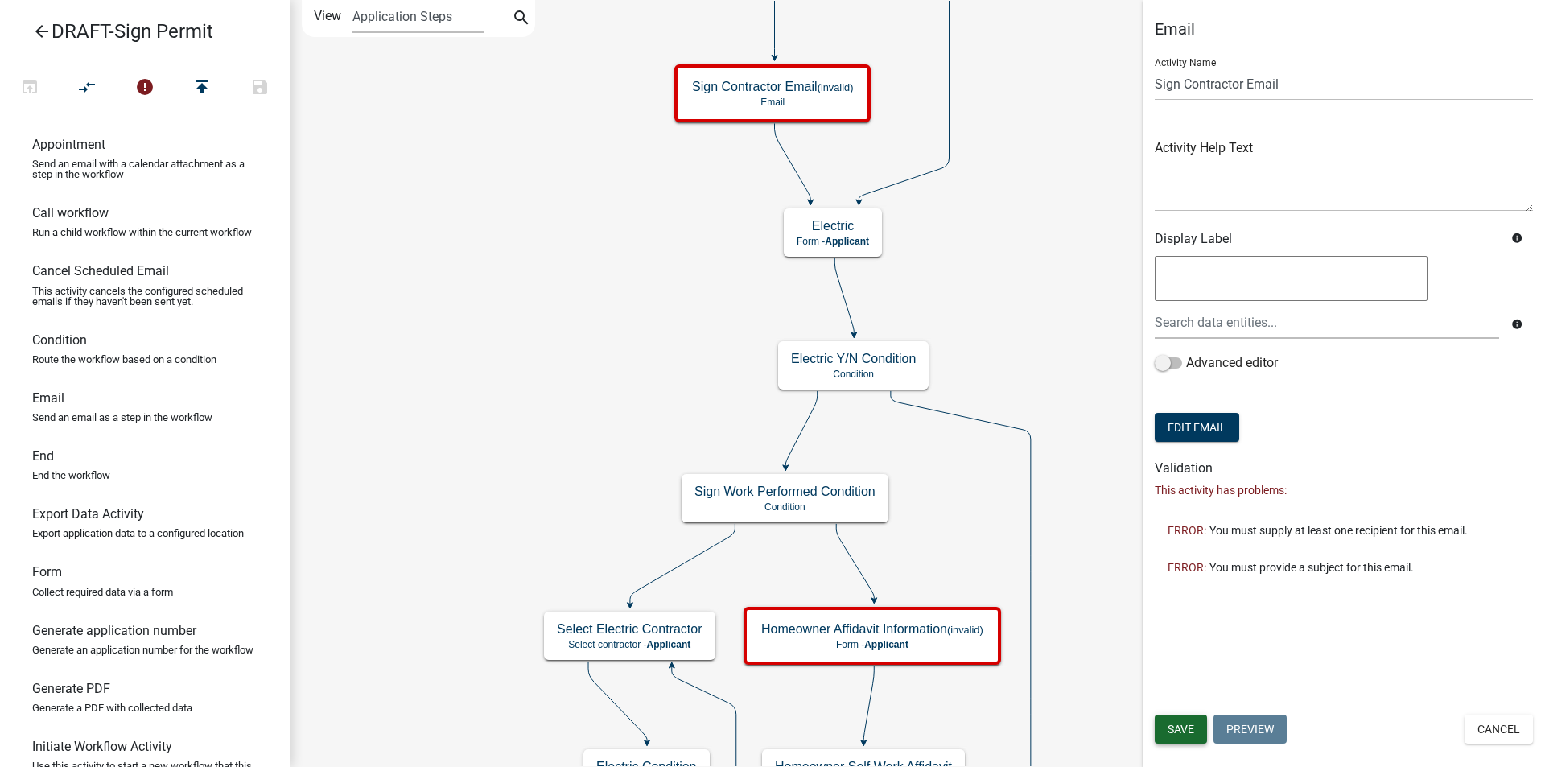
click at [1179, 730] on span "Save" at bounding box center [1180, 728] width 27 height 13
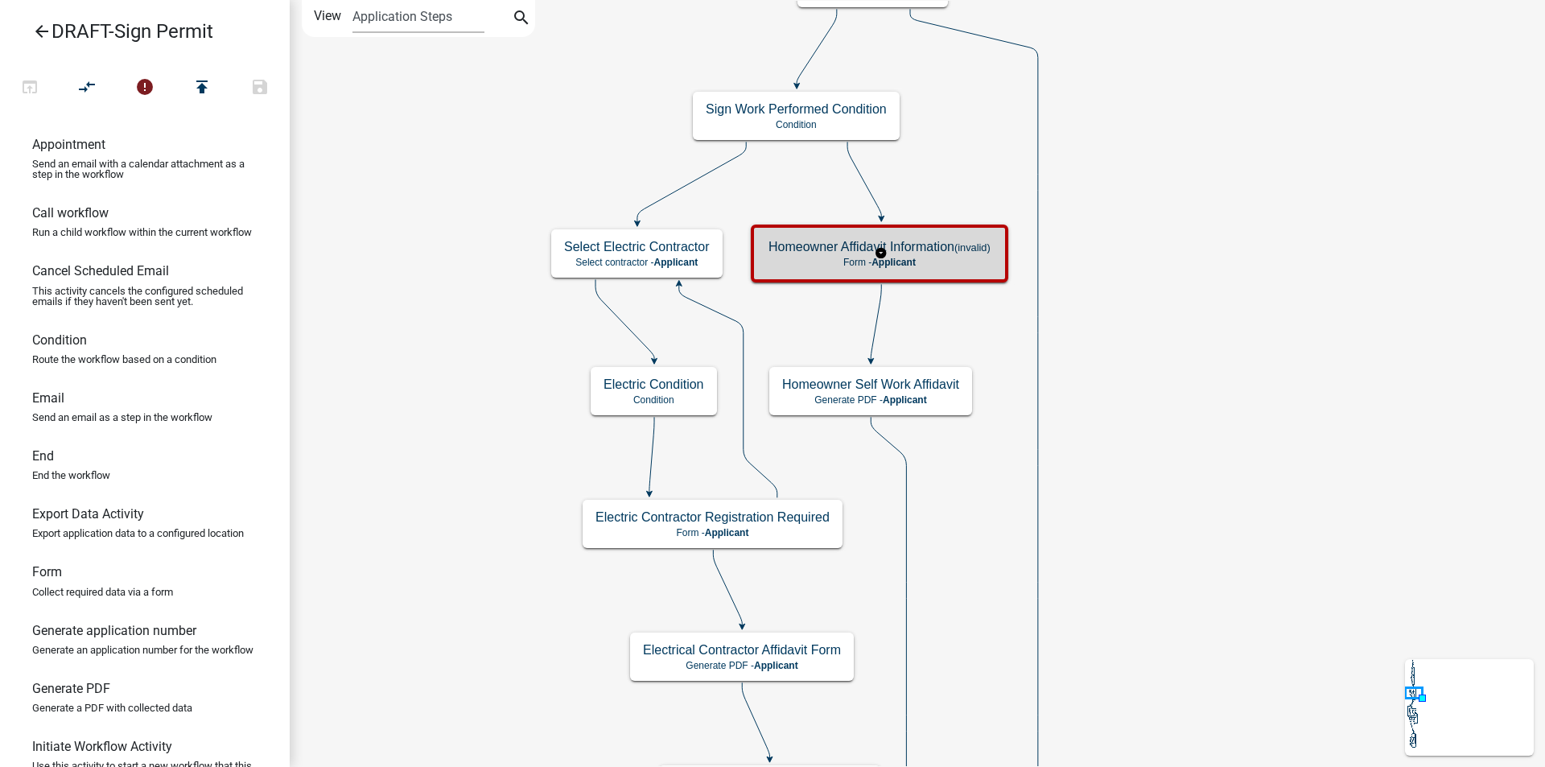
click at [954, 259] on p "Form - Applicant" at bounding box center [879, 262] width 222 height 11
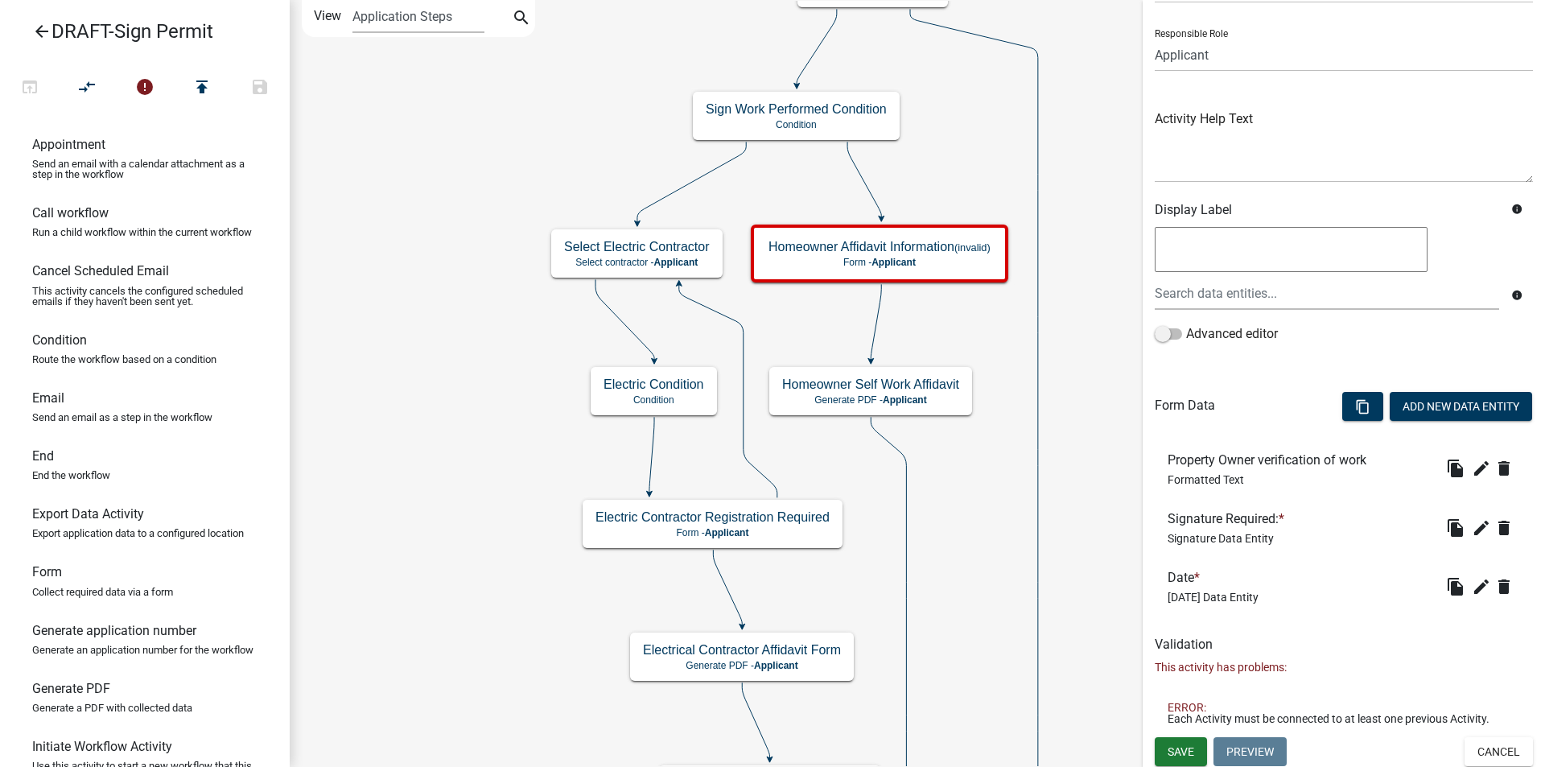
scroll to position [101, 0]
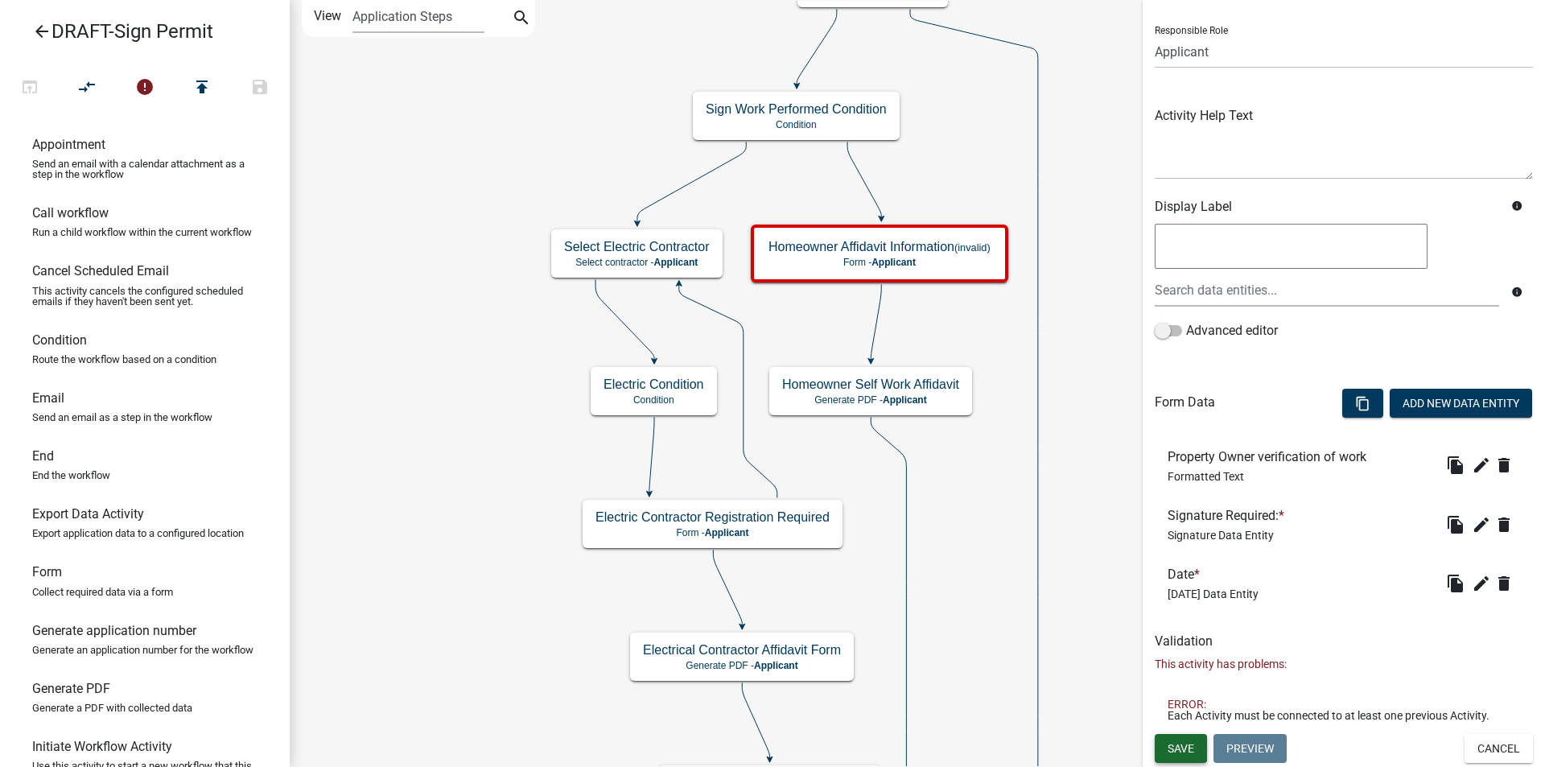
click at [1177, 745] on span "Save" at bounding box center [1180, 747] width 27 height 13
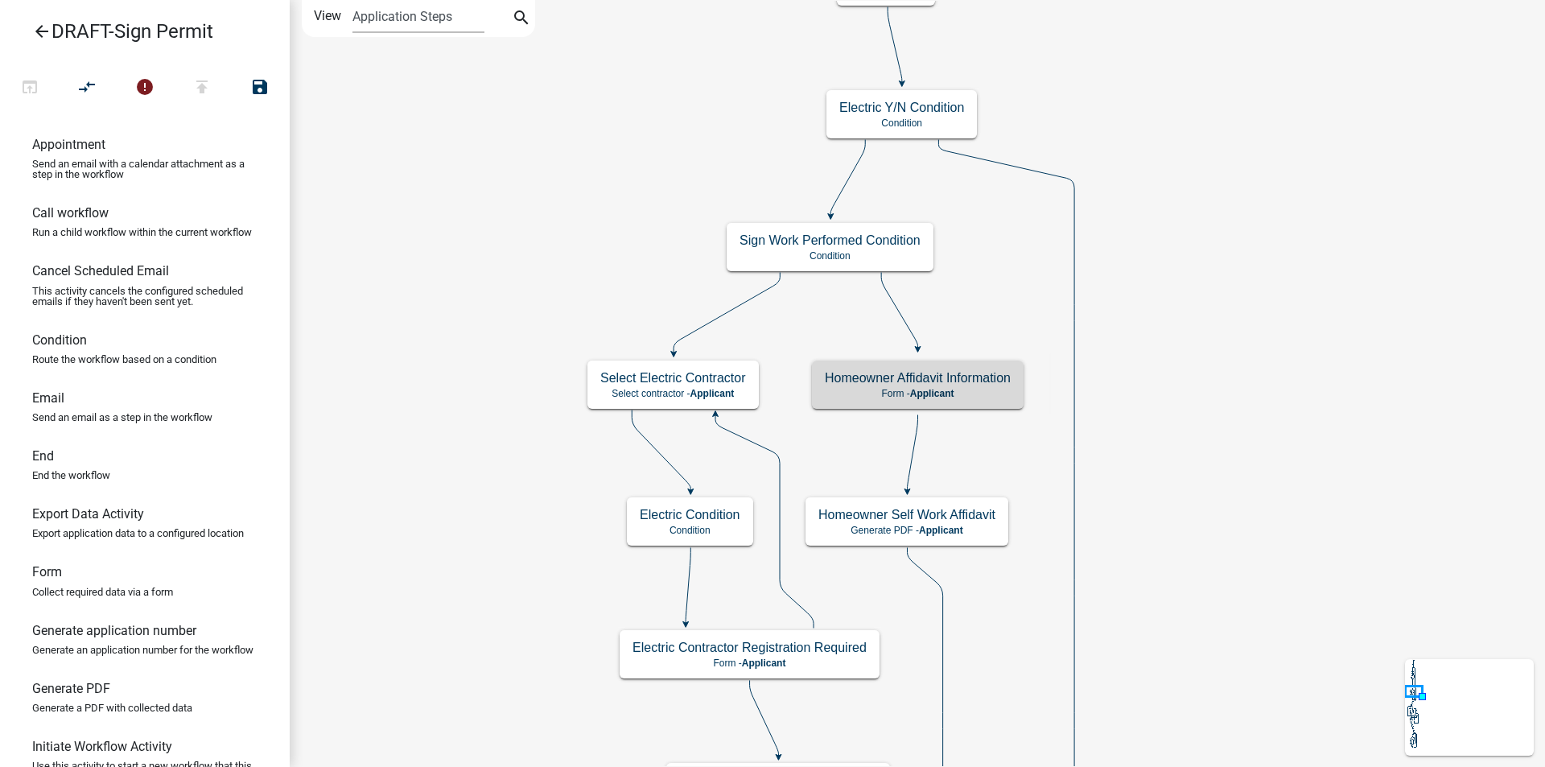
scroll to position [0, 0]
click at [938, 385] on h5 "Homeowner Affidavit Information" at bounding box center [918, 377] width 186 height 15
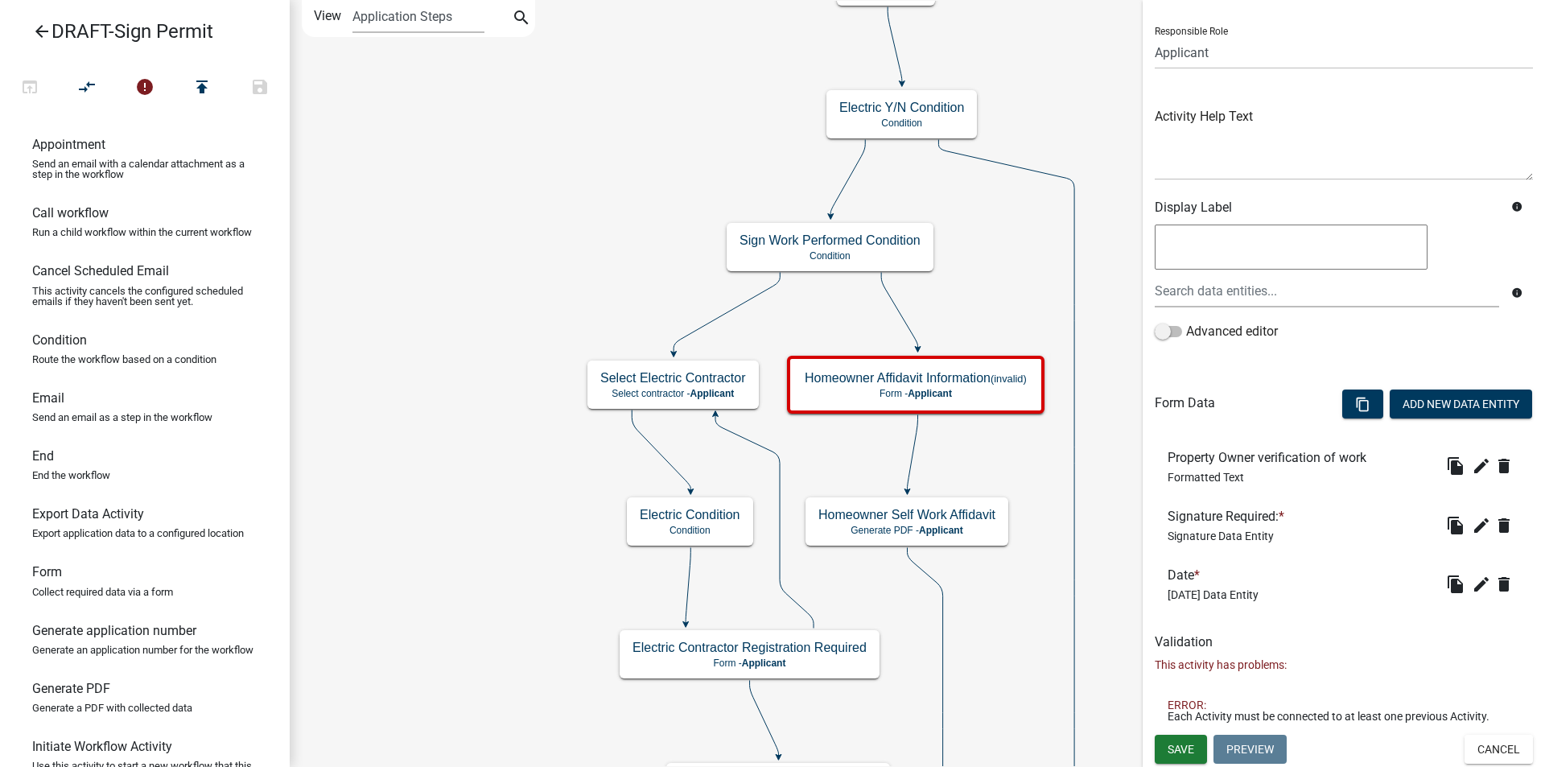
scroll to position [101, 0]
click at [1184, 743] on span "Save" at bounding box center [1180, 747] width 27 height 13
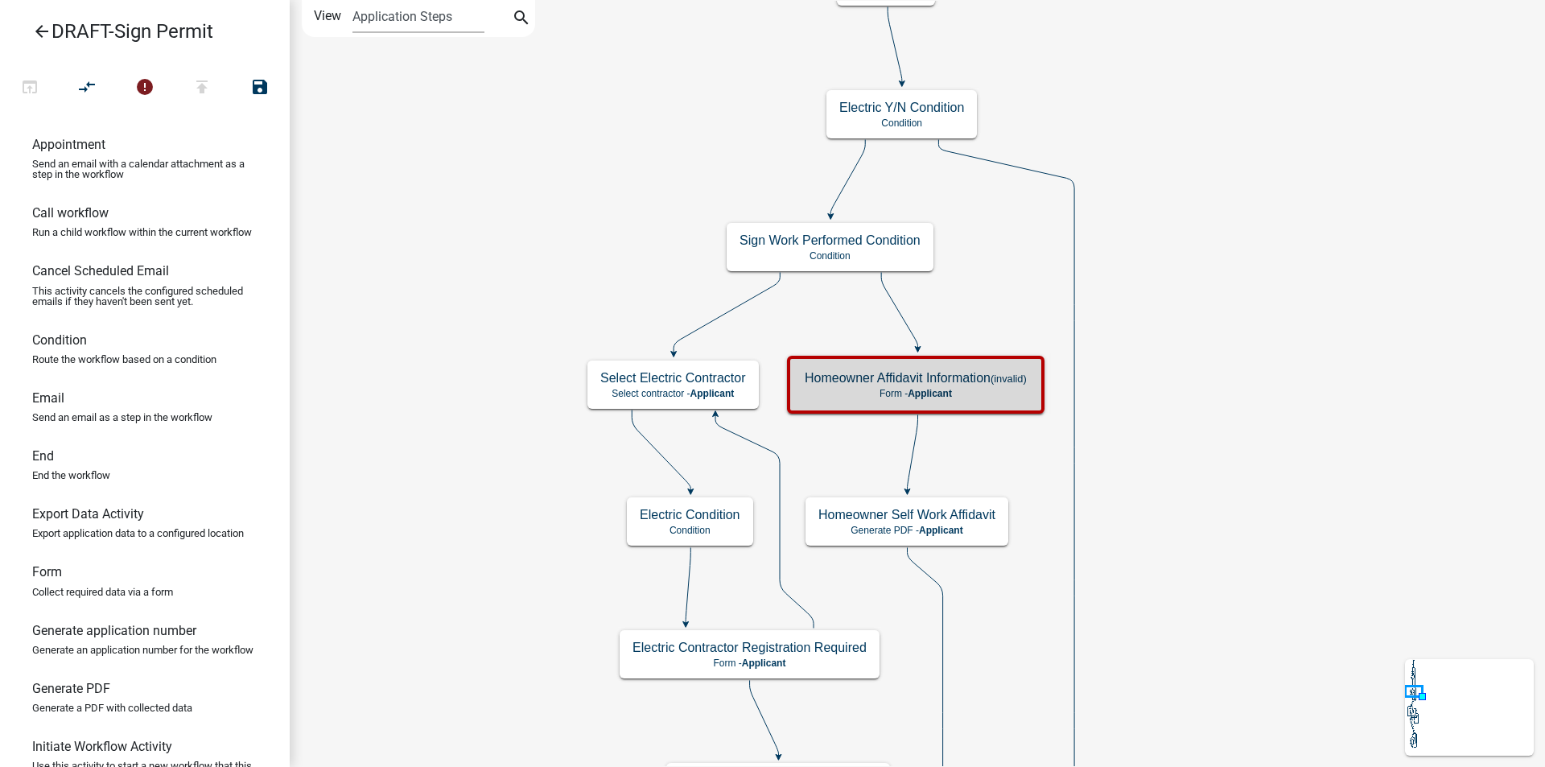
scroll to position [0, 0]
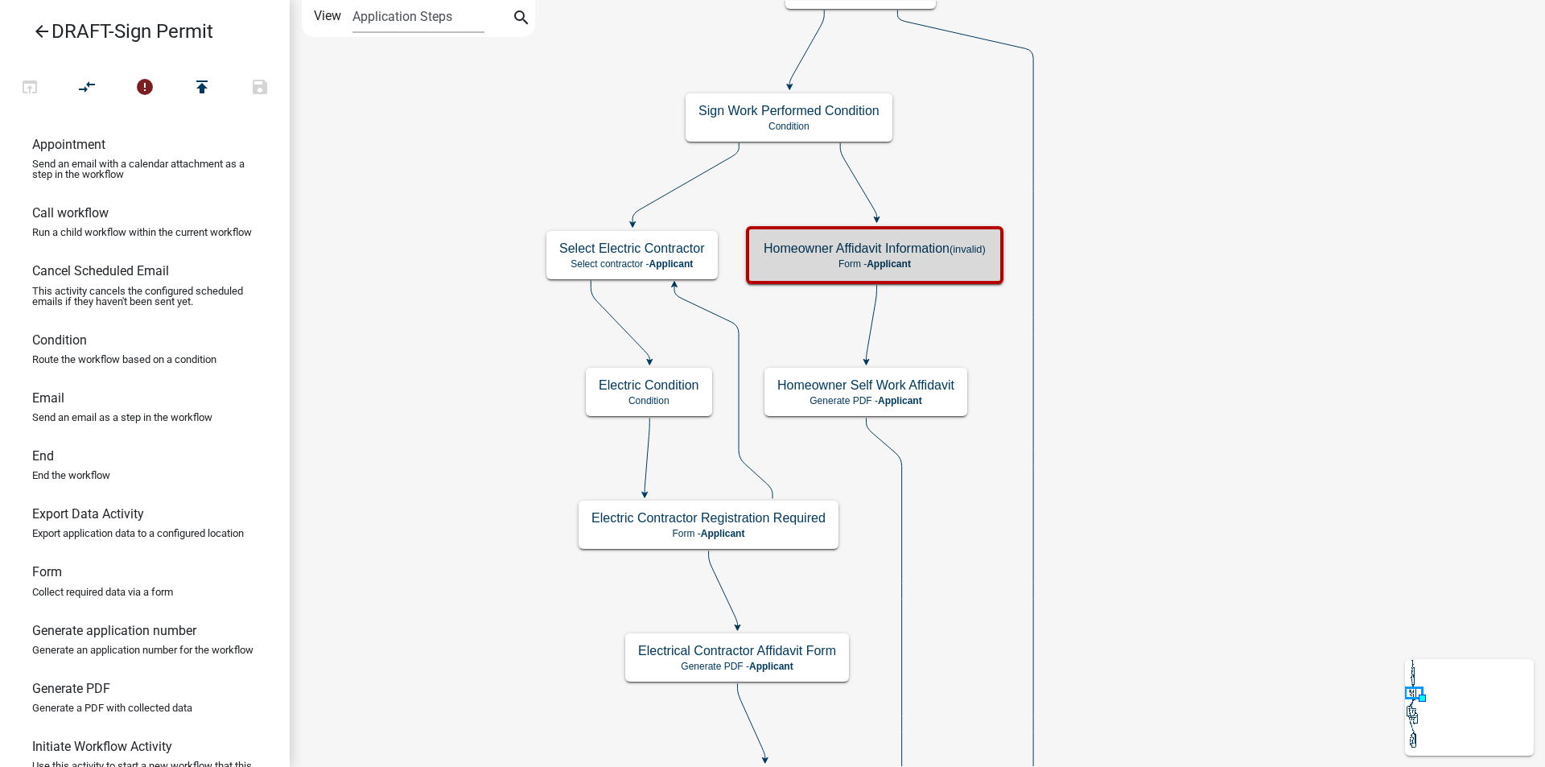
click at [36, 27] on icon "arrow_back" at bounding box center [41, 33] width 19 height 23
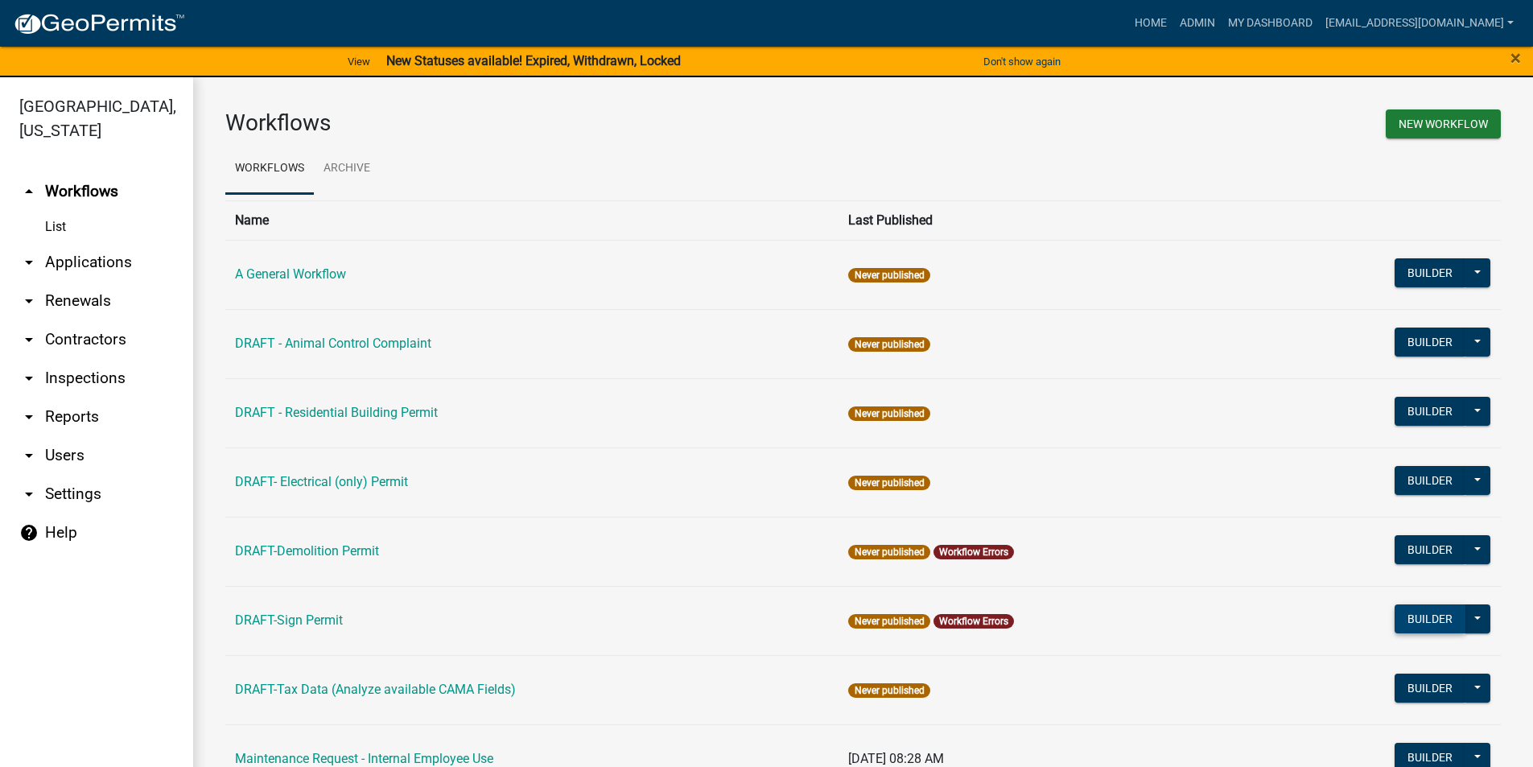
click at [1413, 619] on button "Builder" at bounding box center [1429, 618] width 71 height 29
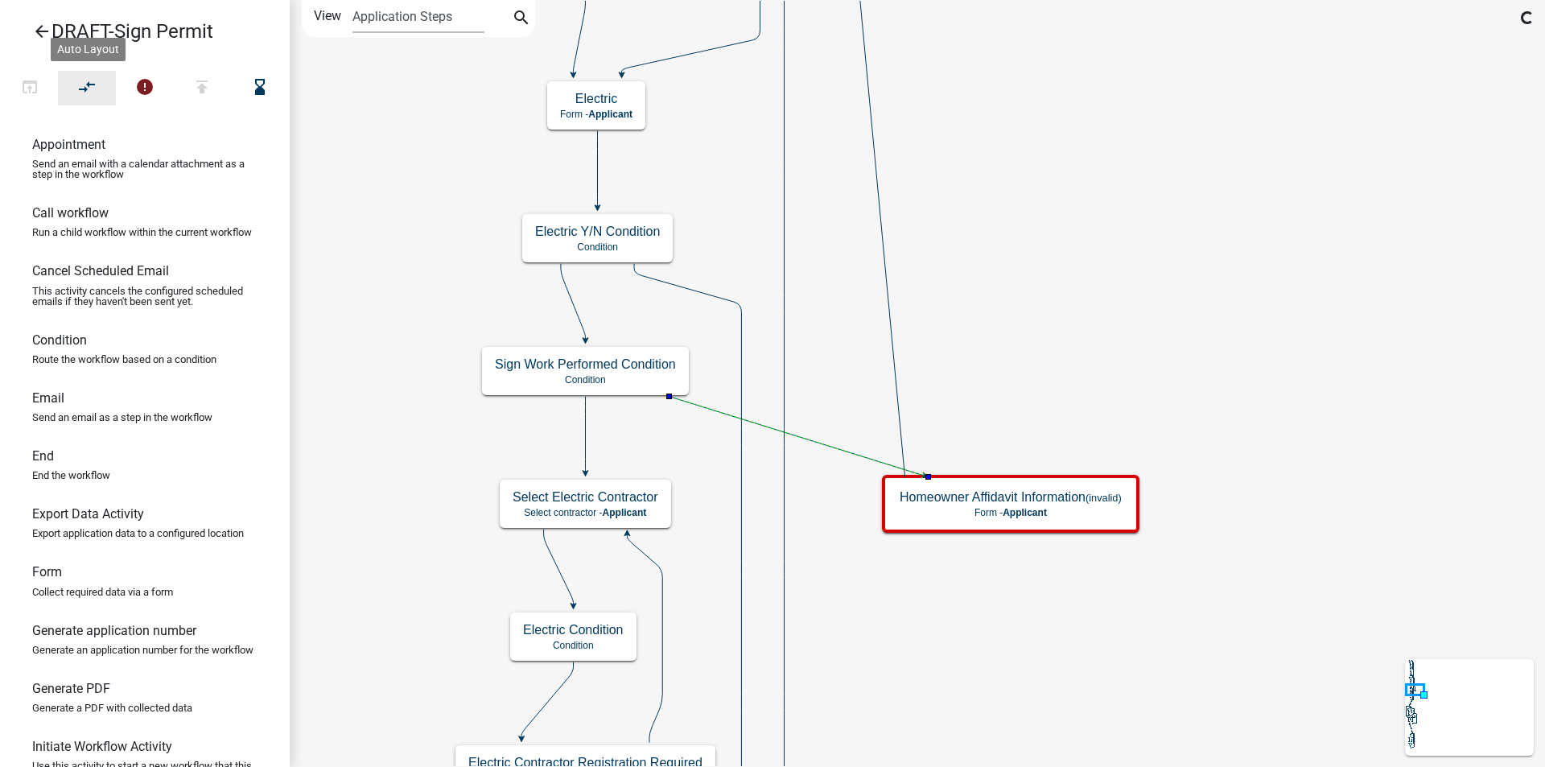
click at [78, 79] on icon "compare_arrows" at bounding box center [87, 88] width 19 height 23
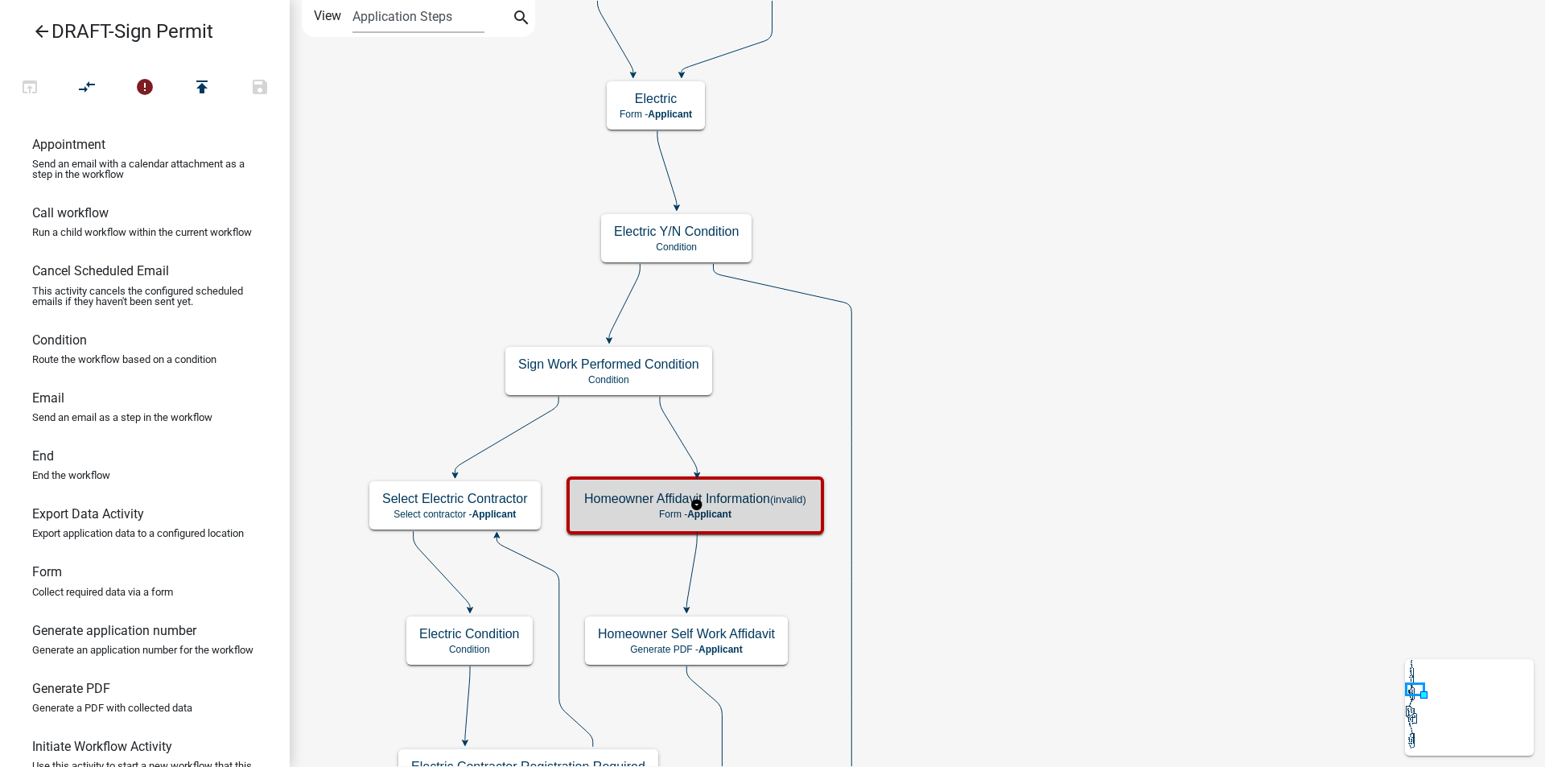
click at [614, 504] on h5 "Homeowner Affidavit Information (invalid)" at bounding box center [695, 498] width 222 height 15
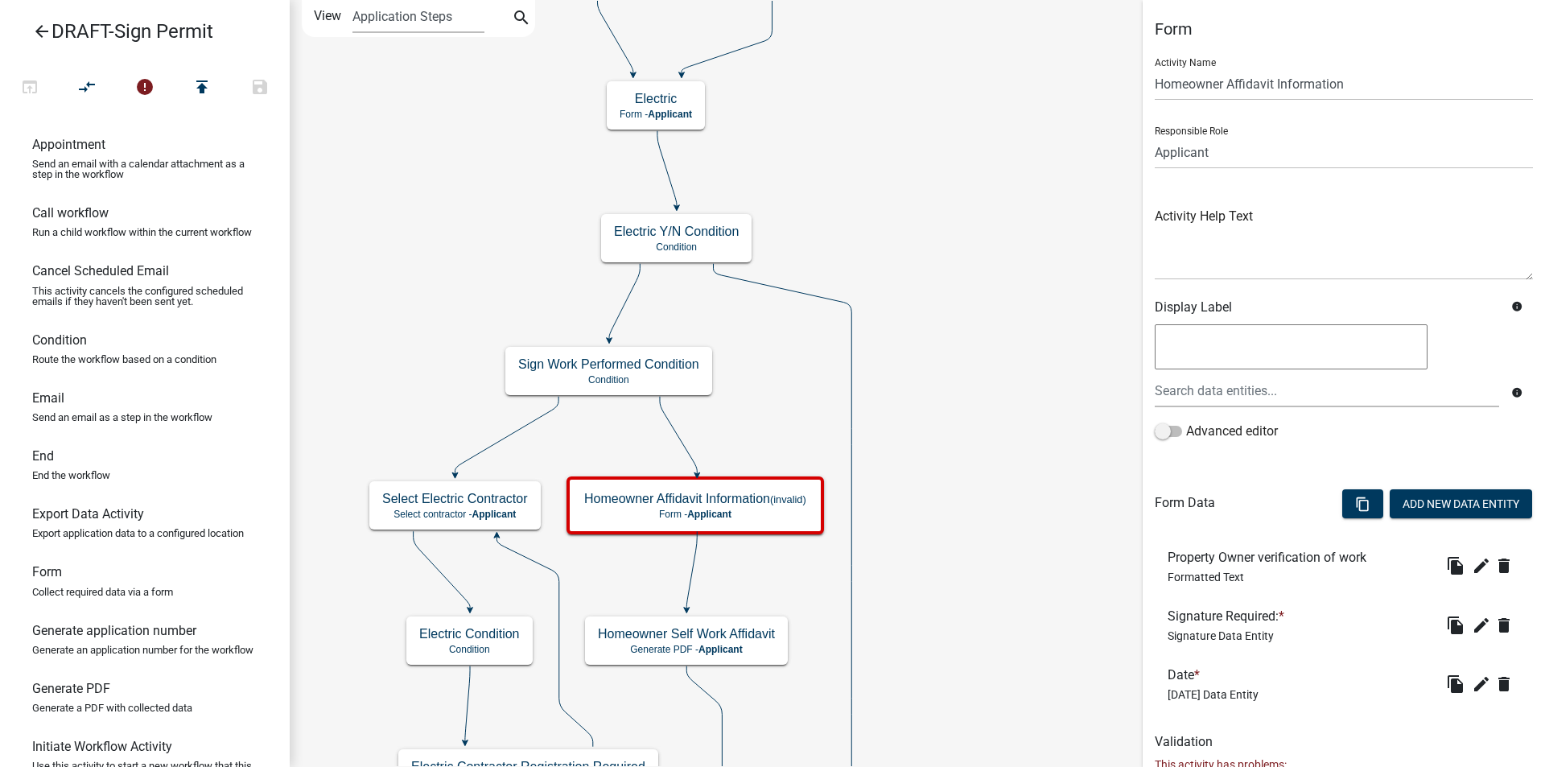
scroll to position [101, 0]
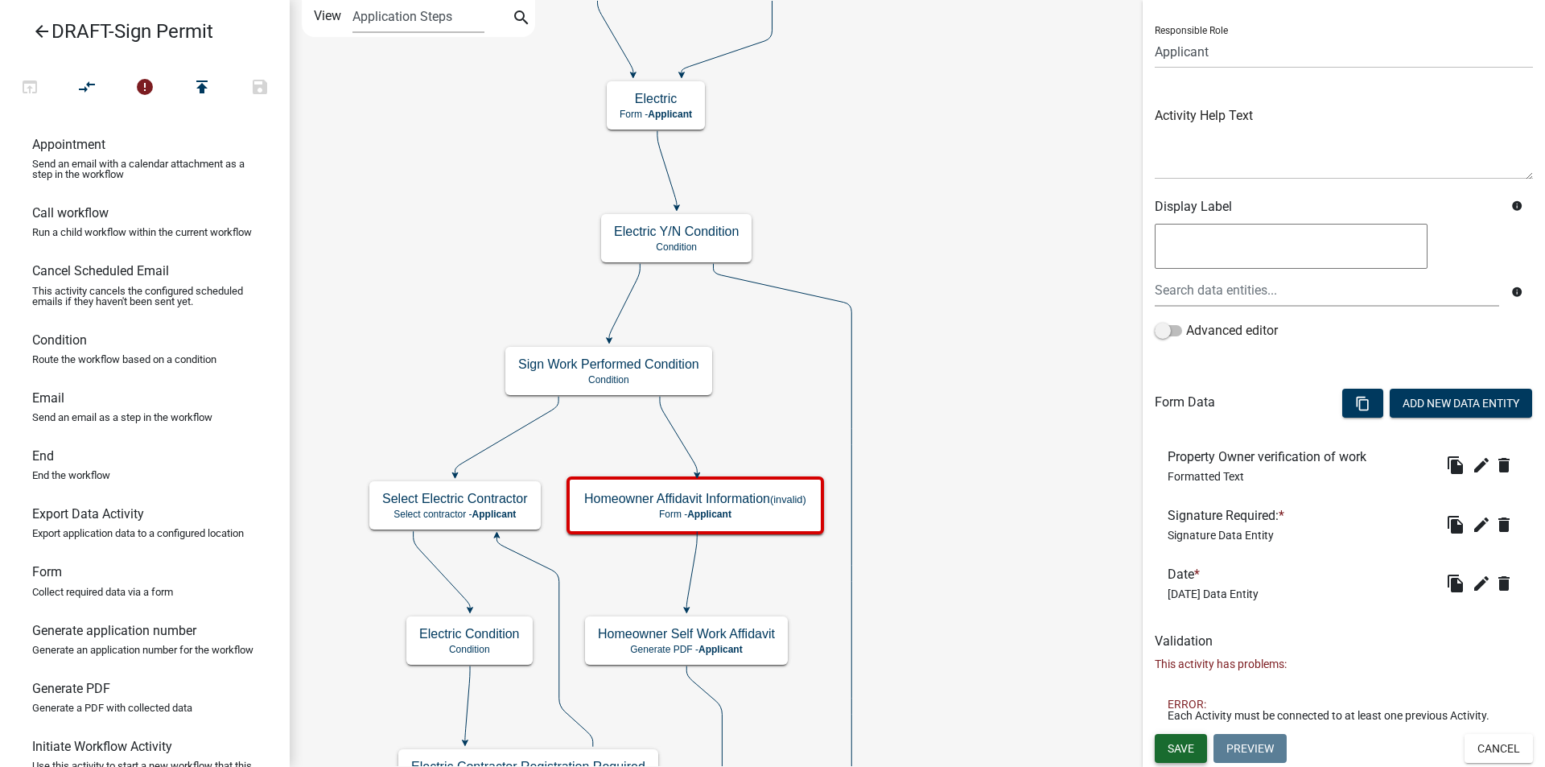
click at [1179, 751] on span "Save" at bounding box center [1180, 747] width 27 height 13
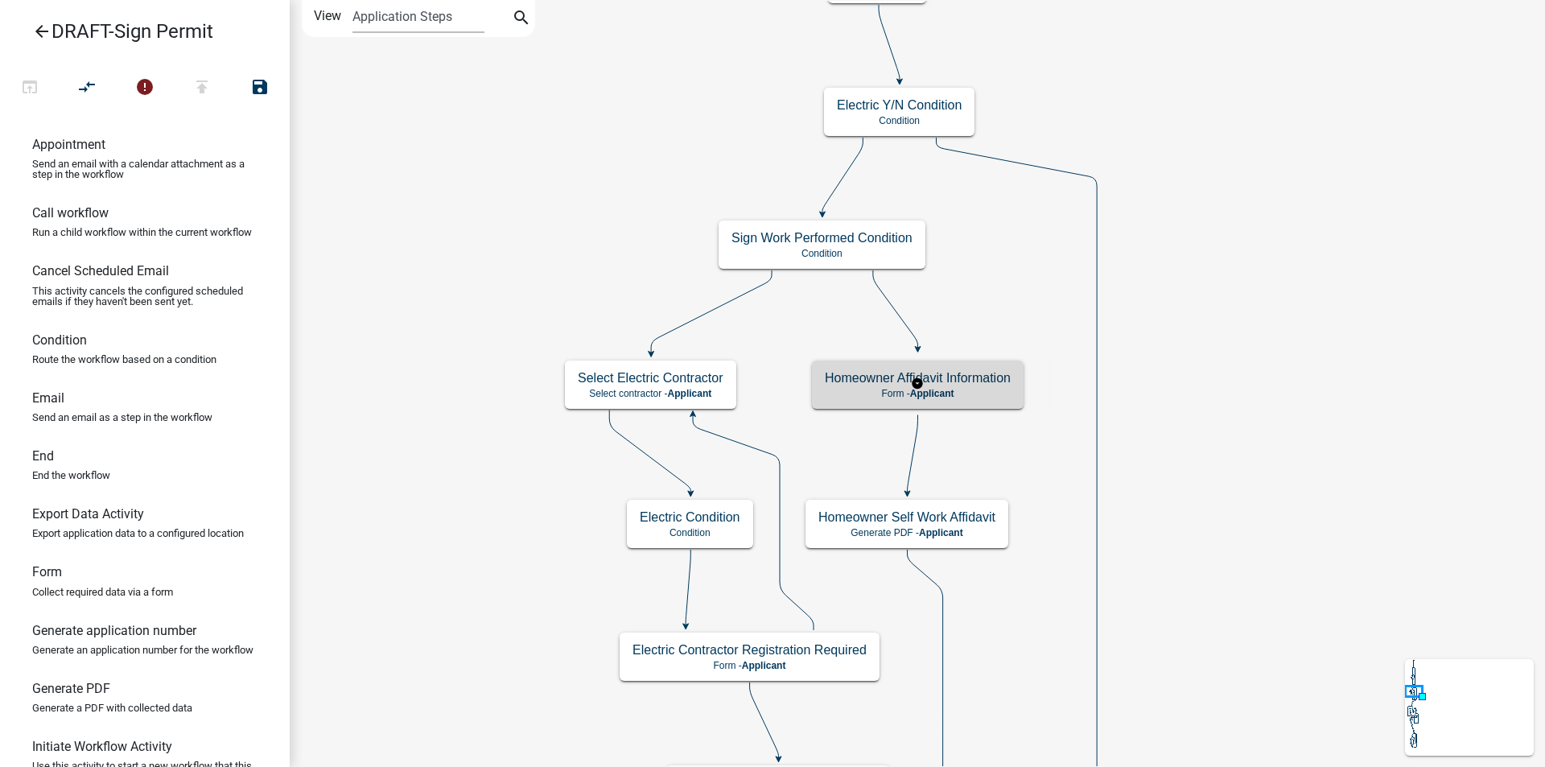
scroll to position [0, 0]
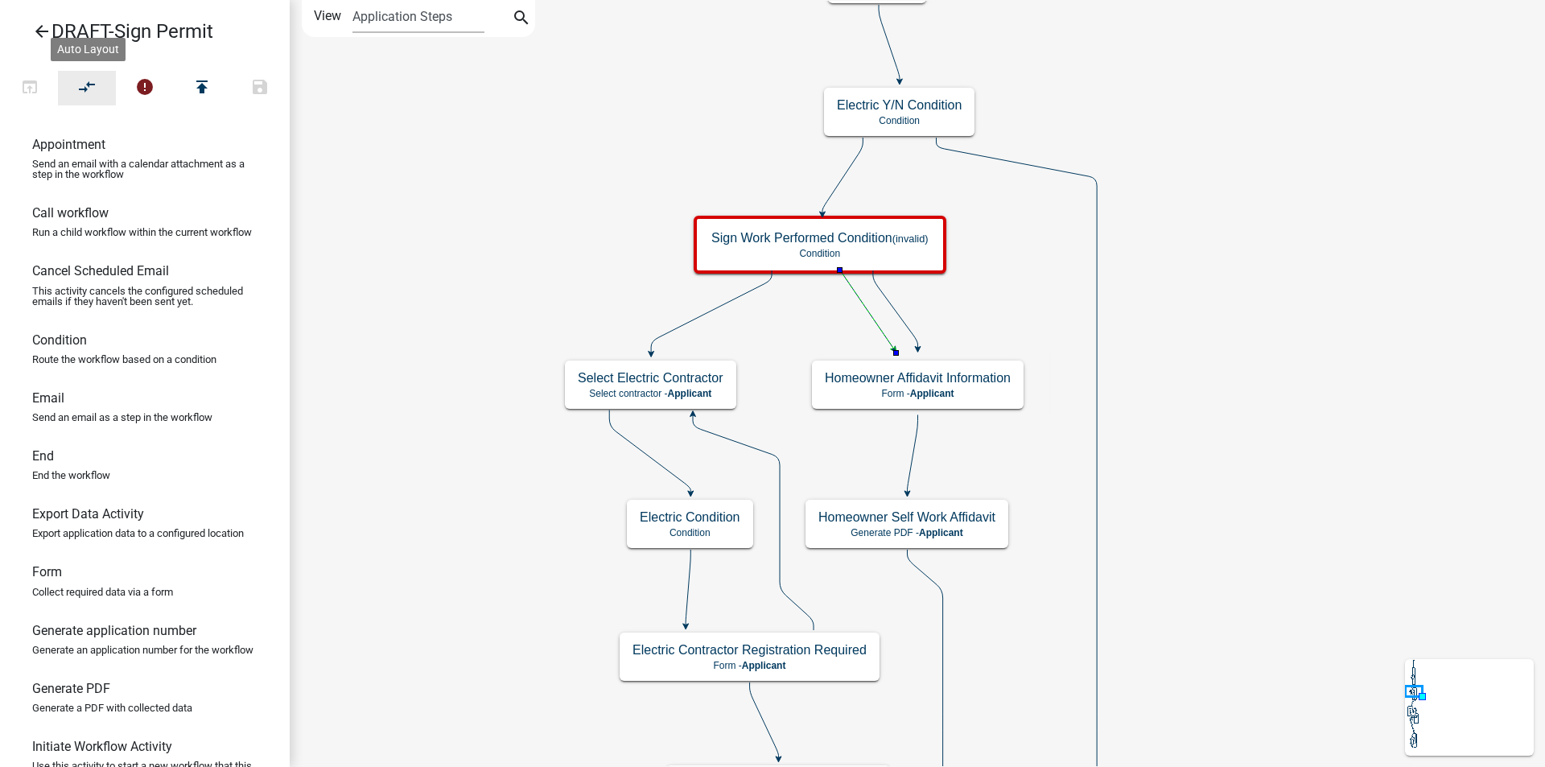
click at [98, 85] on button "compare_arrows" at bounding box center [87, 88] width 58 height 35
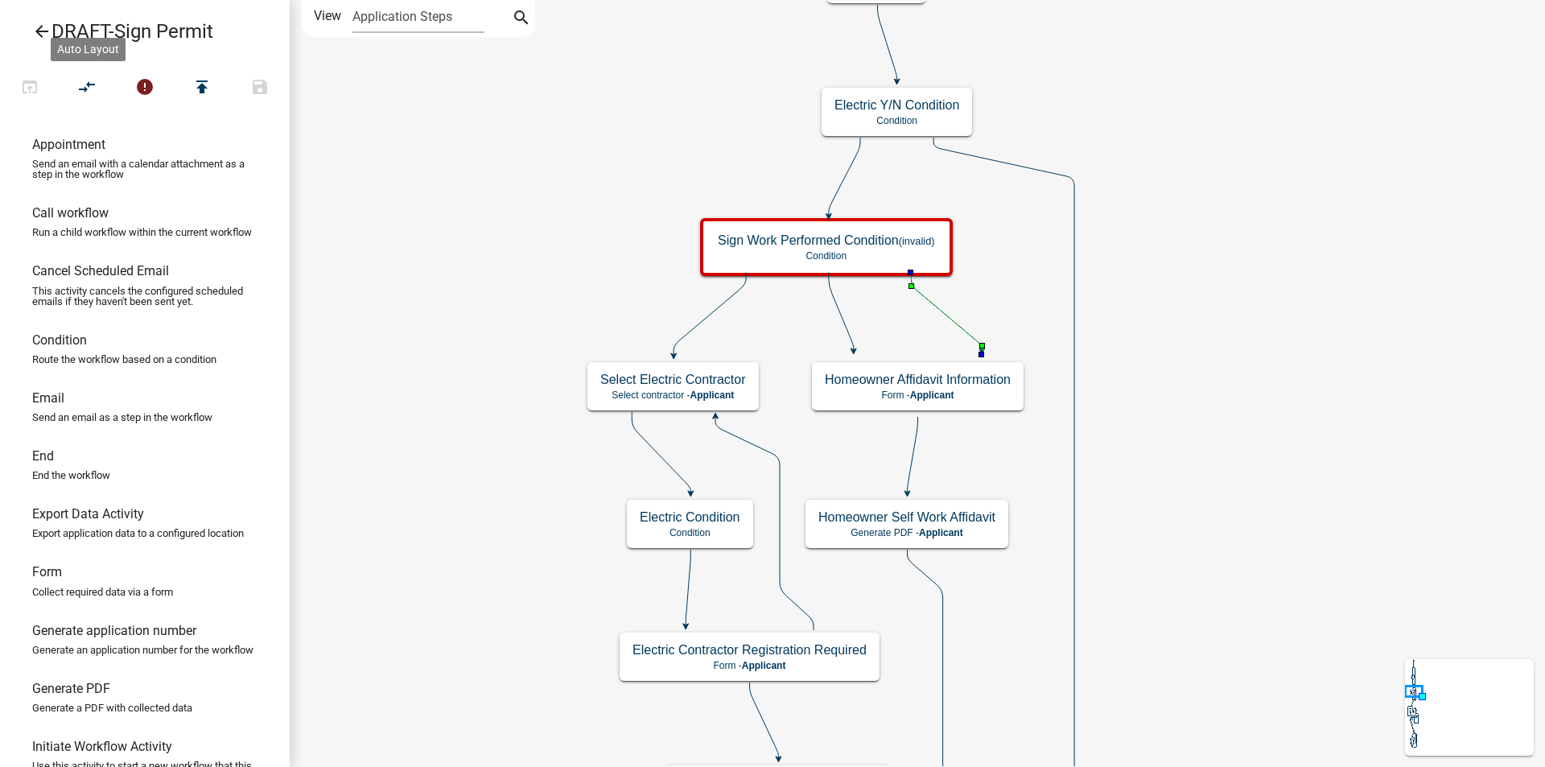
click at [956, 327] on icon at bounding box center [946, 311] width 71 height 77
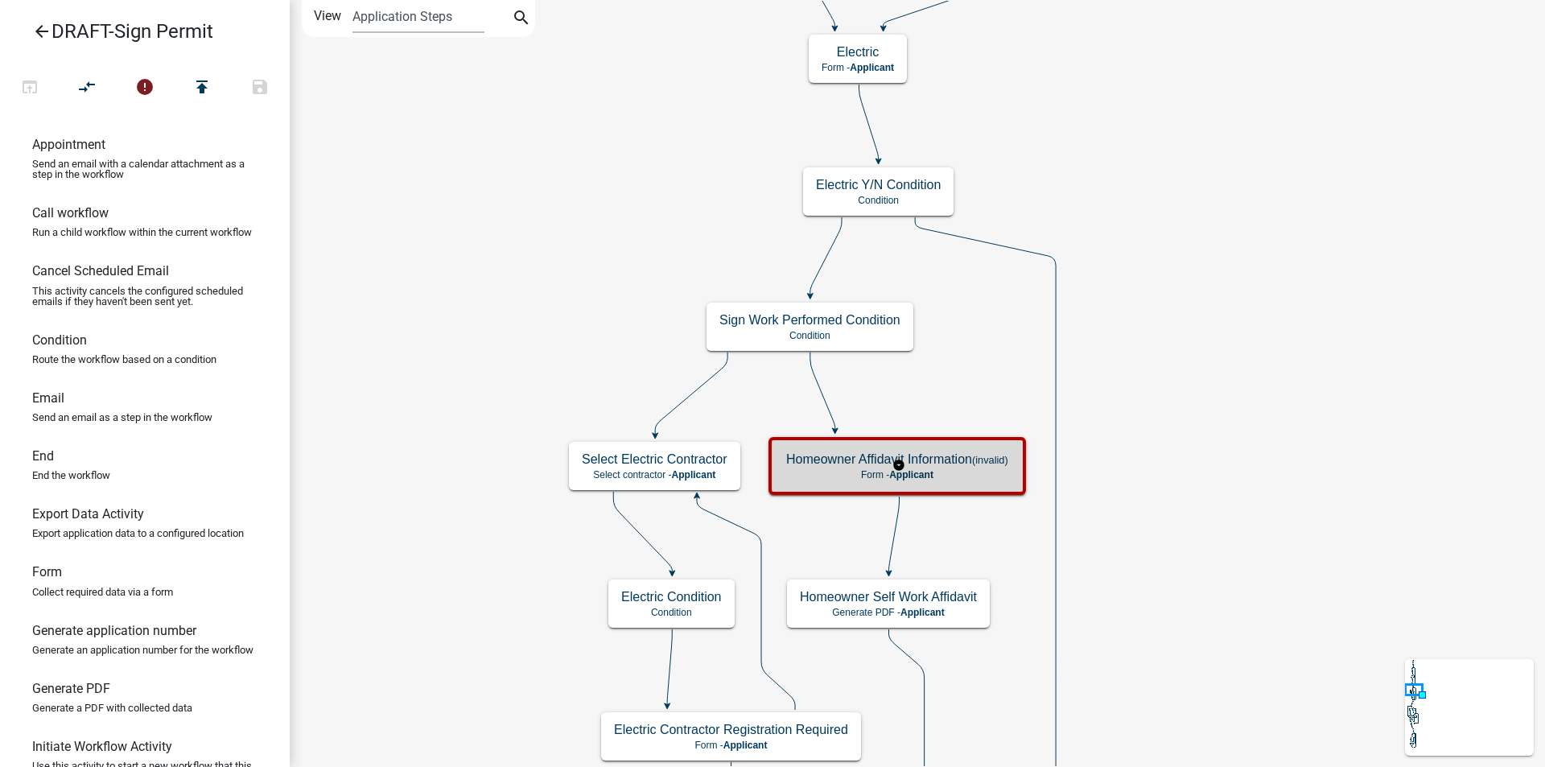
click at [841, 463] on h5 "Homeowner Affidavit Information (invalid)" at bounding box center [897, 458] width 222 height 15
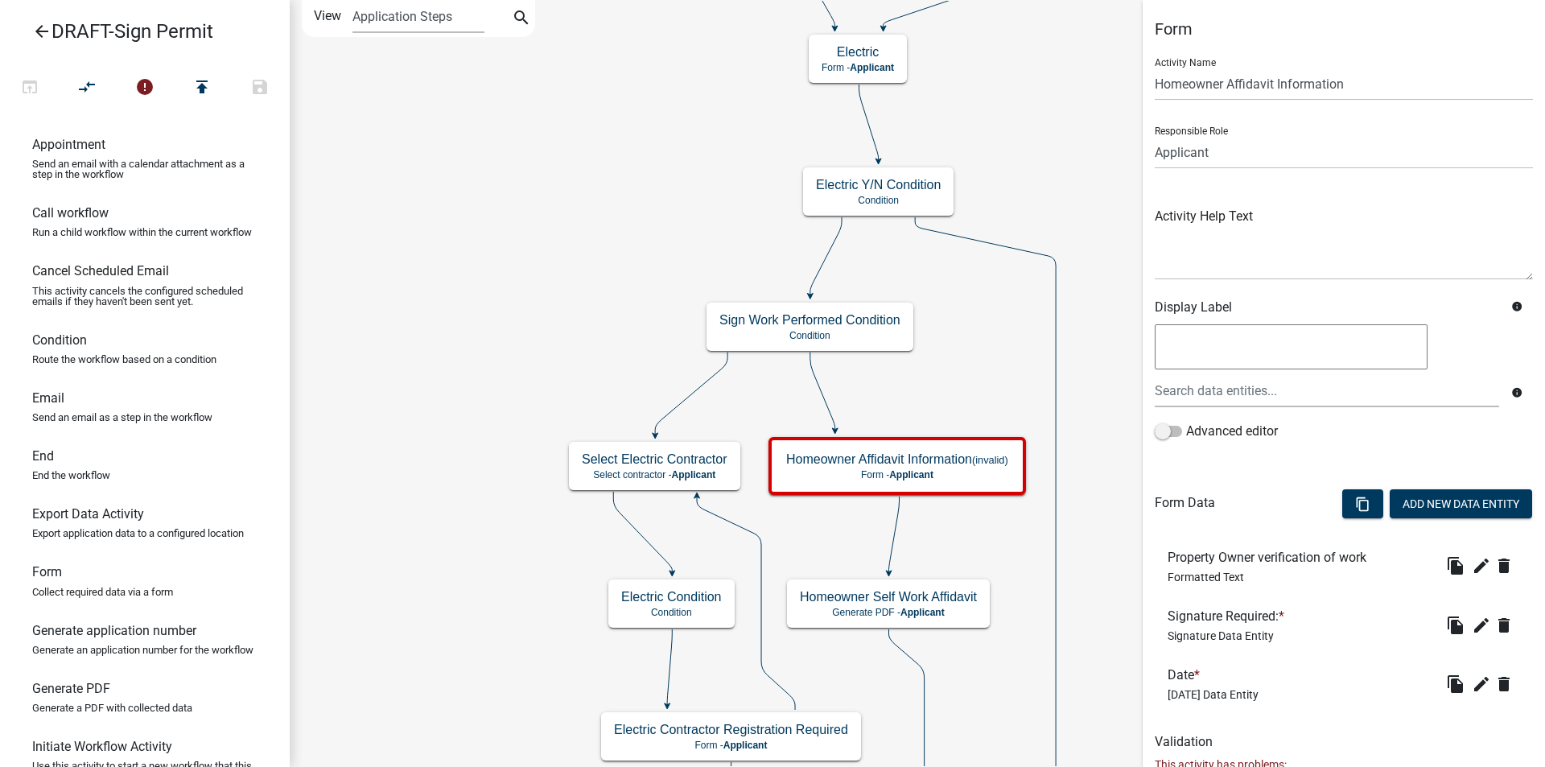
scroll to position [101, 0]
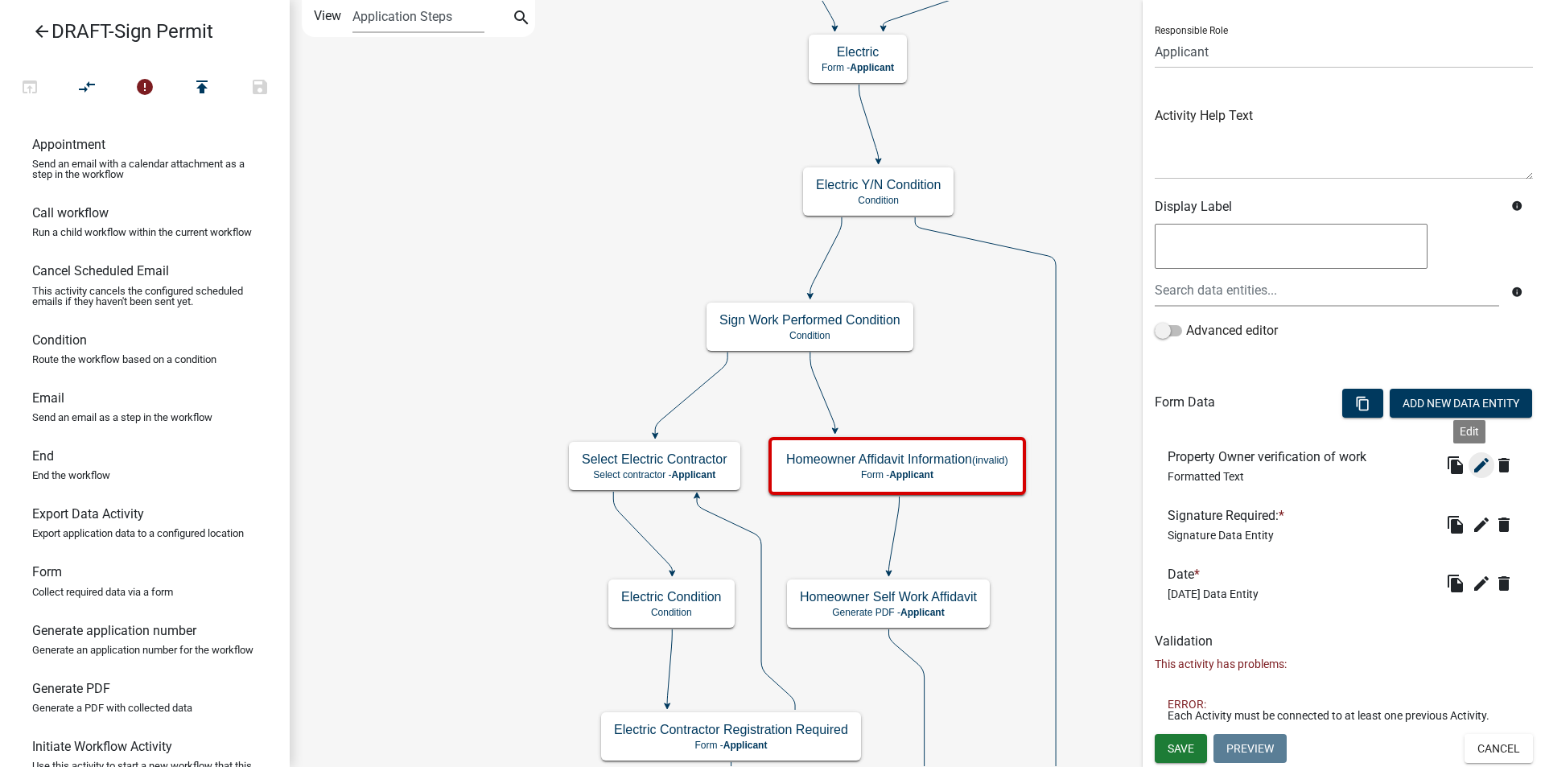
click at [1471, 467] on icon "edit" at bounding box center [1480, 464] width 19 height 19
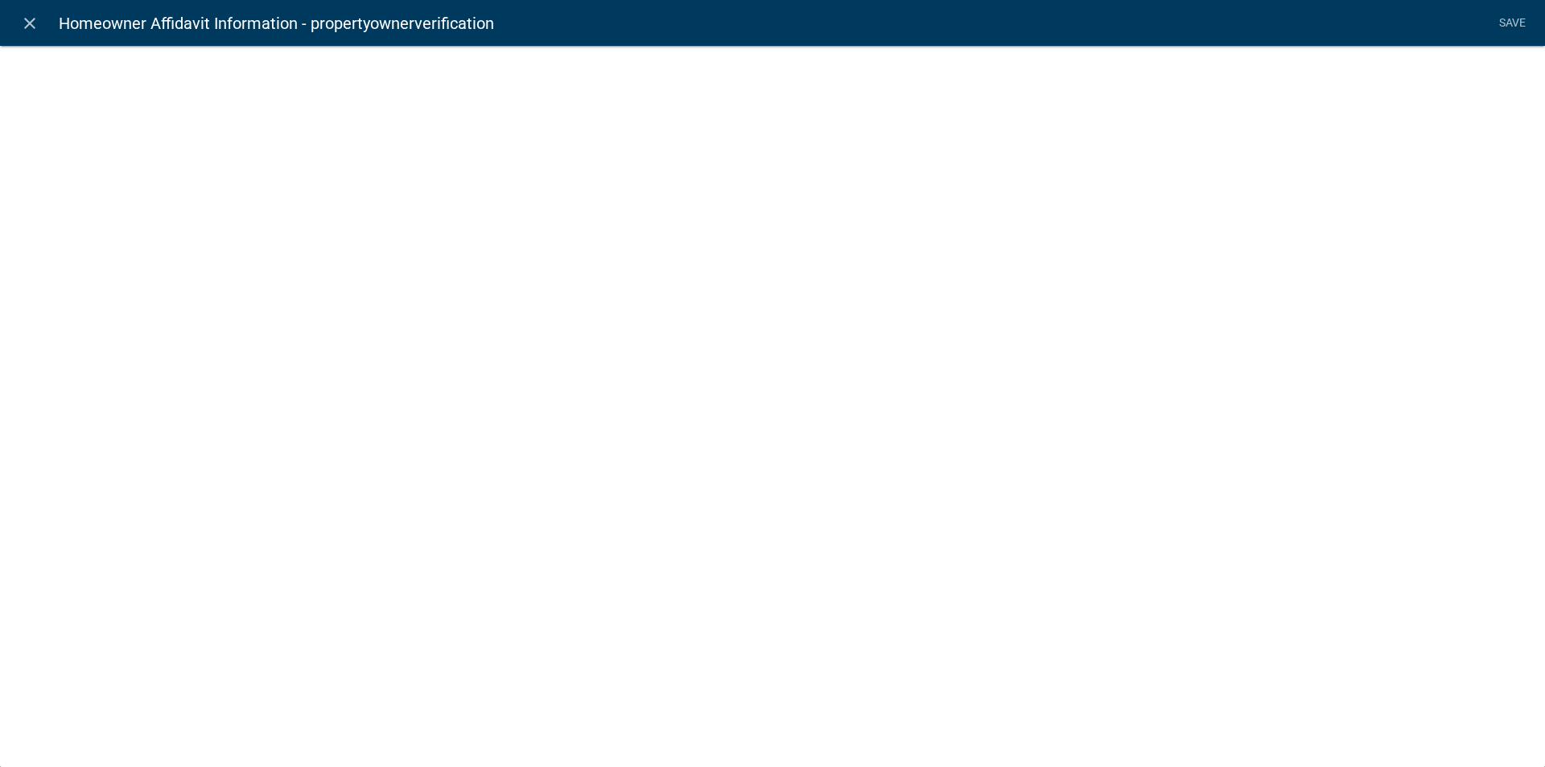
select select "rich-text"
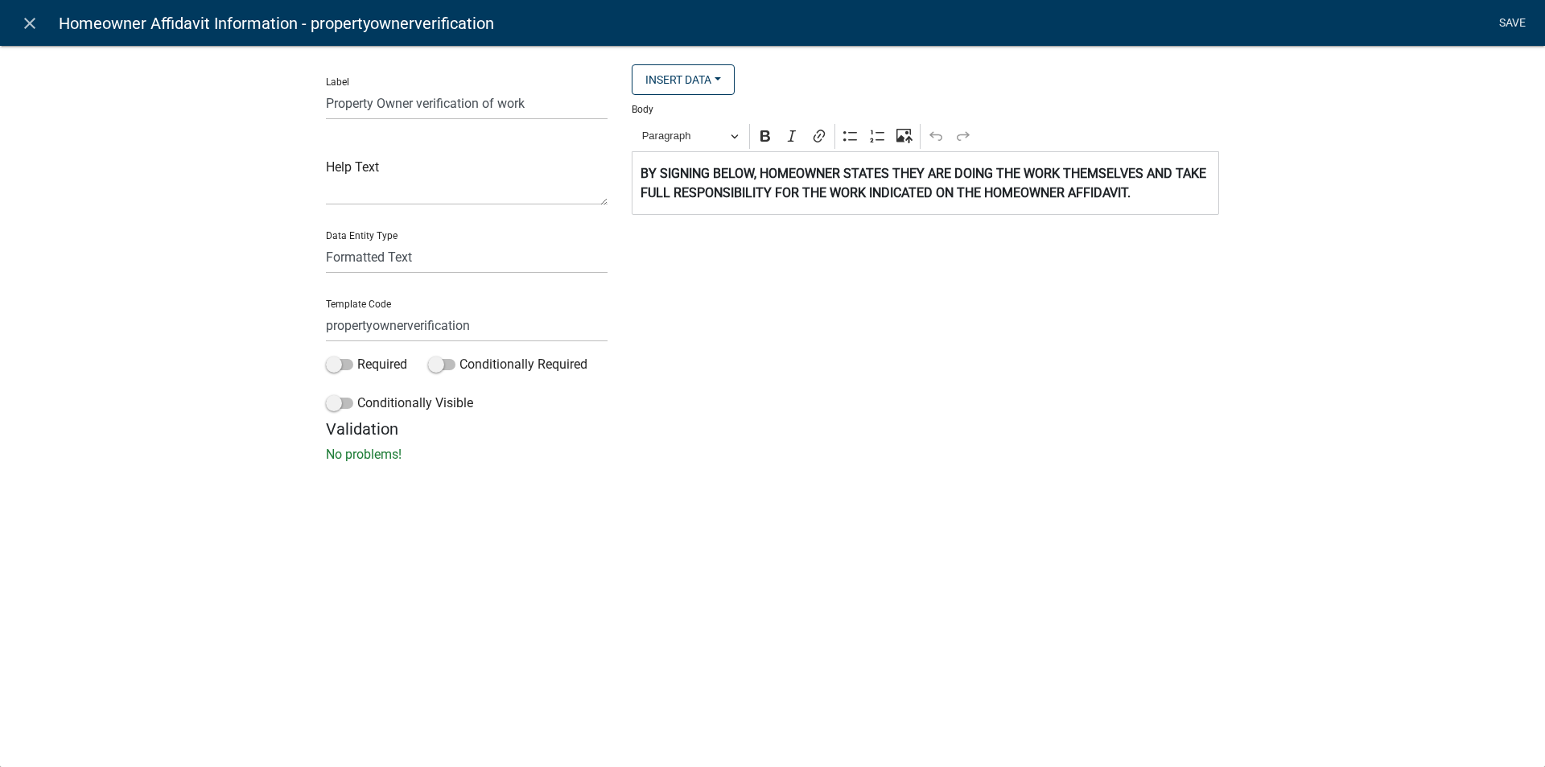
click at [1516, 21] on link "Save" at bounding box center [1511, 23] width 40 height 31
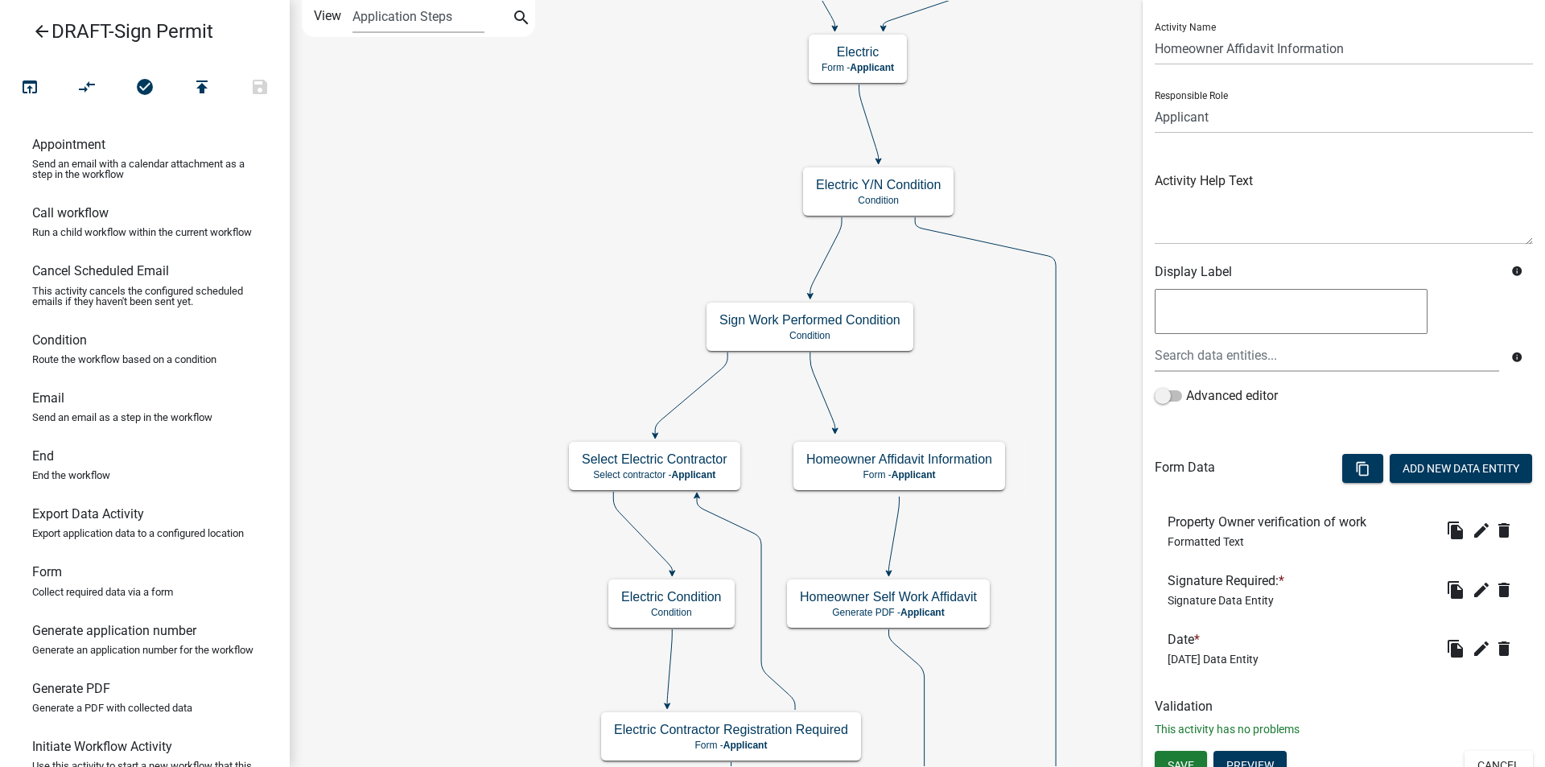
scroll to position [52, 0]
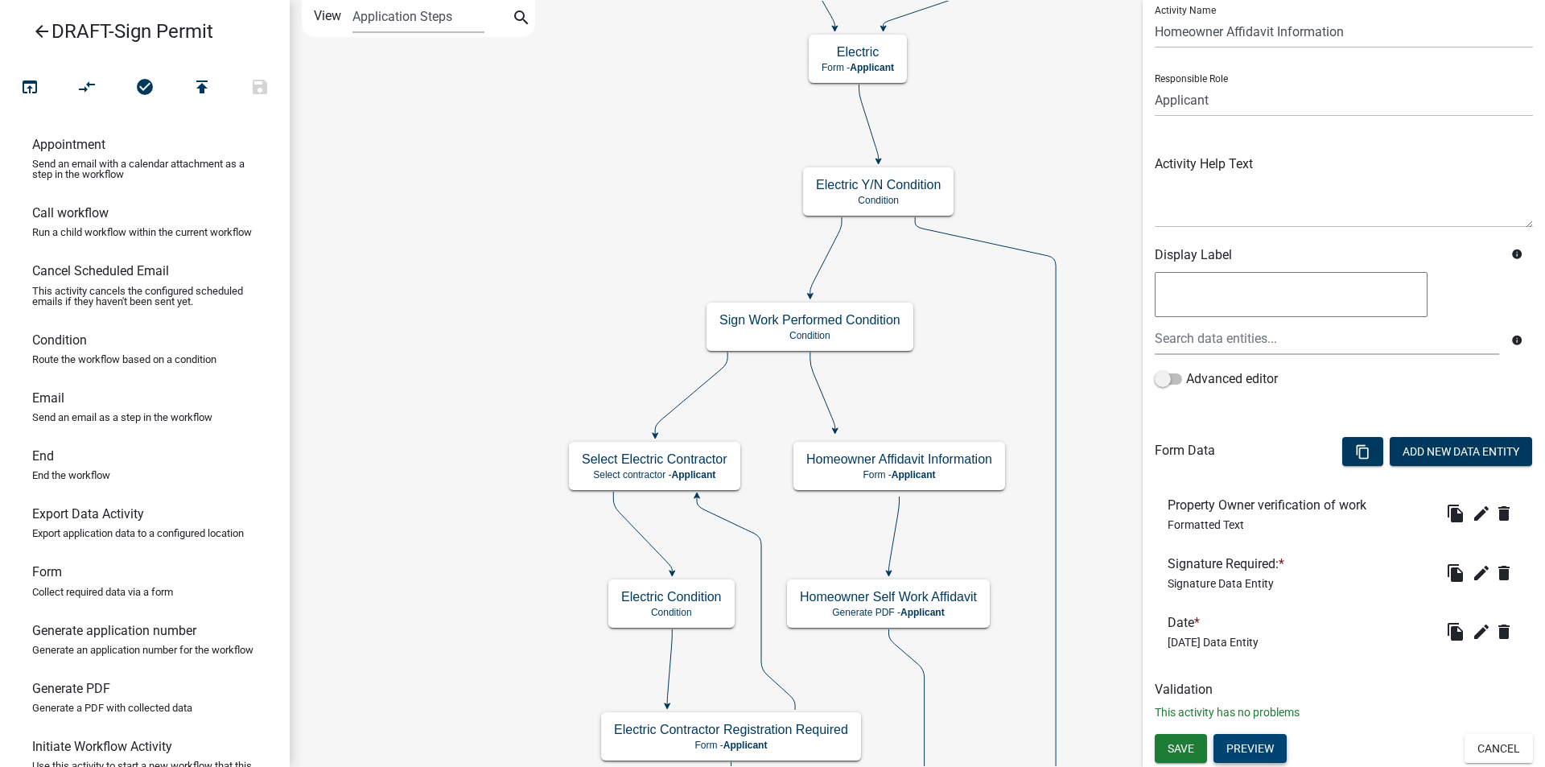
click at [1241, 739] on button "Preview" at bounding box center [1249, 748] width 73 height 29
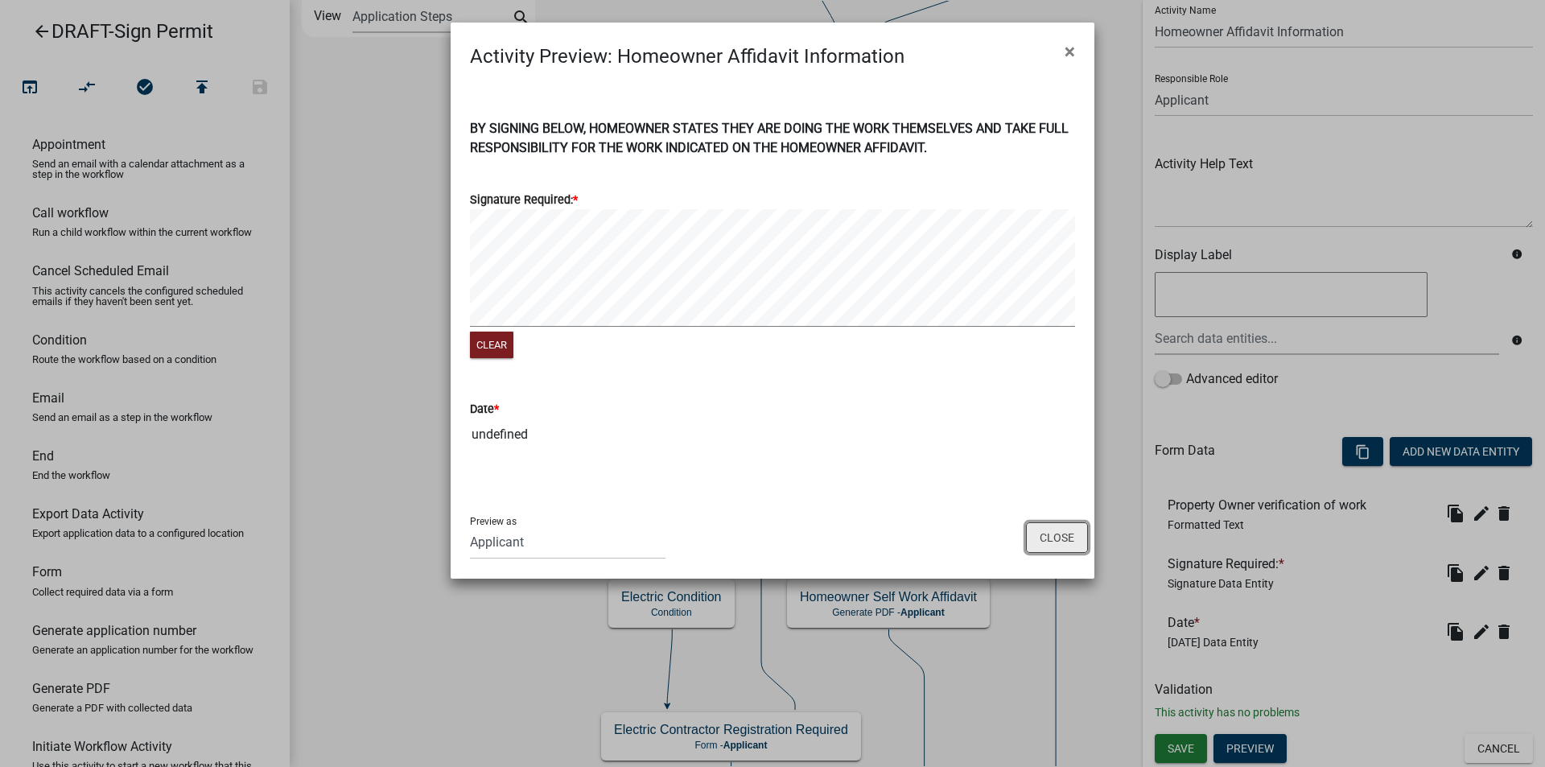
click at [1055, 546] on button "Close" at bounding box center [1057, 537] width 62 height 31
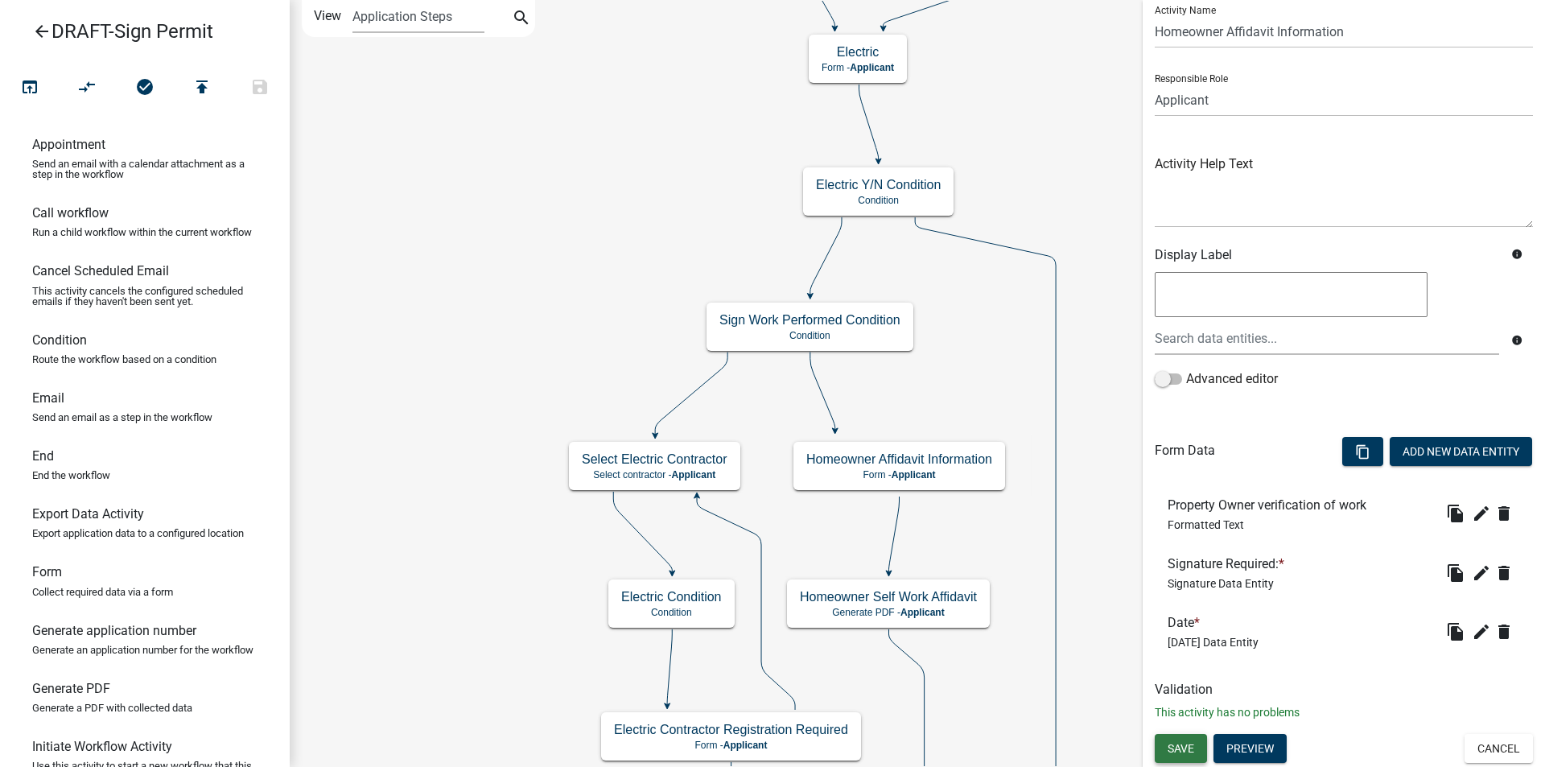
click at [1170, 744] on span "Save" at bounding box center [1180, 747] width 27 height 13
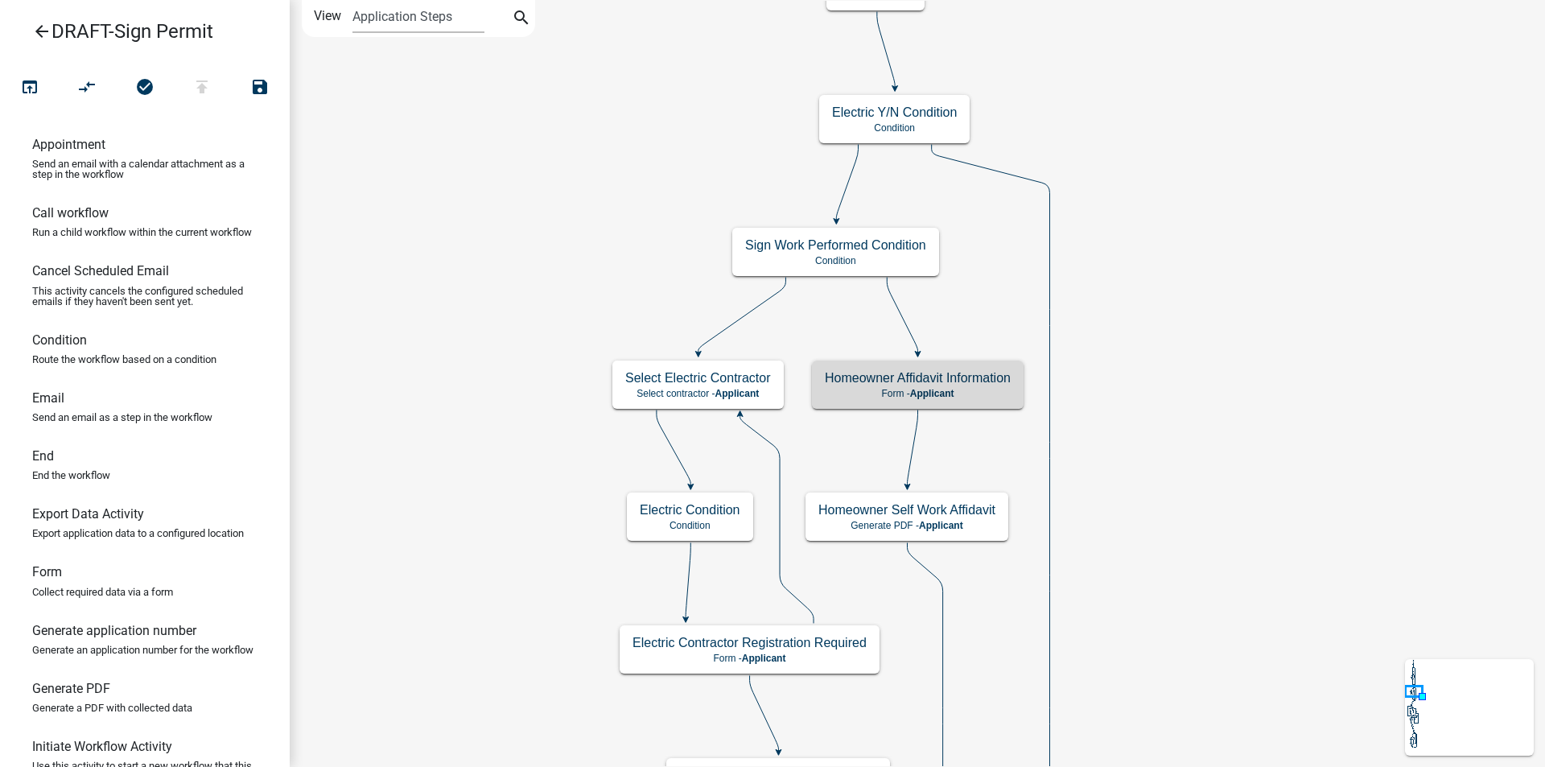
scroll to position [0, 0]
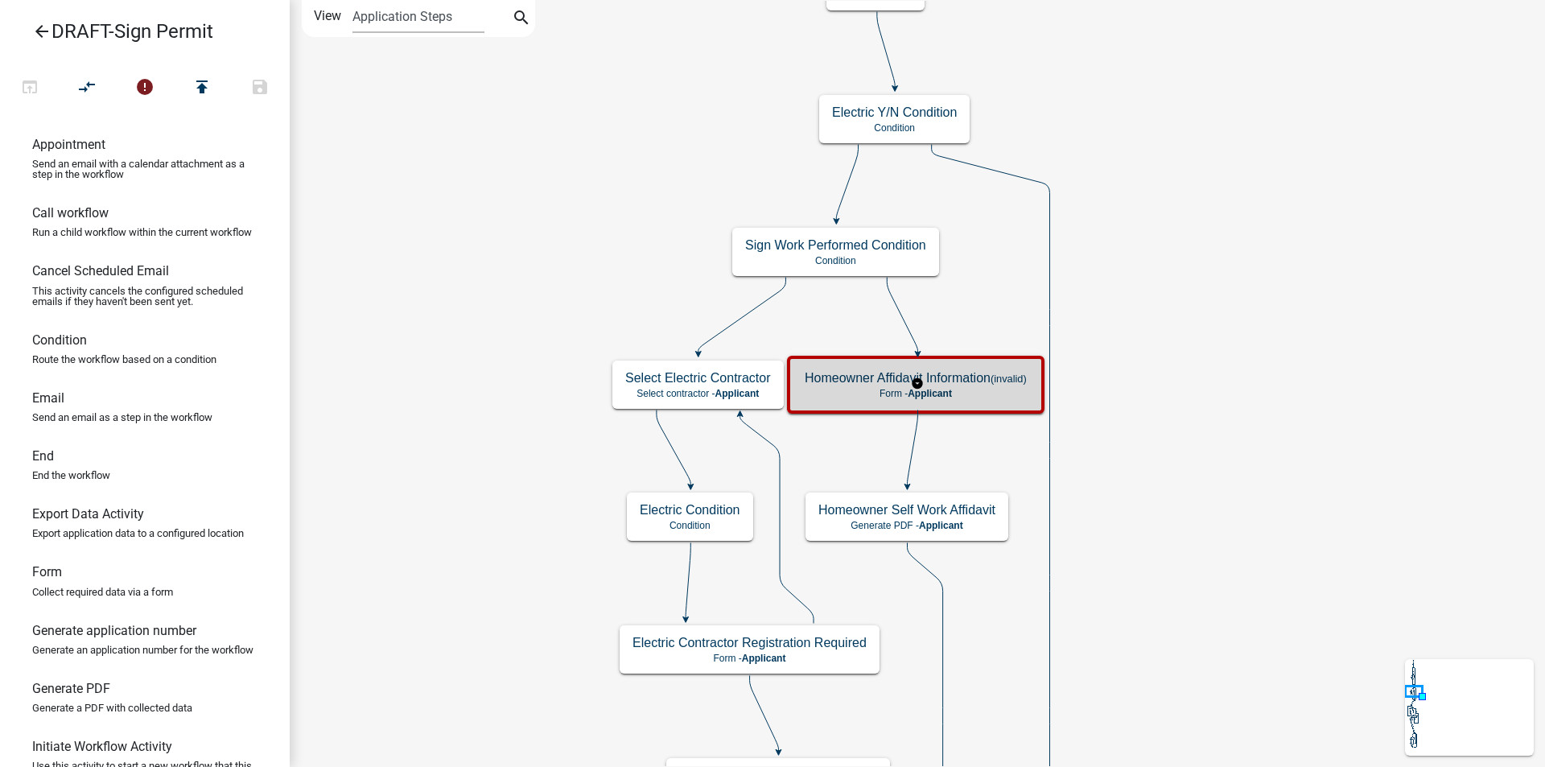
click at [961, 395] on p "Form - Applicant" at bounding box center [915, 393] width 222 height 11
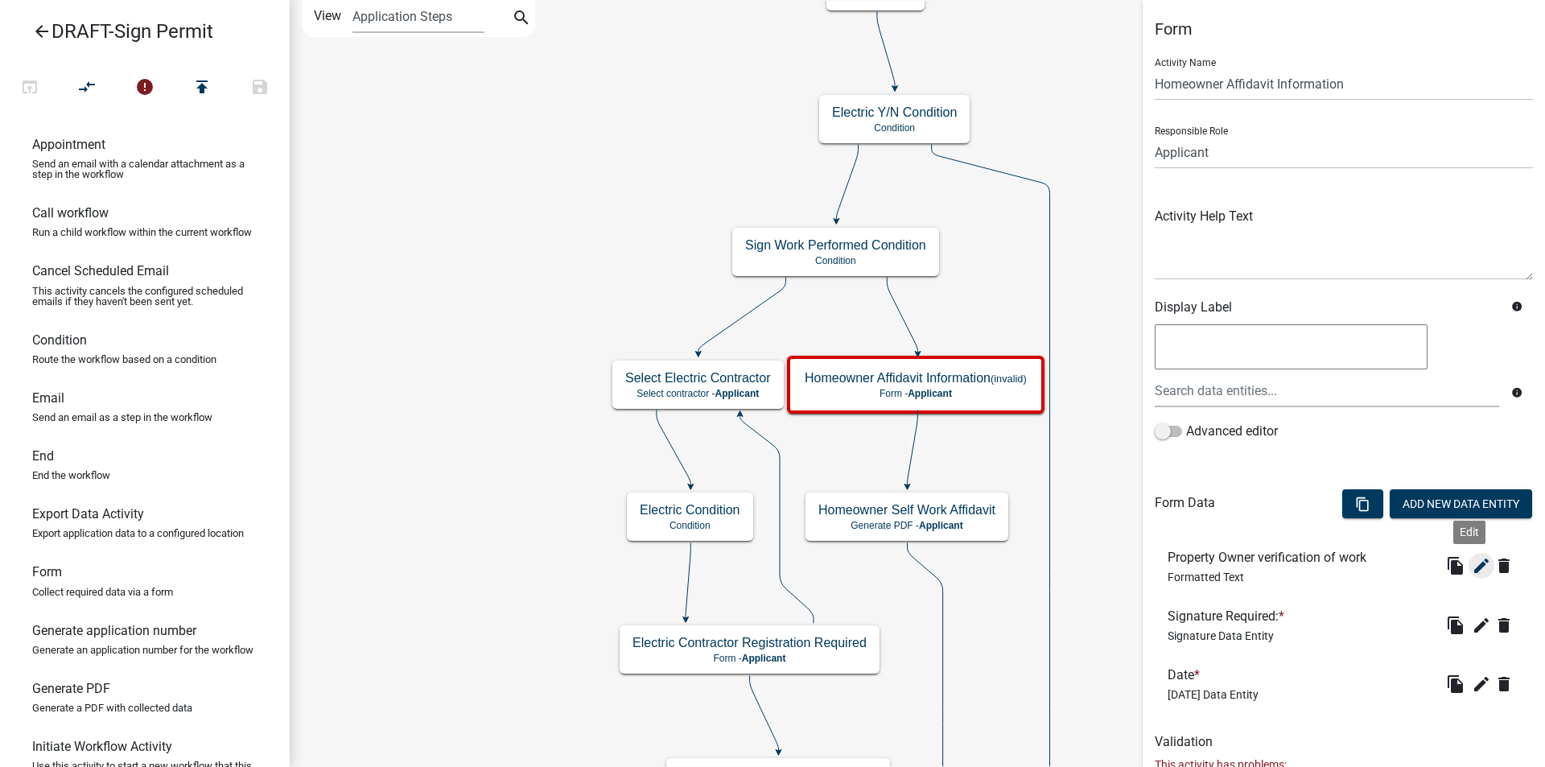
click at [1471, 570] on icon "edit" at bounding box center [1480, 565] width 19 height 19
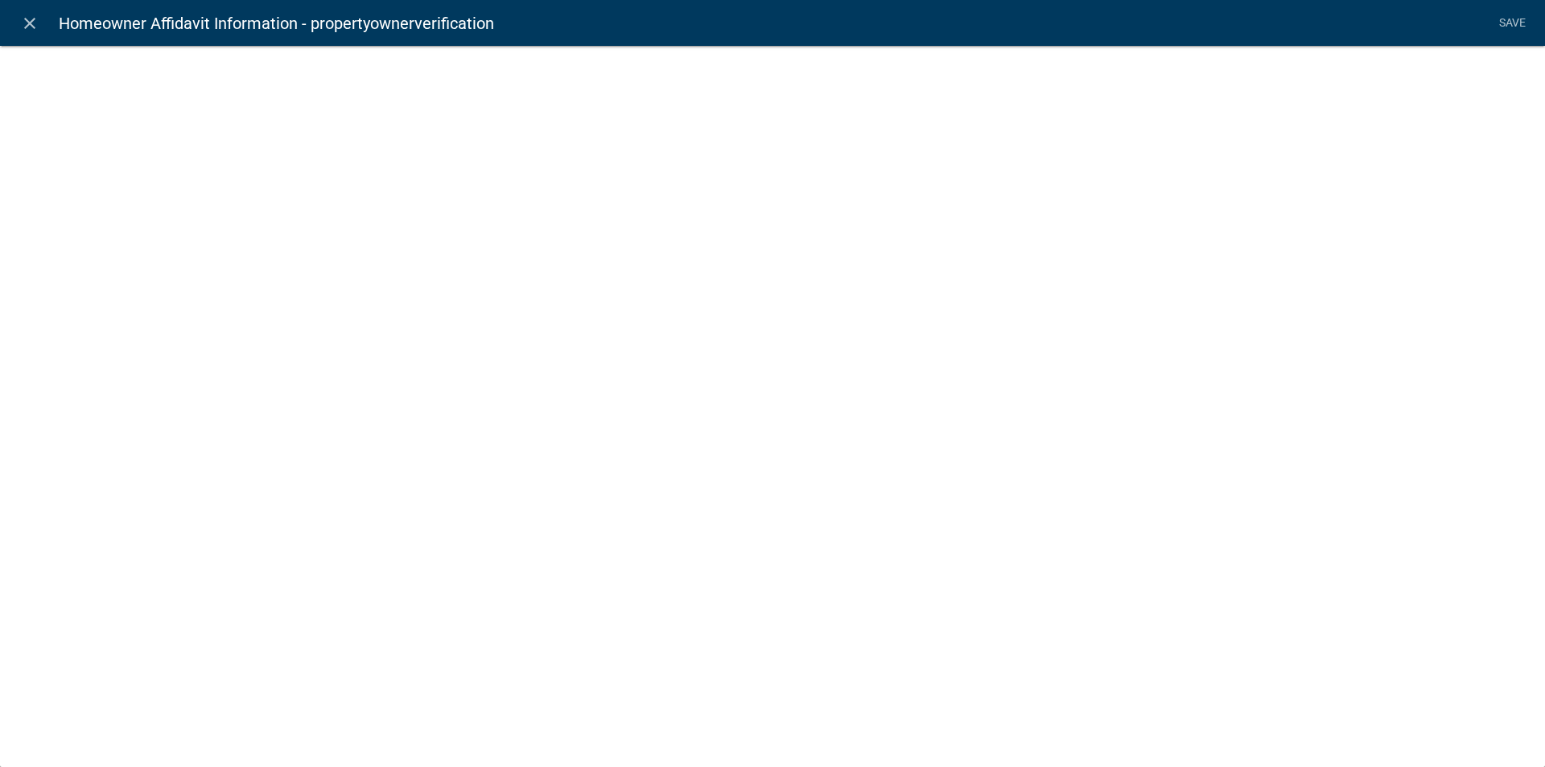
select select "rich-text"
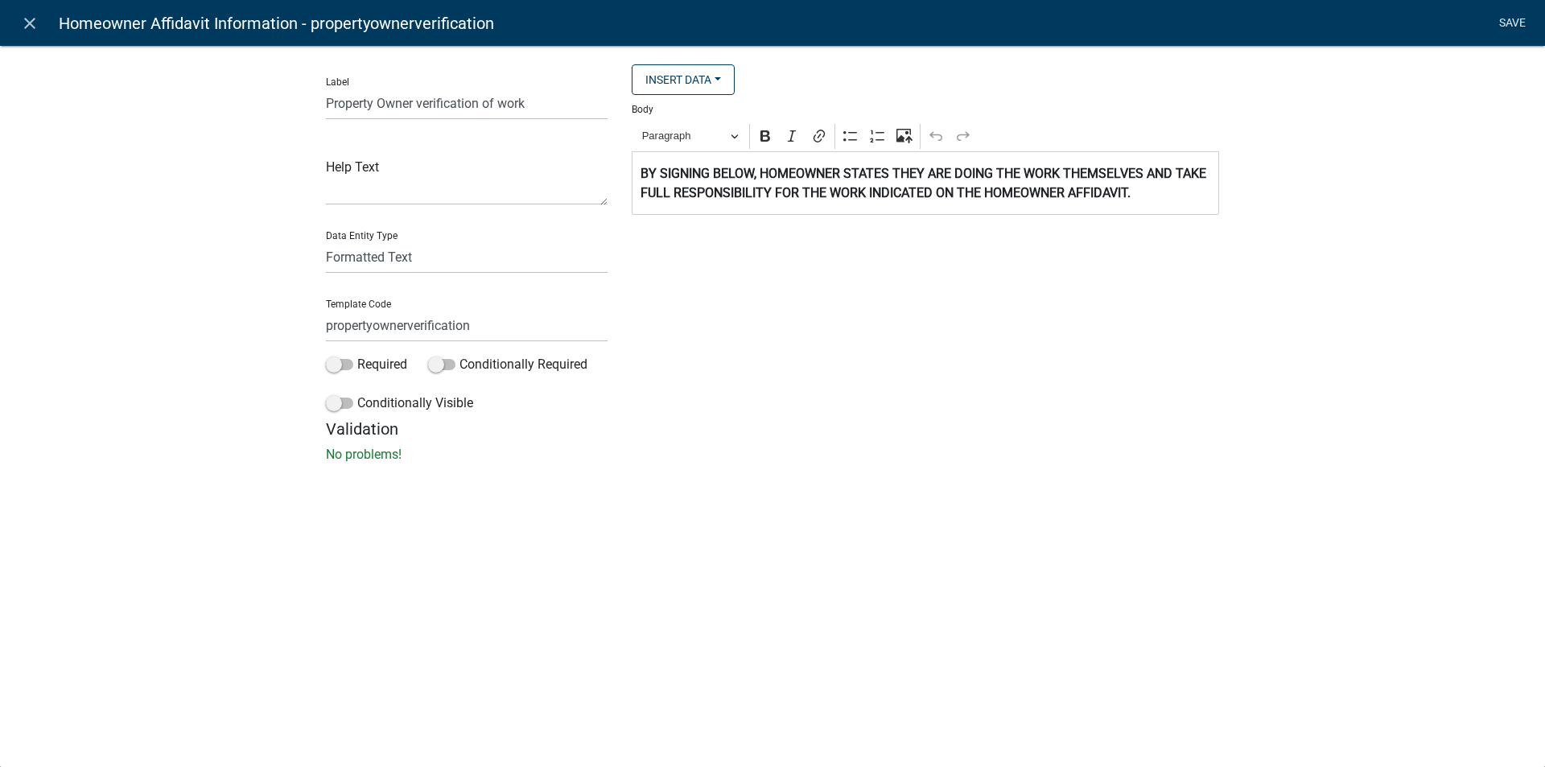
click at [1498, 21] on link "Save" at bounding box center [1511, 23] width 40 height 31
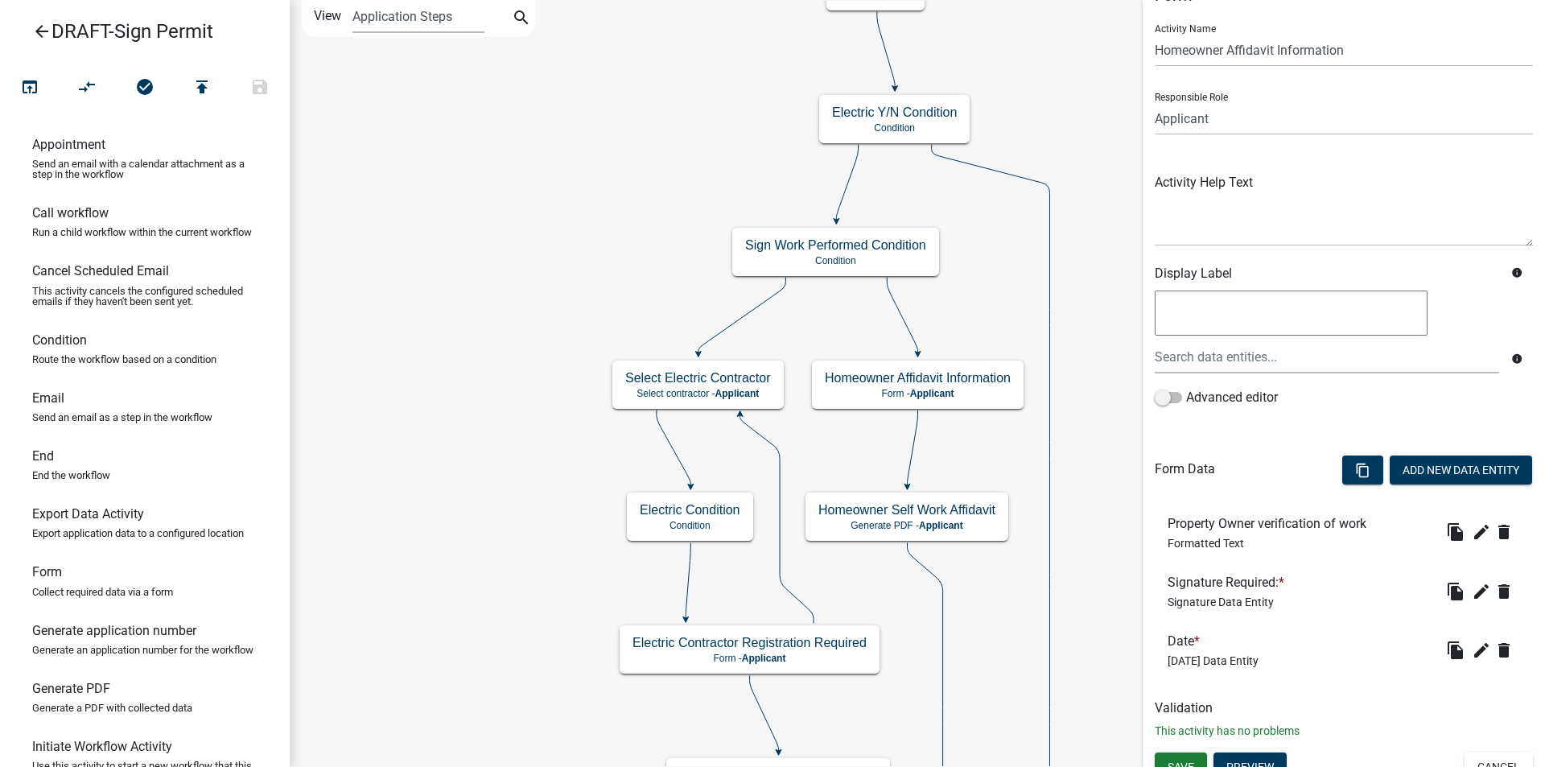
scroll to position [52, 0]
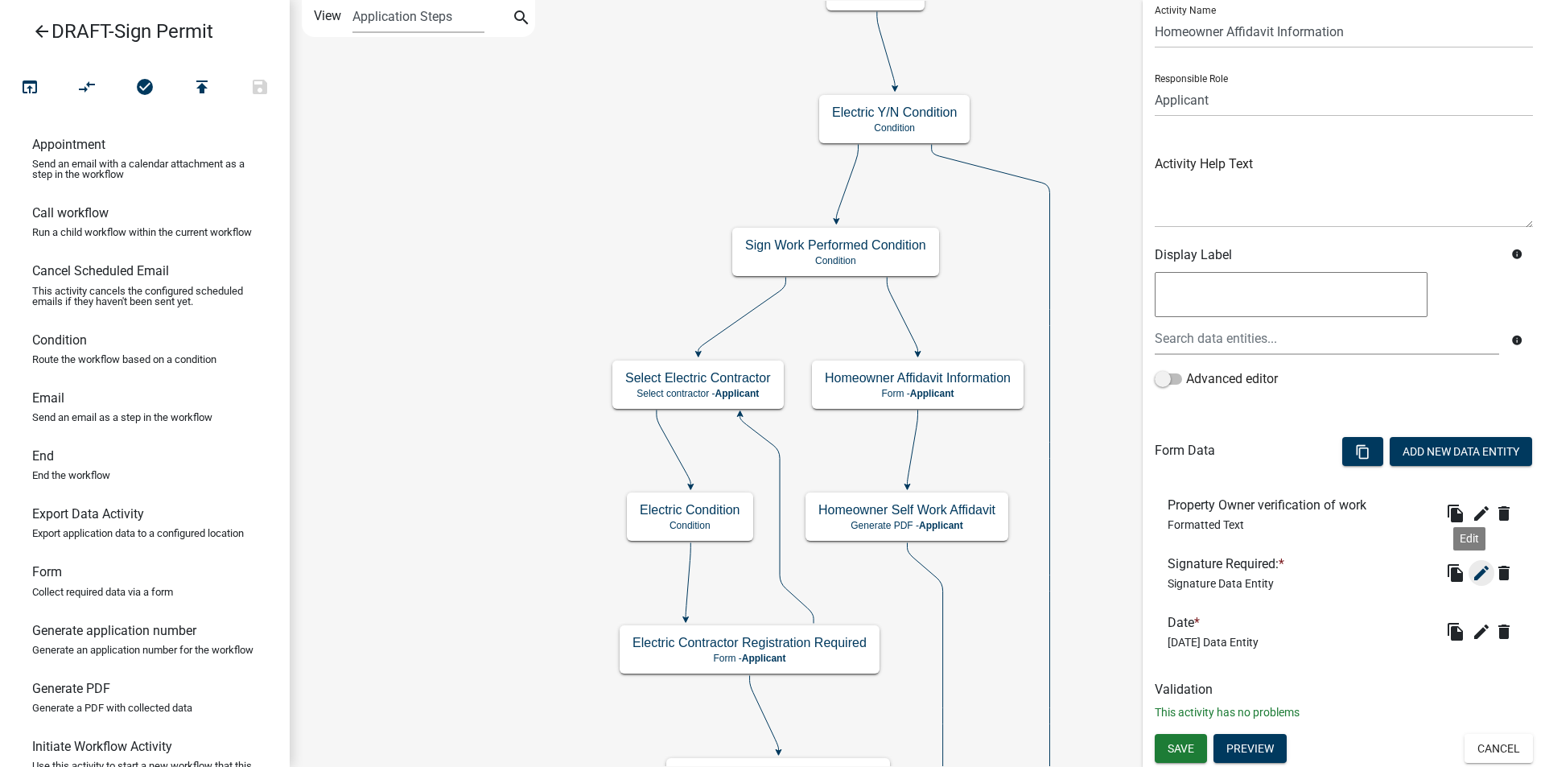
click at [1471, 571] on icon "edit" at bounding box center [1480, 572] width 19 height 19
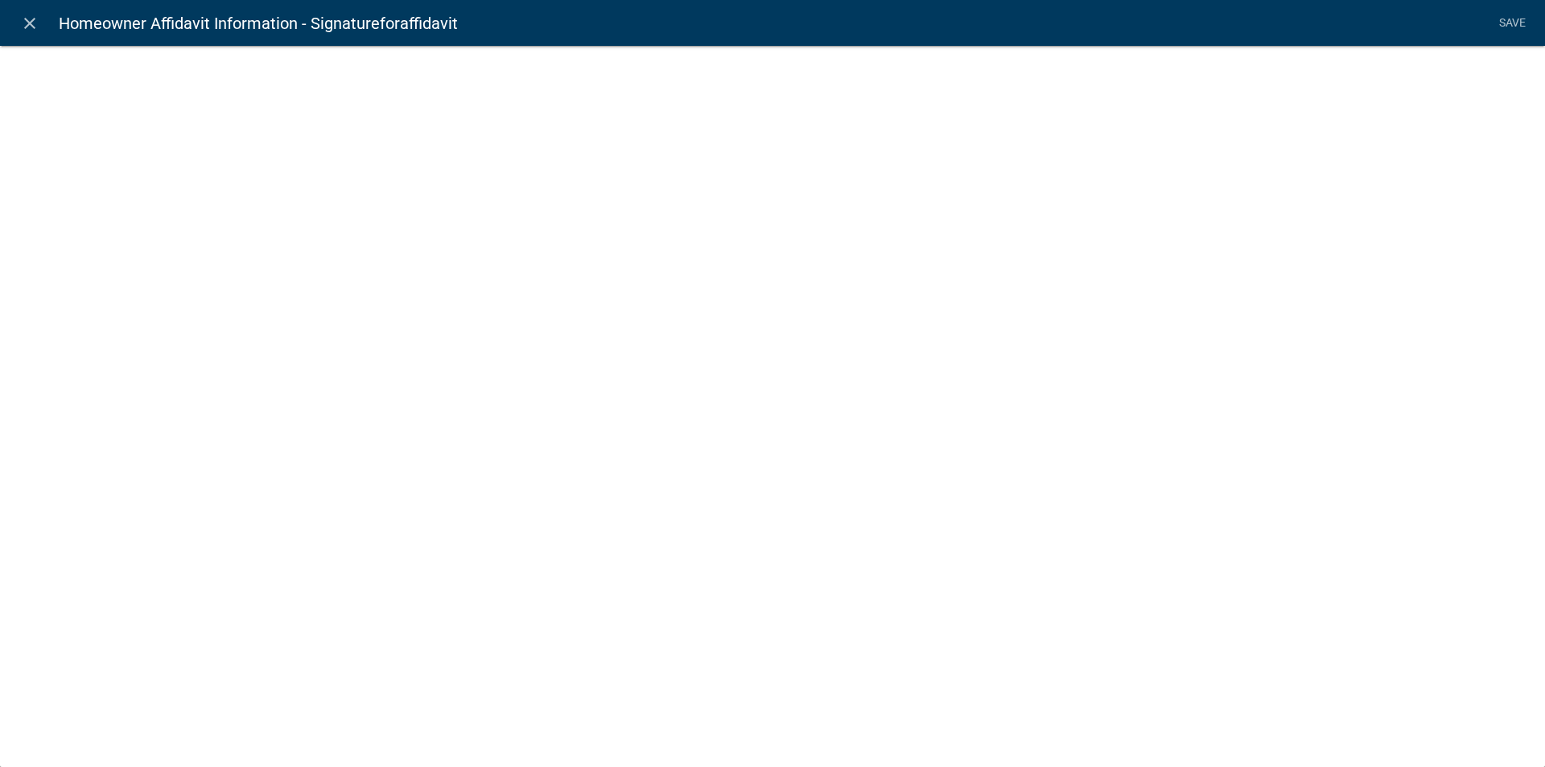
select select "signature"
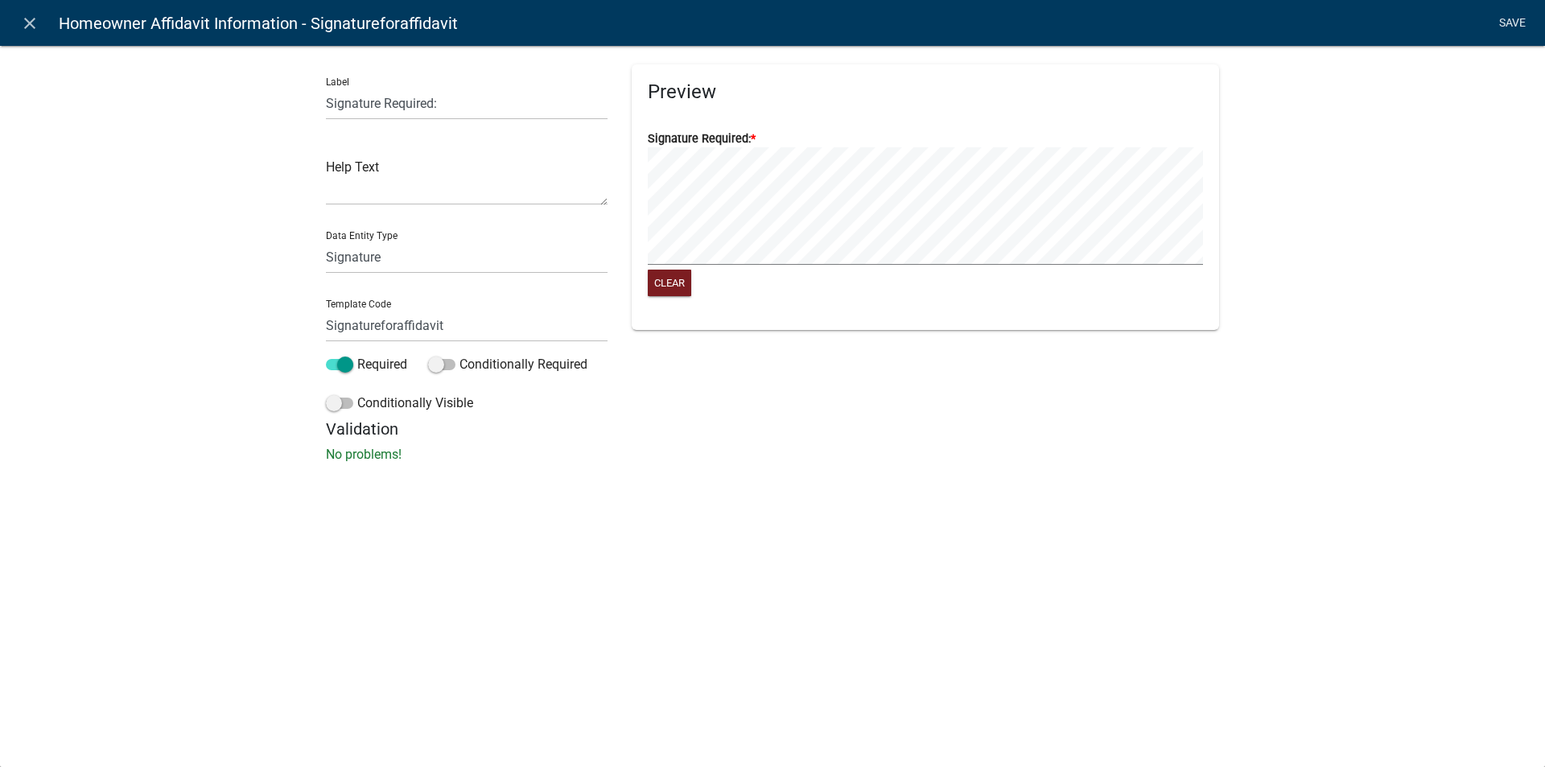
click at [1503, 21] on link "Save" at bounding box center [1511, 23] width 40 height 31
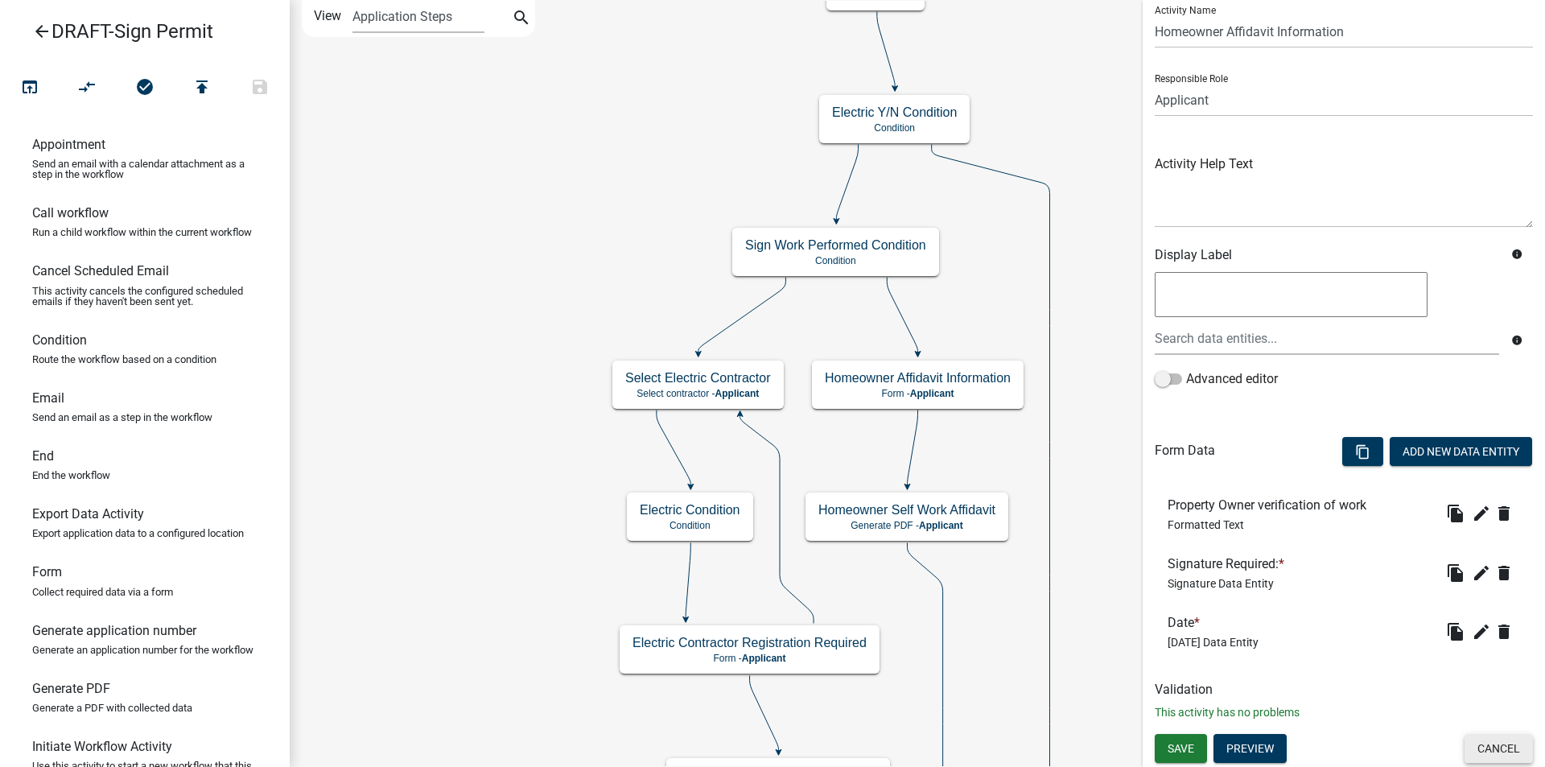
click at [1476, 749] on button "Cancel" at bounding box center [1498, 748] width 68 height 29
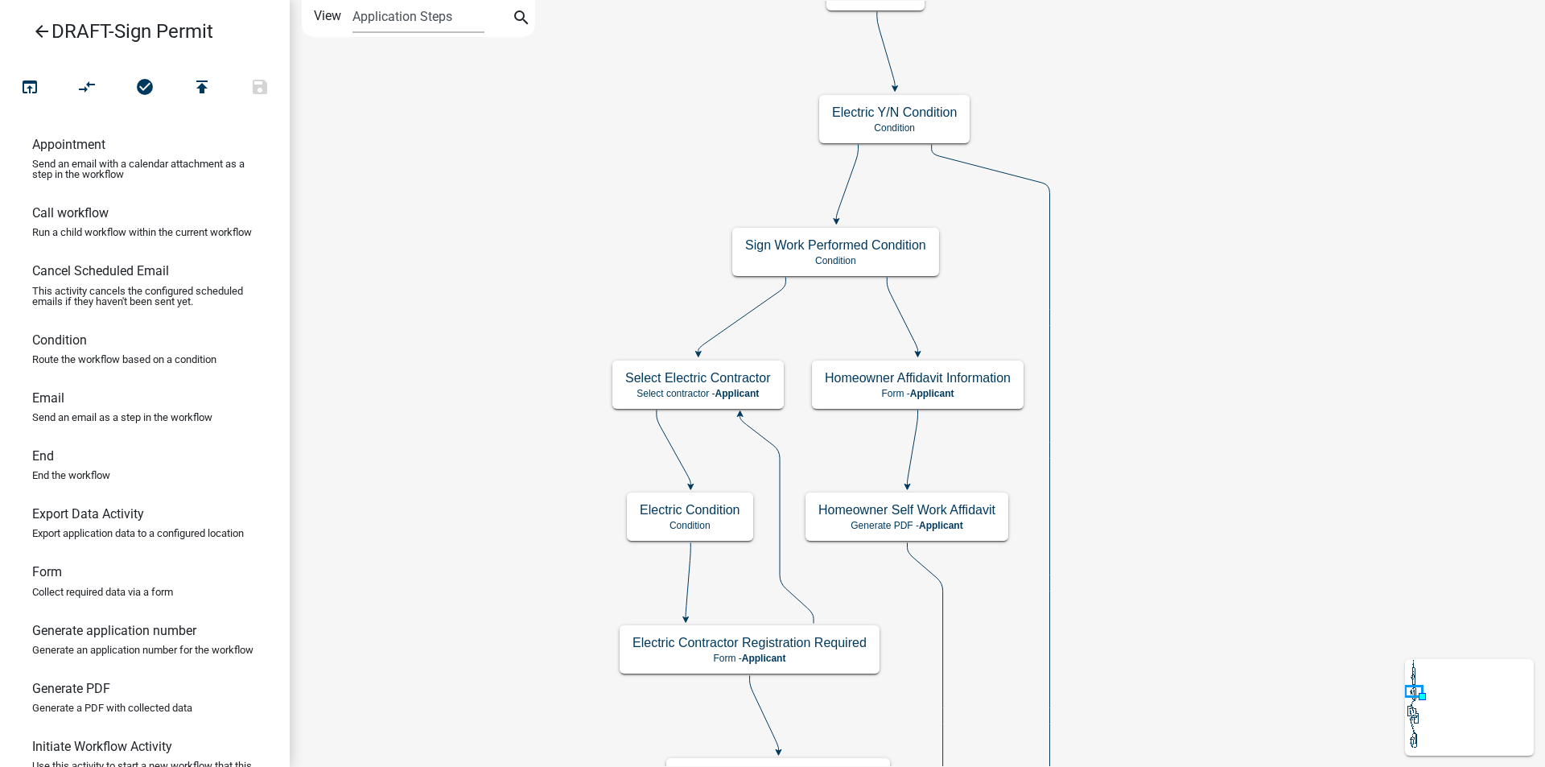
scroll to position [0, 0]
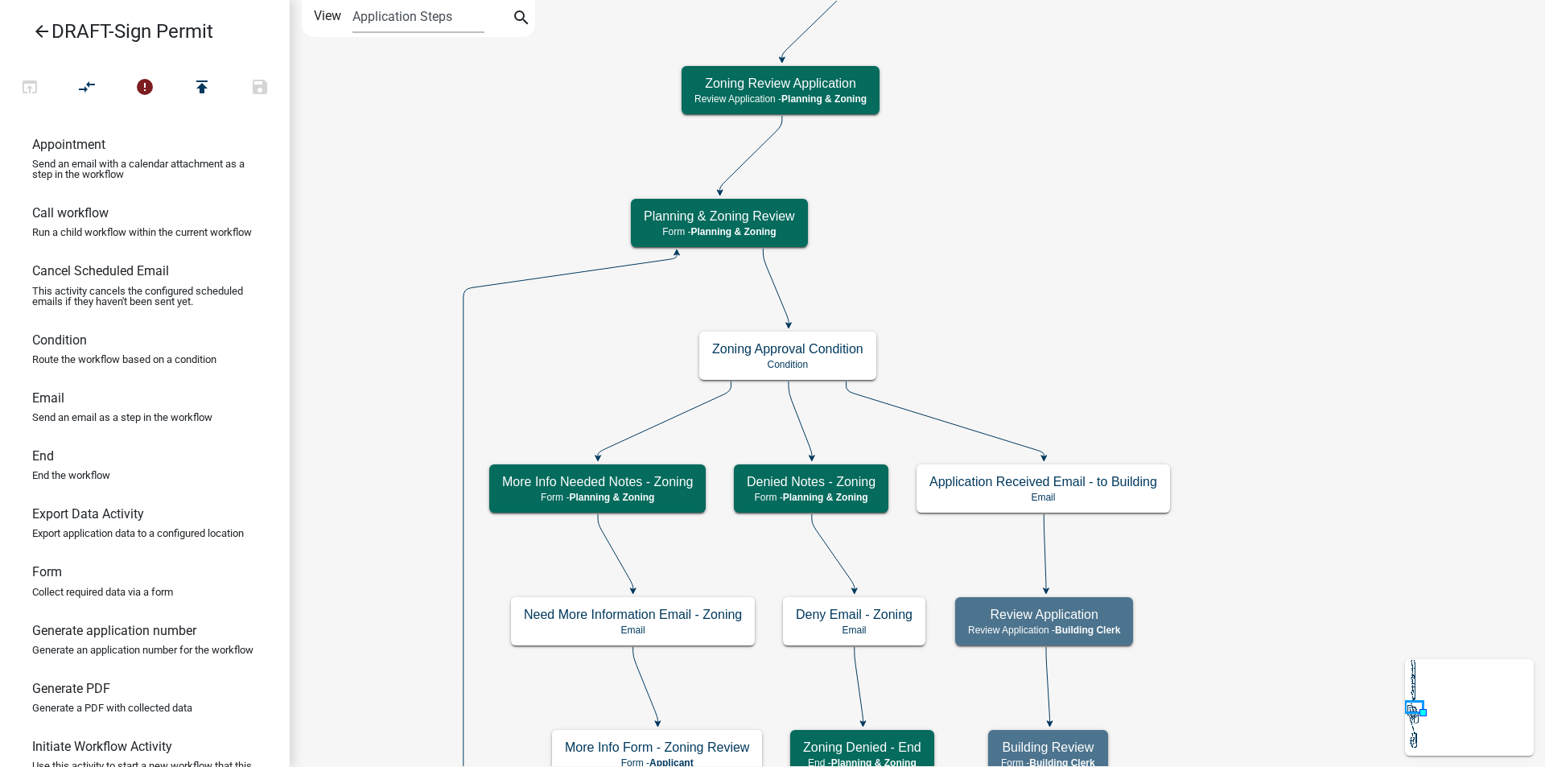
click at [42, 28] on icon "arrow_back" at bounding box center [41, 33] width 19 height 23
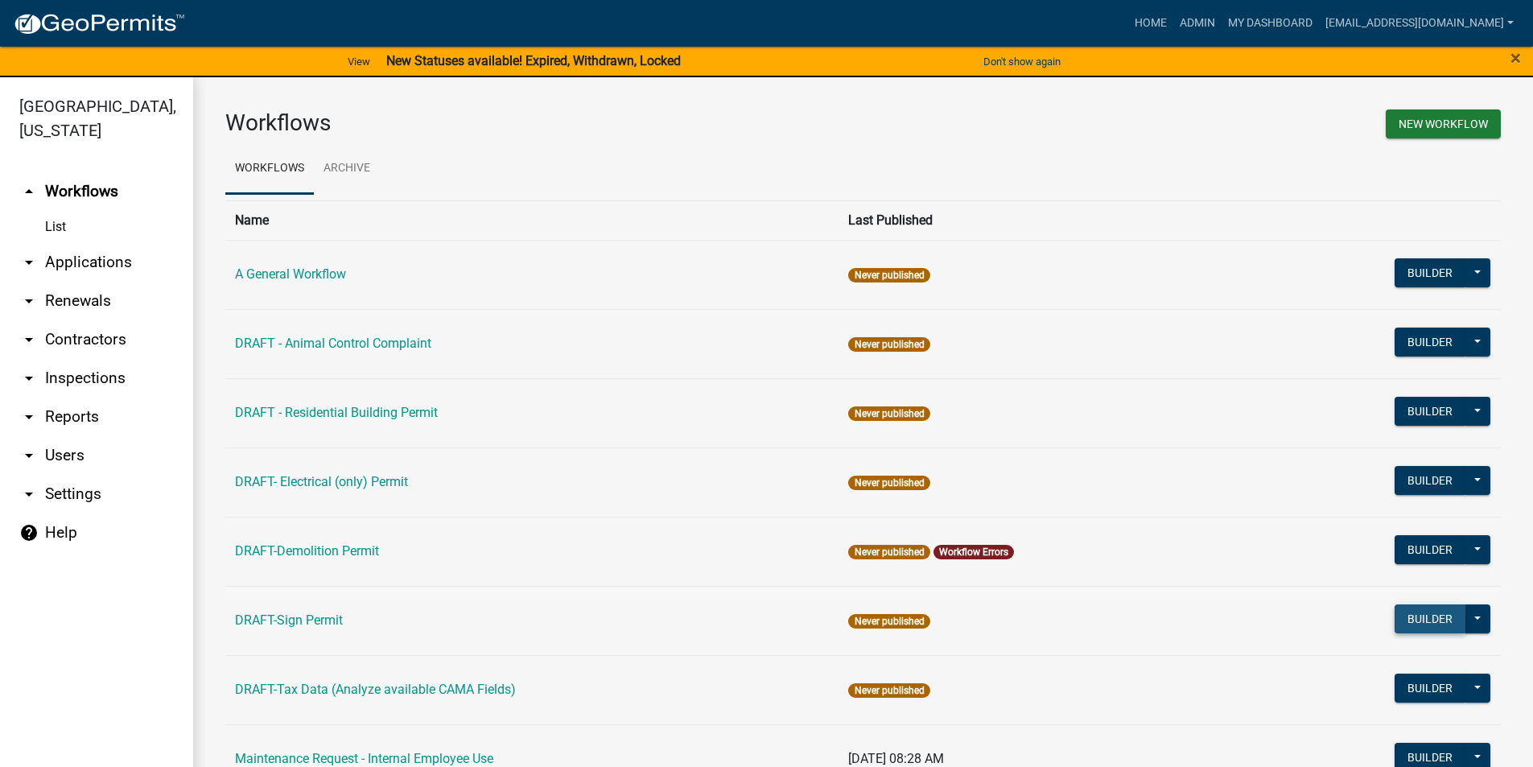
click at [1400, 615] on button "Builder" at bounding box center [1429, 618] width 71 height 29
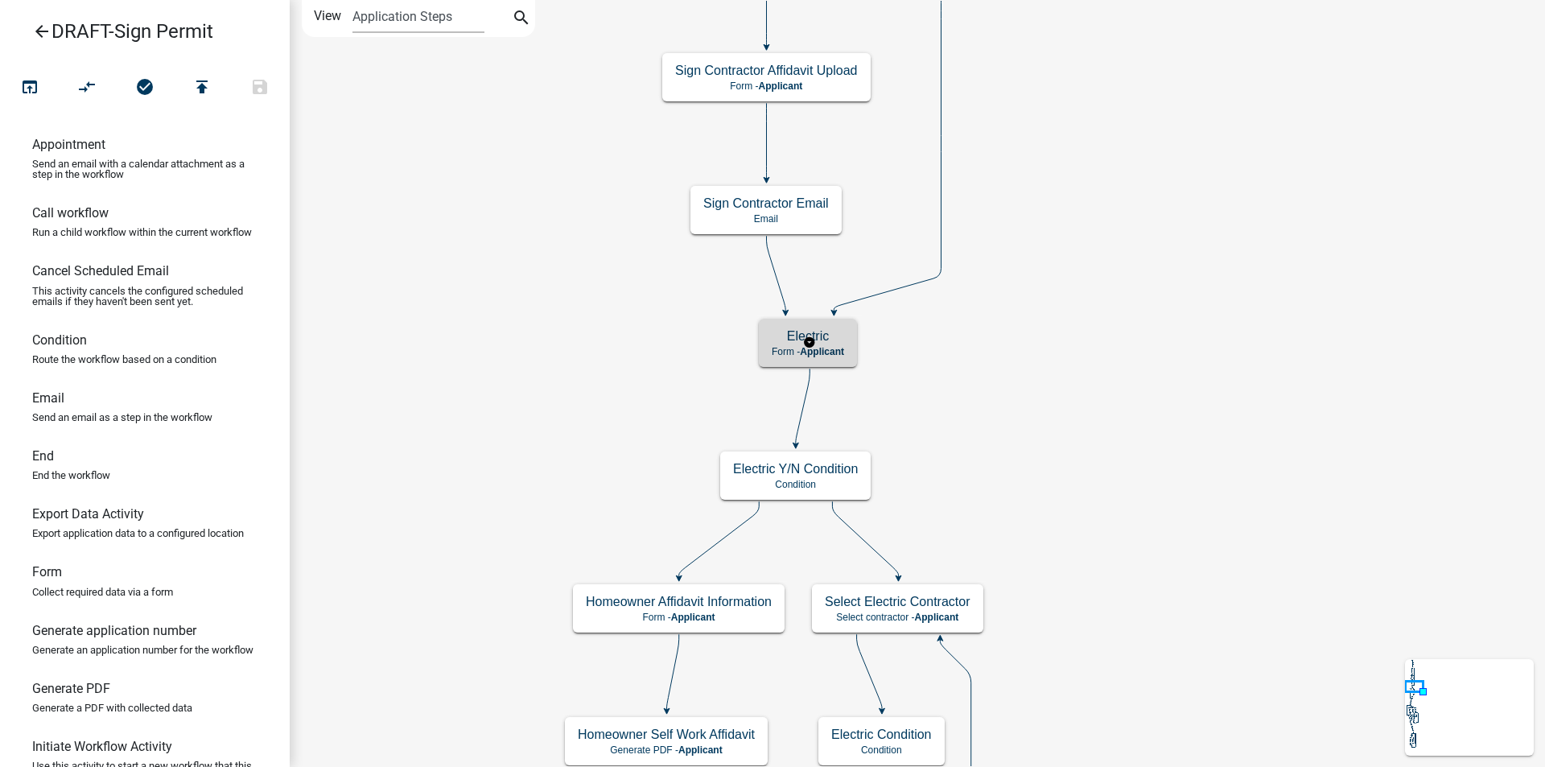
click at [832, 347] on span "Applicant" at bounding box center [822, 351] width 44 height 11
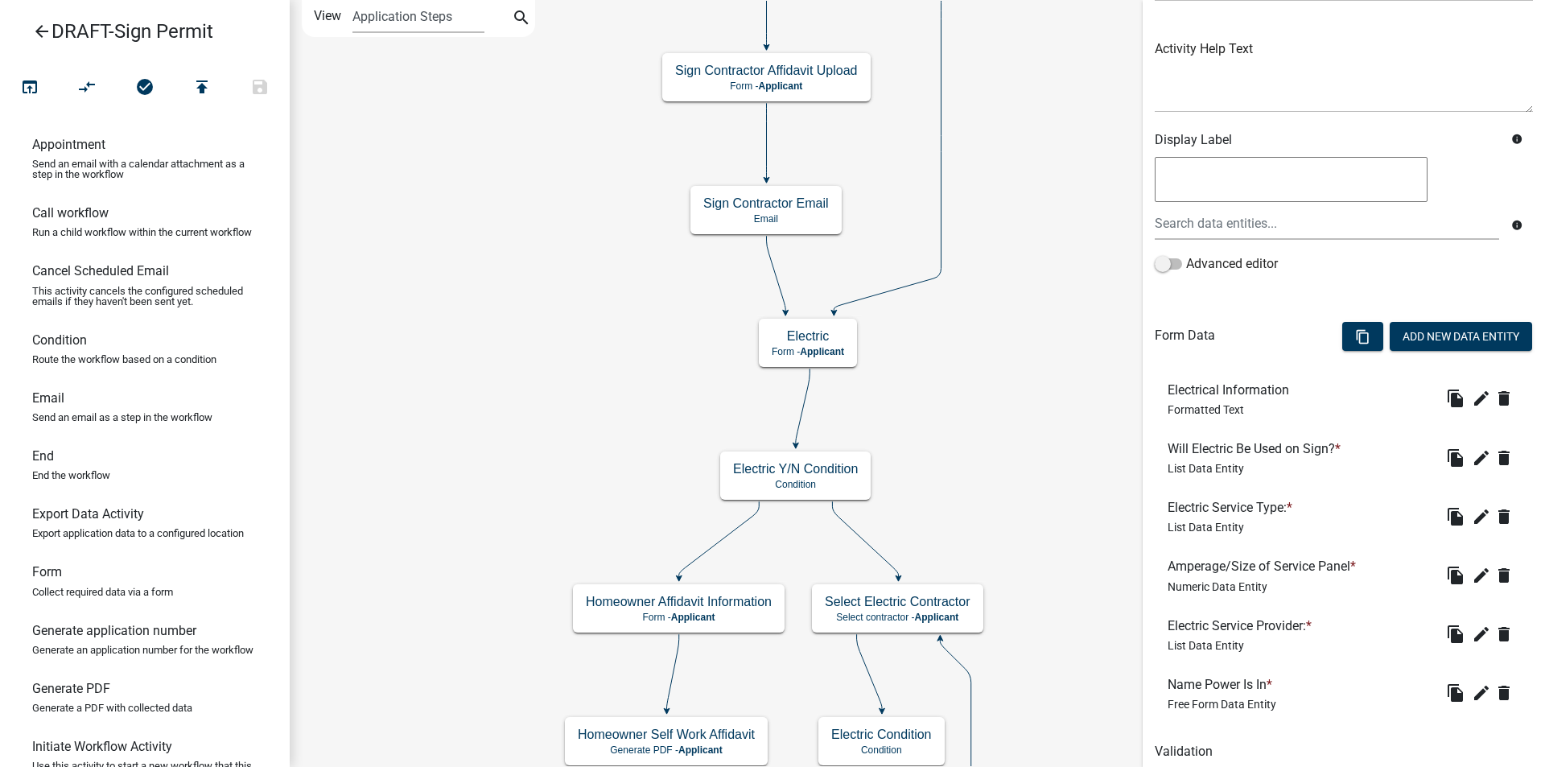
scroll to position [228, 0]
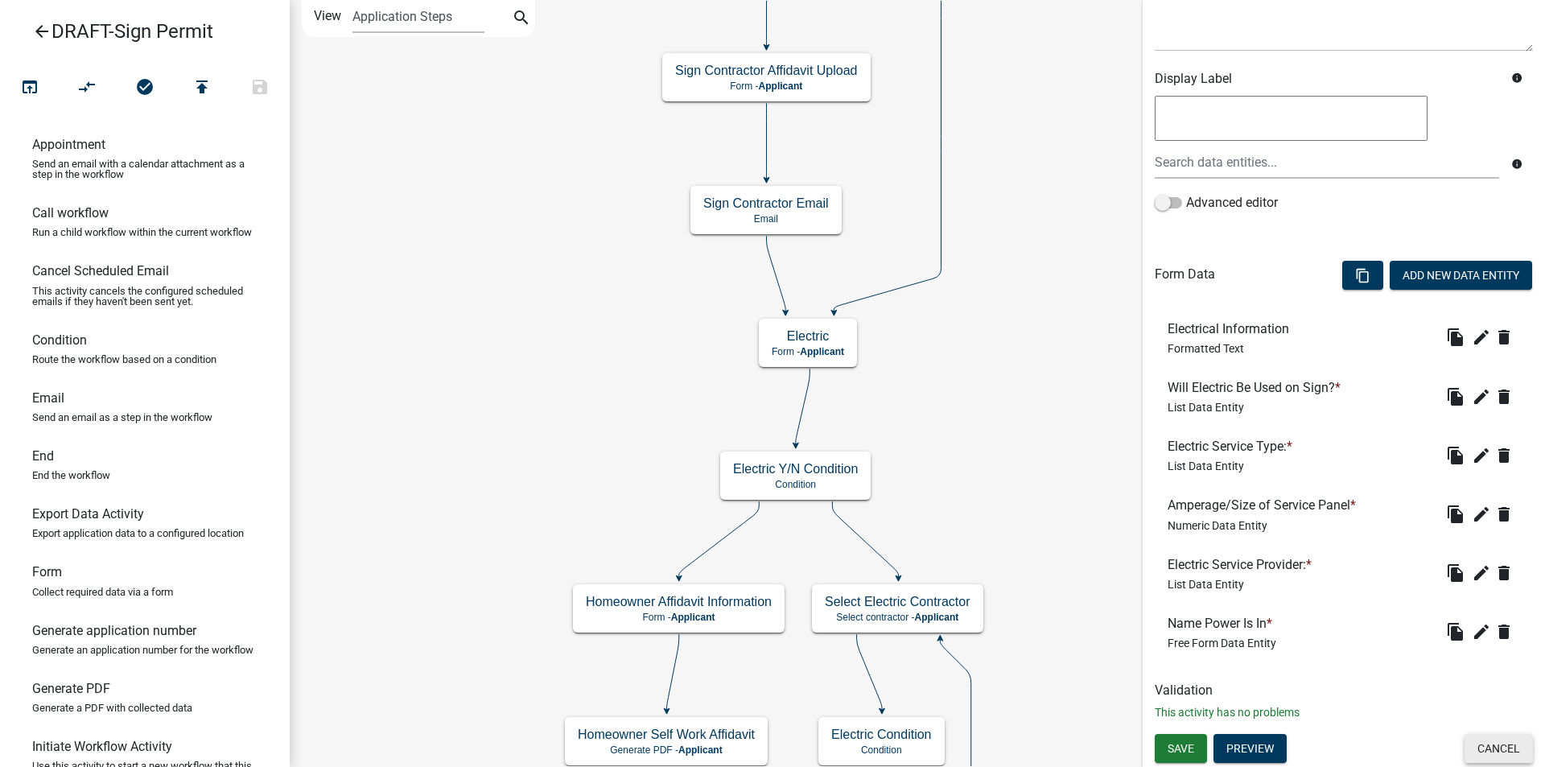
click at [1481, 749] on button "Cancel" at bounding box center [1498, 748] width 68 height 29
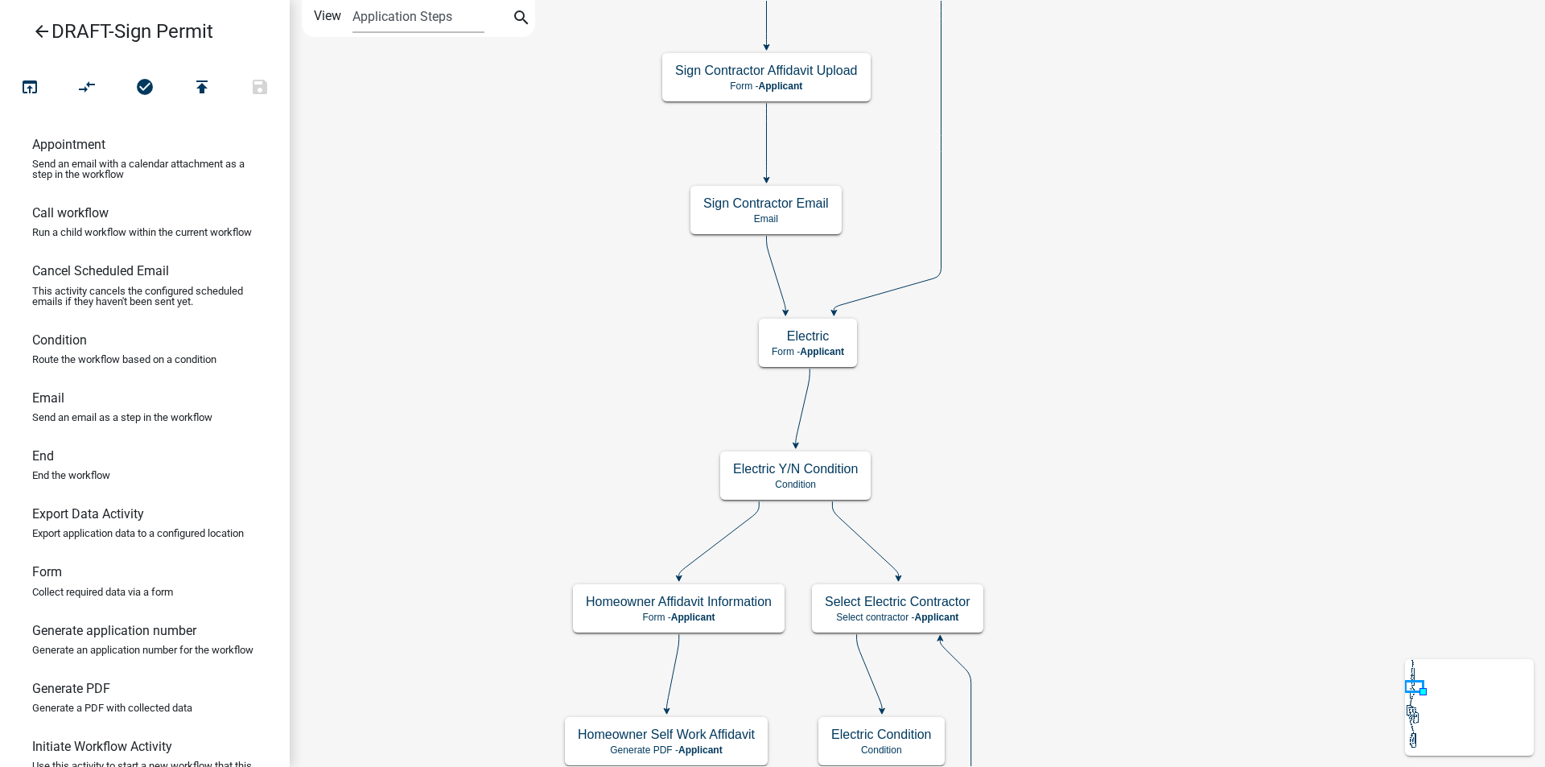
scroll to position [0, 0]
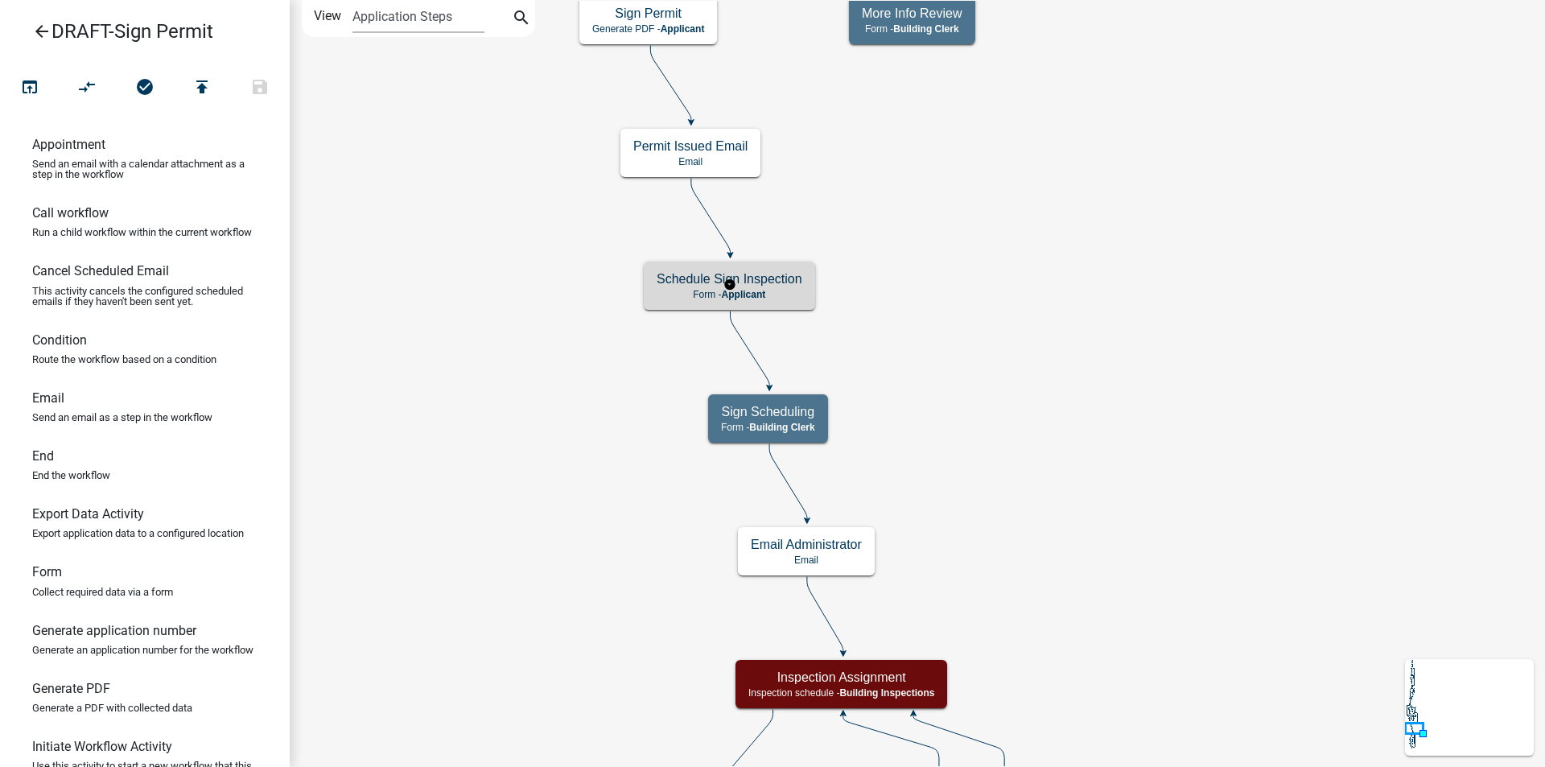
click at [780, 285] on h5 "Schedule Sign Inspection" at bounding box center [729, 278] width 146 height 15
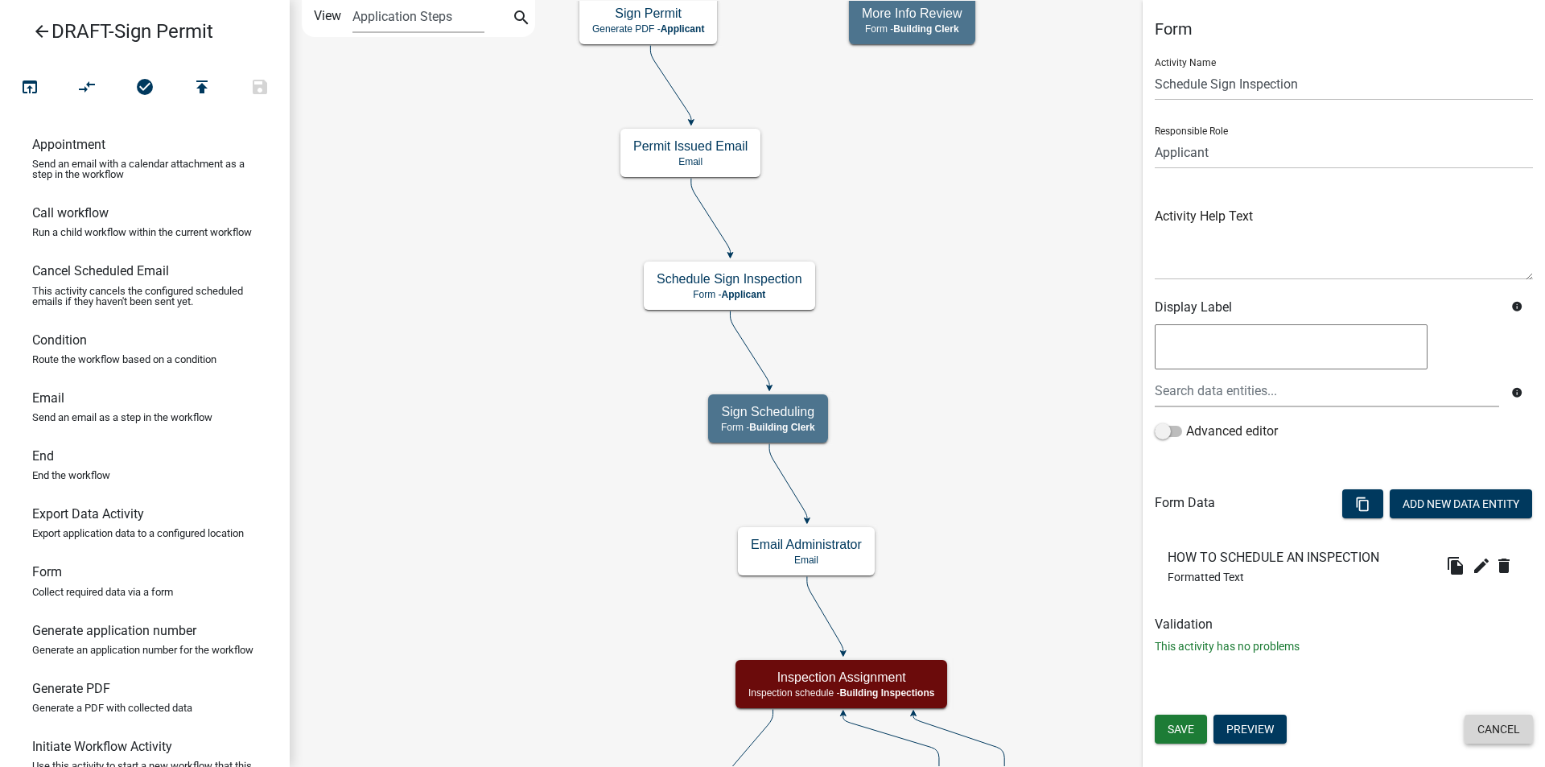
click at [1504, 727] on button "Cancel" at bounding box center [1498, 728] width 68 height 29
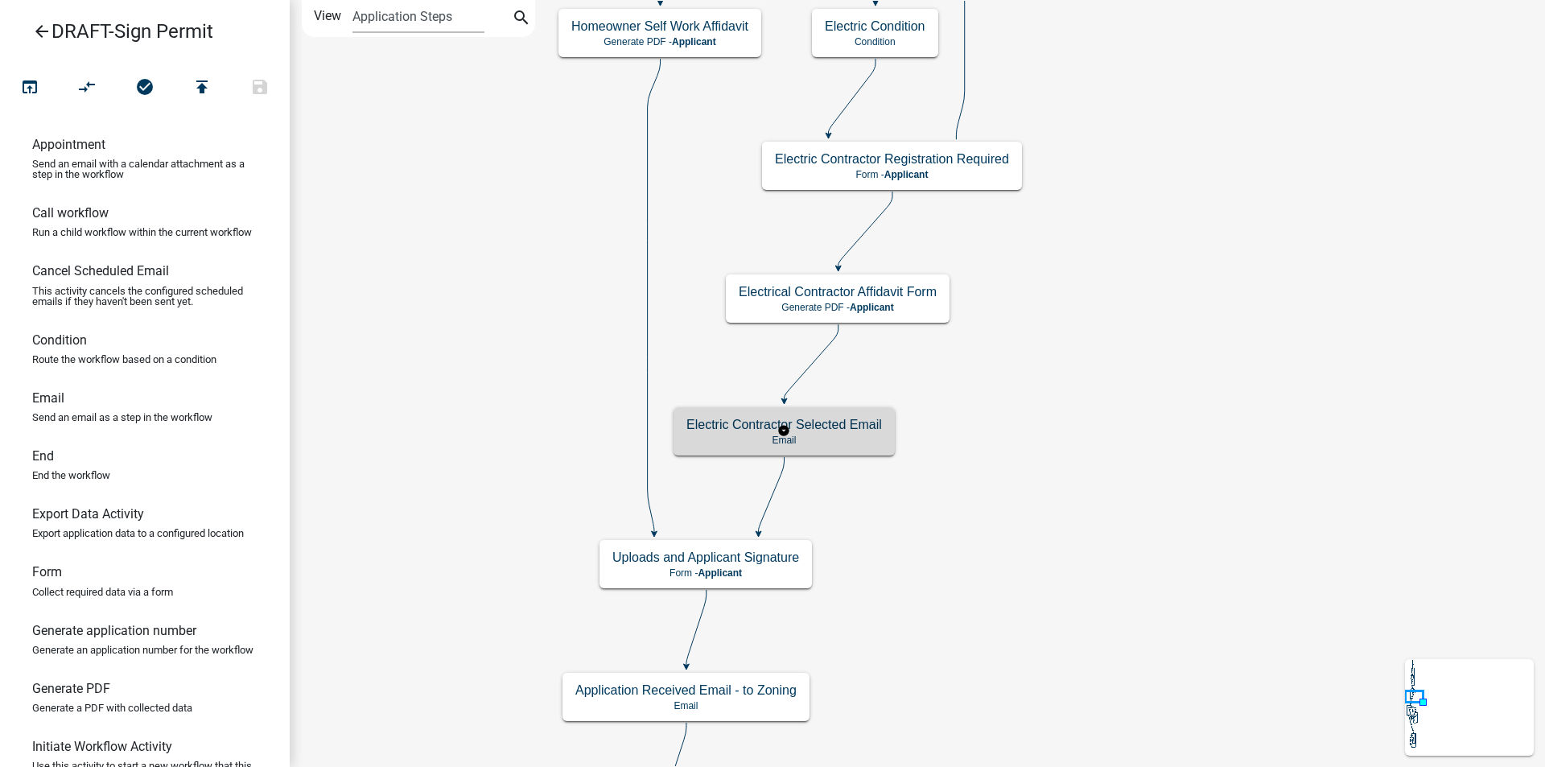
click at [852, 439] on p "Email" at bounding box center [783, 439] width 195 height 11
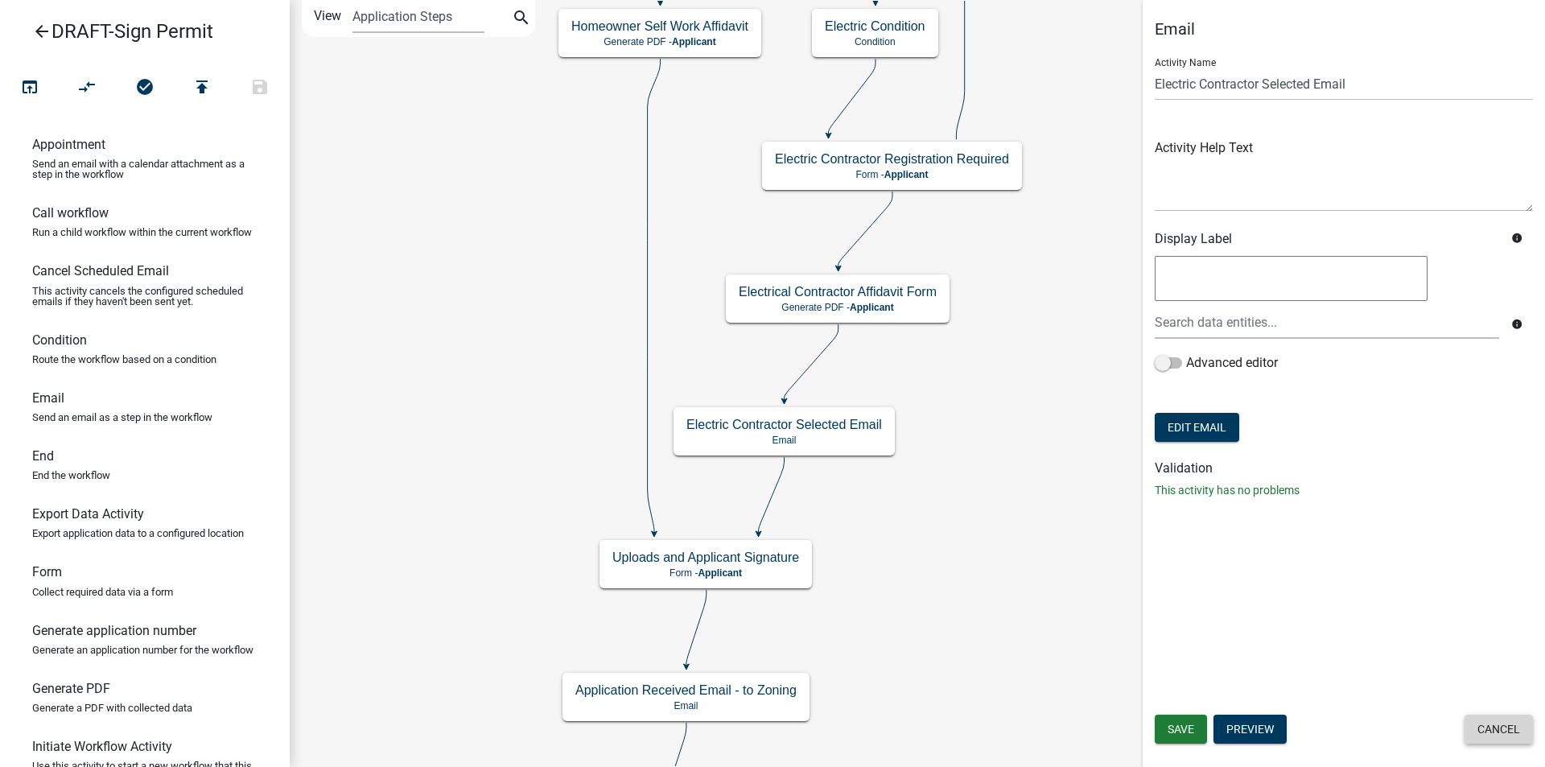
click at [1481, 733] on button "Cancel" at bounding box center [1498, 728] width 68 height 29
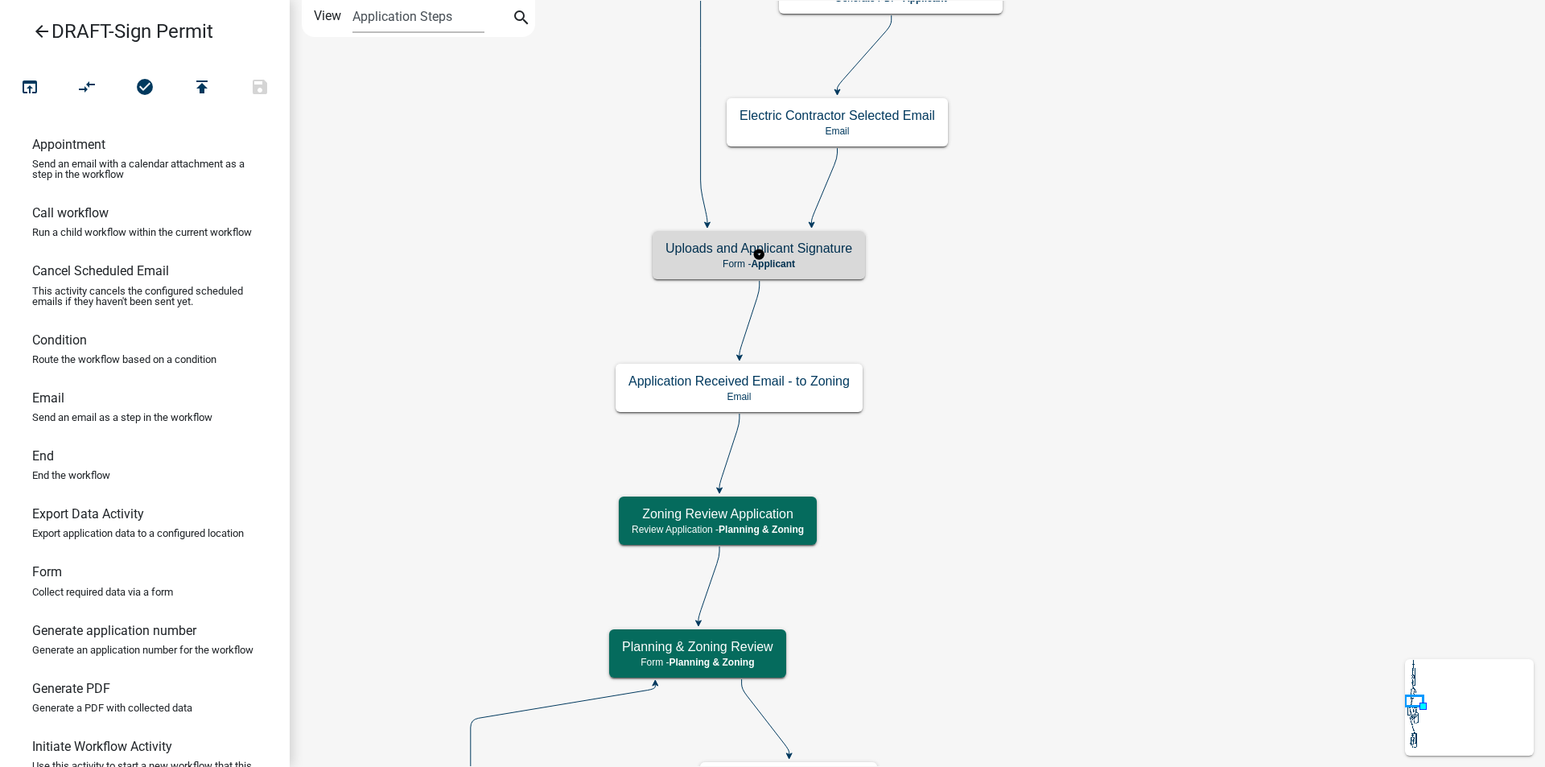
click at [828, 258] on p "Form - Applicant" at bounding box center [758, 263] width 187 height 11
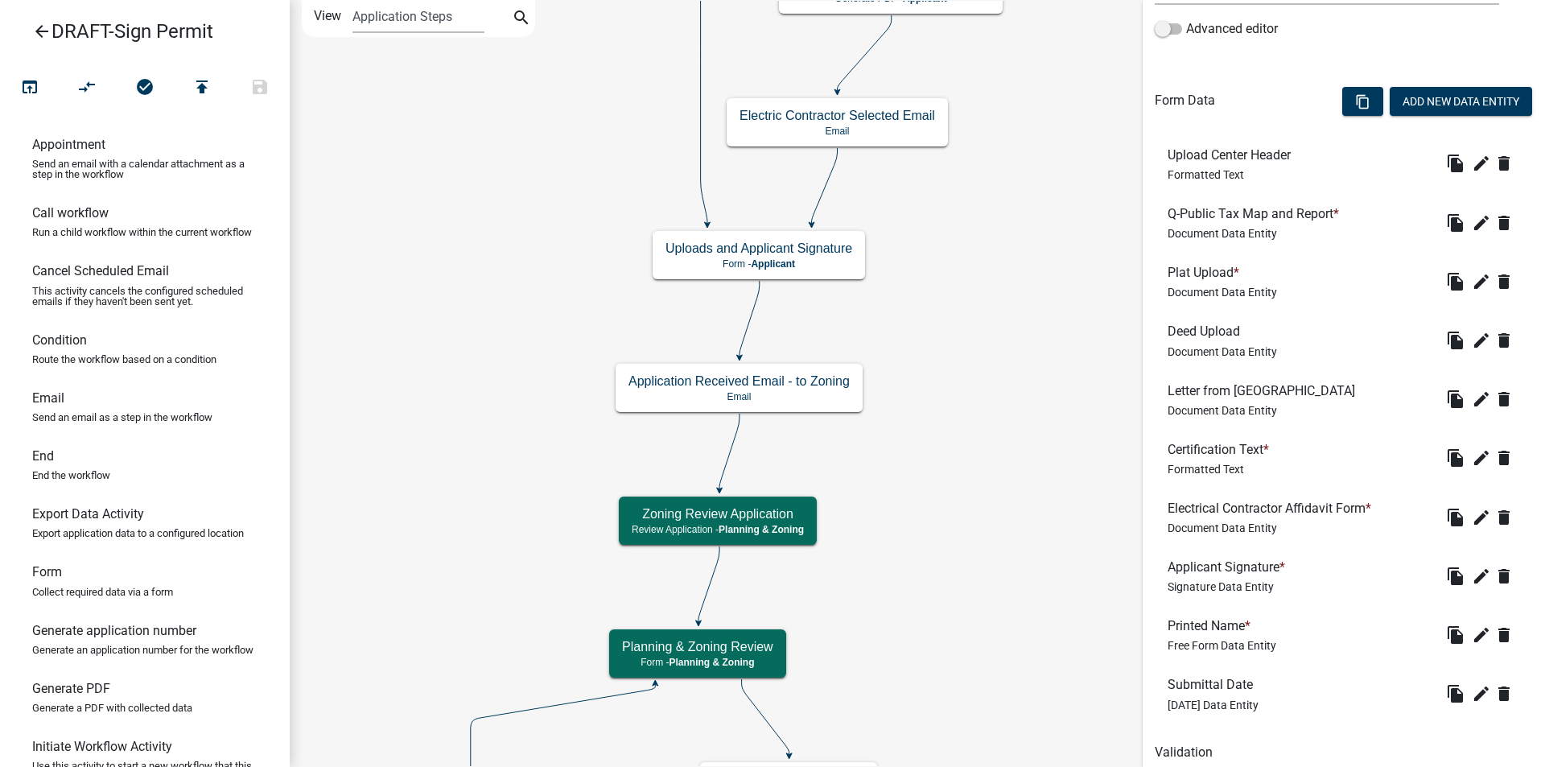
scroll to position [464, 0]
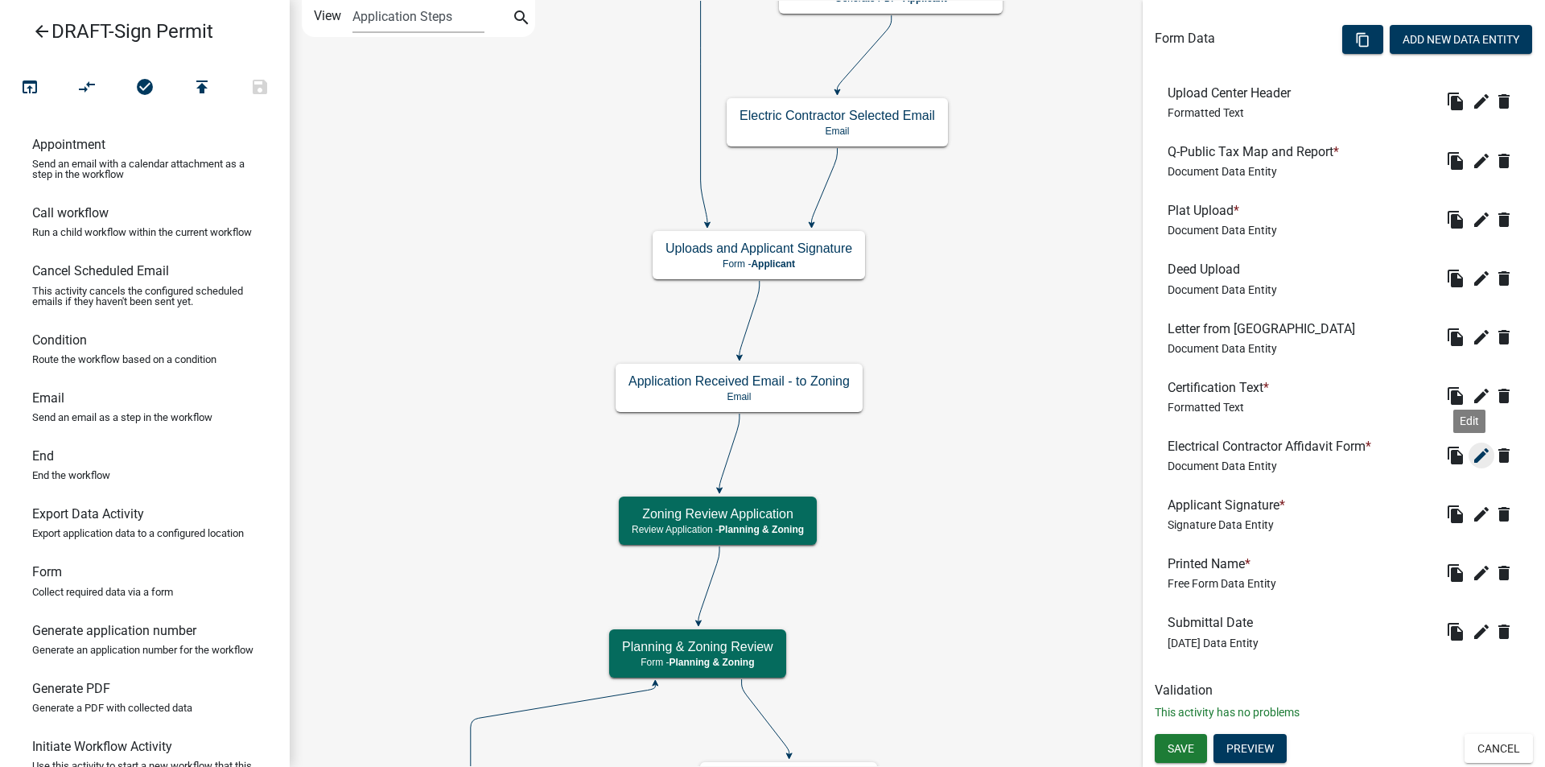
click at [1471, 456] on icon "edit" at bounding box center [1480, 455] width 19 height 19
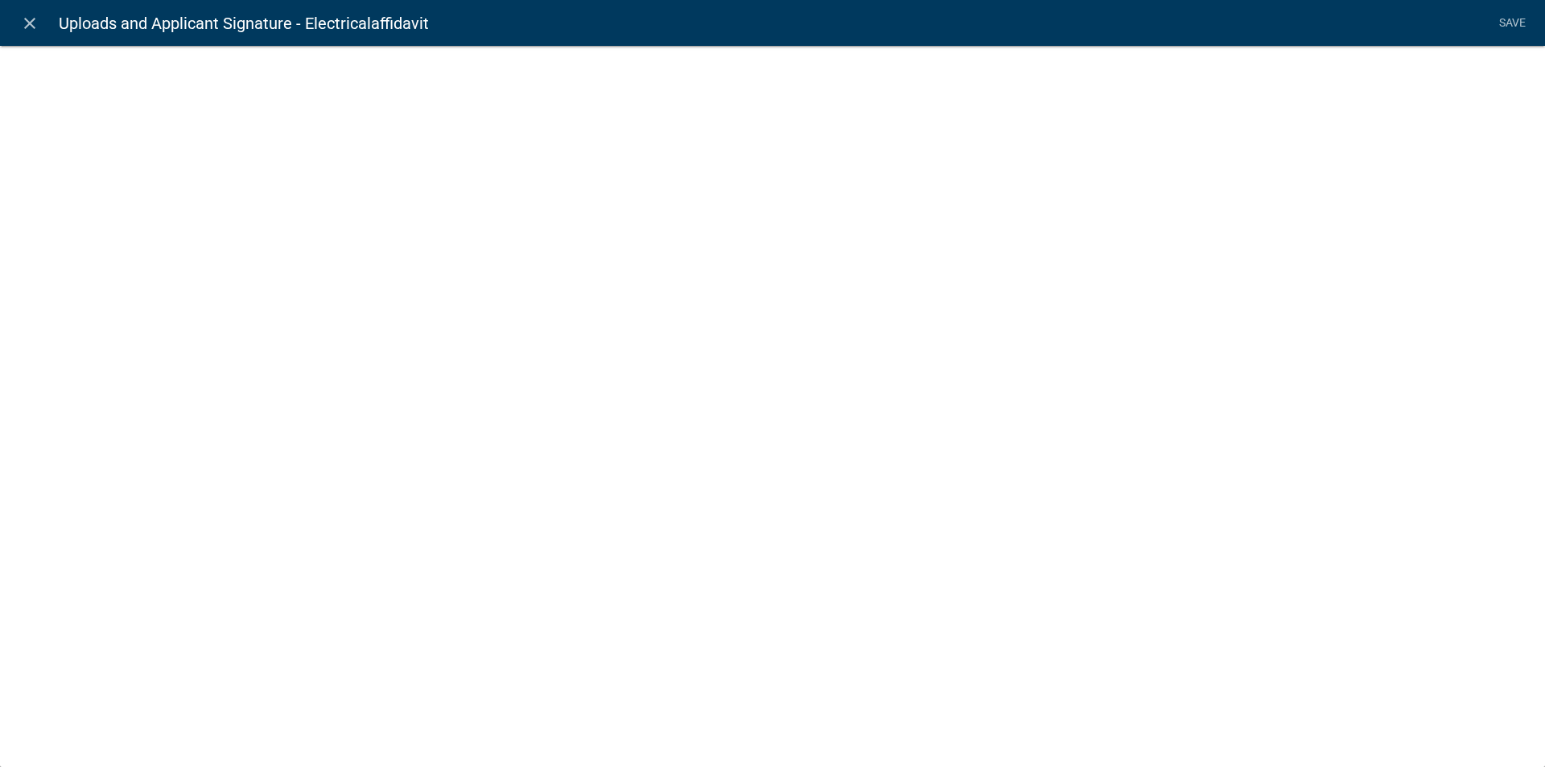
select select "document"
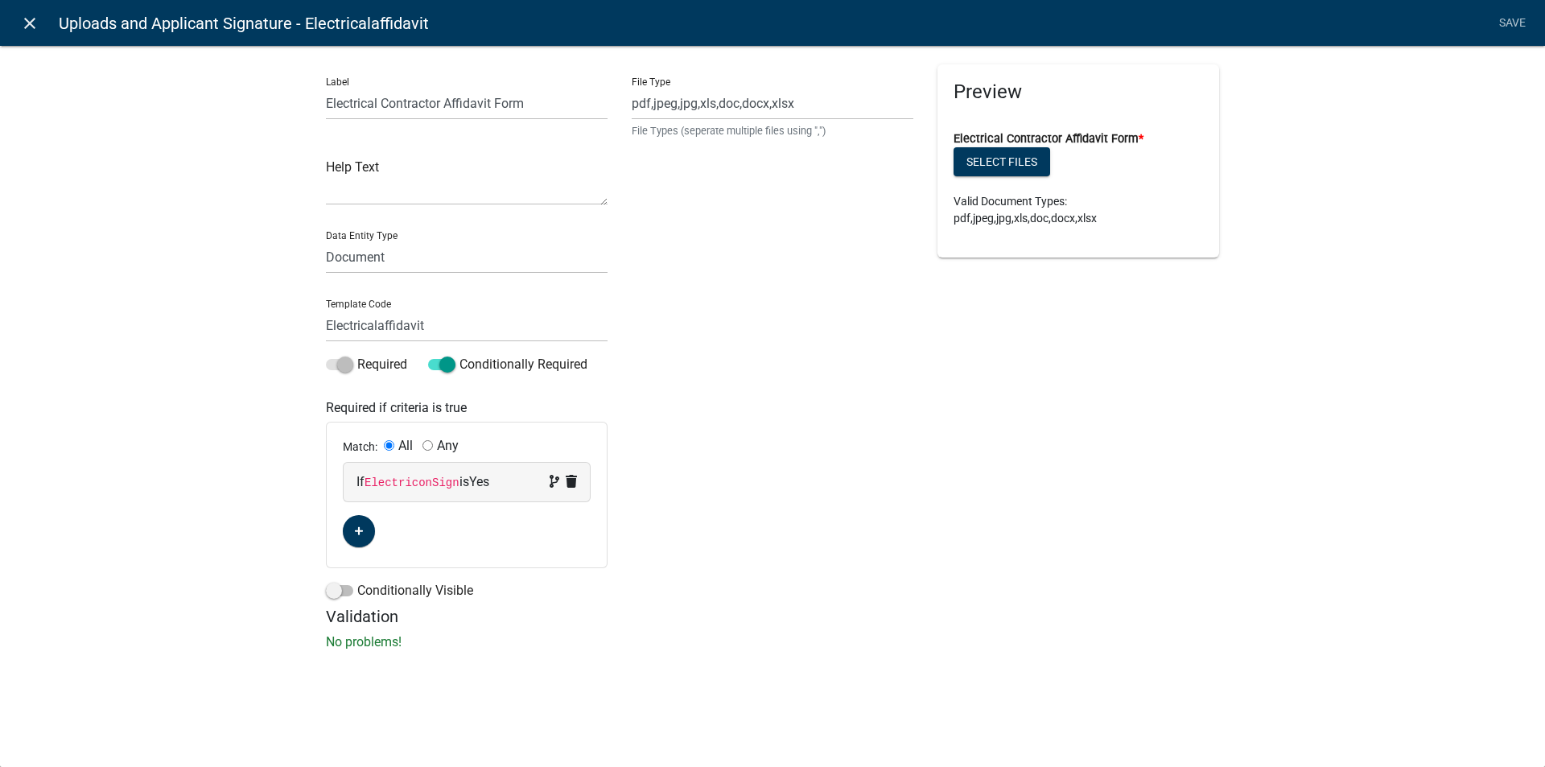
click at [29, 22] on icon "close" at bounding box center [29, 23] width 19 height 19
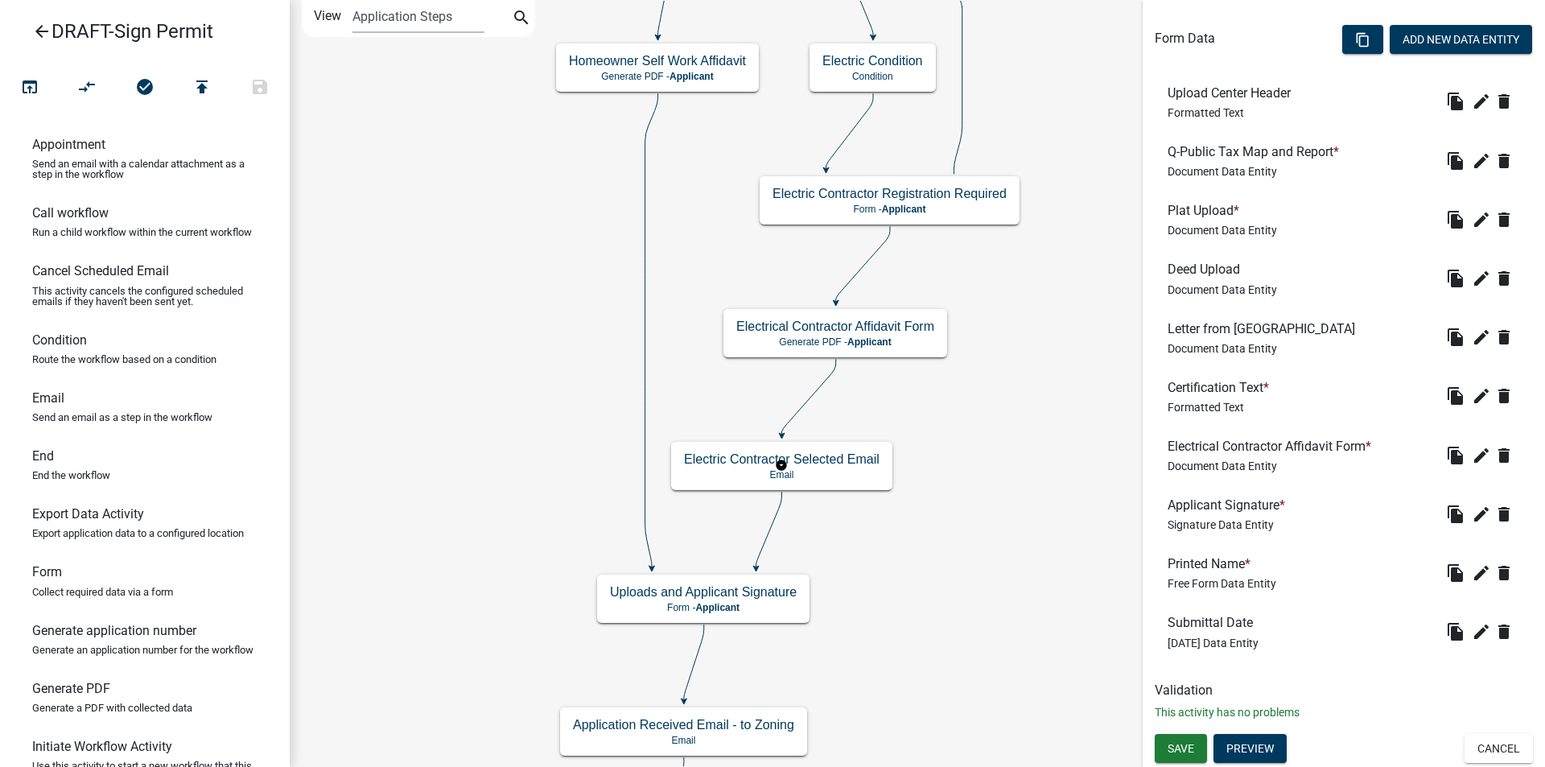
scroll to position [0, 0]
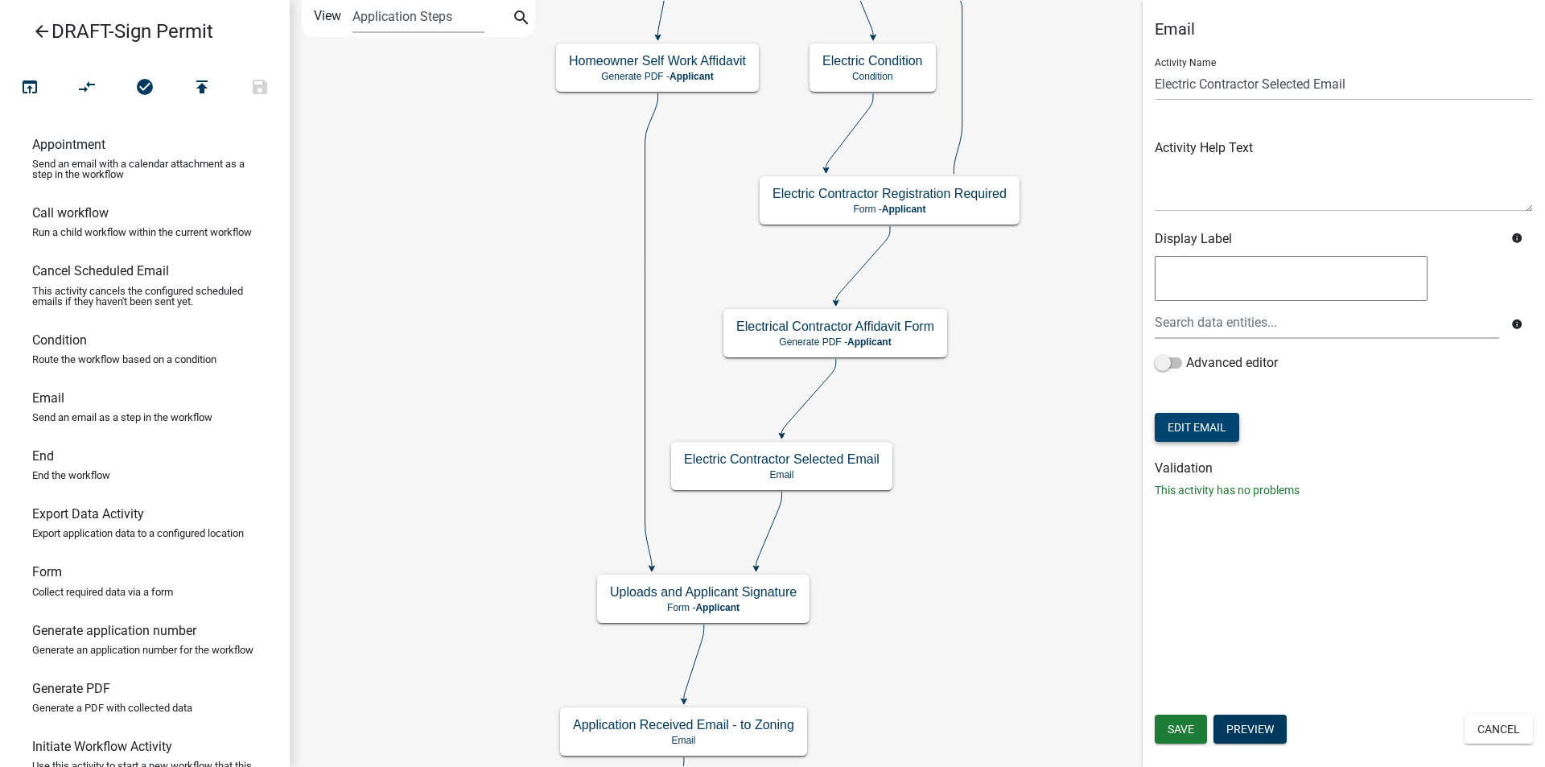
click at [1212, 434] on button "Edit Email" at bounding box center [1196, 427] width 84 height 29
select select "f8aedfd8-39b5-4d7f-8304-f16556aaf9a2"
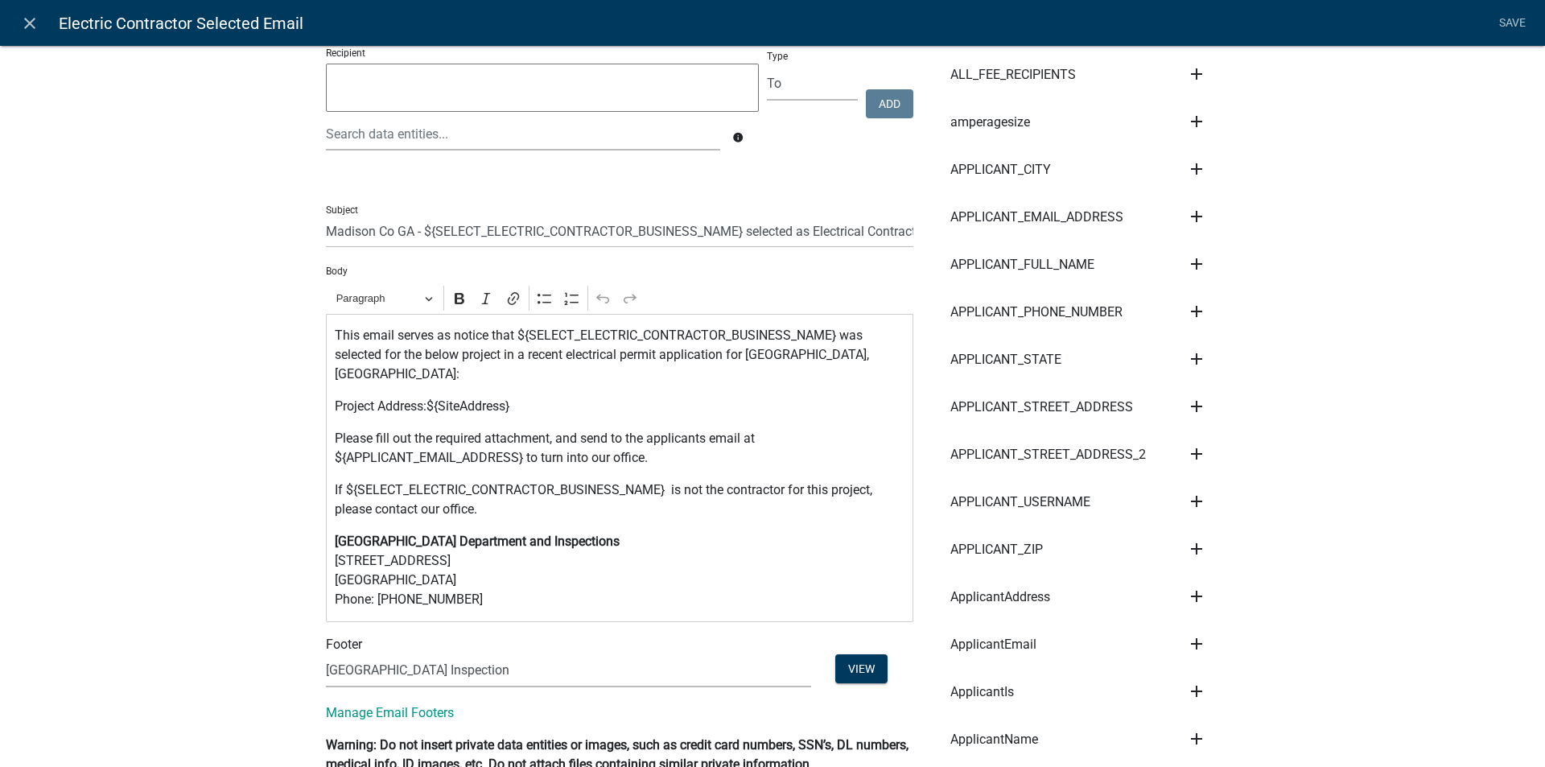
scroll to position [161, 0]
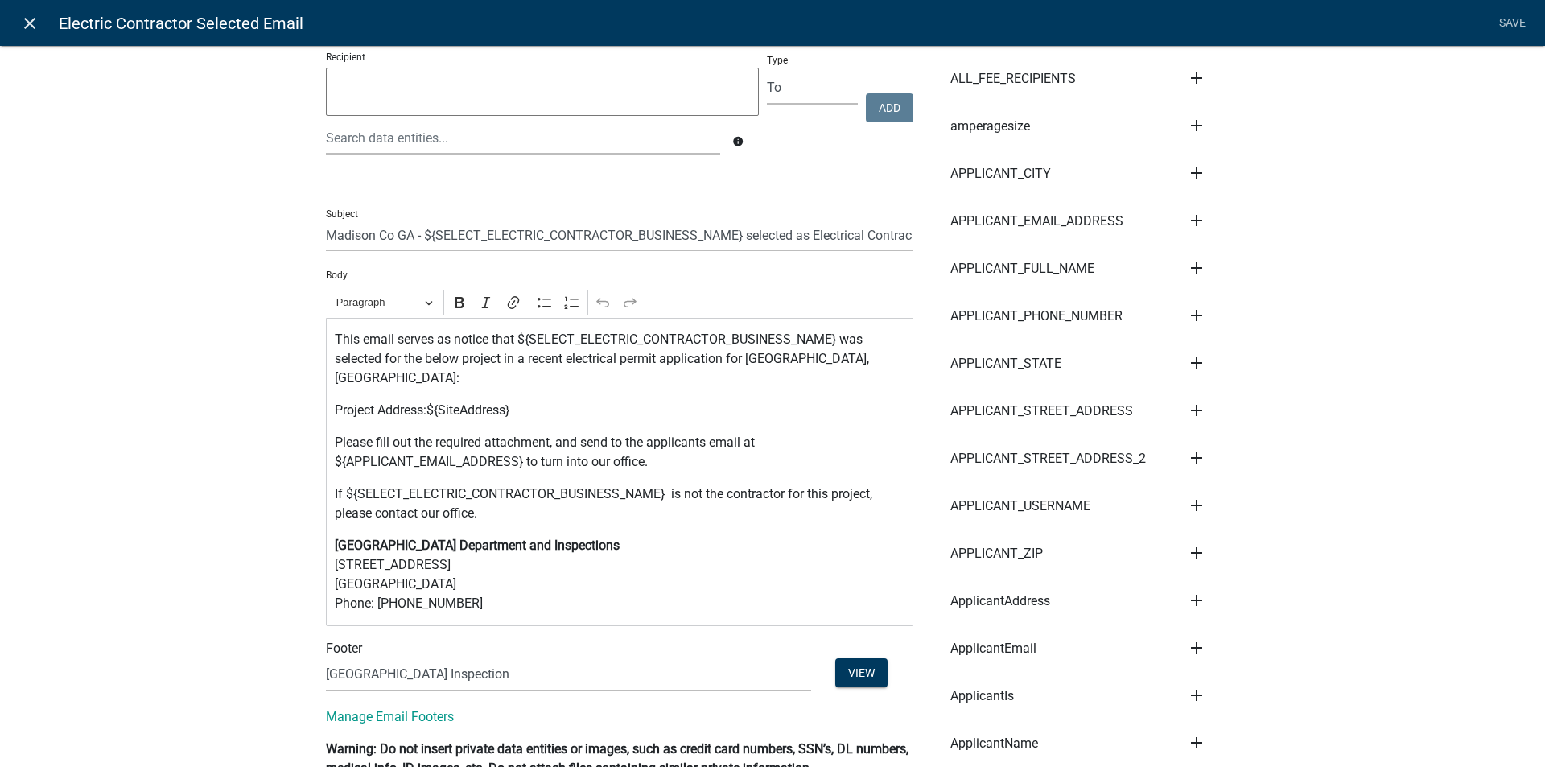
click at [31, 22] on icon "close" at bounding box center [29, 23] width 19 height 19
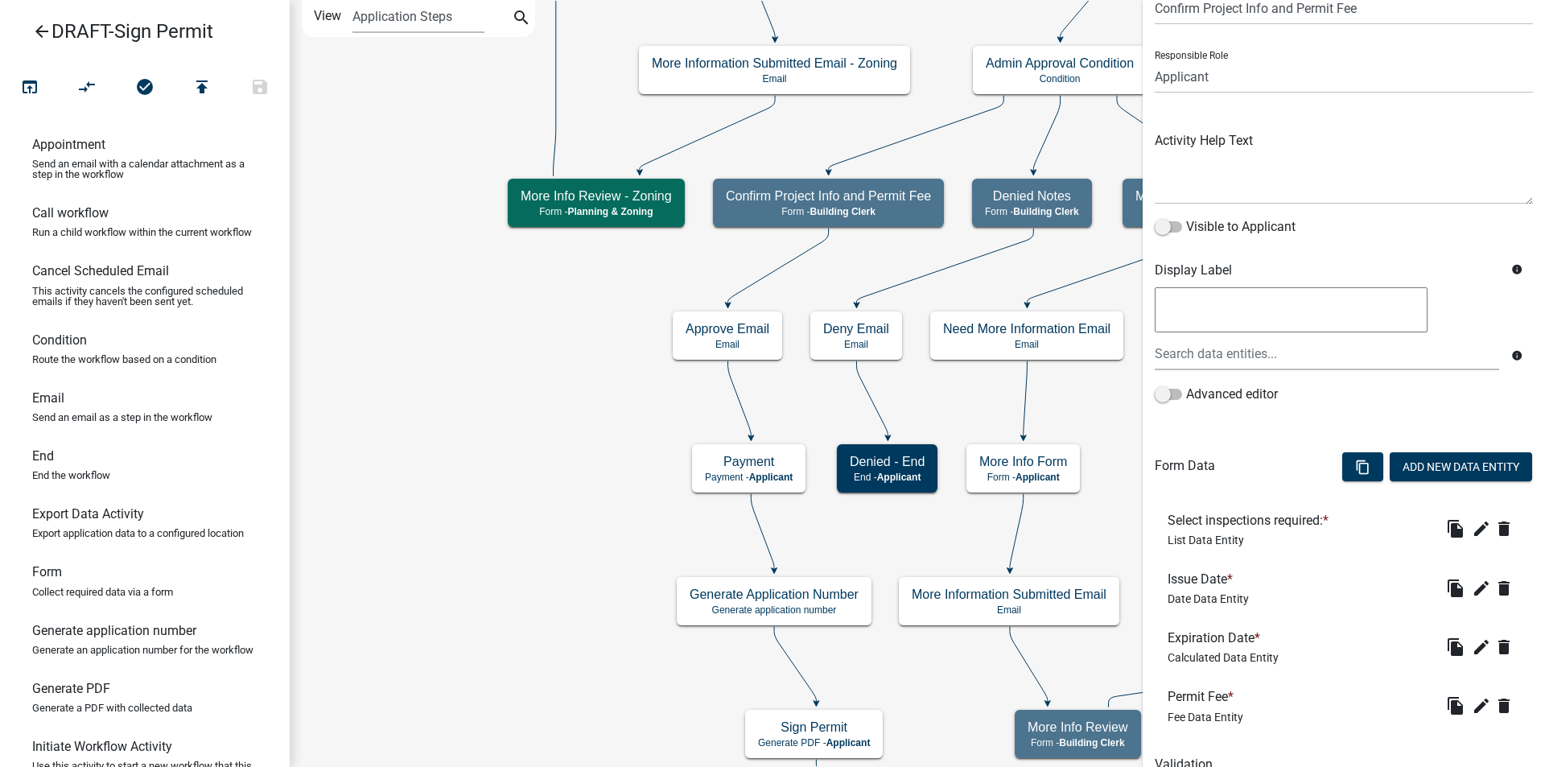
scroll to position [150, 0]
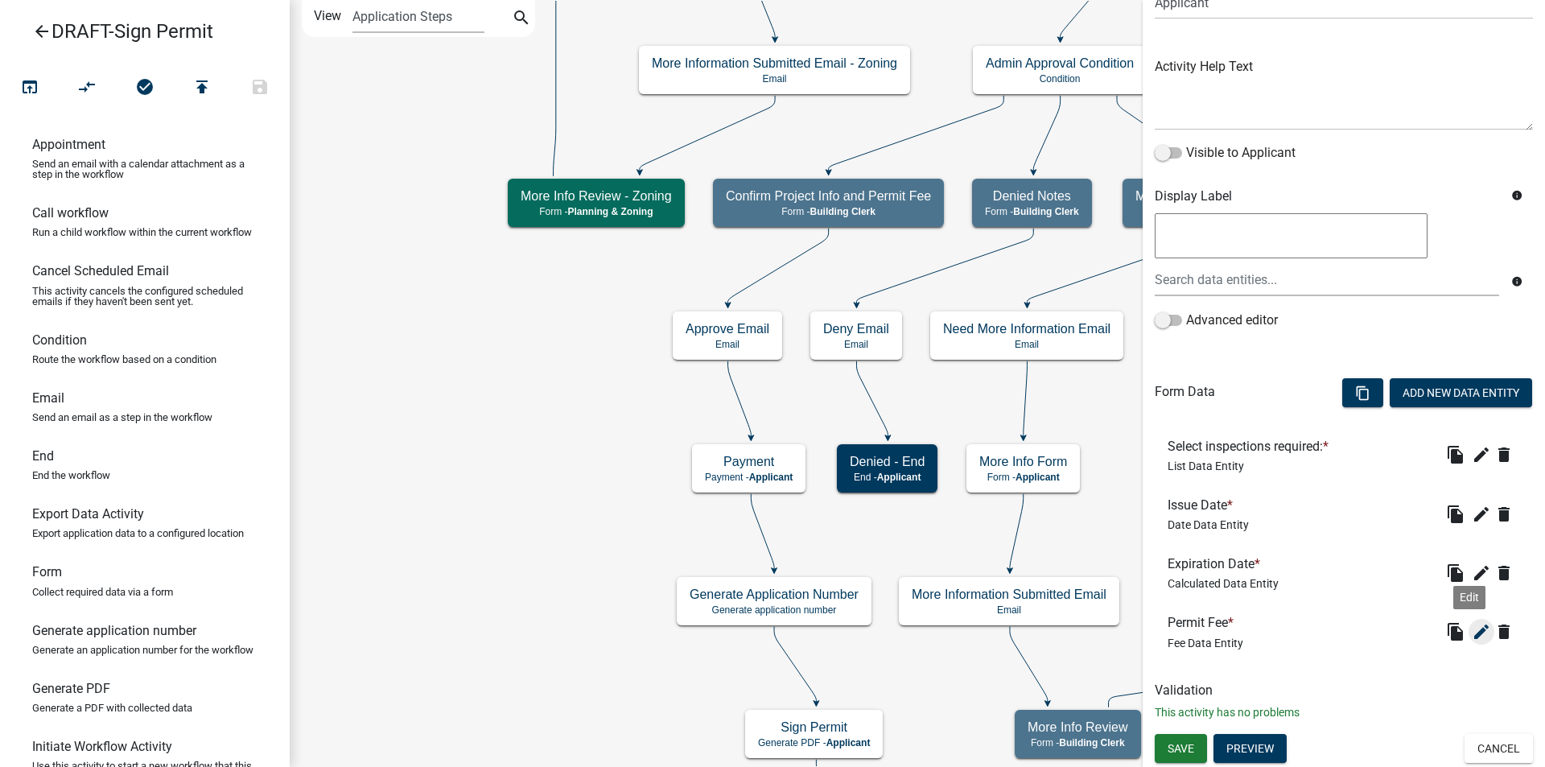
click at [1471, 636] on icon "edit" at bounding box center [1480, 631] width 19 height 19
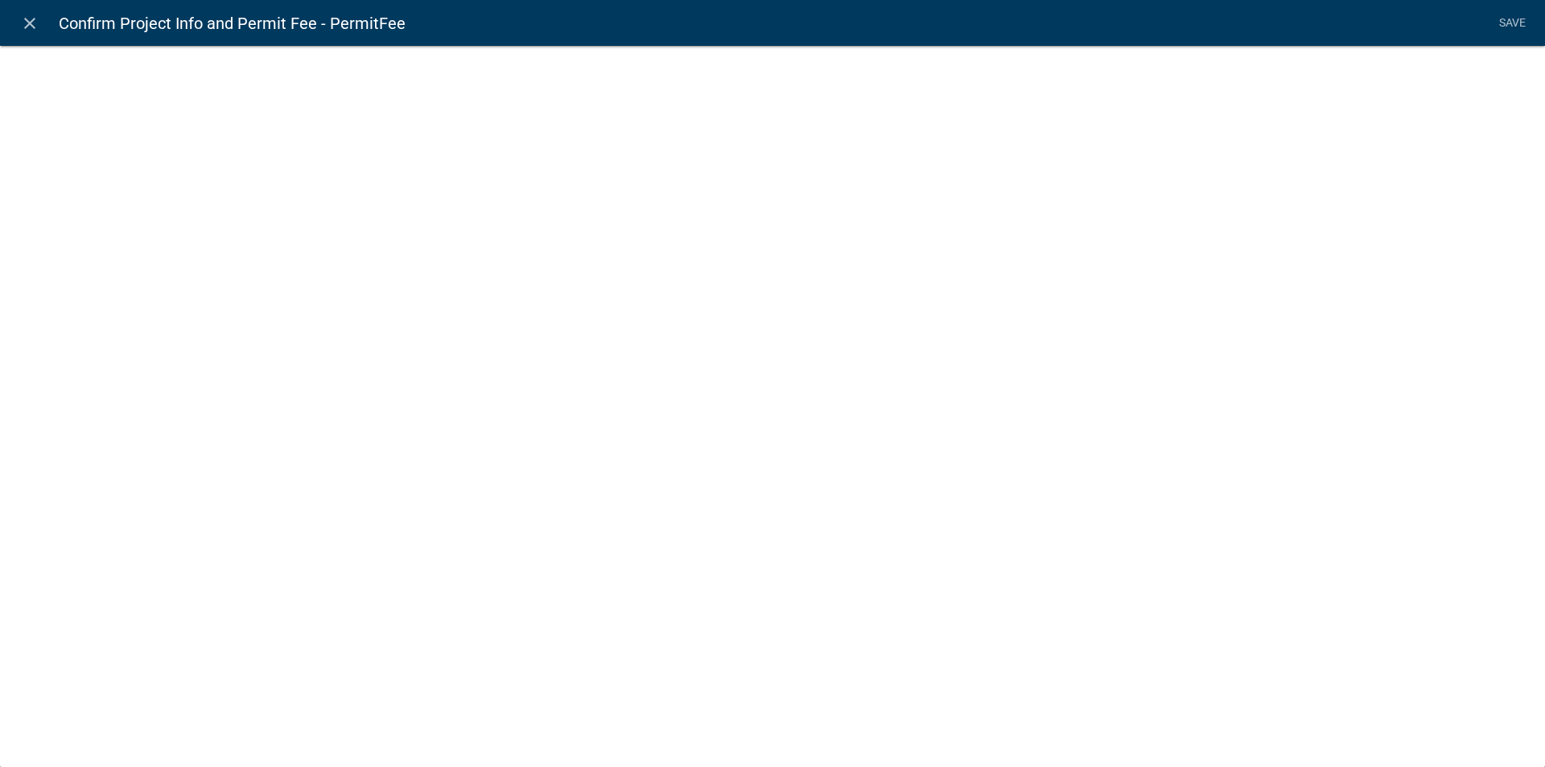
select select "fee"
select select "TypeofSign"
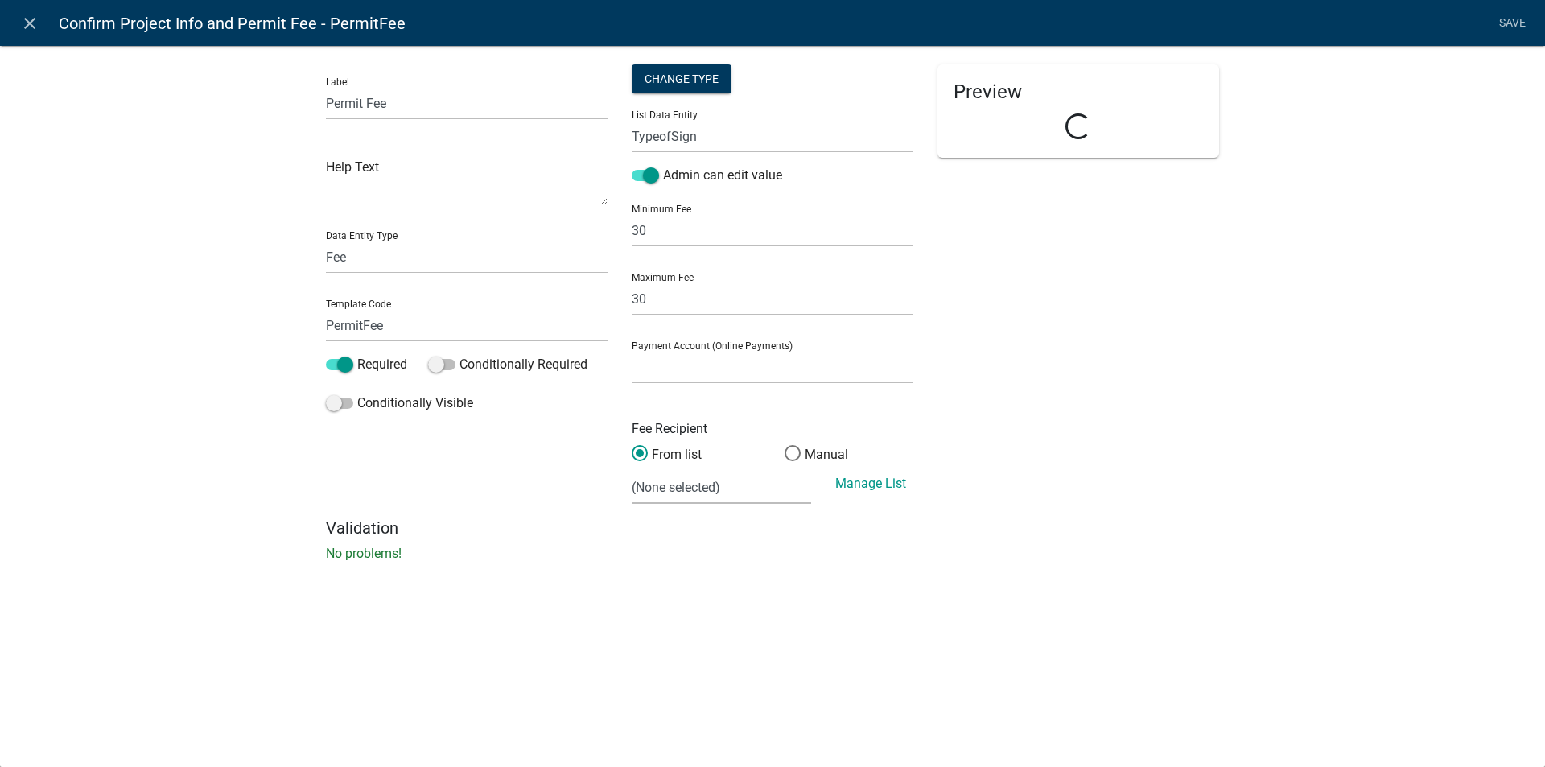
select select
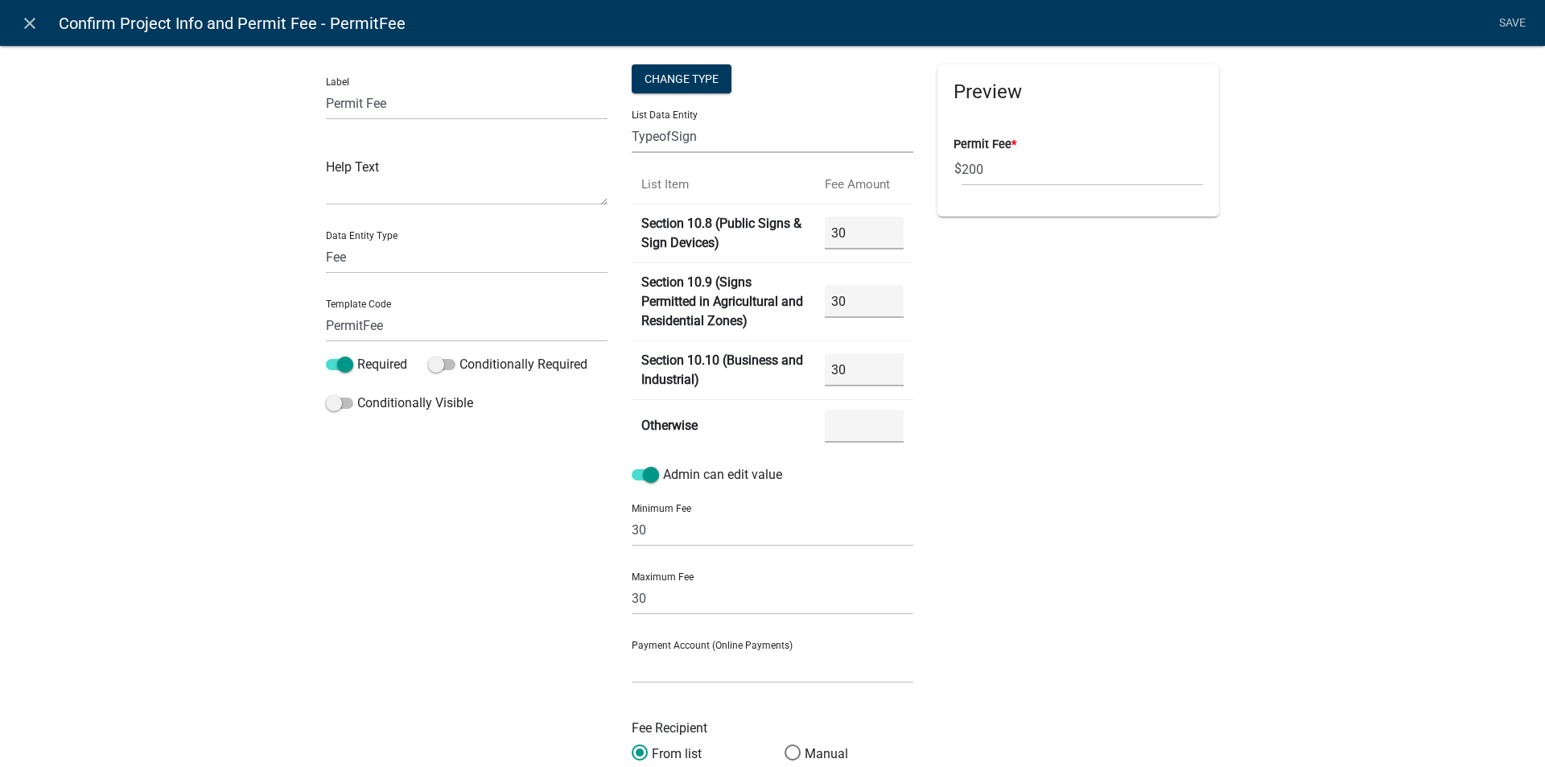
click at [697, 136] on select "ALL_FEE_RECIPIENTS ApplicantIs APPLICATION_STATUS CURRENT_ACTIVITY E911AddressY…" at bounding box center [773, 136] width 282 height 33
click at [1152, 439] on div "Preview Permit Fee * $ 200" at bounding box center [1078, 440] width 306 height 753
drag, startPoint x: 983, startPoint y: 164, endPoint x: 948, endPoint y: 166, distance: 34.6
click at [953, 166] on div "$ 200" at bounding box center [1077, 169] width 249 height 33
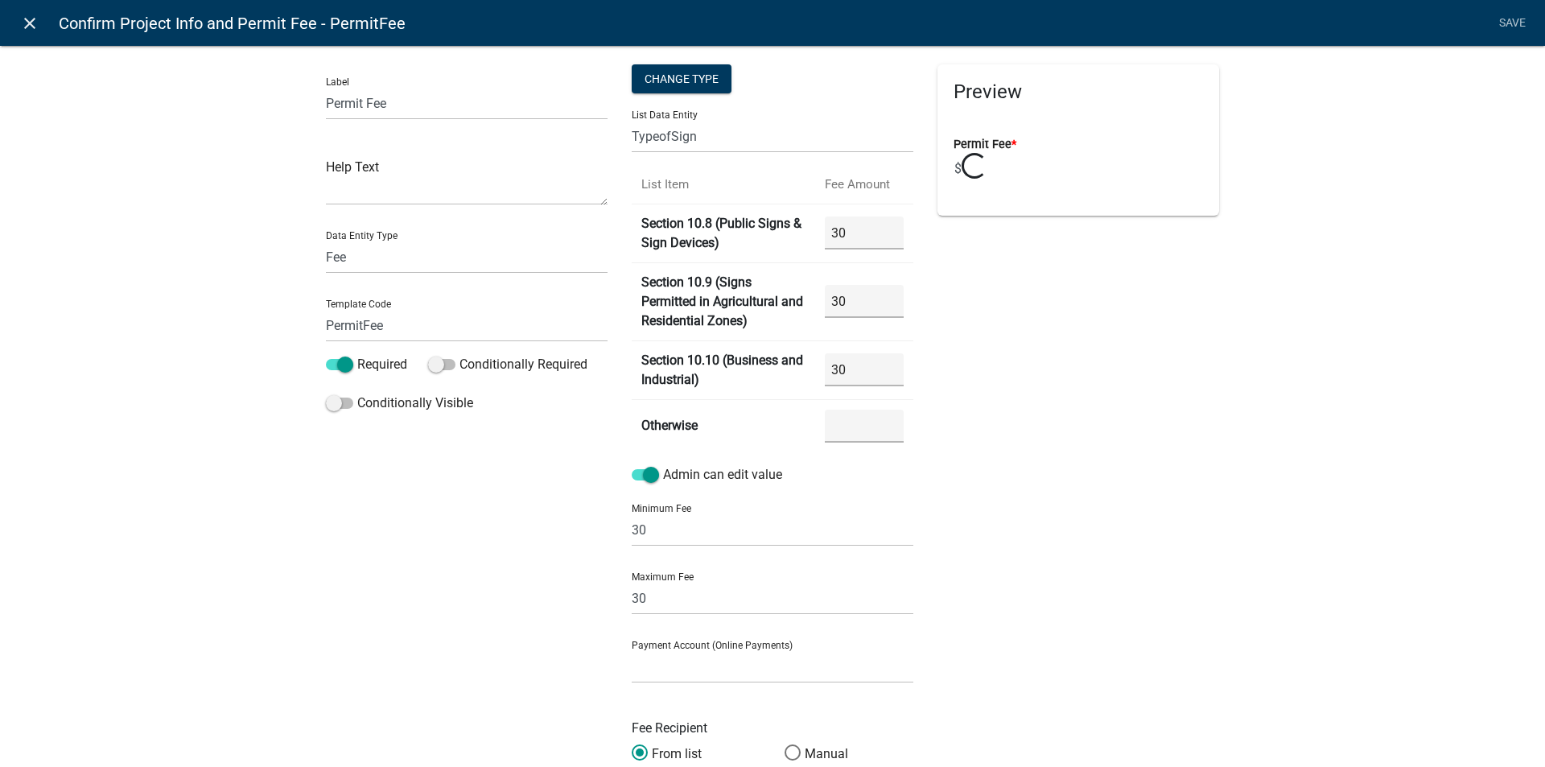
click at [28, 19] on icon "close" at bounding box center [29, 23] width 19 height 19
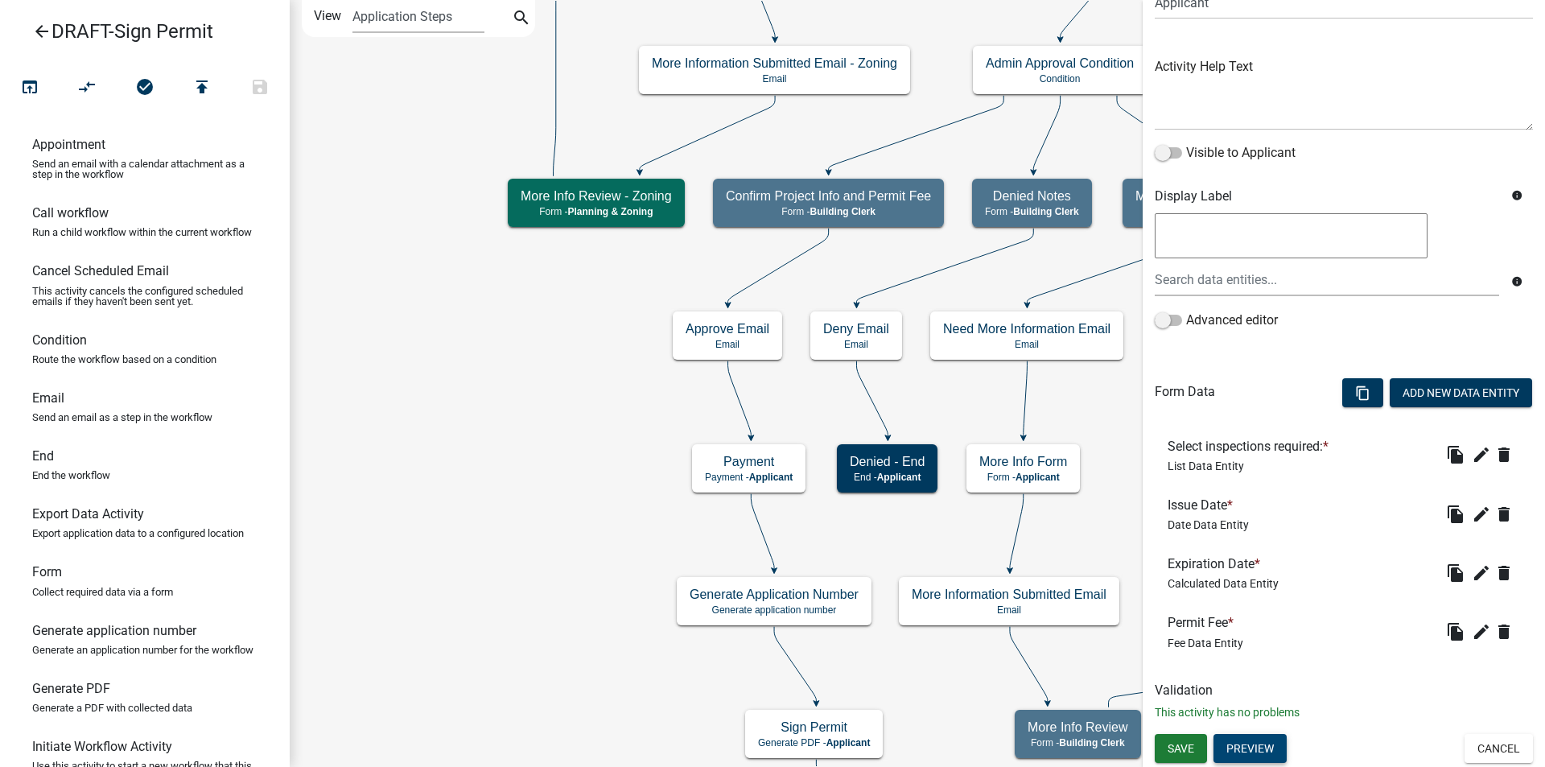
click at [1254, 751] on button "Preview" at bounding box center [1249, 748] width 73 height 29
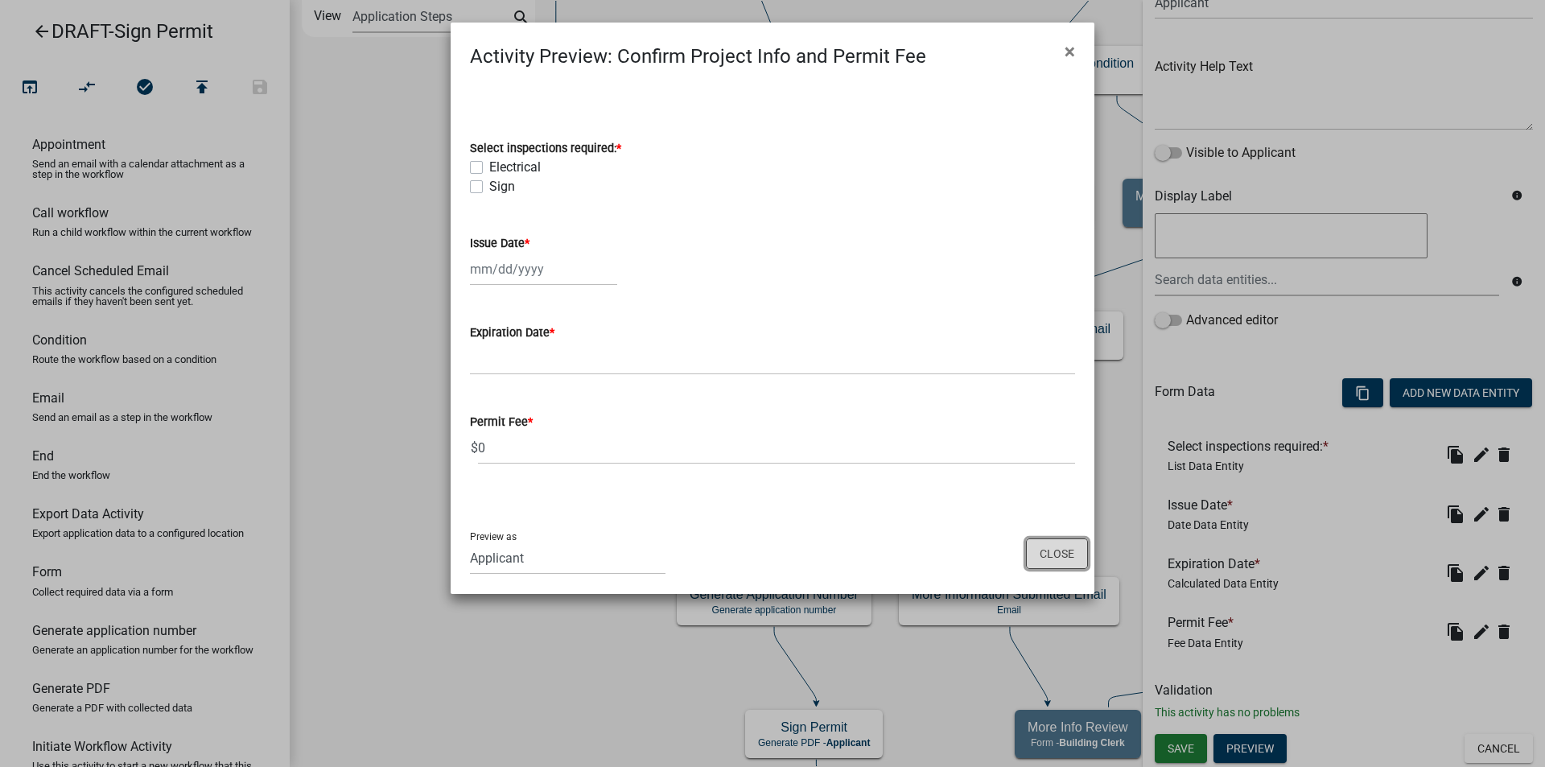
click at [1066, 555] on button "Close" at bounding box center [1057, 553] width 62 height 31
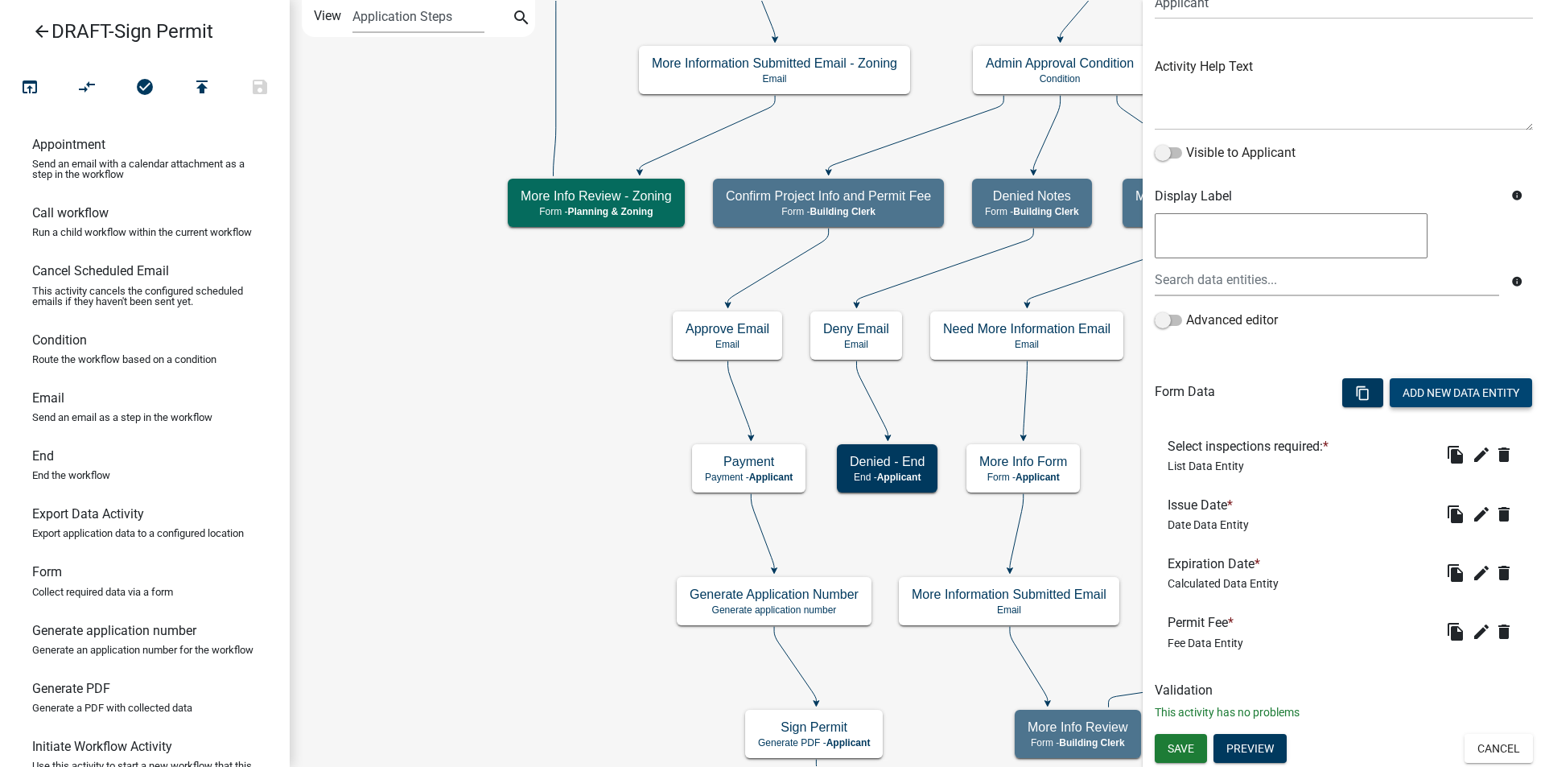
click at [1450, 392] on button "Add New Data Entity" at bounding box center [1460, 392] width 142 height 29
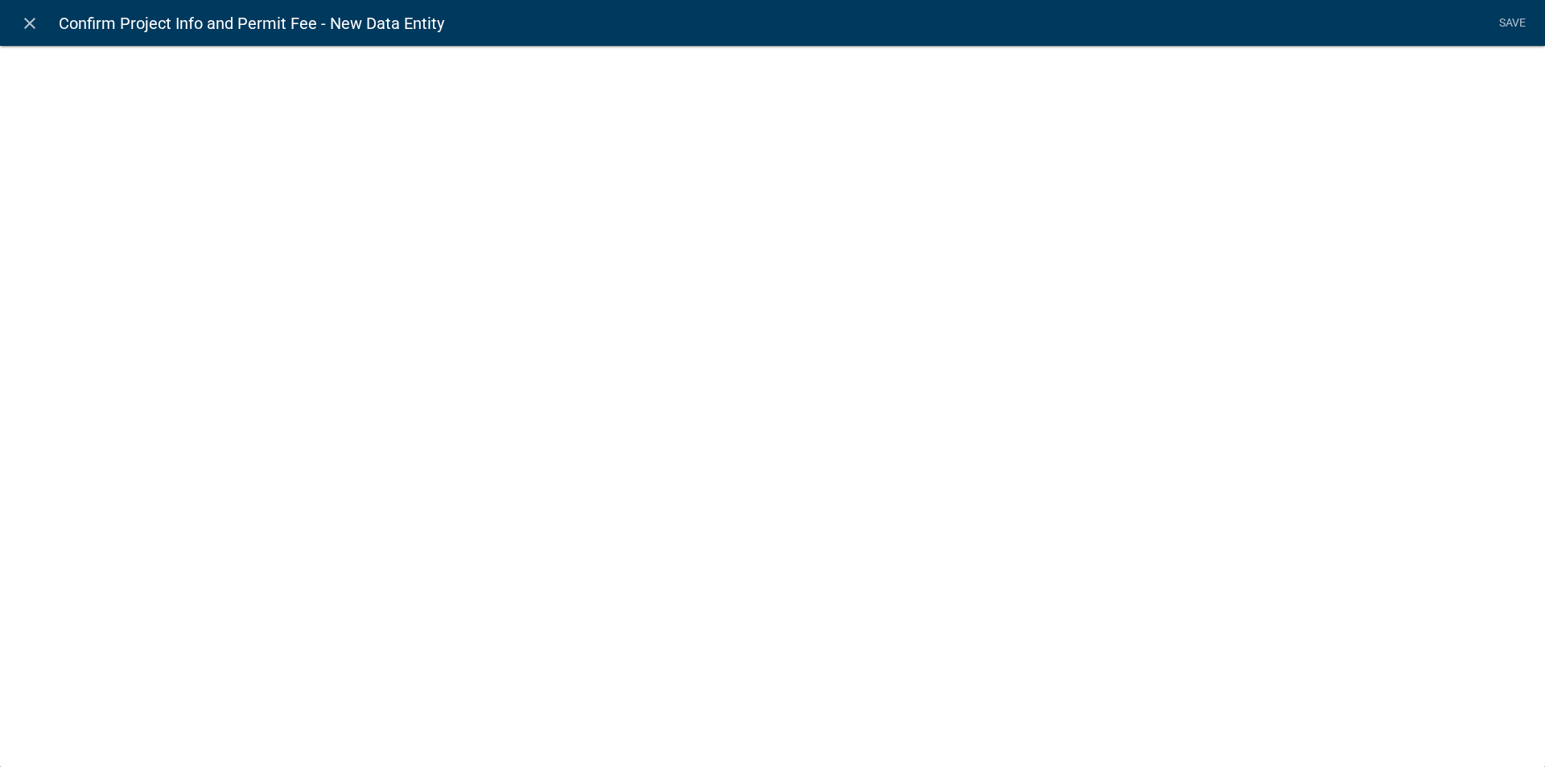
select select
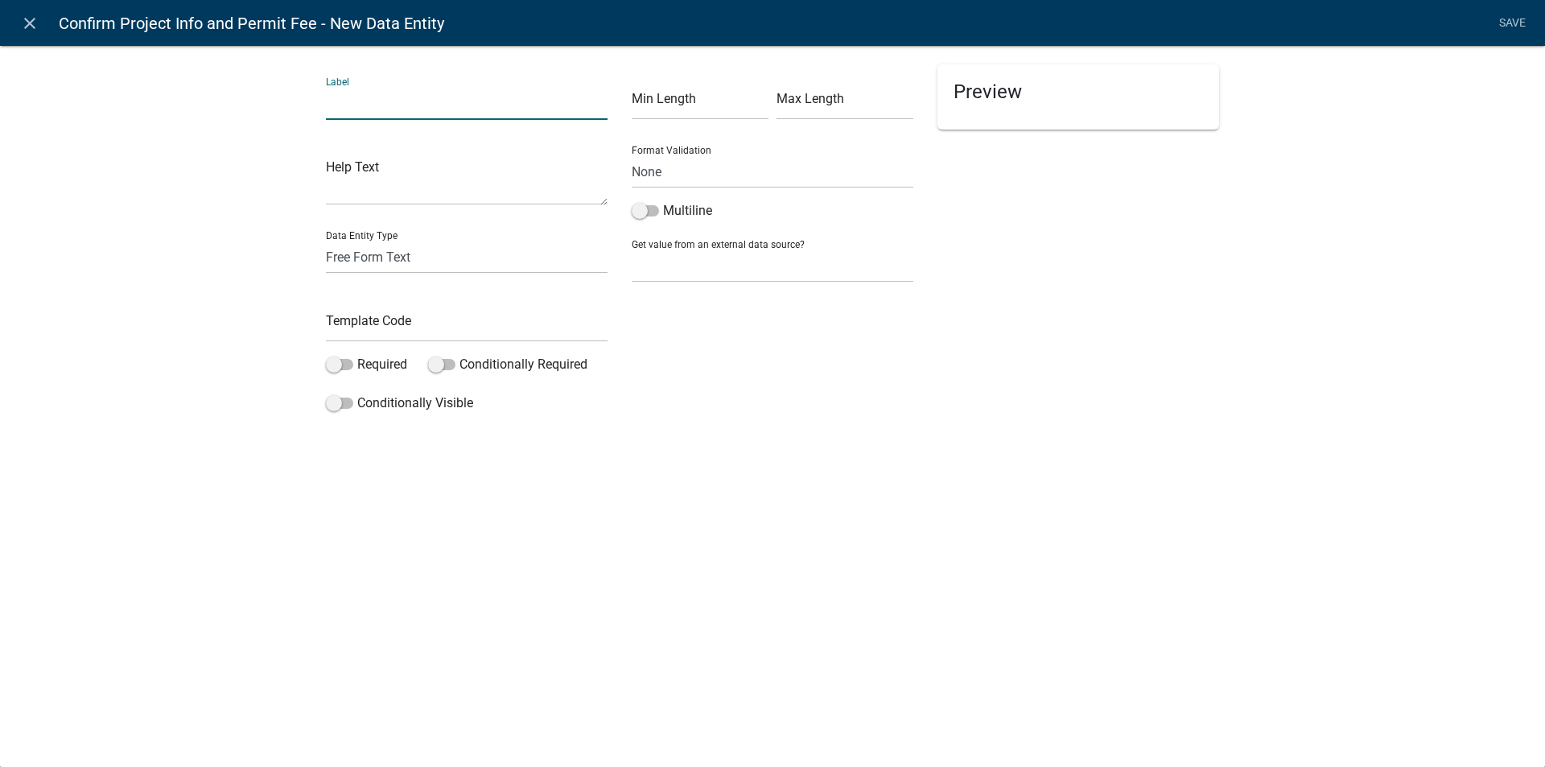
click at [354, 109] on input "text" at bounding box center [467, 103] width 282 height 33
type input "Electric Fee"
click at [349, 261] on select "Free Form Text Document Display Entity Value Fee Numeric Data Date Map Sketch D…" at bounding box center [467, 257] width 282 height 33
select select "fee"
click at [326, 241] on select "Free Form Text Document Display Entity Value Fee Numeric Data Date Map Sketch D…" at bounding box center [467, 257] width 282 height 33
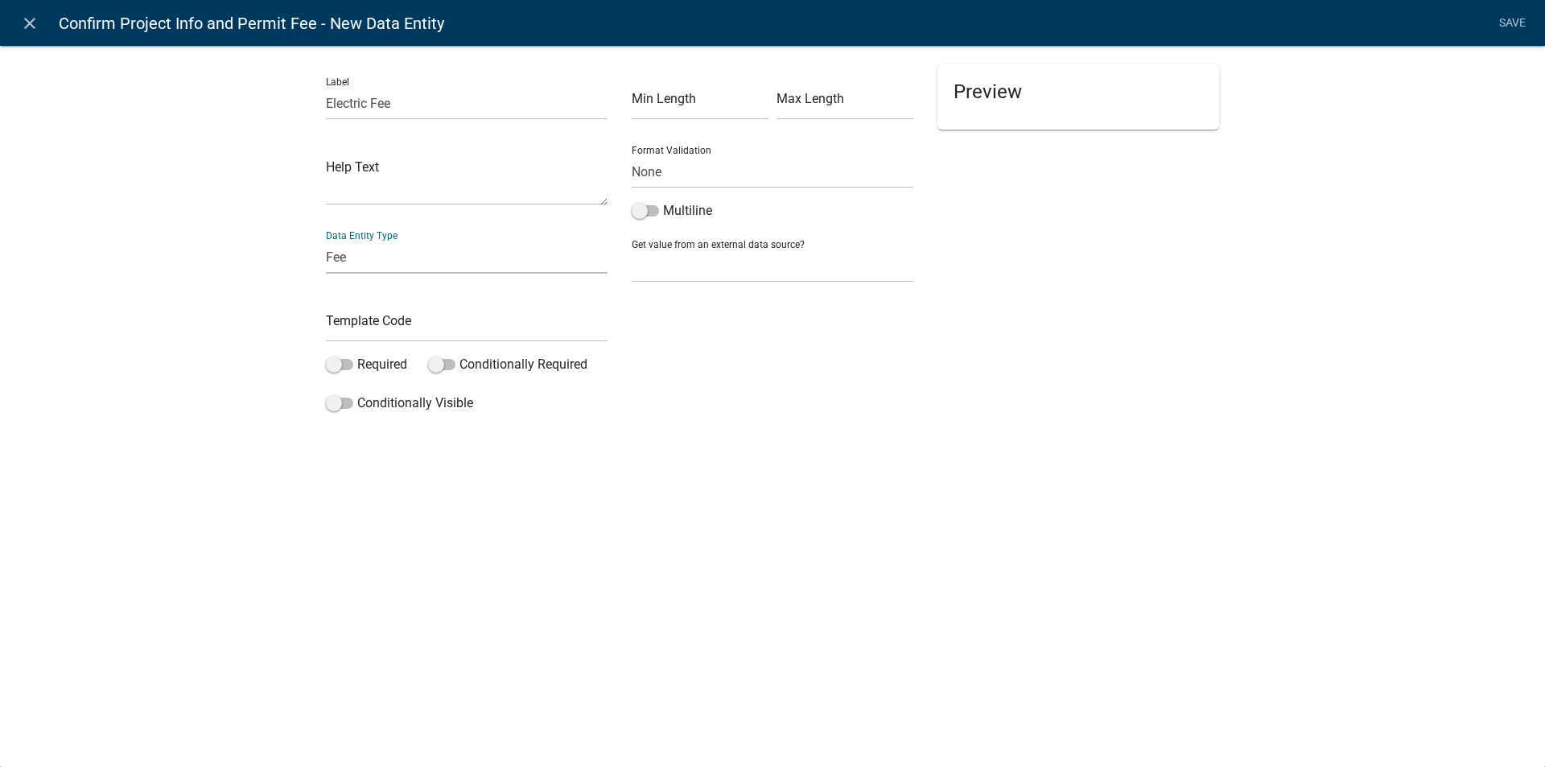
select select "fee"
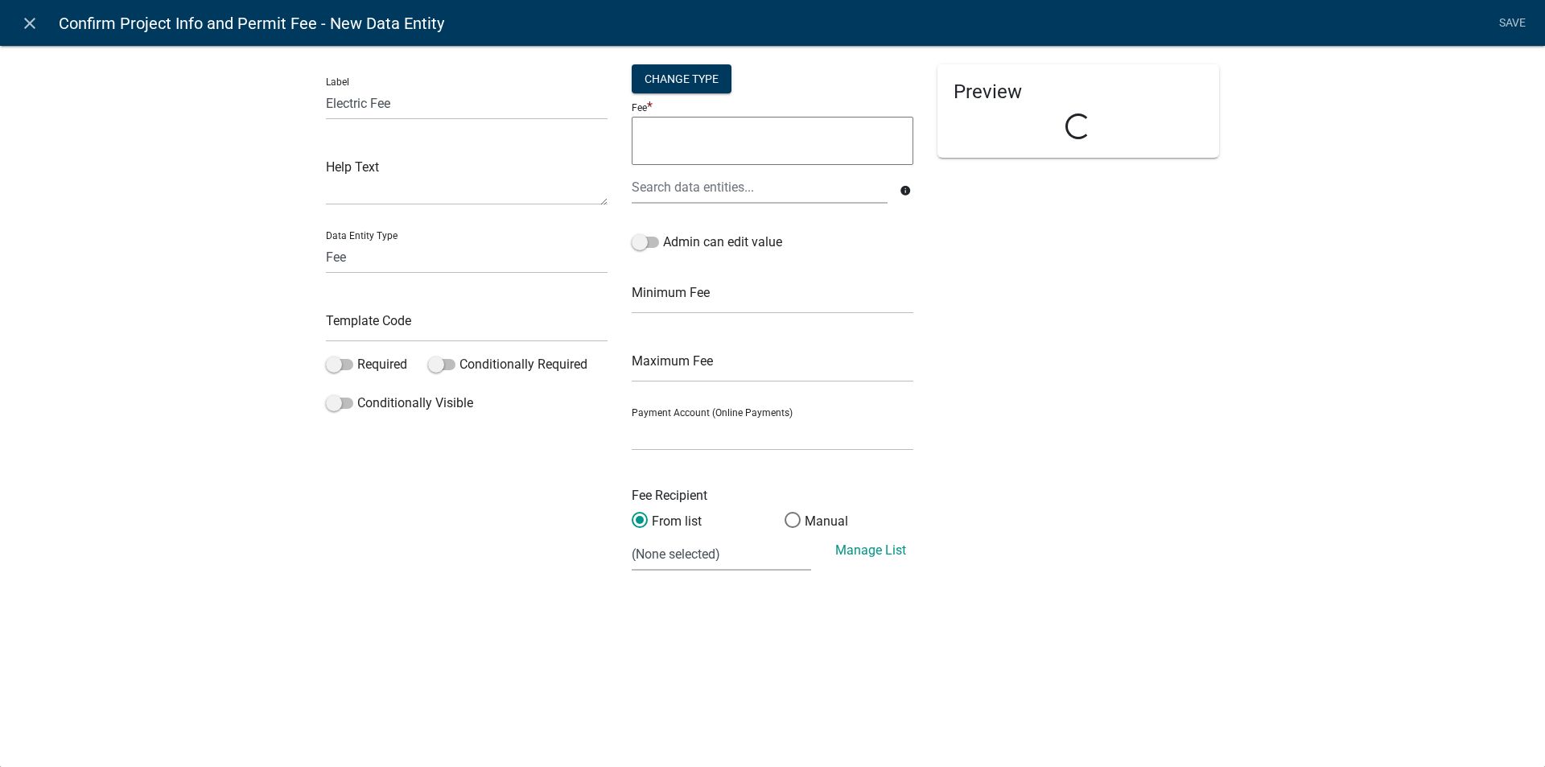
select select
click at [379, 332] on input "text" at bounding box center [467, 325] width 282 height 33
type input "SignElectricFee"
click at [1157, 300] on div "Preview" at bounding box center [1078, 324] width 306 height 520
click at [677, 87] on div "Change Type" at bounding box center [682, 78] width 100 height 29
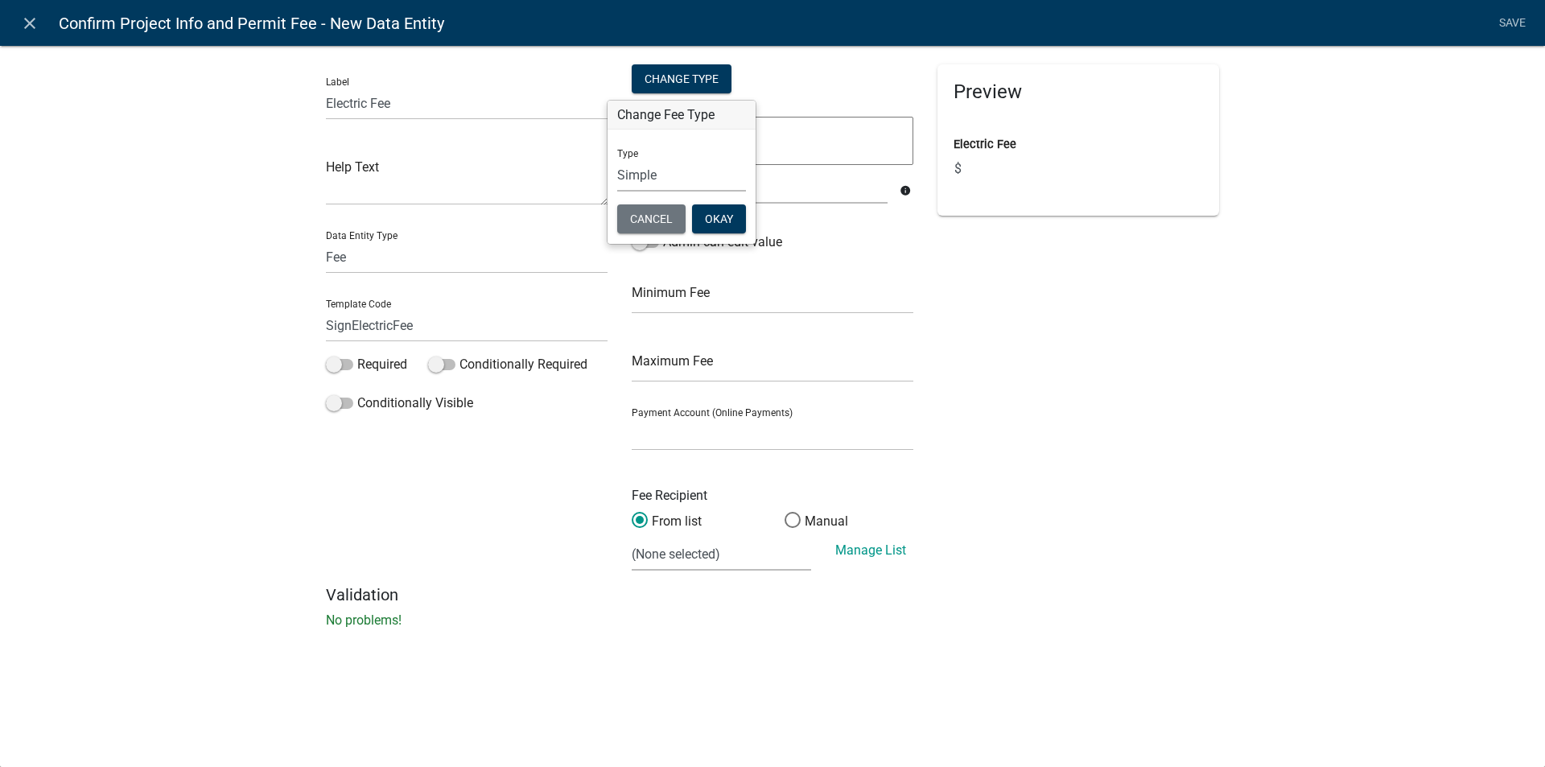
click at [645, 176] on select "Simple List Advanced" at bounding box center [681, 174] width 129 height 33
select select "1"
click at [617, 191] on select "Simple List Advanced" at bounding box center [681, 174] width 129 height 33
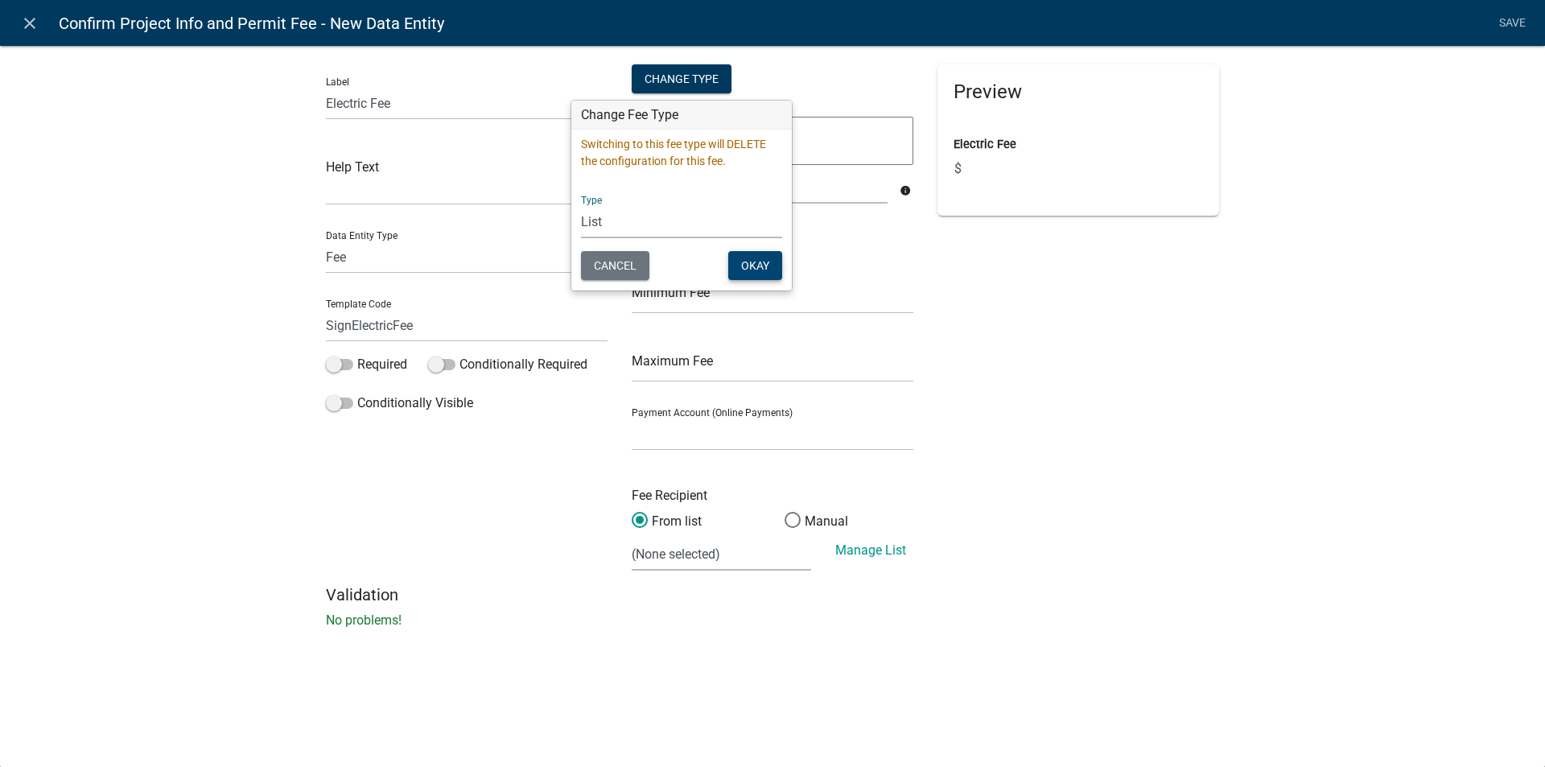
click at [764, 265] on button "Okay" at bounding box center [755, 265] width 54 height 29
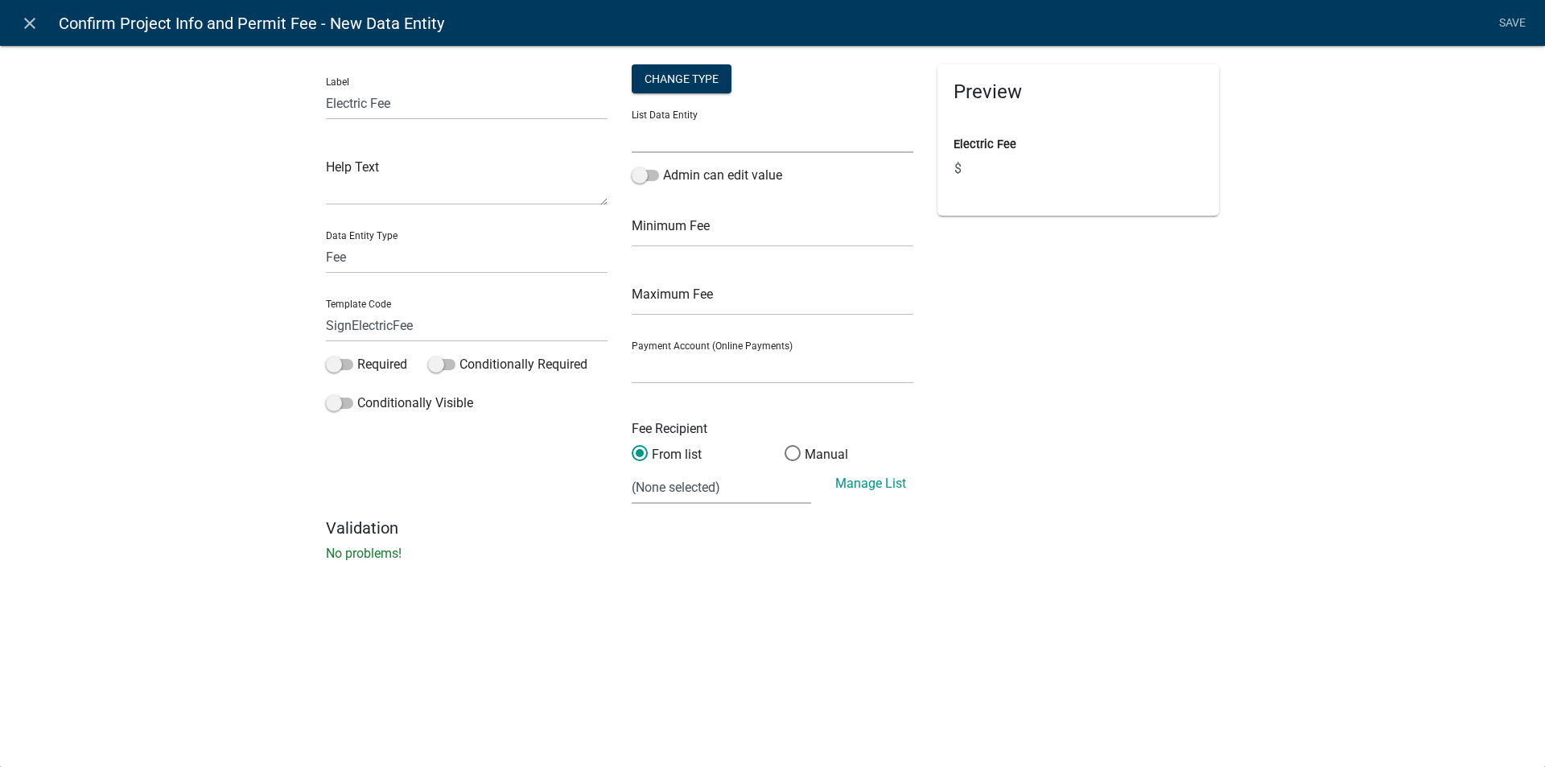
click at [661, 138] on select "ALL_FEE_RECIPIENTS ApplicantIs APPLICATION_STATUS CURRENT_ACTIVITY E911AddressY…" at bounding box center [773, 136] width 282 height 33
select select "Electricservicetype"
click at [632, 120] on select "ALL_FEE_RECIPIENTS ApplicantIs APPLICATION_STATUS CURRENT_ACTIVITY E911AddressY…" at bounding box center [773, 136] width 282 height 33
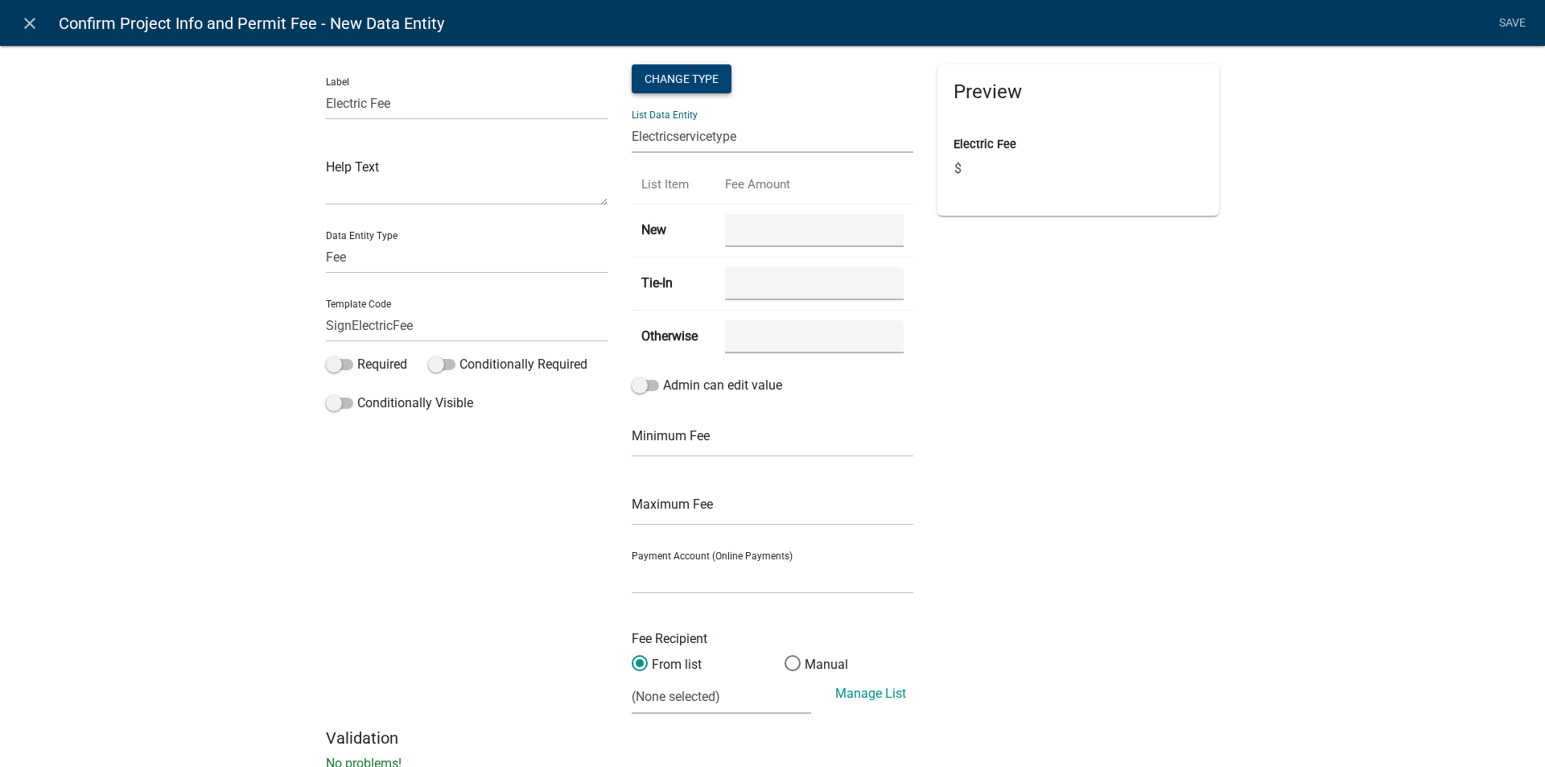
click at [679, 77] on div "Change Type" at bounding box center [682, 78] width 100 height 29
select select "1"
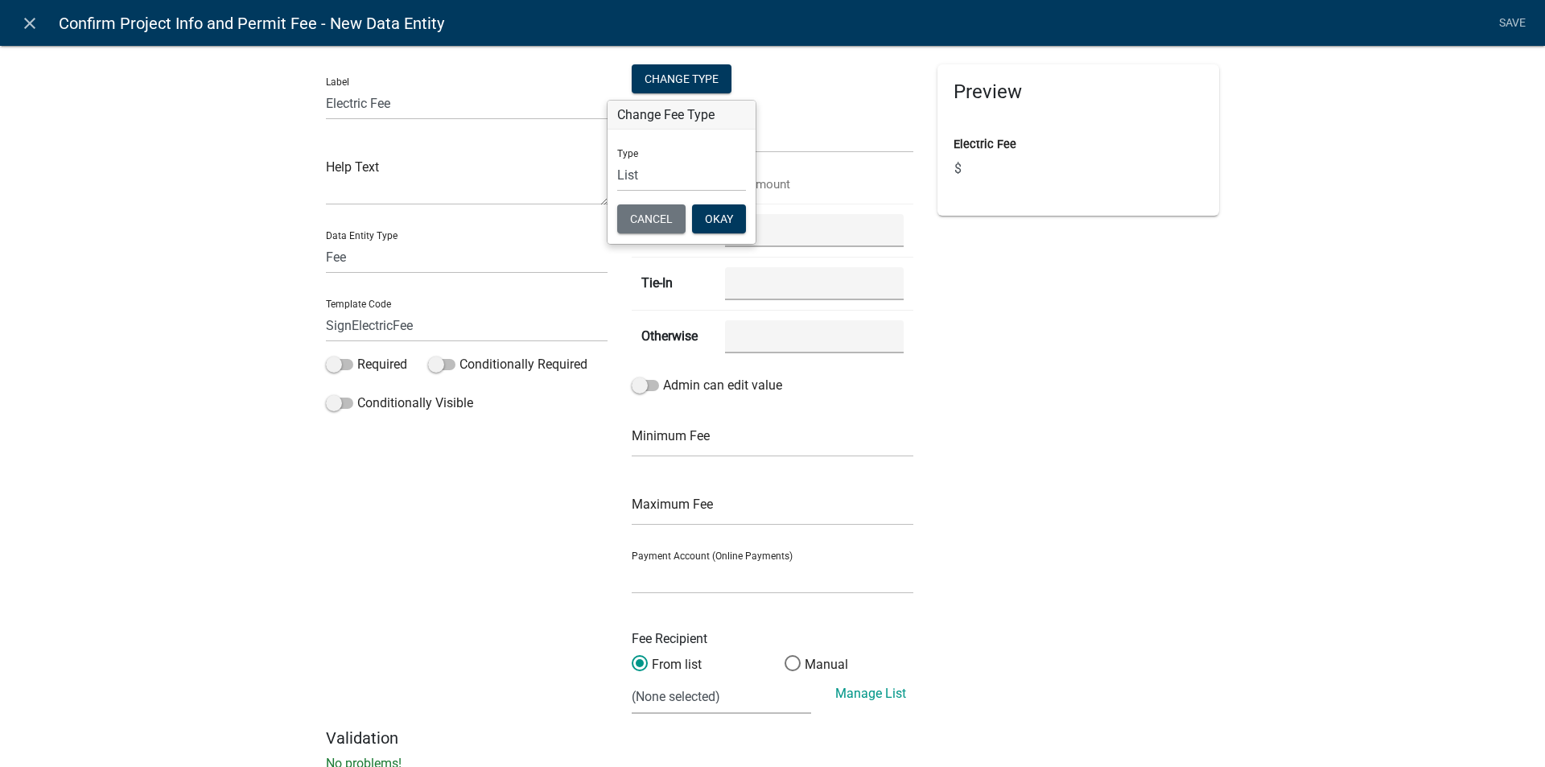
drag, startPoint x: 972, startPoint y: 255, endPoint x: 780, endPoint y: 176, distance: 207.8
click at [971, 253] on div "Preview Electric Fee $" at bounding box center [1078, 396] width 306 height 664
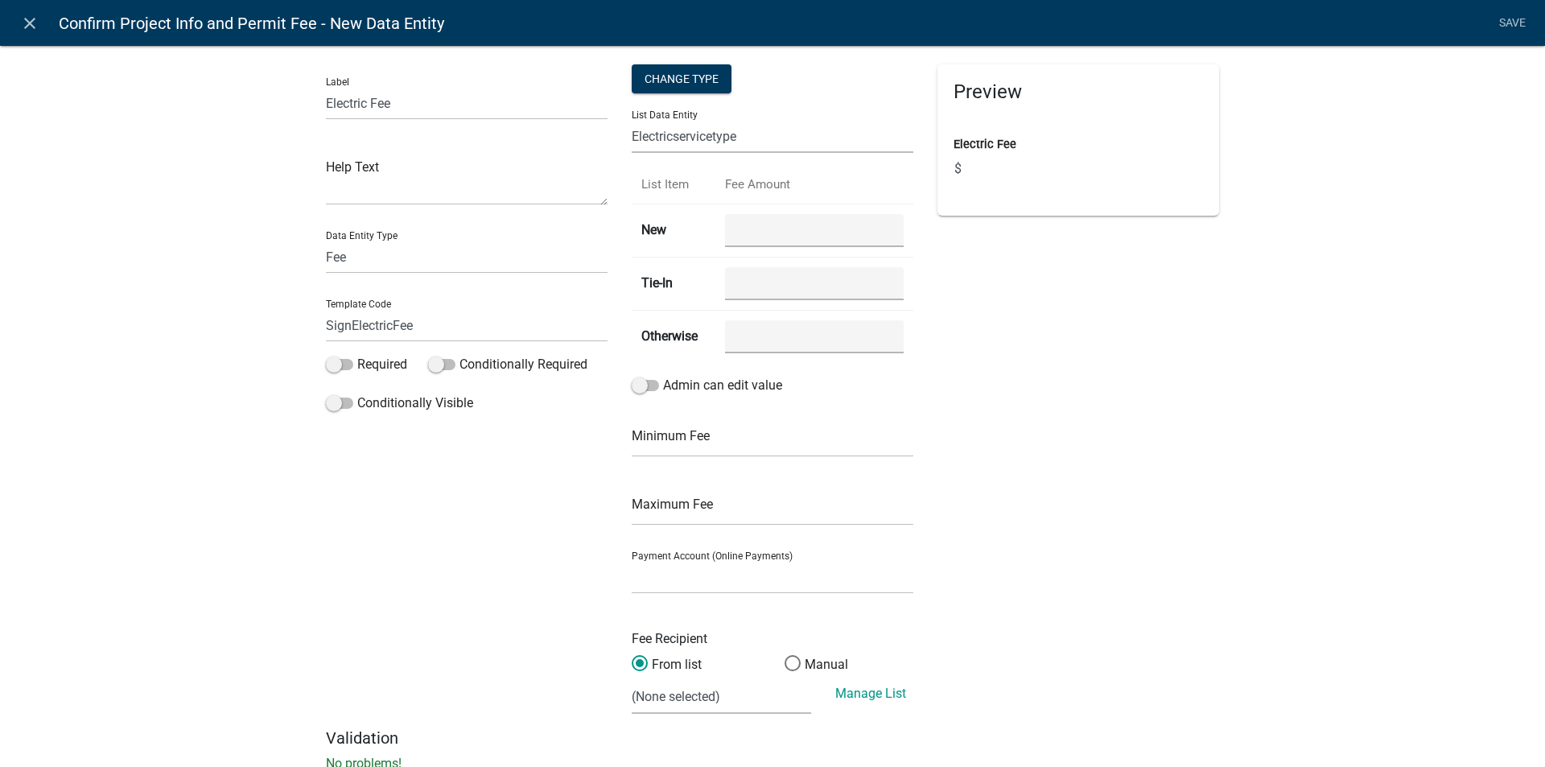
click at [711, 144] on select "ALL_FEE_RECIPIENTS ApplicantIs APPLICATION_STATUS CURRENT_ACTIVITY E911AddressY…" at bounding box center [773, 136] width 282 height 33
click at [1249, 558] on div "Label Electric Fee Help Text Data Entity Type Free Form Text Document Display E…" at bounding box center [772, 413] width 1545 height 788
click at [1510, 16] on link "Save" at bounding box center [1511, 23] width 40 height 31
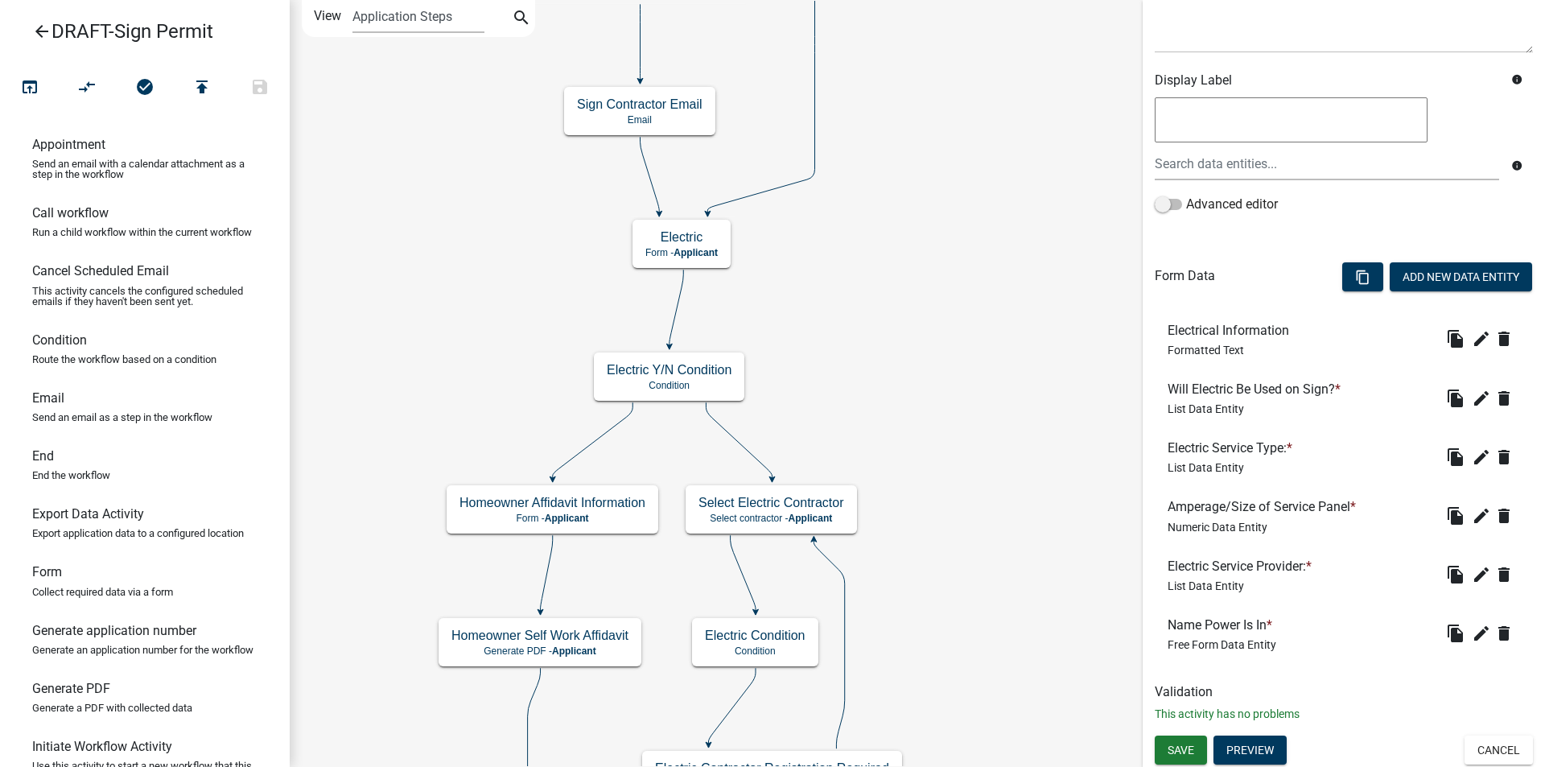
scroll to position [228, 0]
click at [1471, 512] on icon "edit" at bounding box center [1480, 513] width 19 height 19
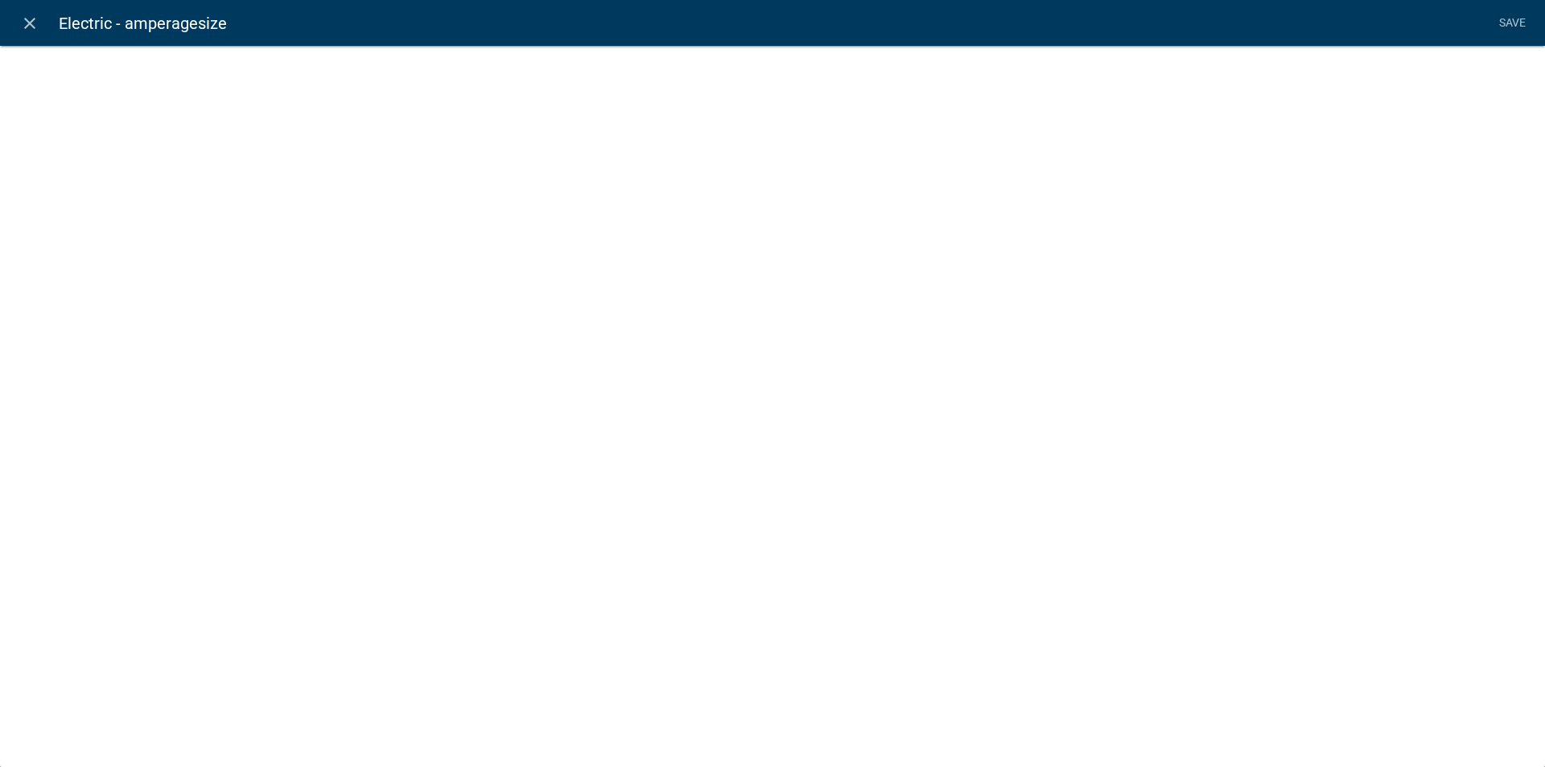
select select "numeric-data"
select select
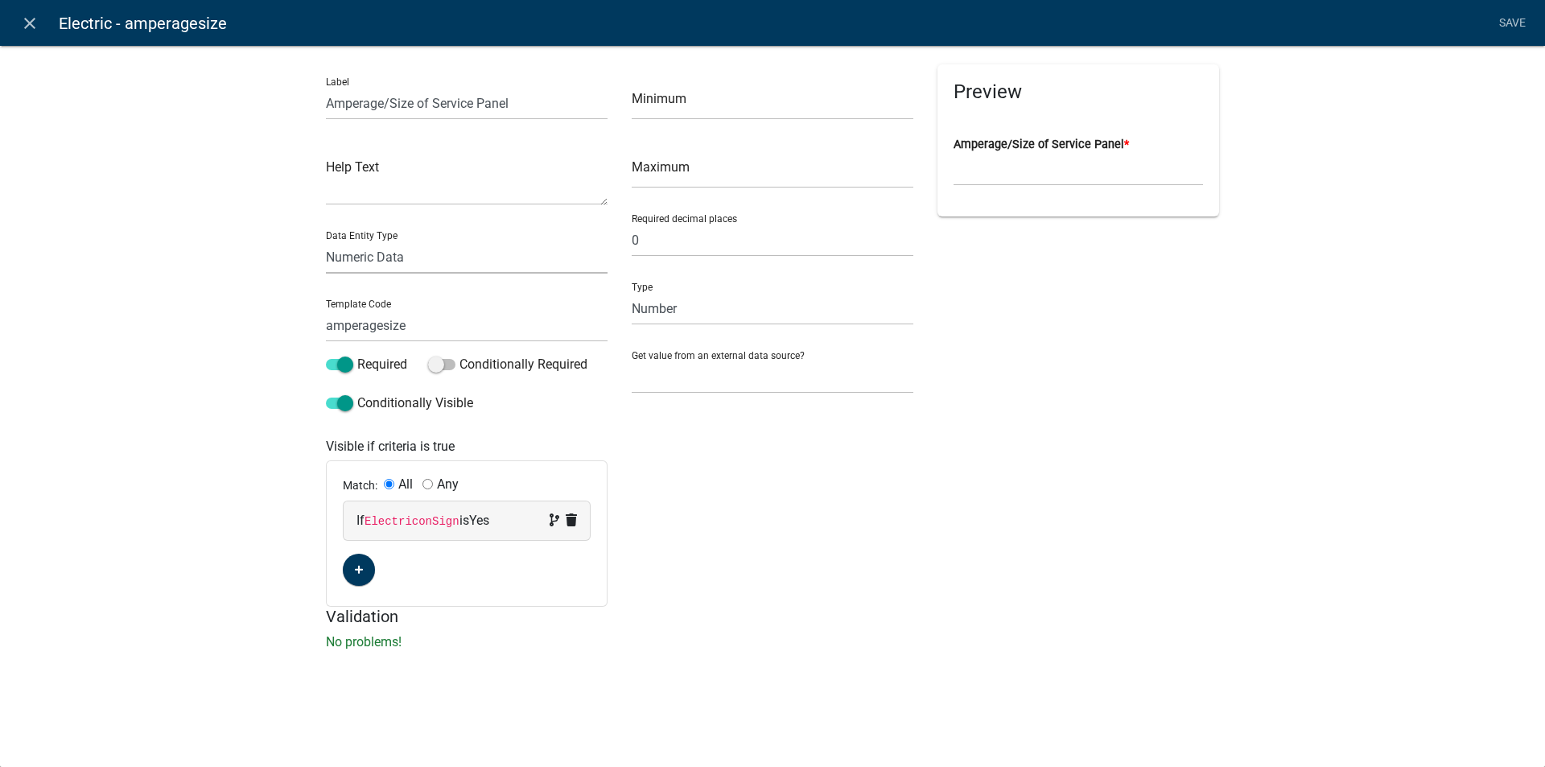
click at [381, 255] on select "Free Form Text Document Display Entity Value Fee Numeric Data Date Map Sketch D…" at bounding box center [467, 257] width 282 height 33
select select "list-data"
click at [326, 241] on select "Free Form Text Document Display Entity Value Fee Numeric Data Date Map Sketch D…" at bounding box center [467, 257] width 282 height 33
select select "list-data"
select select
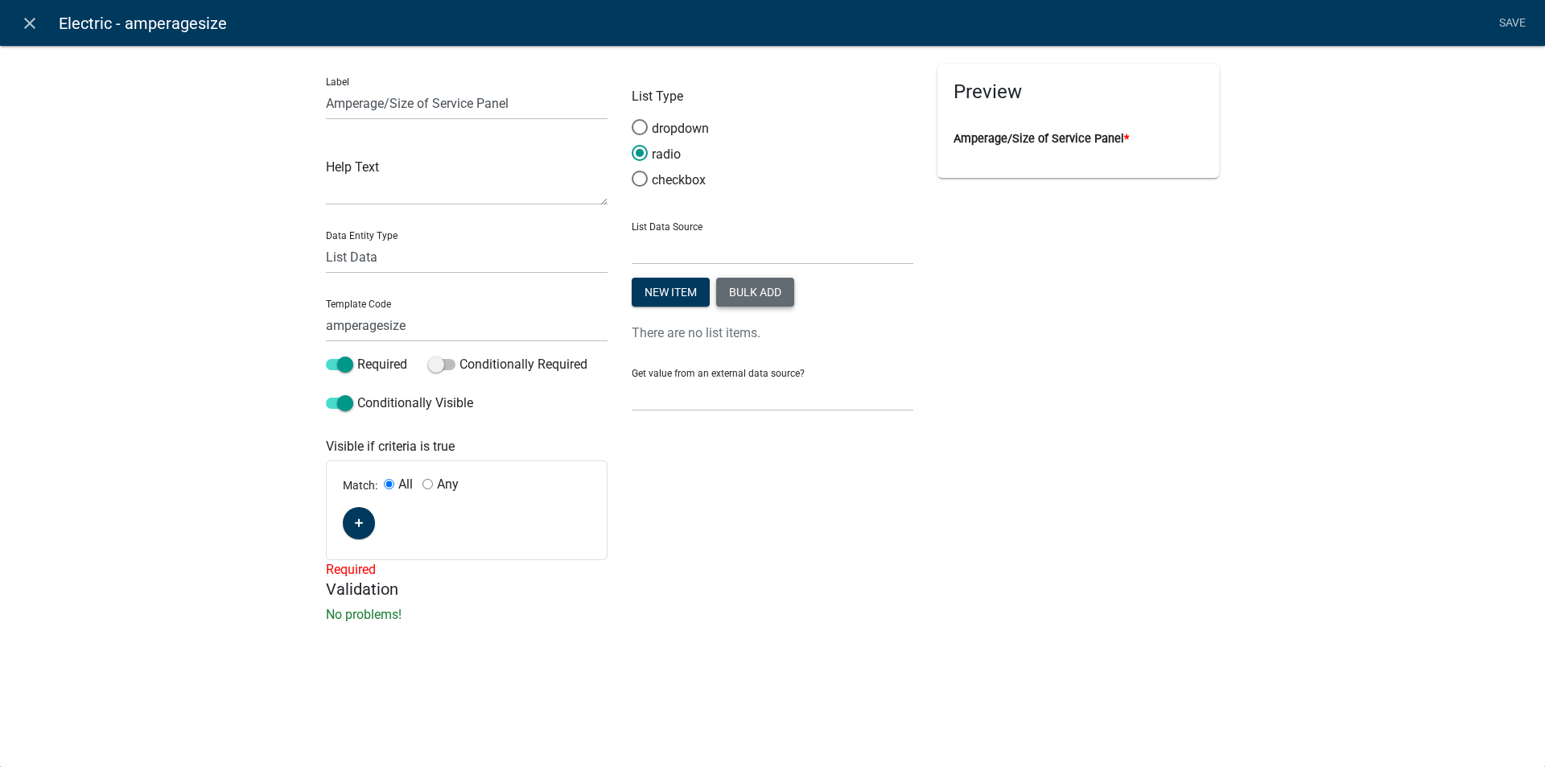
click at [757, 289] on button "Bulk add" at bounding box center [755, 292] width 78 height 29
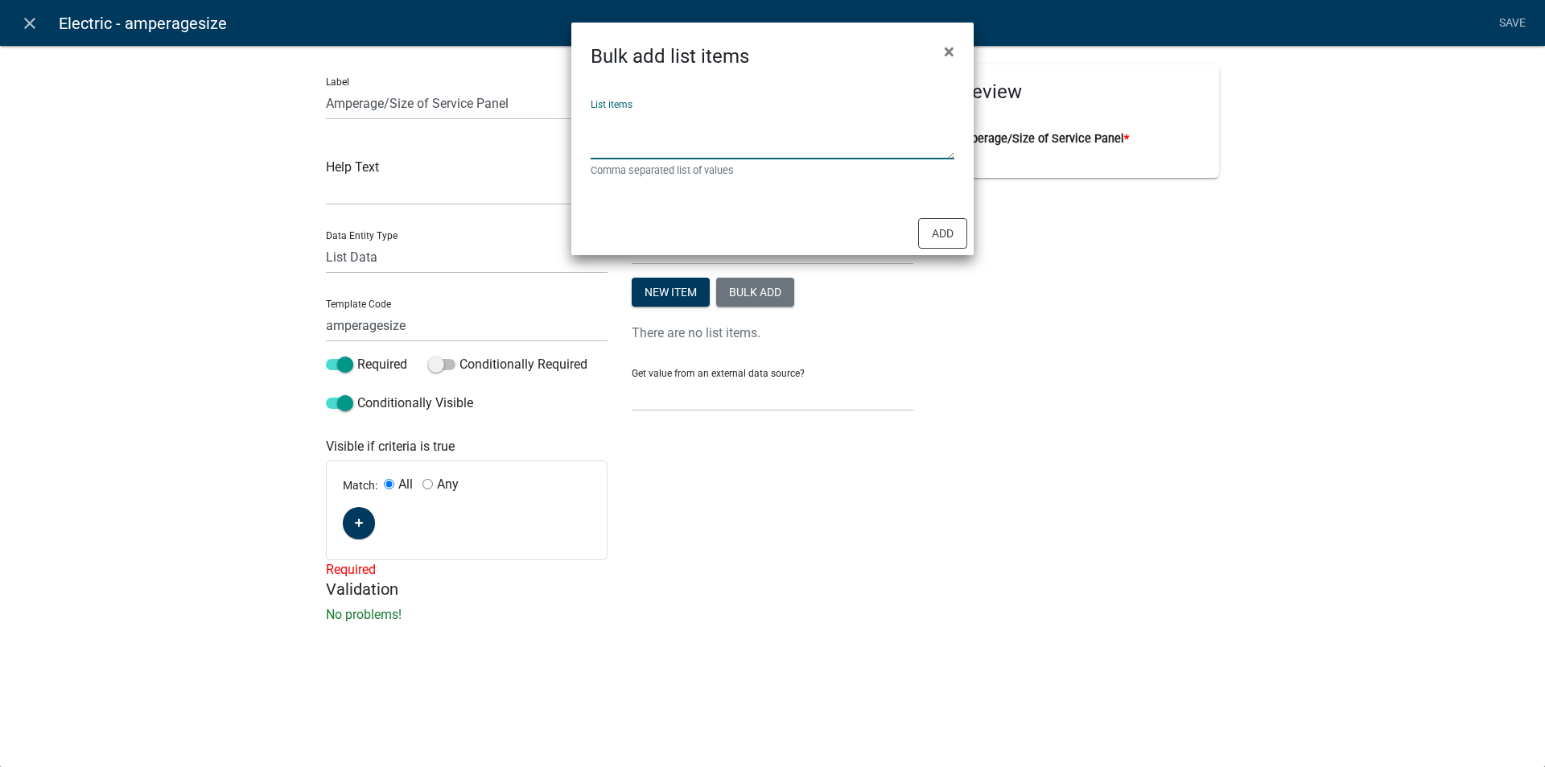
click at [619, 143] on textarea "List items" at bounding box center [772, 134] width 364 height 50
type textarea "100 AMP, 150 AMP, 200 AMP, 300 AMP, 400 AMP, 500 AMP, 600 AMP"
click at [926, 227] on button "Add" at bounding box center [942, 233] width 49 height 31
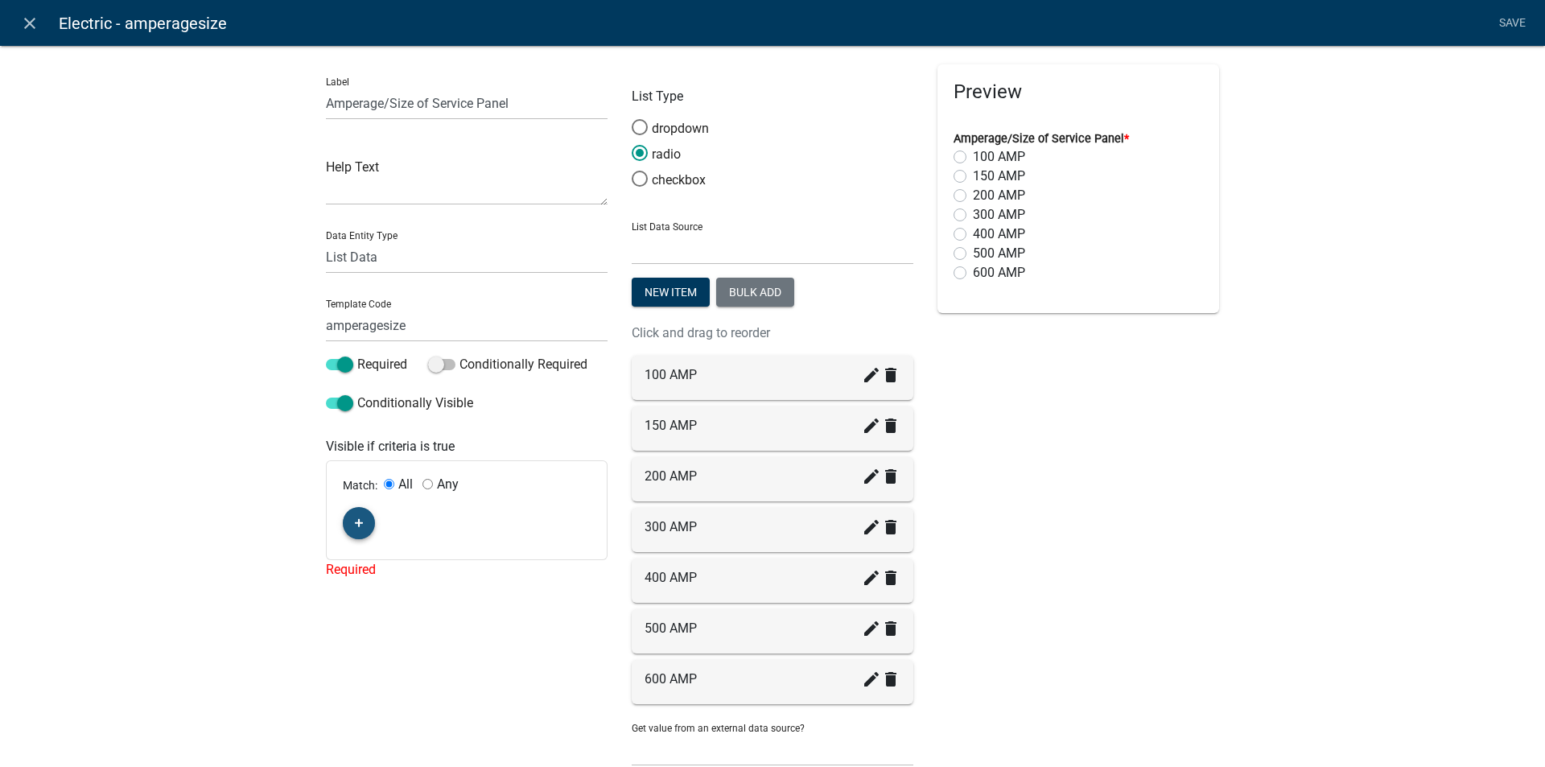
click at [347, 523] on button "button" at bounding box center [359, 523] width 32 height 32
click at [381, 525] on span "(unset)" at bounding box center [384, 519] width 40 height 15
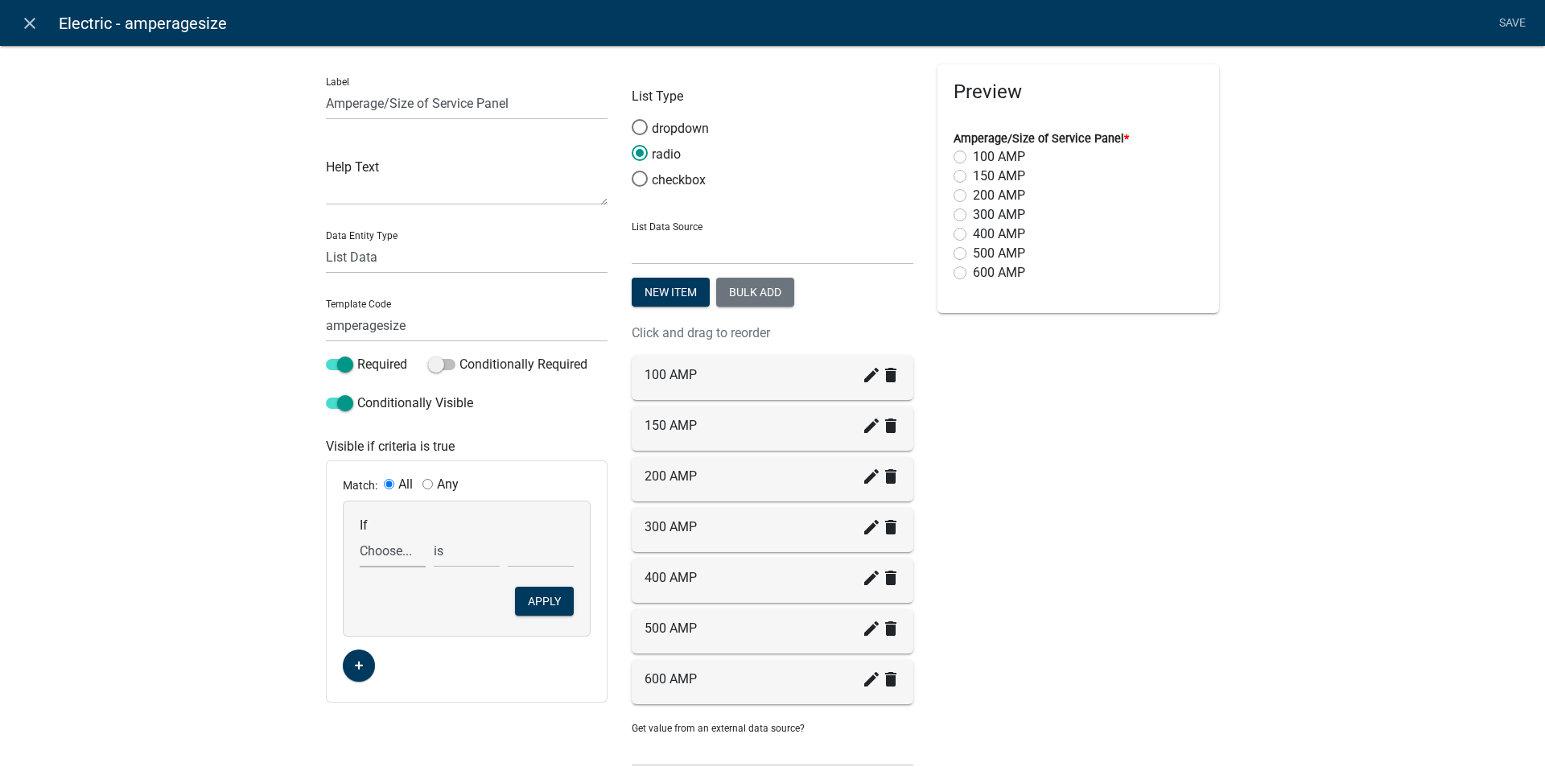
click at [394, 551] on select "Choose... Acres ALL_FEE_RECIPIENTS APPLICANT_CITY APPLICANT_EMAIL_ADDRESS APPLI…" at bounding box center [393, 550] width 66 height 33
select select "30: ElectriconSign"
click at [360, 534] on select "Choose... Acres ALL_FEE_RECIPIENTS APPLICANT_CITY APPLICANT_EMAIL_ADDRESS APPLI…" at bounding box center [393, 550] width 66 height 33
click at [537, 557] on select "Choose... No Yes" at bounding box center [541, 550] width 66 height 33
select select "2: Yes"
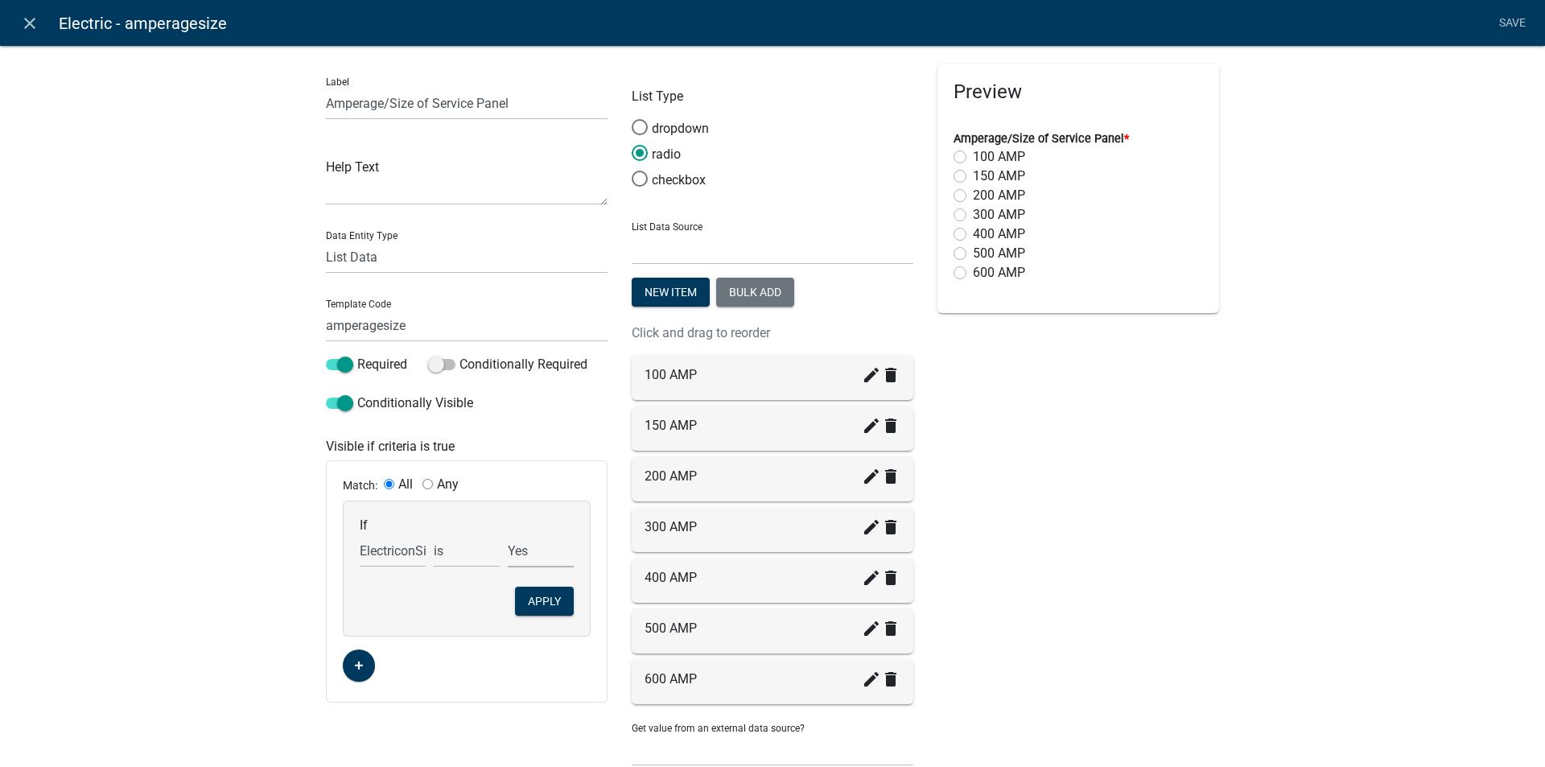
click at [508, 534] on select "Choose... No Yes" at bounding box center [541, 550] width 66 height 33
click at [533, 595] on button "Apply" at bounding box center [544, 600] width 59 height 29
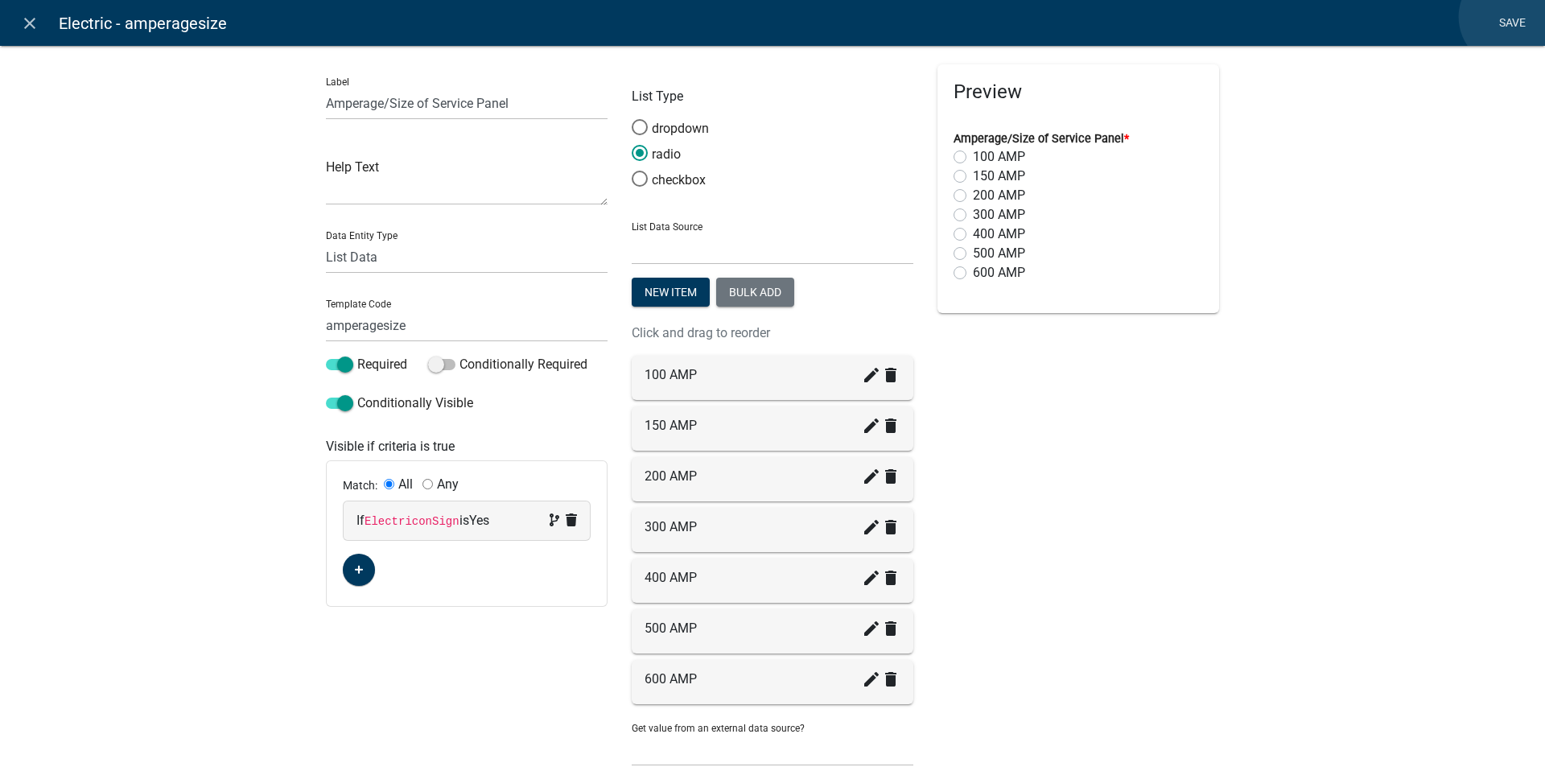
click at [1509, 17] on link "Save" at bounding box center [1511, 23] width 40 height 31
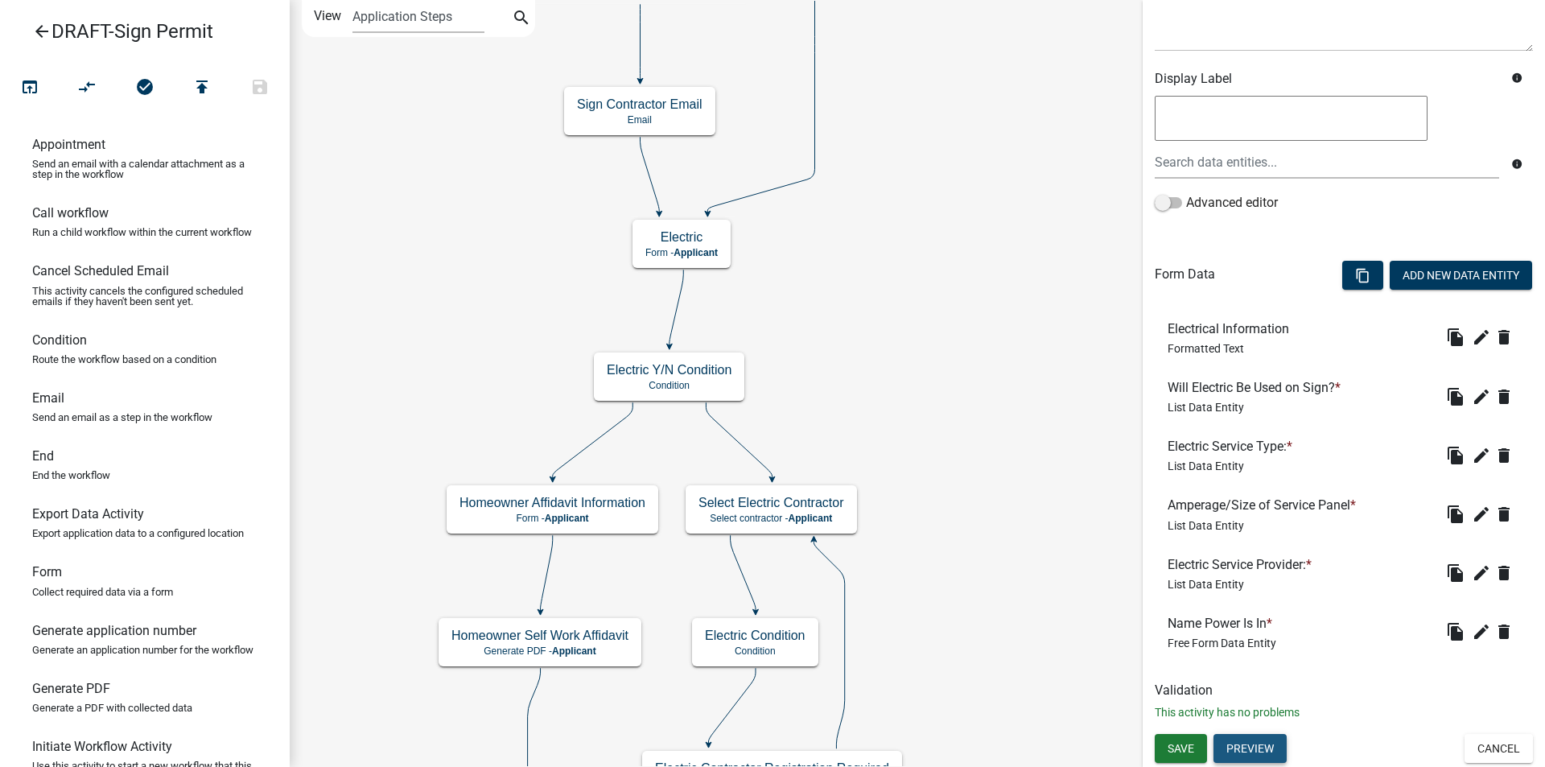
click at [1260, 745] on button "Preview" at bounding box center [1249, 748] width 73 height 29
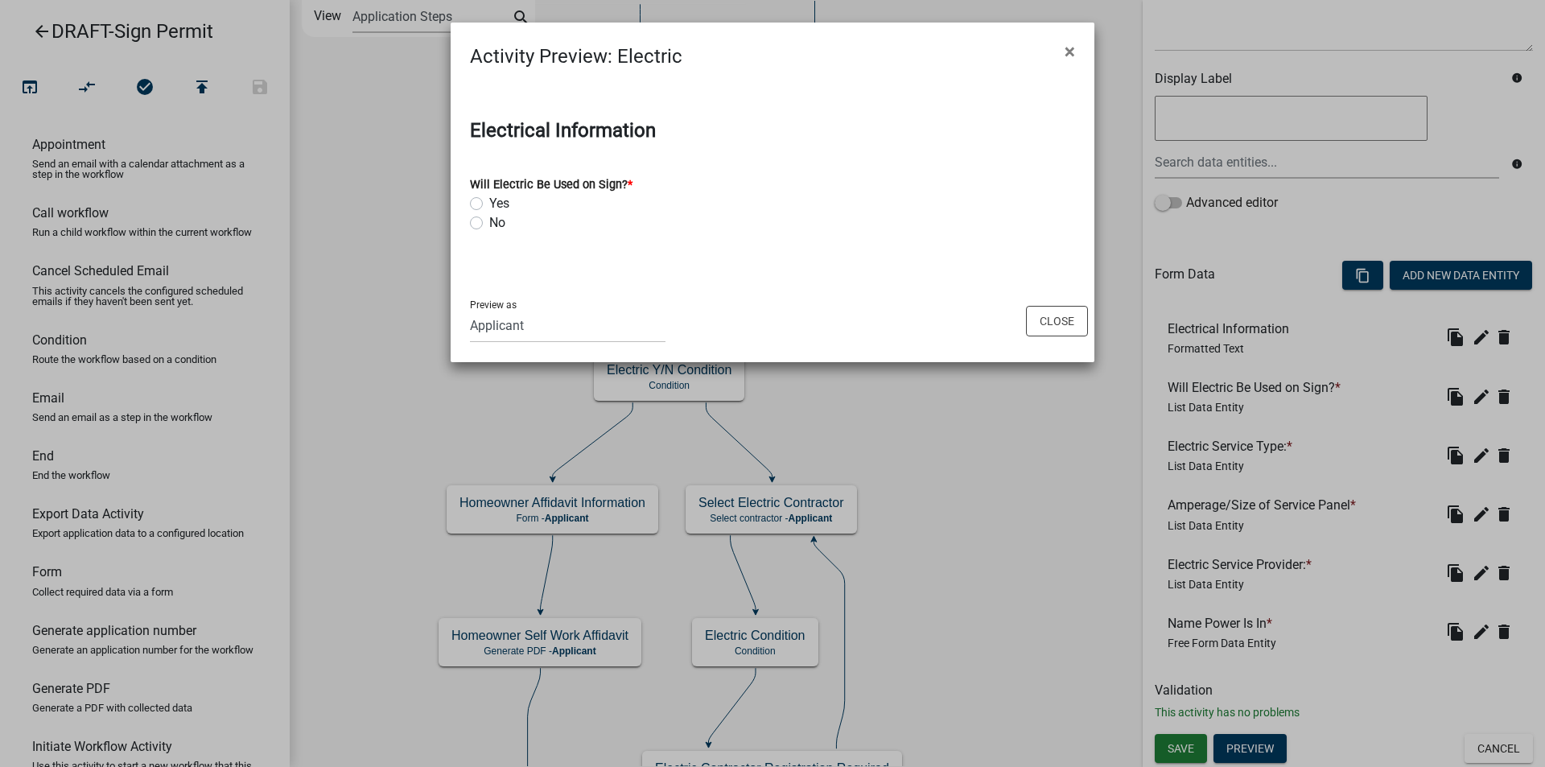
click at [489, 205] on label "Yes" at bounding box center [499, 203] width 20 height 19
click at [489, 204] on input "Yes" at bounding box center [494, 199] width 10 height 10
radio input "true"
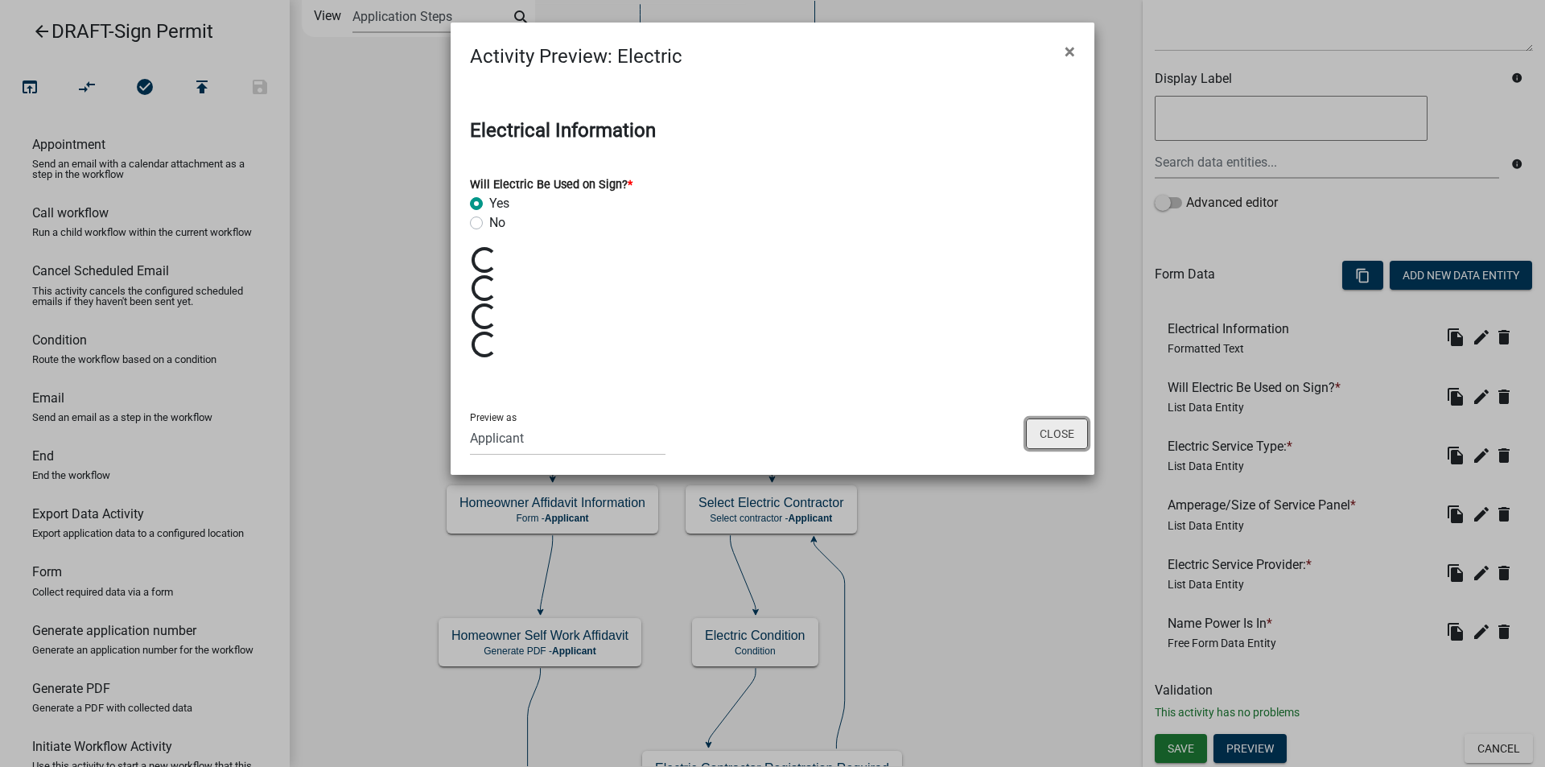
click at [1047, 435] on button "Close" at bounding box center [1057, 433] width 62 height 31
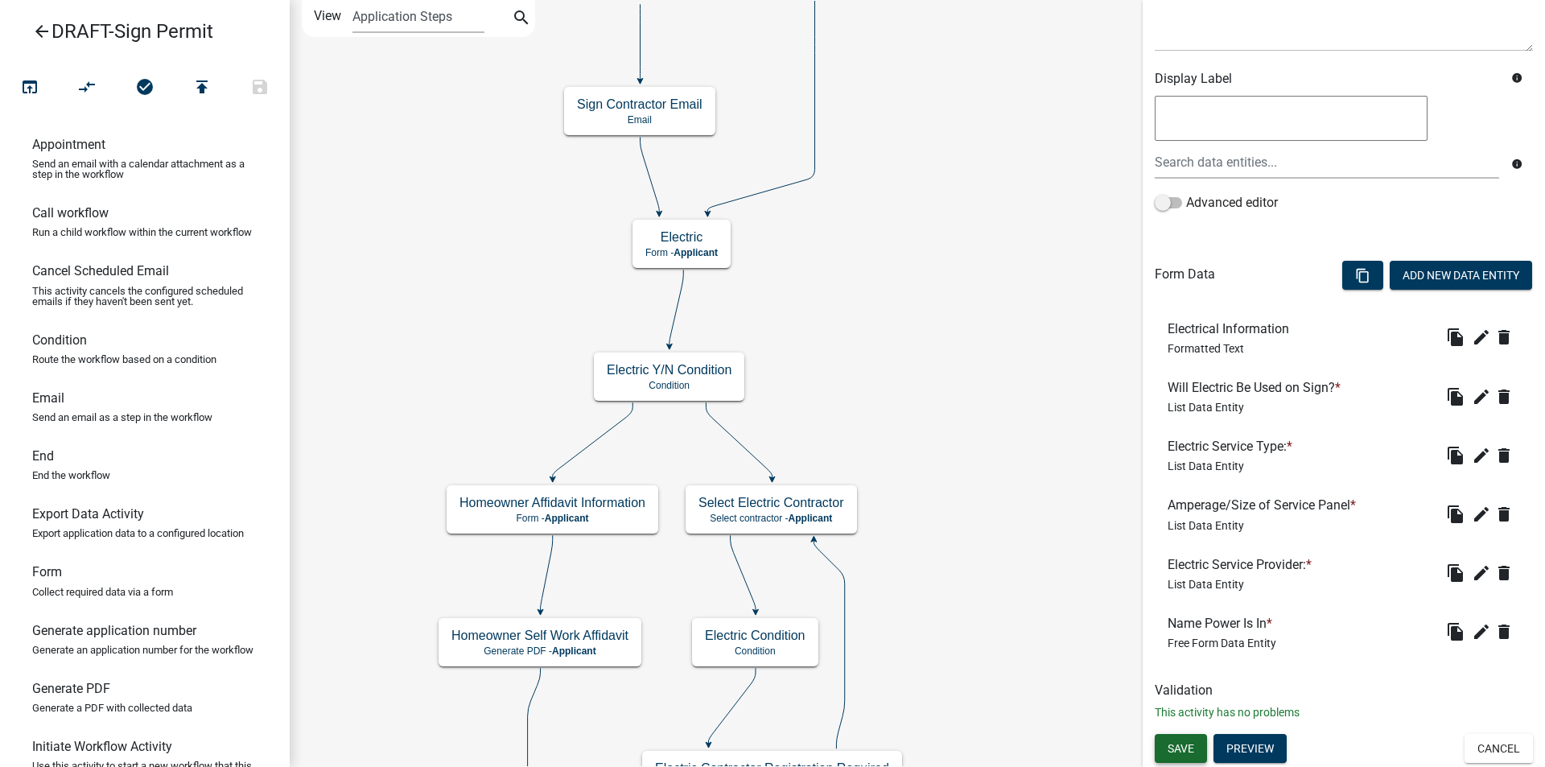
drag, startPoint x: 1187, startPoint y: 750, endPoint x: 1142, endPoint y: 655, distance: 104.7
click at [1186, 743] on span "Save" at bounding box center [1180, 748] width 27 height 13
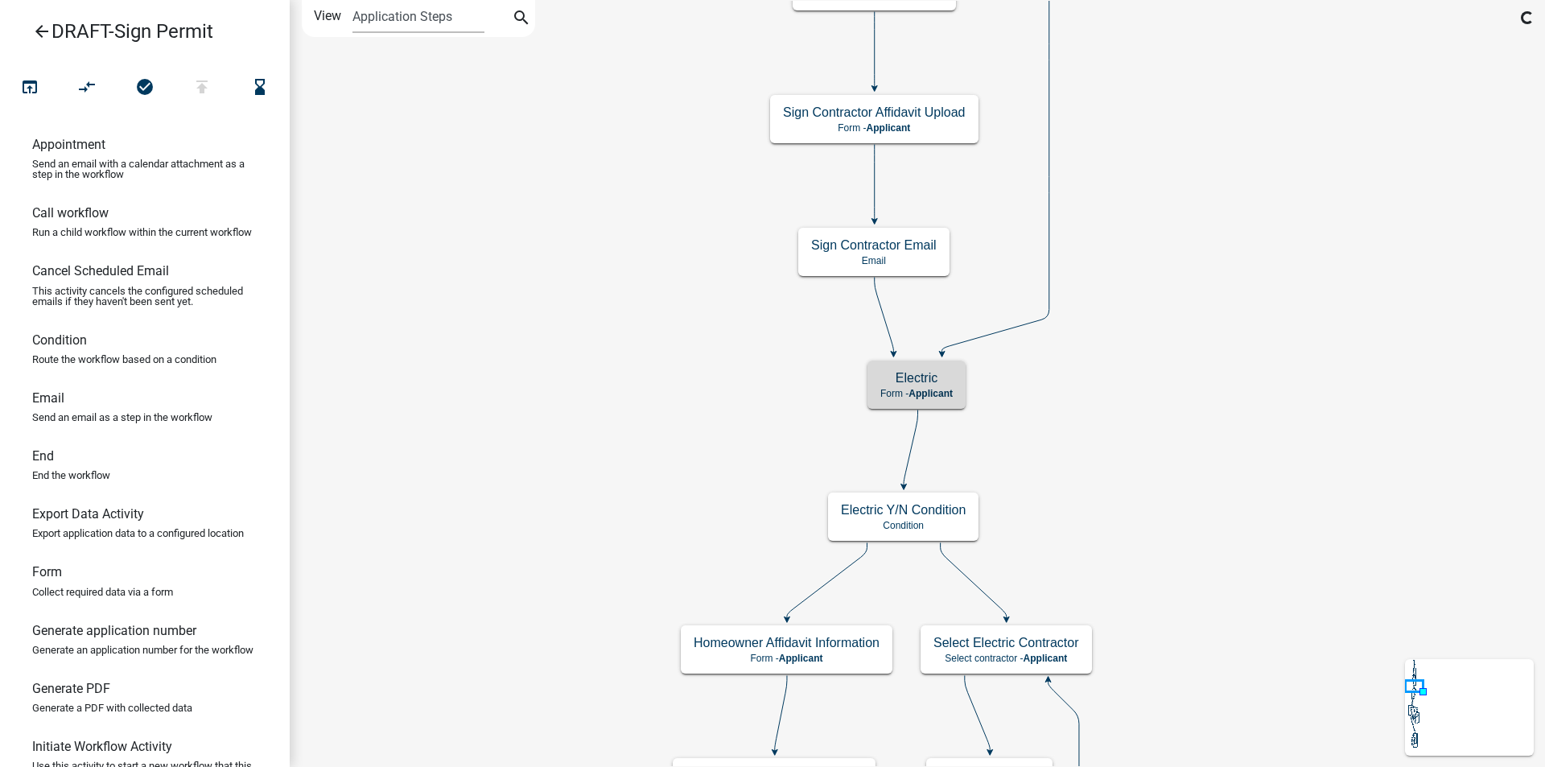
scroll to position [0, 0]
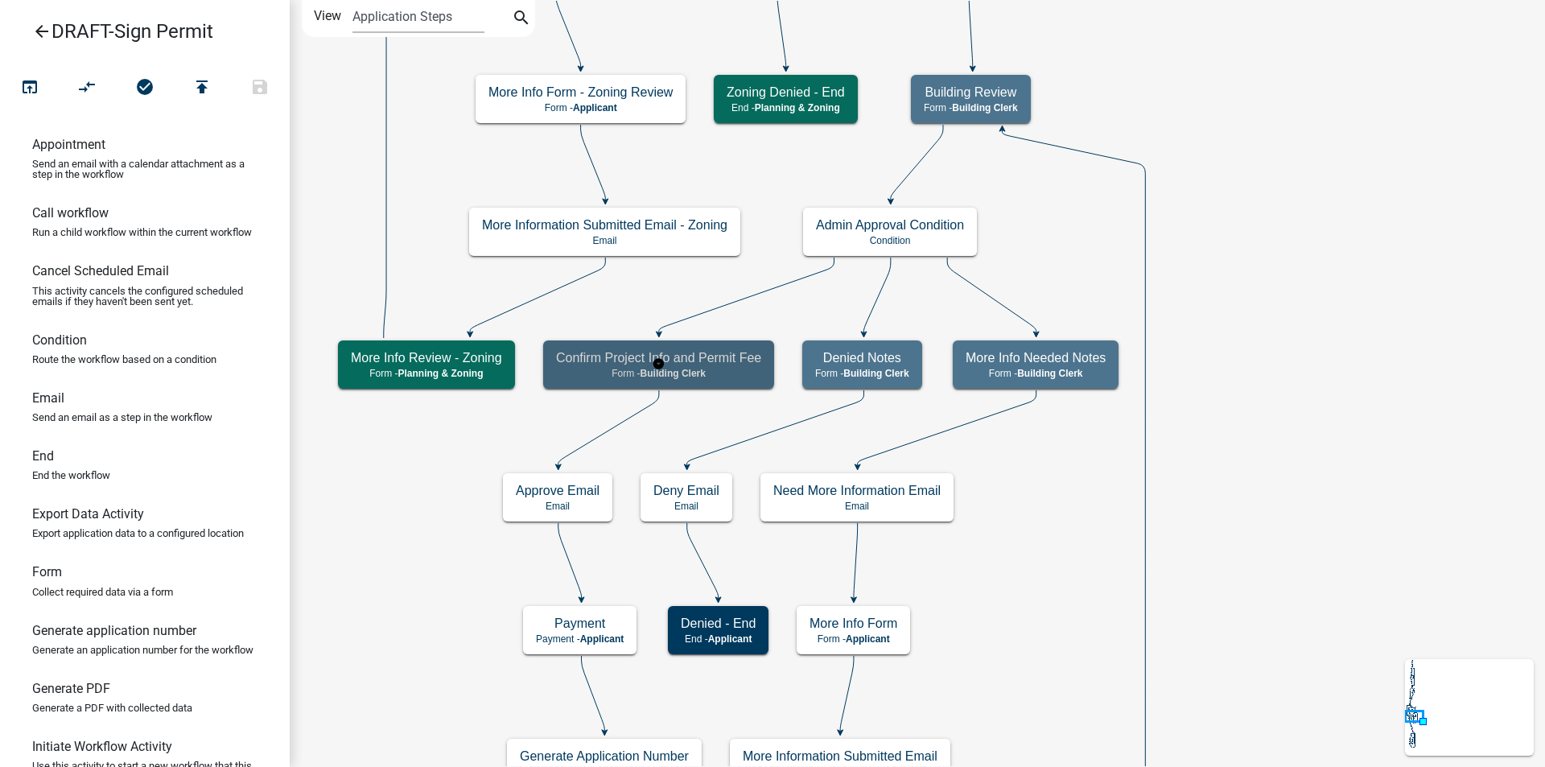
click at [696, 374] on span "Building Clerk" at bounding box center [672, 373] width 65 height 11
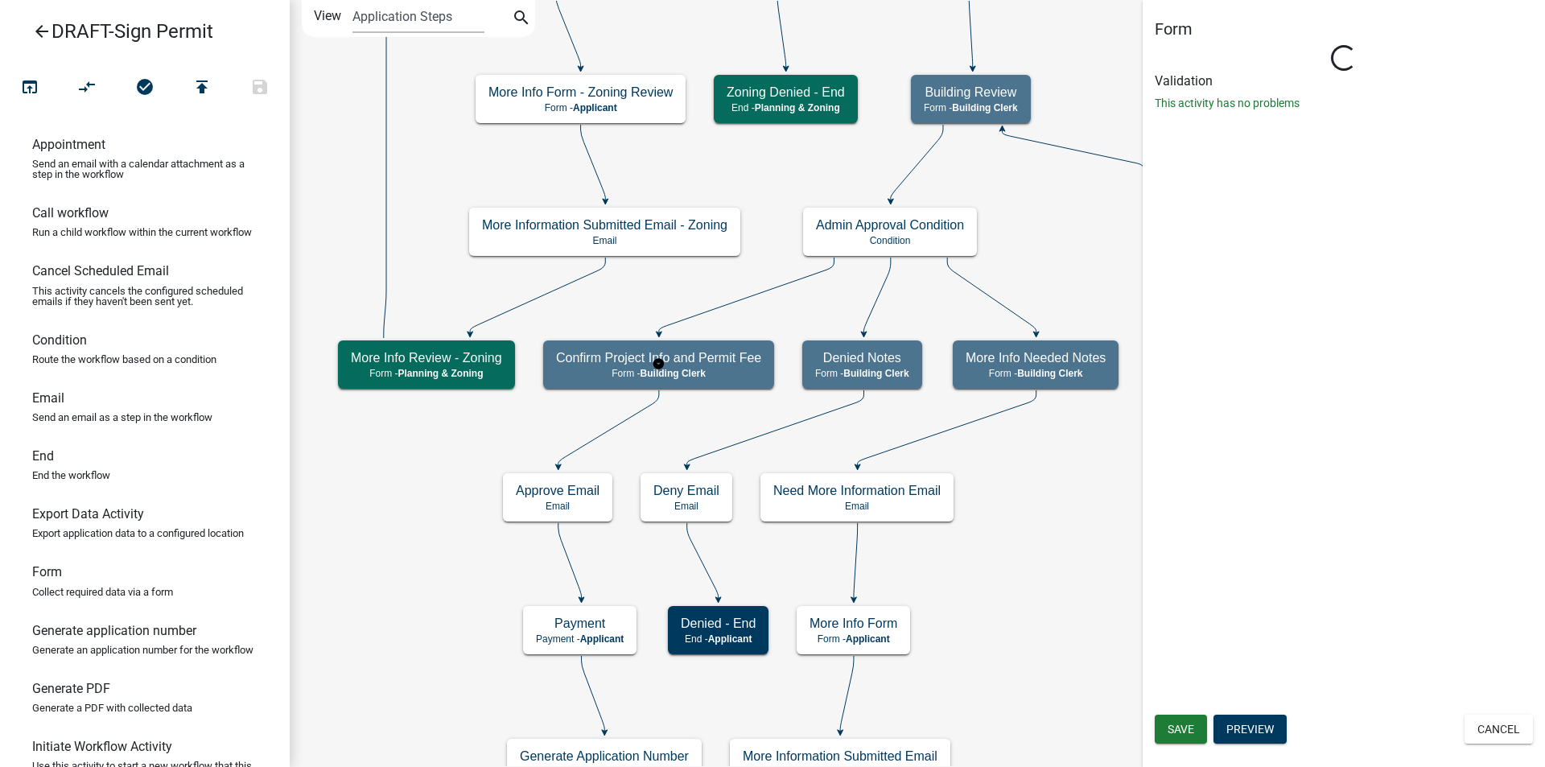
select select "A1034FF1-6D4F-4586-AA83-45D6433EEE28"
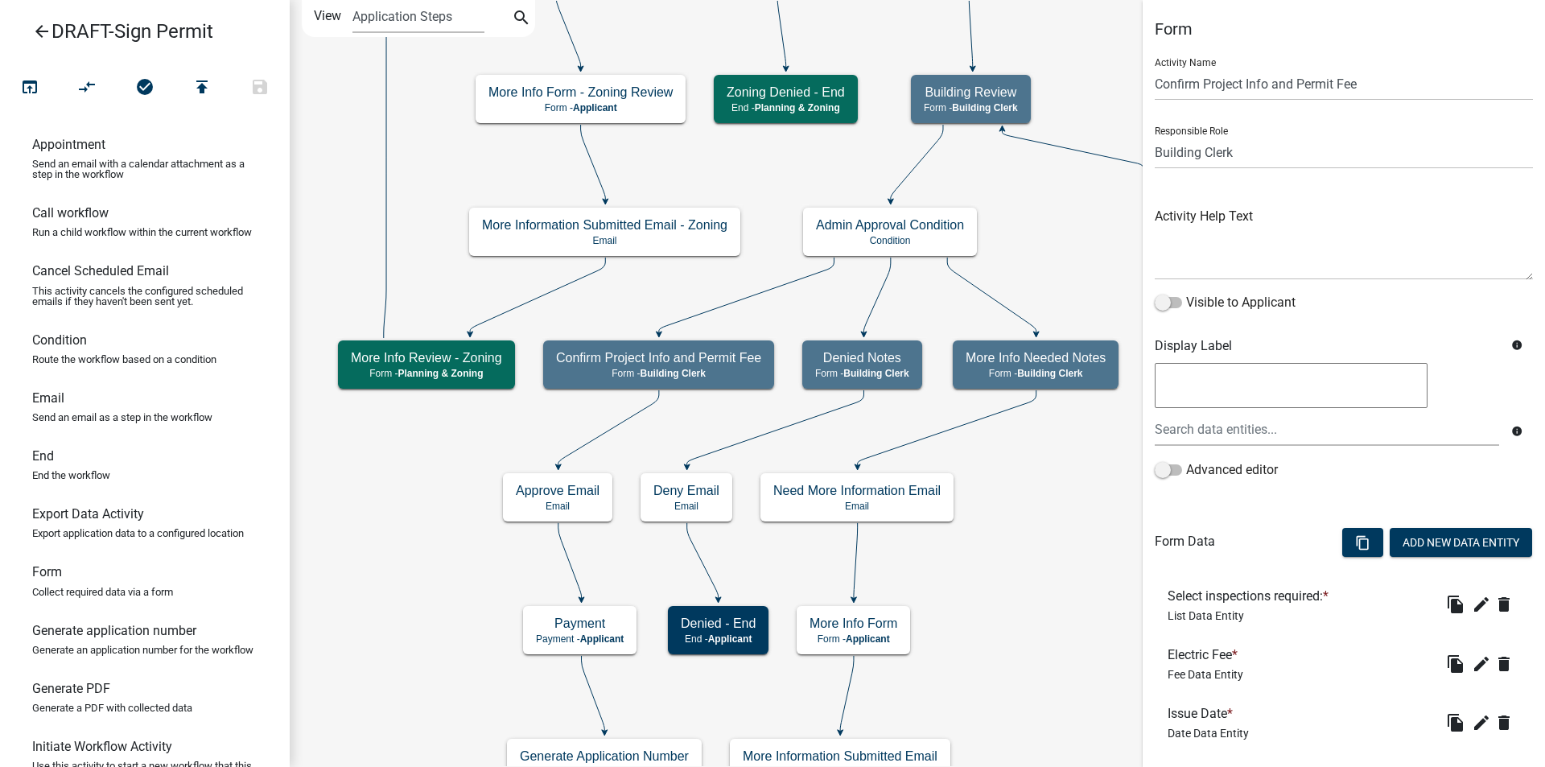
scroll to position [208, 0]
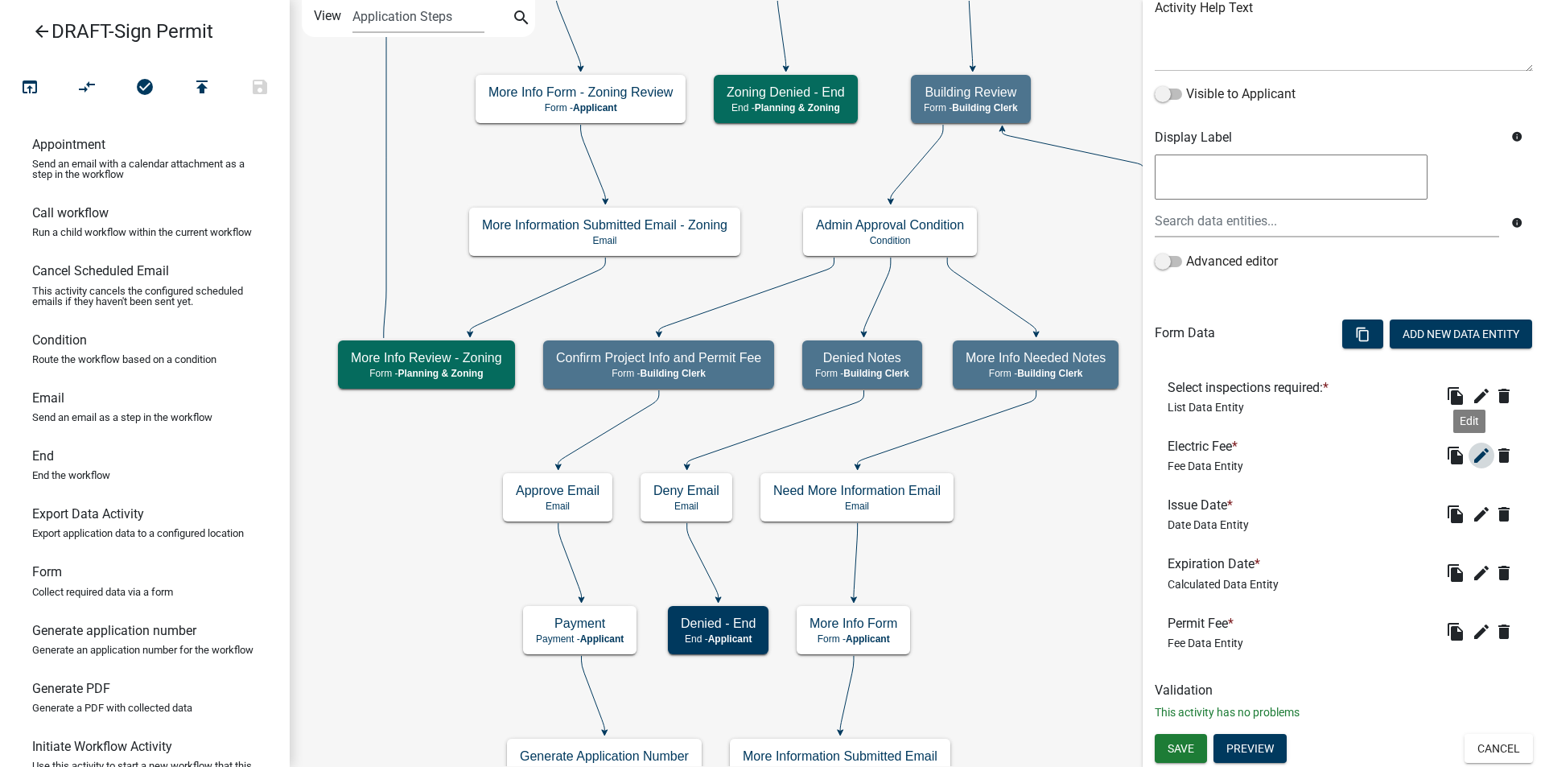
click at [1471, 458] on icon "edit" at bounding box center [1480, 455] width 19 height 19
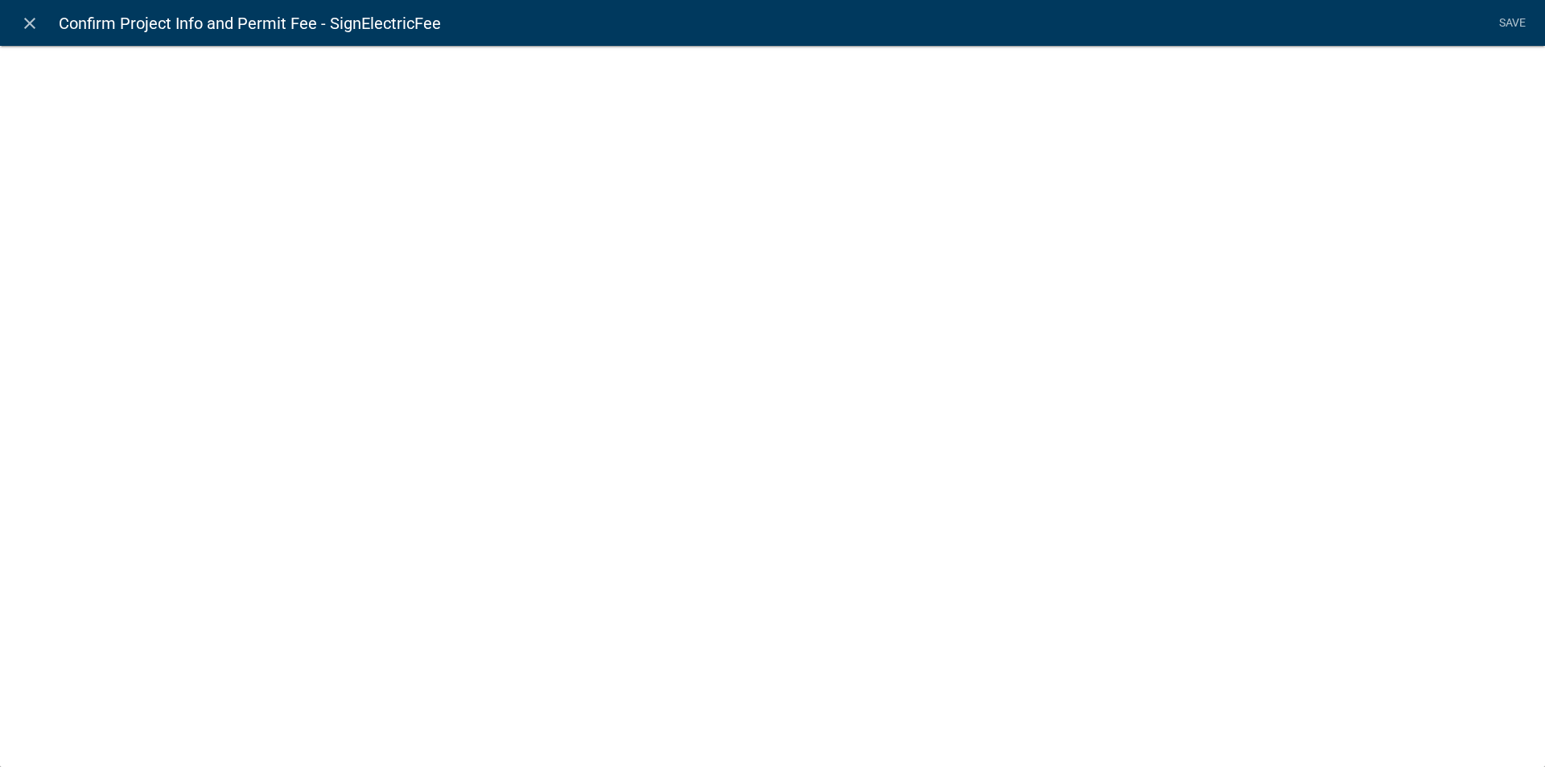
select select "fee"
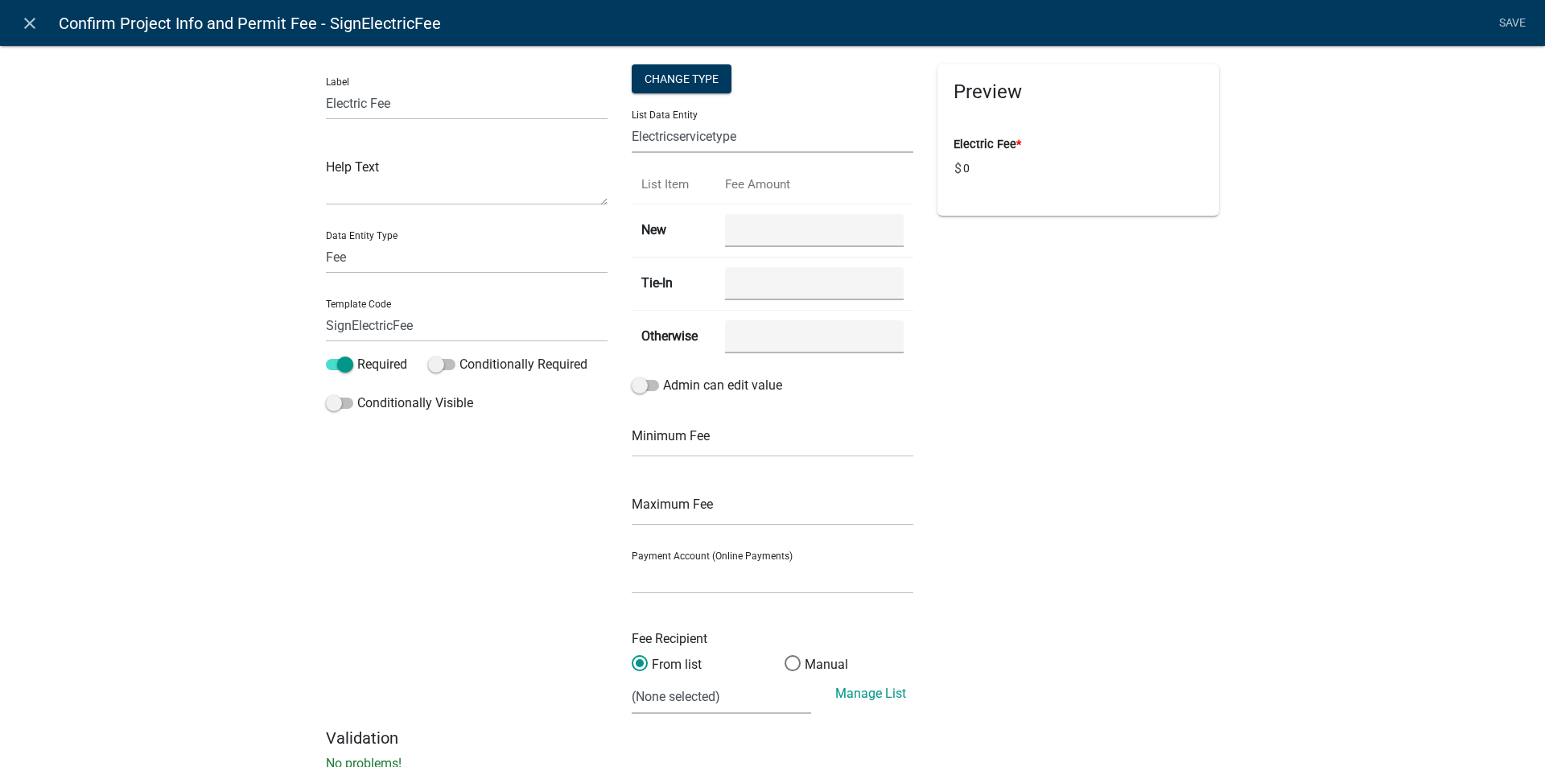
click at [706, 134] on select "ALL_FEE_RECIPIENTS amperagesize ApplicantIs APPLICATION_STATUS CURRENT_ACTIVITY…" at bounding box center [773, 136] width 282 height 33
select select "amperagesize"
click at [632, 120] on select "ALL_FEE_RECIPIENTS amperagesize ApplicantIs APPLICATION_STATUS CURRENT_ACTIVITY…" at bounding box center [773, 136] width 282 height 33
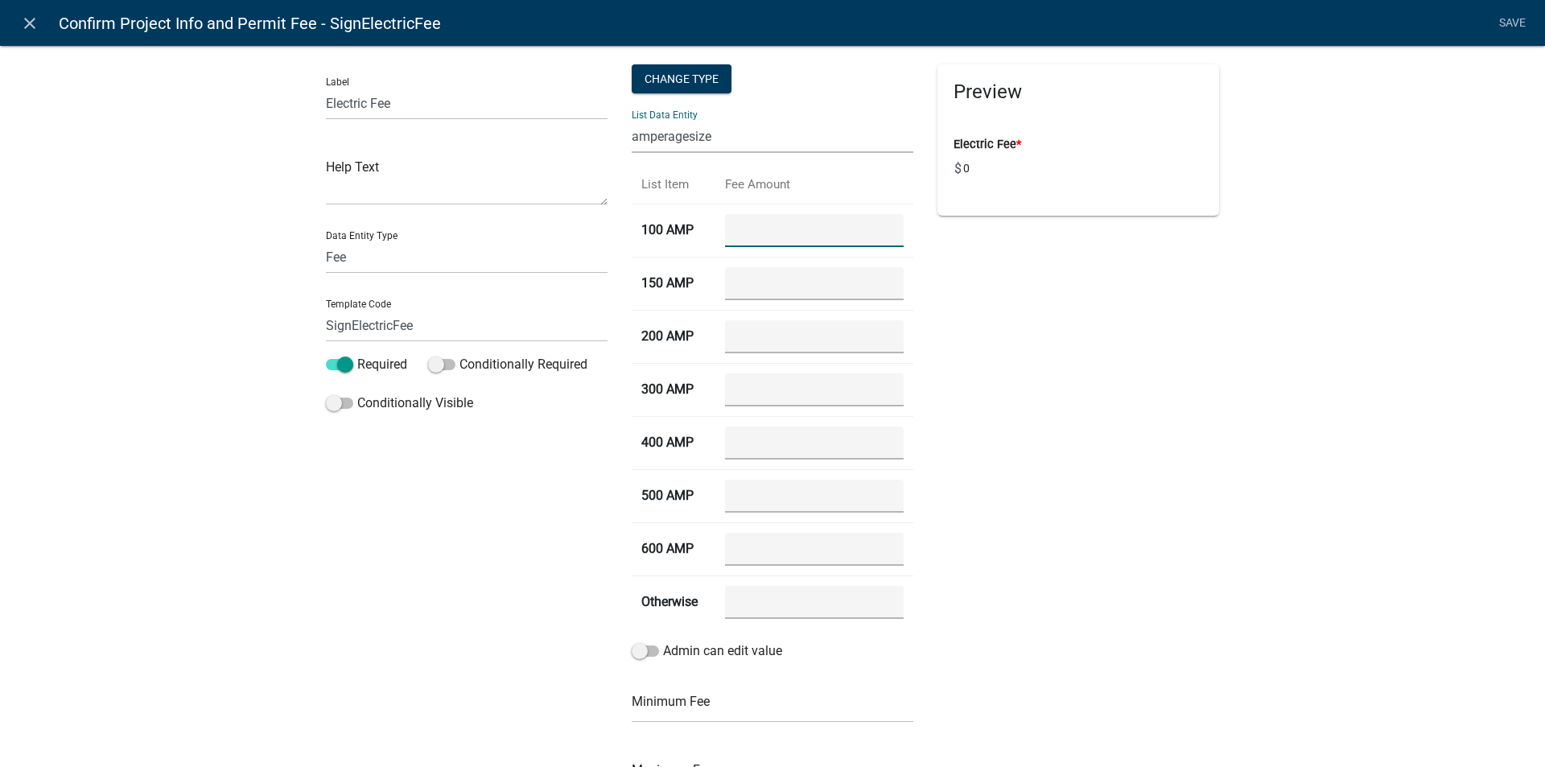
click at [779, 237] on AMP "number" at bounding box center [814, 230] width 179 height 33
type AMP "55.00"
click at [734, 281] on AMP "6.00" at bounding box center [814, 283] width 179 height 33
type AMP "60.00"
type AMP "65.00"
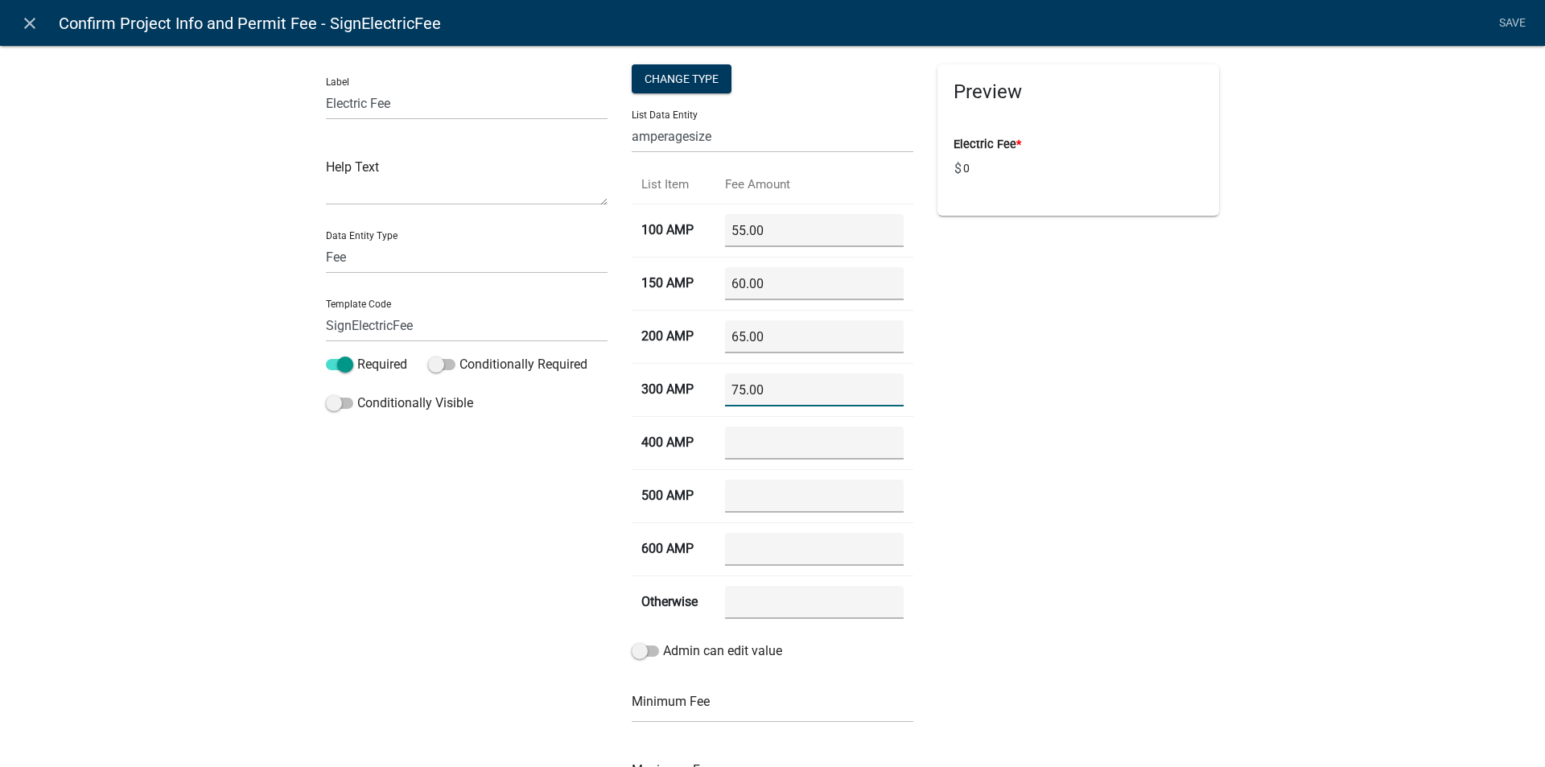
type AMP "75.00"
type AMP "85.00"
type AMP "95.00"
type AMP "100.00"
type input "5"
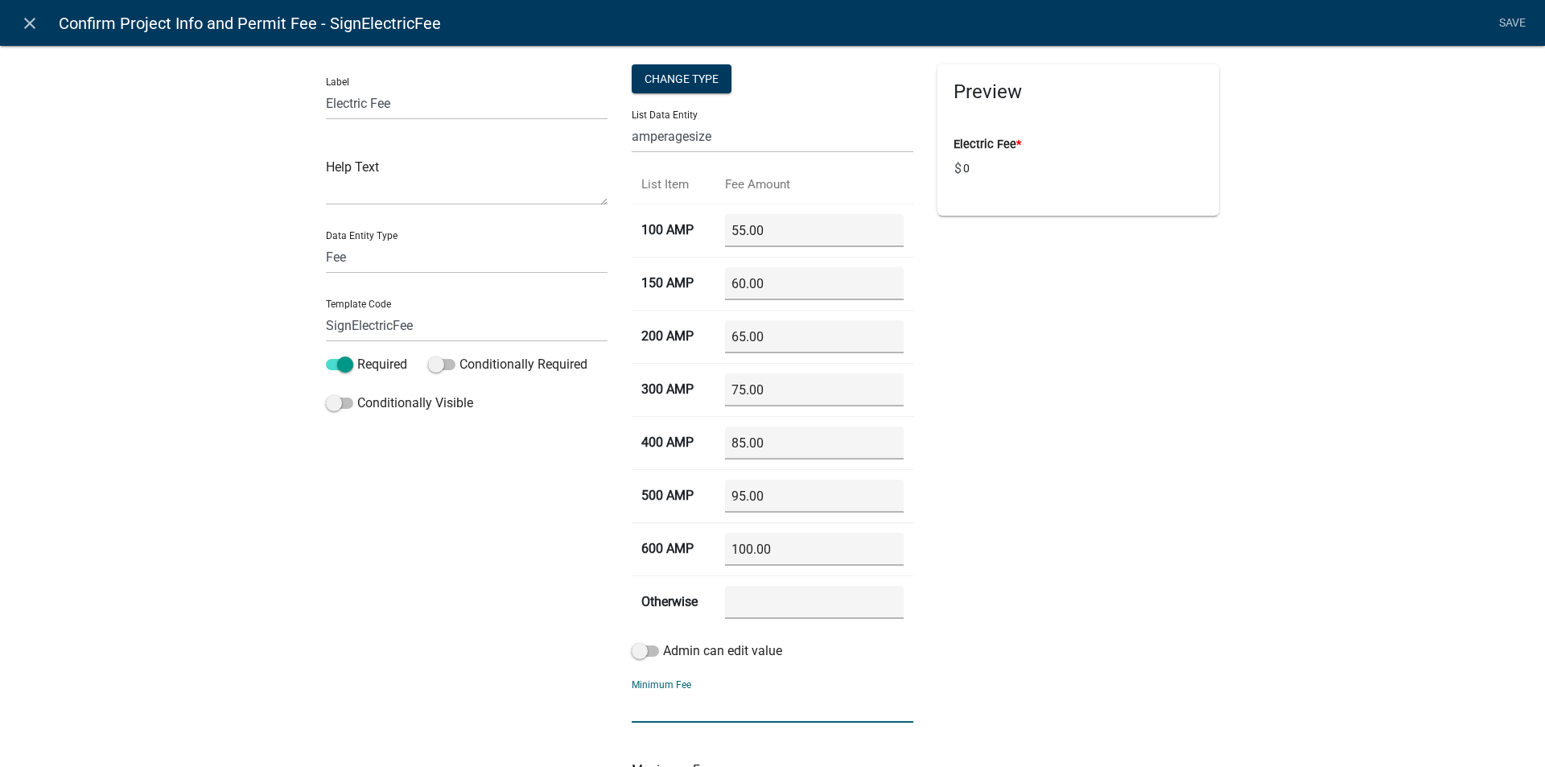
click at [726, 700] on input "text" at bounding box center [773, 705] width 282 height 33
type input "50.00"
click at [1165, 416] on div "Preview Electric Fee * $ 0" at bounding box center [1078, 528] width 306 height 929
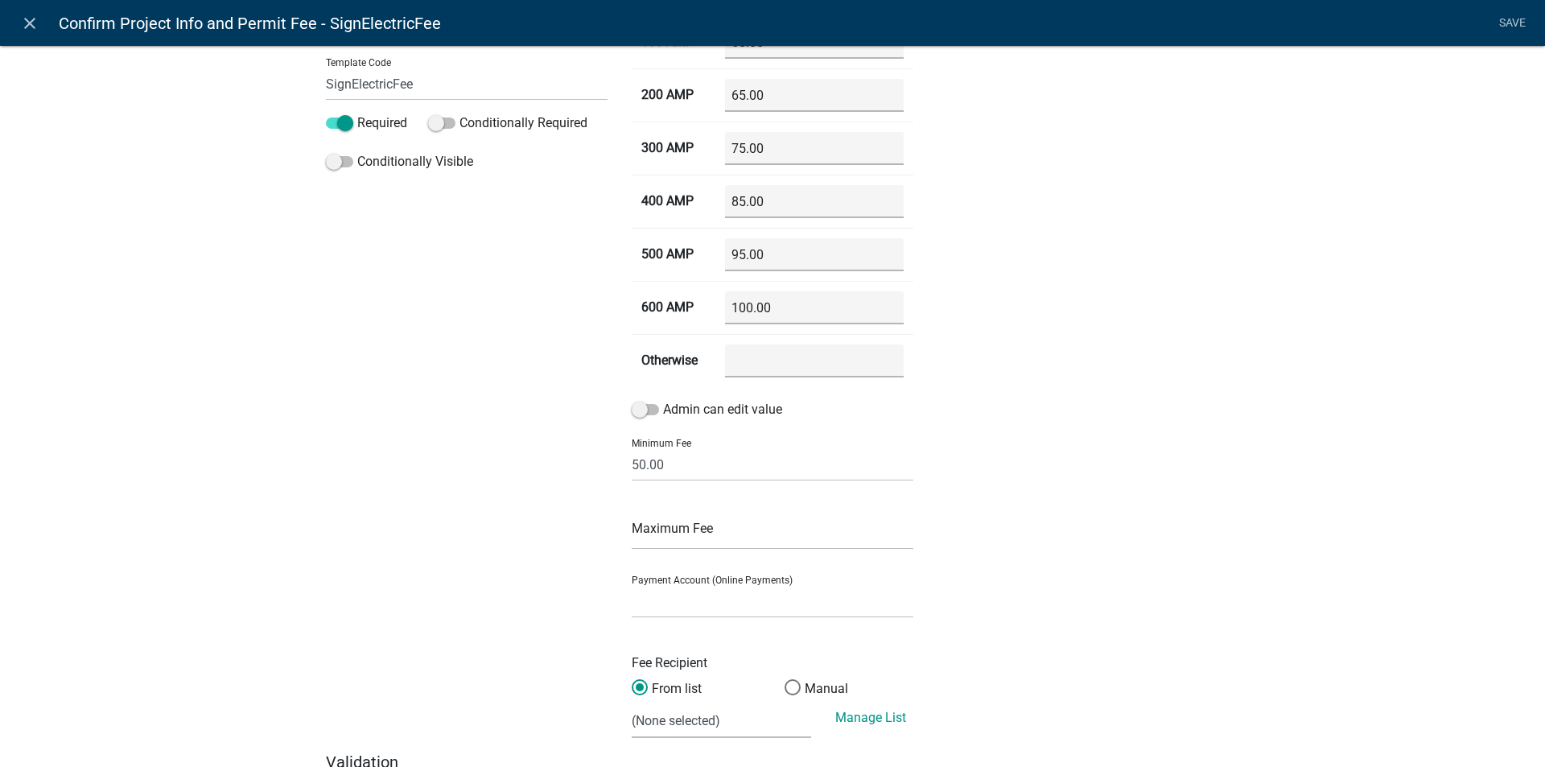
scroll to position [320, 0]
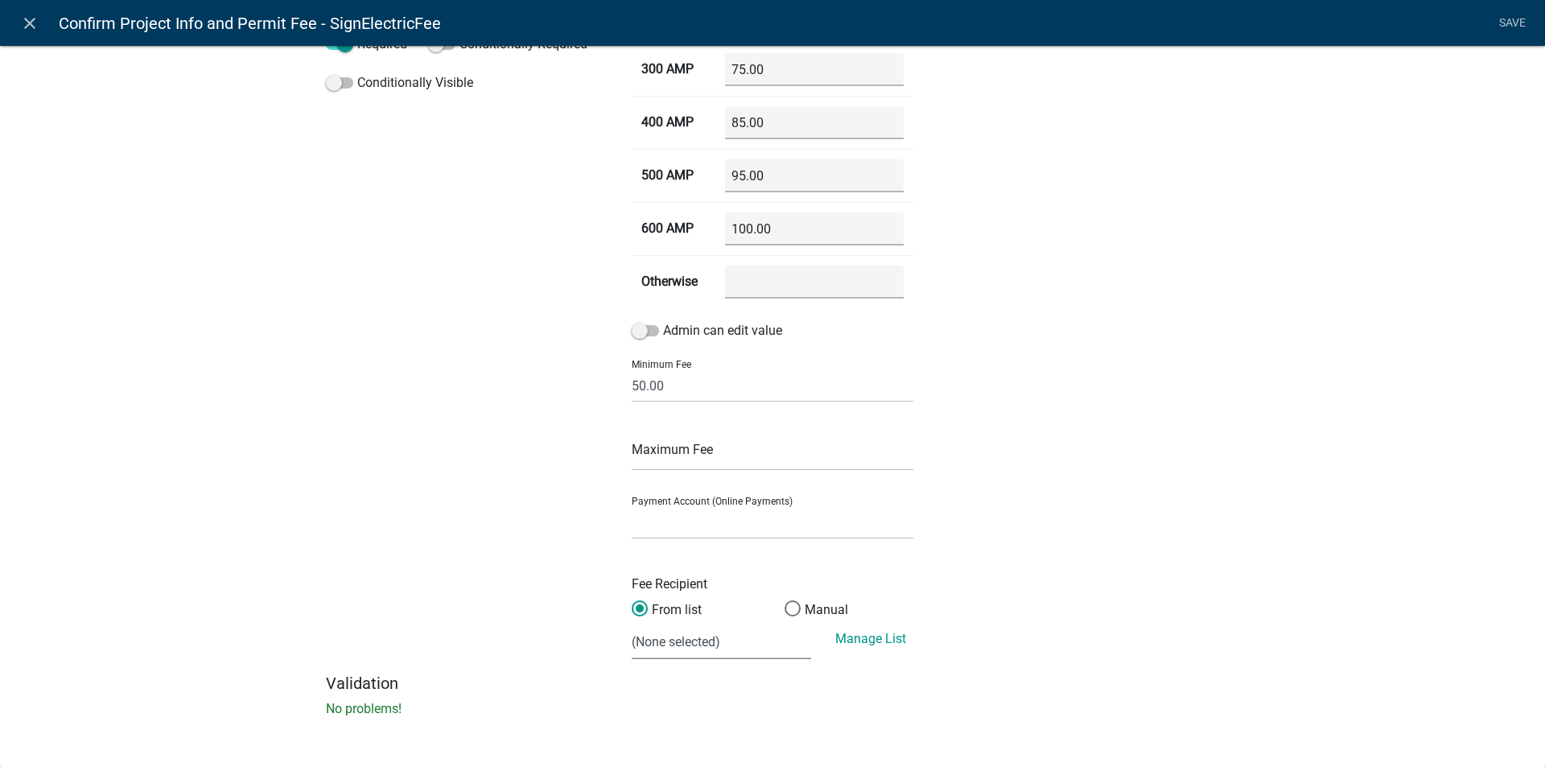
click at [694, 636] on select "(None selected) 100-00-0000-3222-320-08 PZ Permits 100-00-0000-3222-320-11 Buil…" at bounding box center [721, 642] width 179 height 33
select select "2: 71c94b0f-85ab-4860-9b42-8e364c2aea8c"
click at [632, 626] on select "(None selected) 100-00-0000-3222-320-08 PZ Permits 100-00-0000-3222-320-11 Buil…" at bounding box center [721, 642] width 179 height 33
click at [1171, 515] on div "Preview Loading..." at bounding box center [1078, 208] width 306 height 929
click at [809, 527] on select "General Account (Certified Payments)" at bounding box center [773, 522] width 282 height 33
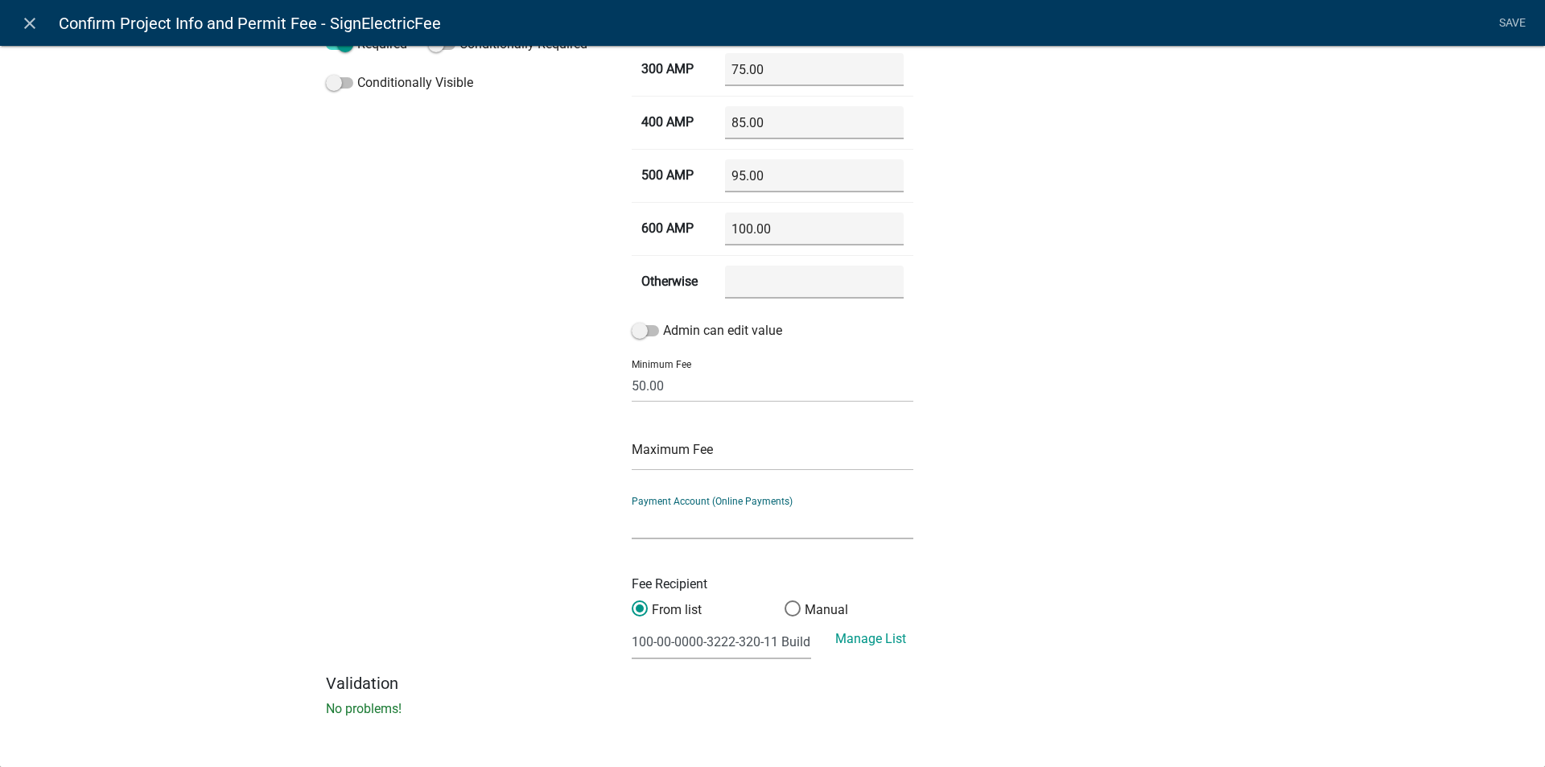
select select "ade8966c-73be-43a0-8912-862582d59b66"
click at [632, 506] on select "General Account (Certified Payments)" at bounding box center [773, 522] width 282 height 33
click at [1040, 477] on div "Preview Loading..." at bounding box center [1078, 208] width 306 height 929
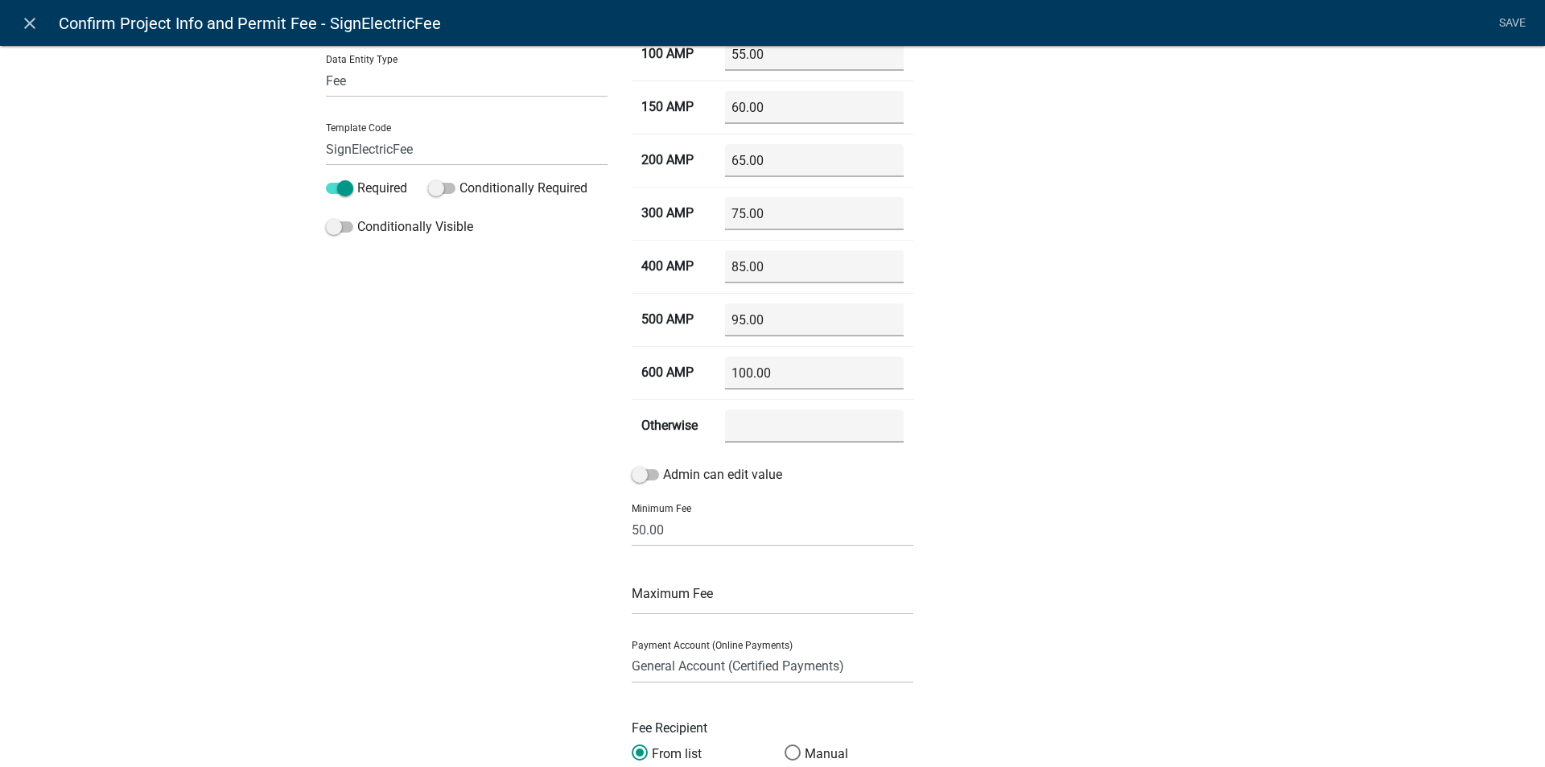
scroll to position [0, 0]
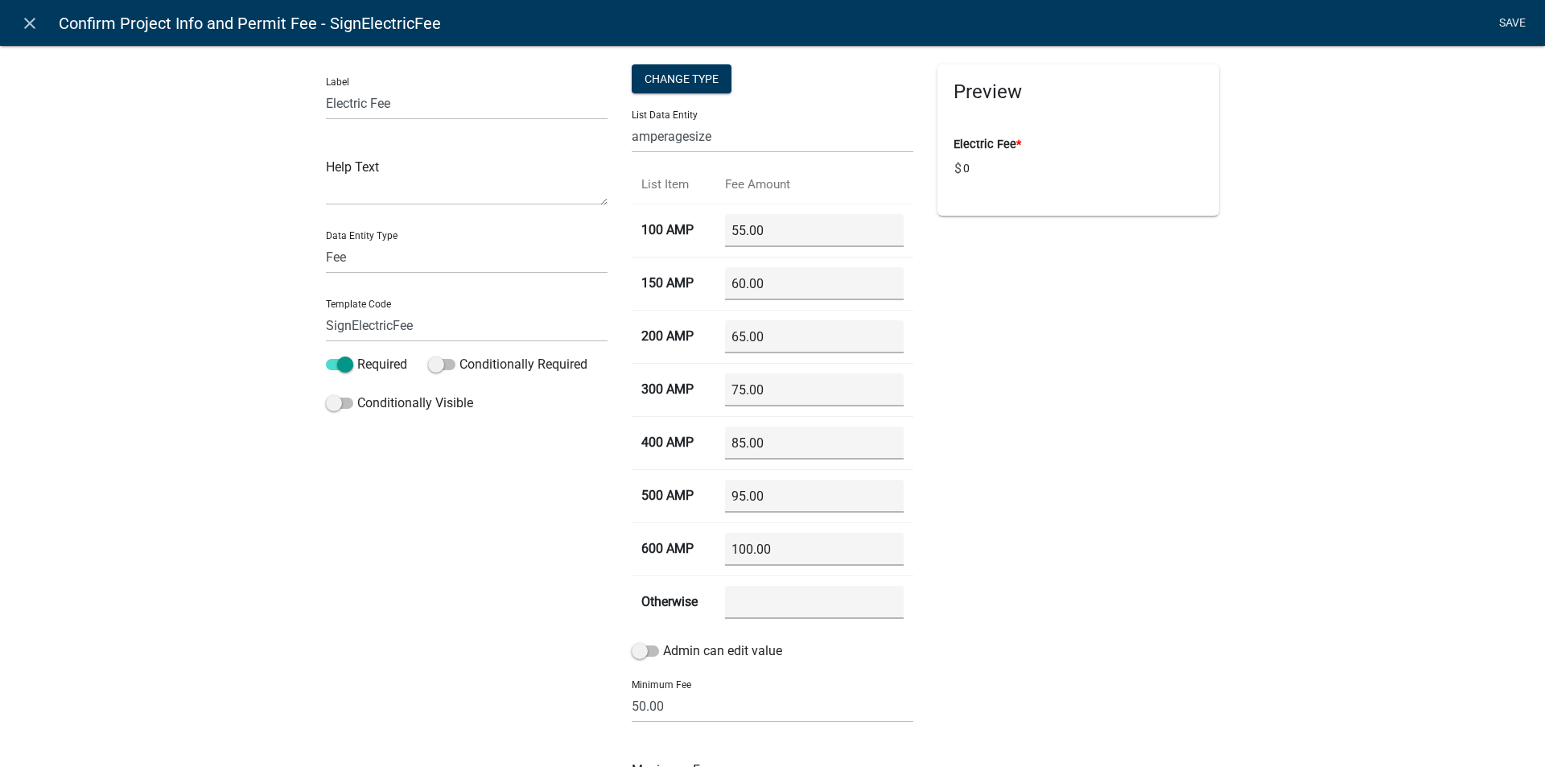
click at [1516, 23] on link "Save" at bounding box center [1511, 23] width 40 height 31
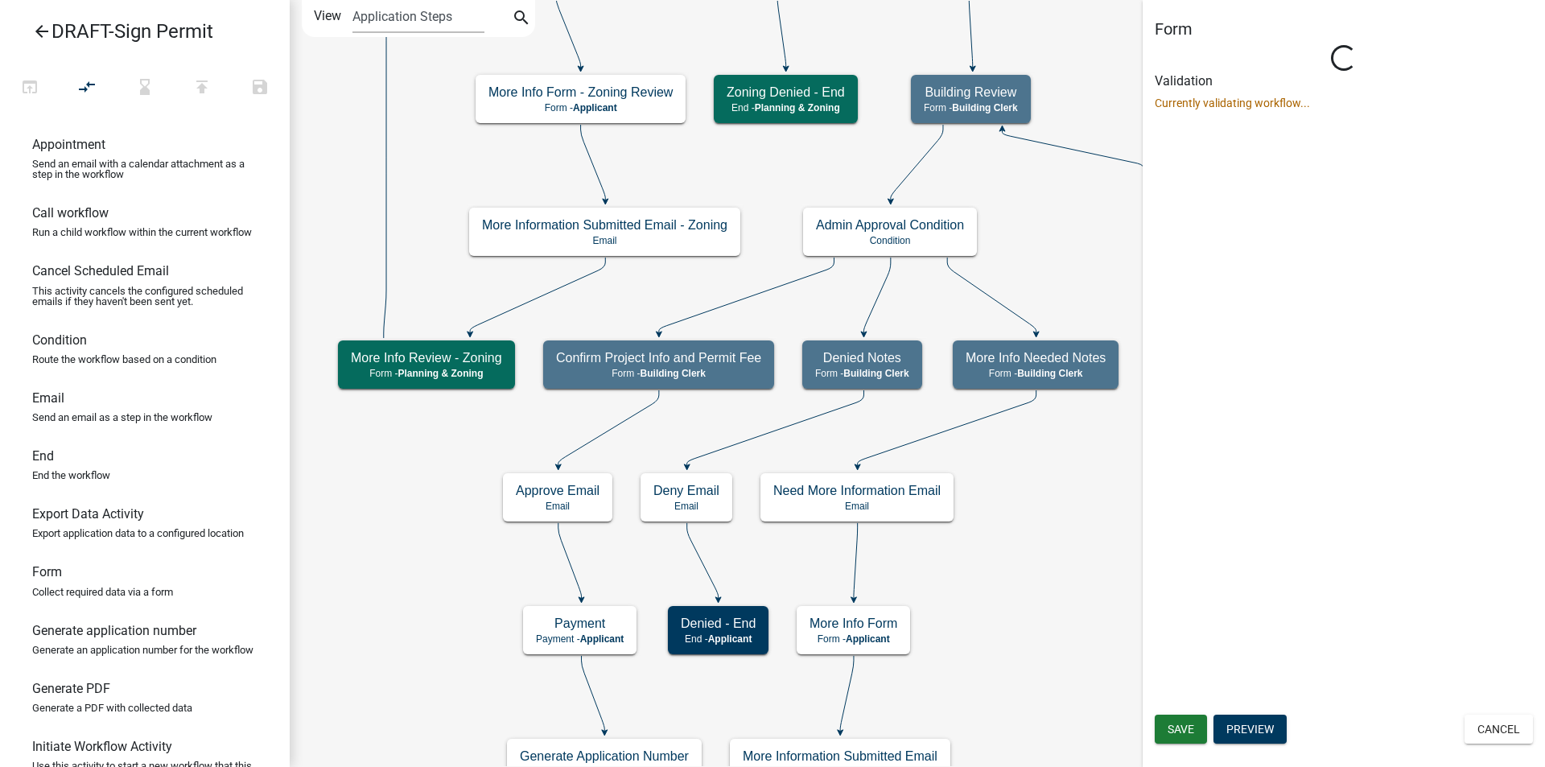
select select "A1034FF1-6D4F-4586-AA83-45D6433EEE28"
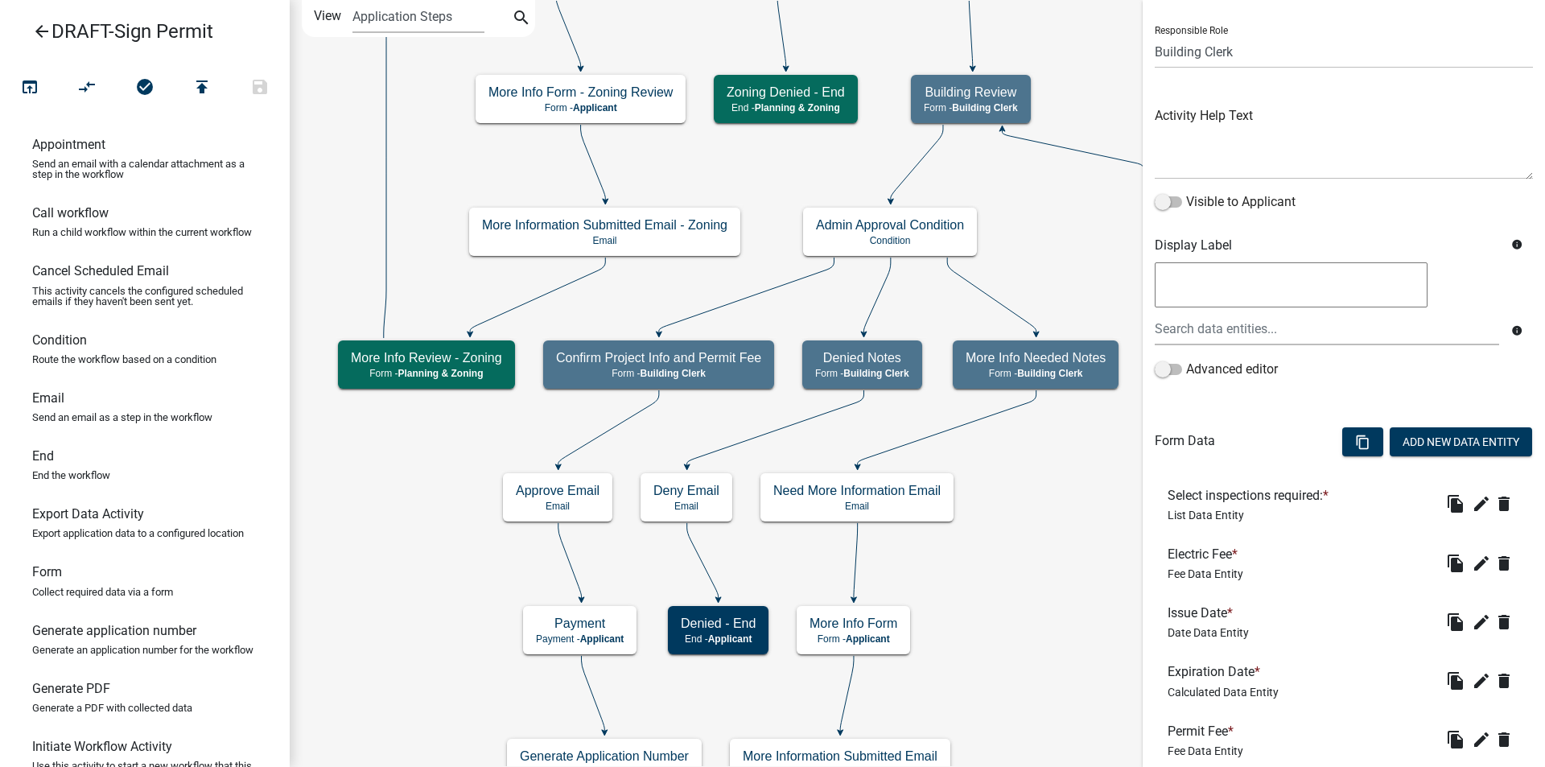
scroll to position [208, 0]
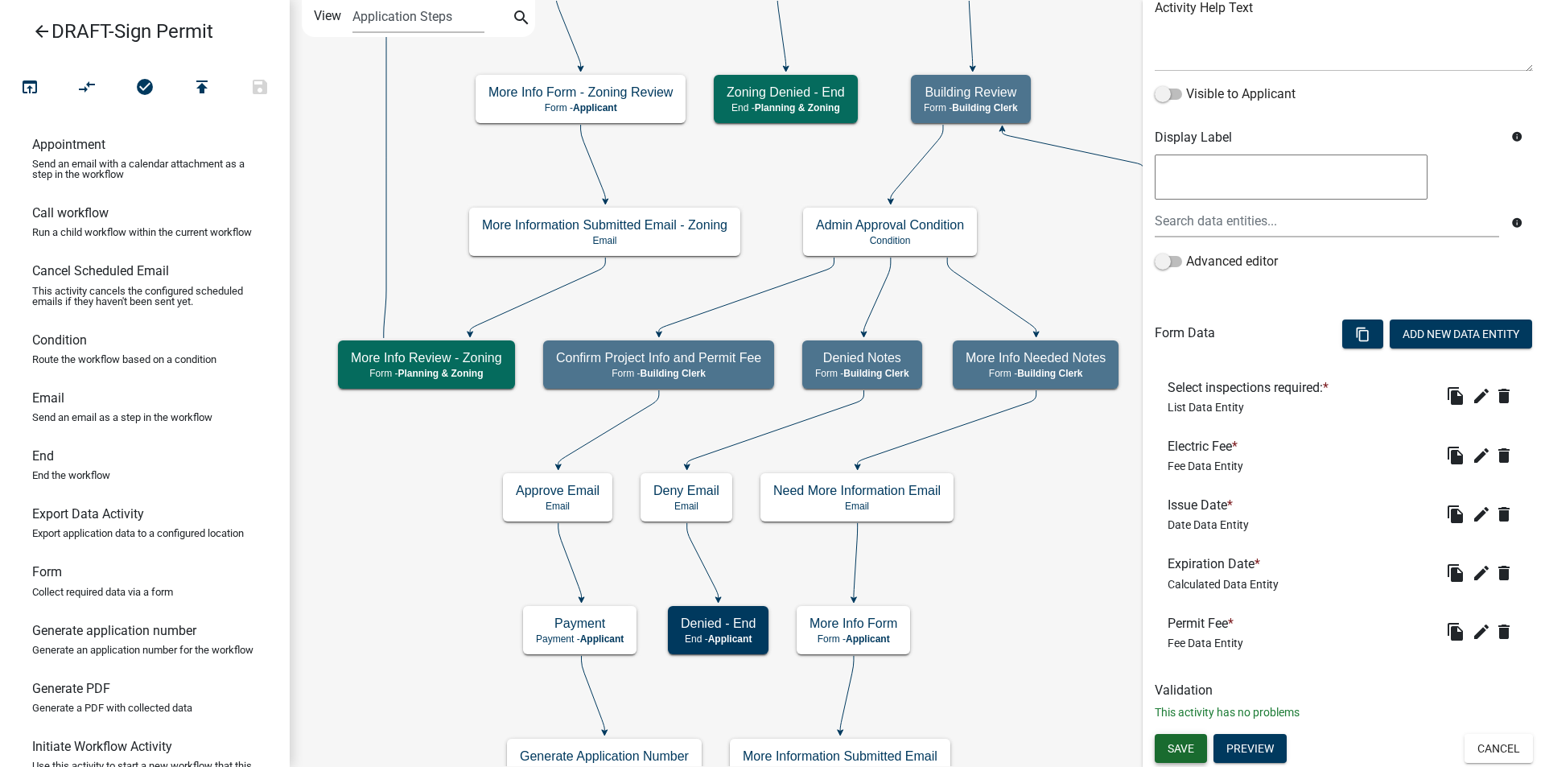
drag, startPoint x: 1189, startPoint y: 742, endPoint x: 1088, endPoint y: 616, distance: 161.3
click at [1188, 742] on span "Save" at bounding box center [1180, 747] width 27 height 13
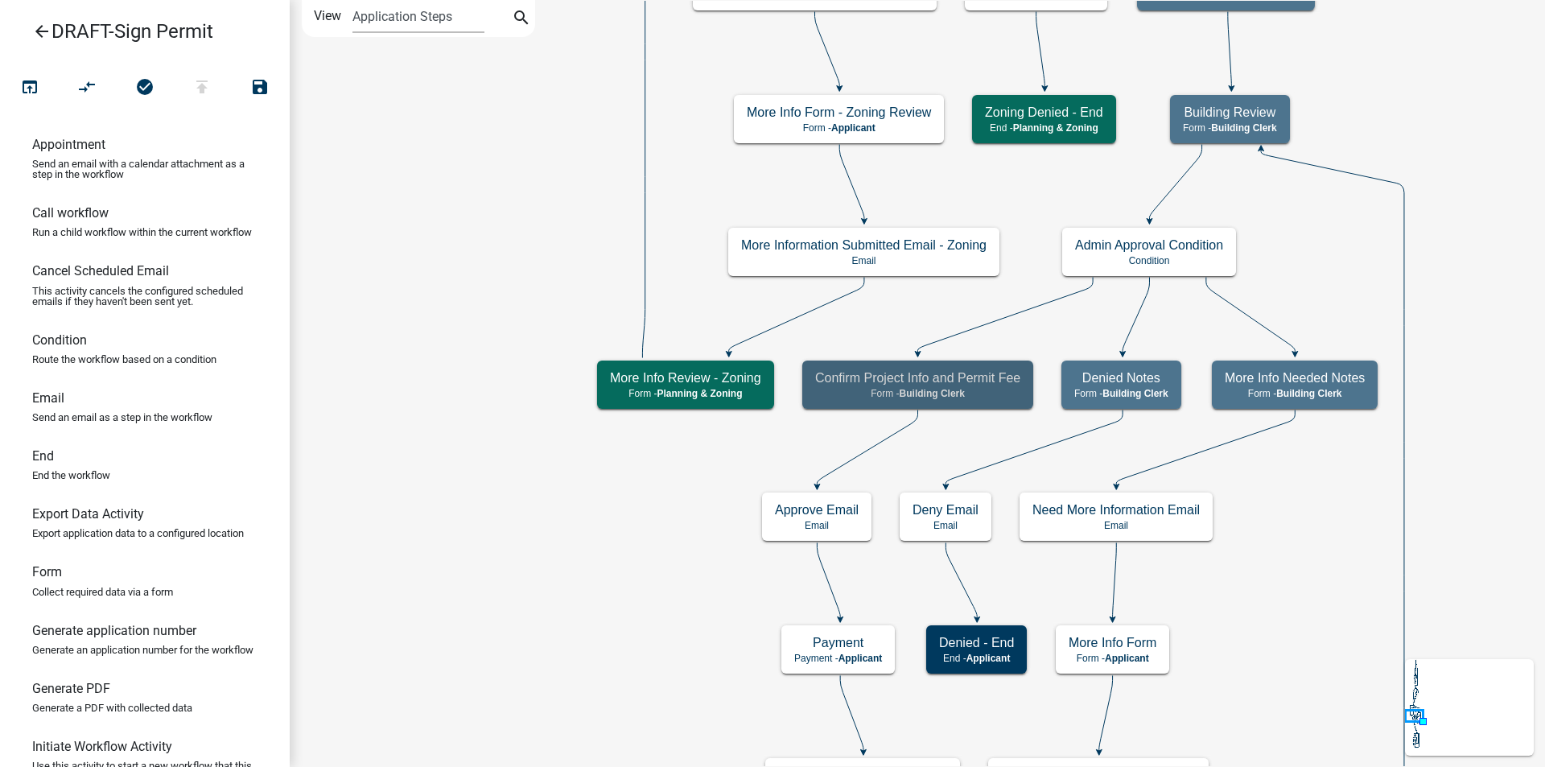
scroll to position [0, 0]
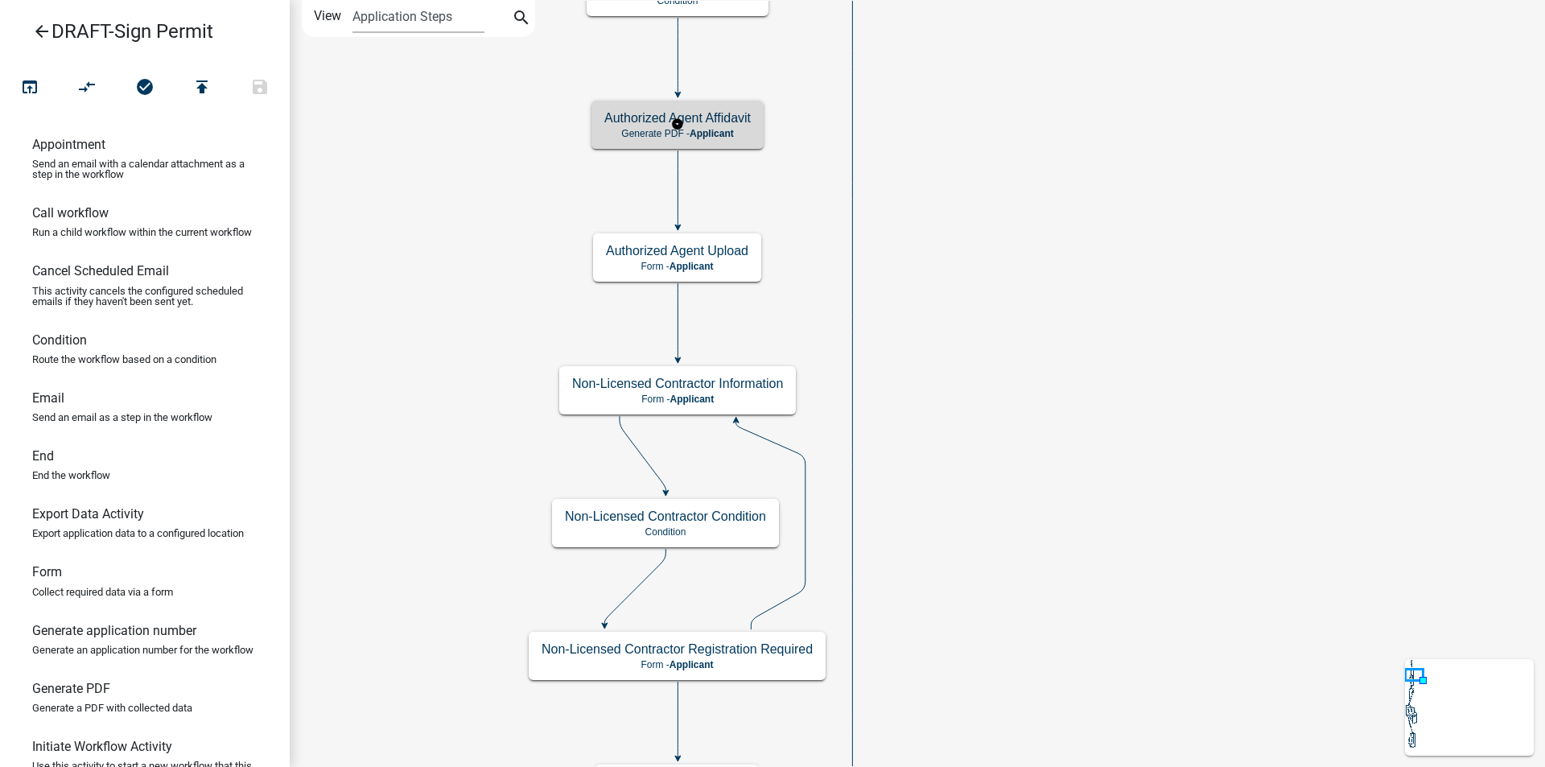
click at [721, 134] on span "Applicant" at bounding box center [711, 133] width 44 height 11
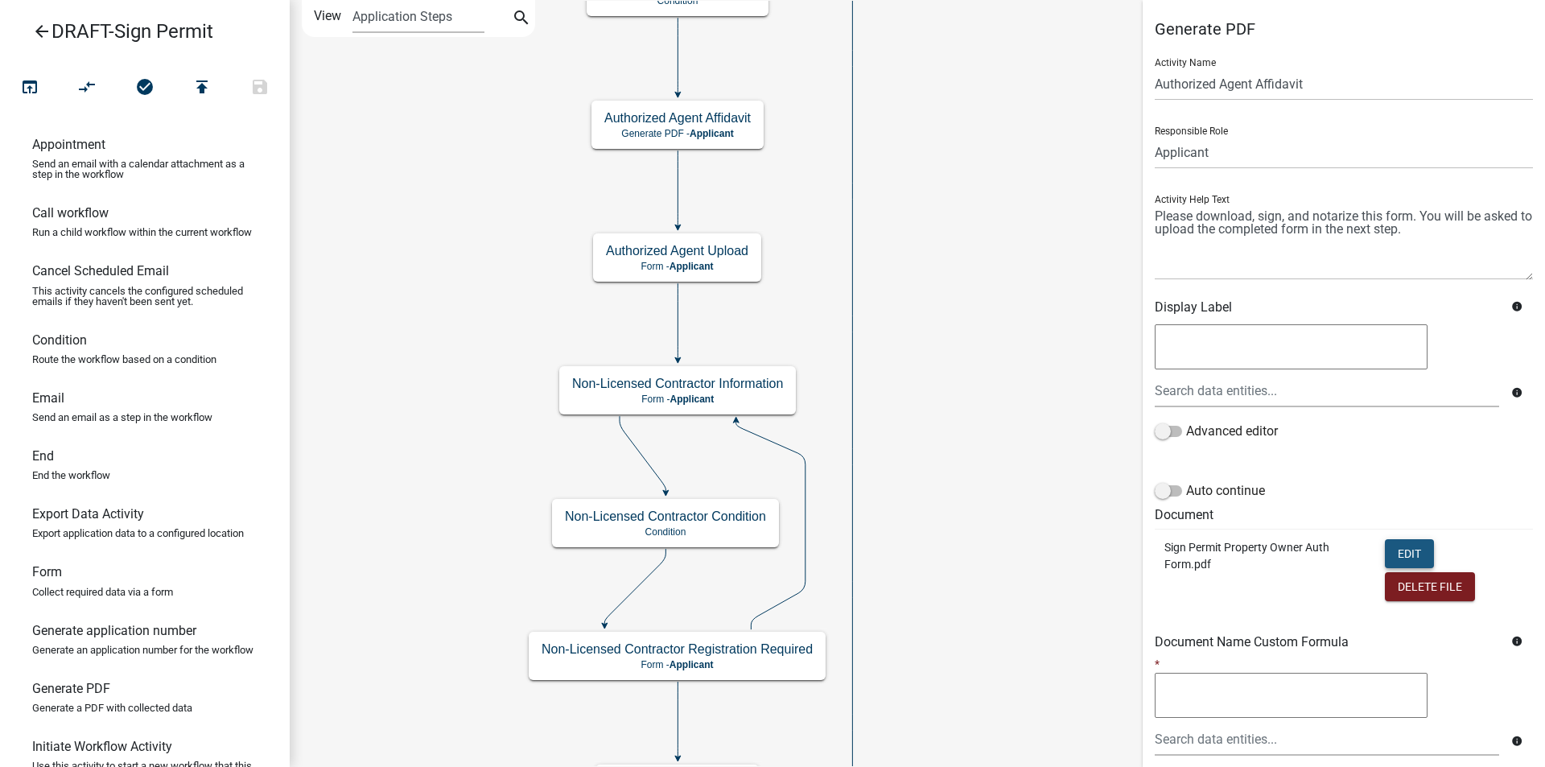
click at [1402, 550] on button "Edit" at bounding box center [1408, 553] width 49 height 29
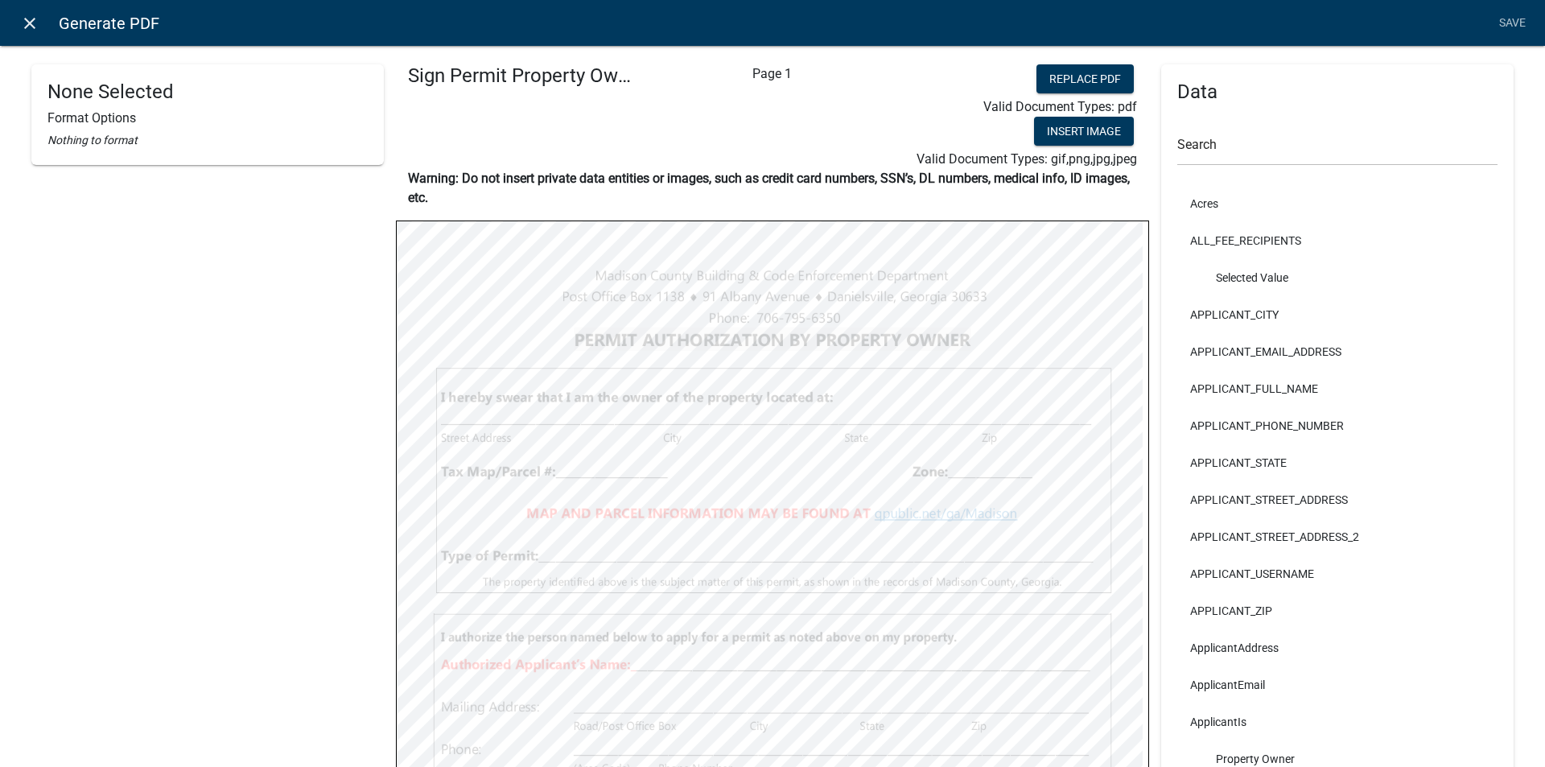
click at [31, 23] on icon "close" at bounding box center [29, 23] width 19 height 19
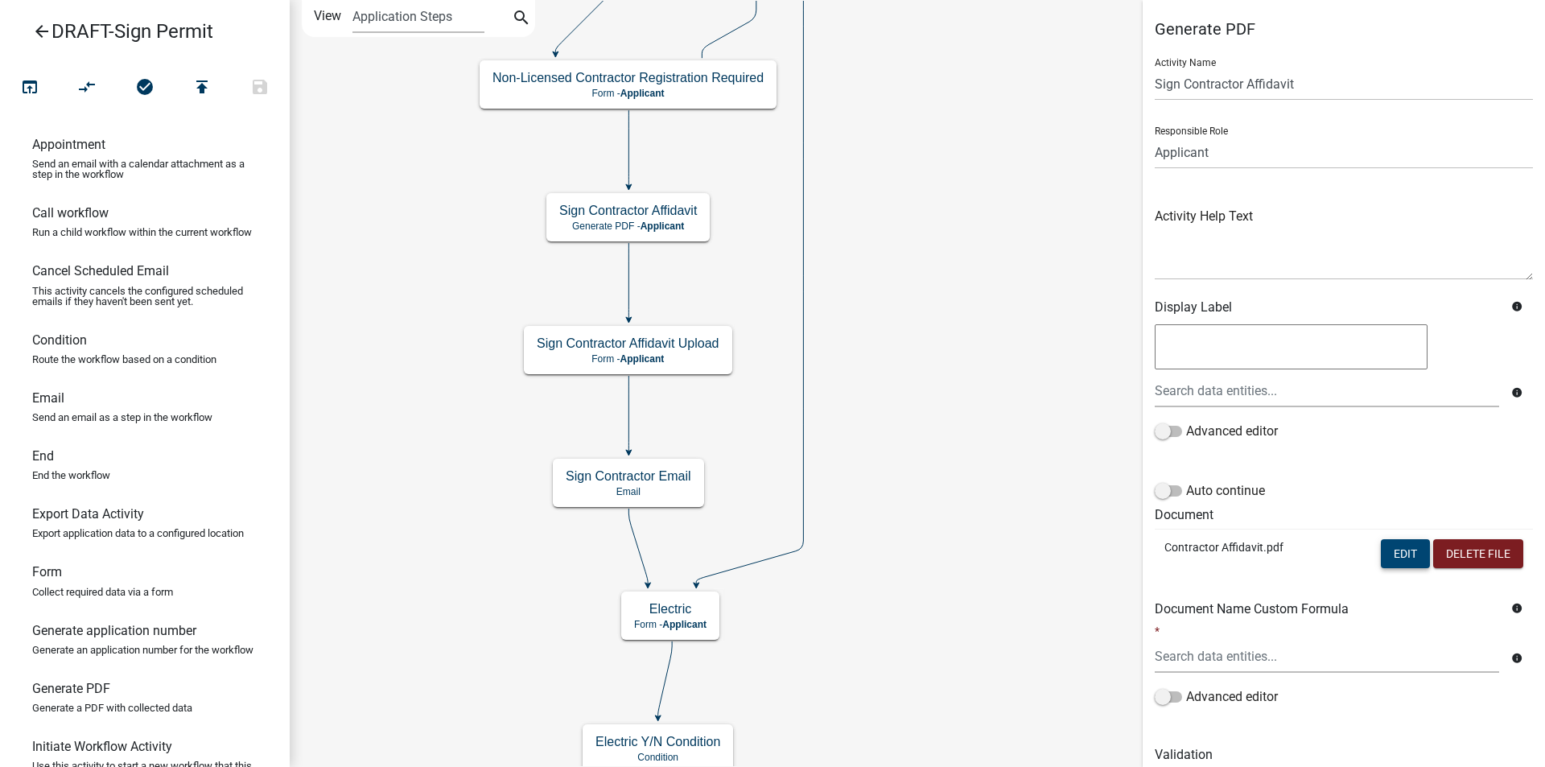
click at [1395, 554] on button "Edit" at bounding box center [1404, 553] width 49 height 29
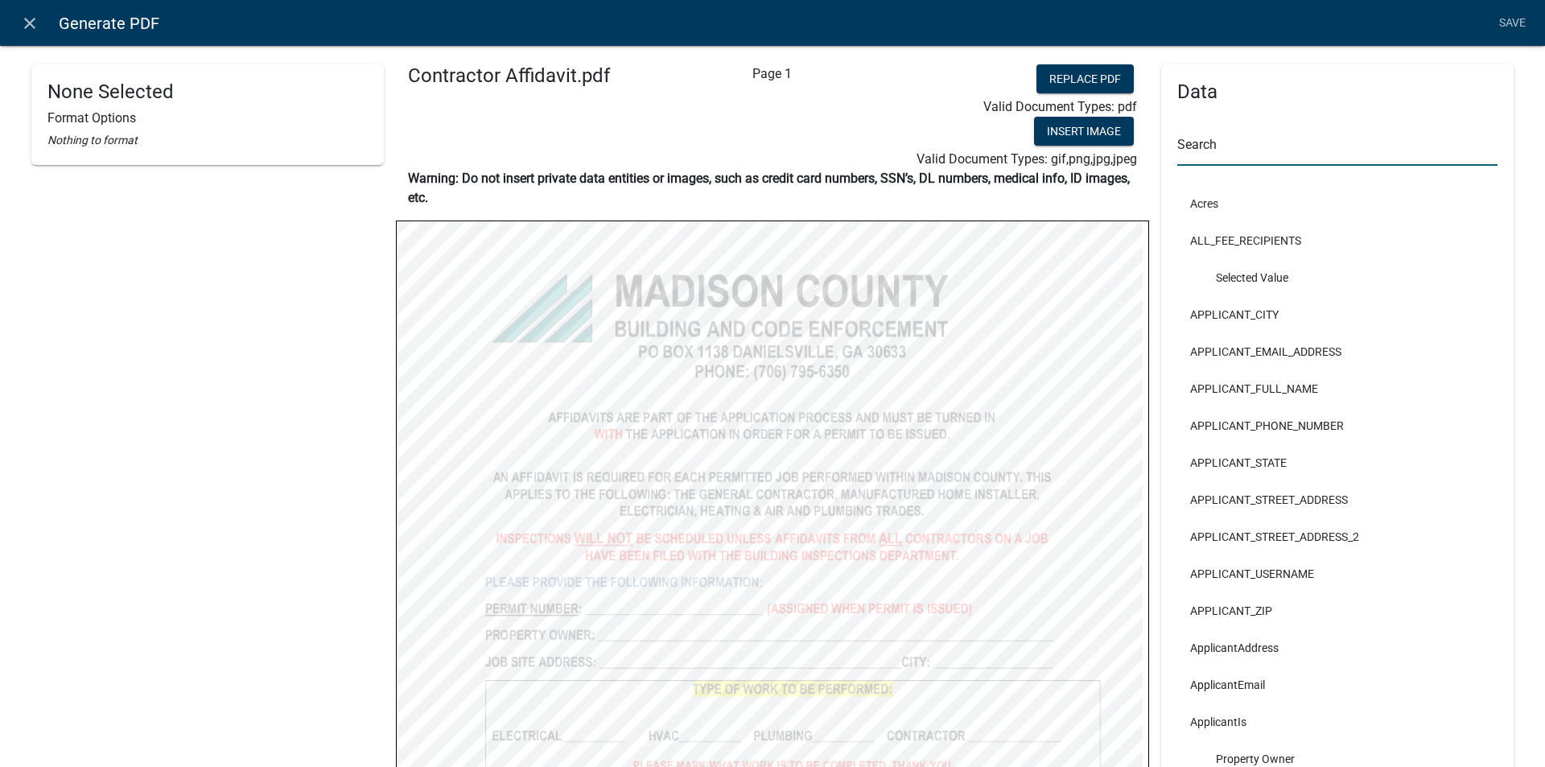
click at [1208, 154] on input "text" at bounding box center [1337, 149] width 320 height 33
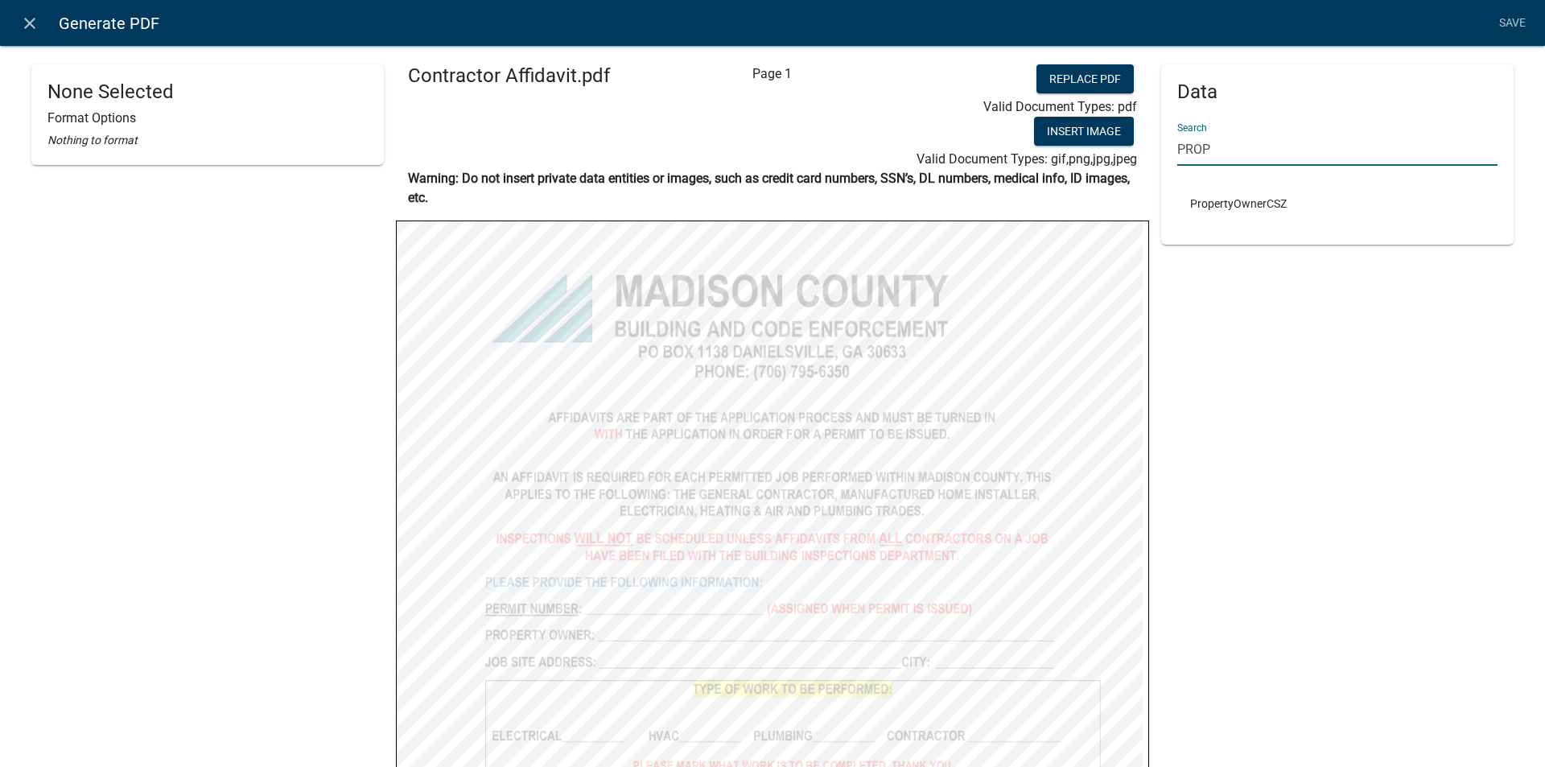
type input "PROP"
select select
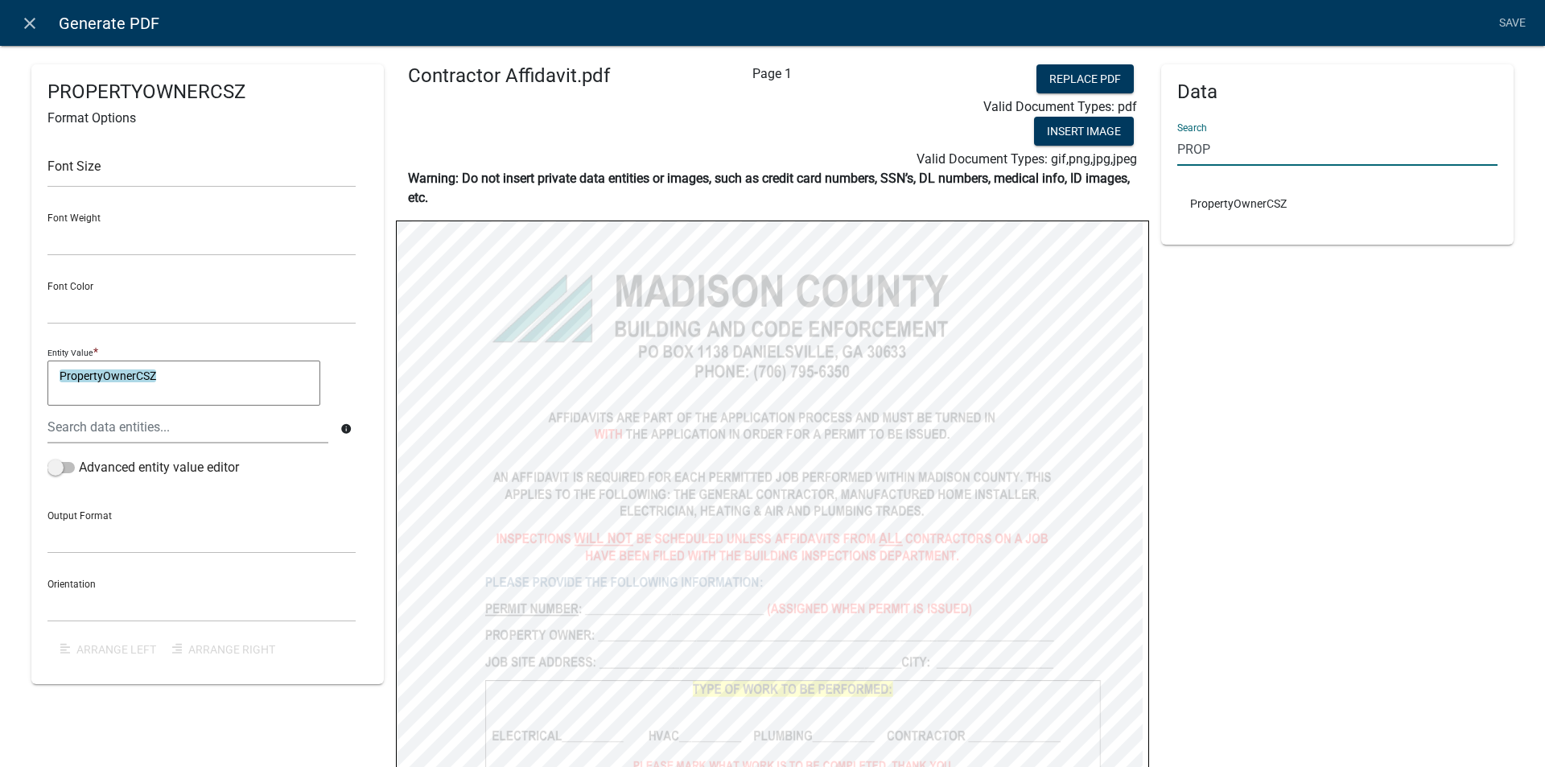
drag, startPoint x: 1166, startPoint y: 163, endPoint x: 1146, endPoint y: 163, distance: 19.3
click at [1149, 163] on div "Data Search PROP PropertyOwnerCSZ" at bounding box center [1337, 647] width 376 height 1166
type input "SITE"
select select
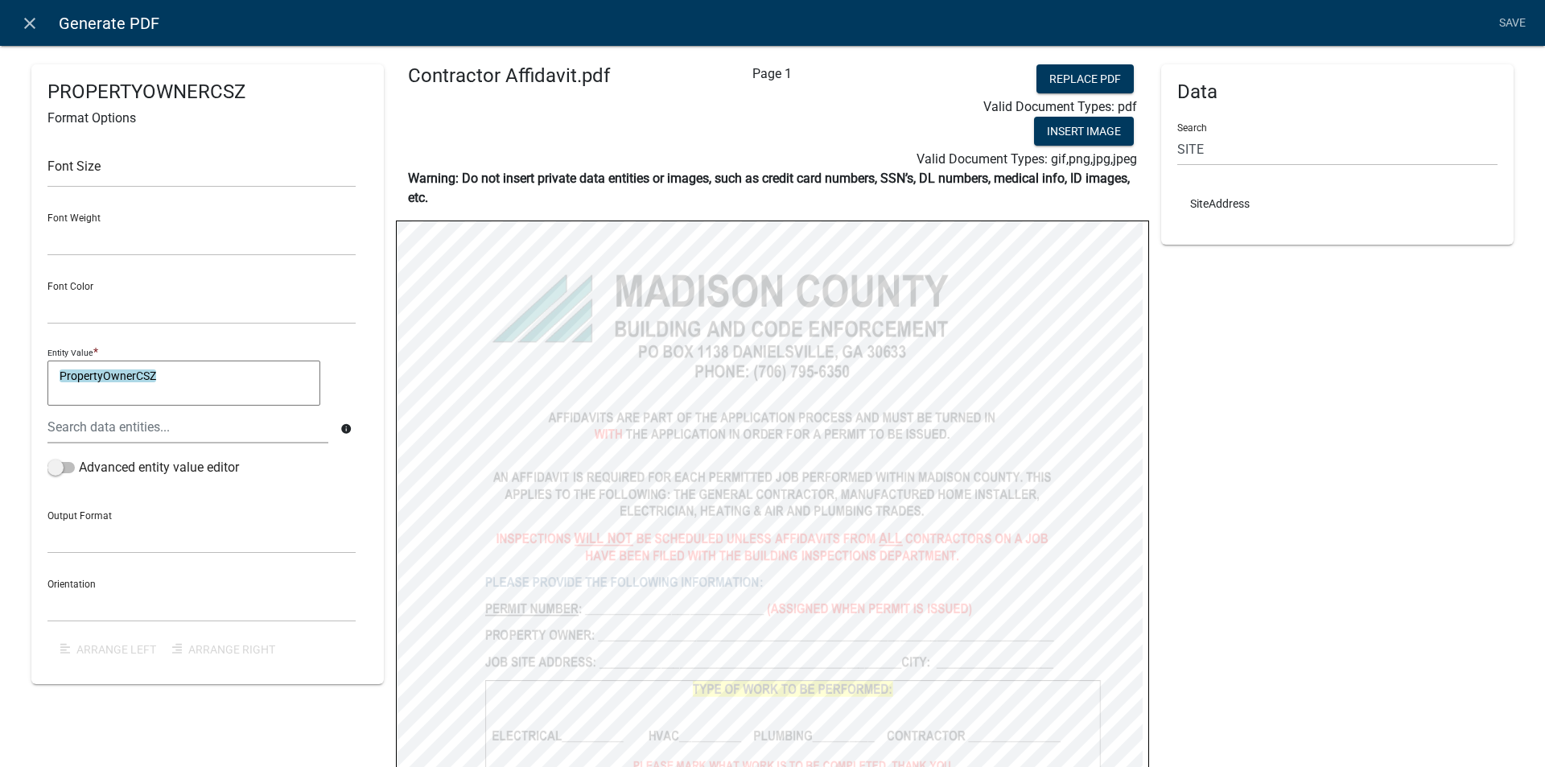
select select
drag, startPoint x: 1218, startPoint y: 158, endPoint x: 1142, endPoint y: 154, distance: 75.7
click at [1149, 154] on div "Data Search SITE SiteAddress" at bounding box center [1337, 647] width 376 height 1166
type input "P"
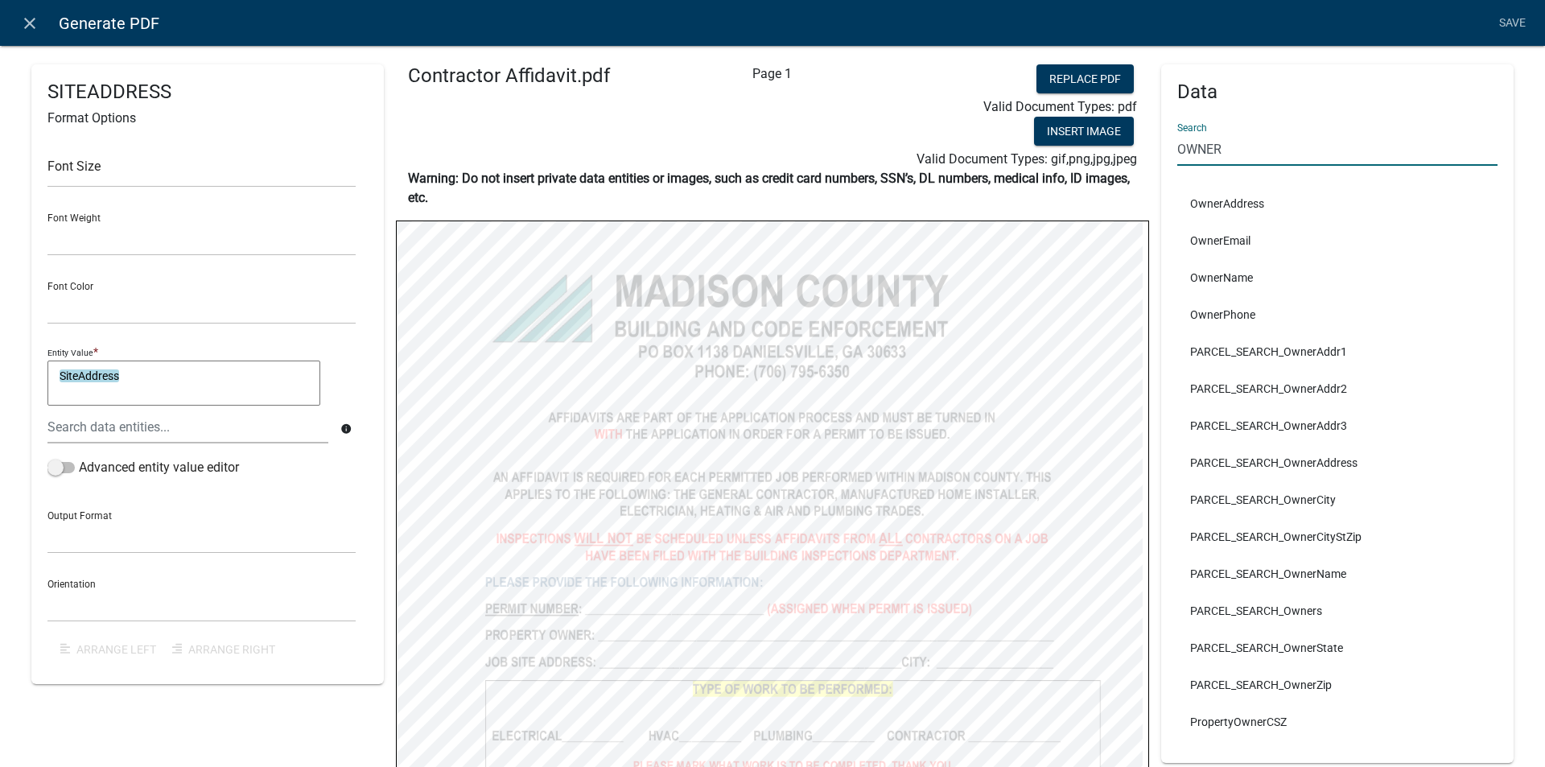
type input "OWNER"
select select
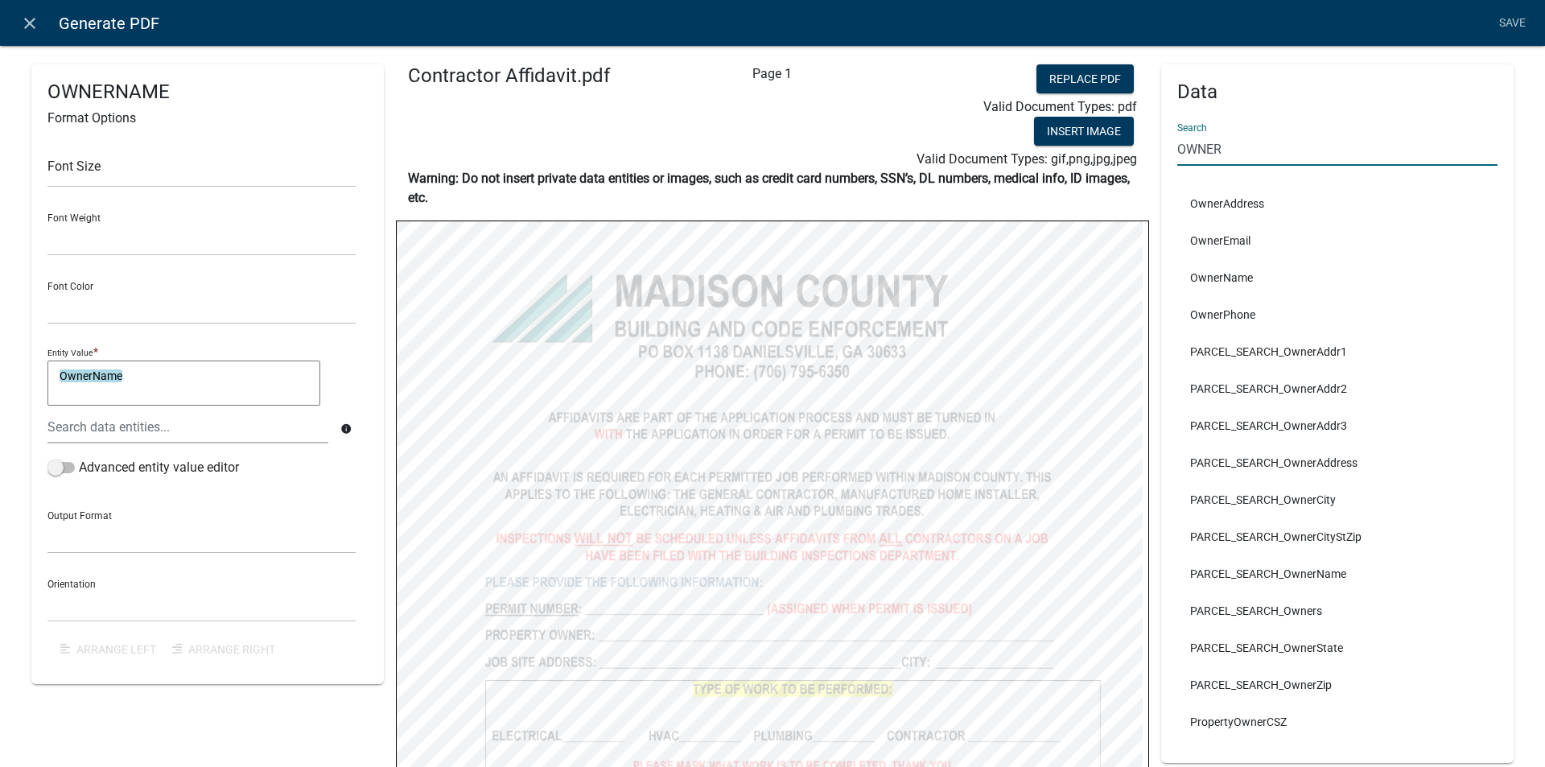
drag, startPoint x: 1245, startPoint y: 158, endPoint x: 1125, endPoint y: 157, distance: 119.1
click at [1125, 157] on div "OWNERNAME Format Options Font Size Font Weight Normal Bold Font Color Black Red…" at bounding box center [772, 647] width 1506 height 1166
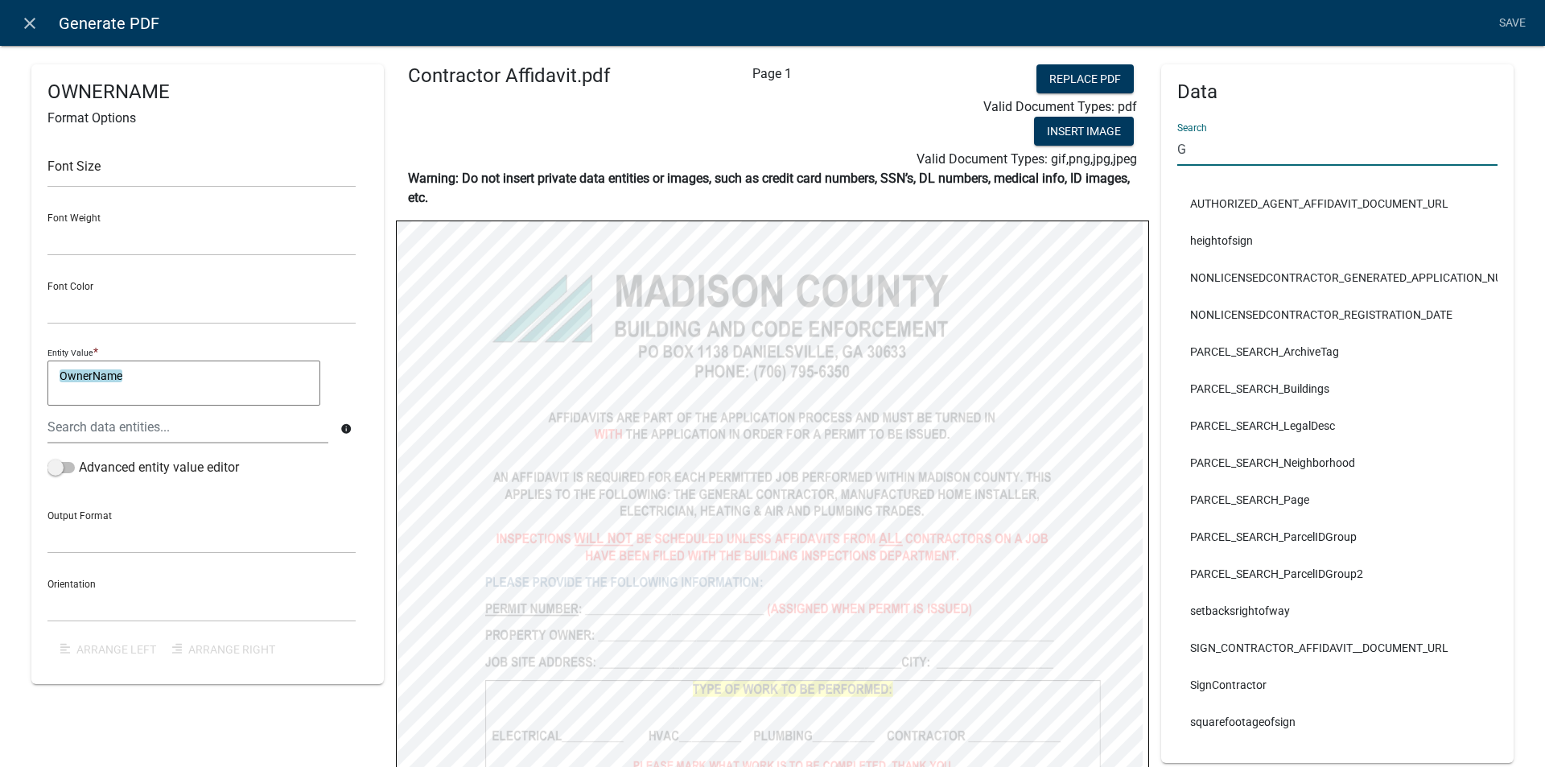
type input "GE"
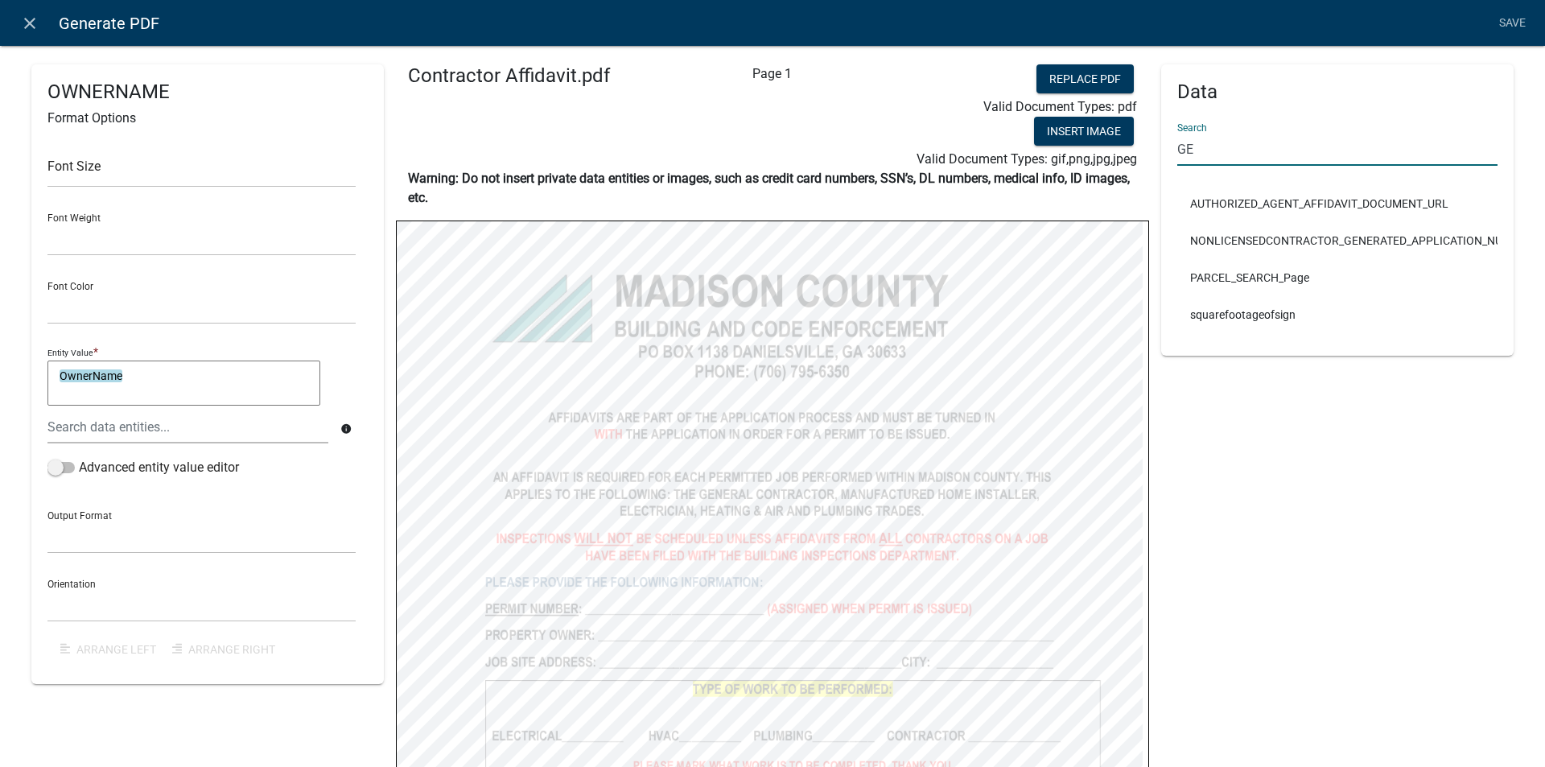
drag, startPoint x: 1202, startPoint y: 155, endPoint x: 1153, endPoint y: 155, distance: 49.1
click at [1161, 155] on div "Data Search GE AUTHORIZED_AGENT_AFFIDAVIT_DOCUMENT_URL NONLICENSEDCONTRACTOR_GE…" at bounding box center [1337, 209] width 352 height 291
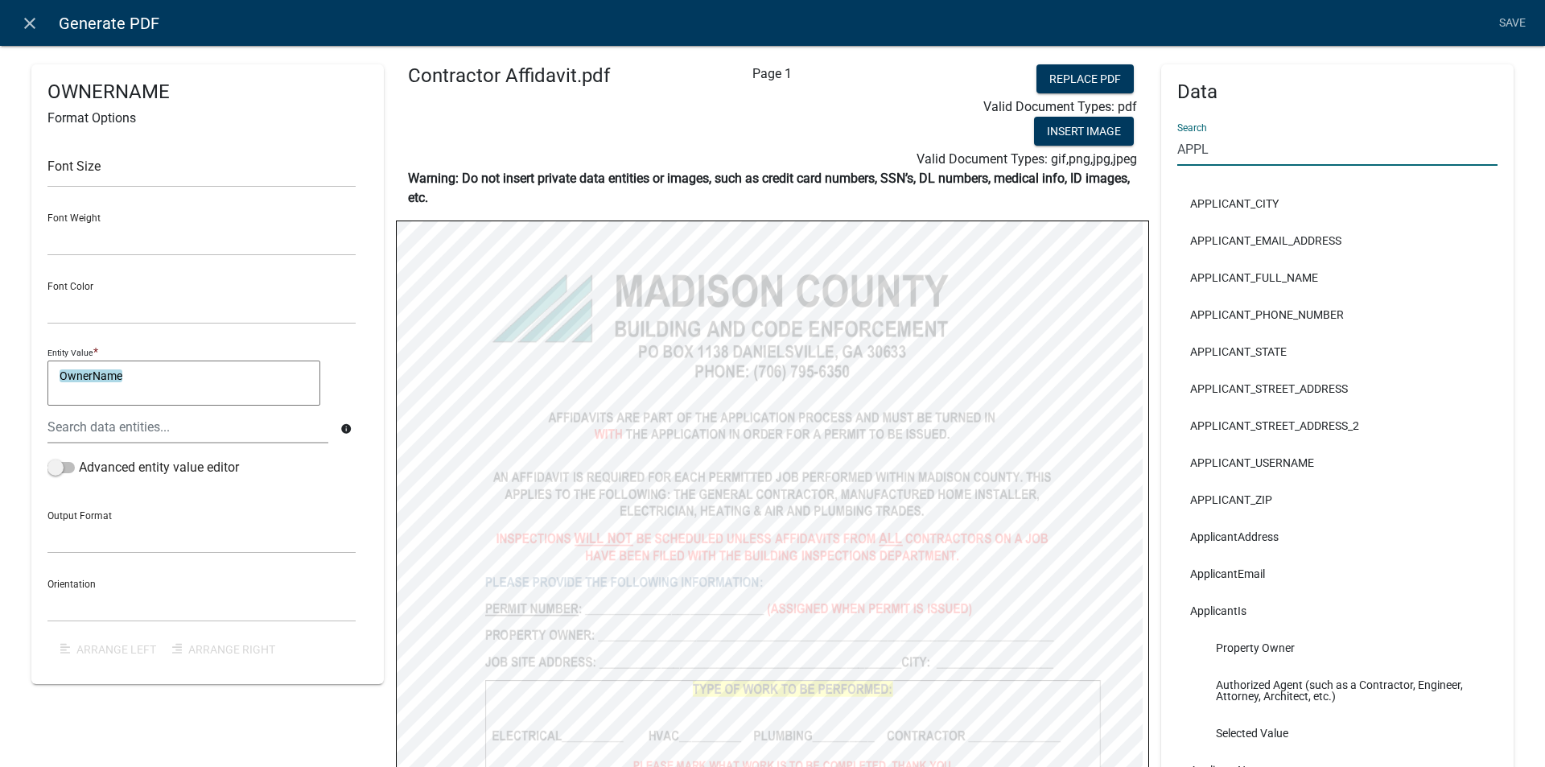
type input "application"
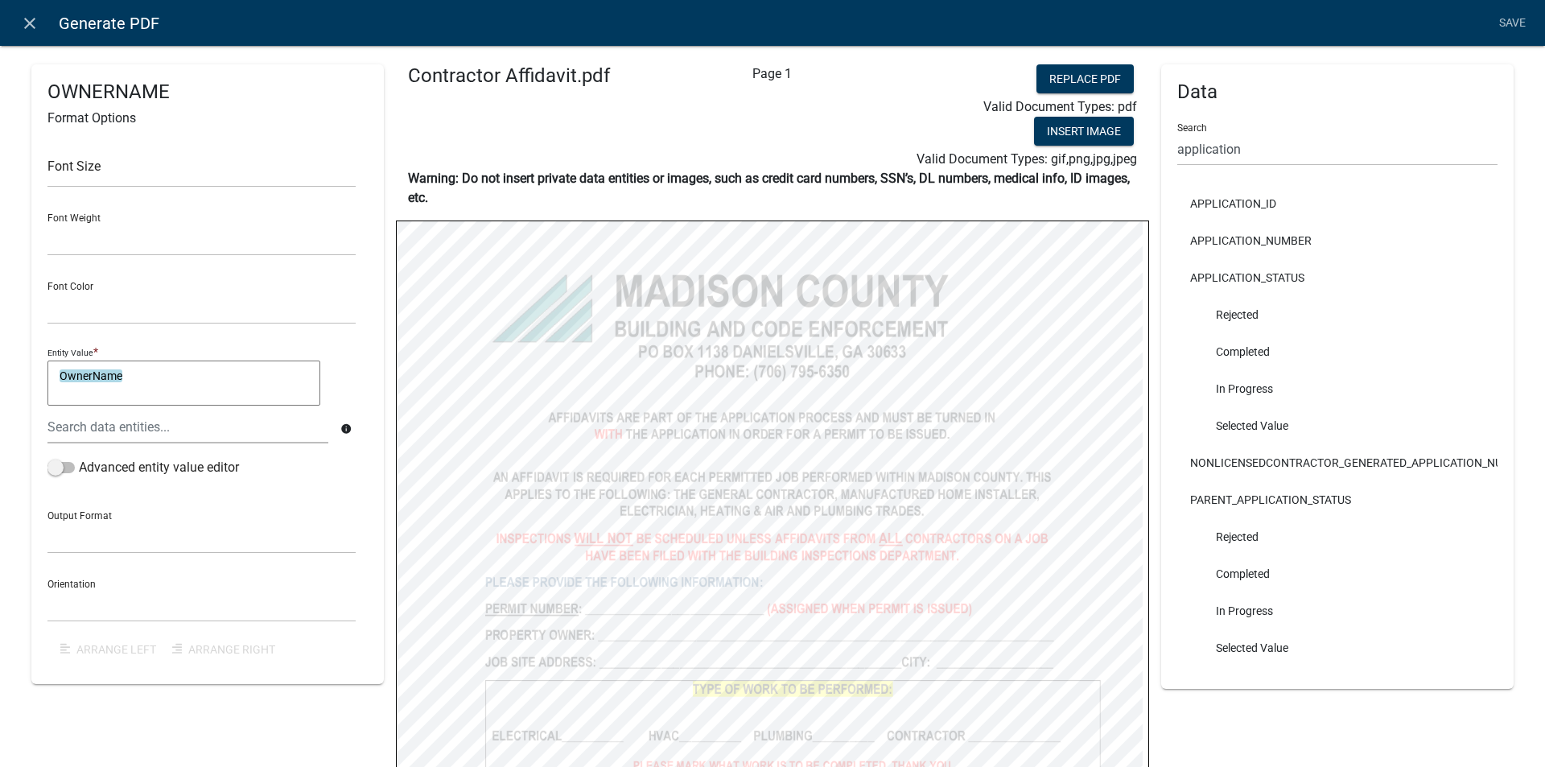
select select
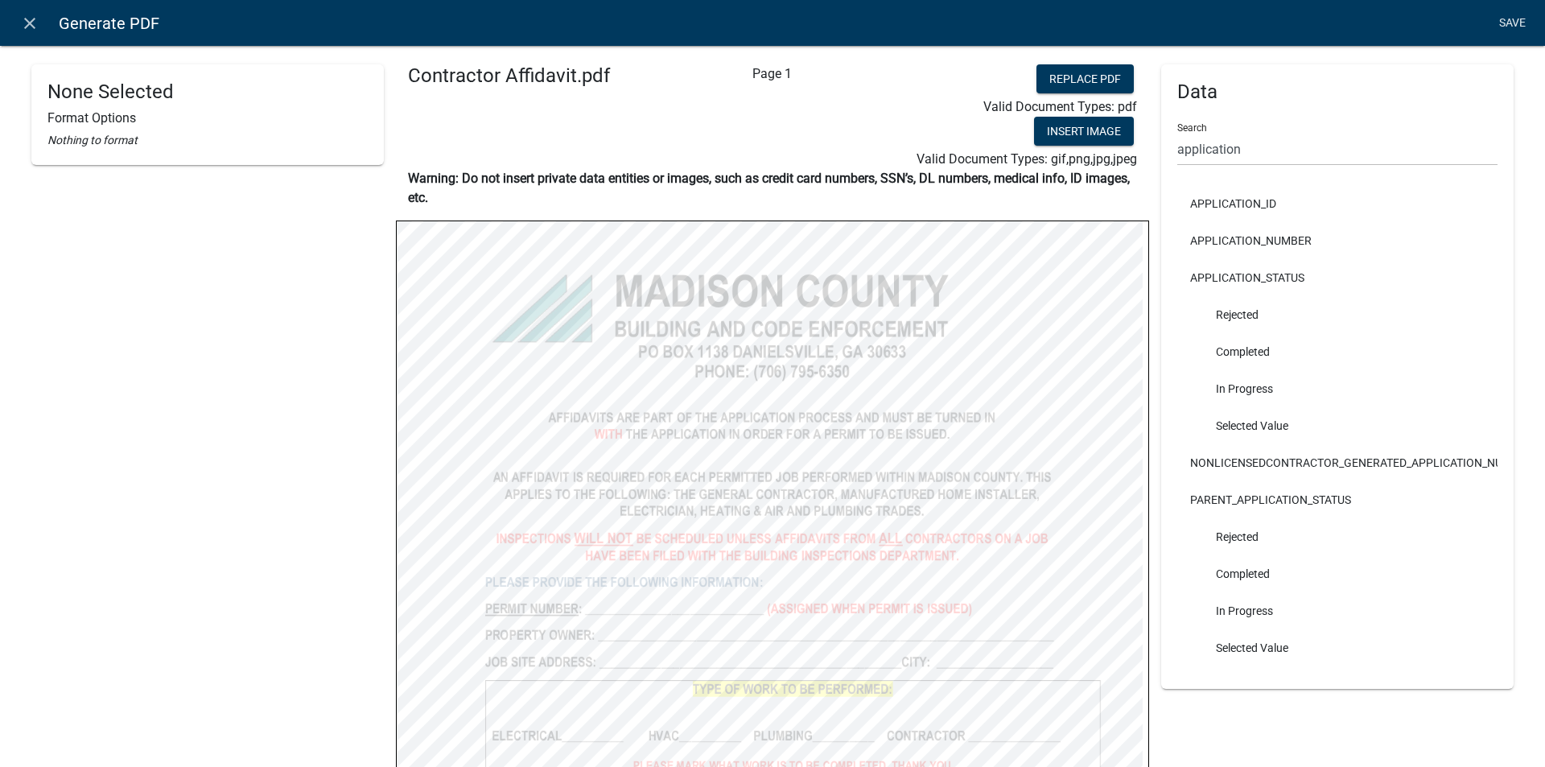
click at [1512, 16] on link "Save" at bounding box center [1511, 23] width 40 height 31
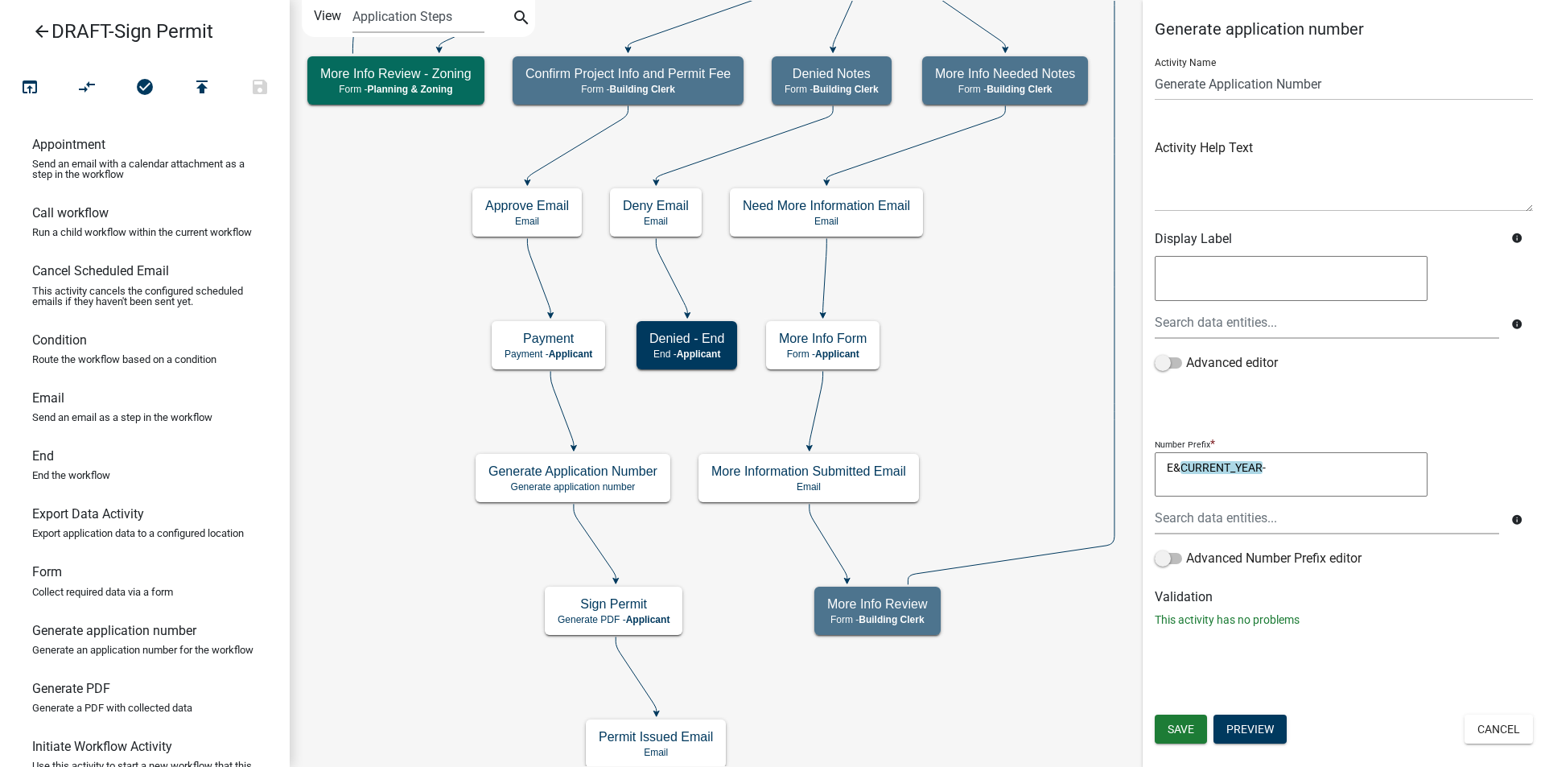
click at [1172, 464] on textarea "E&CURRENT_YEAR-" at bounding box center [1290, 474] width 273 height 45
click at [1166, 465] on textarea "&CURRENT_YEAR-" at bounding box center [1290, 474] width 273 height 45
type textarea "&NCURRENT_YEAR-"
click at [1485, 726] on button "Cancel" at bounding box center [1498, 728] width 68 height 29
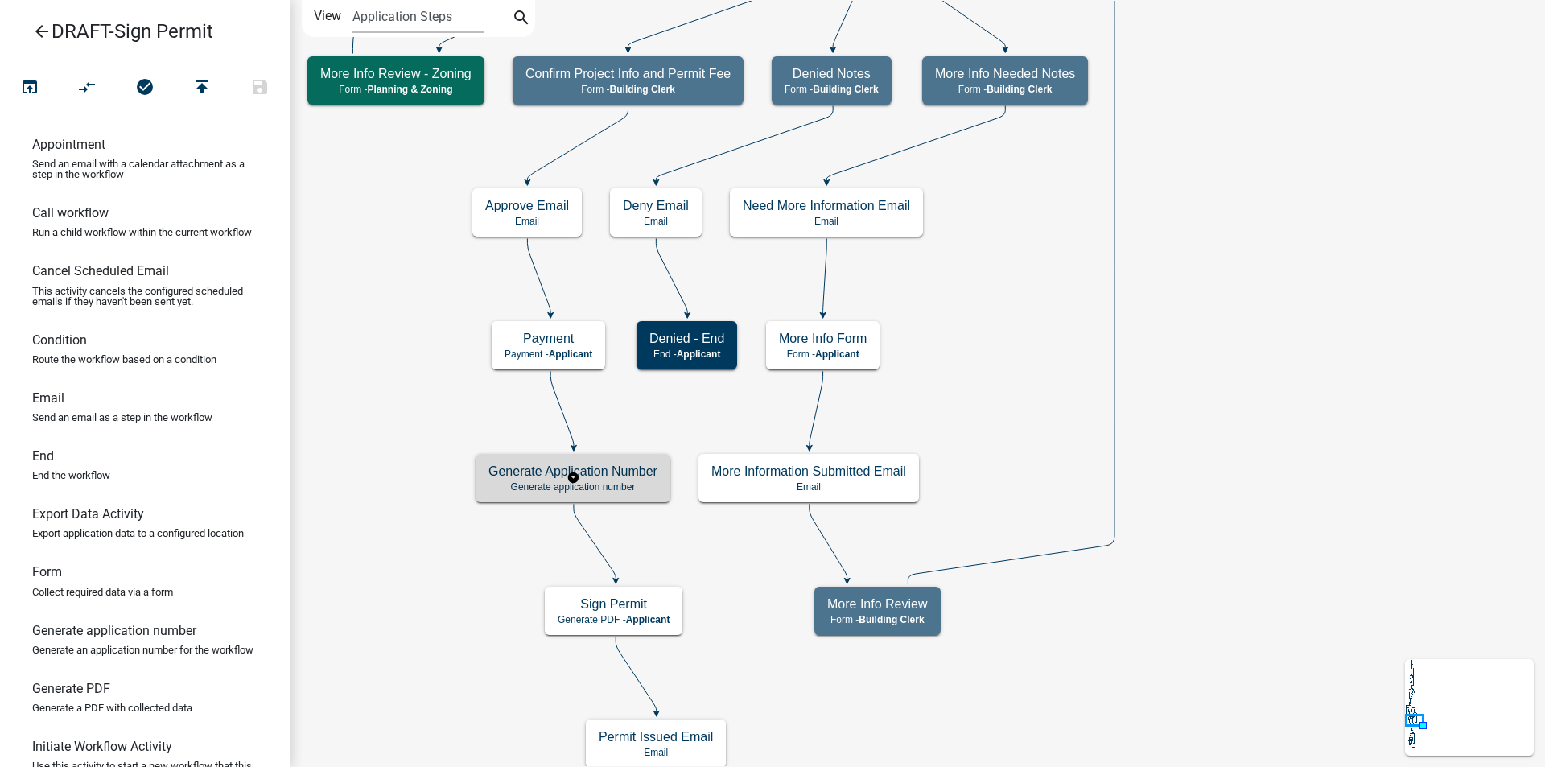
click at [612, 484] on p "Generate application number" at bounding box center [572, 486] width 169 height 11
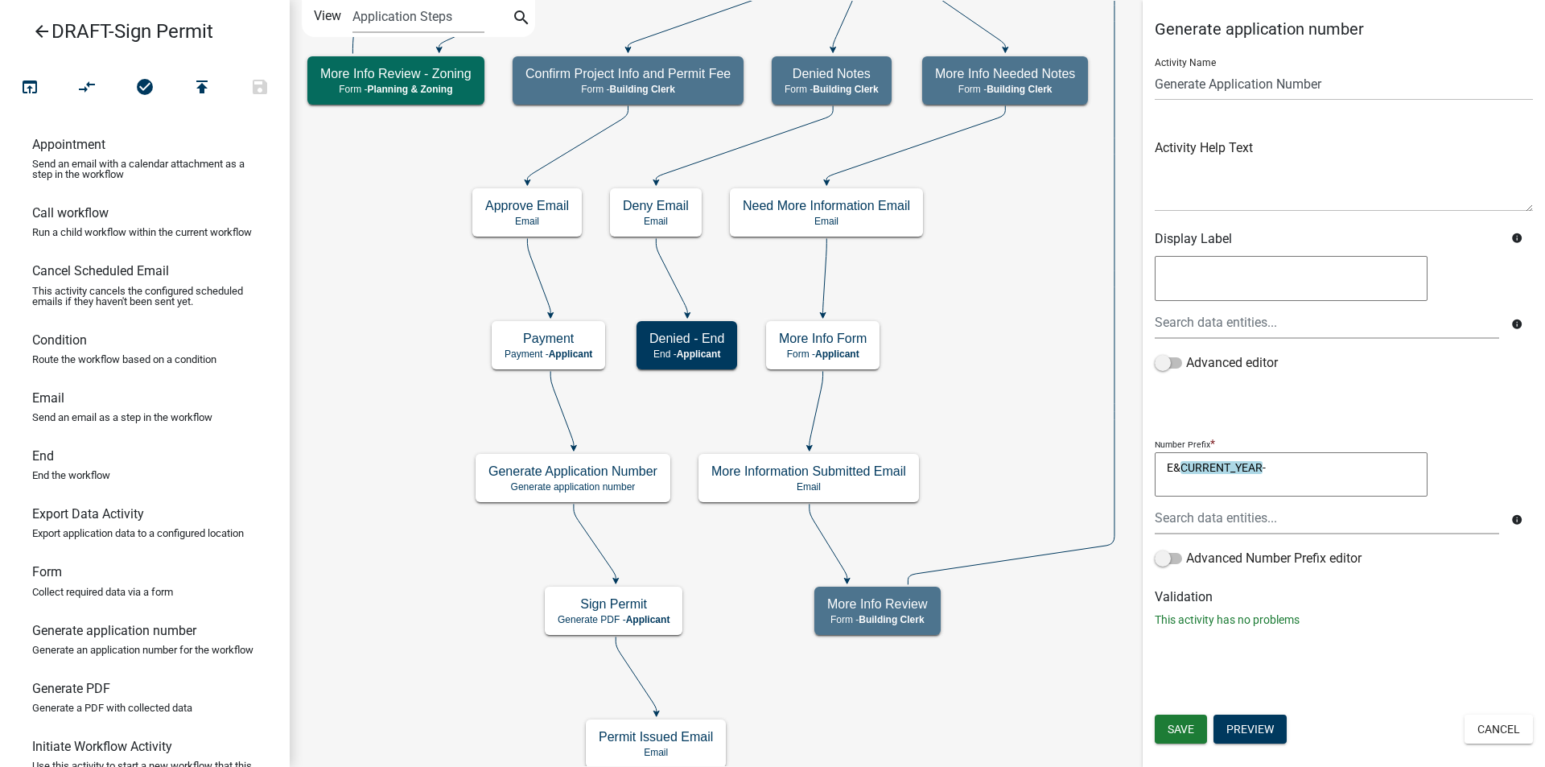
click at [1170, 466] on textarea "E&CURRENT_YEAR-" at bounding box center [1290, 474] width 273 height 45
type textarea "&NCURRENT_YEAR-"
click at [1183, 721] on button "Save" at bounding box center [1180, 728] width 52 height 29
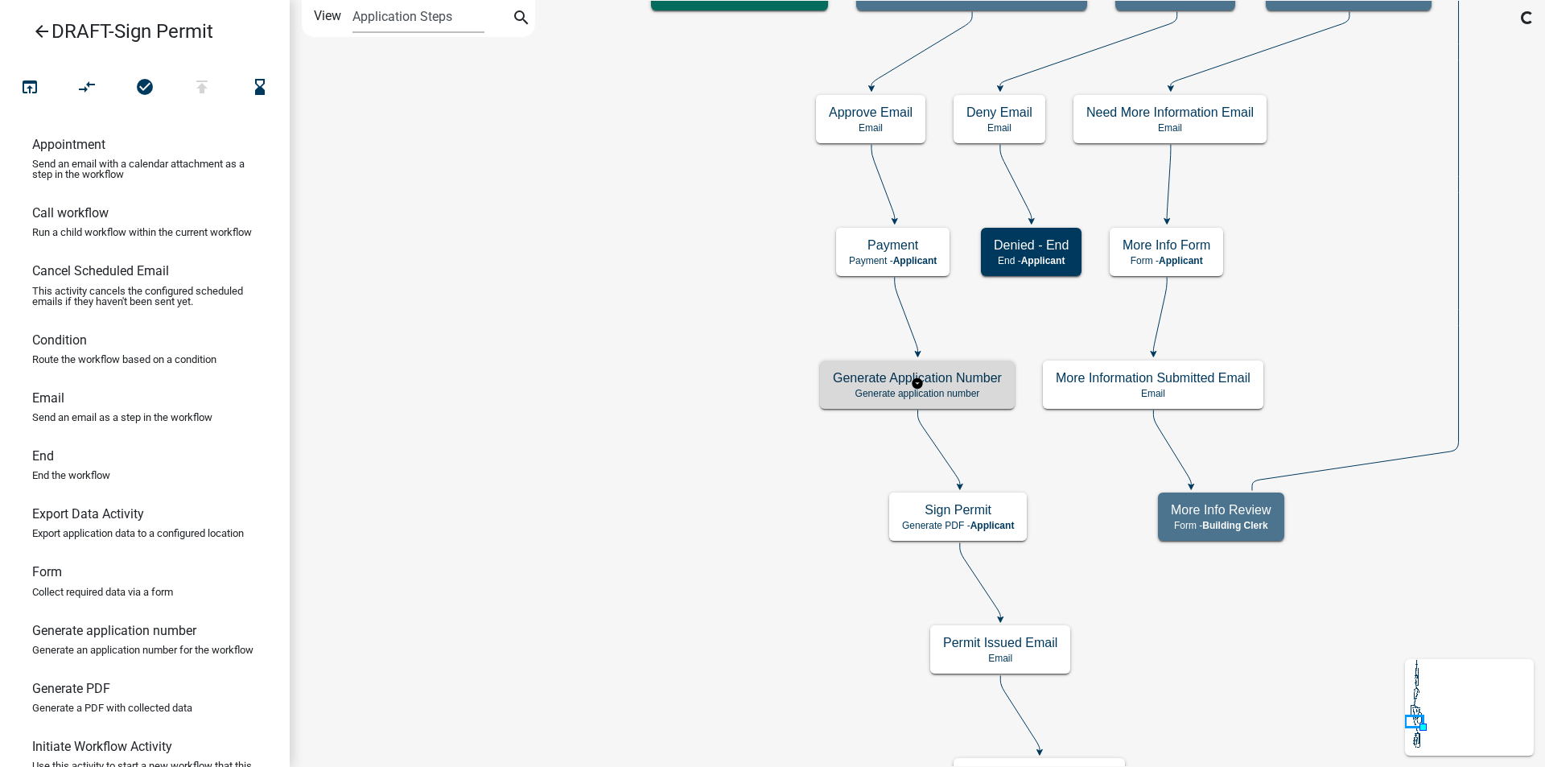
click at [955, 384] on h5 "Generate Application Number" at bounding box center [917, 377] width 169 height 15
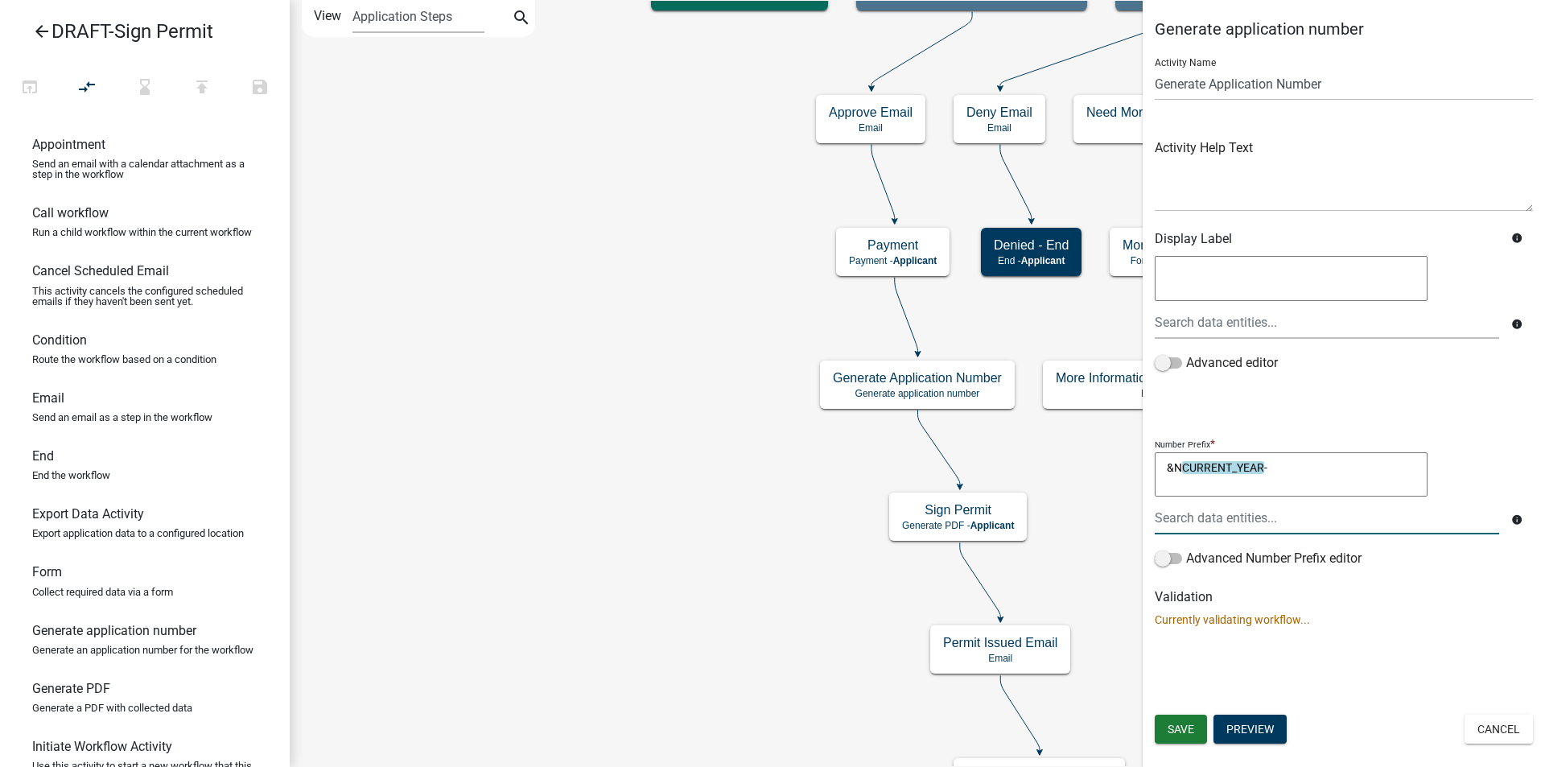
click at [1181, 465] on textarea "&NCURRENT_YEAR-" at bounding box center [1290, 474] width 273 height 45
type textarea "N"
type textarea "SN&"
click at [1236, 512] on div at bounding box center [1326, 517] width 368 height 33
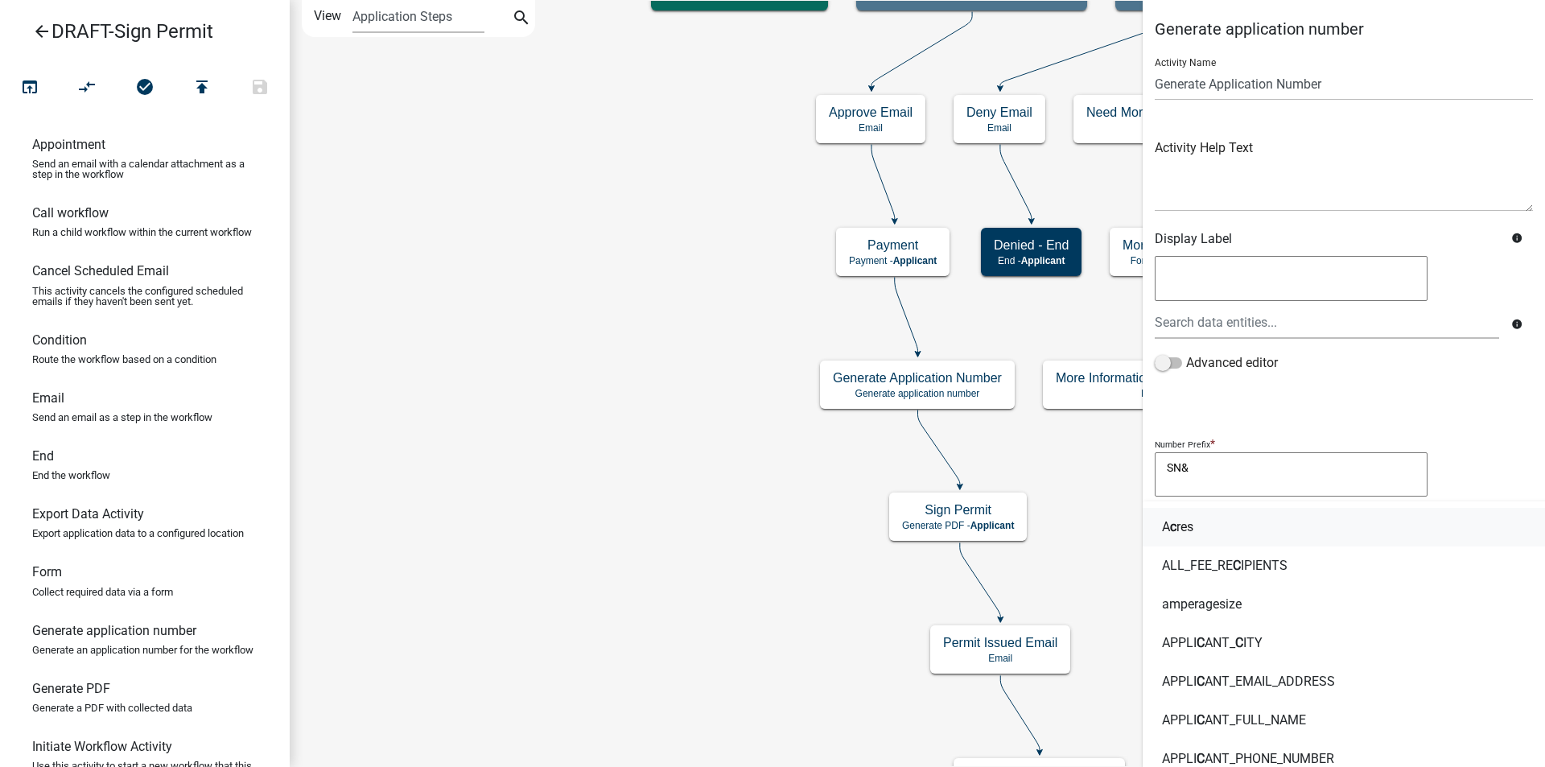
type input "CU"
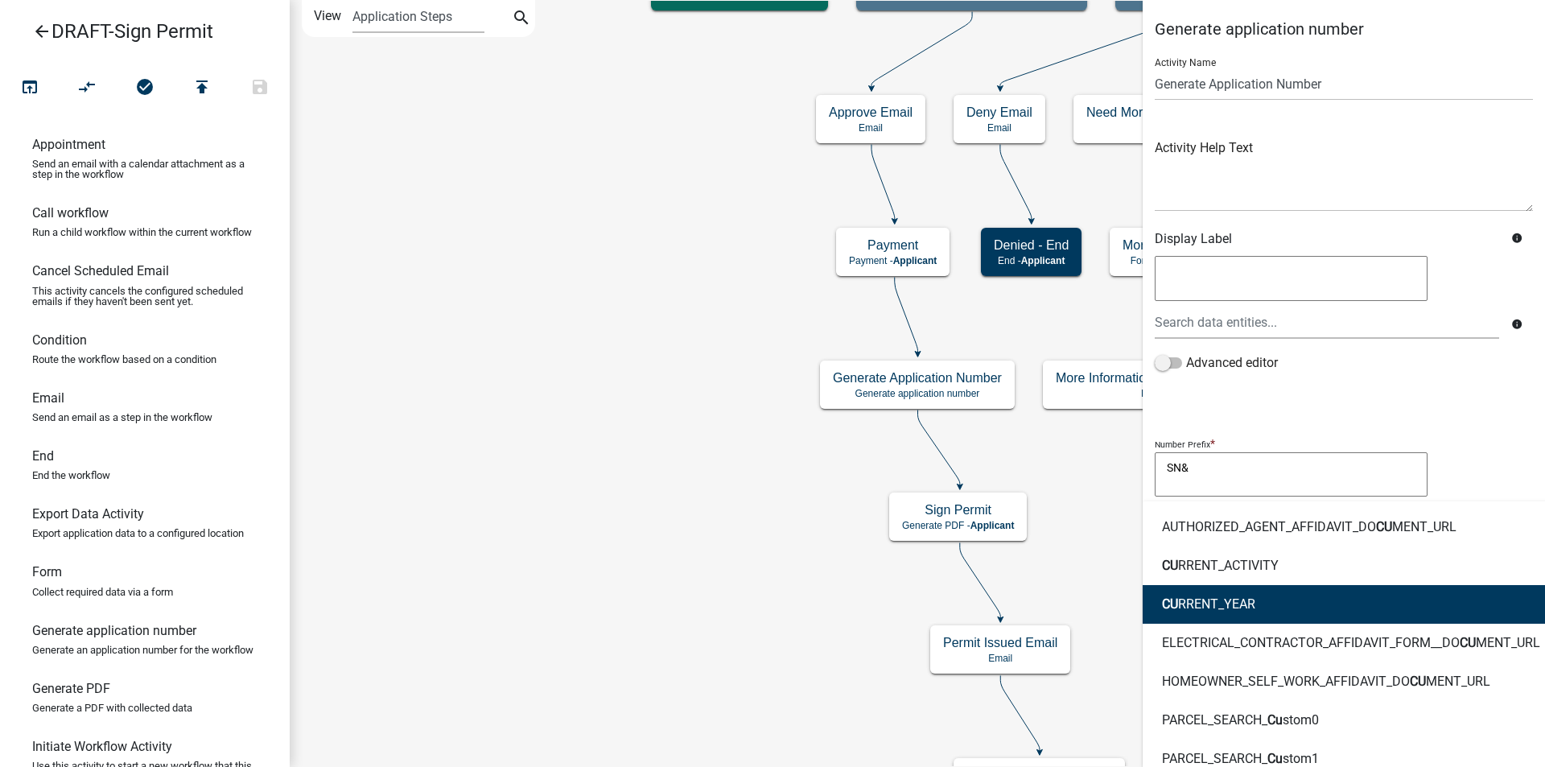
click at [1236, 594] on button "CU RRENT_YEAR" at bounding box center [1350, 604] width 417 height 39
type textarea "SN&CURRENT_YEAR"
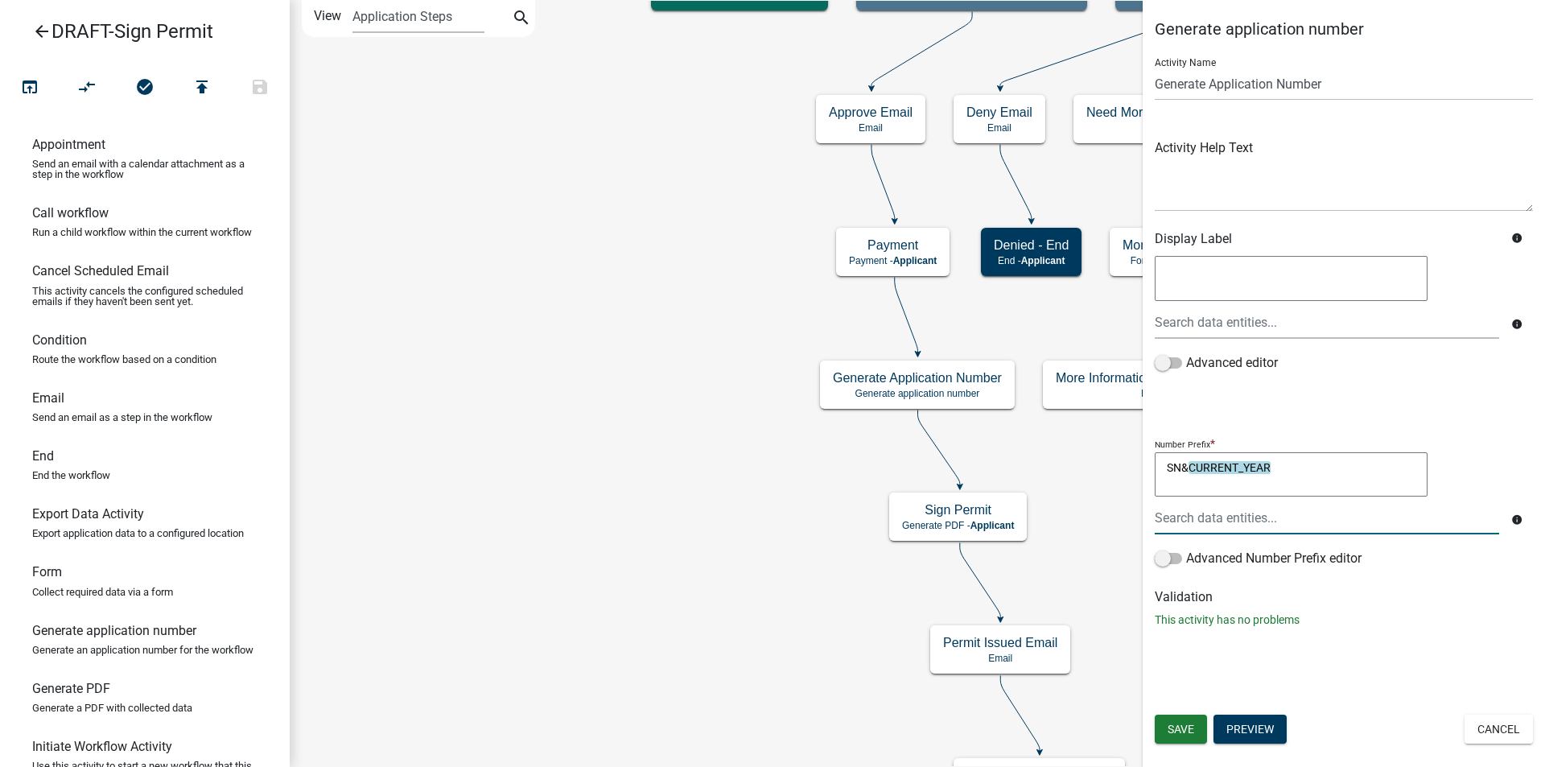
click at [1285, 465] on textarea "SN&CURRENT_YEAR" at bounding box center [1290, 474] width 273 height 45
click at [1178, 558] on span at bounding box center [1167, 558] width 27 height 11
click at [1186, 549] on input "Advanced Number Prefix editor" at bounding box center [1186, 549] width 0 height 0
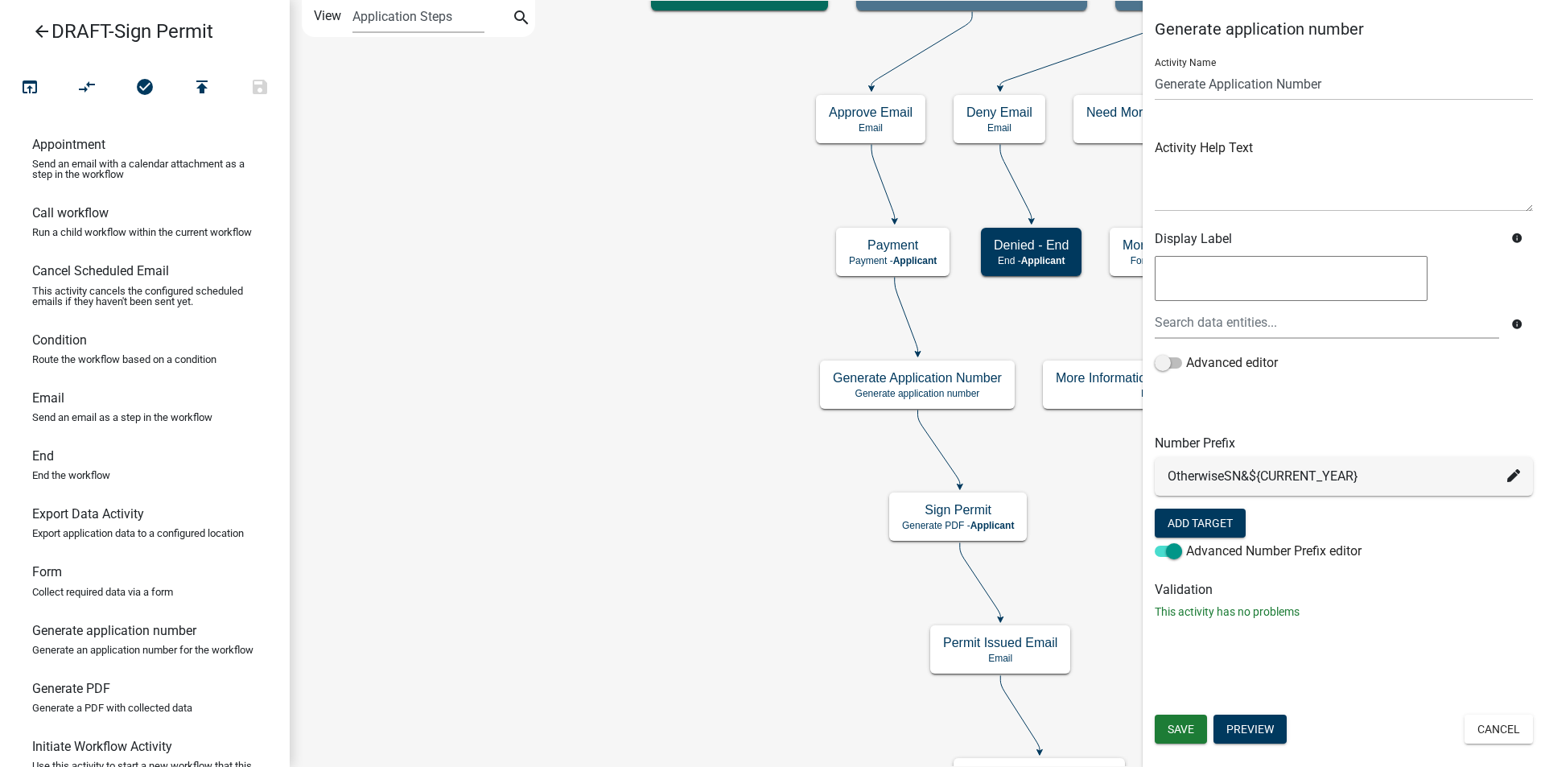
click at [1510, 473] on icon at bounding box center [1513, 475] width 13 height 13
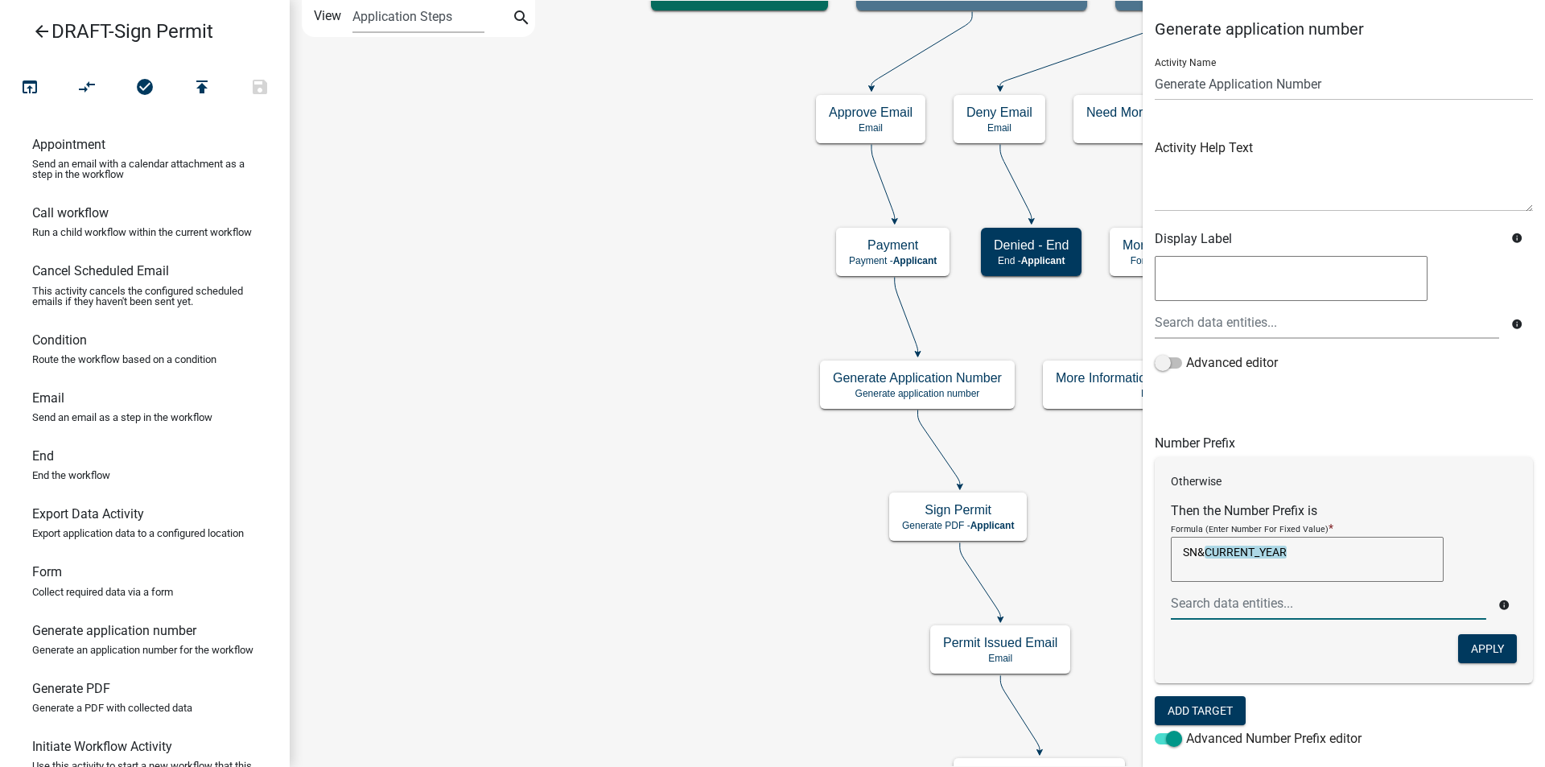
click at [1237, 607] on div at bounding box center [1327, 602] width 339 height 33
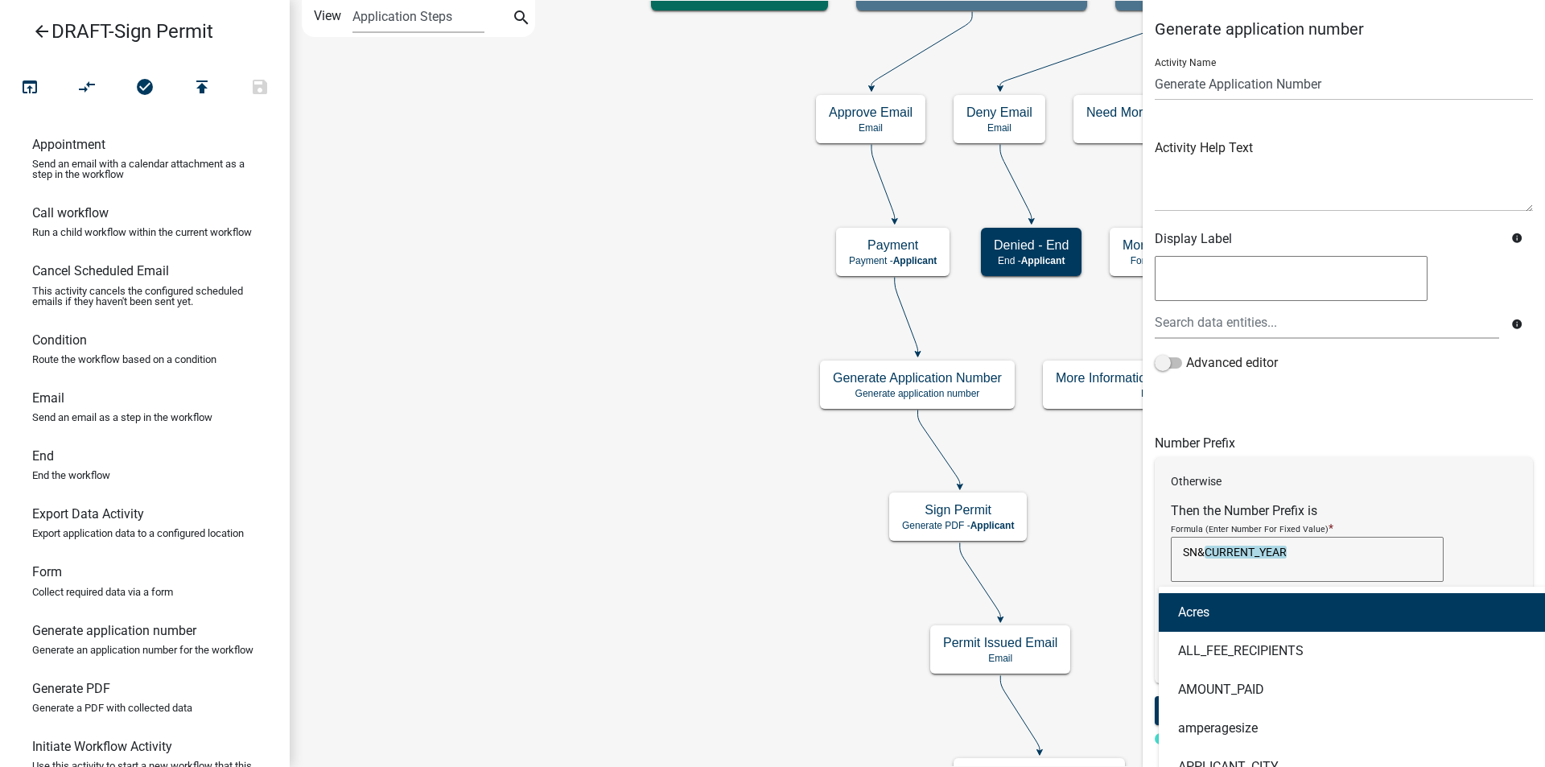
click at [1237, 603] on button "Acres" at bounding box center [1385, 612] width 455 height 39
type textarea "SN&CURRENT_YEARAcres"
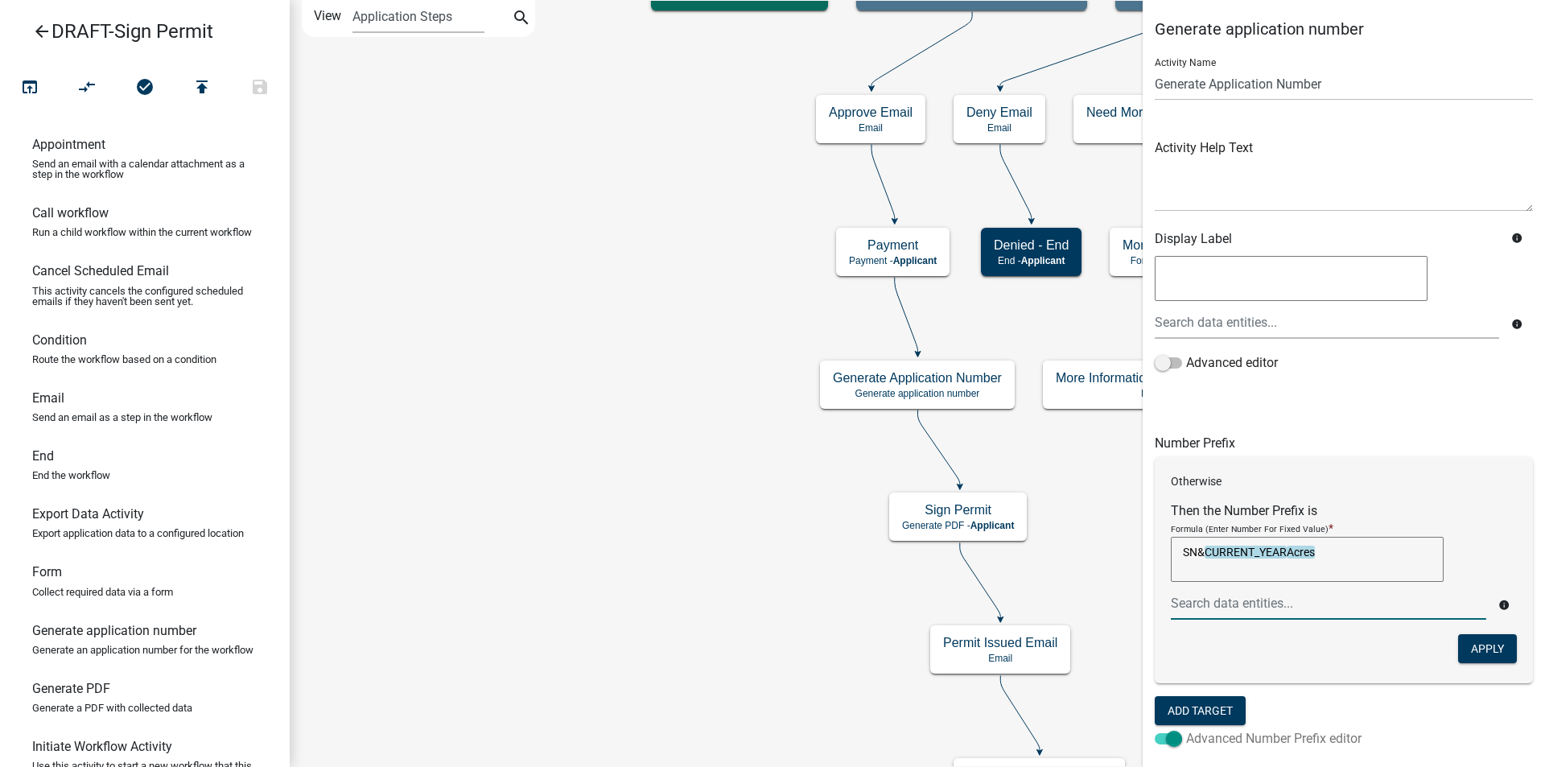
click at [1157, 733] on span at bounding box center [1167, 738] width 27 height 11
click at [1186, 729] on input "Advanced Number Prefix editor" at bounding box center [1186, 729] width 0 height 0
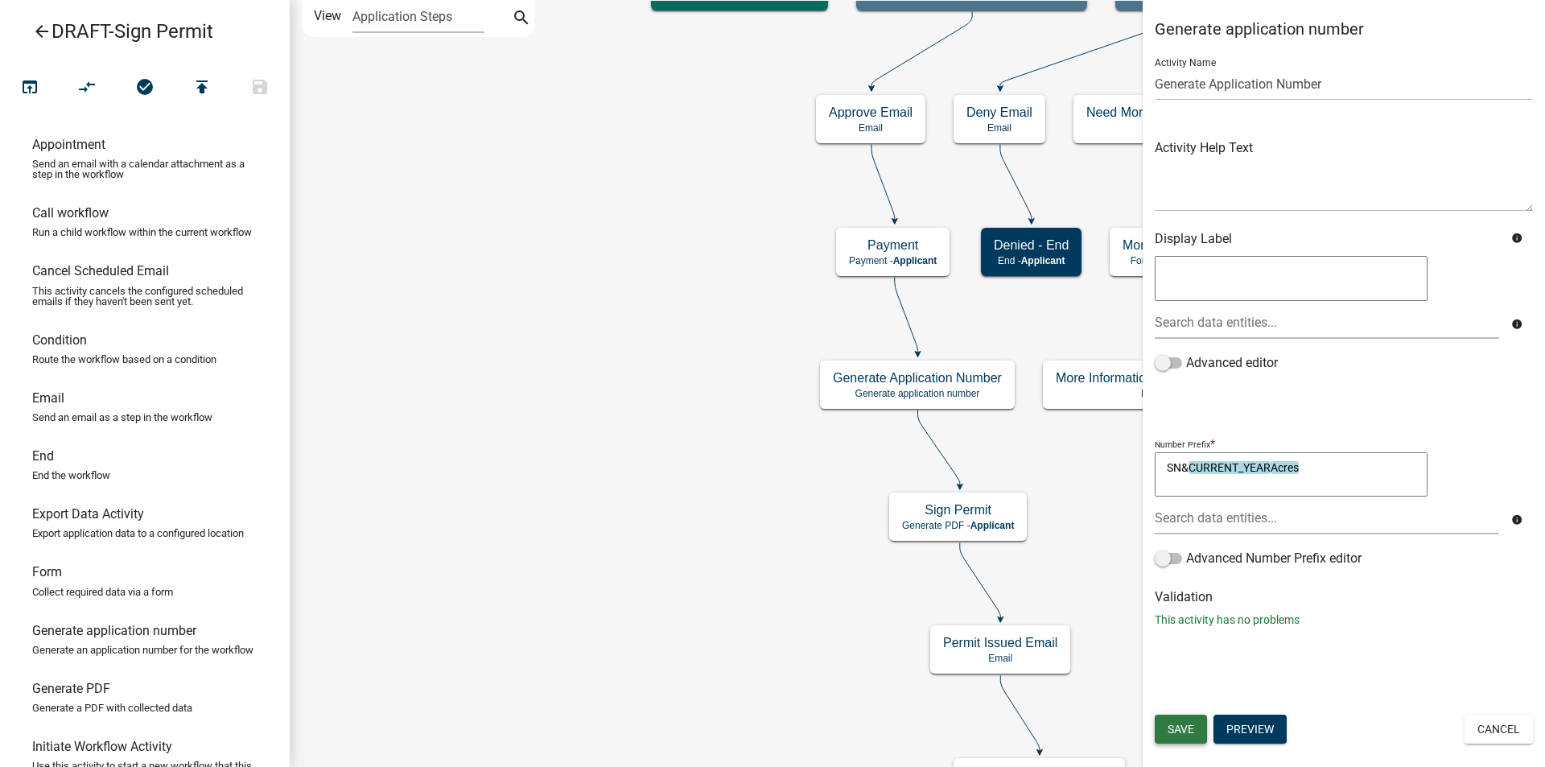
click at [1194, 730] on span "Save" at bounding box center [1180, 728] width 27 height 13
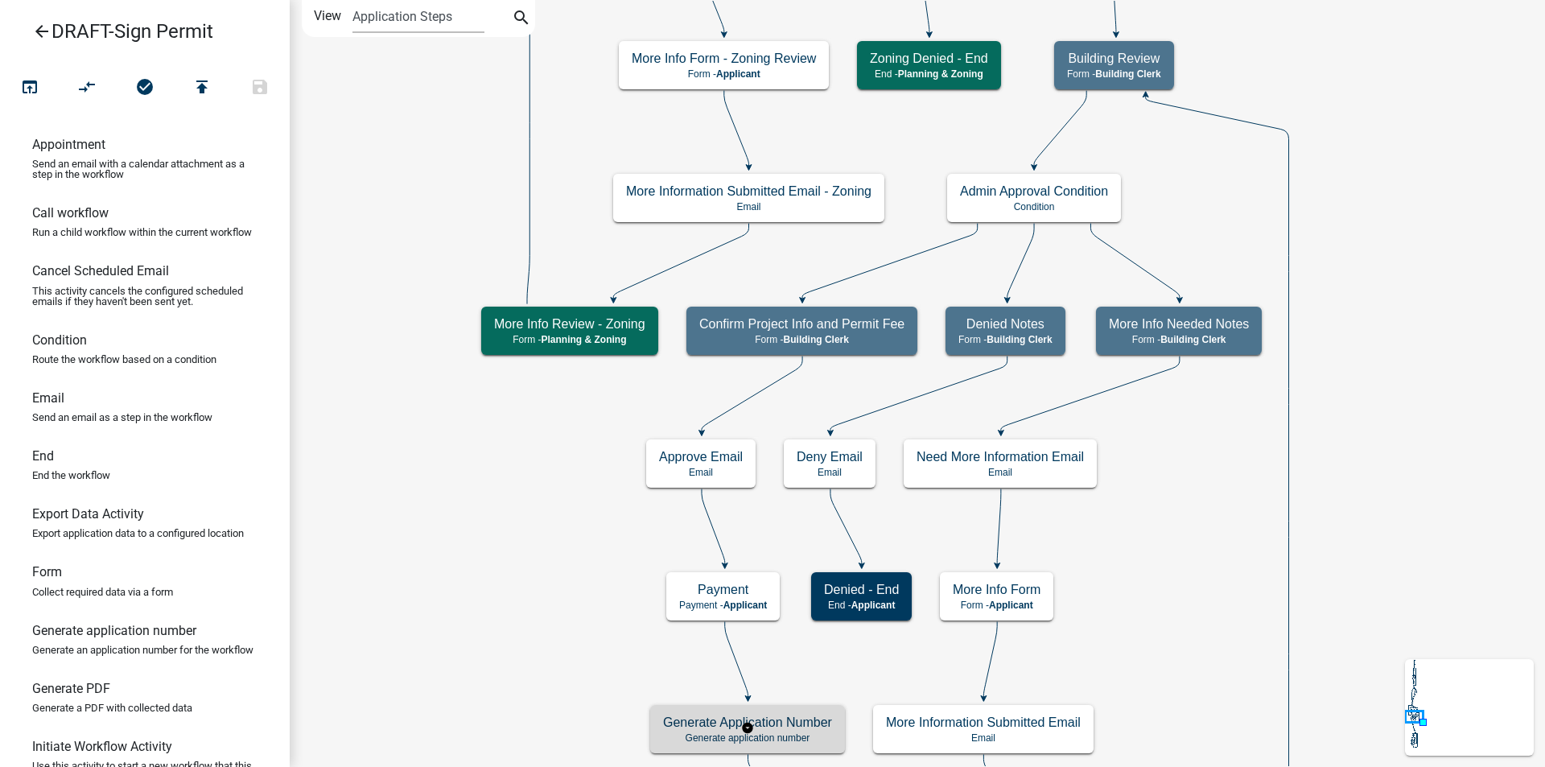
click at [682, 747] on div "Generate Application Number Generate application number" at bounding box center [747, 729] width 195 height 48
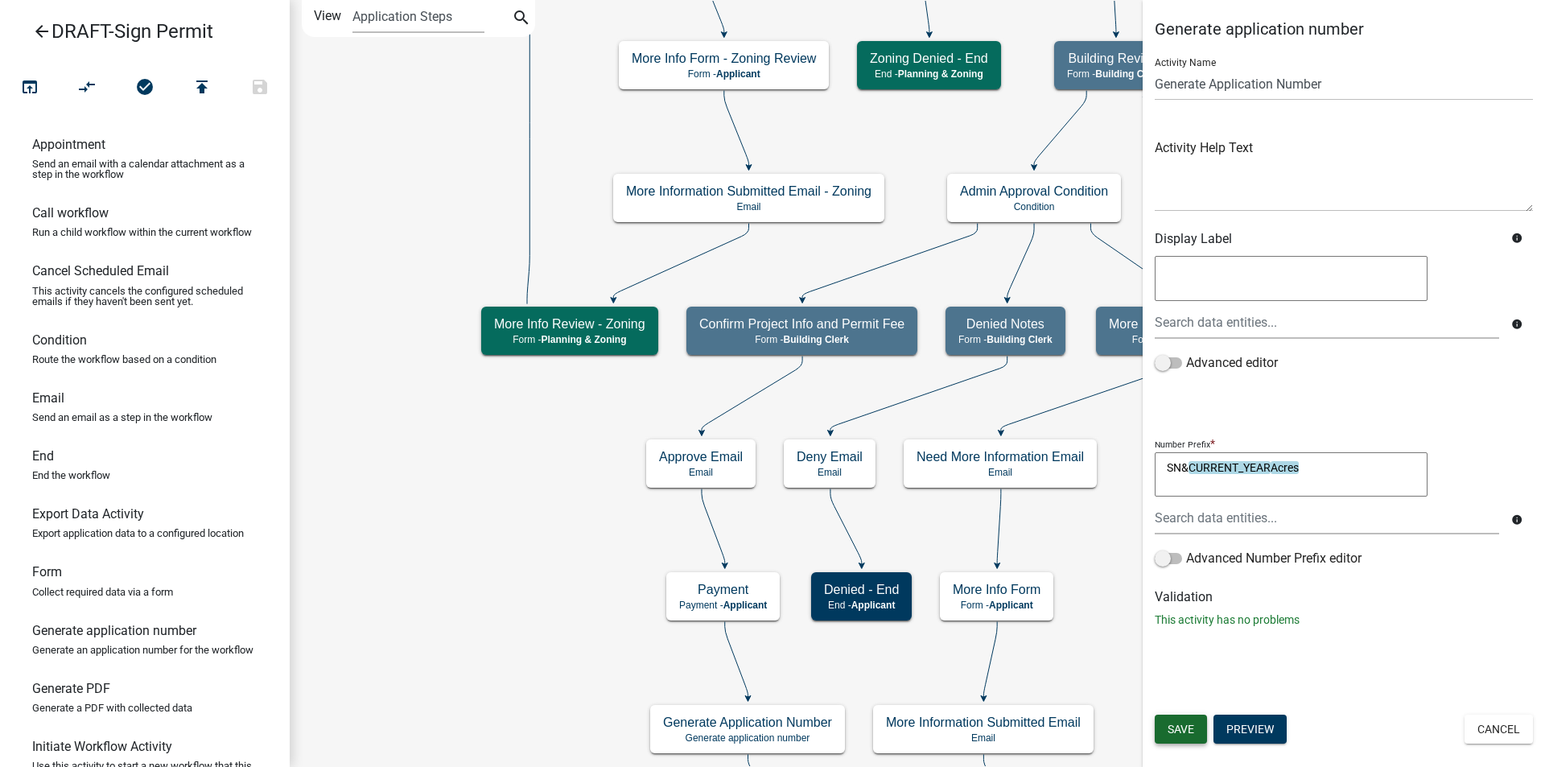
click at [1181, 720] on button "Save" at bounding box center [1180, 728] width 52 height 29
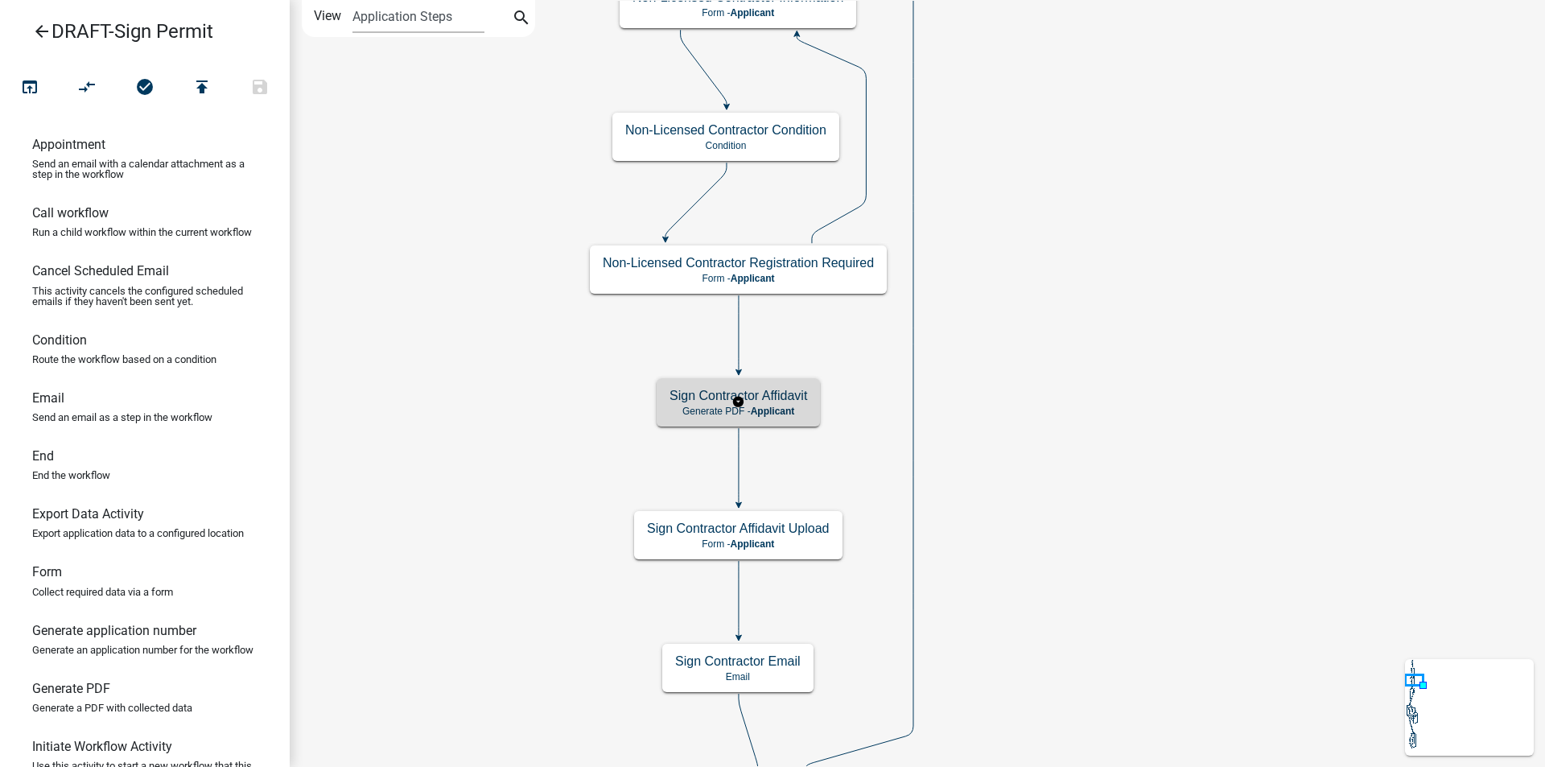
click at [784, 412] on span "Applicant" at bounding box center [773, 410] width 44 height 11
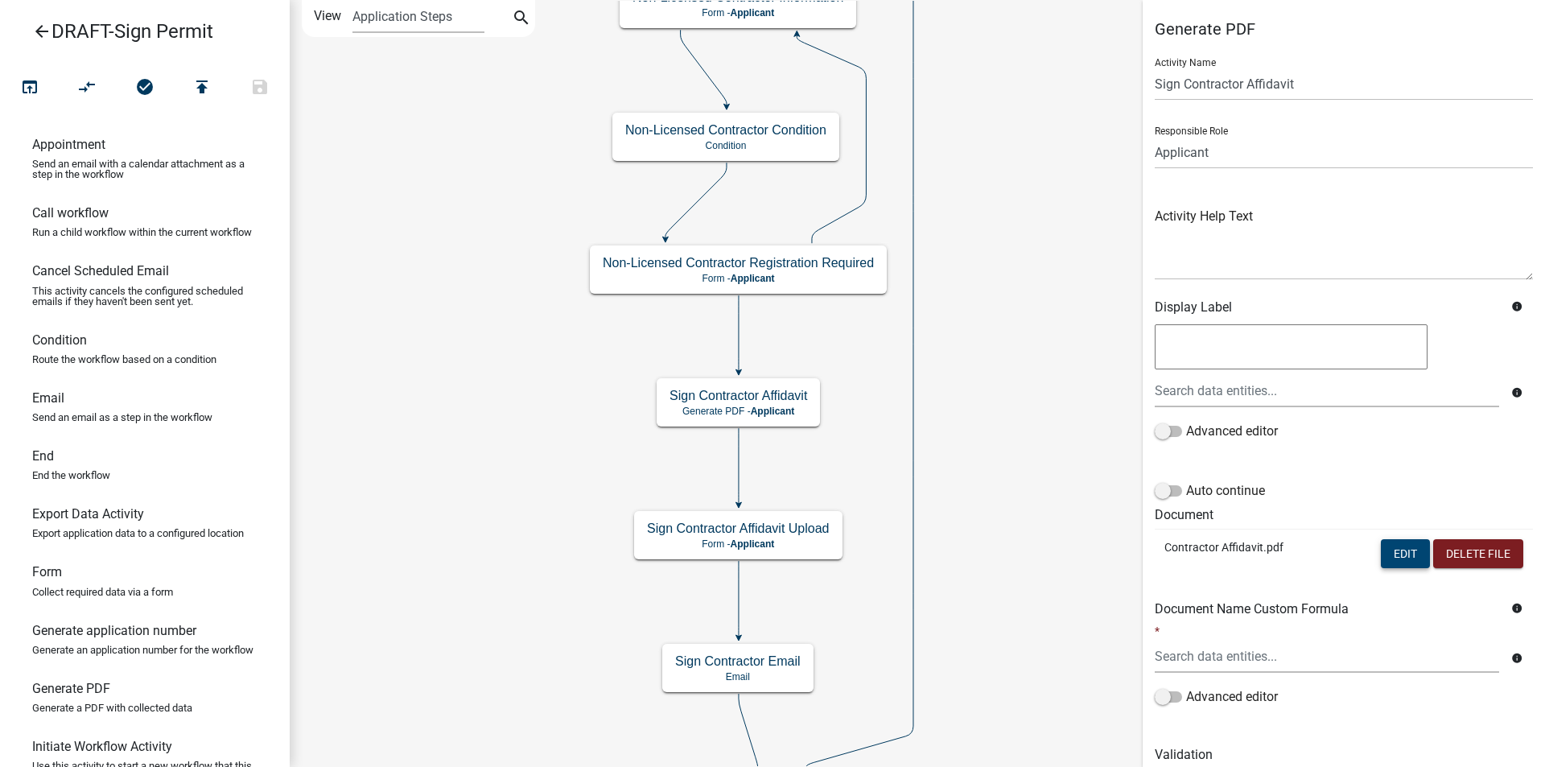
click at [1389, 558] on button "Edit" at bounding box center [1404, 553] width 49 height 29
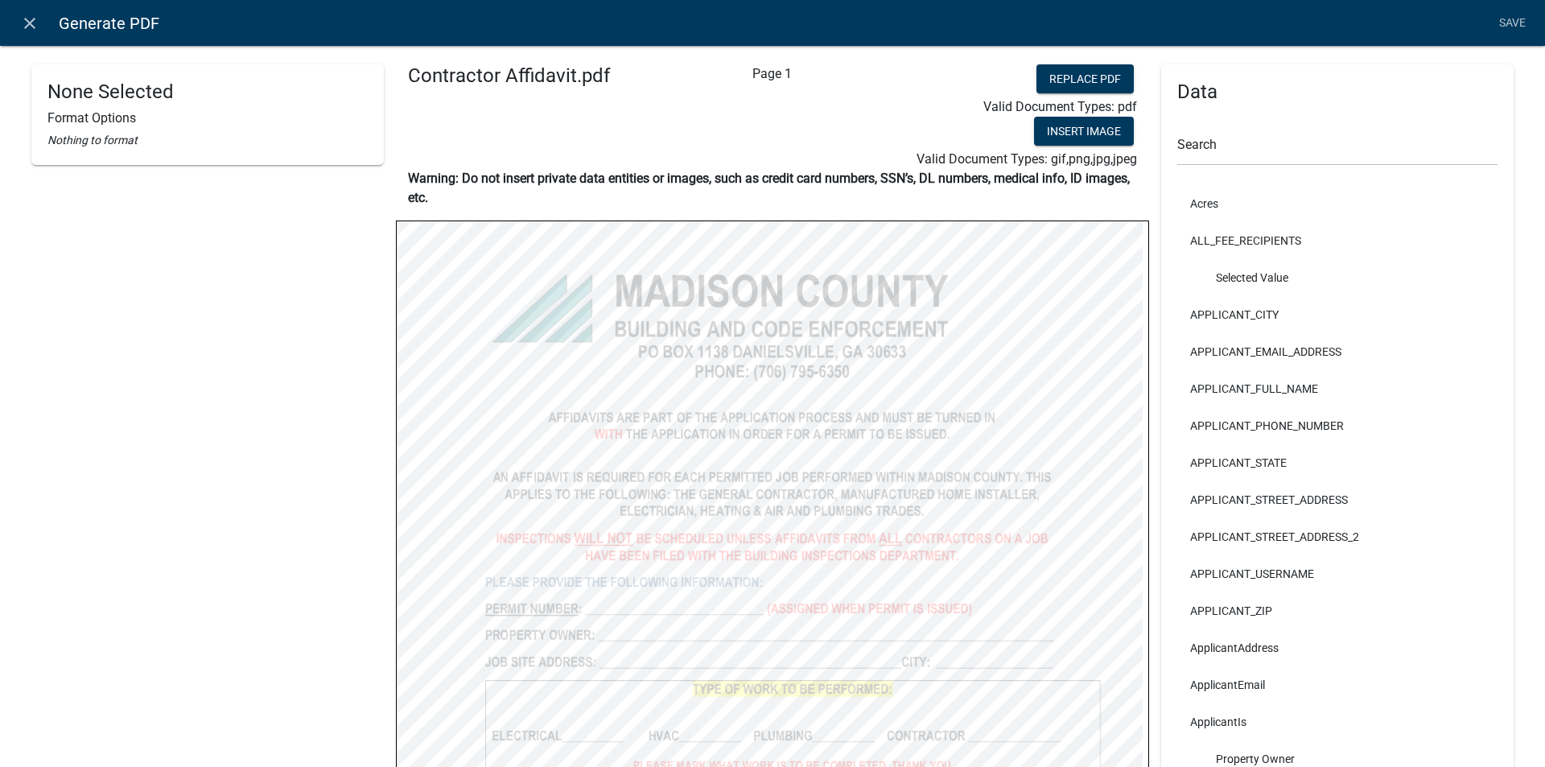
select select
click at [1232, 153] on input "text" at bounding box center [1337, 149] width 320 height 33
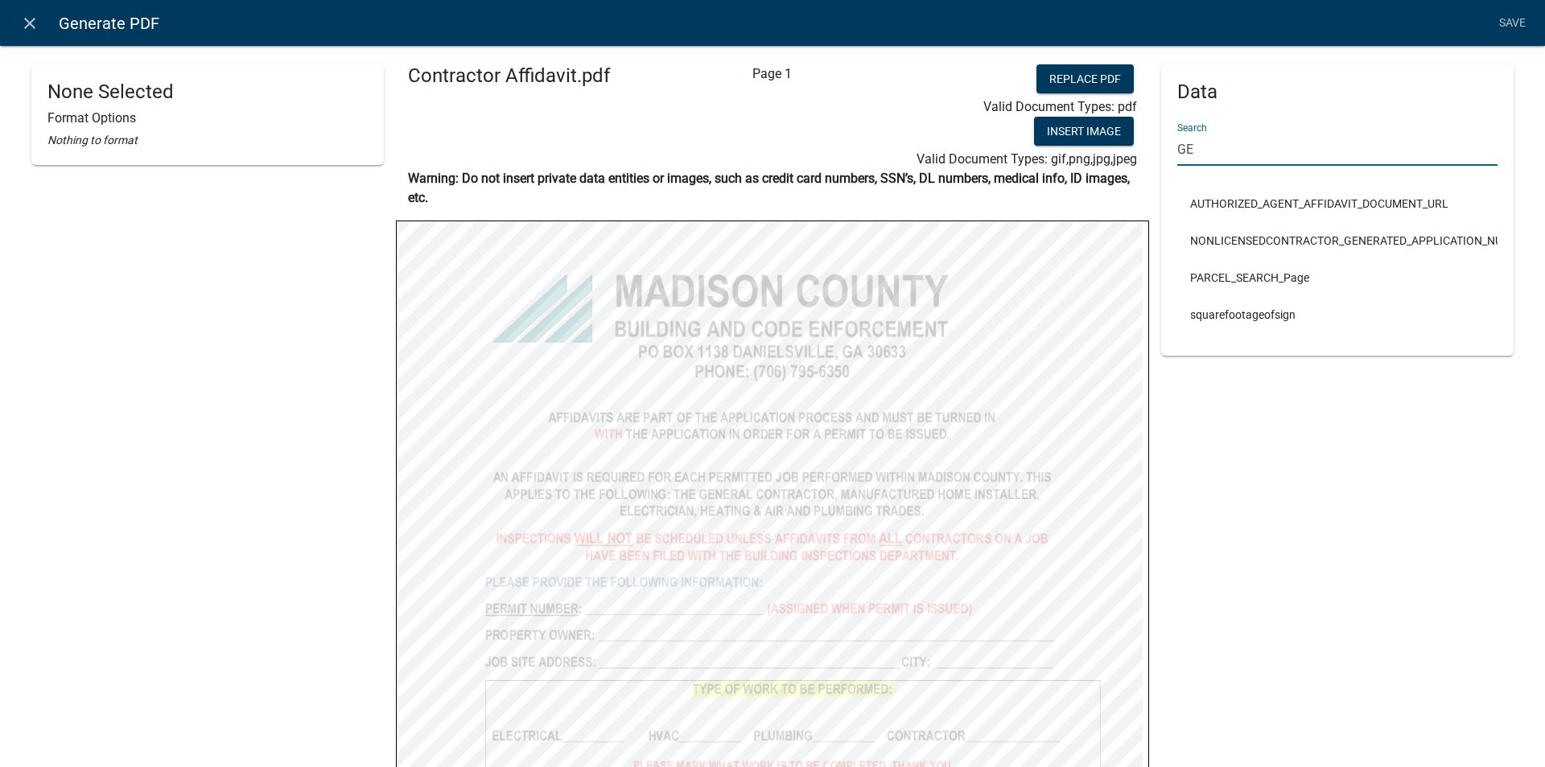
type input "G"
type input "g"
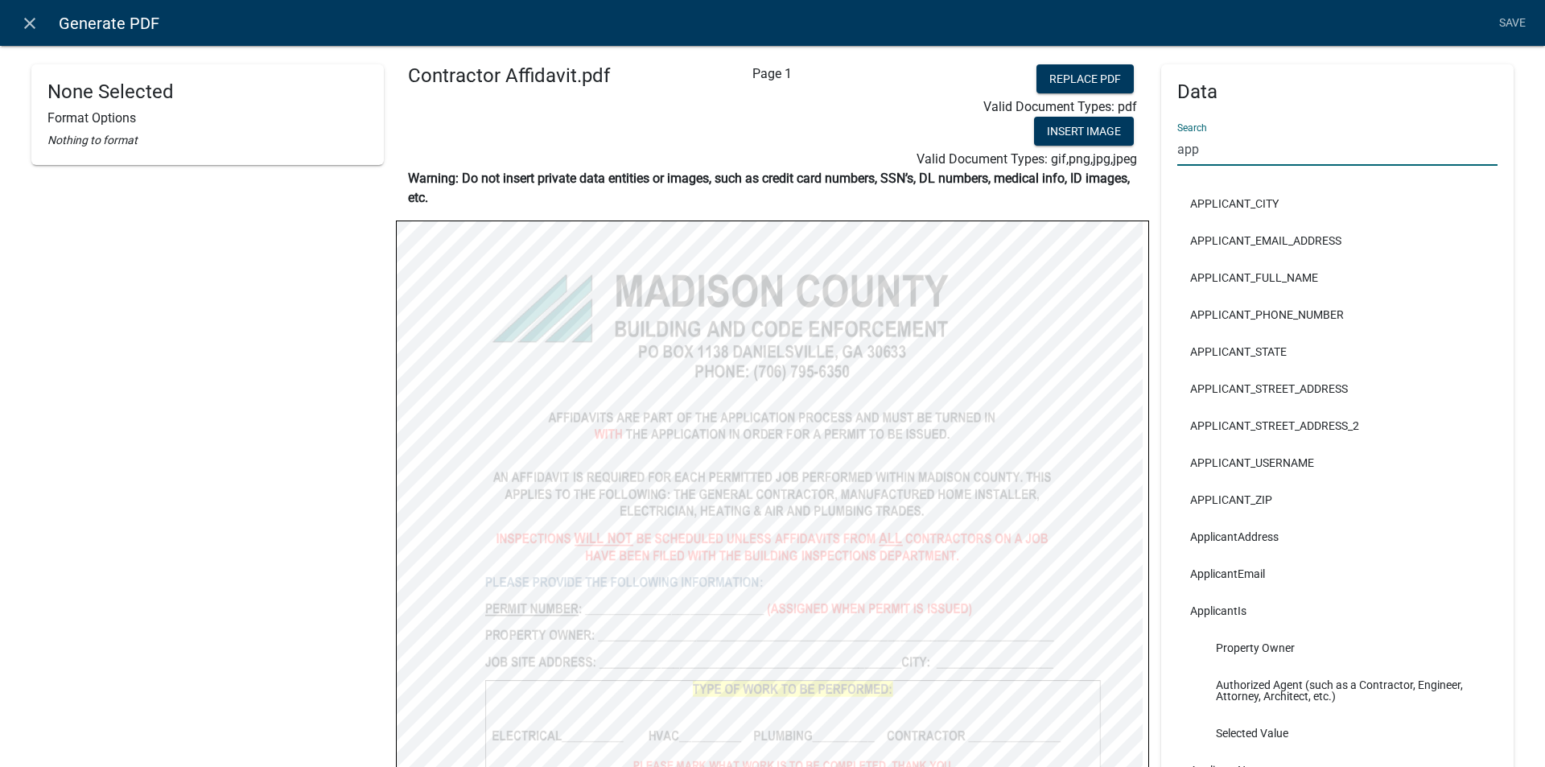
type input "application"
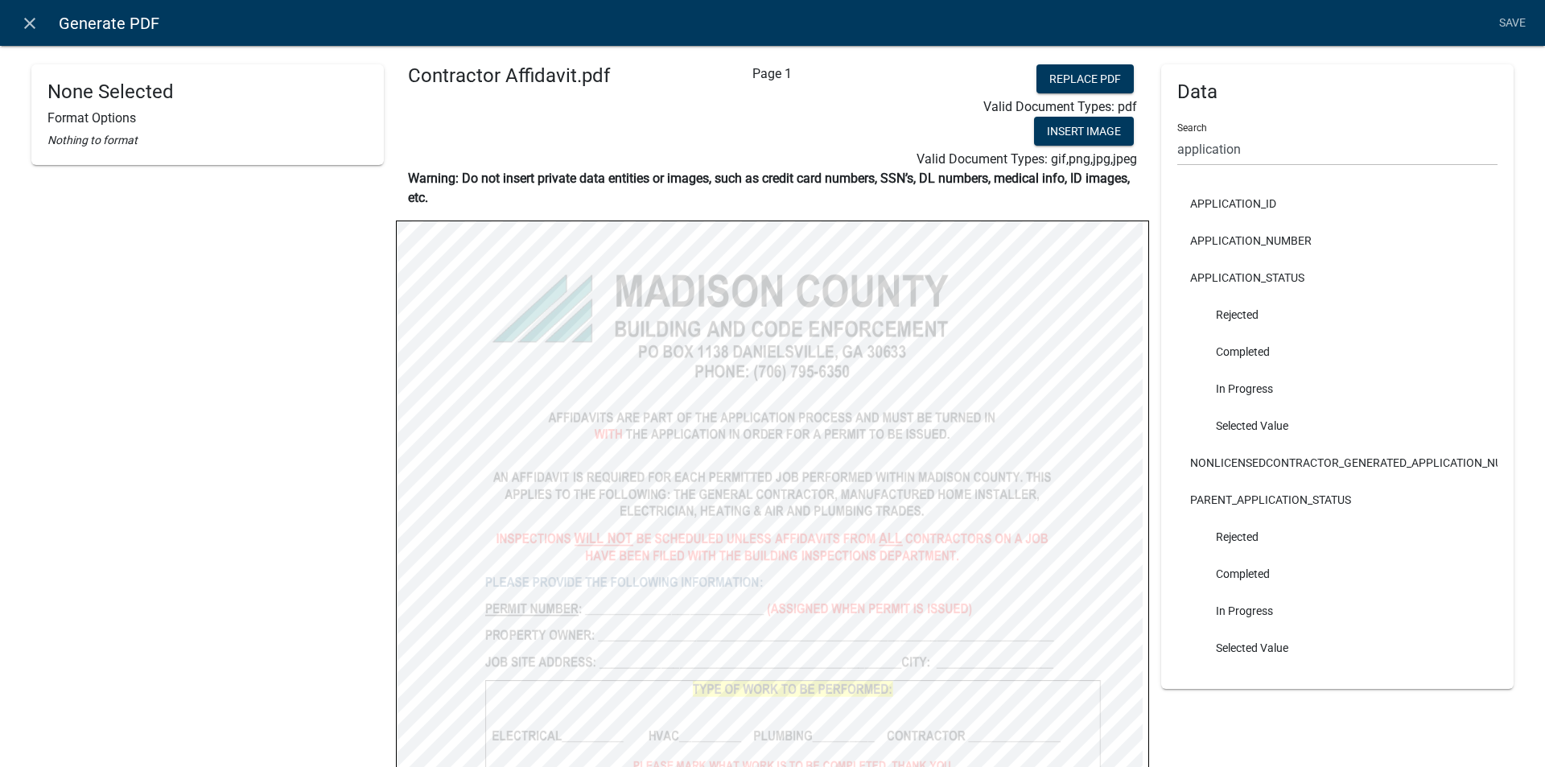
select select
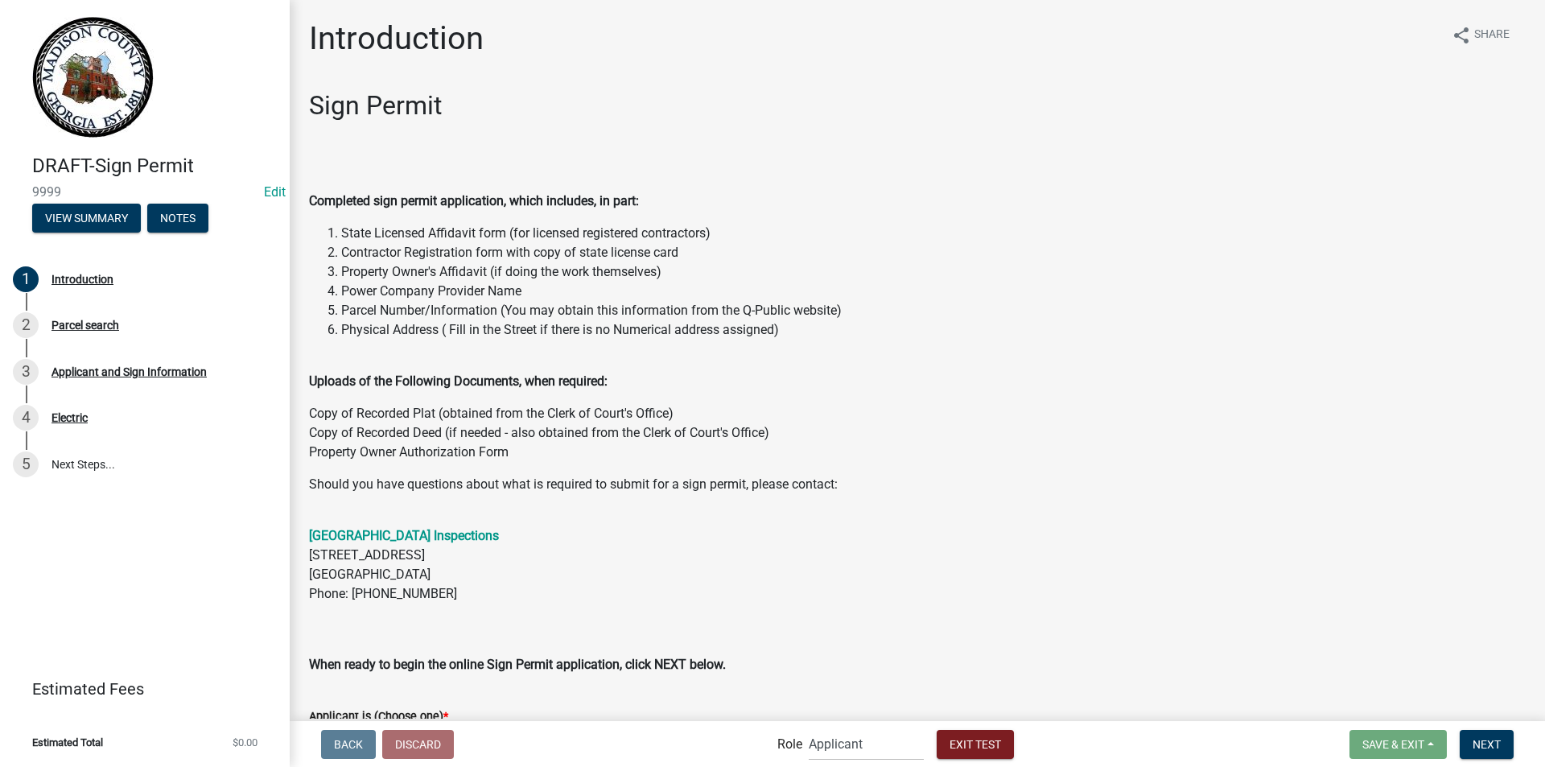
scroll to position [215, 0]
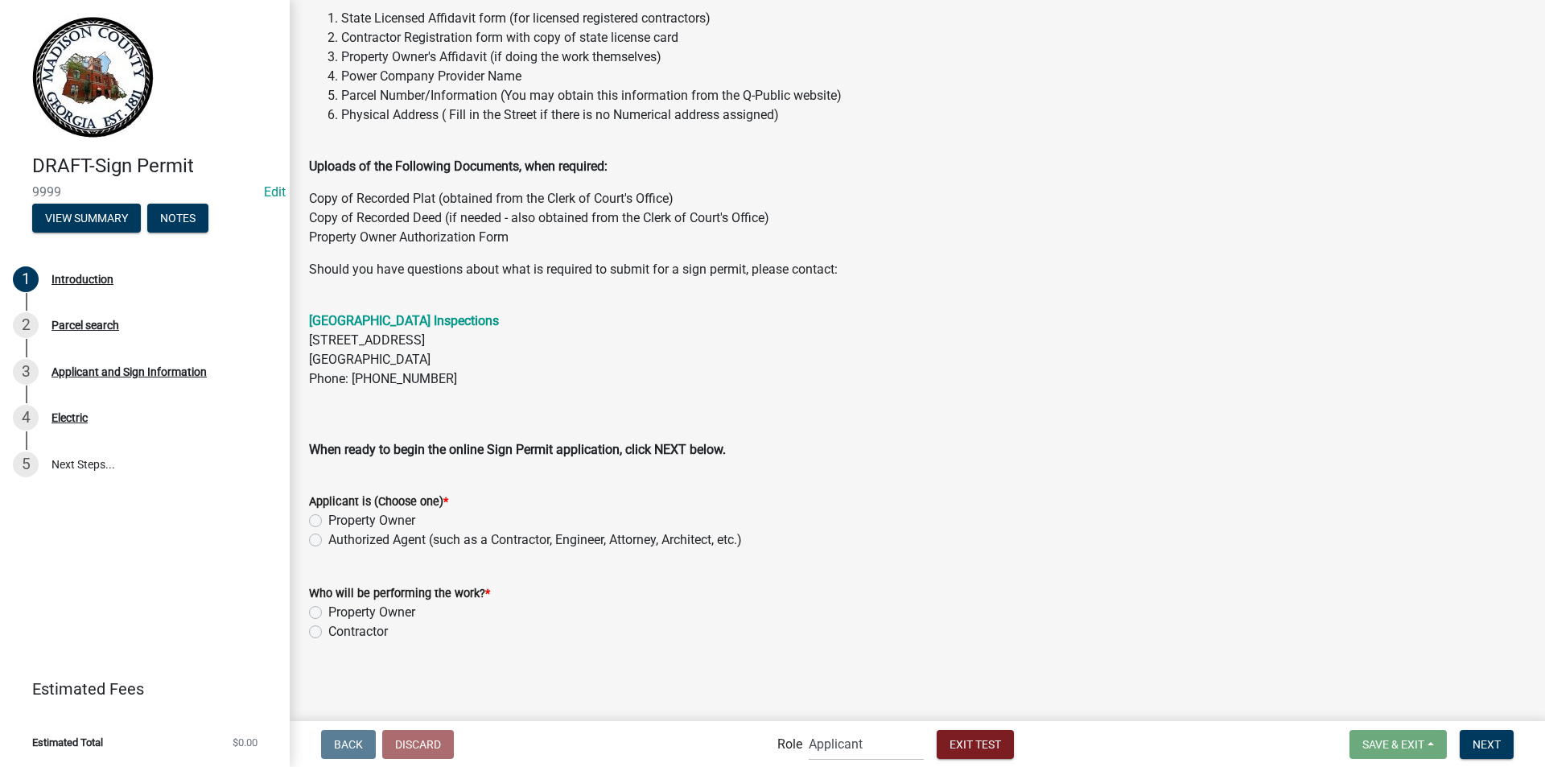
click at [328, 518] on label "Property Owner" at bounding box center [371, 520] width 87 height 19
click at [328, 518] on input "Property Owner" at bounding box center [333, 516] width 10 height 10
radio input "true"
click at [328, 613] on label "Property Owner" at bounding box center [371, 612] width 87 height 19
click at [328, 613] on input "Property Owner" at bounding box center [333, 608] width 10 height 10
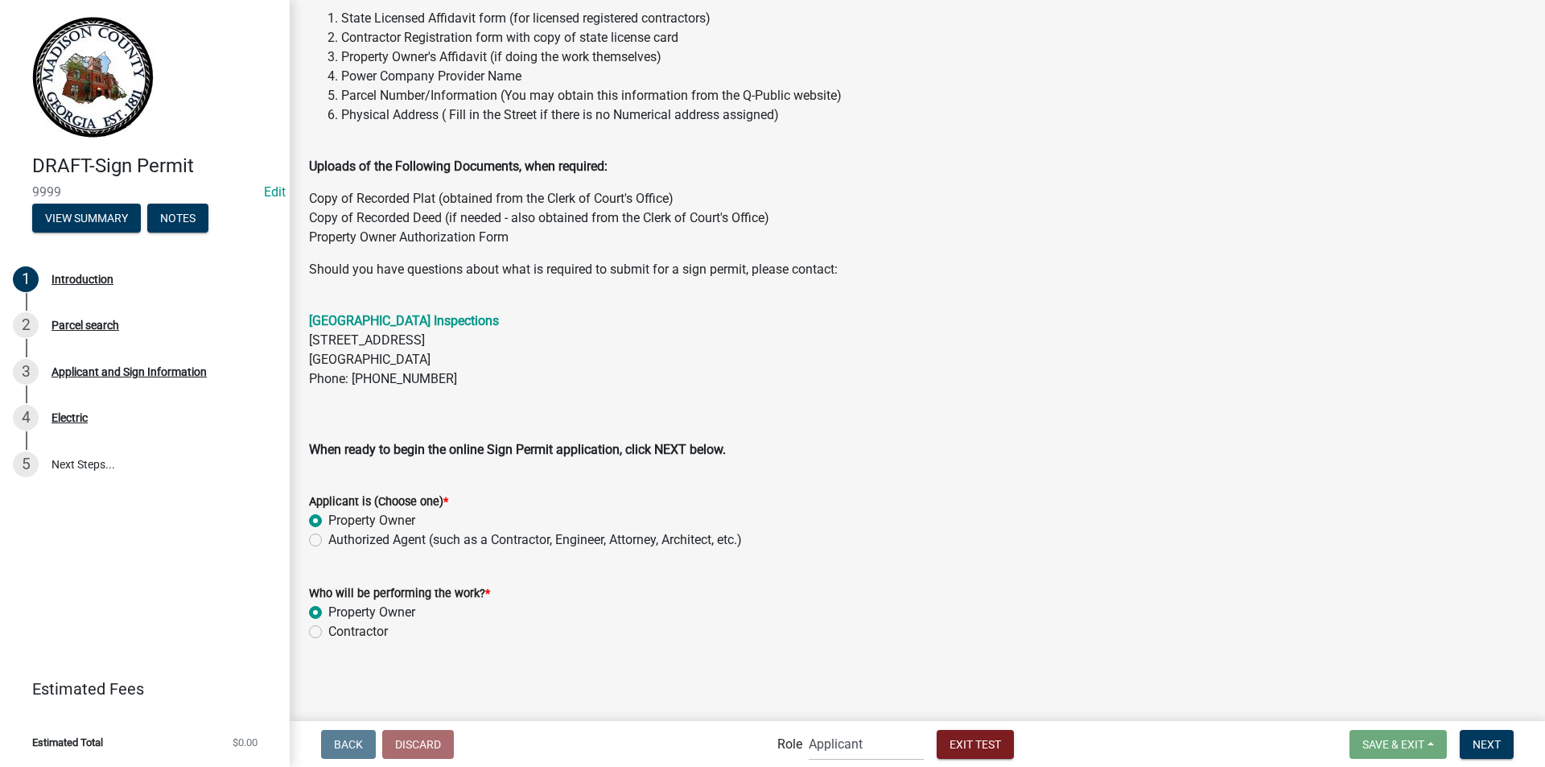
radio input "true"
click at [1477, 743] on span "Next" at bounding box center [1486, 743] width 28 height 13
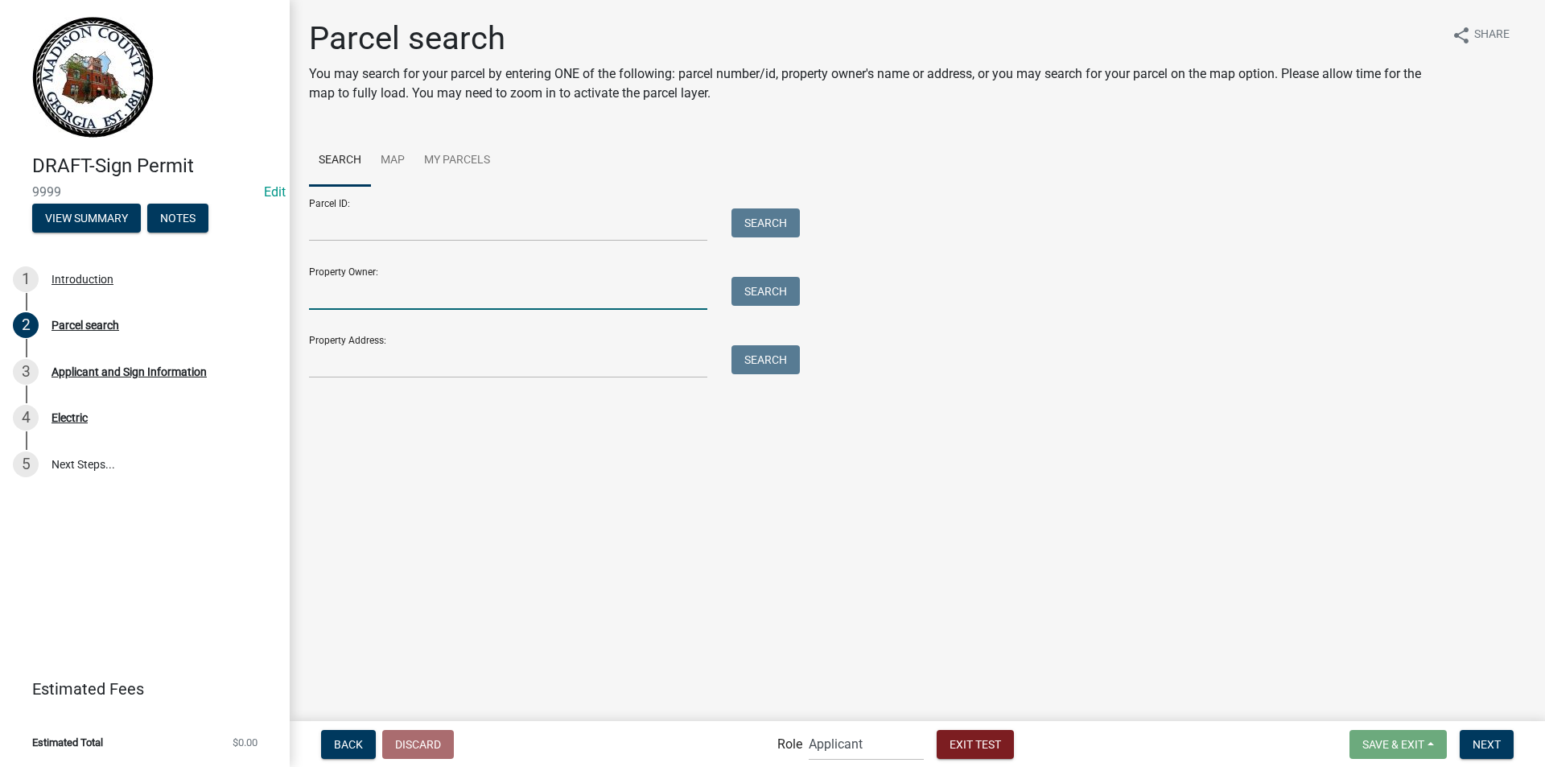
click at [405, 298] on input "Property Owner:" at bounding box center [508, 293] width 398 height 33
type input "[PERSON_NAME]"
click at [747, 298] on button "Search" at bounding box center [765, 291] width 68 height 29
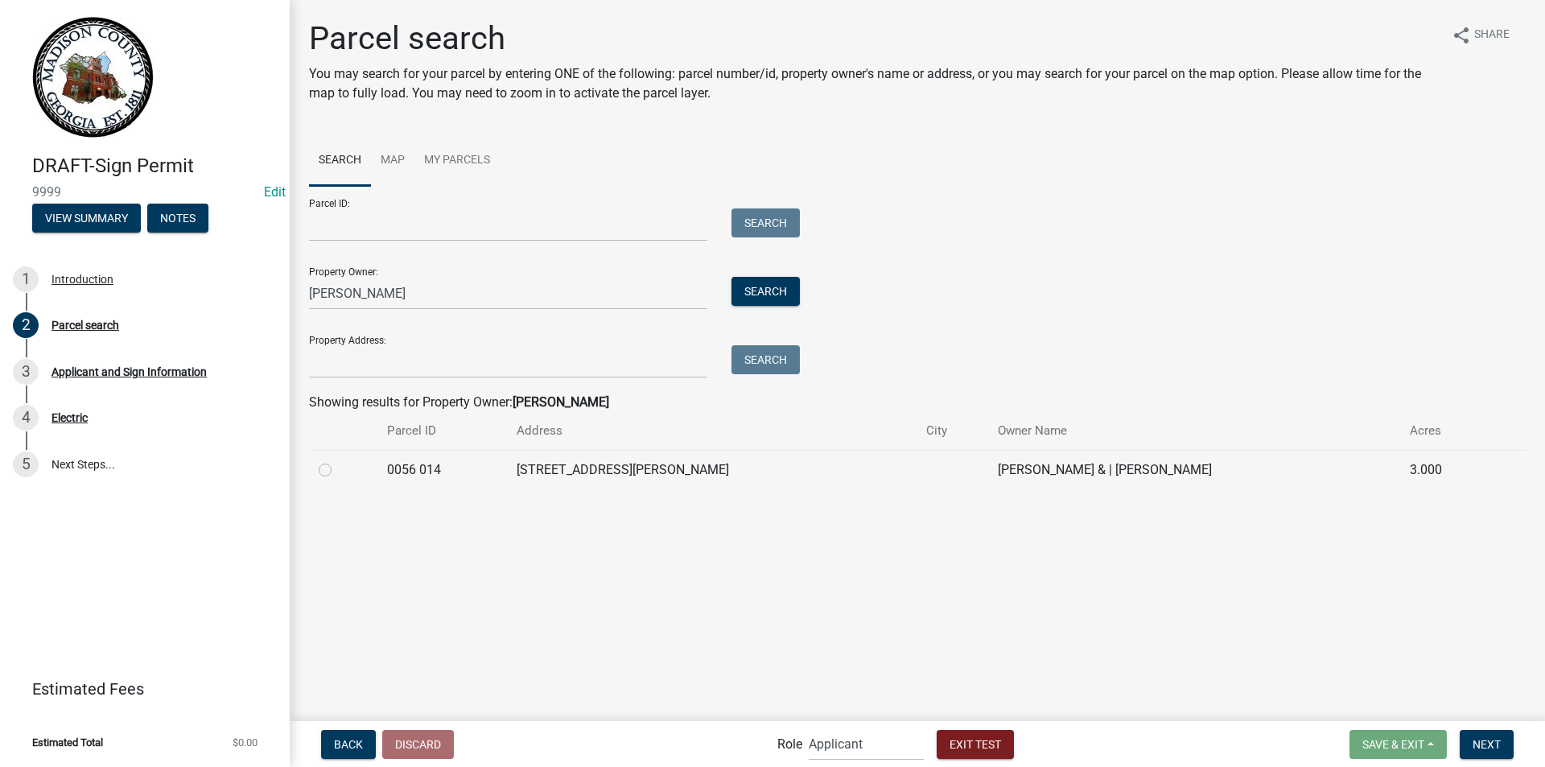
click at [338, 460] on label at bounding box center [338, 460] width 0 height 0
click at [338, 471] on 014 "radio" at bounding box center [343, 465] width 10 height 10
radio 014 "true"
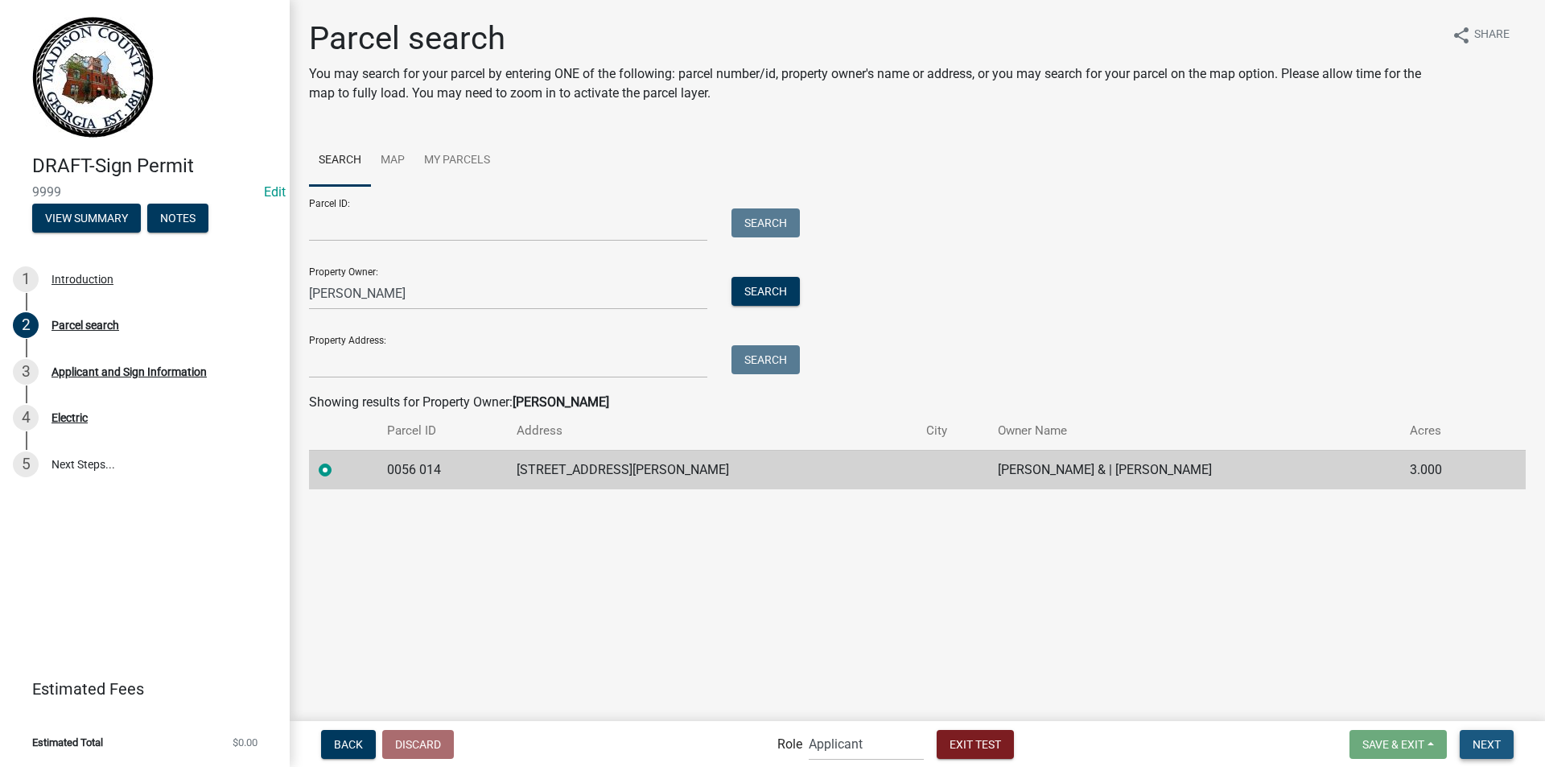
click at [1476, 747] on span "Next" at bounding box center [1486, 743] width 28 height 13
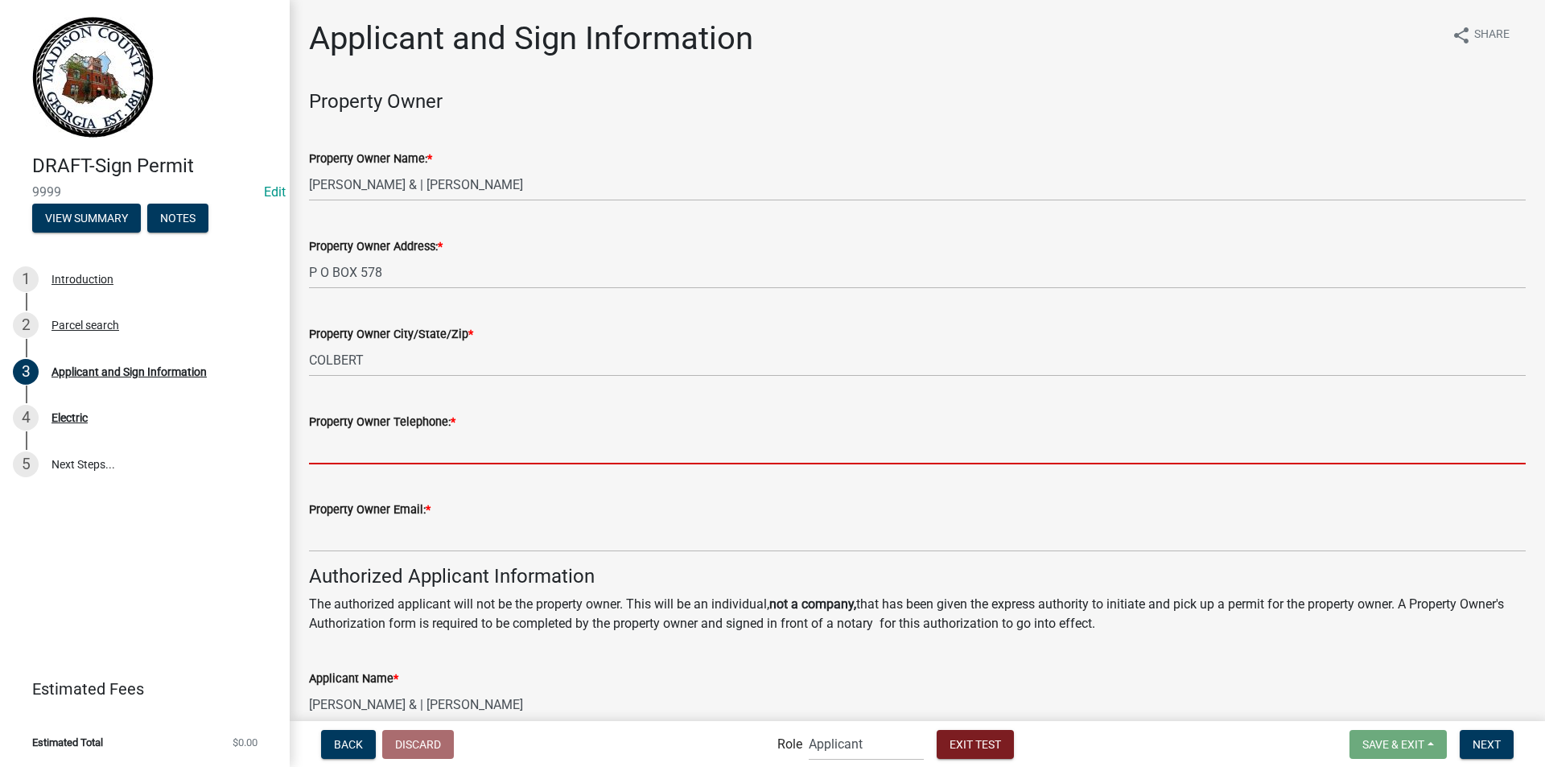
click at [420, 440] on input "Property Owner Telephone: *" at bounding box center [917, 447] width 1216 height 33
type input "[PHONE_NUMBER]"
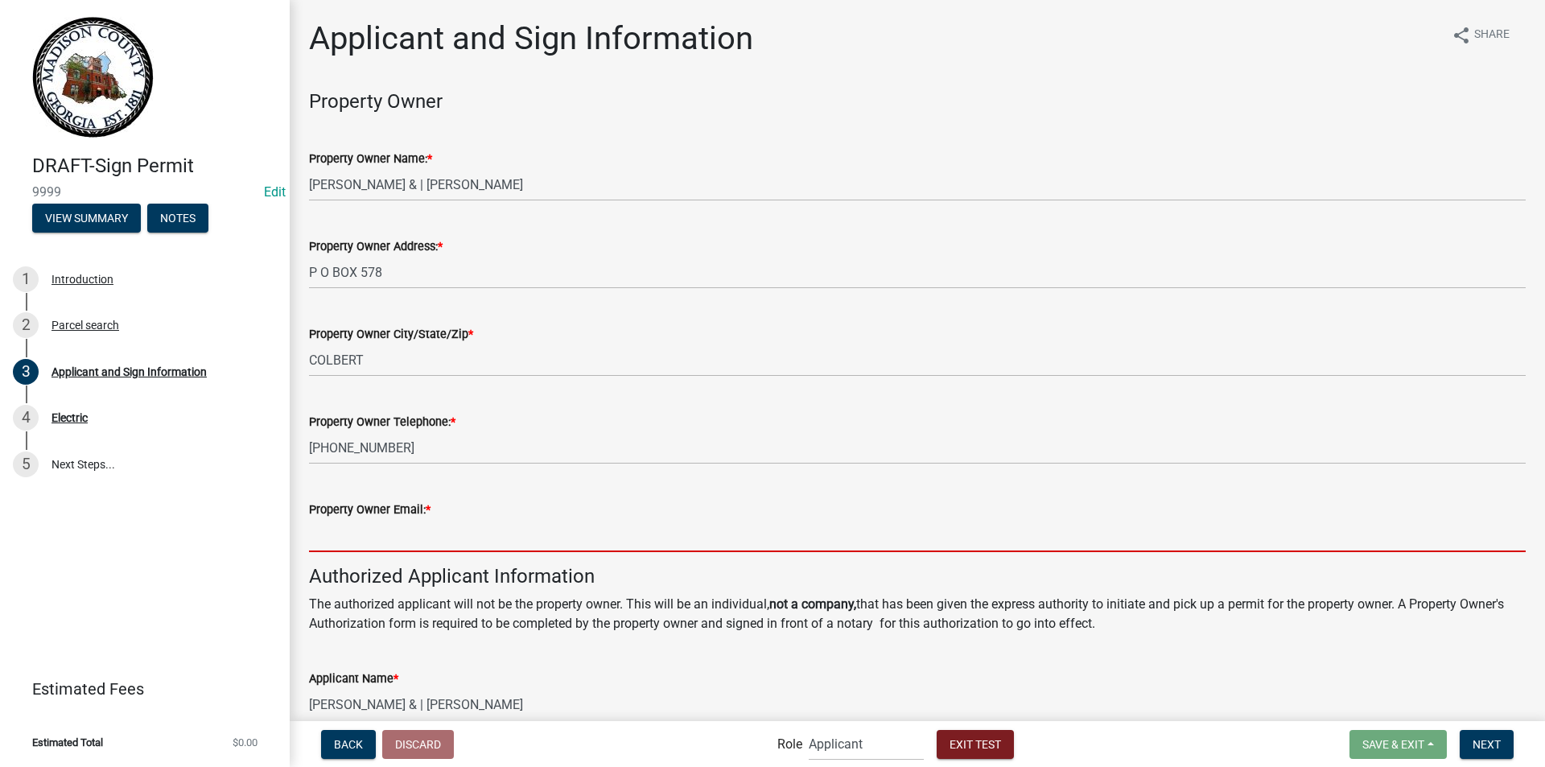
click at [381, 535] on input "Property Owner Email: *" at bounding box center [917, 535] width 1216 height 33
type input "[EMAIL_ADDRESS][DOMAIN_NAME]"
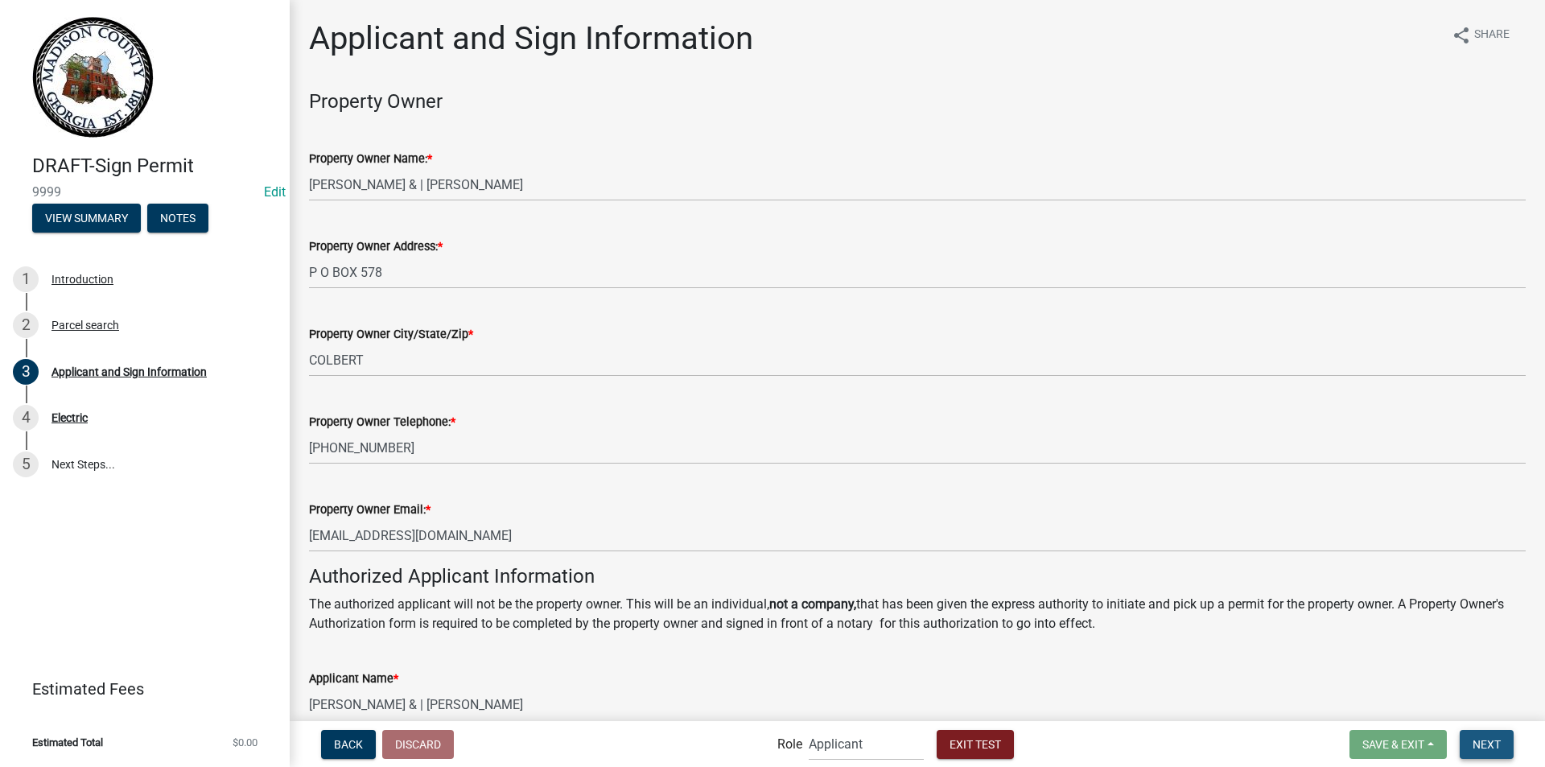
drag, startPoint x: 1494, startPoint y: 743, endPoint x: 1516, endPoint y: 734, distance: 24.2
click at [1493, 743] on span "Next" at bounding box center [1486, 743] width 28 height 13
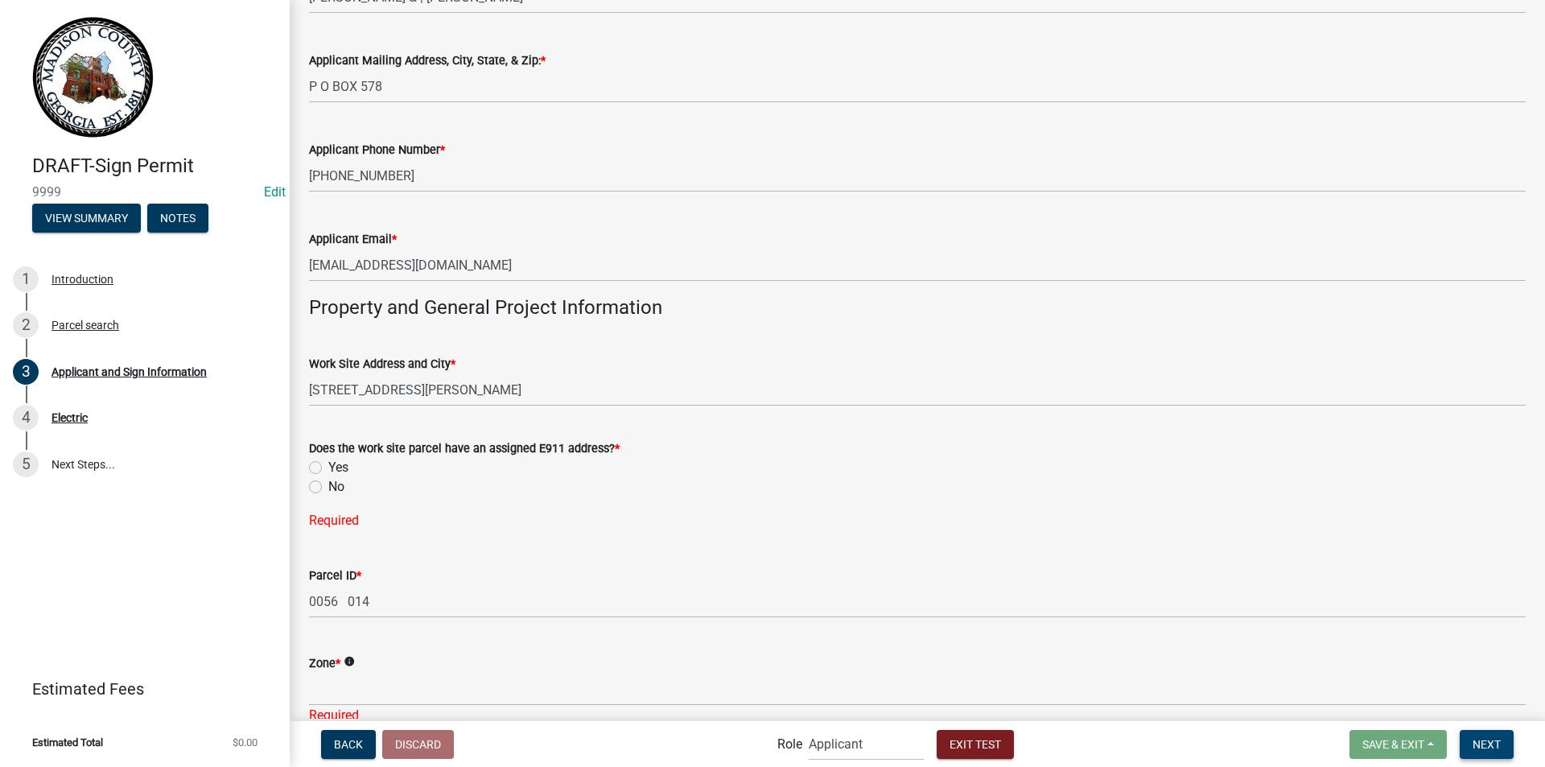
scroll to position [740, 0]
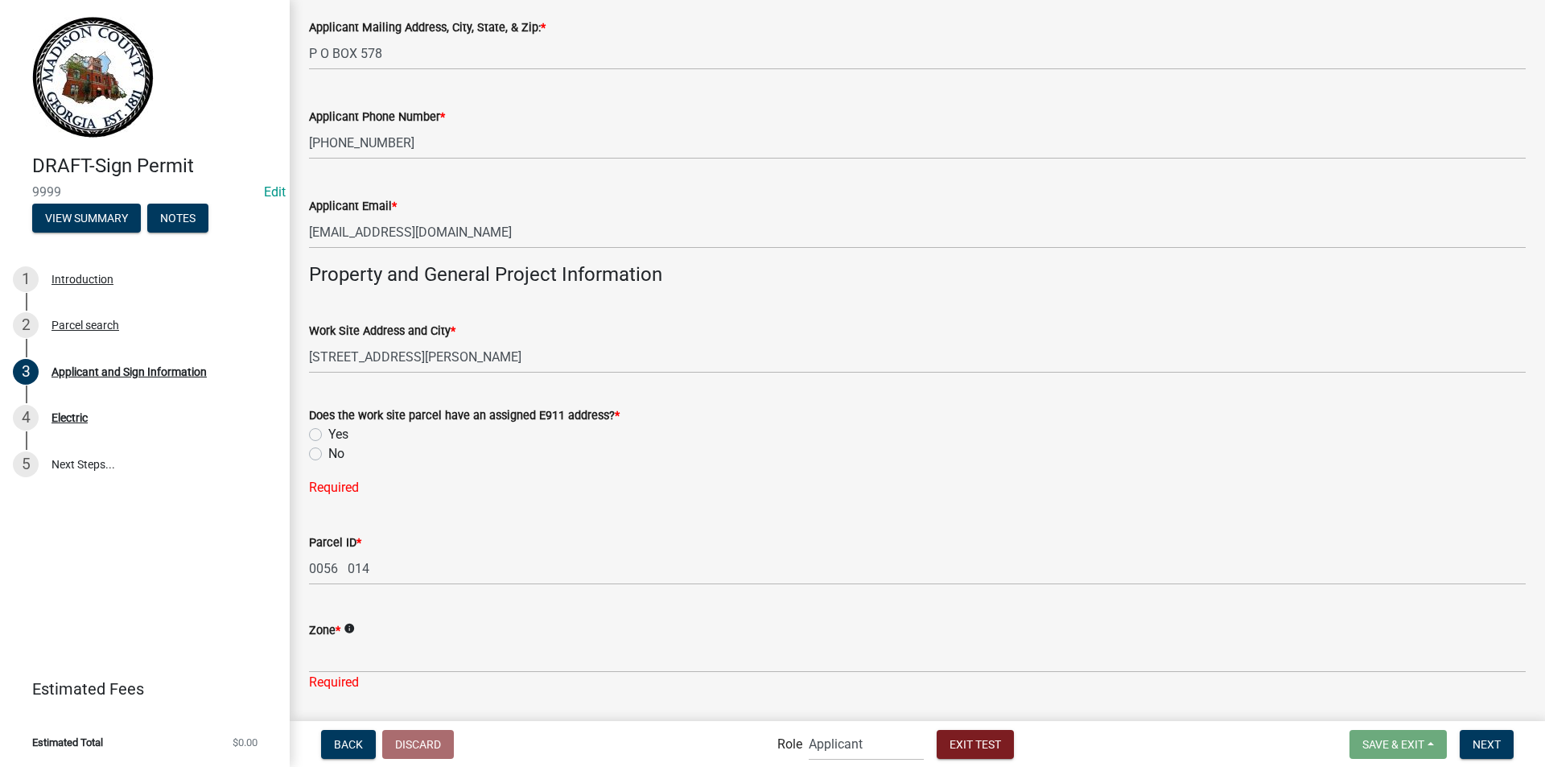
click at [328, 434] on label "Yes" at bounding box center [338, 434] width 20 height 19
click at [328, 434] on input "Yes" at bounding box center [333, 430] width 10 height 10
radio input "true"
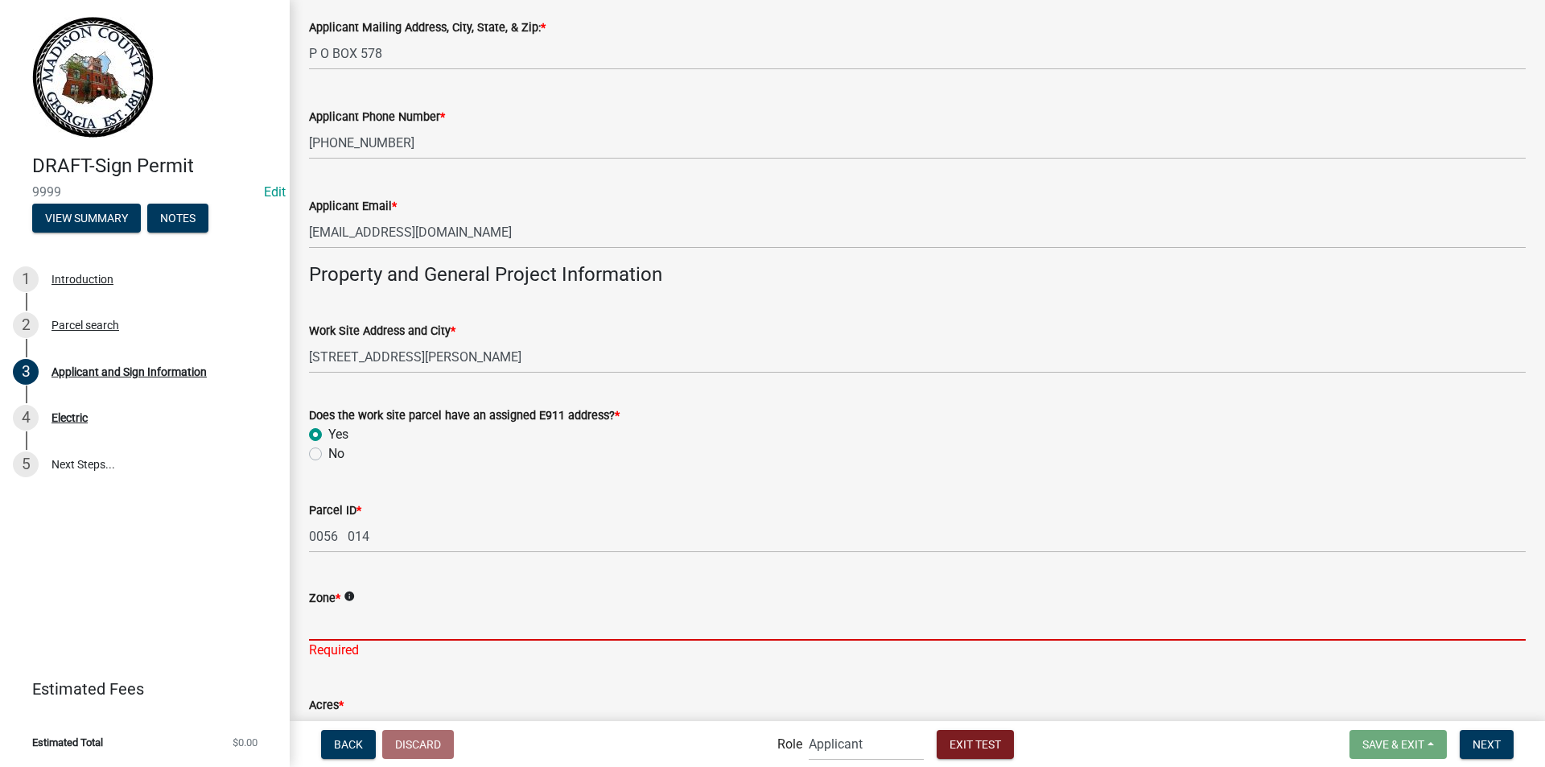
drag, startPoint x: 339, startPoint y: 622, endPoint x: 373, endPoint y: 628, distance: 34.4
click at [339, 622] on input "Zone *" at bounding box center [917, 623] width 1216 height 33
type input "A1"
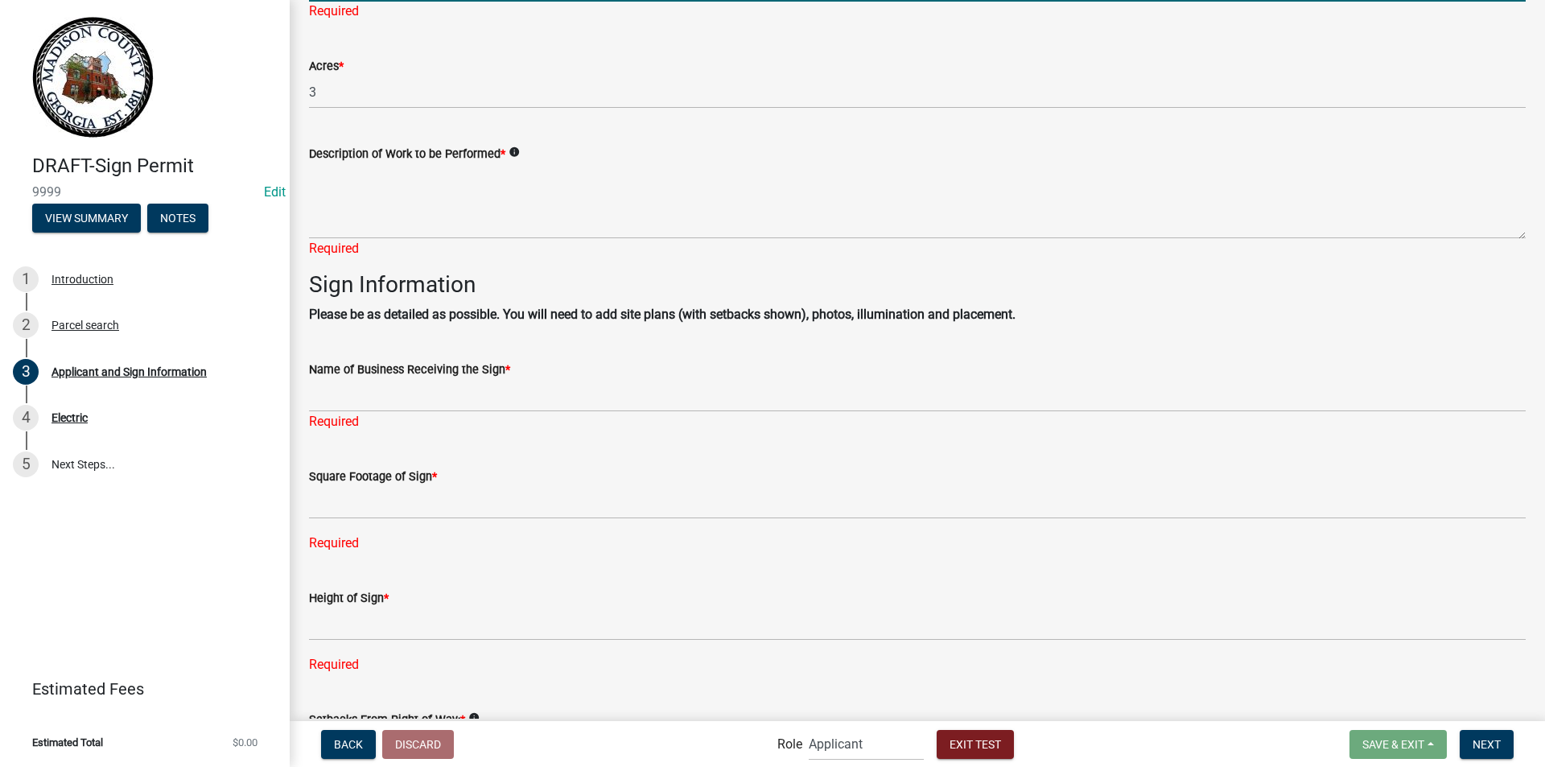
scroll to position [1389, 0]
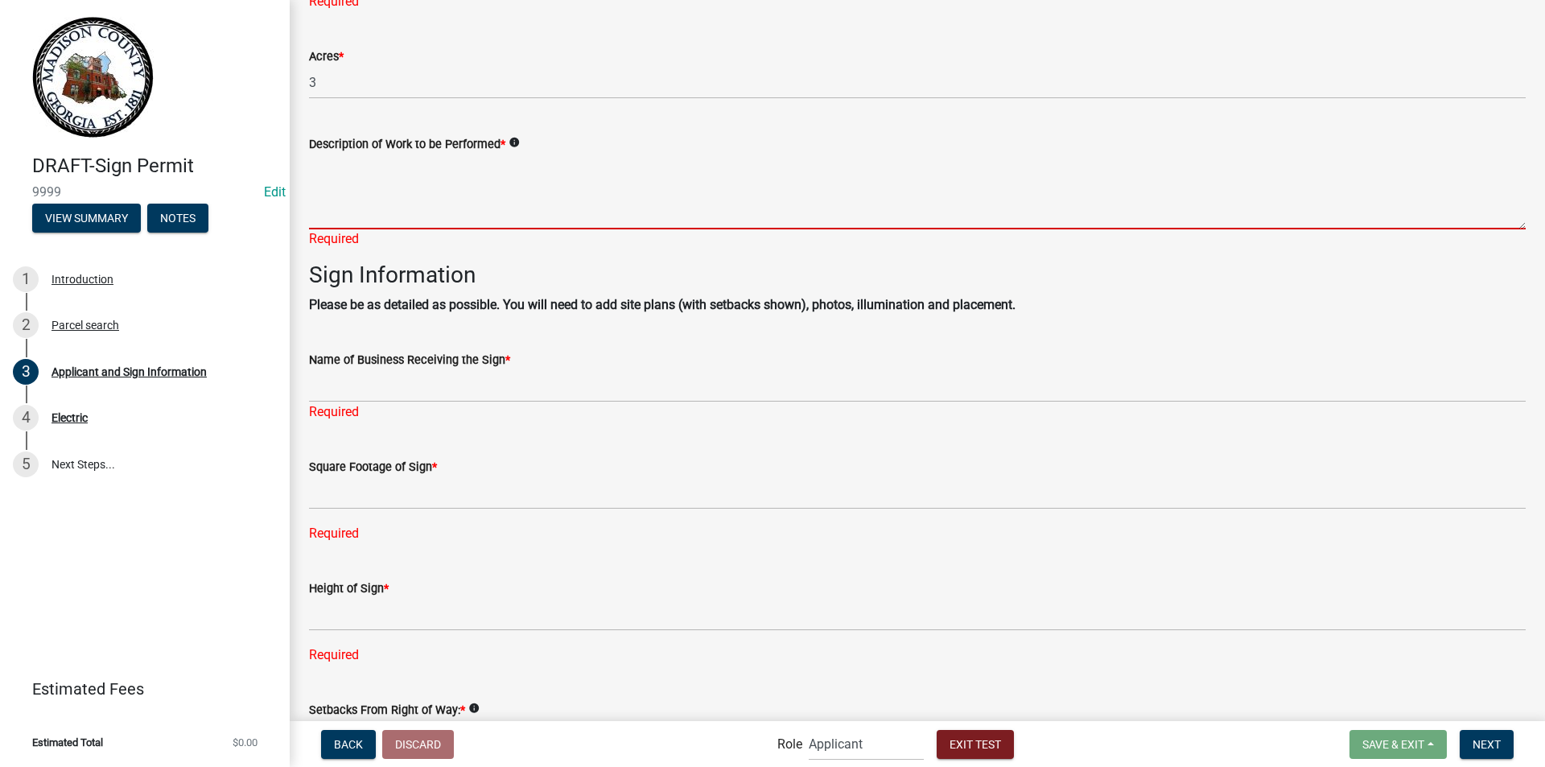
click at [419, 179] on textarea "Description of Work to be Performed *" at bounding box center [917, 192] width 1216 height 76
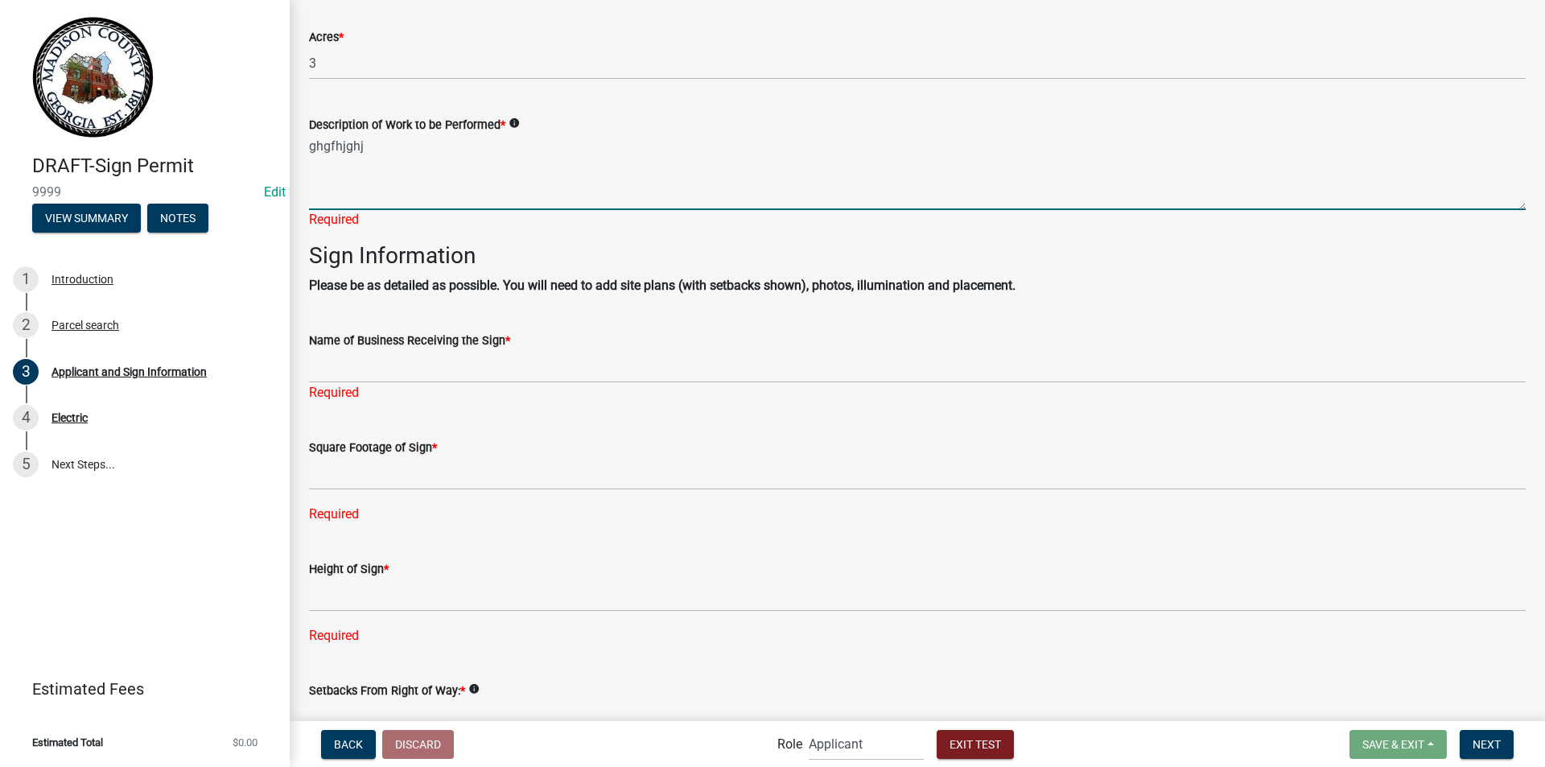
type textarea "ghgfhjghj"
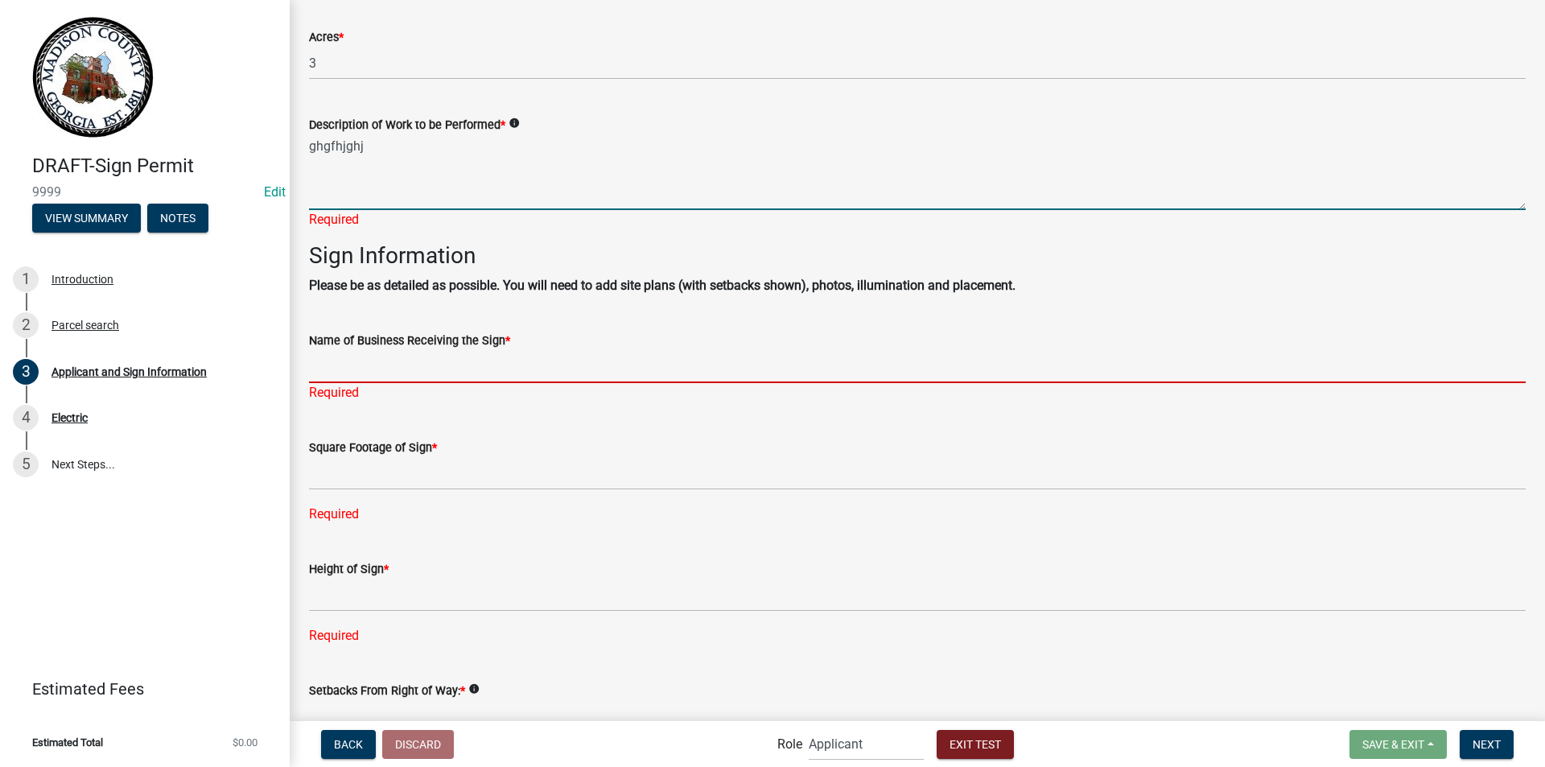
click at [359, 366] on div "Name of Business Receiving the Sign * Required" at bounding box center [917, 355] width 1216 height 94
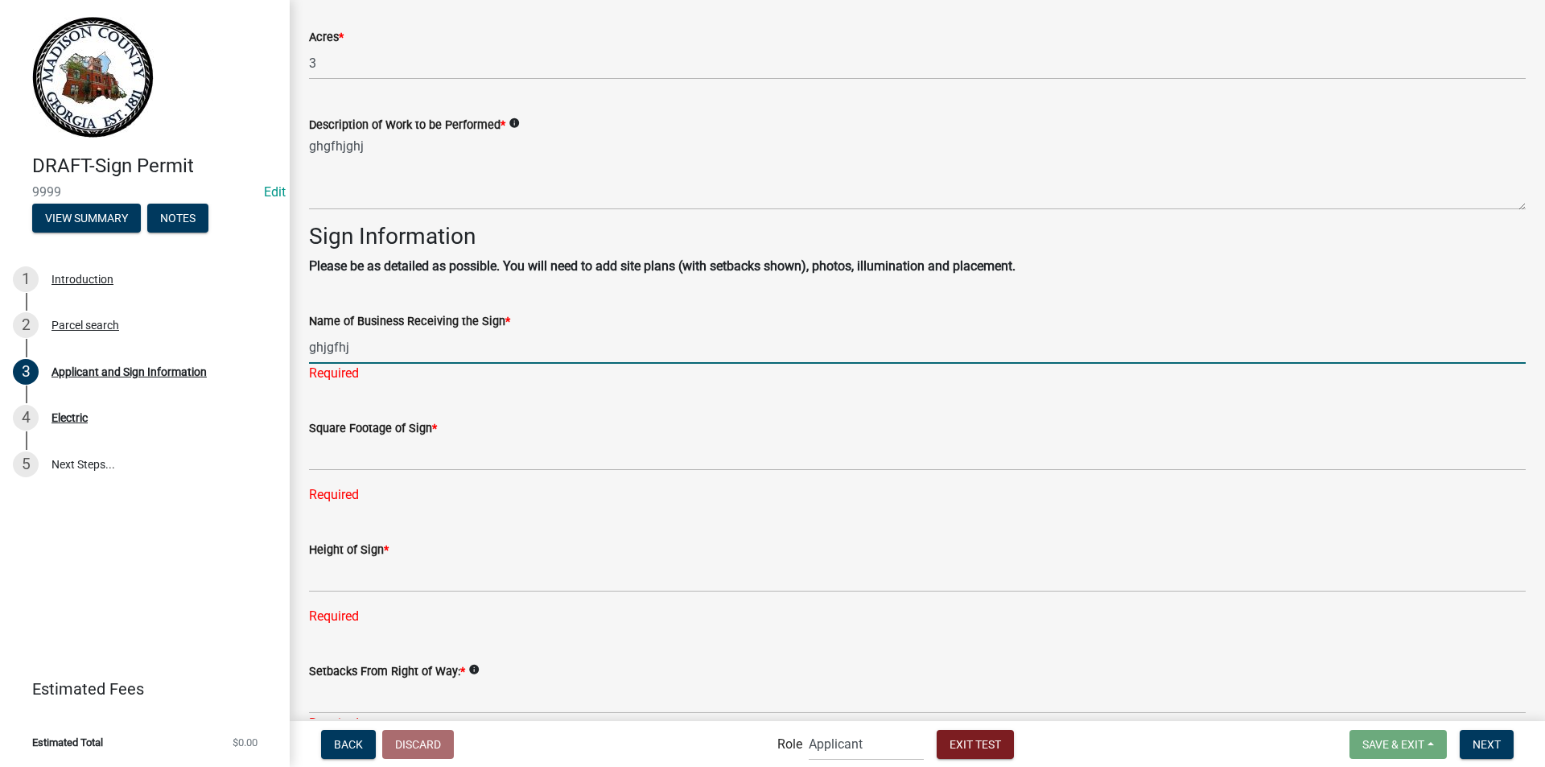
type input "ghjgfhj"
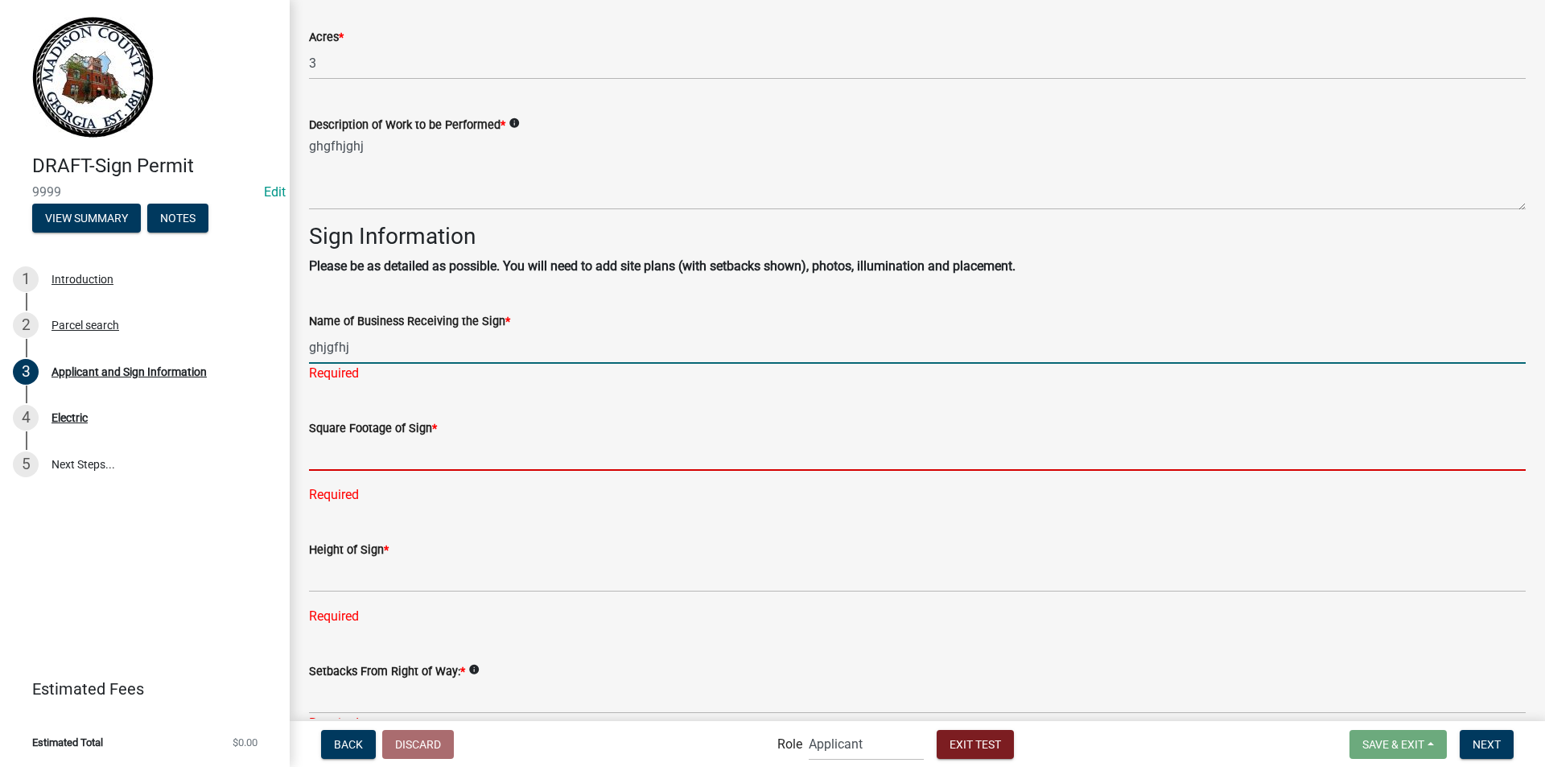
click at [339, 449] on input "text" at bounding box center [917, 454] width 1216 height 33
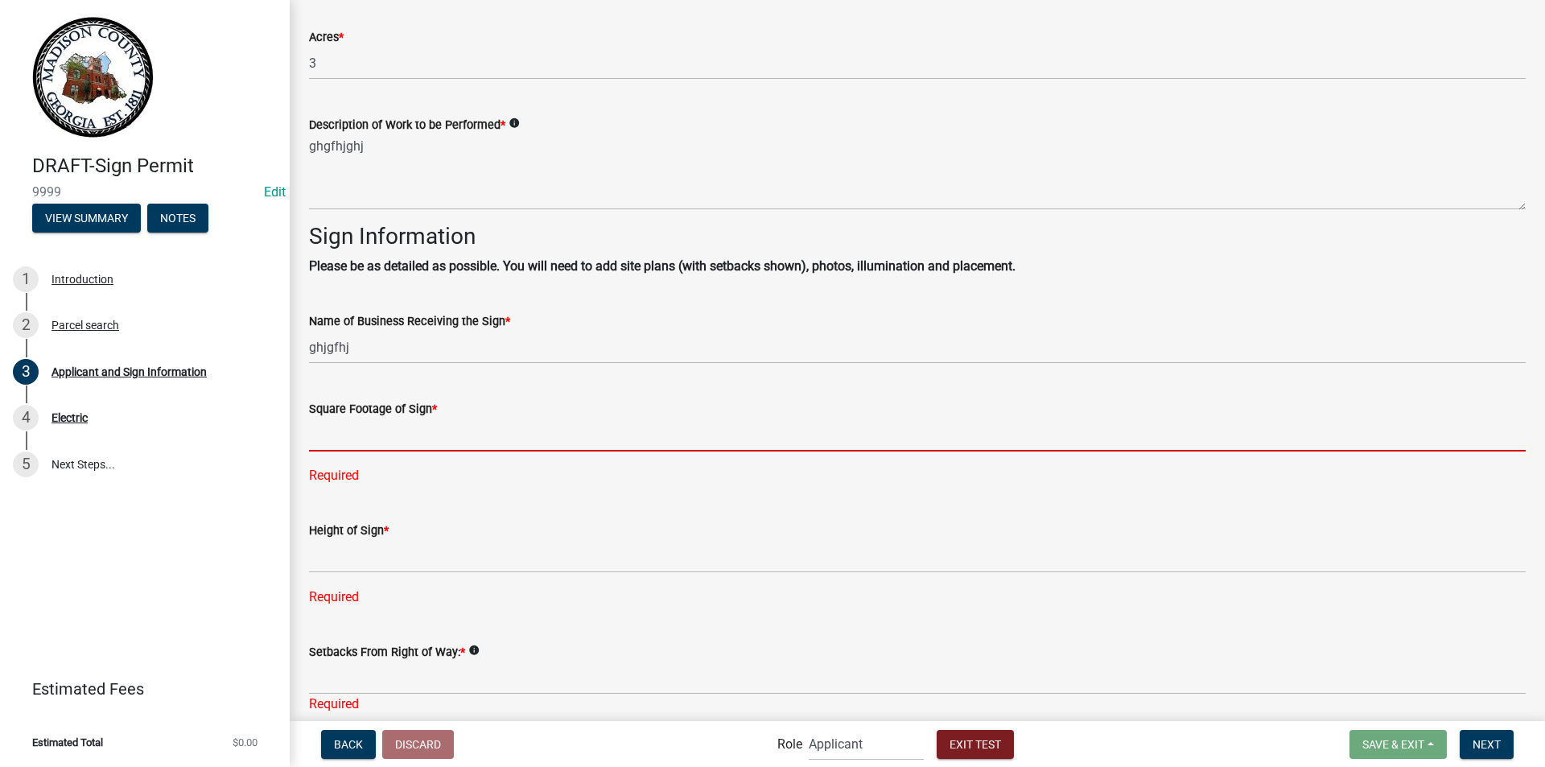
type input "63"
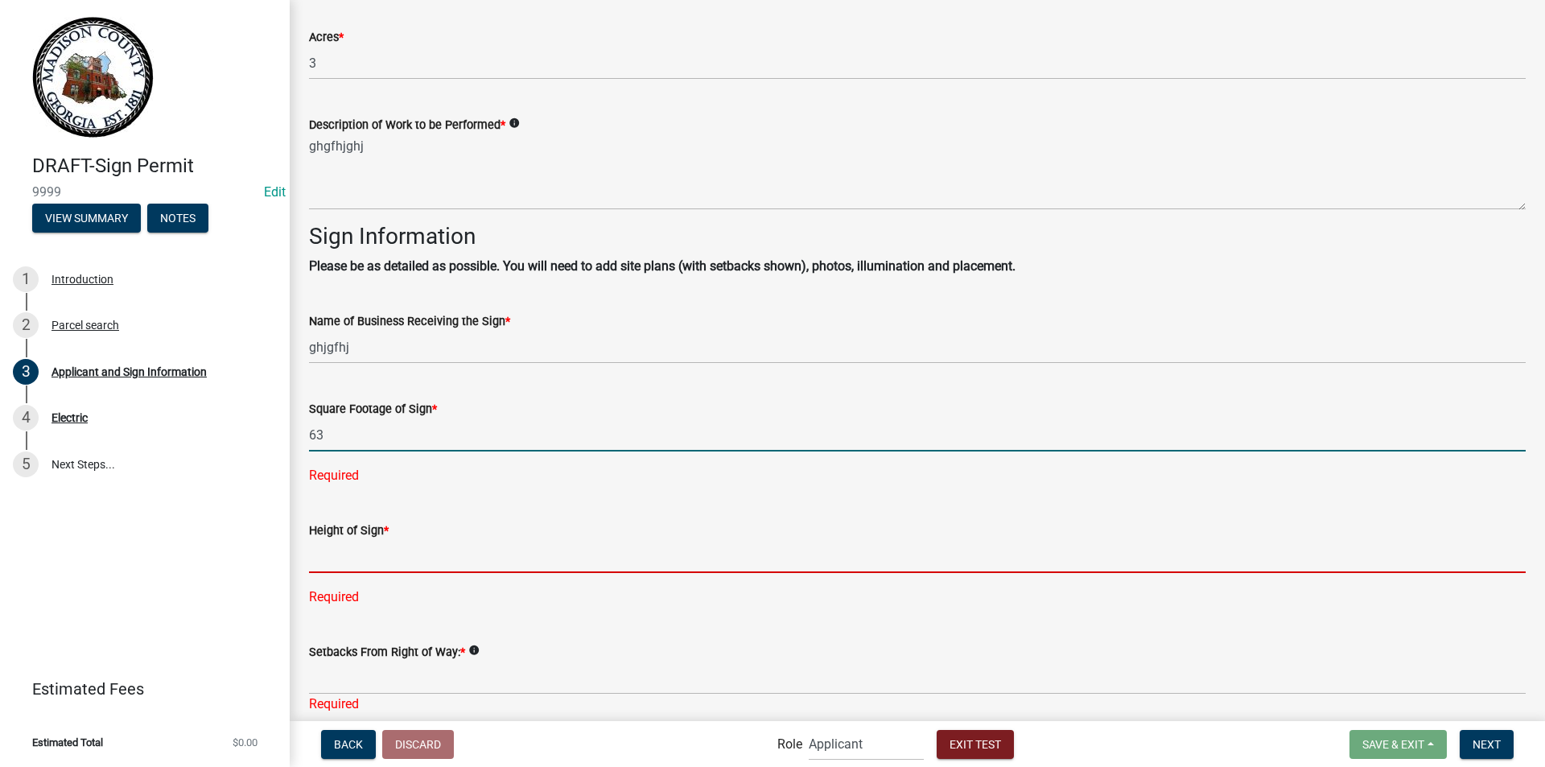
click at [366, 545] on div "Height of Sign * Required" at bounding box center [917, 552] width 1216 height 109
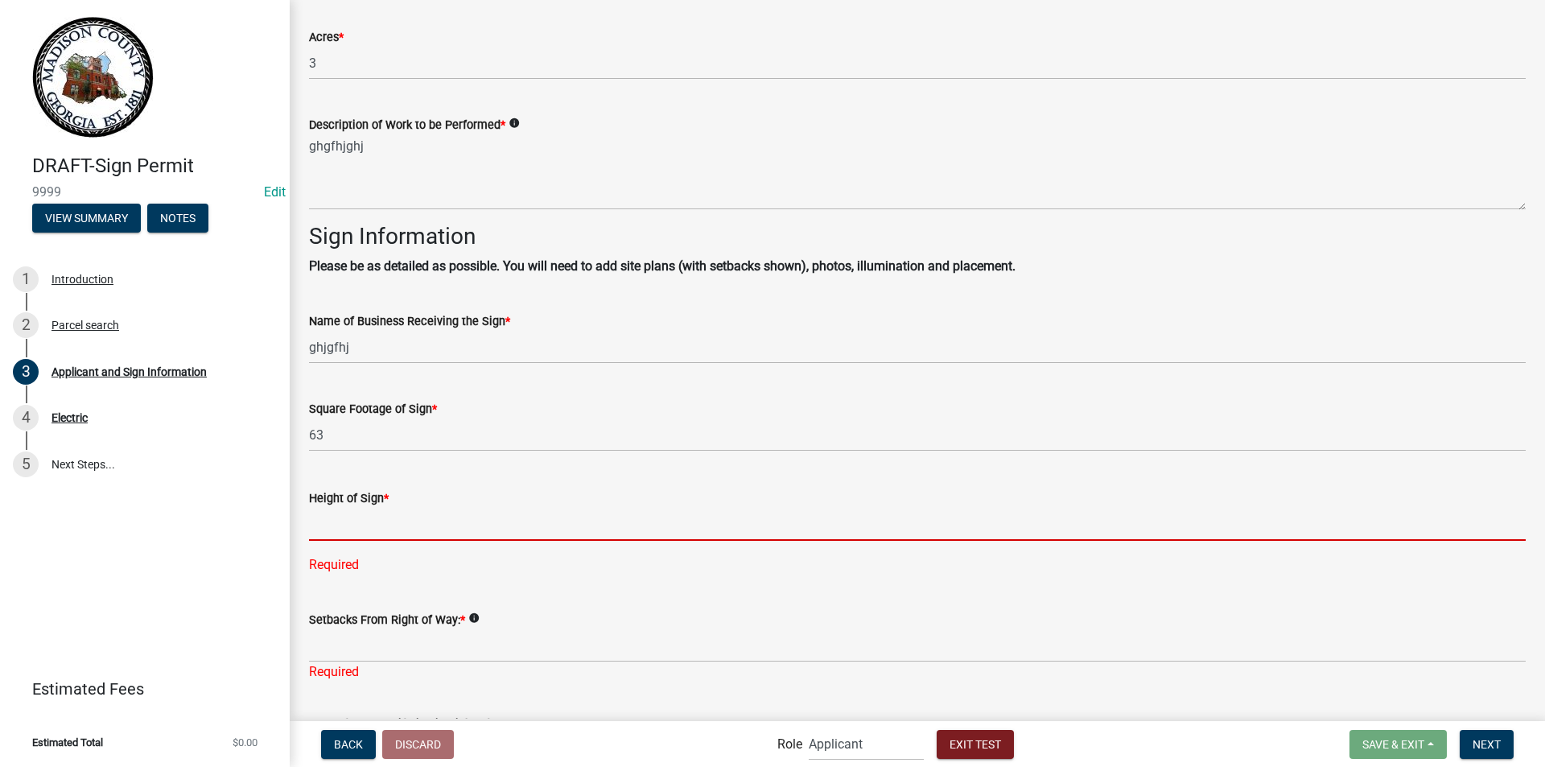
type input "60"
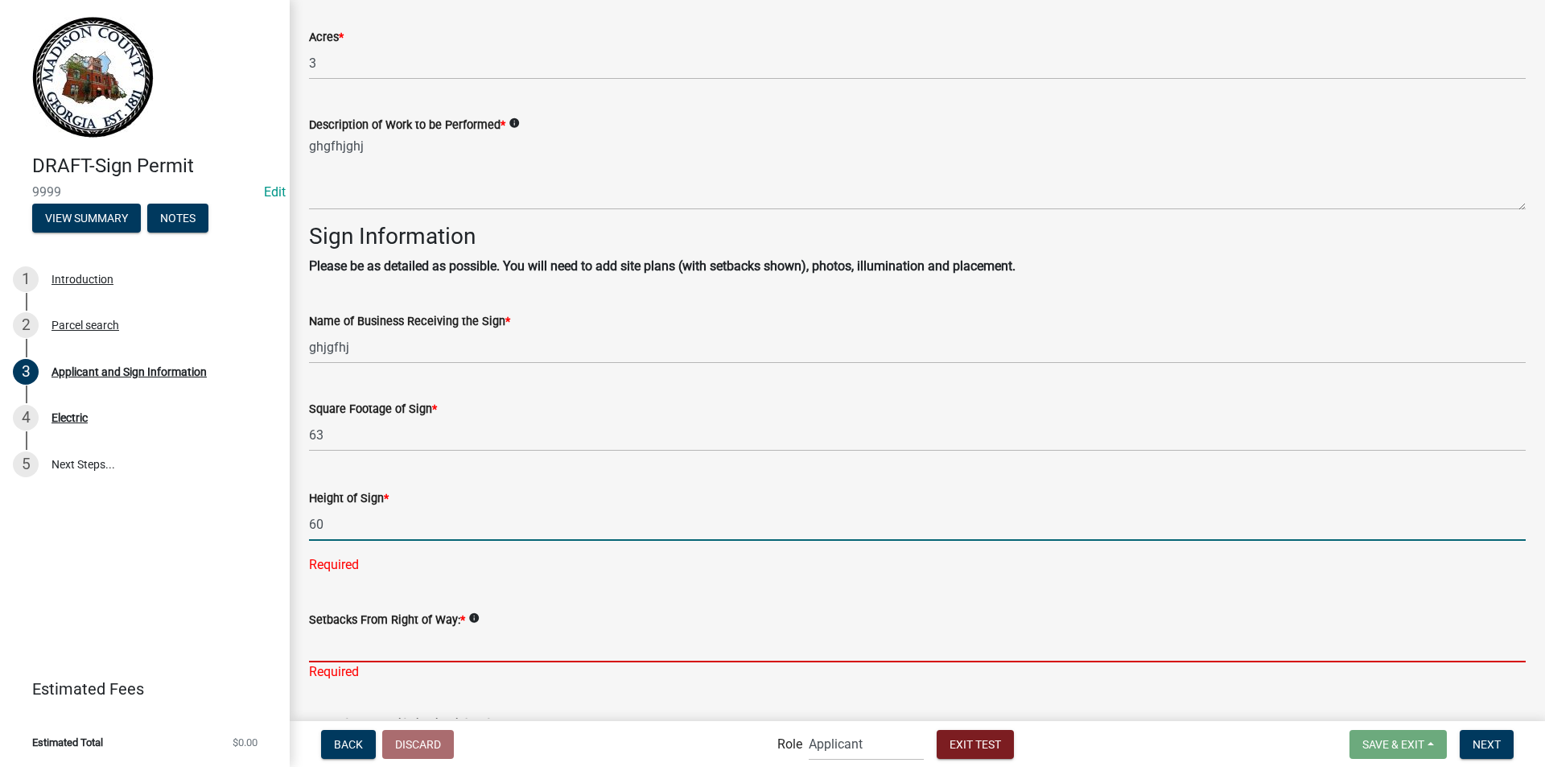
click at [369, 637] on div "Setbacks From Right of Way: * info Required" at bounding box center [917, 634] width 1216 height 94
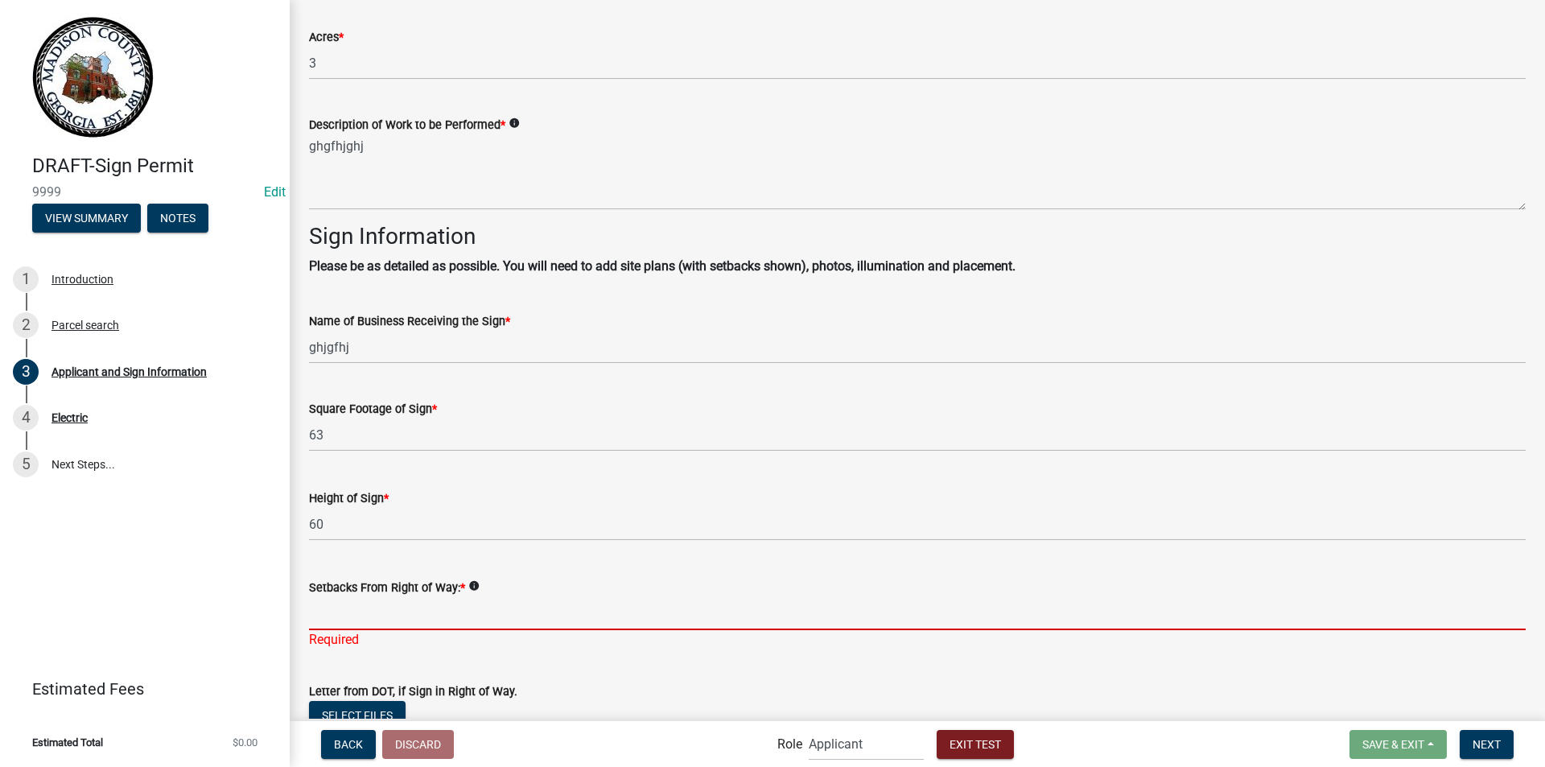
type input "65"
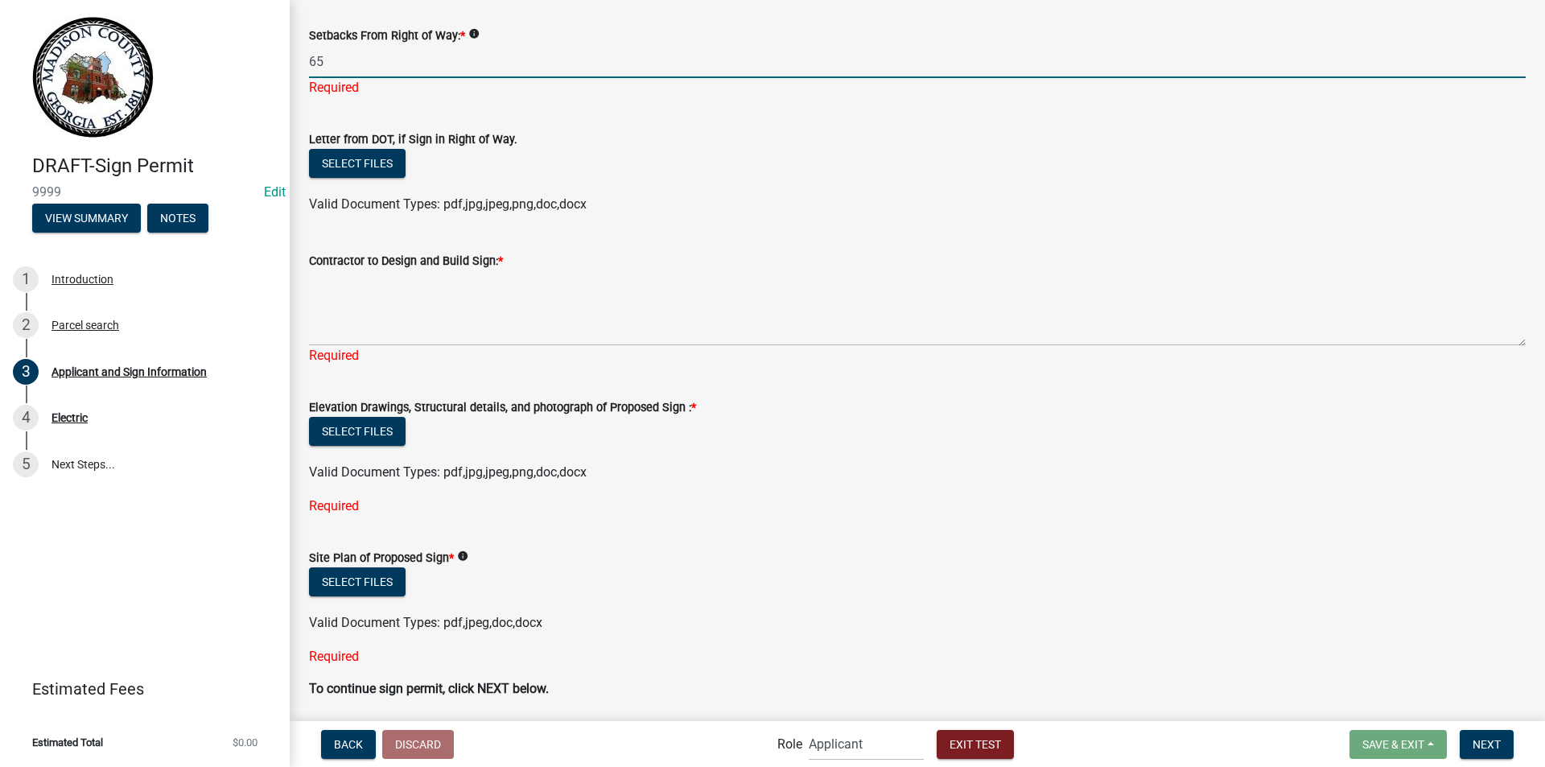
scroll to position [1944, 0]
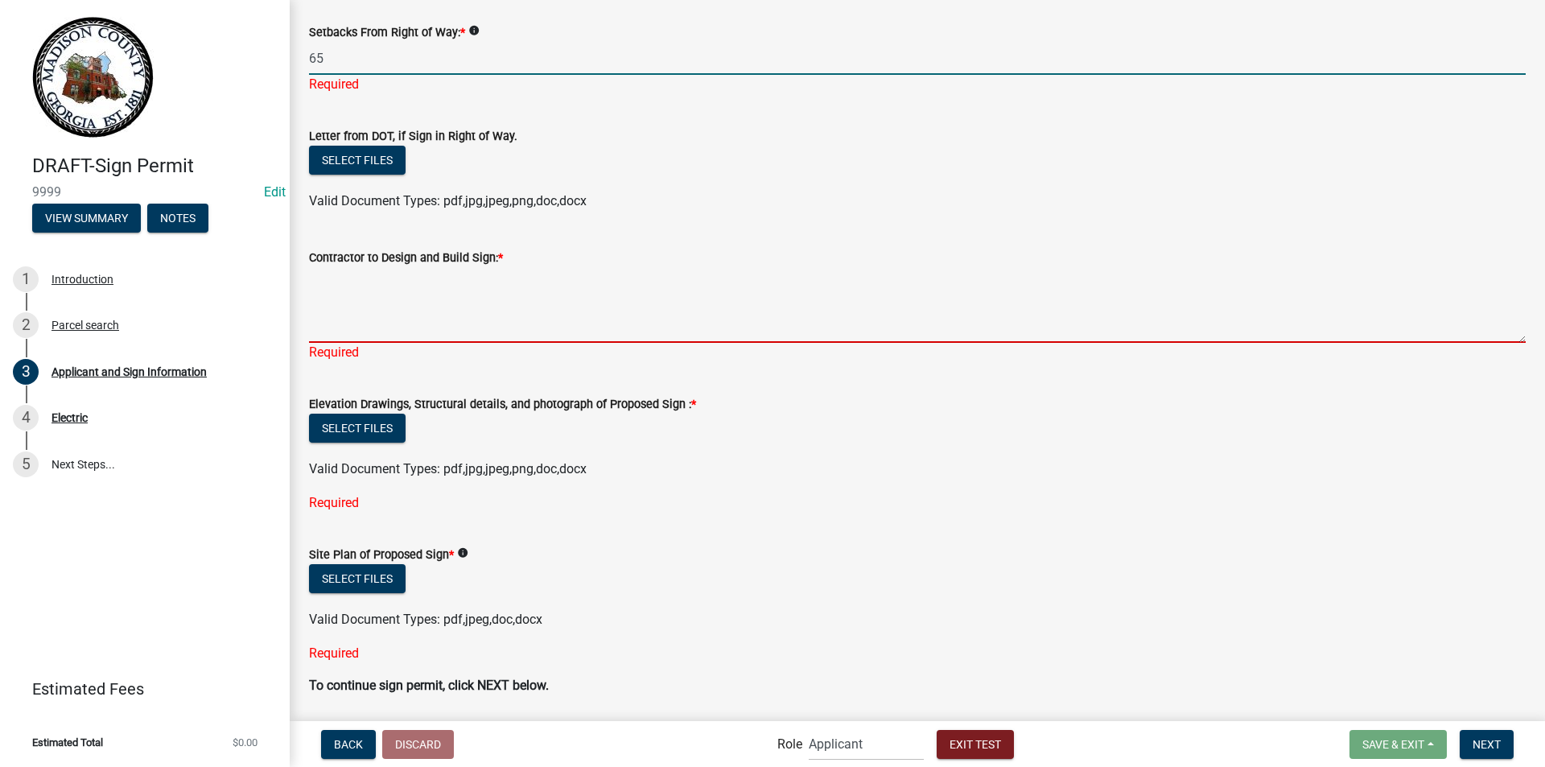
click at [322, 313] on textarea "Contractor to Design and Build Sign: *" at bounding box center [917, 305] width 1216 height 76
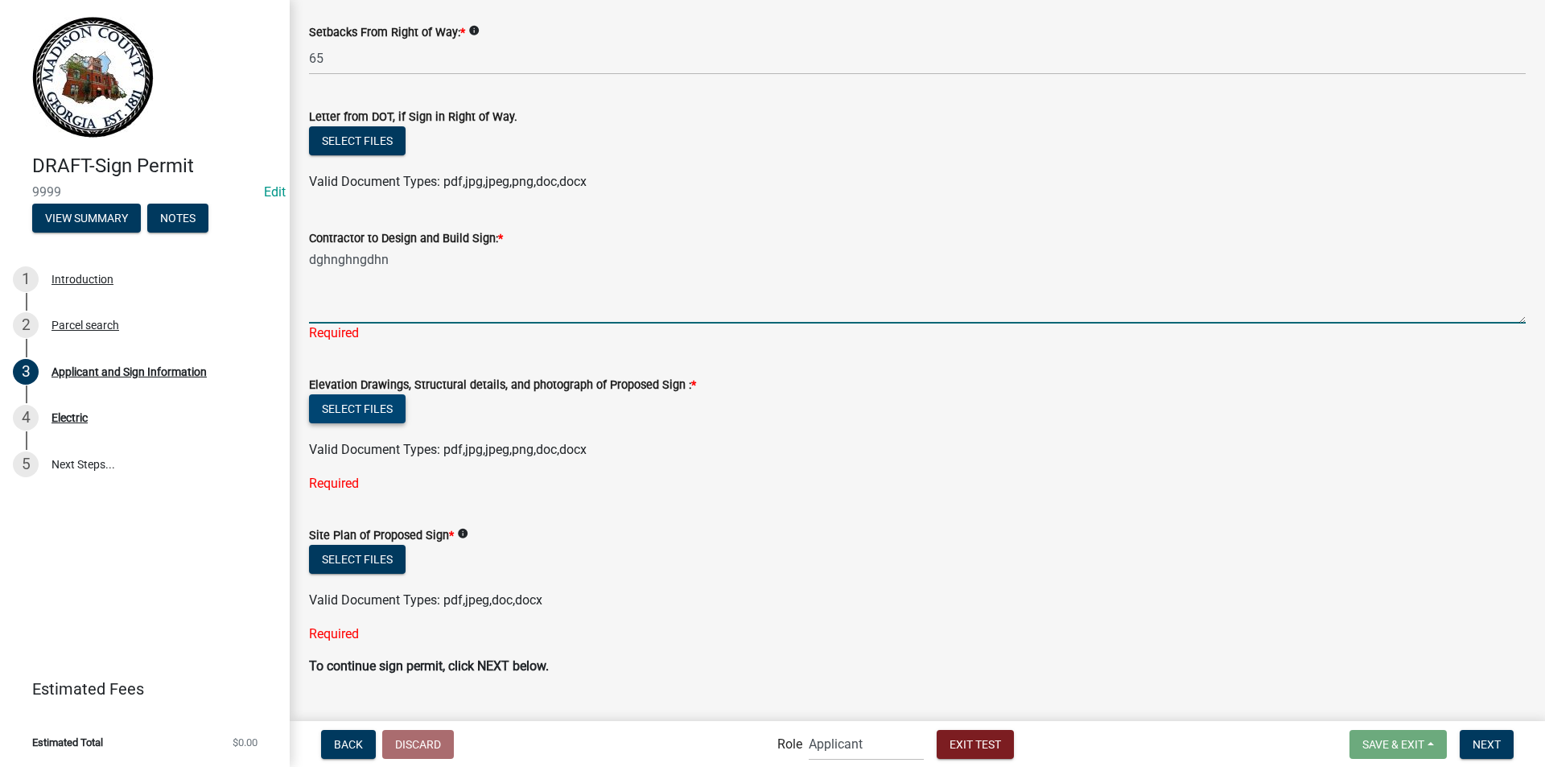
type textarea "dghnghngdhn"
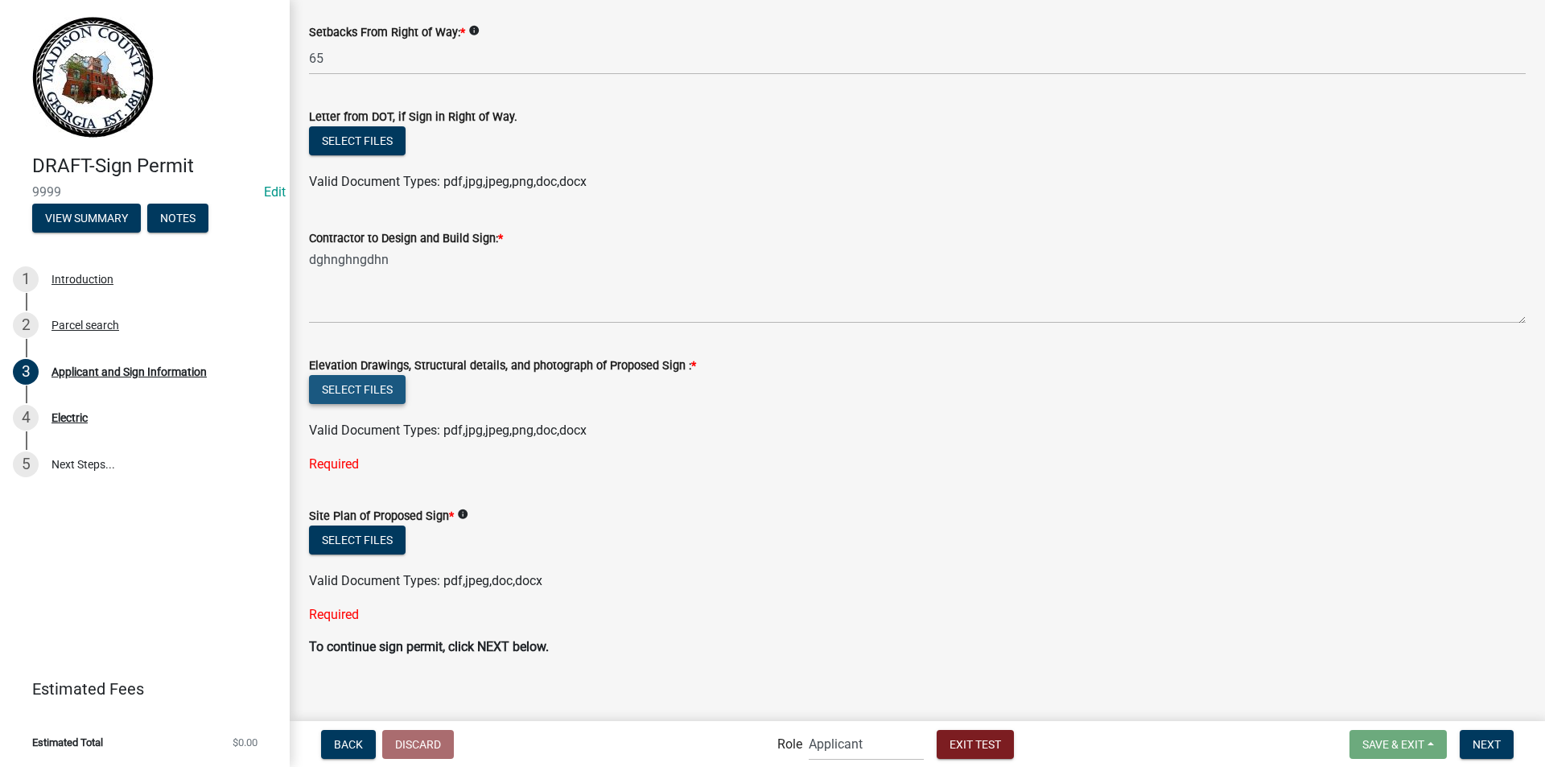
click at [360, 415] on wm-upload "Select files Valid Document Types: pdf,jpg,jpeg,png,doc,docx" at bounding box center [917, 407] width 1216 height 65
click at [360, 393] on button "Select files" at bounding box center [357, 389] width 97 height 29
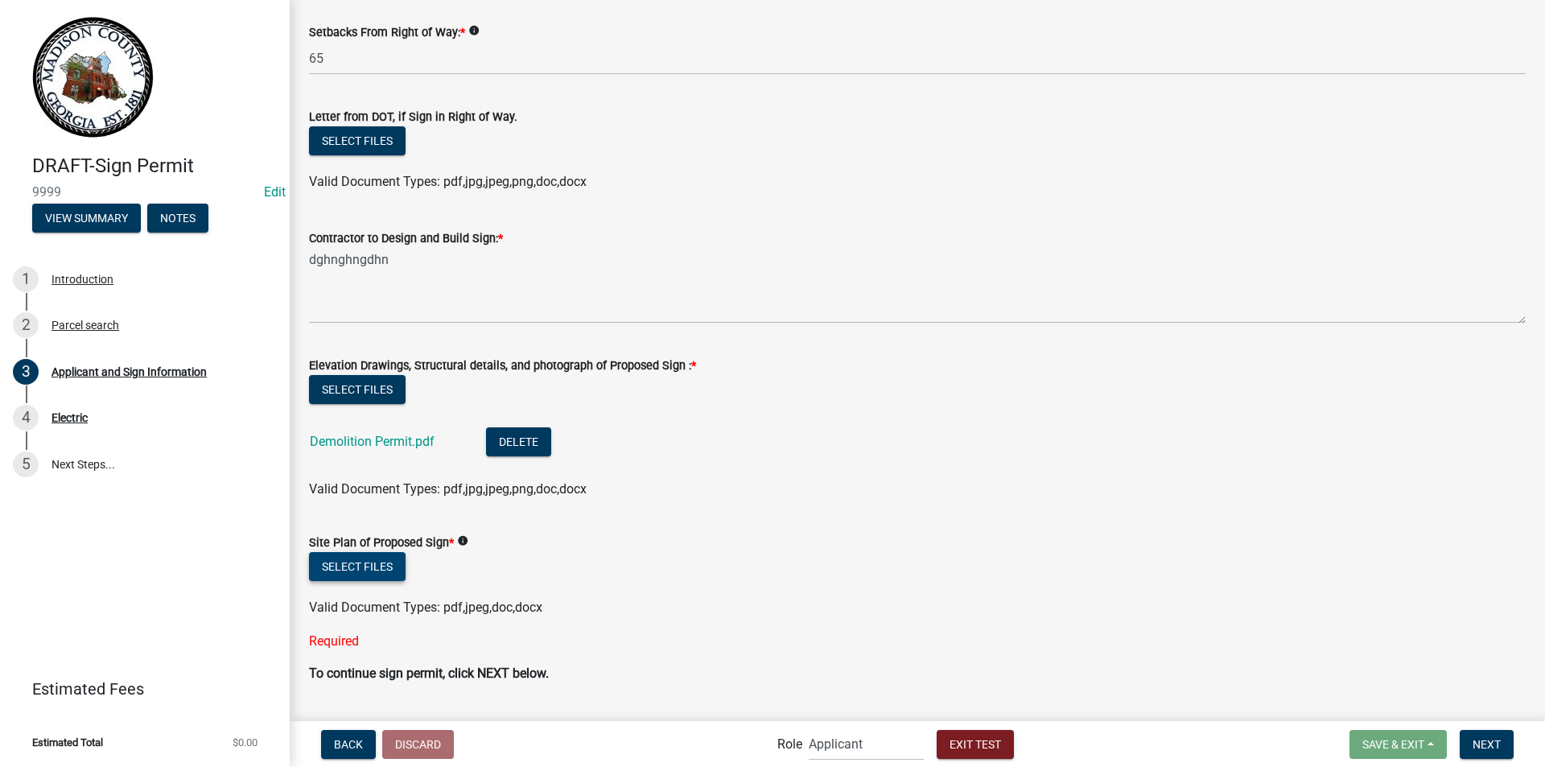
click at [353, 560] on button "Select files" at bounding box center [357, 566] width 97 height 29
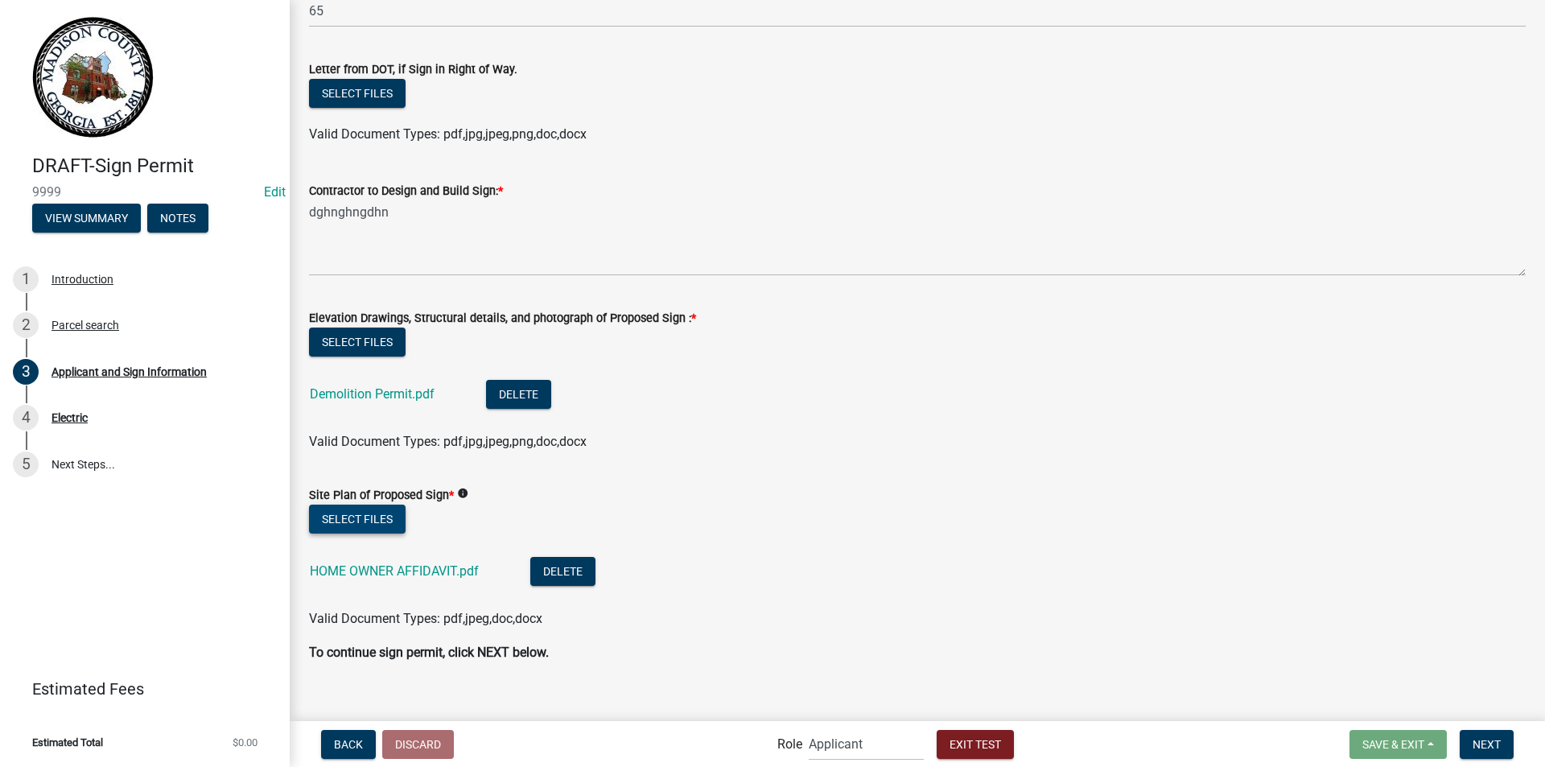
scroll to position [2010, 0]
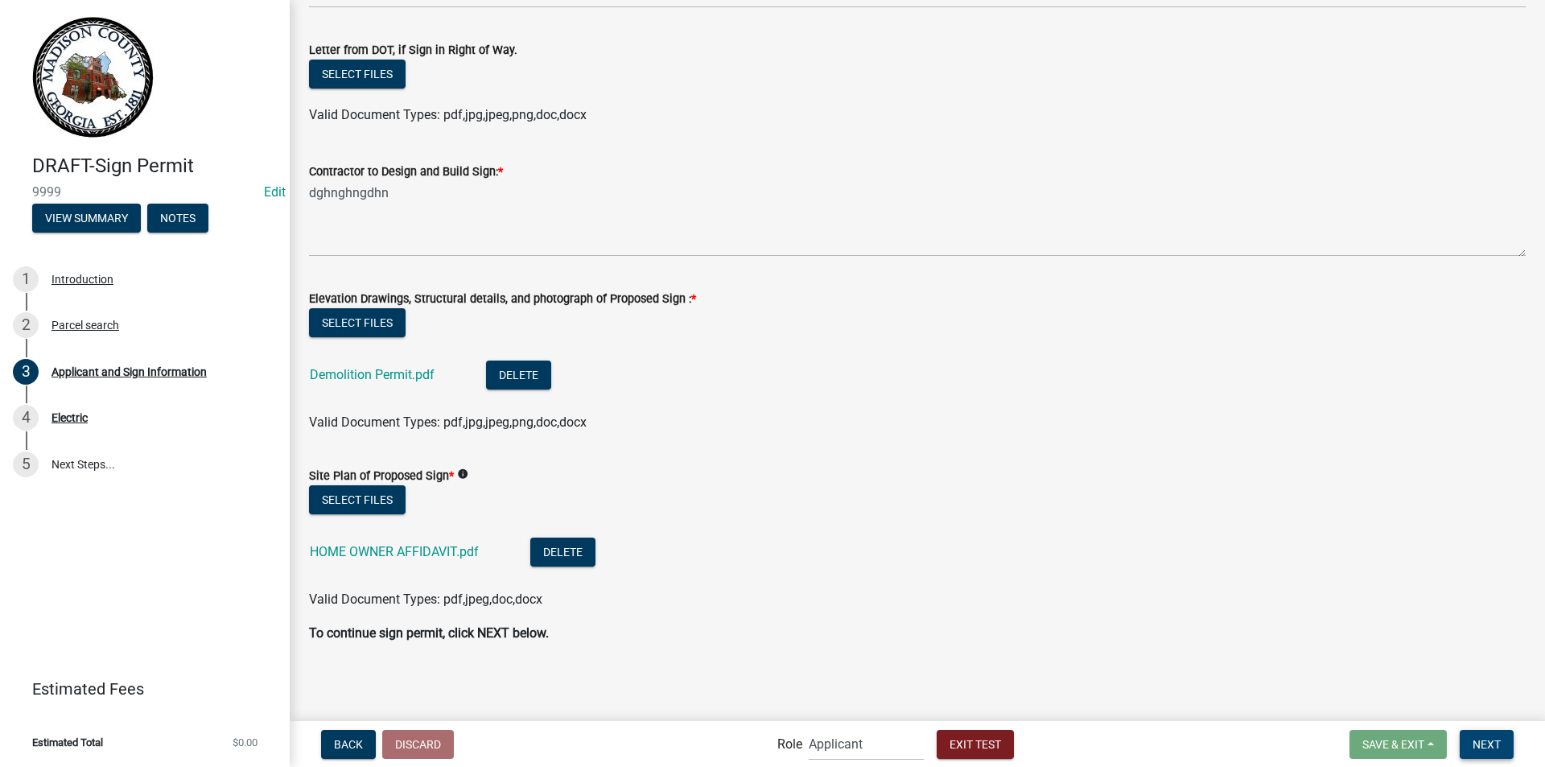
click at [1485, 736] on button "Next" at bounding box center [1486, 744] width 54 height 29
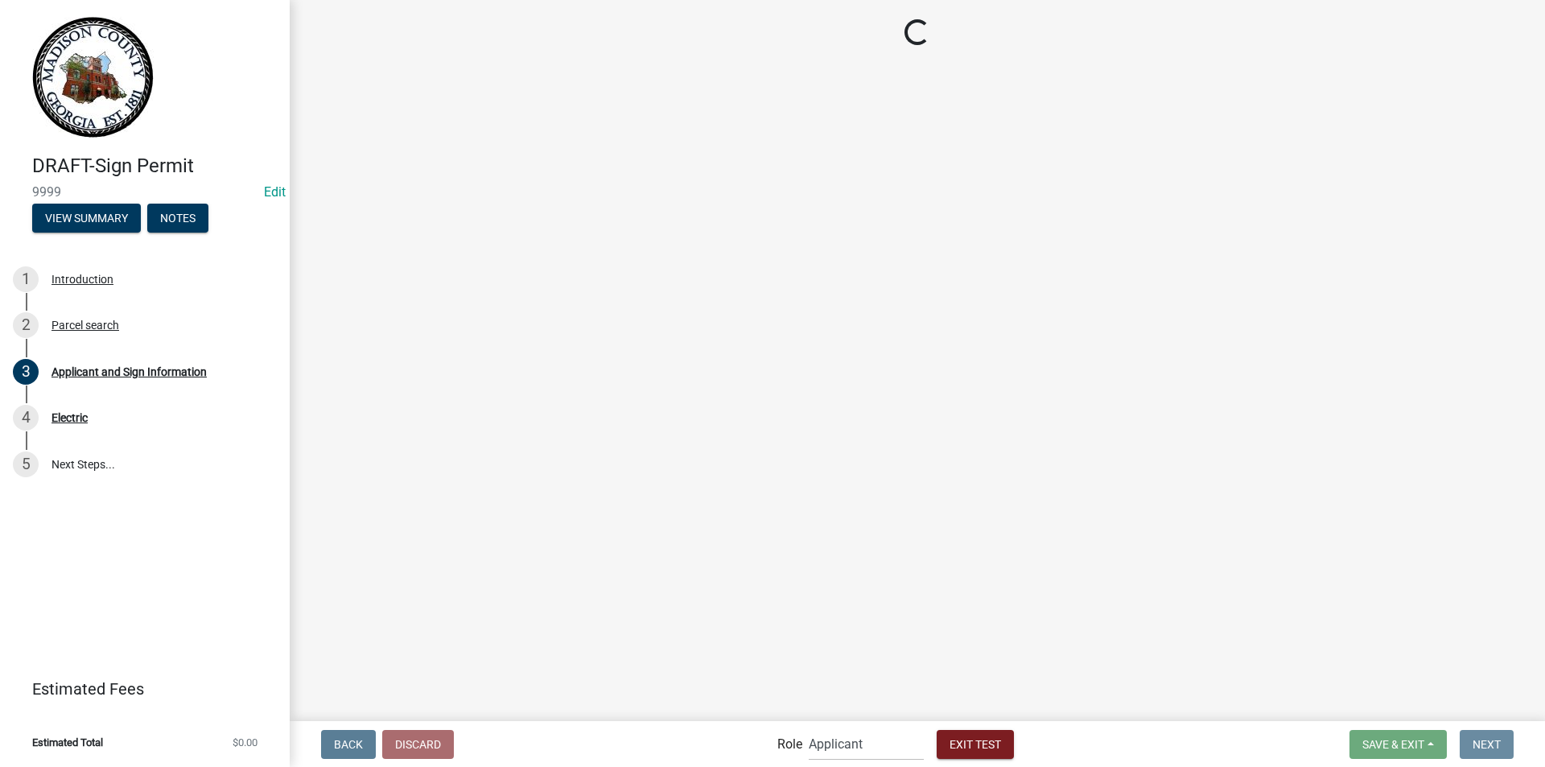
scroll to position [0, 0]
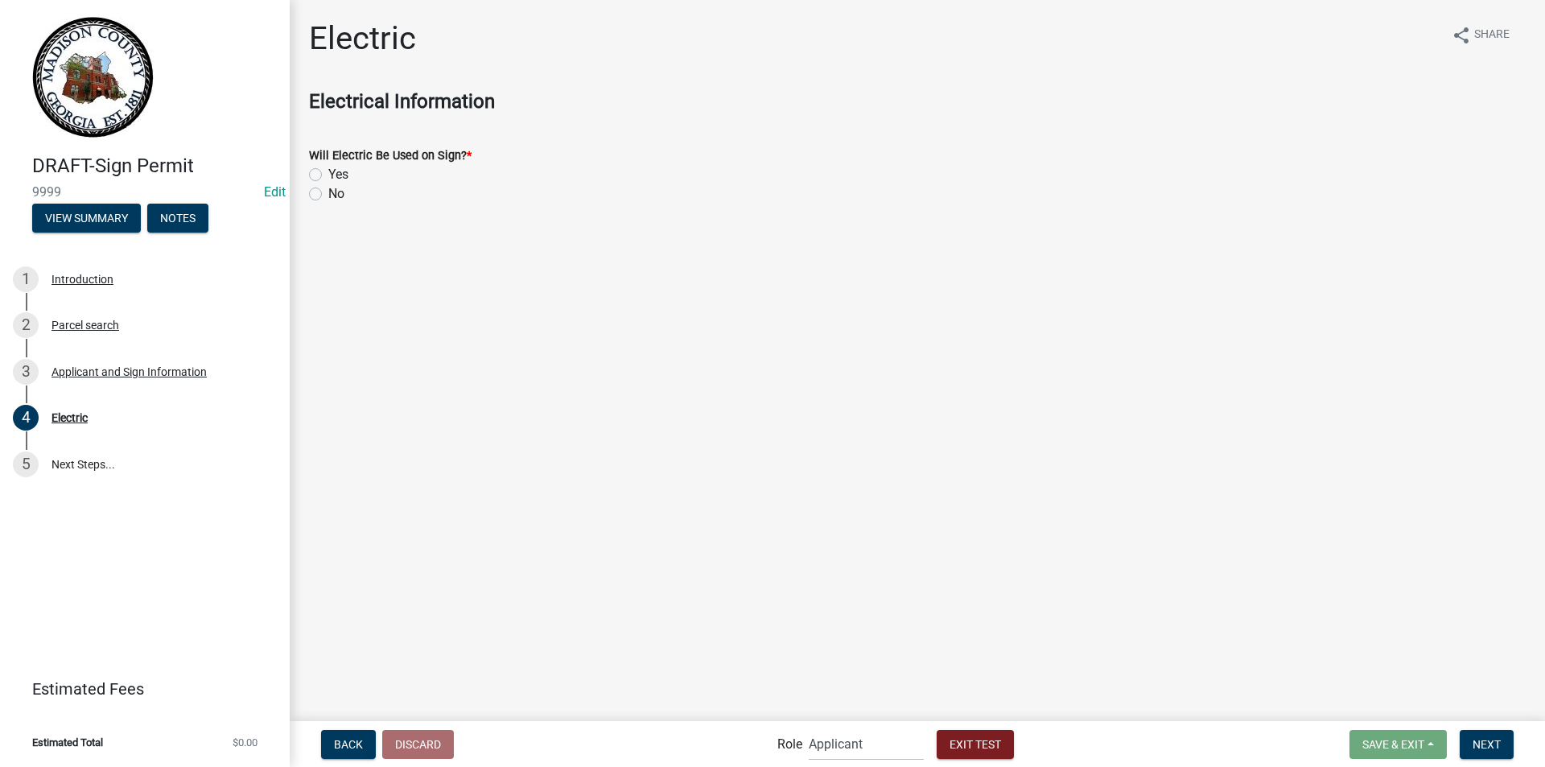
click at [328, 173] on label "Yes" at bounding box center [338, 174] width 20 height 19
click at [328, 173] on input "Yes" at bounding box center [333, 170] width 10 height 10
radio input "true"
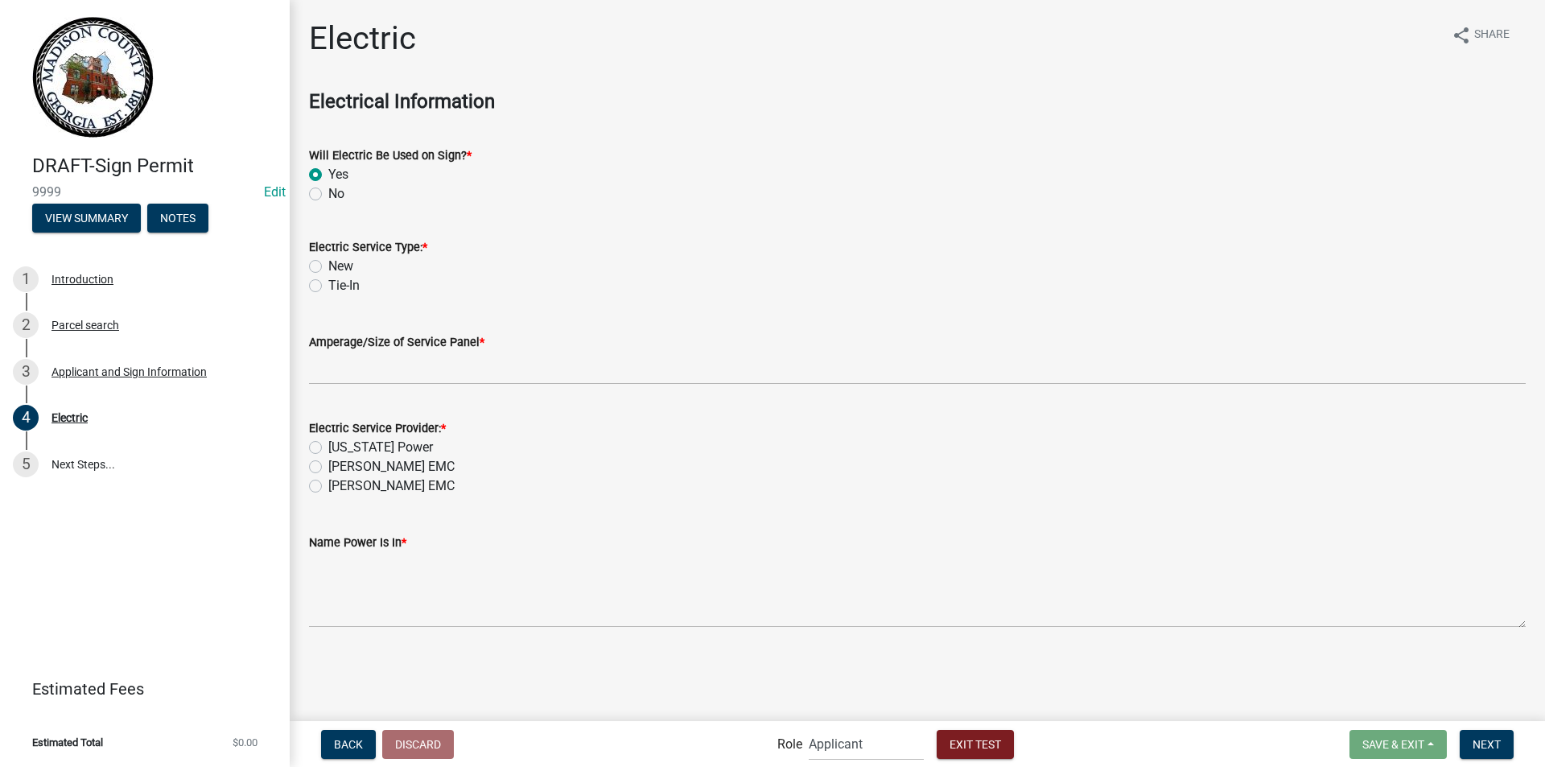
click at [328, 267] on label "New" at bounding box center [340, 266] width 25 height 19
click at [328, 267] on input "New" at bounding box center [333, 262] width 10 height 10
radio input "true"
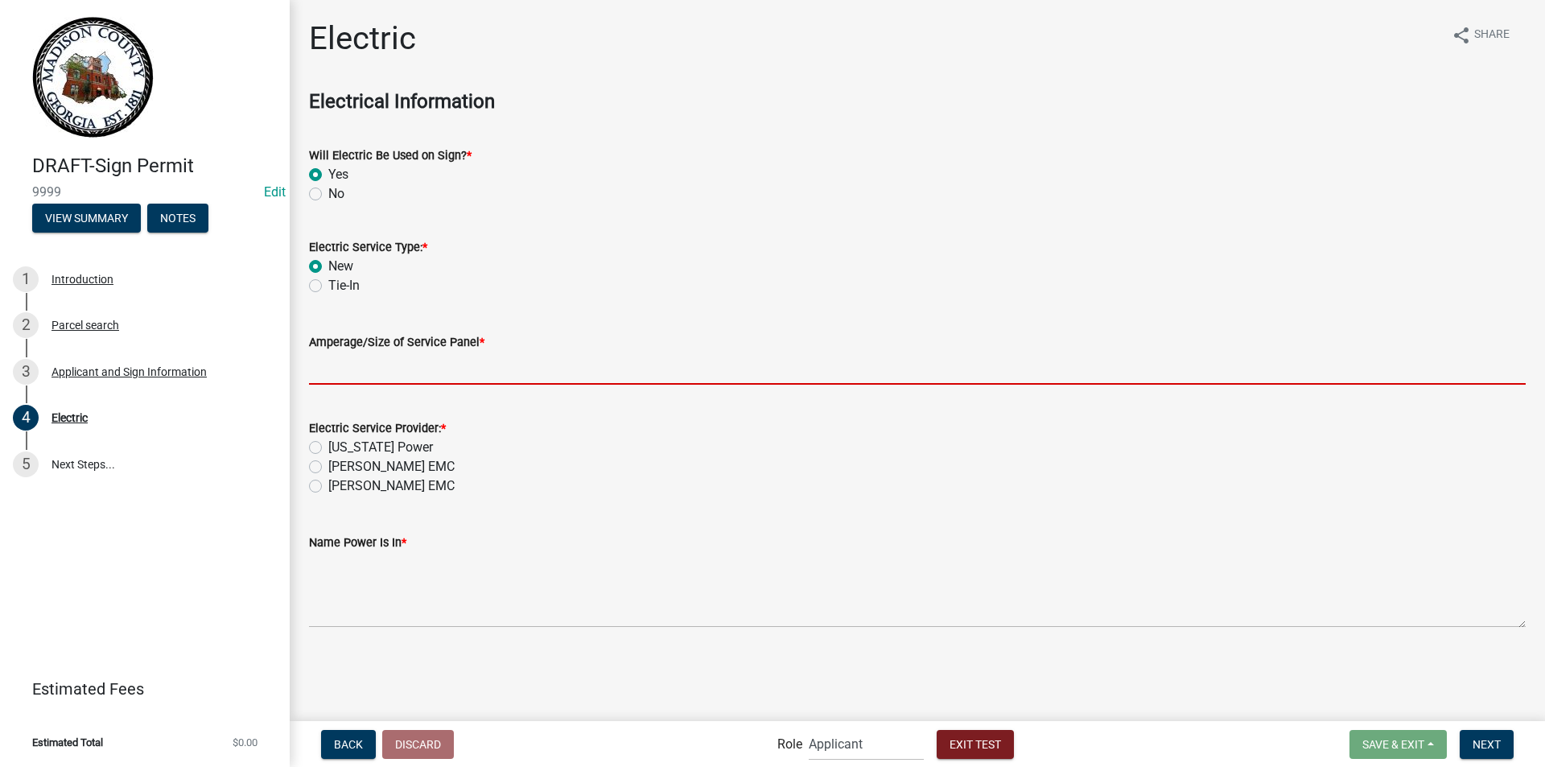
click at [327, 357] on input "text" at bounding box center [917, 368] width 1216 height 33
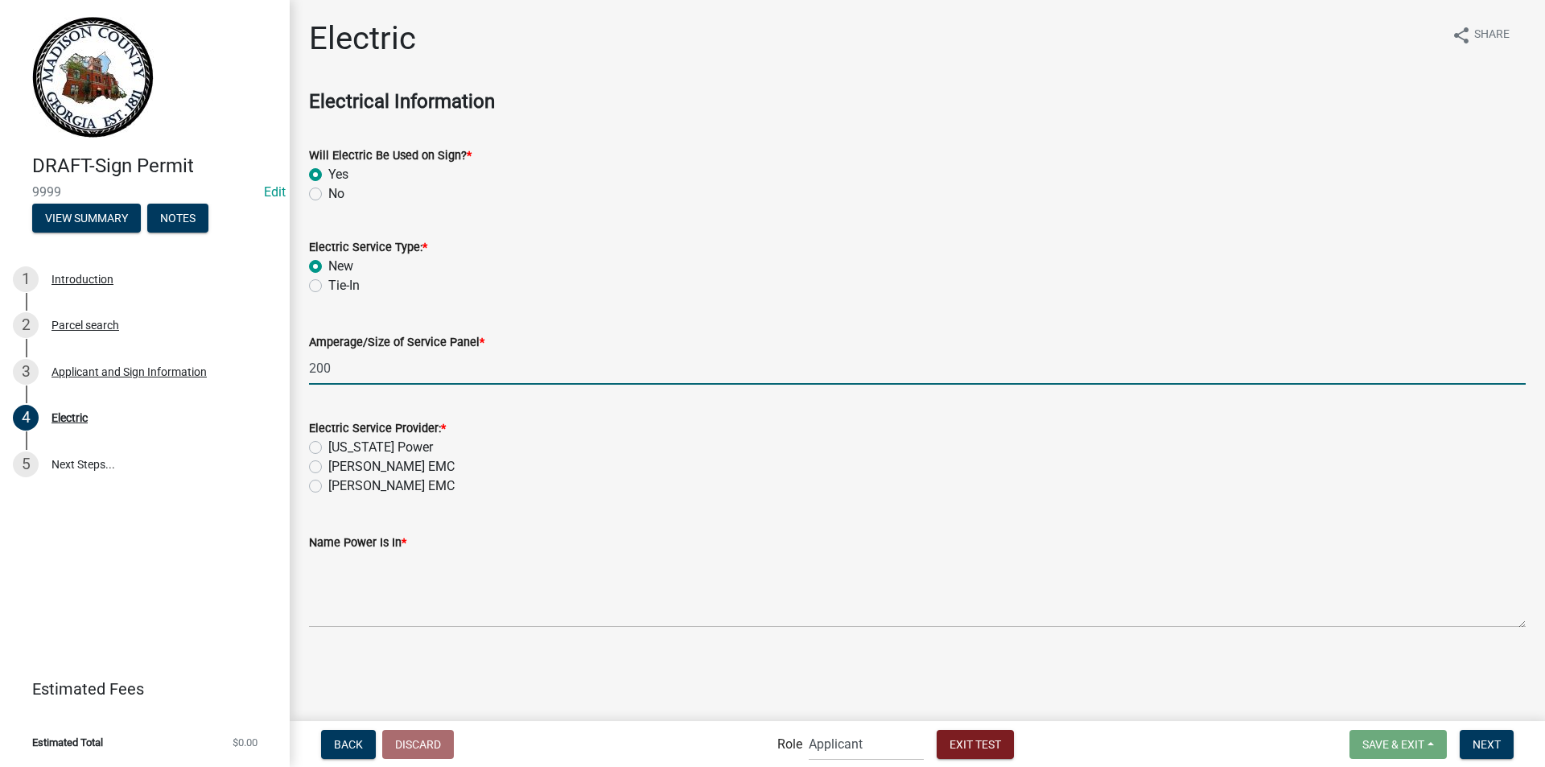
type input "200"
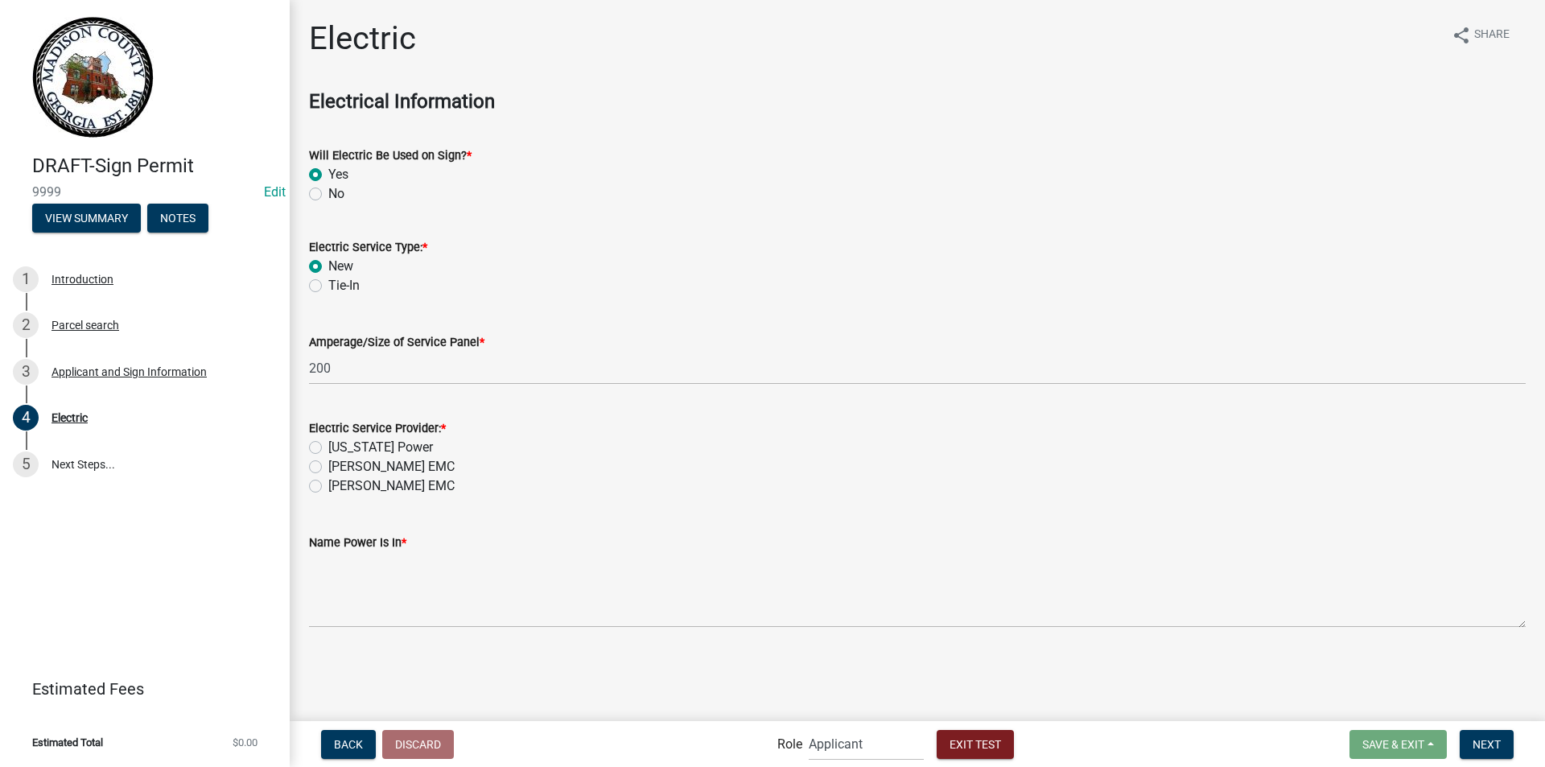
click at [328, 467] on label "[PERSON_NAME] EMC" at bounding box center [391, 466] width 126 height 19
click at [328, 467] on input "[PERSON_NAME] EMC" at bounding box center [333, 462] width 10 height 10
radio input "true"
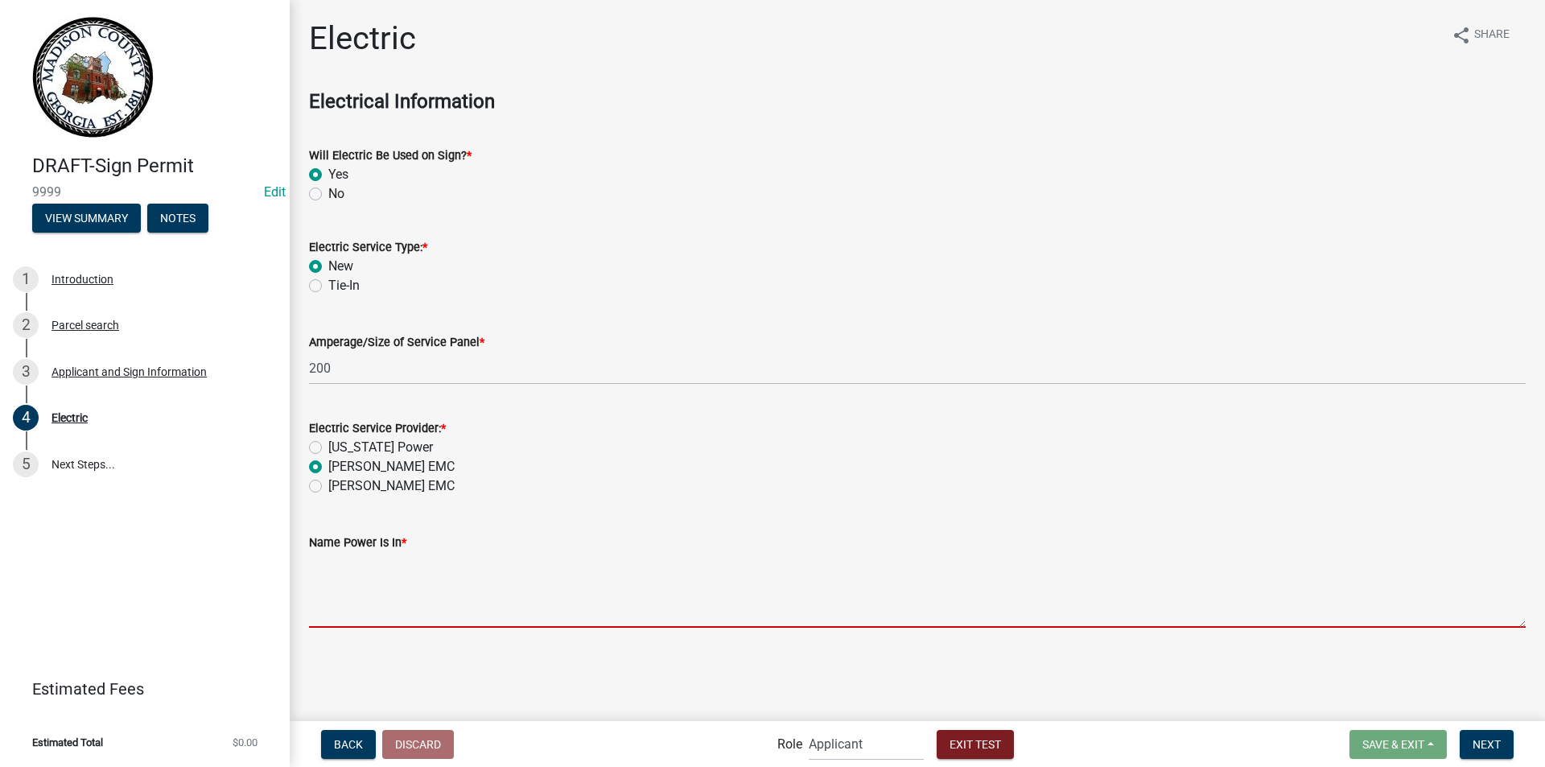
click at [373, 604] on textarea "Name Power Is In *" at bounding box center [917, 590] width 1216 height 76
drag, startPoint x: 338, startPoint y: 598, endPoint x: 488, endPoint y: 593, distance: 150.5
click at [488, 593] on textarea "Name Power Is In *" at bounding box center [917, 590] width 1216 height 76
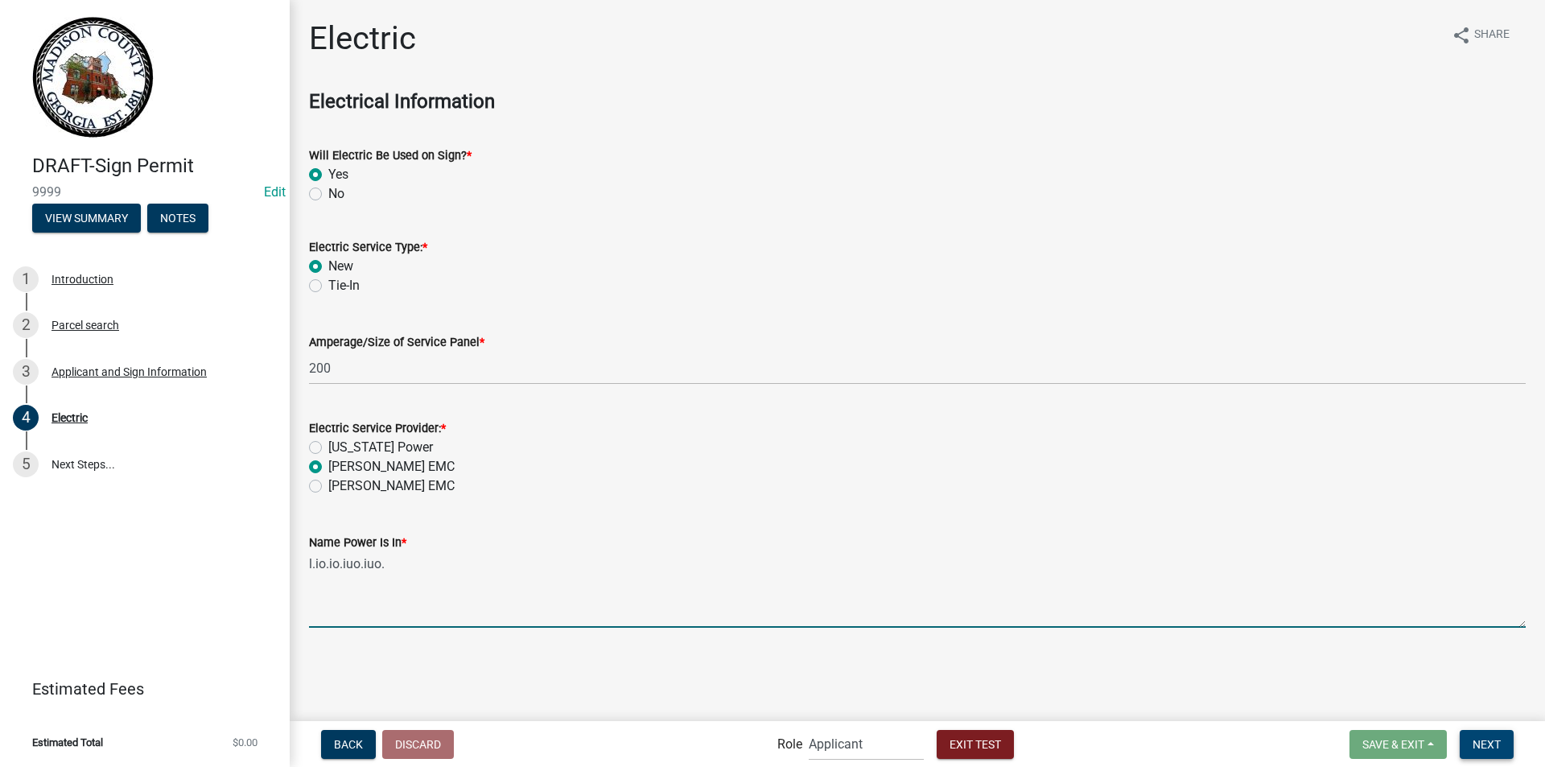
type textarea "l.io.io.iuo.iuo."
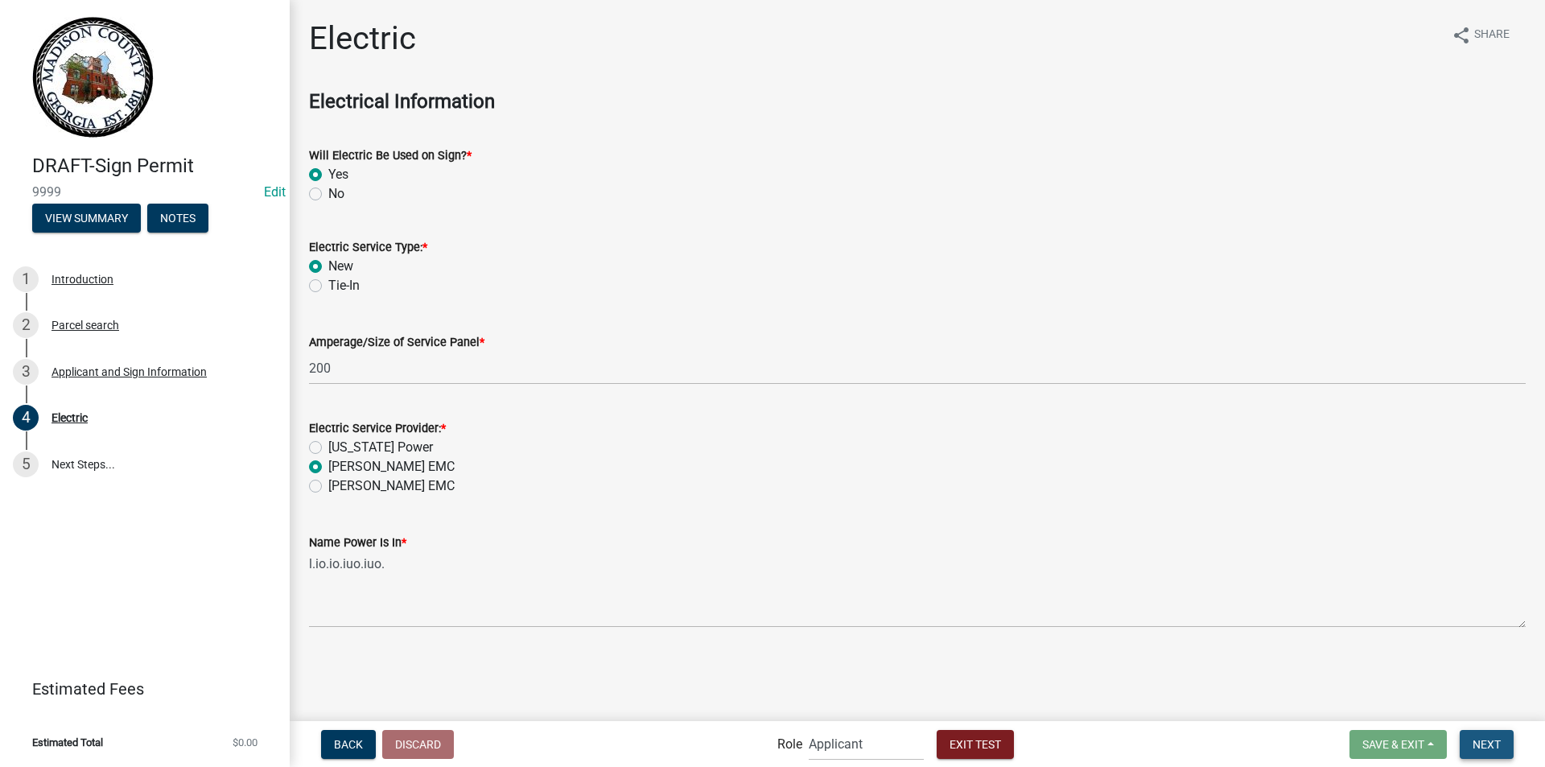
click at [1480, 740] on span "Next" at bounding box center [1486, 743] width 28 height 13
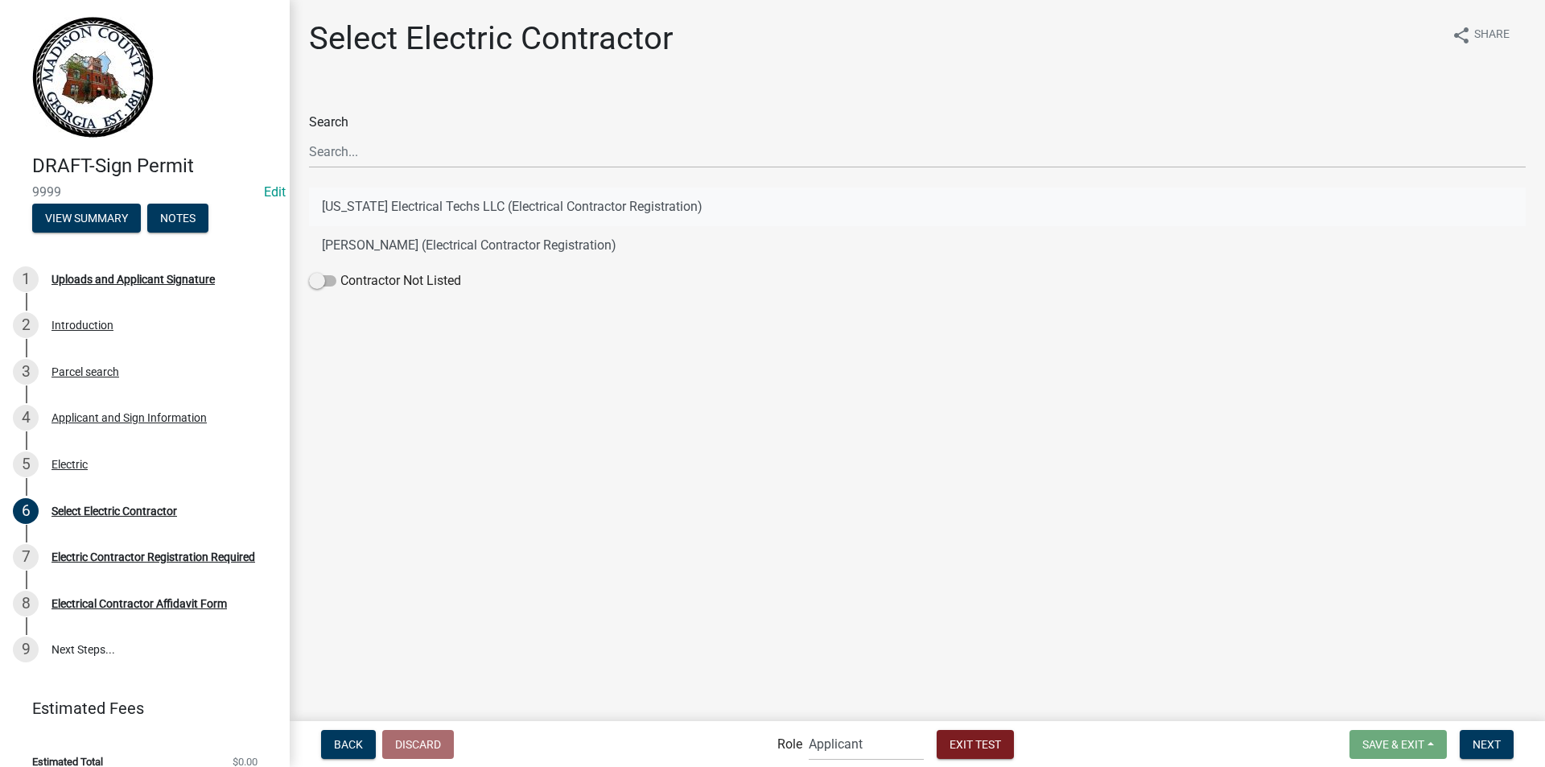
click at [446, 194] on button "Georgia Electrical Techs LLC (Electrical Contractor Registration)" at bounding box center [917, 206] width 1216 height 39
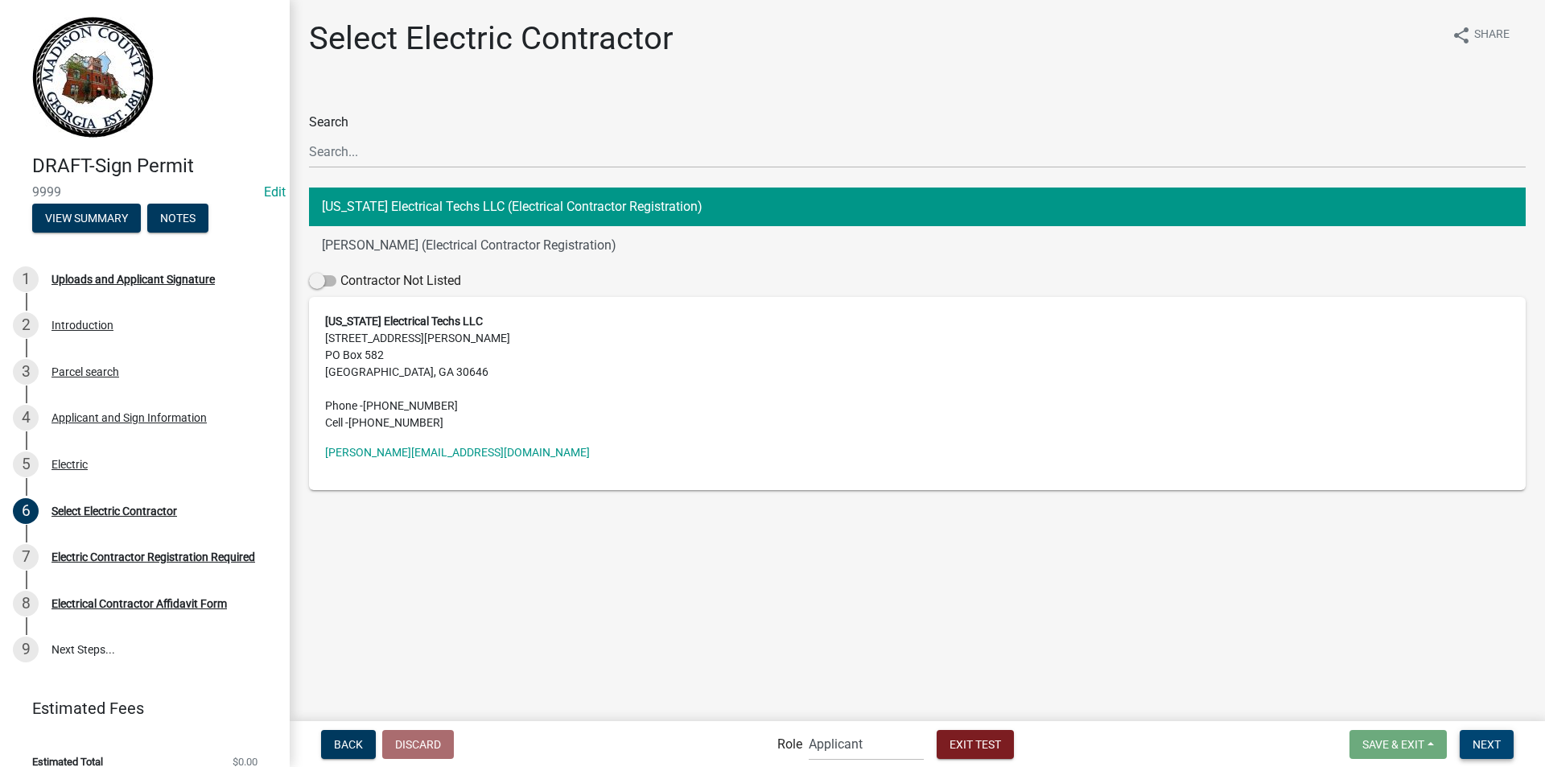
click at [1486, 740] on span "Next" at bounding box center [1486, 743] width 28 height 13
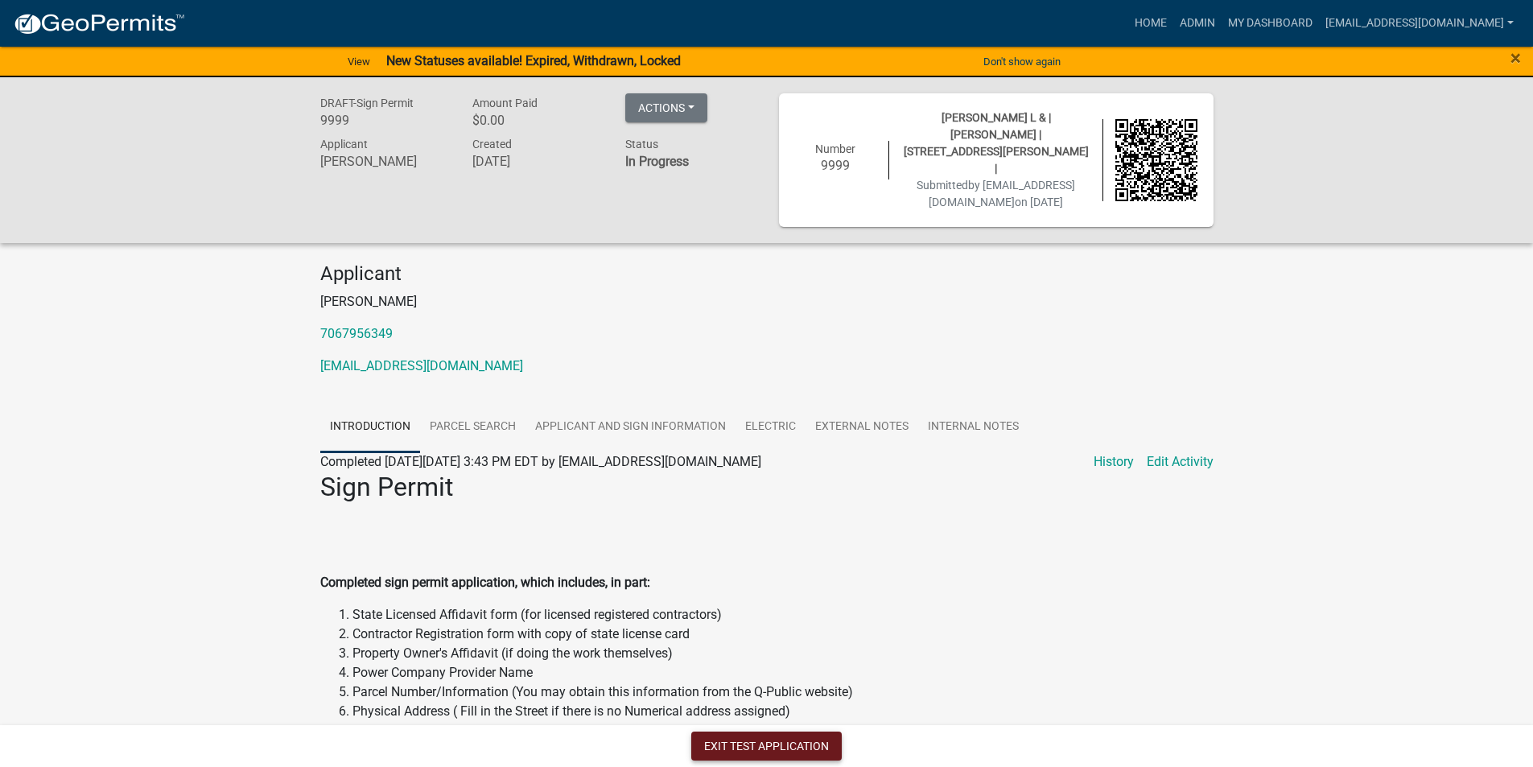
click at [723, 741] on button "Exit Test Application" at bounding box center [766, 745] width 150 height 29
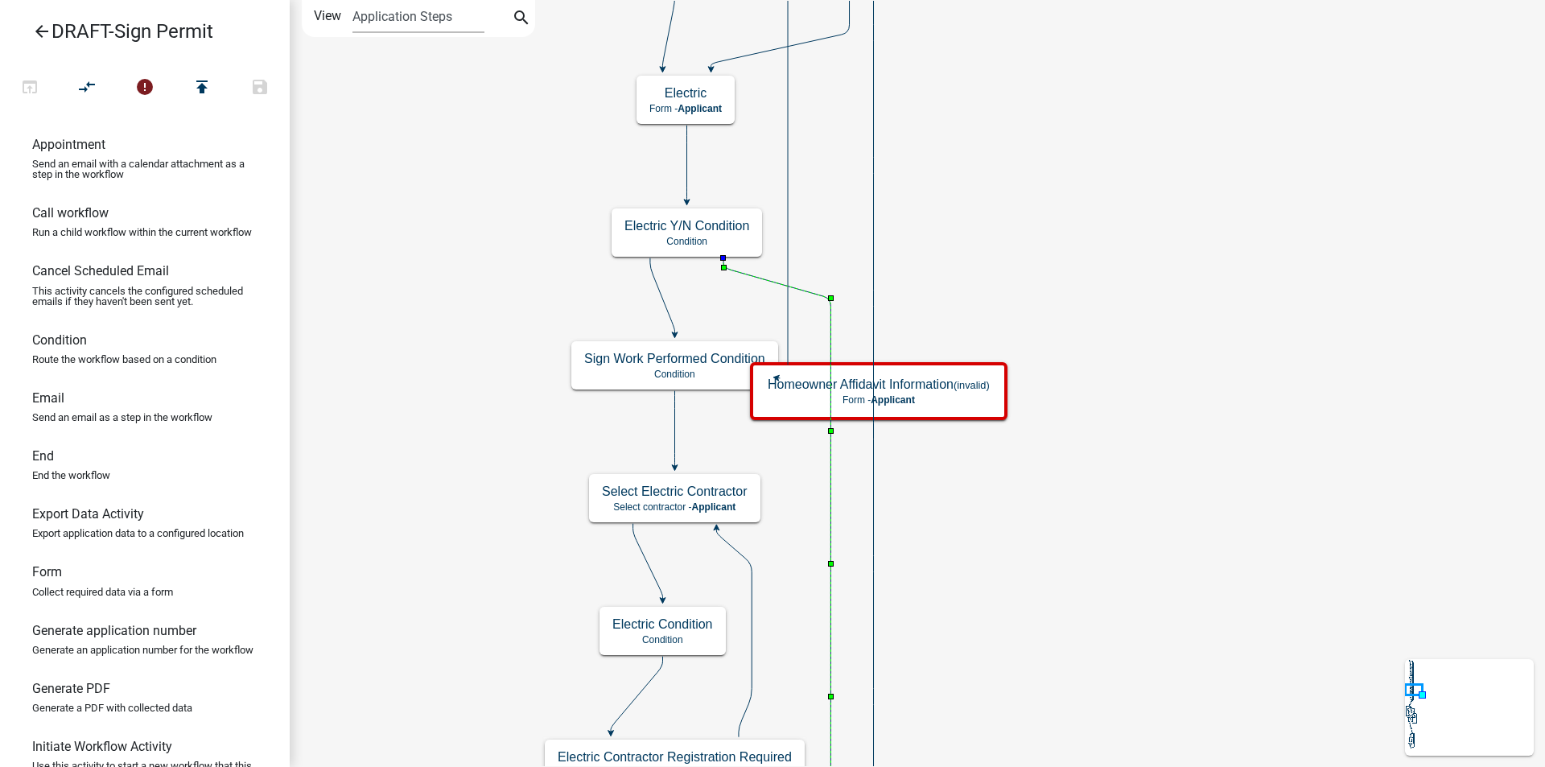
click at [746, 276] on icon at bounding box center [776, 693] width 107 height 871
click at [89, 88] on icon "compare_arrows" at bounding box center [87, 88] width 19 height 23
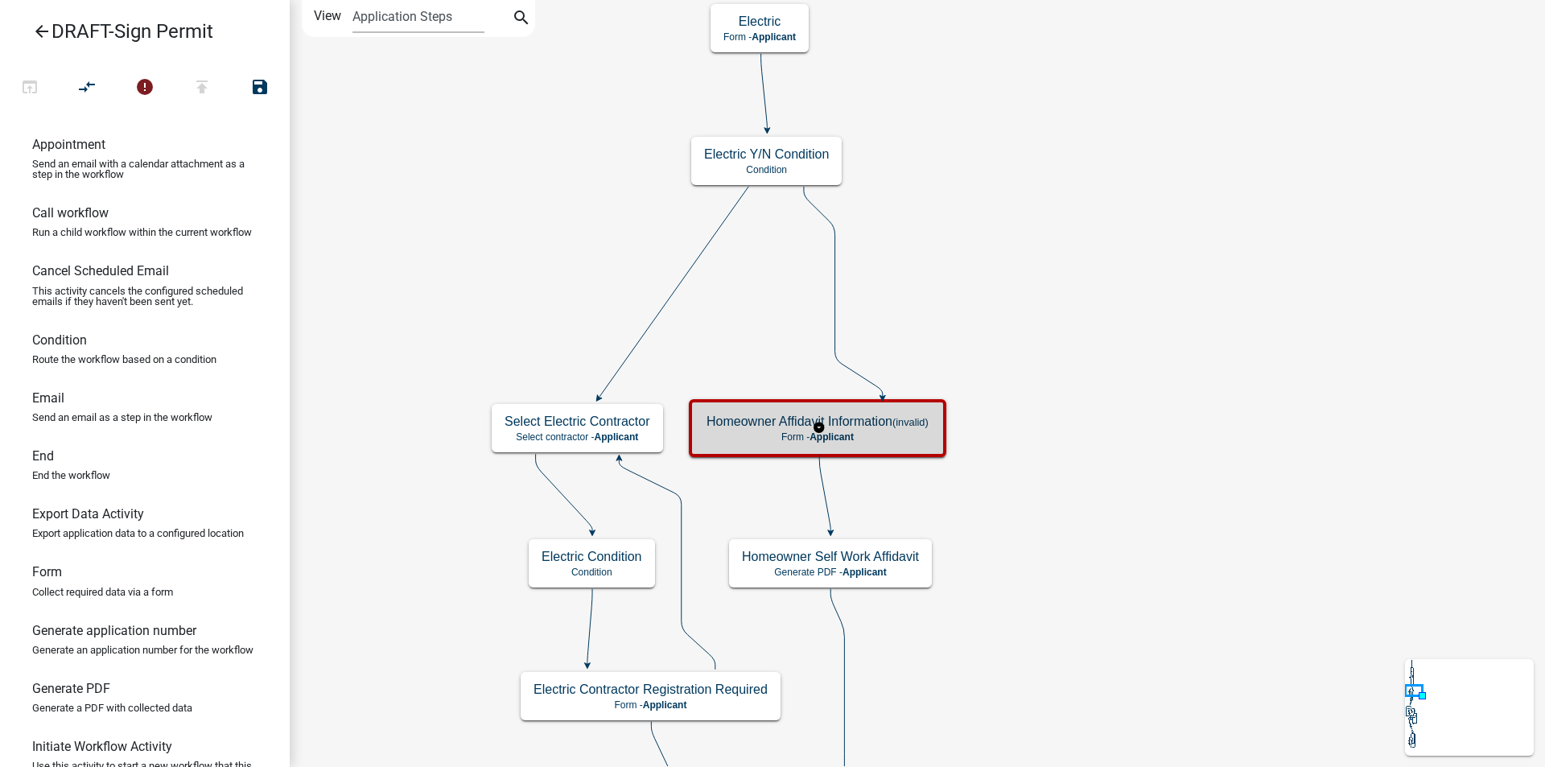
click at [749, 426] on h5 "Homeowner Affidavit Information (invalid)" at bounding box center [817, 420] width 222 height 15
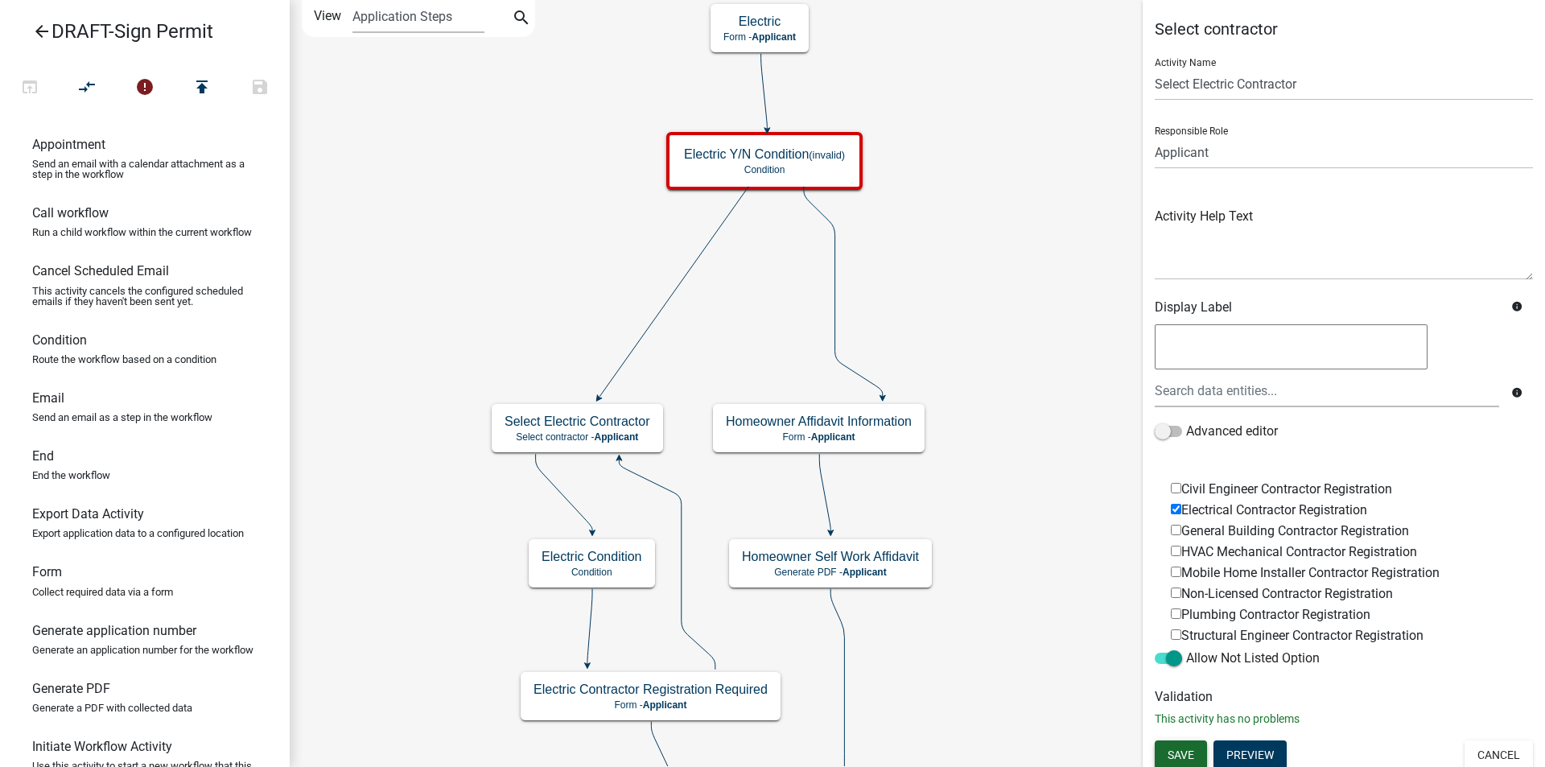
click at [1189, 753] on span "Save" at bounding box center [1180, 753] width 27 height 13
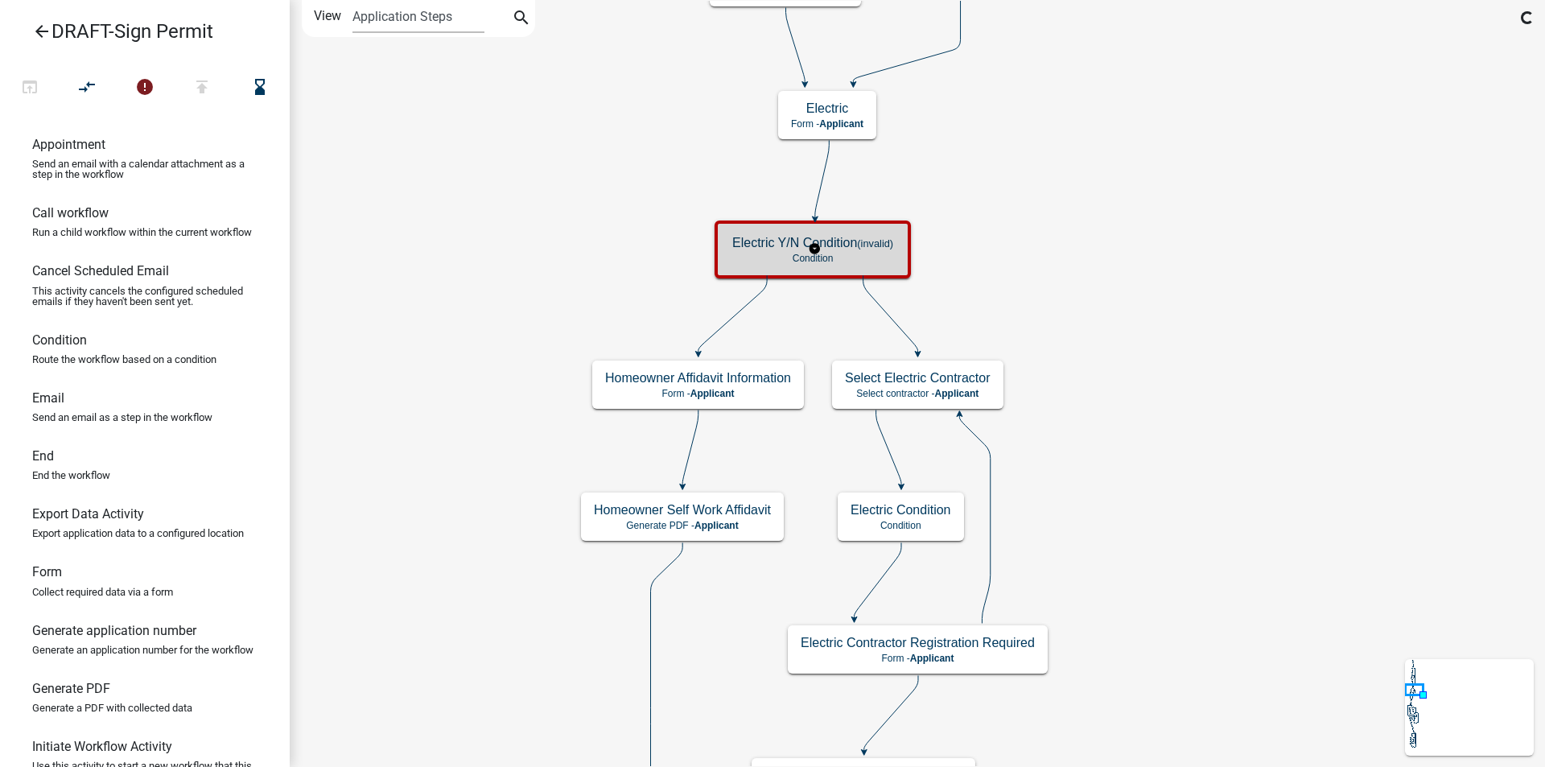
click at [861, 245] on small "(invalid)" at bounding box center [875, 243] width 36 height 12
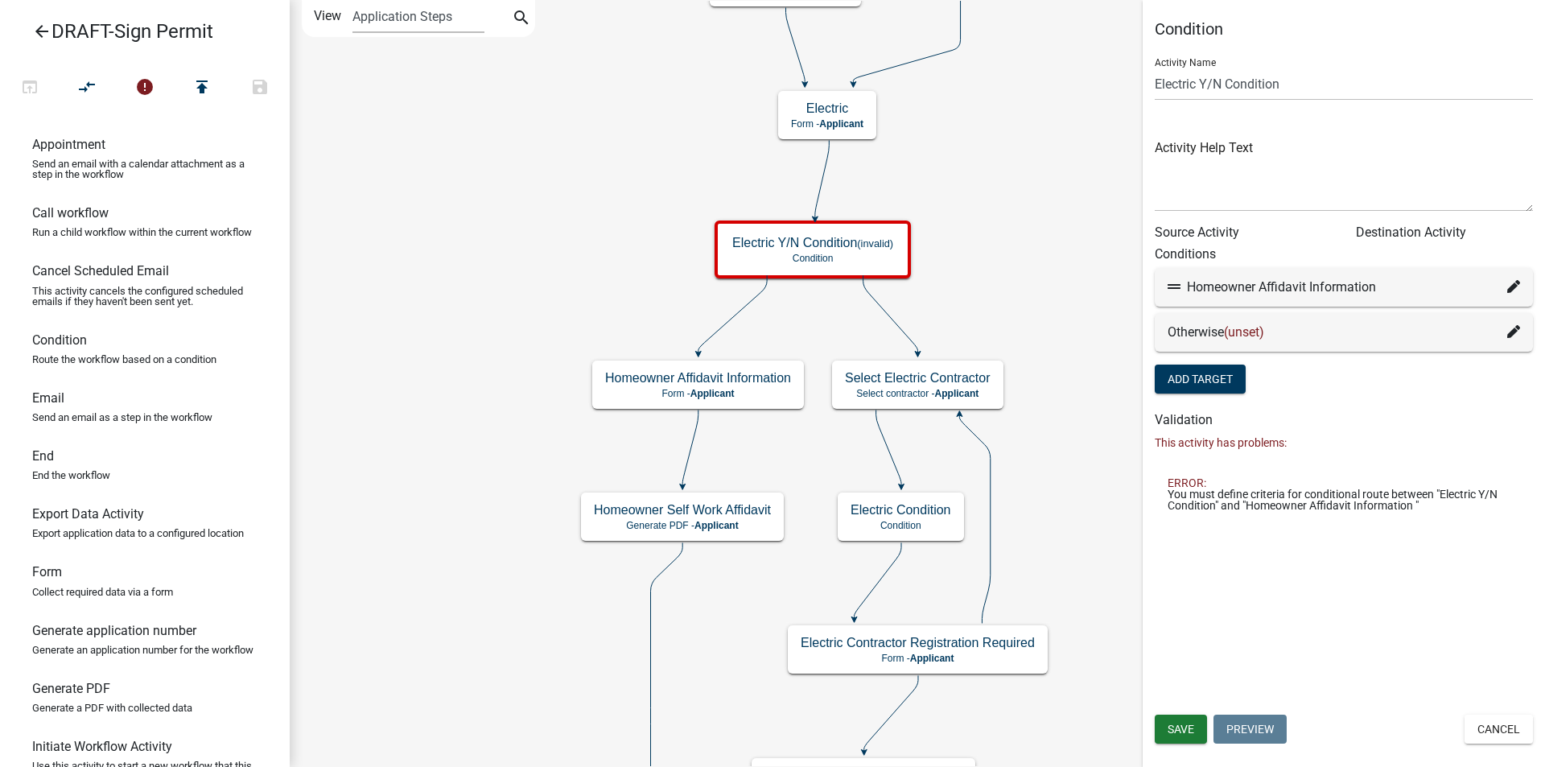
click at [1512, 290] on icon at bounding box center [1513, 286] width 13 height 13
select select "62: f42611cd-1b46-4be6-8bbb-0b10aa927a7c"
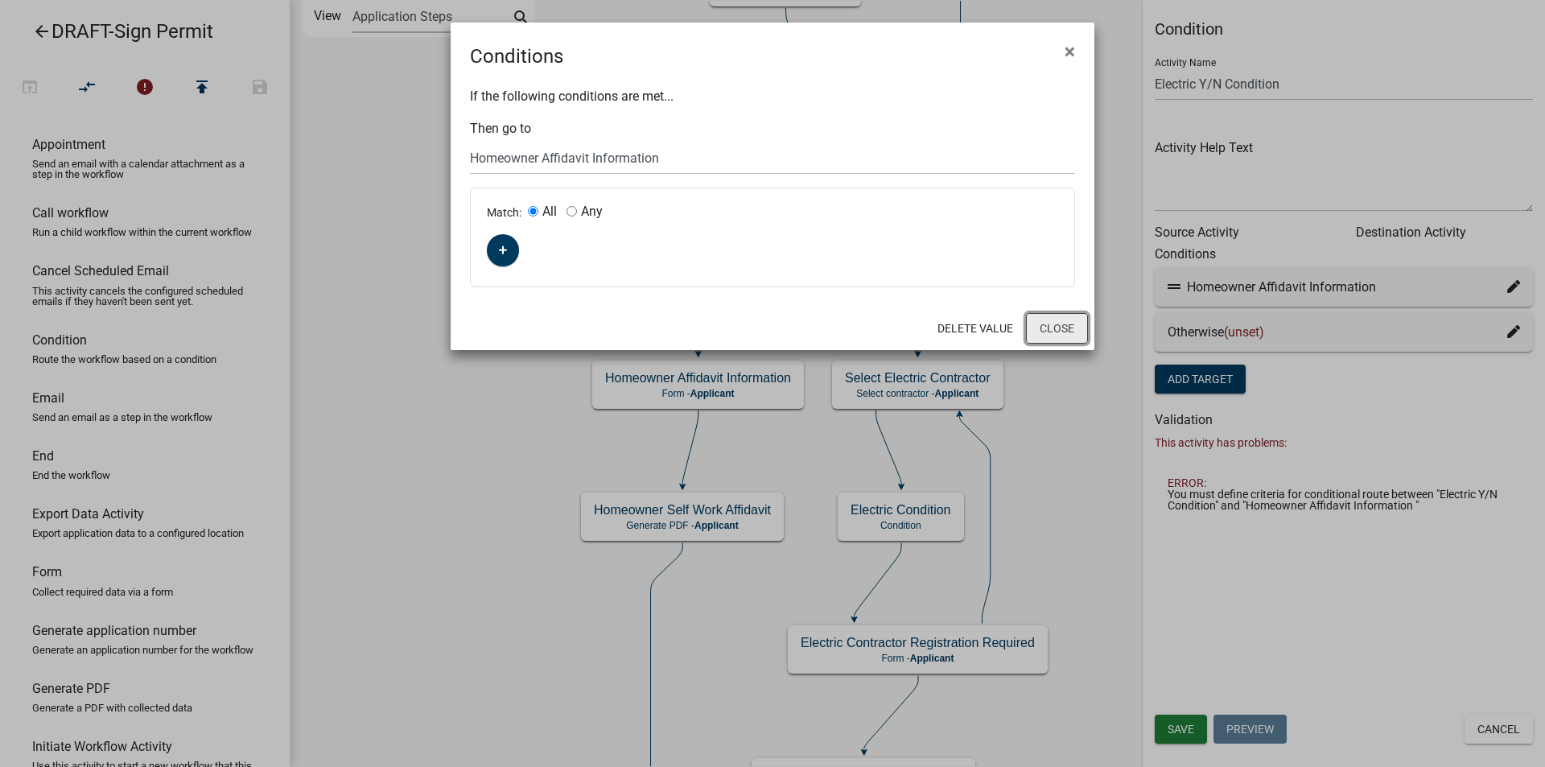
click at [1050, 331] on button "Close" at bounding box center [1057, 328] width 62 height 31
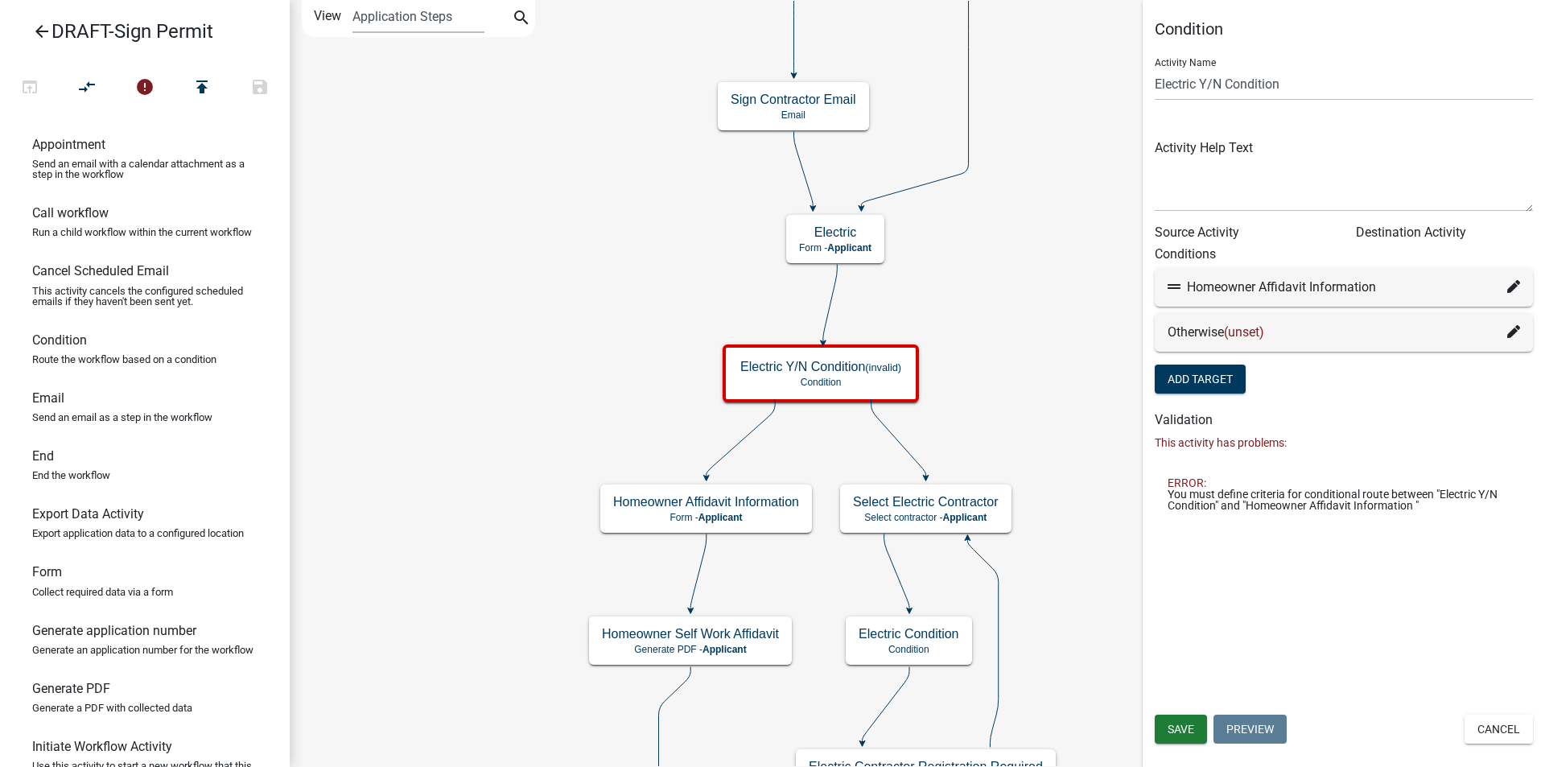
click at [1512, 289] on icon at bounding box center [1513, 286] width 13 height 13
select select "62: f42611cd-1b46-4be6-8bbb-0b10aa927a7c"
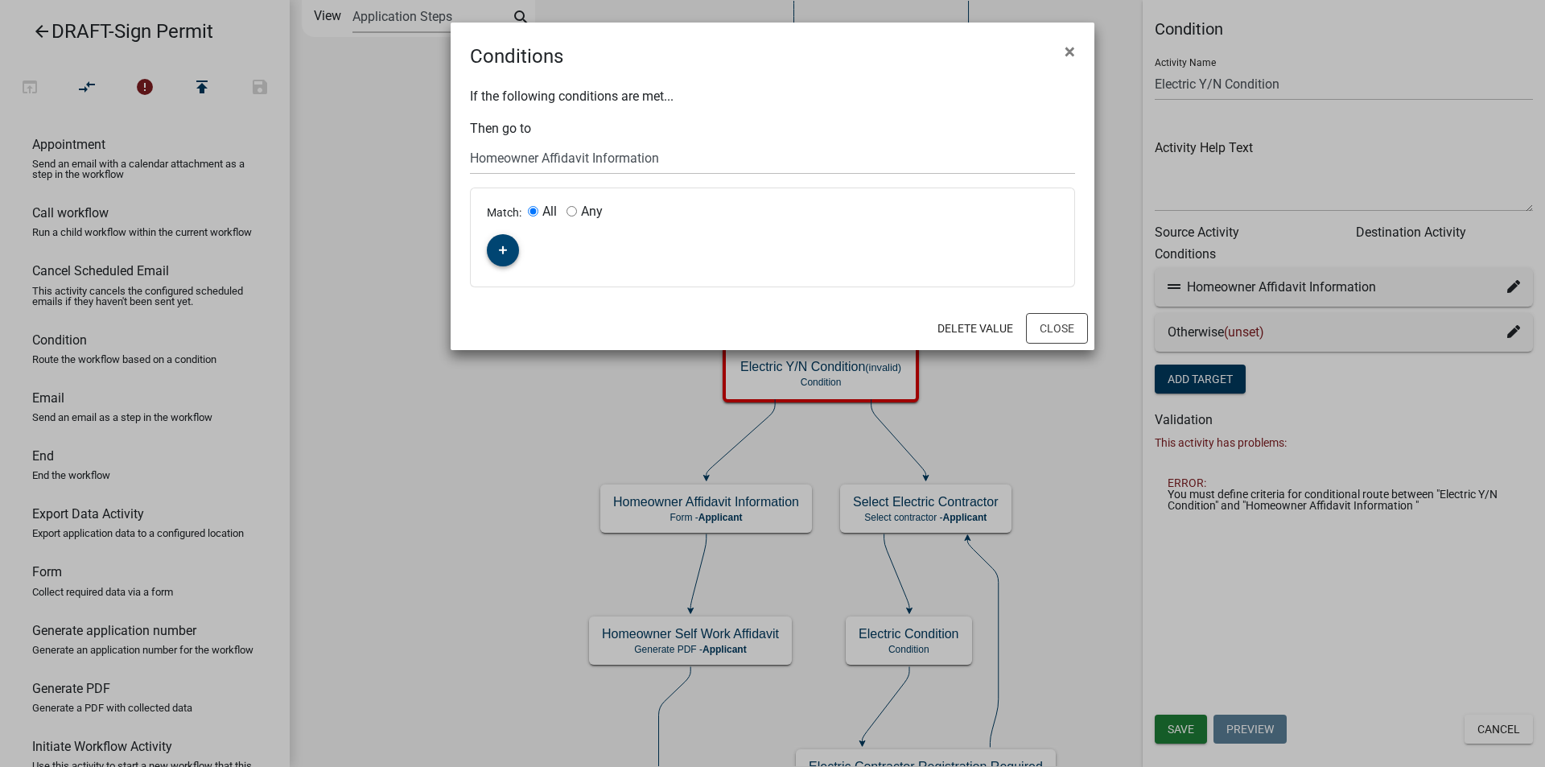
click at [506, 242] on button "button" at bounding box center [503, 250] width 32 height 32
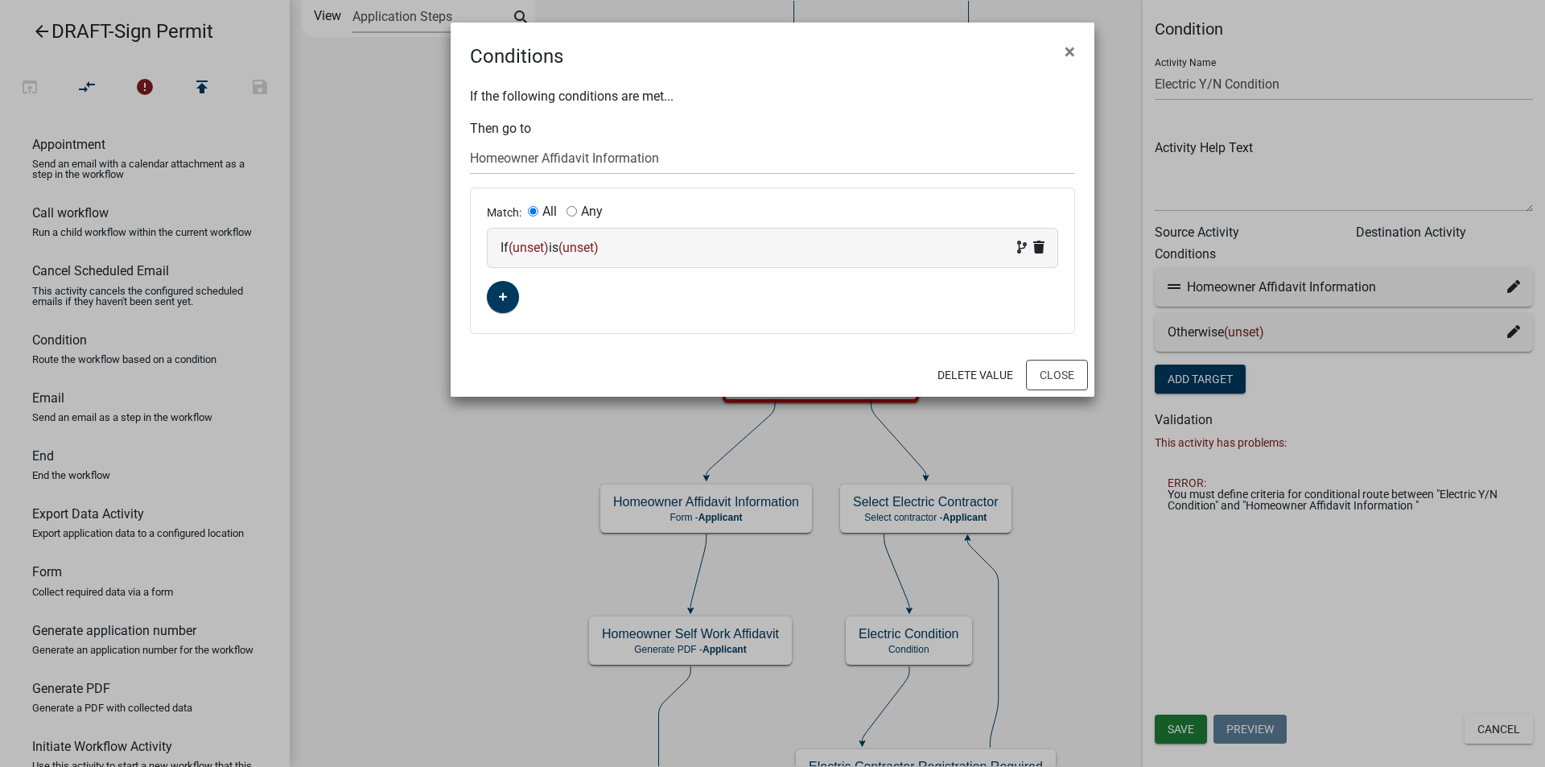
click at [529, 247] on span "(unset)" at bounding box center [528, 247] width 40 height 15
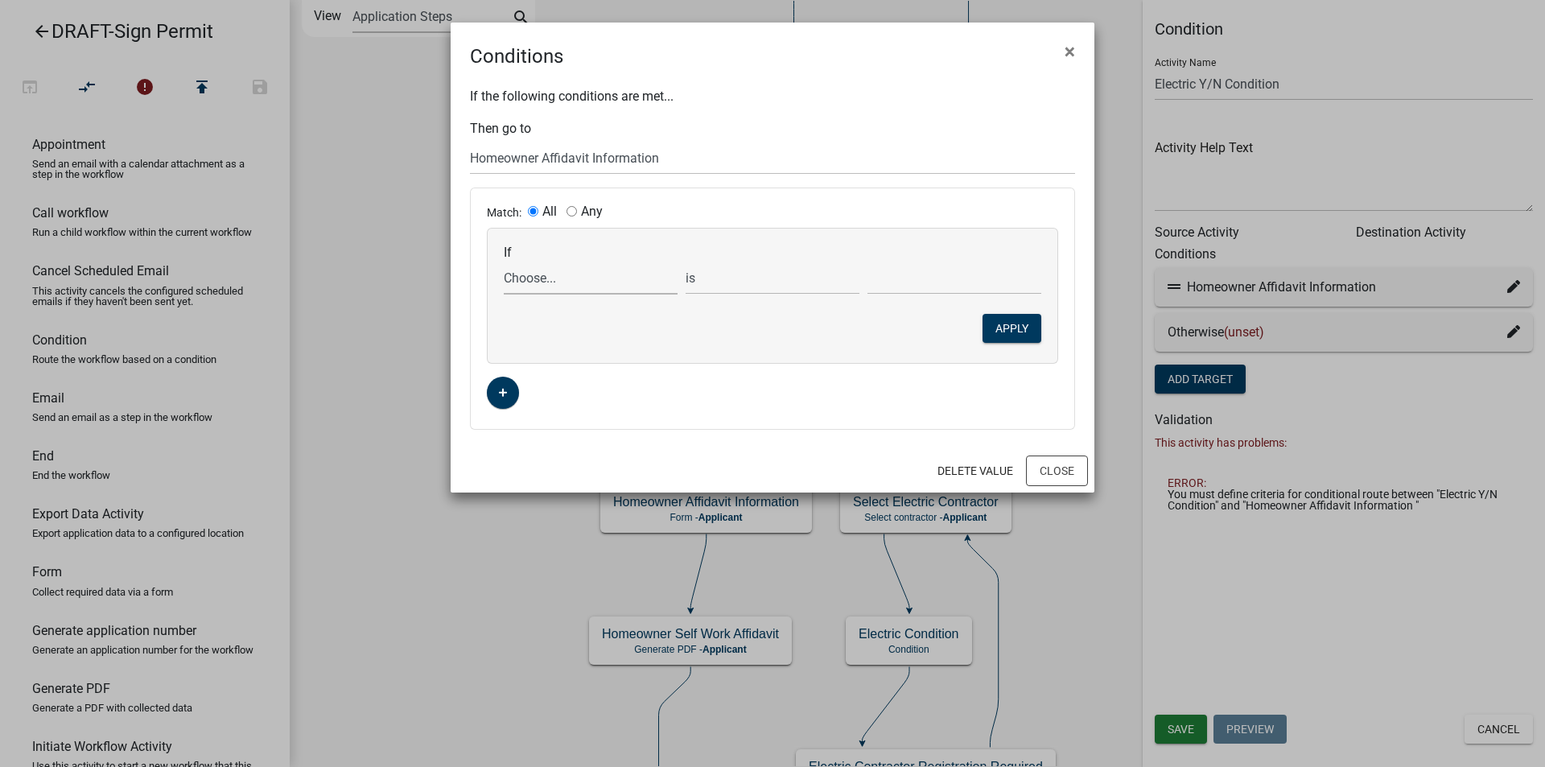
click at [543, 286] on select "Choose... Acres ALL_FEE_RECIPIENTS amperagesize APPLICANT_CITY APPLICANT_EMAIL_…" at bounding box center [591, 277] width 174 height 33
select select "192: WhoDoesWork"
click at [504, 261] on select "Choose... Acres ALL_FEE_RECIPIENTS amperagesize APPLICANT_CITY APPLICANT_EMAIL_…" at bounding box center [591, 277] width 174 height 33
click at [882, 278] on select "Choose... Contractor Property Owner" at bounding box center [954, 277] width 174 height 33
select select "2: Property Owner"
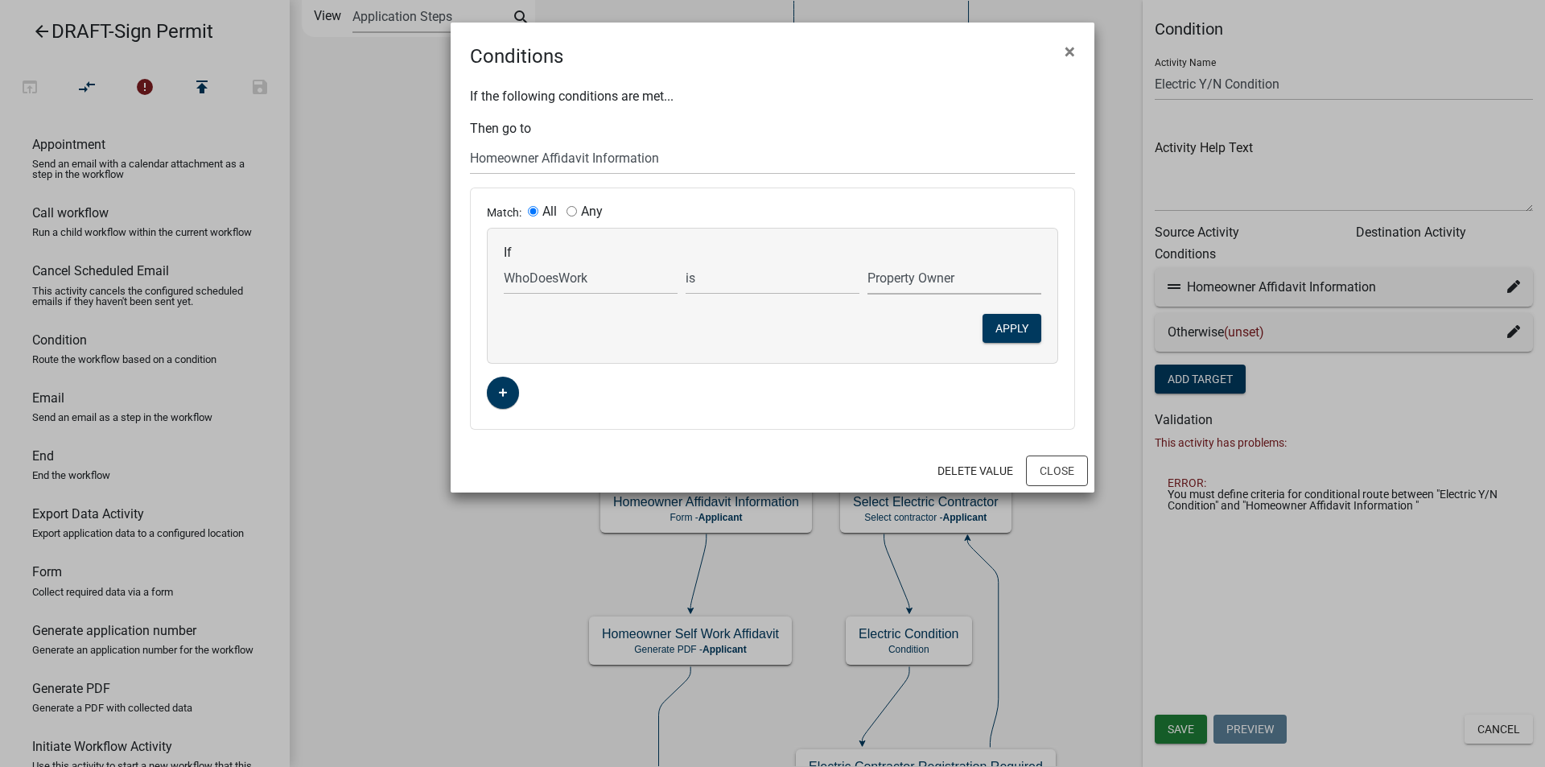
click at [867, 261] on select "Choose... Contractor Property Owner" at bounding box center [954, 277] width 174 height 33
click at [990, 333] on button "Apply" at bounding box center [1011, 328] width 59 height 29
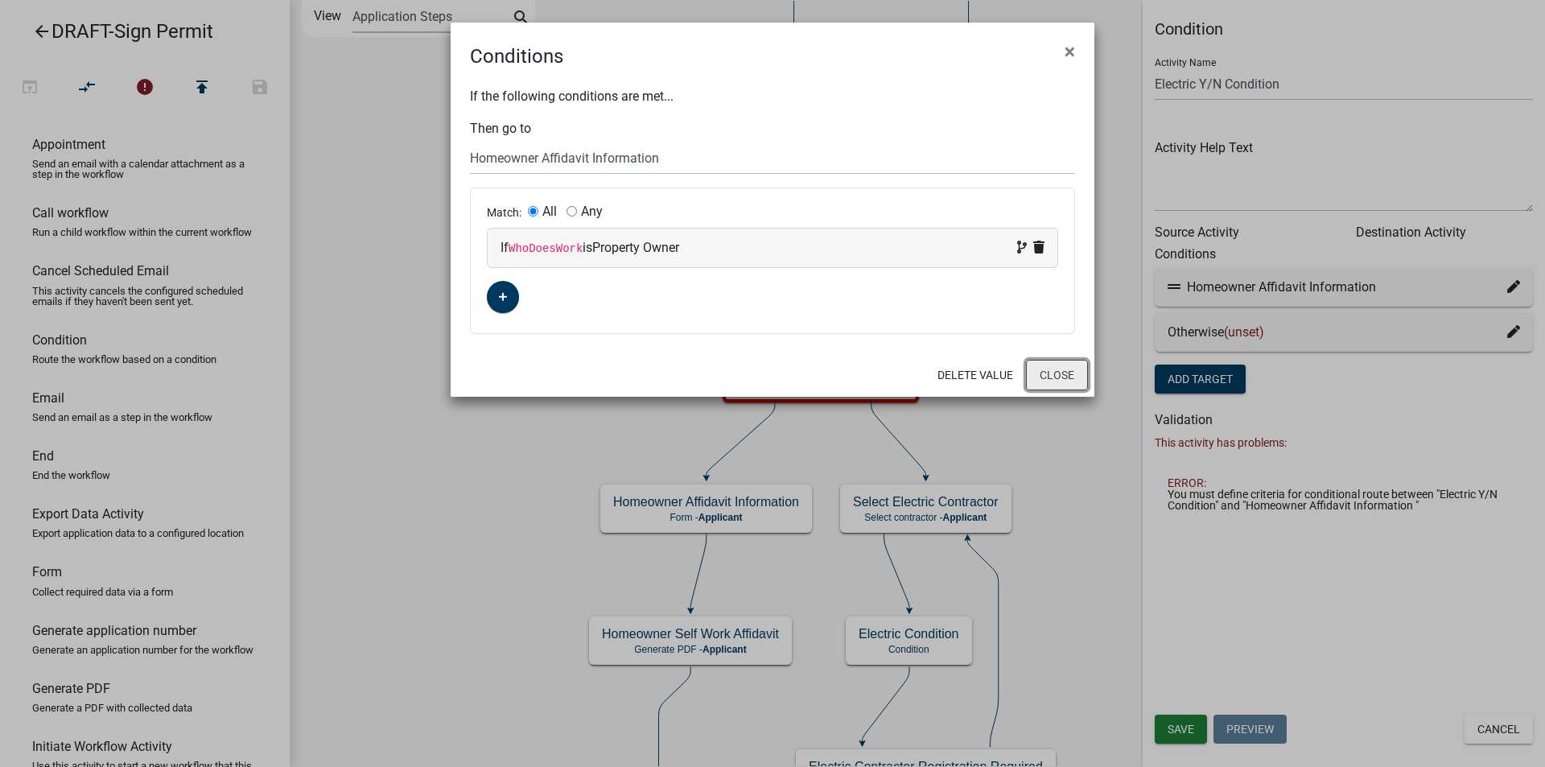
click at [1036, 377] on button "Close" at bounding box center [1057, 375] width 62 height 31
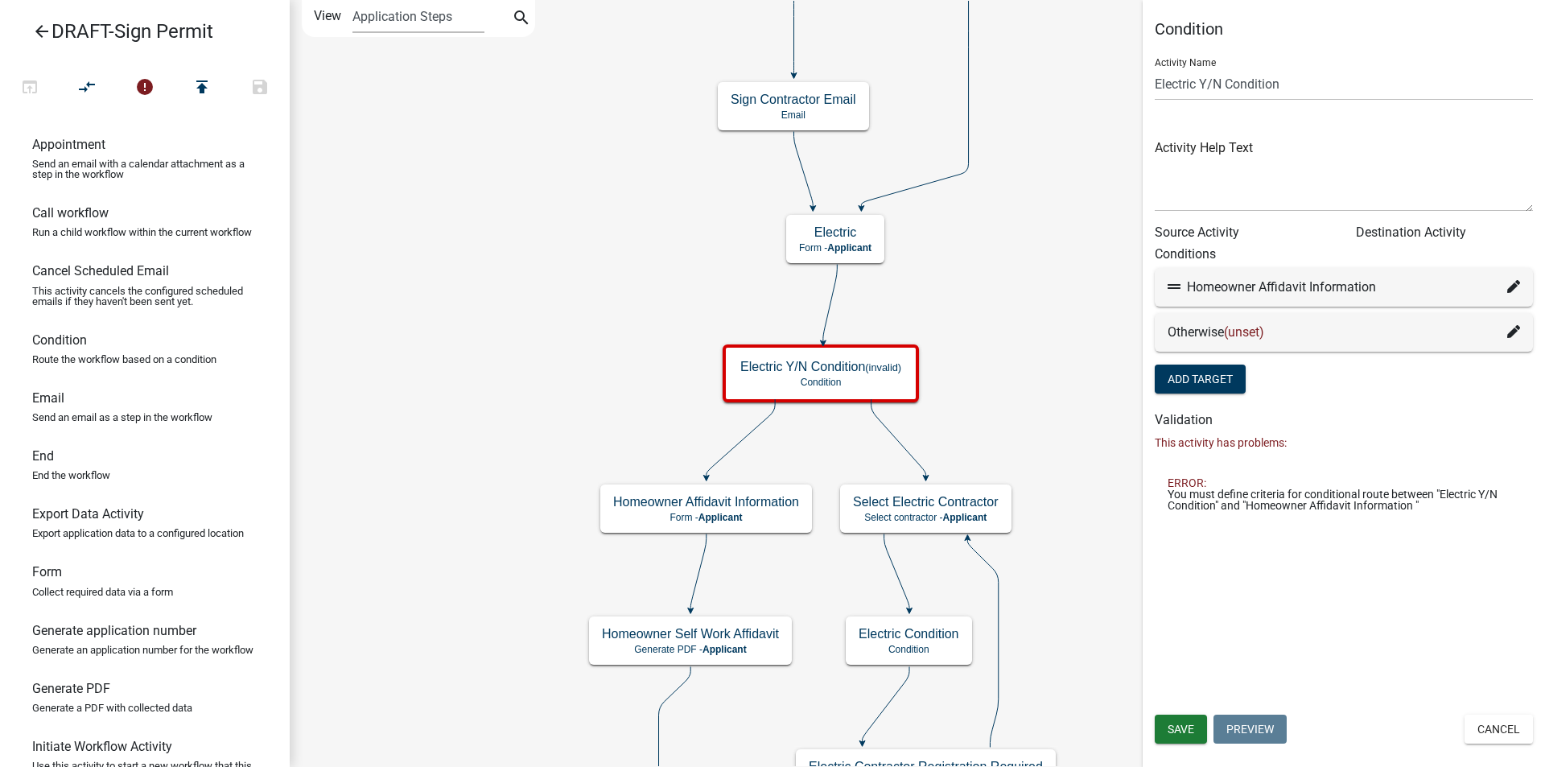
click at [1513, 331] on icon at bounding box center [1513, 331] width 13 height 13
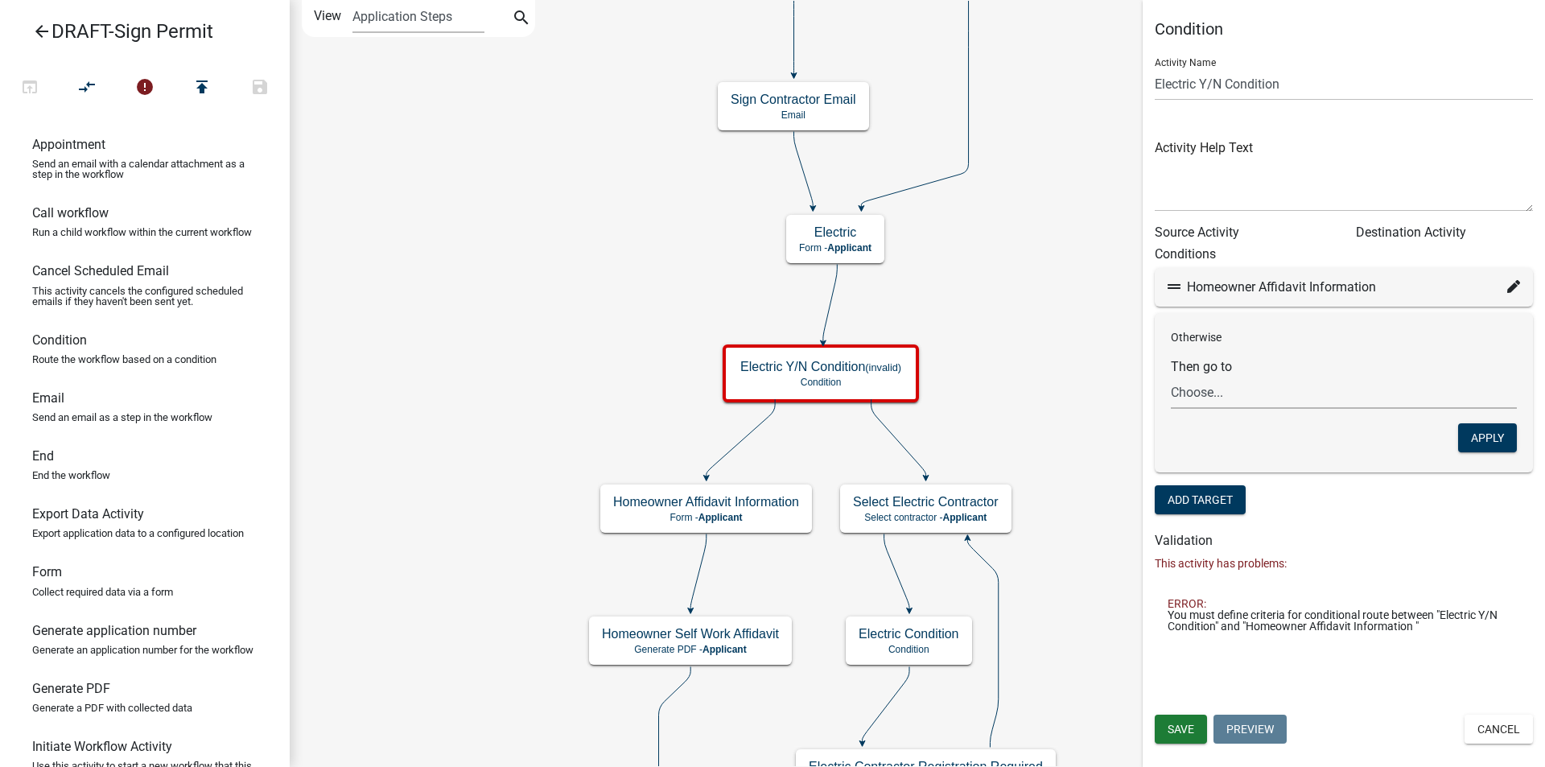
click at [1236, 392] on select "Choose... Start Applicant Login Applicant and Sign Information Building Review …" at bounding box center [1343, 392] width 346 height 33
select select "24: 9ef14d4c-8d7e-4d6d-9536-d60d01438a54"
click at [1170, 376] on select "Choose... Start Applicant Login Applicant and Sign Information Building Review …" at bounding box center [1343, 392] width 346 height 33
click at [1499, 437] on button "Apply" at bounding box center [1487, 437] width 59 height 29
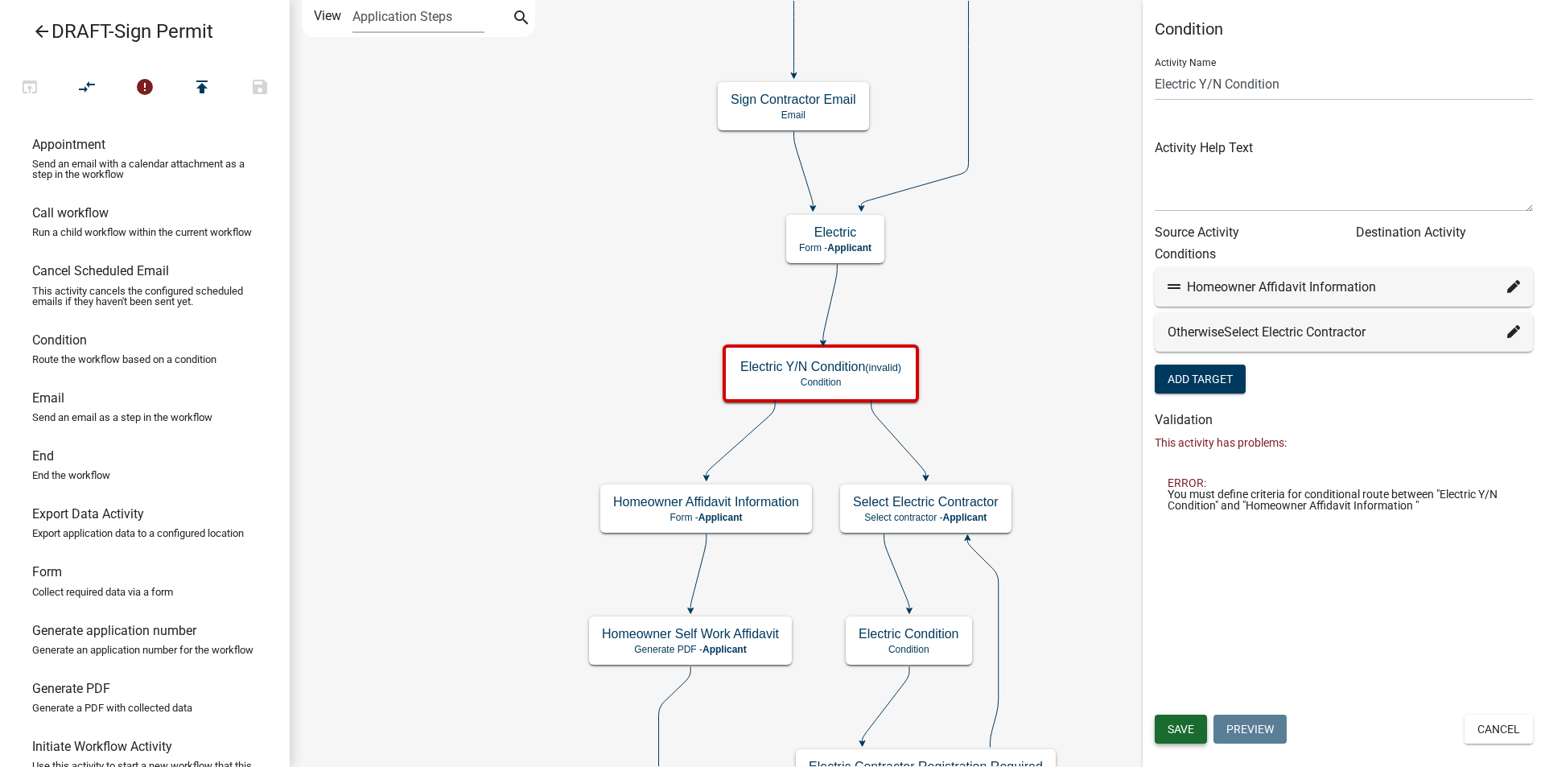
drag, startPoint x: 1191, startPoint y: 728, endPoint x: 1013, endPoint y: 207, distance: 550.8
click at [1190, 728] on span "Save" at bounding box center [1180, 728] width 27 height 13
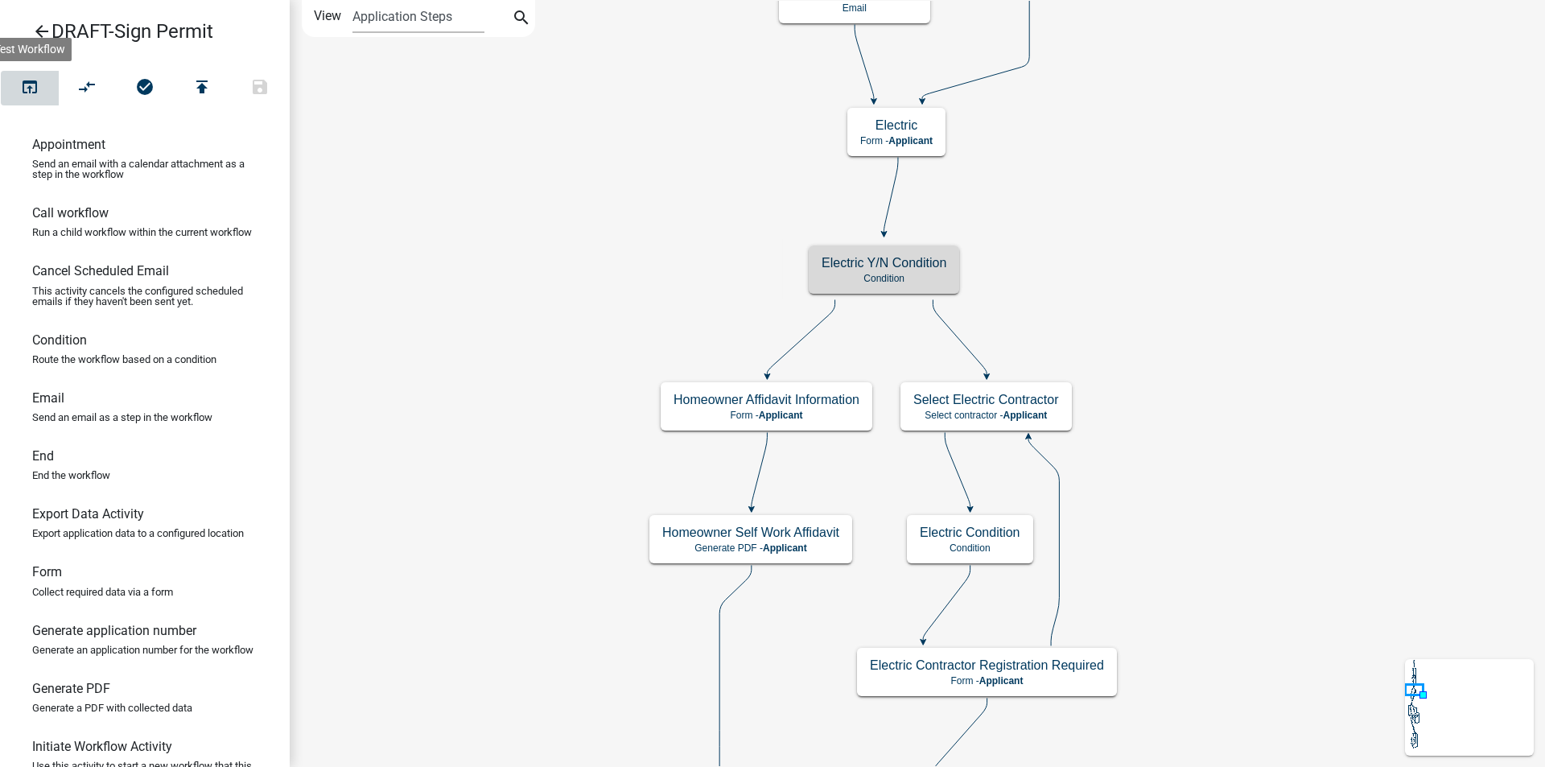
click at [31, 89] on icon "open_in_browser" at bounding box center [29, 88] width 19 height 23
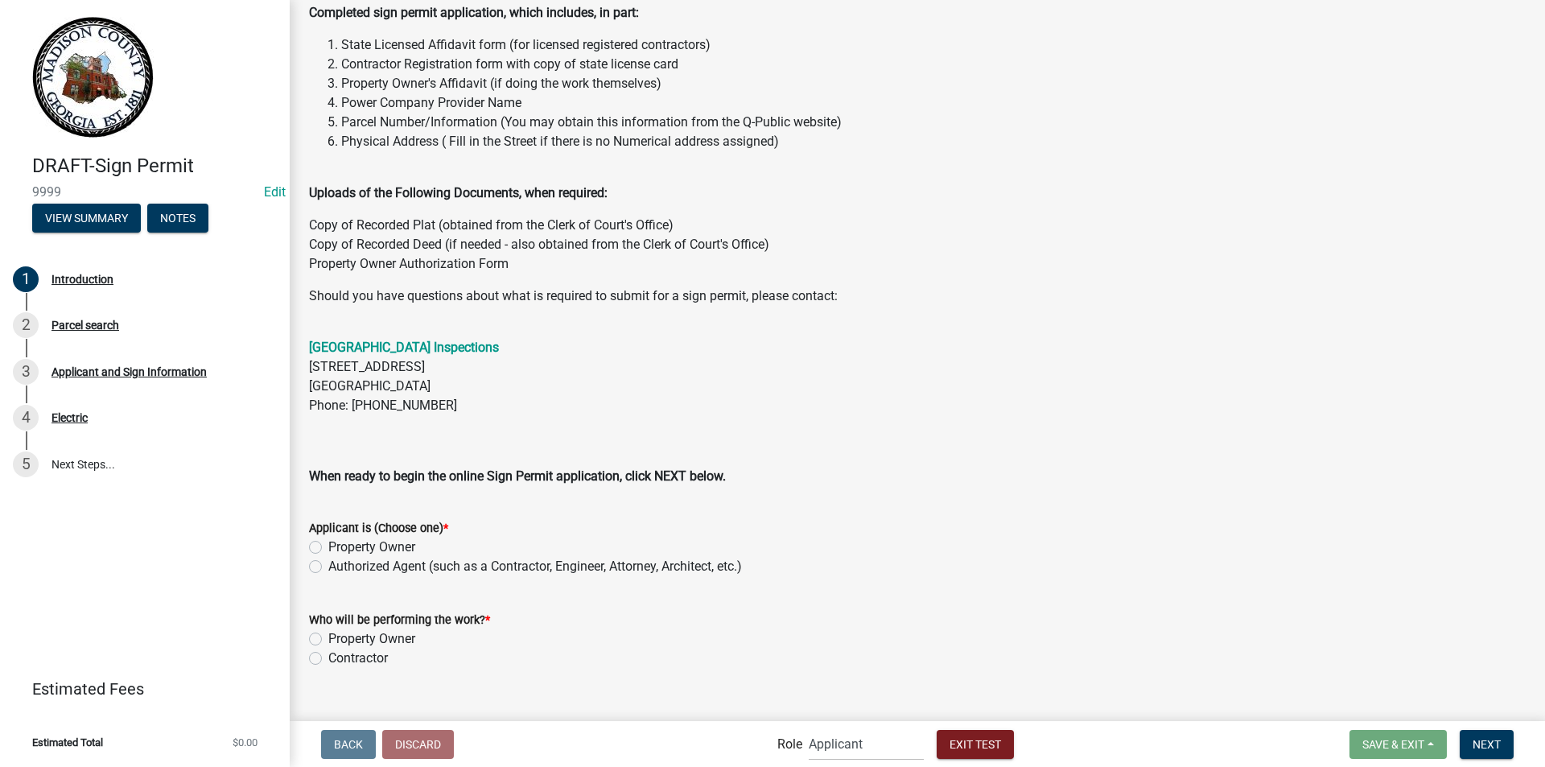
scroll to position [215, 0]
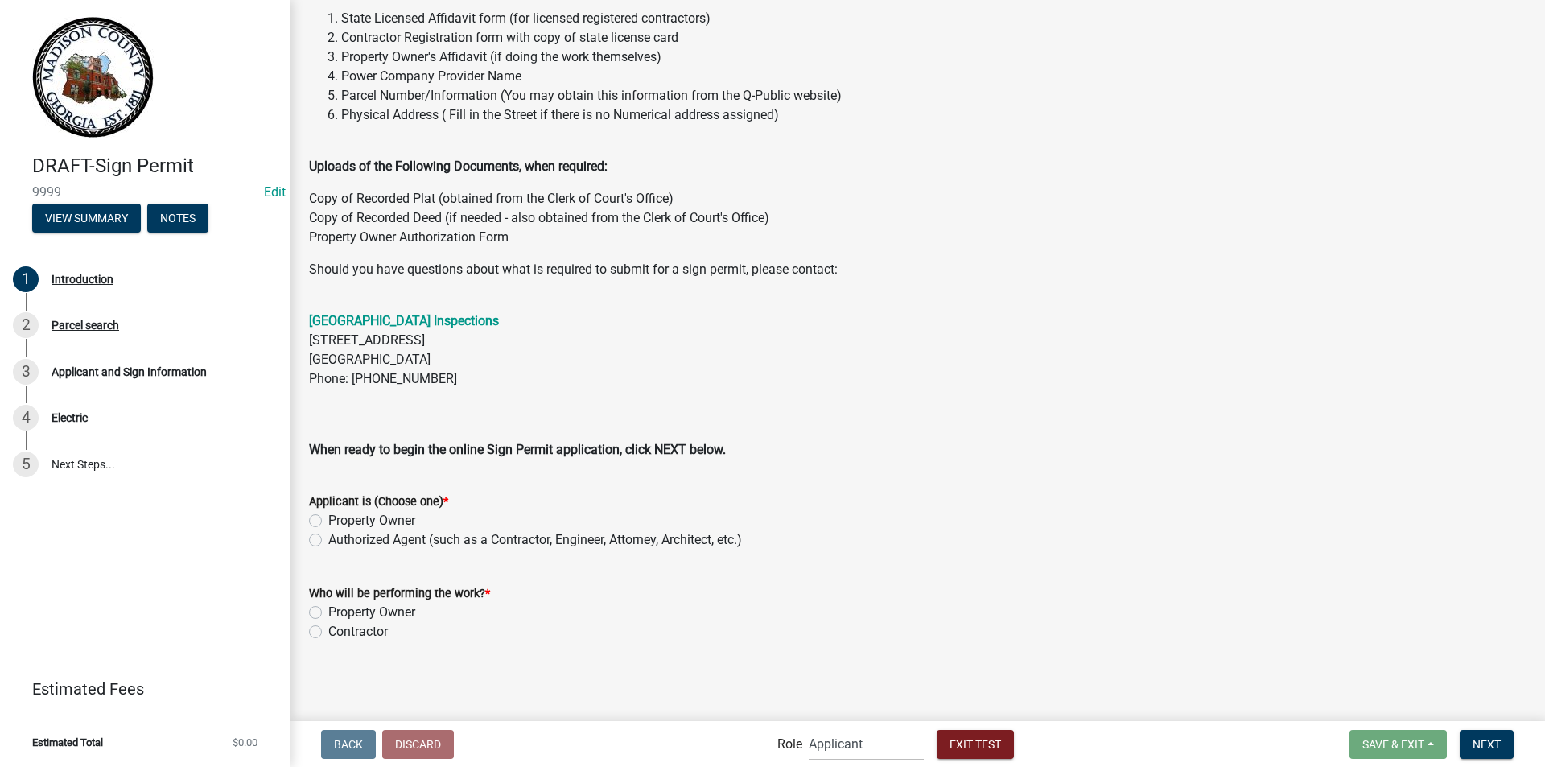
click at [328, 524] on label "Property Owner" at bounding box center [371, 520] width 87 height 19
click at [328, 521] on input "Property Owner" at bounding box center [333, 516] width 10 height 10
radio input "true"
click at [328, 610] on label "Property Owner" at bounding box center [371, 612] width 87 height 19
click at [328, 610] on input "Property Owner" at bounding box center [333, 608] width 10 height 10
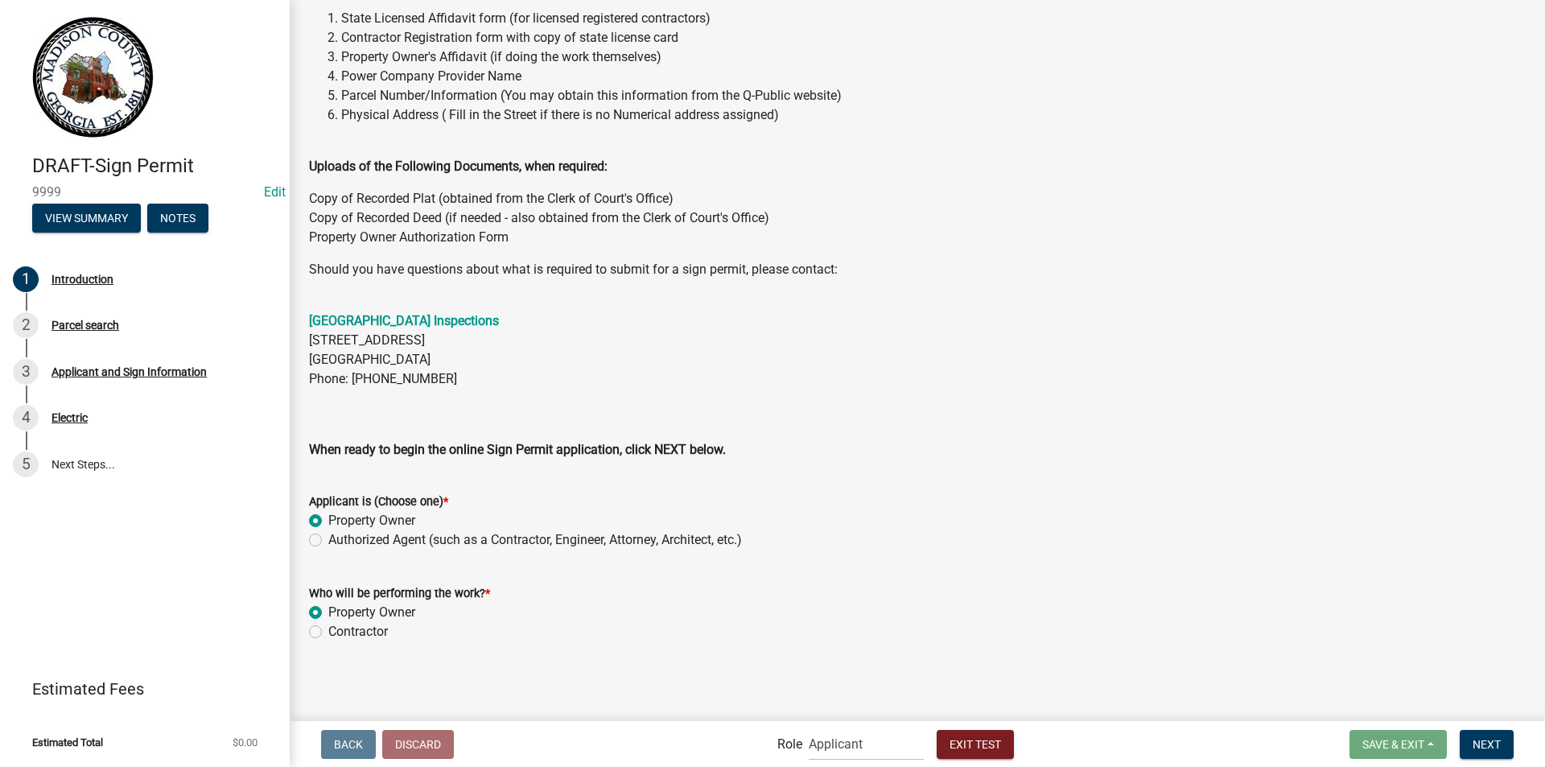
radio input "true"
drag, startPoint x: 1494, startPoint y: 744, endPoint x: 1330, endPoint y: 722, distance: 165.5
click at [1493, 744] on span "Next" at bounding box center [1486, 743] width 28 height 13
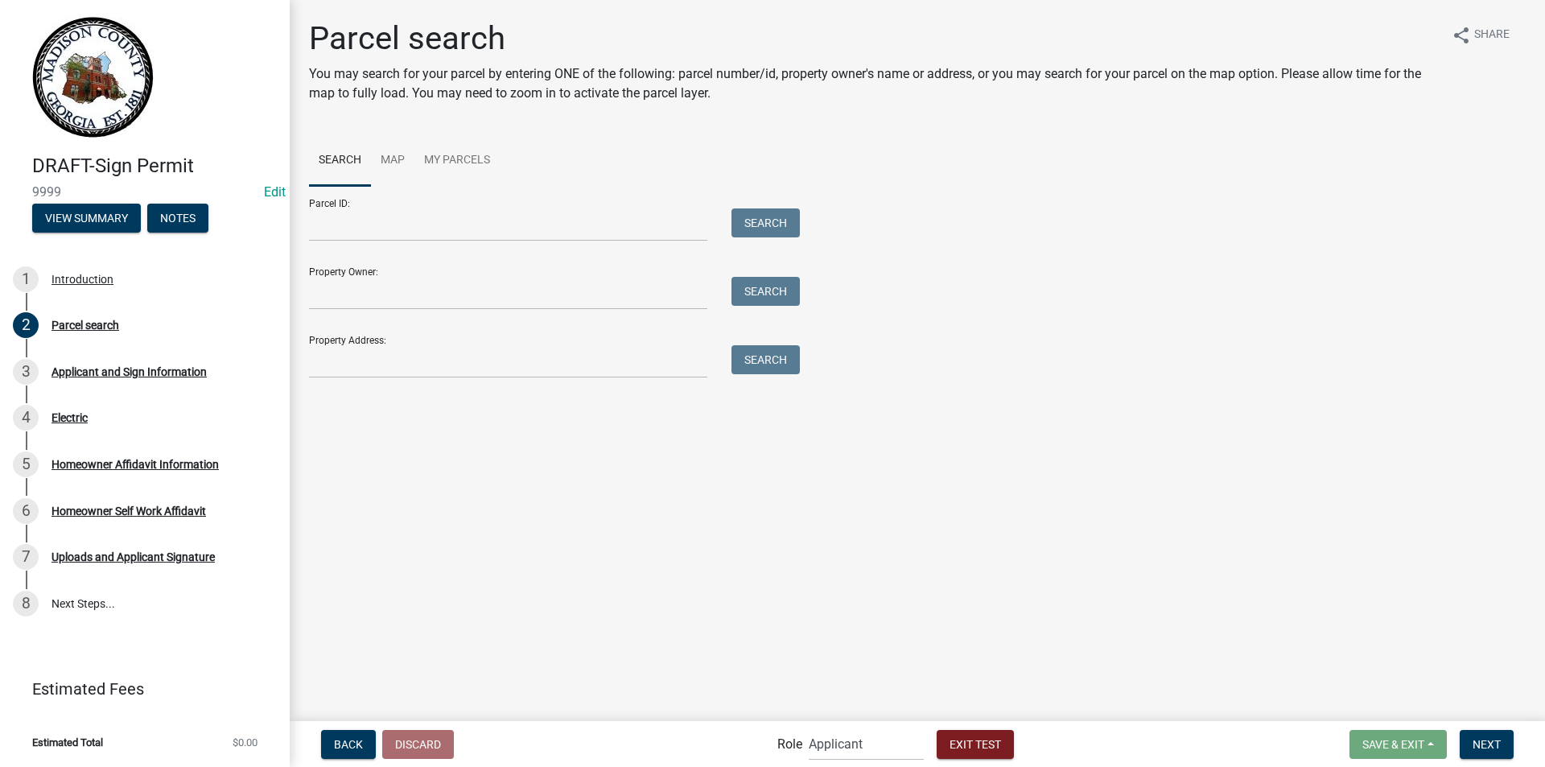
click at [425, 274] on div "Property Owner: Search" at bounding box center [550, 282] width 483 height 56
click at [450, 298] on input "Property Owner:" at bounding box center [508, 293] width 398 height 33
type input "Melissa Payne"
click at [751, 284] on button "Search" at bounding box center [765, 291] width 68 height 29
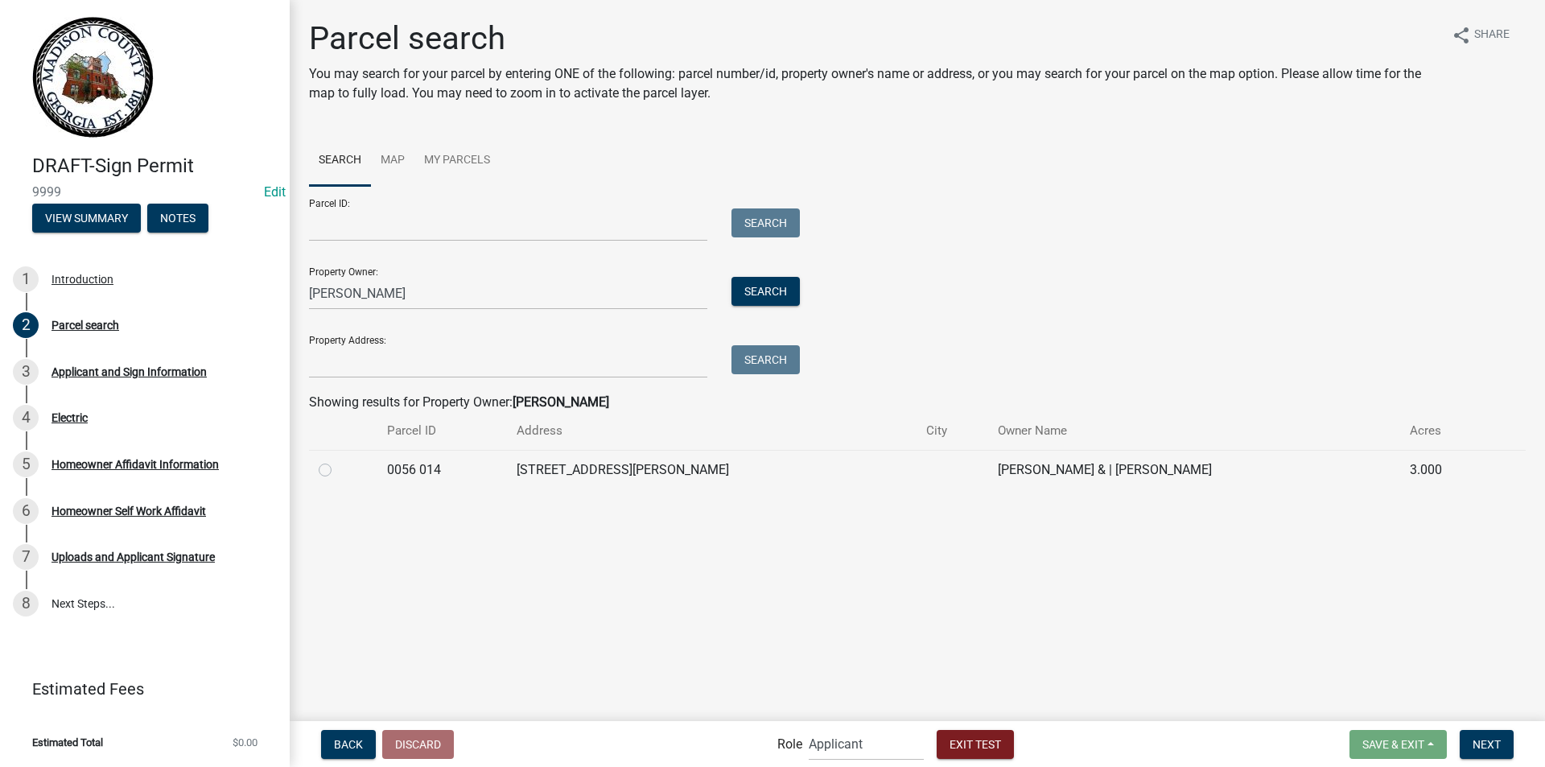
click at [338, 460] on label at bounding box center [338, 460] width 0 height 0
click at [338, 467] on 014 "radio" at bounding box center [343, 465] width 10 height 10
radio 014 "true"
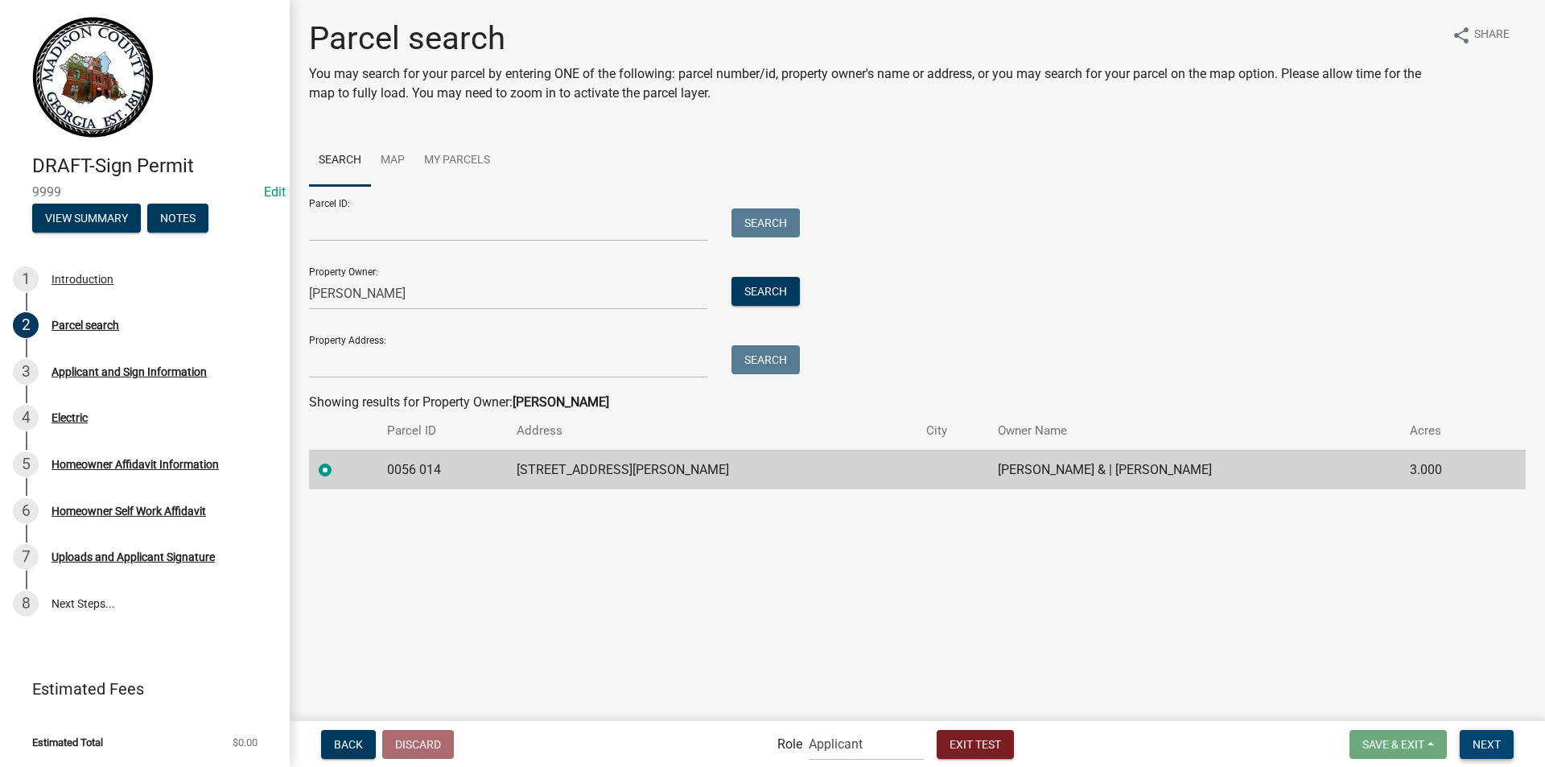
click at [1487, 740] on span "Next" at bounding box center [1486, 743] width 28 height 13
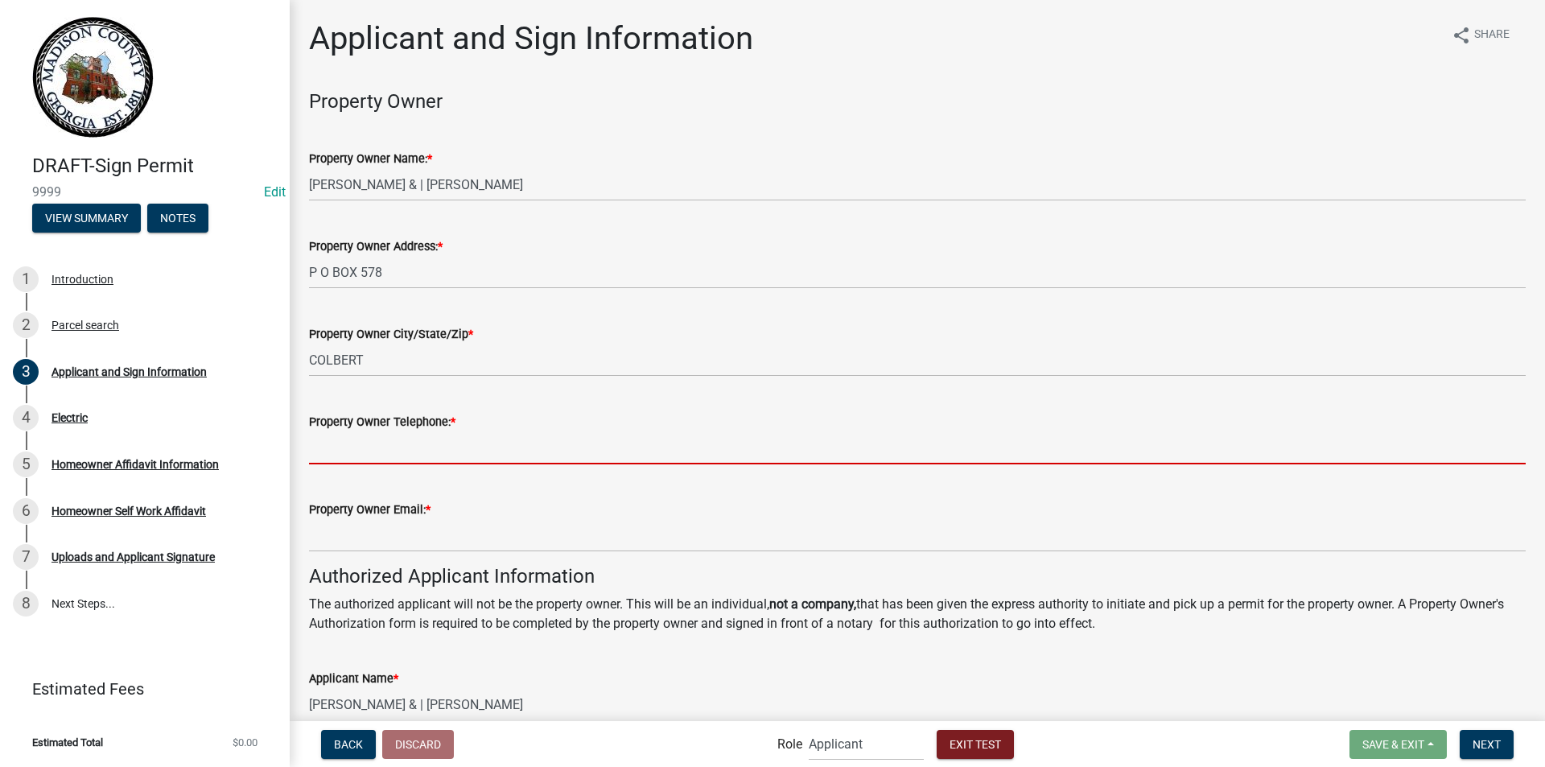
click at [520, 433] on input "Property Owner Telephone: *" at bounding box center [917, 447] width 1216 height 33
type input "7067957956"
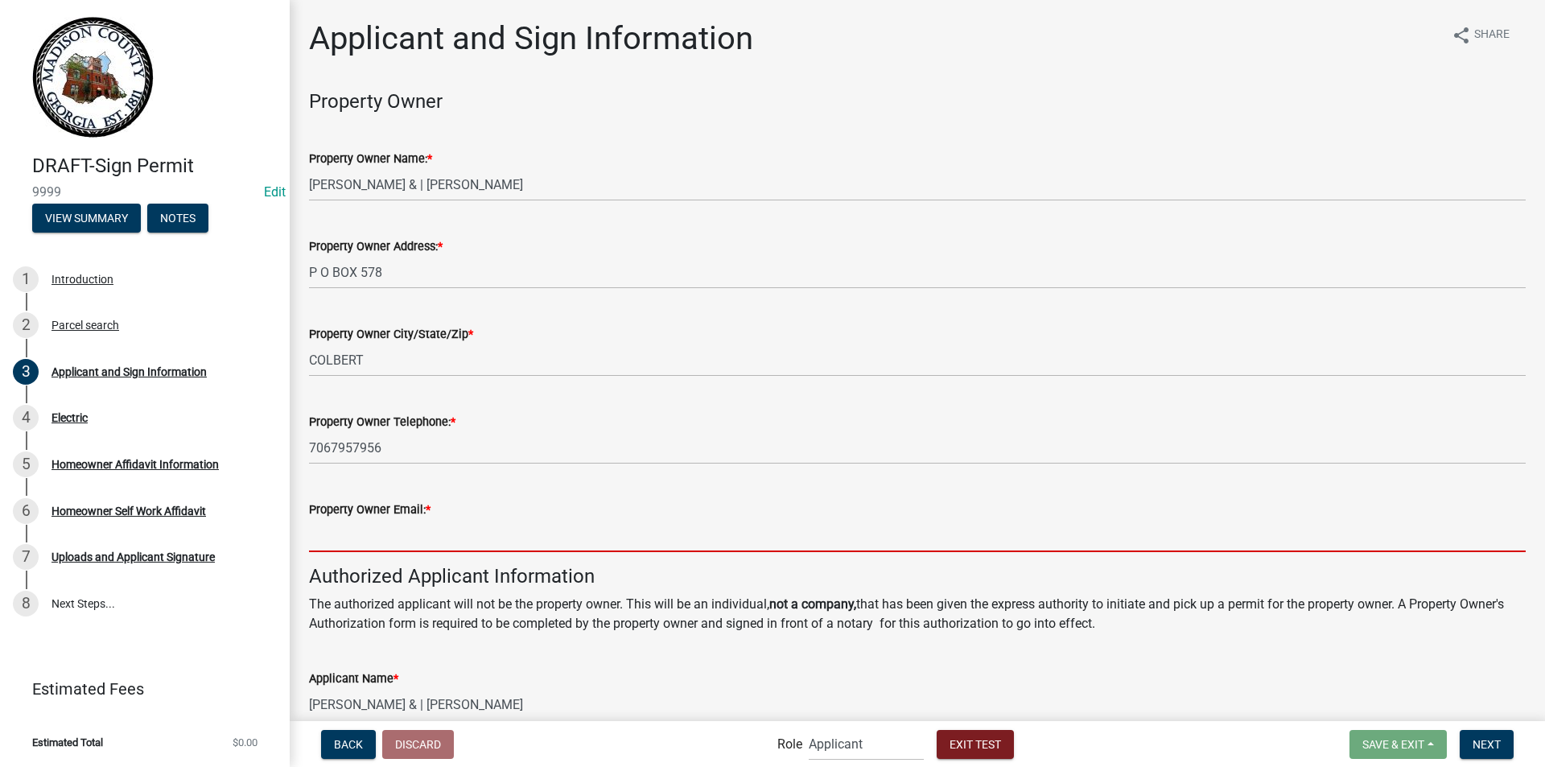
click at [401, 526] on input "Property Owner Email: *" at bounding box center [917, 535] width 1216 height 33
type input "[EMAIL_ADDRESS][DOMAIN_NAME]"
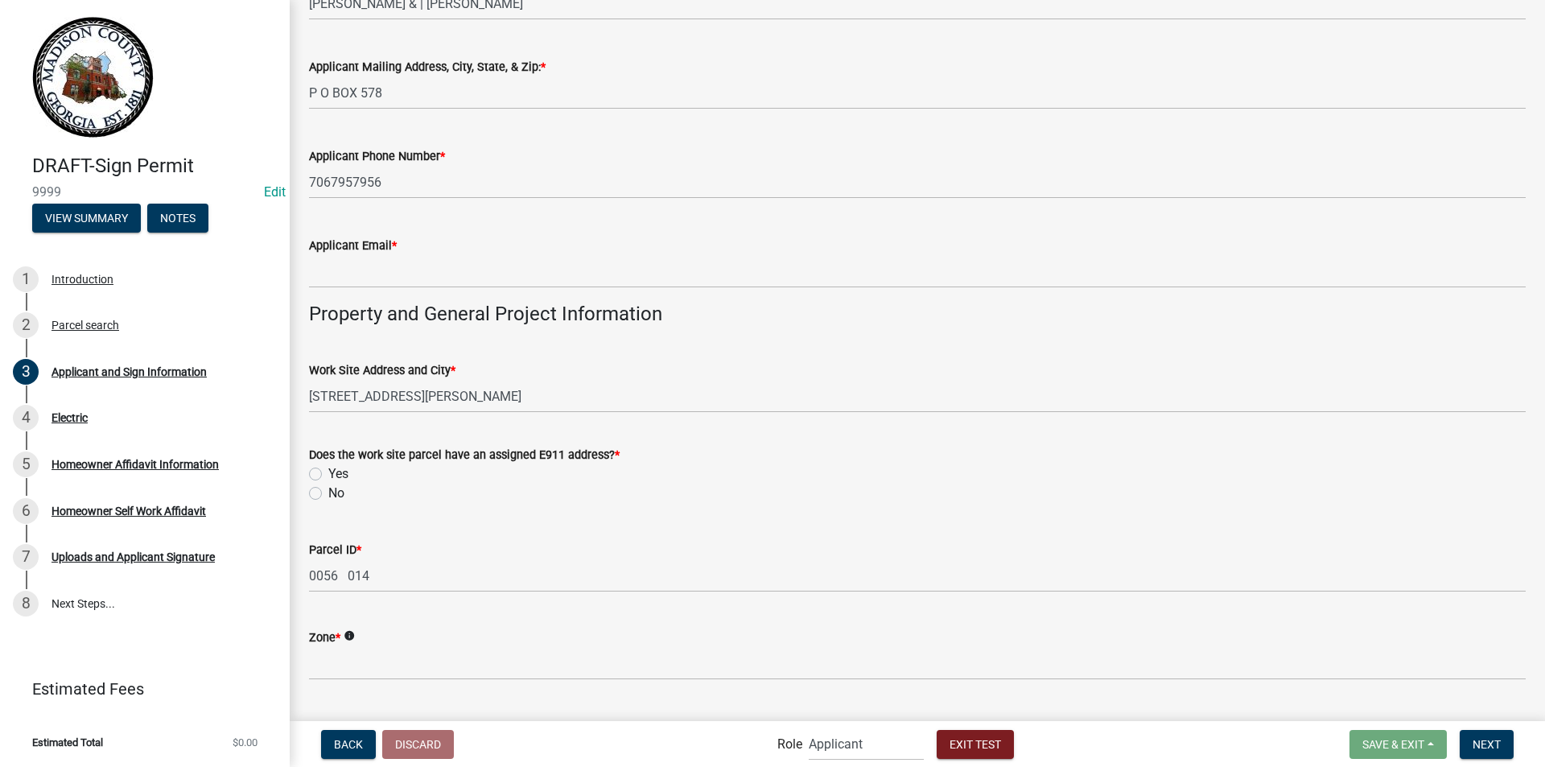
scroll to position [802, 0]
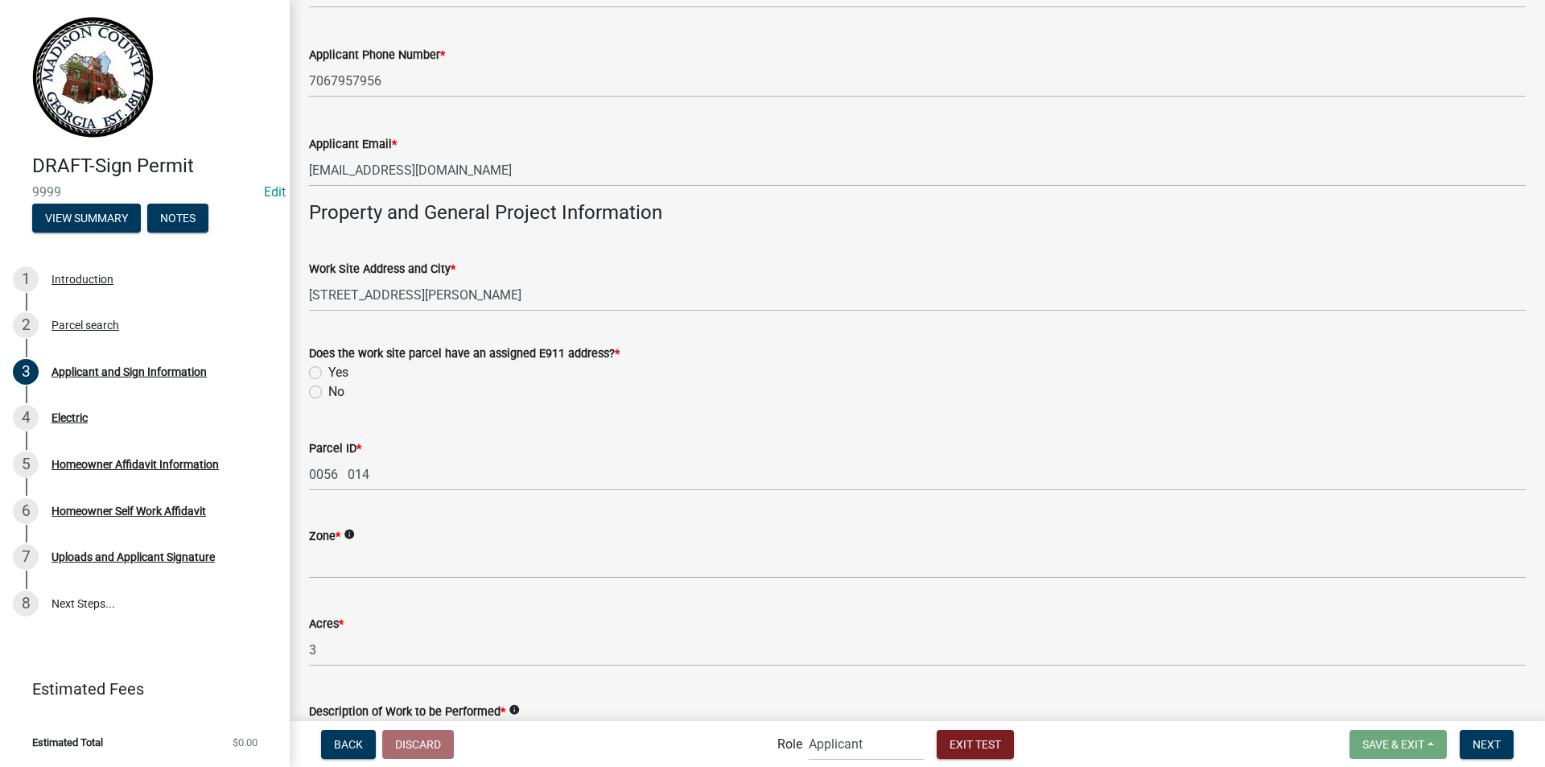
click at [328, 372] on label "Yes" at bounding box center [338, 372] width 20 height 19
click at [328, 372] on input "Yes" at bounding box center [333, 368] width 10 height 10
radio input "true"
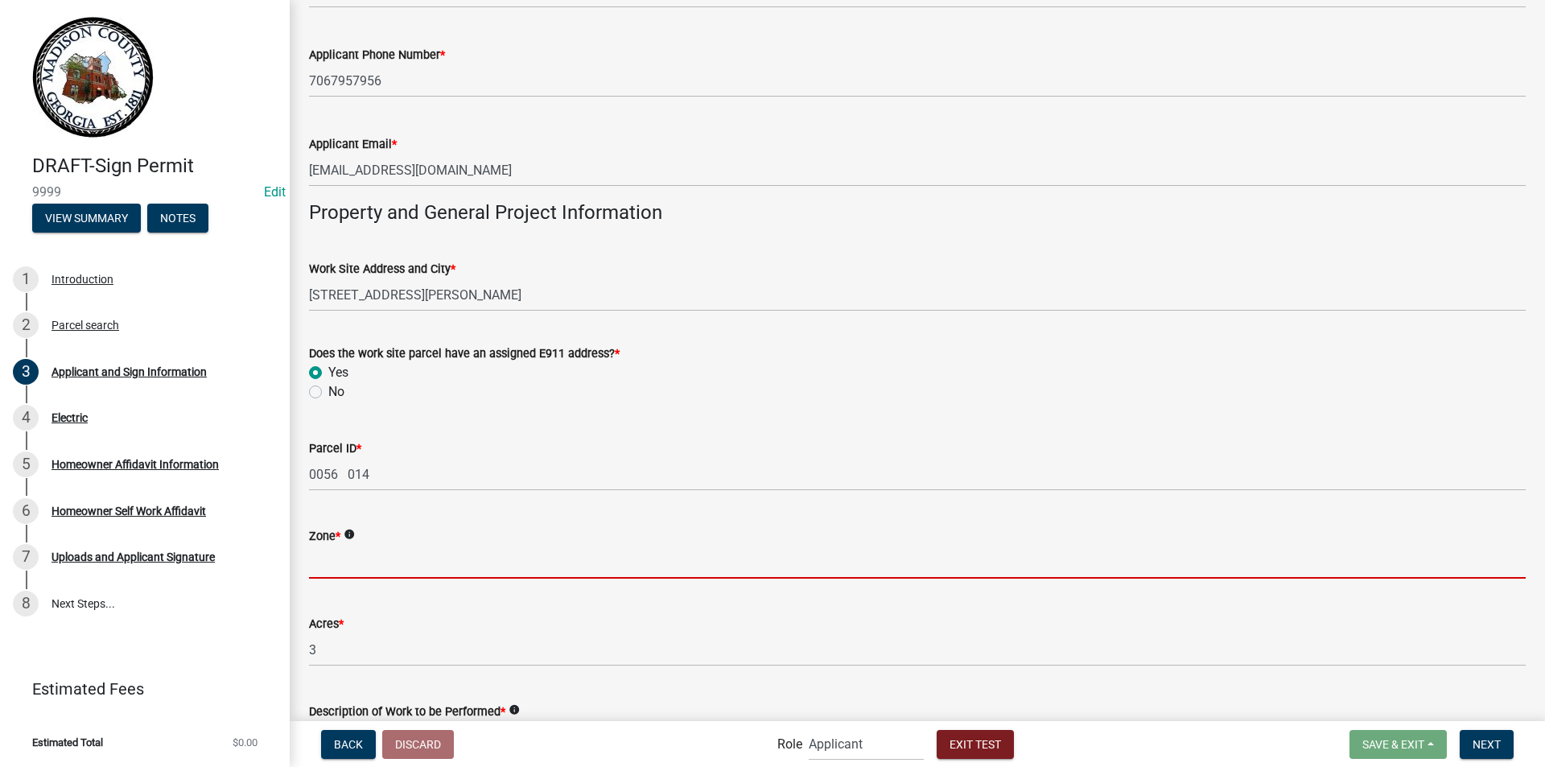
click at [379, 553] on input "Zone *" at bounding box center [917, 561] width 1216 height 33
type input "A1"
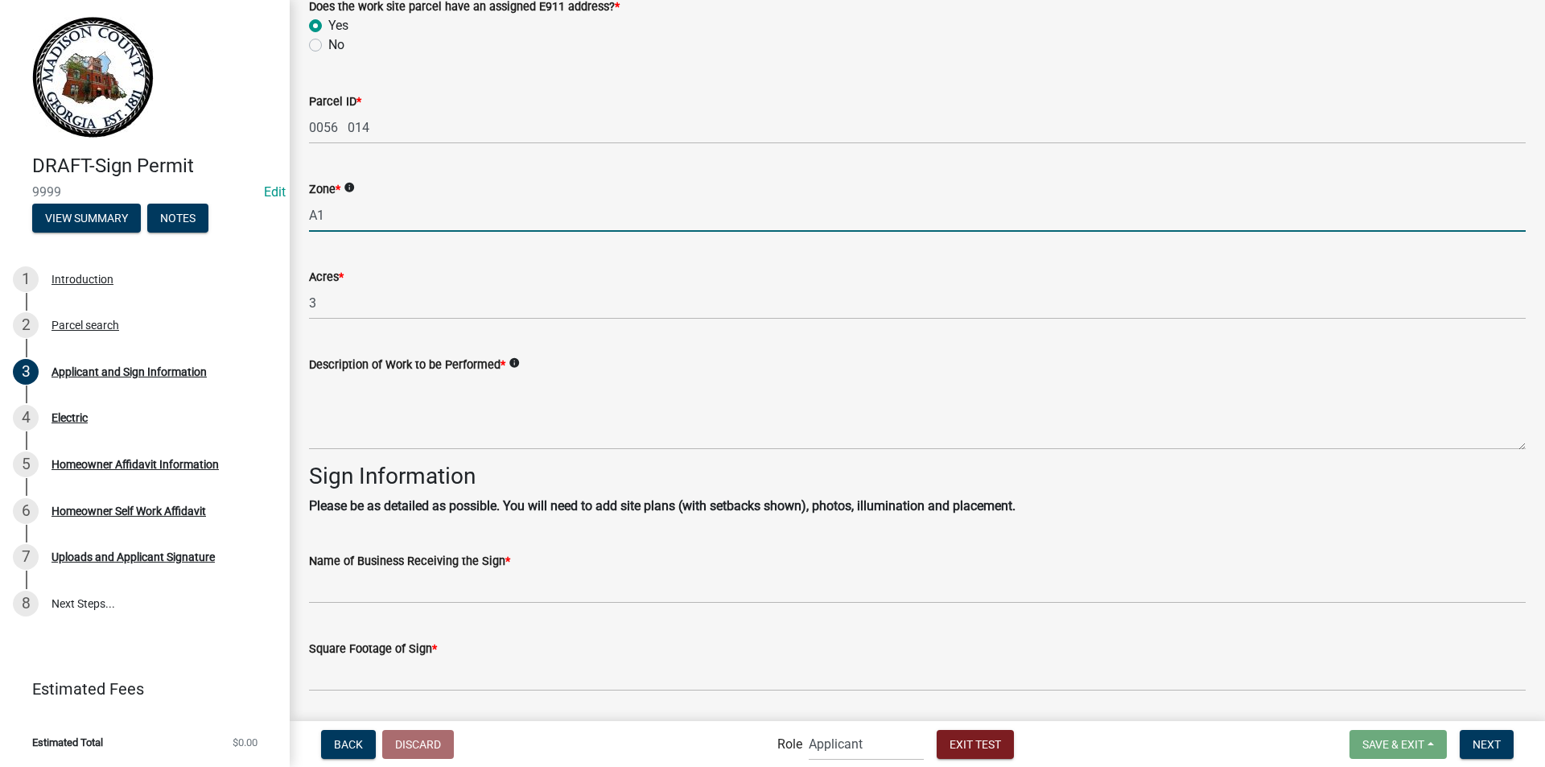
scroll to position [1152, 0]
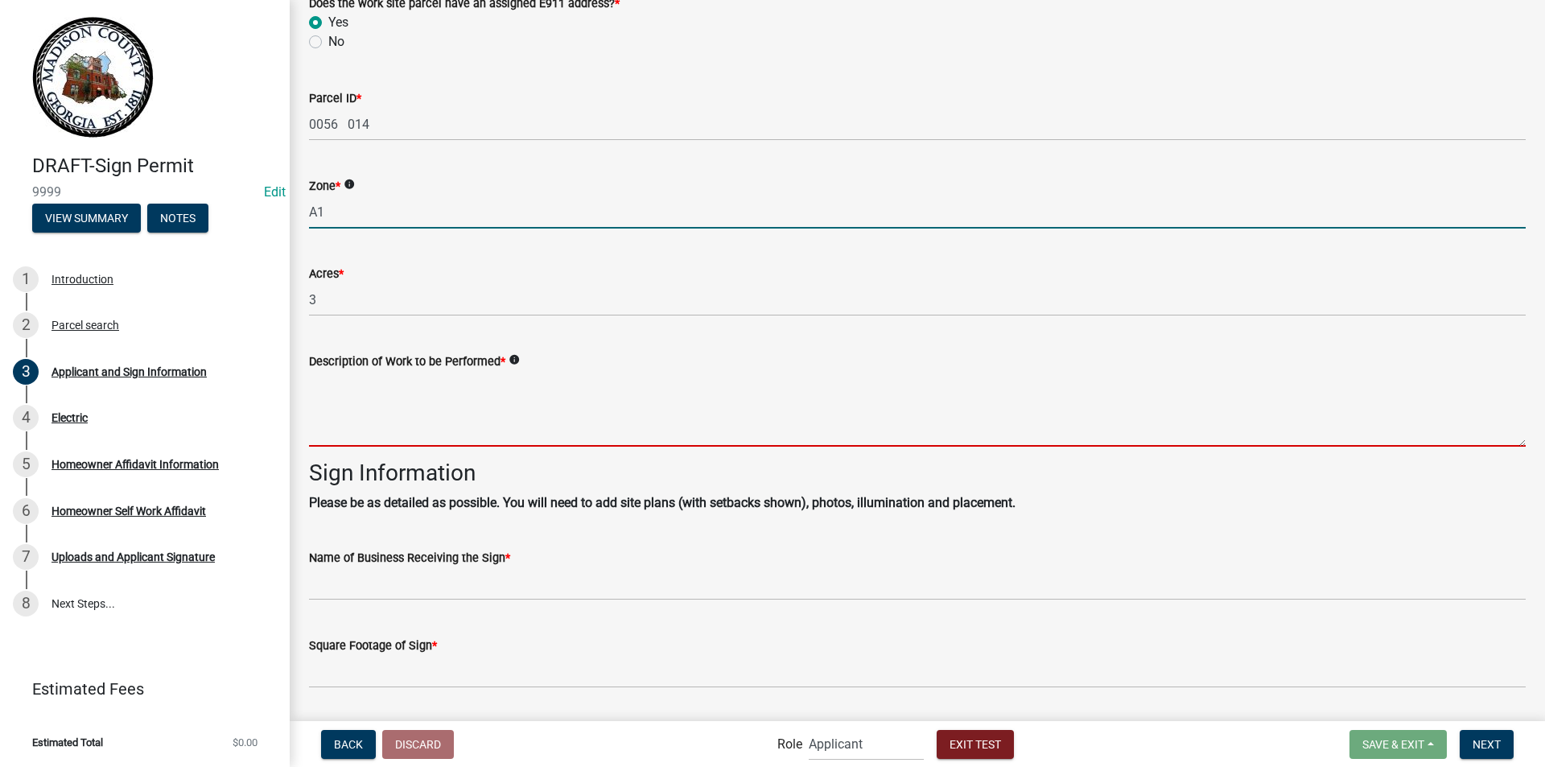
click at [394, 407] on textarea "Description of Work to be Performed *" at bounding box center [917, 409] width 1216 height 76
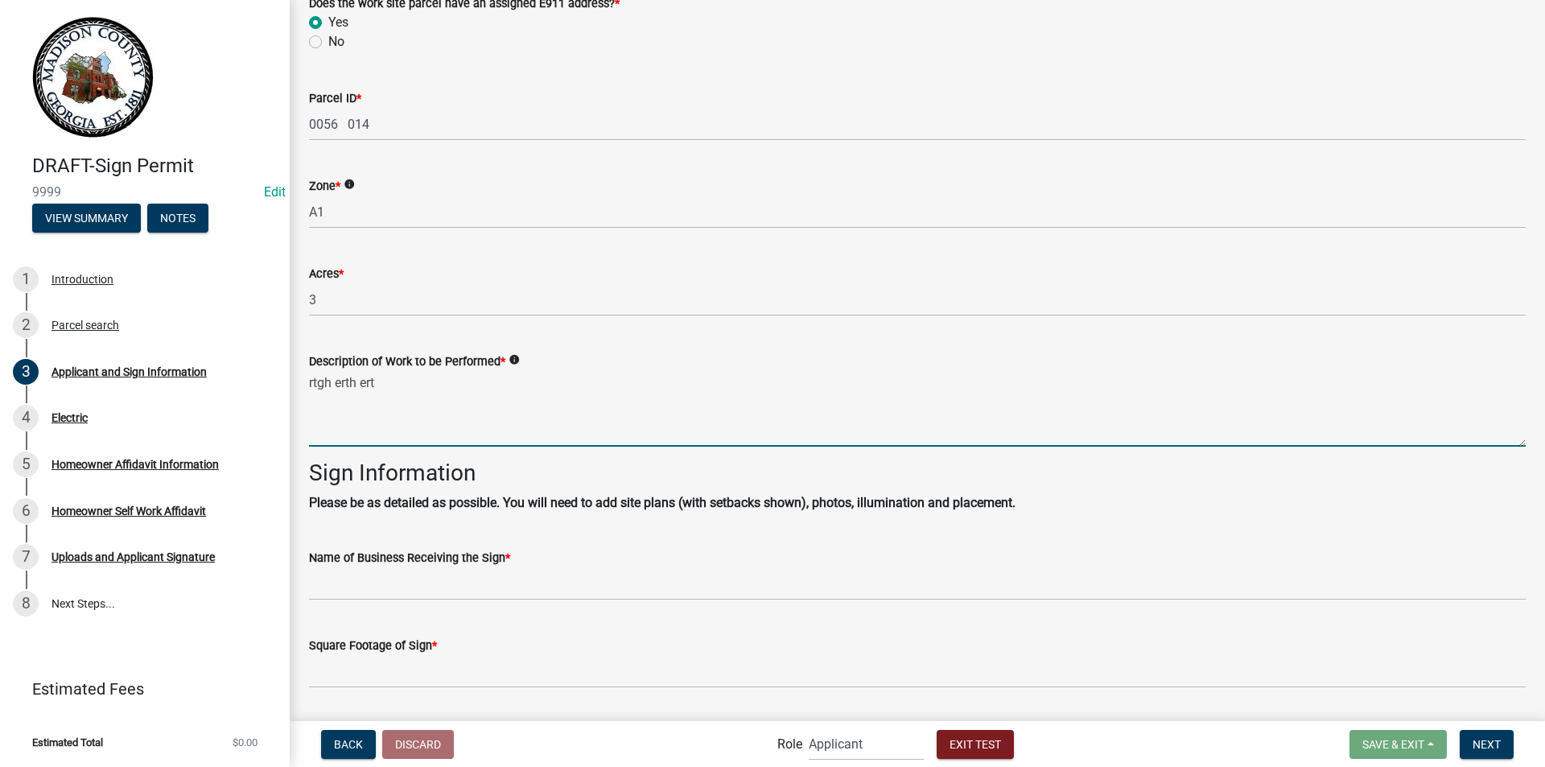
type textarea "rtgh erth ert"
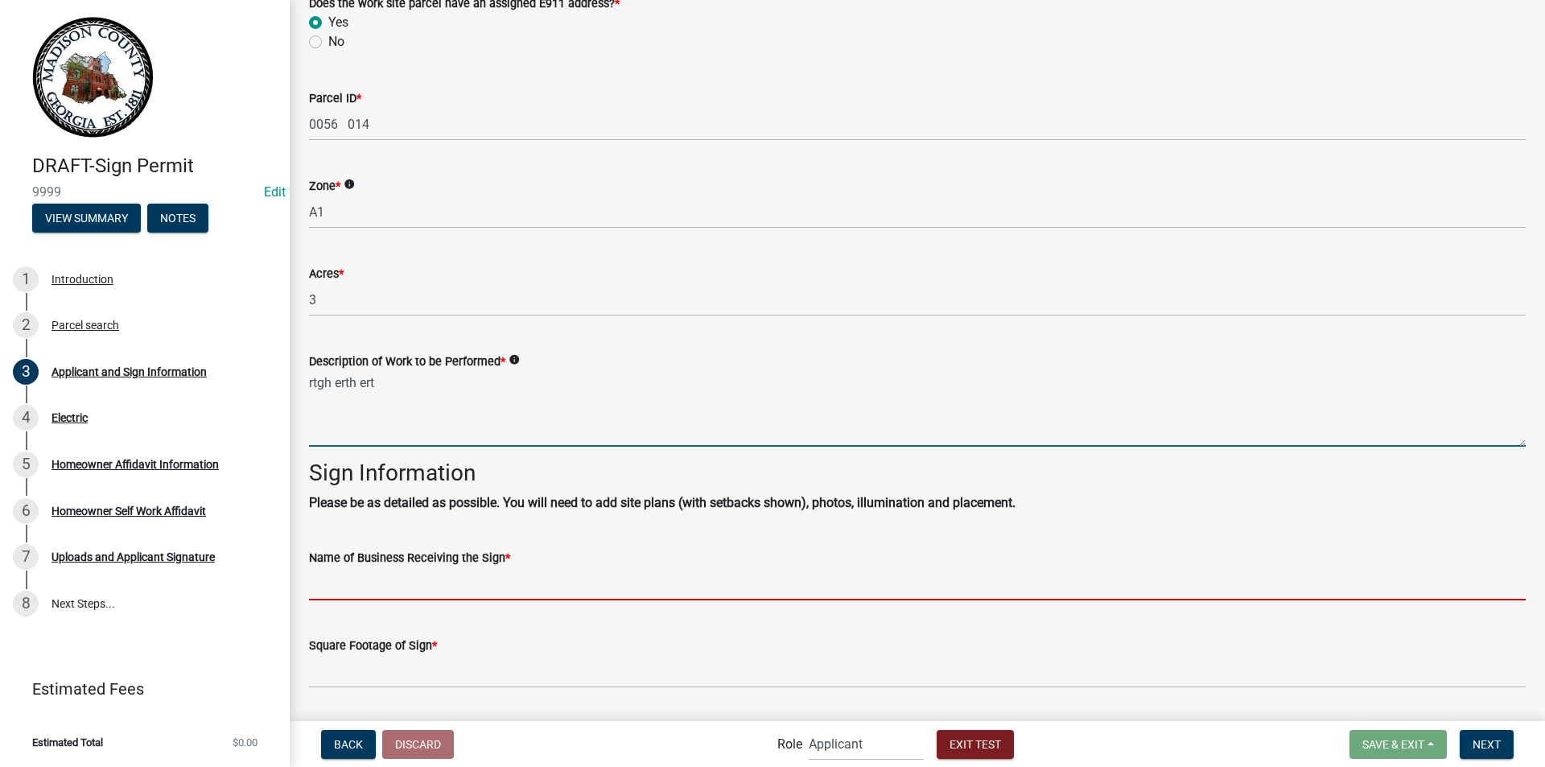
click at [386, 578] on input "Name of Business Receiving the Sign *" at bounding box center [917, 583] width 1216 height 33
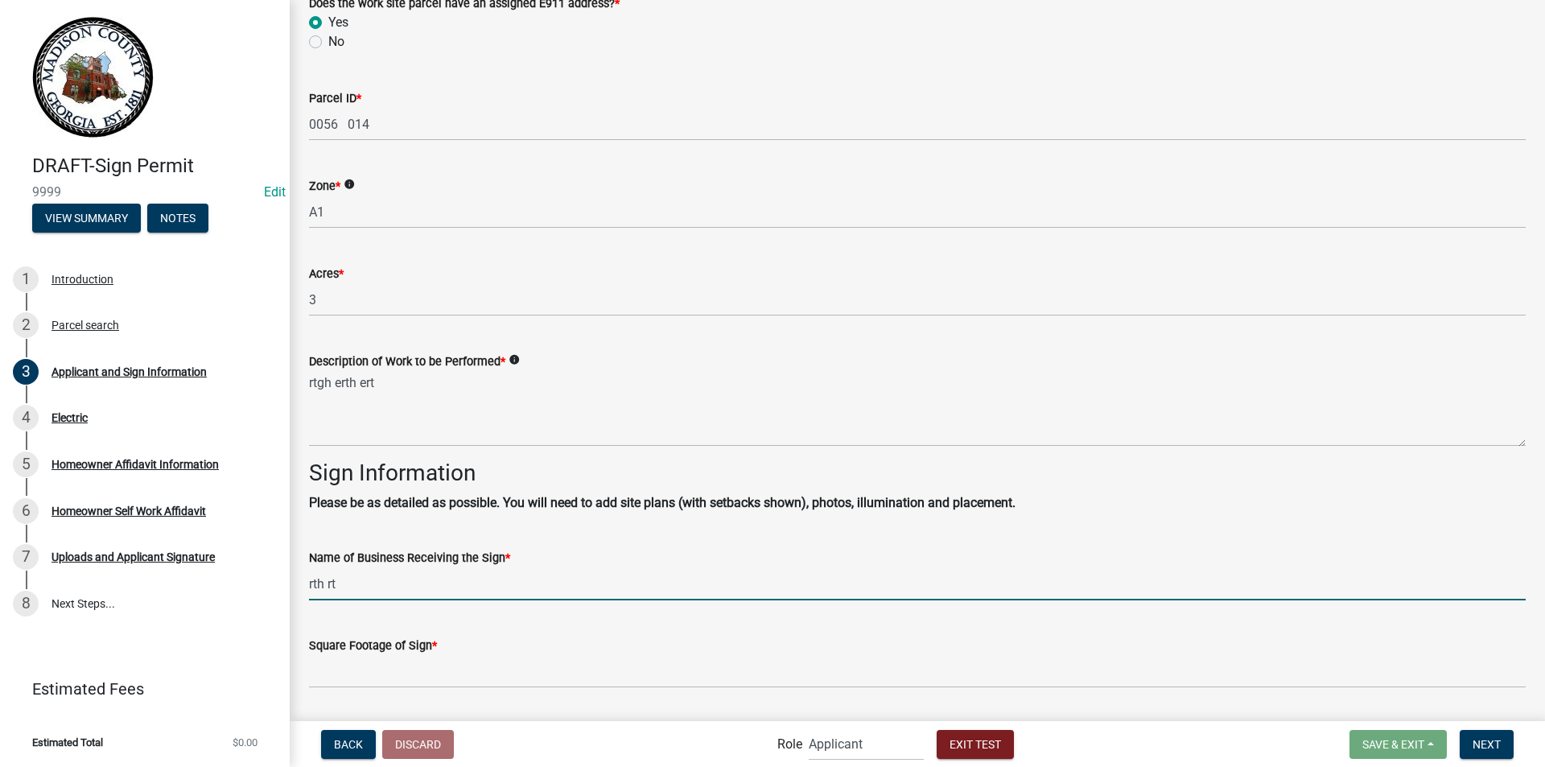
type input "rth rt"
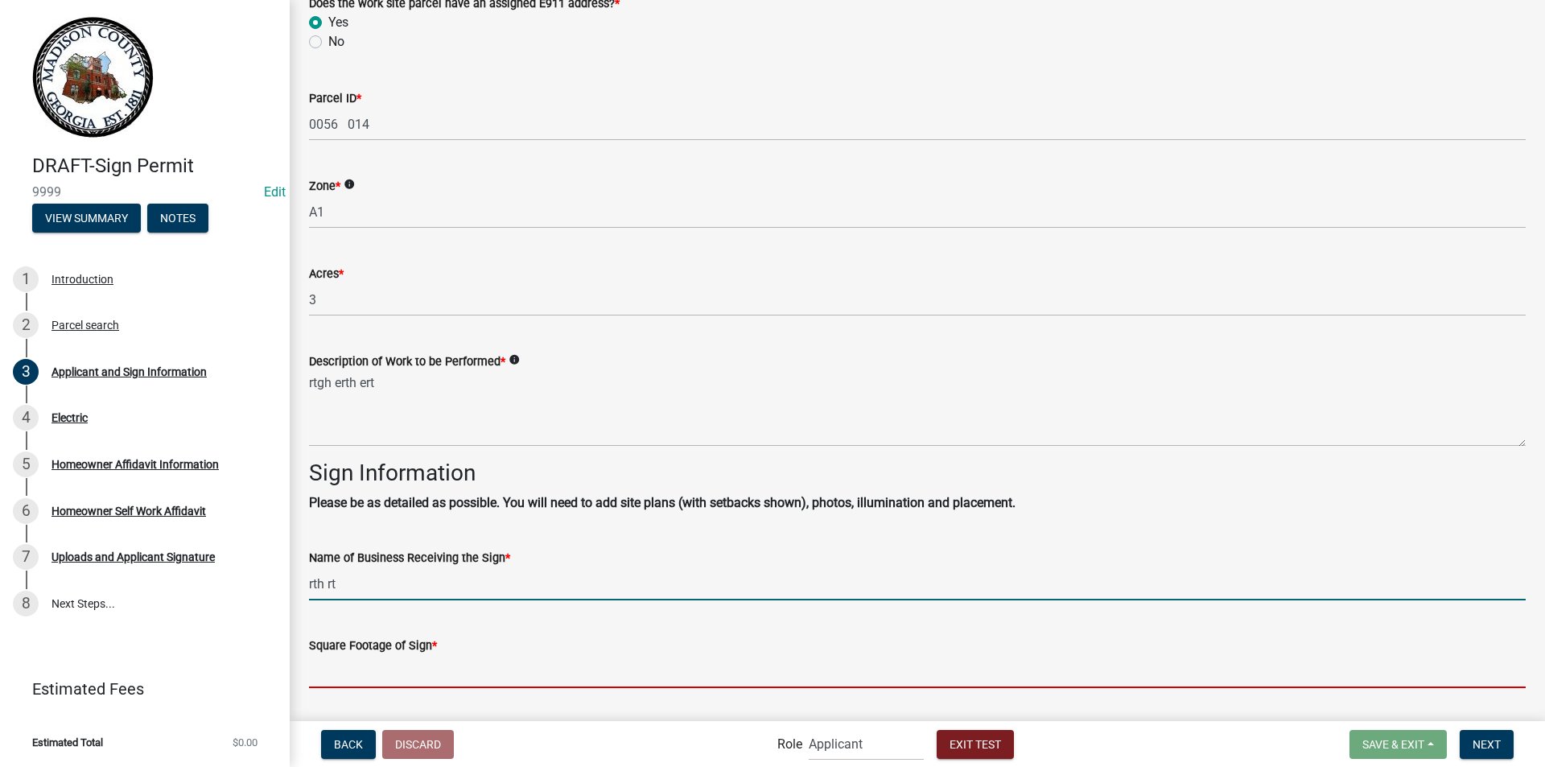
drag, startPoint x: 356, startPoint y: 668, endPoint x: 373, endPoint y: 661, distance: 18.1
click at [356, 665] on input "text" at bounding box center [917, 671] width 1216 height 33
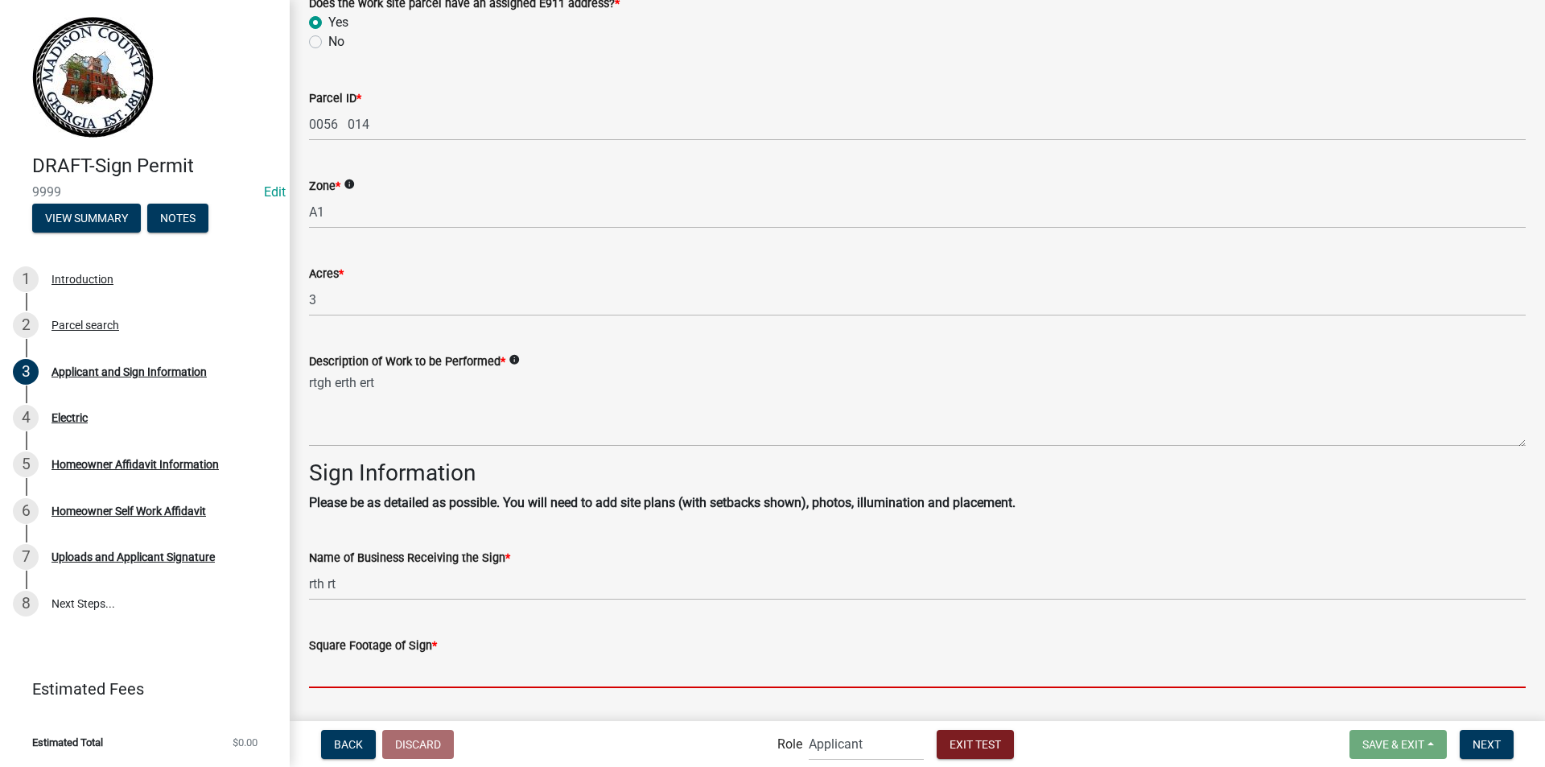
type input "10"
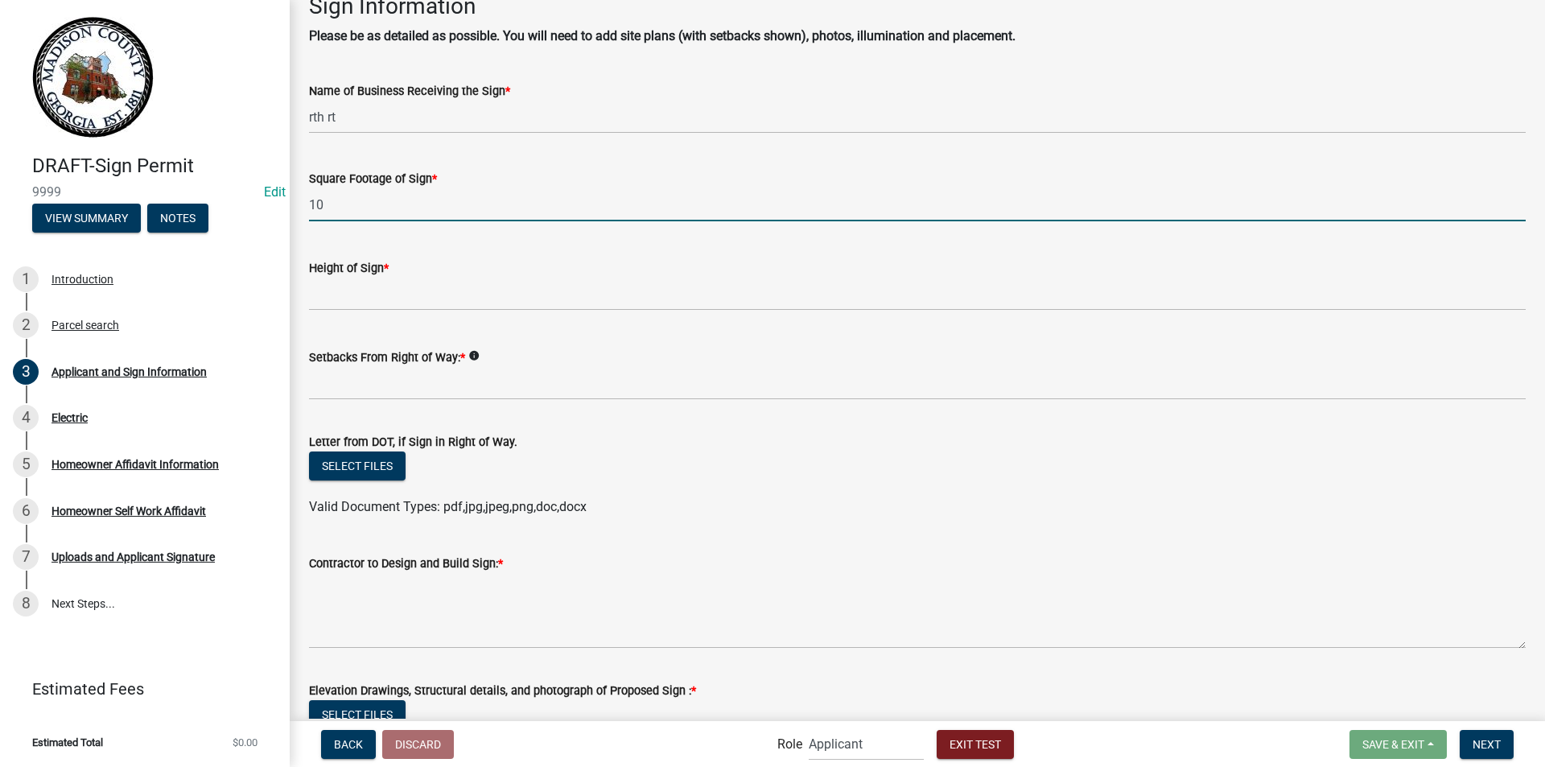
scroll to position [1627, 0]
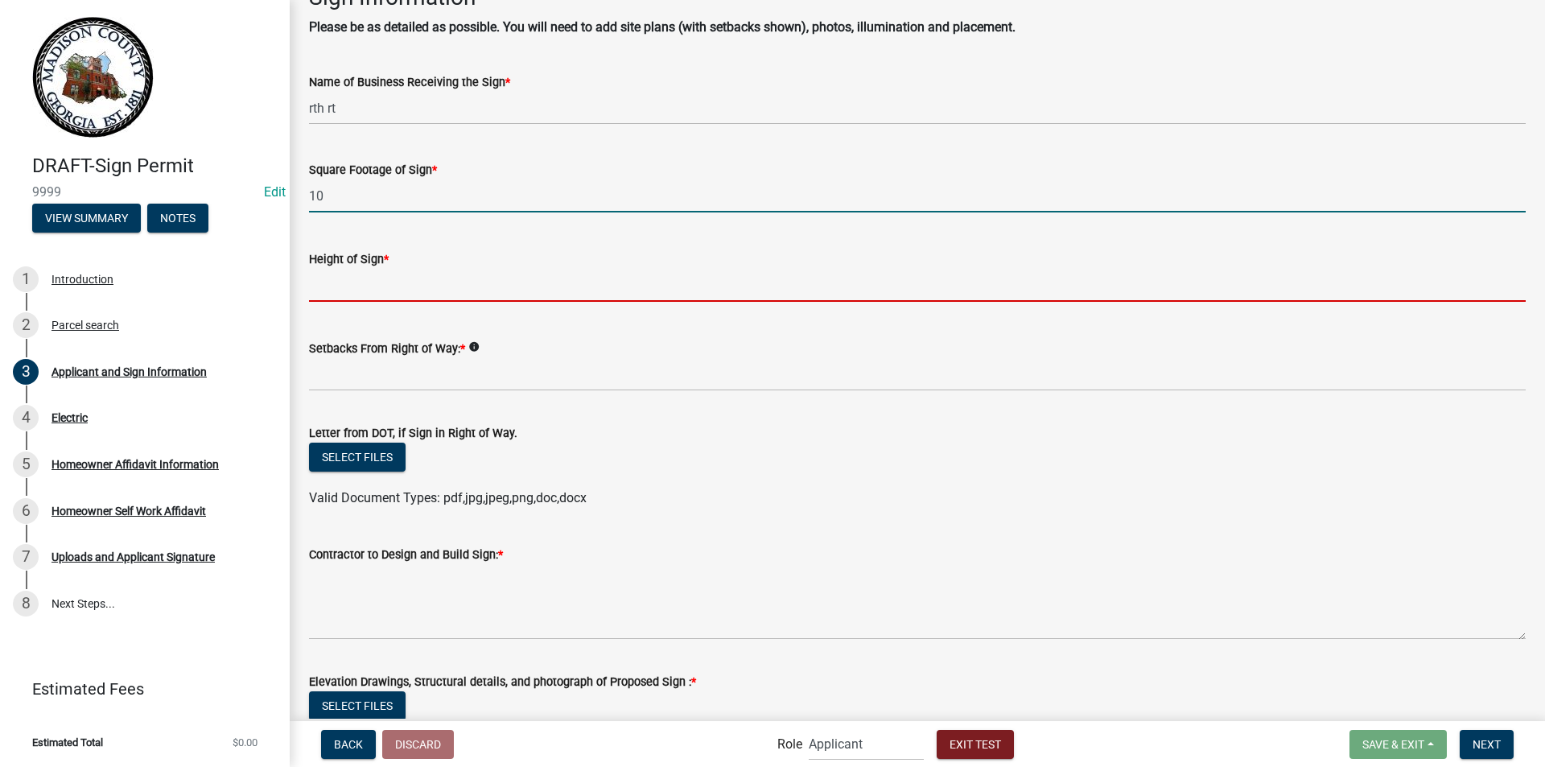
click at [446, 298] on input "text" at bounding box center [917, 285] width 1216 height 33
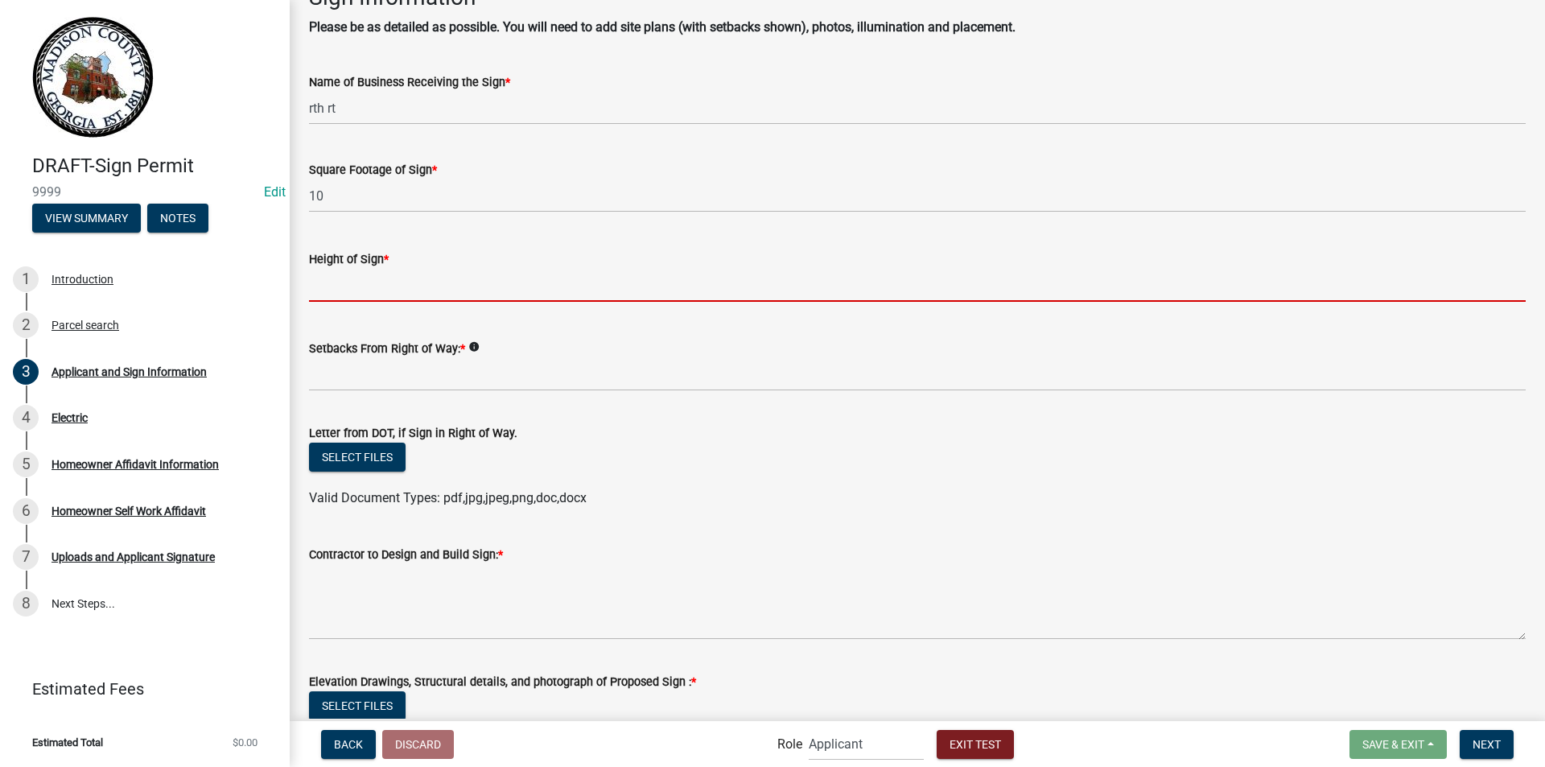
type input "60"
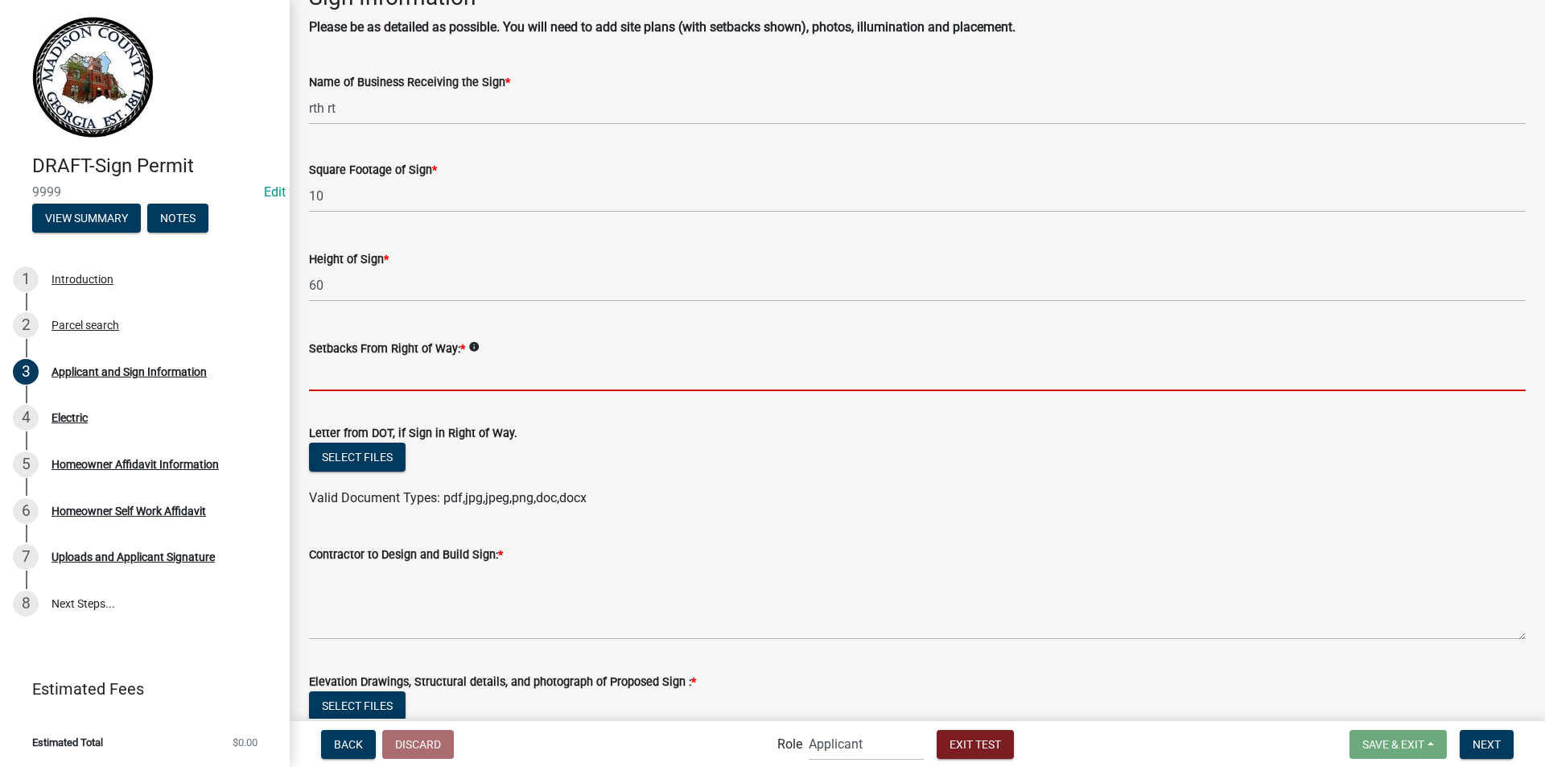
click at [362, 364] on input "Setbacks From Right of Way: *" at bounding box center [917, 374] width 1216 height 33
type input "65"
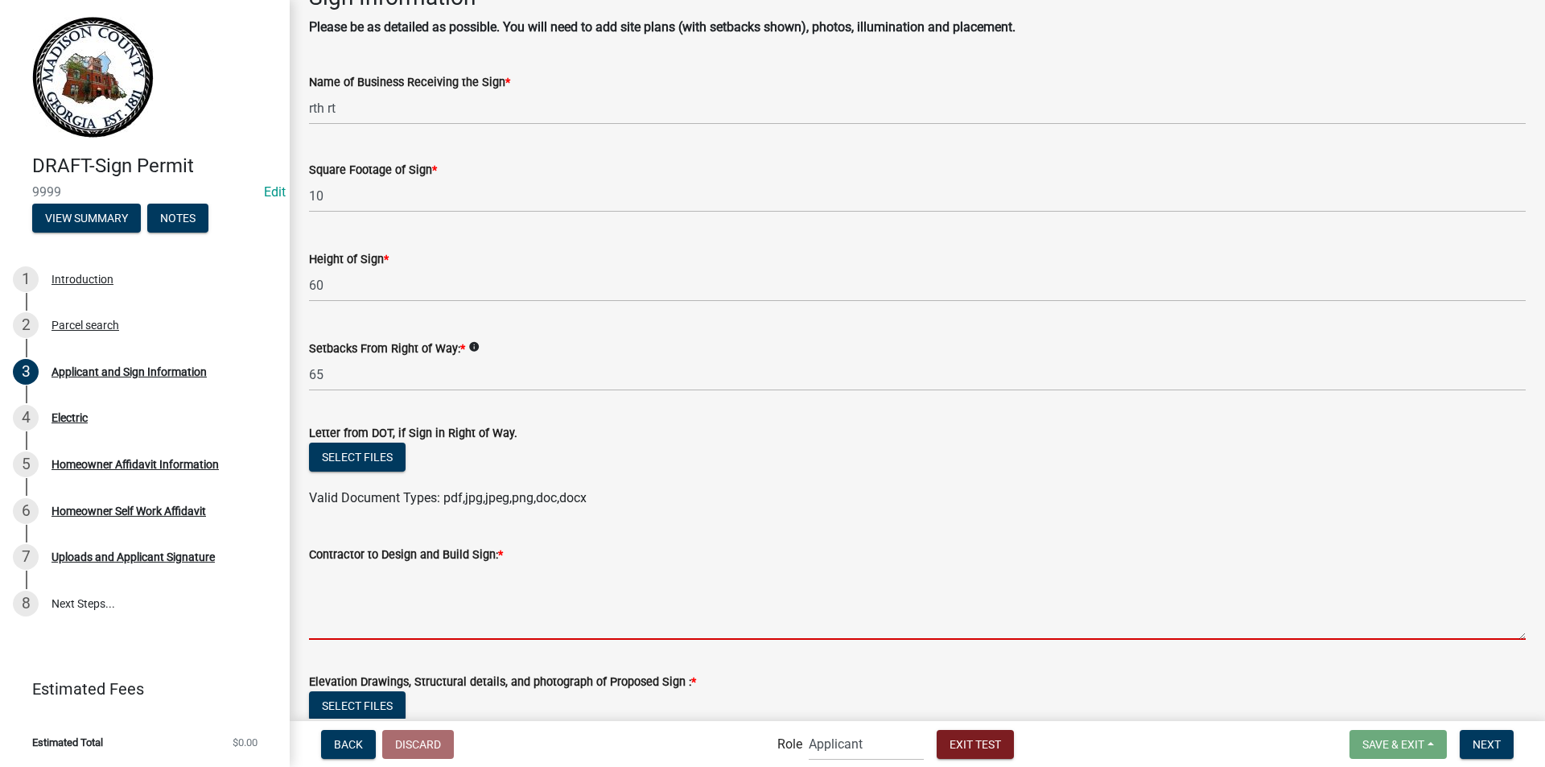
click at [491, 623] on textarea "Contractor to Design and Build Sign: *" at bounding box center [917, 602] width 1216 height 76
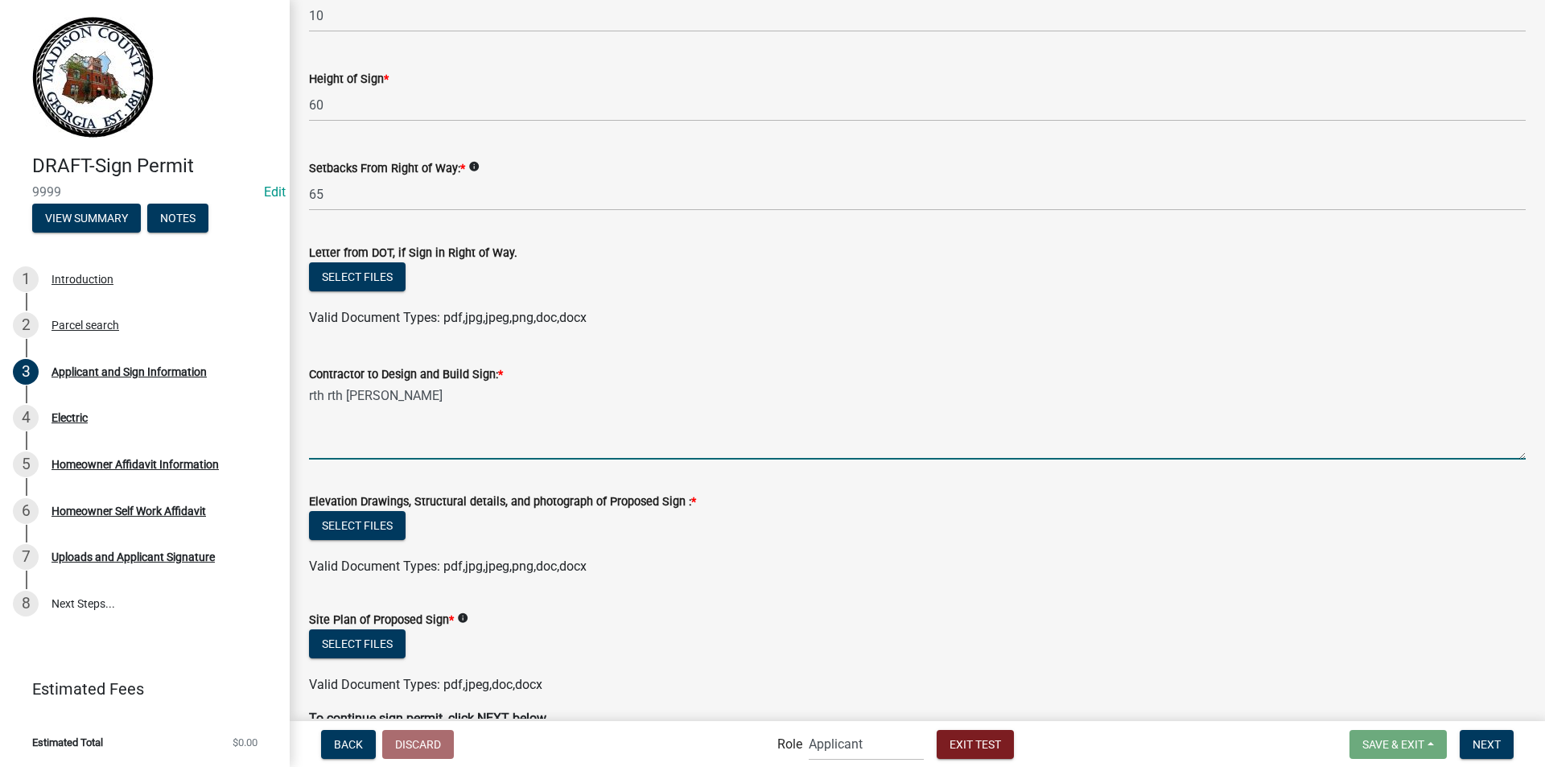
scroll to position [1893, 0]
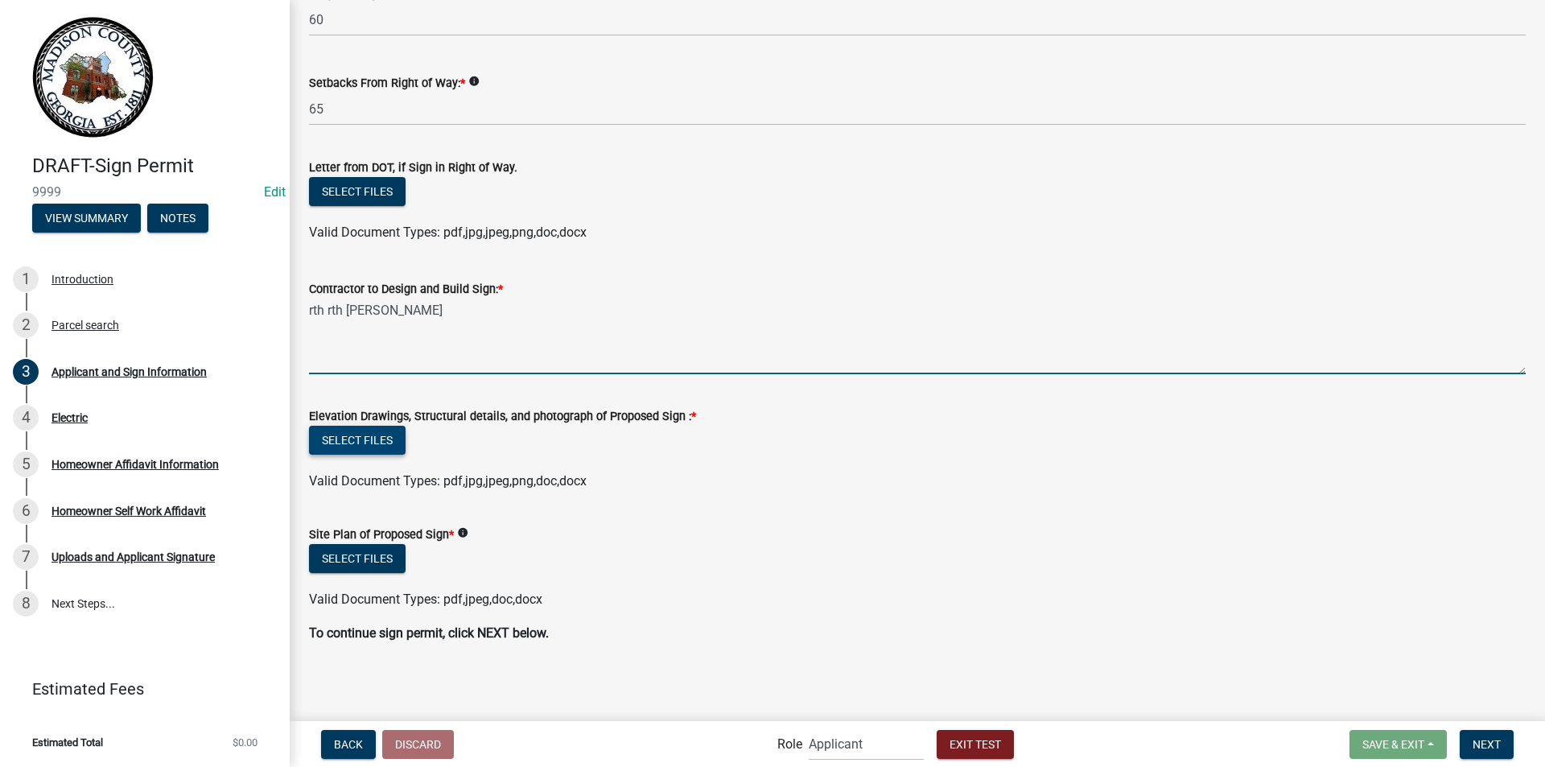
type textarea "rth rth reth rt"
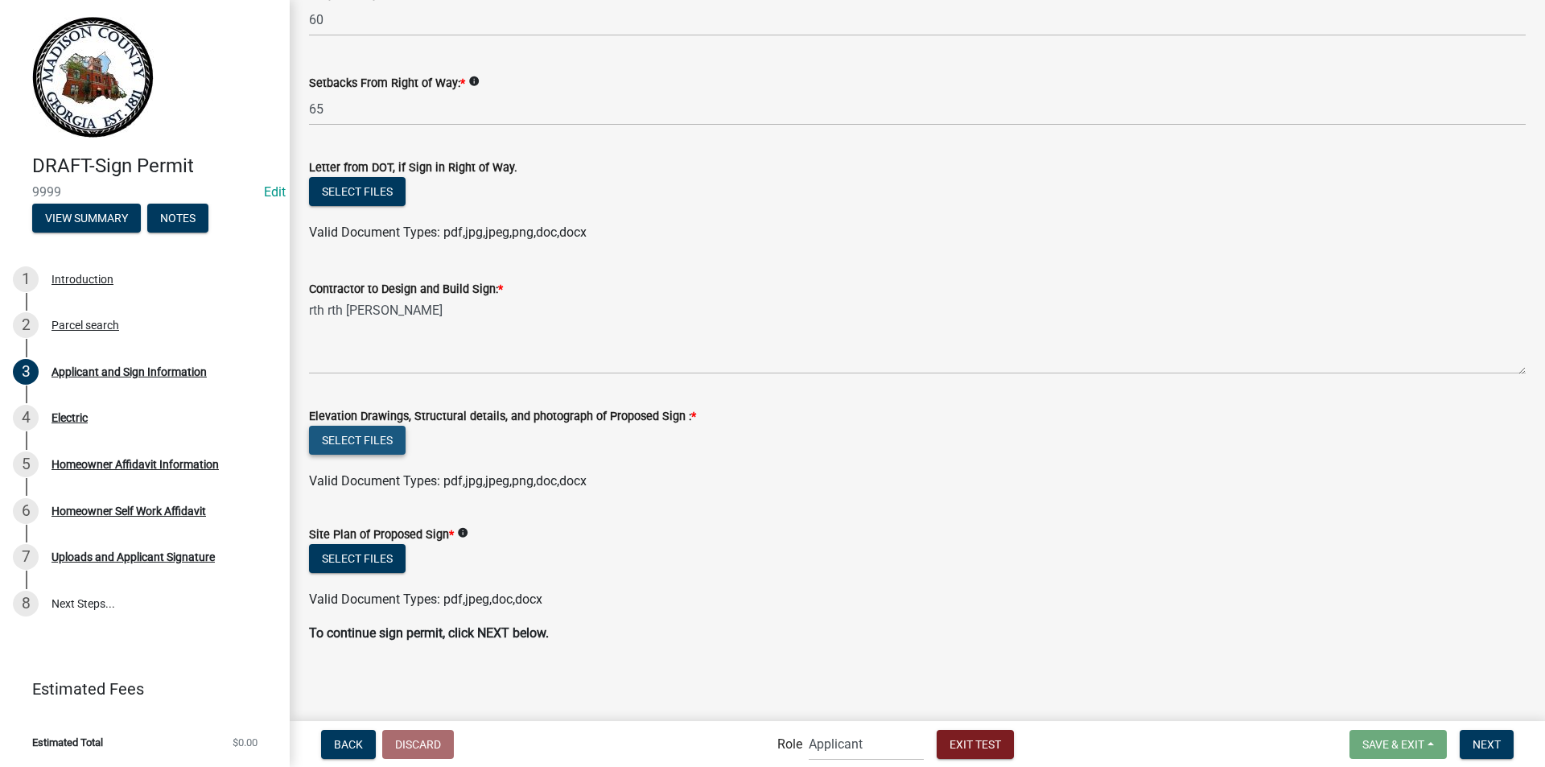
click at [361, 437] on button "Select files" at bounding box center [357, 440] width 97 height 29
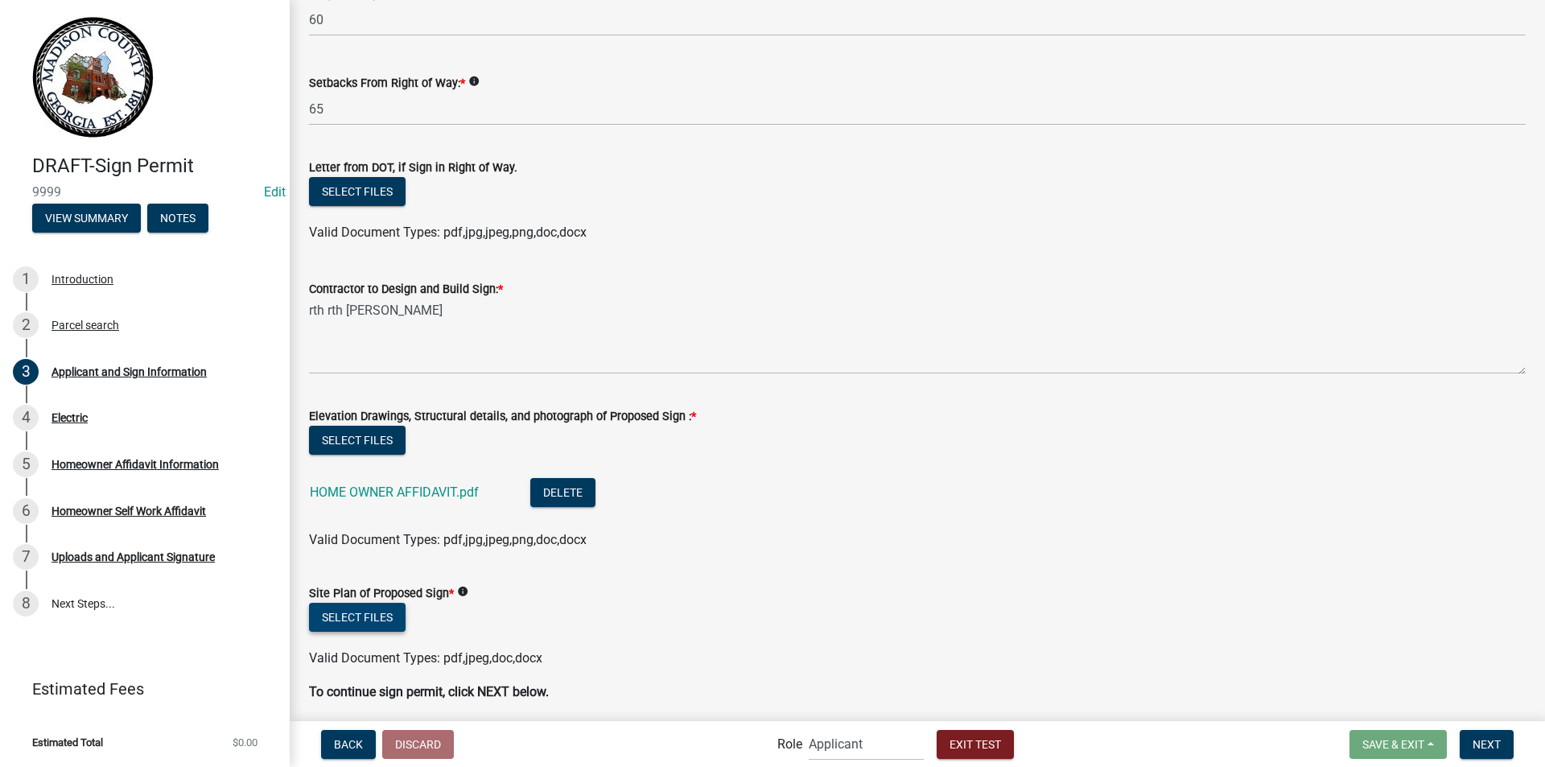
click at [372, 615] on button "Select files" at bounding box center [357, 617] width 97 height 29
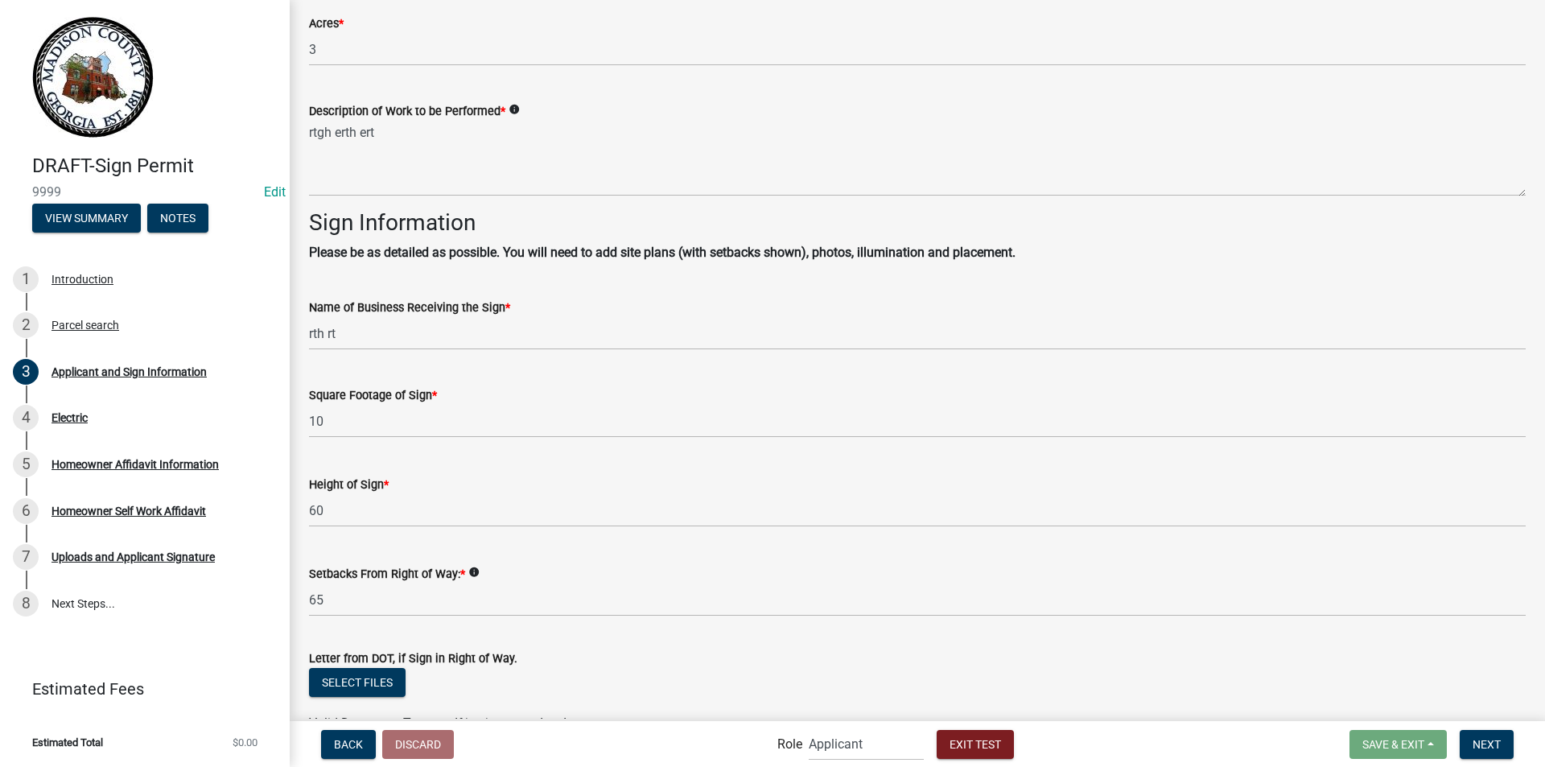
scroll to position [2010, 0]
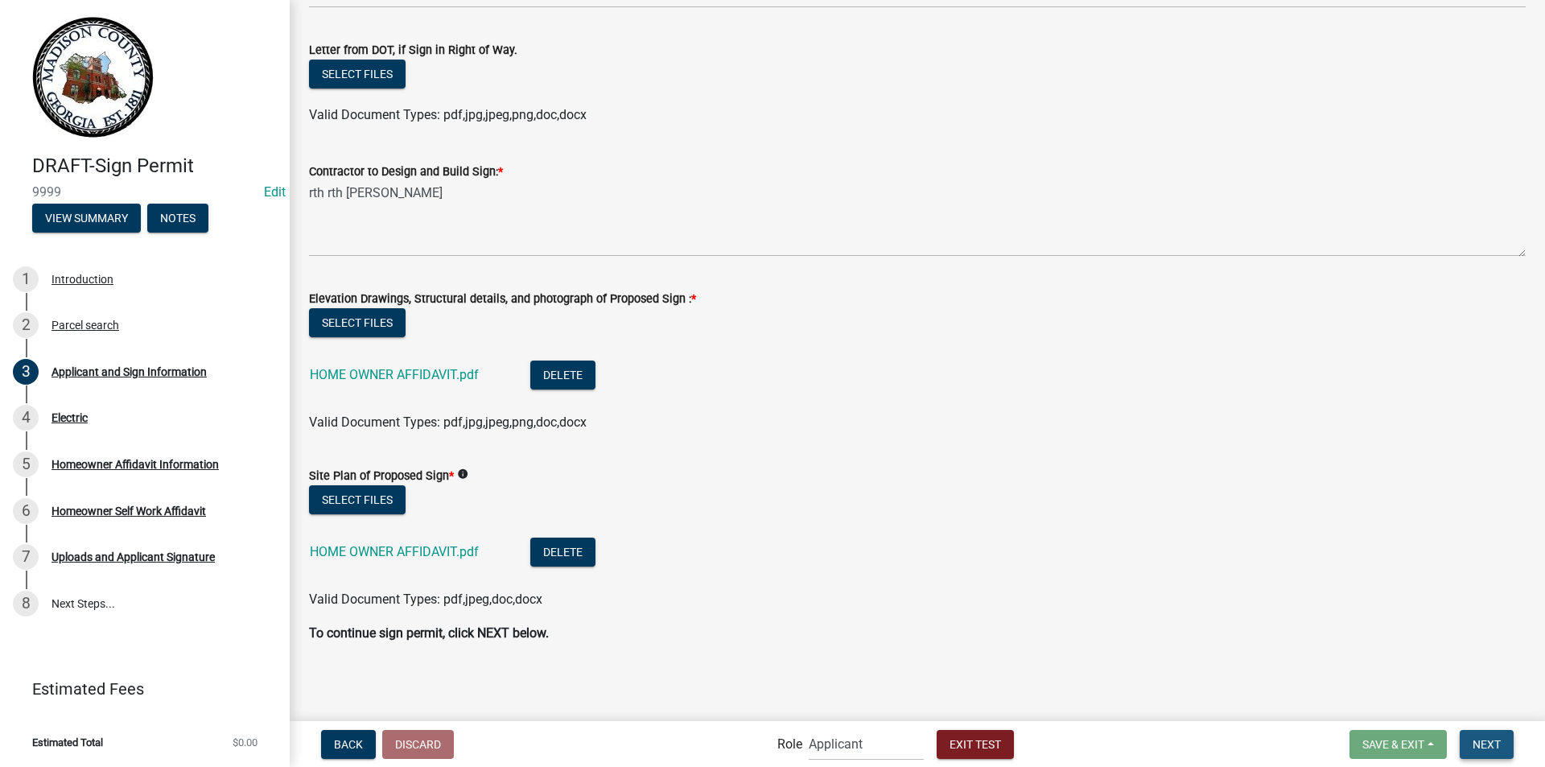
click at [1482, 743] on span "Next" at bounding box center [1486, 743] width 28 height 13
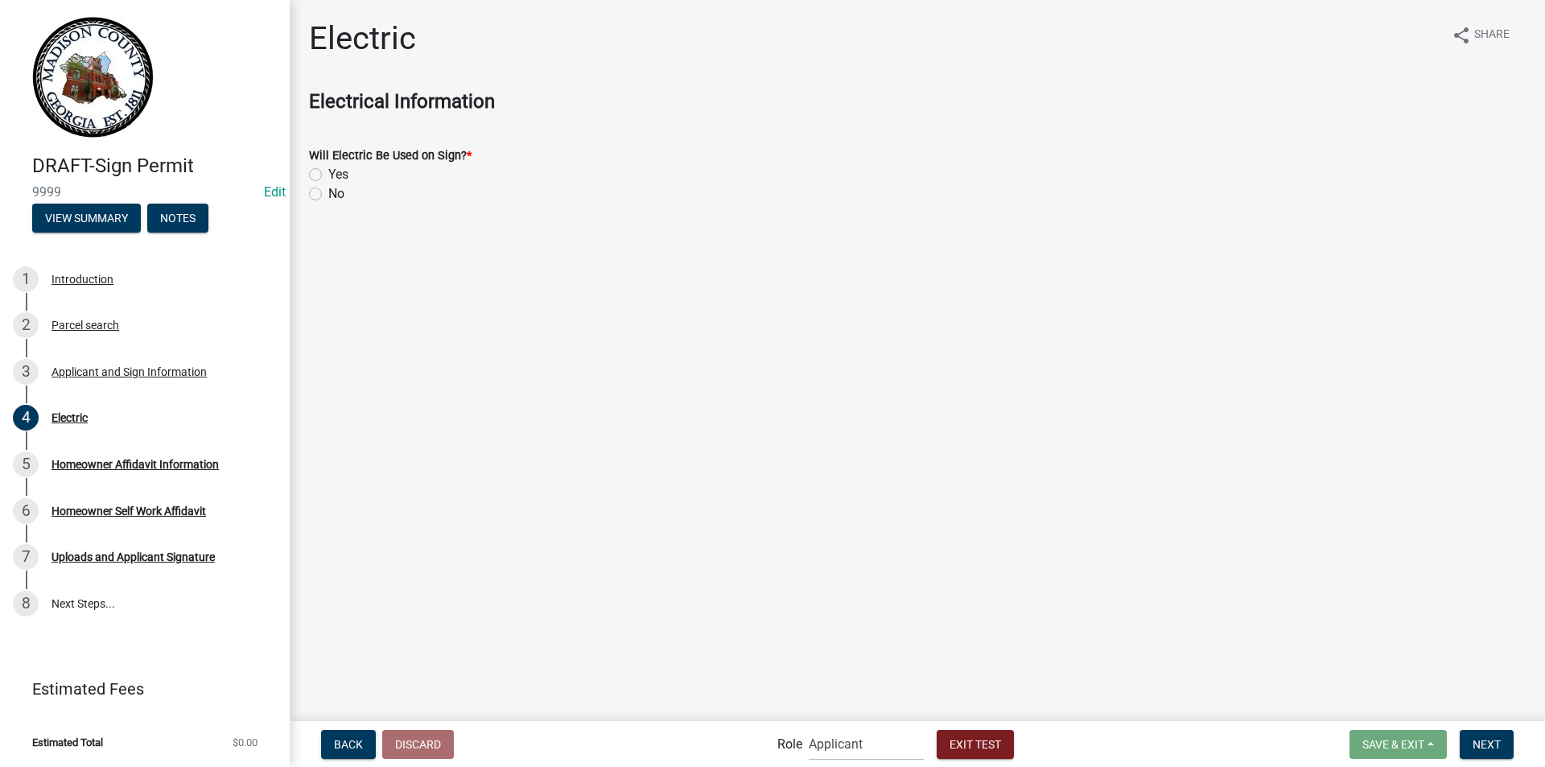
click at [328, 175] on label "Yes" at bounding box center [338, 174] width 20 height 19
click at [328, 175] on input "Yes" at bounding box center [333, 170] width 10 height 10
radio input "true"
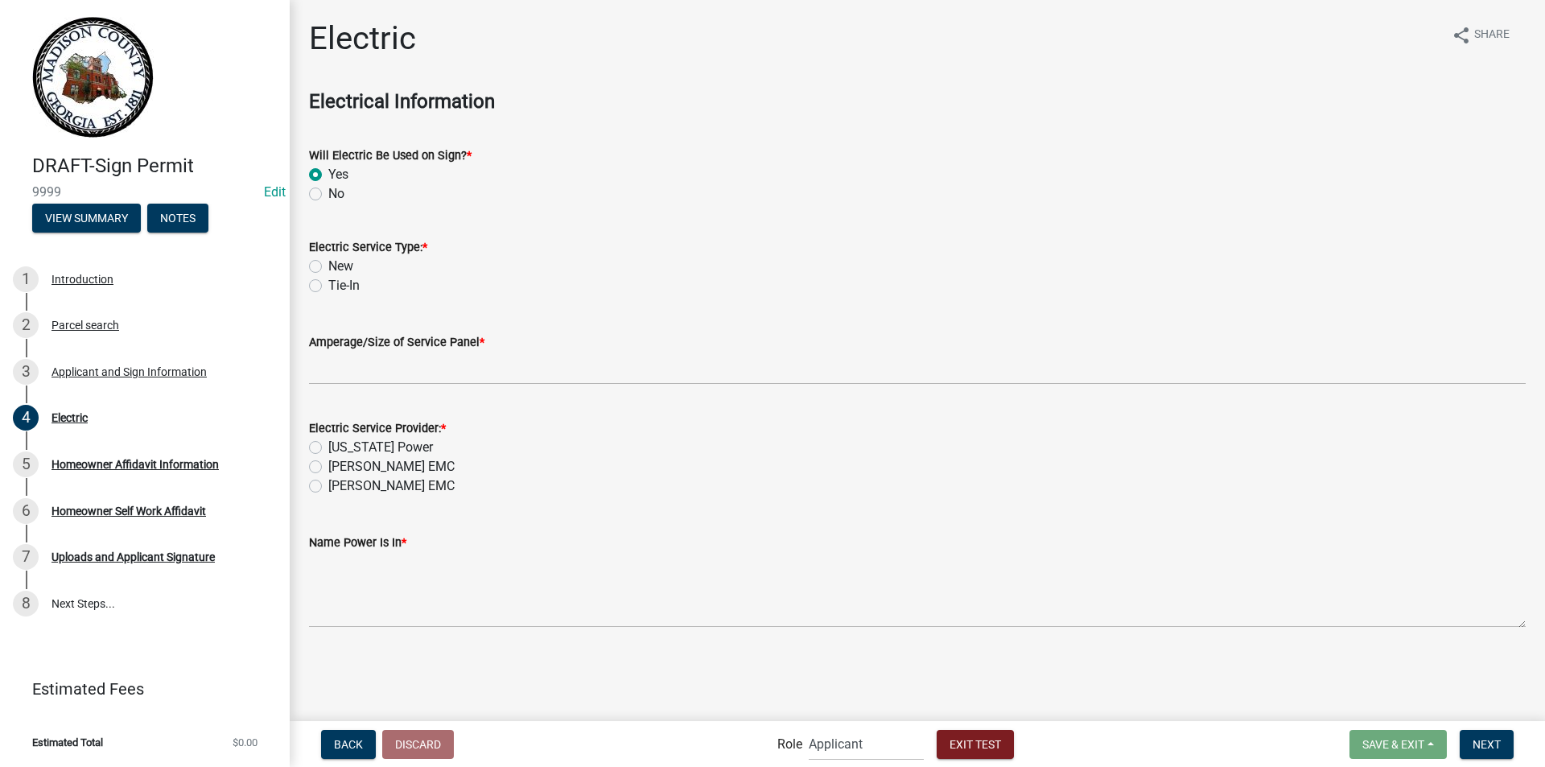
click at [328, 265] on label "New" at bounding box center [340, 266] width 25 height 19
click at [328, 265] on input "New" at bounding box center [333, 262] width 10 height 10
radio input "true"
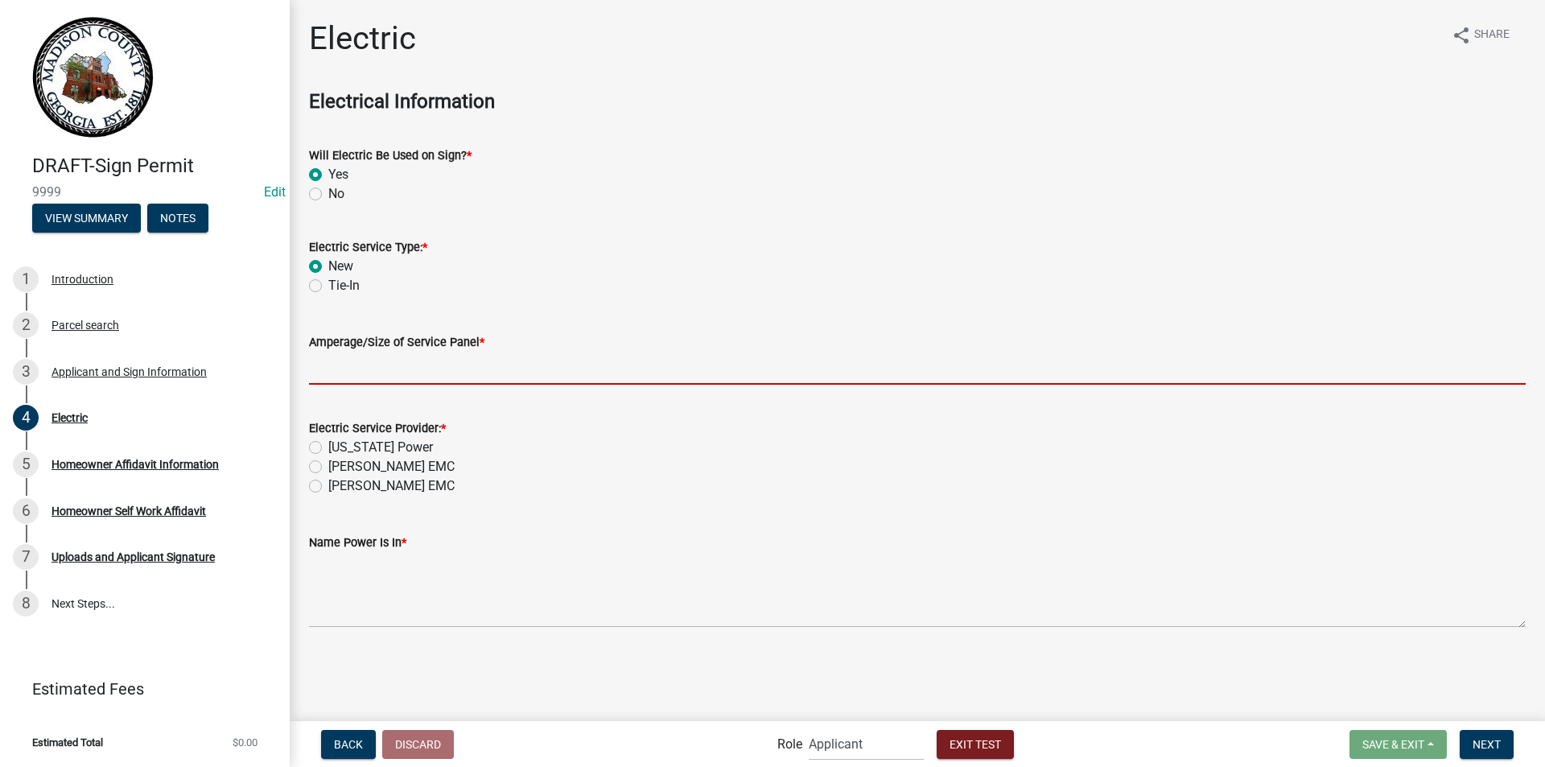
click at [340, 371] on input "text" at bounding box center [917, 368] width 1216 height 33
type input "200"
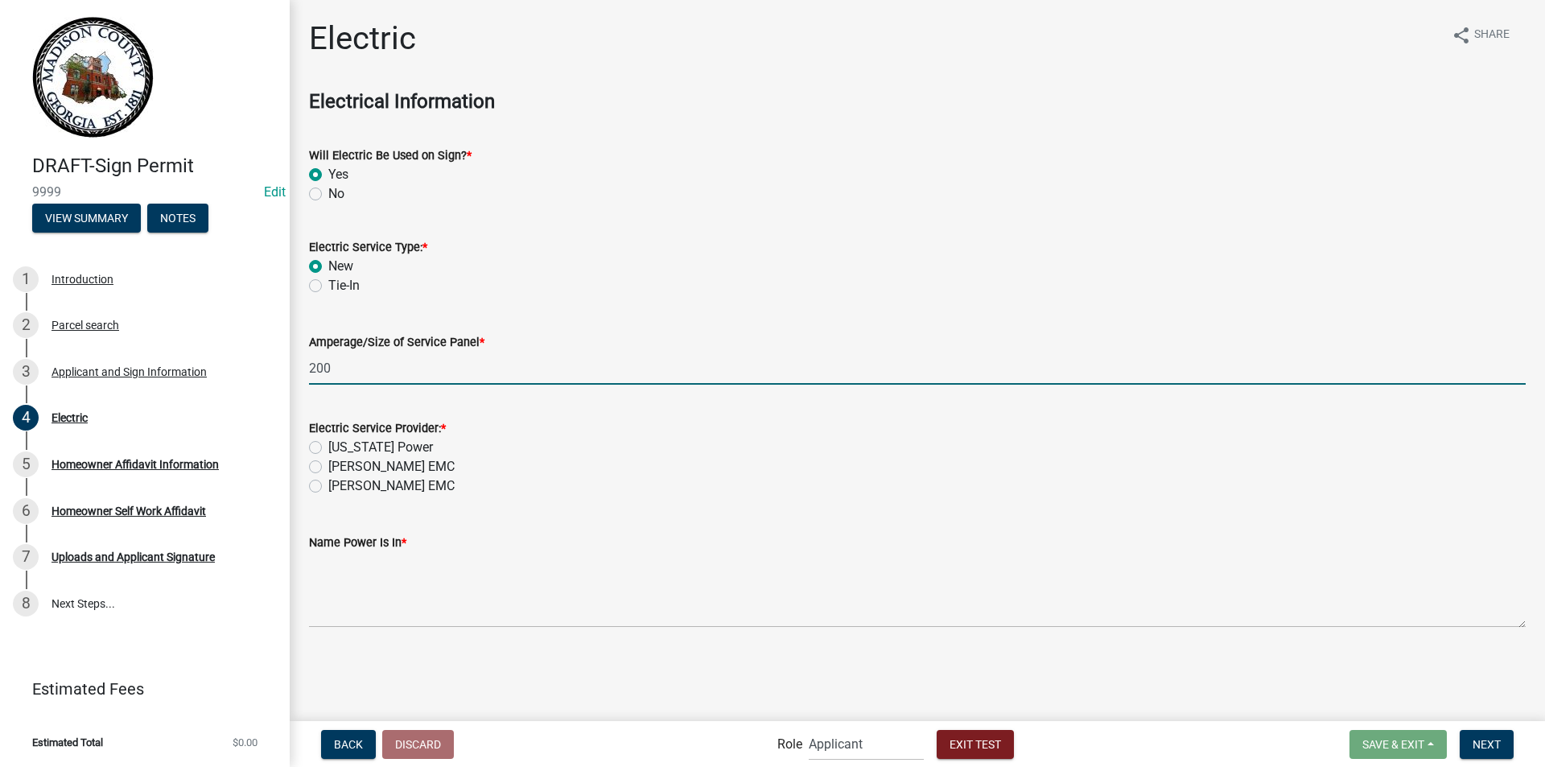
click at [328, 468] on label "[PERSON_NAME] EMC" at bounding box center [391, 466] width 126 height 19
click at [328, 467] on input "[PERSON_NAME] EMC" at bounding box center [333, 462] width 10 height 10
radio input "true"
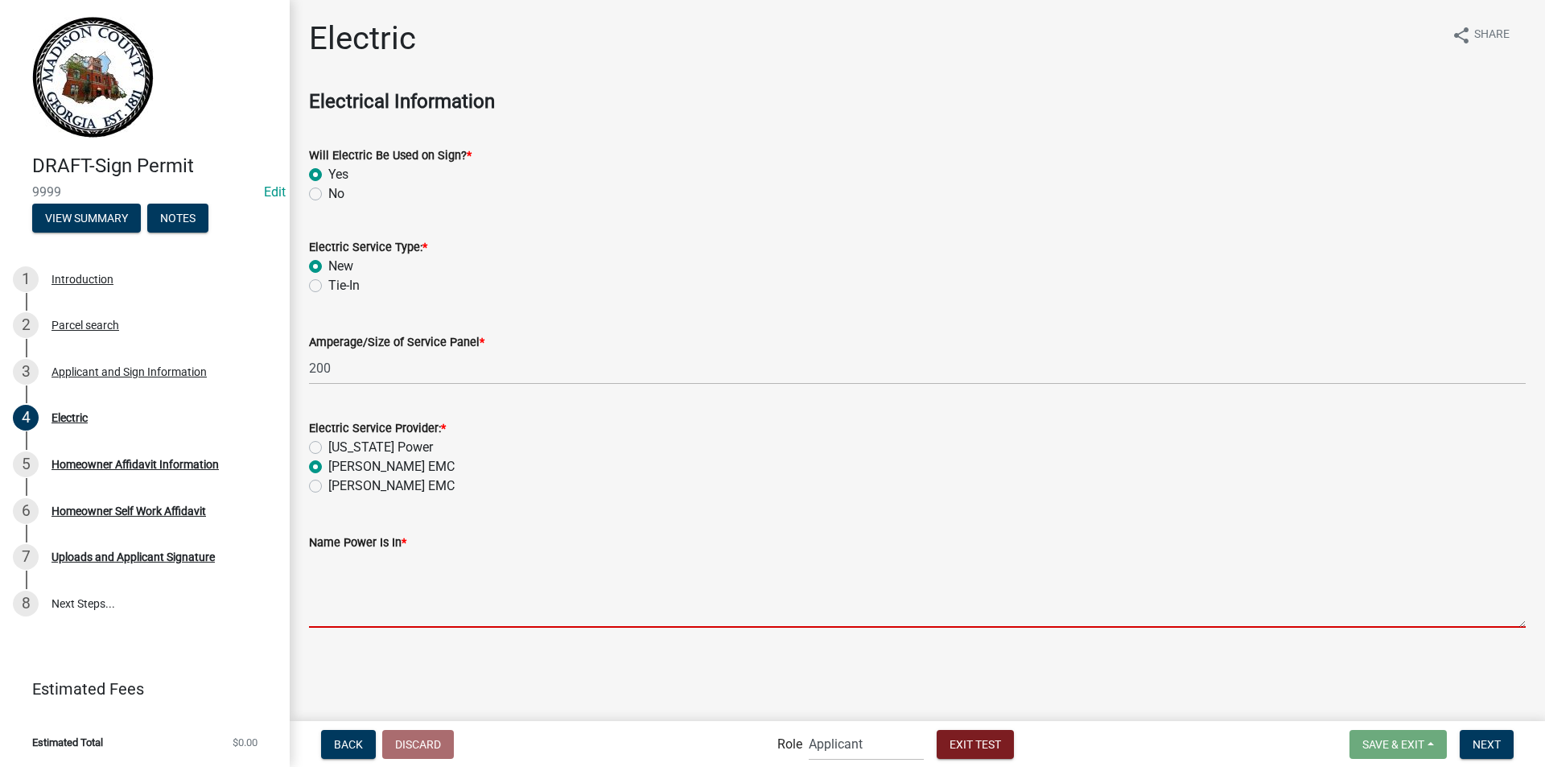
click at [366, 605] on textarea "Name Power Is In *" at bounding box center [917, 590] width 1216 height 76
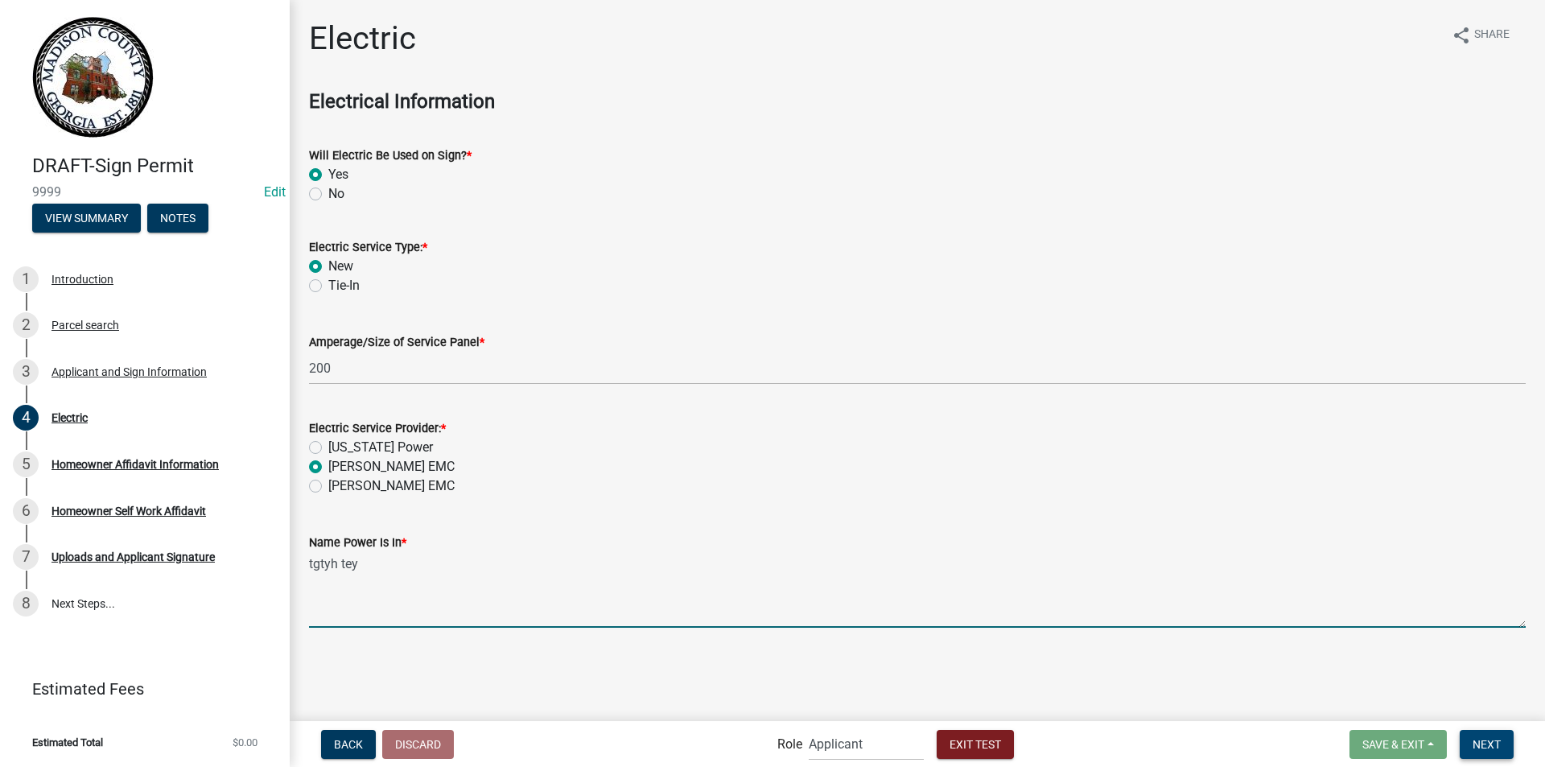
type textarea "tgtyh tey"
click at [1467, 740] on button "Next" at bounding box center [1486, 744] width 54 height 29
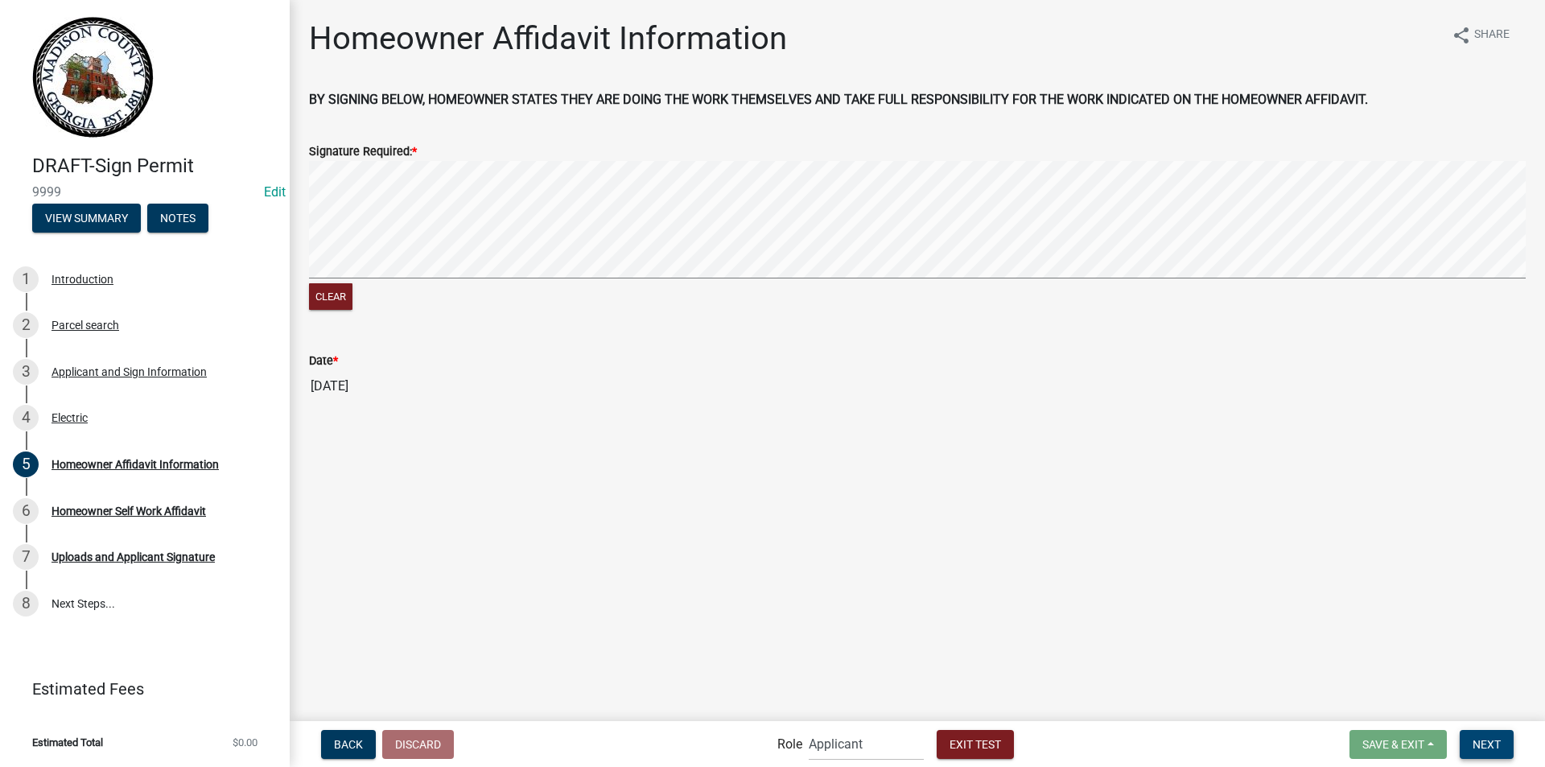
click at [1485, 739] on span "Next" at bounding box center [1486, 743] width 28 height 13
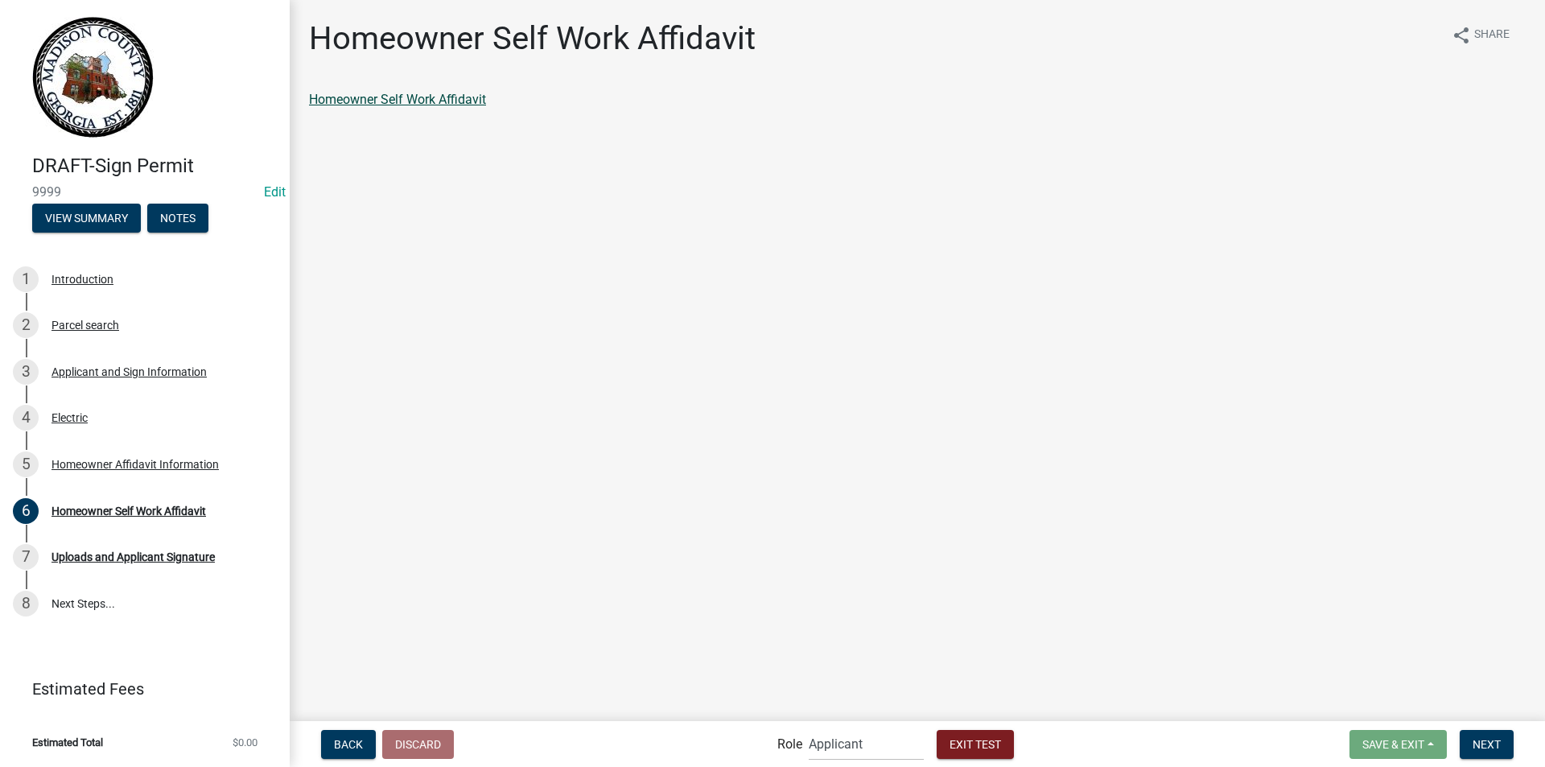
click at [416, 97] on link "Homeowner Self Work Affidavit" at bounding box center [397, 99] width 177 height 15
click at [1483, 745] on span "Next" at bounding box center [1486, 743] width 28 height 13
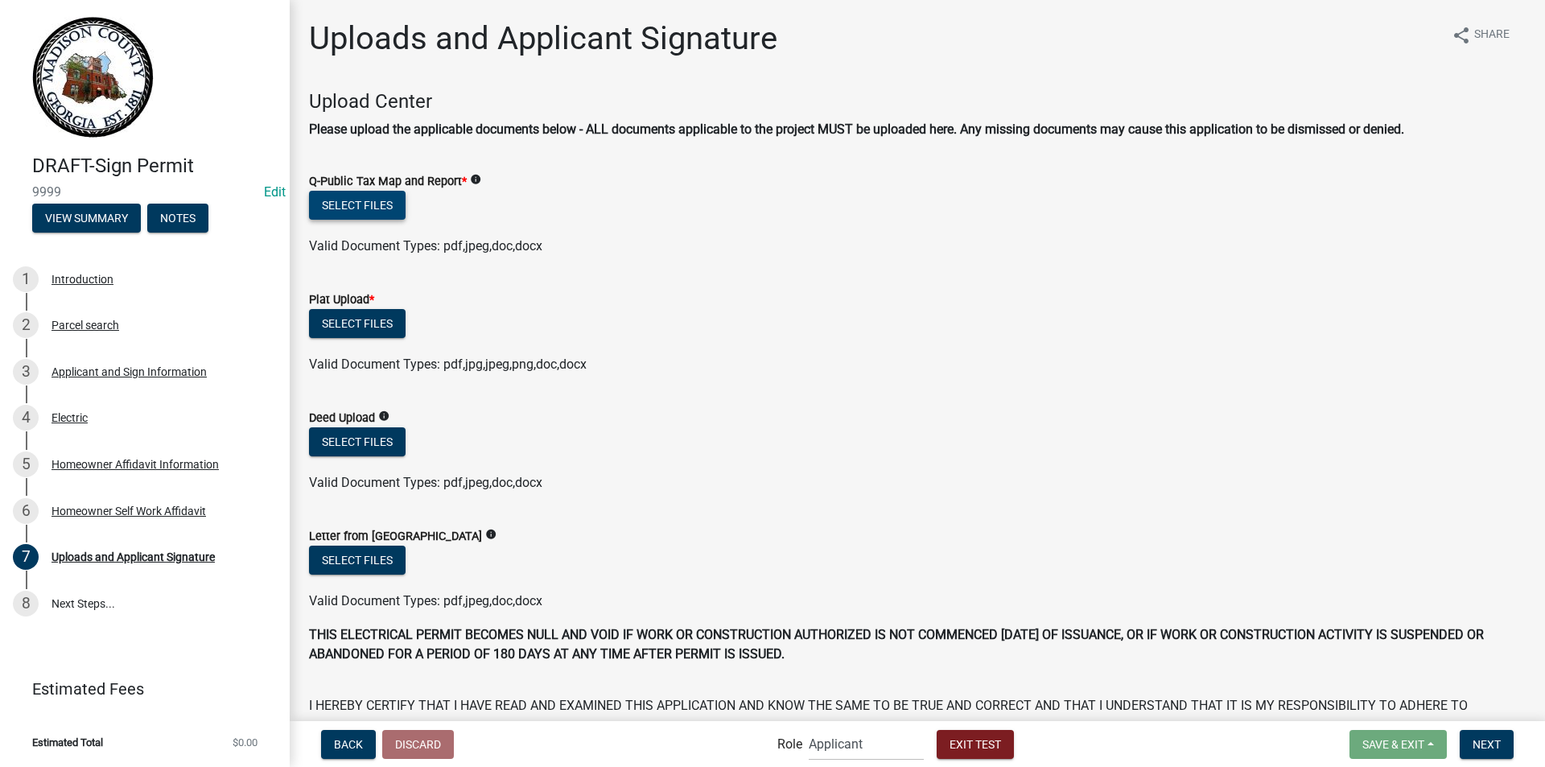
click at [352, 201] on button "Select files" at bounding box center [357, 205] width 97 height 29
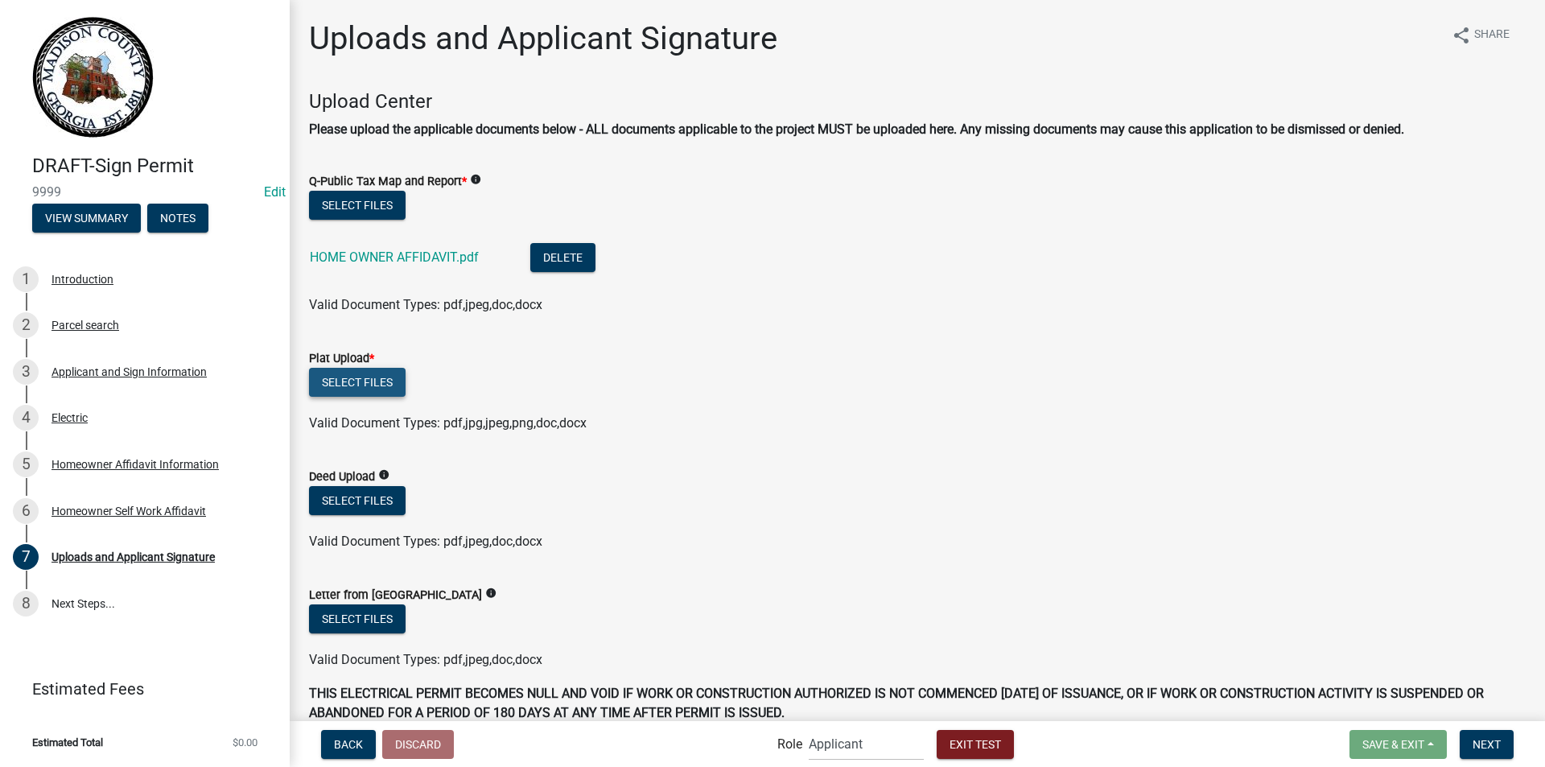
click at [385, 375] on button "Select files" at bounding box center [357, 382] width 97 height 29
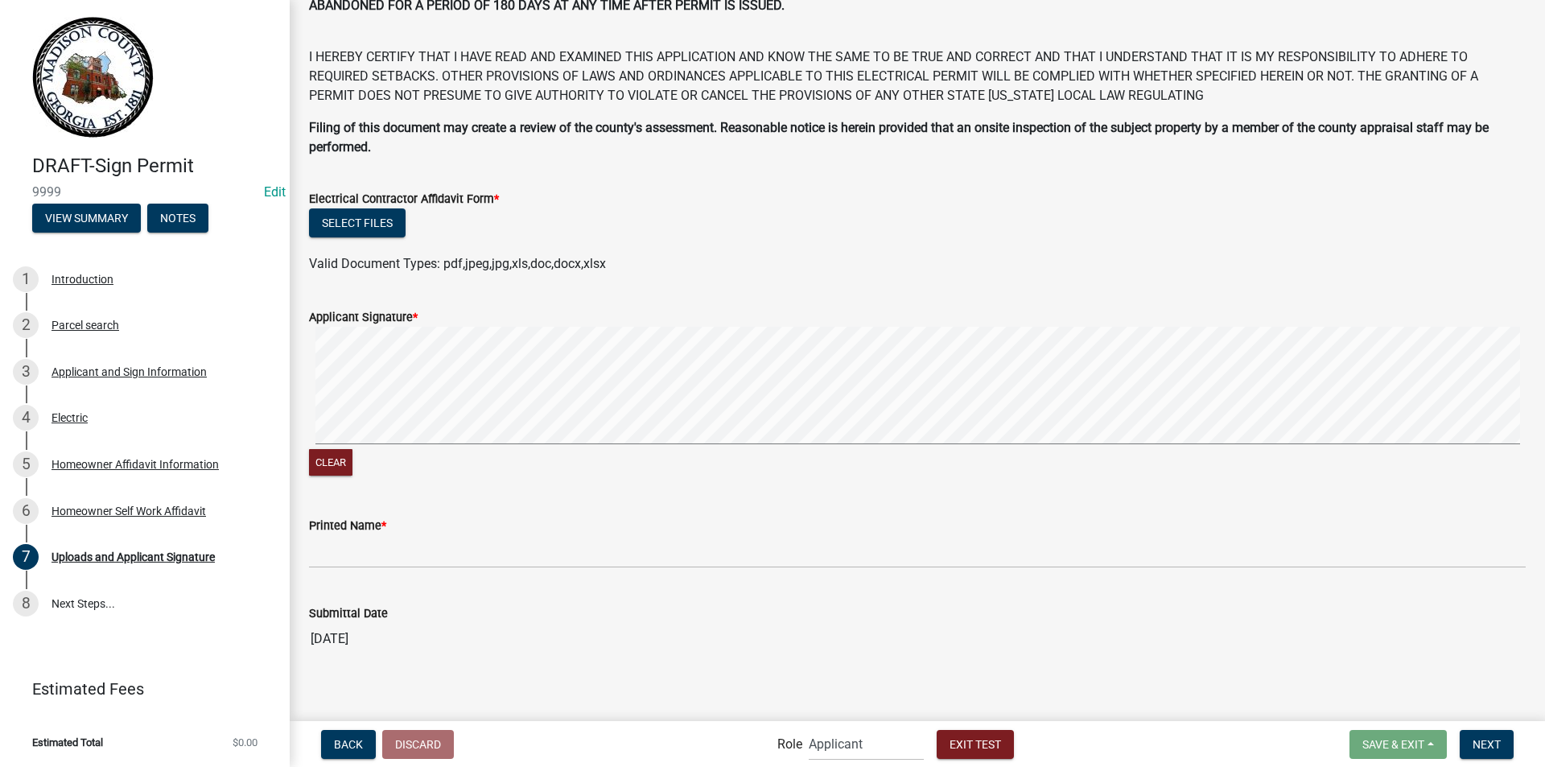
scroll to position [778, 0]
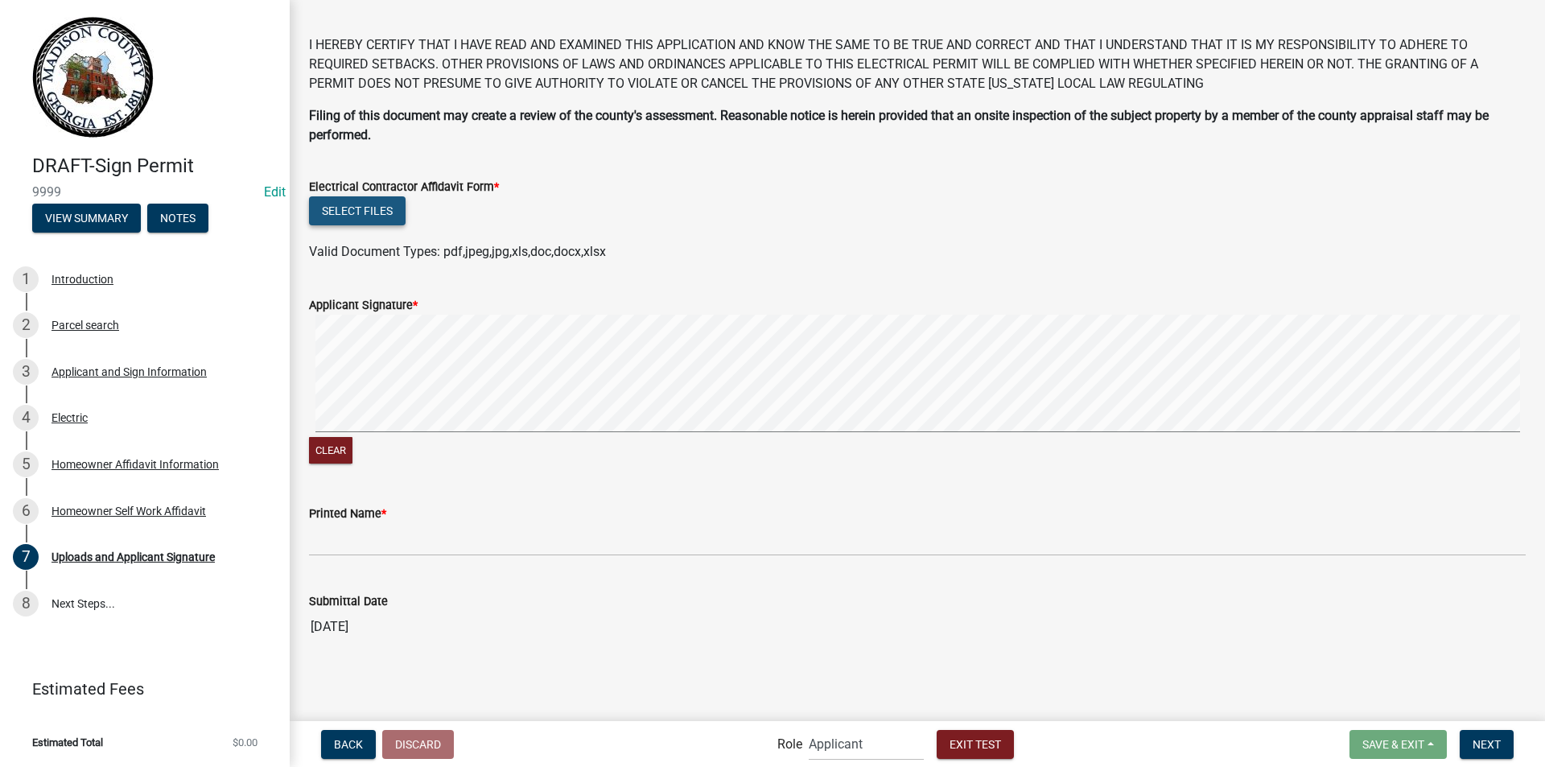
click at [368, 205] on button "Select files" at bounding box center [357, 210] width 97 height 29
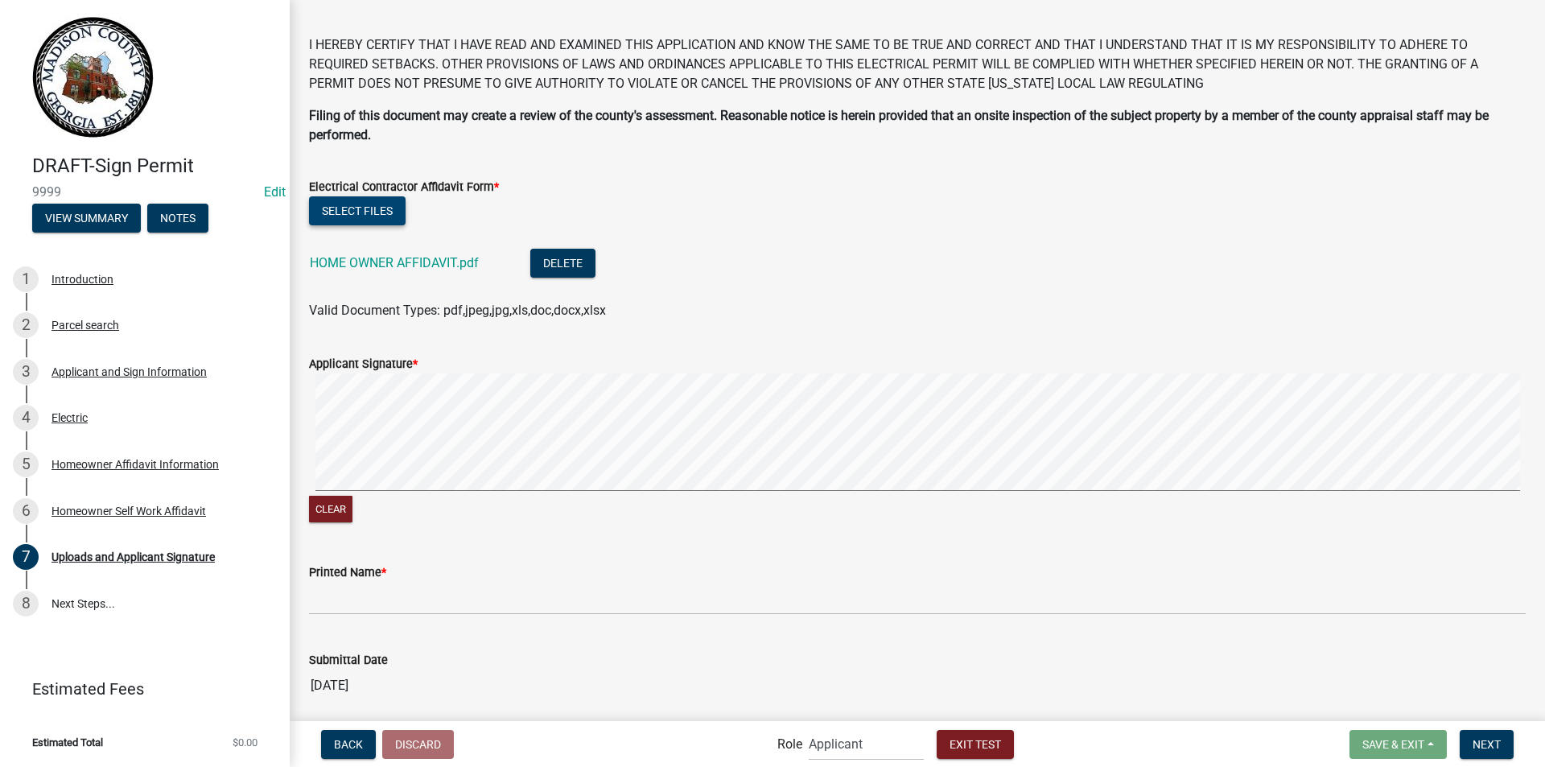
click at [1286, 354] on form "Applicant Signature * Clear" at bounding box center [917, 430] width 1216 height 191
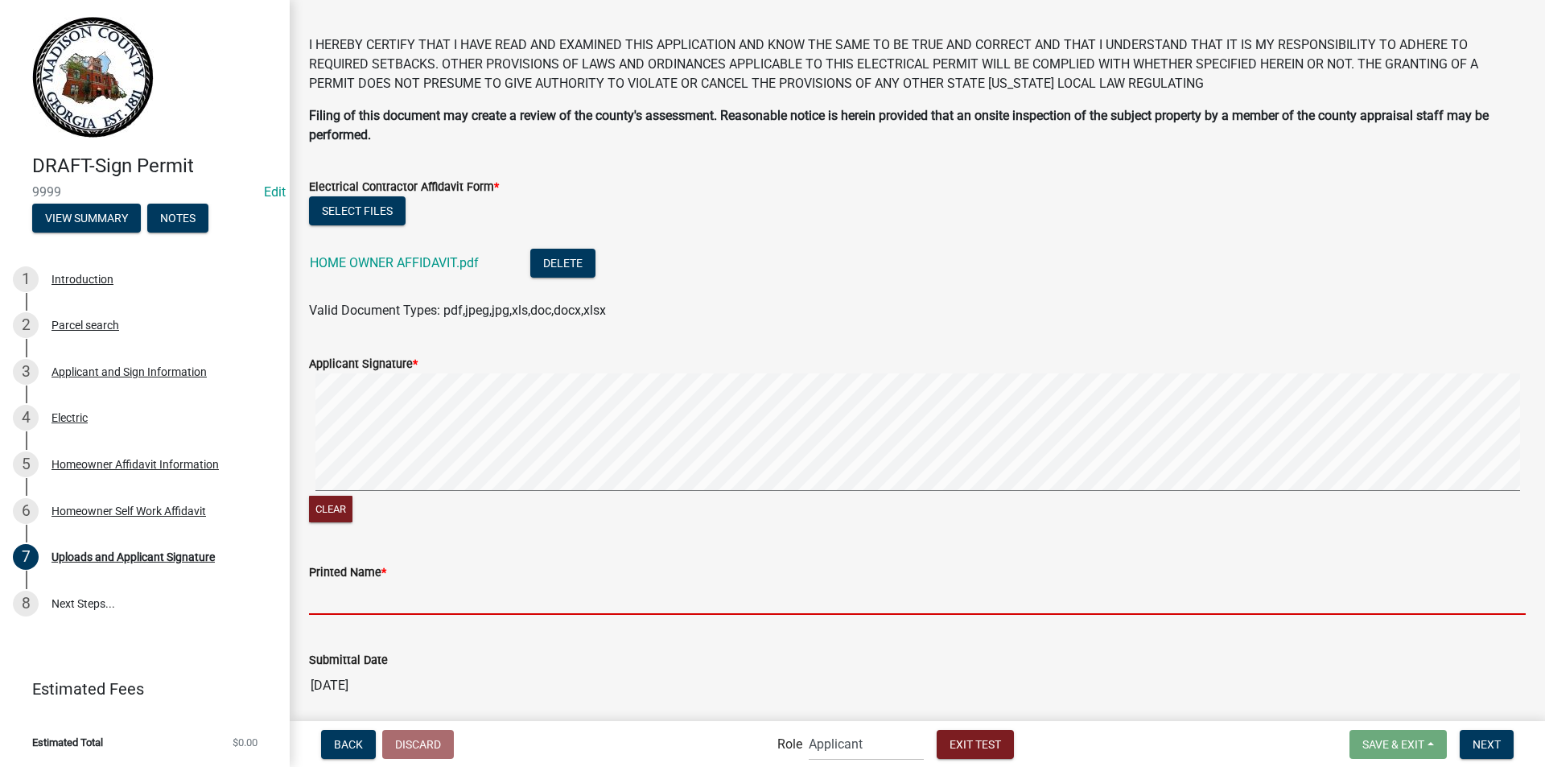
drag, startPoint x: 355, startPoint y: 590, endPoint x: 377, endPoint y: 589, distance: 22.5
click at [363, 590] on input "Printed Name *" at bounding box center [917, 598] width 1216 height 33
type input "[PERSON_NAME]"
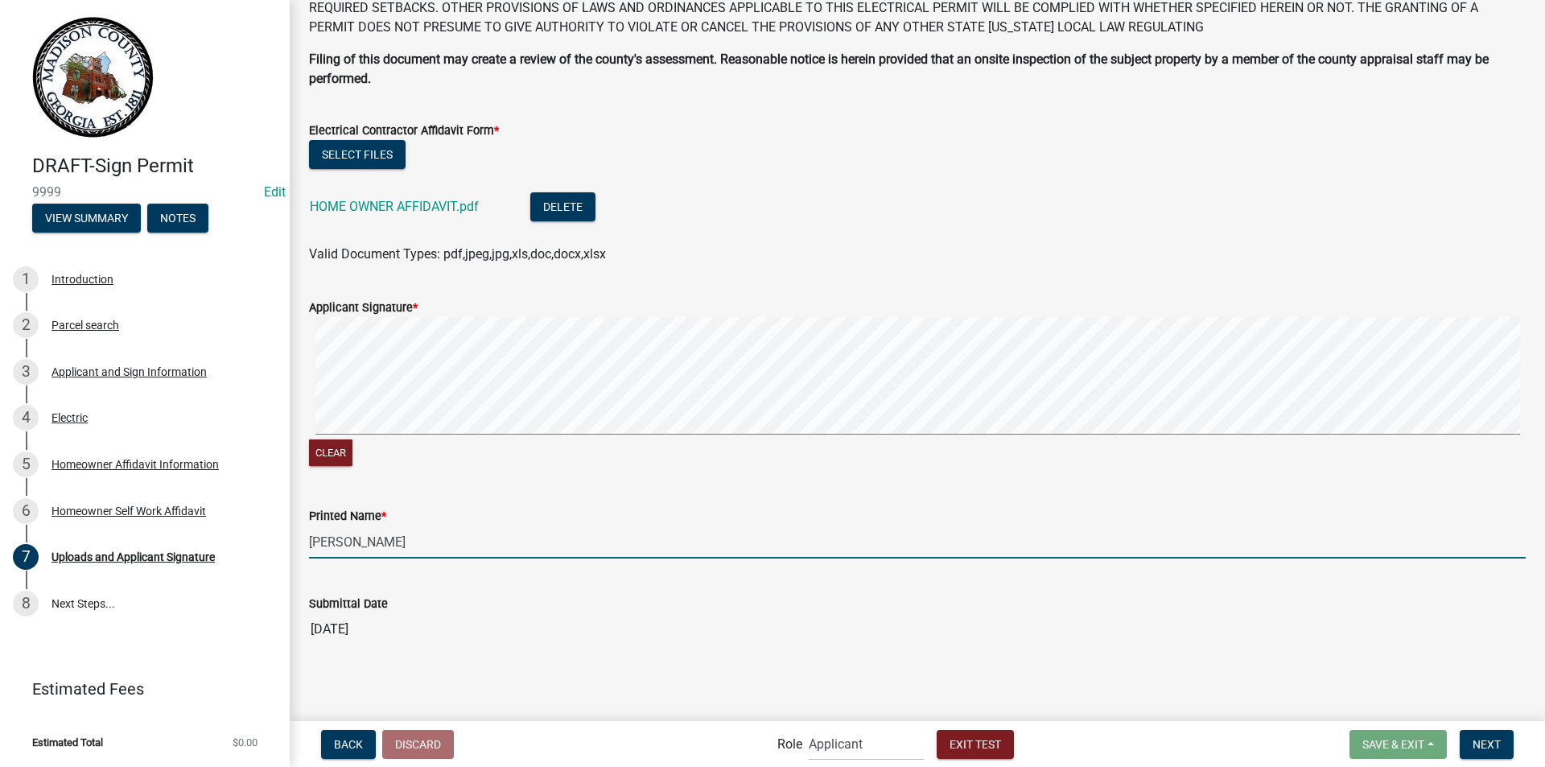
scroll to position [837, 0]
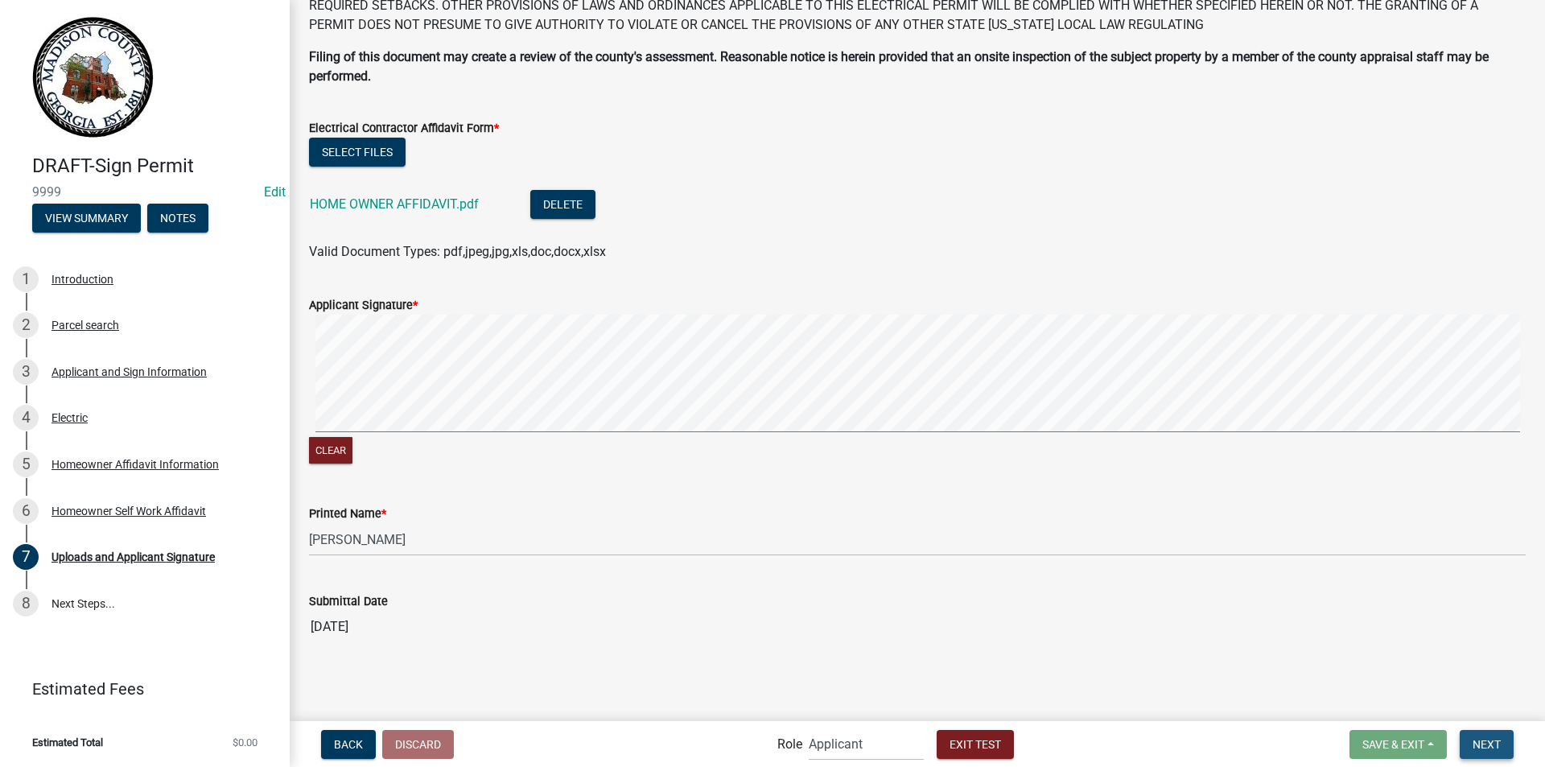
click at [1482, 738] on span "Next" at bounding box center [1486, 743] width 28 height 13
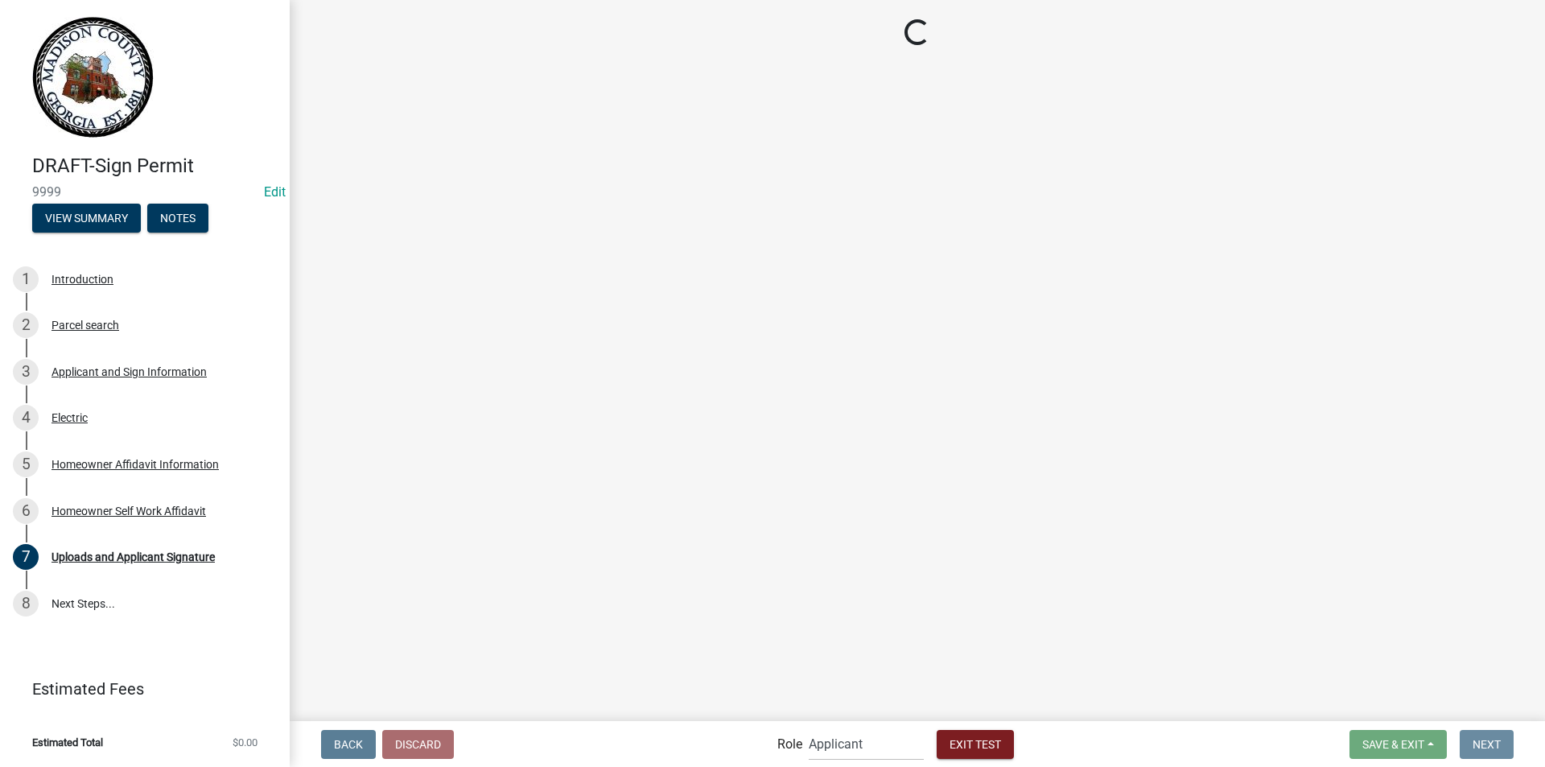
scroll to position [0, 0]
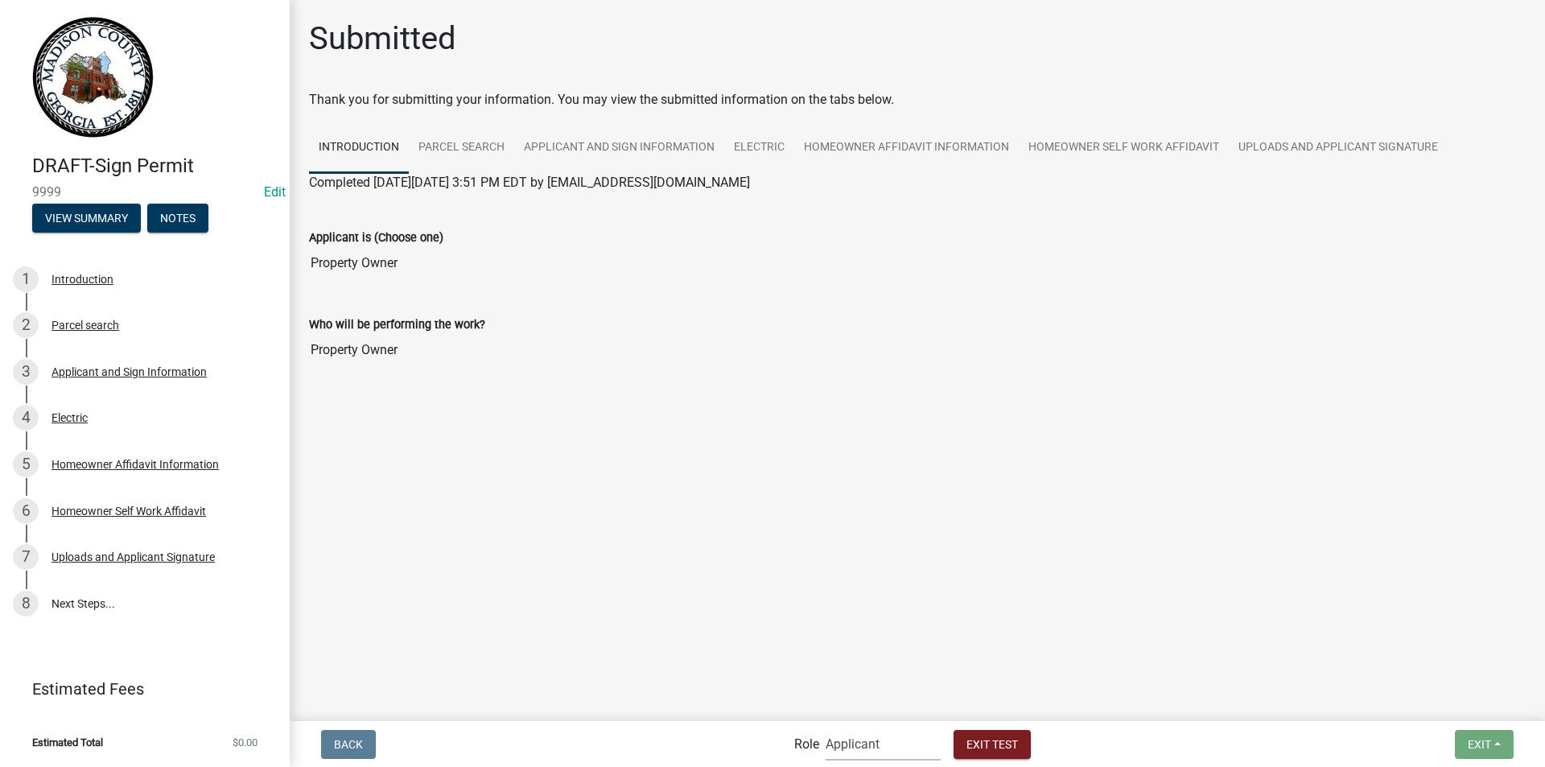
click at [843, 738] on select "Applicant Building Clerk Building Inspections Planning & Zoning Admin" at bounding box center [882, 743] width 115 height 33
select select "21e23b7c-0ae9-4ce5-bf16-76c7a100c343"
click at [825, 727] on select "Applicant Building Clerk Building Inspections Planning & Zoning Admin" at bounding box center [882, 743] width 115 height 33
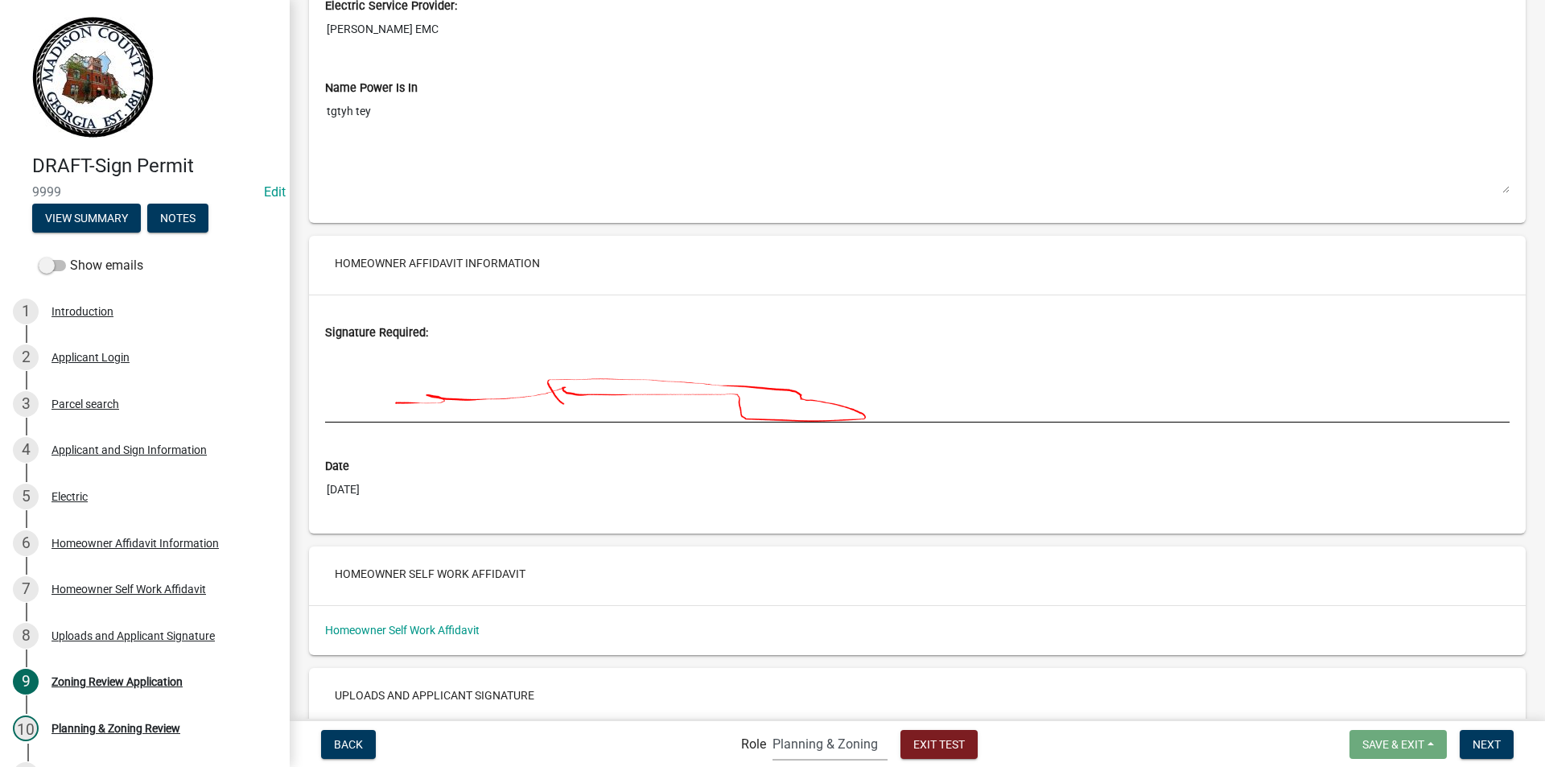
scroll to position [3489, 0]
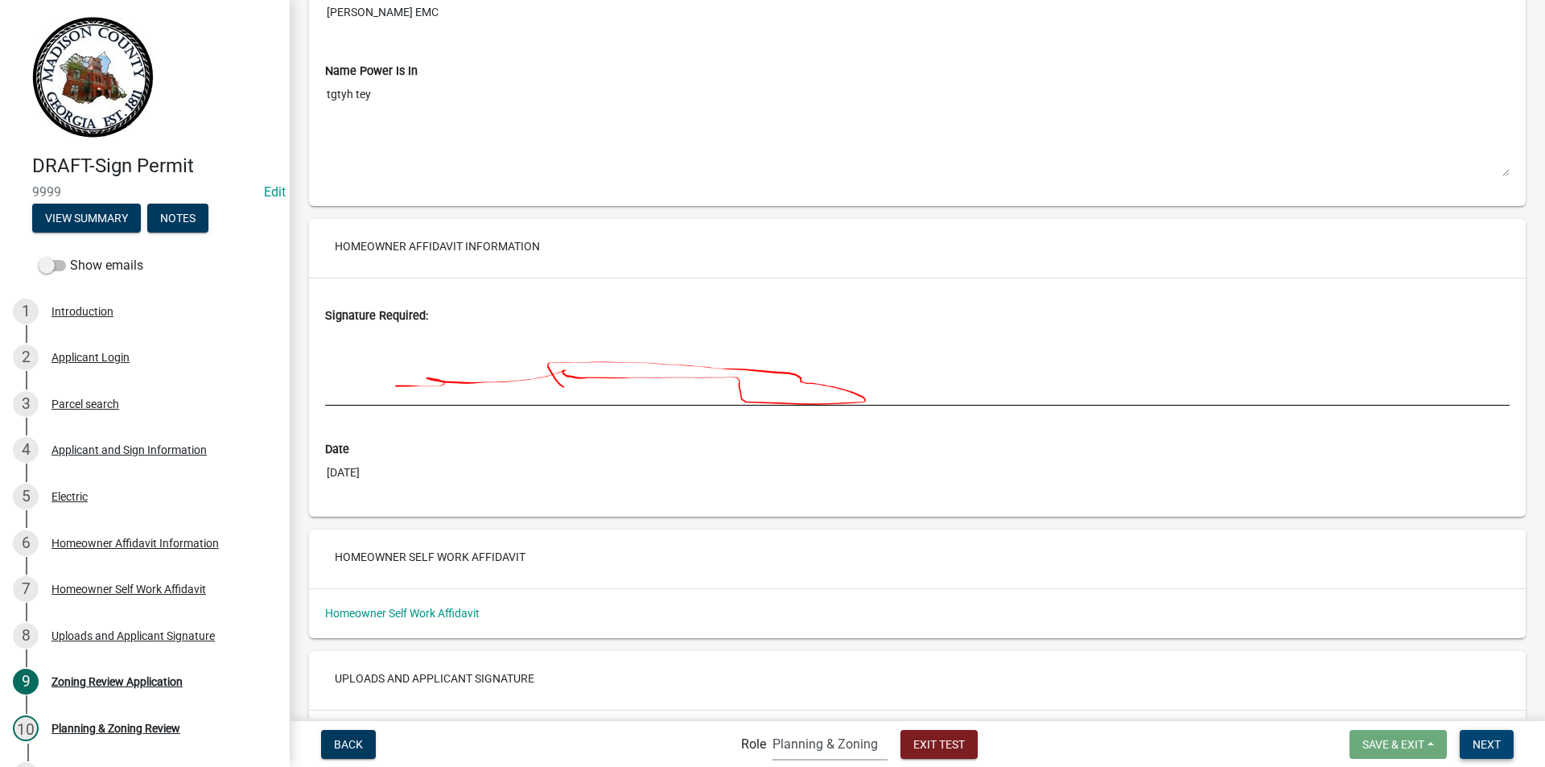
click at [1477, 743] on span "Next" at bounding box center [1486, 743] width 28 height 13
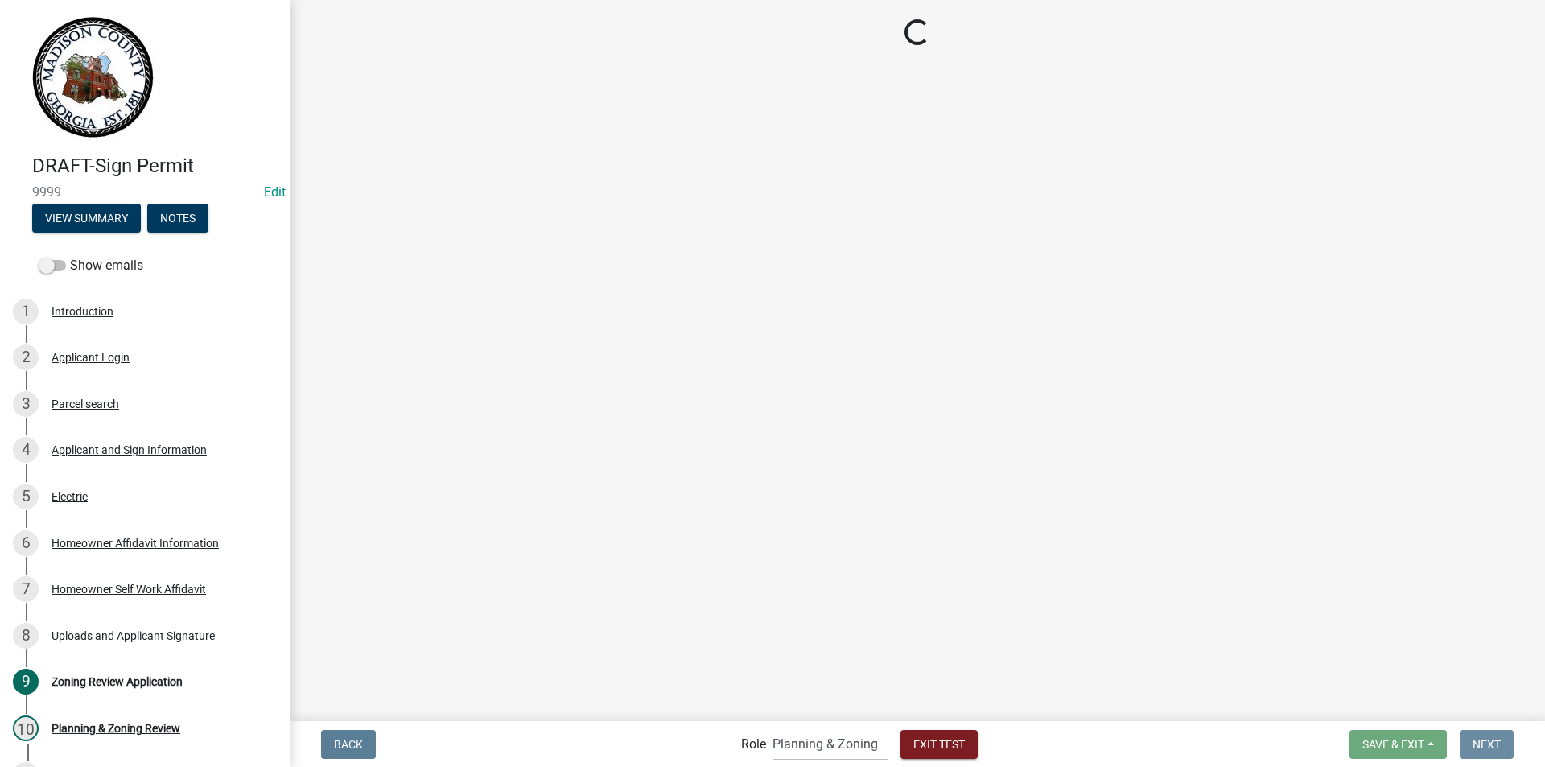
scroll to position [0, 0]
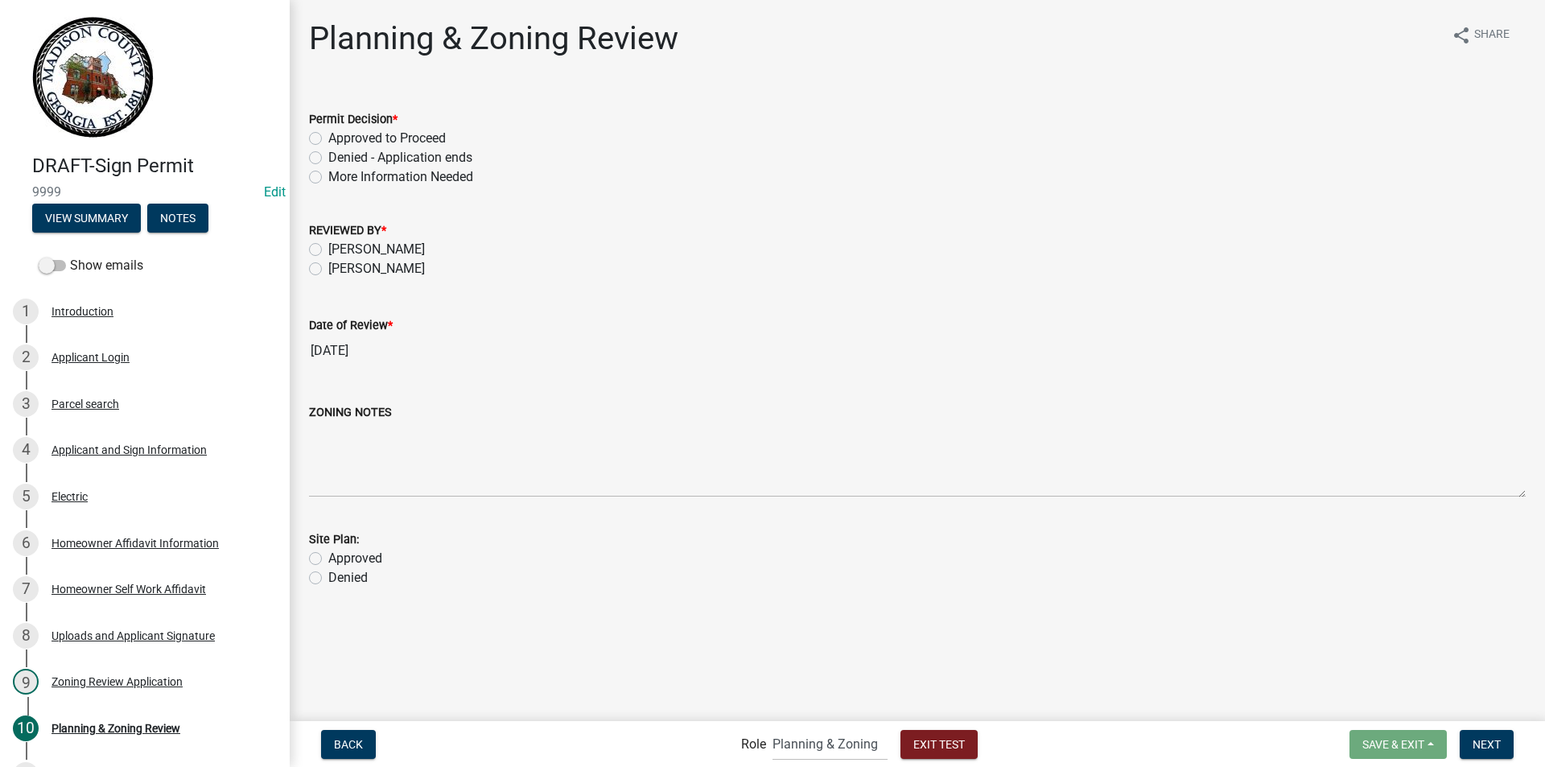
click at [328, 134] on label "Approved to Proceed" at bounding box center [386, 138] width 117 height 19
click at [328, 134] on input "Approved to Proceed" at bounding box center [333, 134] width 10 height 10
radio input "true"
click at [328, 270] on label "[PERSON_NAME]" at bounding box center [376, 268] width 97 height 19
click at [328, 269] on input "[PERSON_NAME]" at bounding box center [333, 264] width 10 height 10
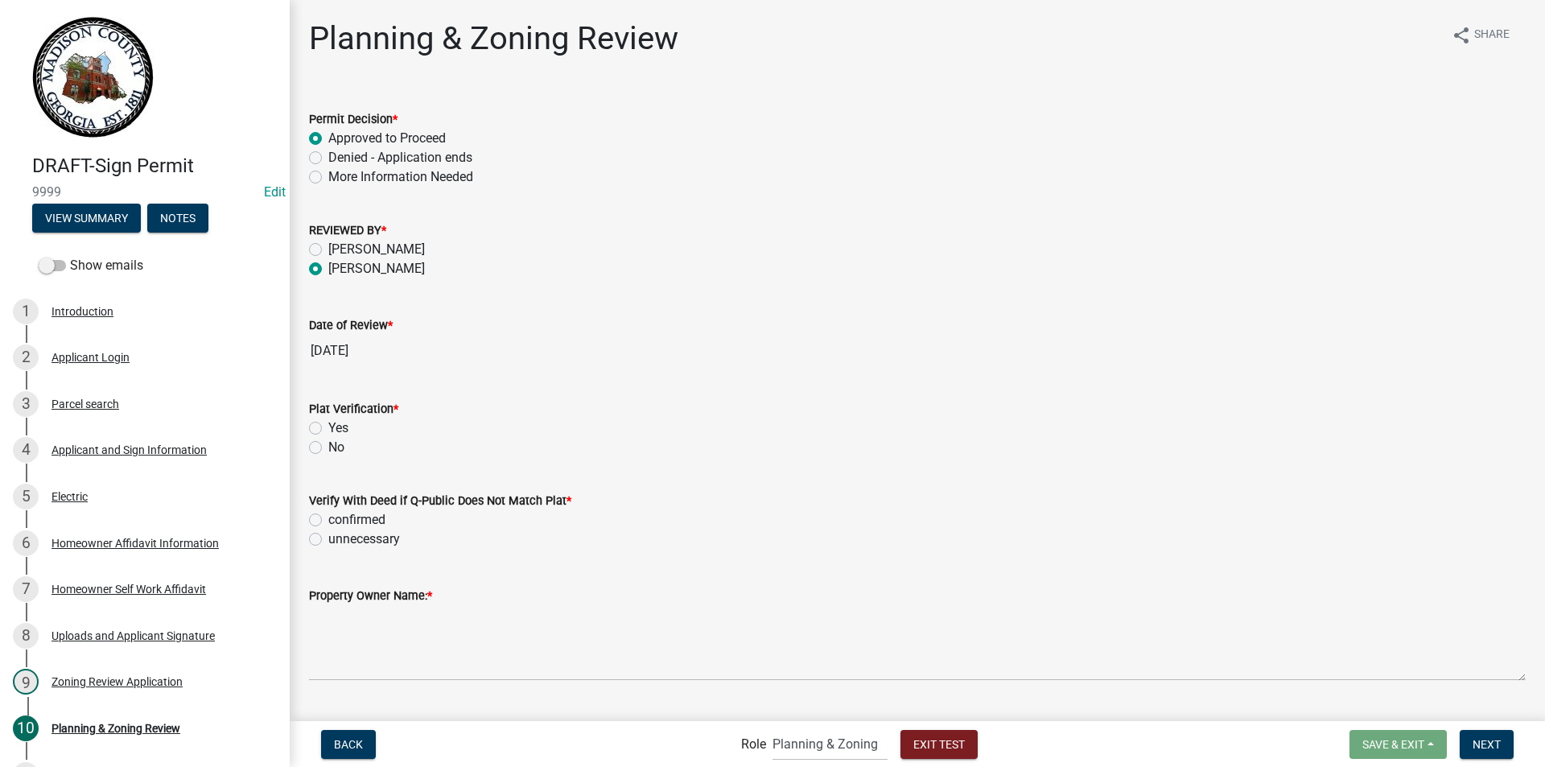
radio input "true"
click at [328, 428] on label "Yes" at bounding box center [338, 427] width 20 height 19
click at [328, 428] on input "Yes" at bounding box center [333, 423] width 10 height 10
radio input "true"
click at [328, 540] on label "unnecessary" at bounding box center [364, 538] width 72 height 19
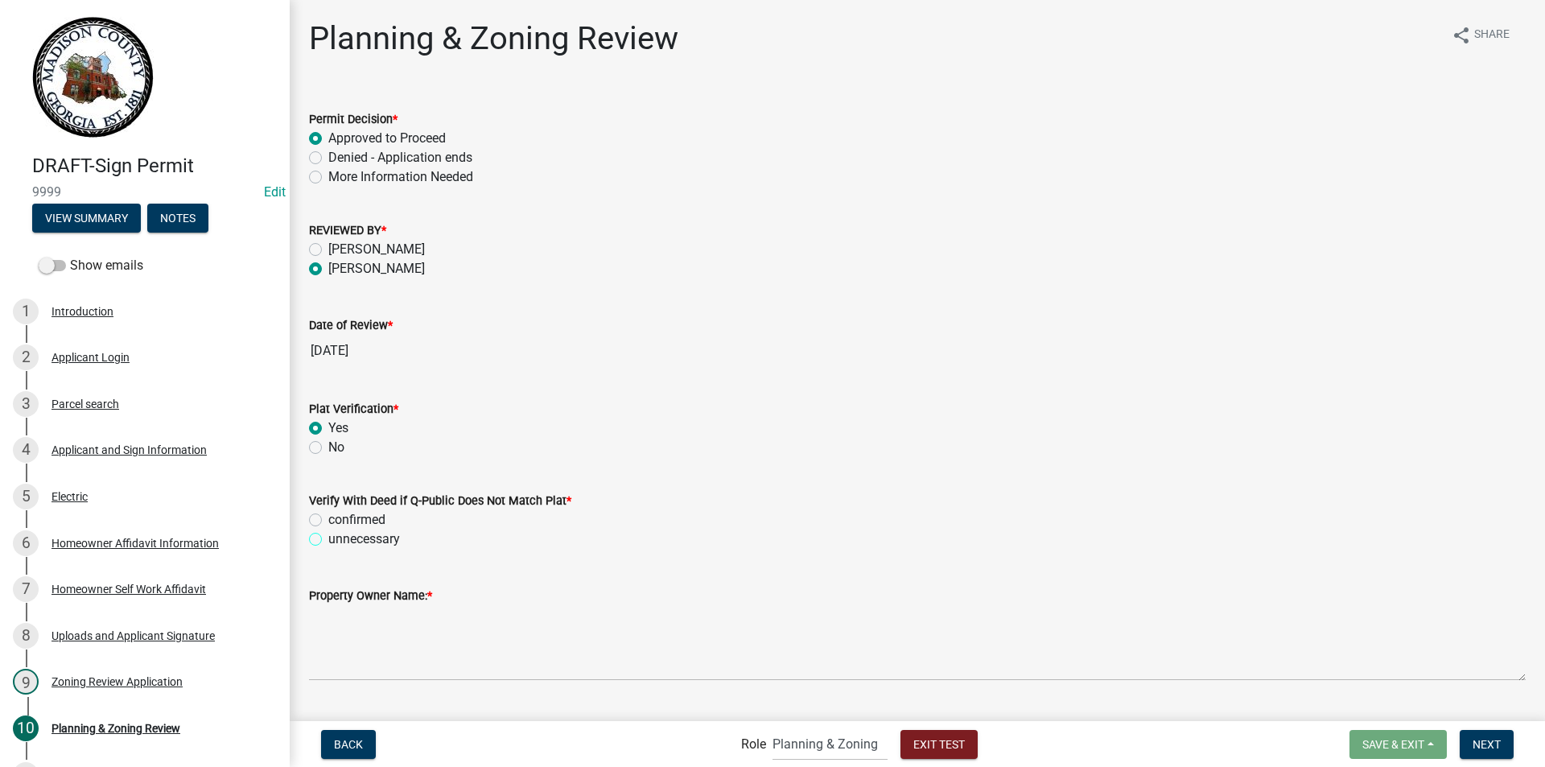
click at [328, 540] on input "unnecessary" at bounding box center [333, 534] width 10 height 10
radio input "true"
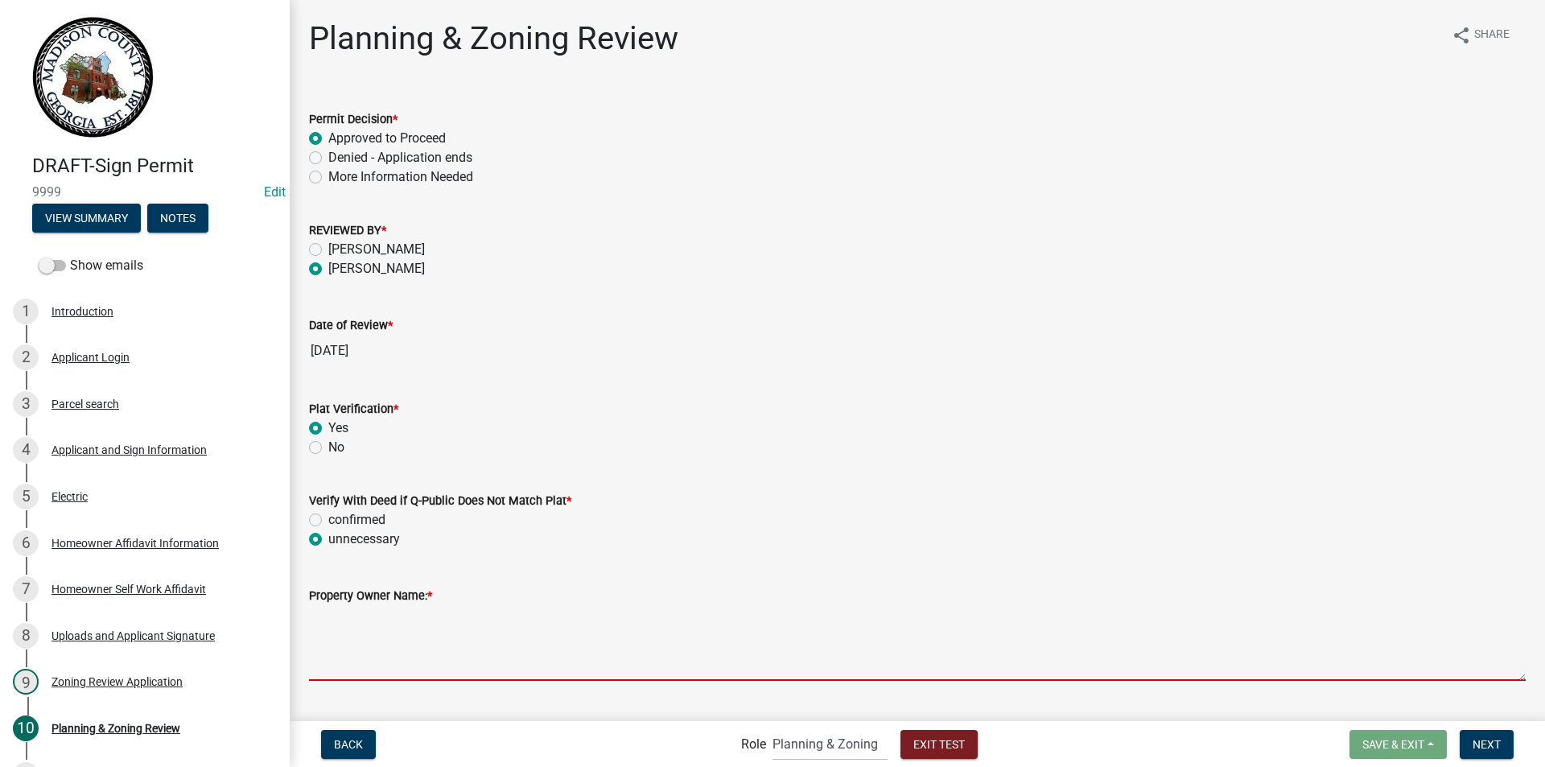
drag, startPoint x: 397, startPoint y: 624, endPoint x: 552, endPoint y: 631, distance: 154.6
click at [552, 631] on textarea "Property Owner Name: *" at bounding box center [917, 643] width 1216 height 76
click at [468, 637] on textarea "Property Owner Name: *" at bounding box center [917, 643] width 1216 height 76
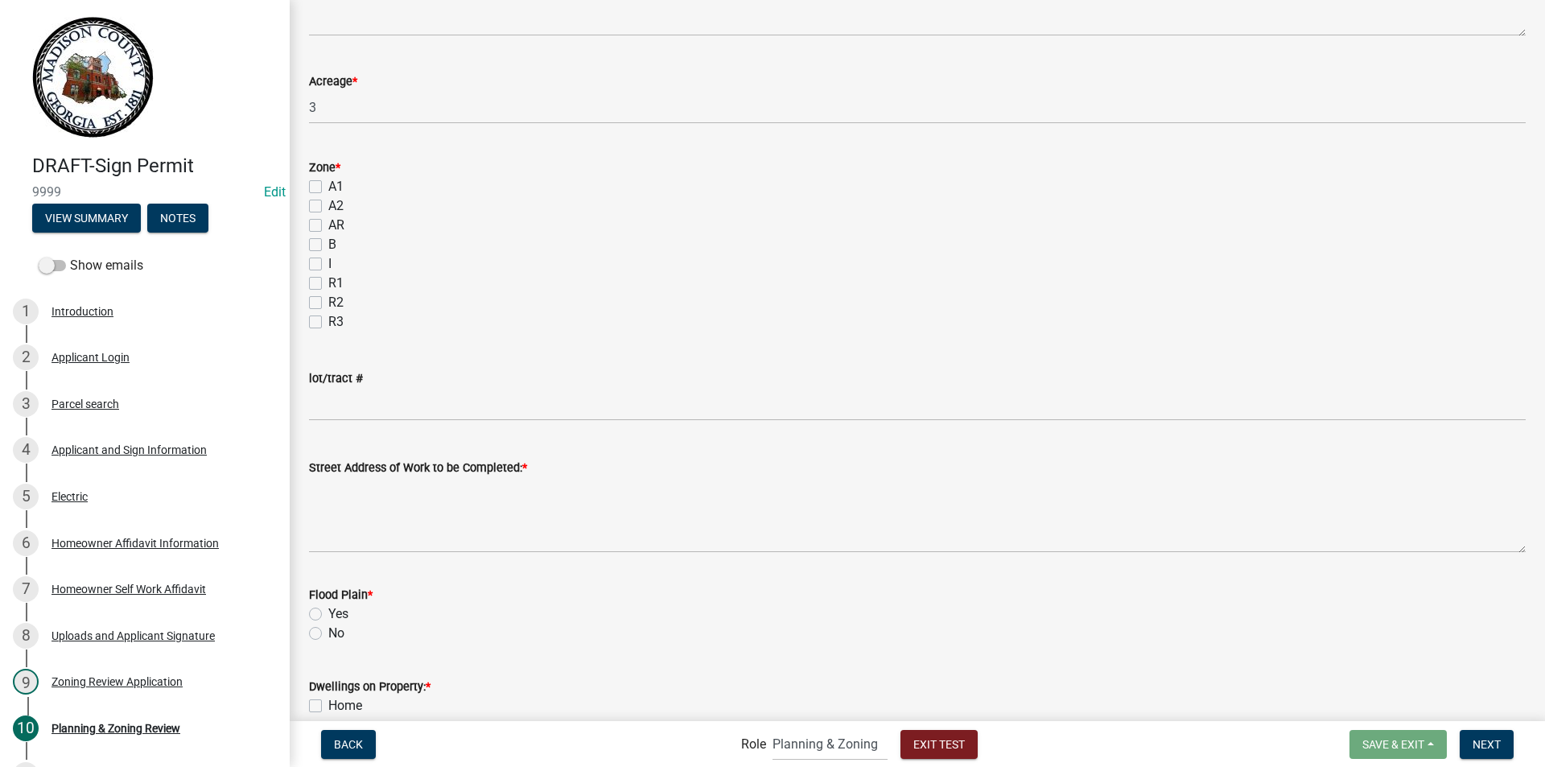
scroll to position [776, 0]
type textarea "sdffdfg"
click at [328, 200] on label "A2" at bounding box center [335, 204] width 15 height 19
click at [328, 200] on input "A2" at bounding box center [333, 200] width 10 height 10
checkbox input "true"
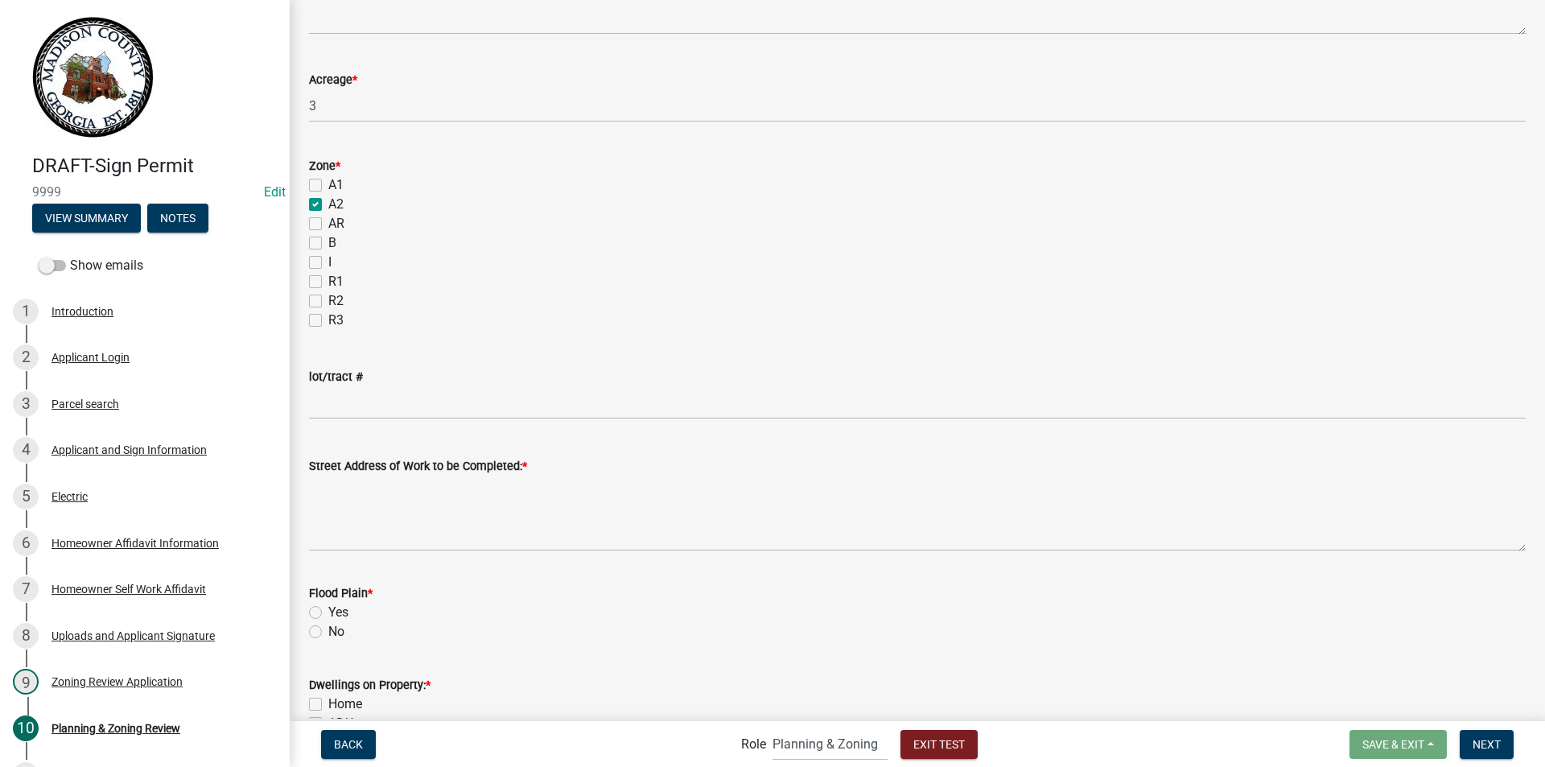
checkbox input "false"
checkbox input "true"
checkbox input "false"
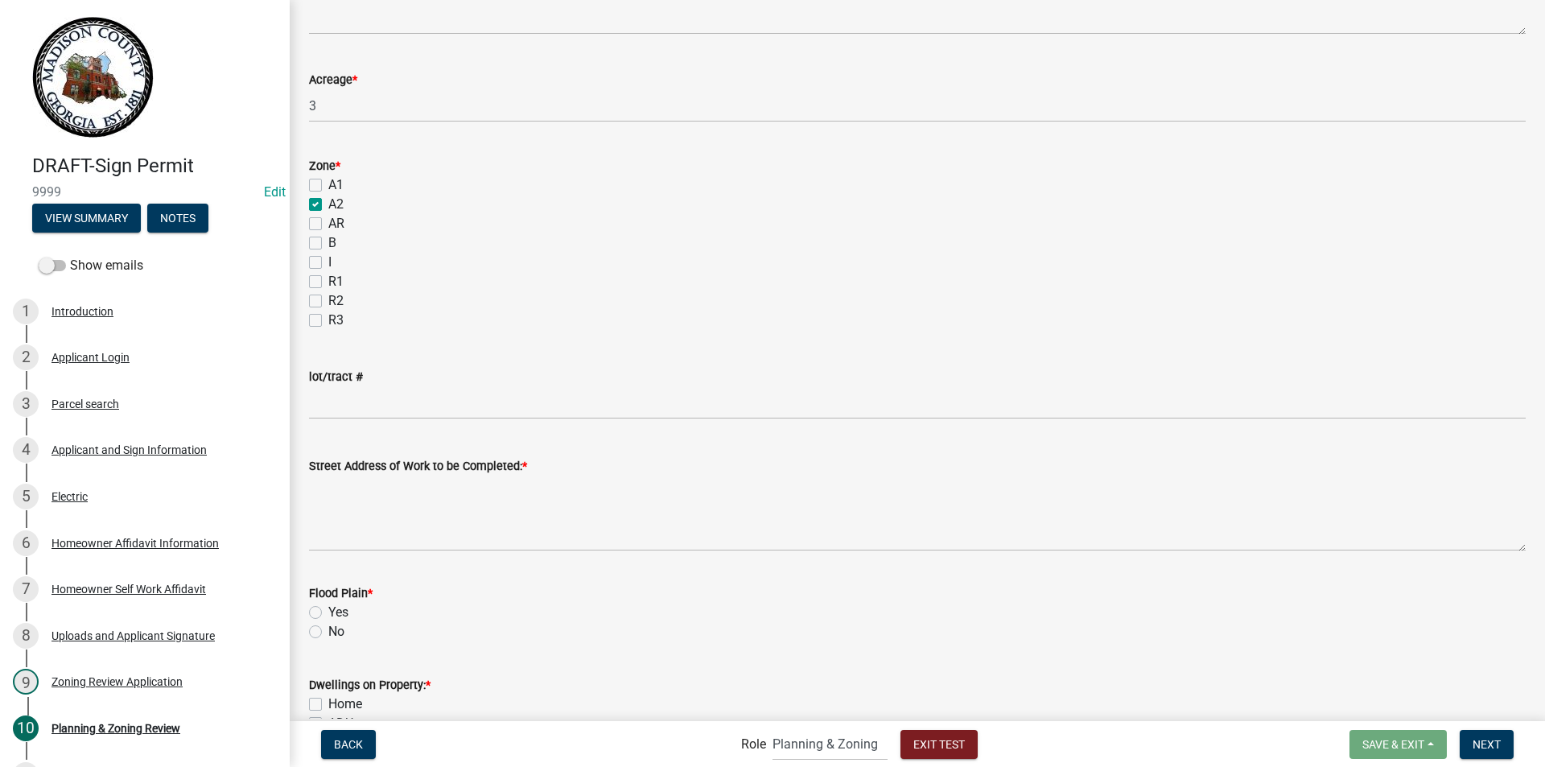
checkbox input "false"
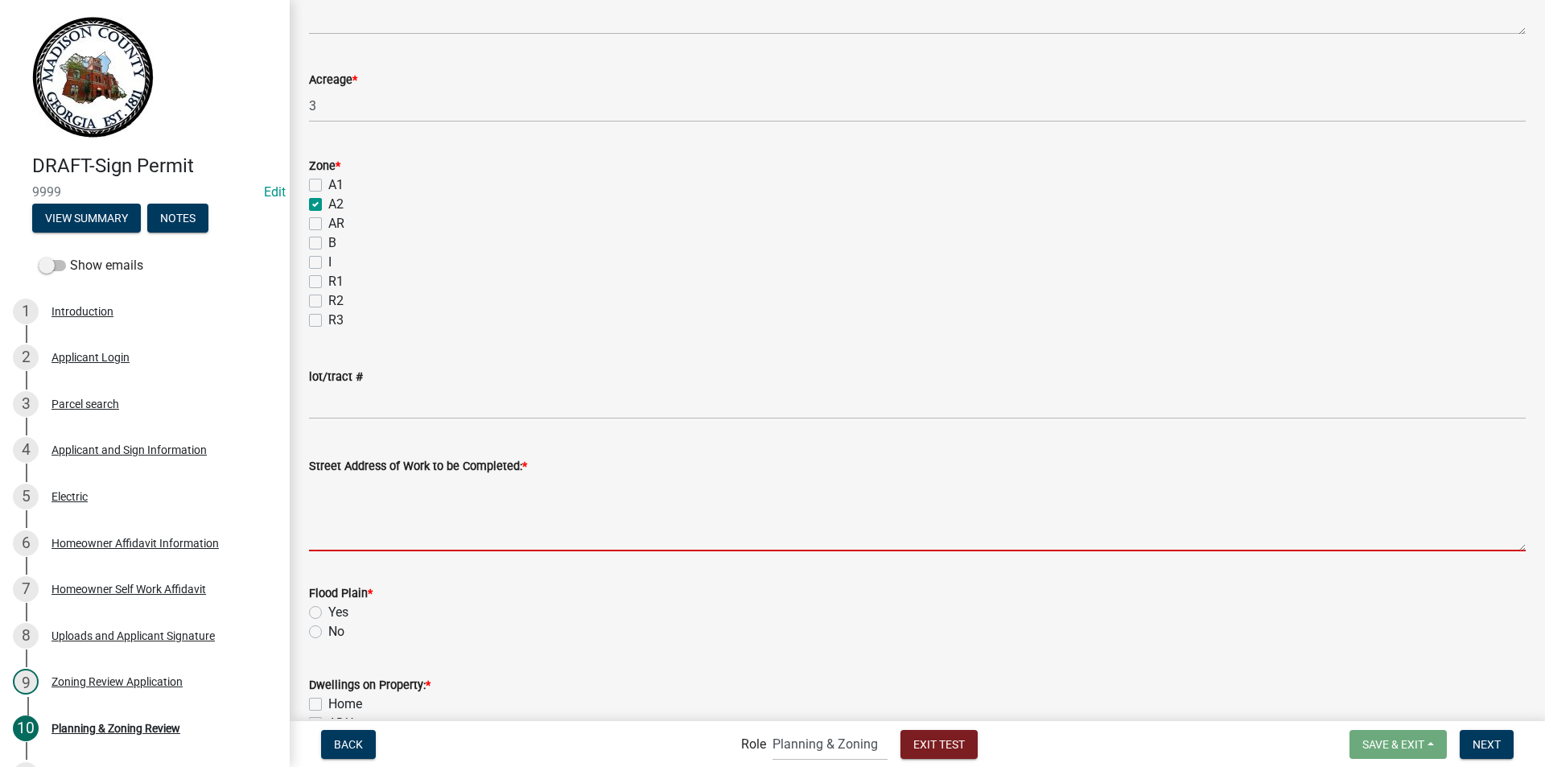
drag, startPoint x: 327, startPoint y: 524, endPoint x: 333, endPoint y: 516, distance: 9.8
click at [328, 522] on textarea "Street Address of Work to be Completed: *" at bounding box center [917, 513] width 1216 height 76
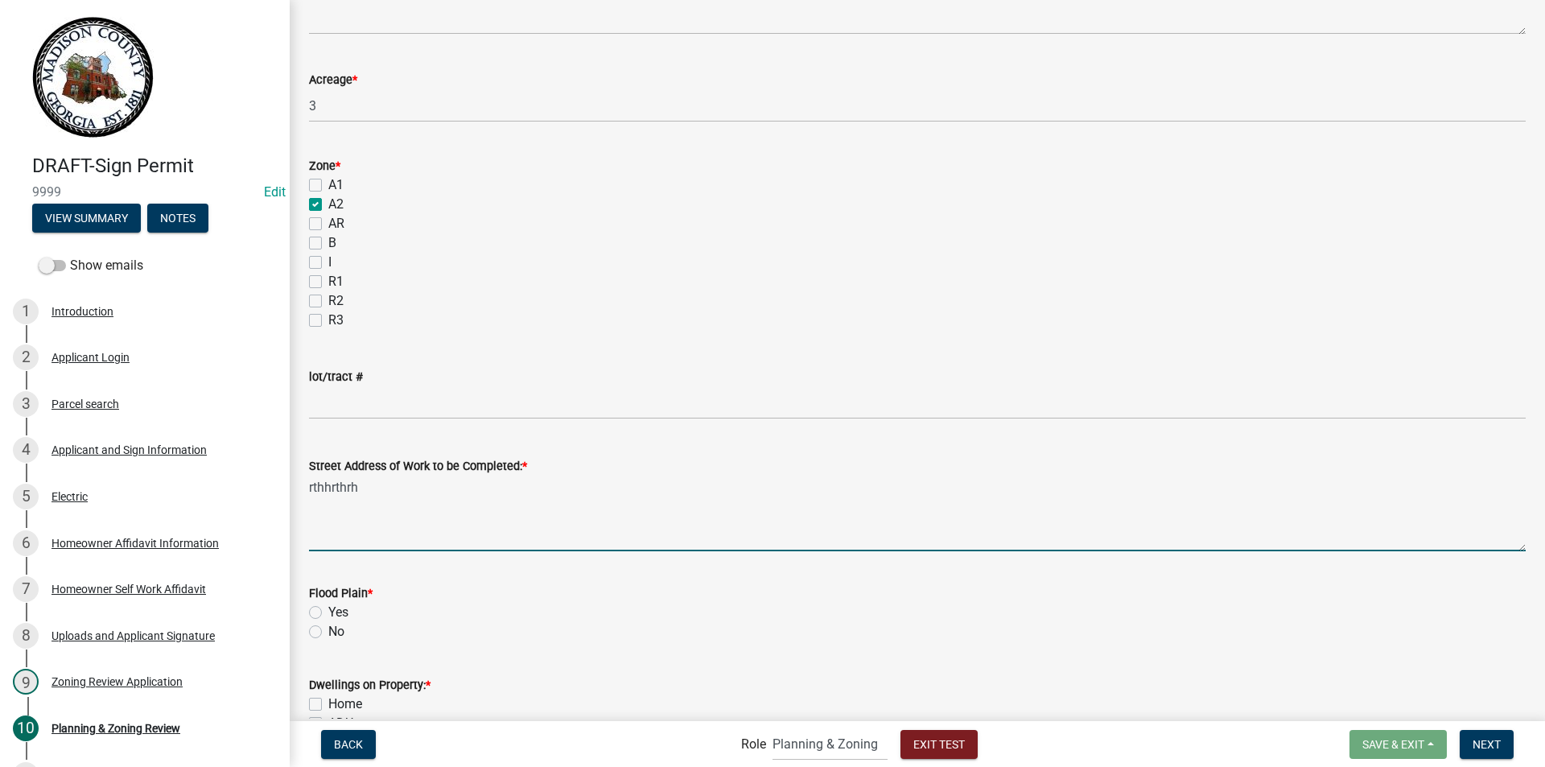
type textarea "rthhrthrh"
click at [328, 631] on label "No" at bounding box center [336, 631] width 16 height 19
click at [328, 631] on input "No" at bounding box center [333, 627] width 10 height 10
radio input "true"
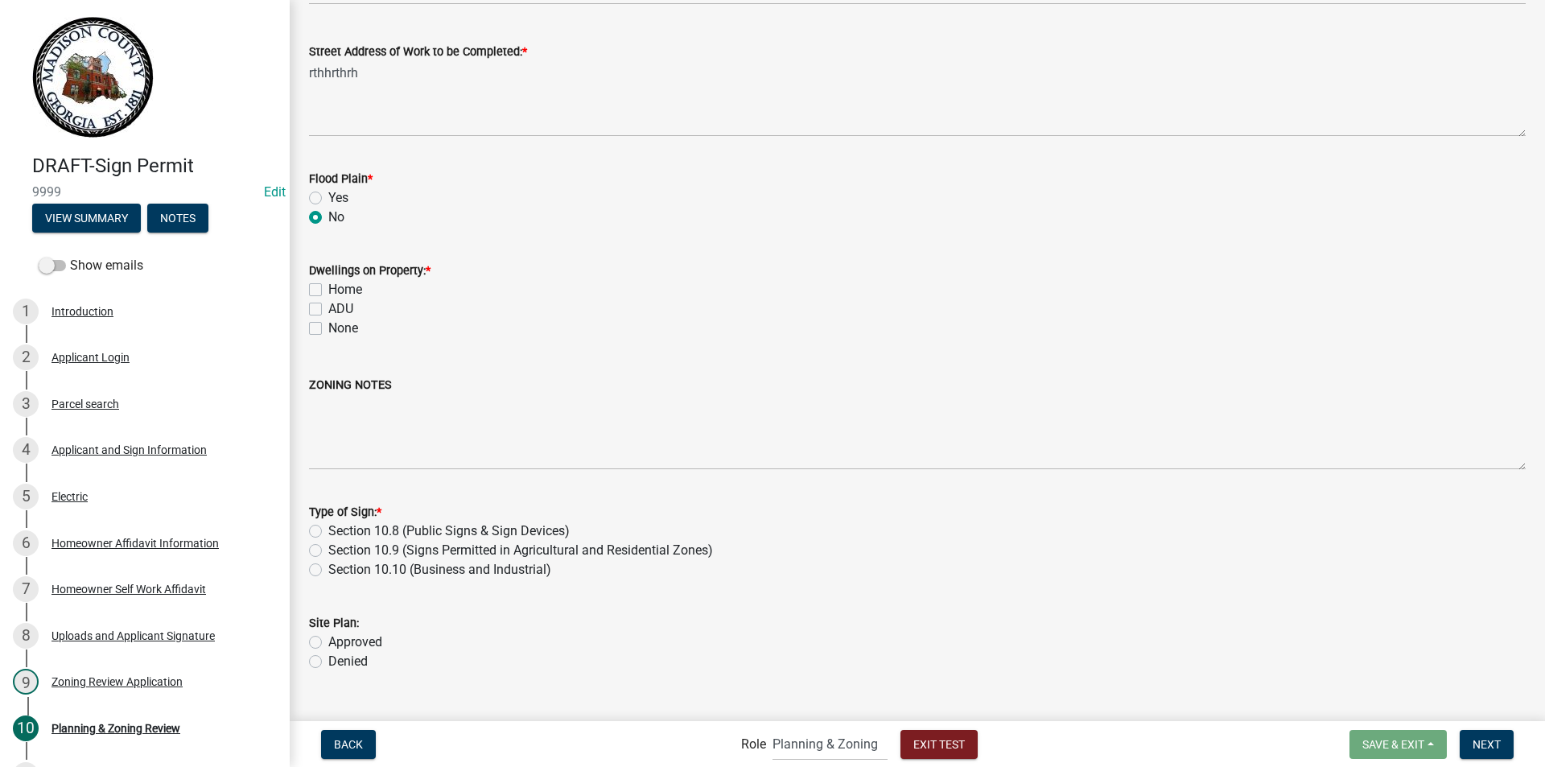
scroll to position [1214, 0]
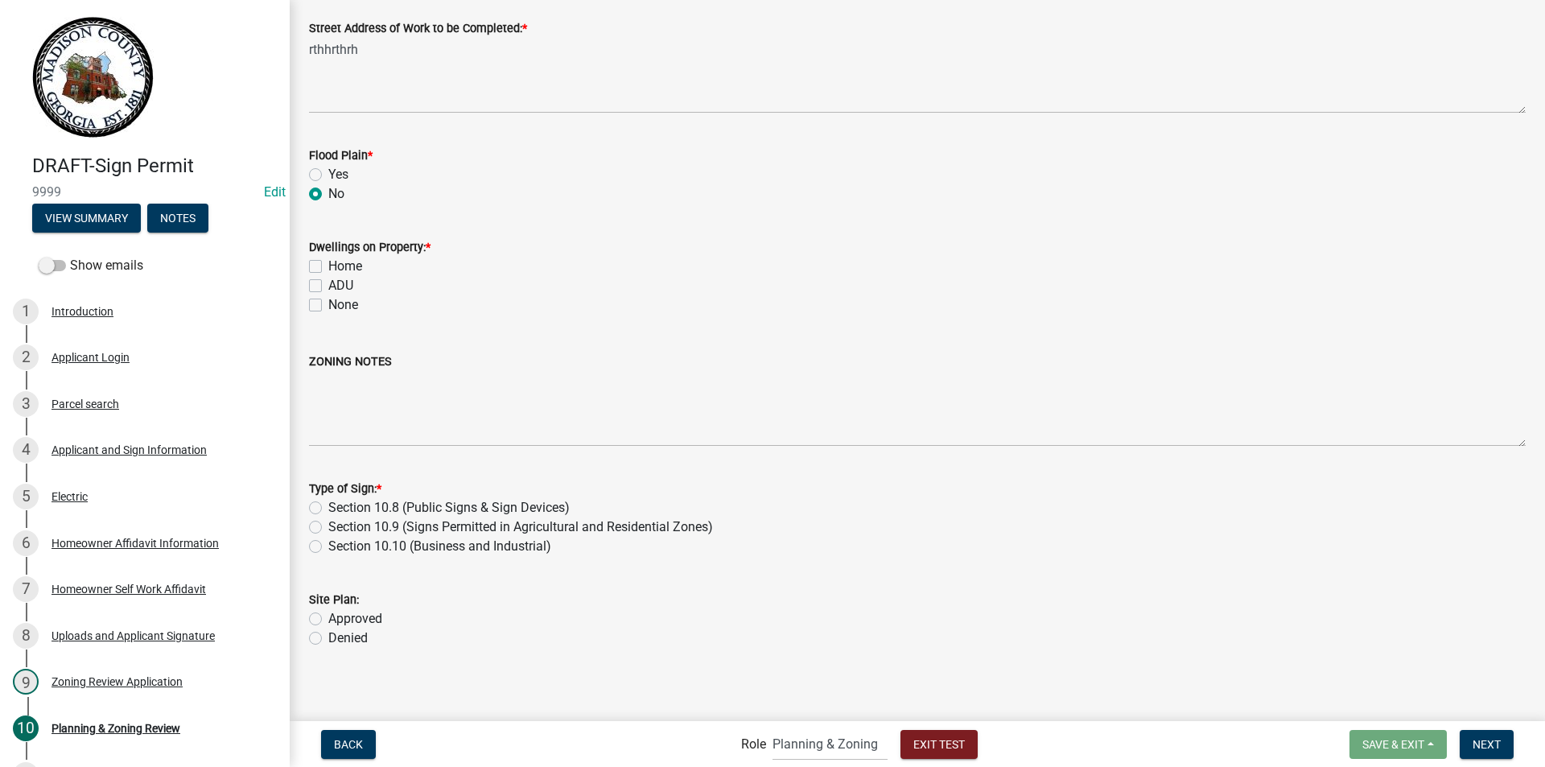
click at [328, 261] on label "Home" at bounding box center [345, 266] width 34 height 19
click at [328, 261] on input "Home" at bounding box center [333, 262] width 10 height 10
checkbox input "true"
checkbox input "false"
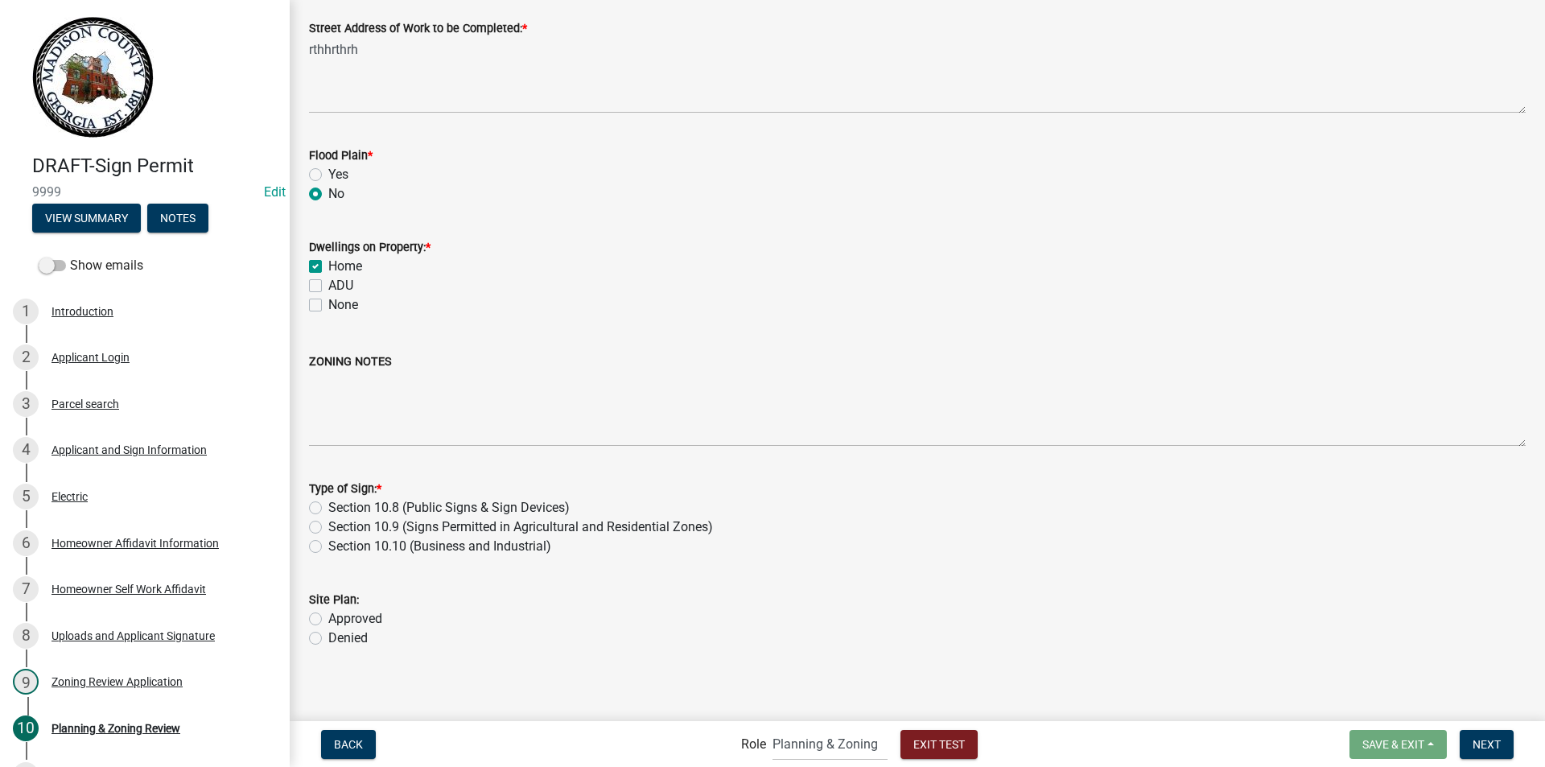
click at [316, 519] on div "Section 10.9 (Signs Permitted in Agricultural and Residential Zones)" at bounding box center [917, 526] width 1216 height 19
click at [328, 617] on label "Approved" at bounding box center [355, 618] width 54 height 19
click at [328, 617] on input "Approved" at bounding box center [333, 614] width 10 height 10
radio input "true"
drag, startPoint x: 319, startPoint y: 525, endPoint x: 319, endPoint y: 537, distance: 11.3
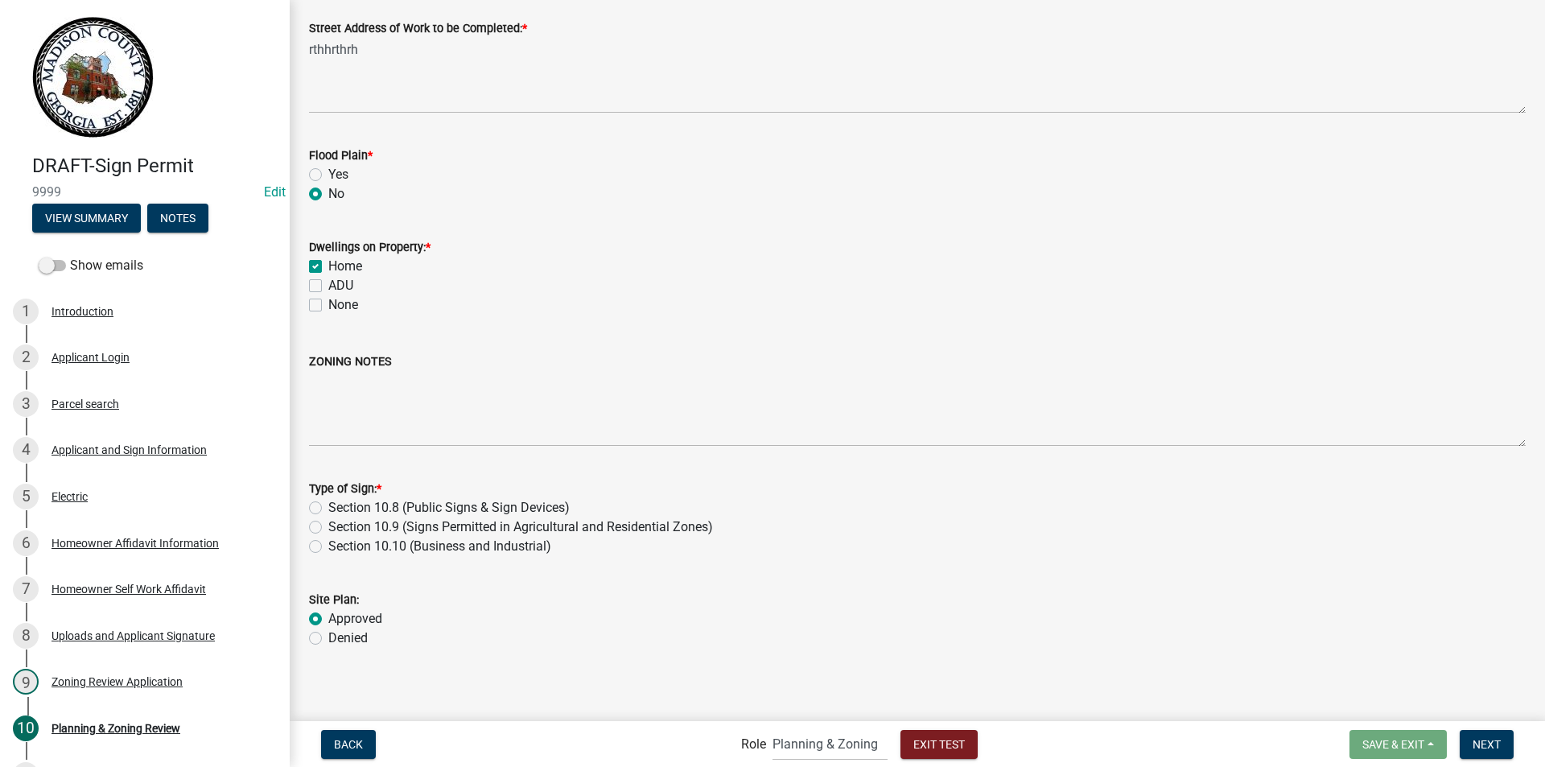
click at [328, 525] on label "Section 10.9 (Signs Permitted in Agricultural and Residential Zones)" at bounding box center [520, 526] width 385 height 19
click at [328, 525] on input "Section 10.9 (Signs Permitted in Agricultural and Residential Zones)" at bounding box center [333, 522] width 10 height 10
radio input "true"
click at [1487, 741] on span "Next" at bounding box center [1486, 743] width 28 height 13
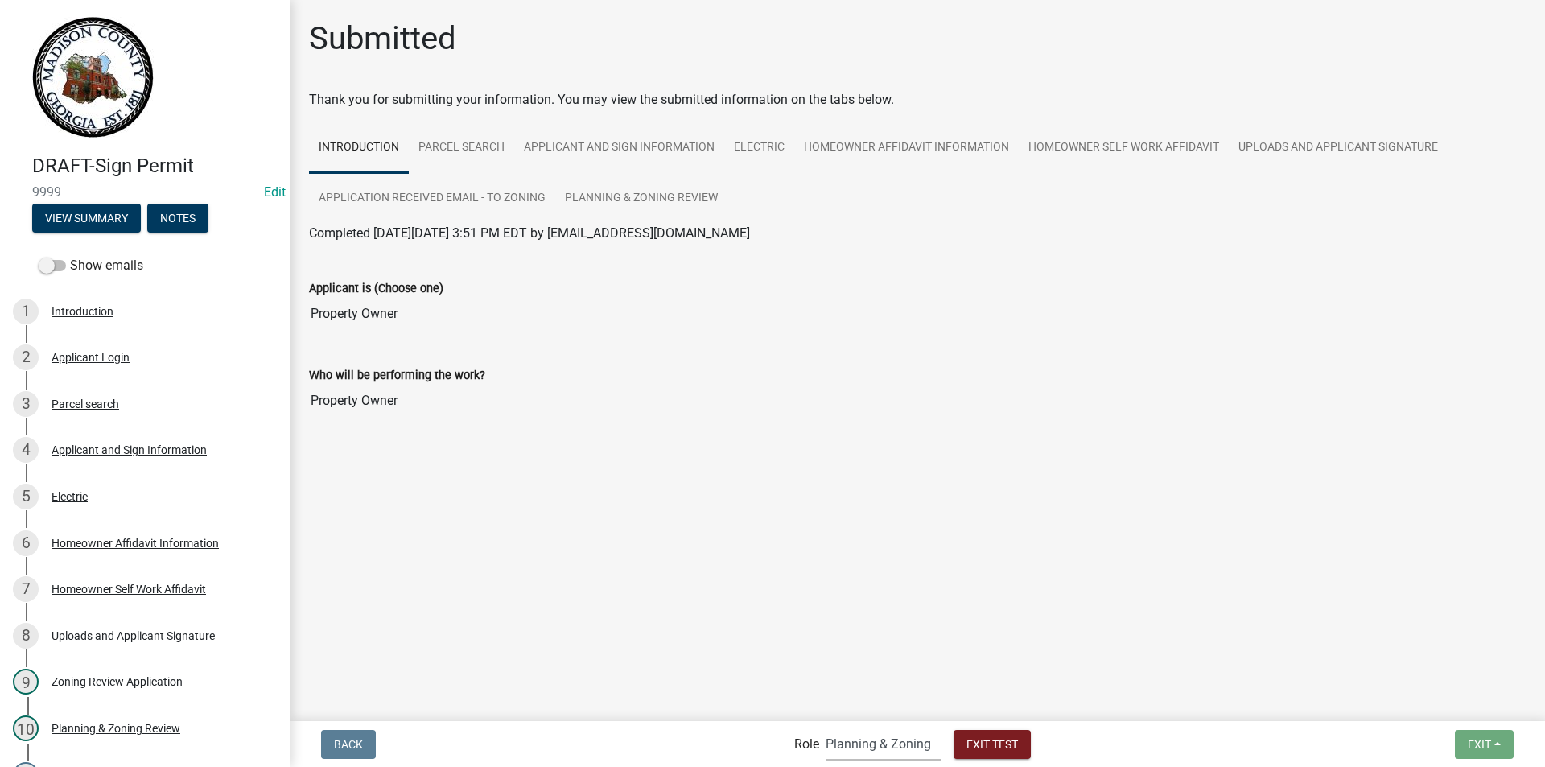
click at [825, 737] on select "Applicant Building Clerk Building Inspections Planning & Zoning Admin" at bounding box center [882, 743] width 115 height 33
select select "a1034ff1-6d4f-4586-aa83-45d6433eee28"
click at [825, 727] on select "Applicant Building Clerk Building Inspections Planning & Zoning Admin" at bounding box center [882, 743] width 115 height 33
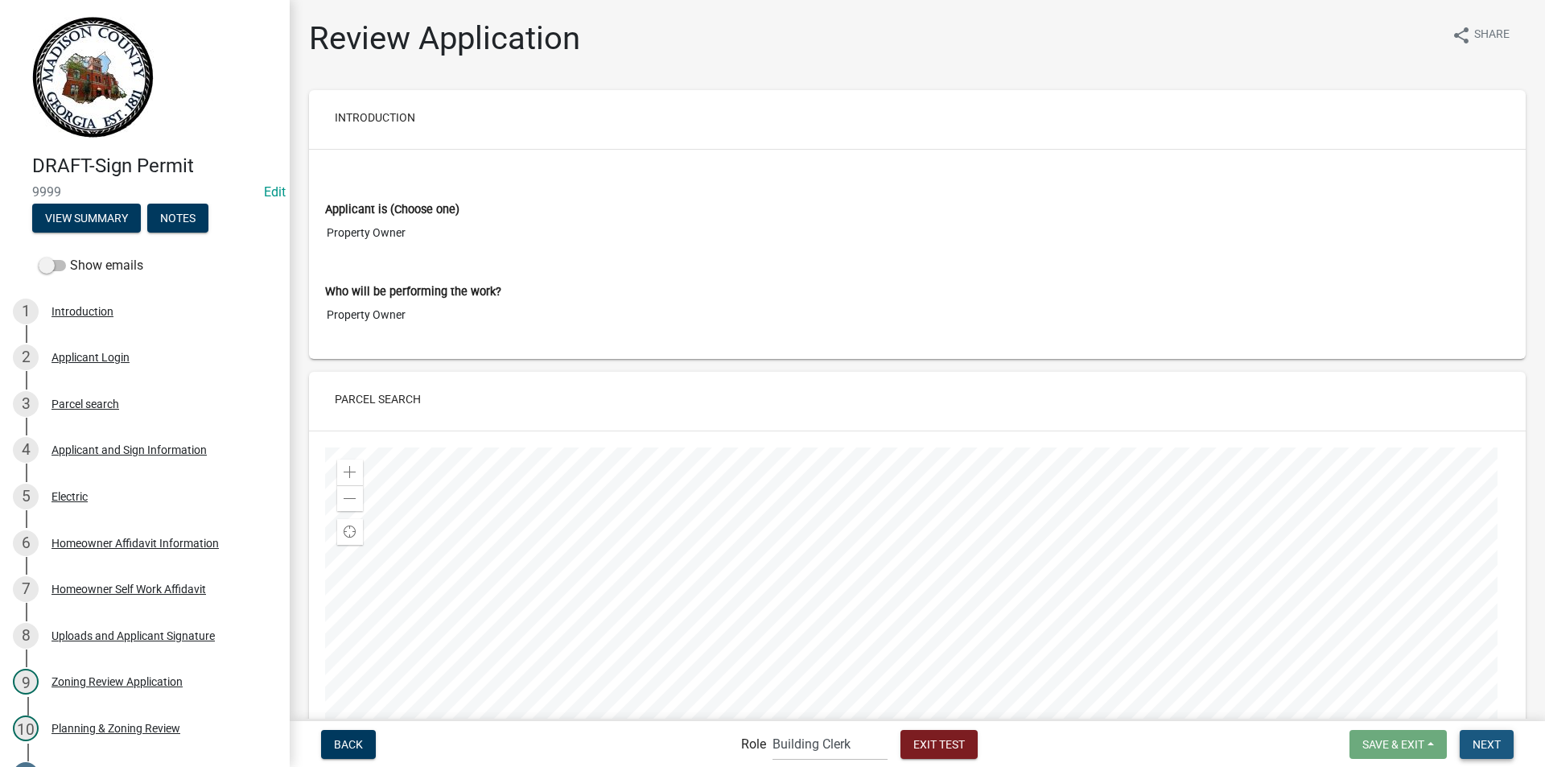
click at [1471, 738] on button "Next" at bounding box center [1486, 744] width 54 height 29
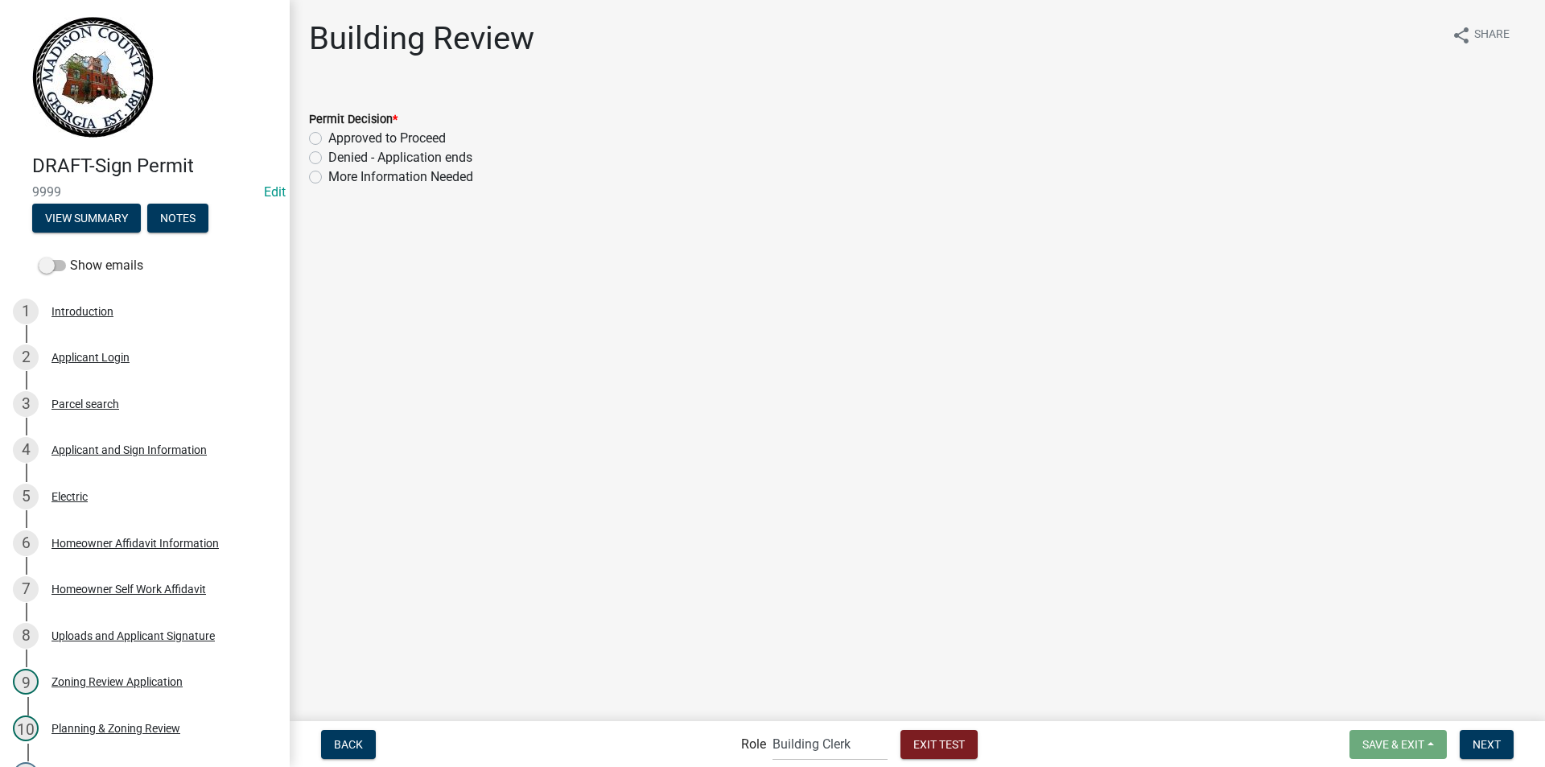
click at [328, 135] on label "Approved to Proceed" at bounding box center [386, 138] width 117 height 19
click at [328, 135] on input "Approved to Proceed" at bounding box center [333, 134] width 10 height 10
radio input "true"
click at [1477, 743] on span "Next" at bounding box center [1486, 743] width 28 height 13
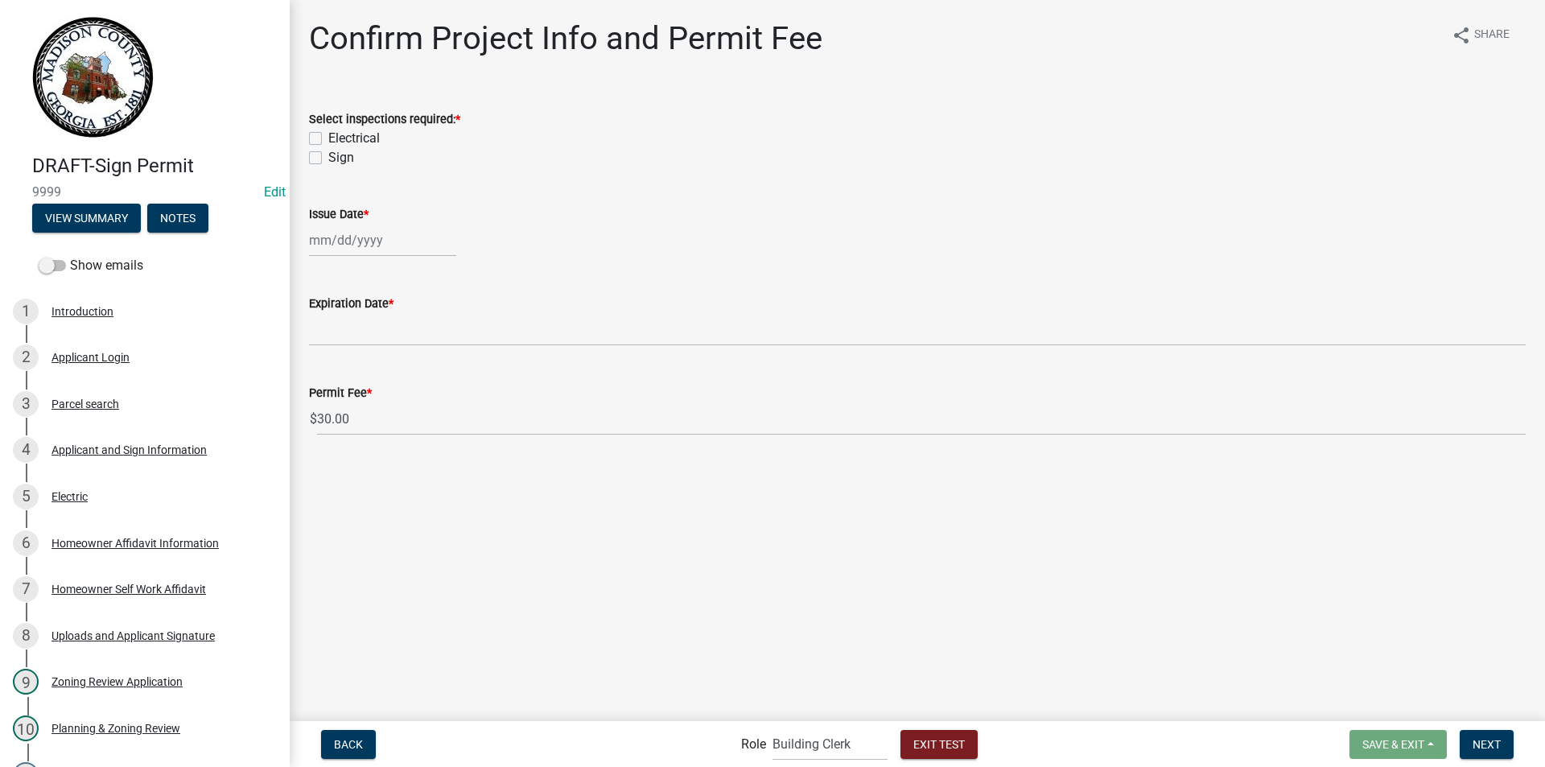
click at [328, 134] on label "Electrical" at bounding box center [353, 138] width 51 height 19
click at [328, 134] on input "Electrical" at bounding box center [333, 134] width 10 height 10
checkbox input "true"
click at [328, 161] on label "Sign" at bounding box center [341, 157] width 26 height 19
click at [328, 158] on input "Sign" at bounding box center [333, 153] width 10 height 10
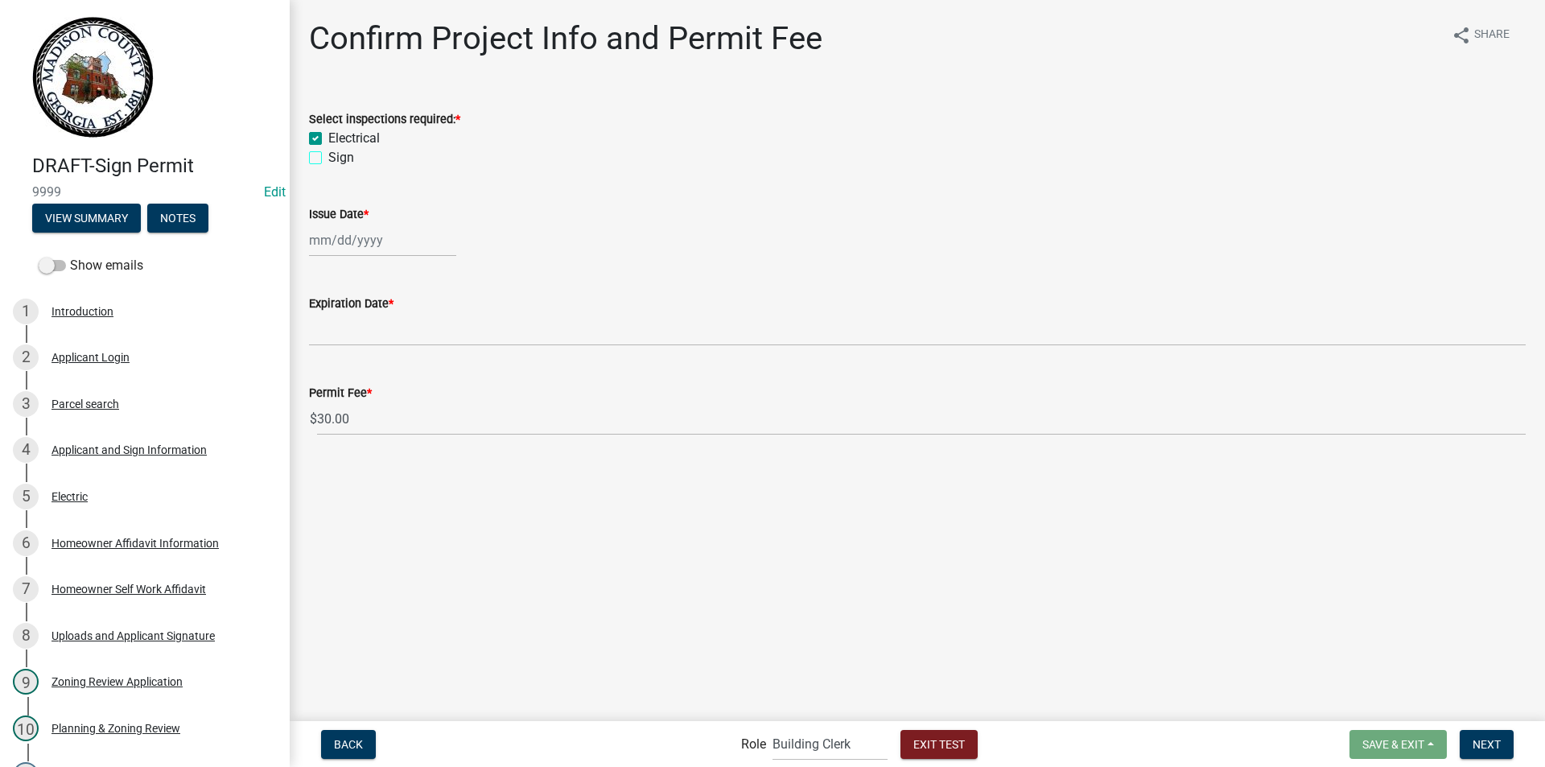
checkbox input "true"
click at [324, 242] on div at bounding box center [382, 240] width 147 height 33
select select "8"
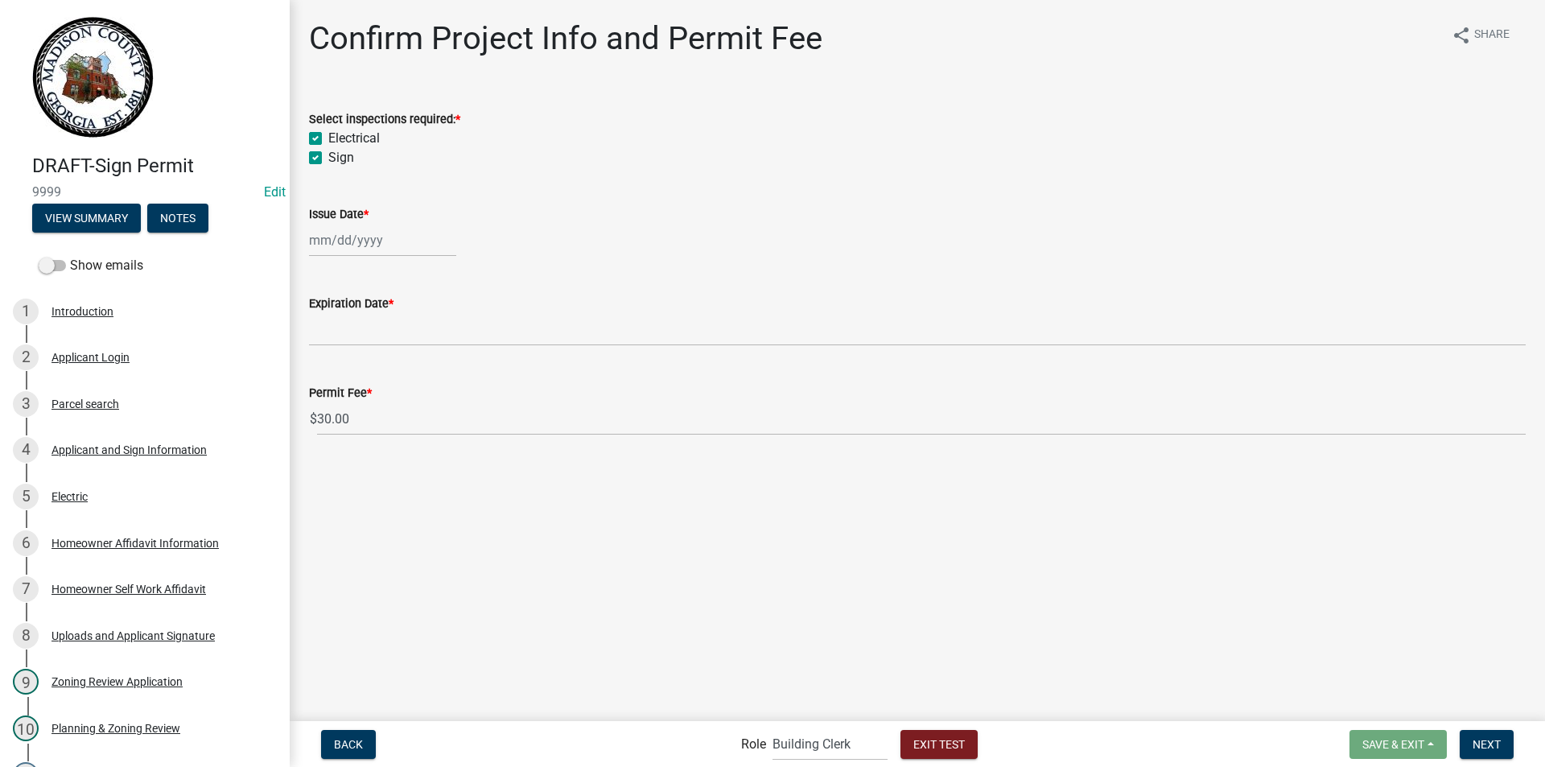
select select "2025"
click at [397, 399] on div "21" at bounding box center [402, 403] width 26 height 26
type input "08/21/2025"
click at [1479, 739] on span "Next" at bounding box center [1486, 743] width 28 height 13
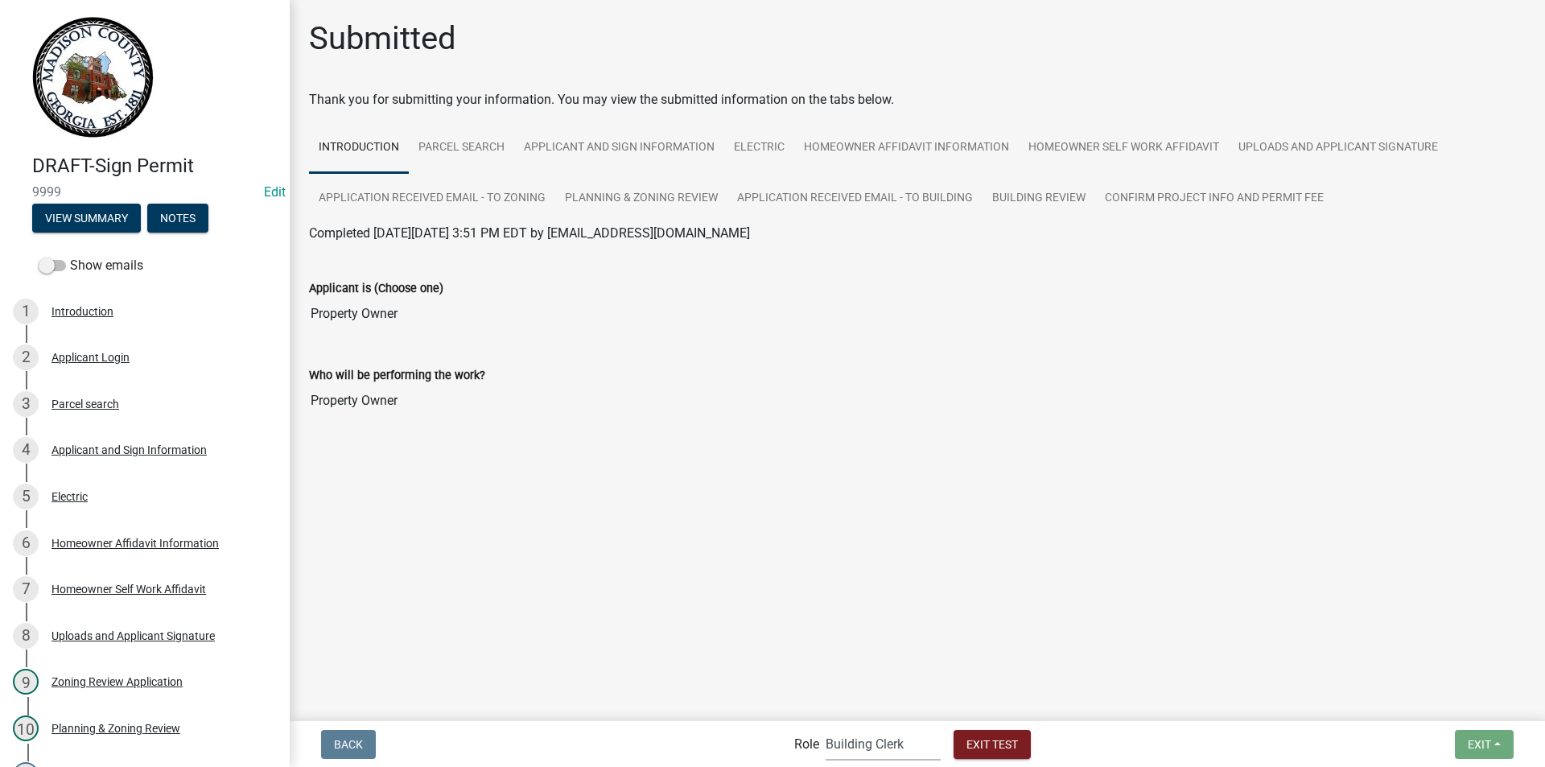
click at [850, 744] on select "Applicant Building Clerk Building Inspections Planning & Zoning Admin" at bounding box center [882, 743] width 115 height 33
click at [825, 727] on select "Applicant Building Clerk Building Inspections Planning & Zoning Admin" at bounding box center [882, 743] width 115 height 33
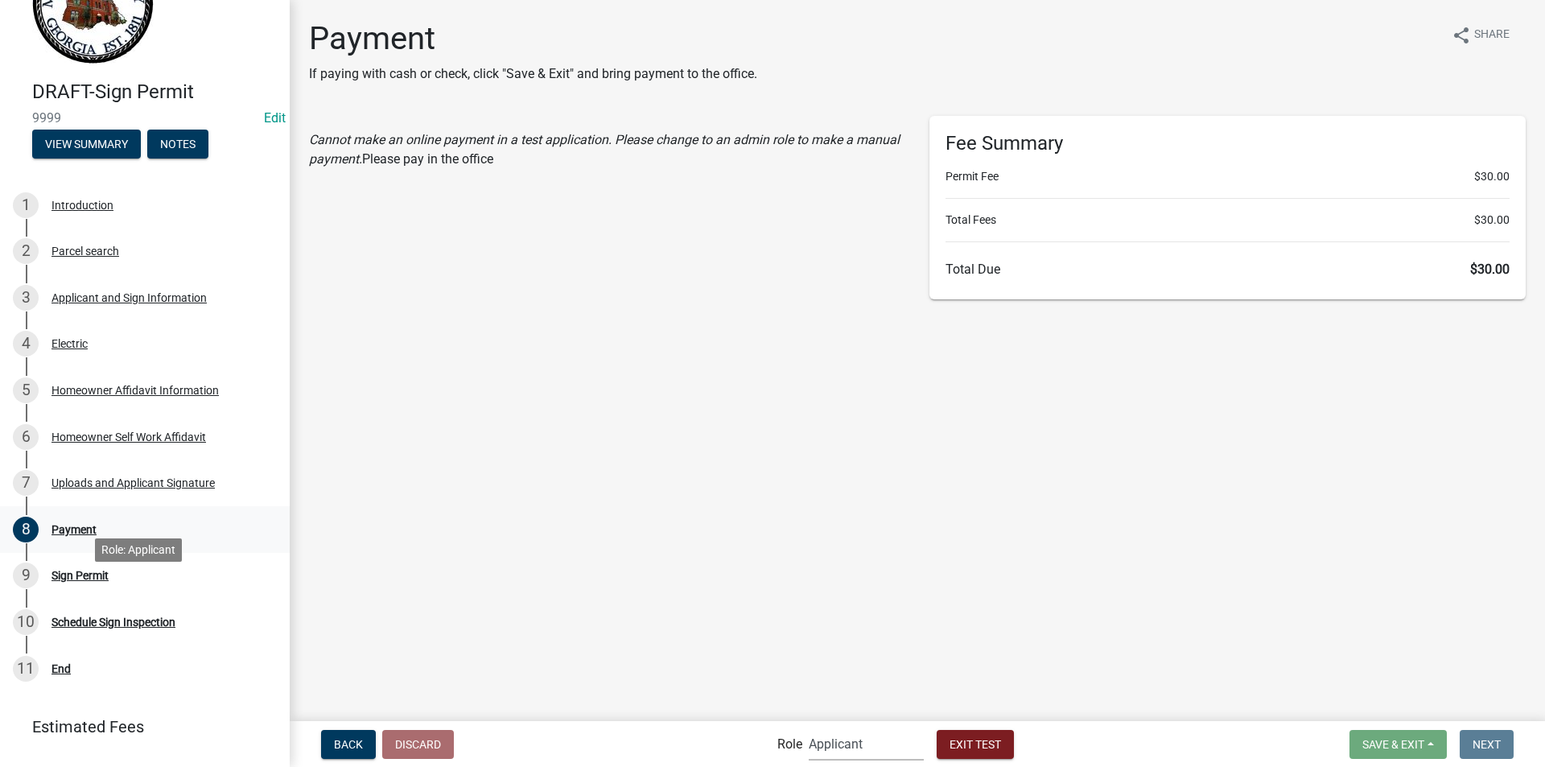
scroll to position [148, 0]
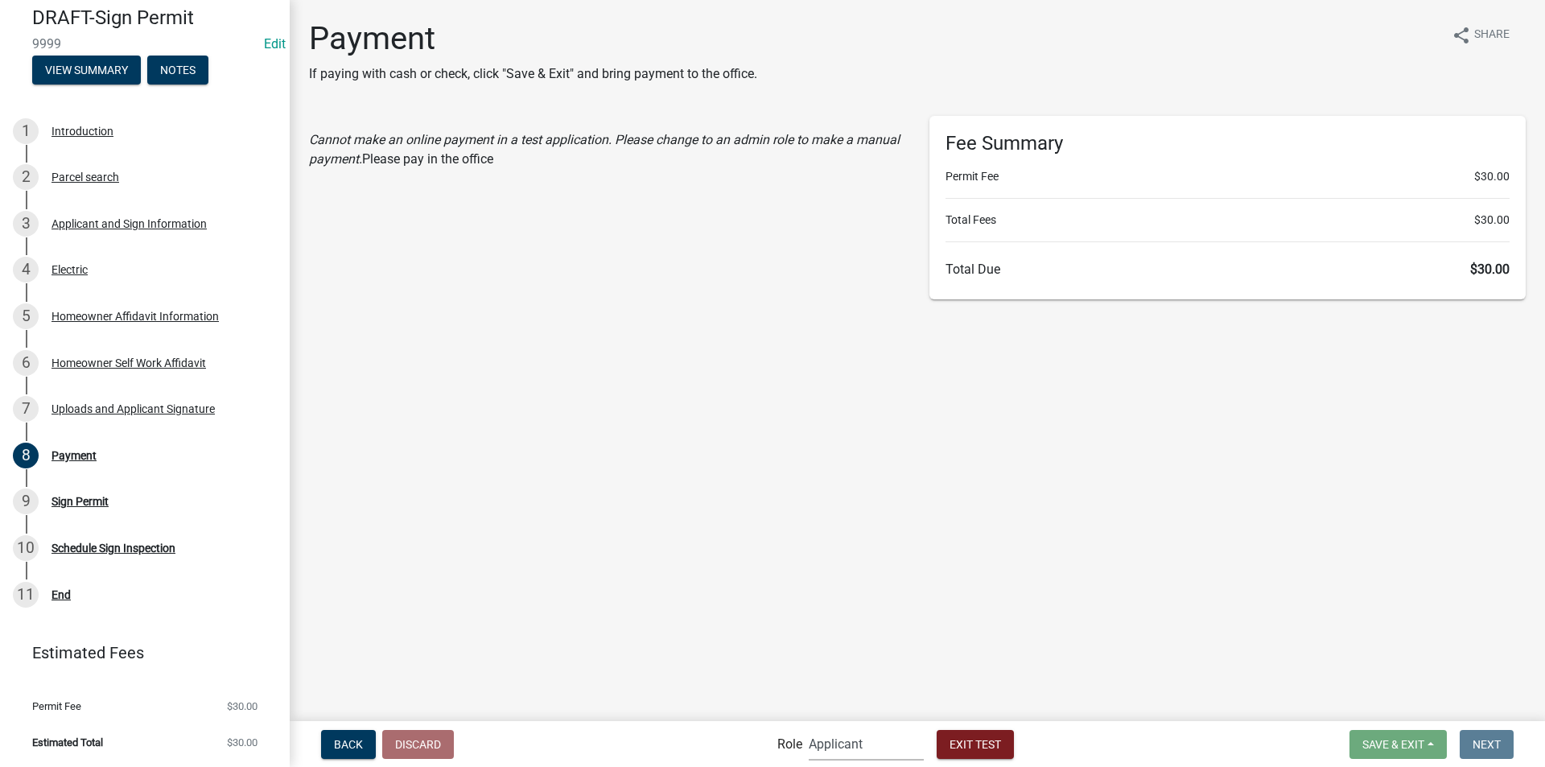
click at [850, 749] on select "Applicant Building Clerk Building Inspections Planning & Zoning Admin" at bounding box center [865, 743] width 115 height 33
select select "7670adba-a95f-4cb1-9c24-effdf5e7eb9d"
click at [808, 727] on select "Applicant Building Clerk Building Inspections Planning & Zoning Admin" at bounding box center [865, 743] width 115 height 33
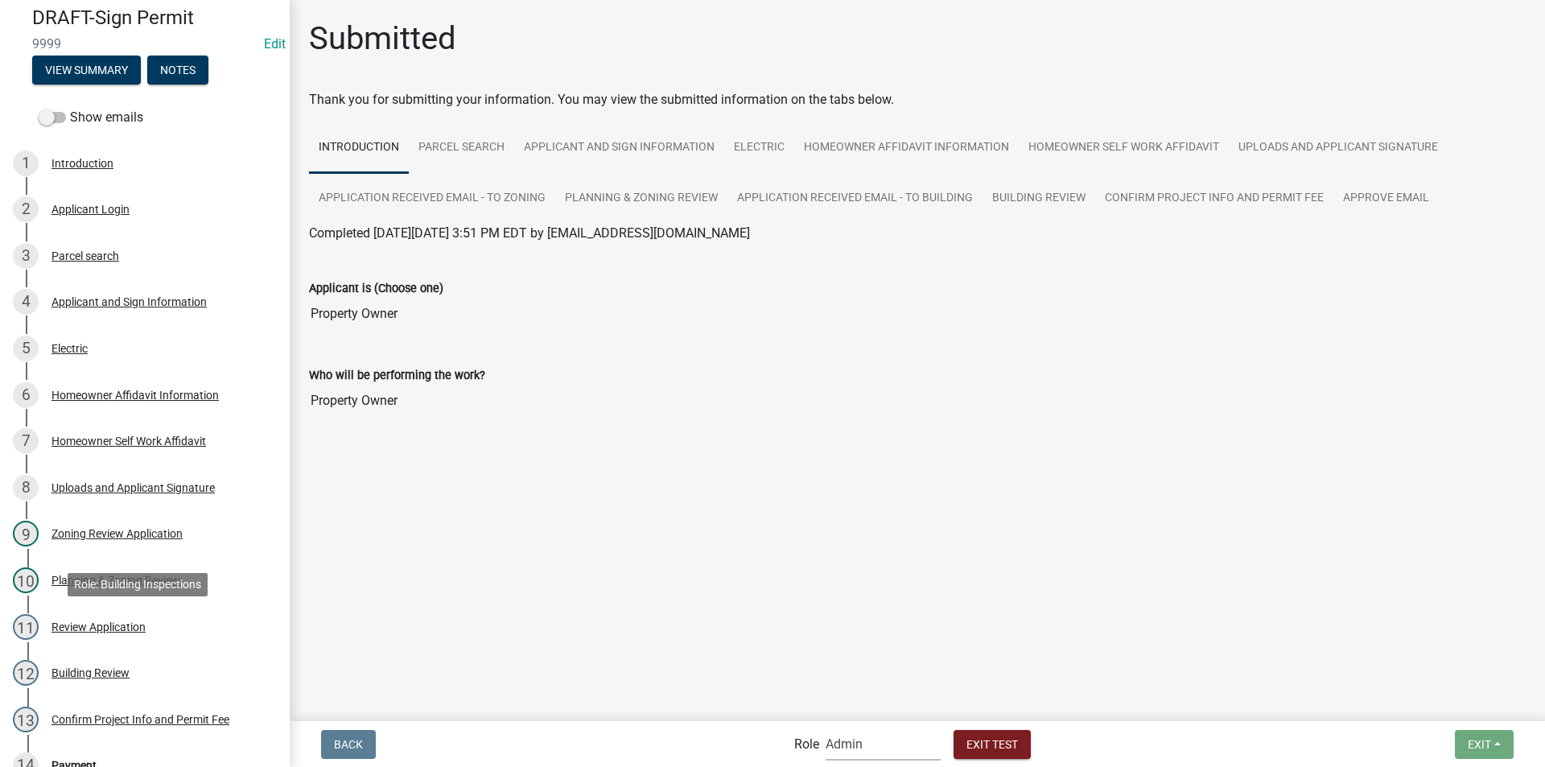
scroll to position [470, 0]
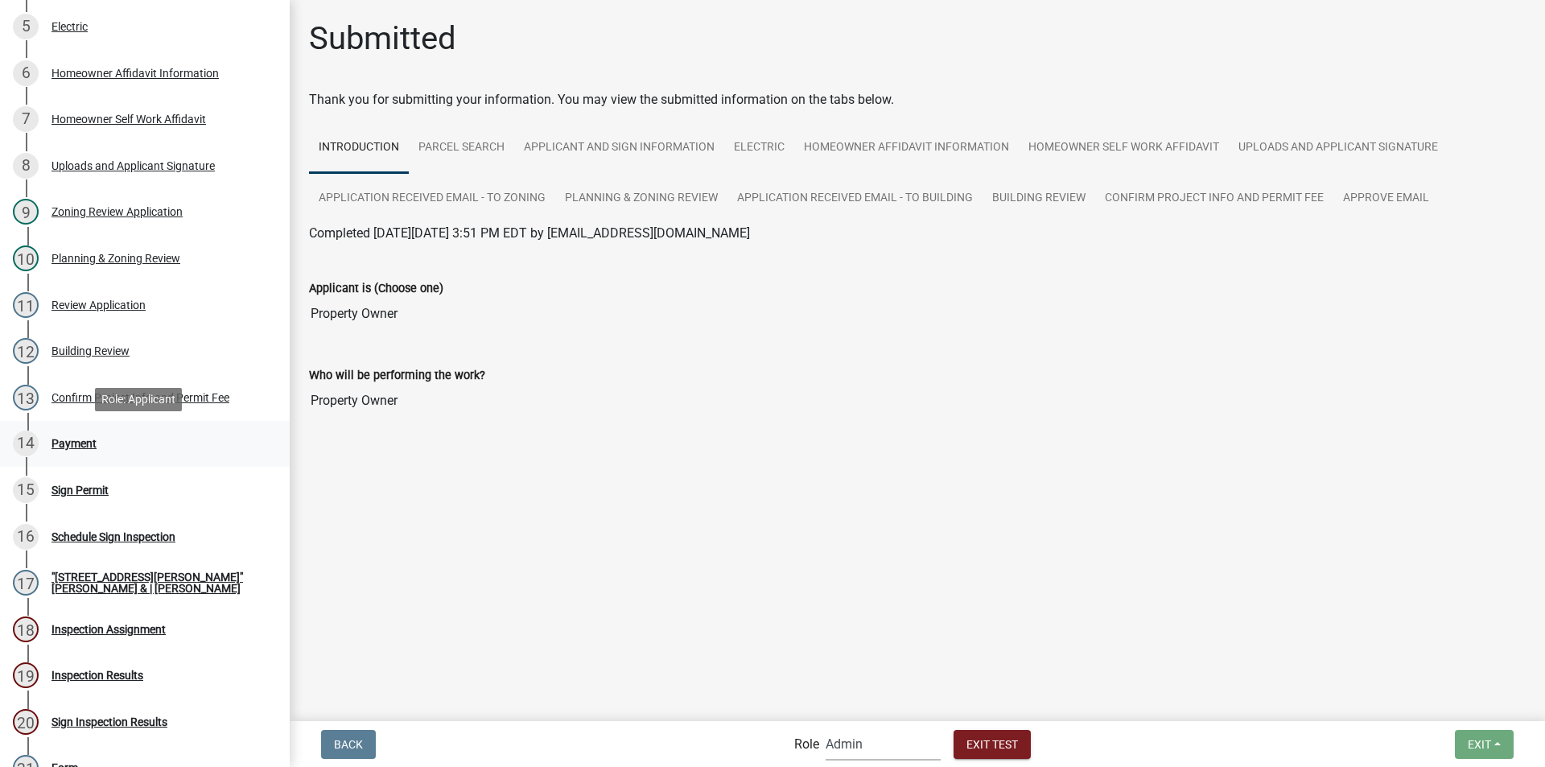
click at [82, 442] on div "Payment" at bounding box center [73, 443] width 45 height 11
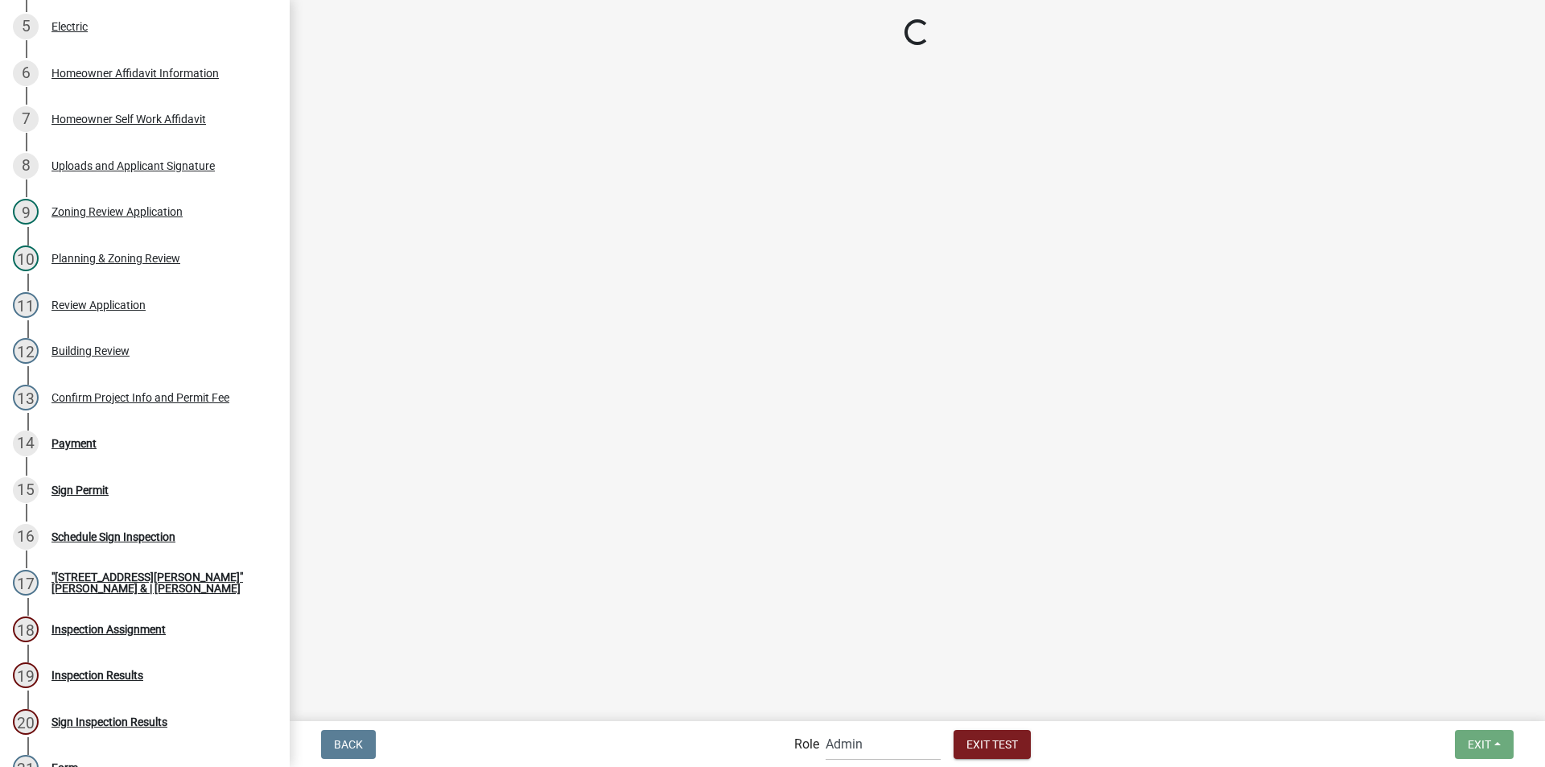
select select "2: 1"
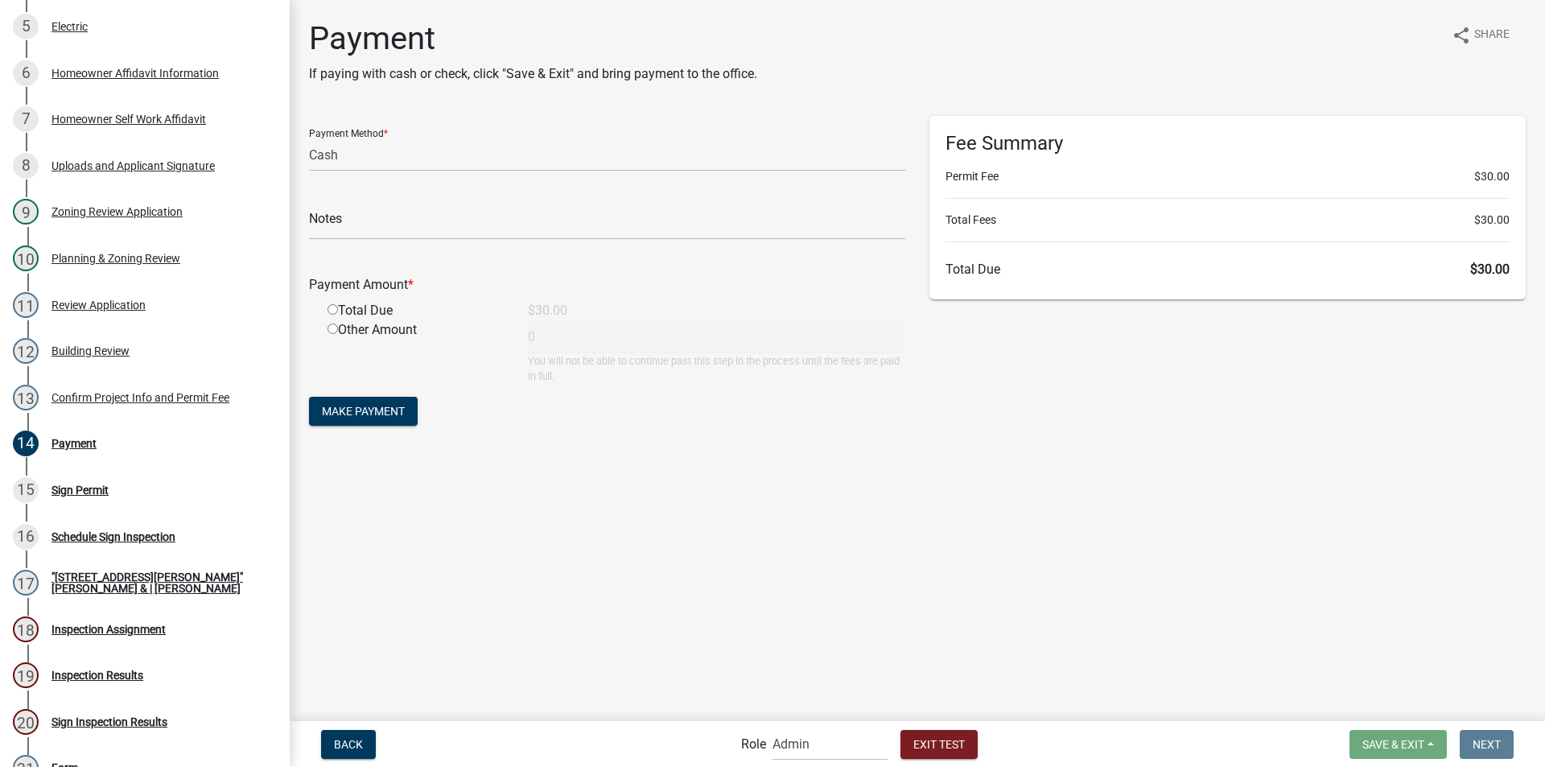
click at [335, 311] on input "radio" at bounding box center [332, 309] width 10 height 10
radio input "true"
type input "30"
drag, startPoint x: 832, startPoint y: 747, endPoint x: 820, endPoint y: 732, distance: 18.8
click at [831, 747] on select "Applicant Building Clerk Building Inspections Planning & Zoning Admin" at bounding box center [829, 743] width 115 height 33
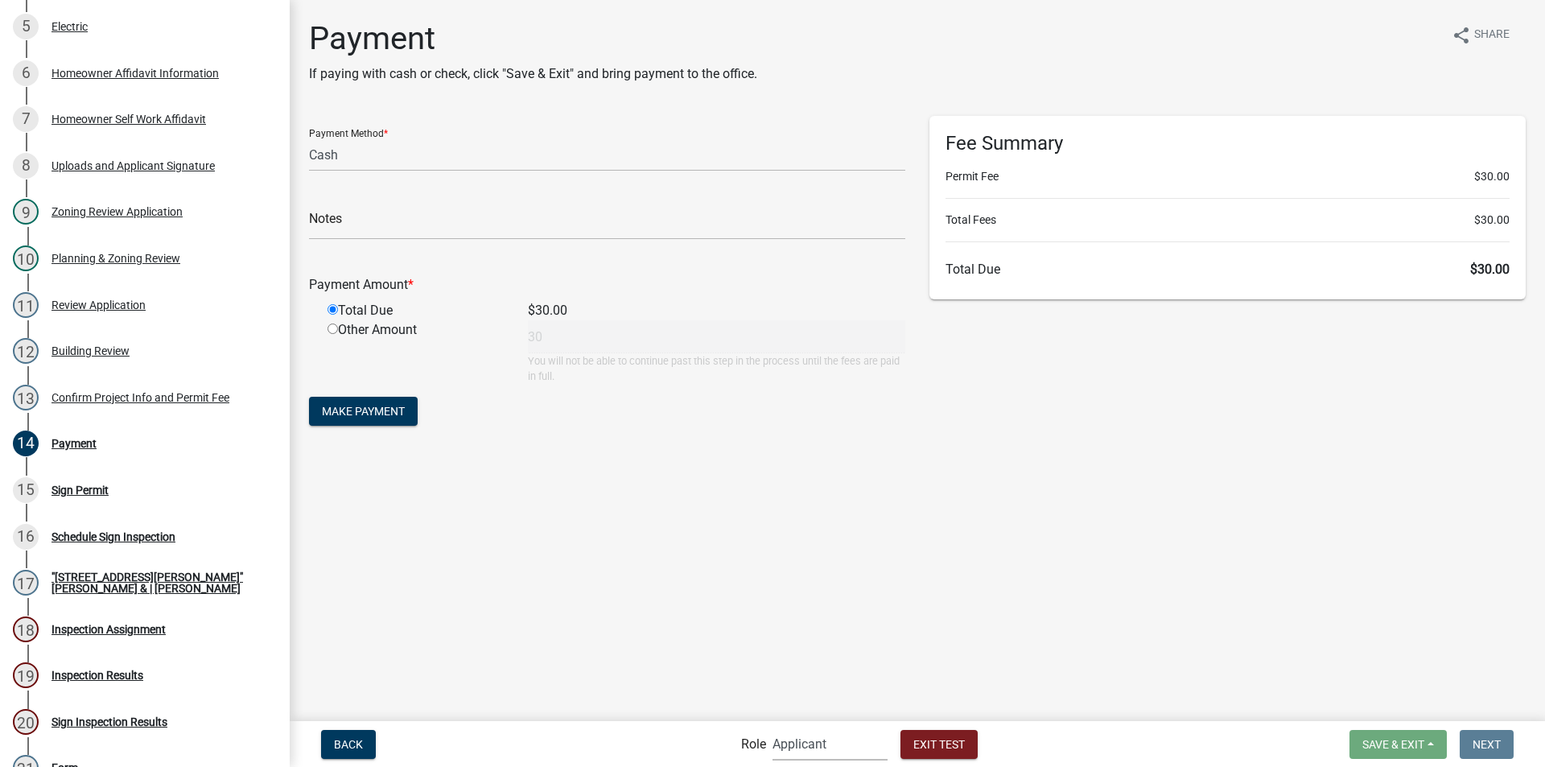
click at [772, 727] on select "Applicant Building Clerk Building Inspections Planning & Zoning Admin" at bounding box center [829, 743] width 115 height 33
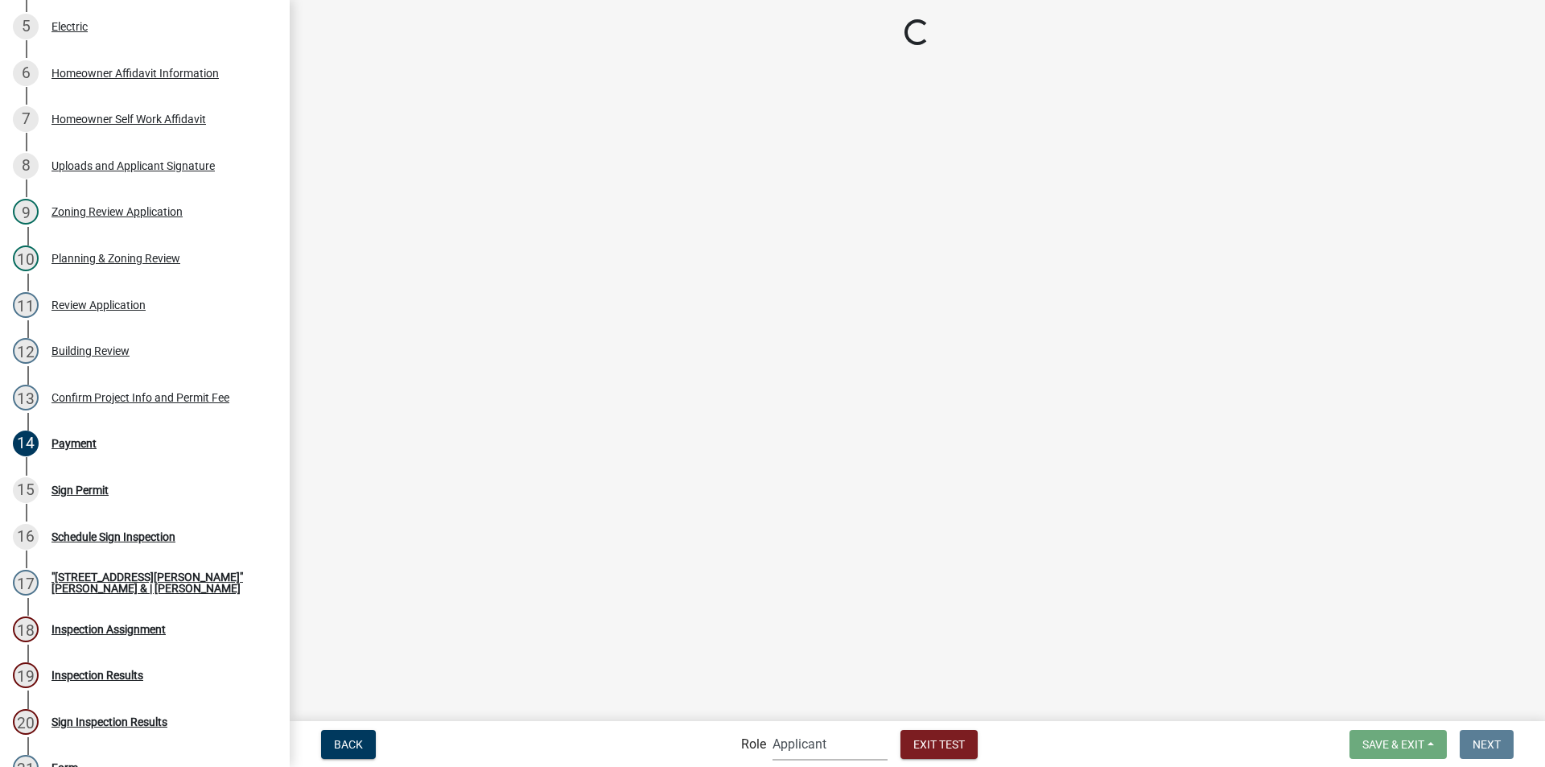
scroll to position [148, 0]
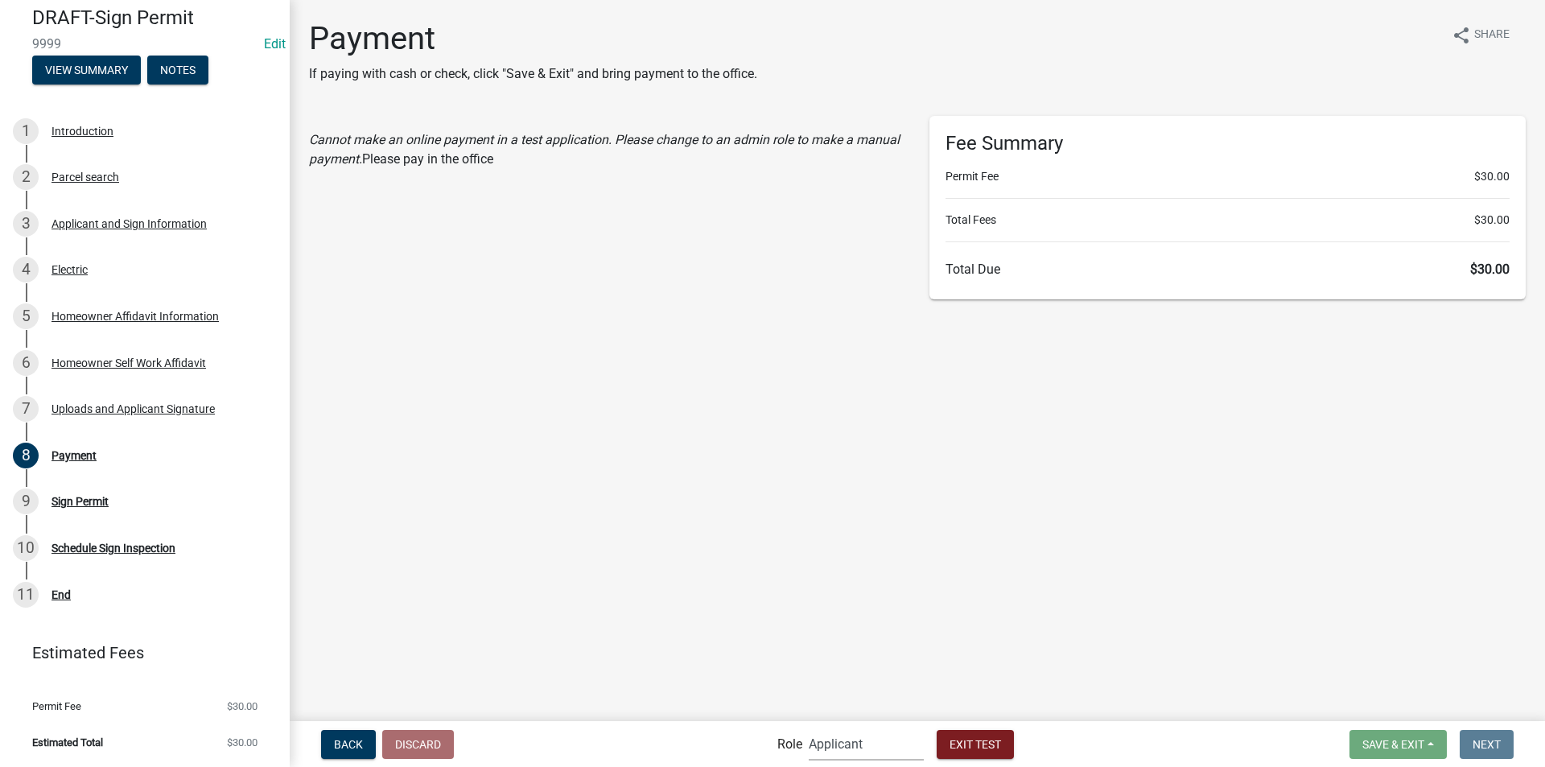
drag, startPoint x: 856, startPoint y: 746, endPoint x: 852, endPoint y: 731, distance: 15.0
click at [856, 746] on select "Applicant Building Clerk Building Inspections Planning & Zoning Admin" at bounding box center [865, 743] width 115 height 33
select select "a1034ff1-6d4f-4586-aa83-45d6433eee28"
click at [808, 727] on select "Applicant Building Clerk Building Inspections Planning & Zoning Admin" at bounding box center [865, 743] width 115 height 33
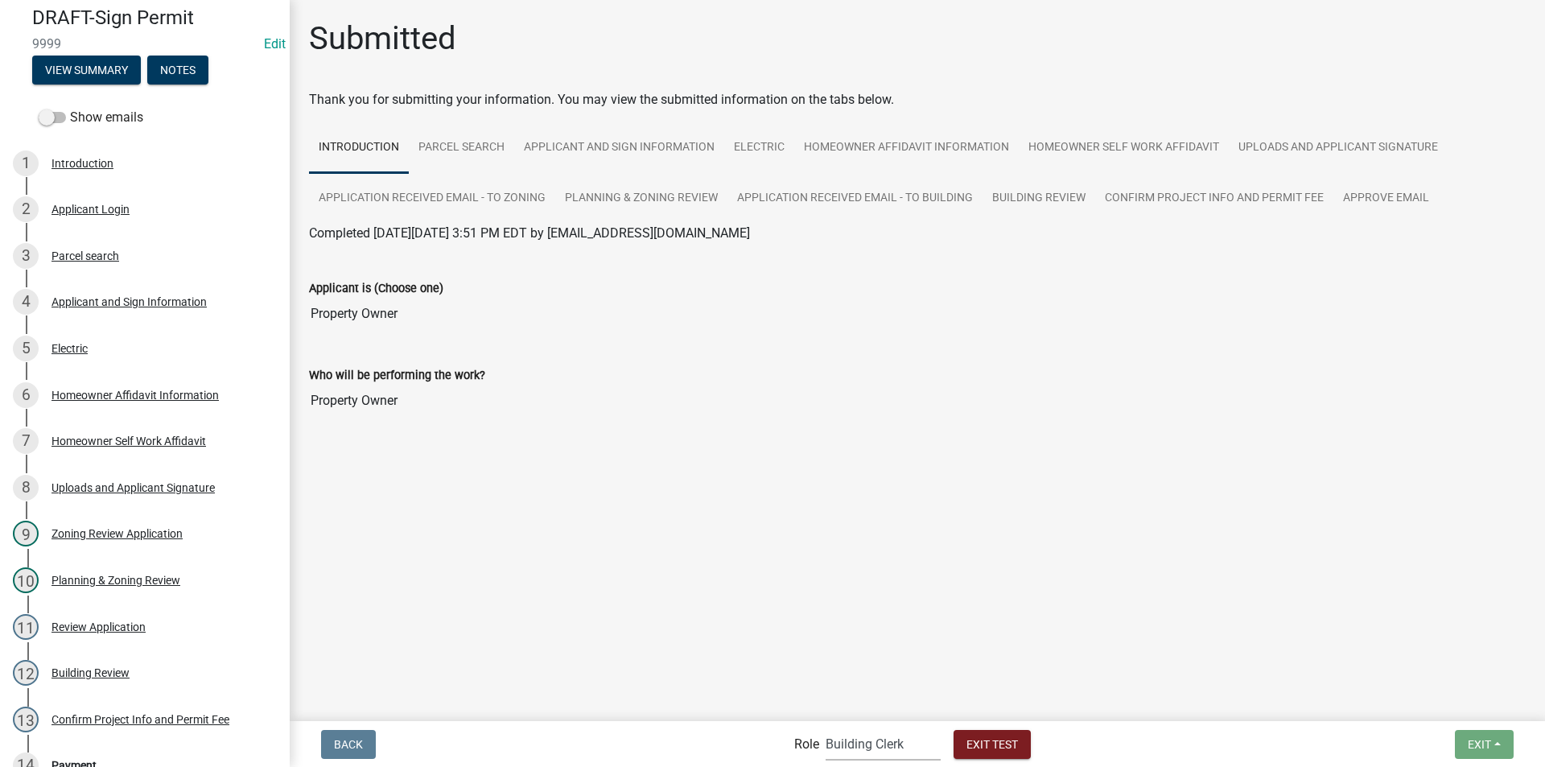
scroll to position [470, 0]
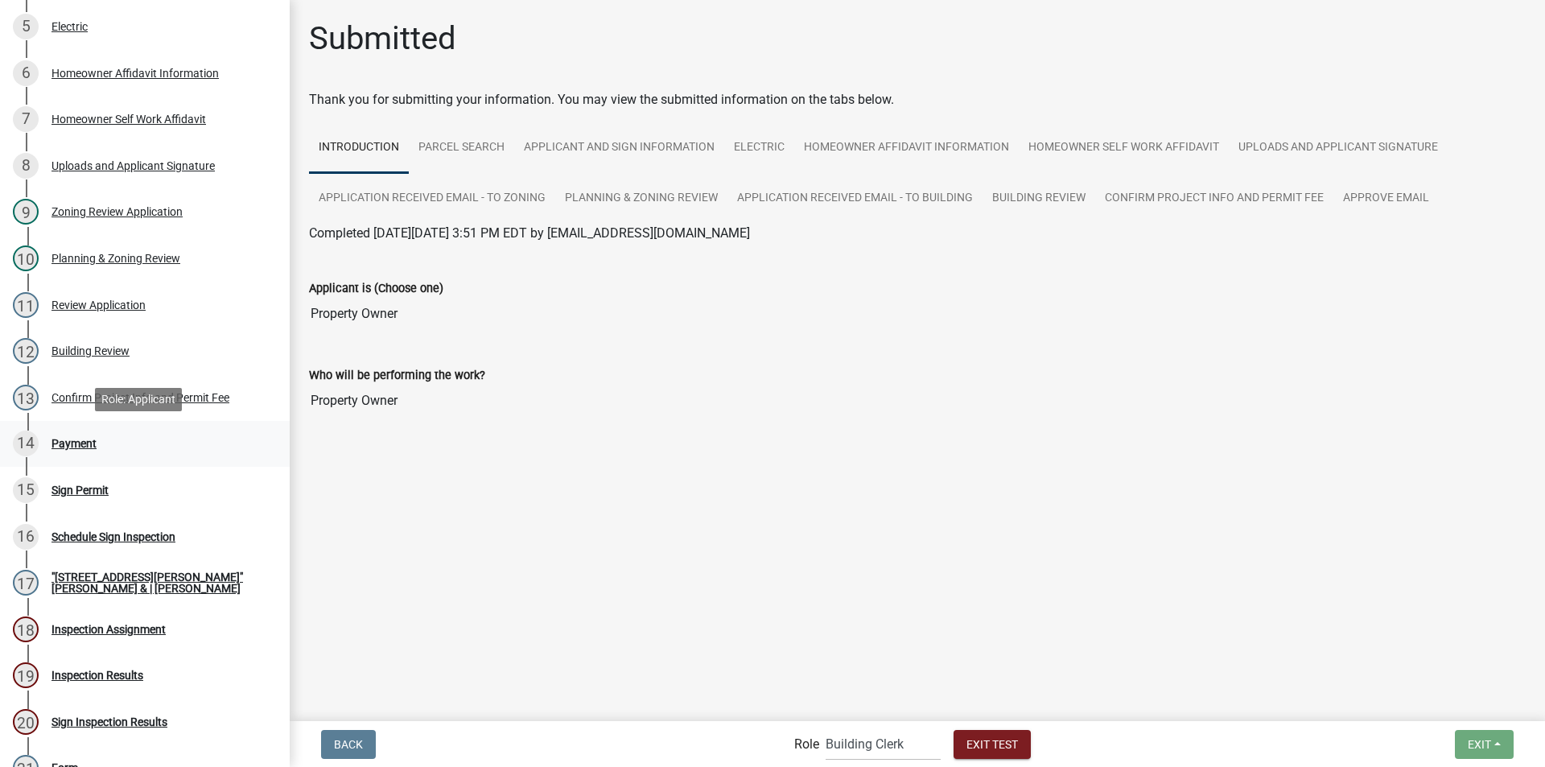
click at [75, 442] on div "Payment" at bounding box center [73, 443] width 45 height 11
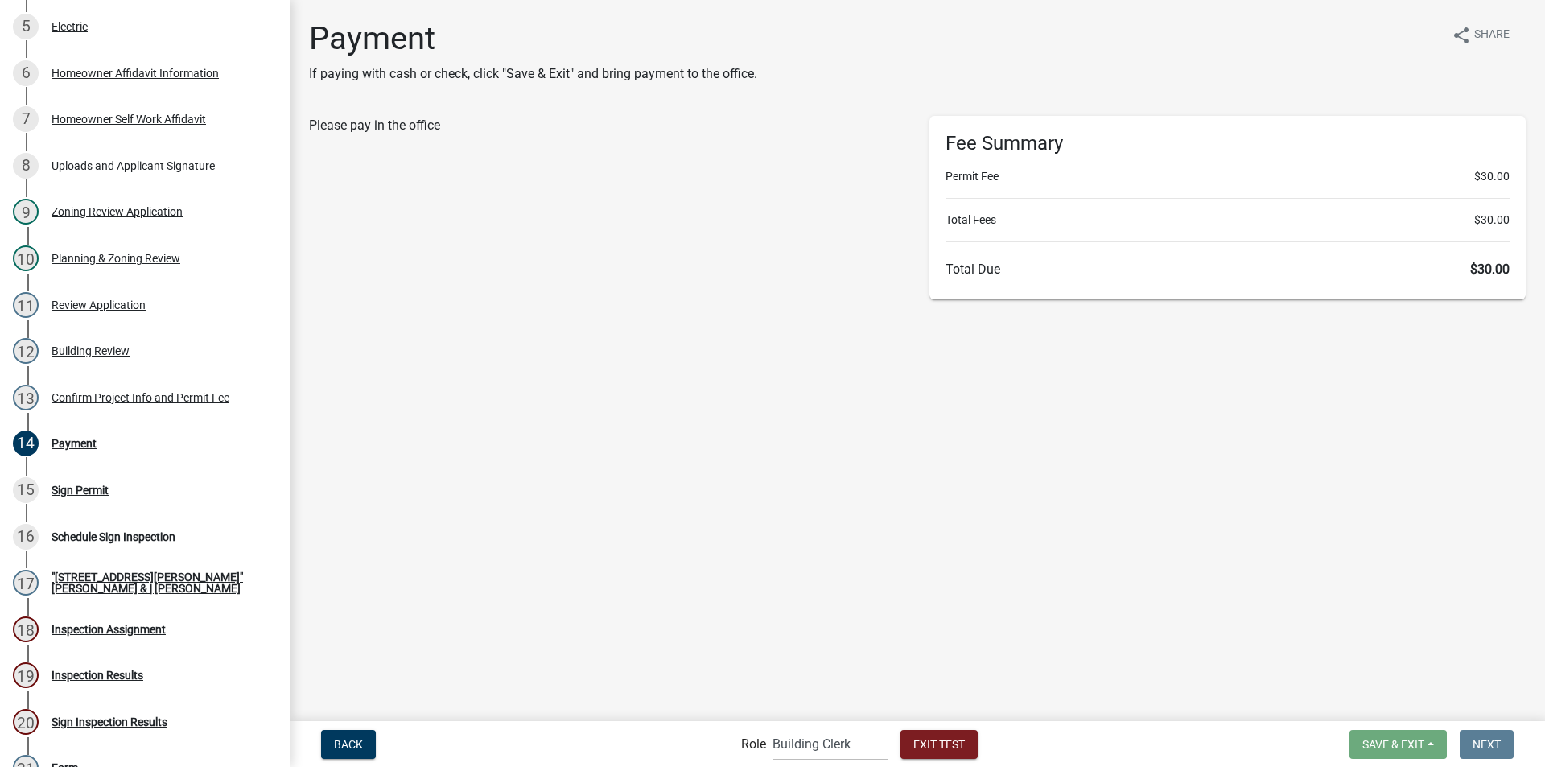
select select "2: 1"
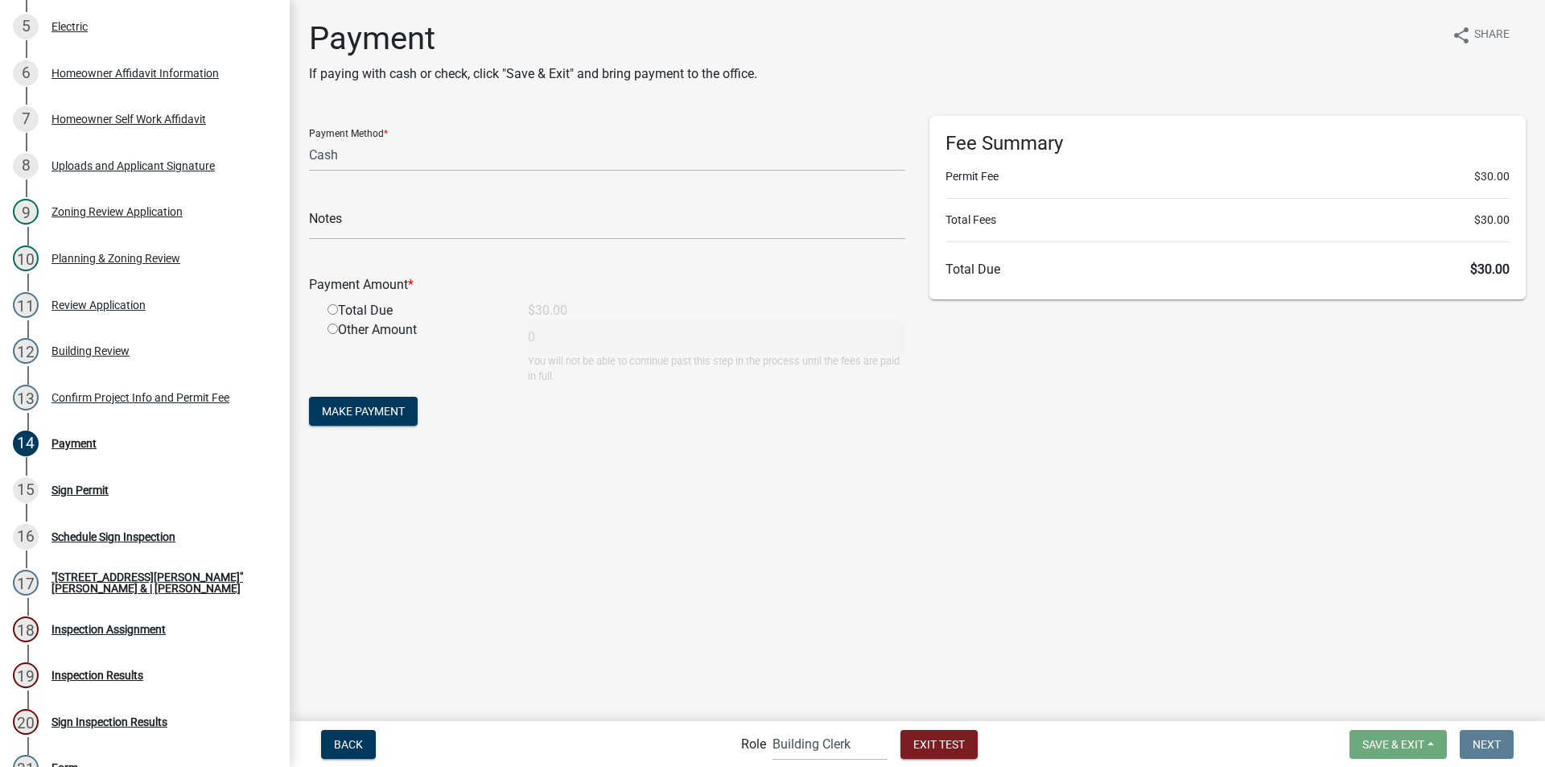
click at [331, 307] on input "radio" at bounding box center [332, 309] width 10 height 10
radio input "true"
type input "30"
click at [843, 744] on select "Applicant Building Clerk Building Inspections Planning & Zoning Admin" at bounding box center [829, 743] width 115 height 33
click at [338, 406] on span "Make Payment" at bounding box center [363, 411] width 83 height 13
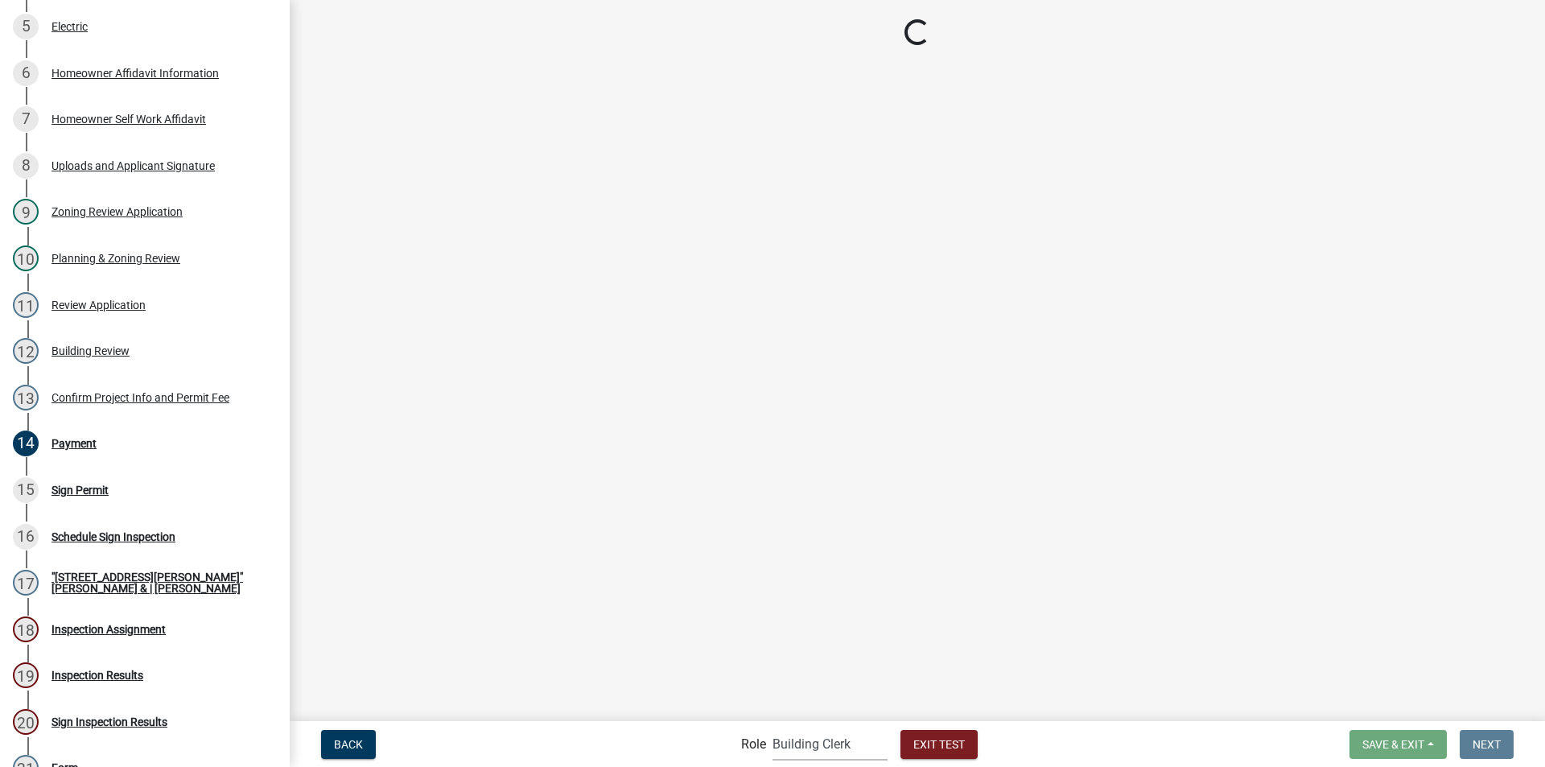
click at [818, 740] on select "Applicant Building Clerk Building Inspections Planning & Zoning Admin" at bounding box center [829, 743] width 115 height 33
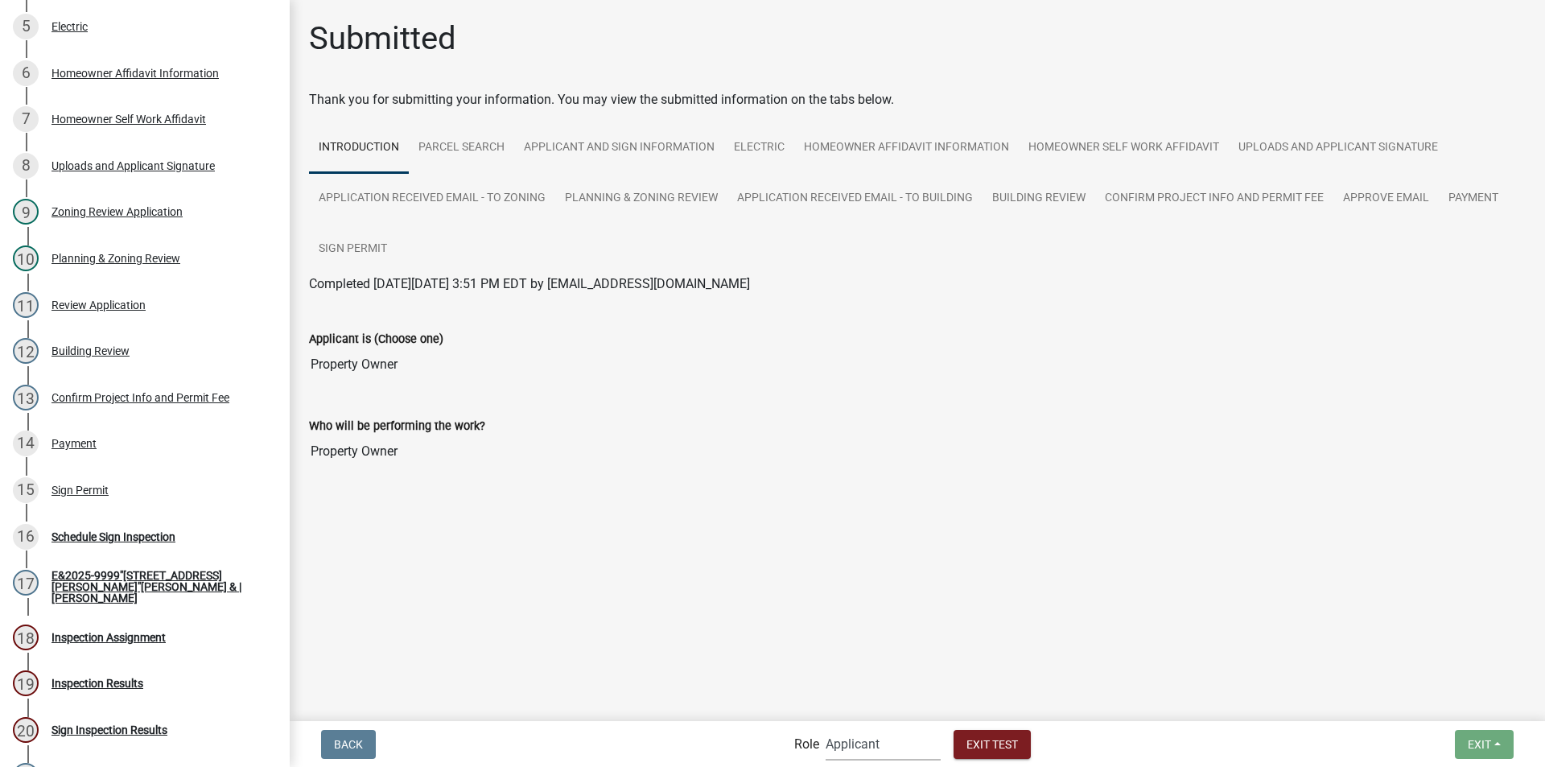
click at [825, 727] on select "Applicant Building Clerk Building Inspections Planning & Zoning Admin" at bounding box center [882, 743] width 115 height 33
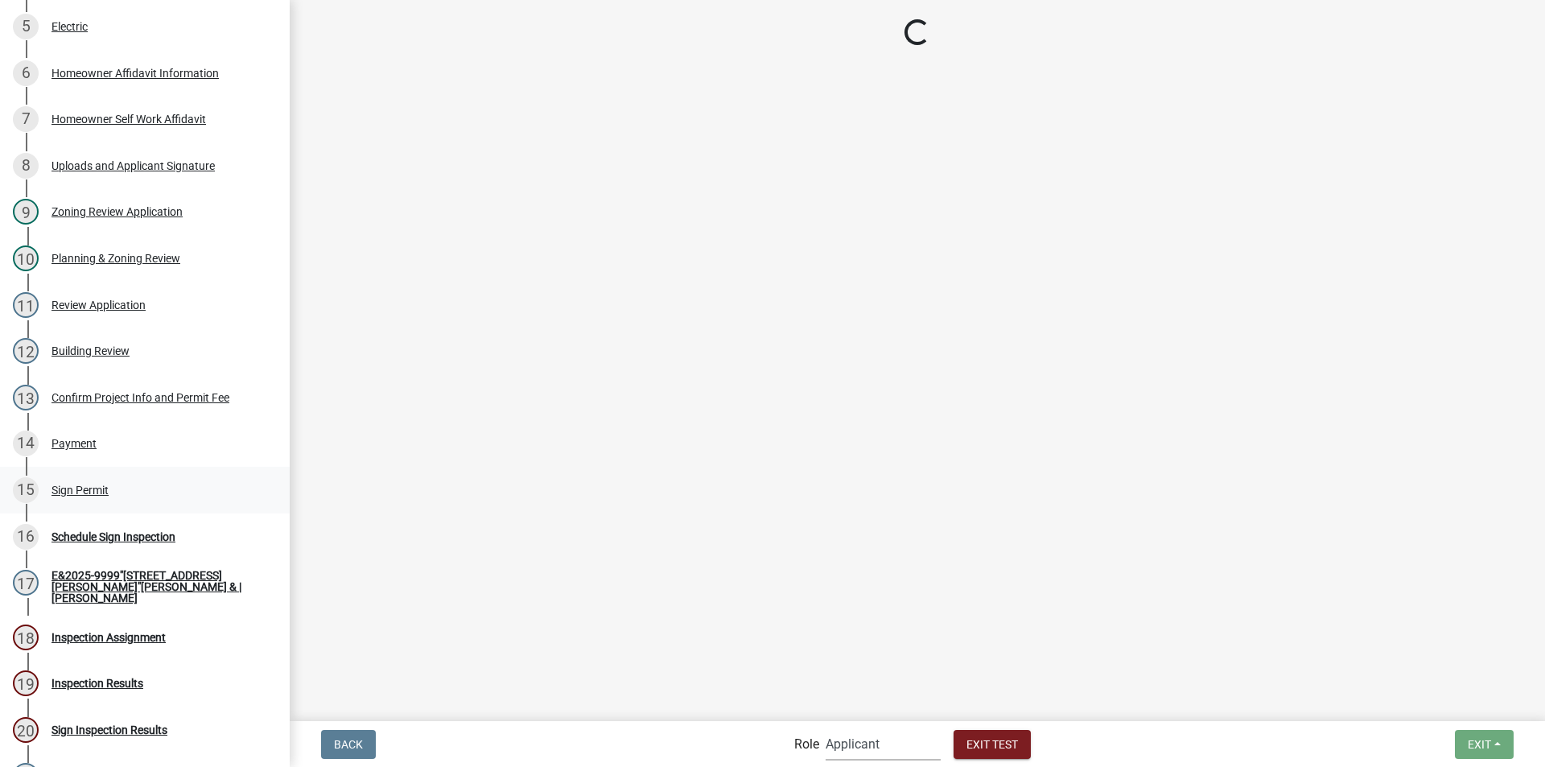
click at [81, 490] on div "Sign Permit" at bounding box center [79, 489] width 57 height 11
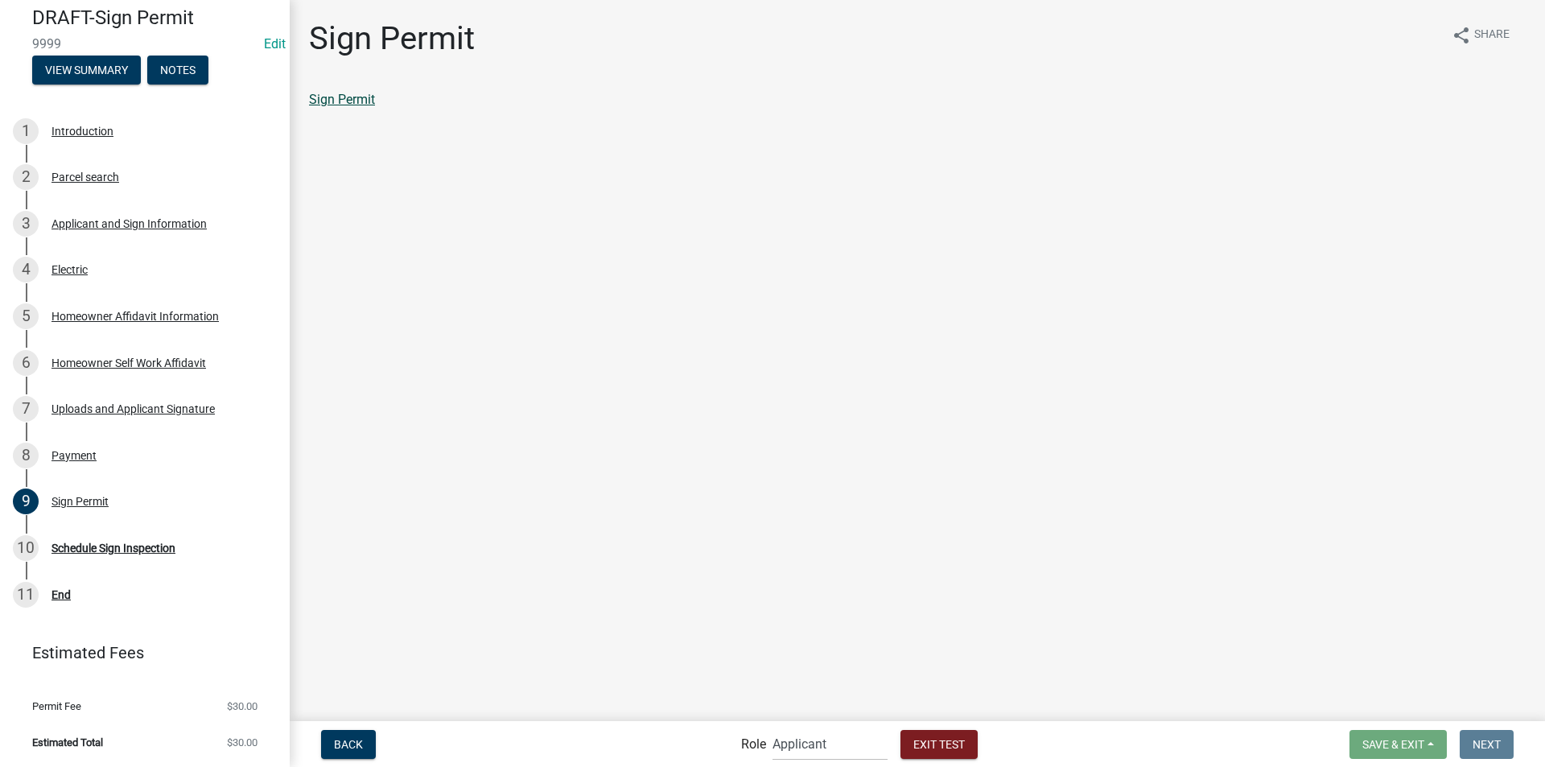
click at [325, 97] on link "Sign Permit" at bounding box center [342, 99] width 66 height 15
click at [822, 747] on select "Applicant Building Clerk Building Inspections Planning & Zoning Admin" at bounding box center [829, 743] width 115 height 33
click at [1066, 505] on main "Sign Permit share Share Sign Permit" at bounding box center [917, 359] width 1255 height 718
click at [803, 733] on select "Applicant Building Clerk Building Inspections Planning & Zoning Admin" at bounding box center [829, 743] width 115 height 33
click at [772, 727] on select "Applicant Building Clerk Building Inspections Planning & Zoning Admin" at bounding box center [829, 743] width 115 height 33
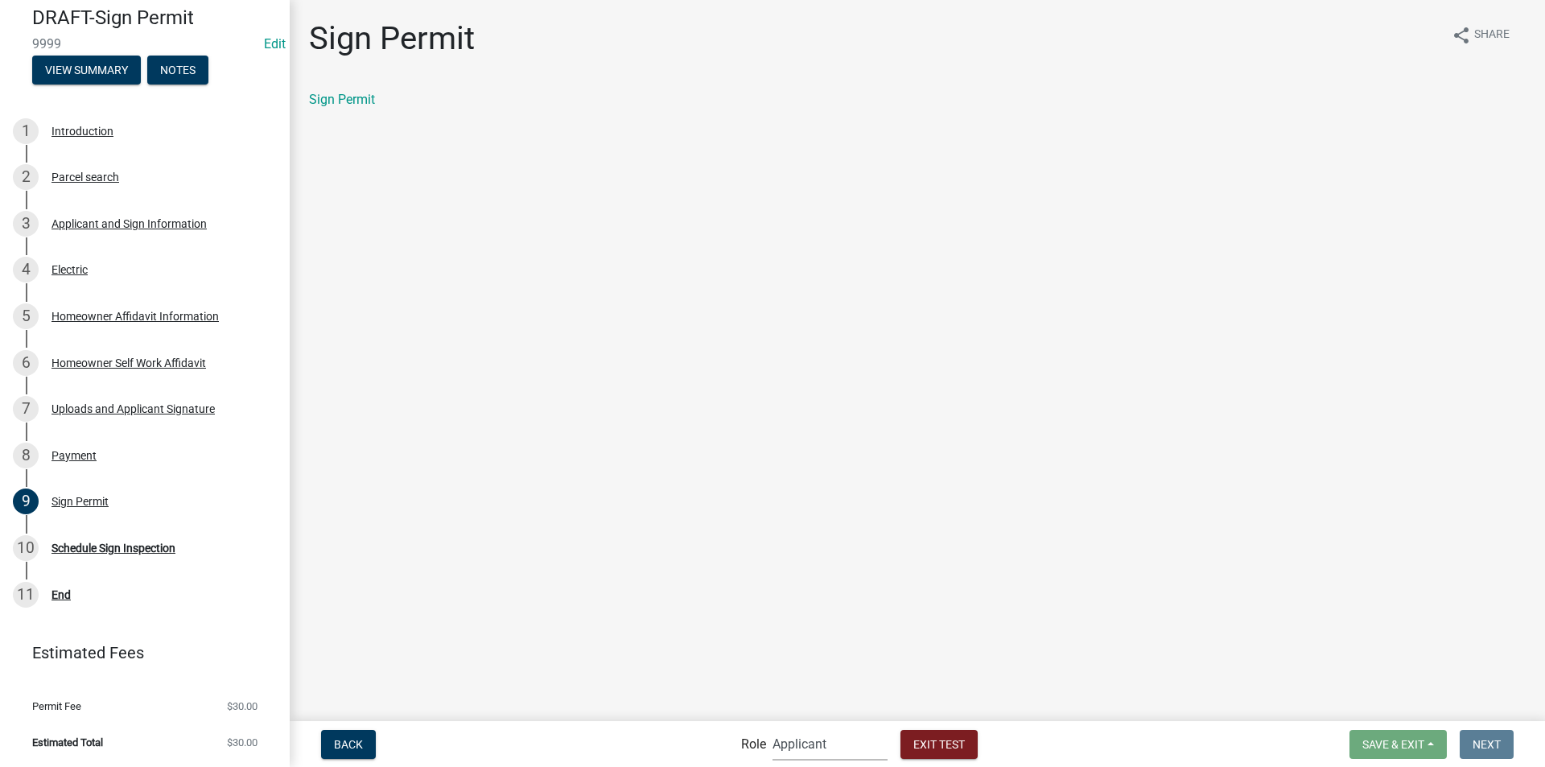
click at [735, 372] on main "Sign Permit share Share Sign Permit" at bounding box center [917, 359] width 1255 height 718
click at [810, 741] on select "Applicant Building Clerk Building Inspections Planning & Zoning Admin" at bounding box center [829, 743] width 115 height 33
click at [772, 727] on select "Applicant Building Clerk Building Inspections Planning & Zoning Admin" at bounding box center [829, 743] width 115 height 33
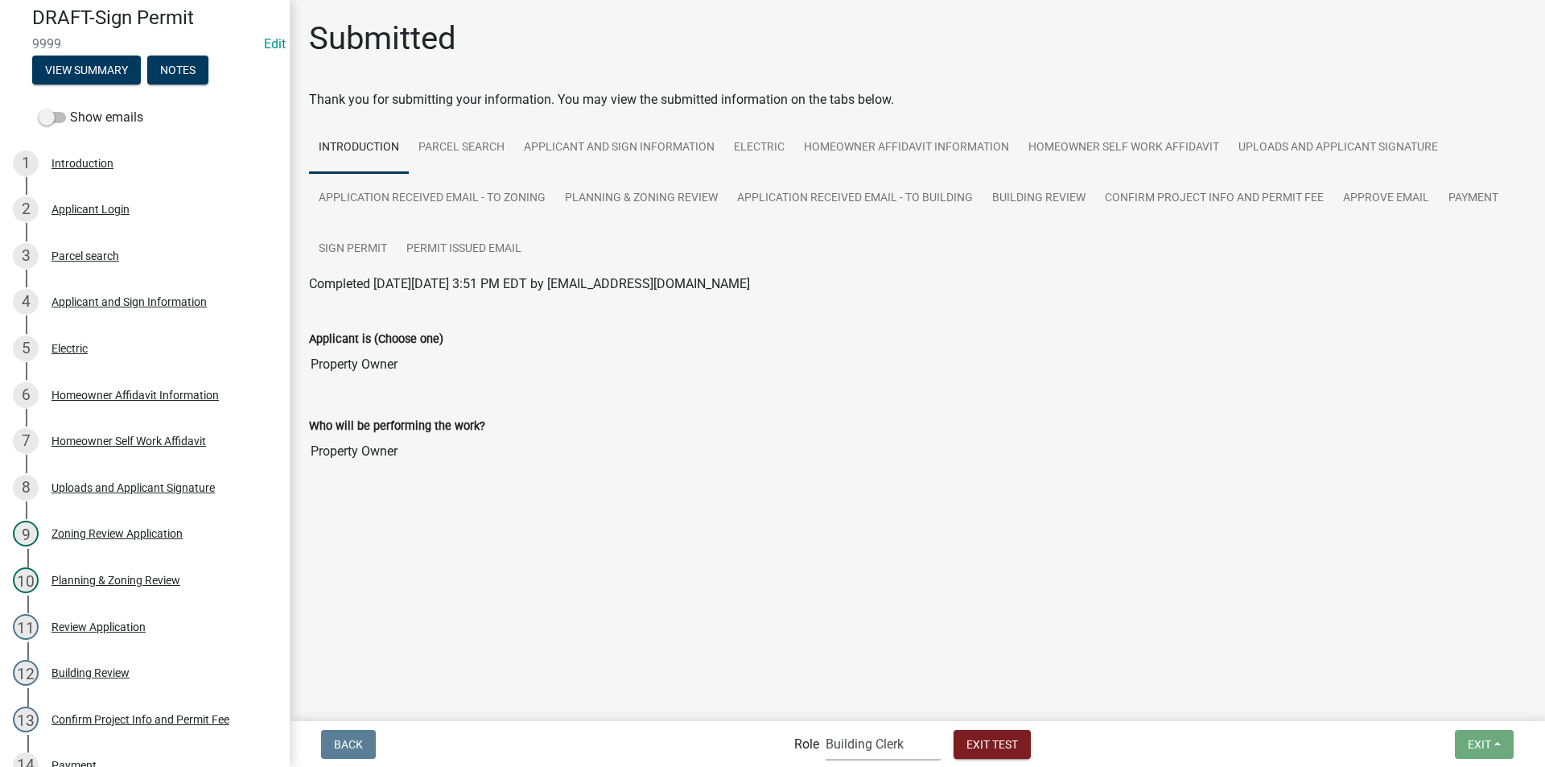
scroll to position [470, 0]
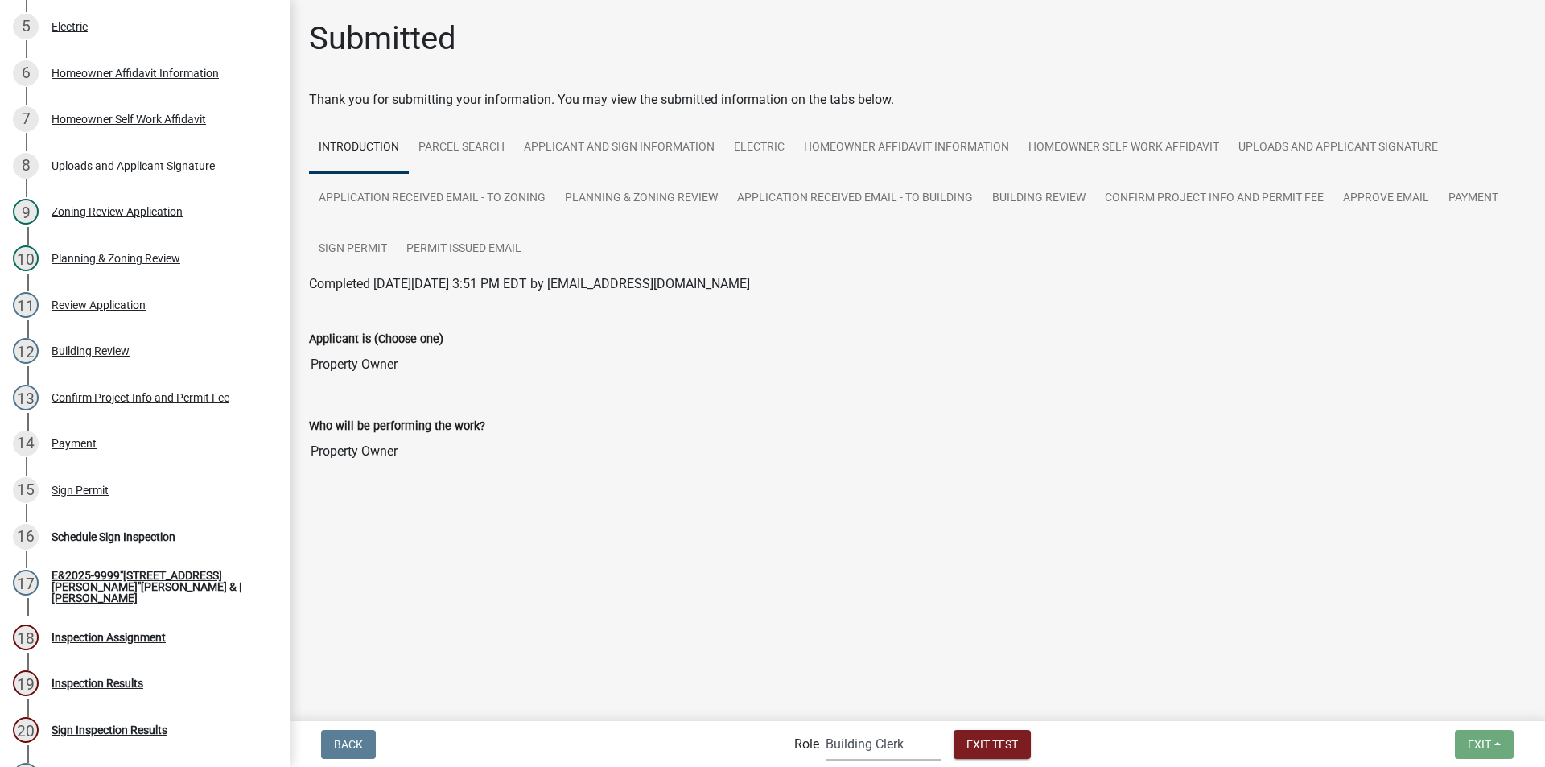
drag, startPoint x: 874, startPoint y: 743, endPoint x: 874, endPoint y: 734, distance: 8.8
click at [874, 743] on select "Applicant Building Clerk Building Inspections Planning & Zoning Admin" at bounding box center [882, 743] width 115 height 33
click at [825, 727] on select "Applicant Building Clerk Building Inspections Planning & Zoning Admin" at bounding box center [882, 743] width 115 height 33
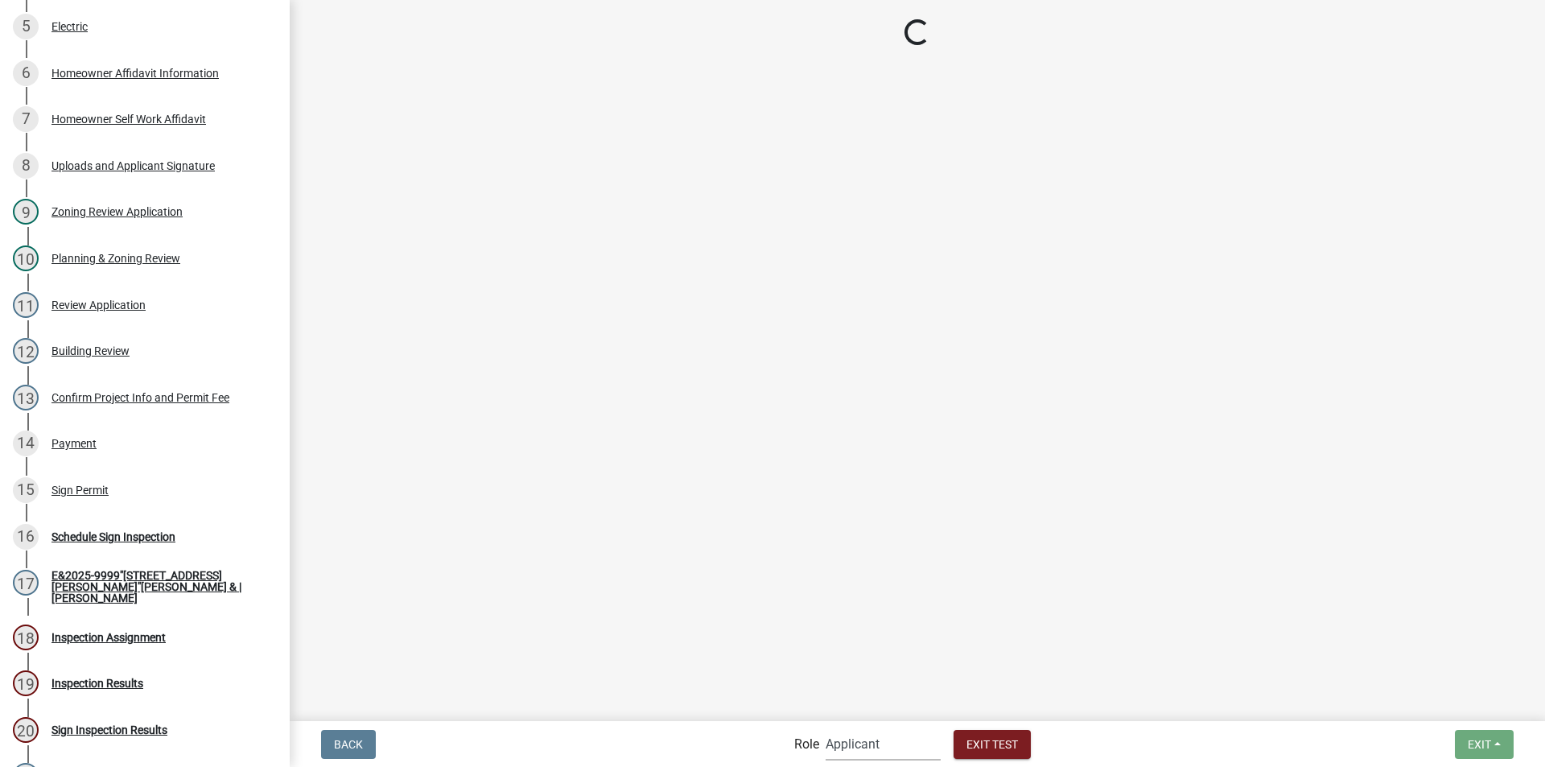
scroll to position [148, 0]
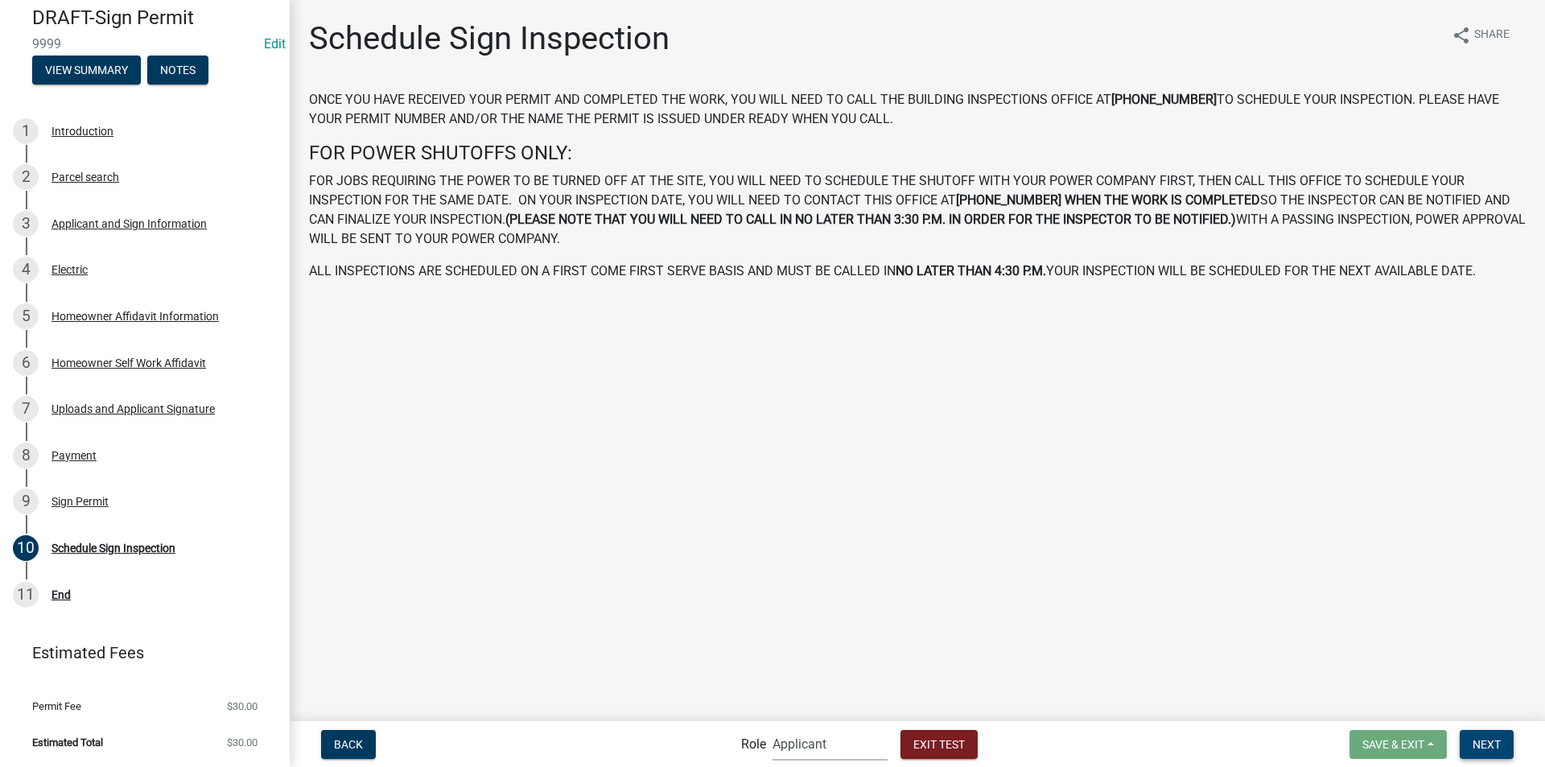
click at [1493, 744] on span "Next" at bounding box center [1486, 743] width 28 height 13
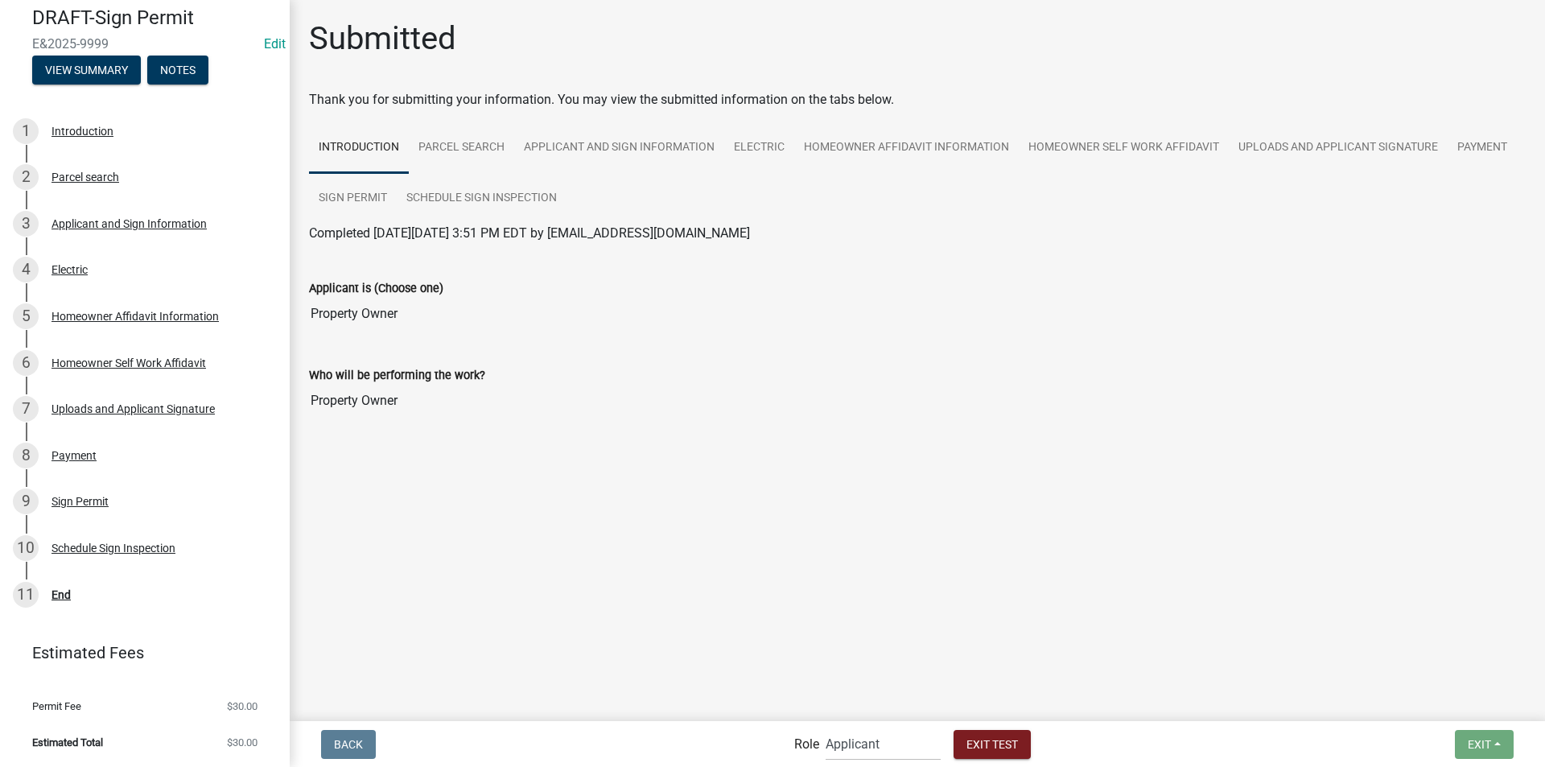
click at [802, 743] on label "Role" at bounding box center [806, 744] width 25 height 13
click at [865, 745] on select "Applicant Building Clerk Building Inspections Planning & Zoning Admin" at bounding box center [882, 743] width 115 height 33
click at [825, 727] on select "Applicant Building Clerk Building Inspections Planning & Zoning Admin" at bounding box center [882, 743] width 115 height 33
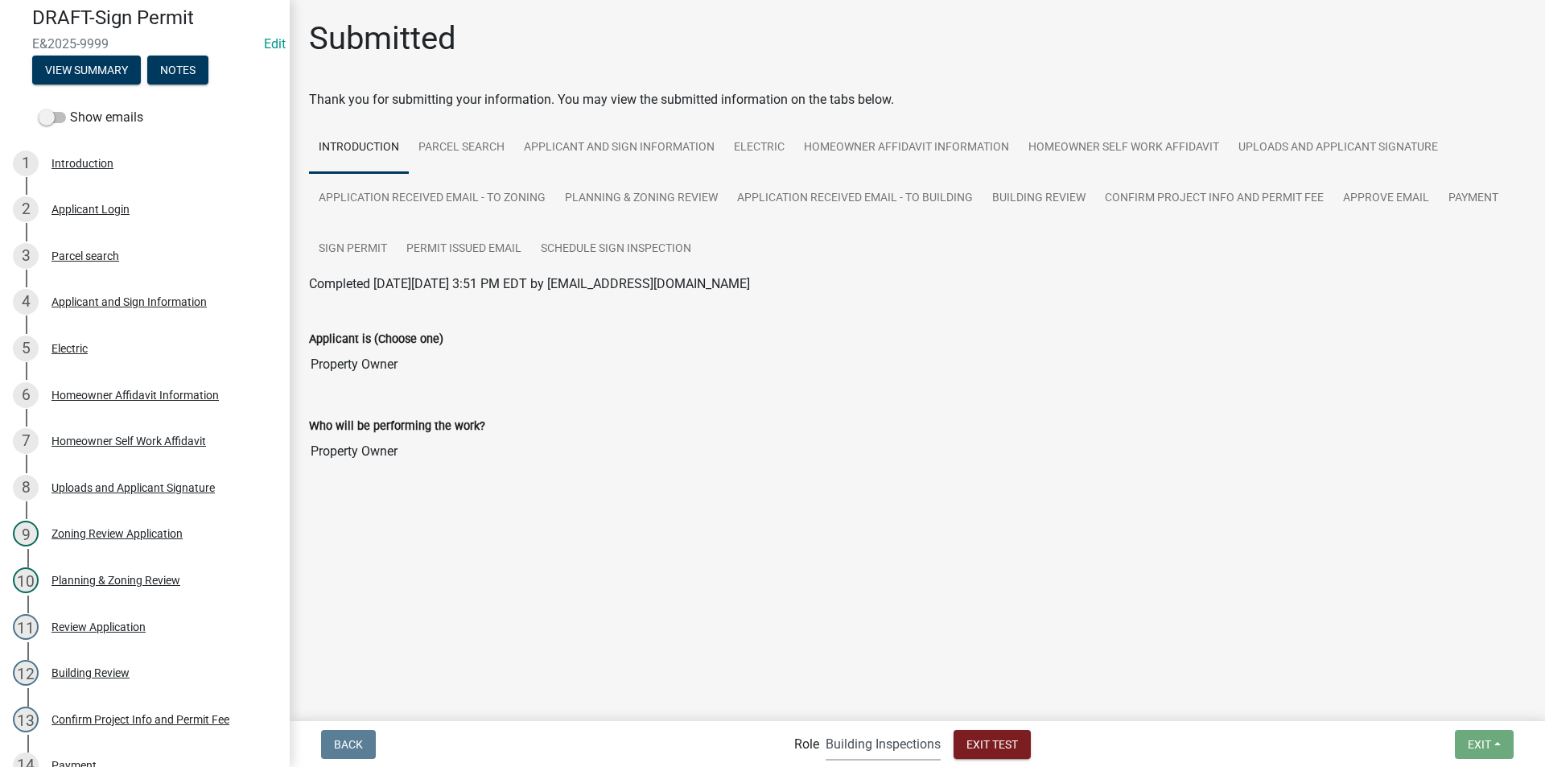
scroll to position [470, 0]
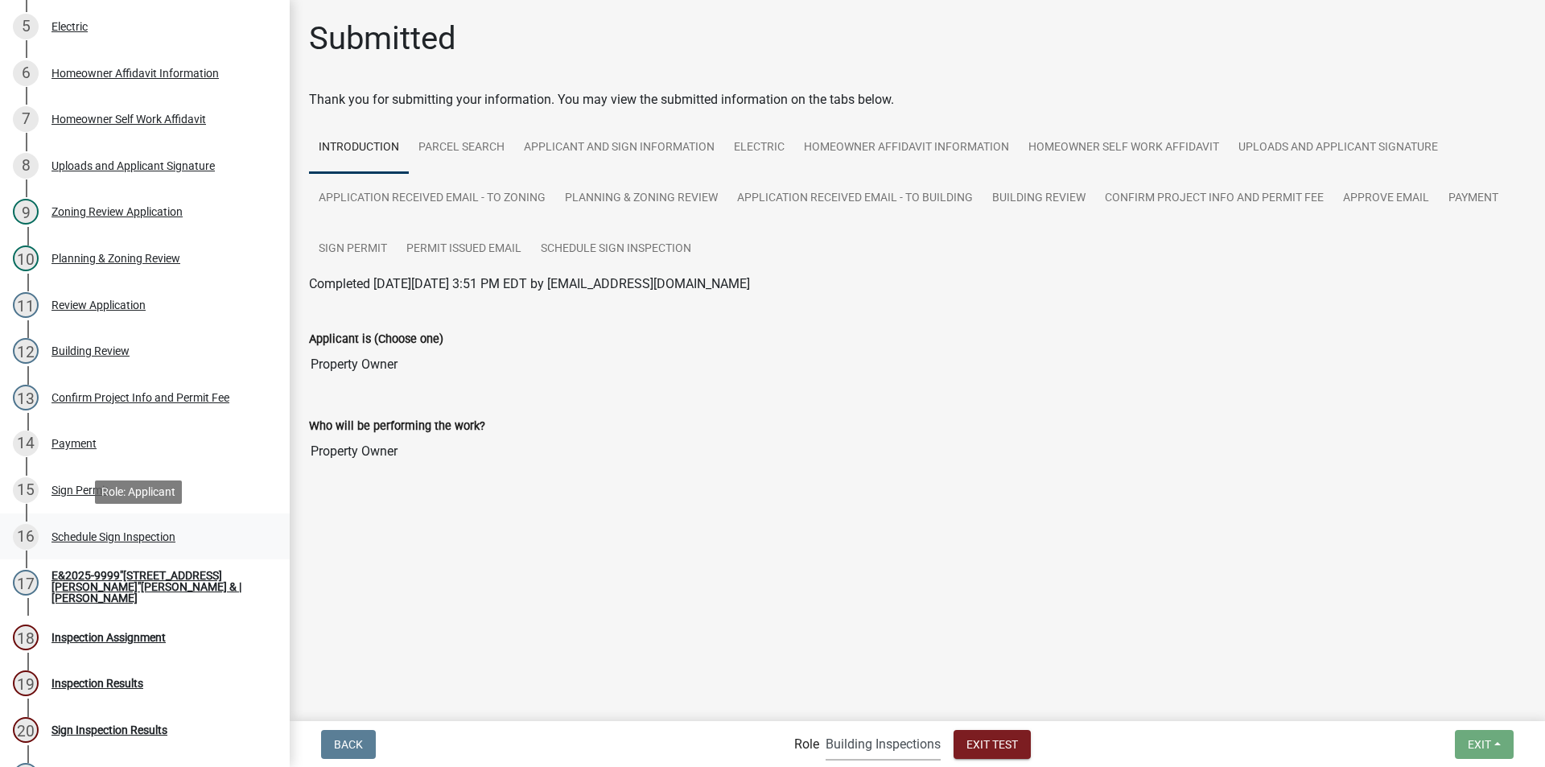
click at [133, 535] on div "Schedule Sign Inspection" at bounding box center [113, 536] width 124 height 11
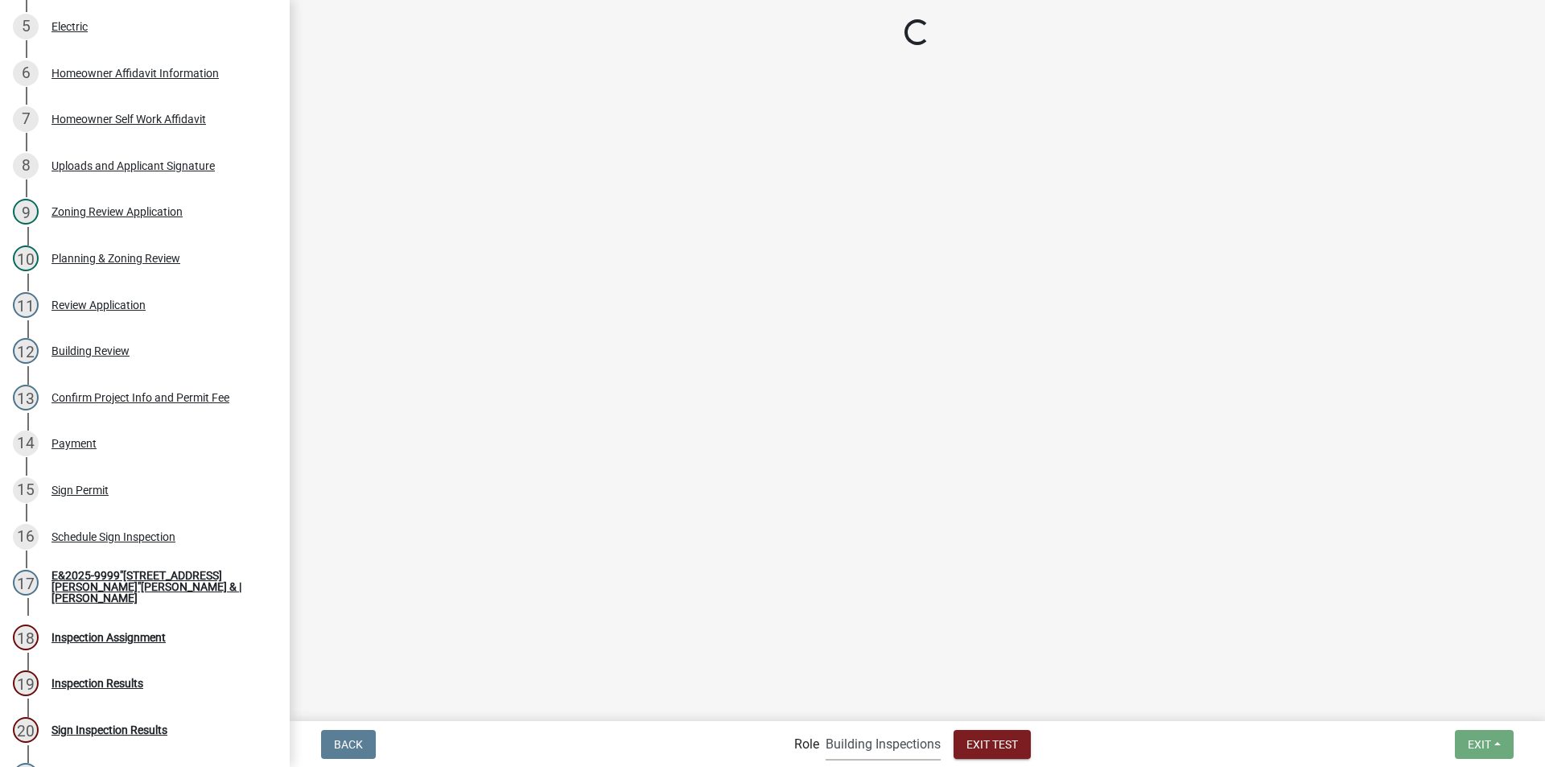
click at [873, 741] on select "Applicant Building Clerk Building Inspections Planning & Zoning Admin" at bounding box center [882, 743] width 115 height 33
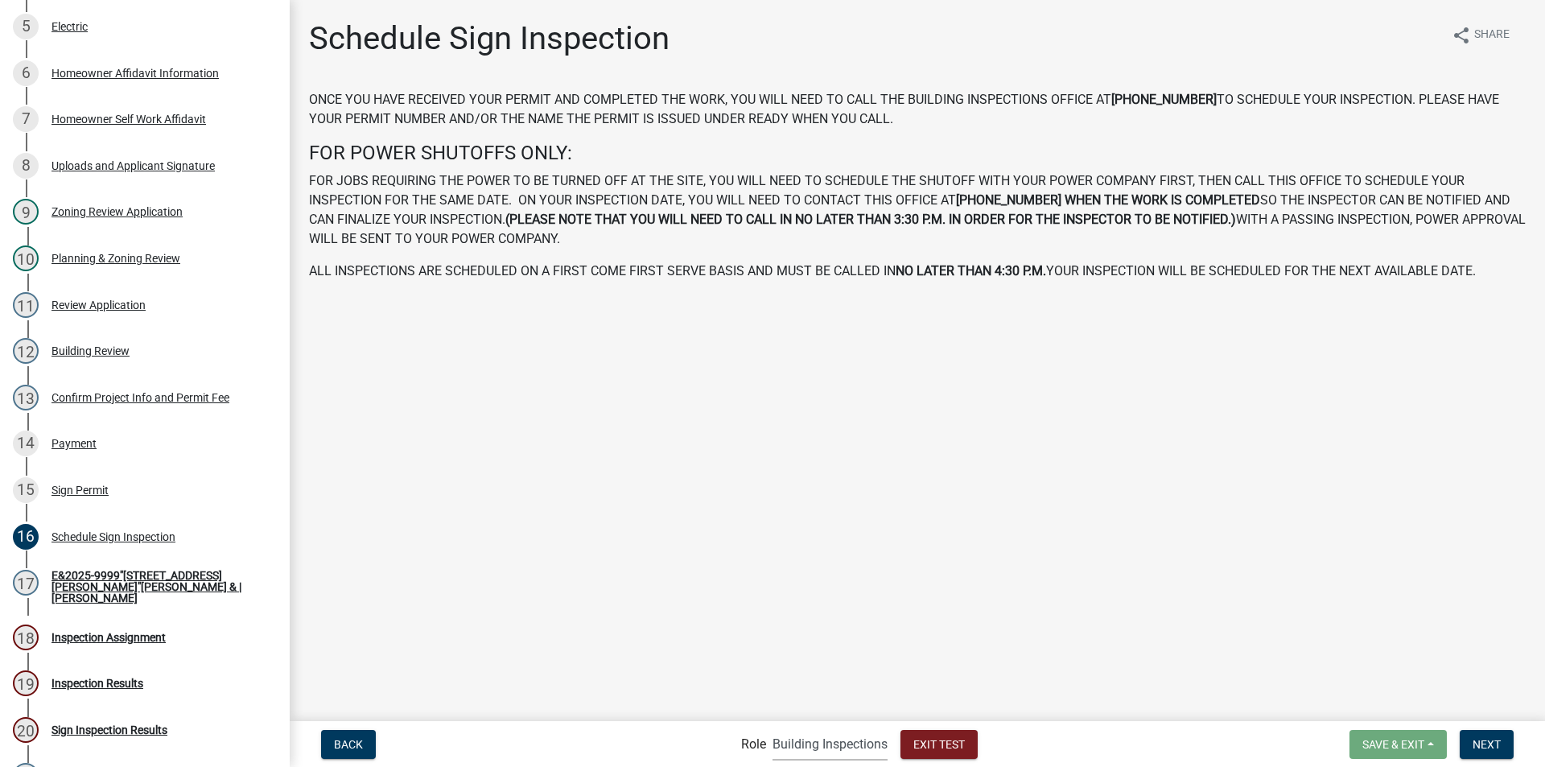
select select "a1034ff1-6d4f-4586-aa83-45d6433eee28"
click at [772, 727] on select "Applicant Building Clerk Building Inspections Planning & Zoning Admin" at bounding box center [829, 743] width 115 height 33
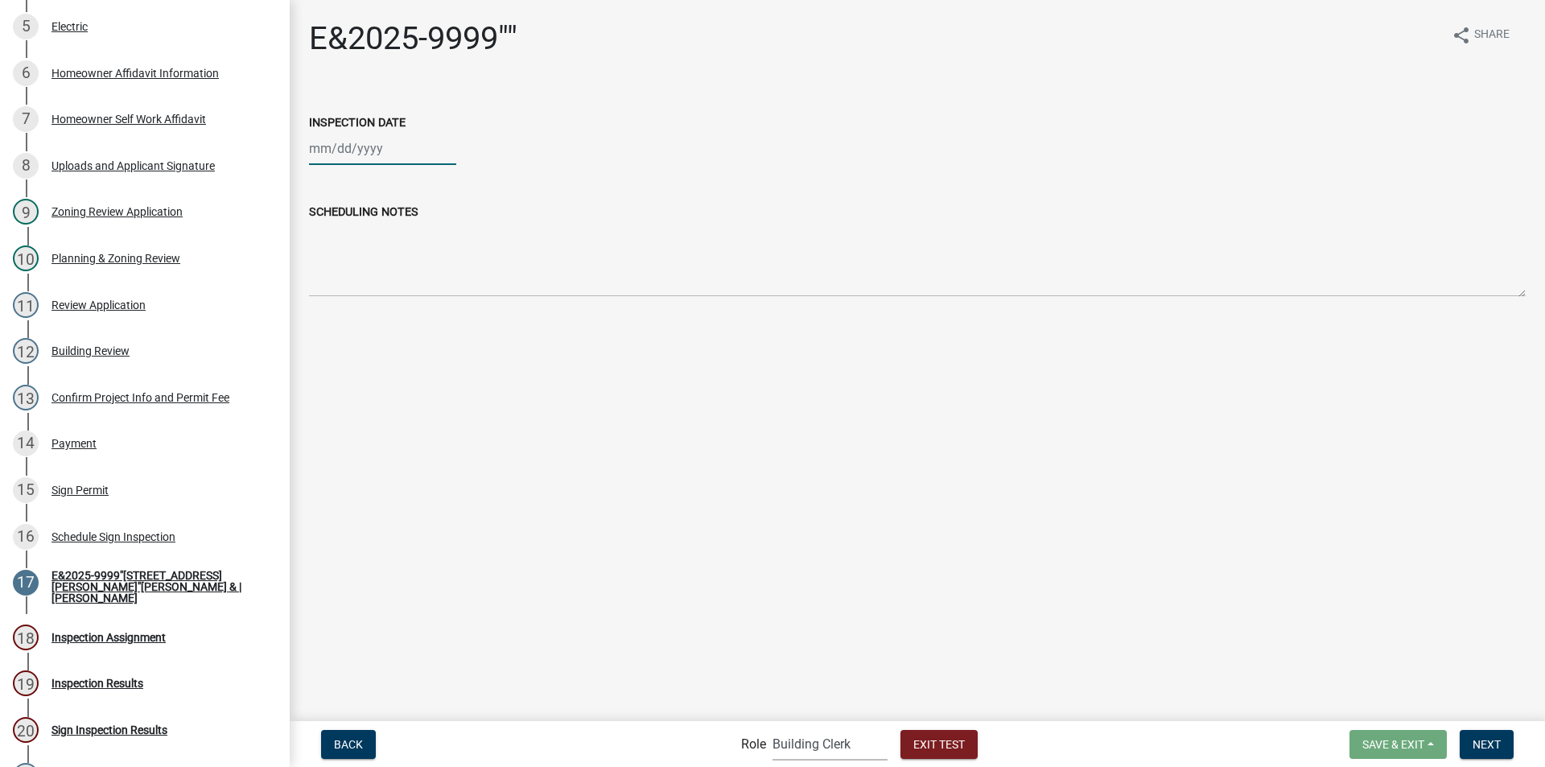
click at [355, 149] on div at bounding box center [382, 148] width 147 height 33
select select "8"
select select "2025"
click at [401, 312] on div "21" at bounding box center [402, 311] width 26 height 26
type input "08/21/2025"
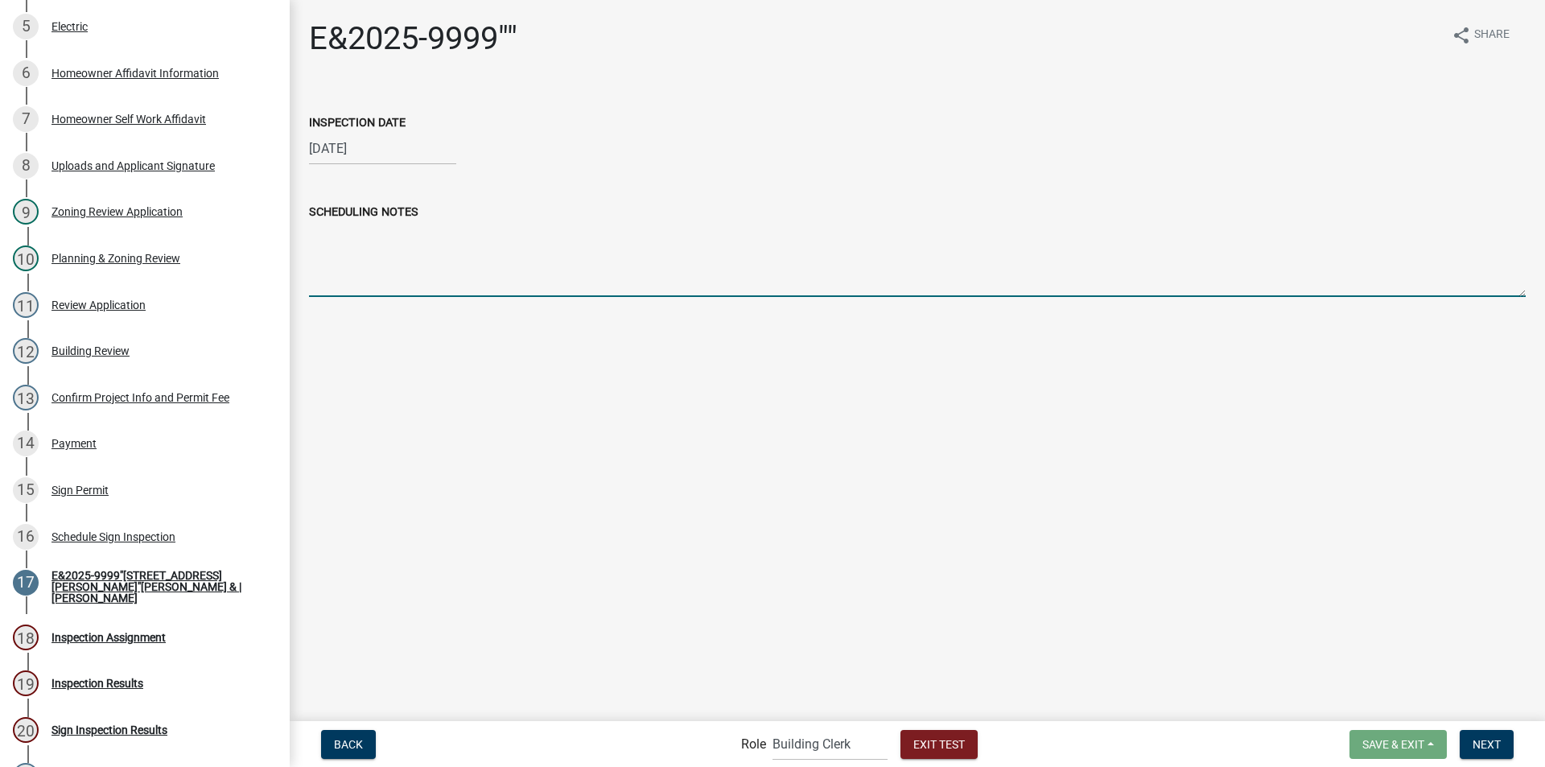
click at [364, 257] on textarea "SCHEDULING NOTES" at bounding box center [917, 259] width 1216 height 76
click at [1496, 741] on span "Next" at bounding box center [1486, 743] width 28 height 13
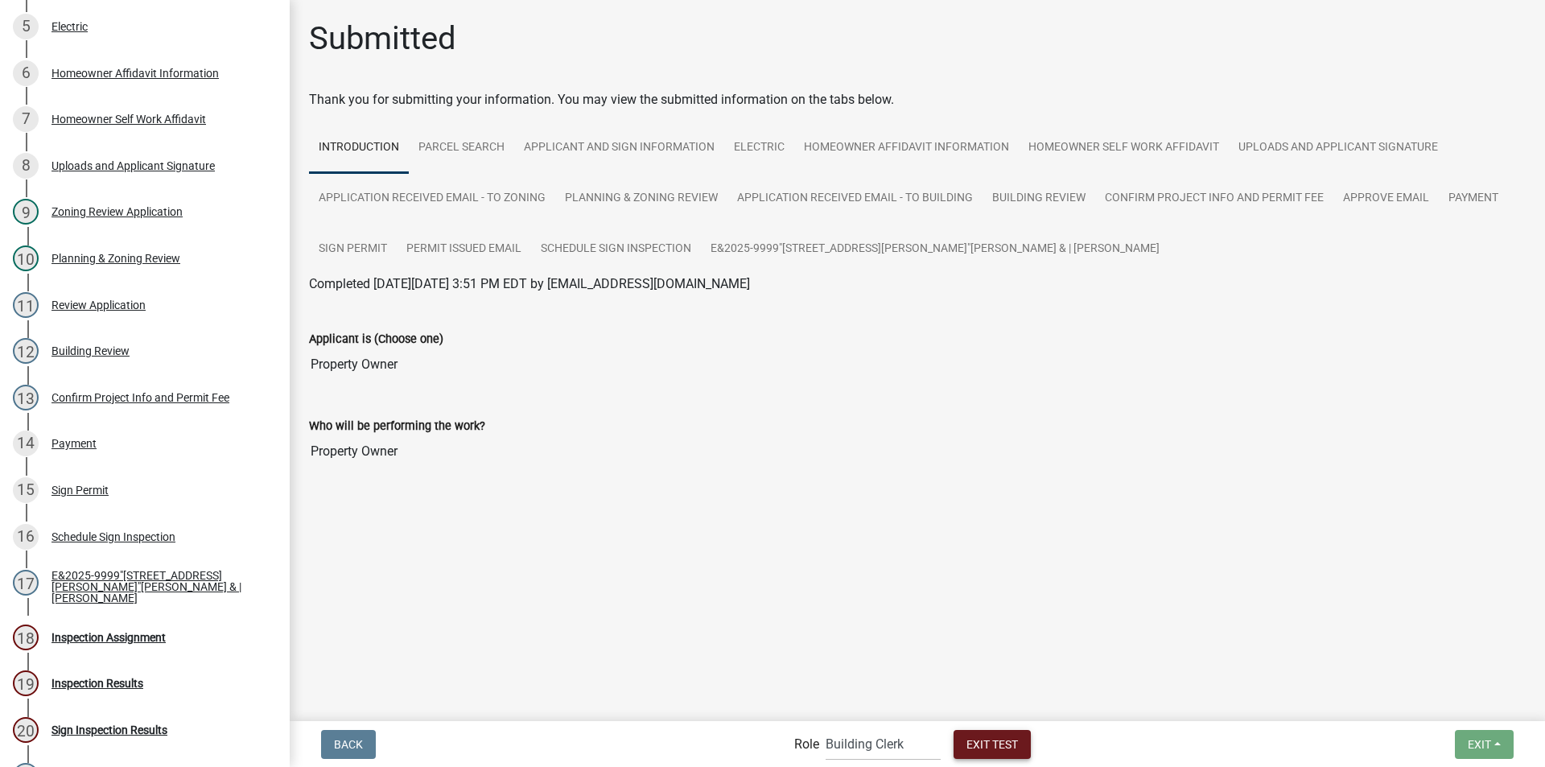
click at [991, 737] on span "Exit Test" at bounding box center [991, 743] width 51 height 13
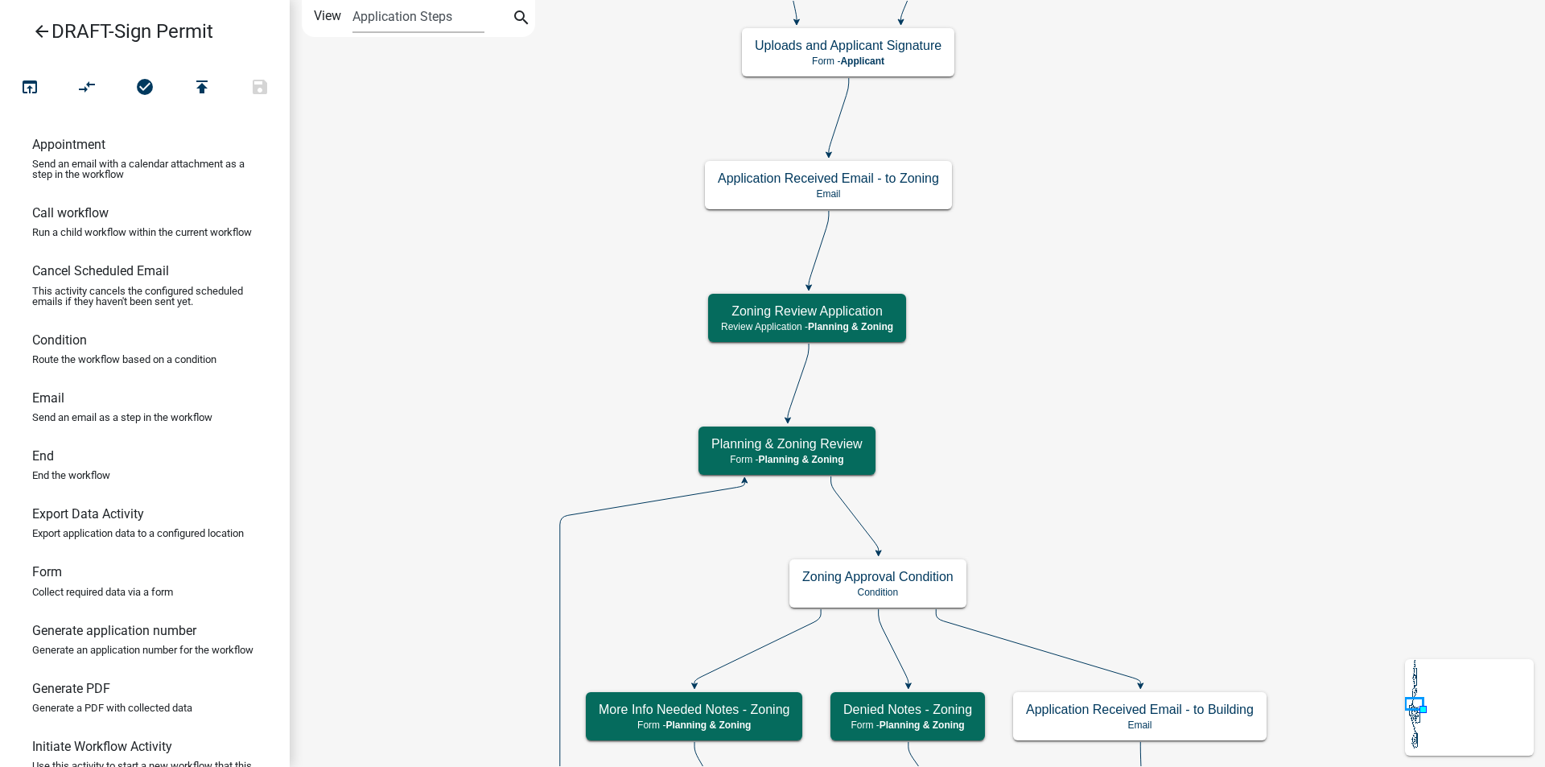
click at [39, 29] on icon "arrow_back" at bounding box center [41, 33] width 19 height 23
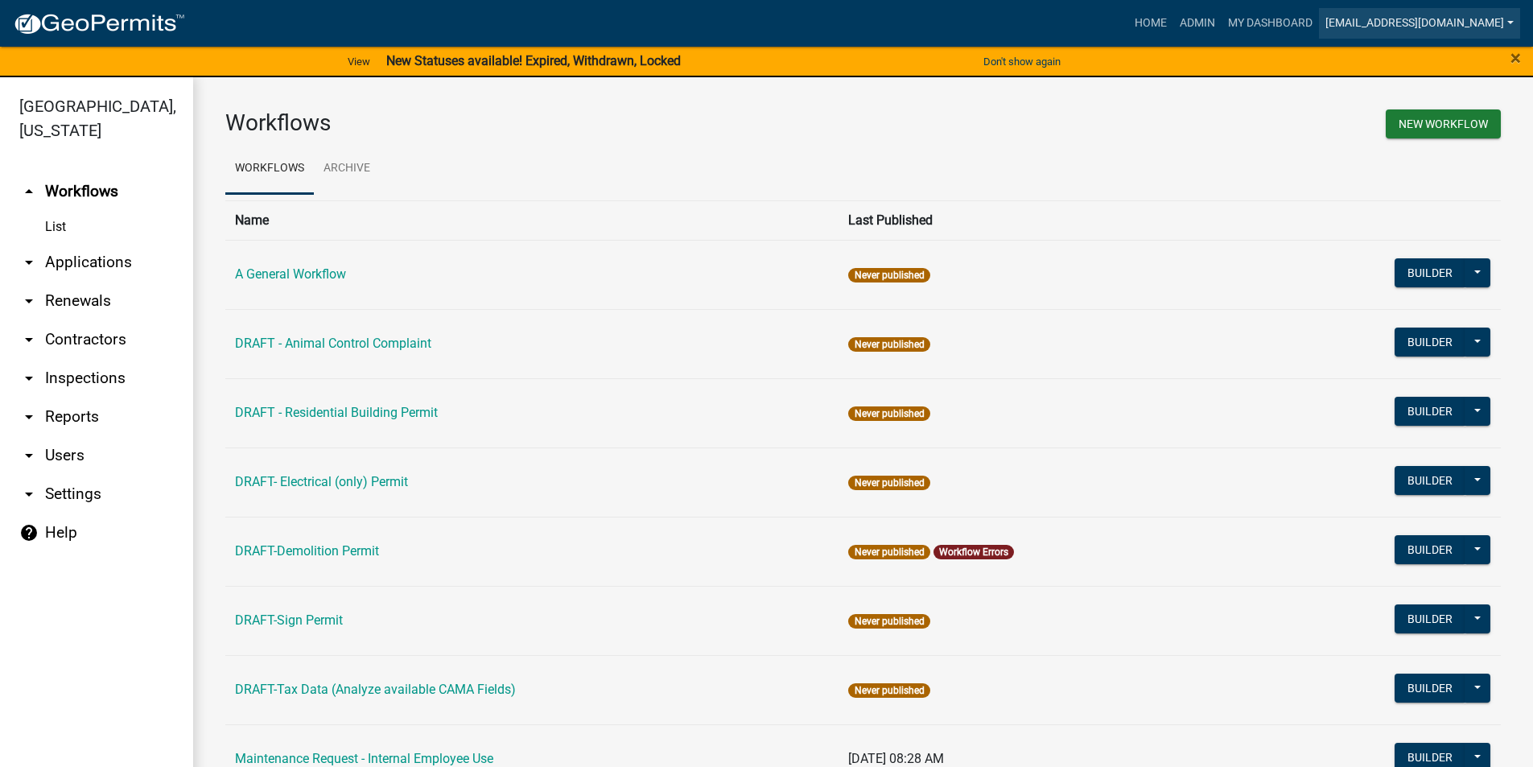
click at [1479, 20] on link "[EMAIL_ADDRESS][DOMAIN_NAME]" at bounding box center [1419, 23] width 201 height 31
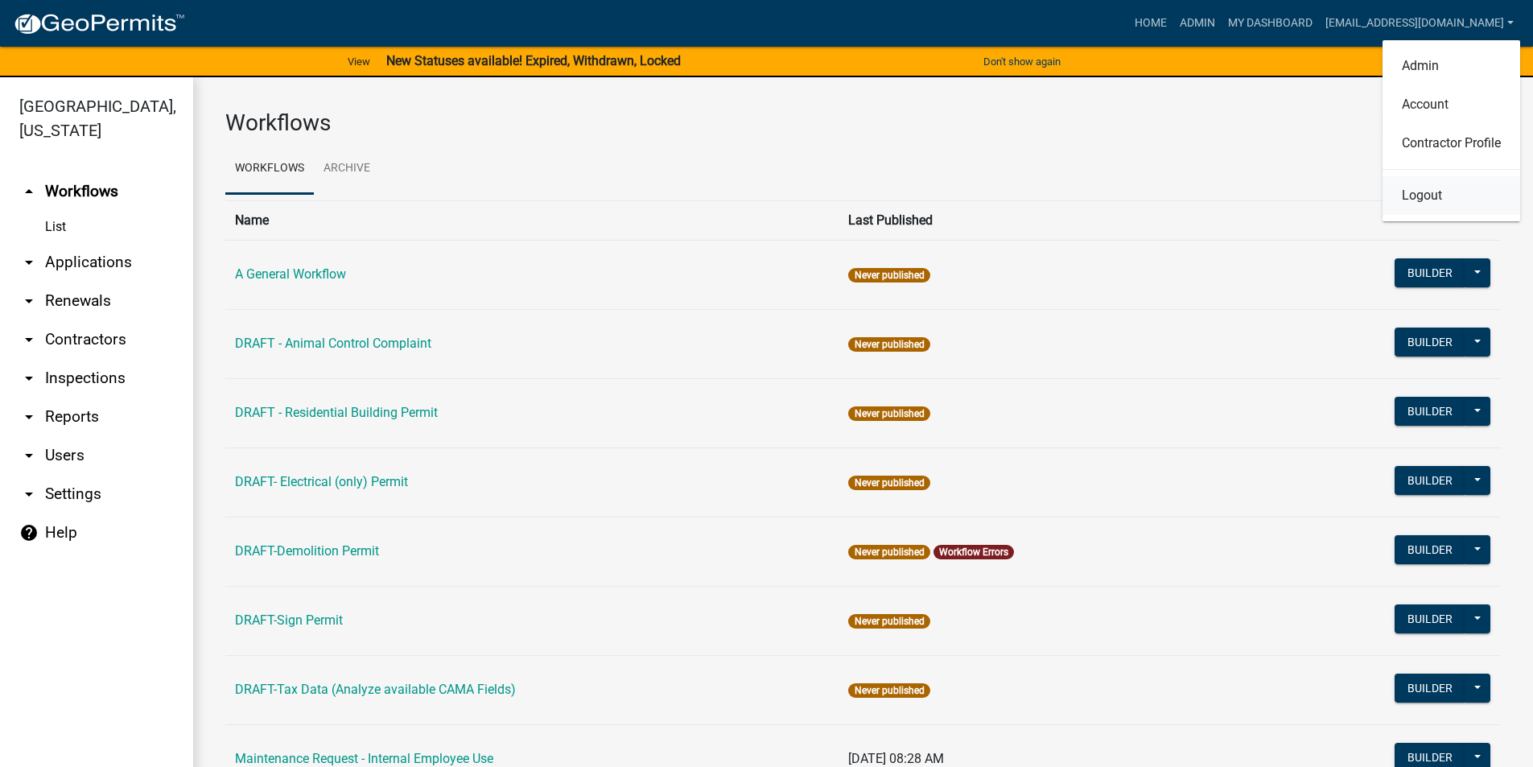
click at [1398, 191] on link "Logout" at bounding box center [1451, 195] width 138 height 39
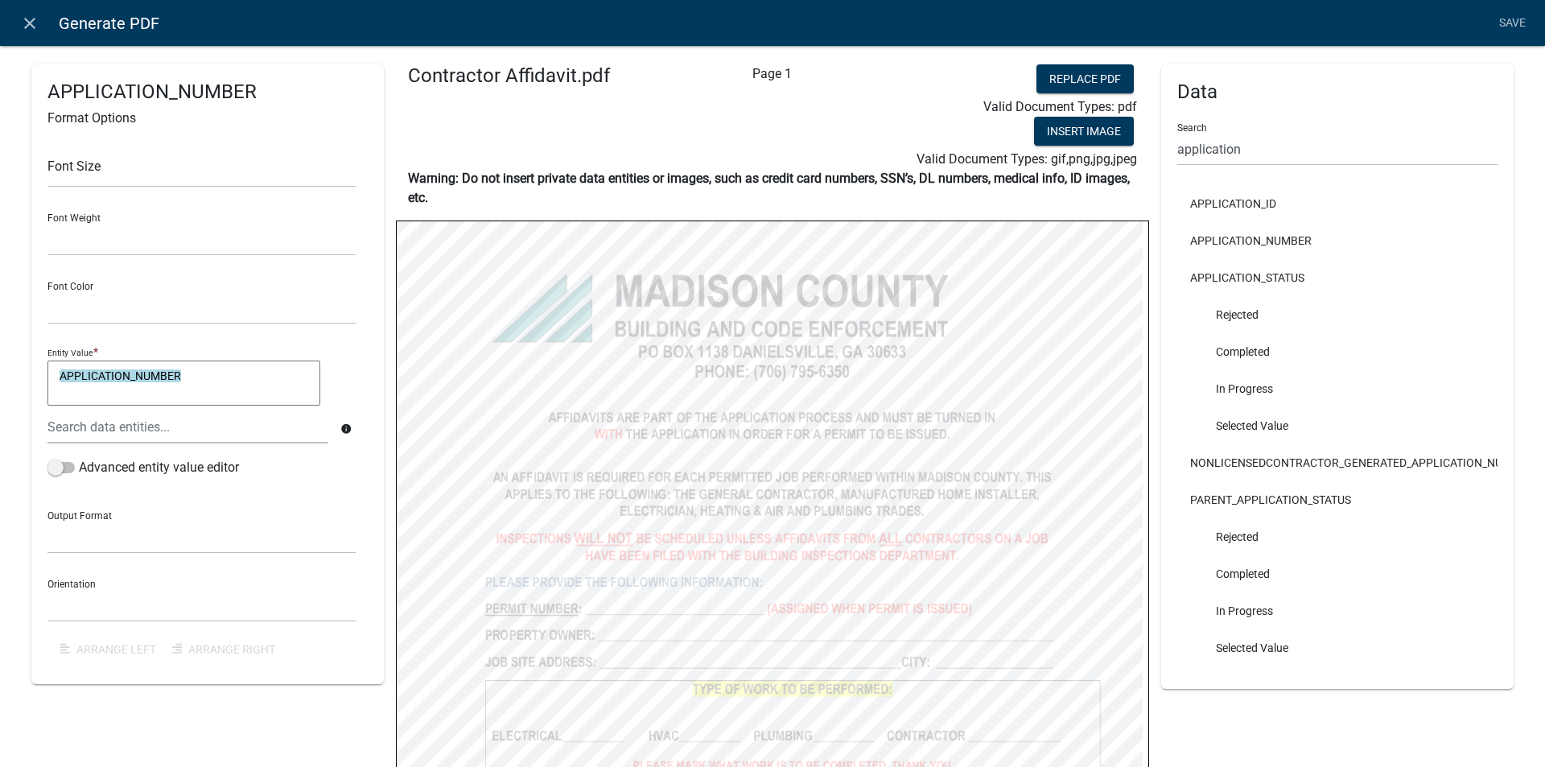
select select
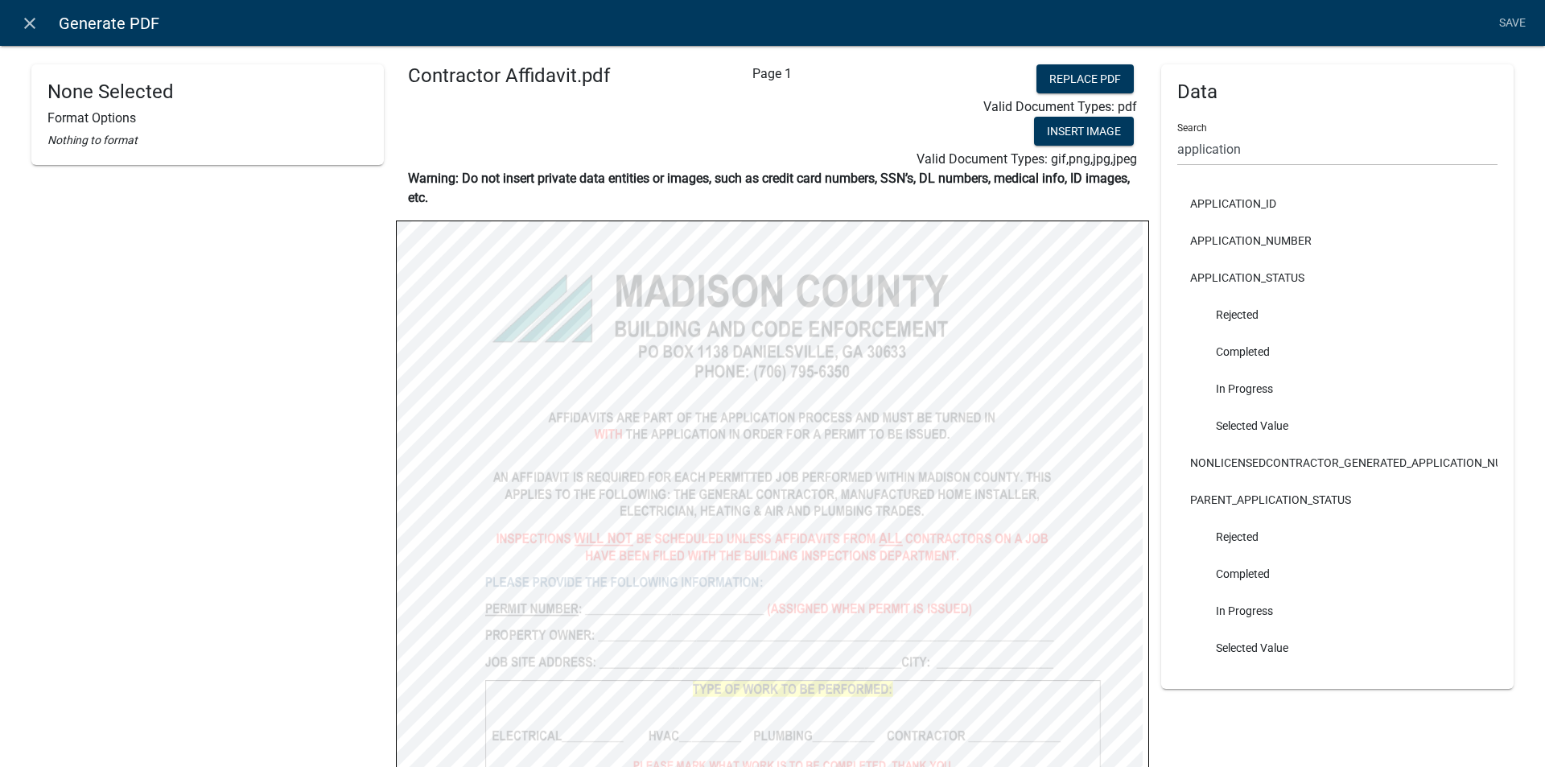
select select
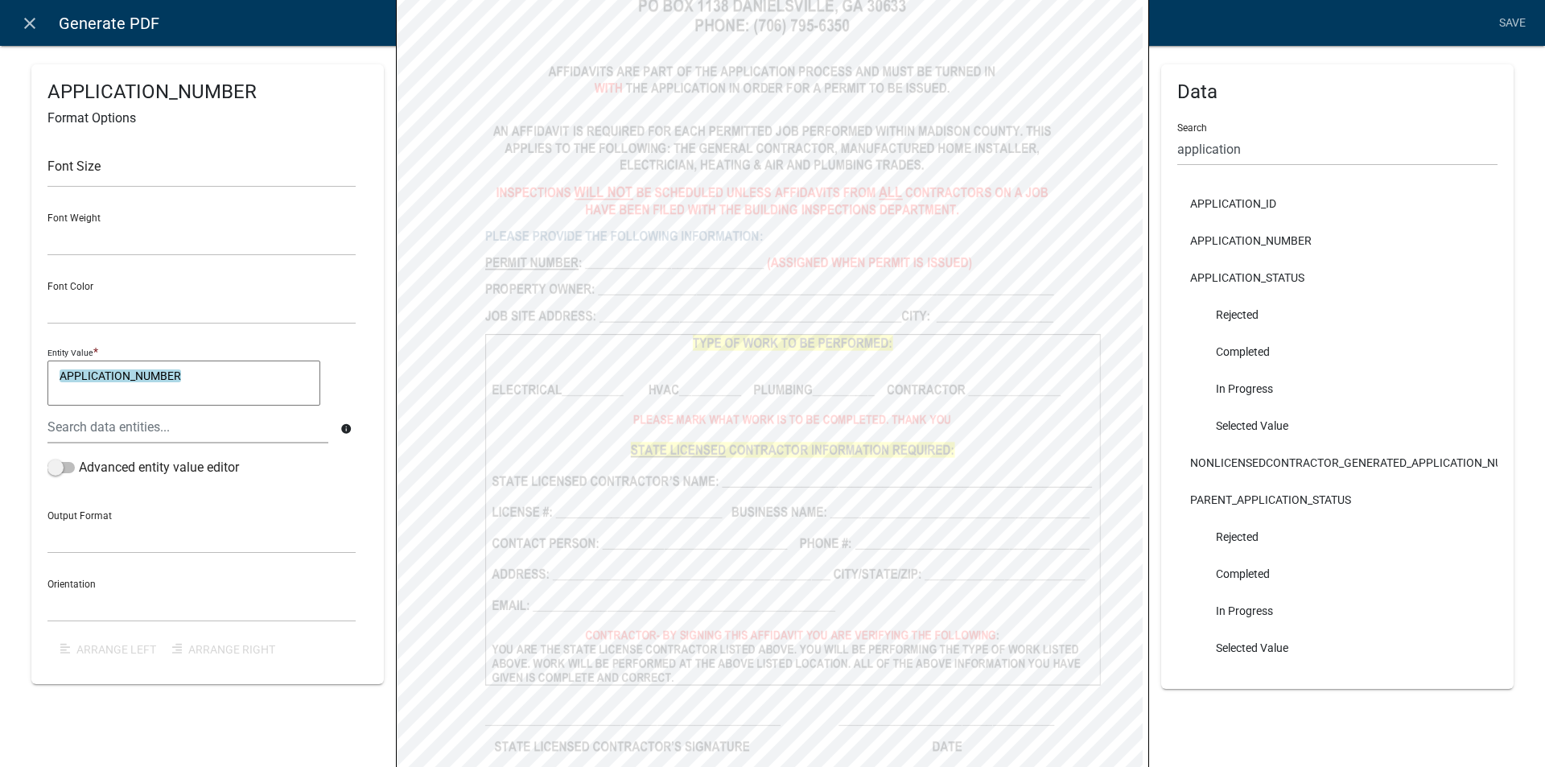
scroll to position [322, 0]
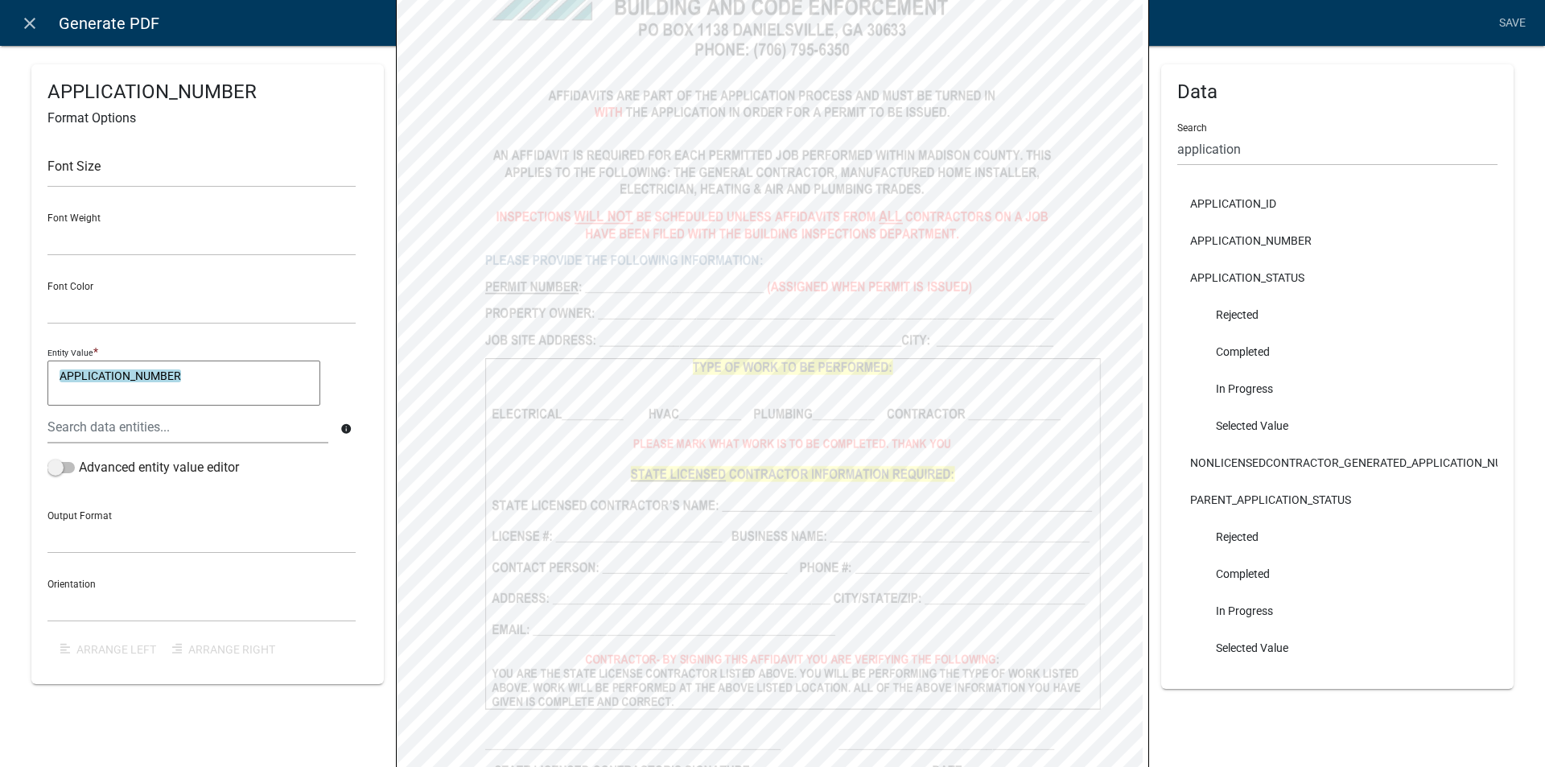
select select
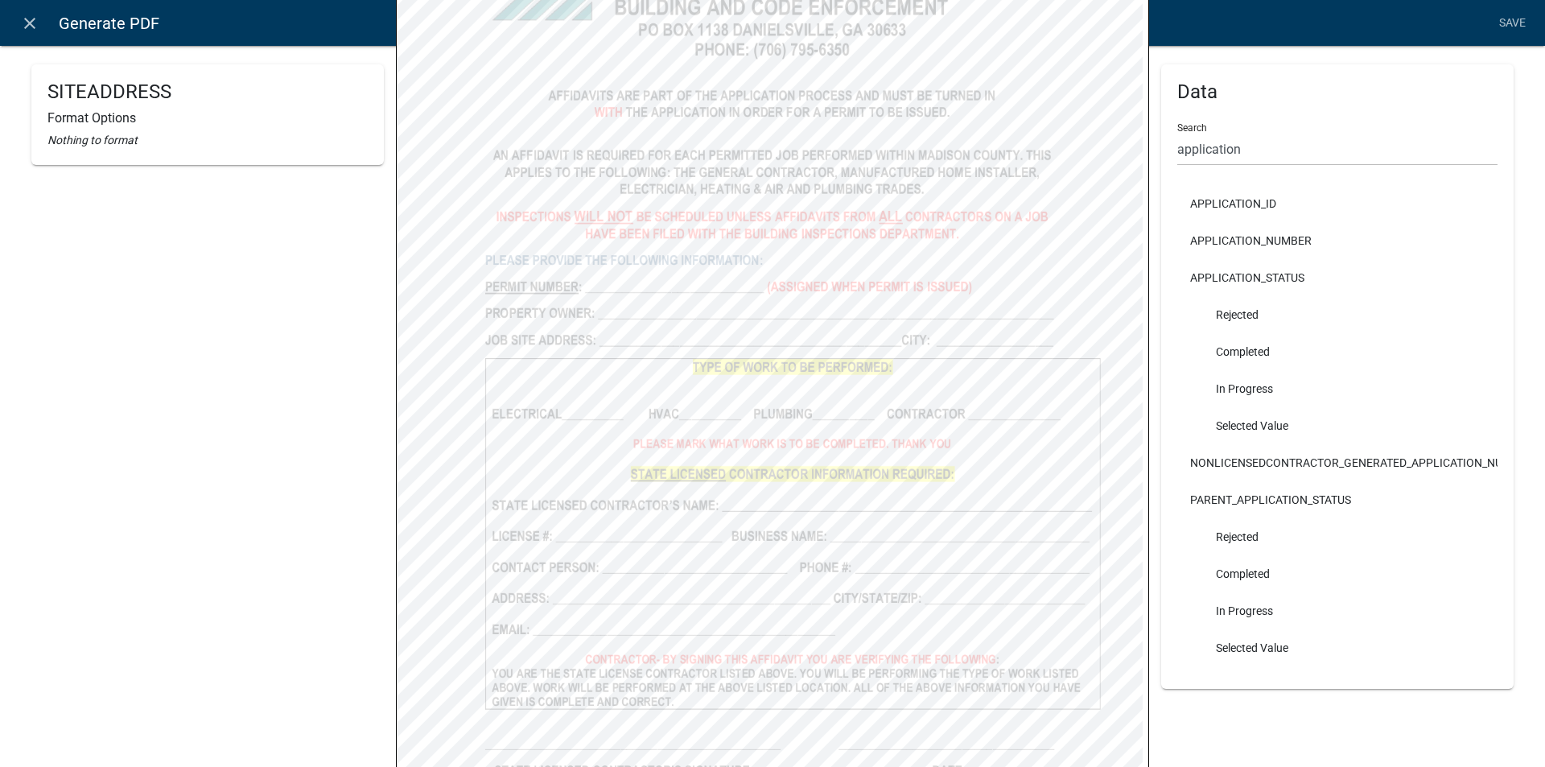
select select
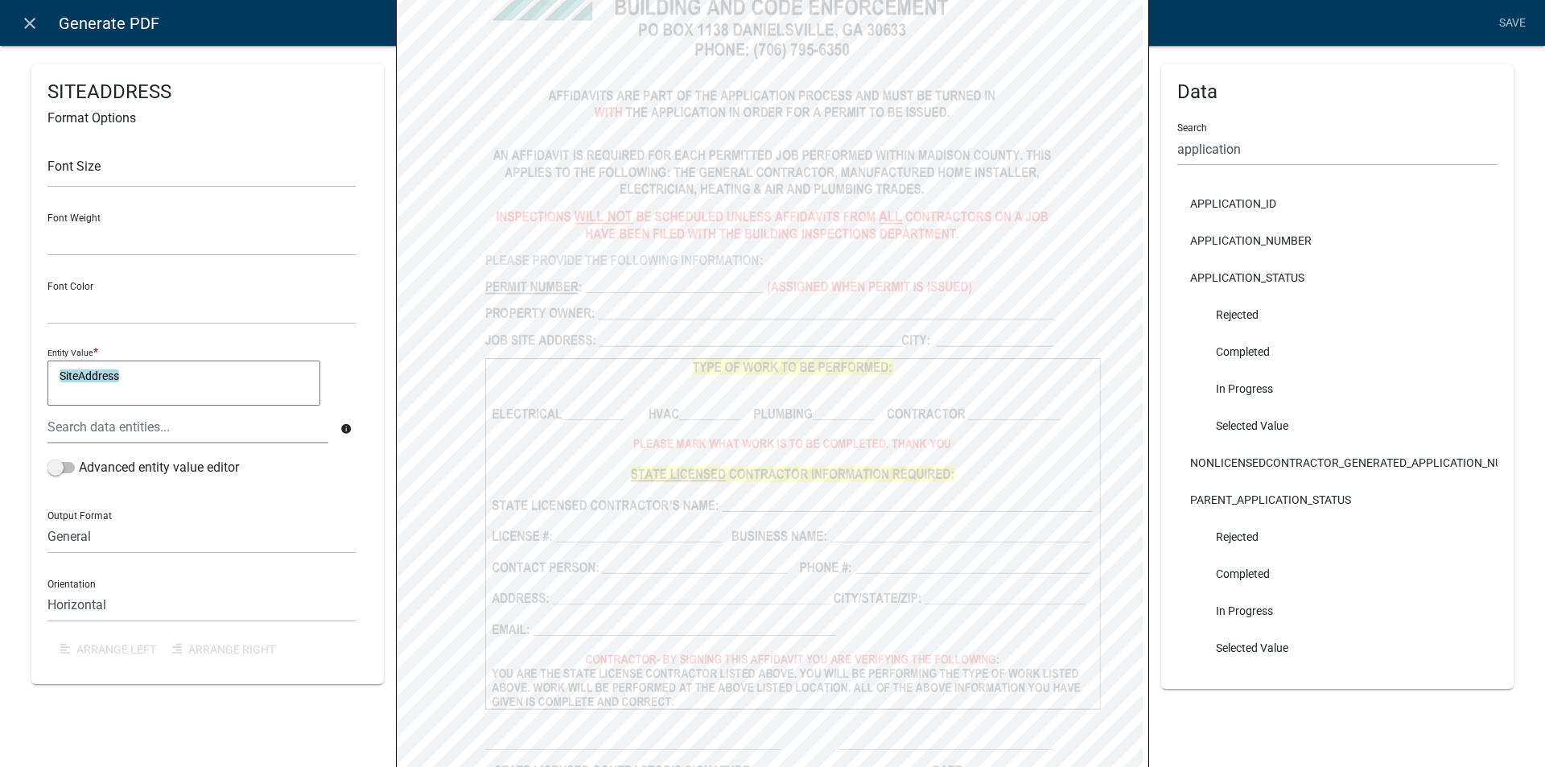
select select
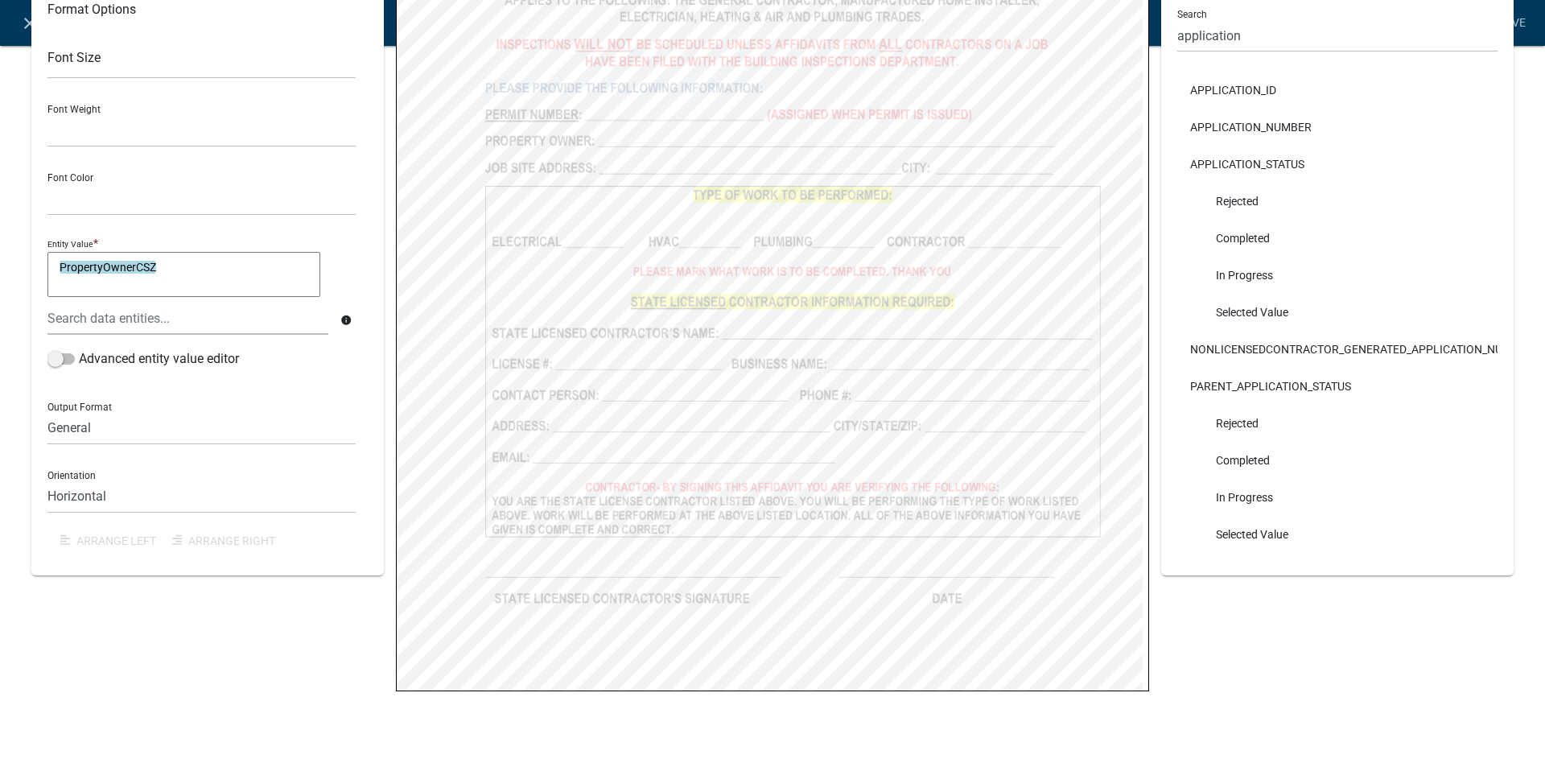
scroll to position [496, 0]
drag, startPoint x: 1499, startPoint y: 266, endPoint x: 1501, endPoint y: 300, distance: 33.9
click at [1501, 300] on div "Data Search application APPLICATION_ID APPLICATION_NUMBER APPLICATION_STATUS Re…" at bounding box center [1337, 151] width 376 height 1166
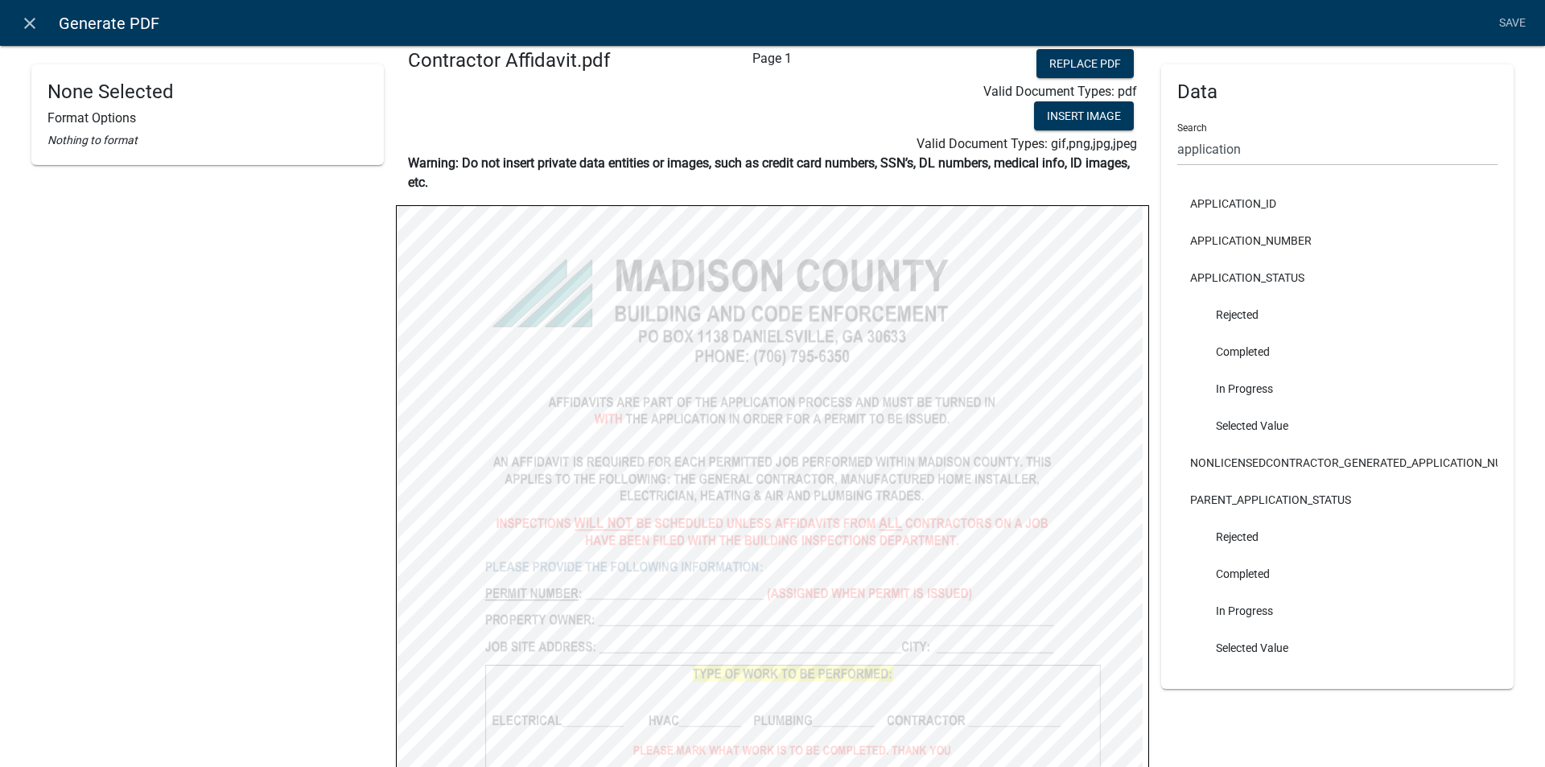
scroll to position [0, 0]
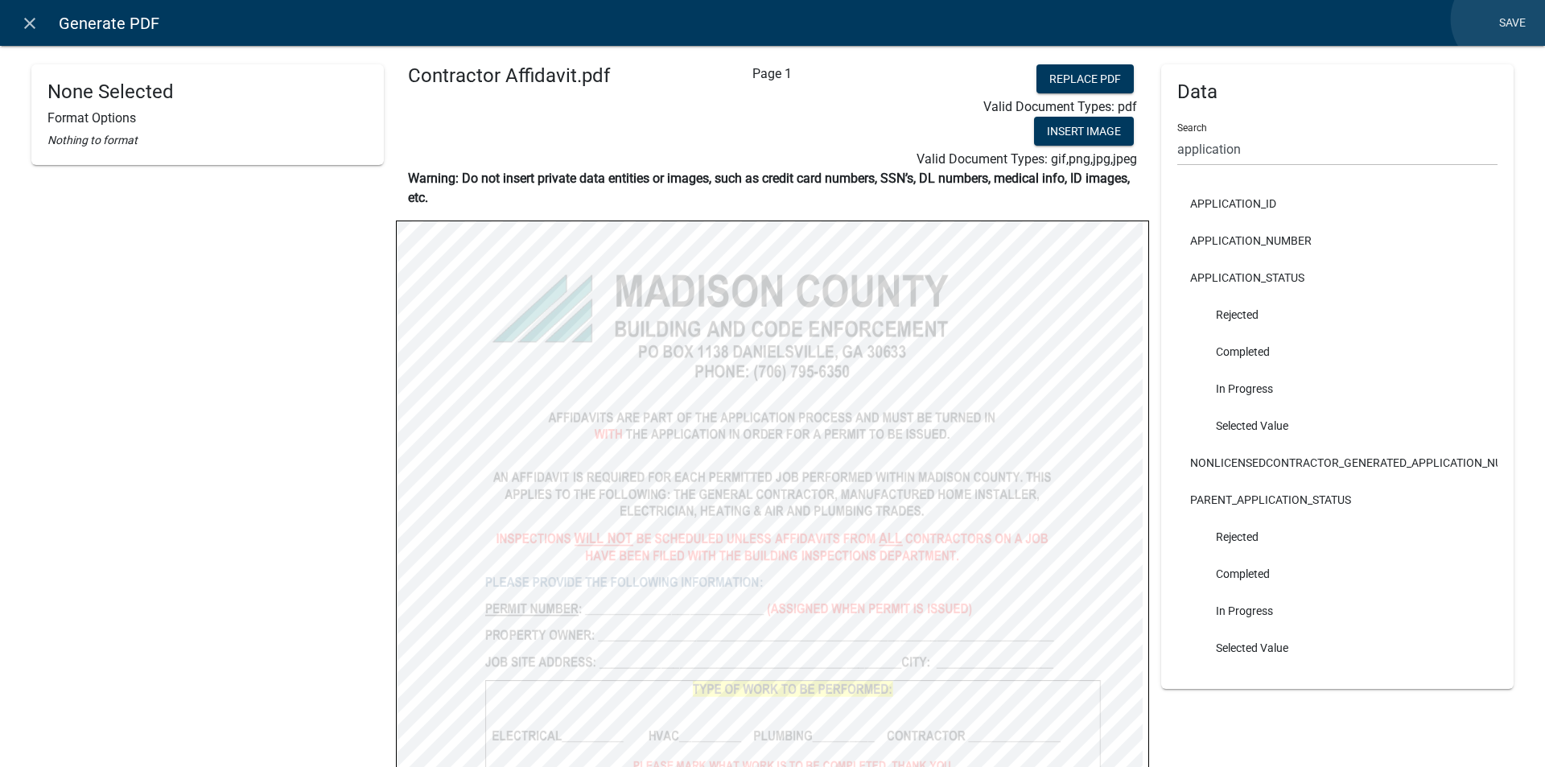
click at [1501, 19] on link "Save" at bounding box center [1511, 23] width 40 height 31
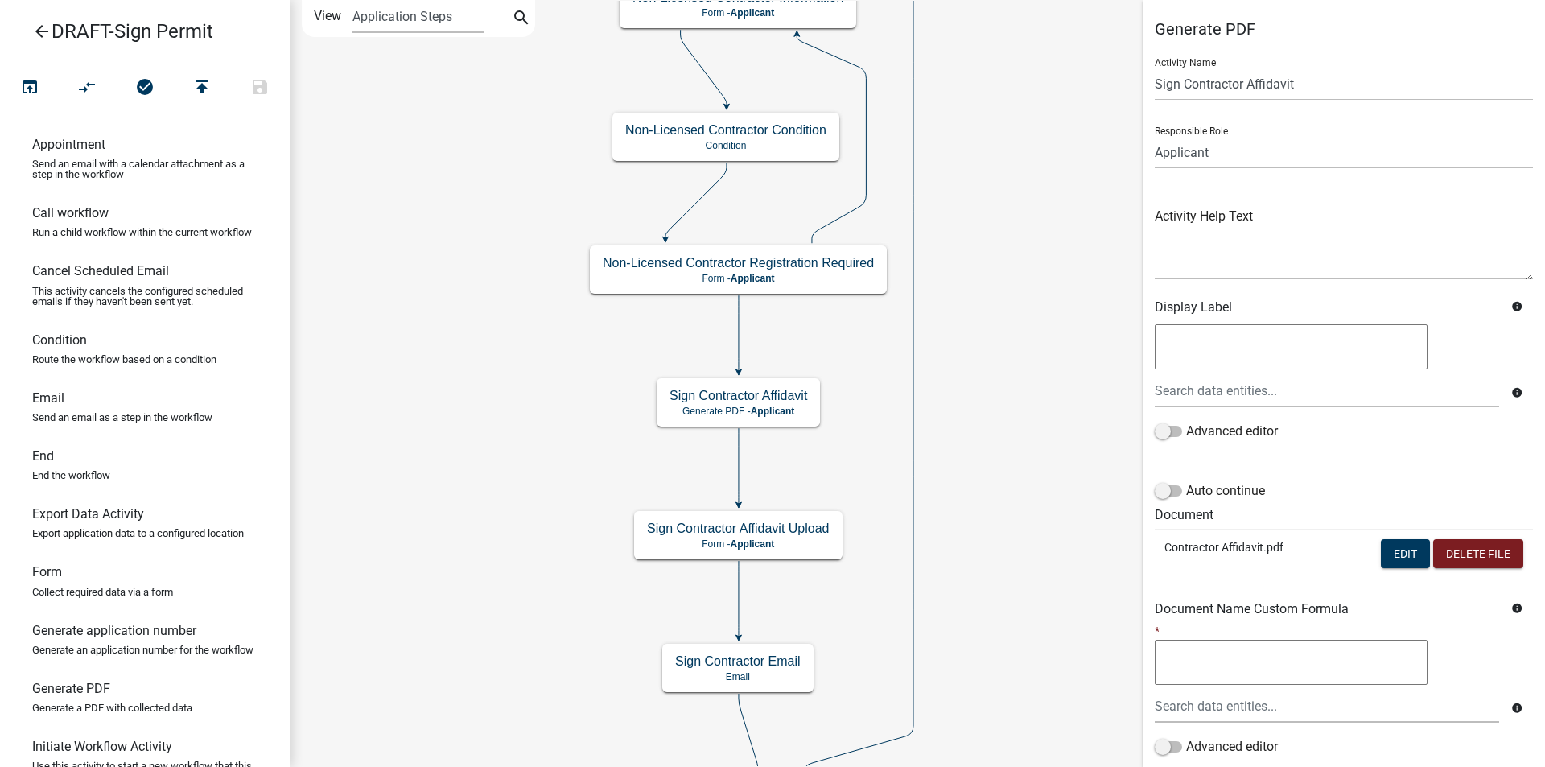
scroll to position [114, 0]
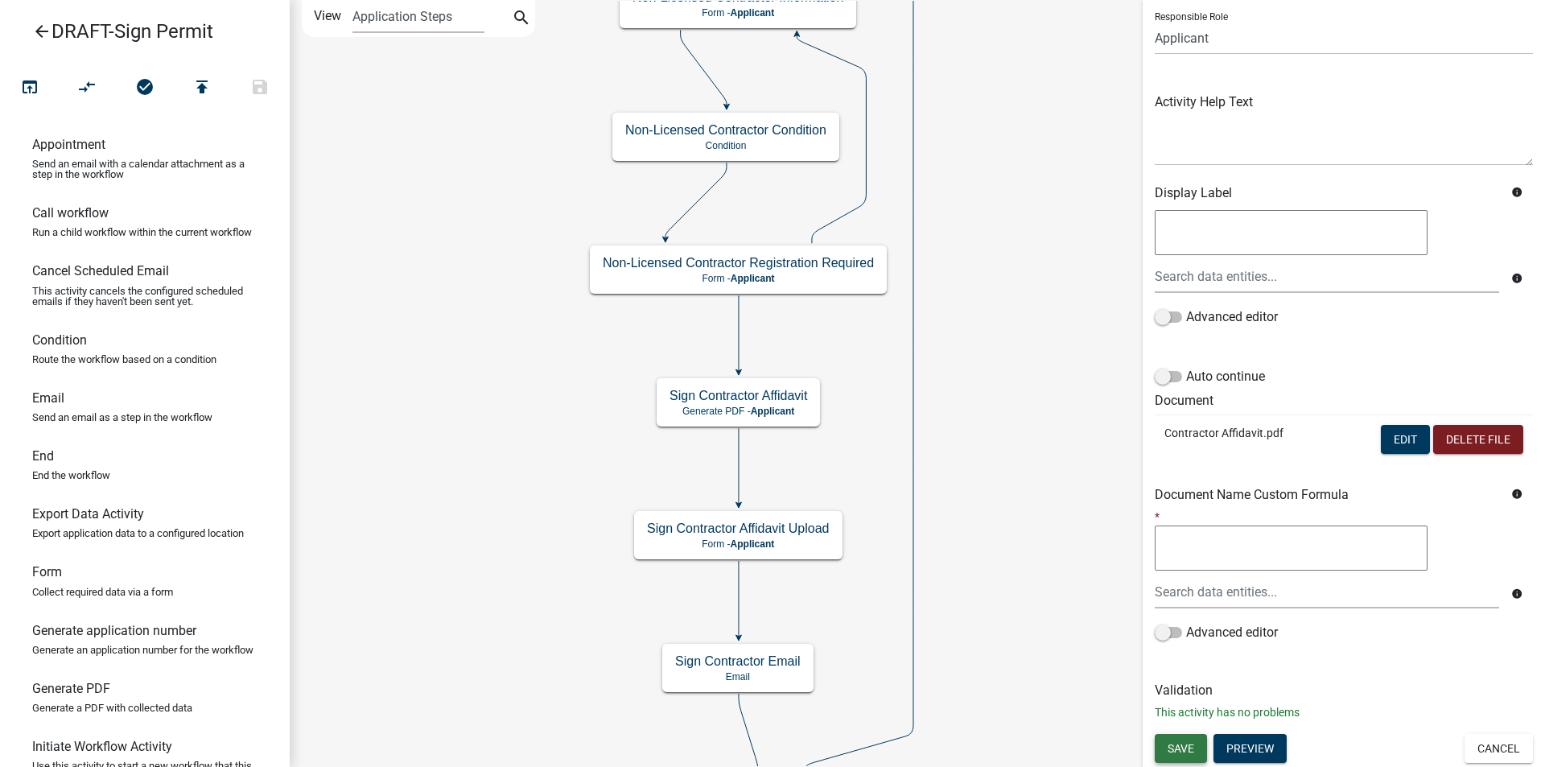
click at [1179, 743] on span "Save" at bounding box center [1180, 747] width 27 height 13
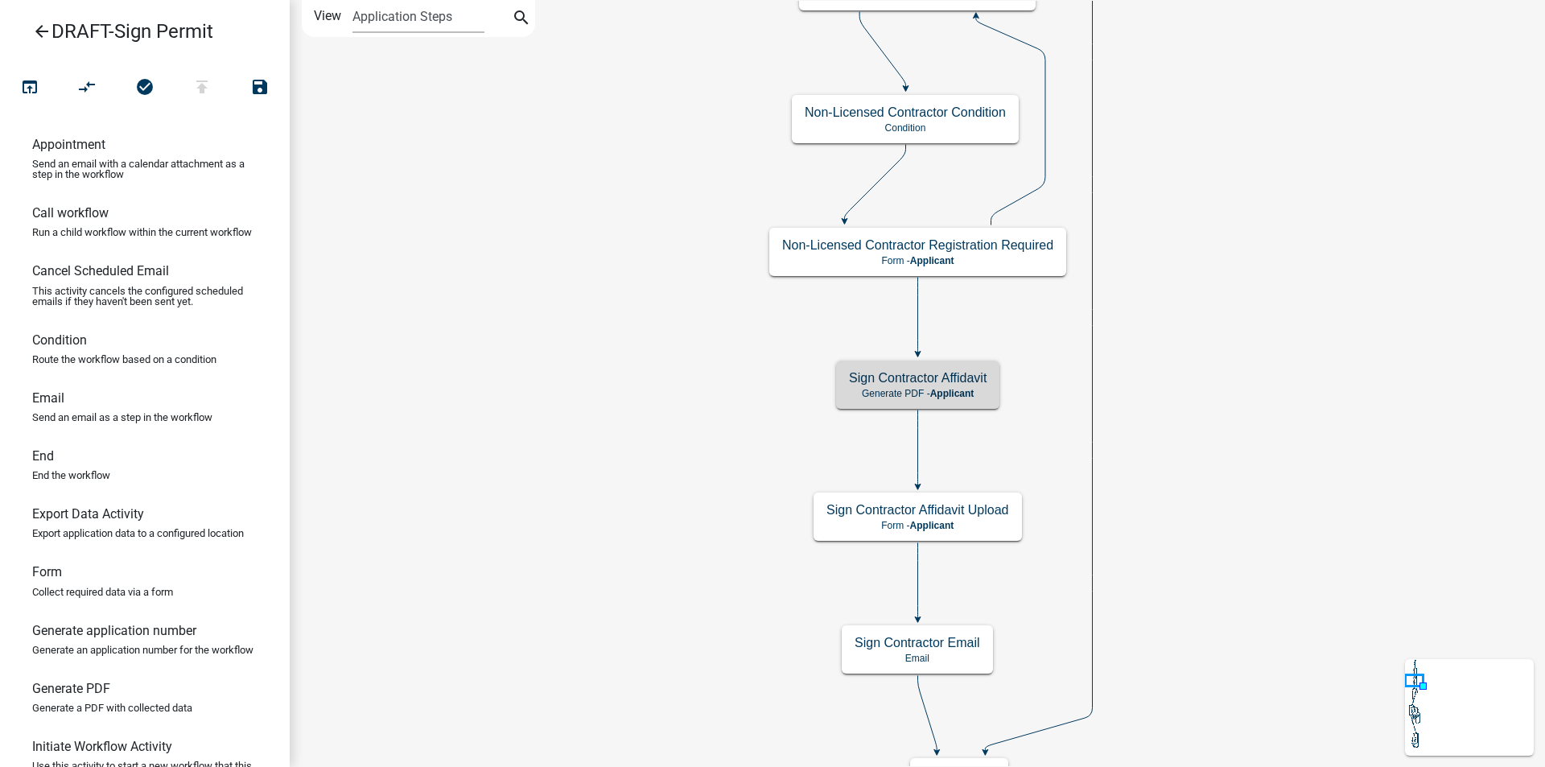
scroll to position [0, 0]
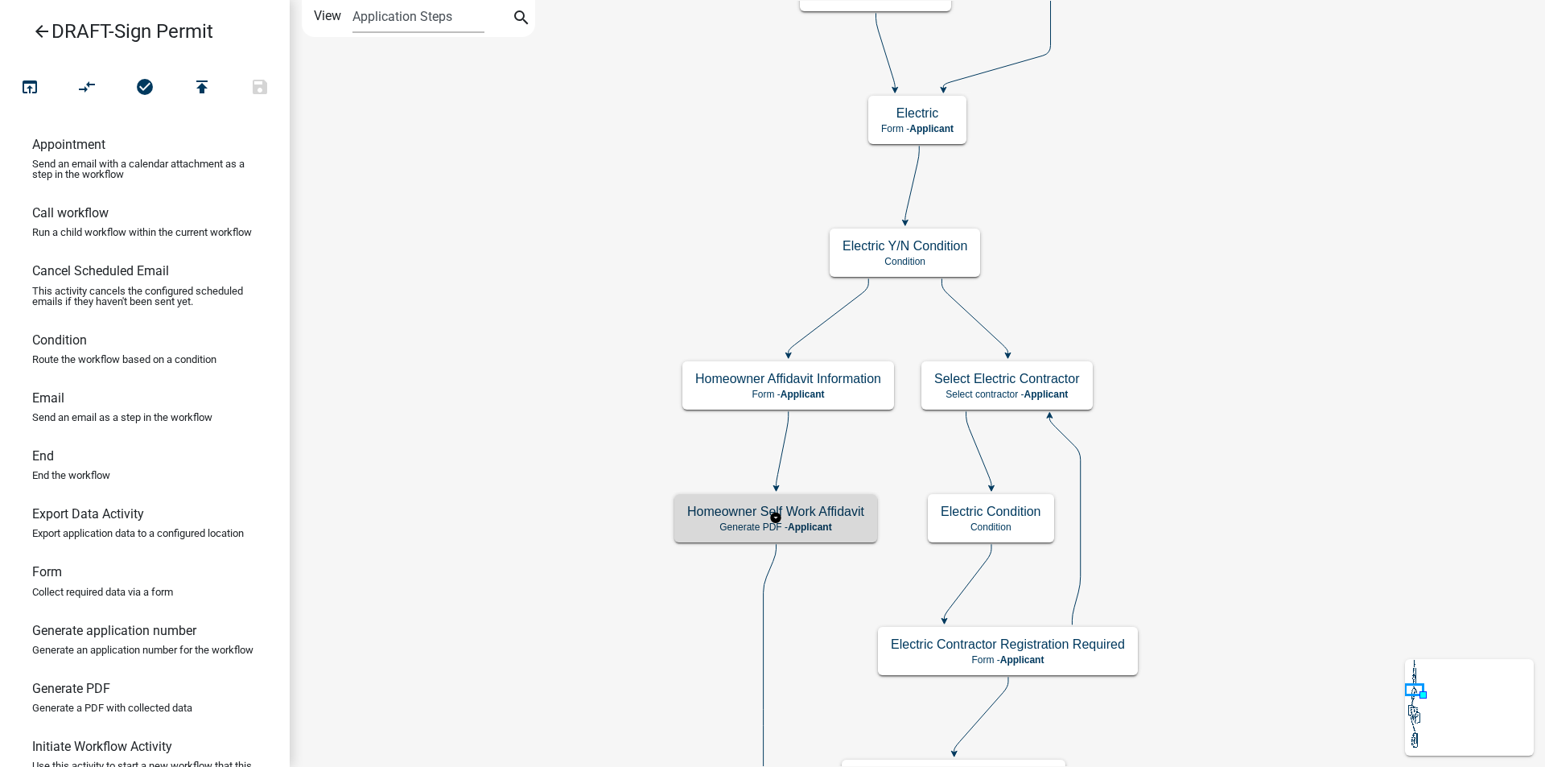
click at [807, 525] on span "Applicant" at bounding box center [810, 526] width 44 height 11
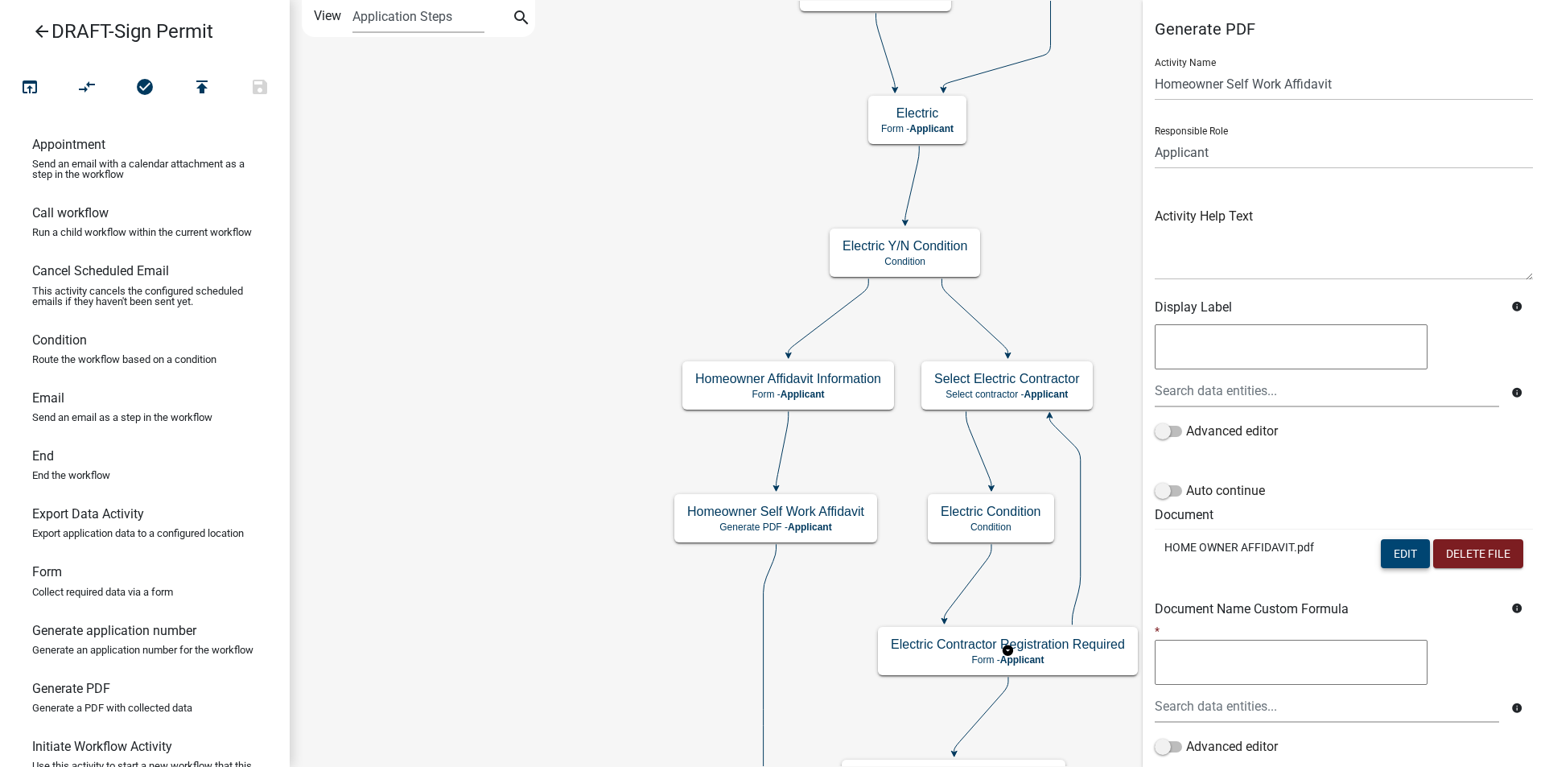
click at [1386, 555] on button "Edit" at bounding box center [1404, 553] width 49 height 29
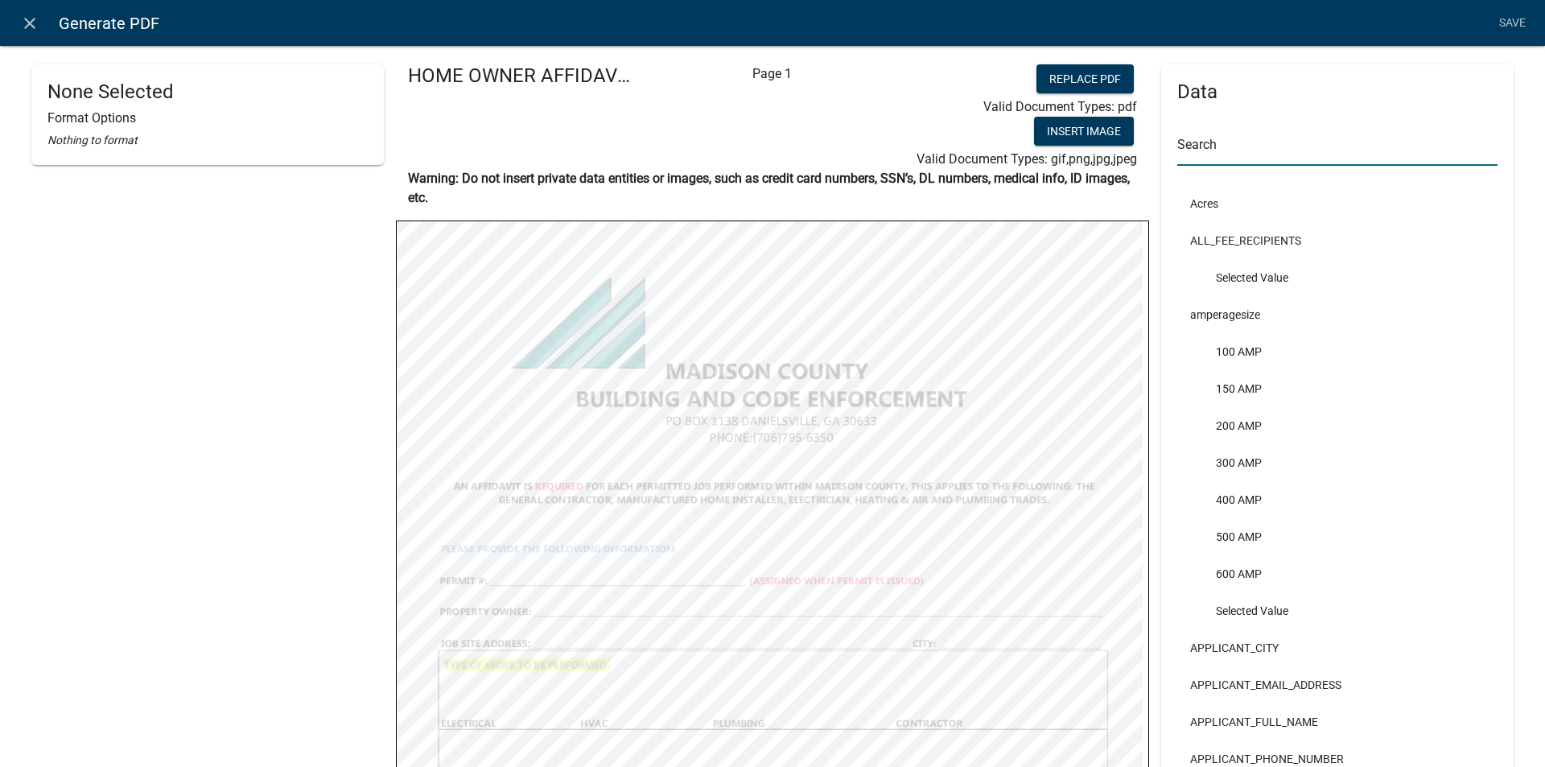
click at [1186, 150] on input "text" at bounding box center [1337, 149] width 320 height 33
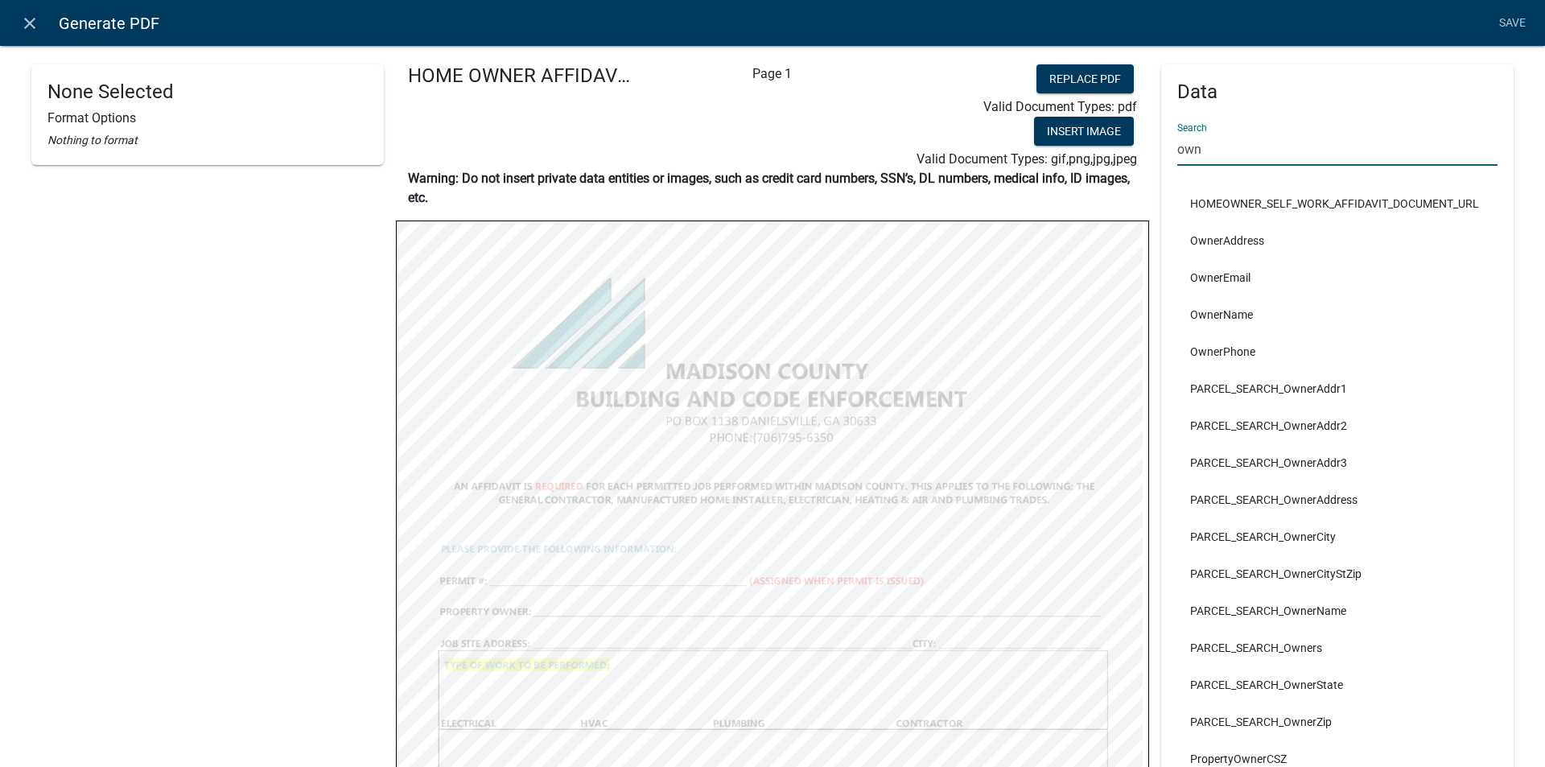
type input "own"
select select
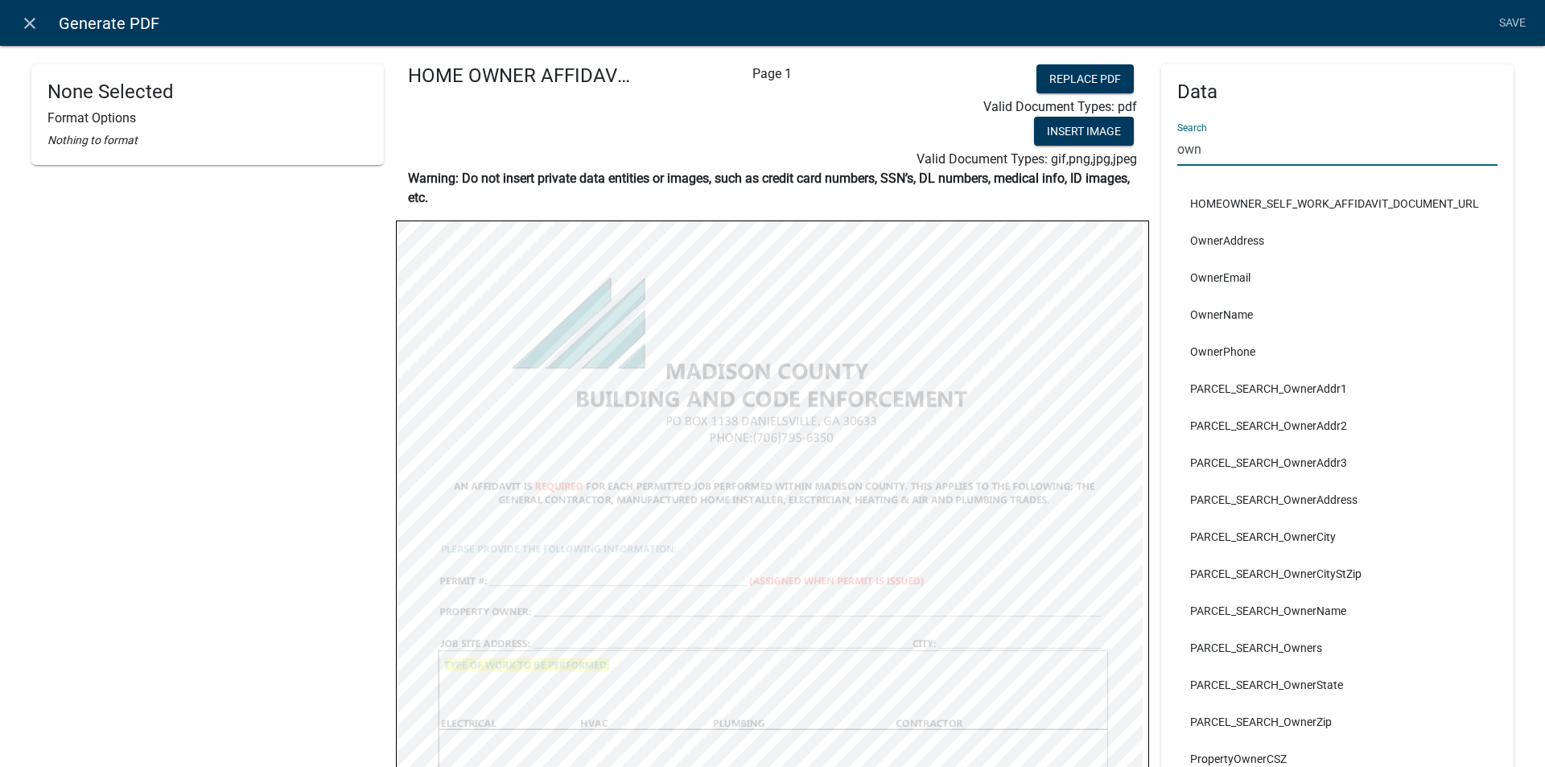
click at [1207, 148] on input "own" at bounding box center [1337, 149] width 320 height 33
type input "o"
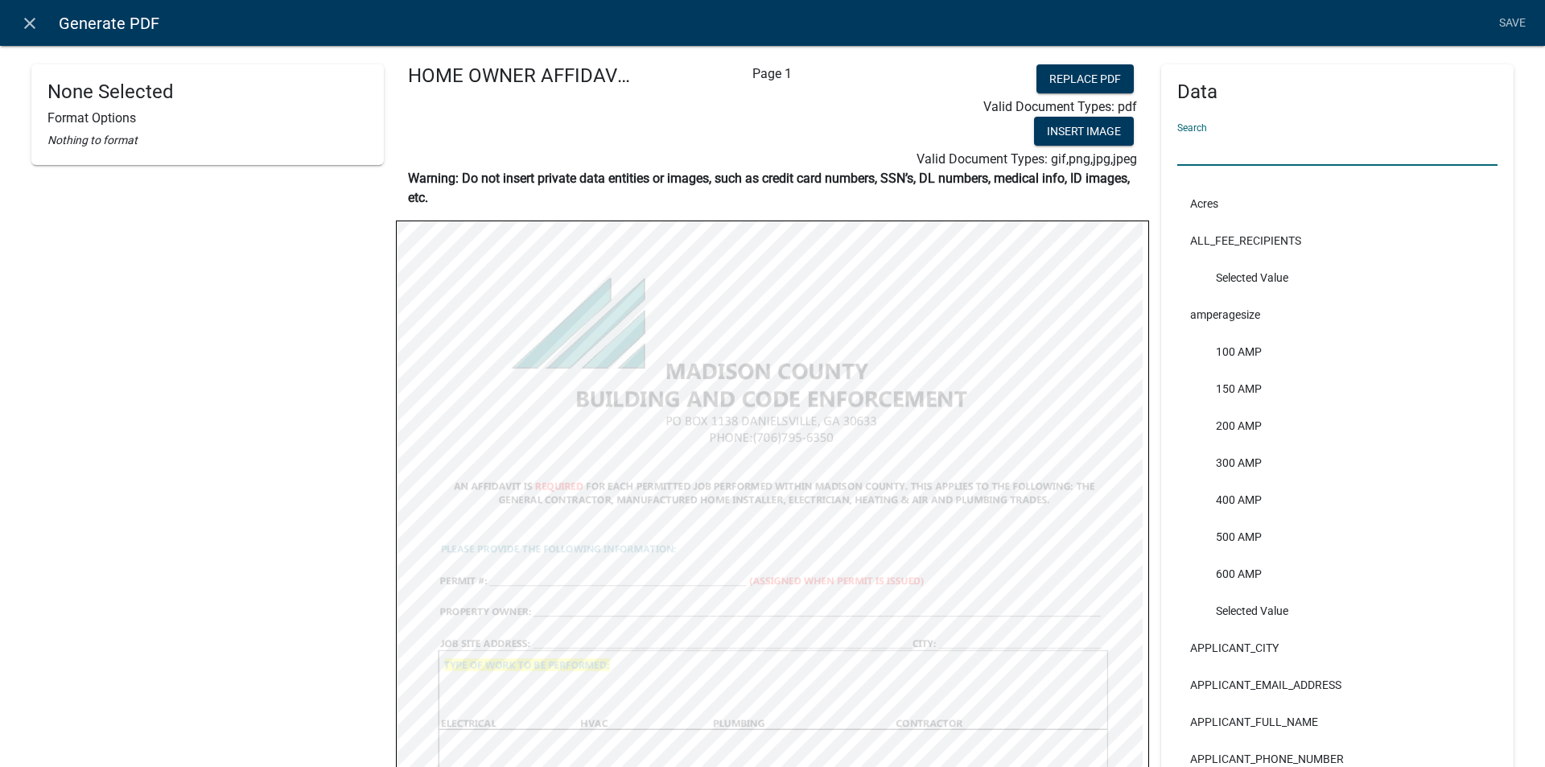
type input "w"
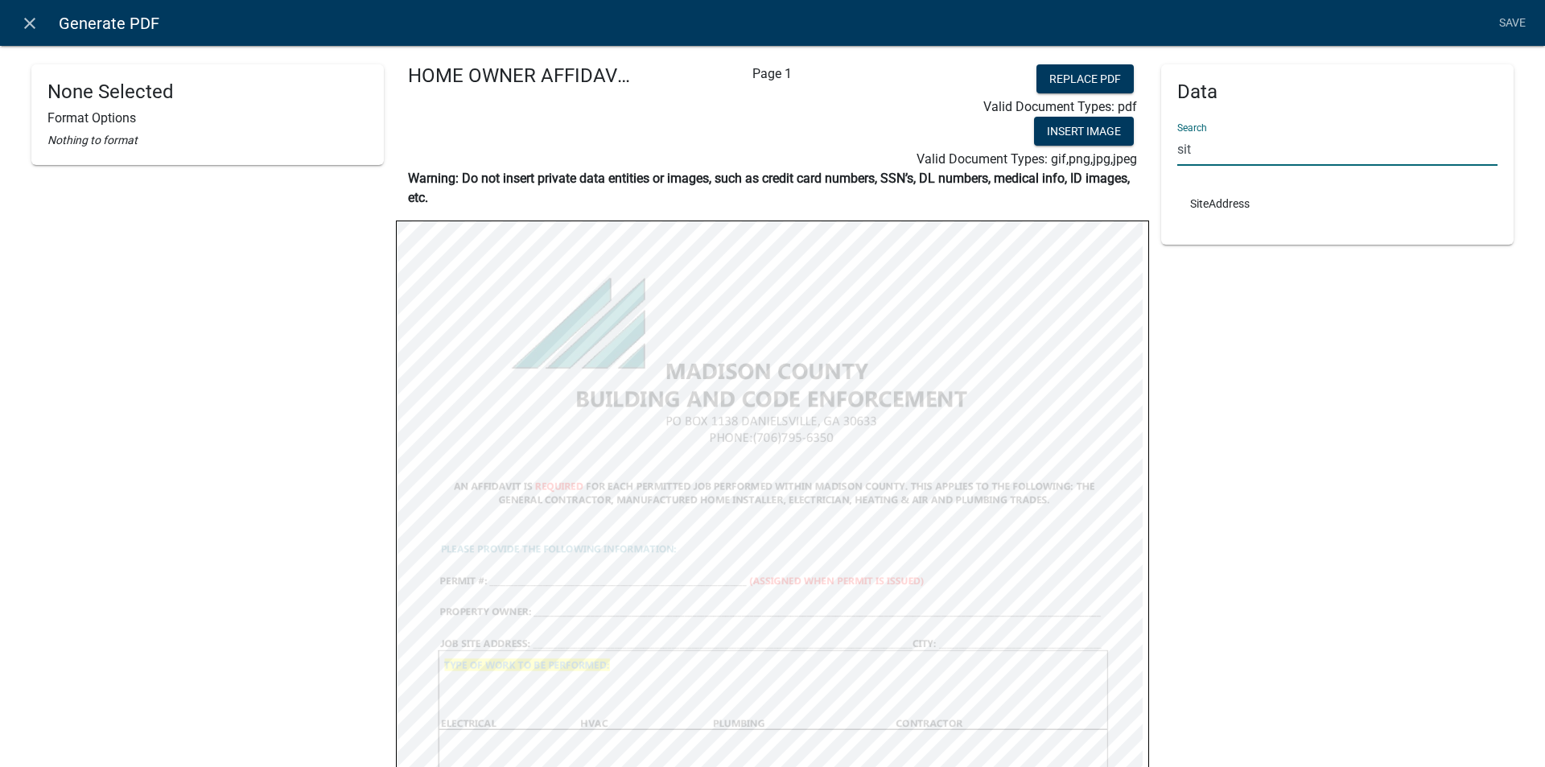
type input "sit"
select select
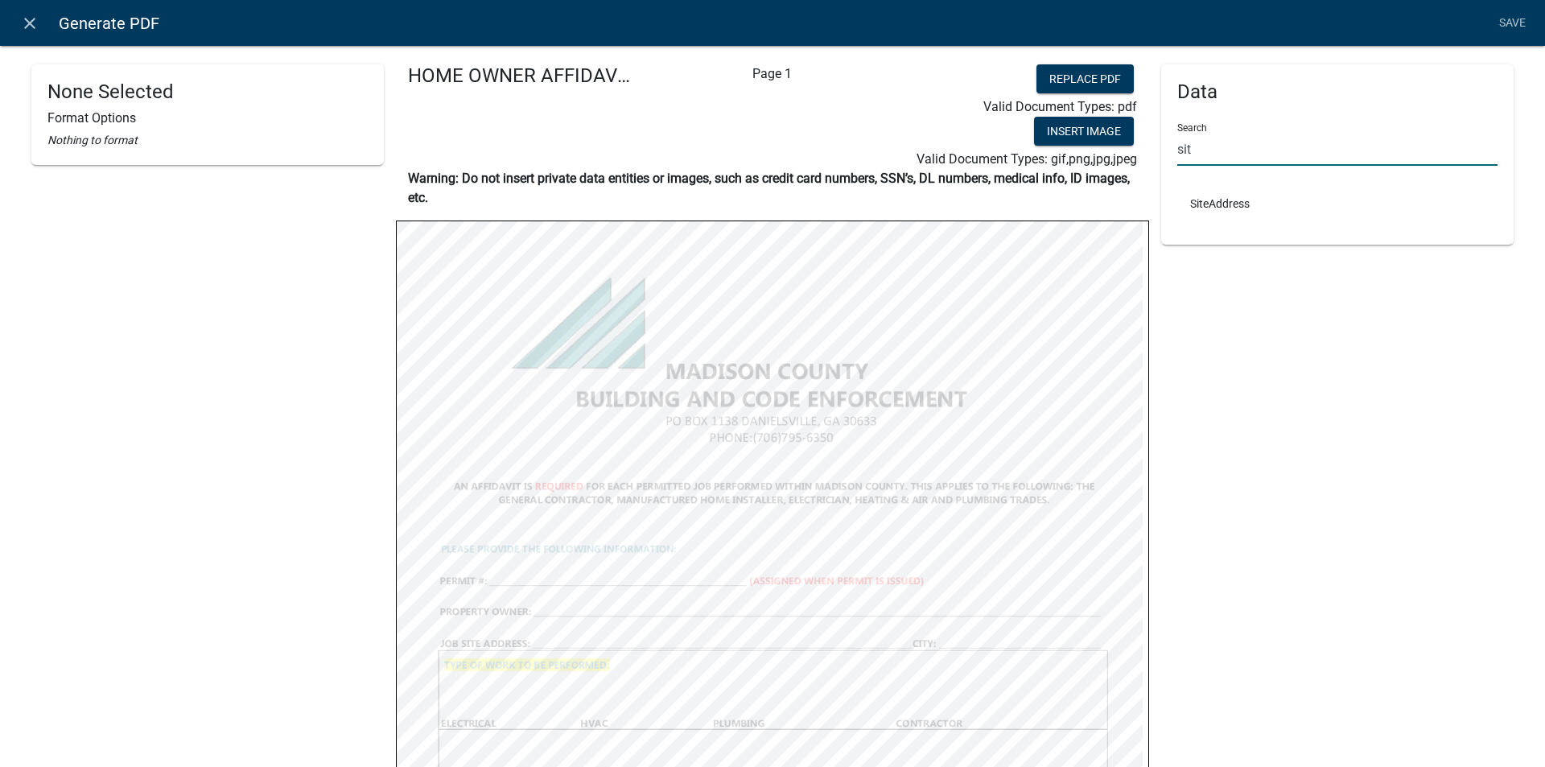
click at [1206, 154] on input "sit" at bounding box center [1337, 149] width 320 height 33
type input "s"
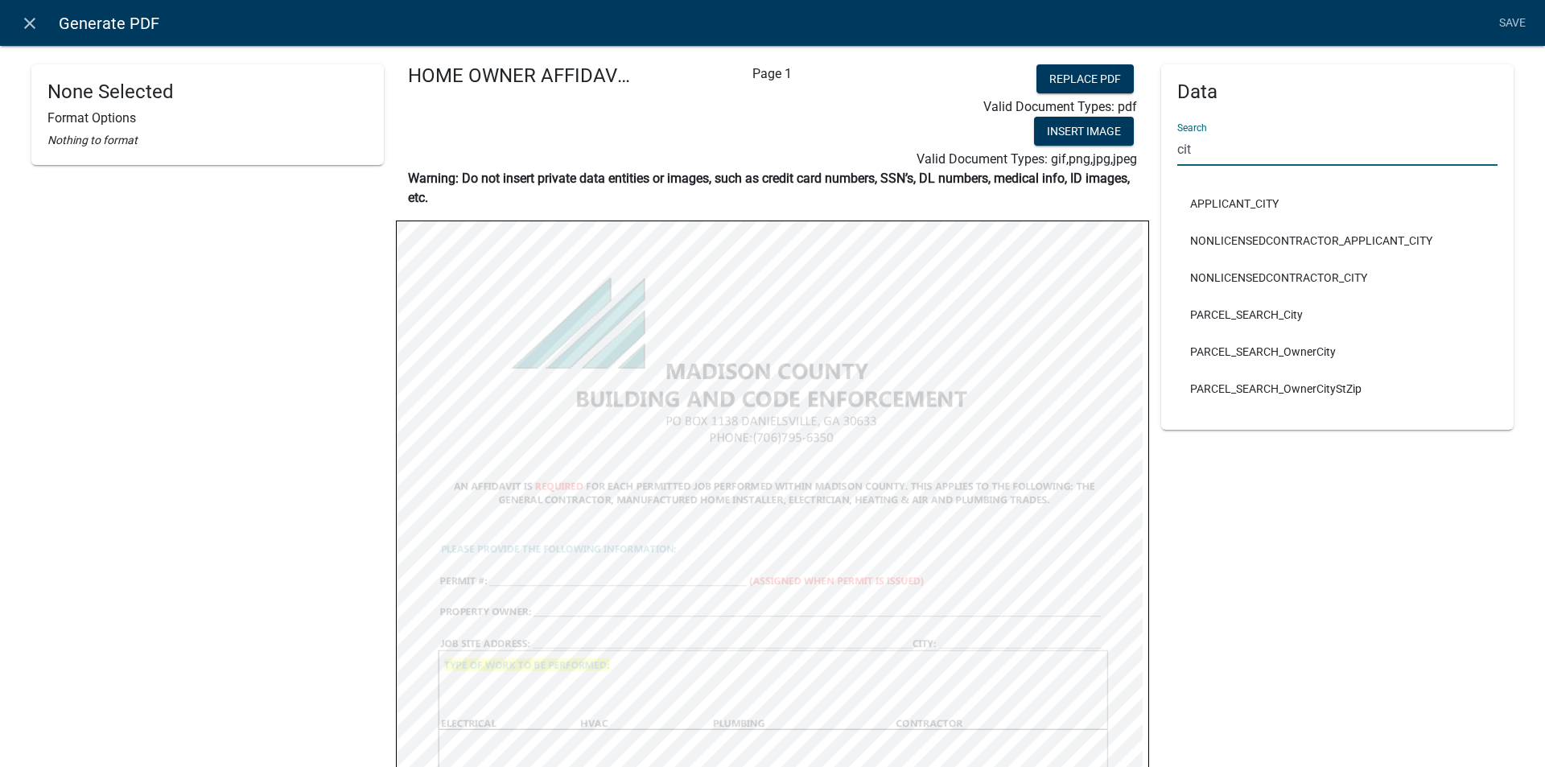
type input "cit"
select select
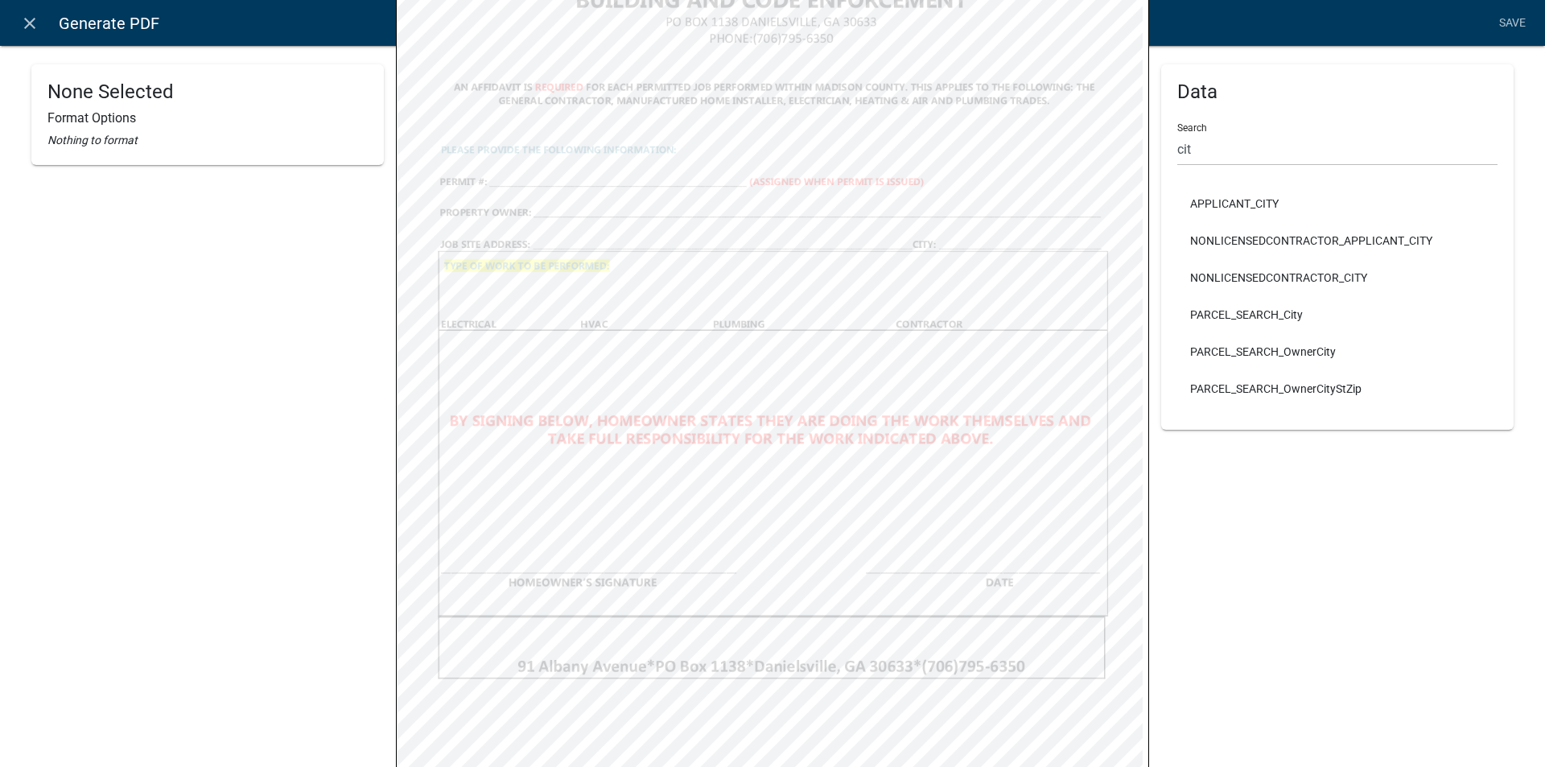
scroll to position [409, 0]
click at [1185, 147] on input "cit" at bounding box center [1337, 149] width 320 height 33
type input "c"
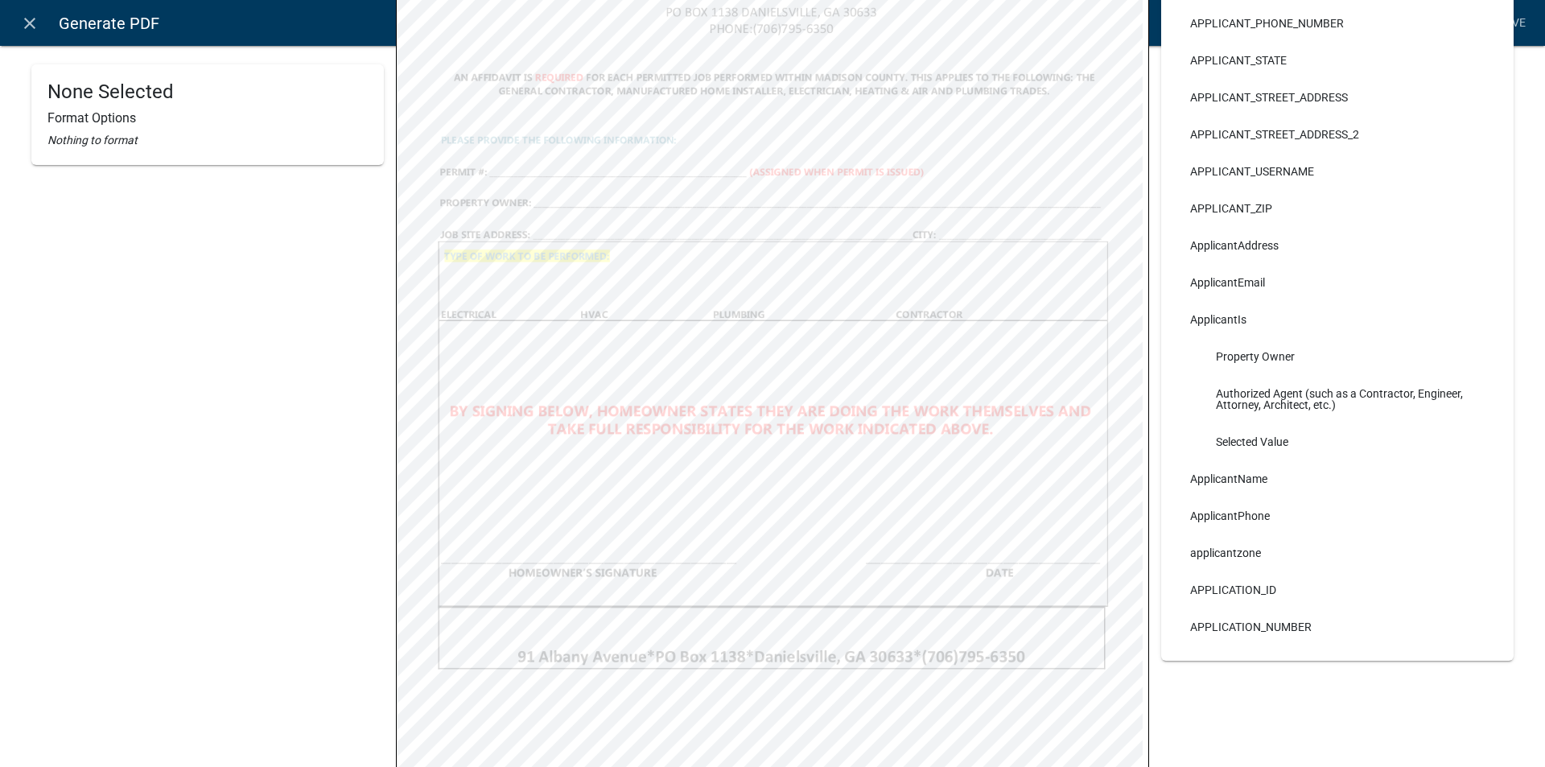
scroll to position [148, 0]
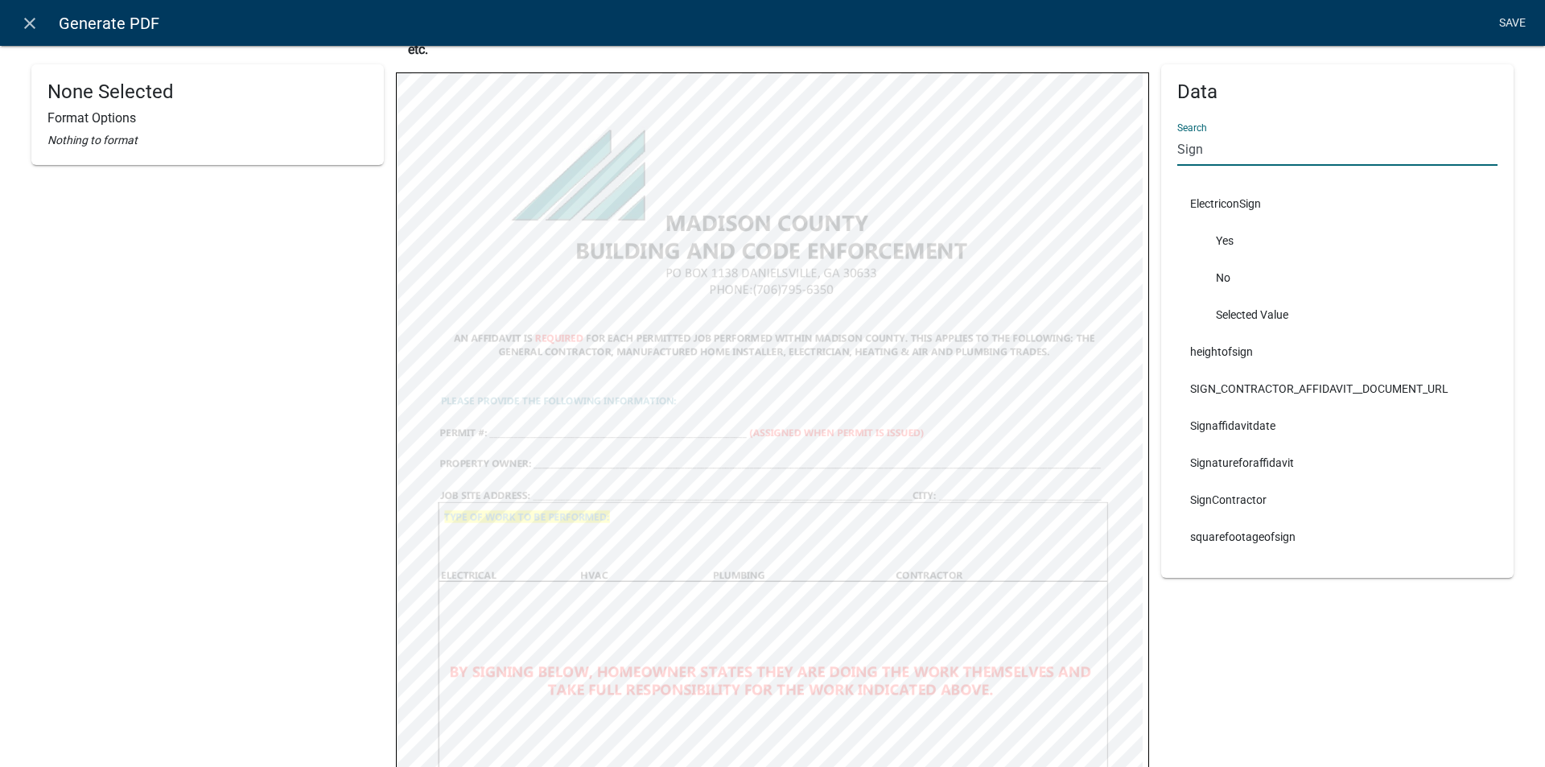
type input "Sign"
click at [1506, 22] on link "Save" at bounding box center [1511, 23] width 40 height 31
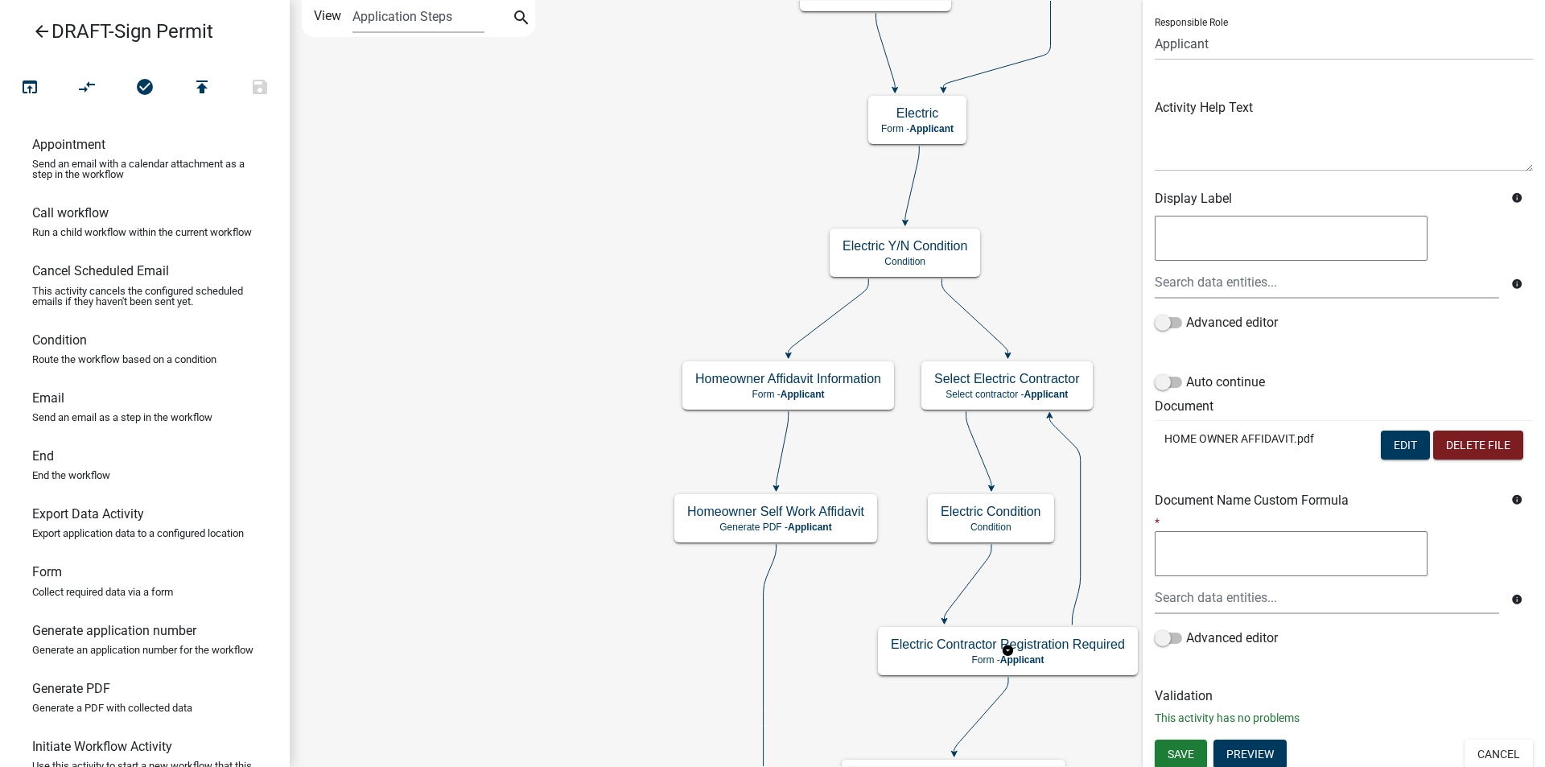
scroll to position [114, 0]
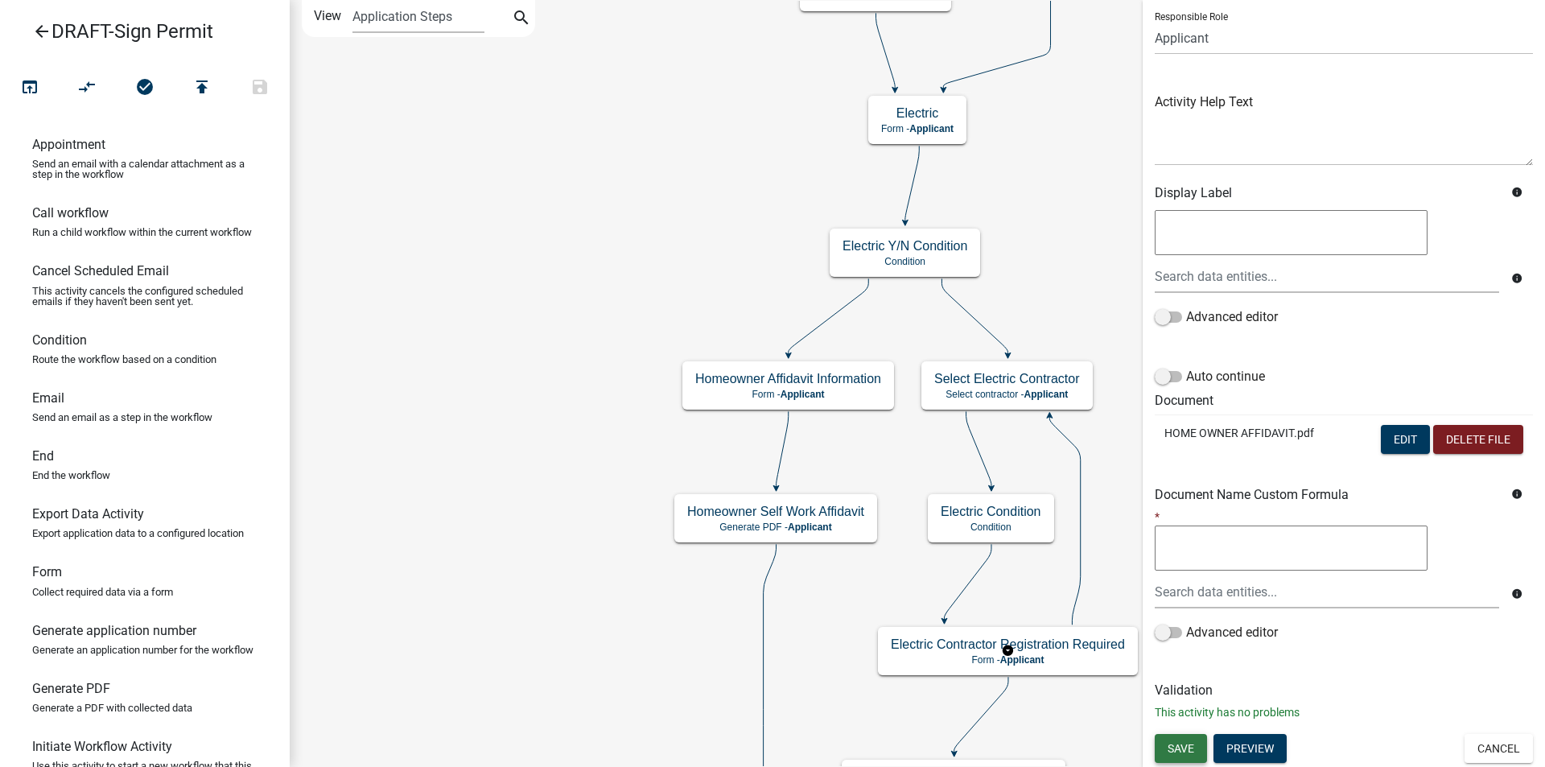
click at [1175, 751] on span "Save" at bounding box center [1180, 747] width 27 height 13
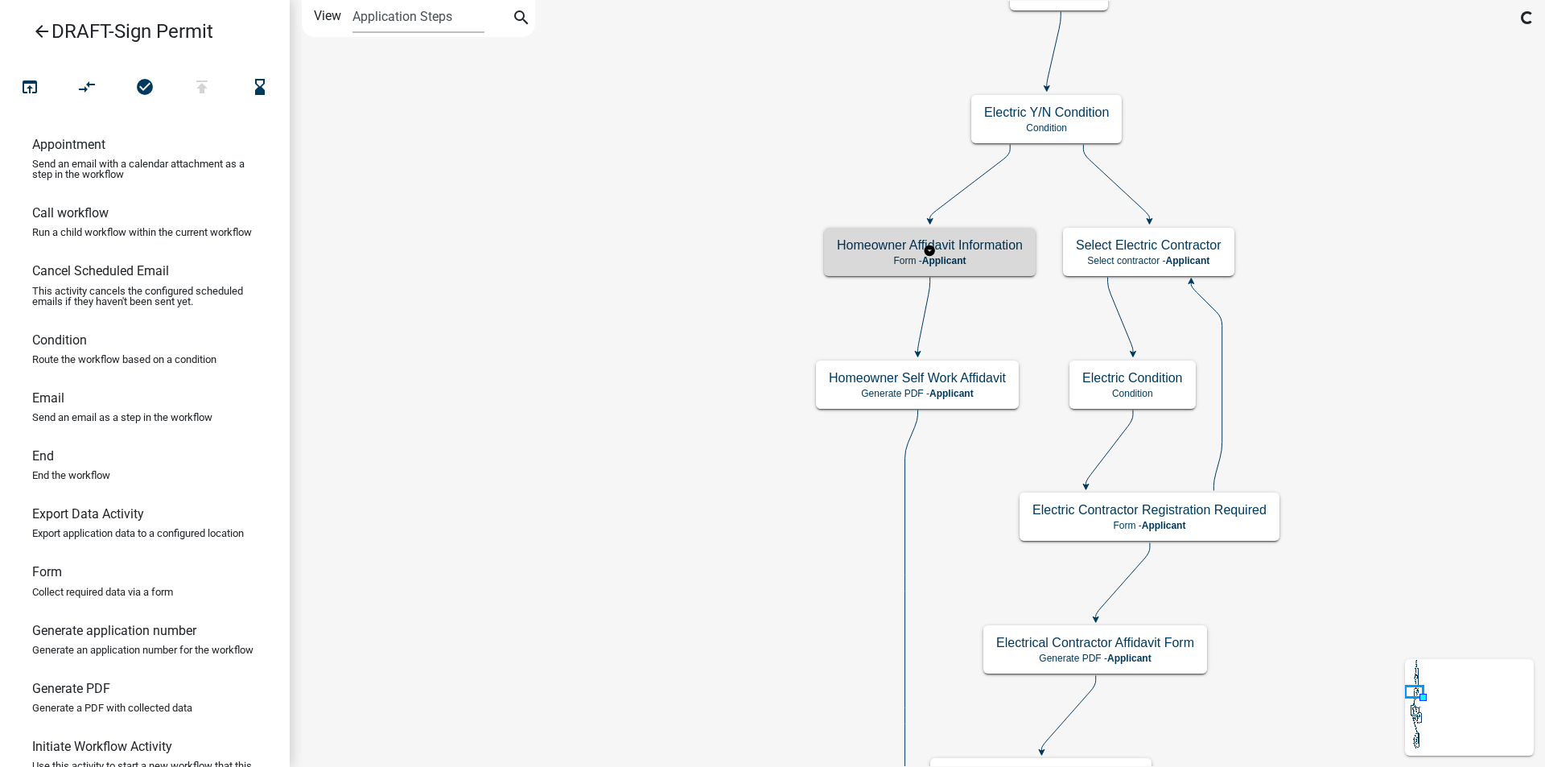
click at [972, 256] on p "Form - Applicant" at bounding box center [930, 260] width 186 height 11
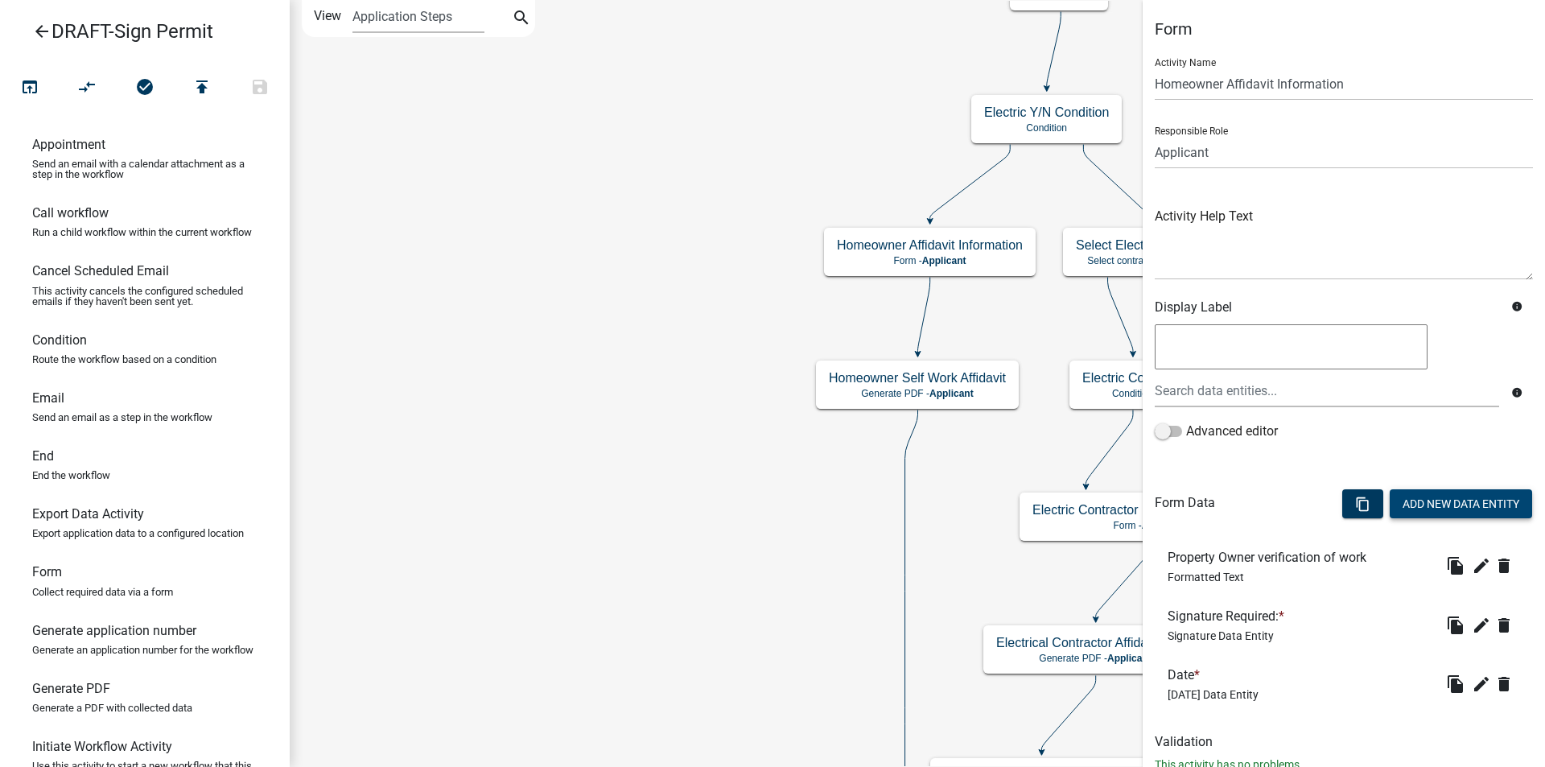
click at [1445, 501] on button "Add New Data Entity" at bounding box center [1460, 503] width 142 height 29
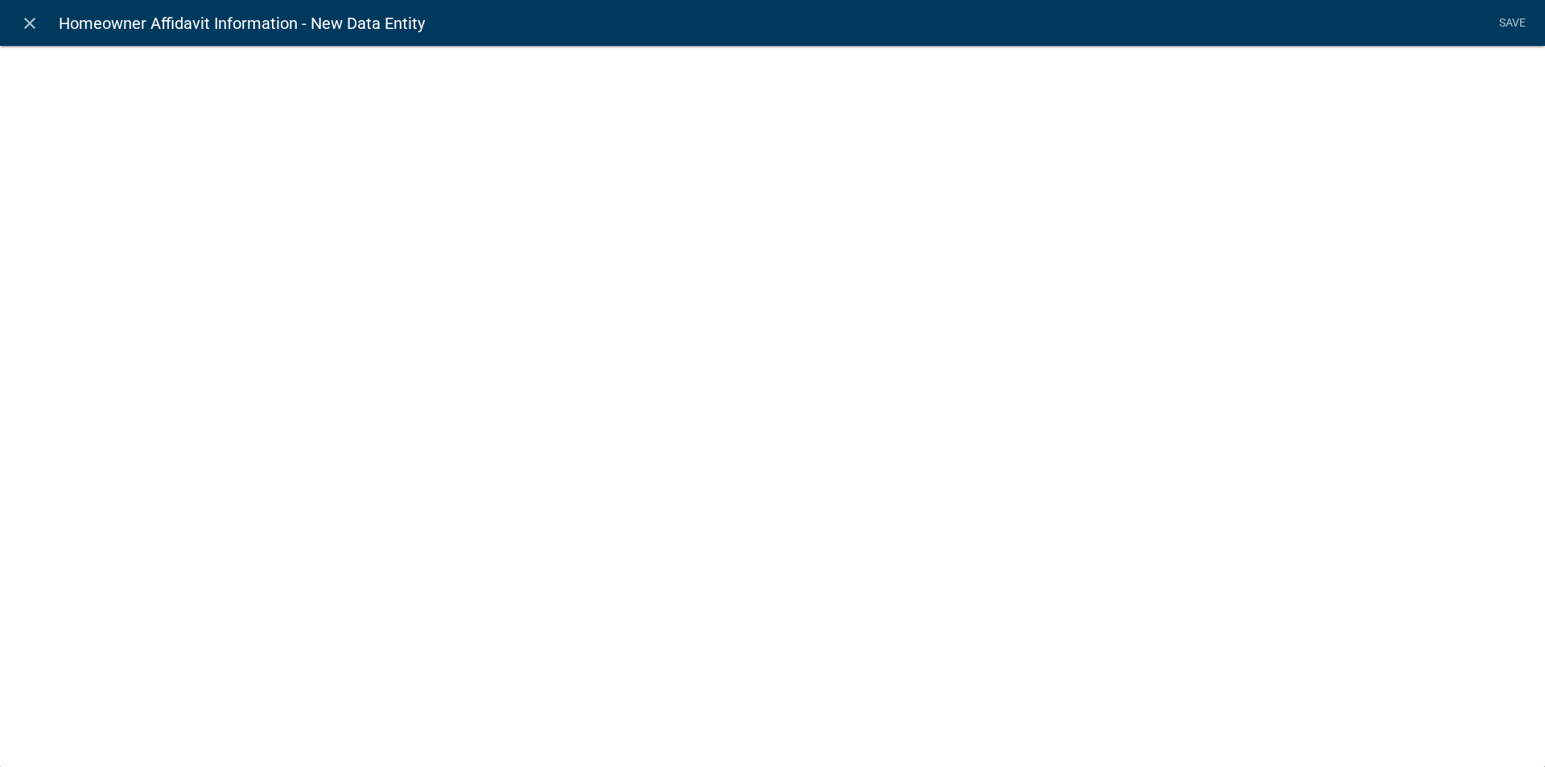
select select
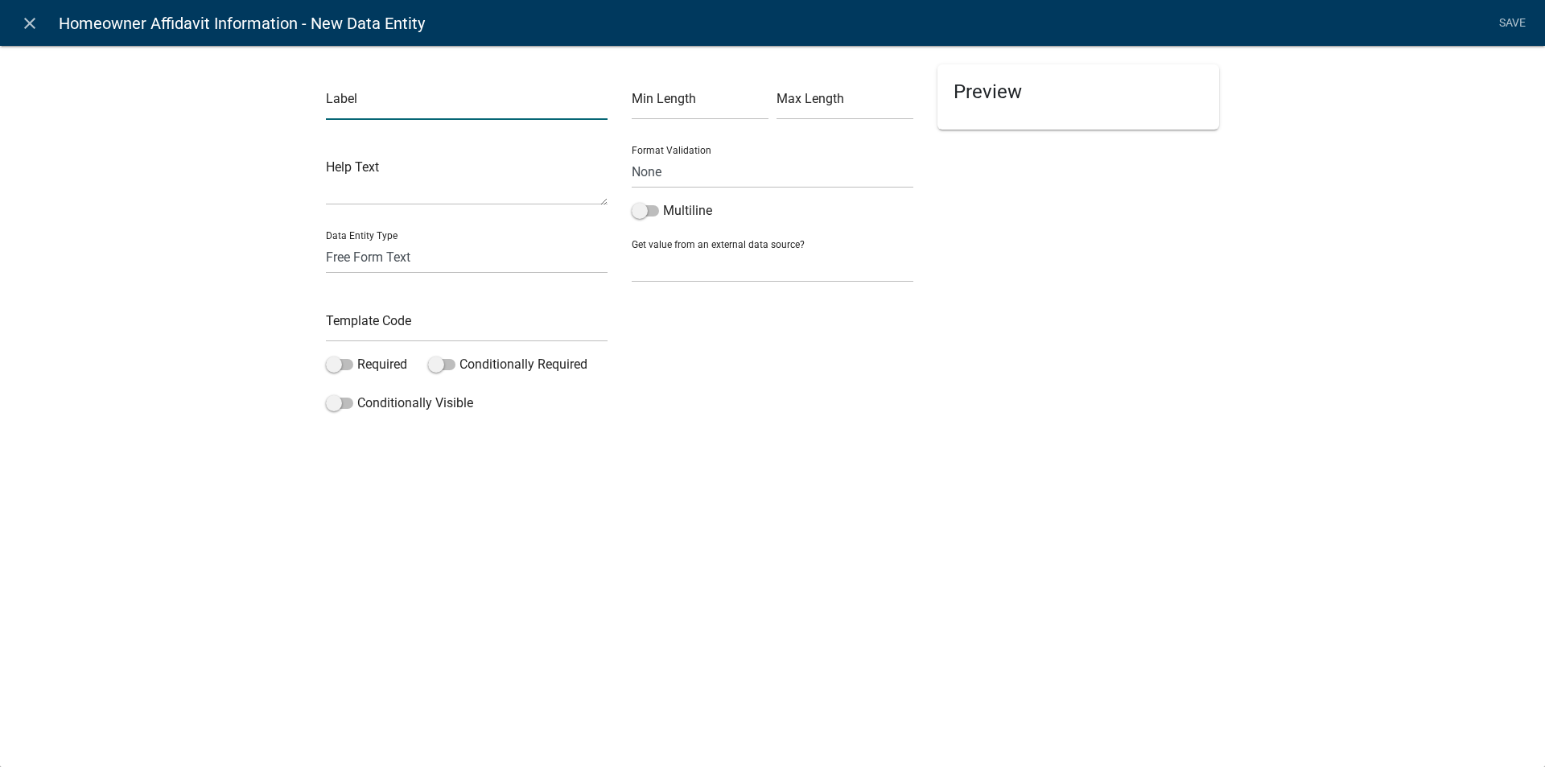
drag, startPoint x: 340, startPoint y: 109, endPoint x: 345, endPoint y: 117, distance: 9.4
click at [340, 109] on input "text" at bounding box center [467, 103] width 282 height 33
type input "Sign Permit"
click at [359, 254] on select "Free Form Text Document Display Entity Value Fee Numeric Data Date Map Sketch D…" at bounding box center [467, 257] width 282 height 33
select select "list-data"
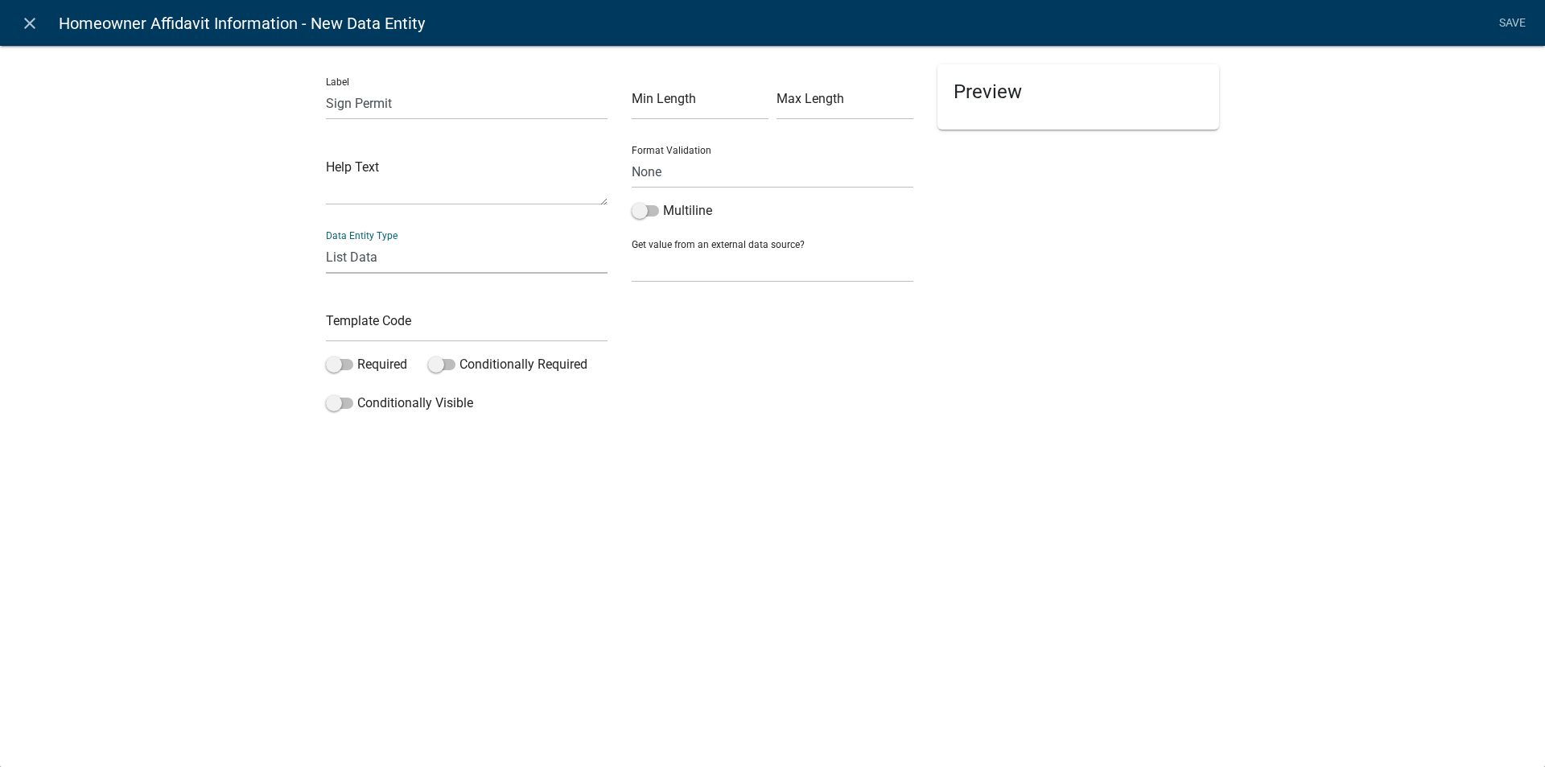
click at [326, 241] on select "Free Form Text Document Display Entity Value Fee Numeric Data Date Map Sketch D…" at bounding box center [467, 257] width 282 height 33
select select "list-data"
select select
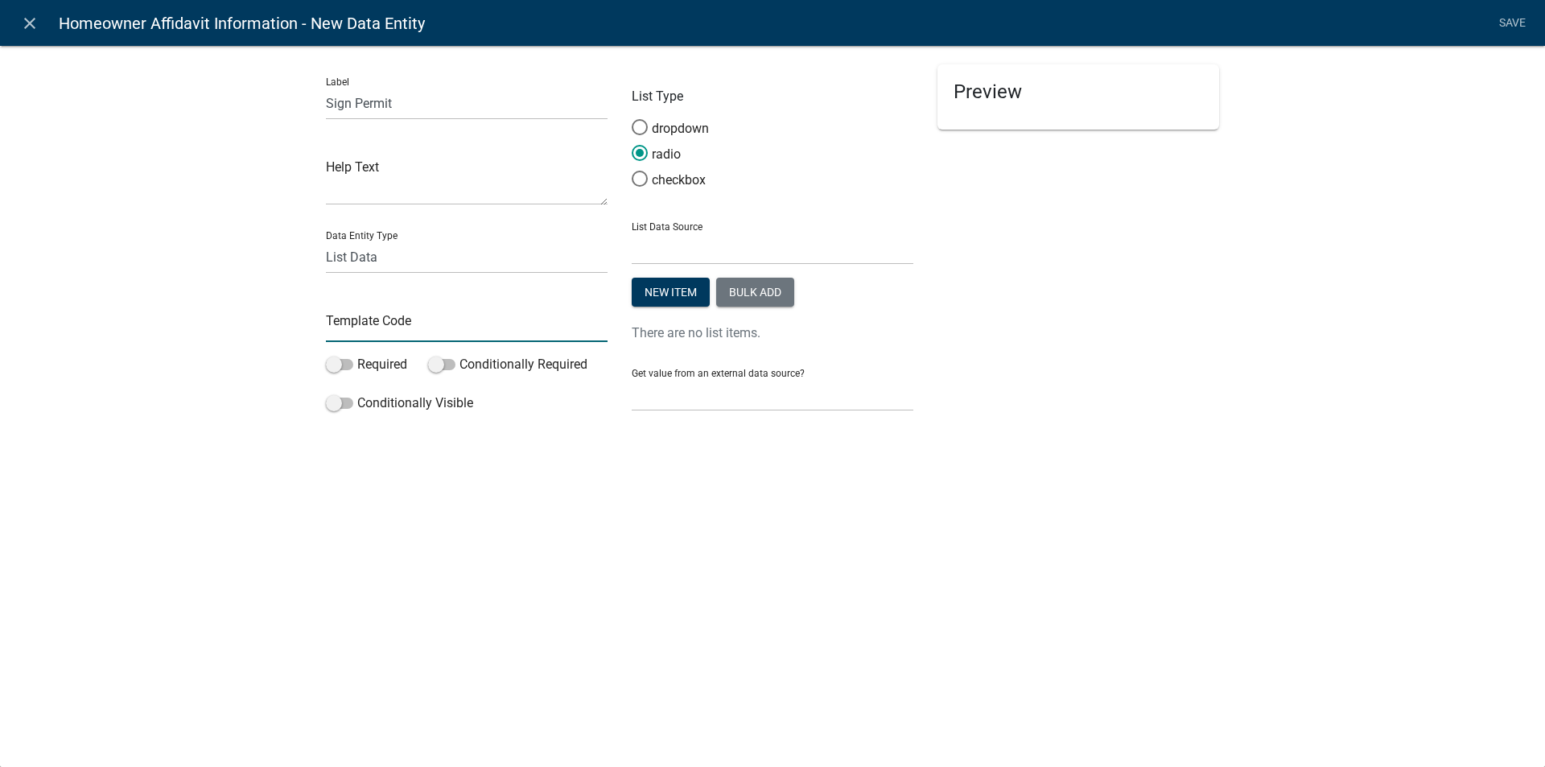
click at [333, 331] on input "text" at bounding box center [467, 325] width 282 height 33
type input "signpermit"
click at [673, 284] on button "New item" at bounding box center [671, 292] width 78 height 29
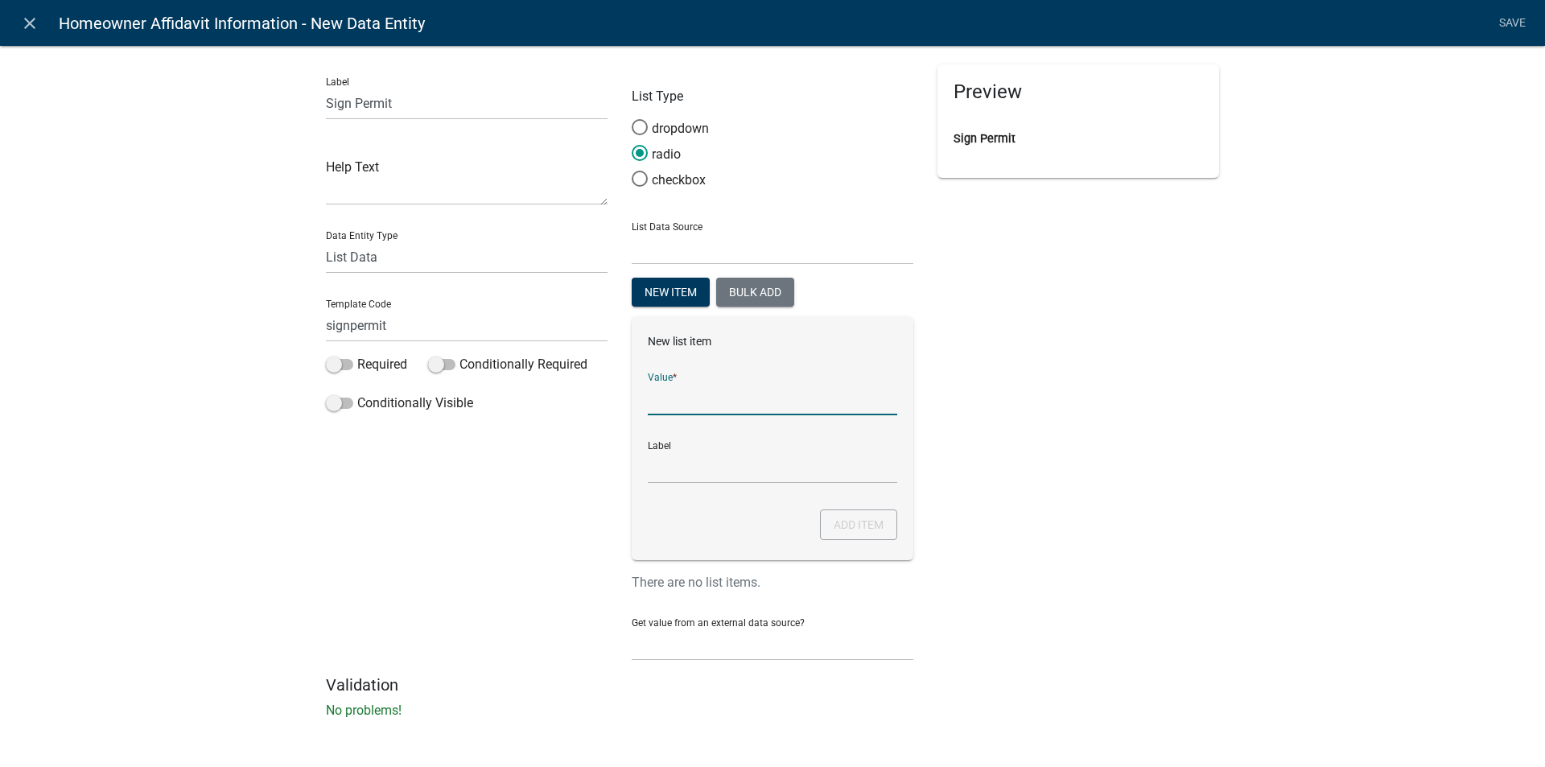
click at [664, 397] on input "List Data Source" at bounding box center [772, 398] width 249 height 33
type input "Sign Permit"
click button "Add item" at bounding box center [858, 524] width 77 height 31
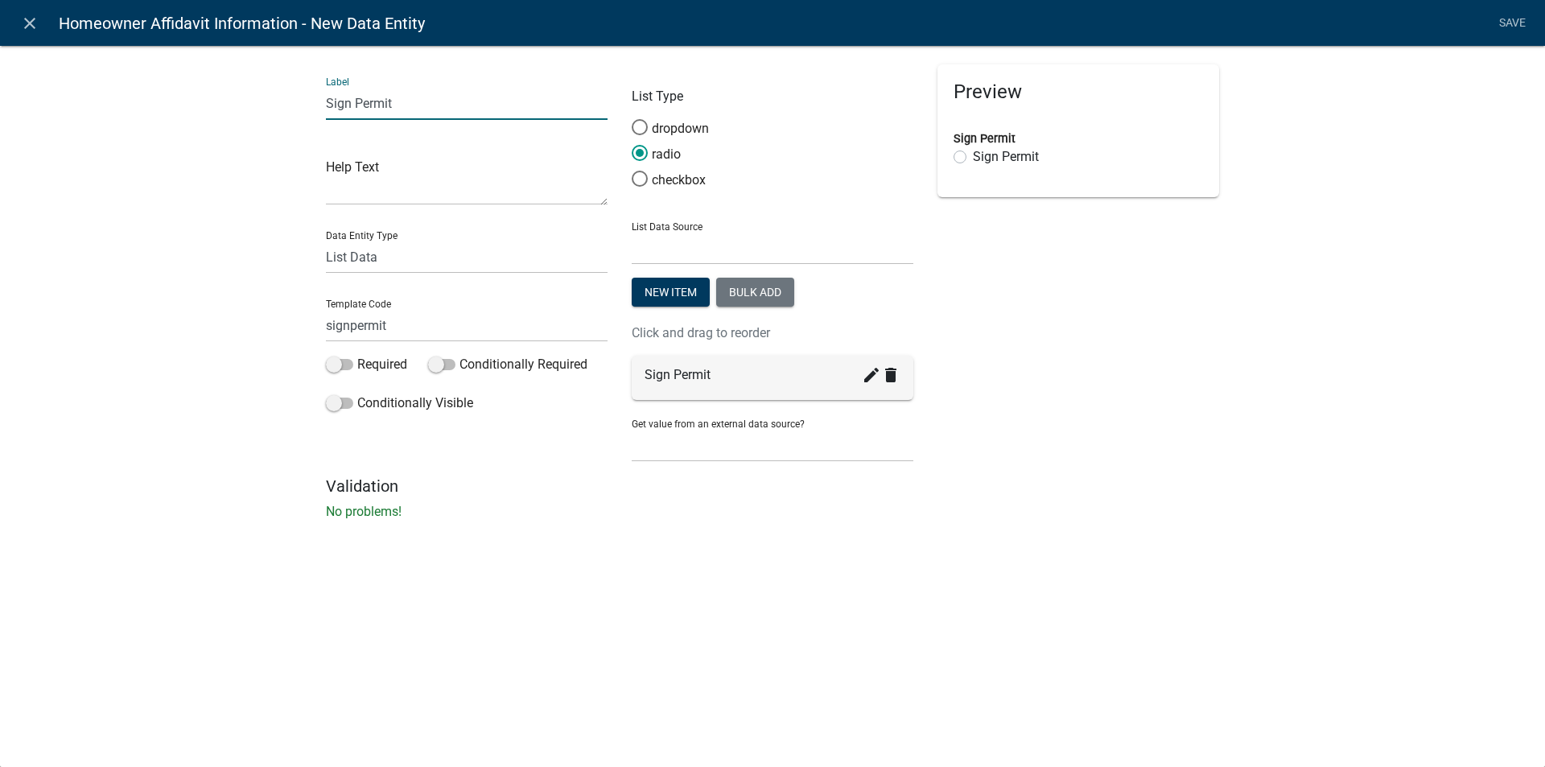
click at [413, 109] on input "Sign Permit" at bounding box center [467, 103] width 282 height 33
type input "Sign Permit Verification"
click at [1502, 23] on link "Save" at bounding box center [1511, 23] width 40 height 31
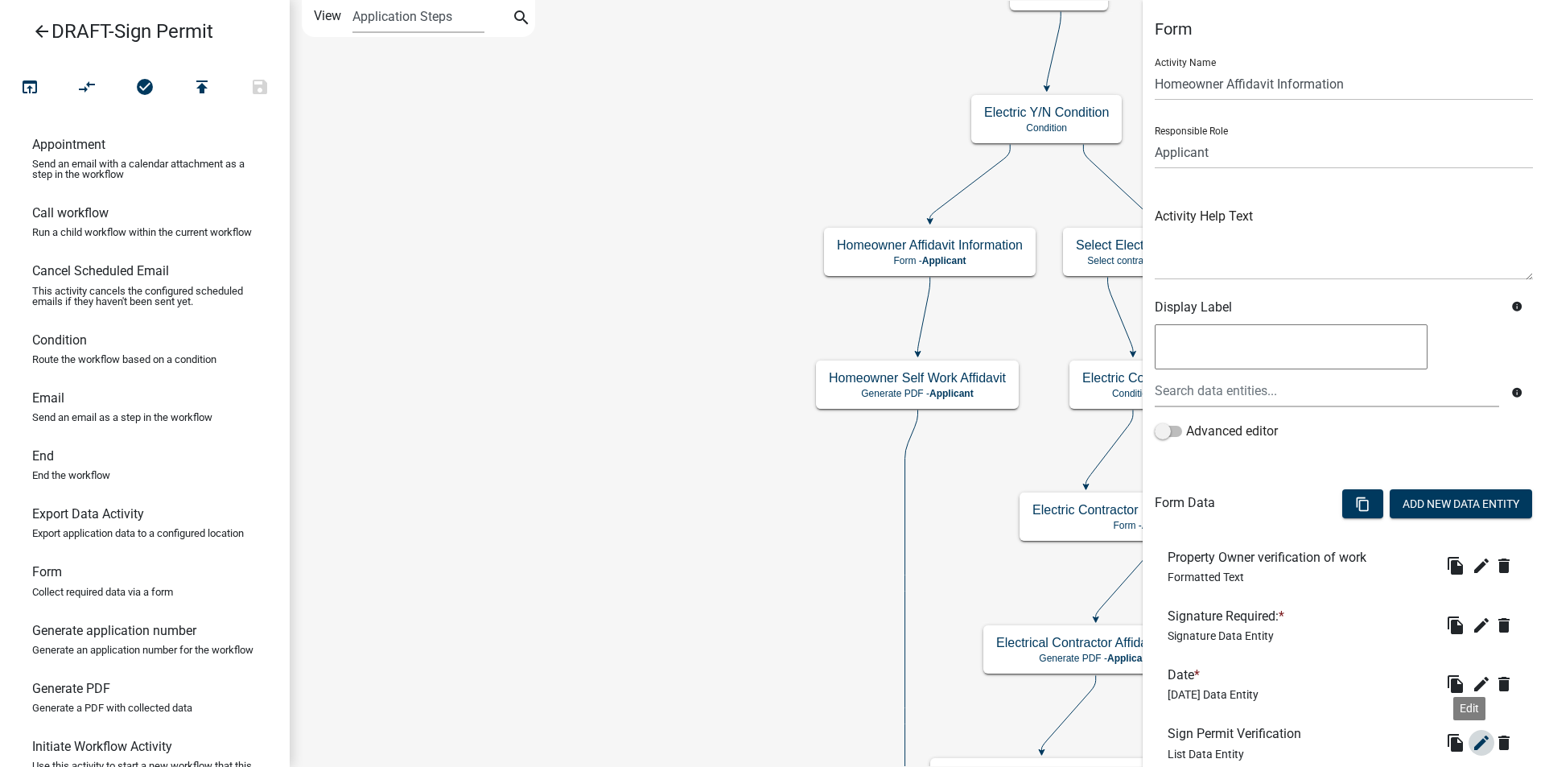
click at [1471, 738] on icon "edit" at bounding box center [1480, 742] width 19 height 19
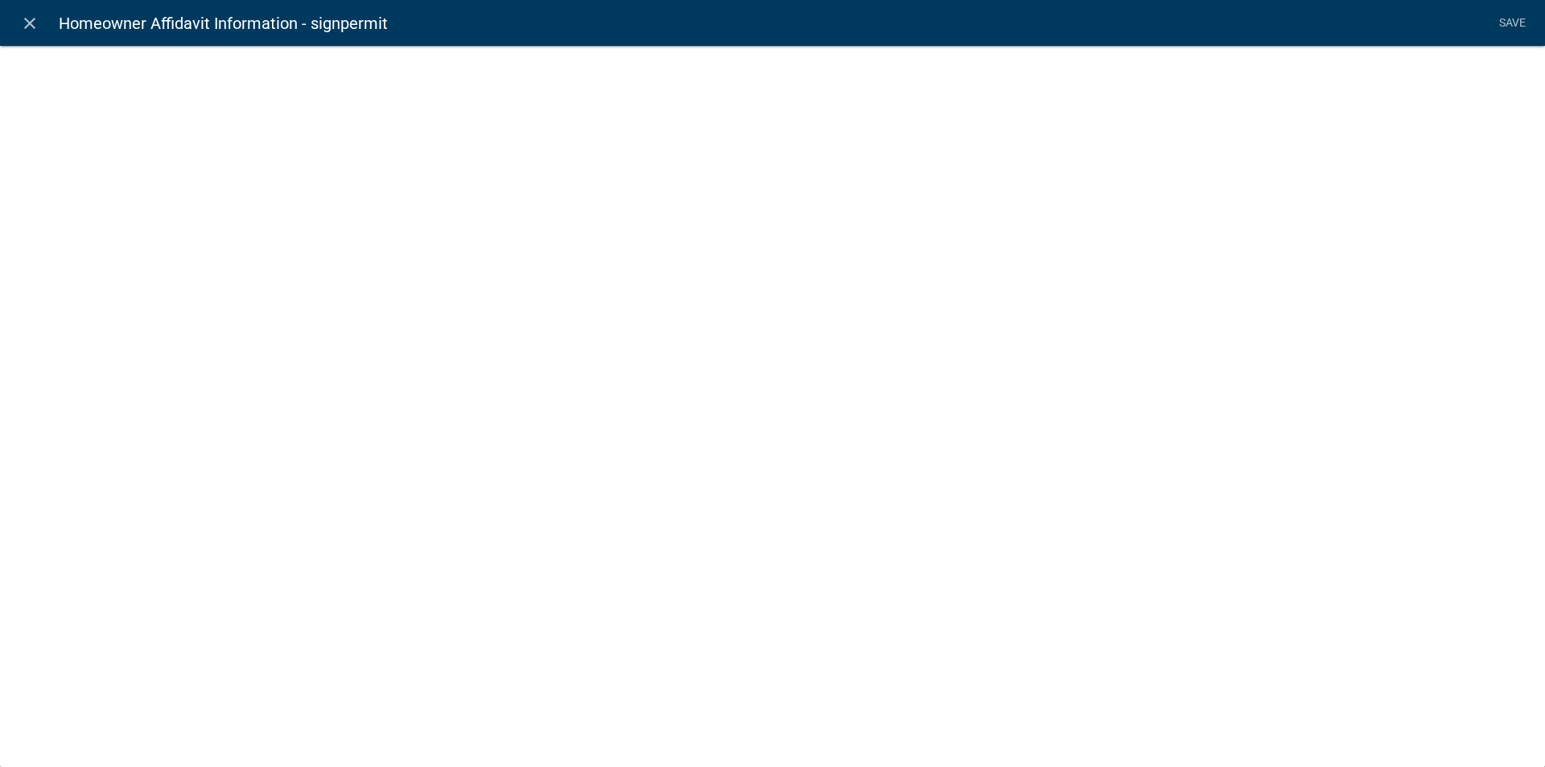
select select "list-data"
select select
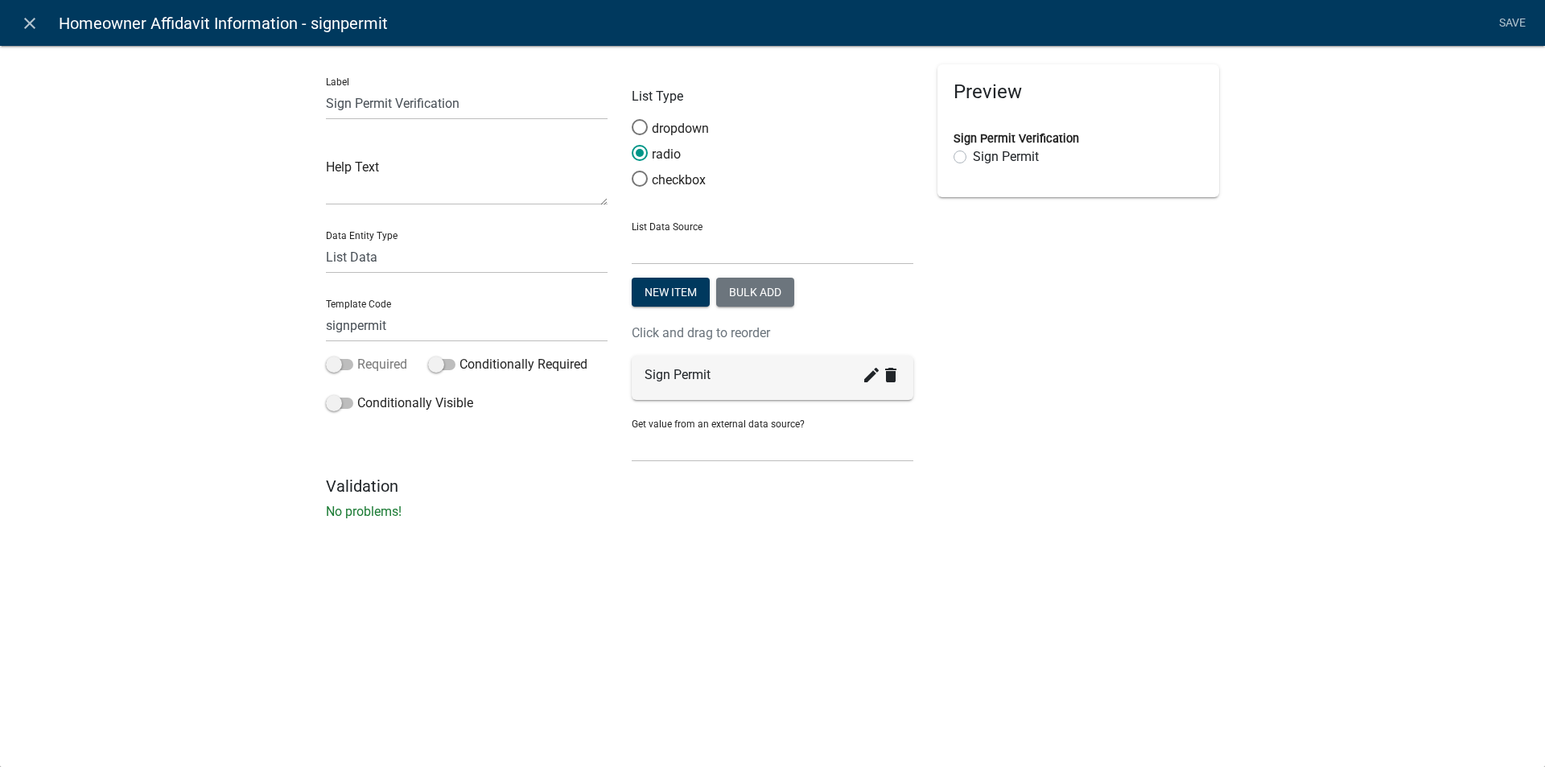
click at [340, 360] on span at bounding box center [339, 364] width 27 height 11
click at [357, 355] on input "Required" at bounding box center [357, 355] width 0 height 0
click at [1514, 22] on link "Save" at bounding box center [1511, 23] width 40 height 31
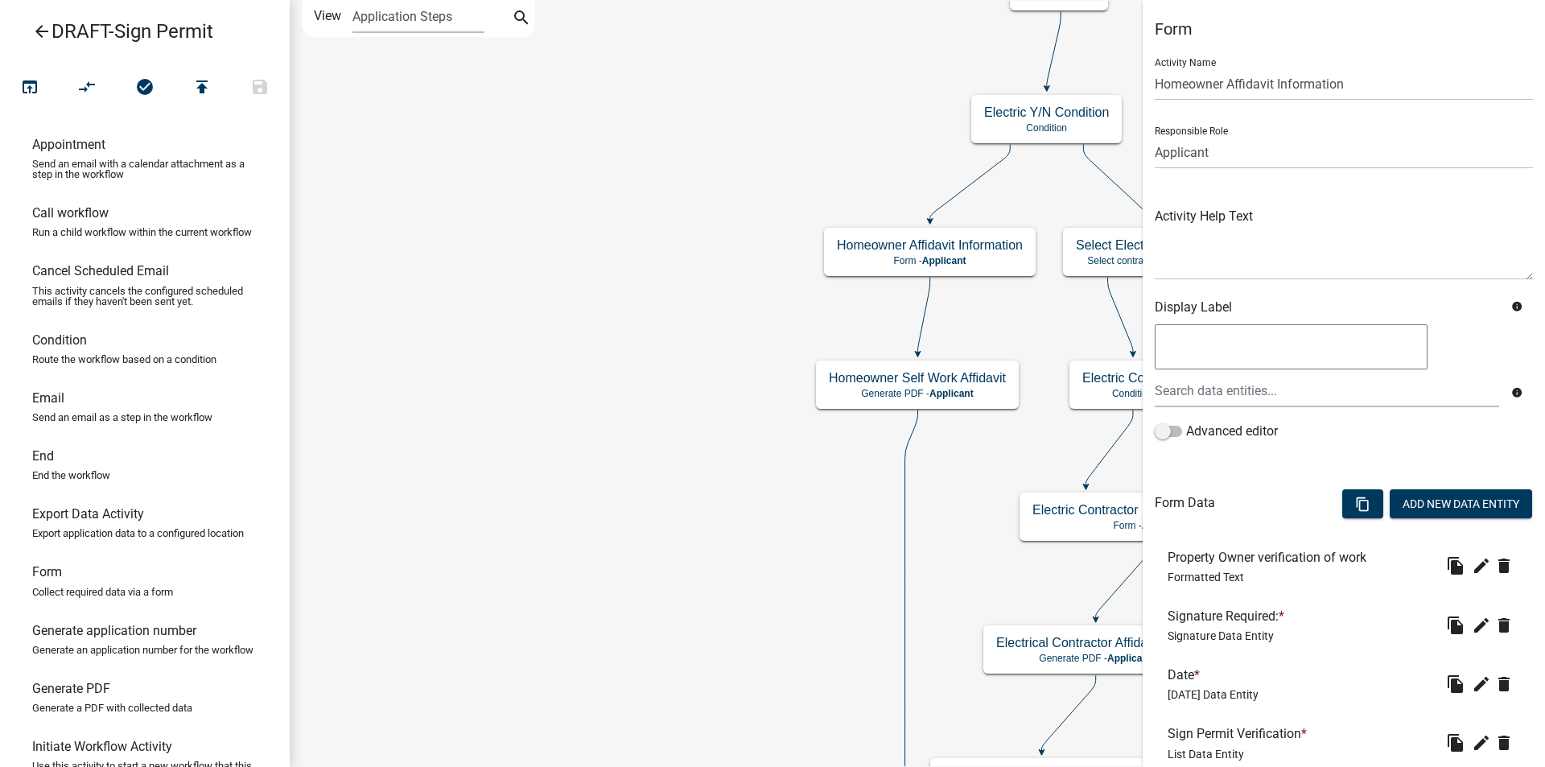
scroll to position [111, 0]
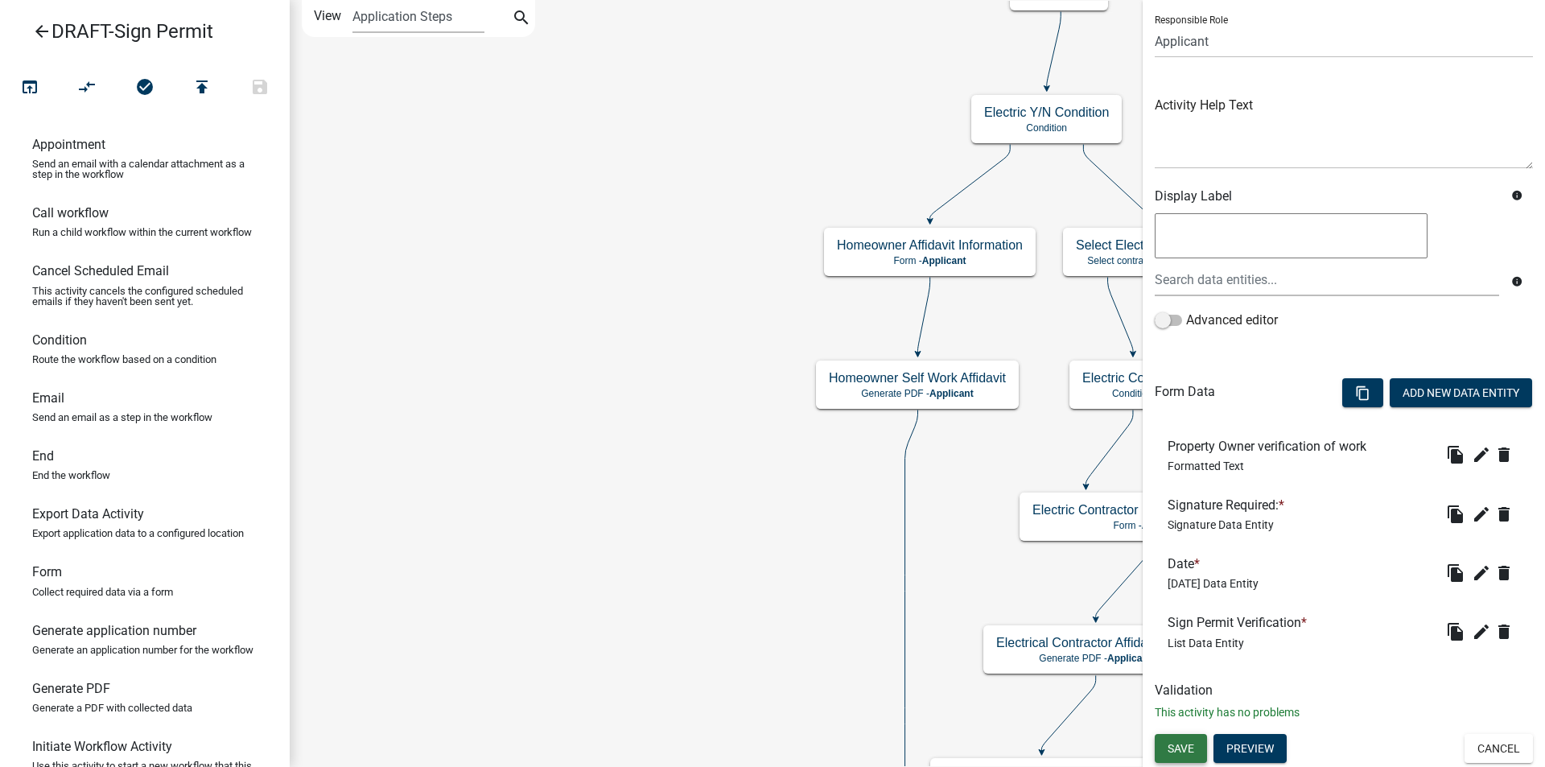
click at [1166, 749] on button "Save" at bounding box center [1180, 748] width 52 height 29
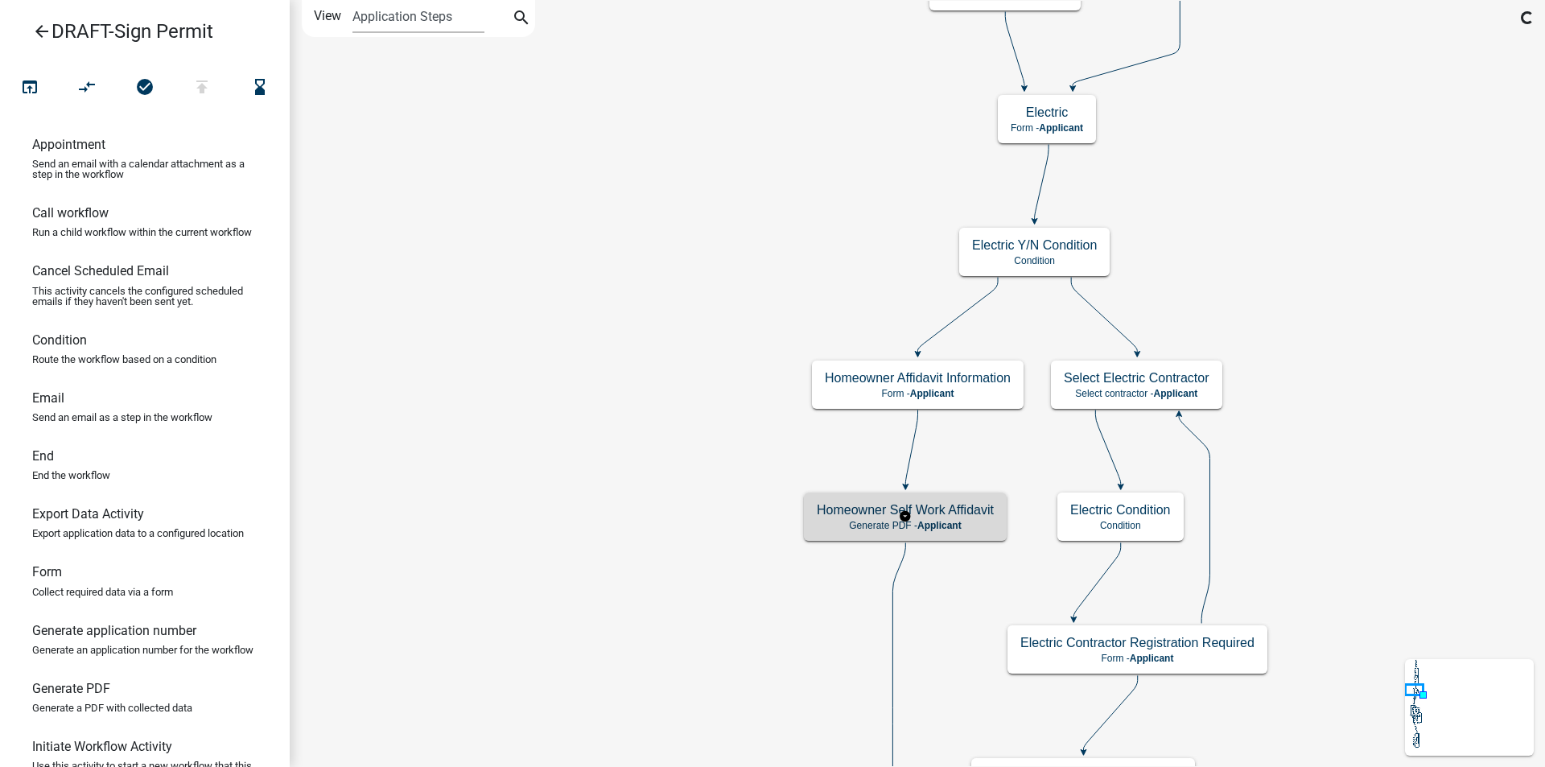
click at [954, 520] on span "Applicant" at bounding box center [939, 525] width 44 height 11
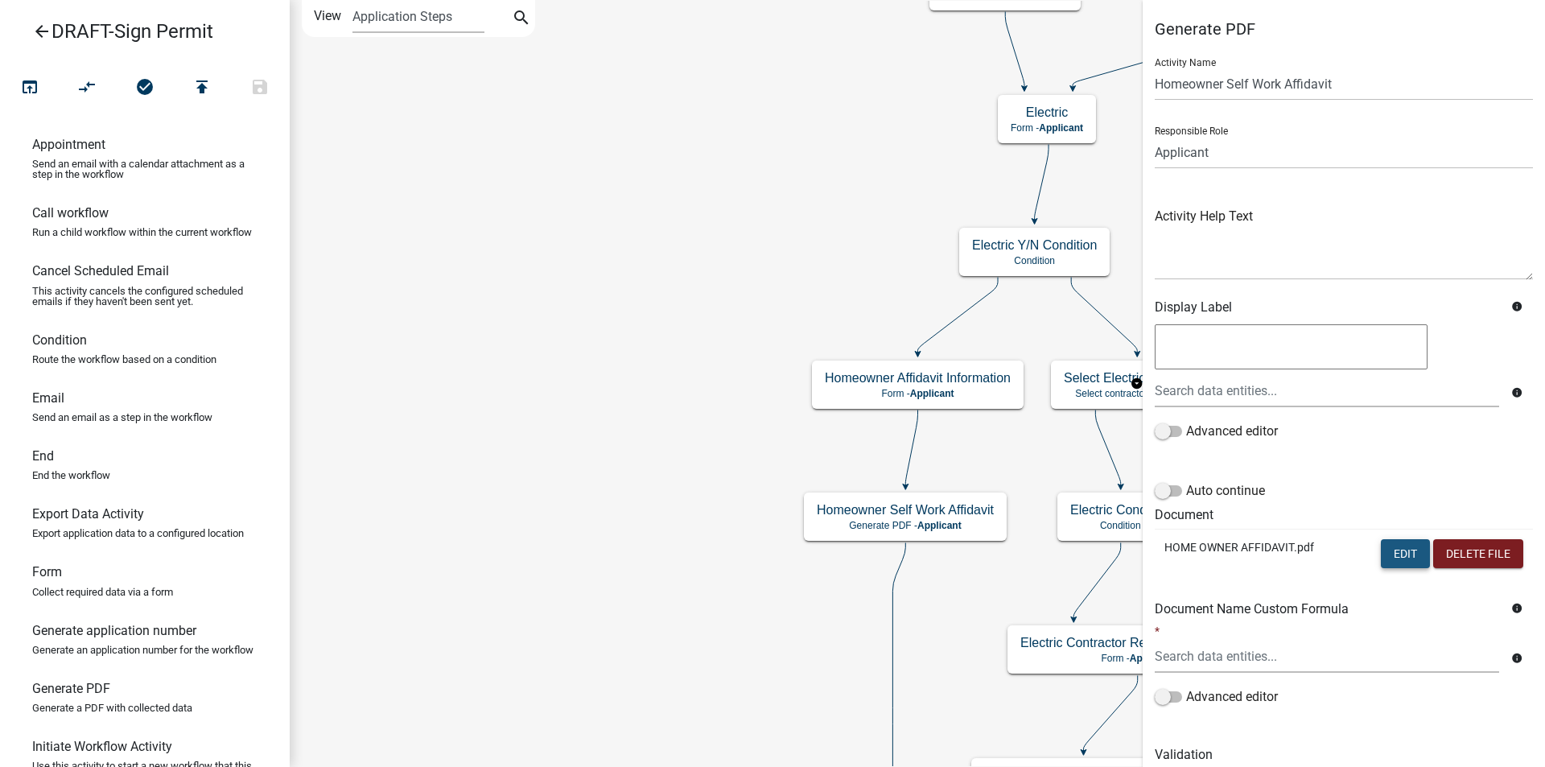
click at [1381, 551] on button "Edit" at bounding box center [1404, 553] width 49 height 29
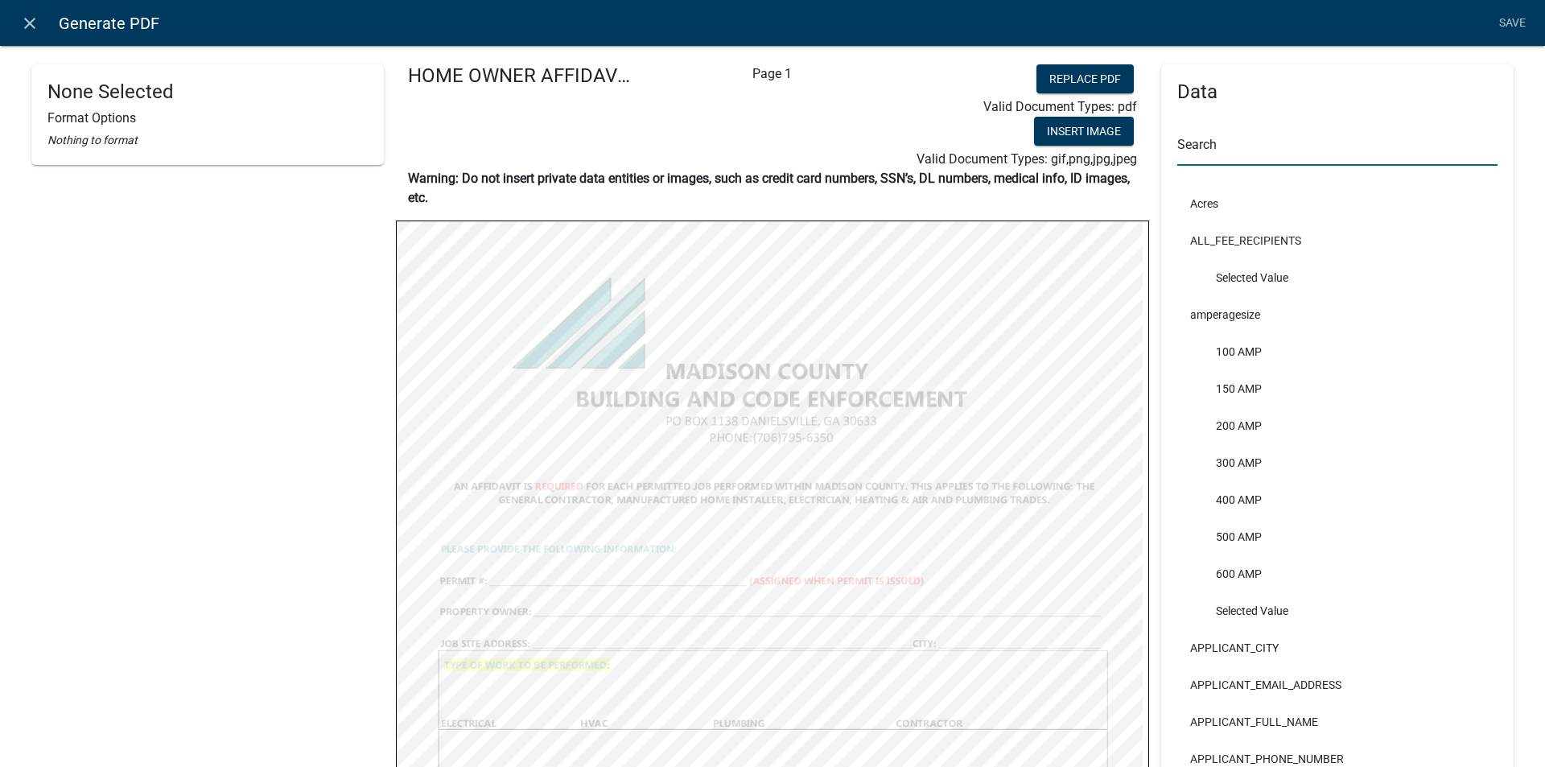
click at [1184, 146] on input "text" at bounding box center [1337, 149] width 320 height 33
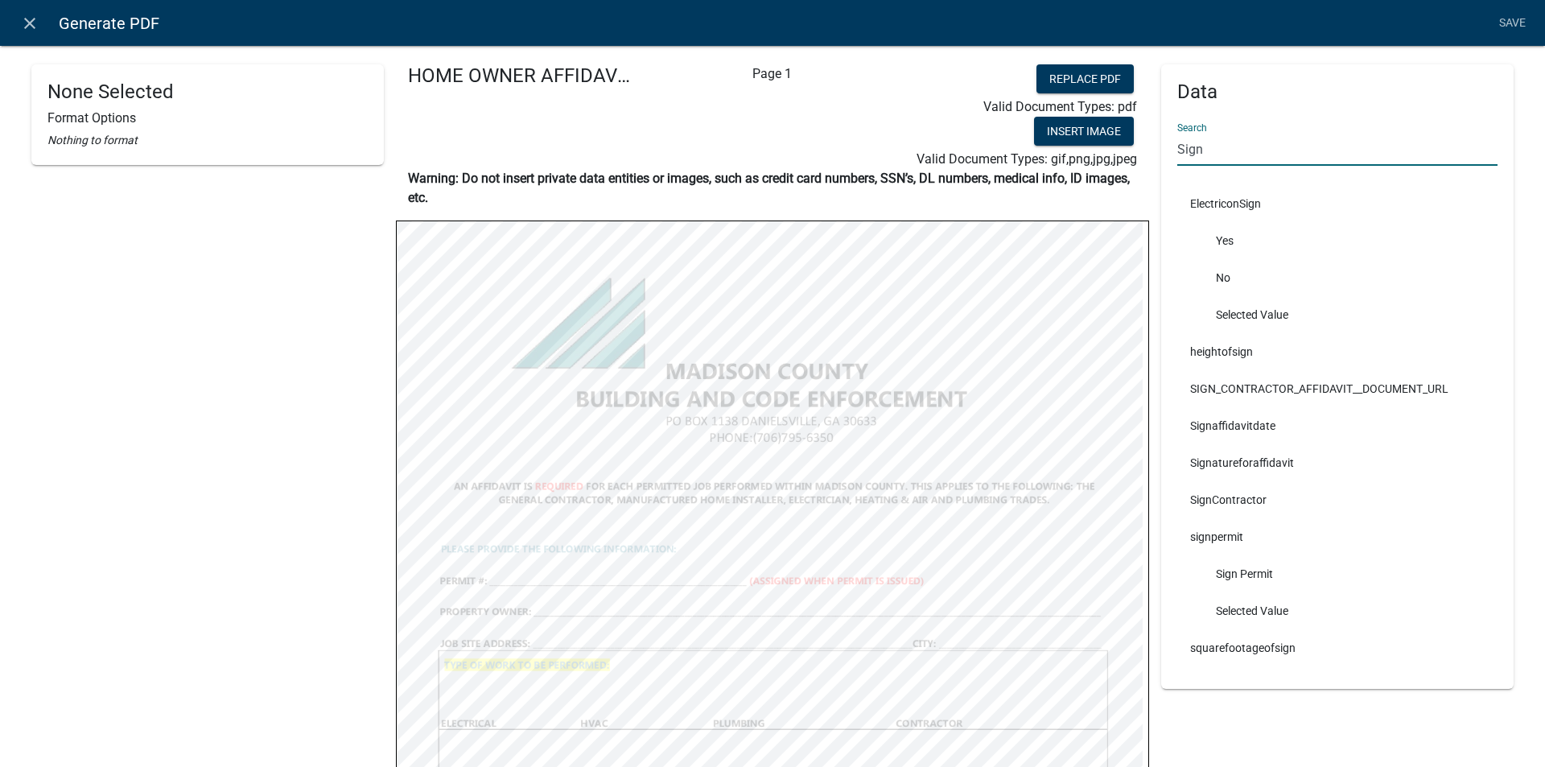
type input "Sign"
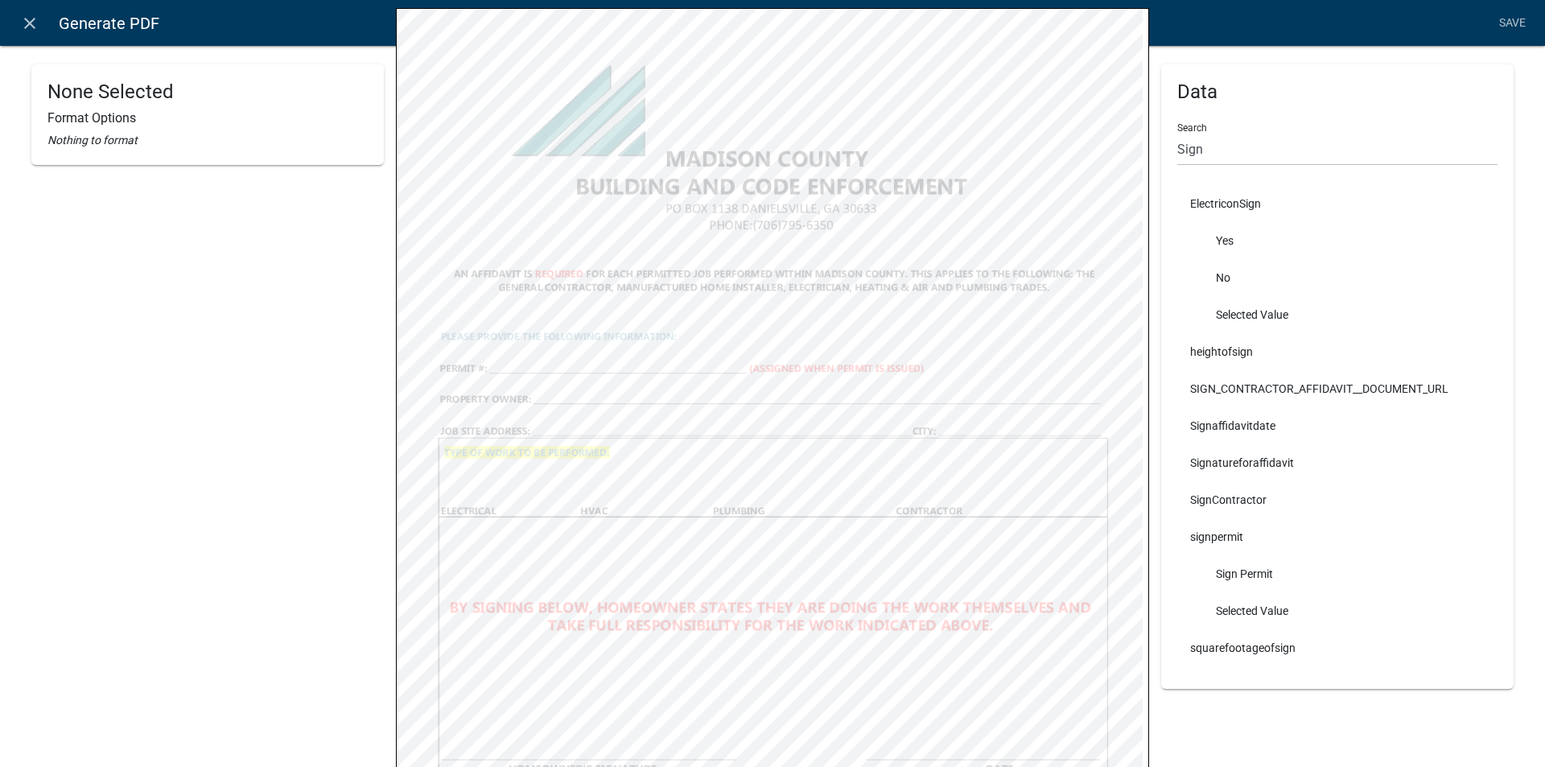
scroll to position [216, 0]
select select
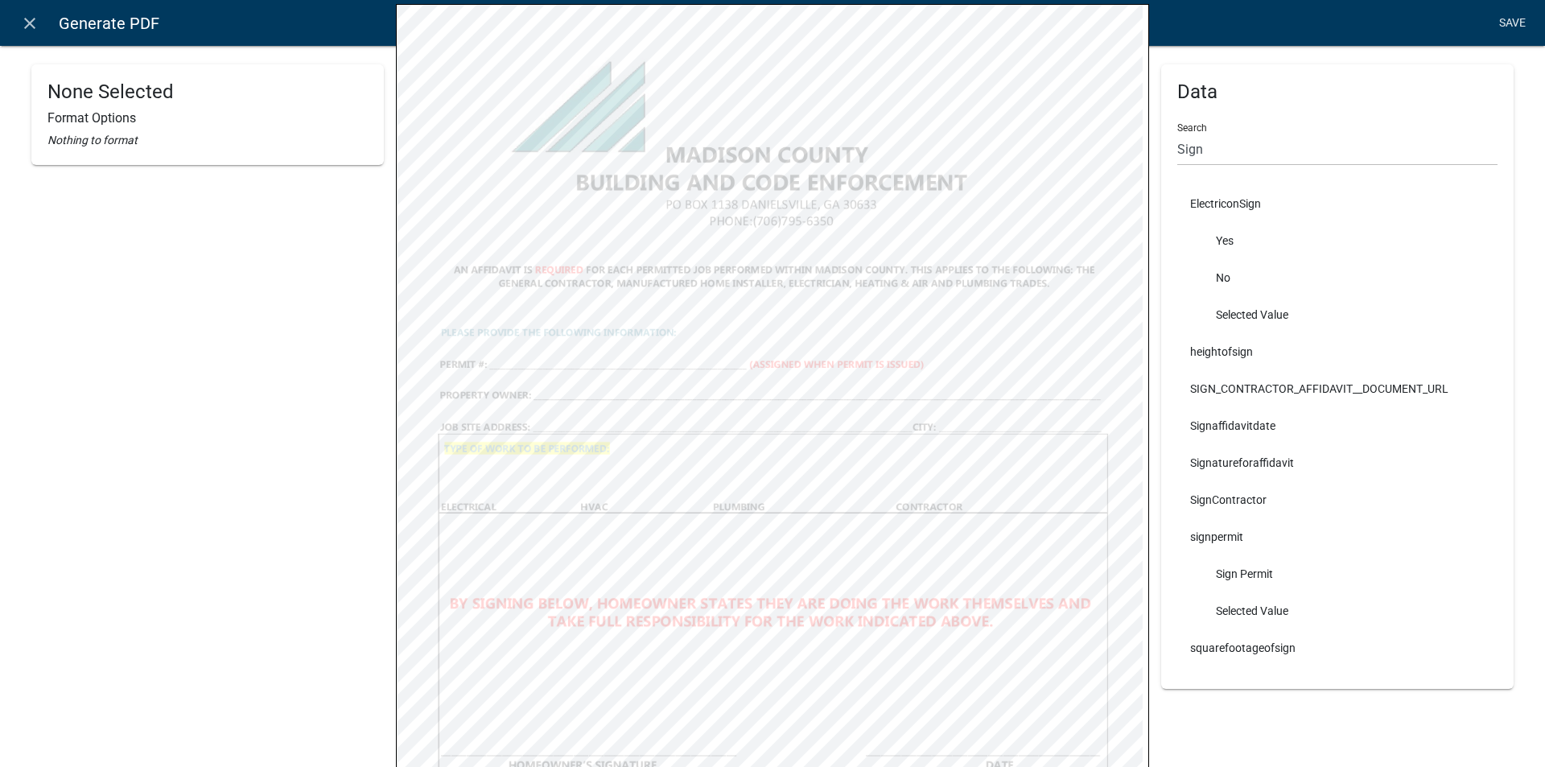
click at [1512, 23] on link "Save" at bounding box center [1511, 23] width 40 height 31
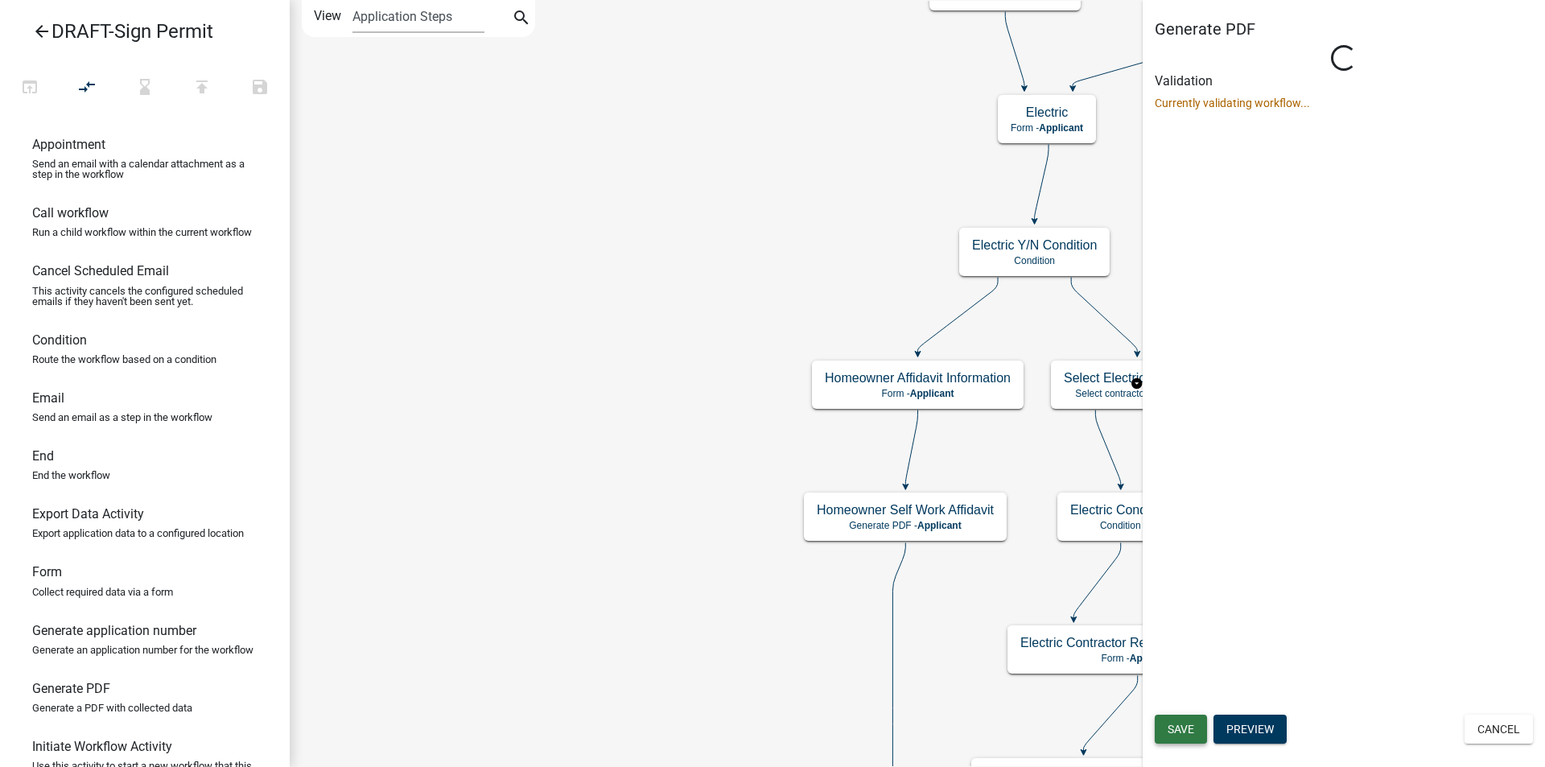
click at [1183, 729] on span "Save" at bounding box center [1180, 728] width 27 height 13
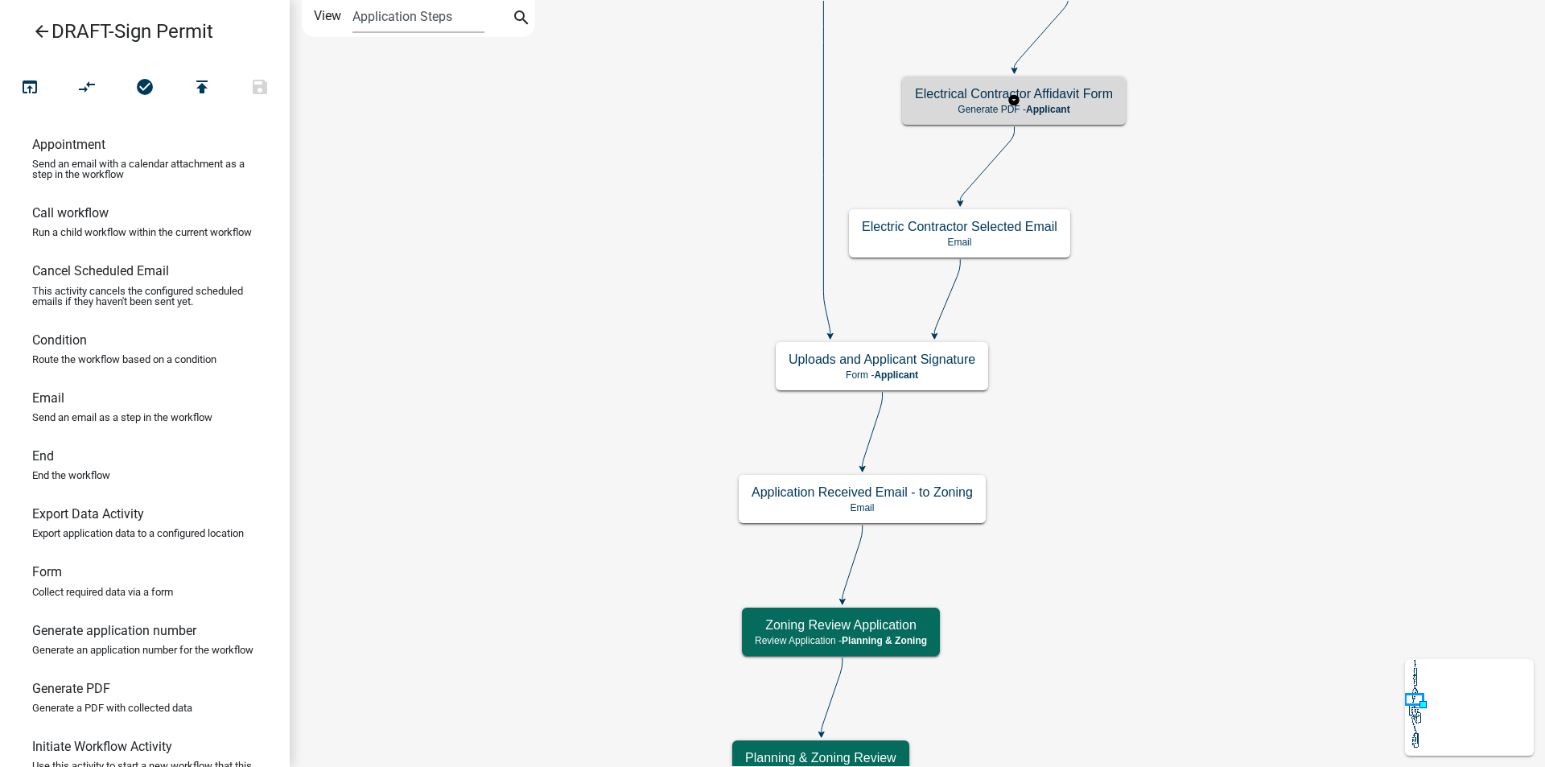
click at [1028, 98] on h5 "Electrical Contractor Affidavit Form" at bounding box center [1014, 93] width 198 height 15
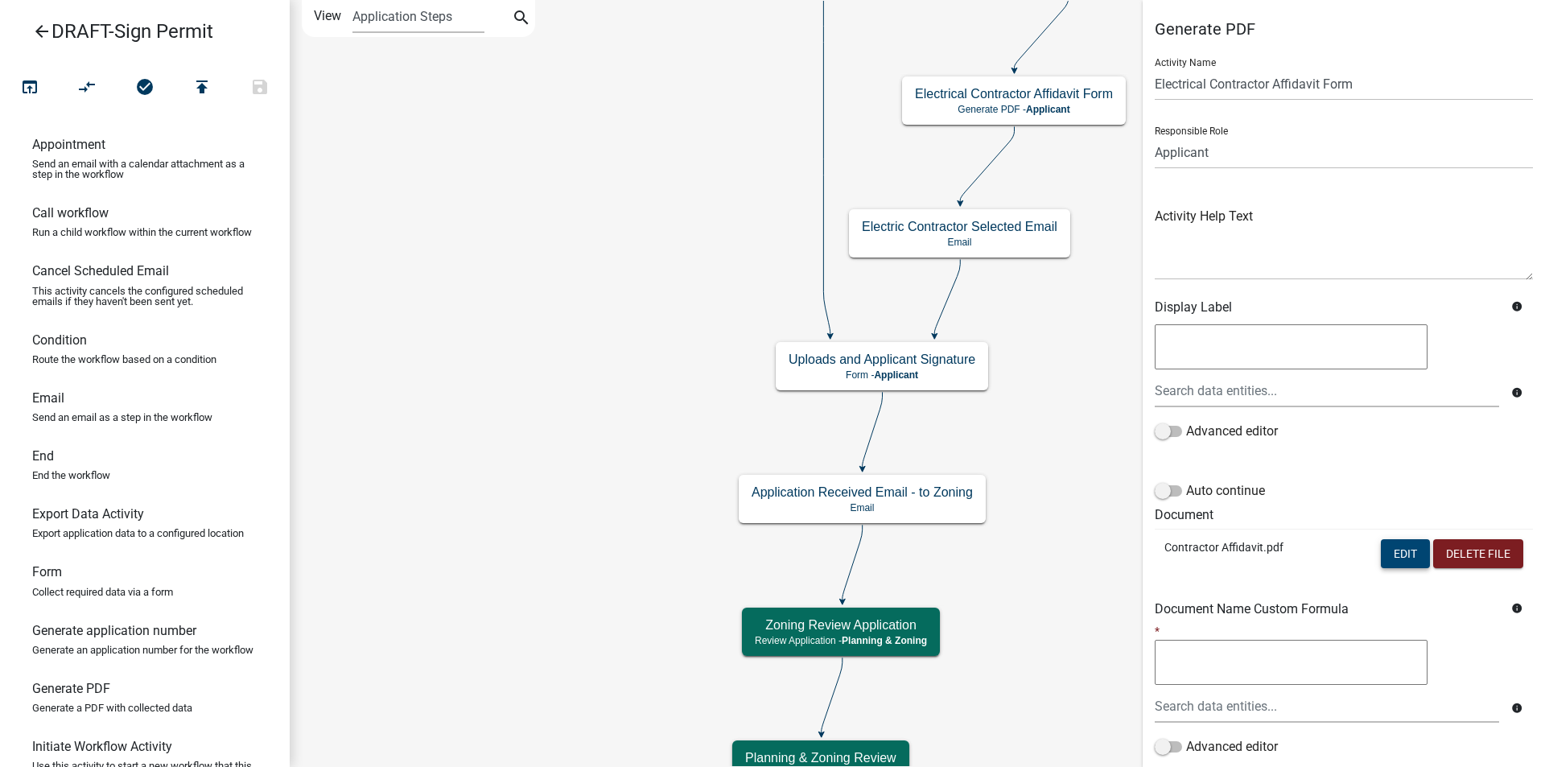
click at [1388, 550] on button "Edit" at bounding box center [1404, 553] width 49 height 29
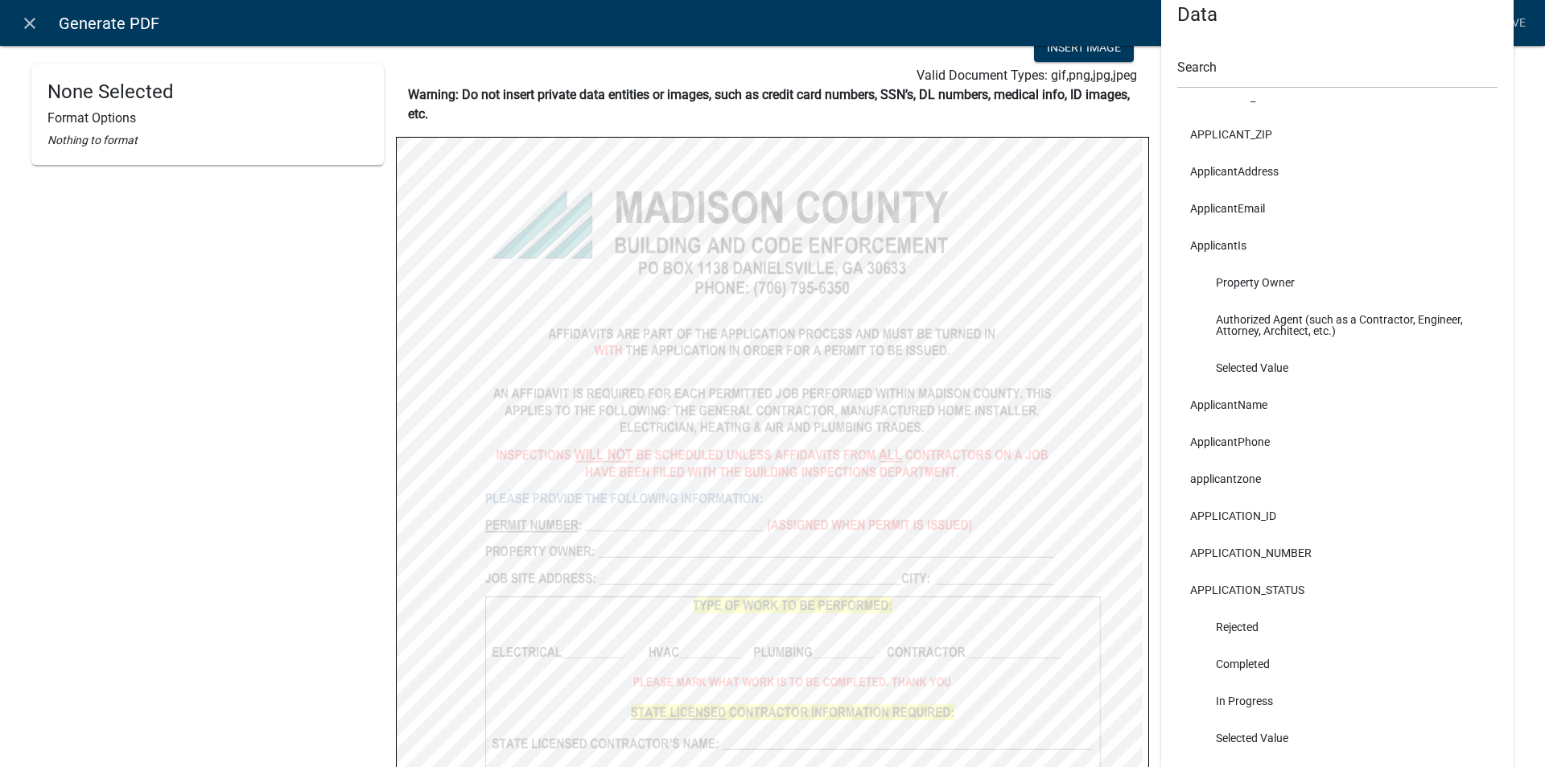
scroll to position [80, 0]
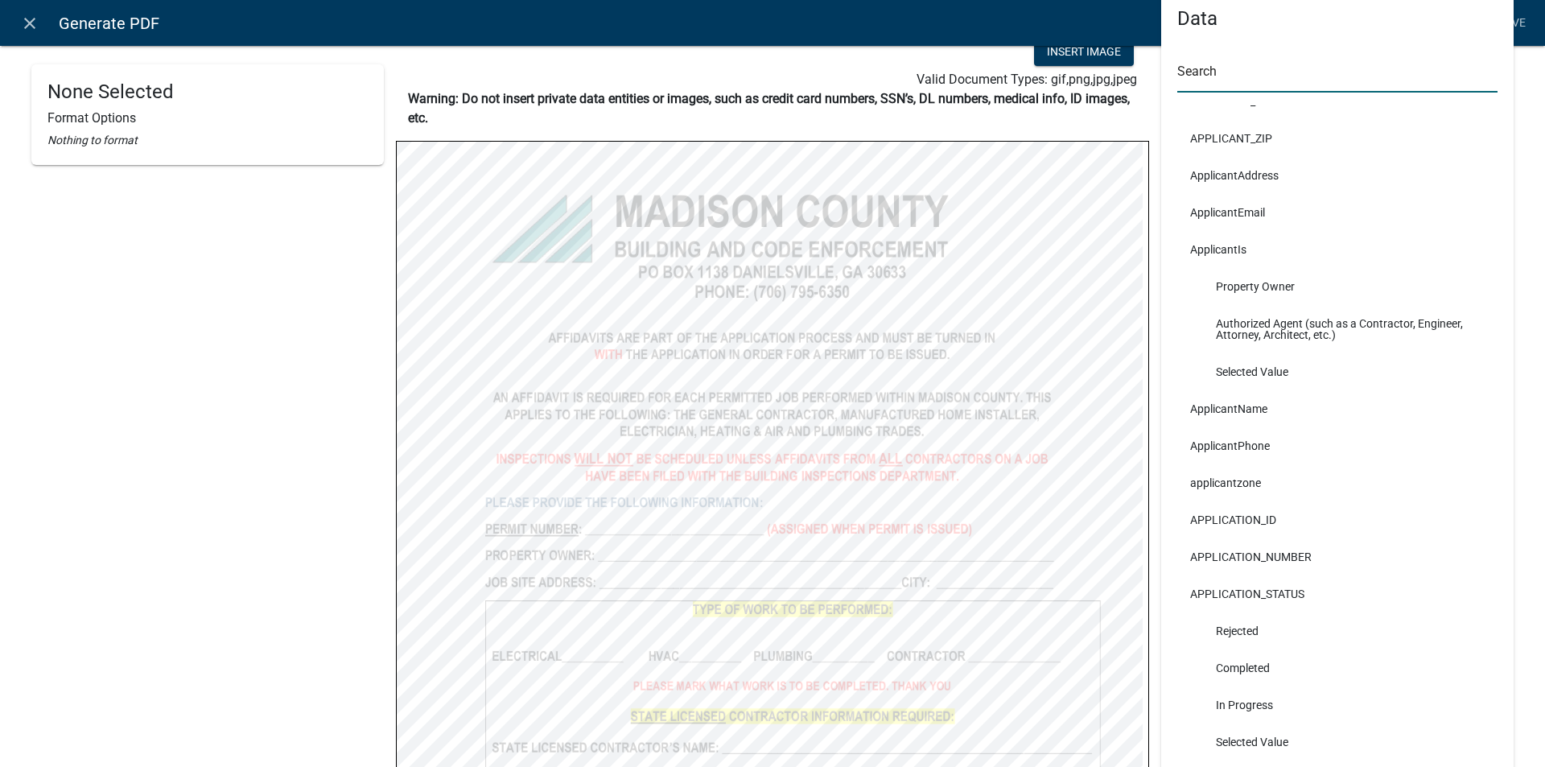
click at [1185, 77] on input "text" at bounding box center [1337, 76] width 320 height 33
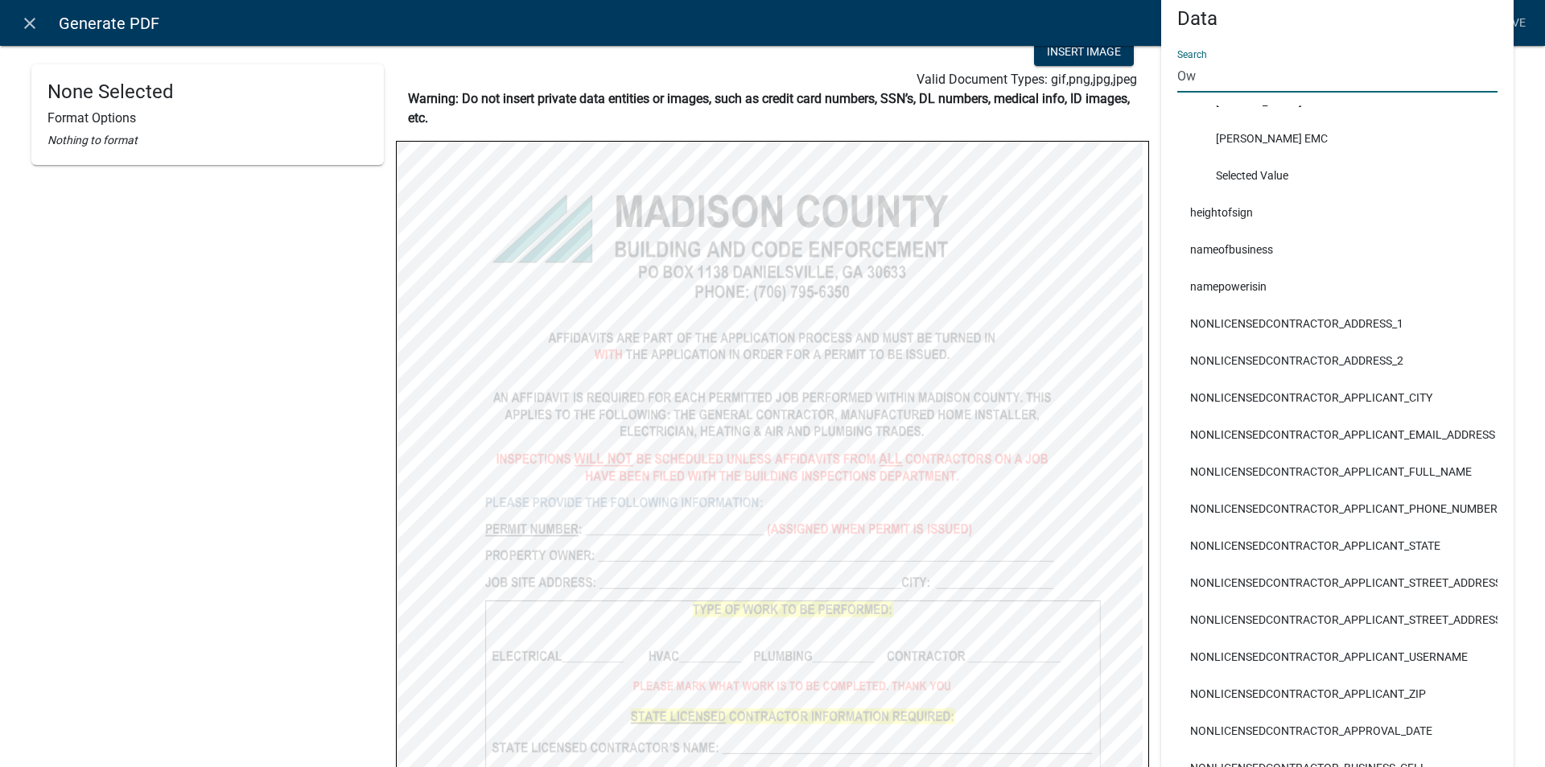
scroll to position [0, 0]
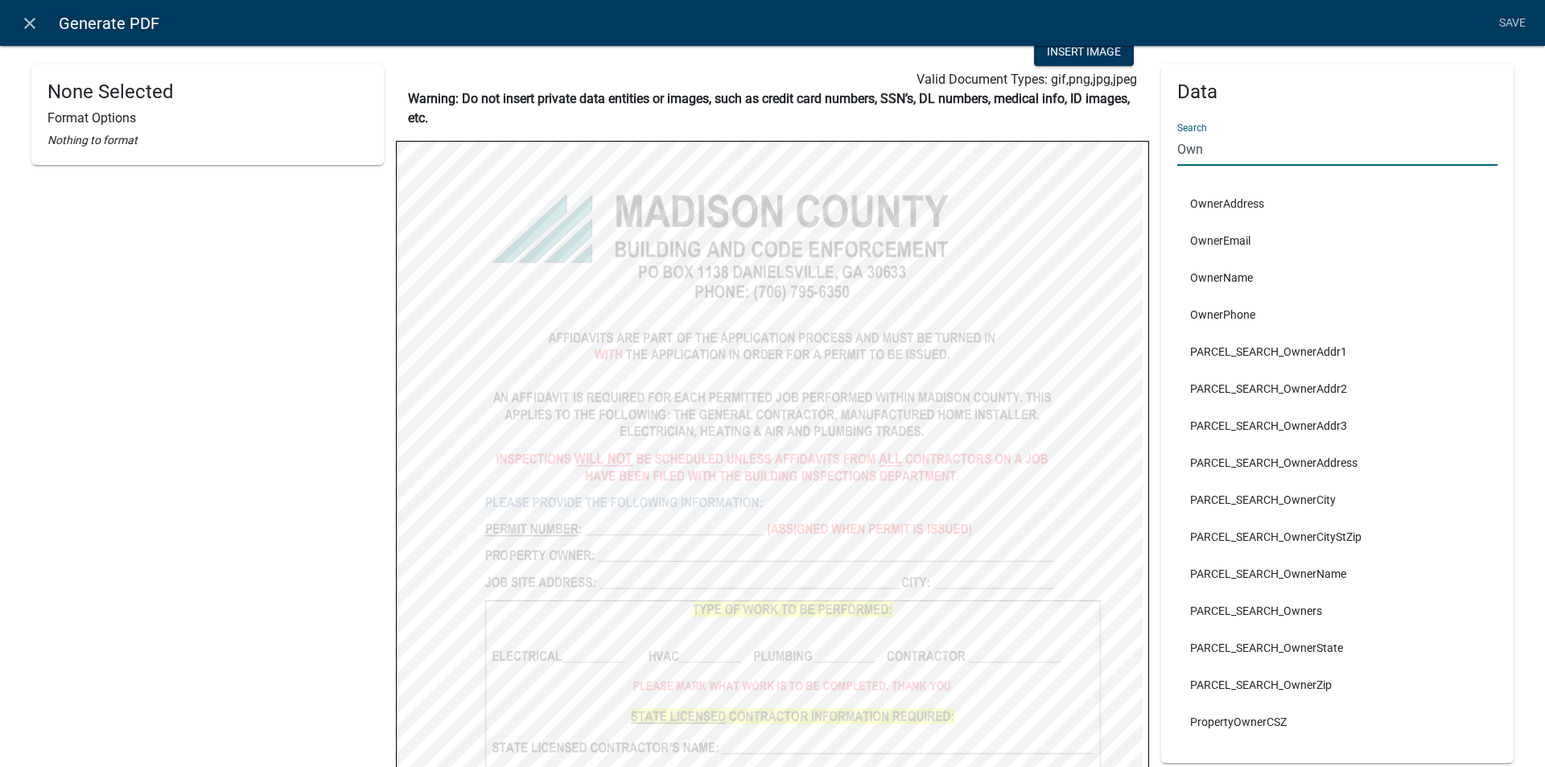
type input "Own"
select select
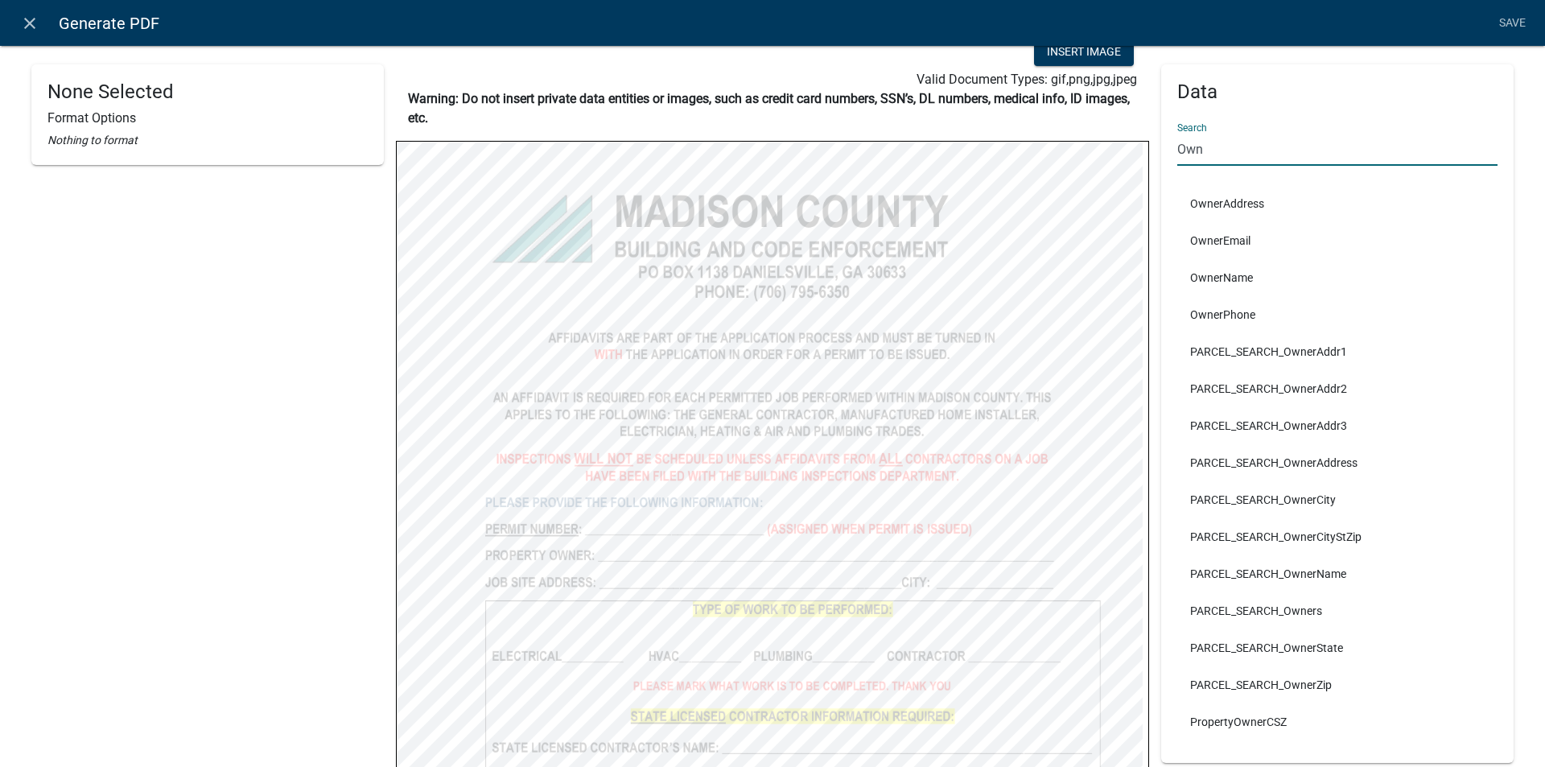
click at [1205, 160] on input "Own" at bounding box center [1337, 149] width 320 height 33
type input "O"
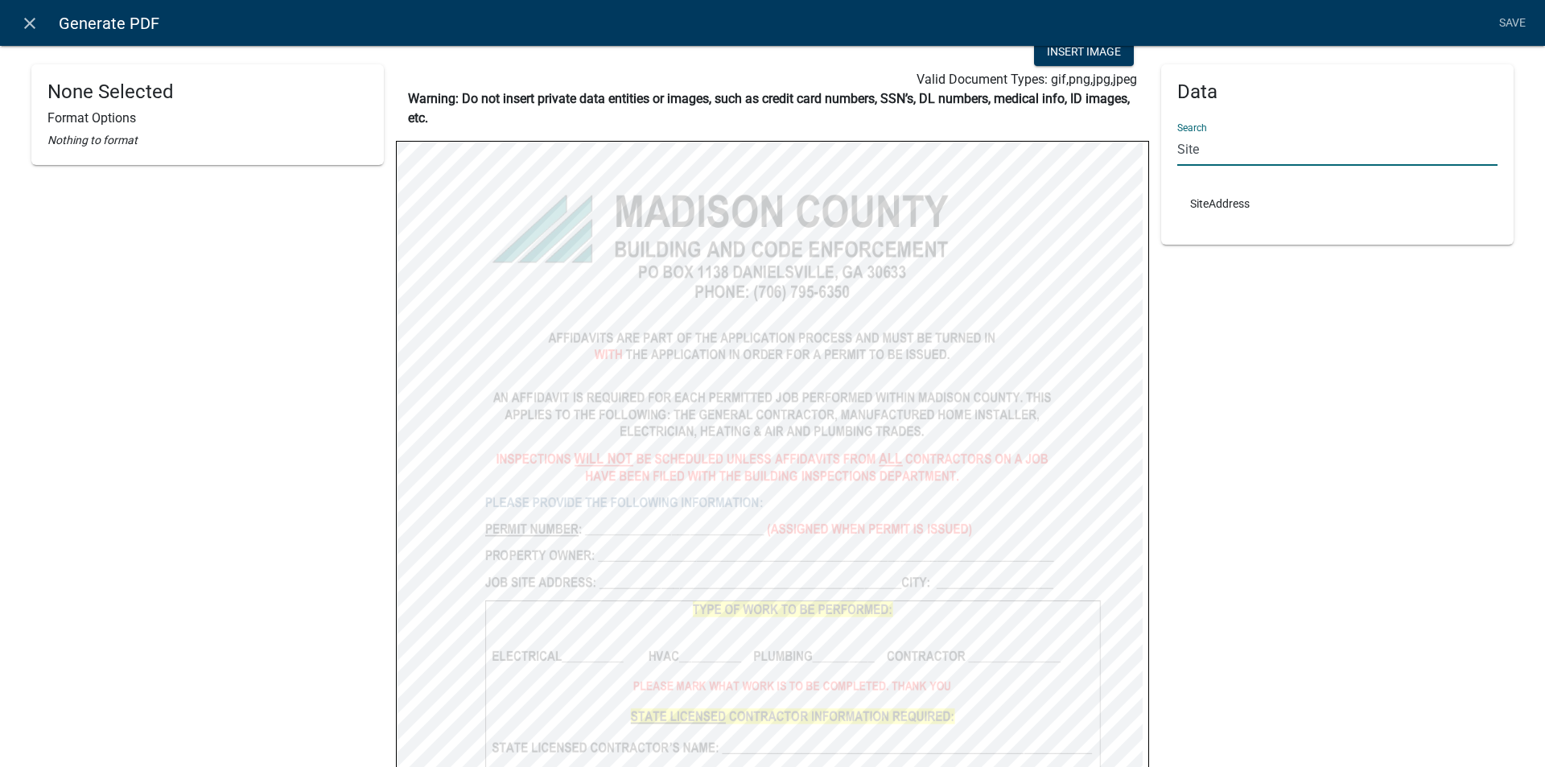
type input "Site"
select select
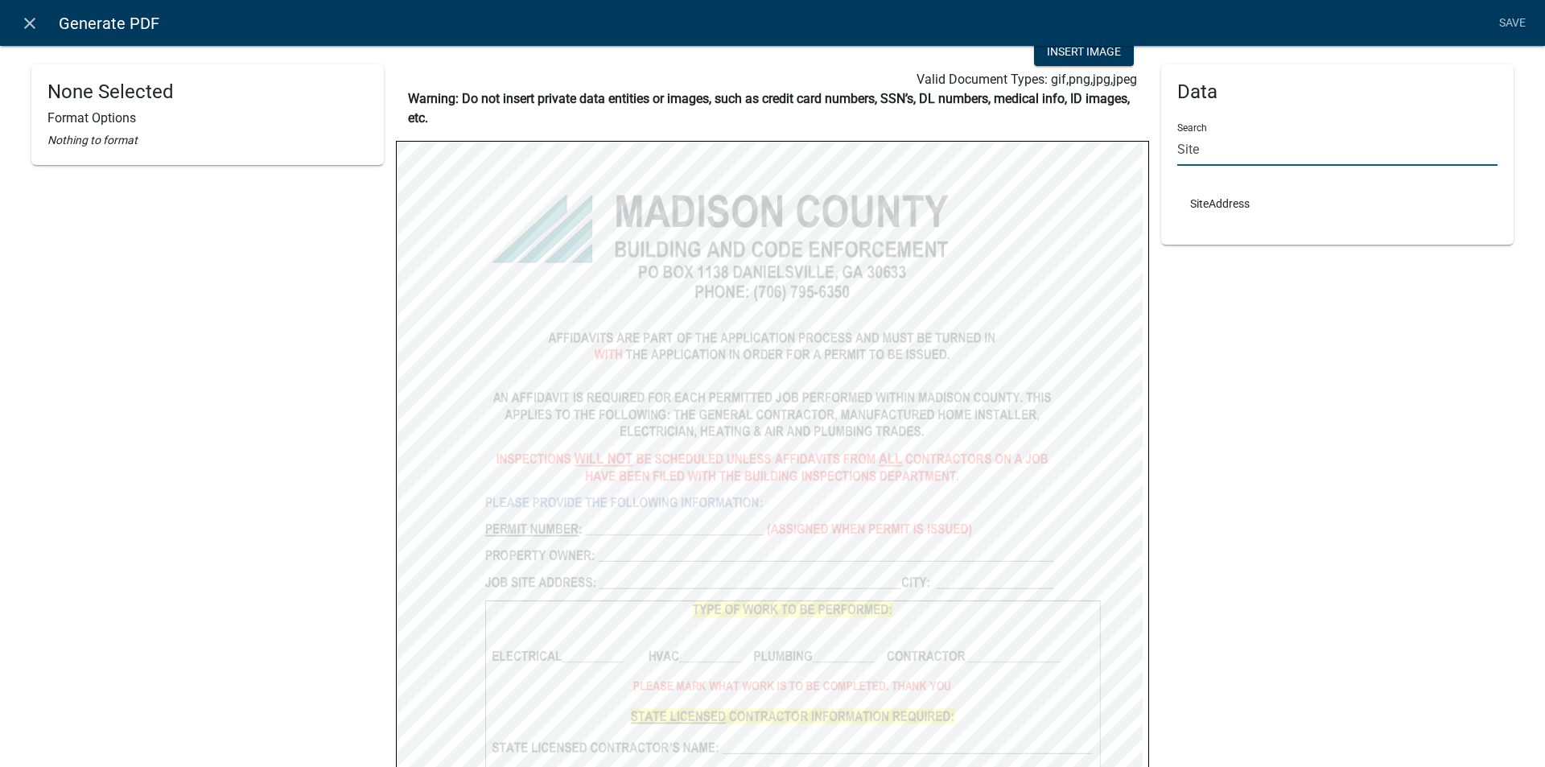
click at [1208, 148] on input "Site" at bounding box center [1337, 149] width 320 height 33
type input "S"
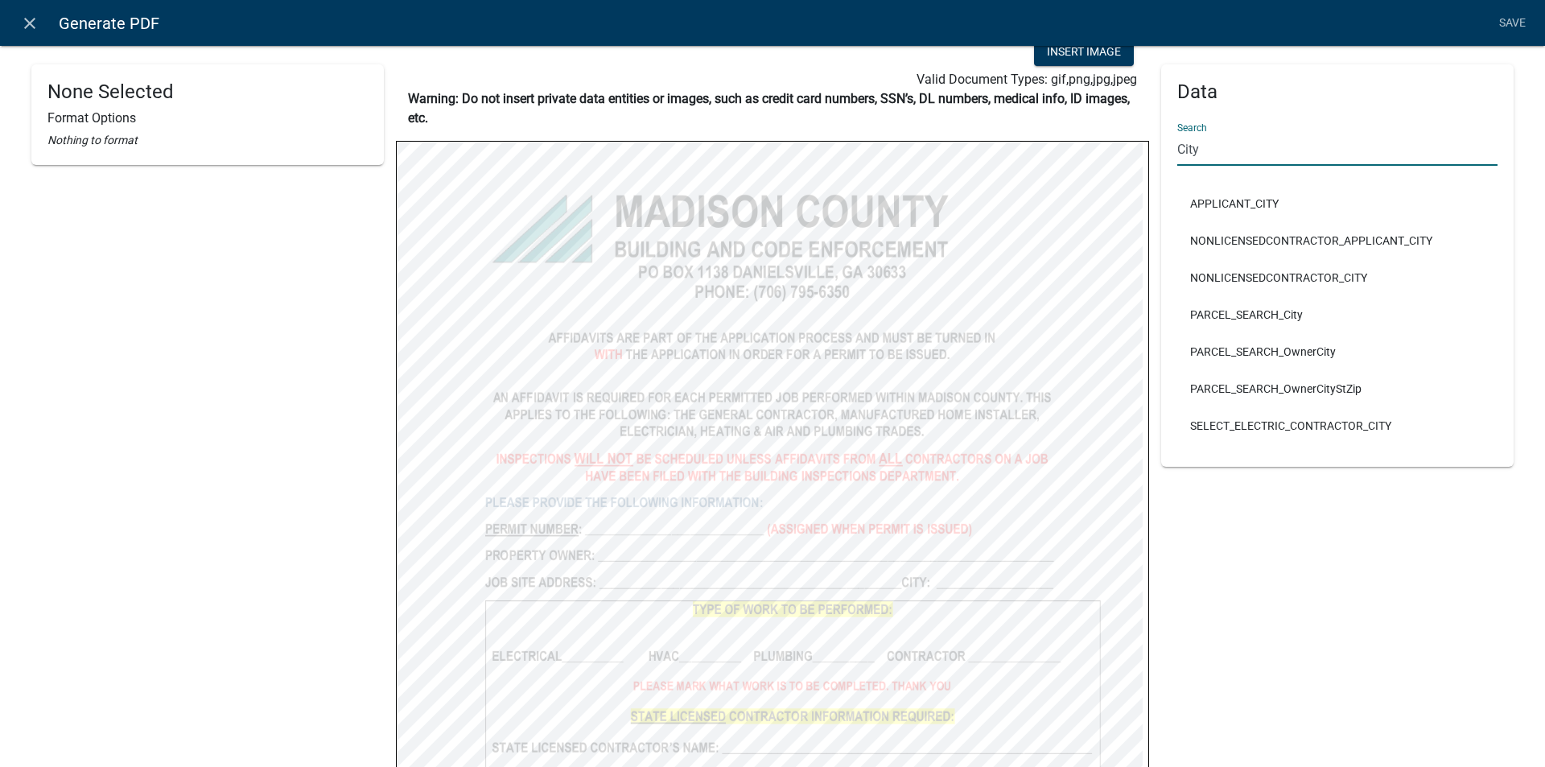
type input "City"
select select
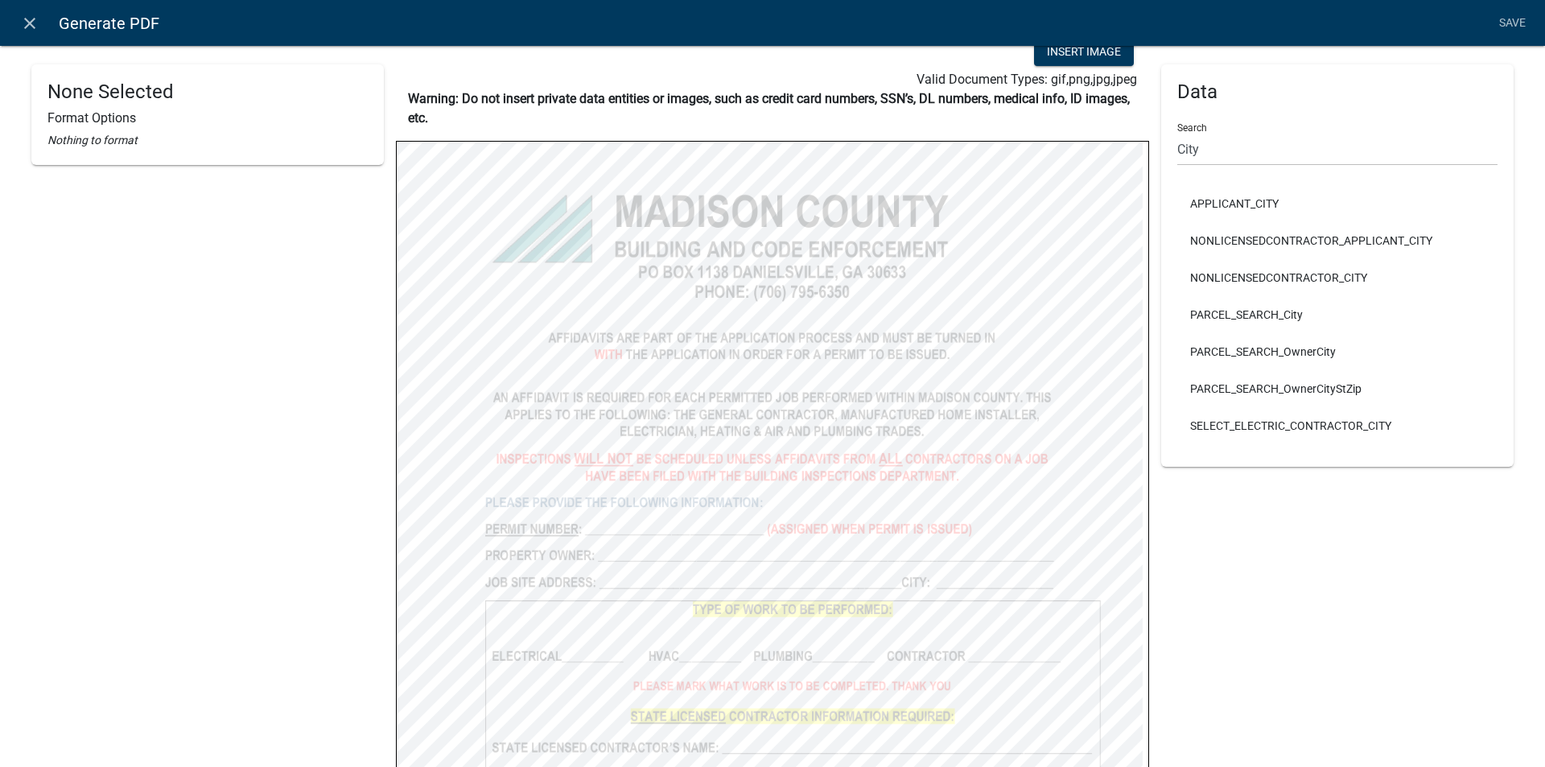
select select
click at [1198, 149] on input "City" at bounding box center [1337, 149] width 320 height 33
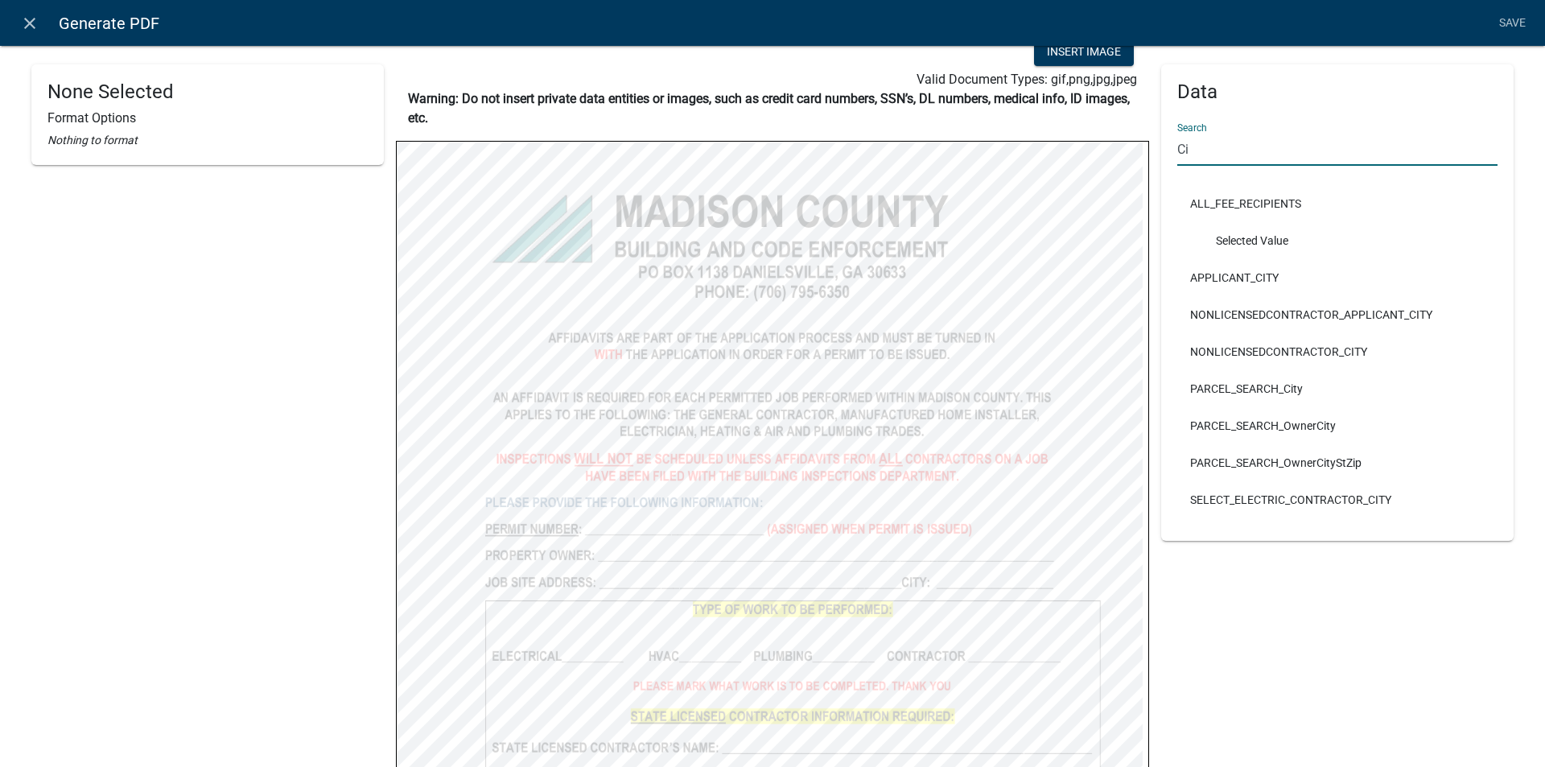
type input "C"
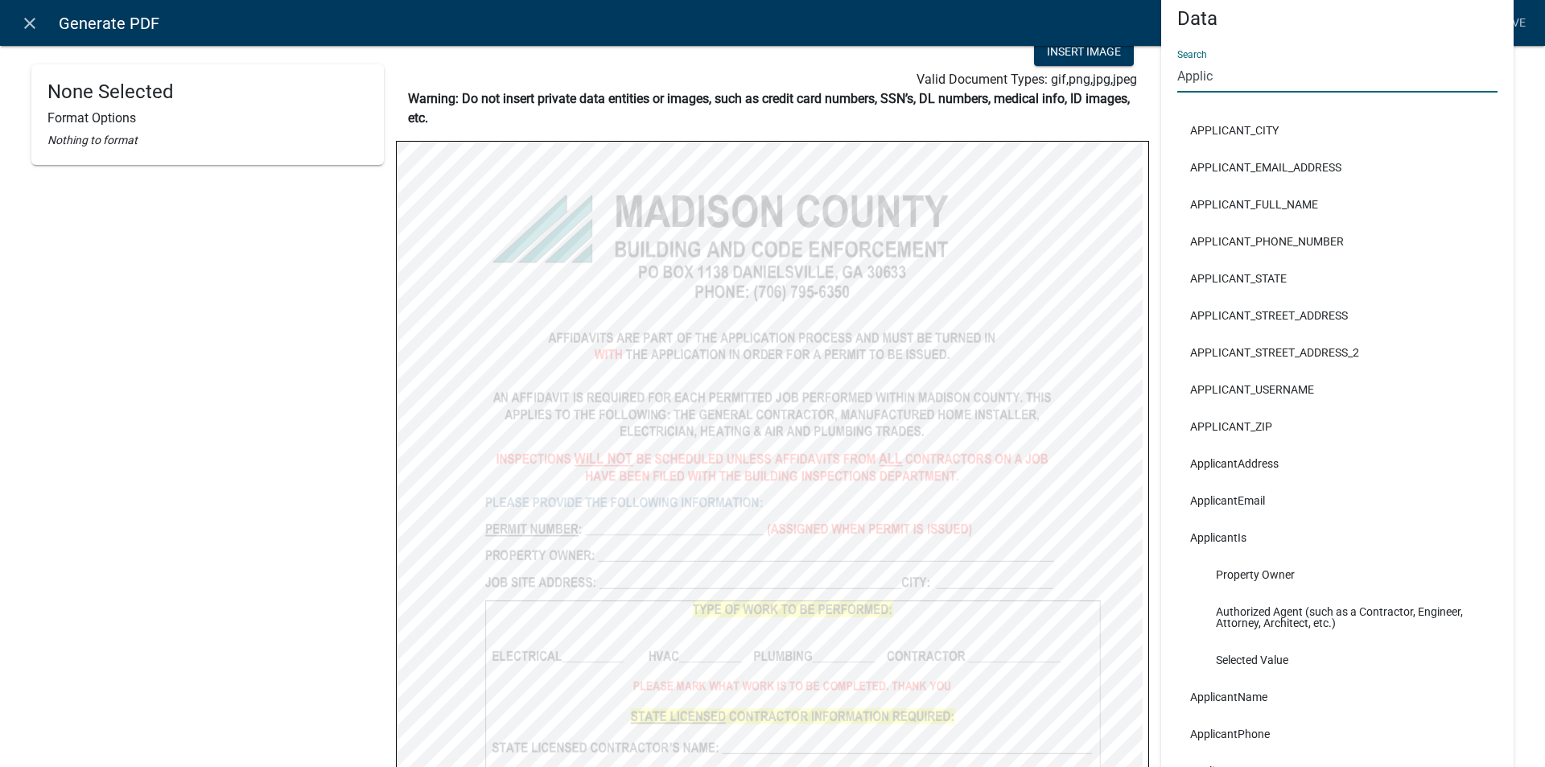
click at [1222, 76] on input "Applic" at bounding box center [1337, 76] width 320 height 33
type input "application"
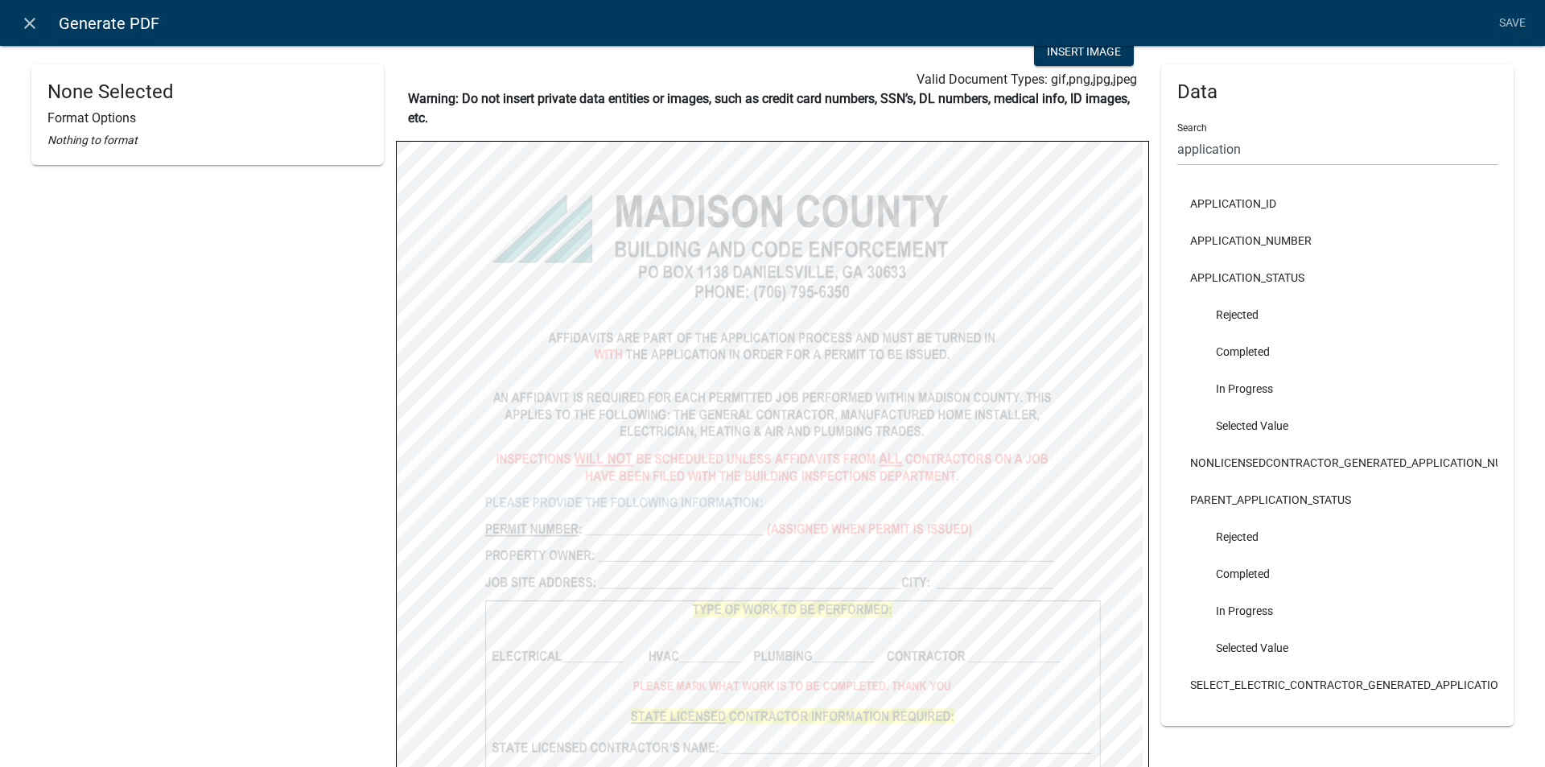
select select
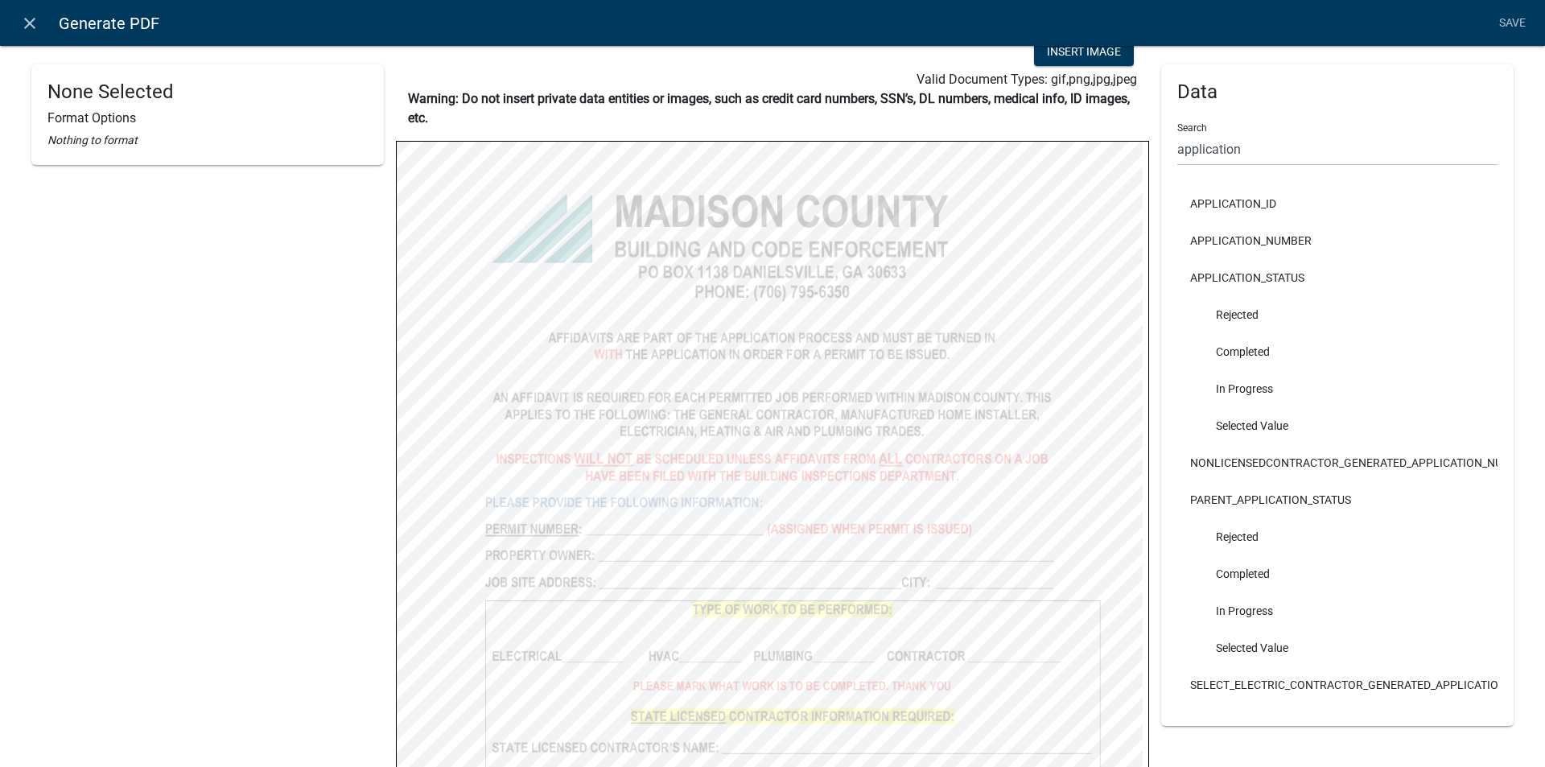
select select
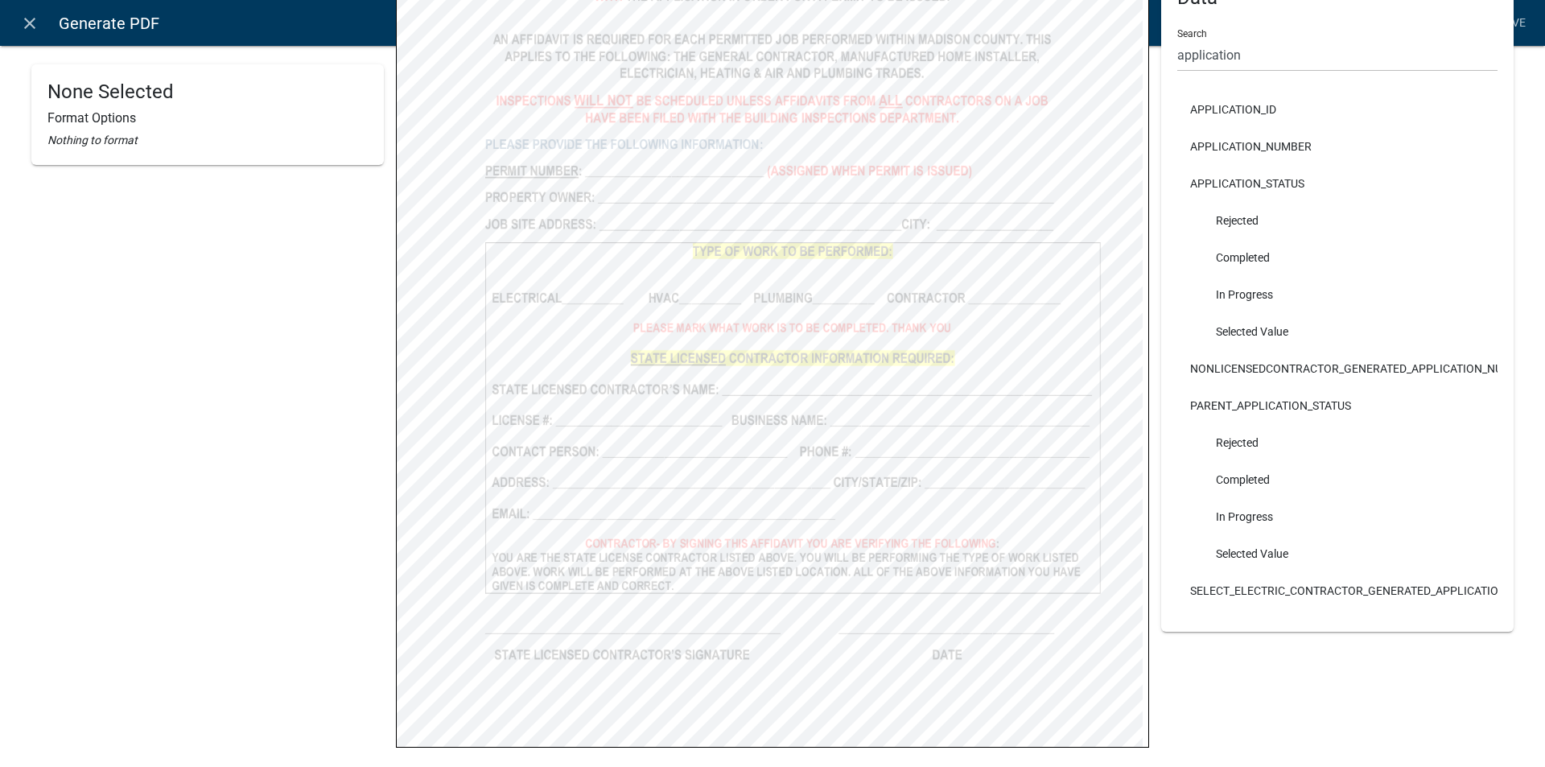
scroll to position [457, 0]
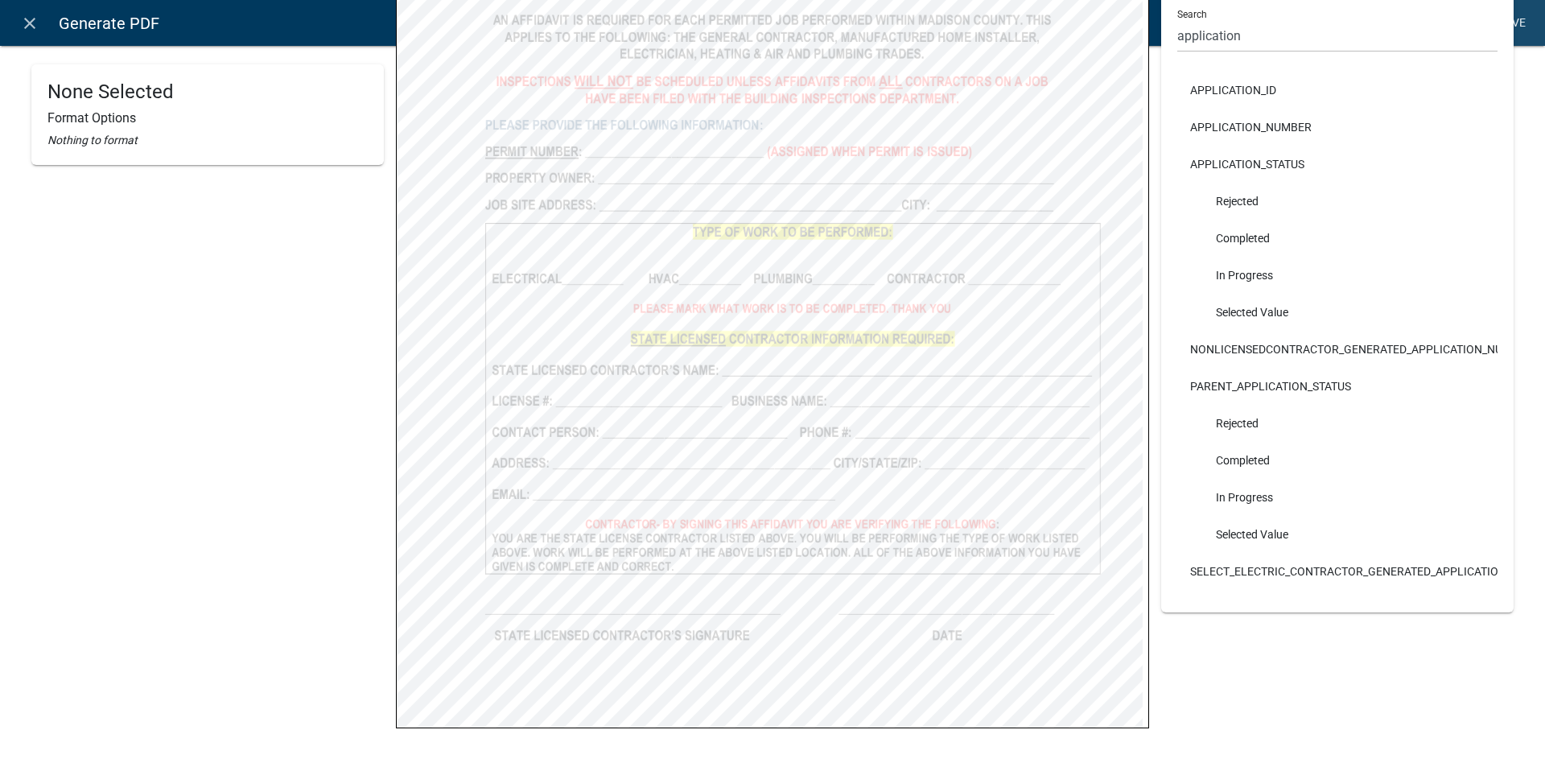
click at [1516, 18] on link "Save" at bounding box center [1511, 23] width 40 height 31
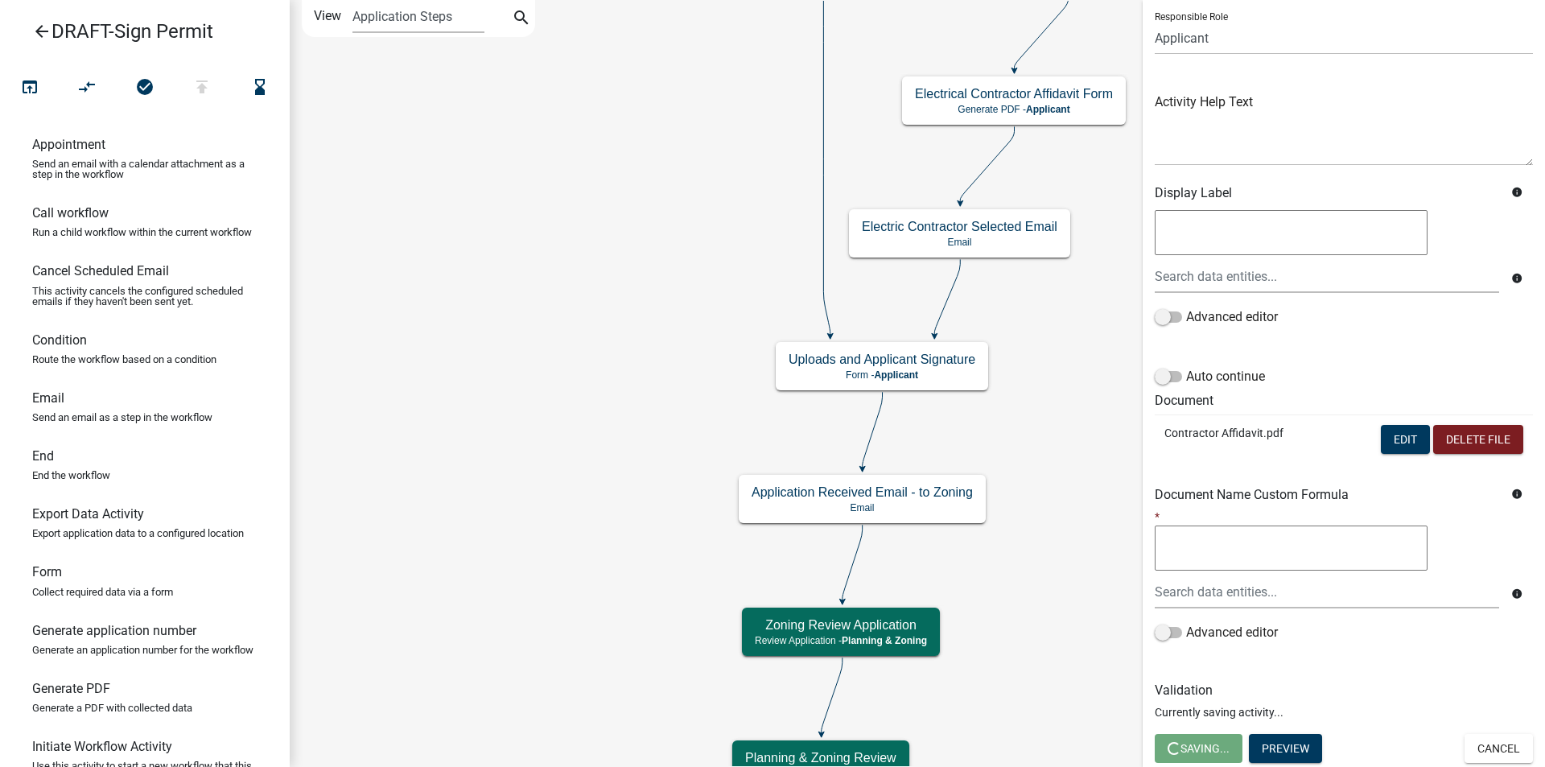
scroll to position [0, 0]
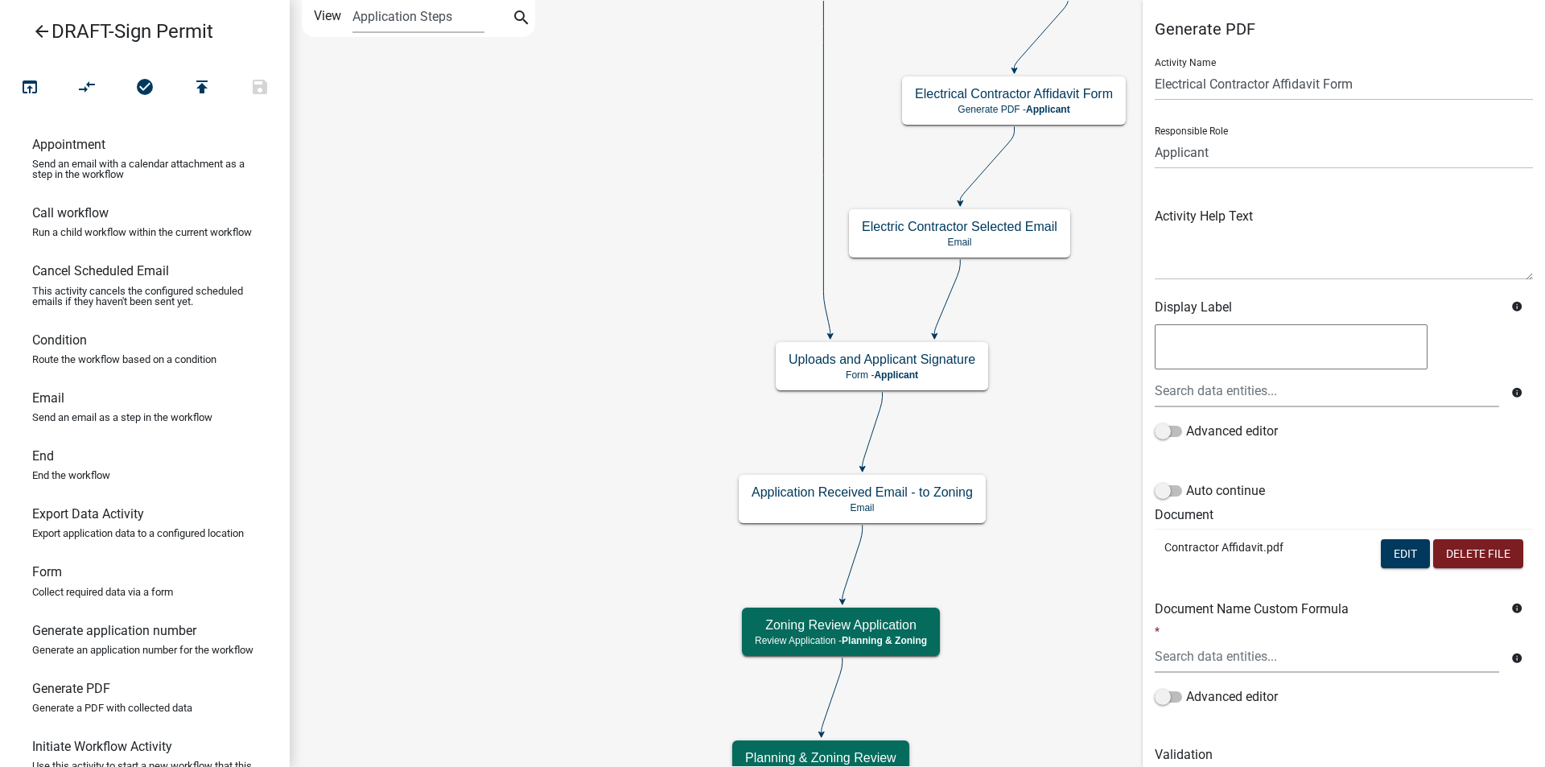
click at [1173, 747] on h6 "Validation" at bounding box center [1343, 754] width 378 height 15
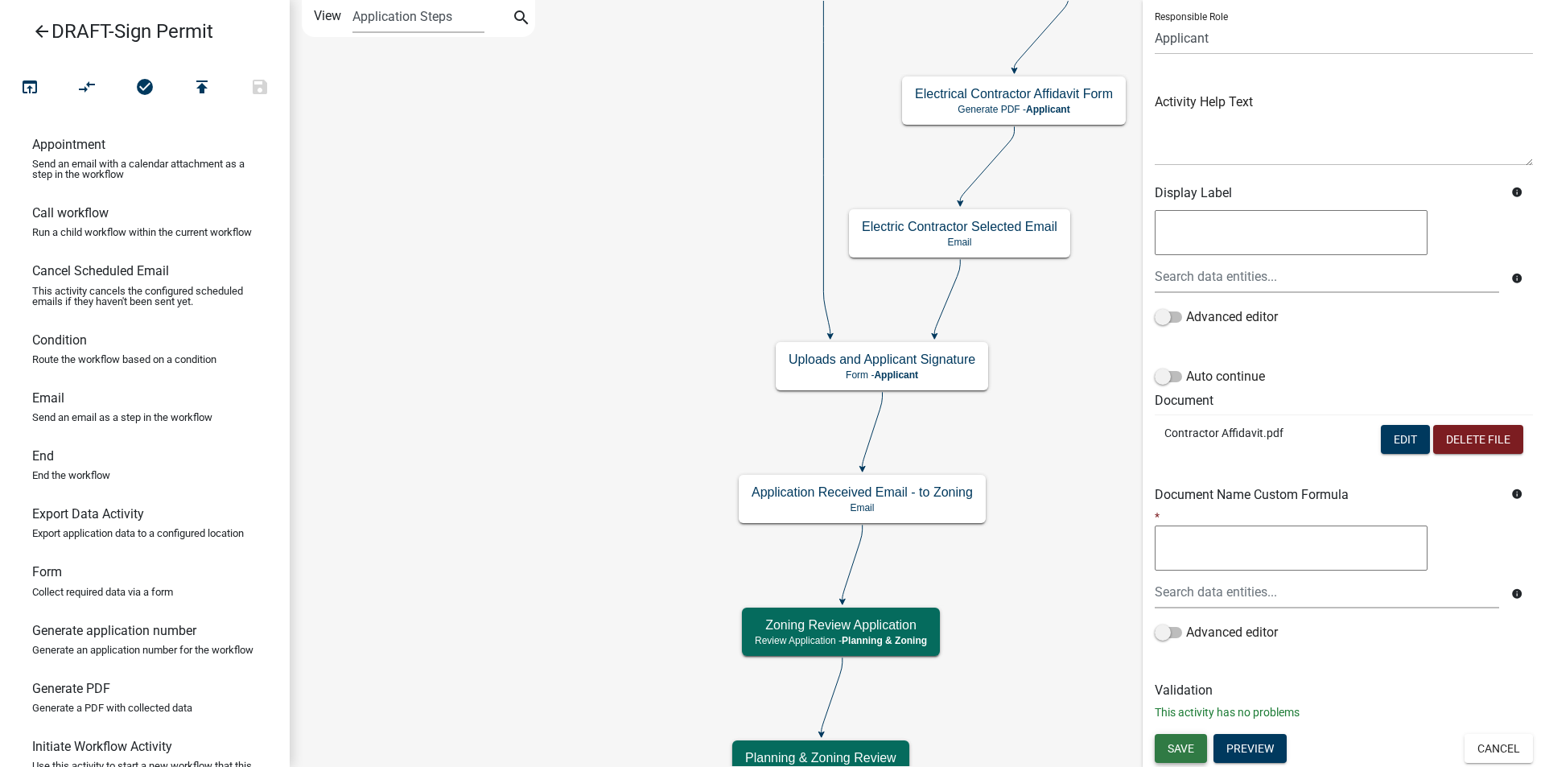
click at [1183, 745] on span "Save" at bounding box center [1180, 747] width 27 height 13
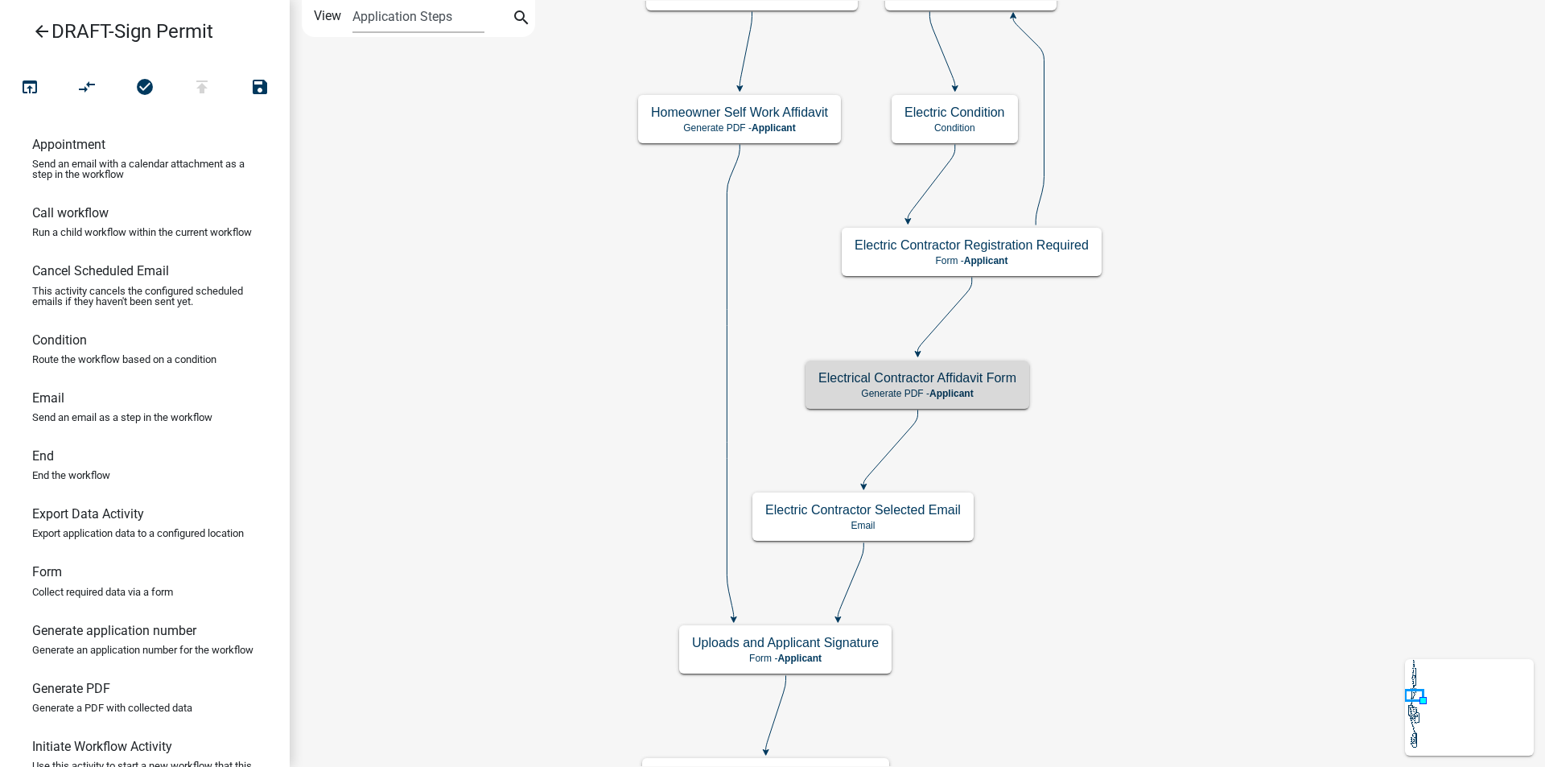
scroll to position [0, 0]
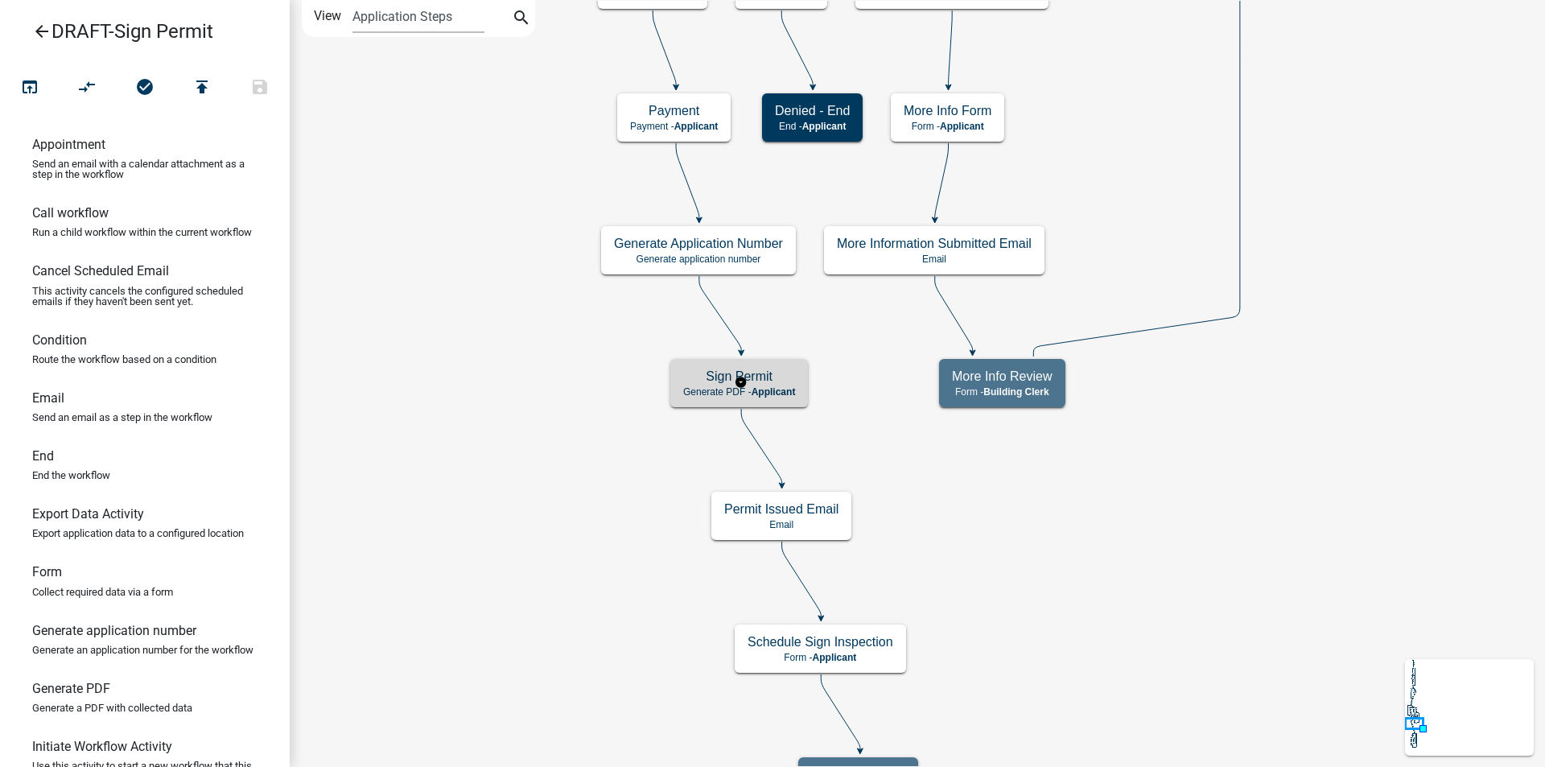
click at [774, 389] on span "Applicant" at bounding box center [773, 391] width 44 height 11
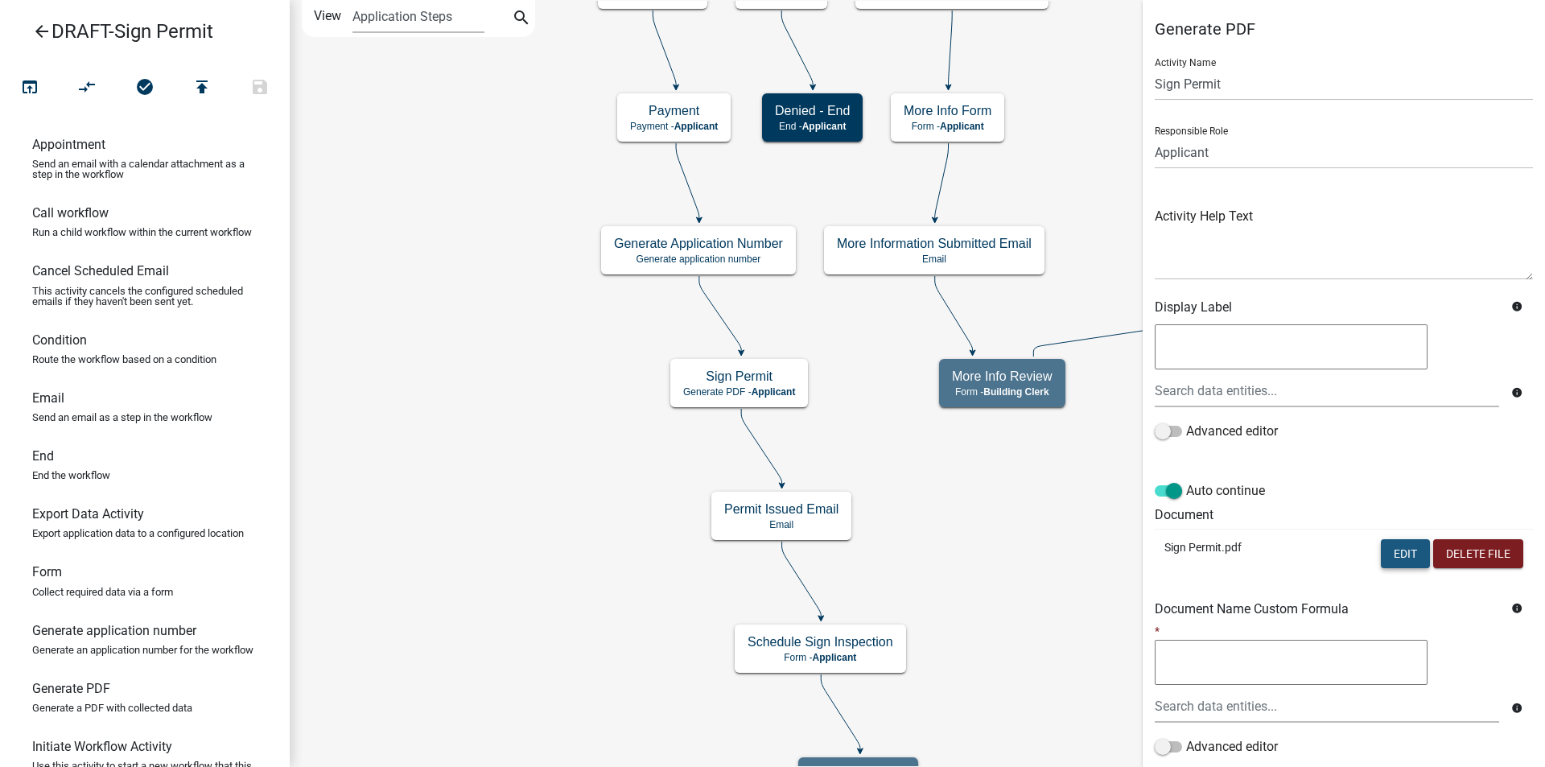
click at [1382, 551] on button "Edit" at bounding box center [1404, 553] width 49 height 29
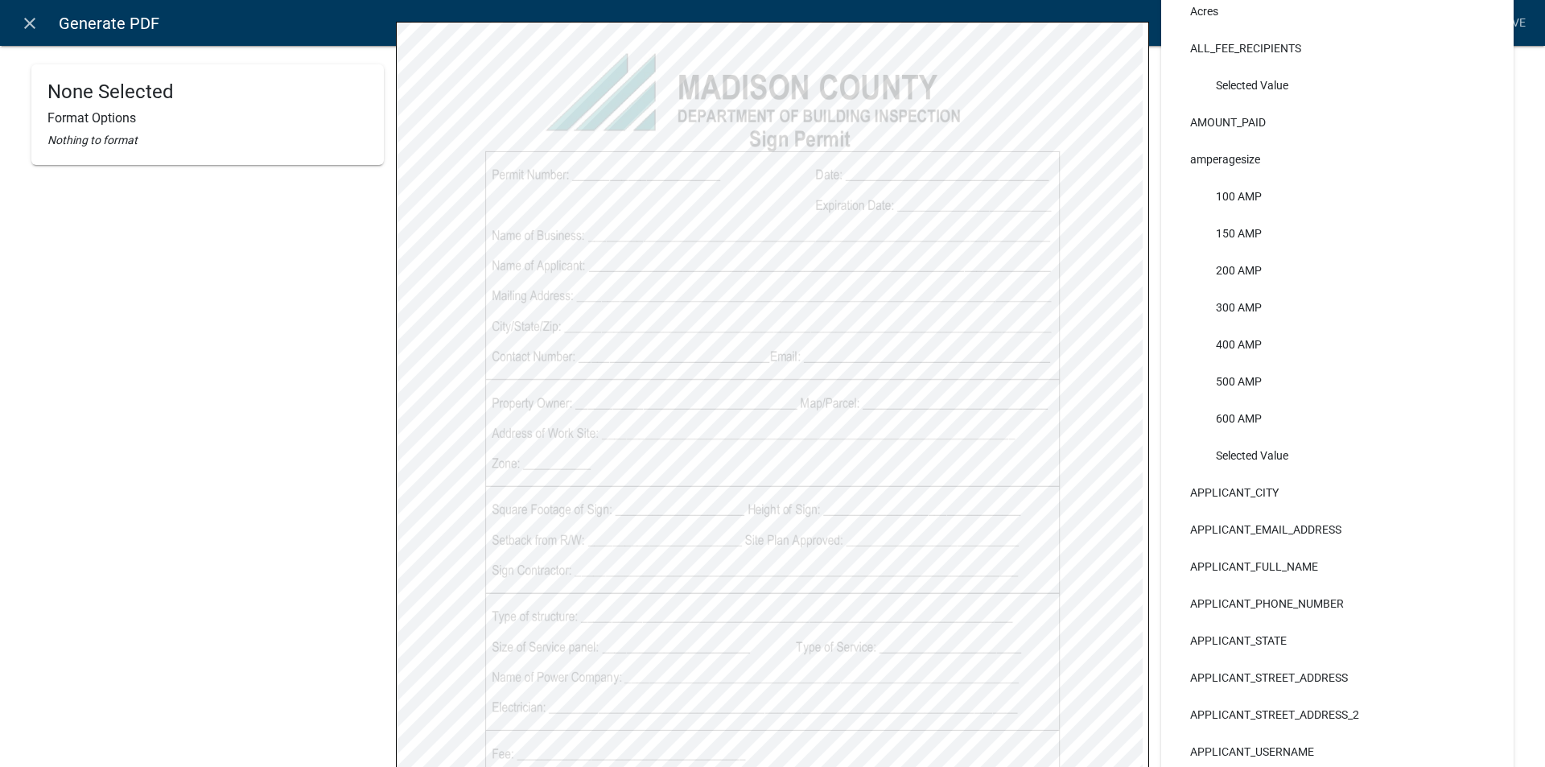
scroll to position [200, 0]
select select
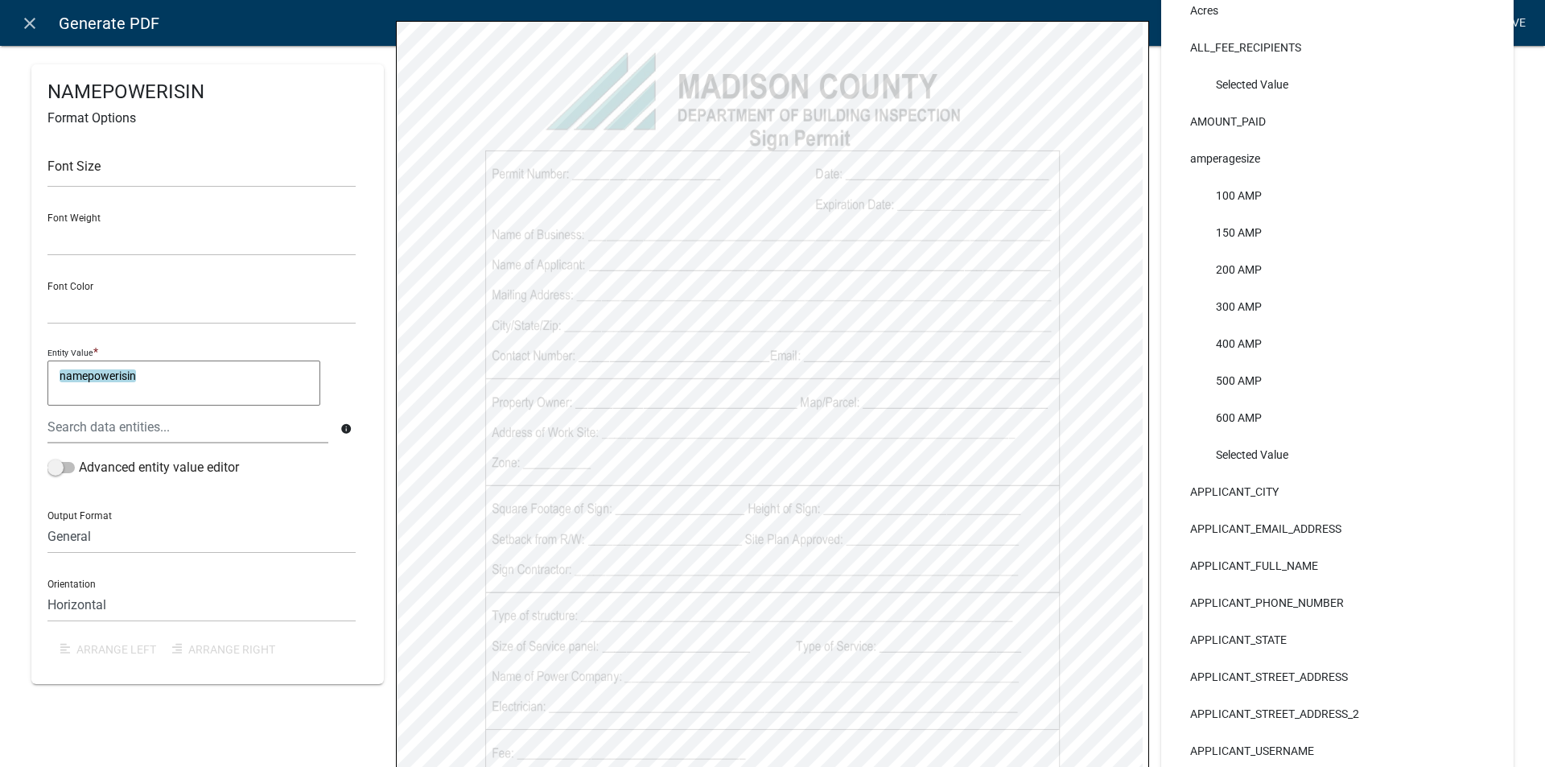
click at [1516, 19] on link "Save" at bounding box center [1511, 23] width 40 height 31
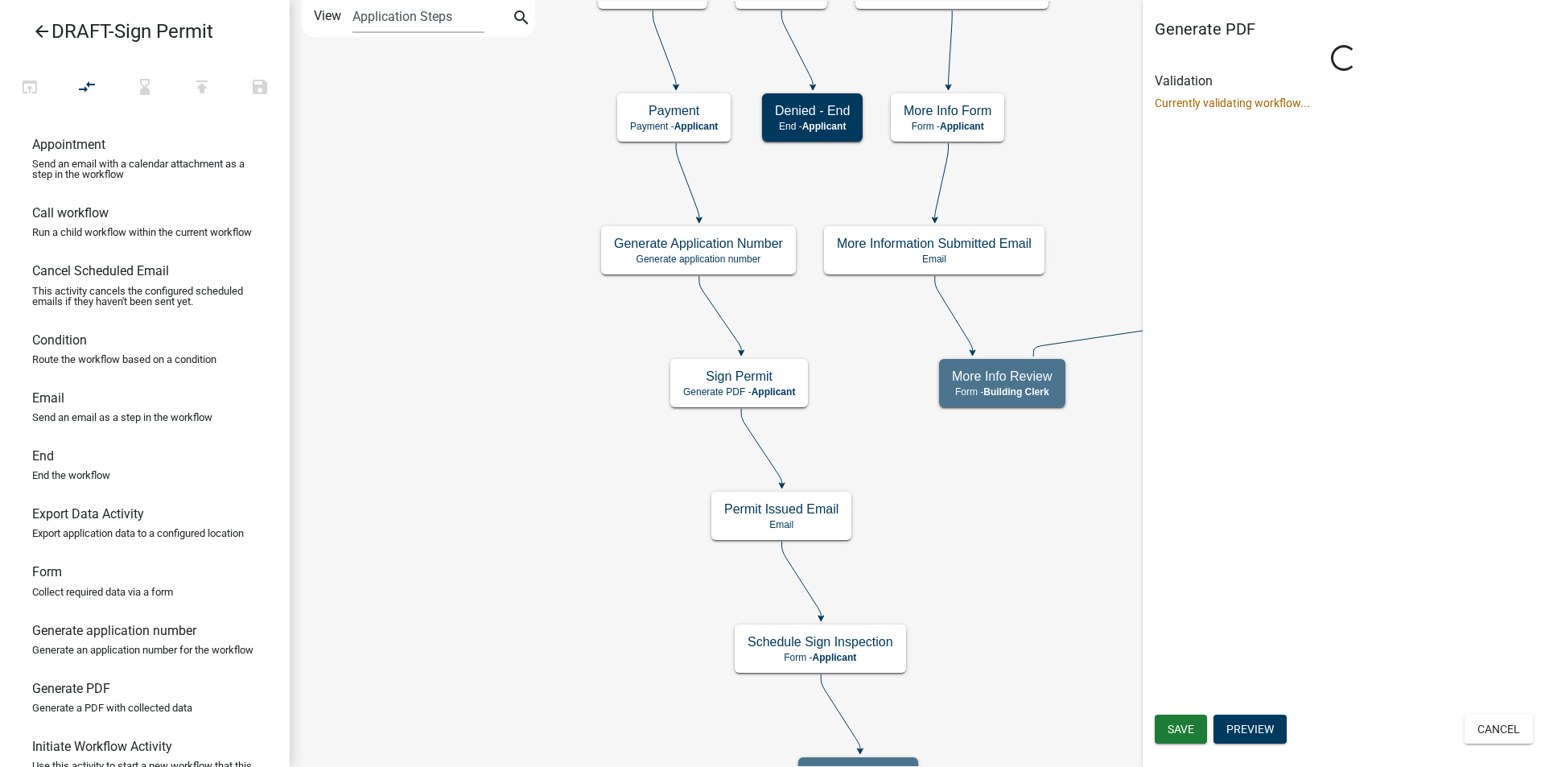
click at [1386, 554] on div "Generate PDF Loading... Activity Name Sign Permit Activity Help Text Visible to…" at bounding box center [1343, 383] width 402 height 767
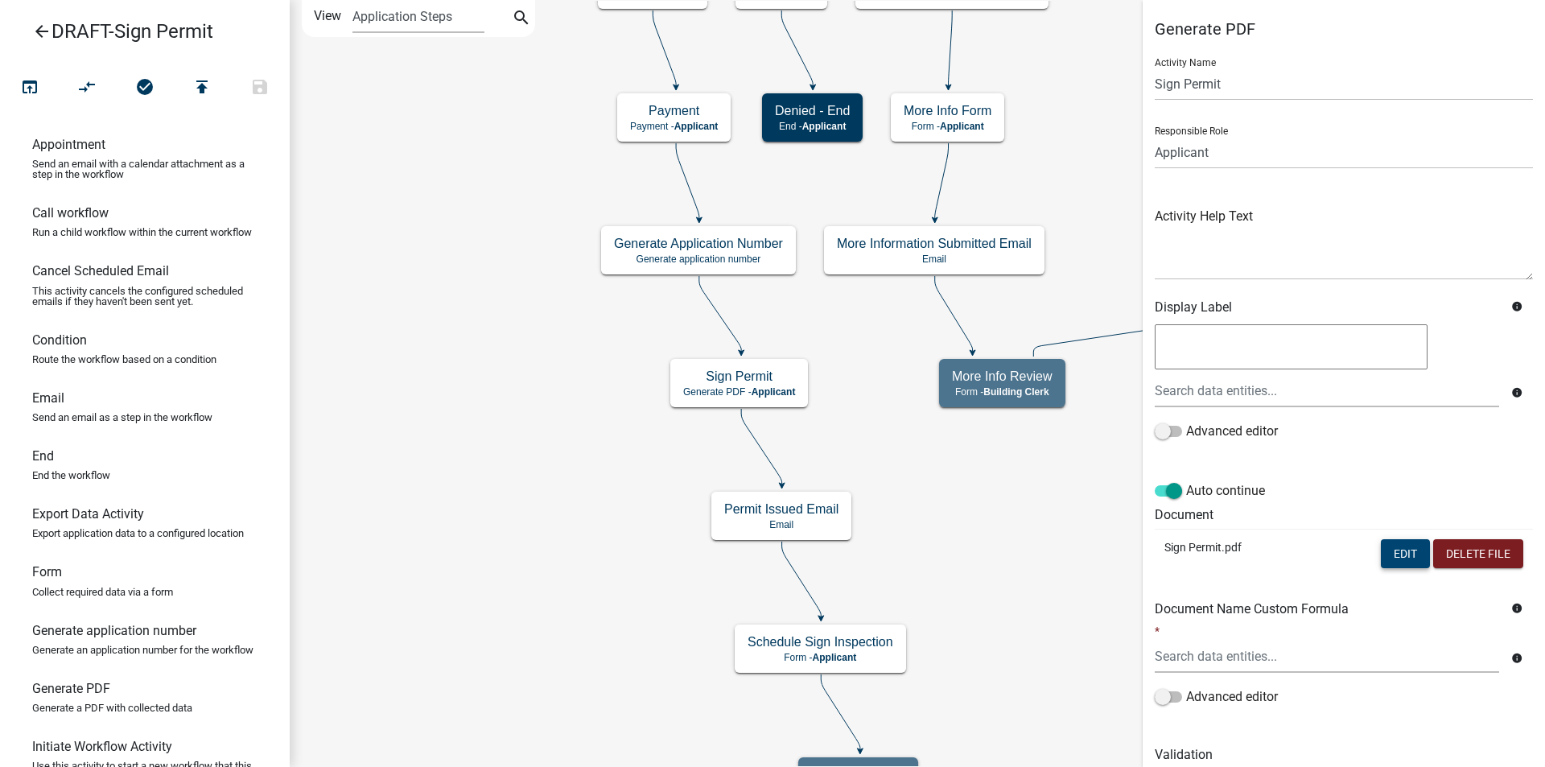
click at [1380, 553] on button "Edit" at bounding box center [1404, 553] width 49 height 29
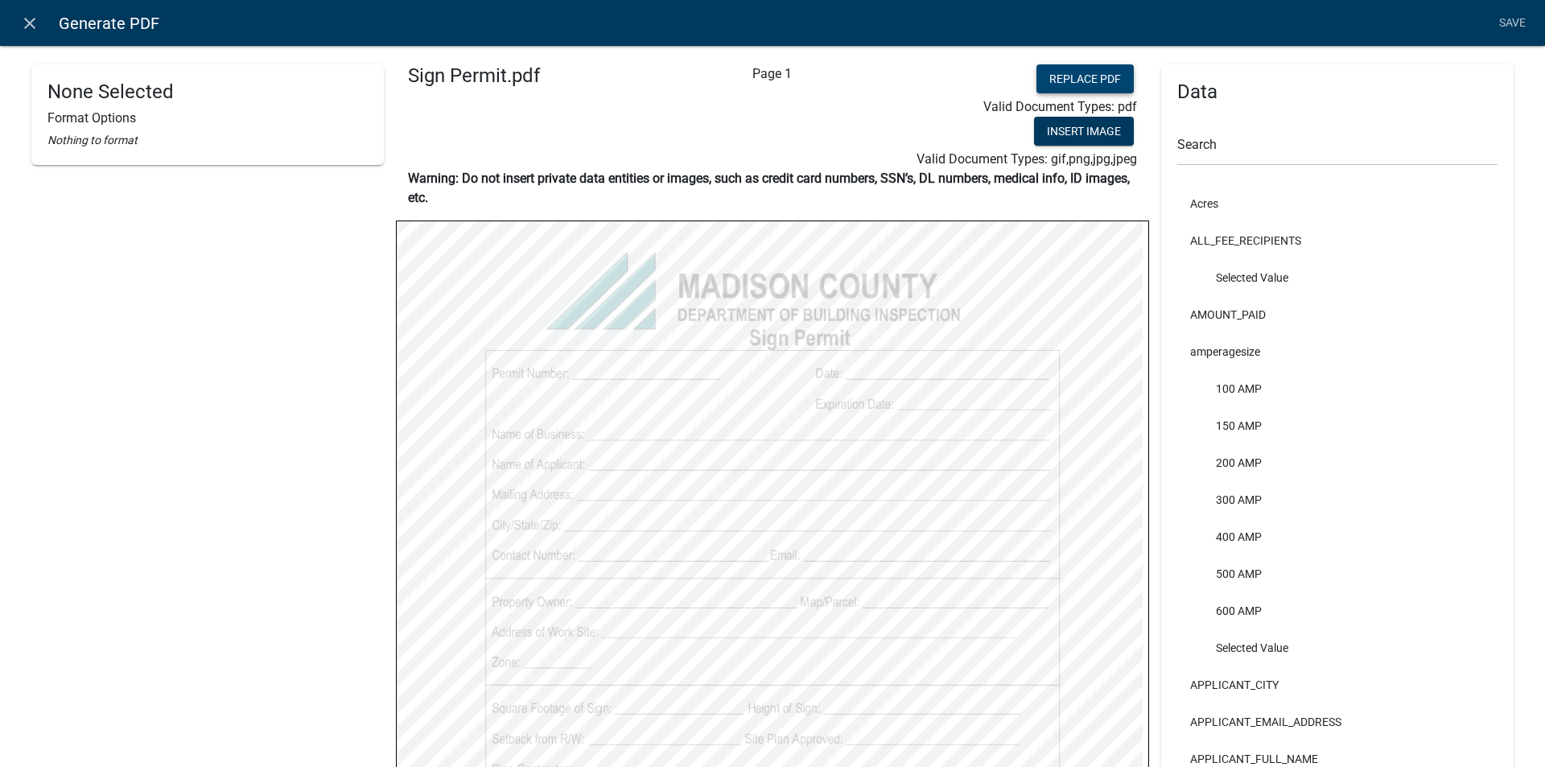
click at [1059, 80] on button "Replace PDF" at bounding box center [1084, 78] width 97 height 29
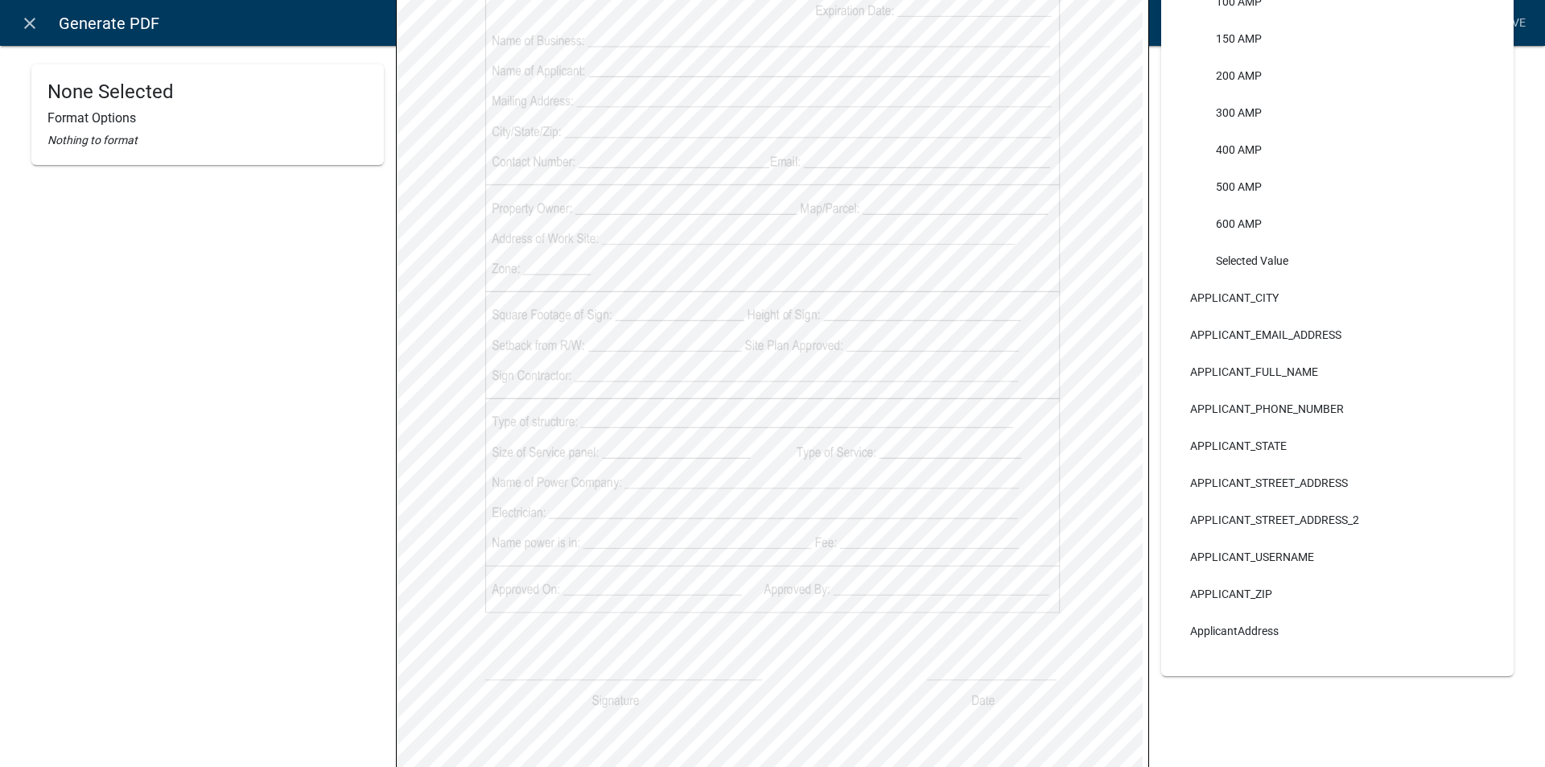
scroll to position [402, 0]
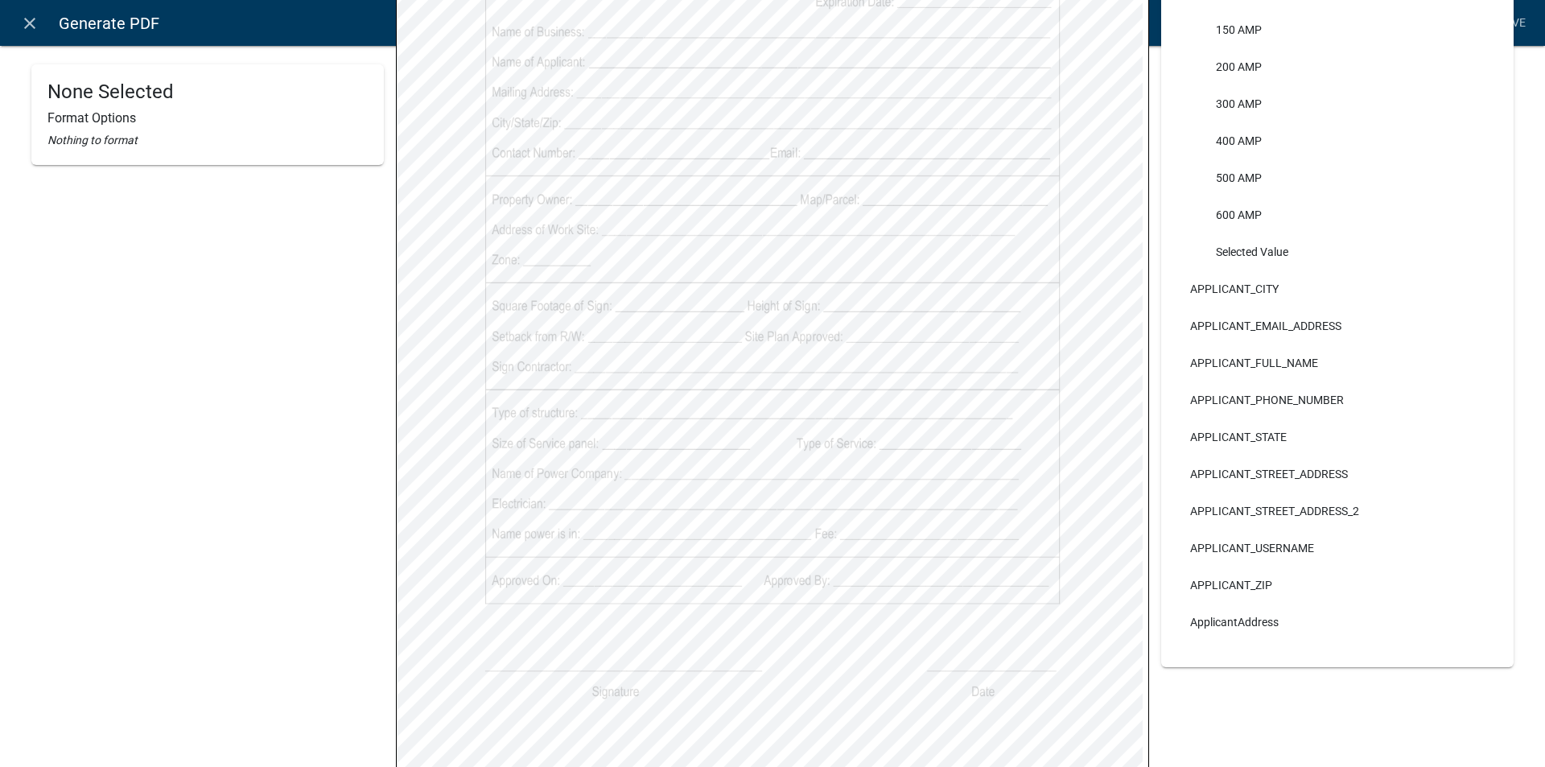
select select
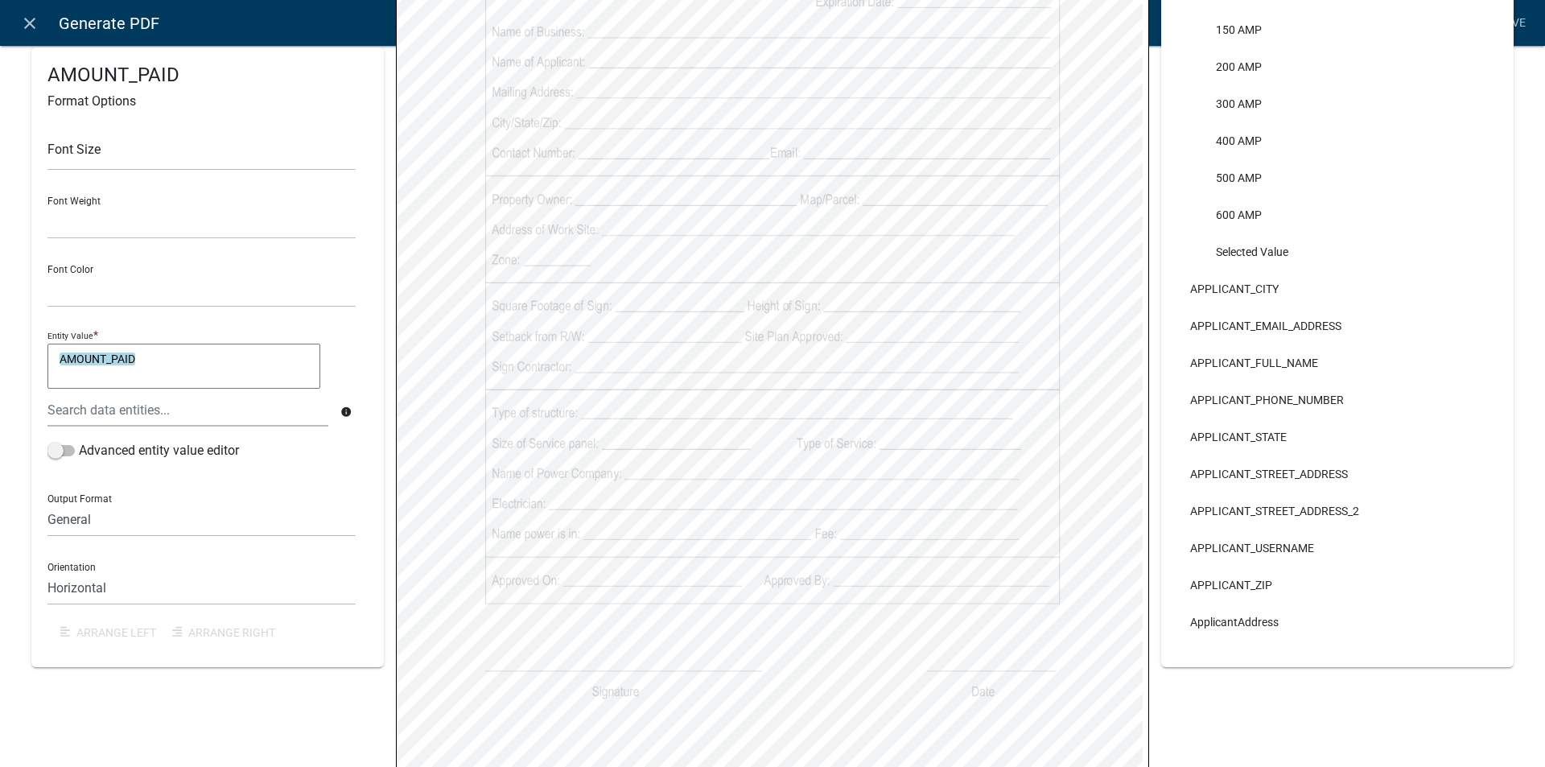
select select
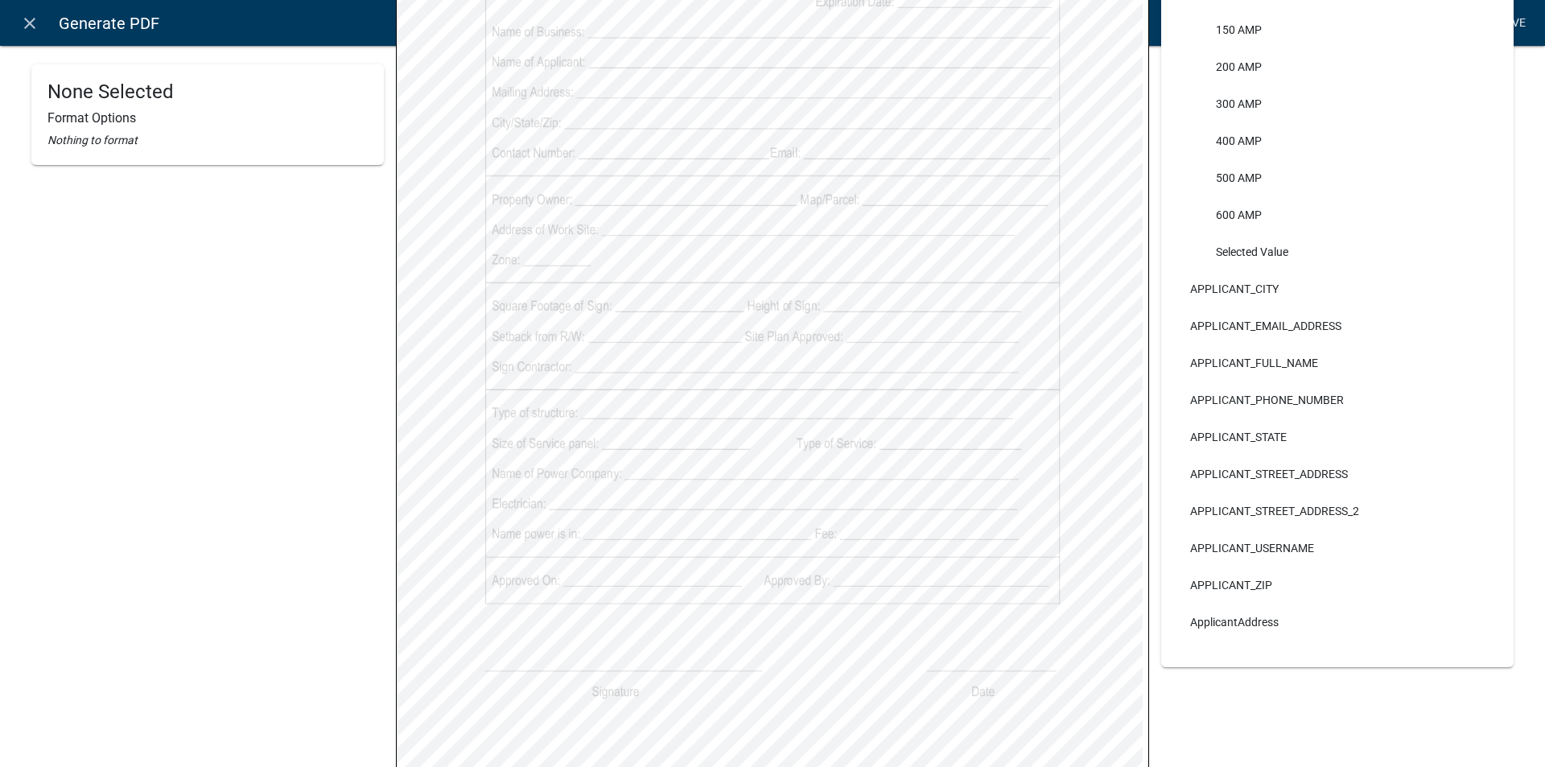
click at [1515, 21] on link "Save" at bounding box center [1511, 23] width 40 height 31
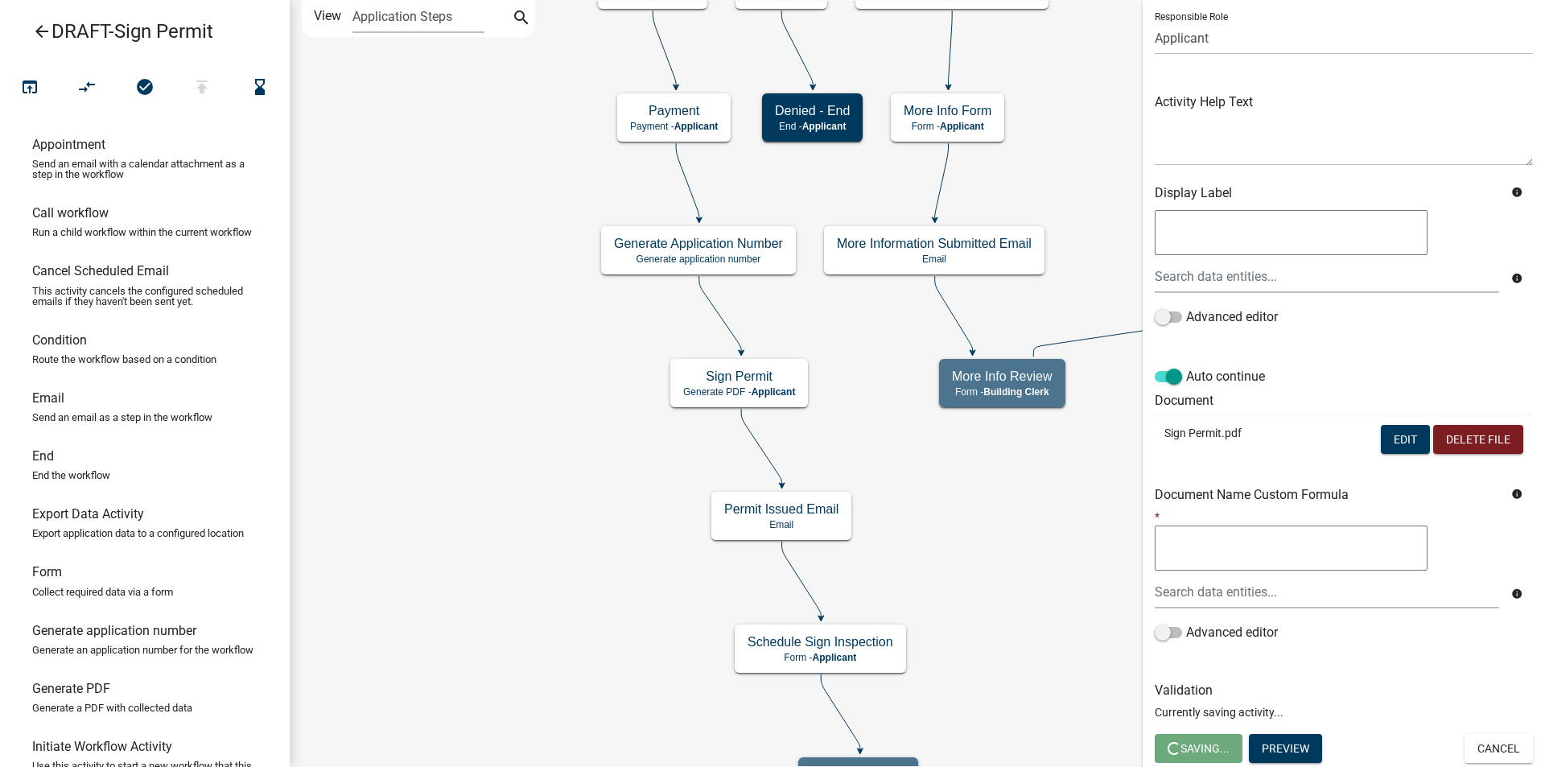
scroll to position [0, 0]
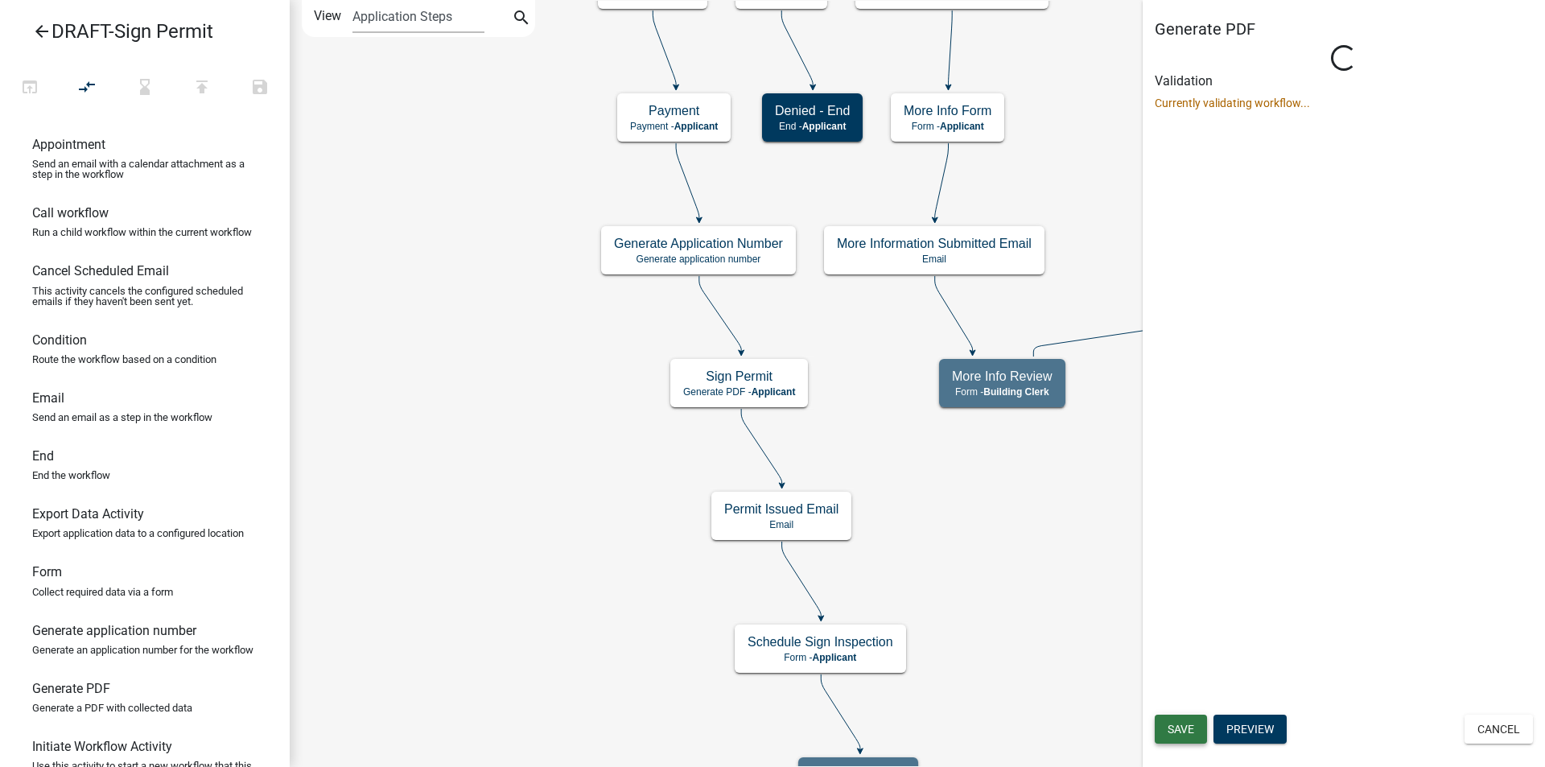
click at [1179, 727] on span "Save" at bounding box center [1180, 728] width 27 height 13
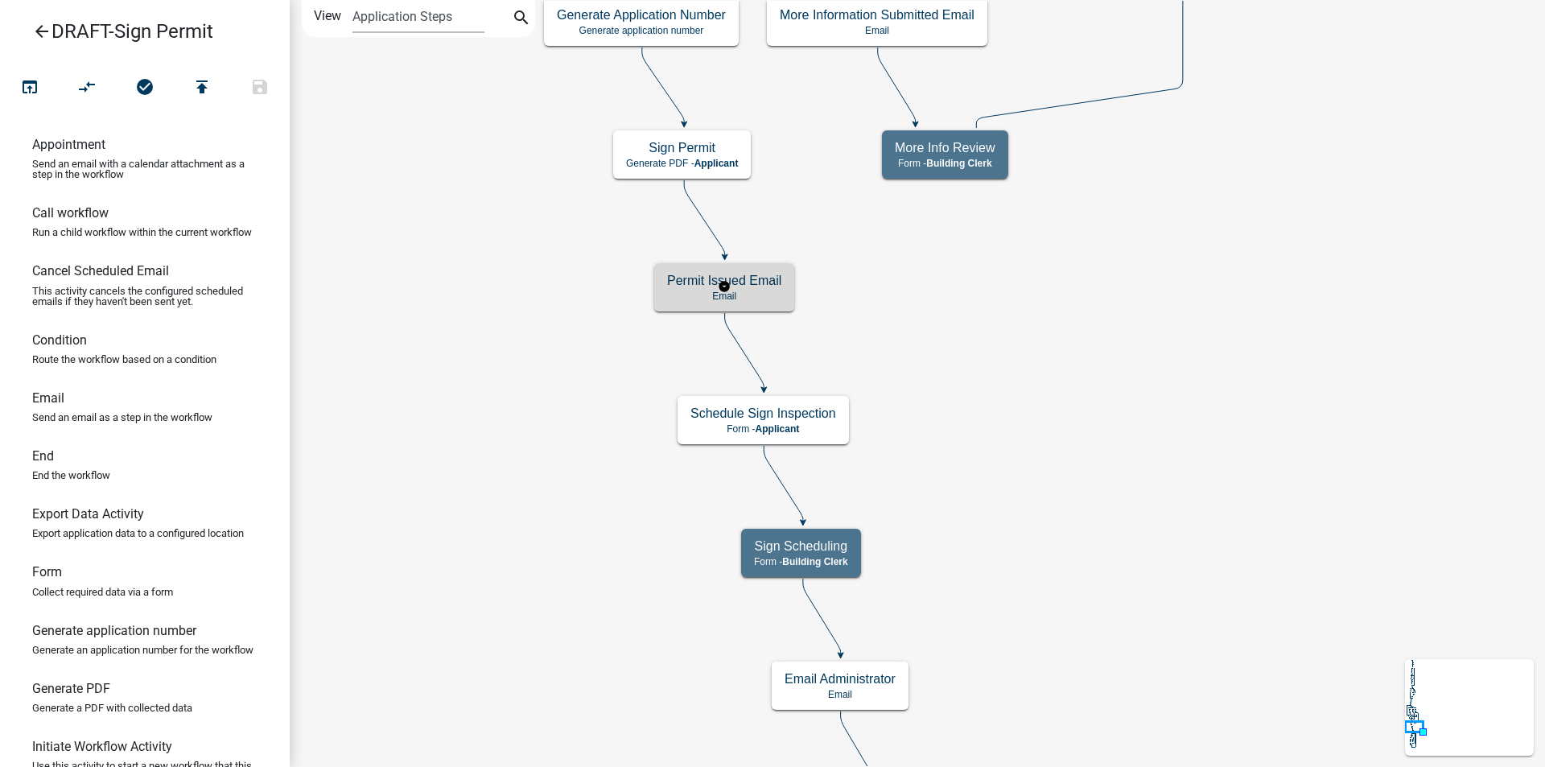
click at [761, 293] on p "Email" at bounding box center [724, 295] width 114 height 11
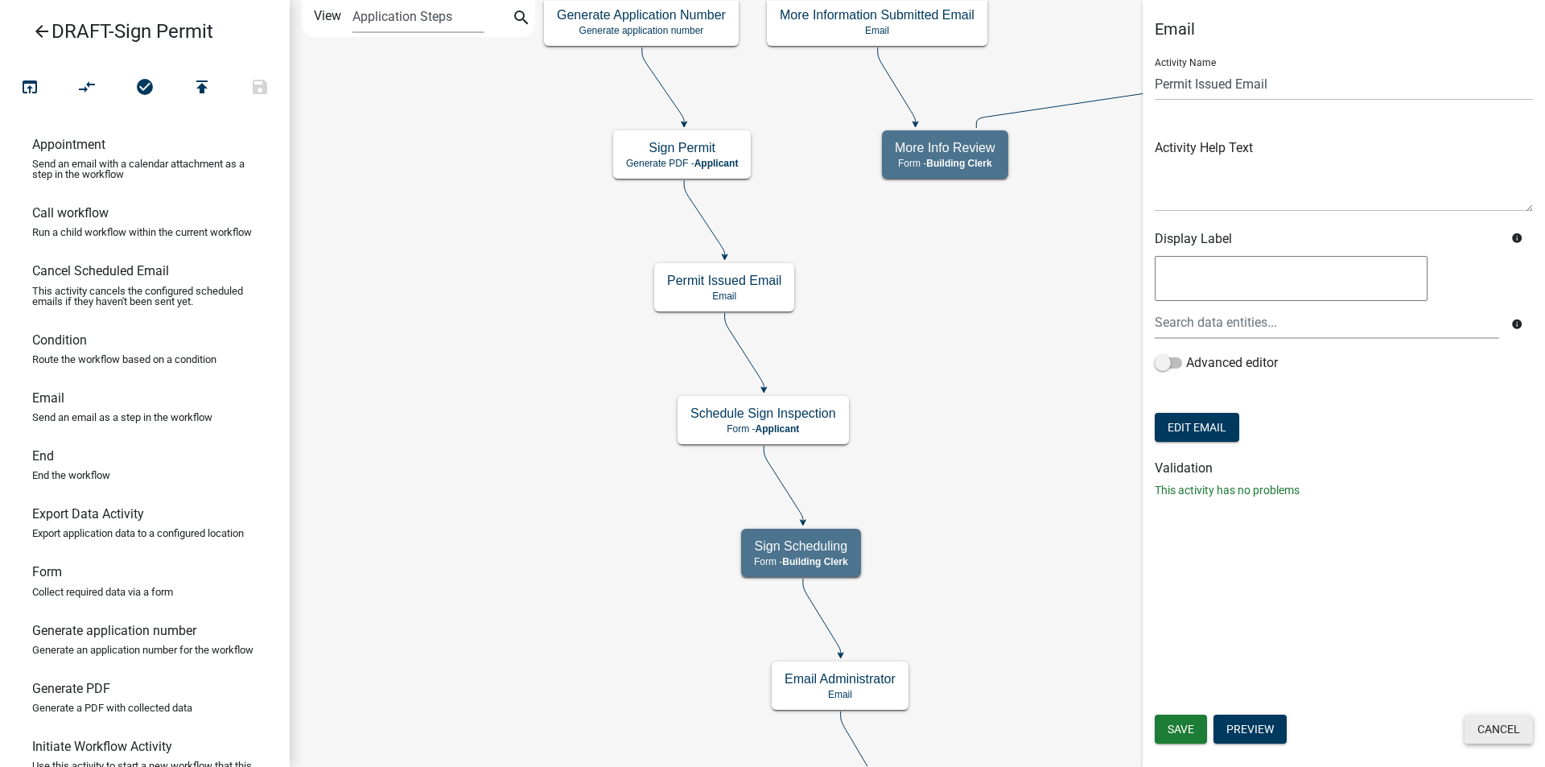
click at [1511, 726] on button "Cancel" at bounding box center [1498, 728] width 68 height 29
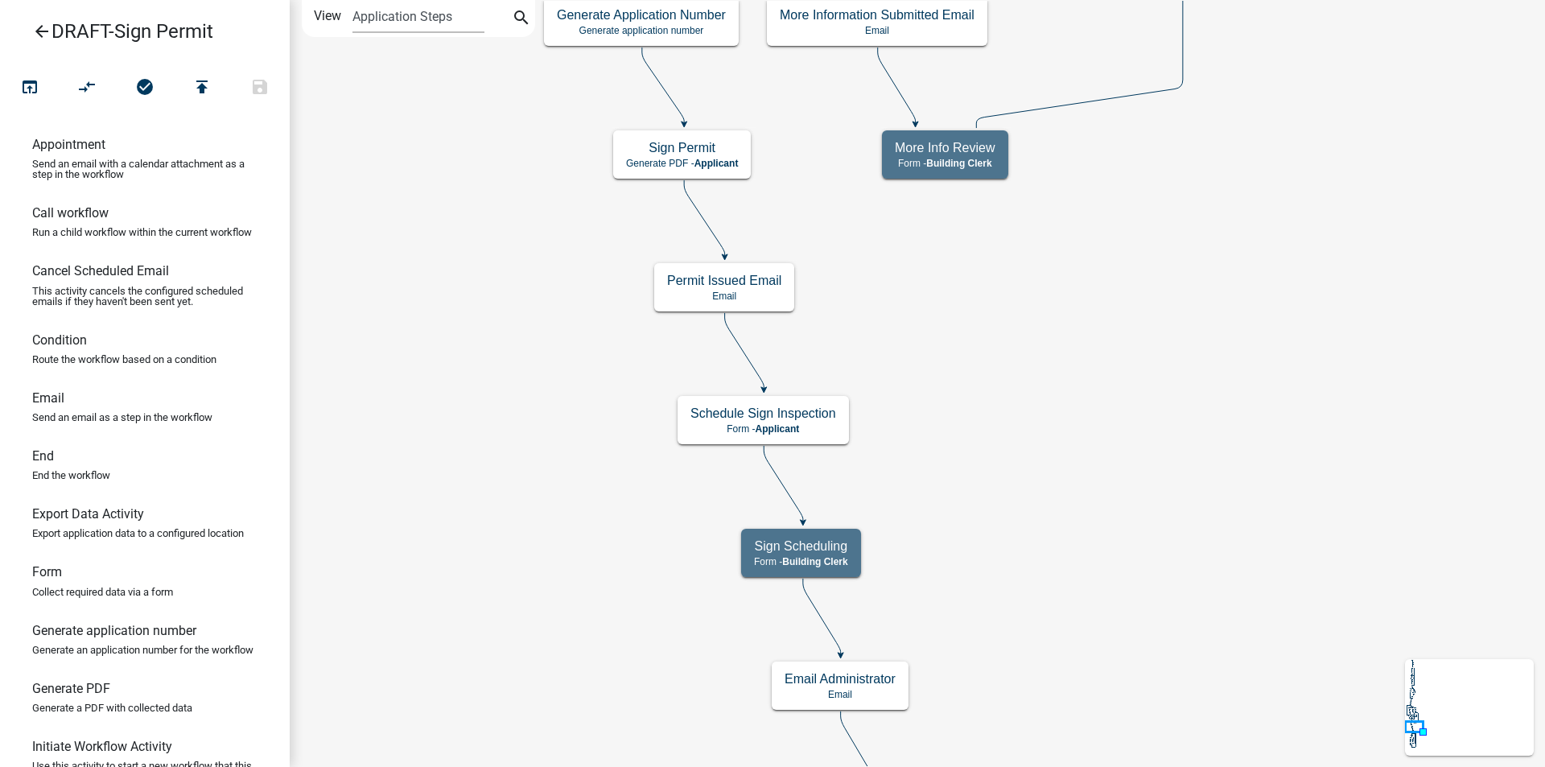
click at [42, 28] on icon "arrow_back" at bounding box center [41, 33] width 19 height 23
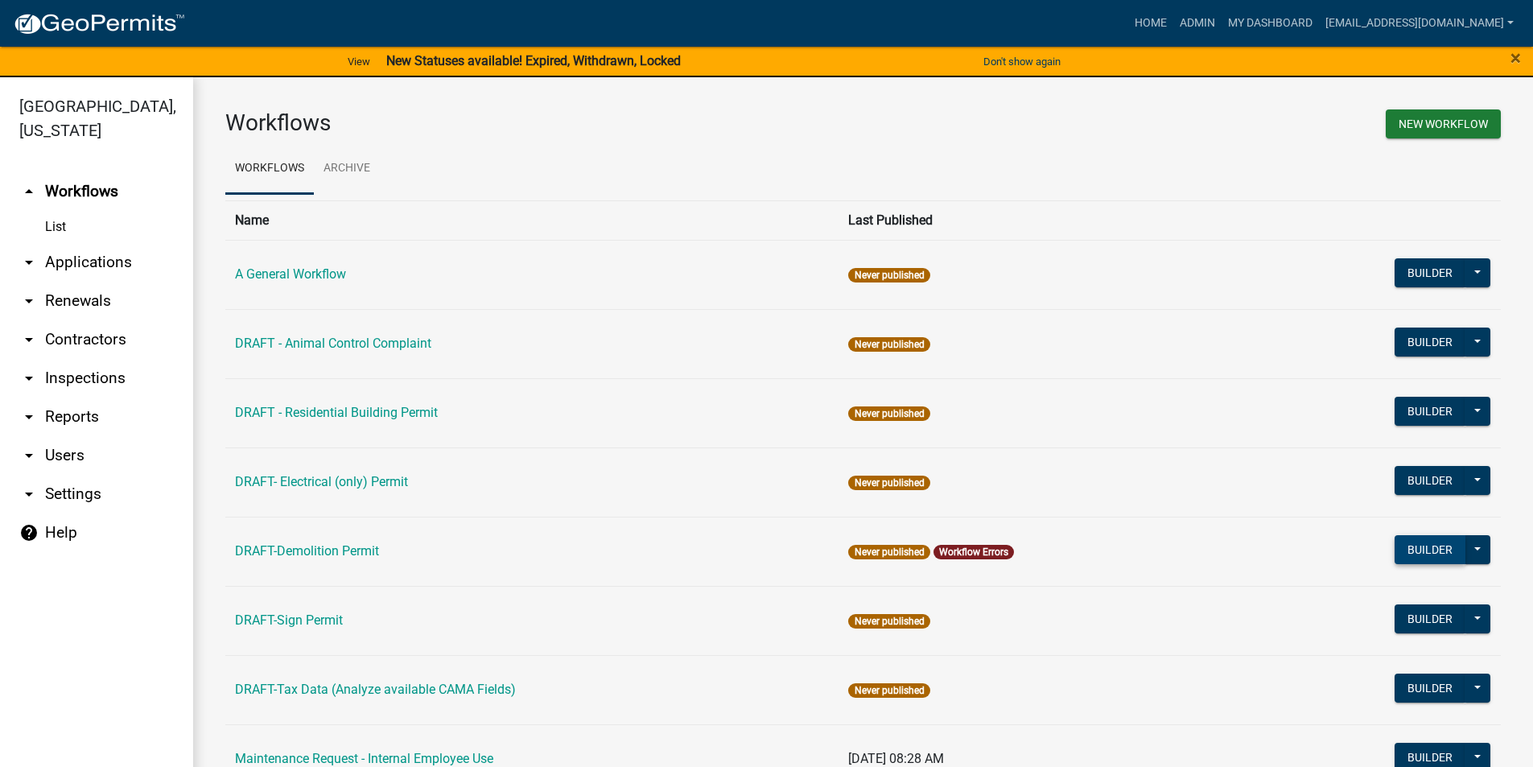
click at [1403, 548] on button "Builder" at bounding box center [1429, 549] width 71 height 29
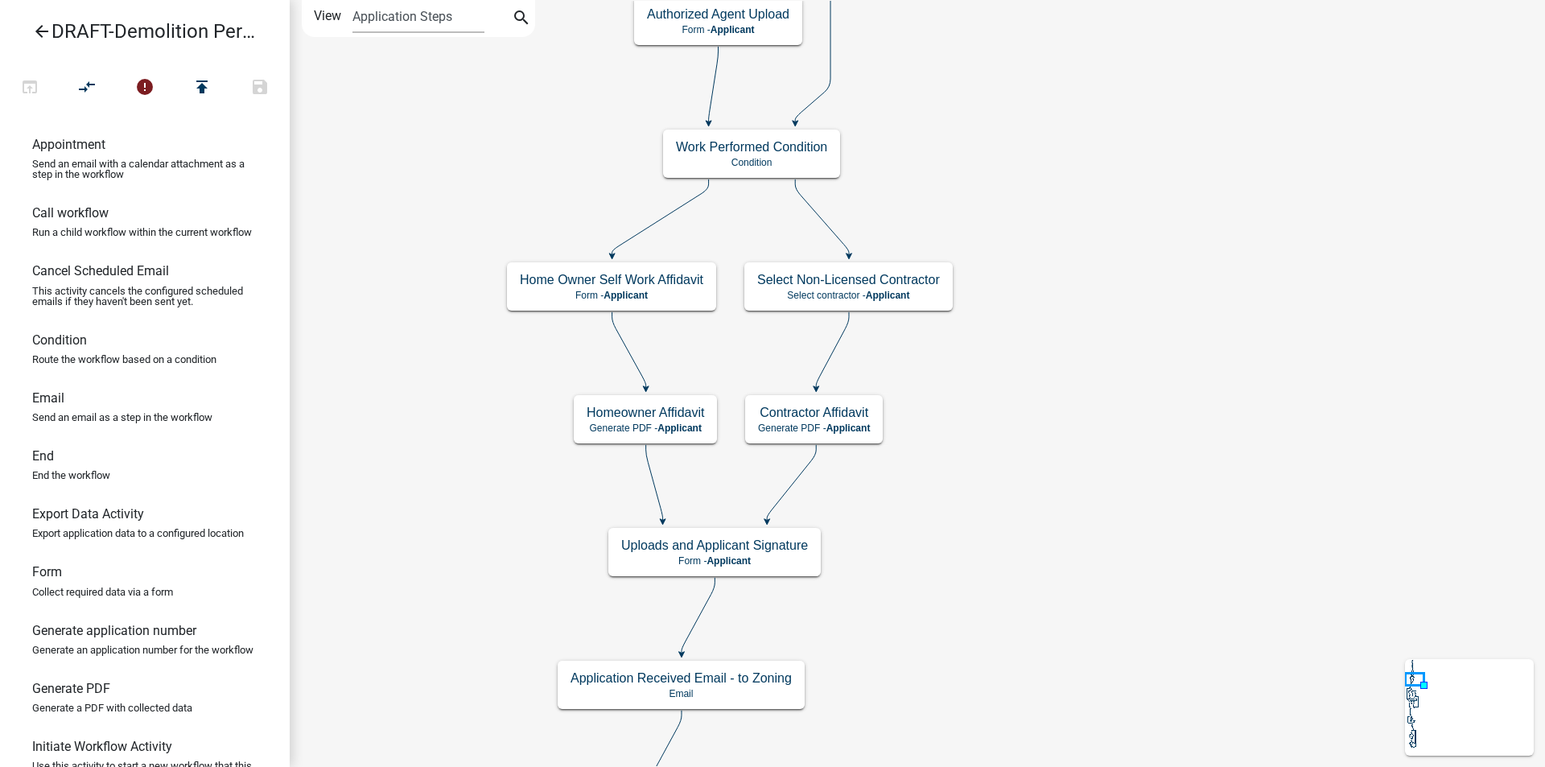
click at [36, 28] on icon "arrow_back" at bounding box center [41, 33] width 19 height 23
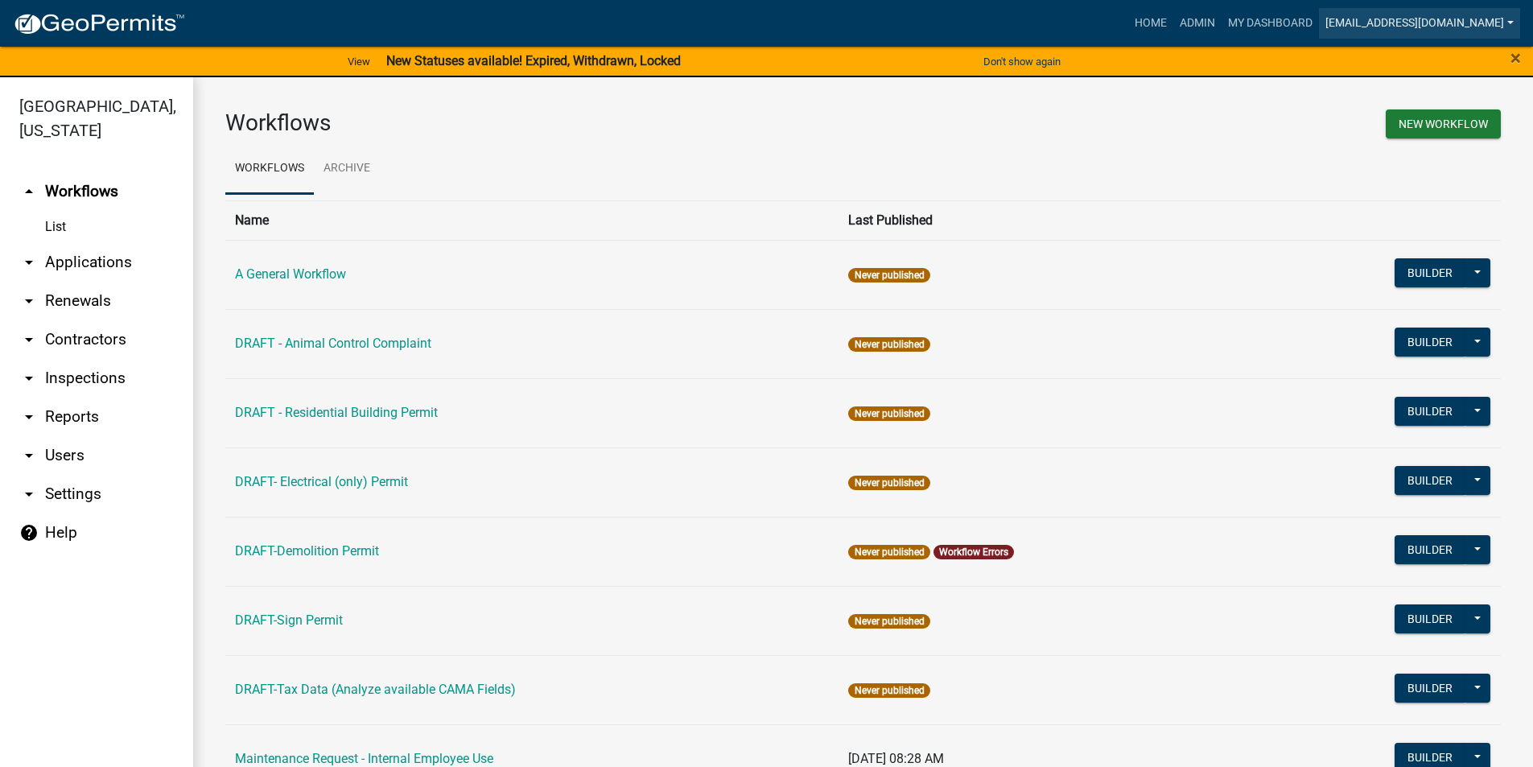
click at [1438, 22] on link "[EMAIL_ADDRESS][DOMAIN_NAME]" at bounding box center [1419, 23] width 201 height 31
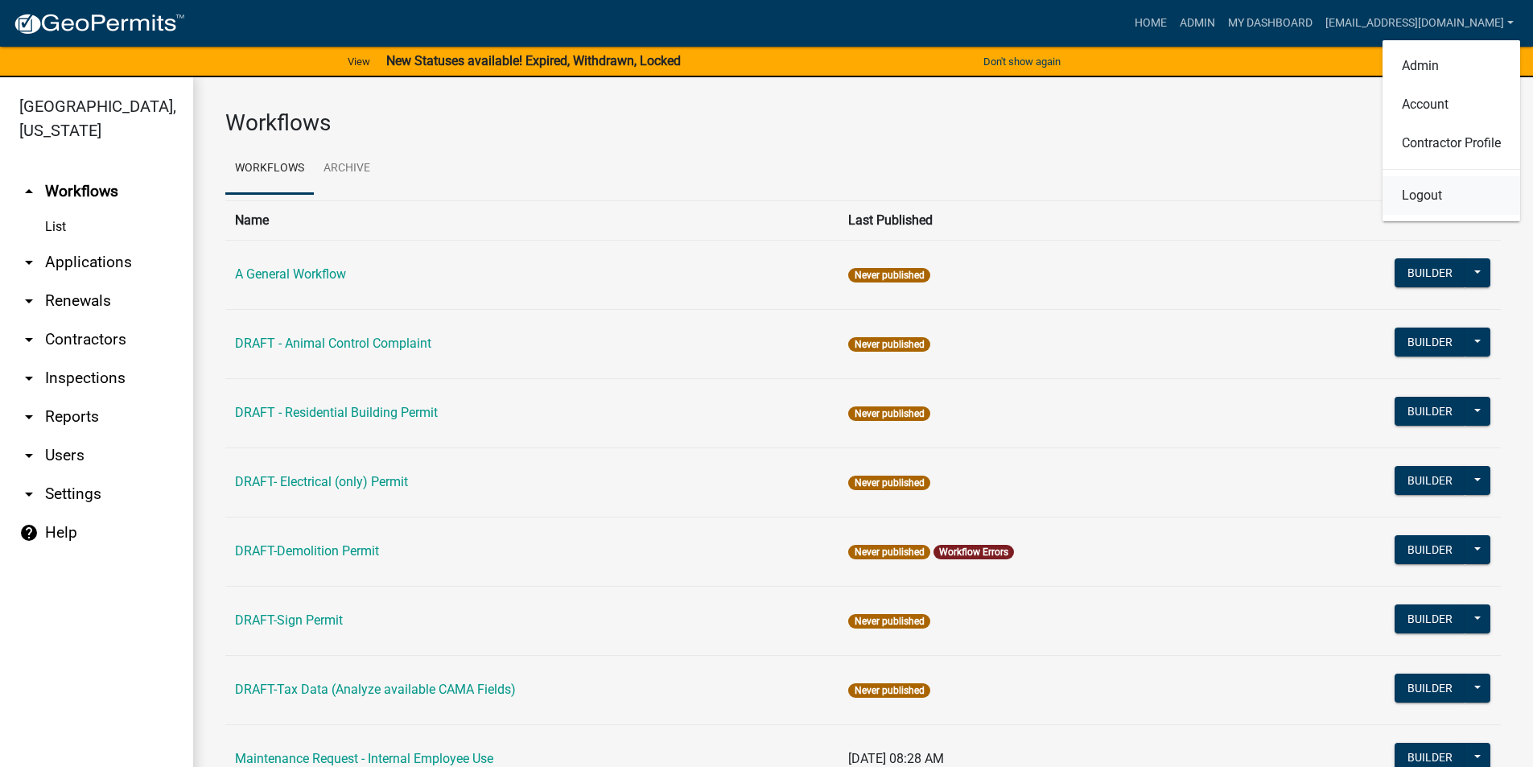
click at [1410, 198] on link "Logout" at bounding box center [1451, 195] width 138 height 39
